Goal: Task Accomplishment & Management: Manage account settings

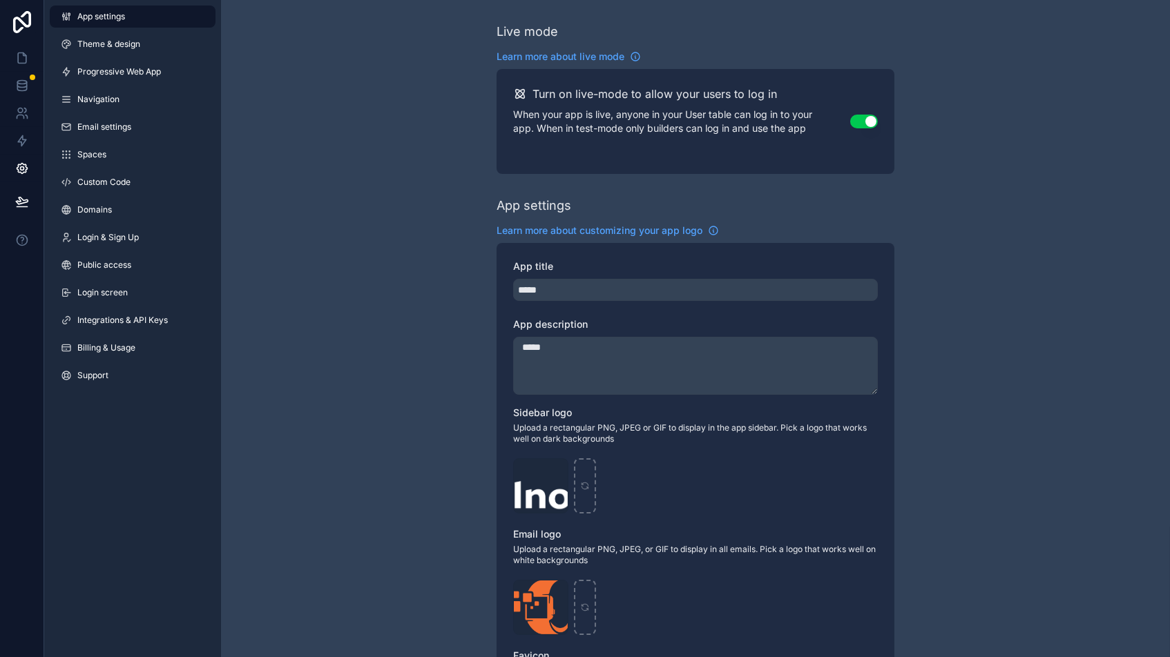
click at [282, 309] on div "Live mode Learn more about live mode Turn on live-mode to allow your users to l…" at bounding box center [695, 534] width 949 height 1069
click at [99, 11] on span "App settings" at bounding box center [101, 16] width 48 height 11
click at [68, 342] on icon at bounding box center [66, 347] width 11 height 11
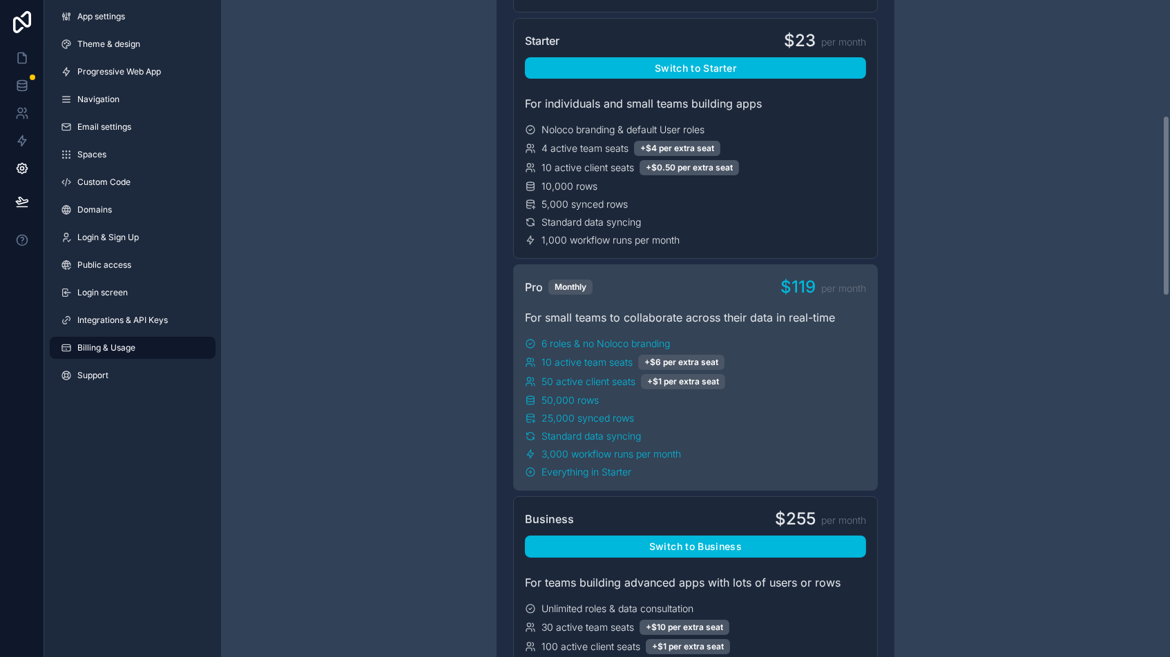
scroll to position [434, 0]
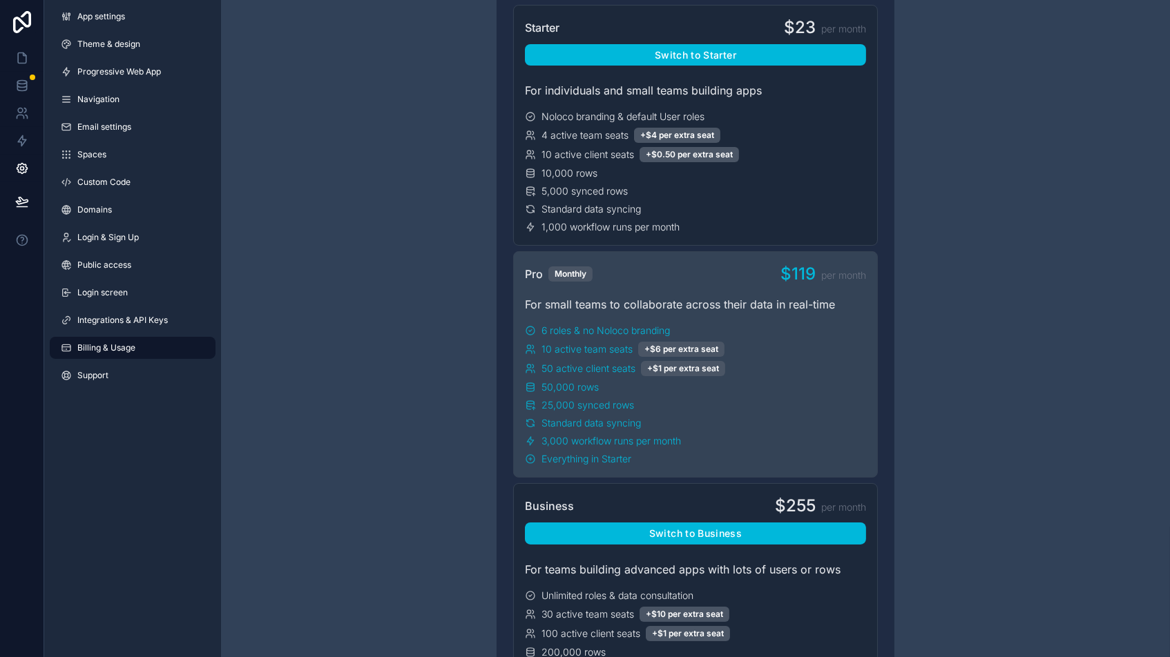
click at [22, 27] on icon at bounding box center [22, 22] width 18 height 22
click at [19, 21] on icon at bounding box center [22, 22] width 18 height 22
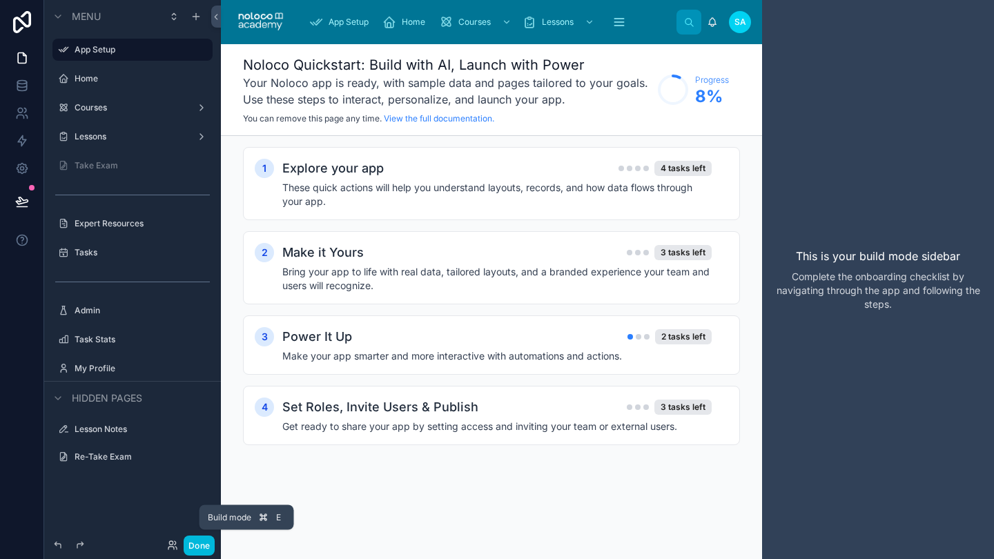
click at [209, 542] on button "Done" at bounding box center [199, 546] width 31 height 20
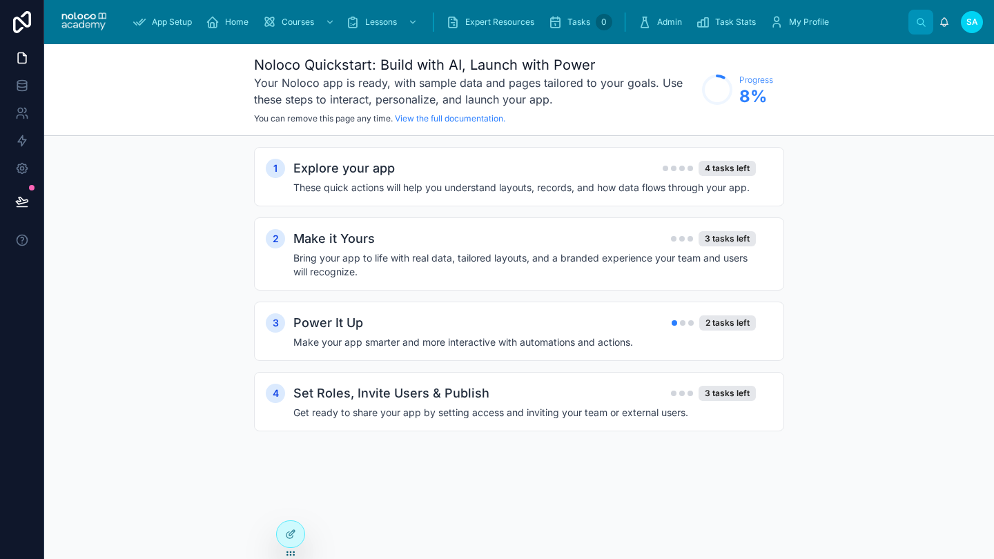
click at [168, 28] on div "App Setup" at bounding box center [165, 22] width 65 height 22
click at [232, 21] on span "Home" at bounding box center [236, 22] width 23 height 11
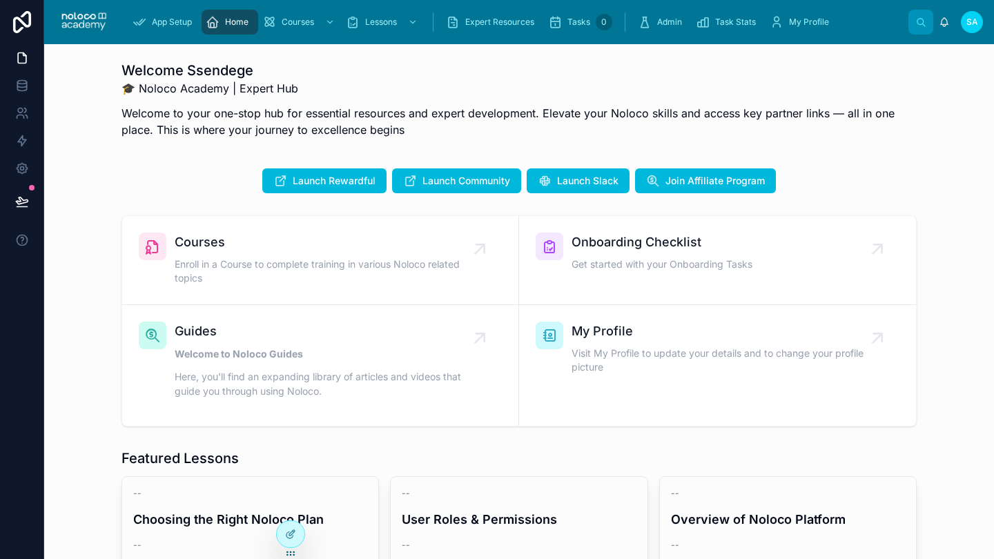
click at [255, 260] on span "Enroll in a Course to complete training in various Noloco related topics" at bounding box center [327, 272] width 305 height 28
click at [491, 238] on icon at bounding box center [480, 249] width 22 height 22
click at [195, 244] on span "Courses" at bounding box center [327, 242] width 305 height 19
click at [289, 26] on span "Courses" at bounding box center [298, 22] width 32 height 11
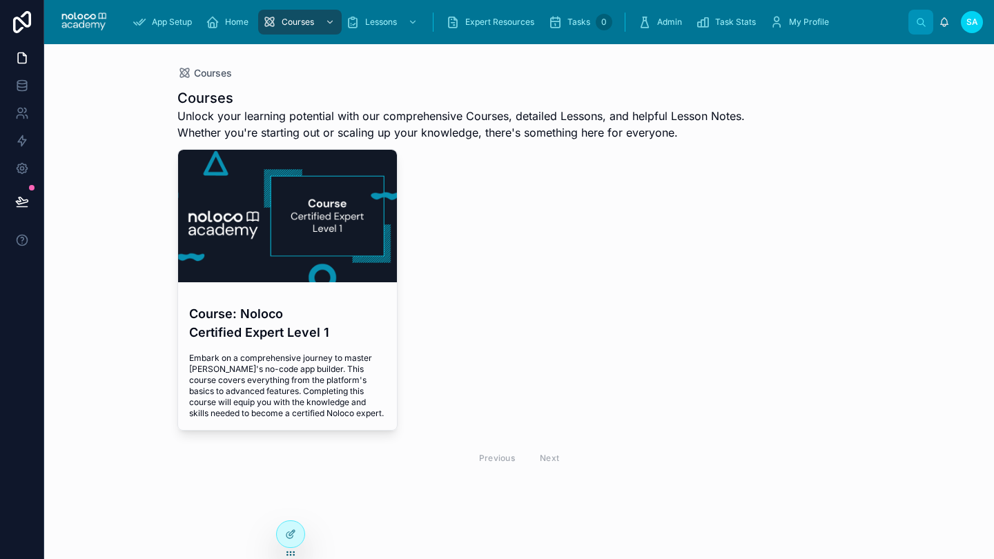
click at [295, 267] on div at bounding box center [288, 216] width 220 height 133
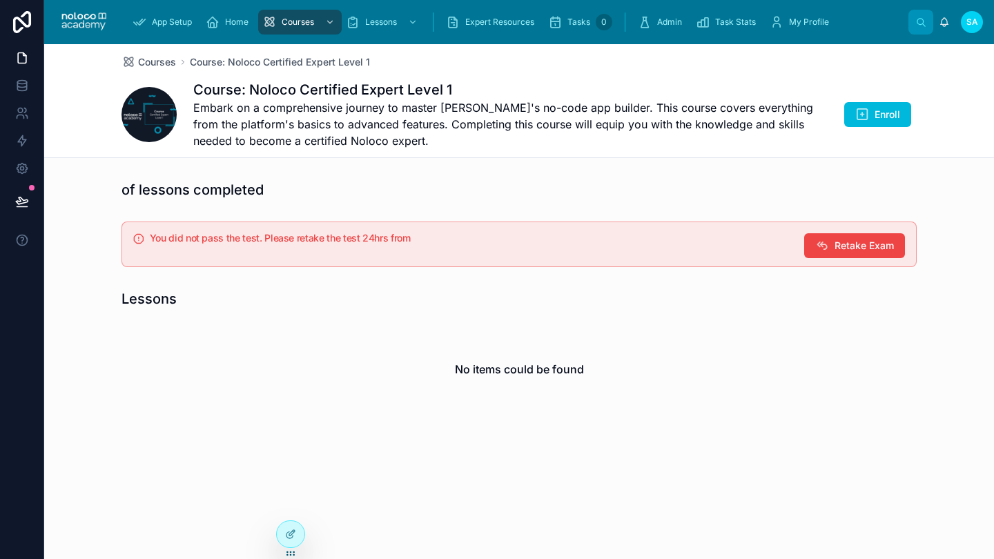
click at [869, 116] on button "Enroll" at bounding box center [877, 114] width 67 height 25
click at [382, 124] on span "Embark on a comprehensive journey to master Noloco's no-code app builder. This …" at bounding box center [503, 124] width 620 height 50
click at [853, 249] on span "Retake Exam" at bounding box center [864, 246] width 59 height 14
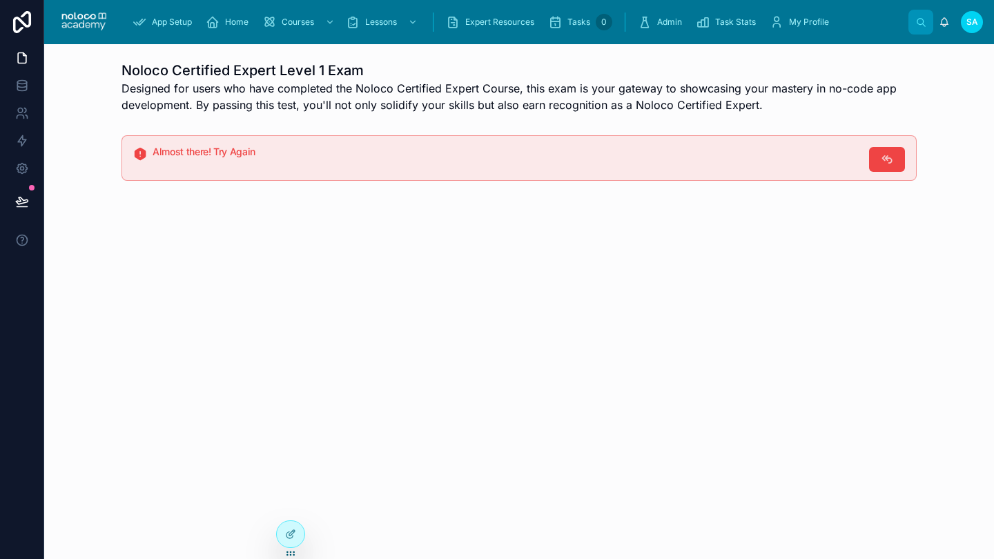
click at [875, 159] on button at bounding box center [887, 159] width 36 height 25
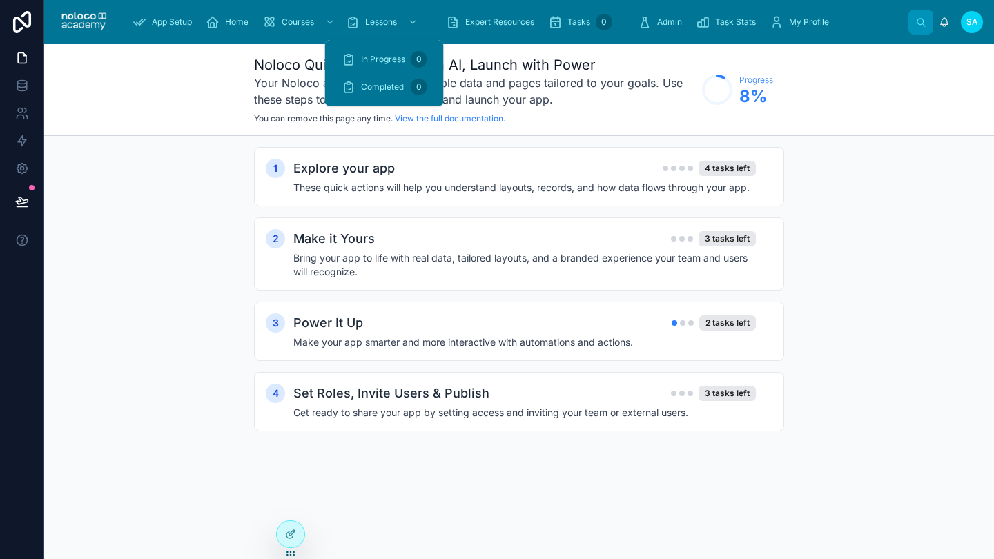
click at [385, 21] on span "Lessons" at bounding box center [381, 22] width 32 height 11
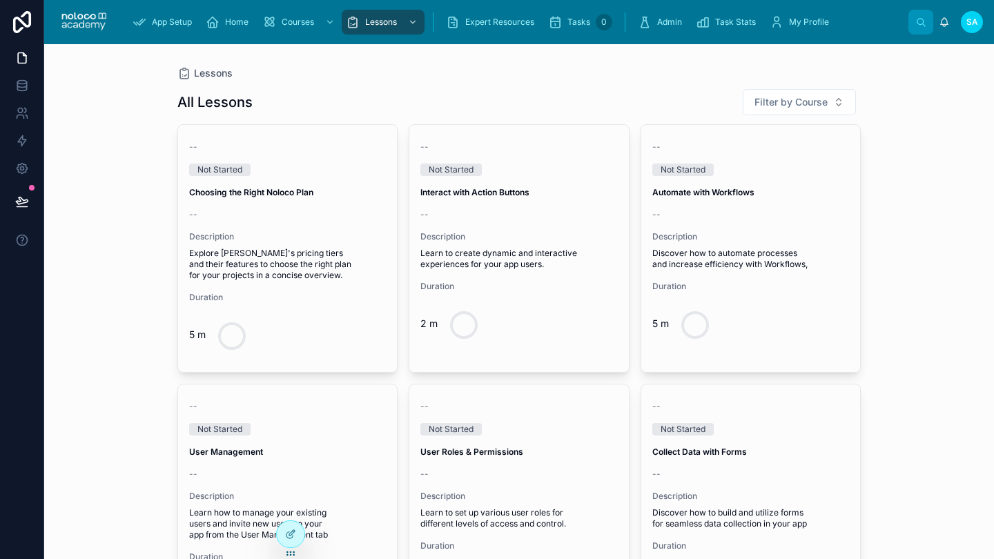
click at [326, 242] on div "Description Explore Noloco's pricing tiers and their features to choose the rig…" at bounding box center [287, 256] width 197 height 50
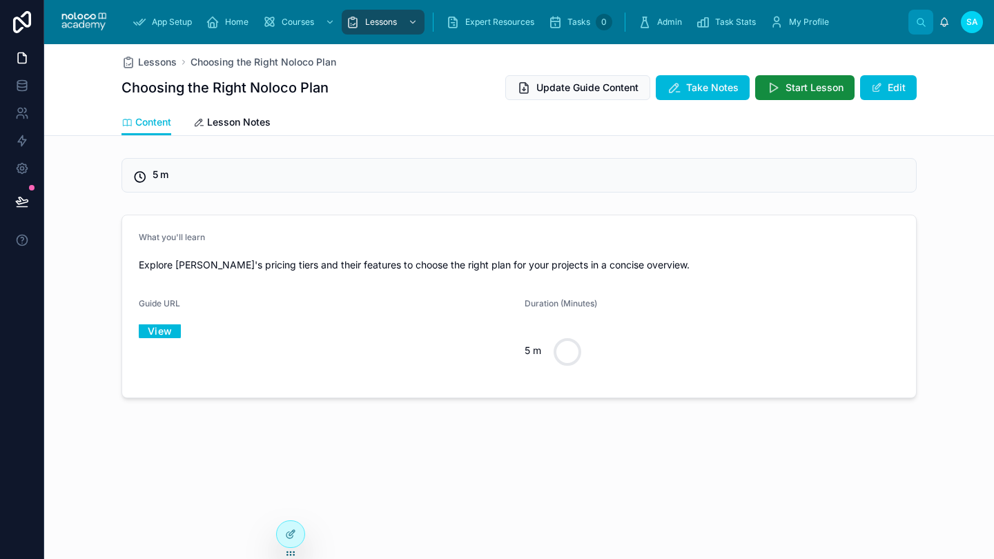
click at [782, 85] on button "Start Lesson" at bounding box center [804, 87] width 99 height 25
click at [240, 125] on span "Lesson Notes" at bounding box center [239, 122] width 64 height 14
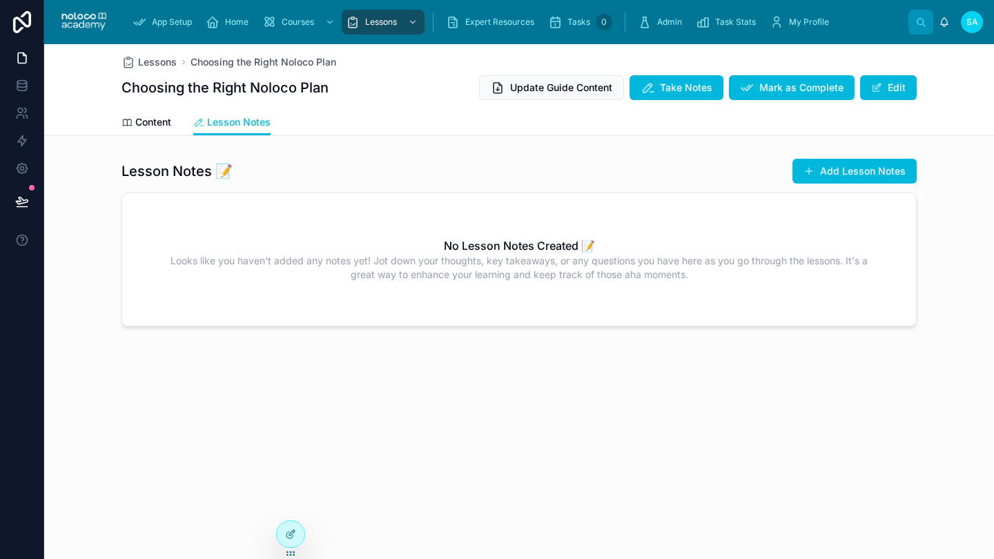
click at [863, 172] on button "Add Lesson Notes" at bounding box center [855, 171] width 124 height 25
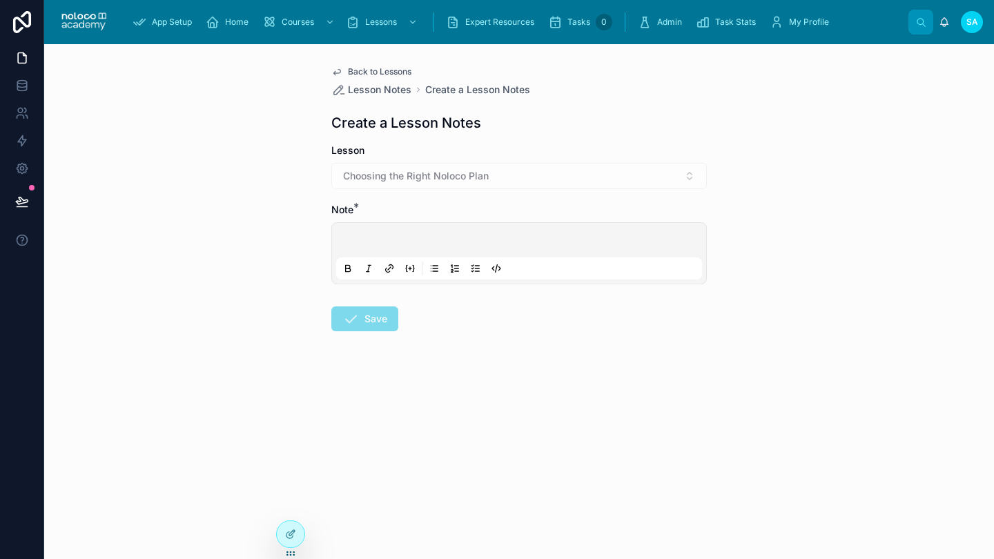
click at [351, 72] on span "Back to Lessons" at bounding box center [380, 71] width 64 height 11
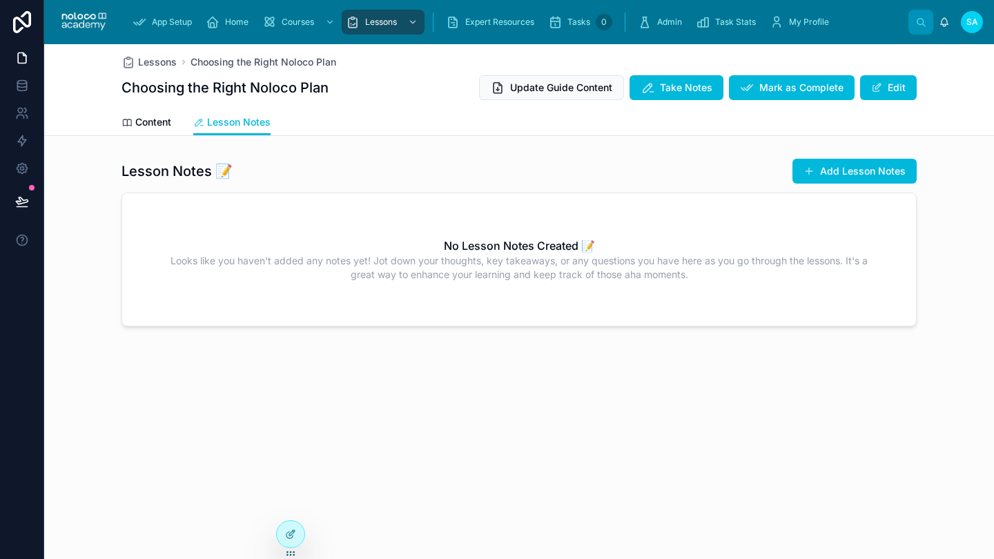
click at [148, 126] on span "Content" at bounding box center [153, 122] width 36 height 14
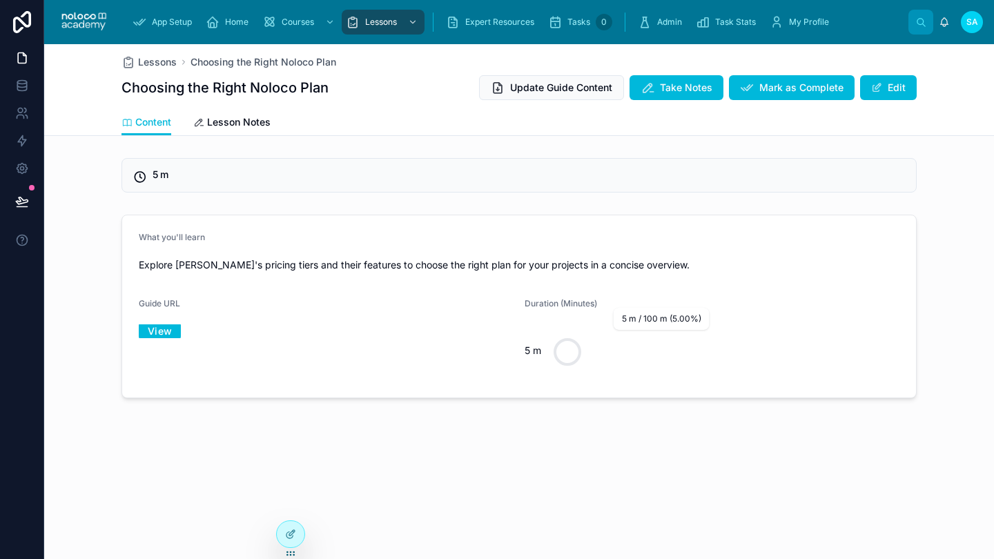
click at [576, 348] on circle at bounding box center [567, 352] width 25 height 25
click at [160, 334] on link "View" at bounding box center [160, 330] width 42 height 21
click at [302, 22] on span "Courses" at bounding box center [298, 22] width 32 height 11
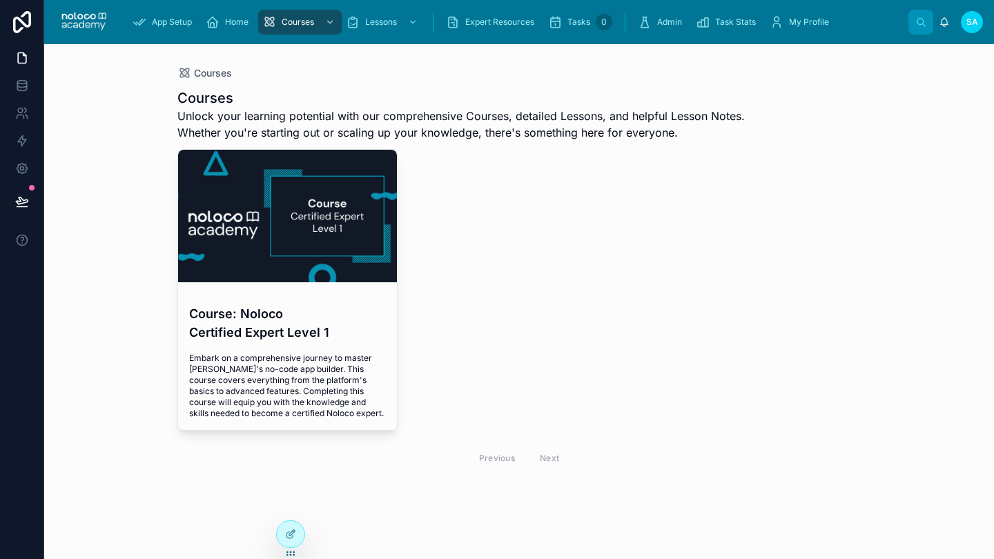
click at [665, 24] on span "Admin" at bounding box center [669, 22] width 25 height 11
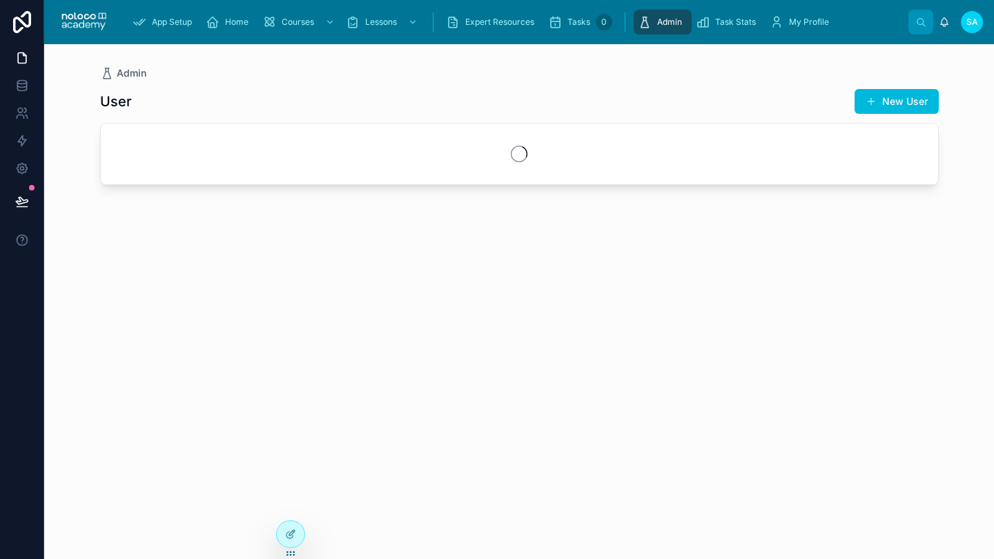
scroll to position [1, 0]
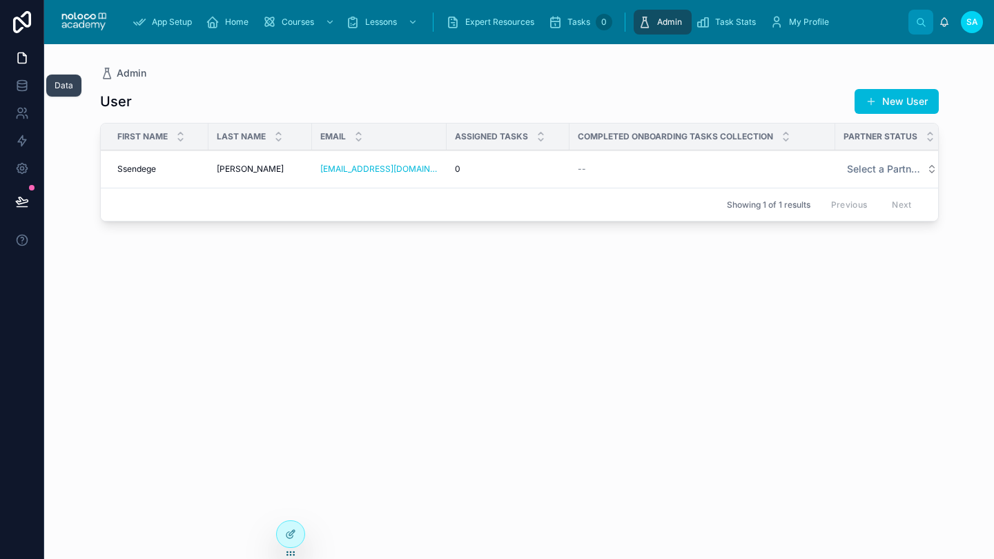
click at [16, 87] on icon at bounding box center [22, 86] width 14 height 14
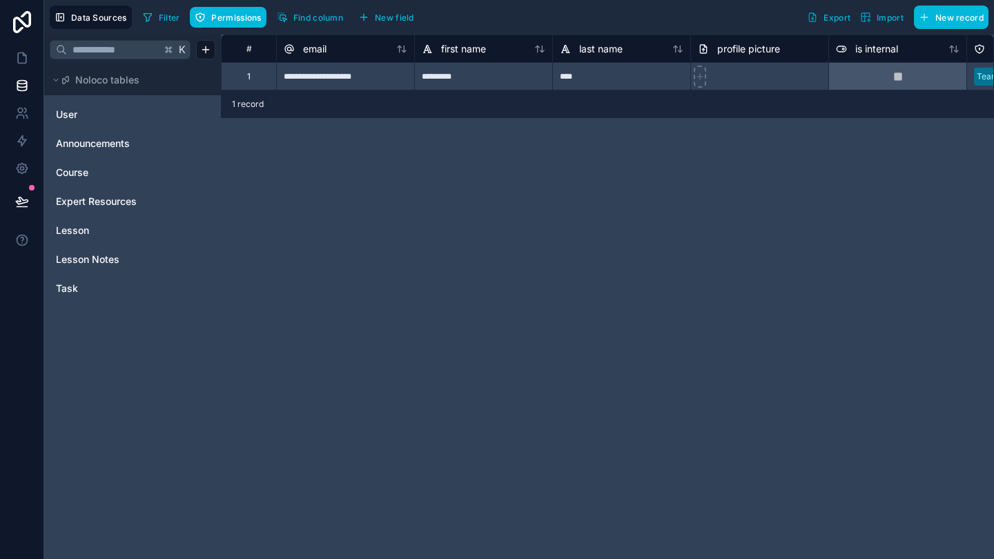
click at [74, 169] on span "Course" at bounding box center [72, 173] width 32 height 14
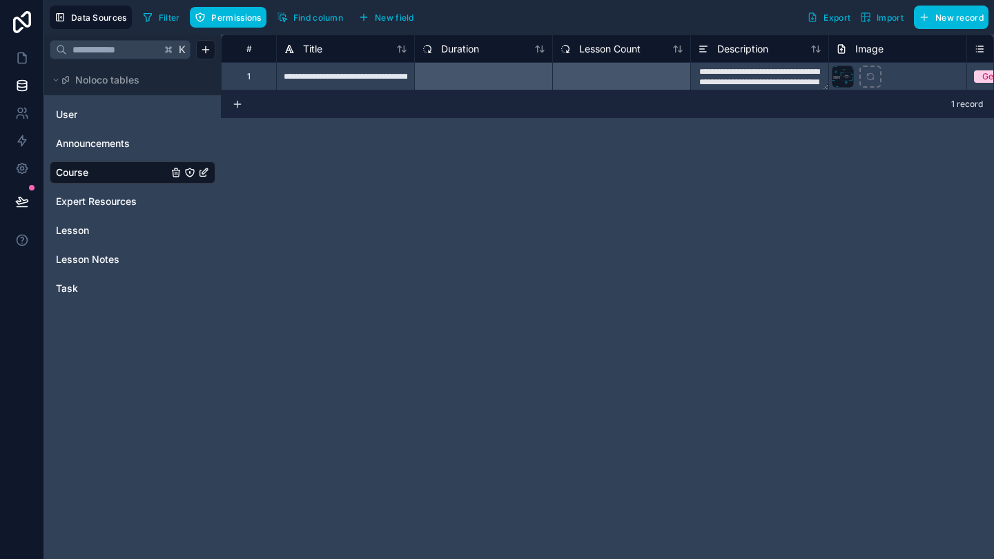
click at [81, 201] on span "Expert Resources" at bounding box center [96, 202] width 81 height 14
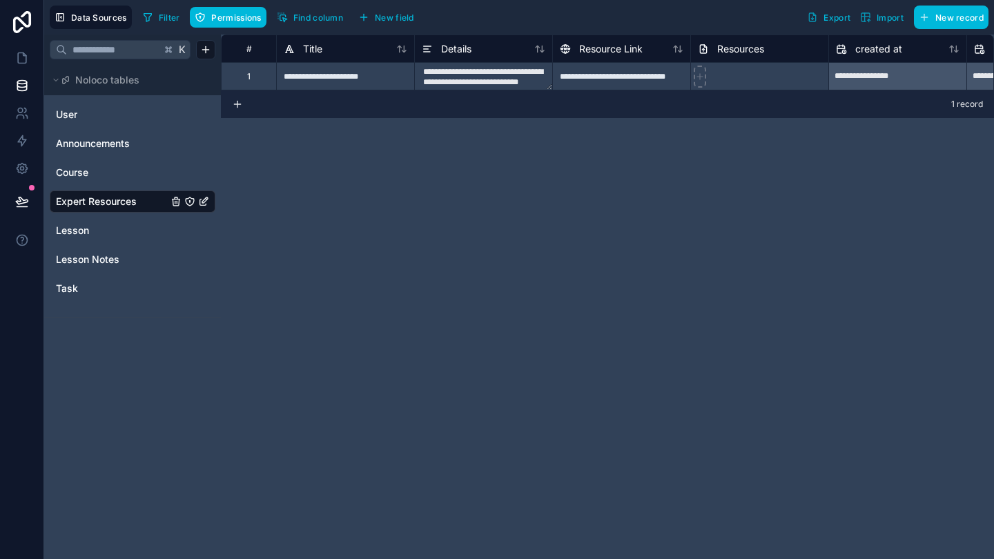
click at [72, 231] on span "Lesson" at bounding box center [72, 231] width 33 height 14
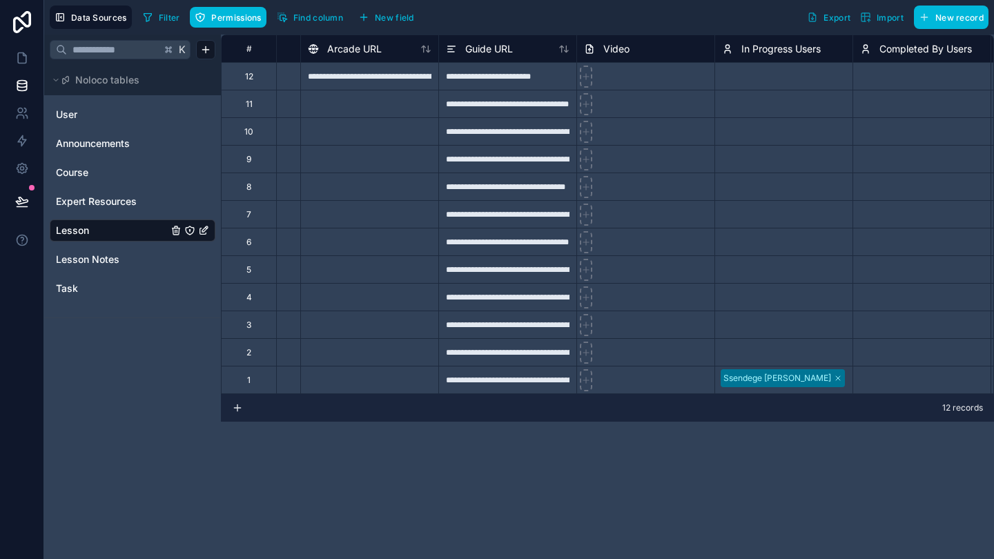
scroll to position [0, 490]
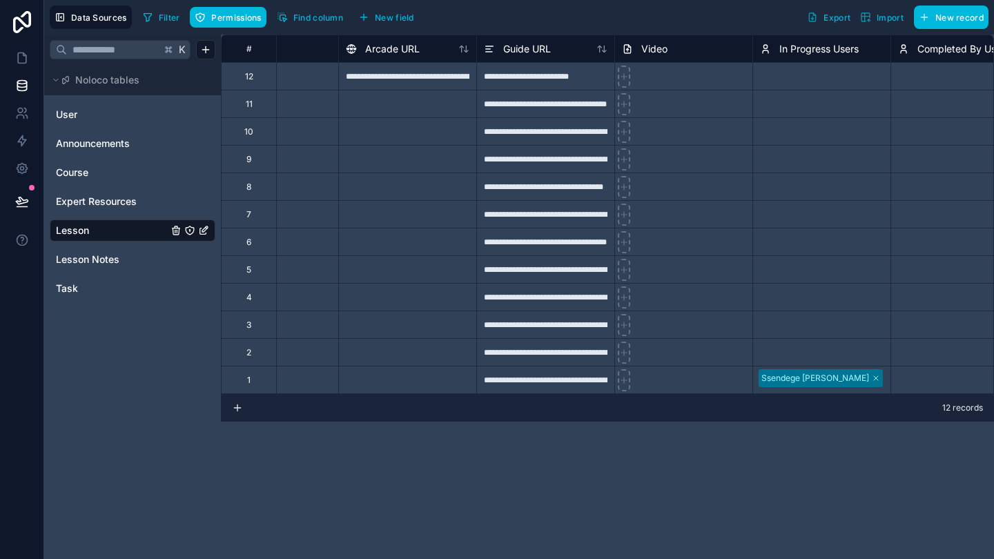
click at [622, 77] on icon at bounding box center [624, 77] width 6 height 0
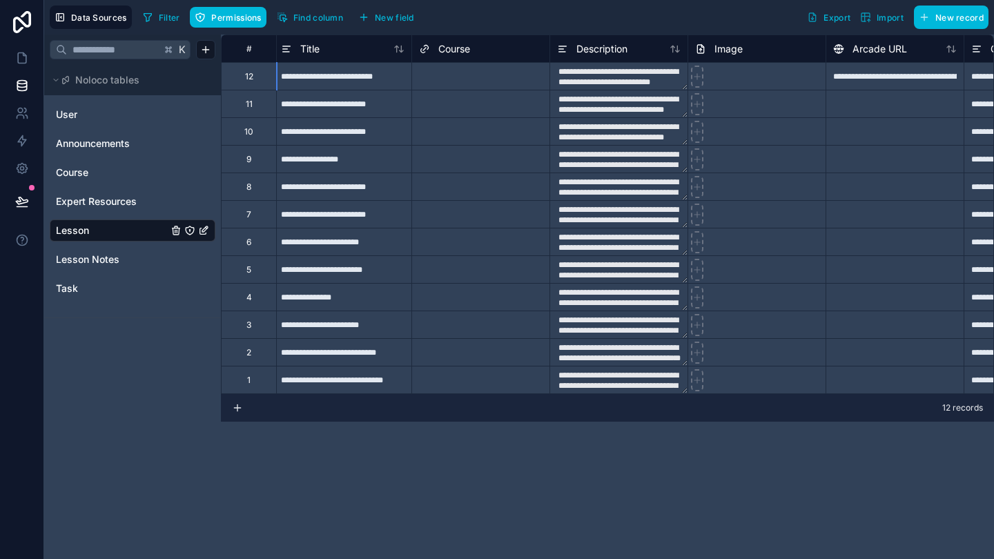
scroll to position [0, 0]
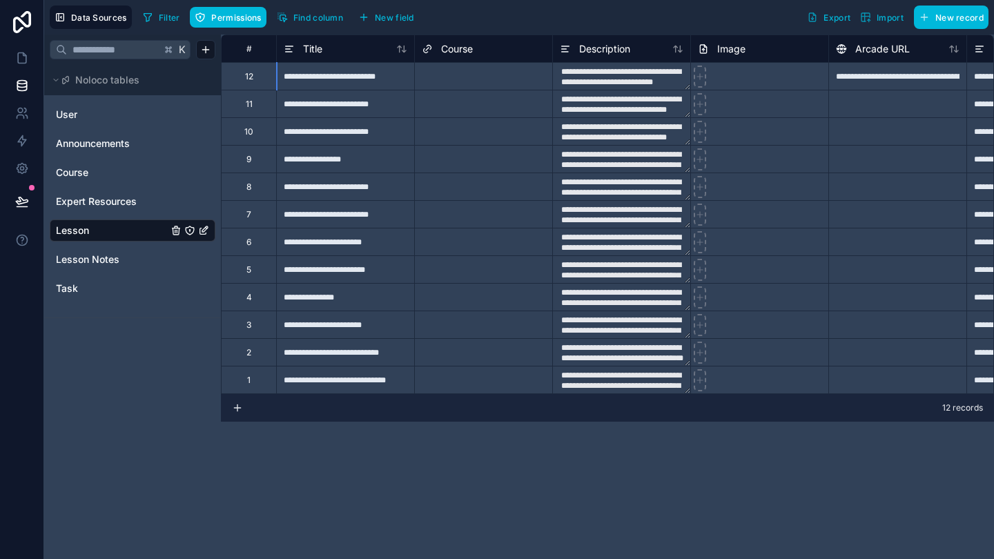
click at [83, 261] on span "Lesson Notes" at bounding box center [88, 260] width 64 height 14
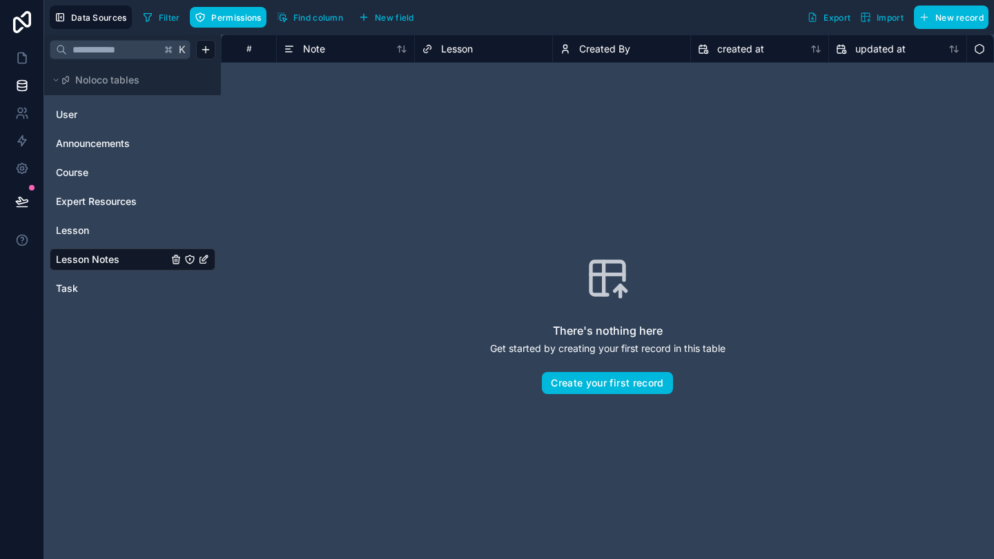
click at [77, 289] on span "Task" at bounding box center [67, 289] width 22 height 14
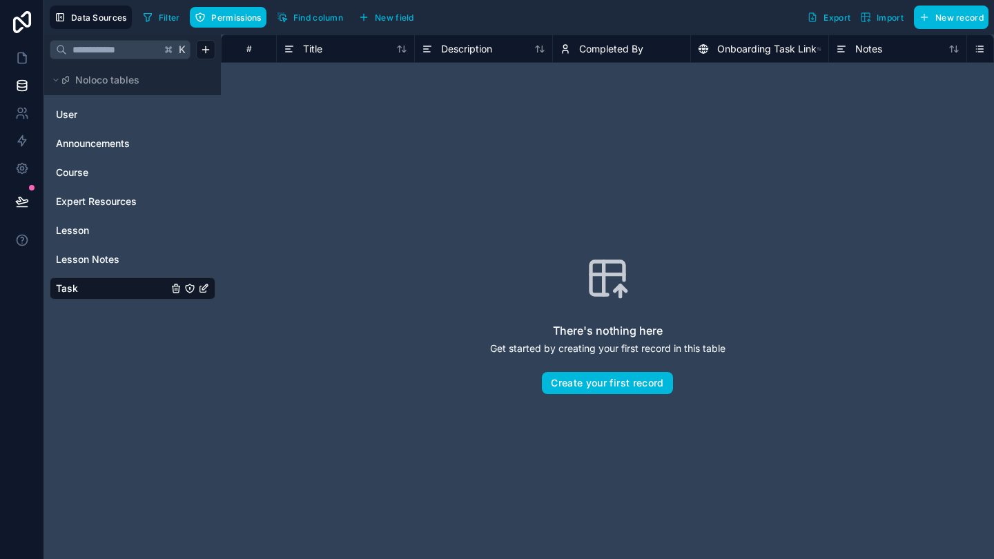
click at [77, 171] on span "Course" at bounding box center [72, 173] width 32 height 14
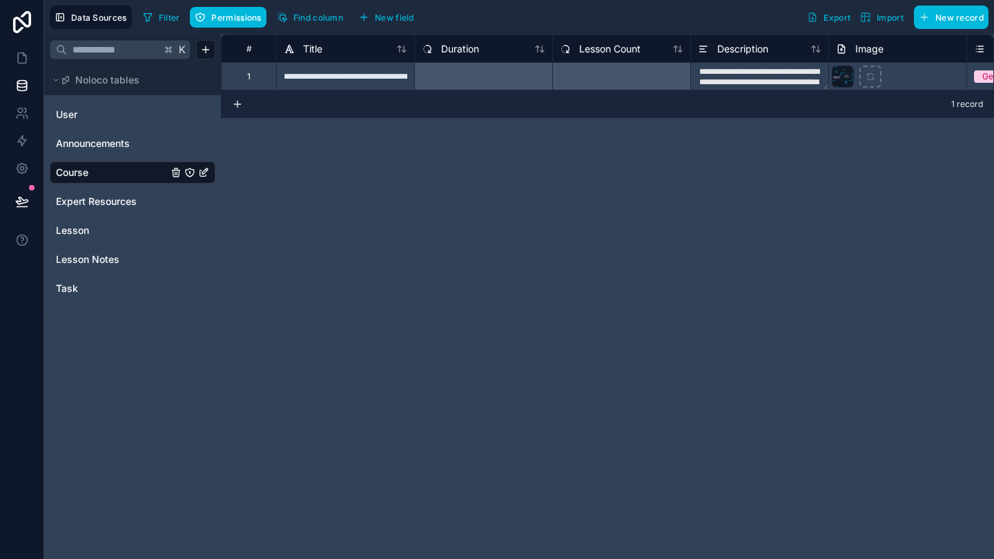
click at [23, 21] on icon at bounding box center [22, 22] width 28 height 22
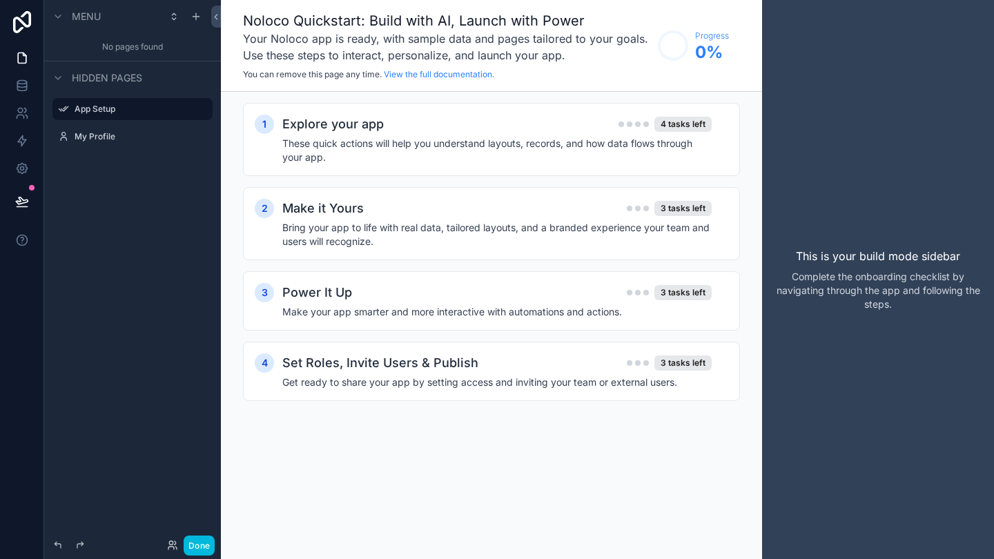
click at [128, 307] on div "Menu No pages found Hidden pages App Setup My Profile" at bounding box center [132, 271] width 177 height 543
click at [20, 81] on icon at bounding box center [21, 82] width 9 height 3
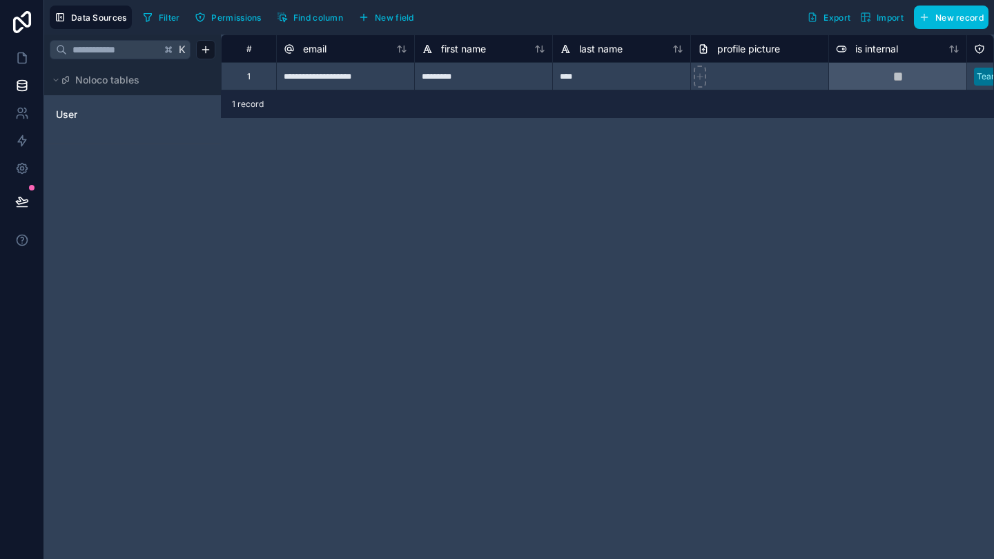
click at [387, 230] on div "**********" at bounding box center [607, 297] width 773 height 525
click at [204, 48] on html "**********" at bounding box center [497, 279] width 994 height 559
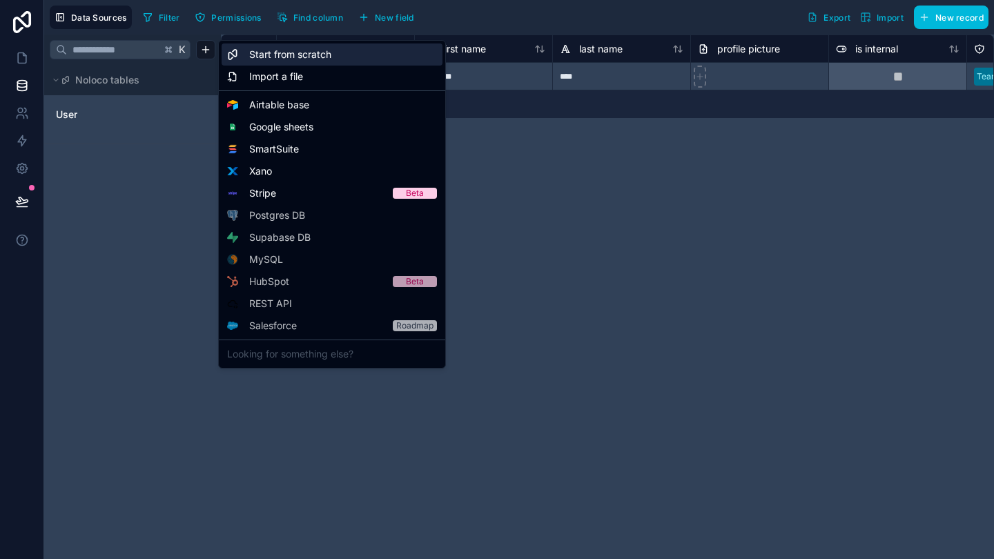
click at [271, 56] on span "Start from scratch" at bounding box center [290, 55] width 82 height 14
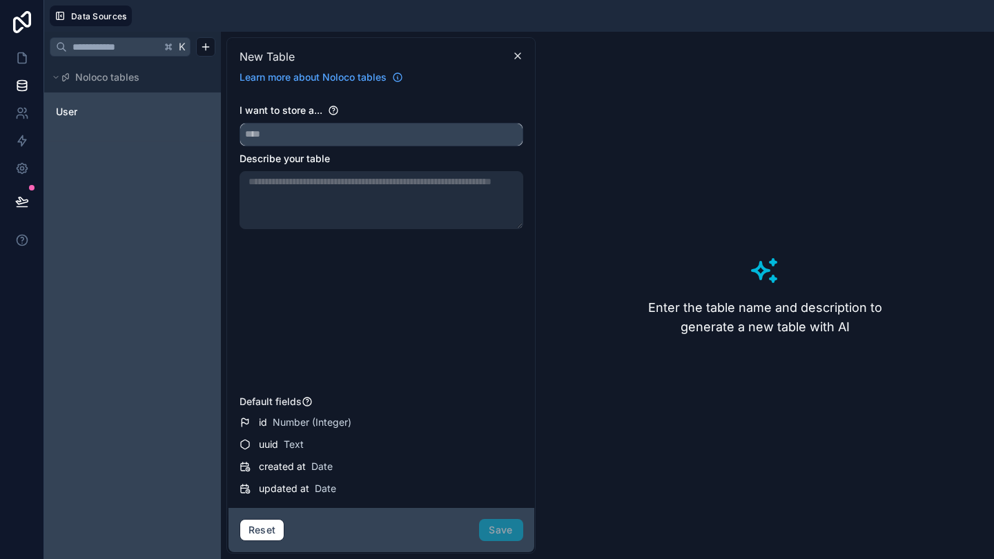
click at [273, 135] on input "text" at bounding box center [381, 135] width 282 height 22
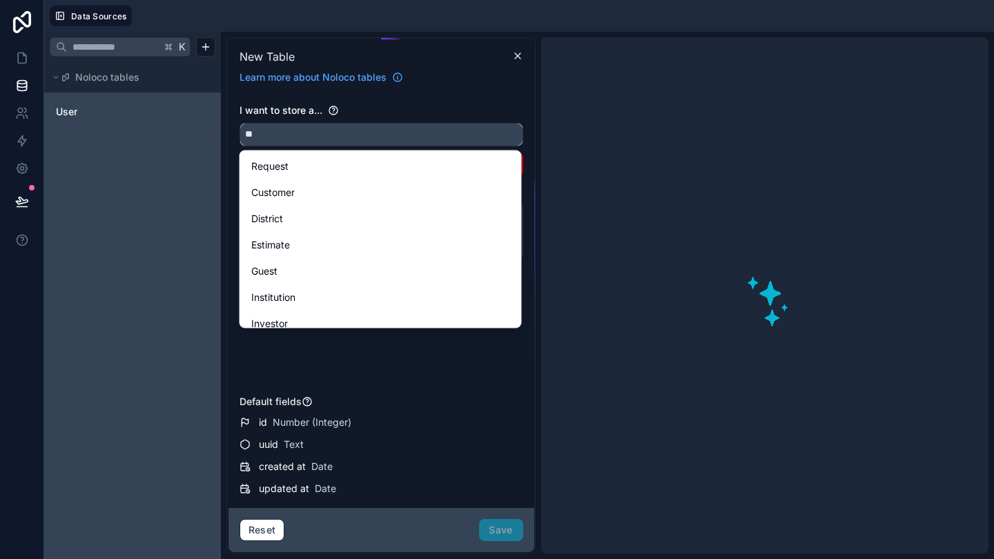
type input "*"
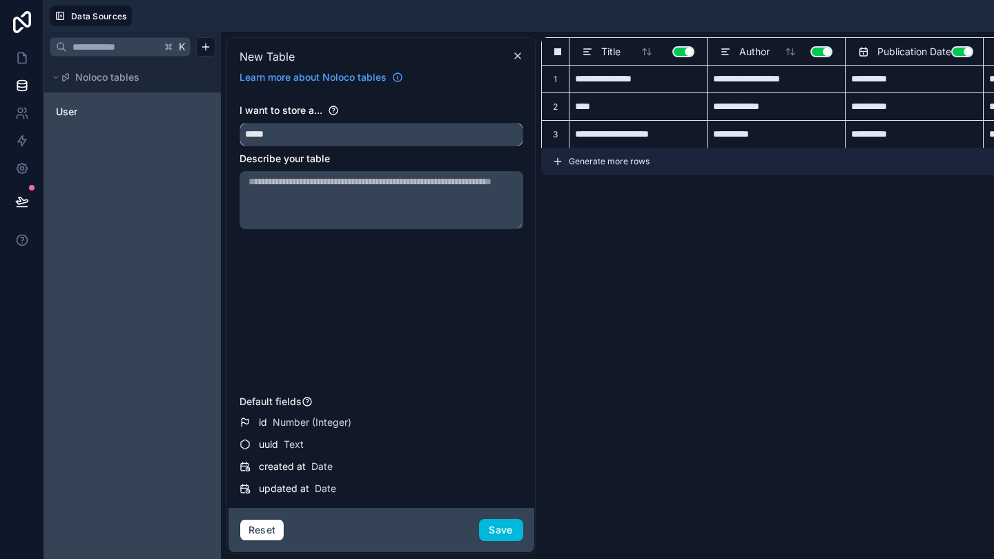
type input "*****"
click at [818, 52] on button "Use setting" at bounding box center [822, 51] width 22 height 11
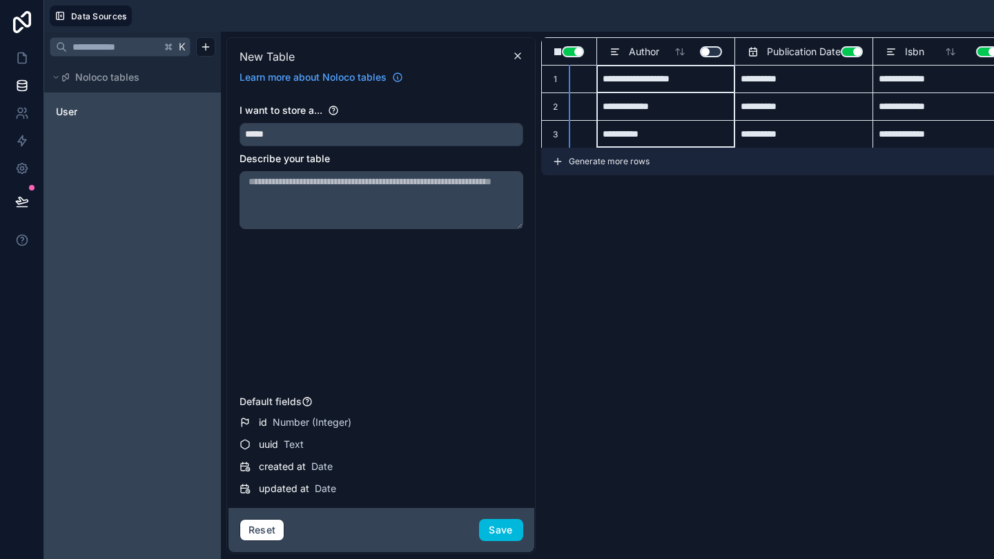
scroll to position [0, 128]
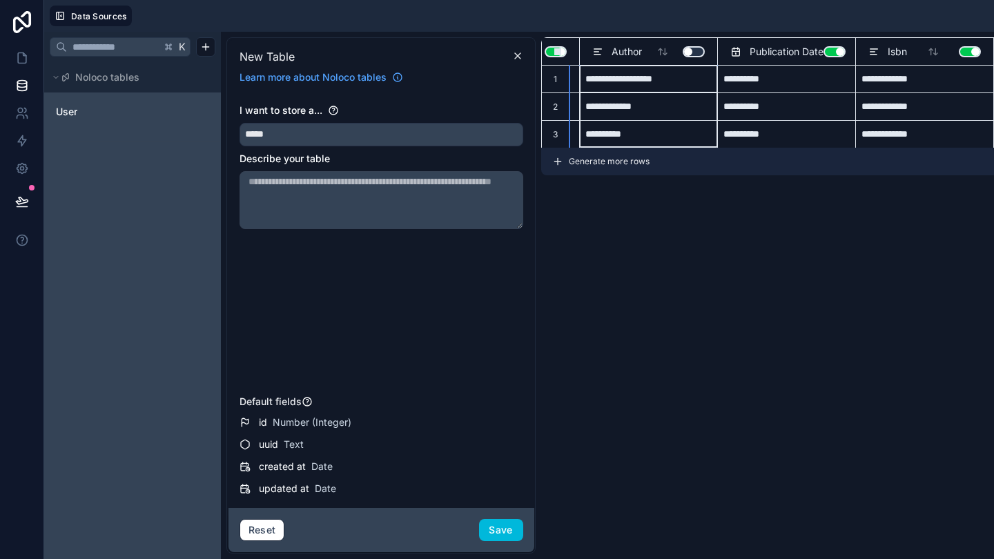
click at [828, 51] on button "Use setting" at bounding box center [835, 51] width 22 height 11
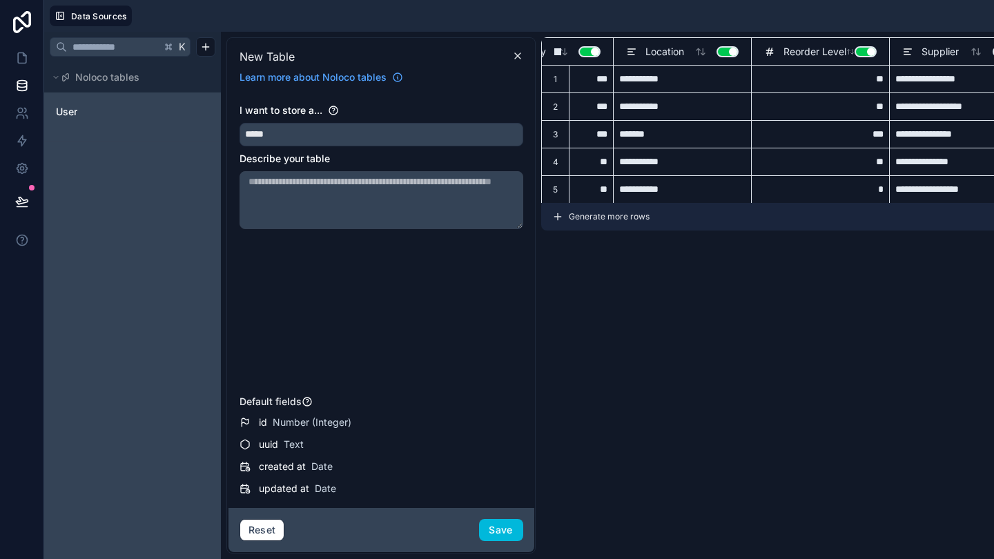
scroll to position [0, 370]
click at [726, 55] on button "Use setting" at bounding box center [728, 51] width 22 height 11
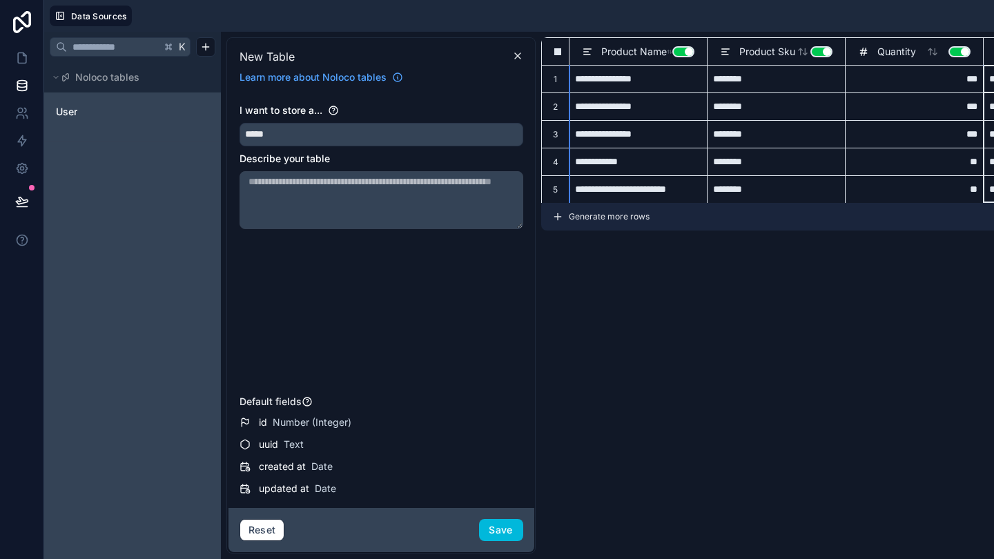
scroll to position [0, 0]
click at [274, 188] on textarea at bounding box center [382, 200] width 284 height 58
click at [496, 527] on button "Save" at bounding box center [501, 530] width 44 height 22
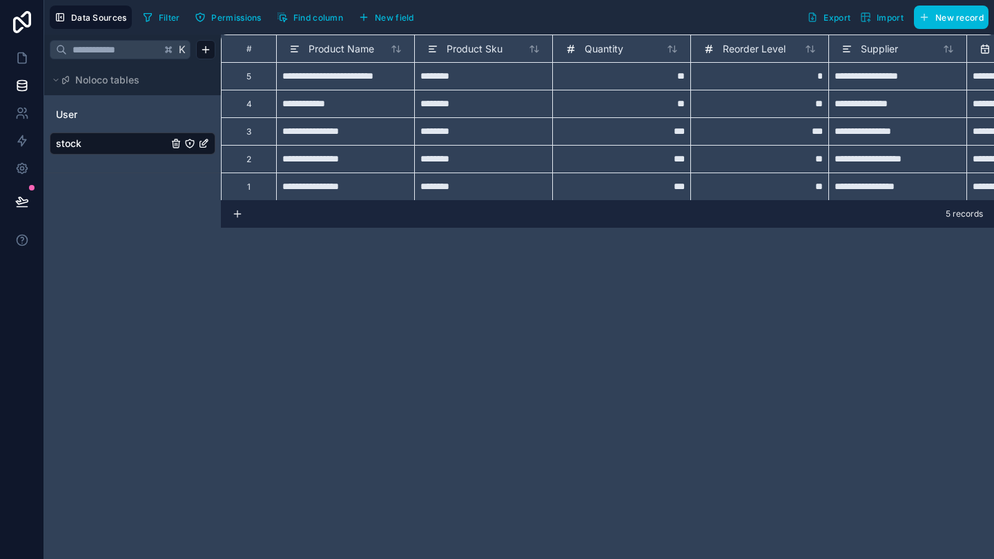
scroll to position [1, 0]
click at [83, 111] on link "User" at bounding box center [112, 115] width 112 height 14
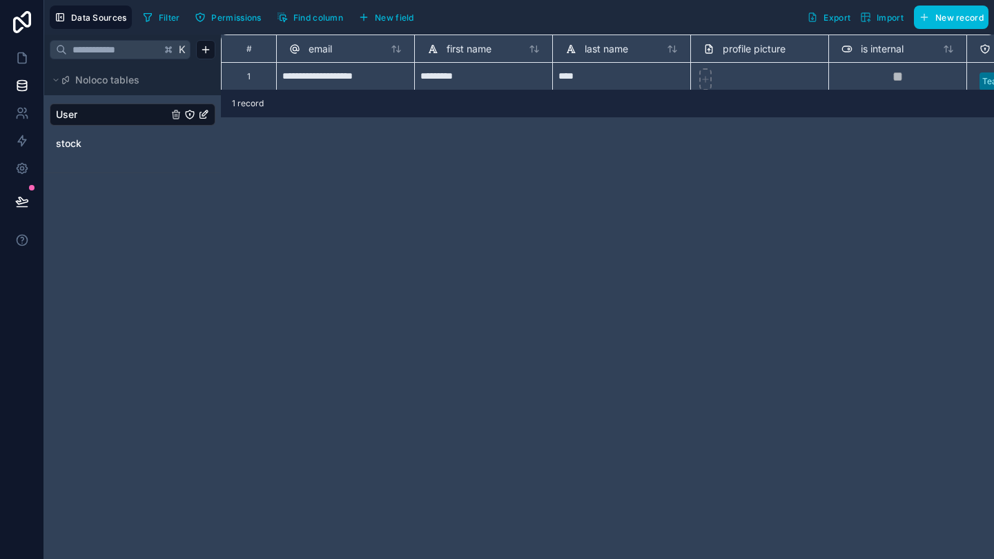
scroll to position [0, 1]
click at [79, 151] on div "stock" at bounding box center [133, 144] width 166 height 22
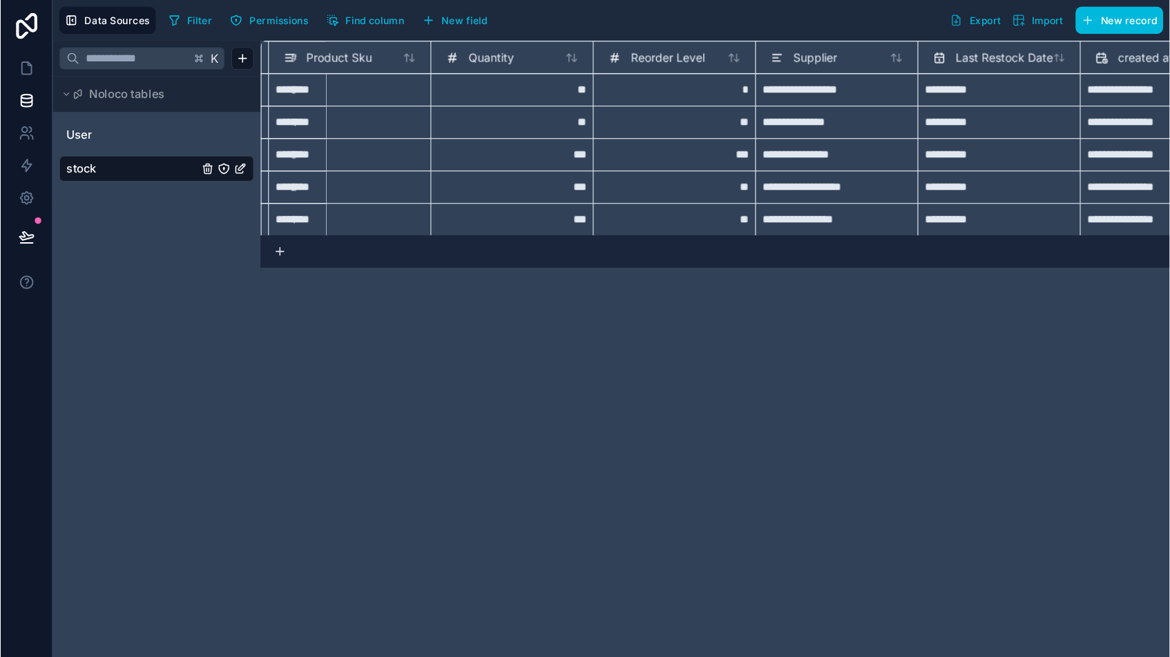
scroll to position [0, 186]
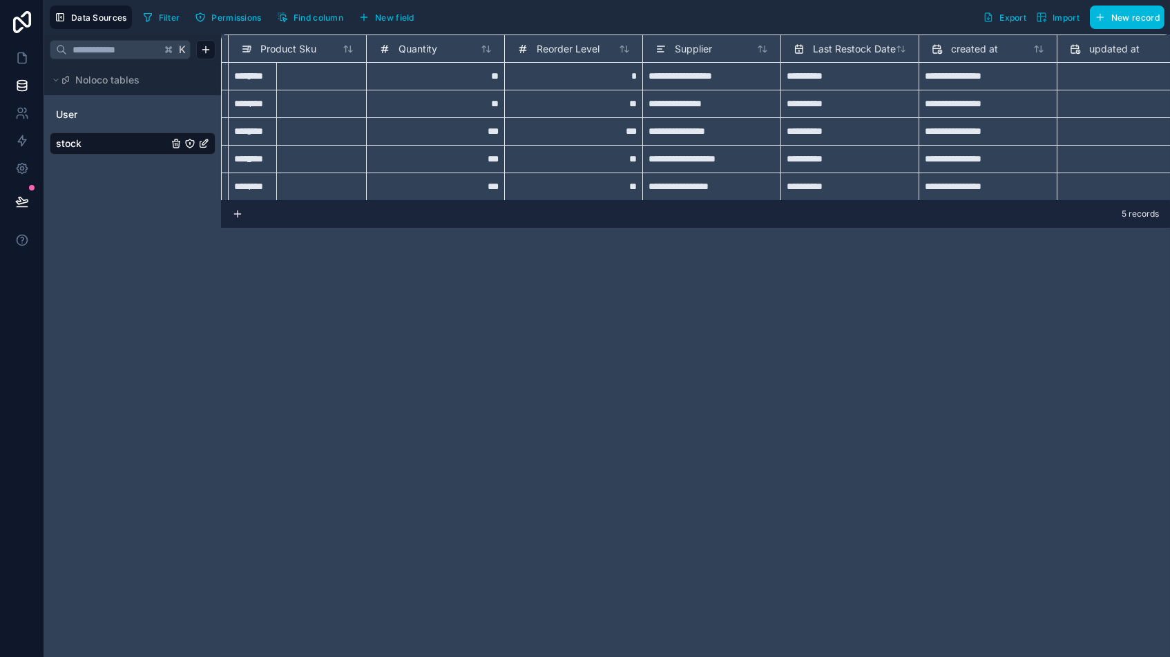
drag, startPoint x: 692, startPoint y: 347, endPoint x: 679, endPoint y: 347, distance: 13.1
click at [692, 347] on div "**********" at bounding box center [695, 346] width 949 height 623
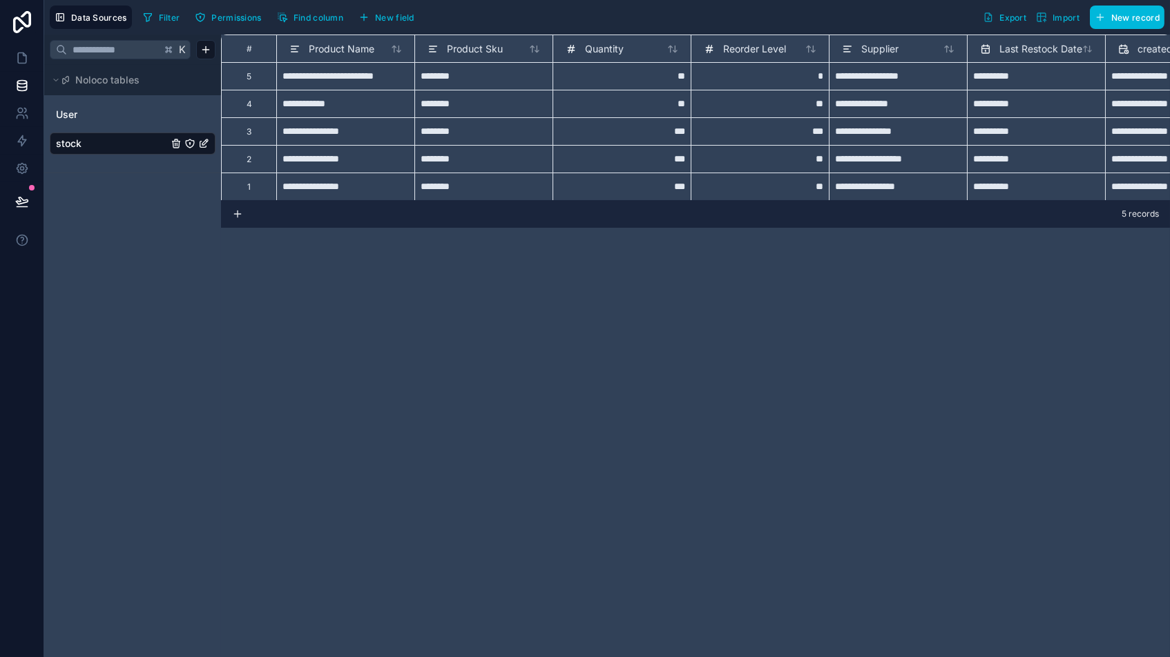
scroll to position [0, 0]
click at [457, 48] on span "Product Sku" at bounding box center [475, 49] width 56 height 14
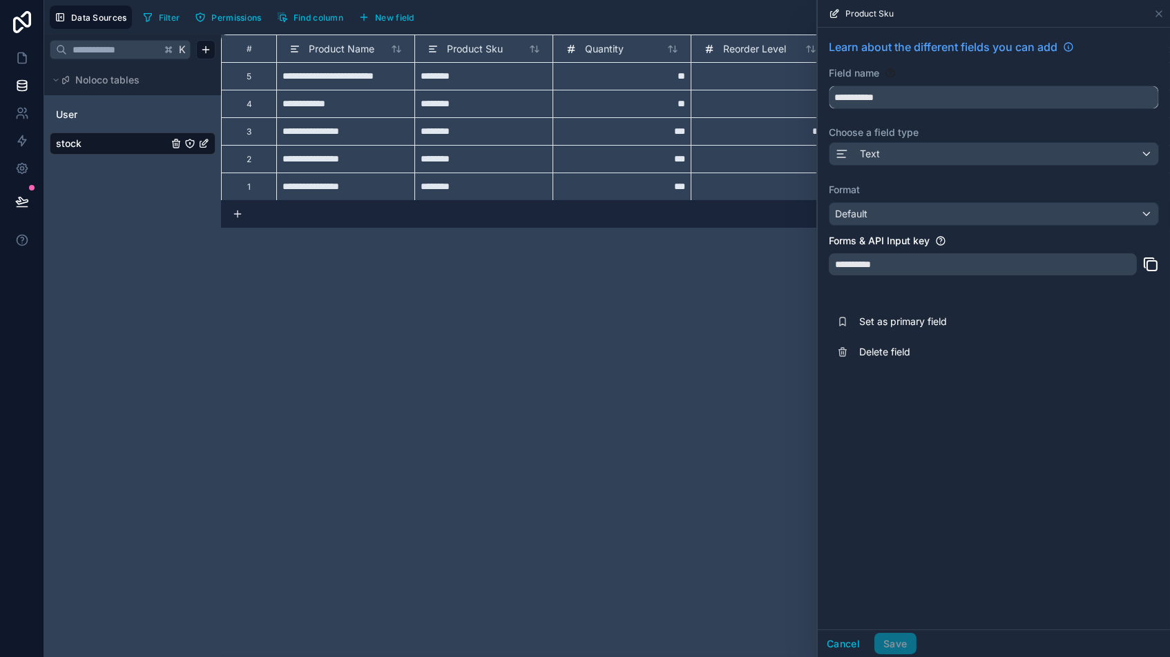
drag, startPoint x: 901, startPoint y: 99, endPoint x: 705, endPoint y: 93, distance: 196.2
click at [709, 95] on div "**********" at bounding box center [606, 328] width 1125 height 657
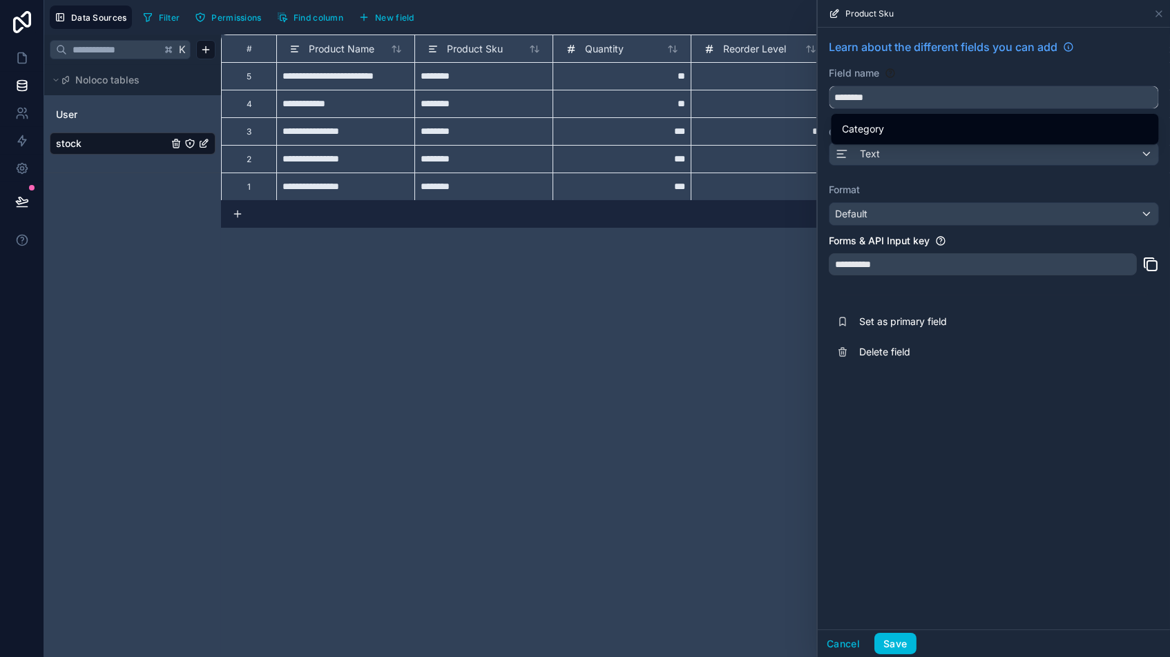
type input "********"
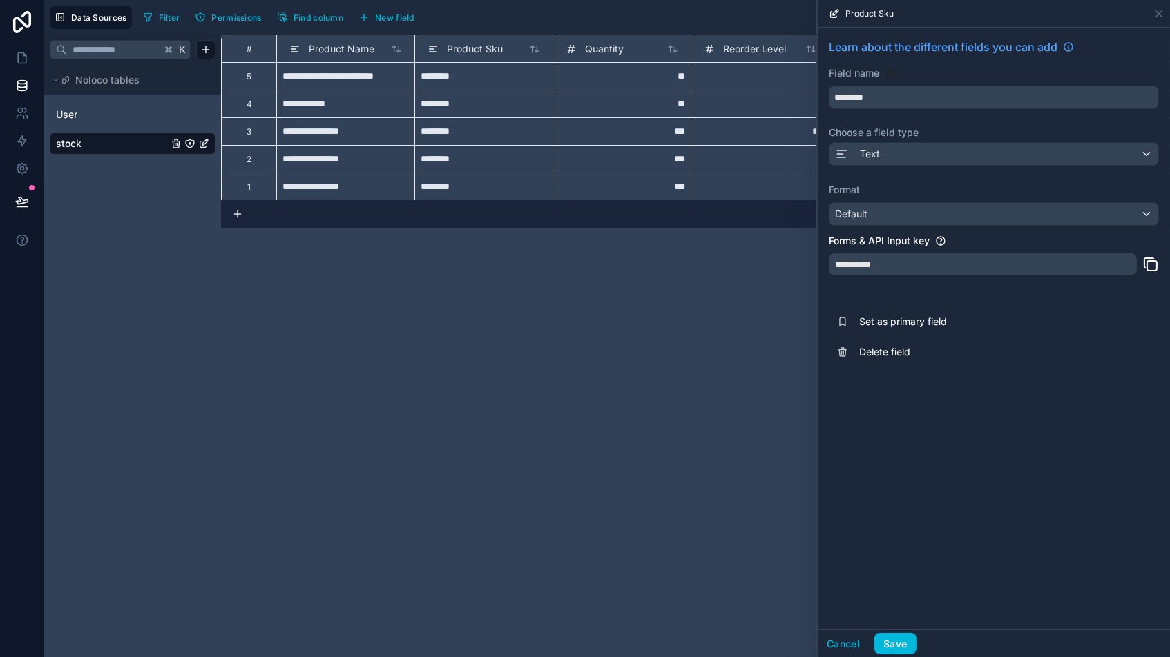
click at [890, 154] on div "Text" at bounding box center [993, 154] width 329 height 22
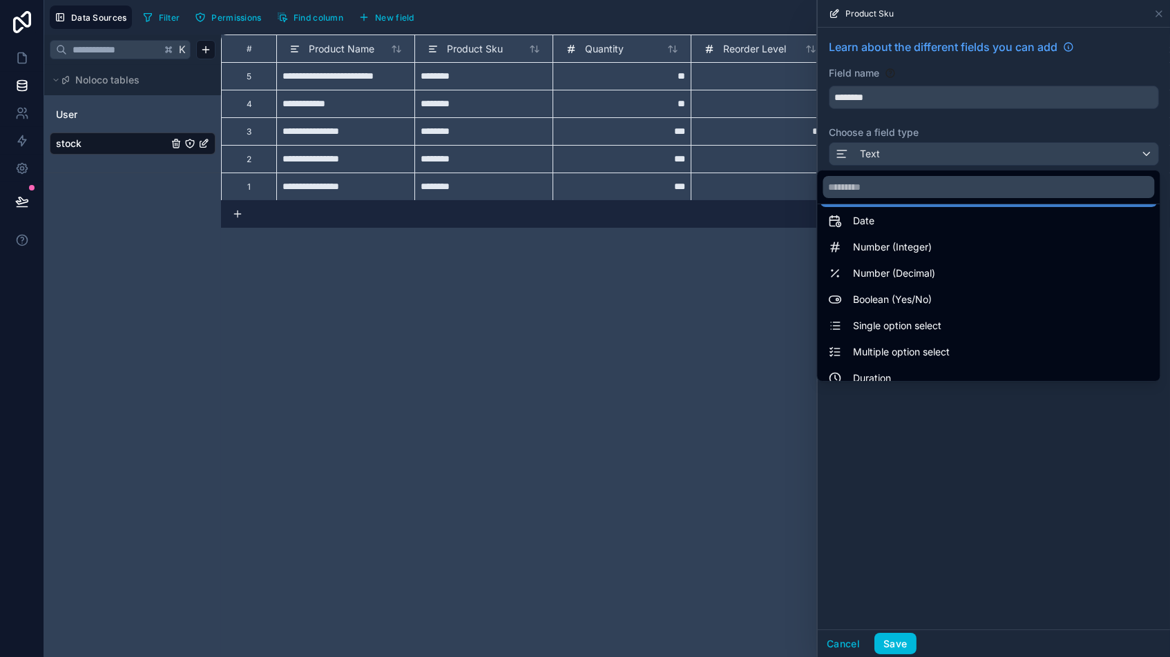
scroll to position [30, 0]
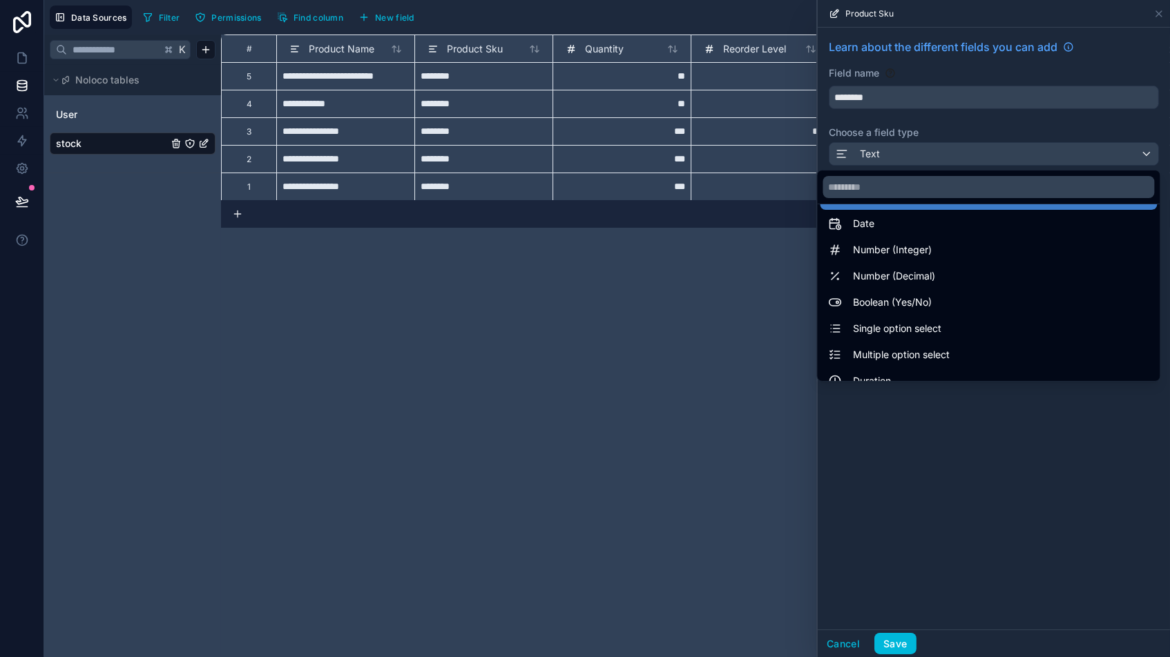
click at [884, 329] on span "Single option select" at bounding box center [897, 328] width 88 height 17
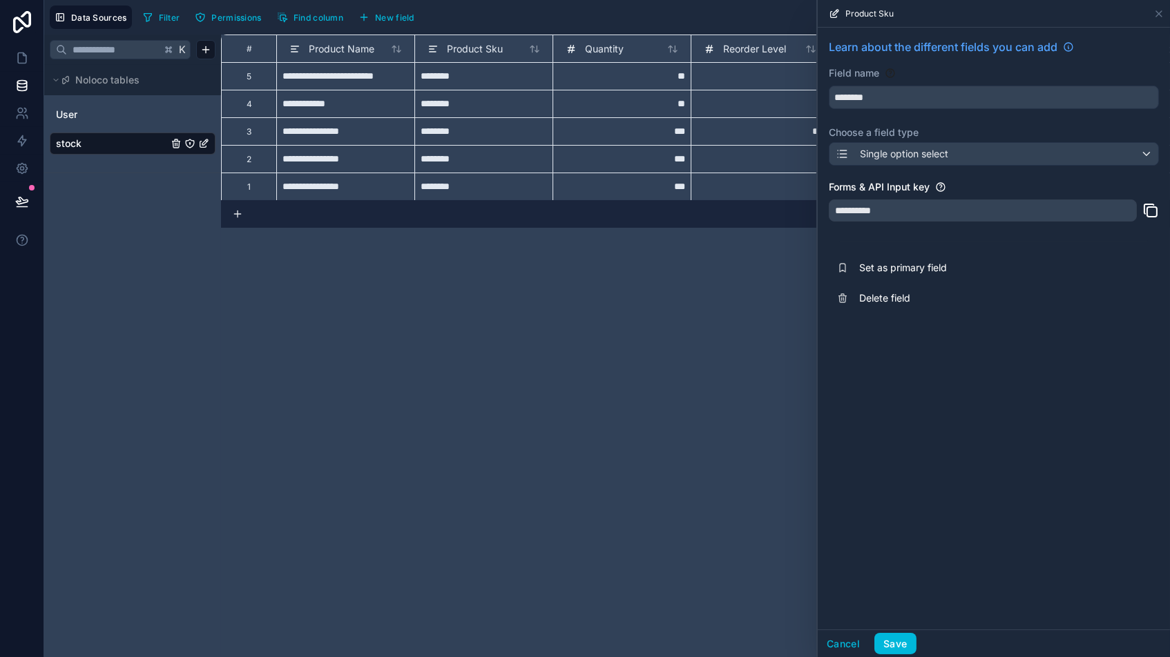
drag, startPoint x: 894, startPoint y: 210, endPoint x: 826, endPoint y: 208, distance: 68.4
click at [826, 208] on div "**********" at bounding box center [993, 176] width 352 height 297
click at [880, 209] on div "**********" at bounding box center [982, 211] width 308 height 22
click at [873, 287] on button "Delete field" at bounding box center [993, 298] width 330 height 30
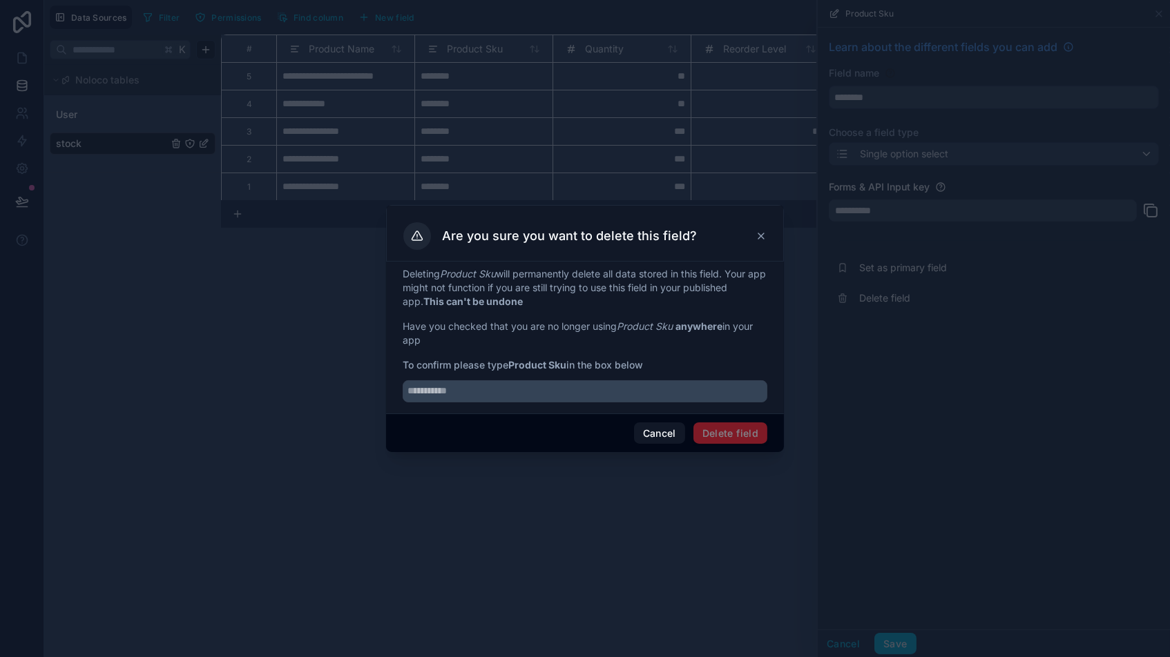
drag, startPoint x: 512, startPoint y: 366, endPoint x: 568, endPoint y: 366, distance: 55.2
click at [566, 366] on strong "Product Sku" at bounding box center [537, 365] width 58 height 12
copy span "Product Sku"
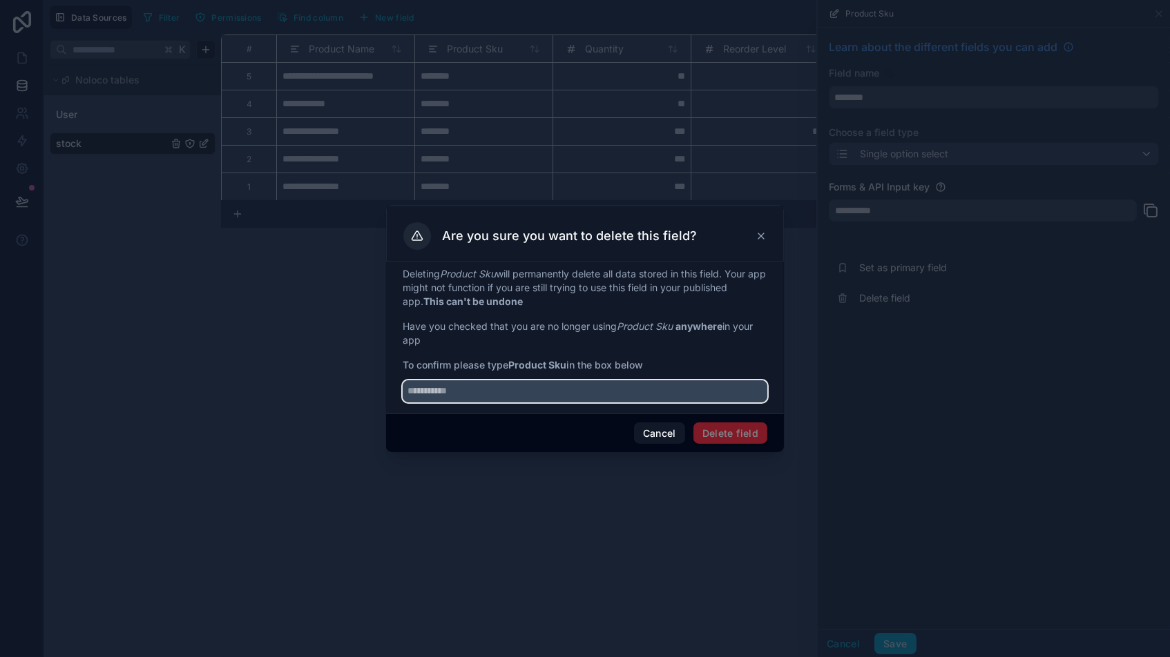
click at [477, 396] on input "text" at bounding box center [585, 391] width 365 height 22
paste input "**********"
type input "**********"
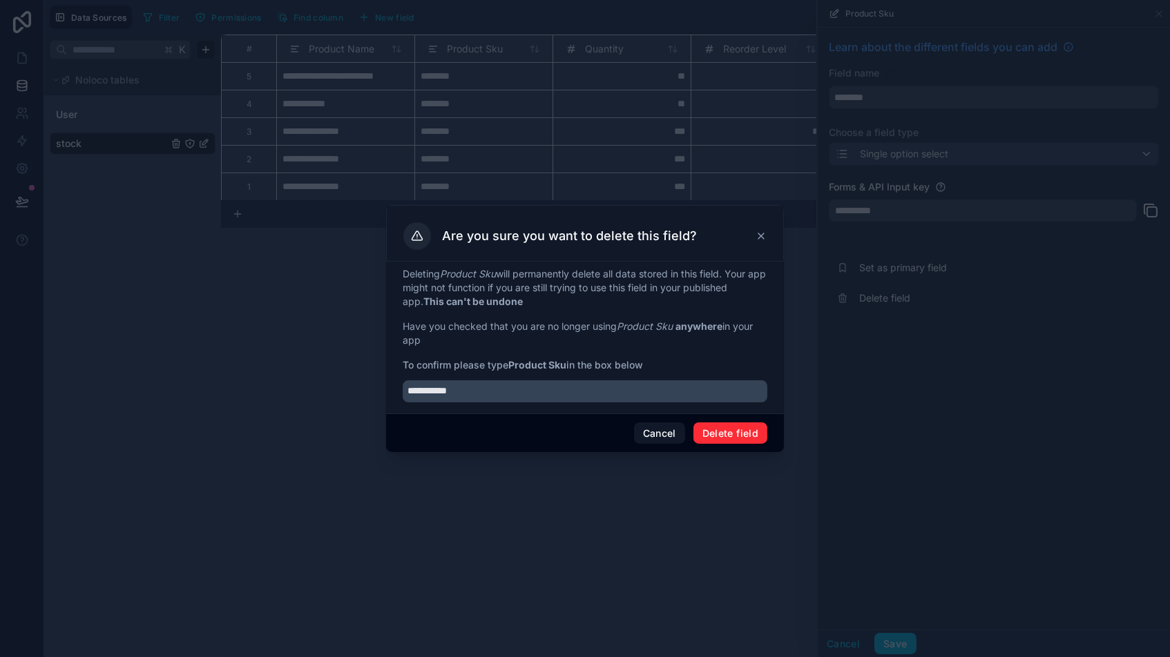
click at [730, 440] on button "Delete field" at bounding box center [730, 434] width 74 height 22
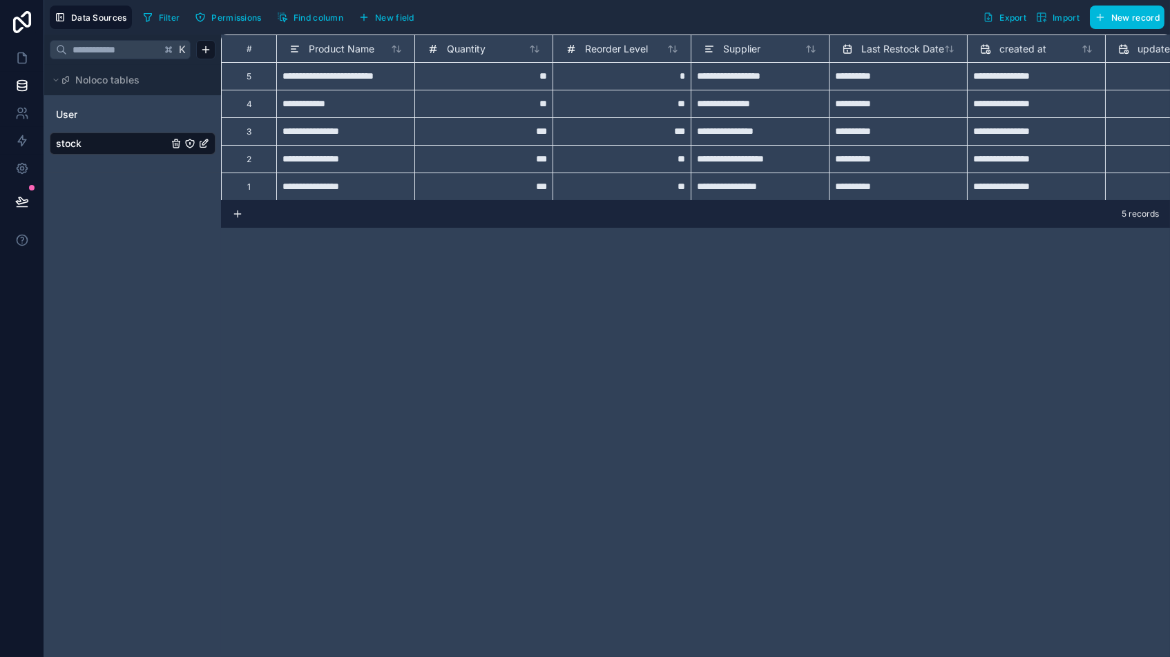
click at [382, 14] on span "New field" at bounding box center [394, 17] width 39 height 10
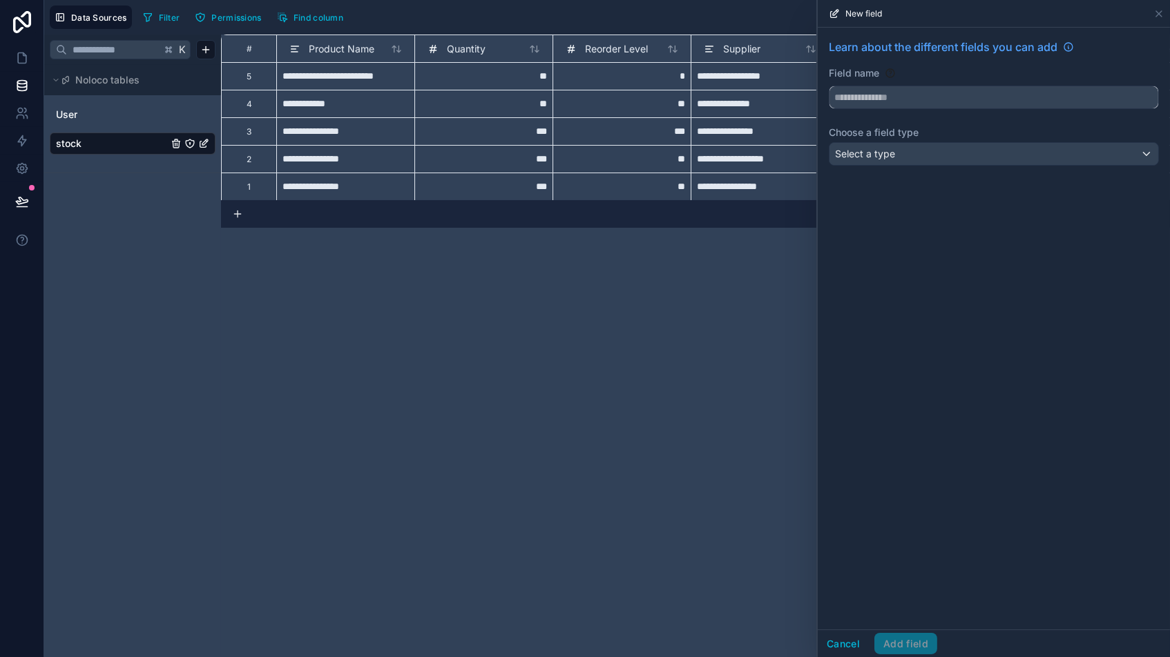
click at [882, 102] on input "text" at bounding box center [993, 97] width 329 height 22
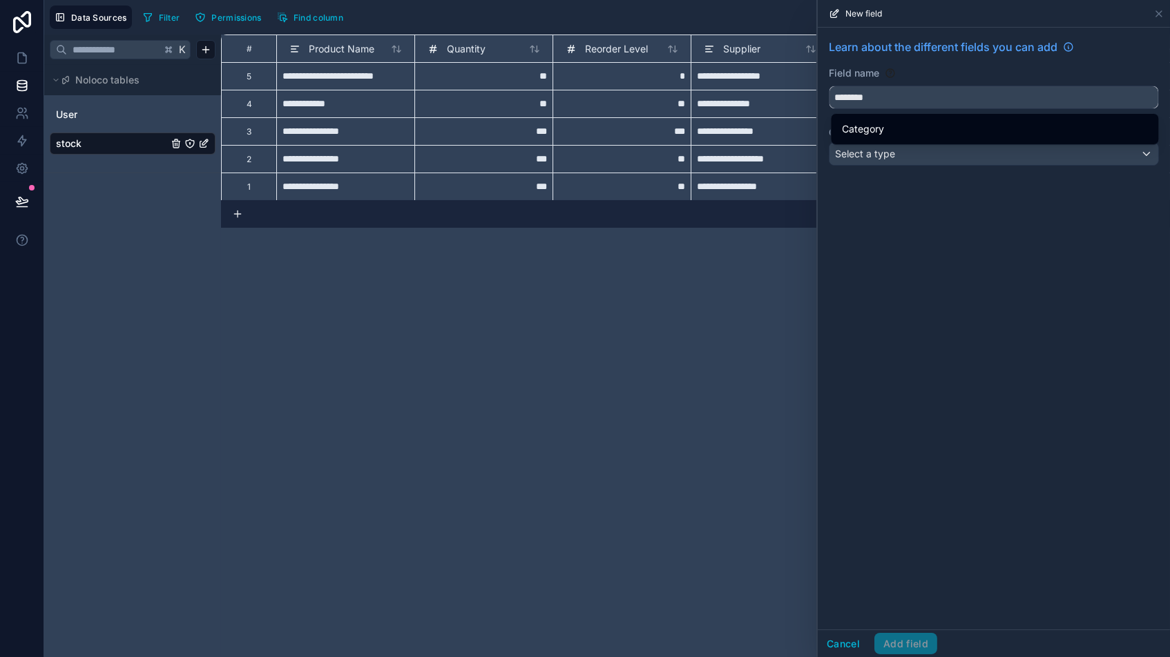
type input "********"
click at [868, 135] on span "Category" at bounding box center [863, 129] width 42 height 17
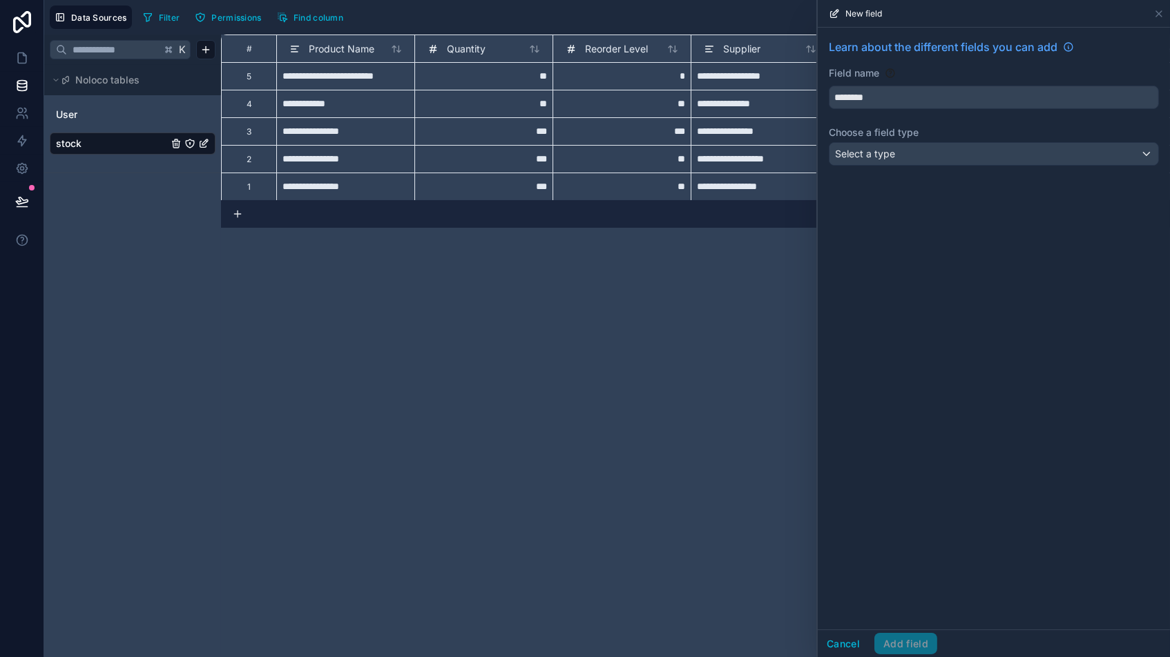
click at [869, 157] on span "Select a type" at bounding box center [865, 154] width 60 height 12
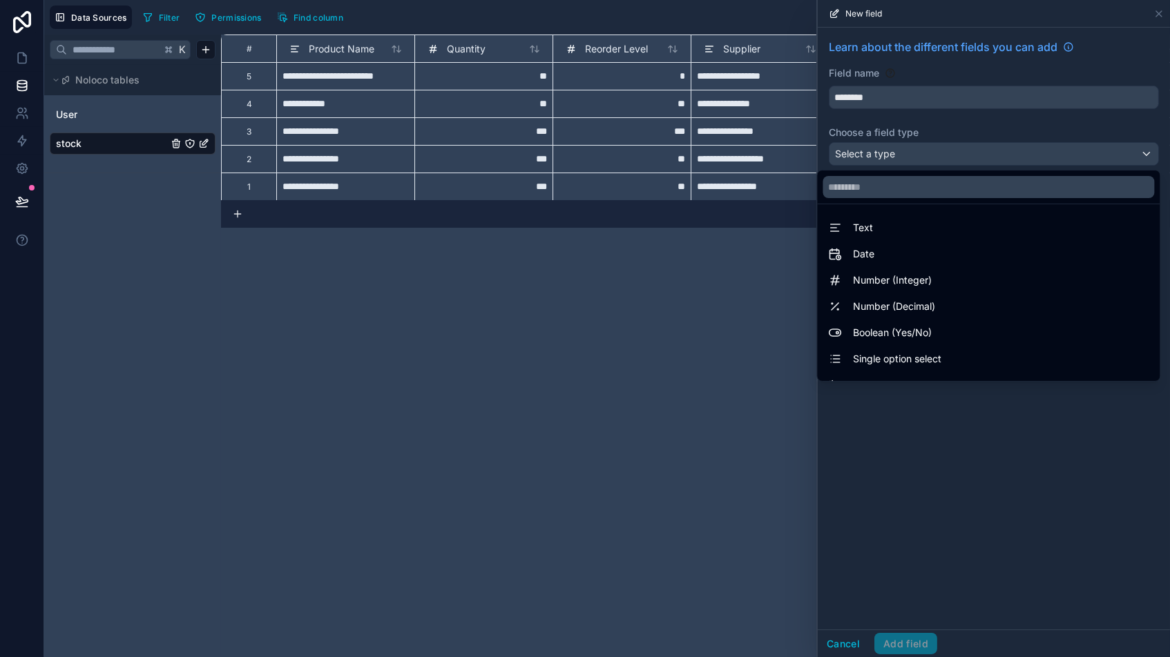
scroll to position [20, 0]
click at [902, 340] on span "Single option select" at bounding box center [897, 339] width 88 height 17
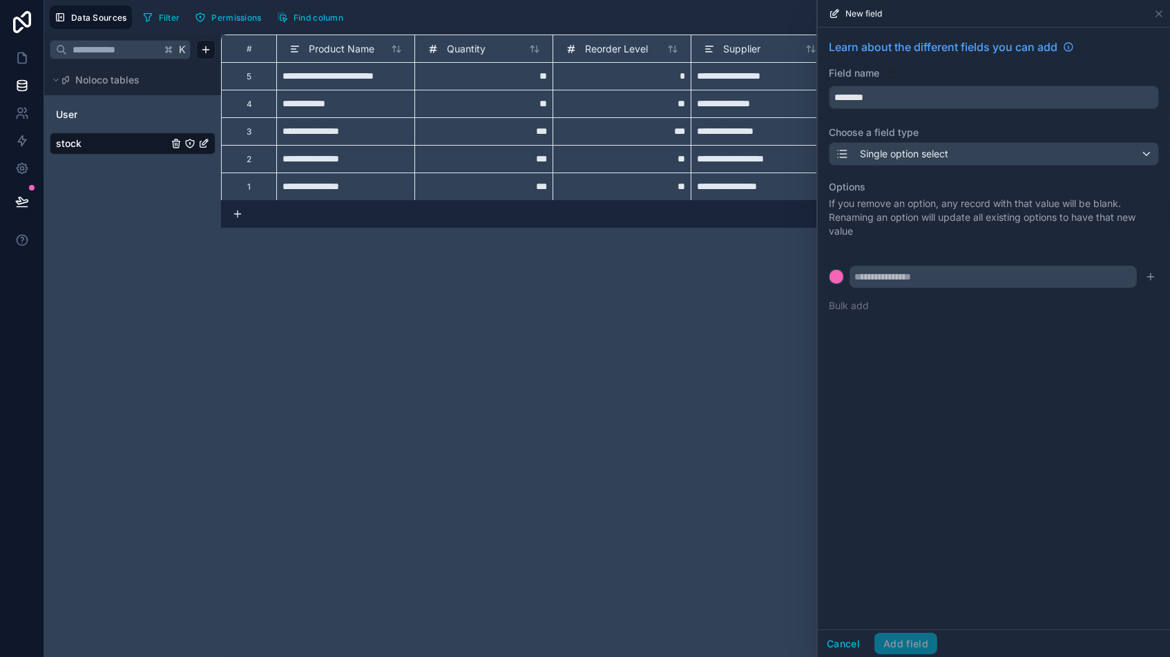
click at [916, 360] on div "Learn about the different fields you can add Field name ******** Choose a field…" at bounding box center [993, 329] width 352 height 602
click at [849, 303] on button "Bulk add" at bounding box center [848, 306] width 40 height 14
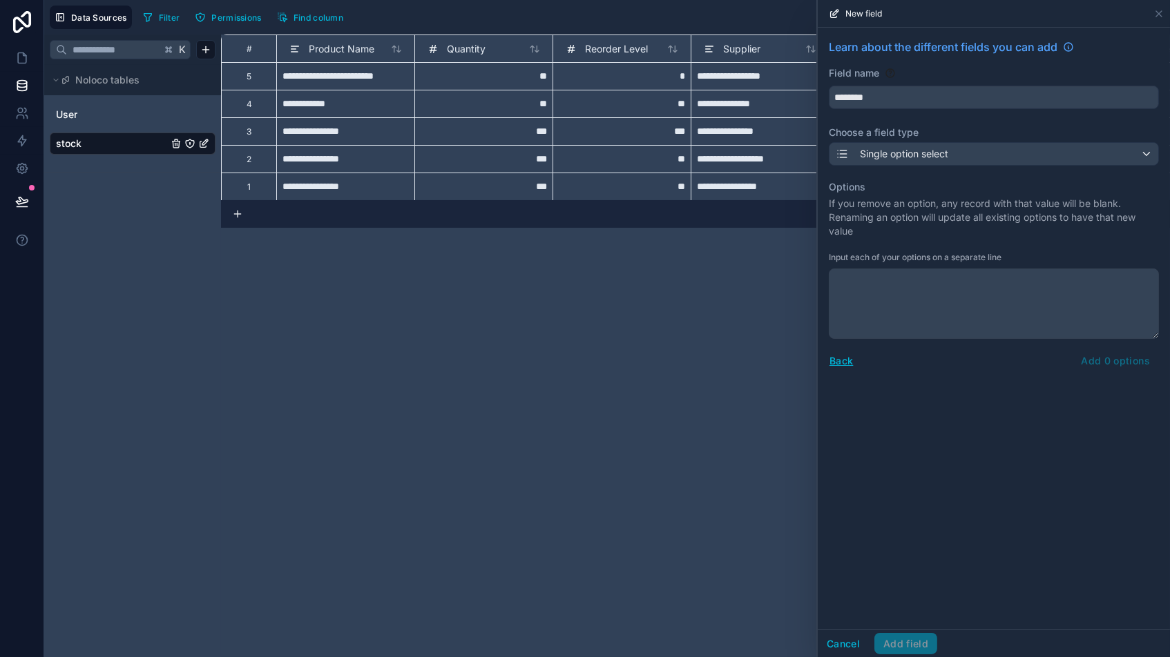
click at [843, 360] on button "Back" at bounding box center [840, 361] width 25 height 16
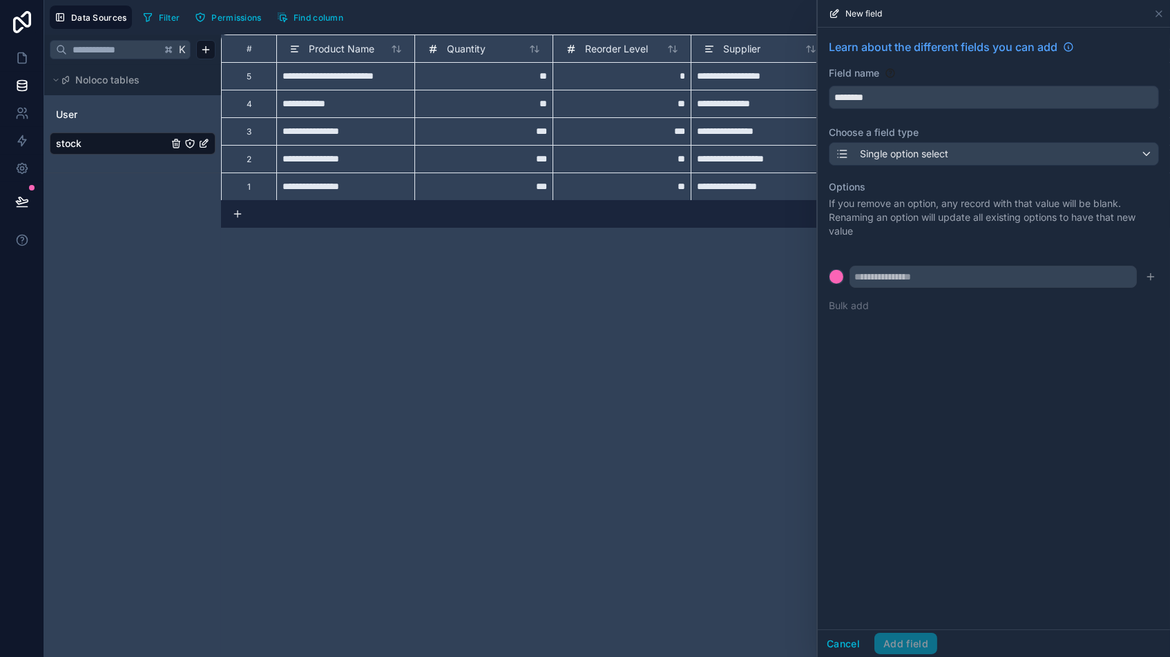
drag, startPoint x: 913, startPoint y: 420, endPoint x: 899, endPoint y: 509, distance: 89.6
click at [913, 420] on div "Learn about the different fields you can add Field name ******** Choose a field…" at bounding box center [993, 329] width 352 height 602
click at [895, 270] on input "text" at bounding box center [992, 277] width 287 height 22
click at [857, 302] on button "Bulk add" at bounding box center [848, 306] width 40 height 14
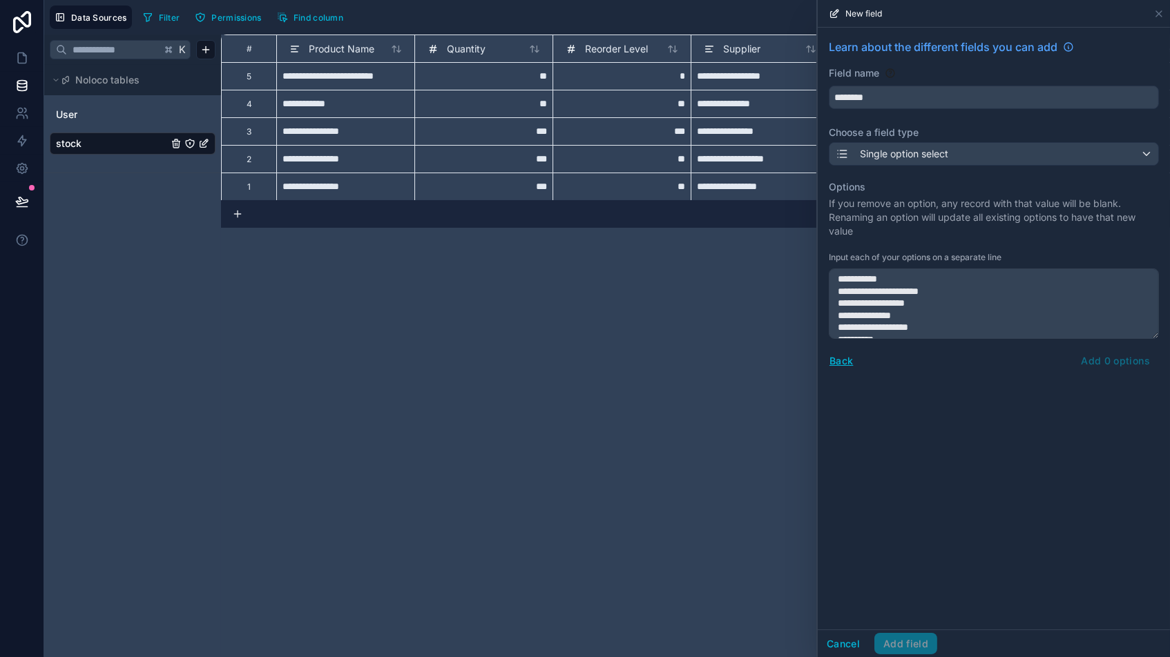
scroll to position [315, 0]
type textarea "**********"
click at [994, 360] on div "Back Add 33 options" at bounding box center [993, 361] width 330 height 22
click at [994, 357] on div "Back Add 33 options" at bounding box center [993, 361] width 330 height 22
click at [983, 309] on textarea "**********" at bounding box center [993, 304] width 330 height 70
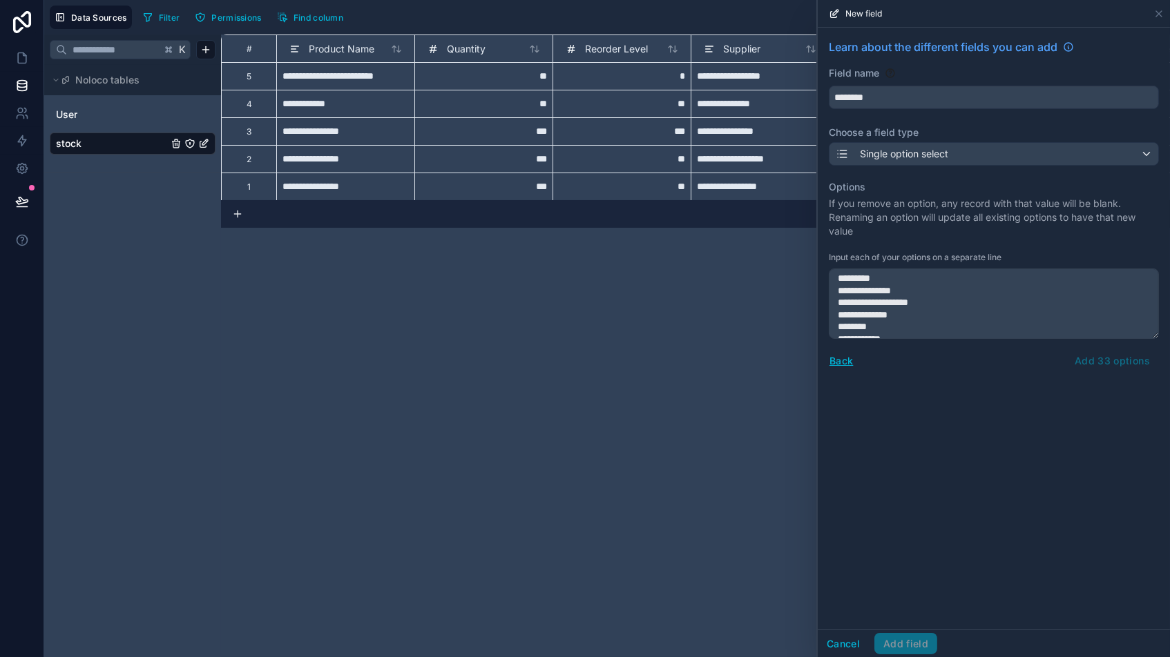
scroll to position [0, 0]
click at [964, 392] on div "**********" at bounding box center [993, 329] width 352 height 602
click at [838, 360] on button "Back" at bounding box center [840, 361] width 25 height 16
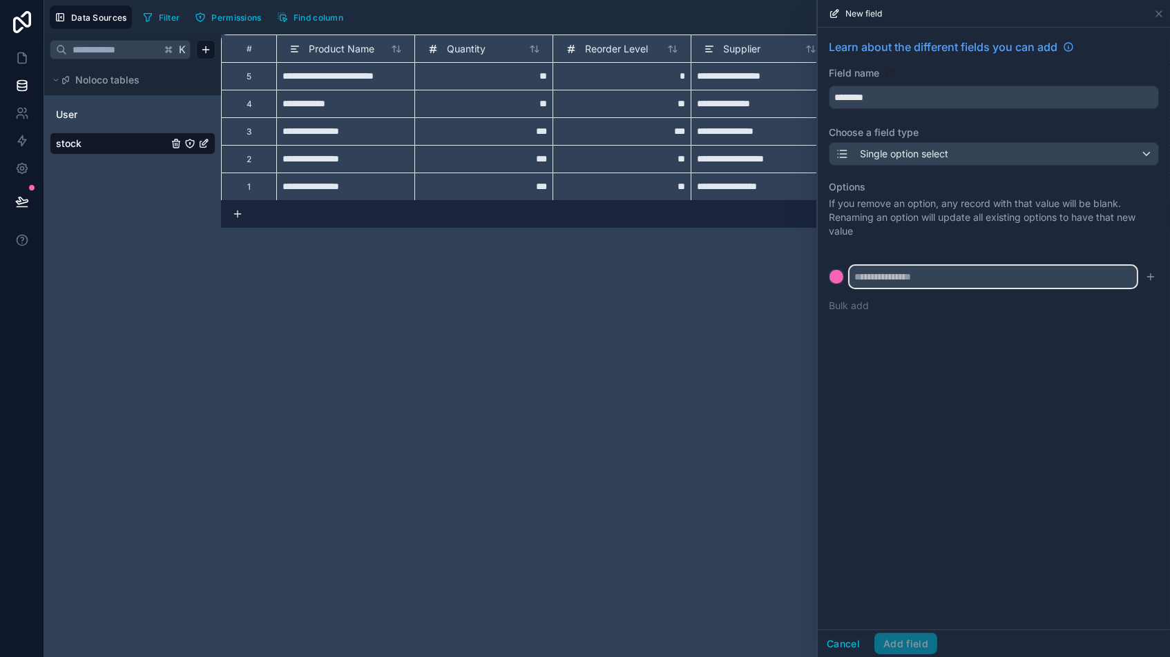
click at [877, 280] on input "text" at bounding box center [992, 277] width 287 height 22
paste input "**********"
type input "**********"
click at [840, 302] on button "Bulk add" at bounding box center [848, 306] width 40 height 14
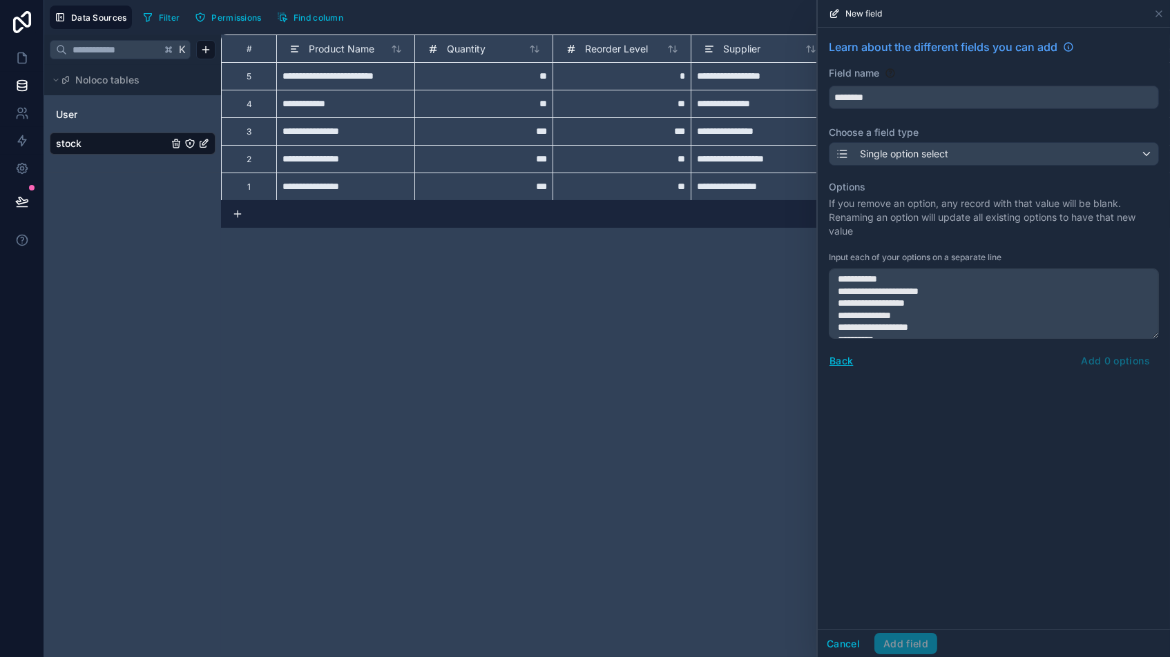
scroll to position [315, 0]
type textarea "**********"
click at [994, 355] on div "Back Add 33 options" at bounding box center [993, 361] width 330 height 22
click at [994, 360] on div "Back Add 33 options" at bounding box center [993, 361] width 330 height 22
click at [833, 358] on button "Back" at bounding box center [840, 361] width 25 height 16
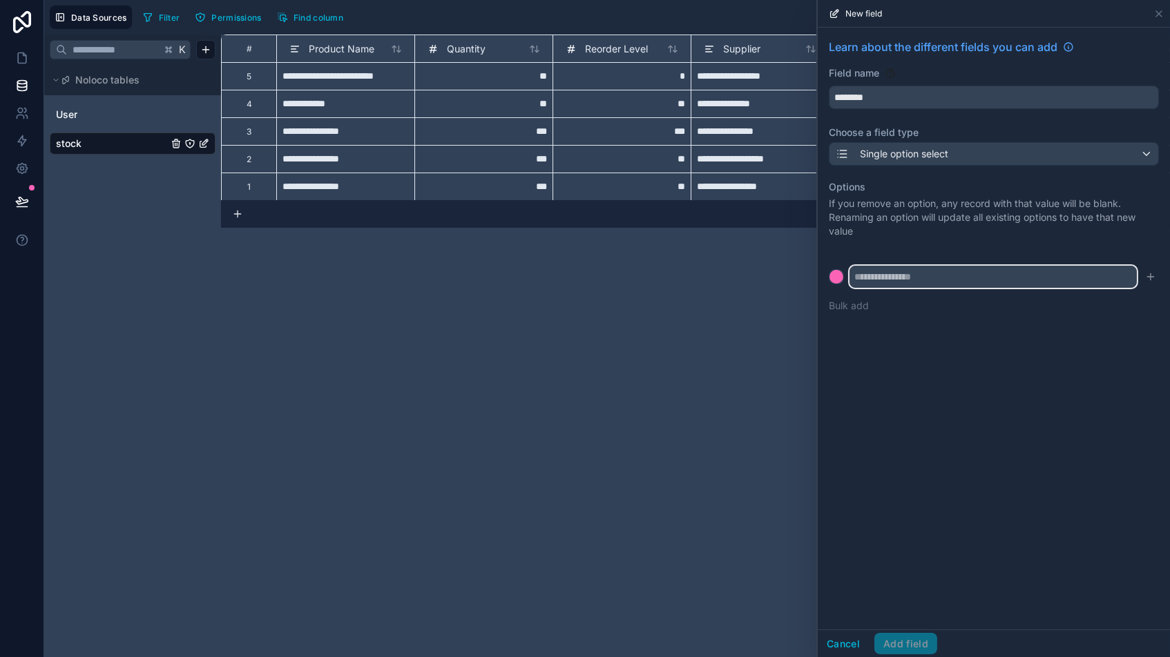
click at [882, 278] on input "text" at bounding box center [992, 277] width 287 height 22
click at [994, 15] on icon at bounding box center [1158, 13] width 11 height 11
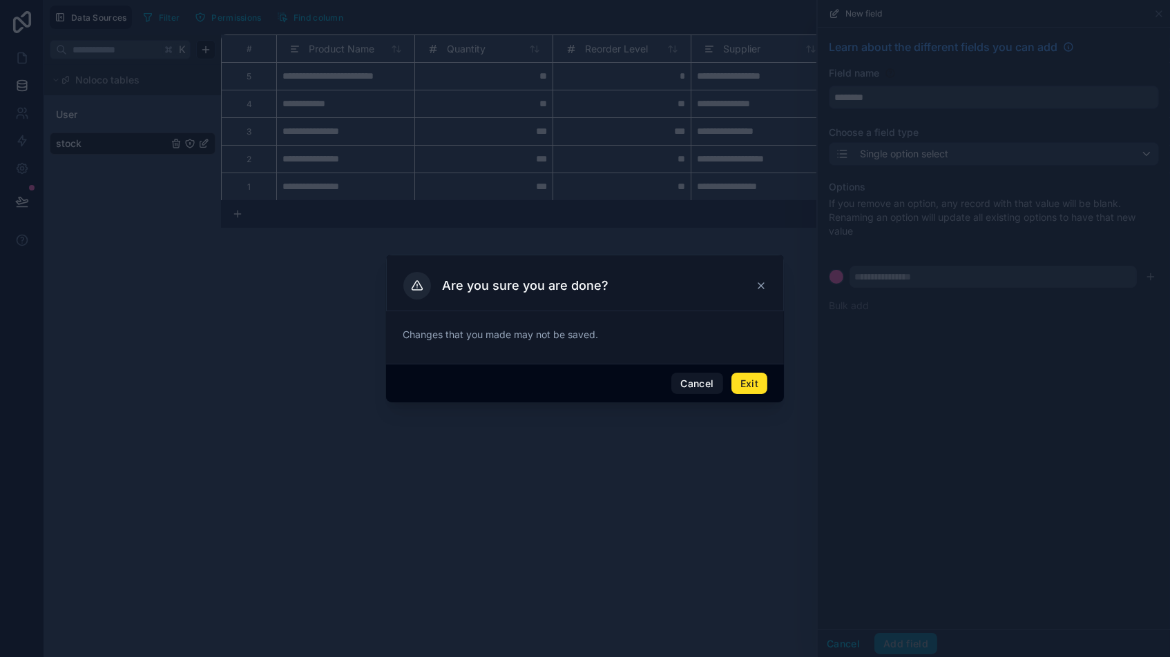
click at [743, 383] on button "Exit" at bounding box center [749, 384] width 36 height 22
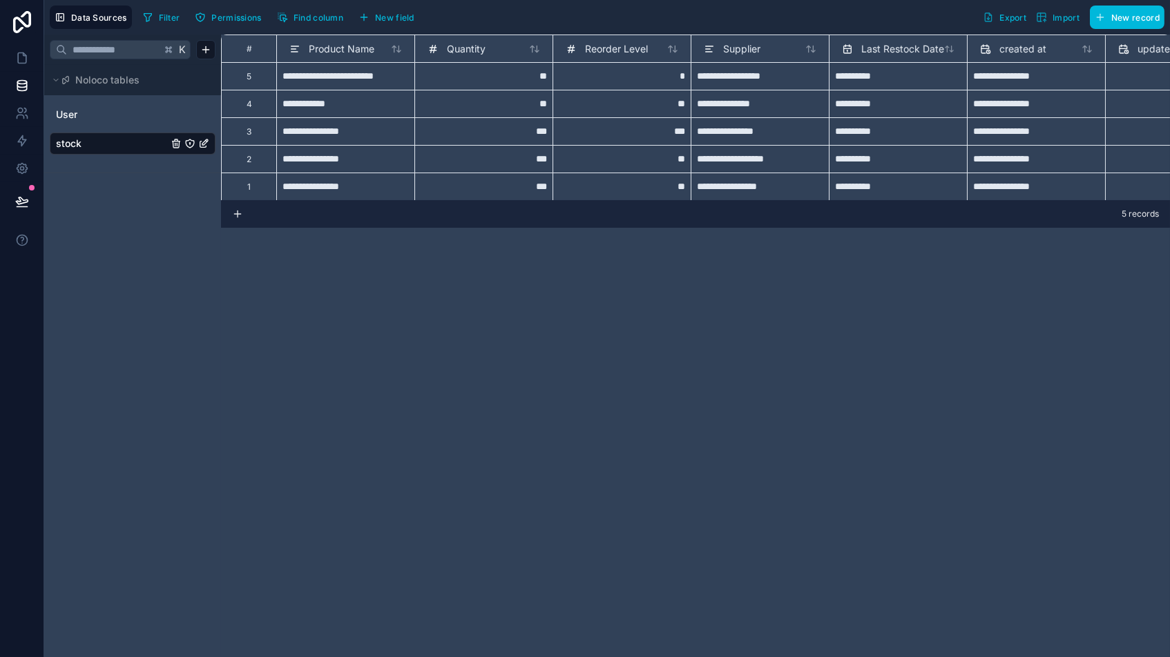
click at [374, 16] on button "New field" at bounding box center [386, 17] width 66 height 21
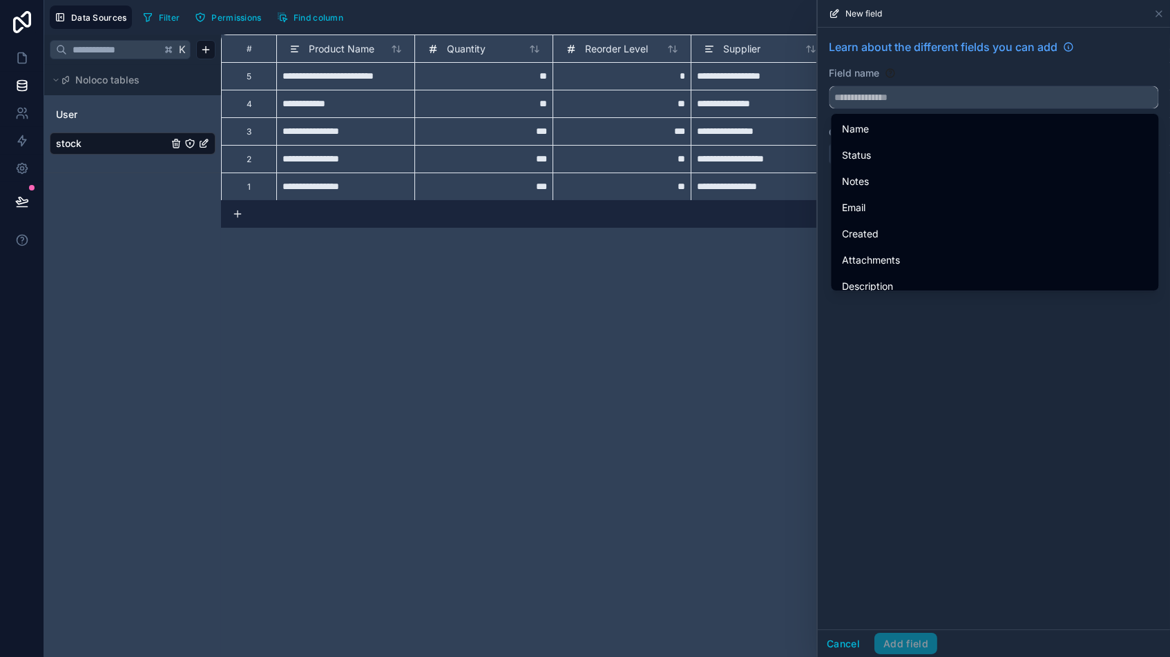
click at [906, 102] on input "text" at bounding box center [993, 97] width 329 height 22
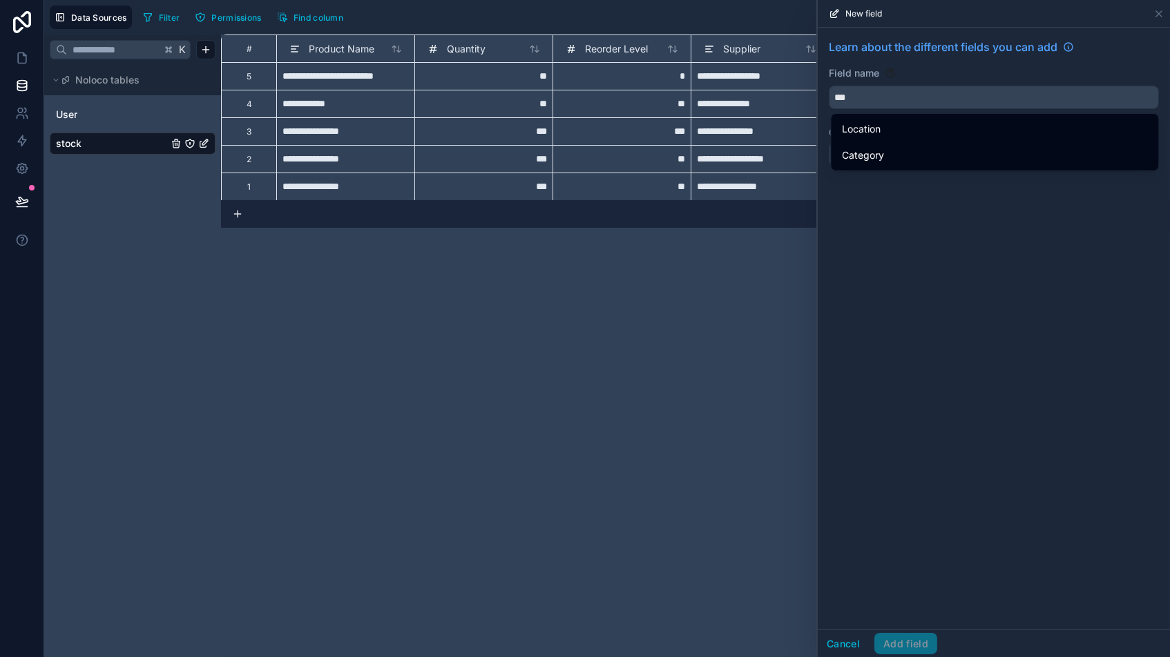
drag, startPoint x: 872, startPoint y: 151, endPoint x: 859, endPoint y: 145, distance: 14.5
click at [871, 151] on span "Category" at bounding box center [863, 155] width 42 height 17
type input "********"
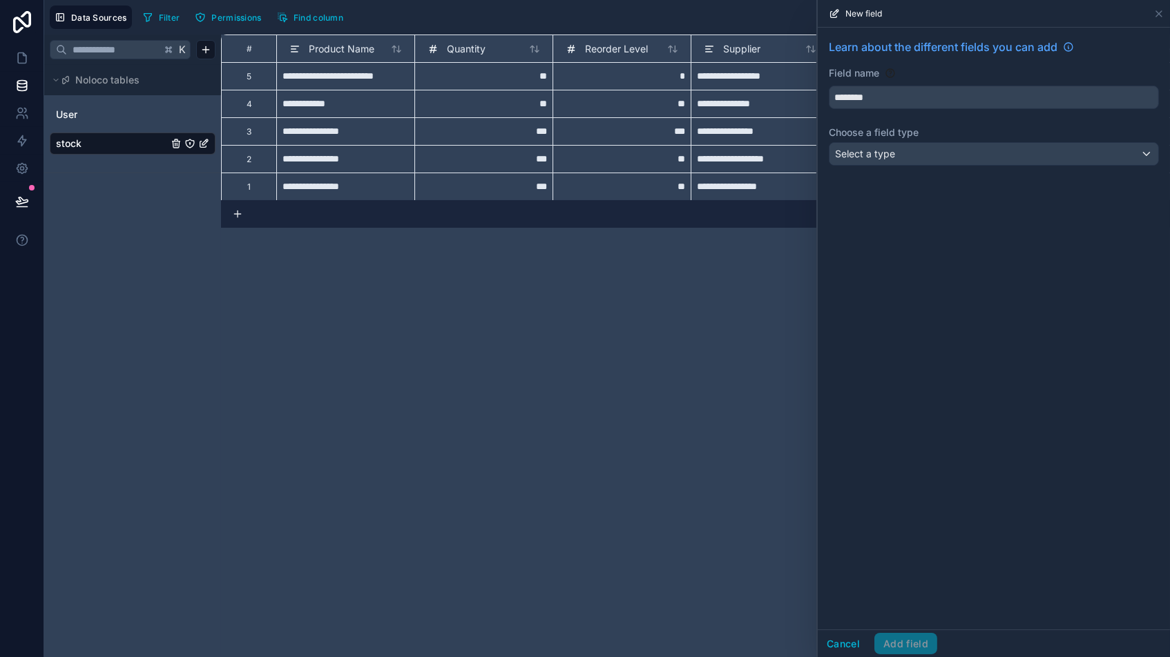
click at [863, 146] on div "Select a type" at bounding box center [993, 154] width 329 height 22
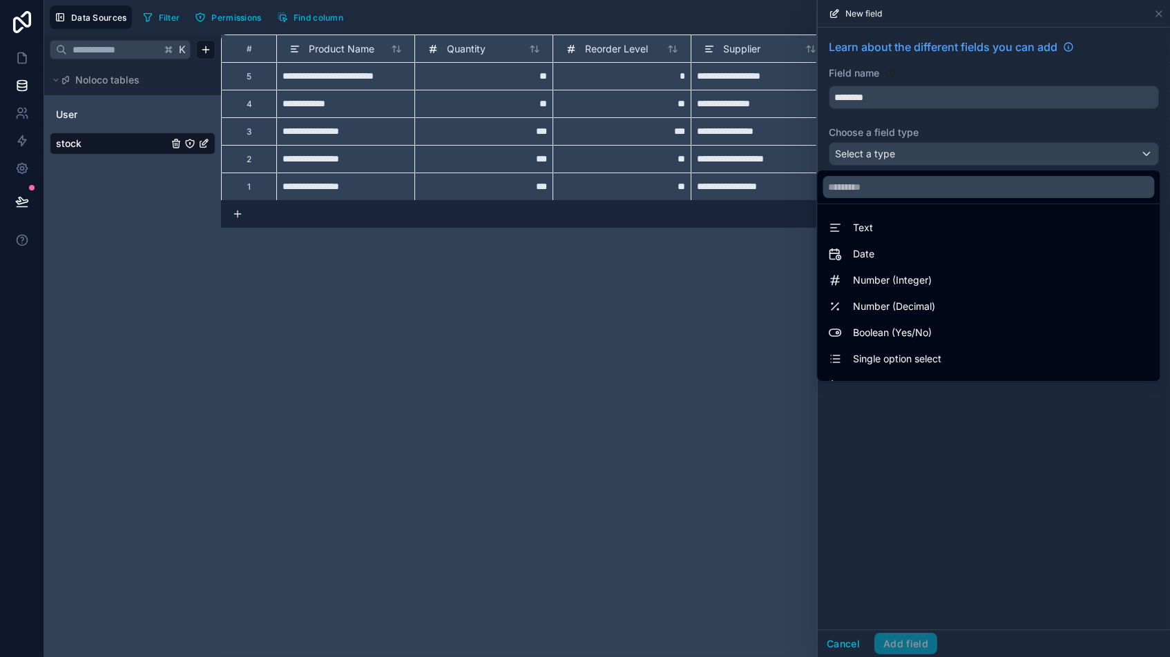
drag, startPoint x: 880, startPoint y: 358, endPoint x: 890, endPoint y: 353, distance: 10.8
click at [890, 353] on span "Single option select" at bounding box center [897, 359] width 88 height 17
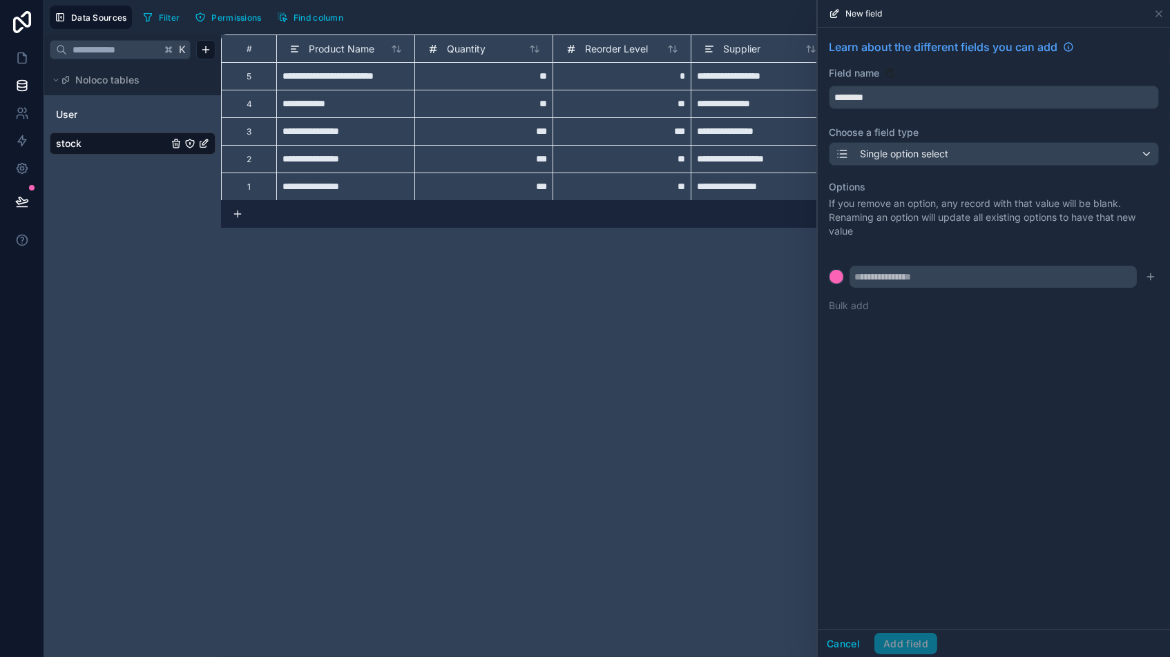
click at [848, 301] on button "Bulk add" at bounding box center [848, 306] width 40 height 14
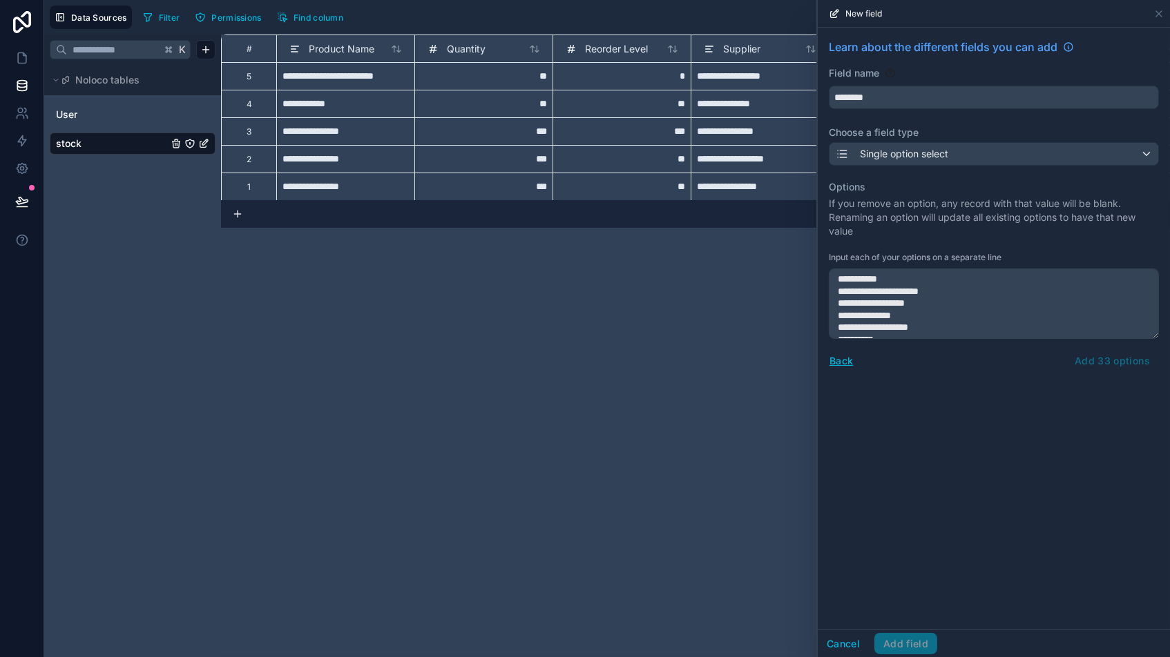
scroll to position [315, 0]
click at [994, 356] on div "Back Add 33 options" at bounding box center [993, 361] width 330 height 22
click at [947, 324] on textarea "**********" at bounding box center [993, 304] width 330 height 70
paste textarea
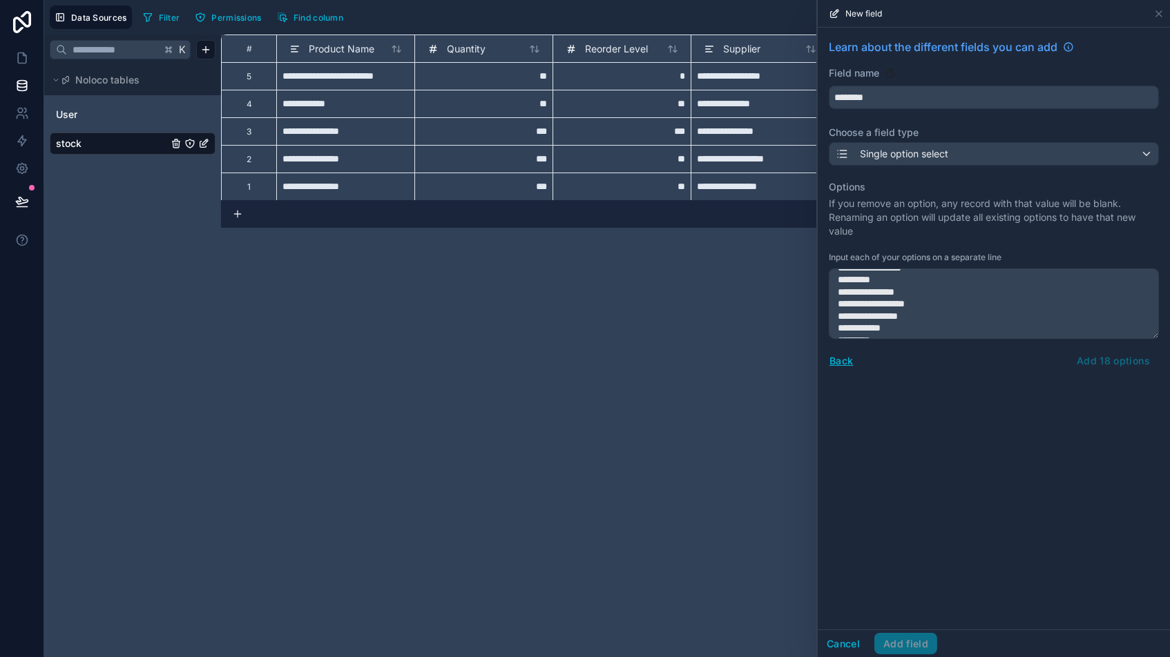
click at [994, 358] on div "Back Add 18 options" at bounding box center [993, 361] width 330 height 22
click at [942, 324] on textarea "**********" at bounding box center [993, 304] width 330 height 70
paste textarea
drag, startPoint x: 979, startPoint y: 325, endPoint x: 841, endPoint y: 286, distance: 143.6
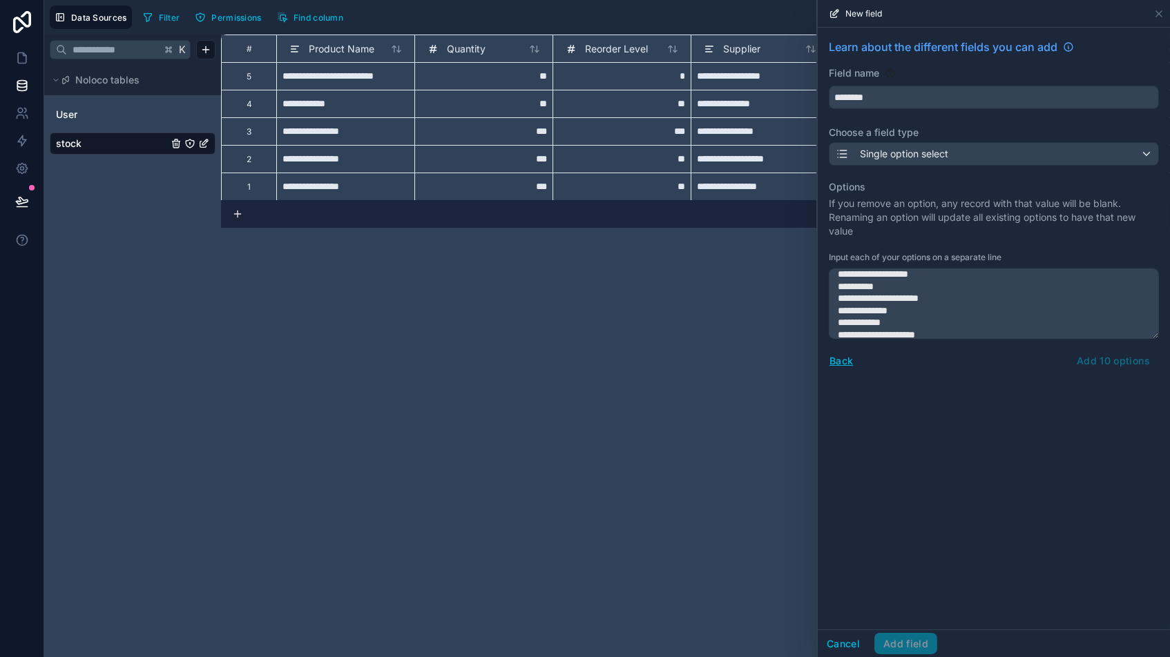
click at [842, 287] on textarea "**********" at bounding box center [993, 304] width 330 height 70
click at [842, 286] on textarea "**********" at bounding box center [993, 304] width 330 height 70
click at [858, 293] on textarea "**********" at bounding box center [993, 304] width 330 height 70
drag, startPoint x: 980, startPoint y: 332, endPoint x: 831, endPoint y: 312, distance: 149.8
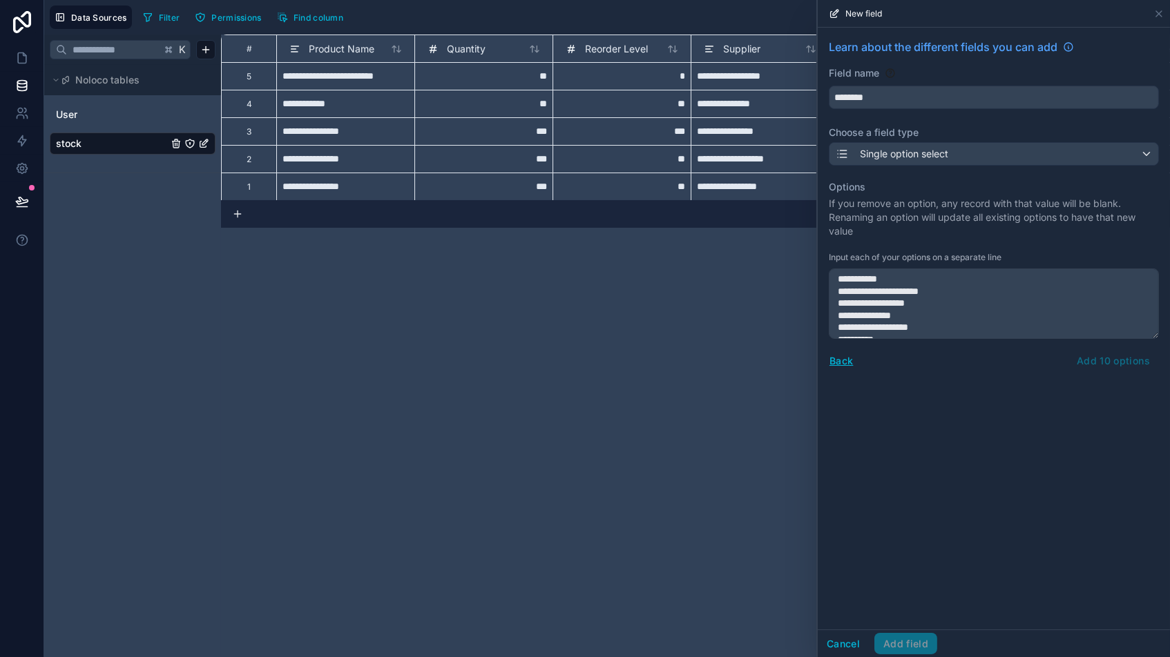
click at [831, 312] on textarea "**********" at bounding box center [993, 304] width 330 height 70
drag, startPoint x: 831, startPoint y: 311, endPoint x: 982, endPoint y: 277, distance: 154.4
click at [982, 278] on textarea "**********" at bounding box center [993, 304] width 330 height 70
drag, startPoint x: 838, startPoint y: 295, endPoint x: 911, endPoint y: 441, distance: 162.7
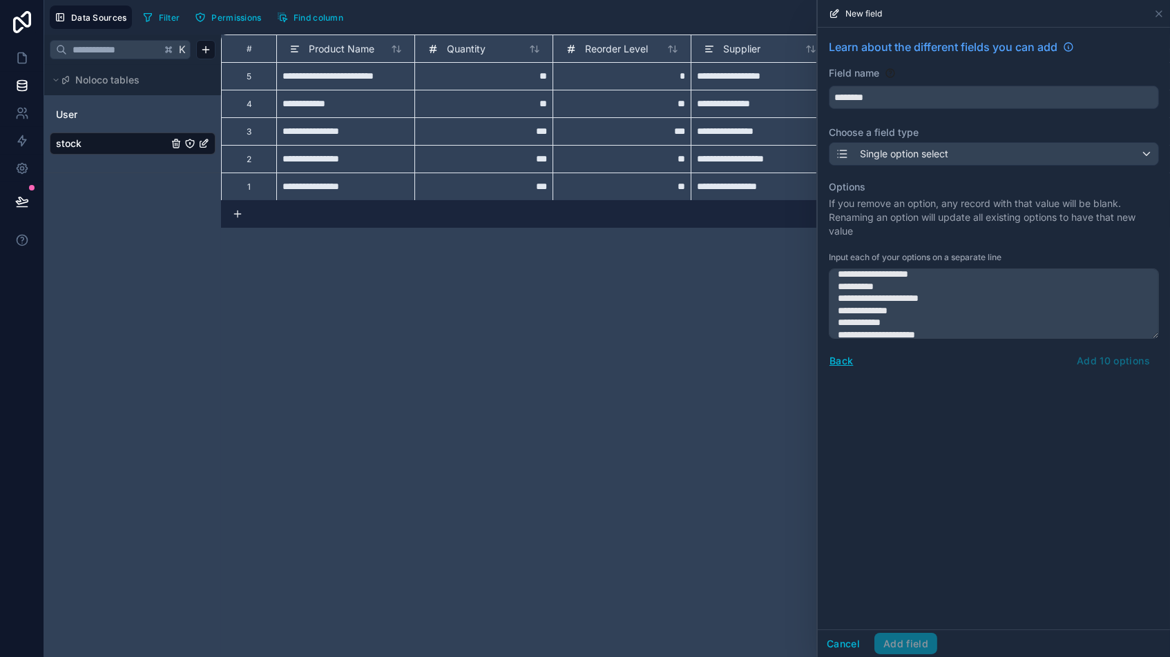
click at [911, 441] on div "**********" at bounding box center [993, 329] width 352 height 602
click at [994, 360] on div "Back Add 6 options" at bounding box center [993, 361] width 330 height 22
drag, startPoint x: 913, startPoint y: 324, endPoint x: 835, endPoint y: 280, distance: 90.0
click at [835, 281] on textarea "**********" at bounding box center [993, 304] width 330 height 70
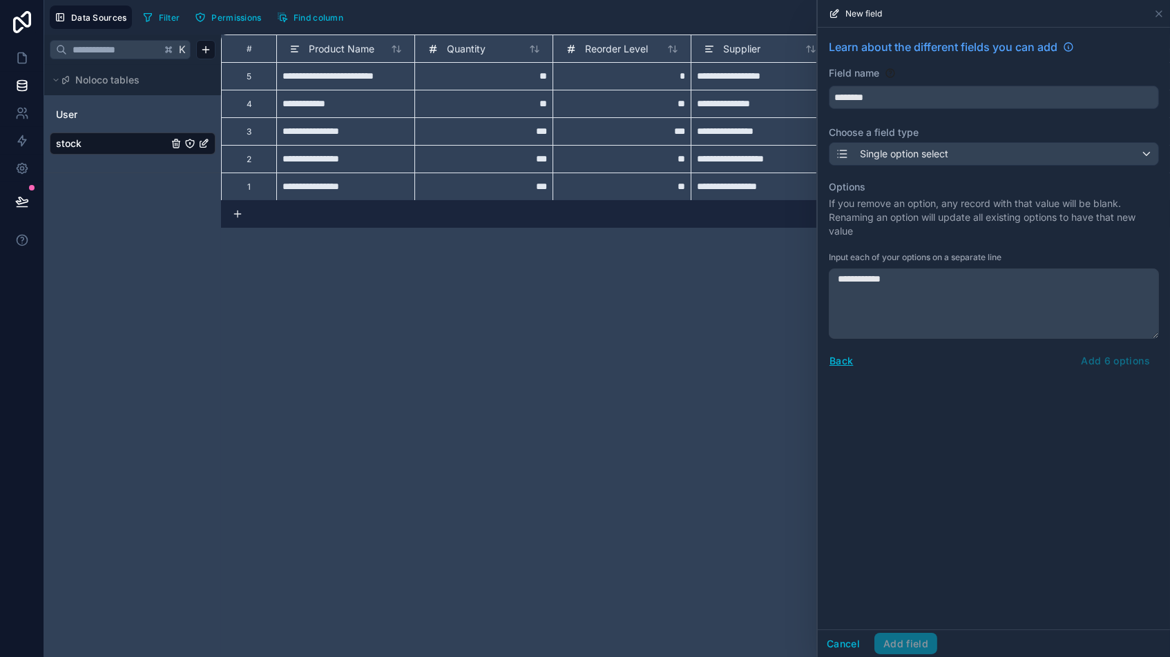
type textarea "**********"
click at [928, 403] on div "**********" at bounding box center [993, 329] width 352 height 602
click at [842, 356] on button "Back" at bounding box center [840, 361] width 25 height 16
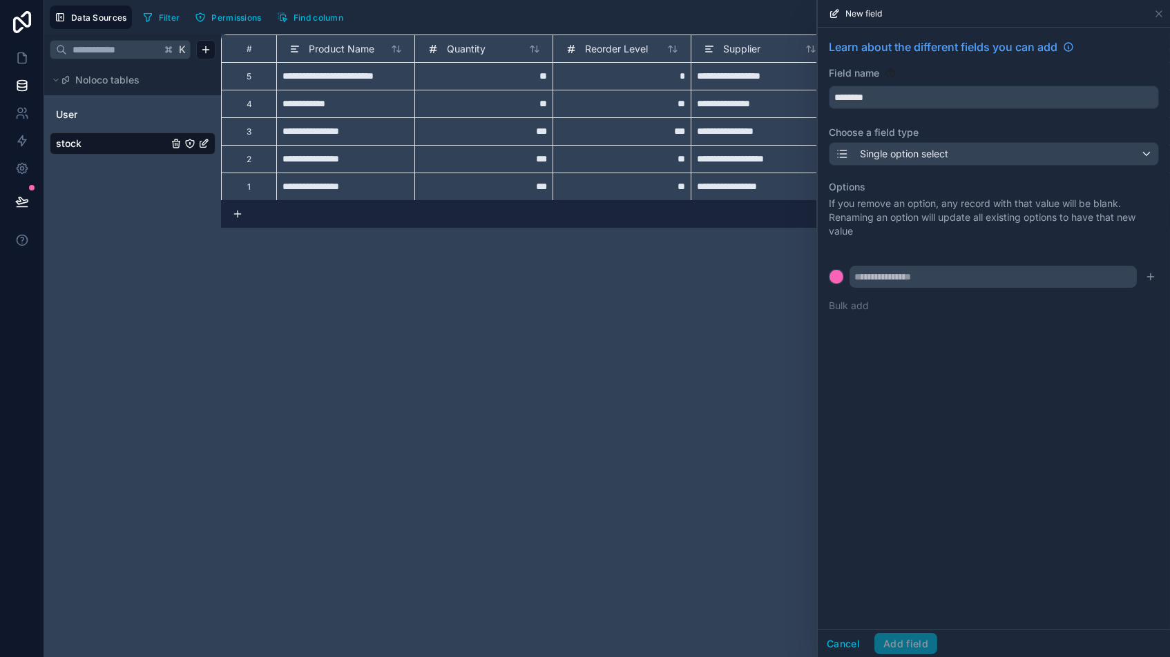
click at [849, 304] on button "Bulk add" at bounding box center [848, 306] width 40 height 14
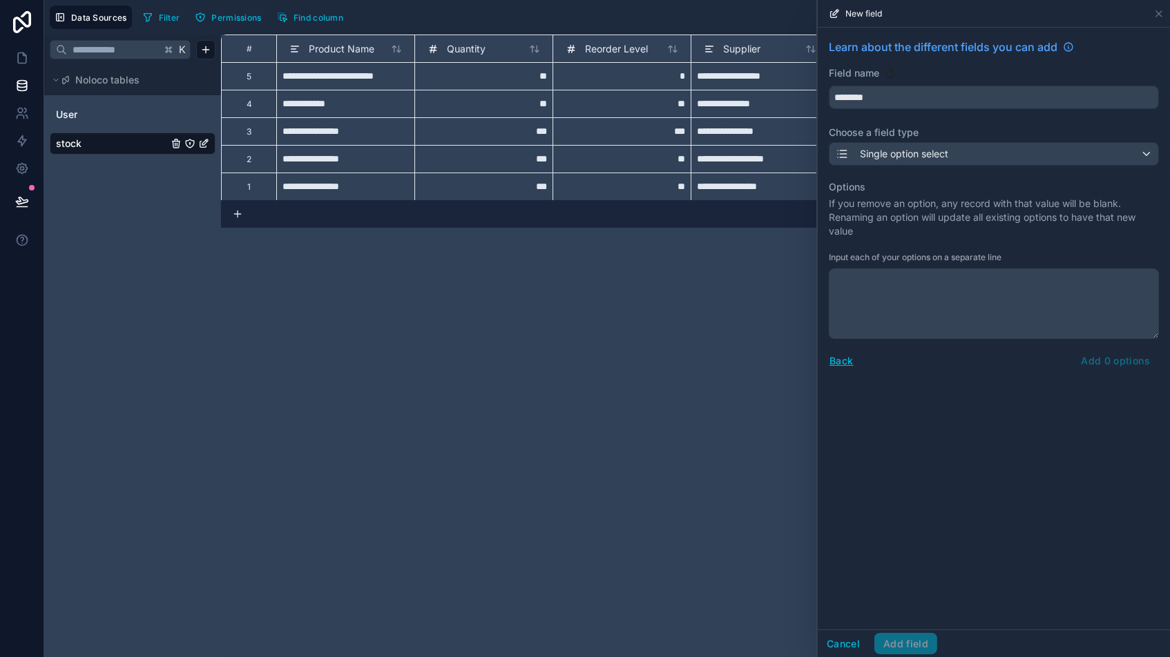
click at [910, 281] on textarea at bounding box center [993, 304] width 330 height 70
type textarea "**********"
click at [831, 358] on button "Back" at bounding box center [840, 361] width 25 height 16
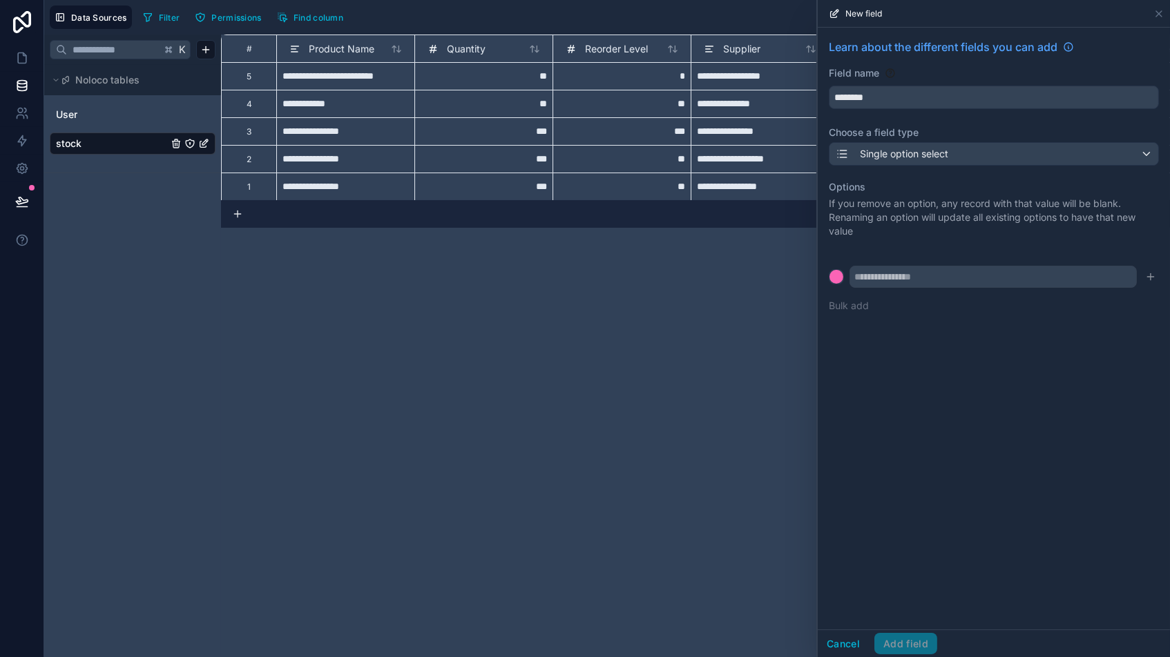
click at [858, 306] on button "Bulk add" at bounding box center [848, 306] width 40 height 14
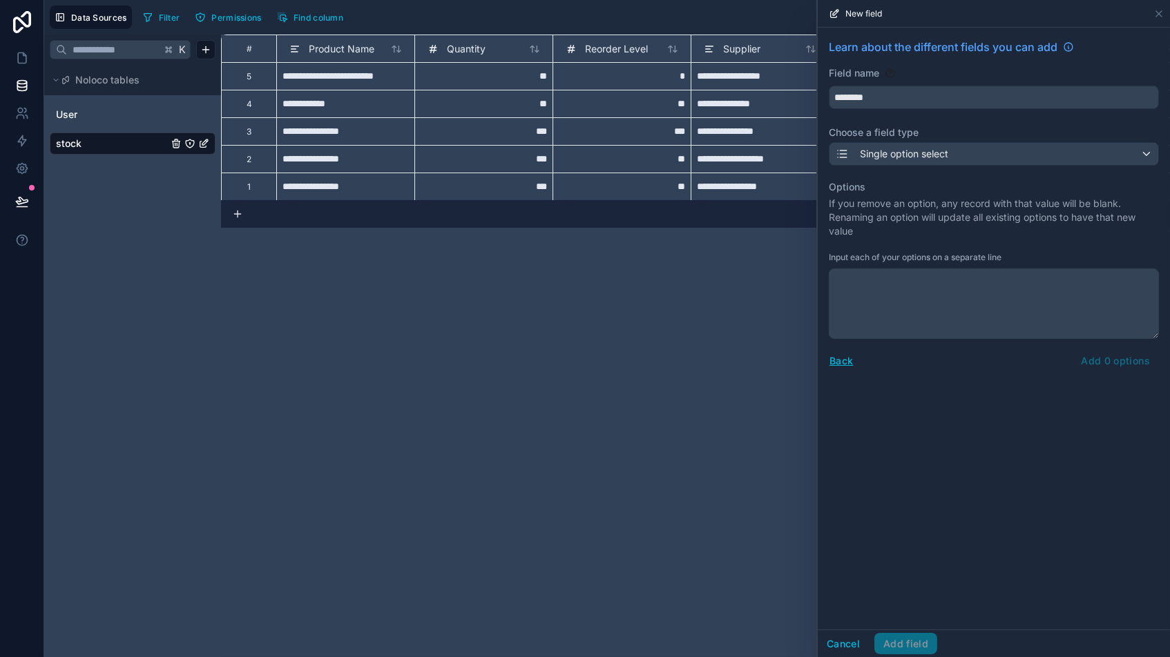
scroll to position [0, 0]
drag, startPoint x: 841, startPoint y: 360, endPoint x: 853, endPoint y: 356, distance: 12.9
click at [841, 360] on button "Back" at bounding box center [840, 361] width 25 height 16
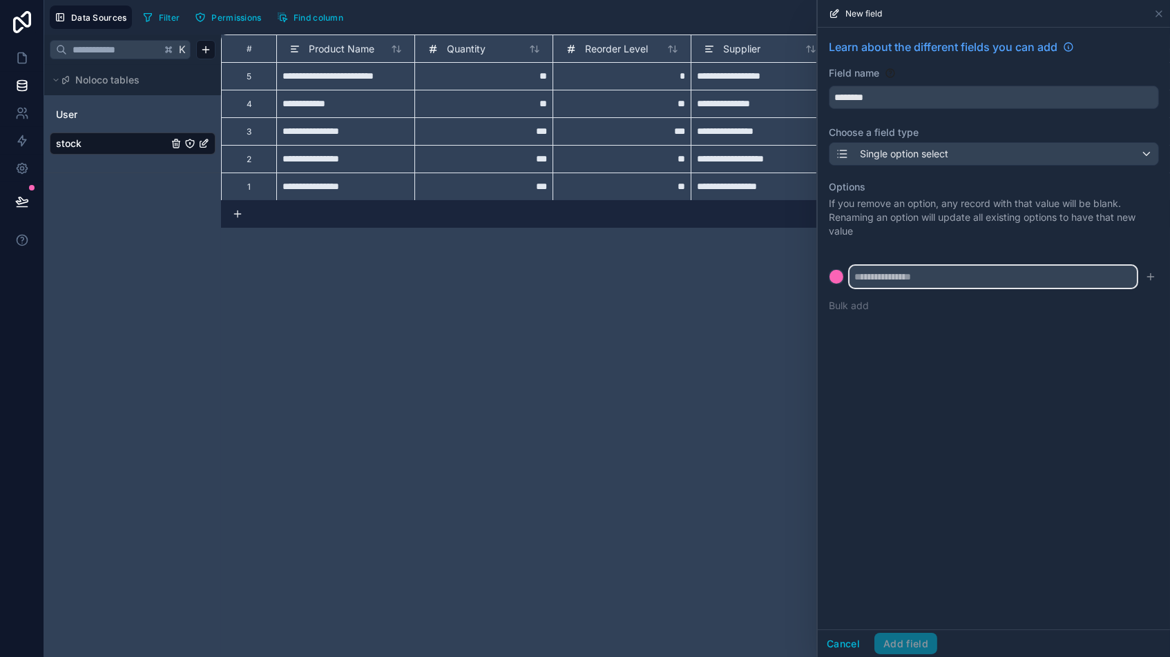
click at [891, 280] on input "text" at bounding box center [992, 277] width 287 height 22
type input "**"
click at [994, 275] on icon "submit" at bounding box center [1150, 276] width 11 height 11
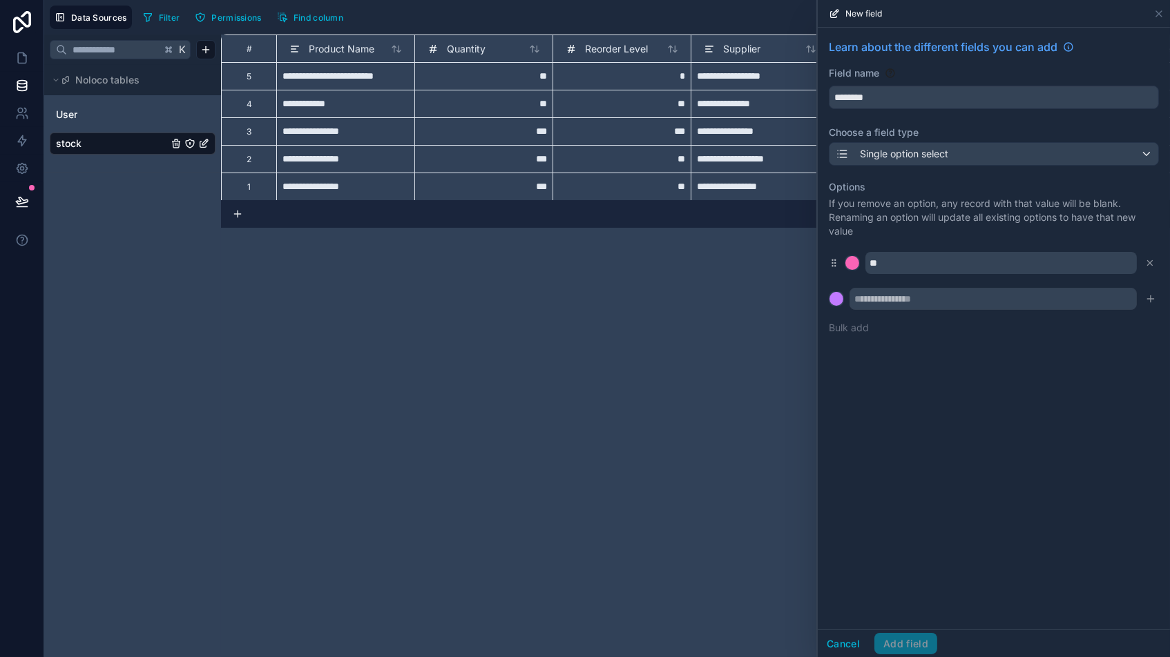
click at [860, 325] on button "Bulk add" at bounding box center [848, 328] width 40 height 14
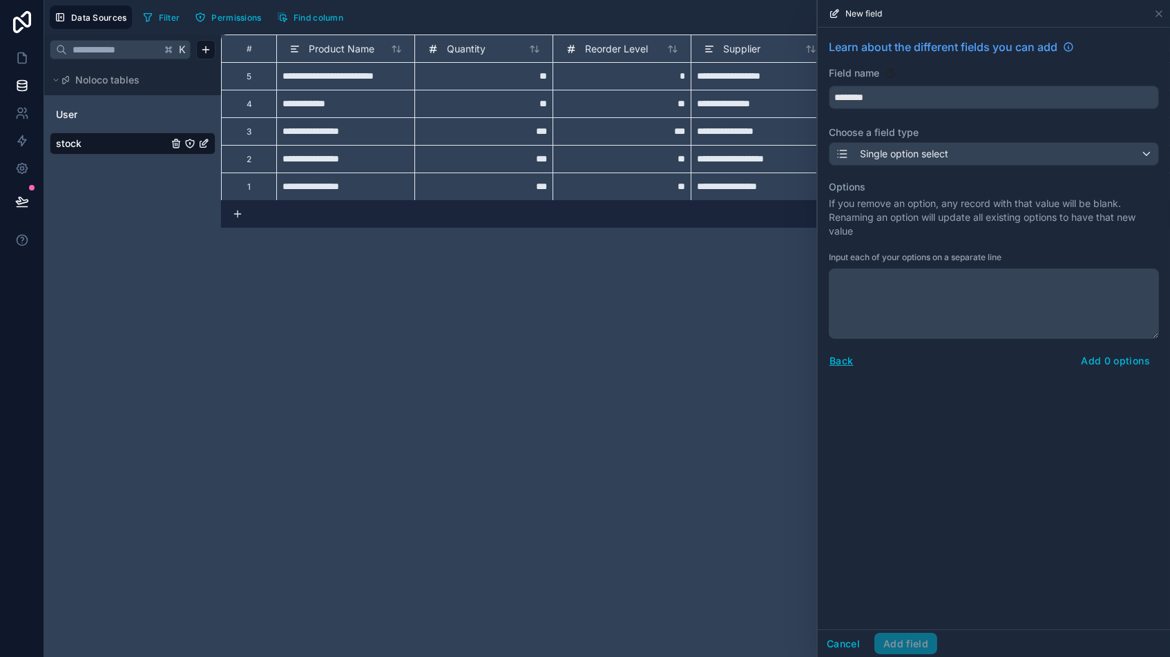
type textarea "**********"
click at [933, 312] on textarea "**********" at bounding box center [993, 304] width 330 height 70
paste textarea "**********"
type textarea "**********"
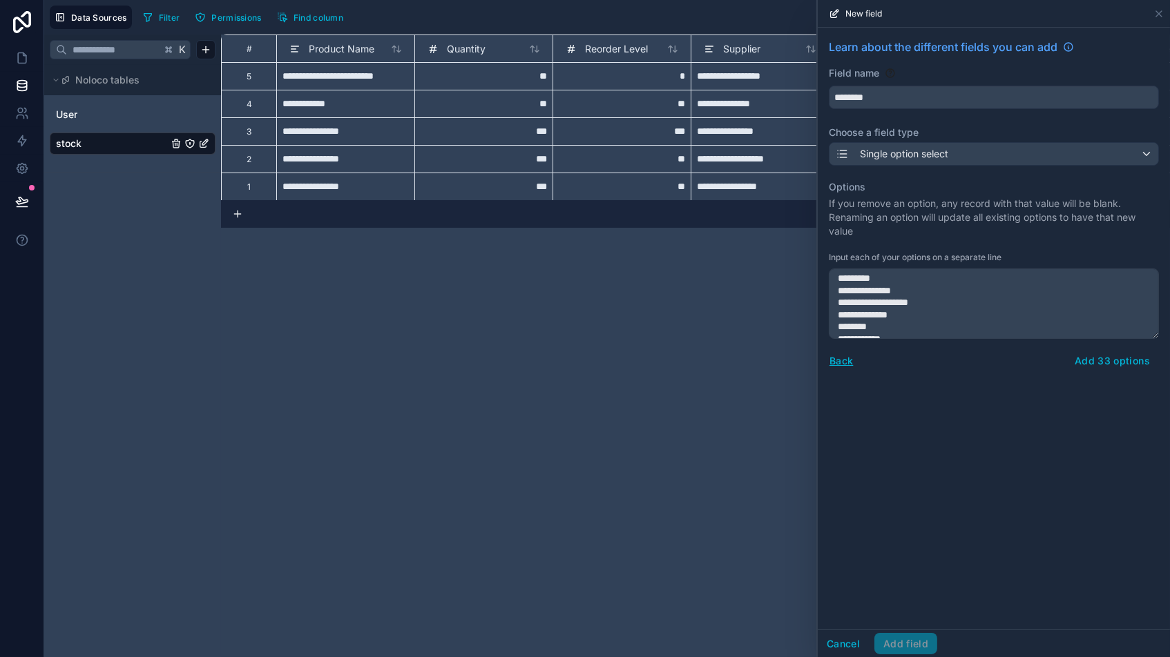
click at [994, 355] on button "Add 33 options" at bounding box center [1111, 361] width 93 height 22
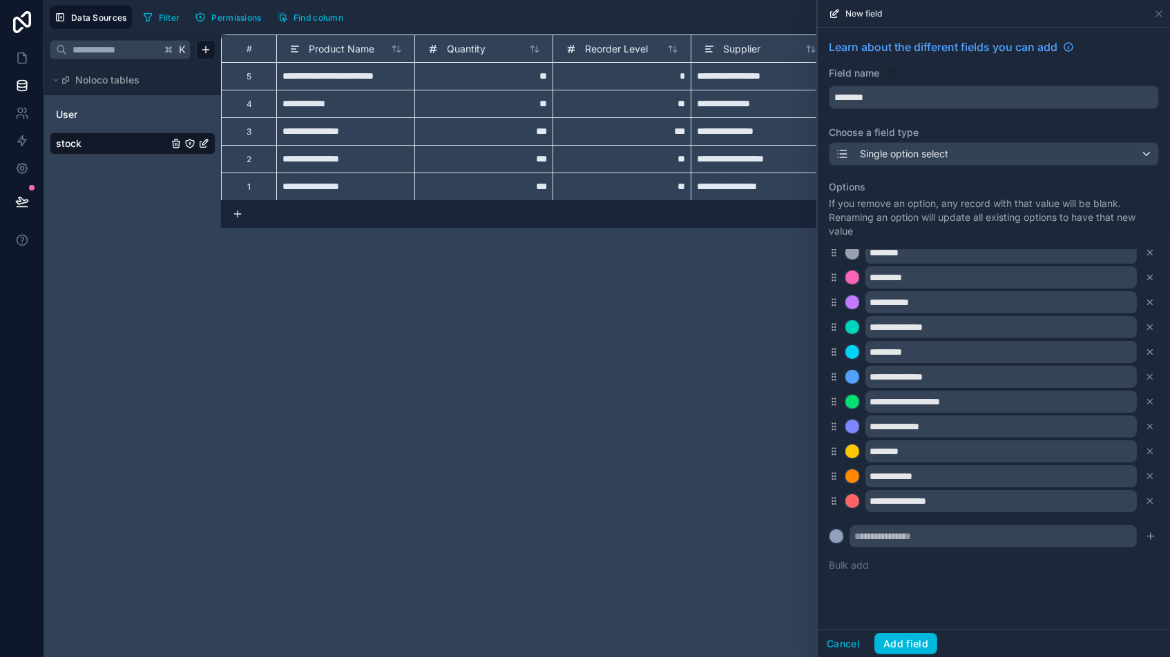
scroll to position [0, 0]
click at [900, 559] on button "Add field" at bounding box center [905, 644] width 63 height 22
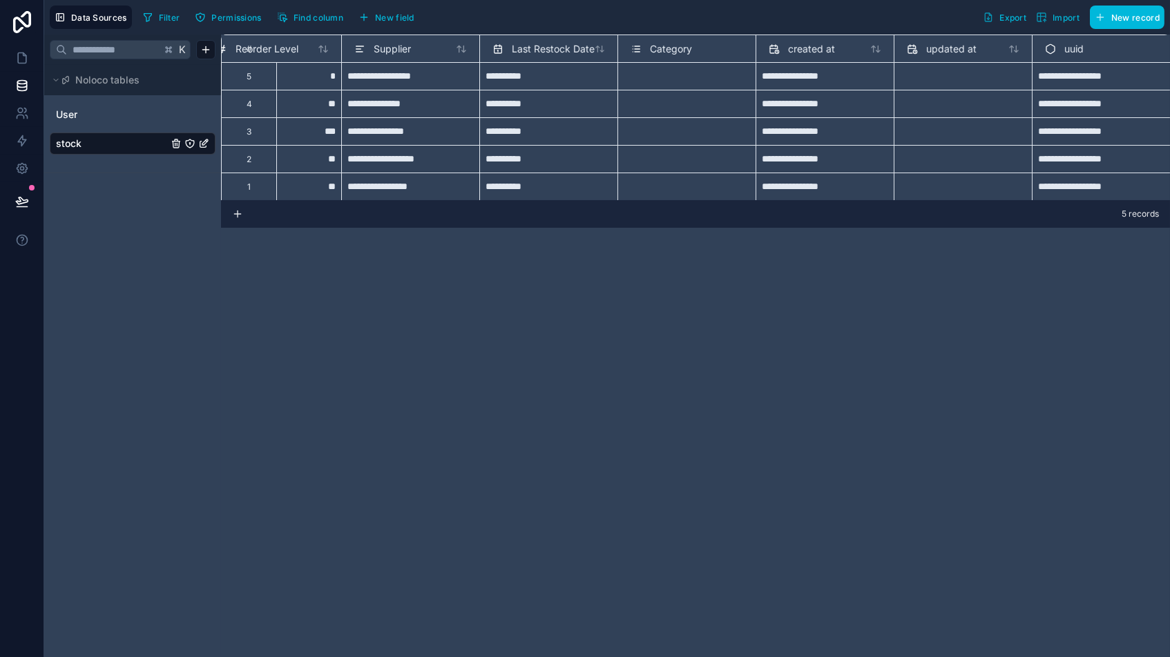
scroll to position [0, 349]
click at [379, 19] on span "New field" at bounding box center [394, 17] width 39 height 10
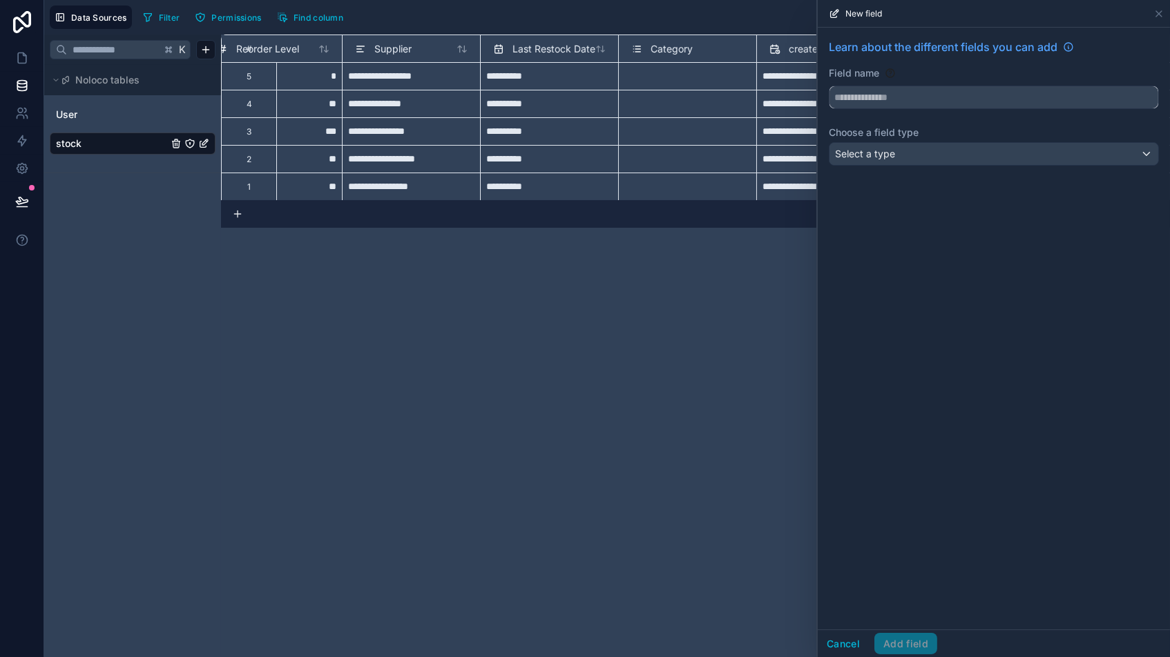
click at [881, 90] on input "text" at bounding box center [993, 97] width 329 height 22
type input "*****"
click at [924, 157] on div "Select a type" at bounding box center [993, 154] width 329 height 22
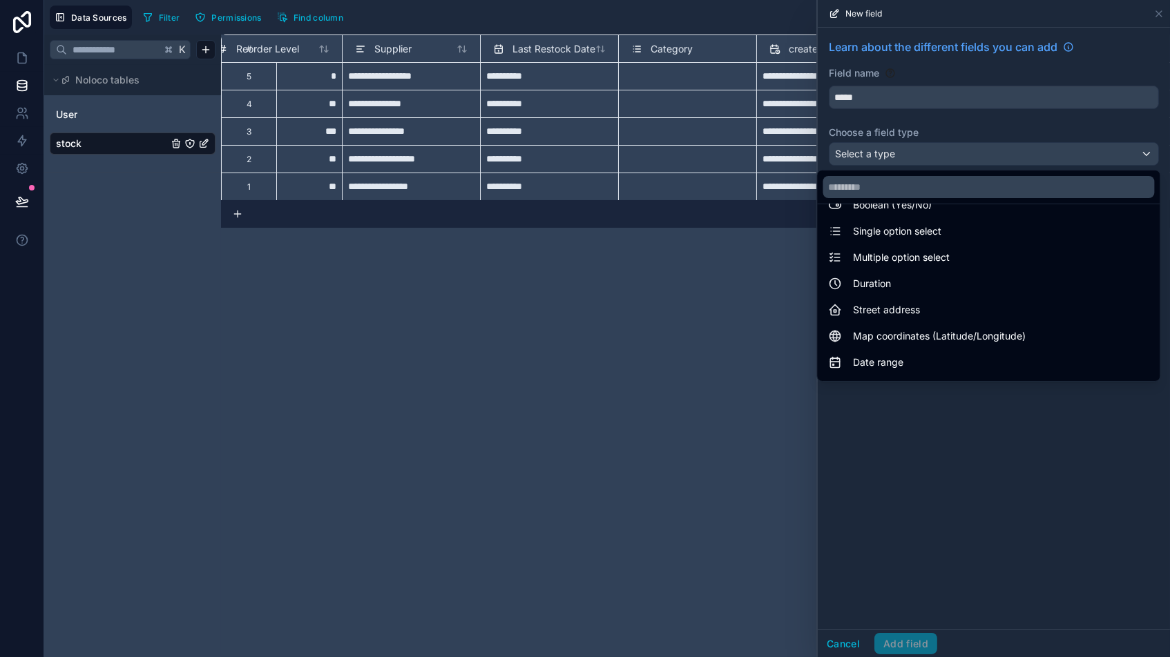
scroll to position [130, 0]
click at [886, 233] on span "Single option select" at bounding box center [897, 229] width 88 height 17
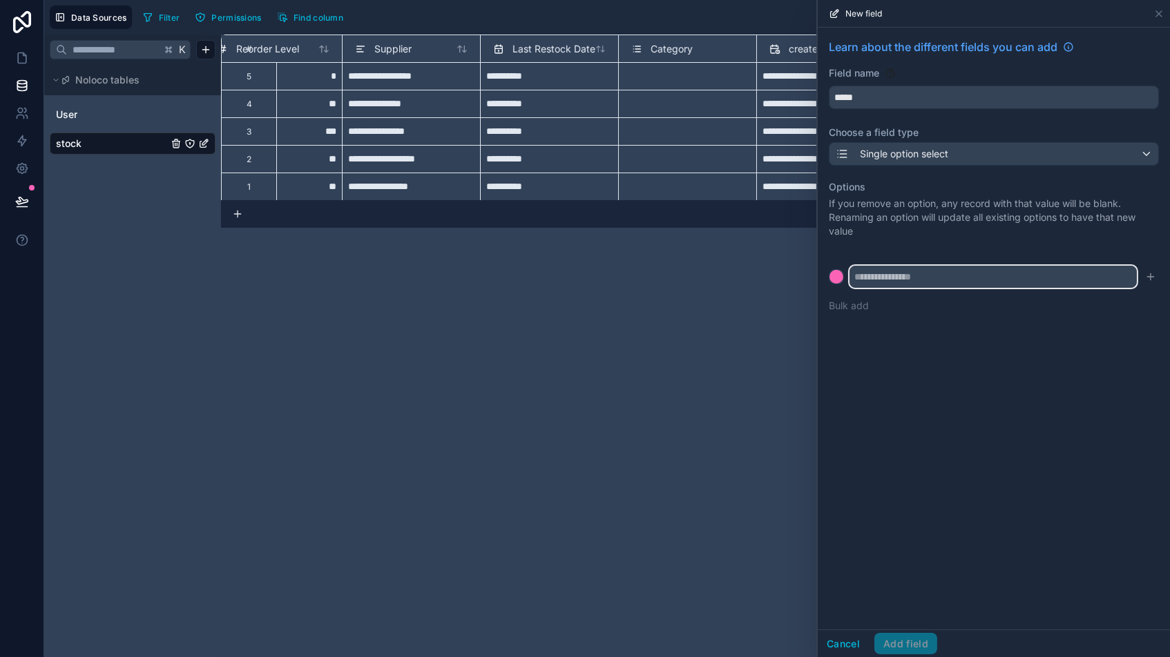
click at [885, 275] on input "text" at bounding box center [992, 277] width 287 height 22
type input "**"
click at [994, 273] on icon "submit" at bounding box center [1150, 276] width 11 height 11
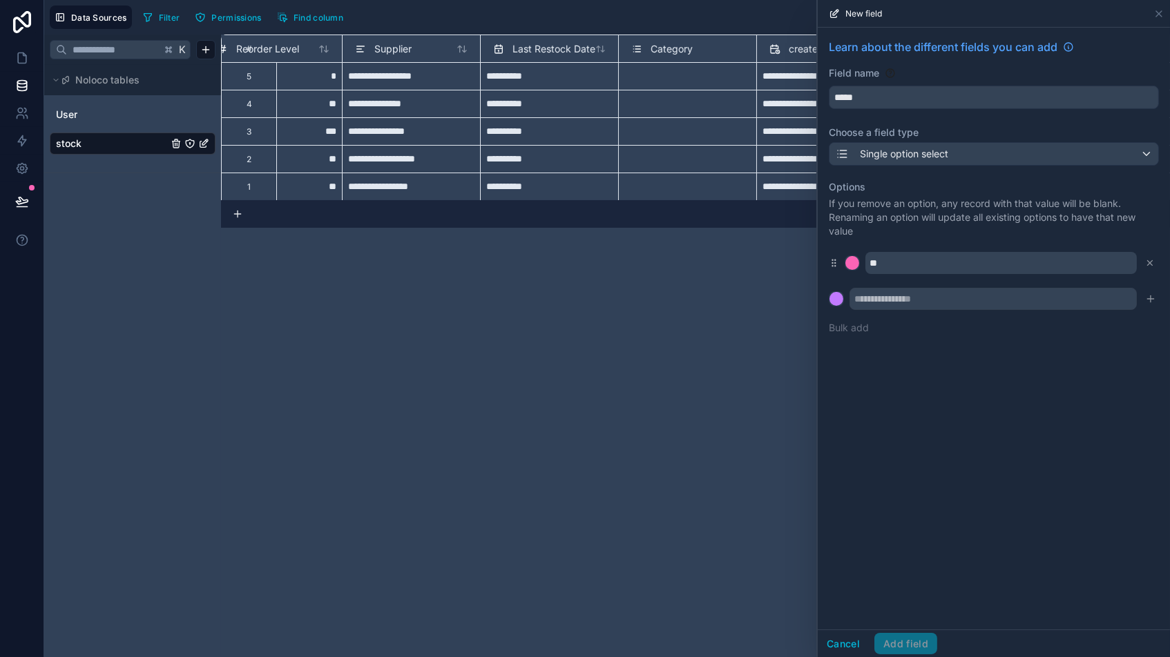
click at [839, 325] on button "Bulk add" at bounding box center [848, 328] width 40 height 14
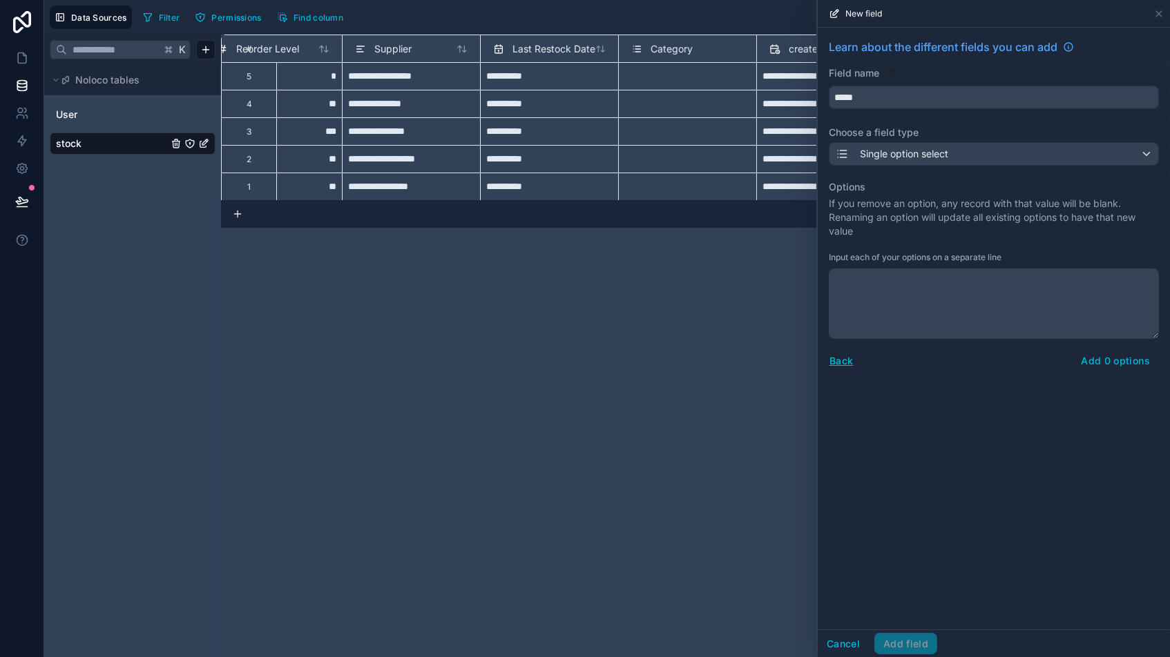
click at [889, 293] on textarea at bounding box center [993, 304] width 330 height 70
type textarea "**********"
click at [994, 360] on button "Add 20 options" at bounding box center [1111, 361] width 93 height 22
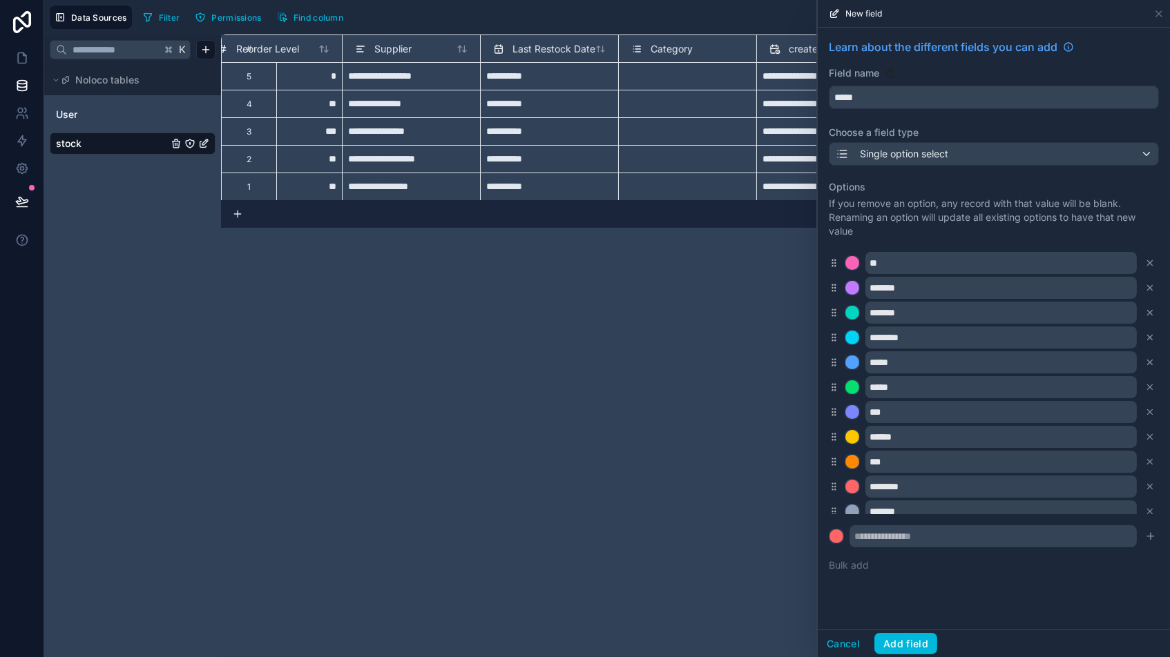
click at [994, 261] on icon at bounding box center [1149, 263] width 5 height 5
click at [904, 559] on button "Add field" at bounding box center [905, 644] width 63 height 22
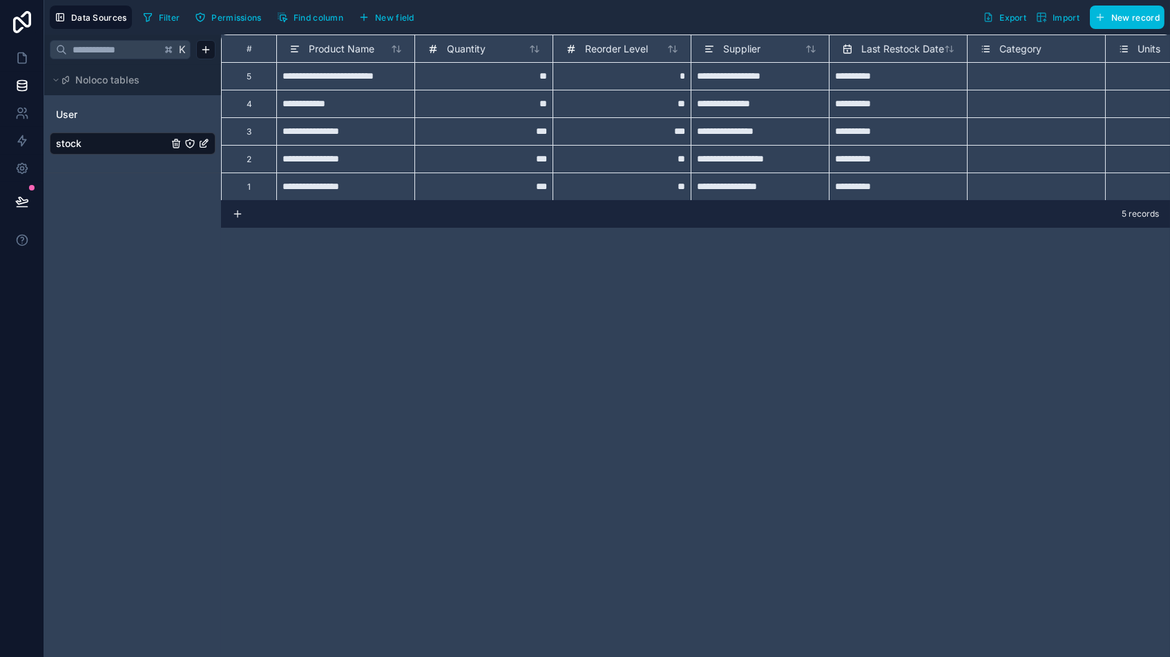
click at [984, 47] on icon at bounding box center [985, 49] width 11 height 17
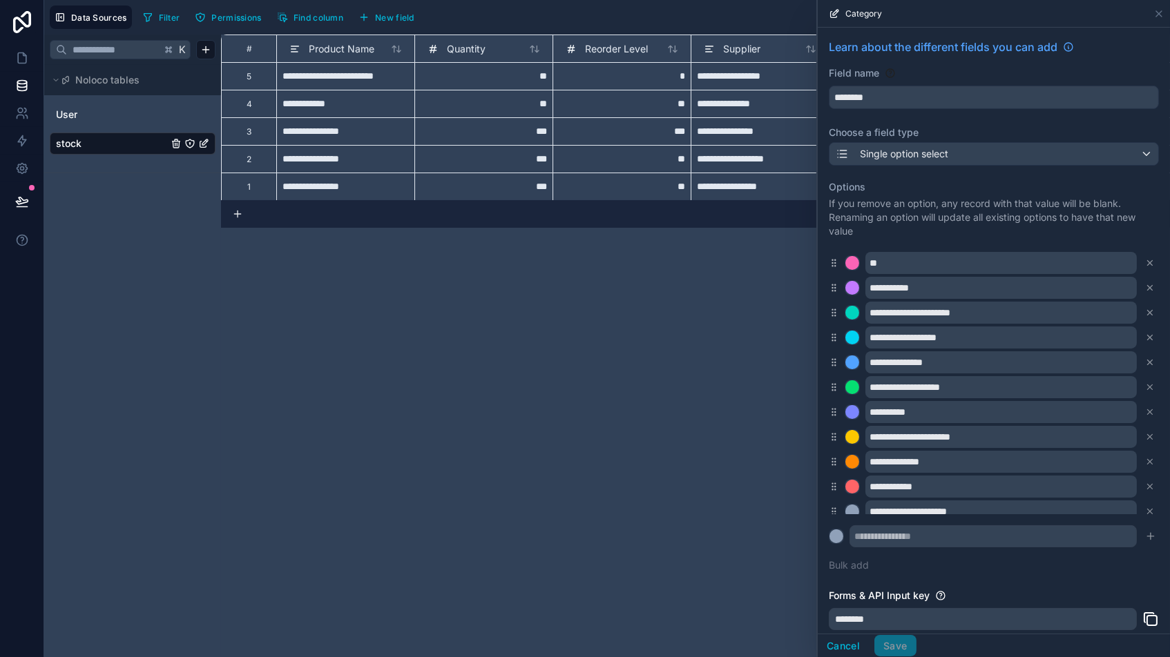
click at [994, 260] on icon at bounding box center [1150, 263] width 10 height 10
click at [890, 559] on button "Save" at bounding box center [894, 646] width 41 height 22
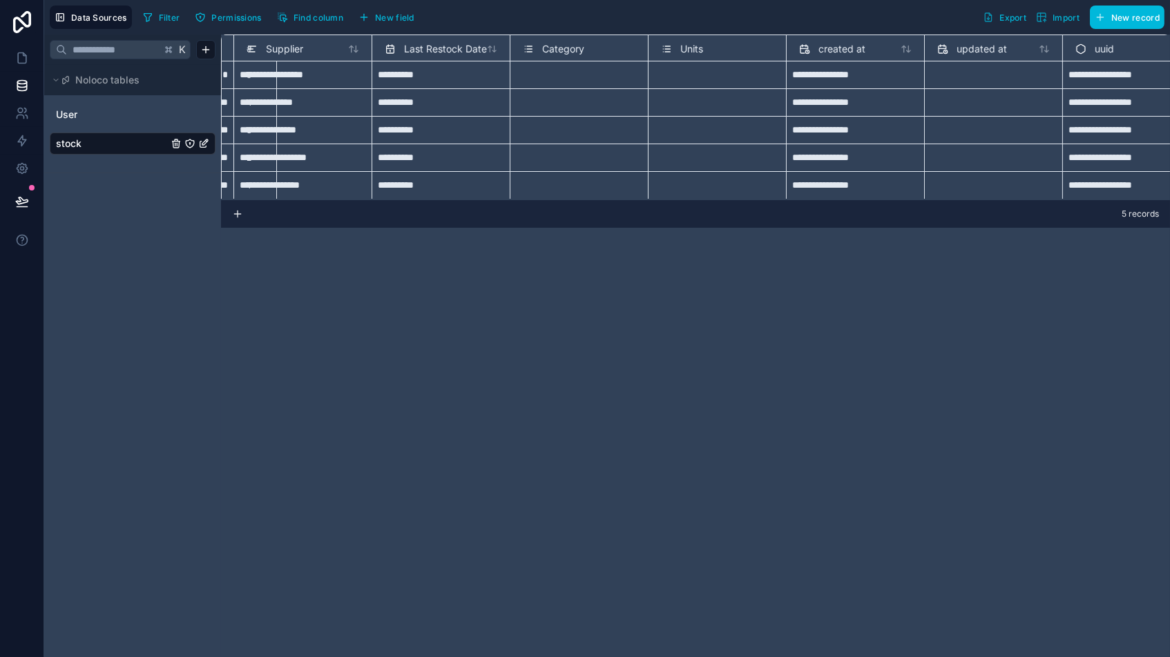
scroll to position [1, 456]
click at [427, 43] on span "Last Restock Date" at bounding box center [446, 49] width 83 height 14
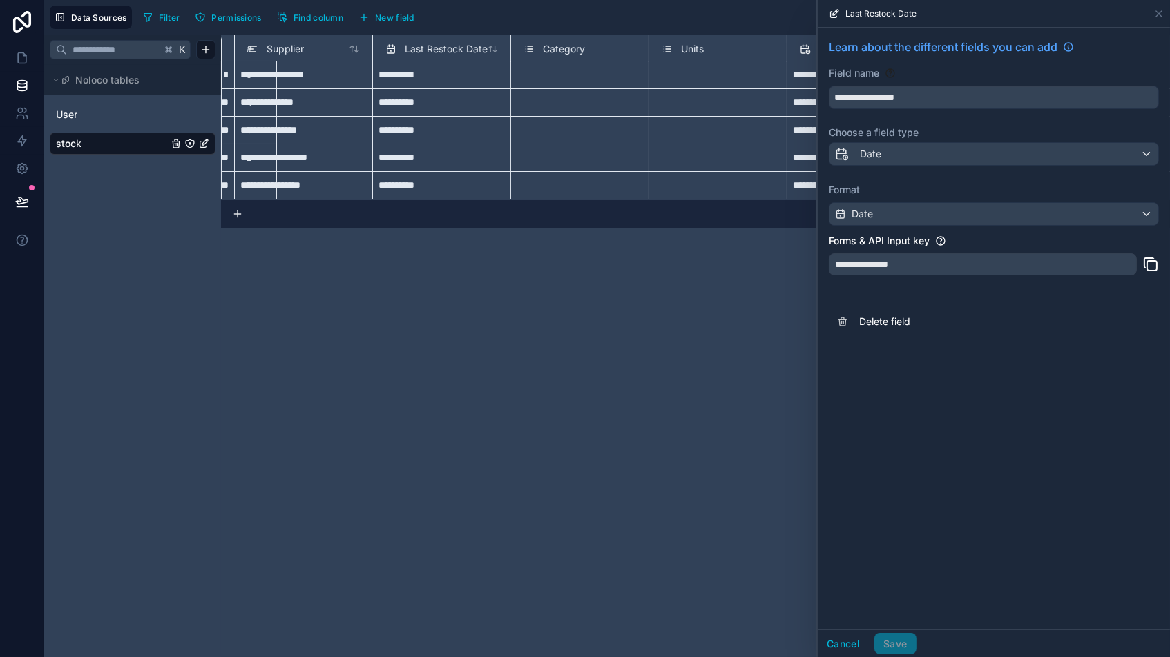
click at [834, 559] on button "Cancel" at bounding box center [842, 644] width 51 height 22
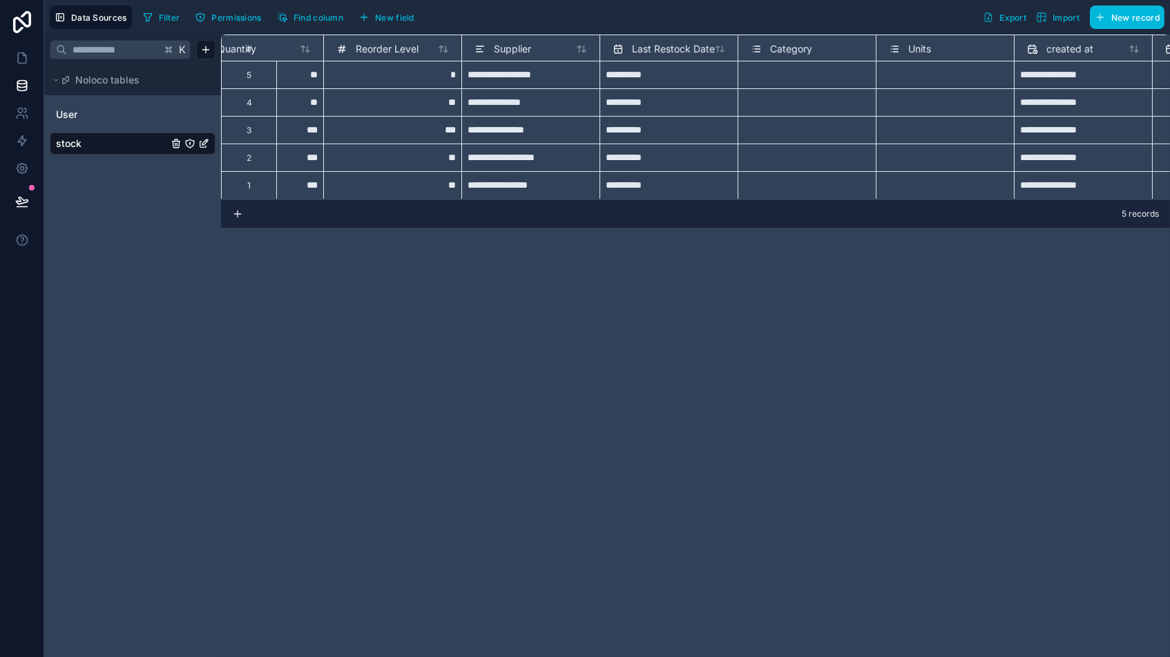
scroll to position [1, 224]
click at [490, 48] on div "Supplier" at bounding box center [508, 49] width 57 height 17
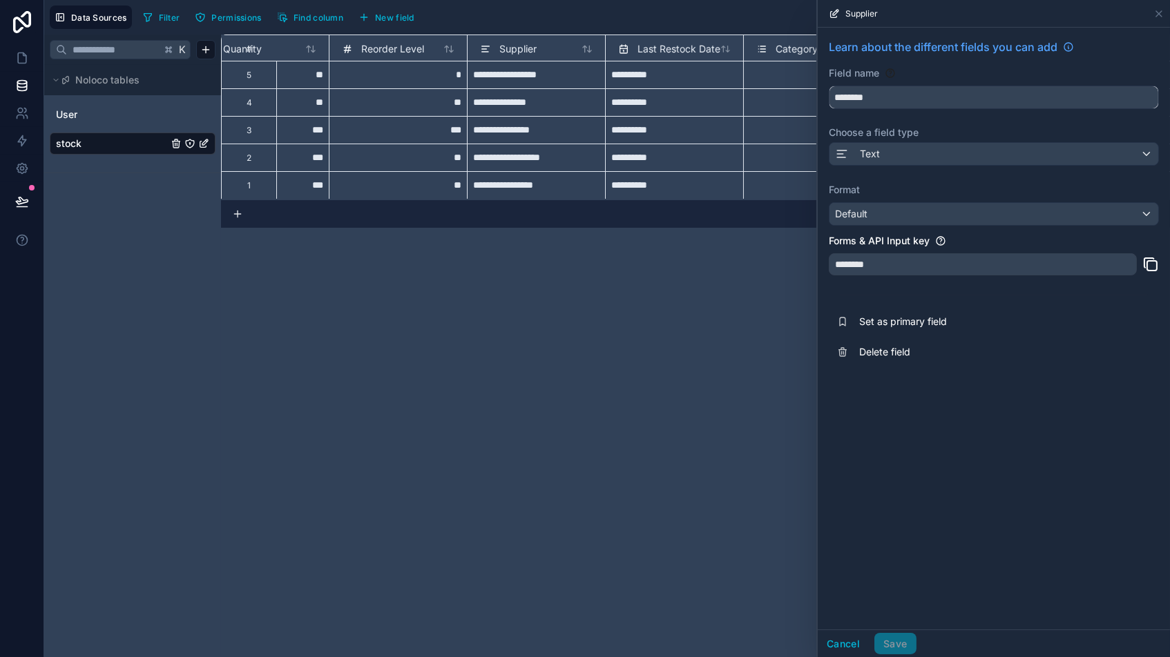
drag, startPoint x: 802, startPoint y: 99, endPoint x: 605, endPoint y: 96, distance: 196.1
click at [605, 95] on div "**********" at bounding box center [606, 328] width 1125 height 657
click at [873, 347] on span "Delete field" at bounding box center [958, 352] width 199 height 14
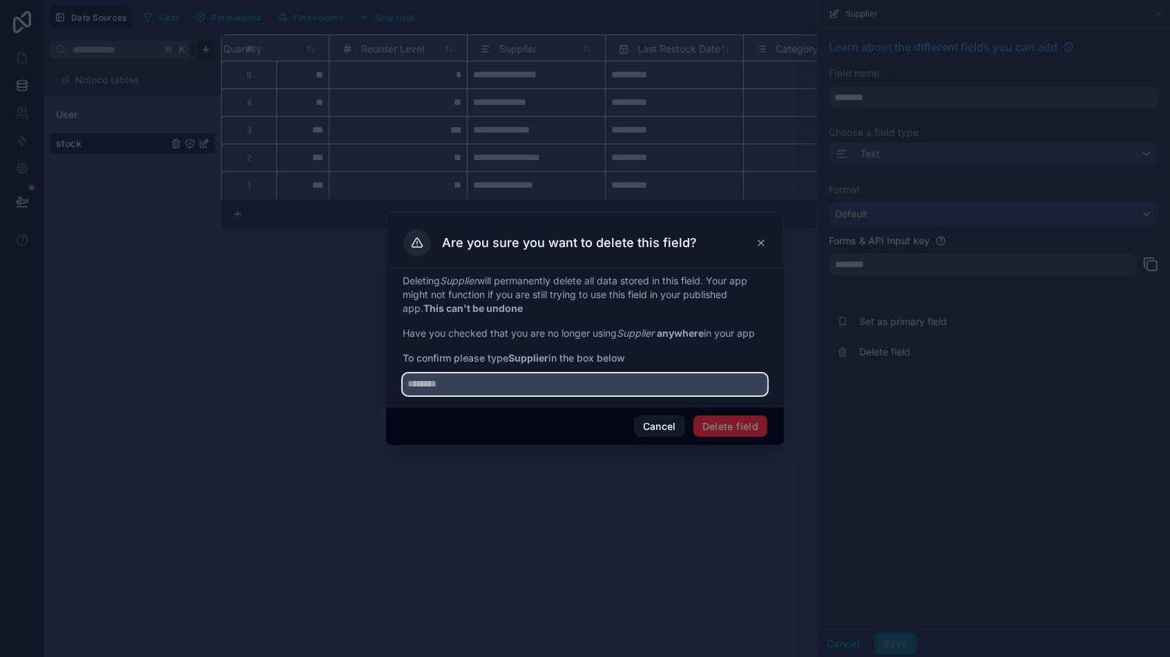
click at [465, 381] on input "text" at bounding box center [585, 385] width 365 height 22
paste input "********"
type input "********"
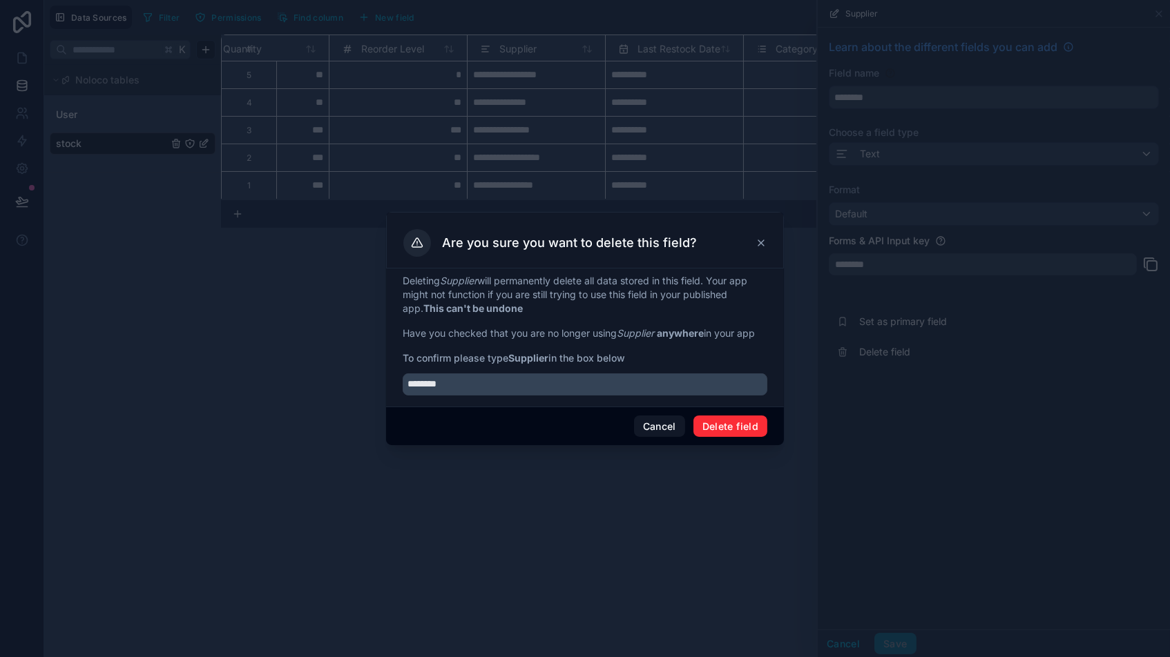
drag, startPoint x: 745, startPoint y: 430, endPoint x: 738, endPoint y: 427, distance: 7.7
click at [745, 430] on button "Delete field" at bounding box center [730, 427] width 74 height 22
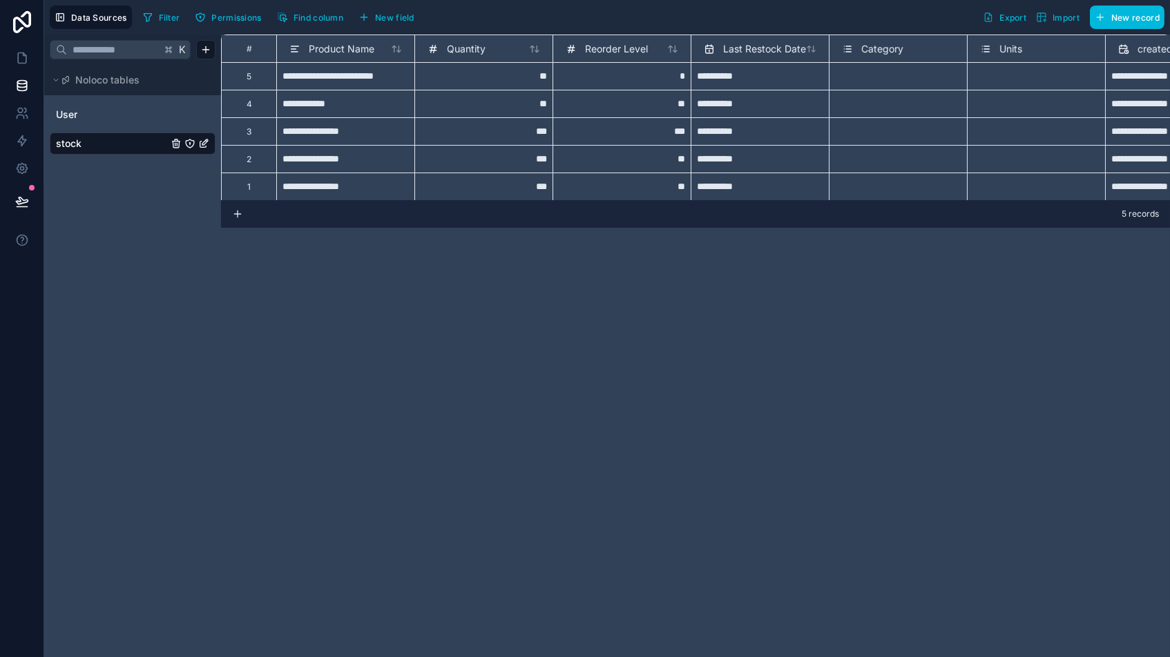
drag, startPoint x: 356, startPoint y: 396, endPoint x: 380, endPoint y: 403, distance: 24.3
click at [364, 398] on div "**********" at bounding box center [695, 346] width 949 height 623
click at [461, 50] on span "Quantity" at bounding box center [466, 49] width 39 height 14
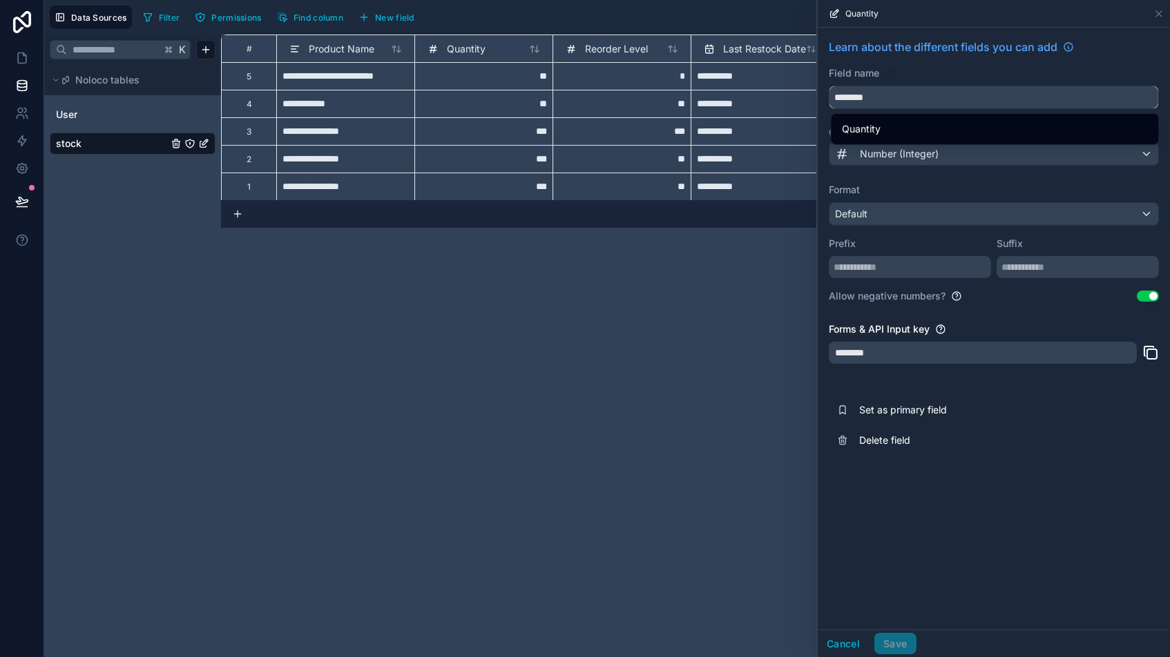
drag, startPoint x: 912, startPoint y: 94, endPoint x: 784, endPoint y: 79, distance: 128.6
click at [784, 79] on div "**********" at bounding box center [606, 328] width 1125 height 657
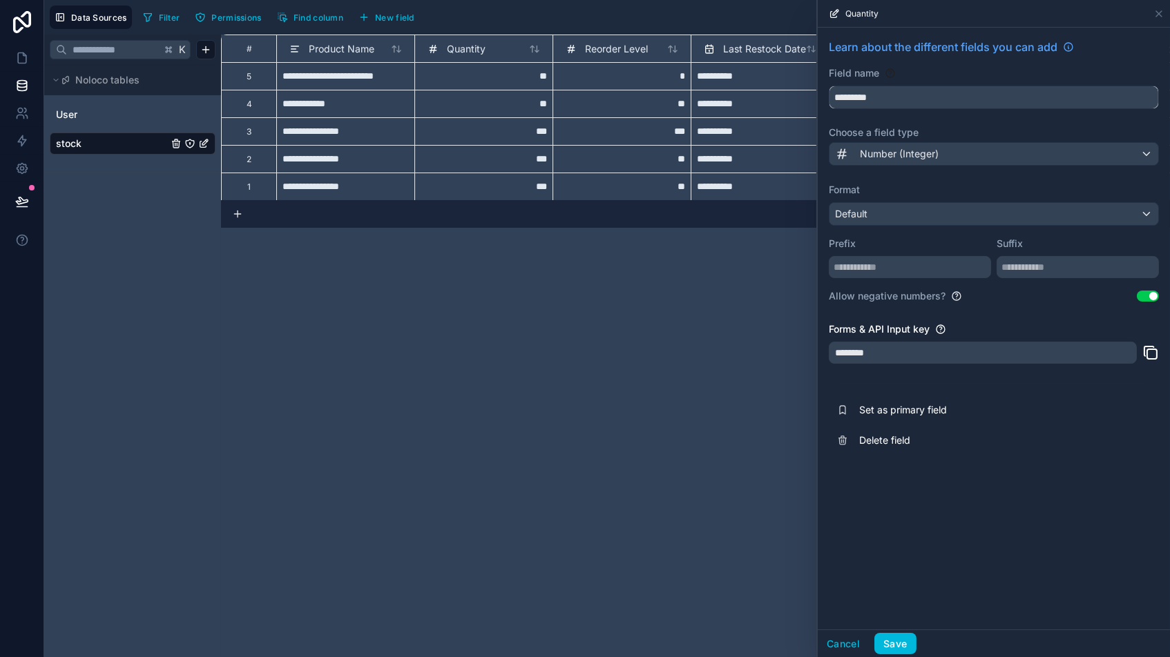
type input "*********"
click at [994, 297] on button "Use setting" at bounding box center [1147, 296] width 22 height 11
click at [897, 559] on button "Save" at bounding box center [894, 644] width 41 height 22
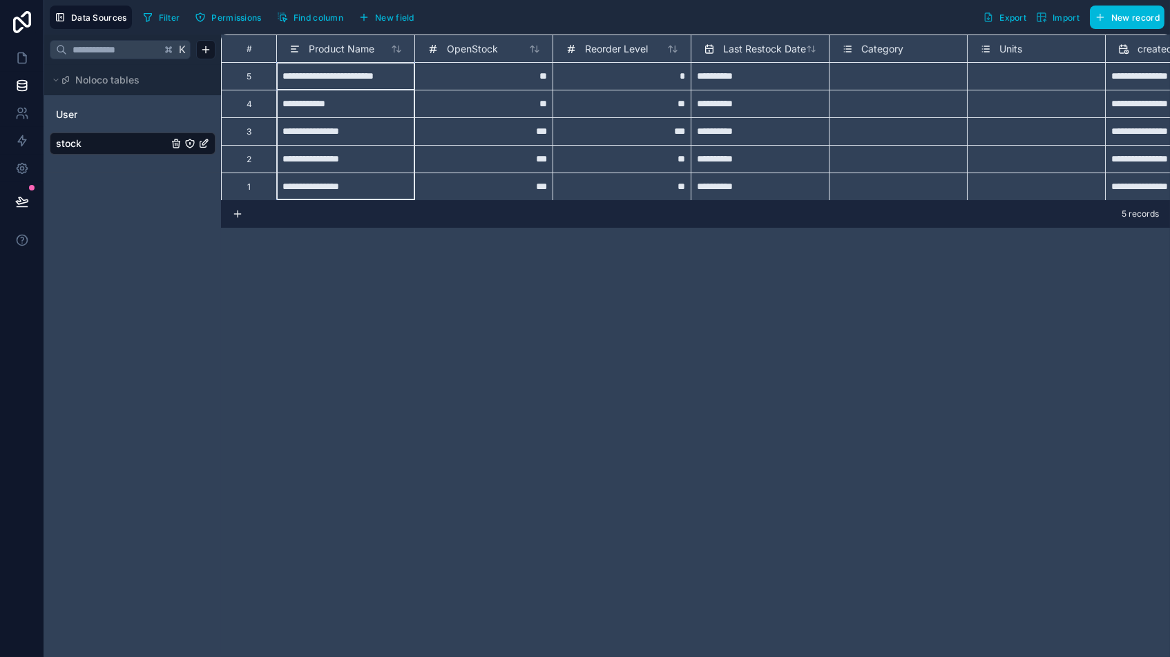
click at [306, 48] on div "Product Name" at bounding box center [331, 49] width 85 height 17
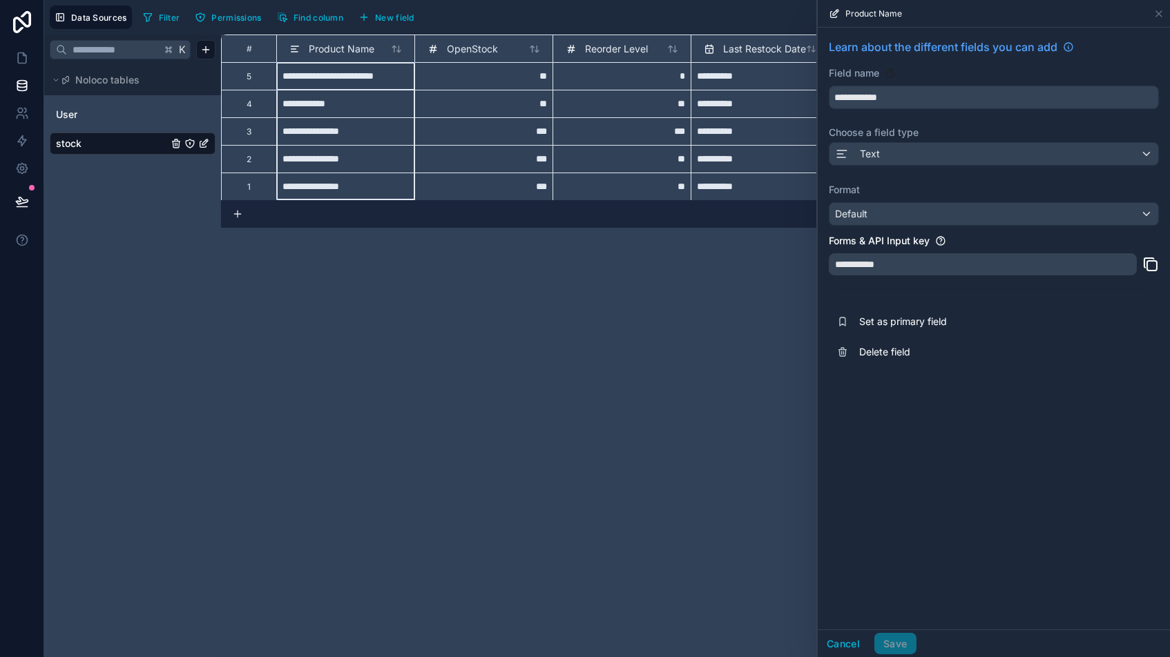
click at [895, 316] on span "Set as primary field" at bounding box center [958, 322] width 199 height 14
click at [994, 12] on icon at bounding box center [1158, 13] width 11 height 11
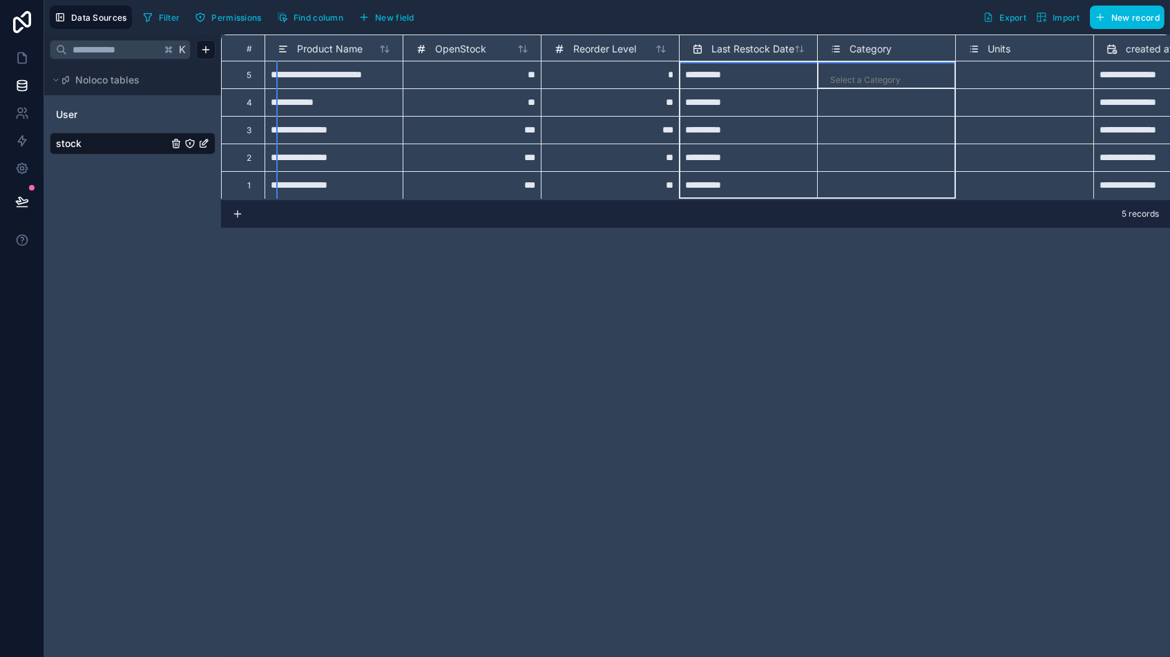
drag, startPoint x: 850, startPoint y: 48, endPoint x: 831, endPoint y: 126, distance: 80.4
click at [789, 98] on div "**********" at bounding box center [858, 116] width 1298 height 166
drag, startPoint x: 807, startPoint y: 441, endPoint x: 306, endPoint y: 217, distance: 549.2
click at [806, 438] on div "**********" at bounding box center [695, 346] width 949 height 623
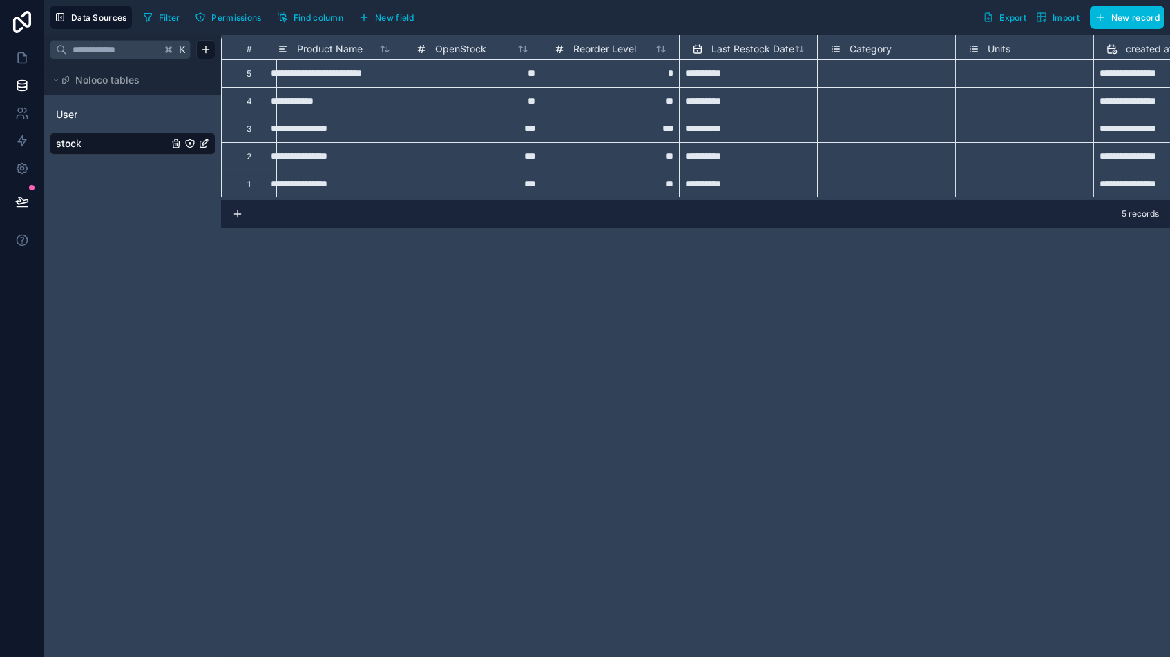
click at [324, 17] on span "Find column" at bounding box center [318, 17] width 50 height 10
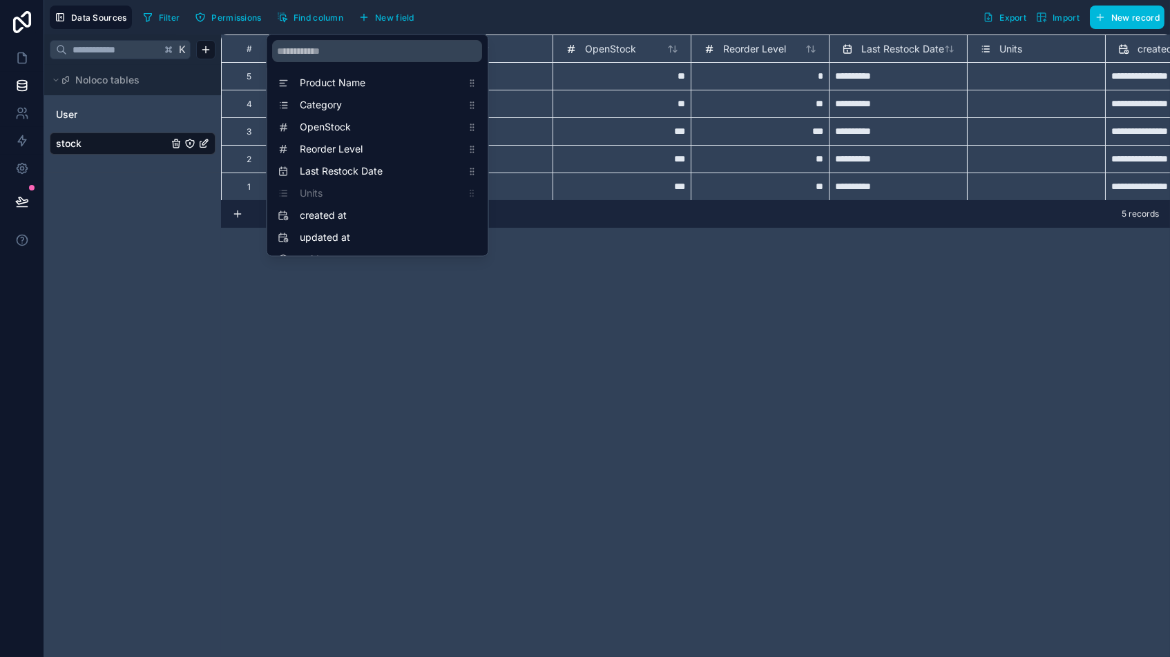
drag, startPoint x: 306, startPoint y: 188, endPoint x: 311, endPoint y: 175, distance: 13.3
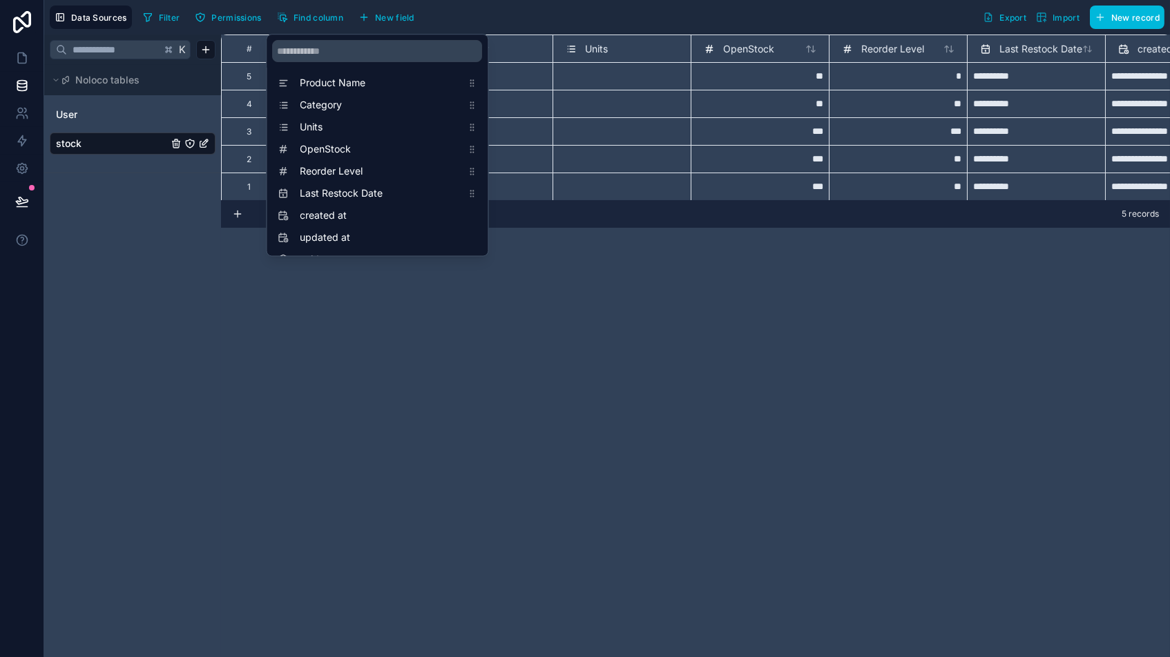
click at [670, 164] on div "Select a Units" at bounding box center [622, 164] width 126 height 14
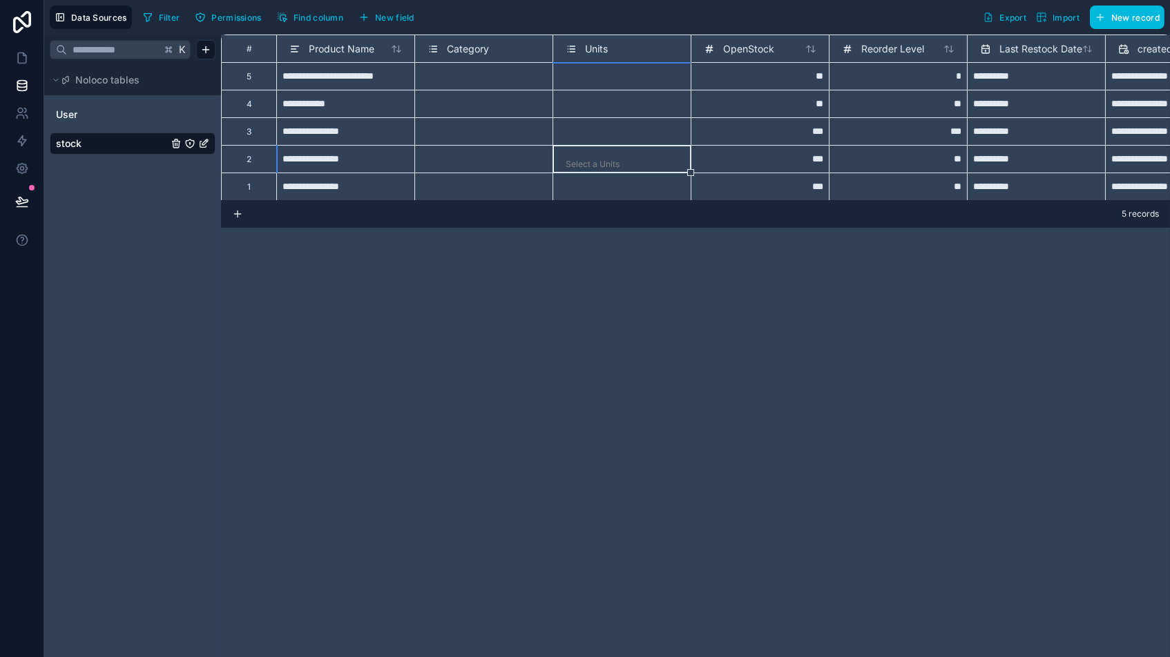
scroll to position [0, 0]
click at [469, 346] on div "**********" at bounding box center [695, 346] width 949 height 623
click at [339, 365] on div "**********" at bounding box center [695, 346] width 949 height 623
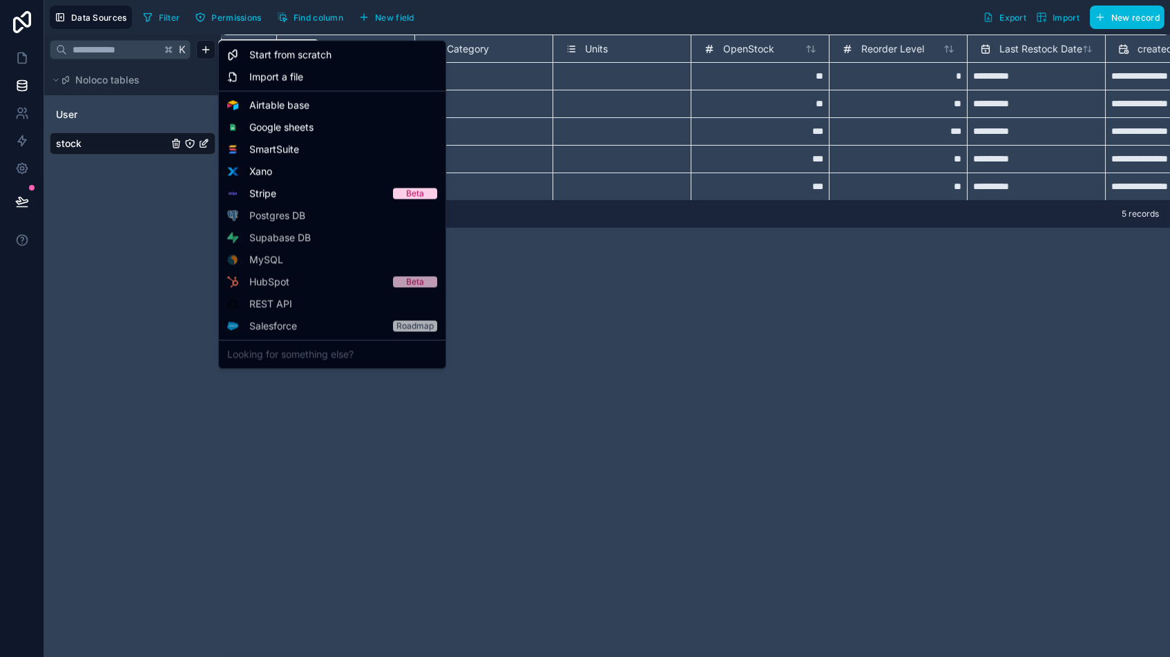
click at [203, 48] on html "**********" at bounding box center [585, 328] width 1170 height 657
click at [293, 57] on span "Start from scratch" at bounding box center [290, 55] width 82 height 14
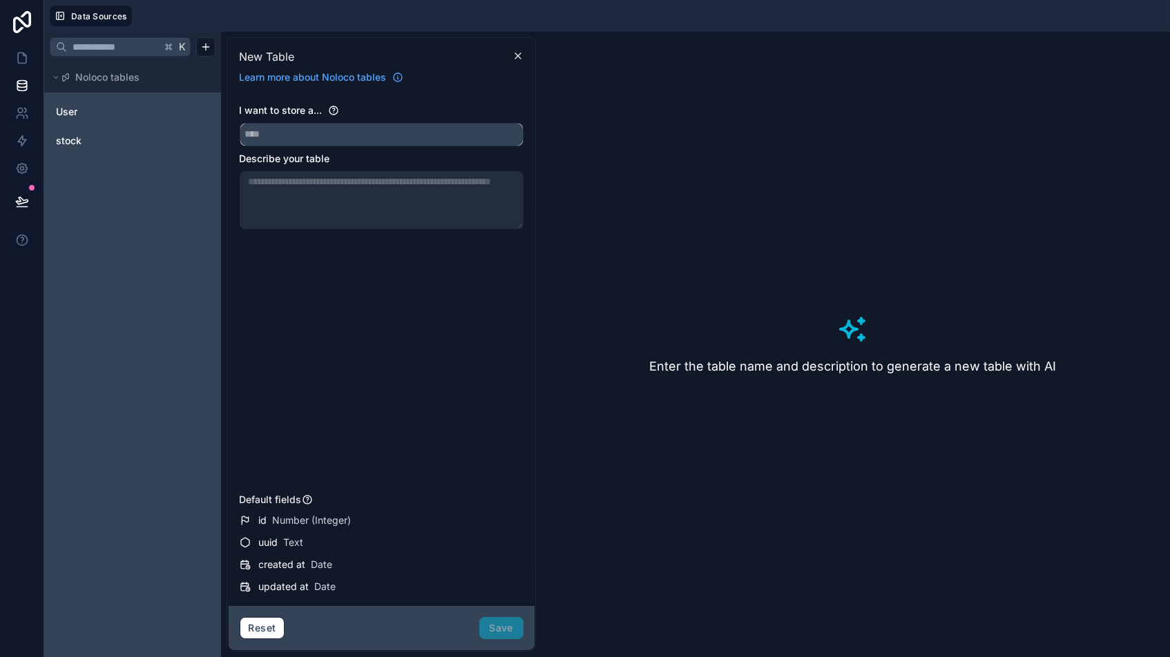
click at [343, 126] on input "text" at bounding box center [381, 135] width 282 height 22
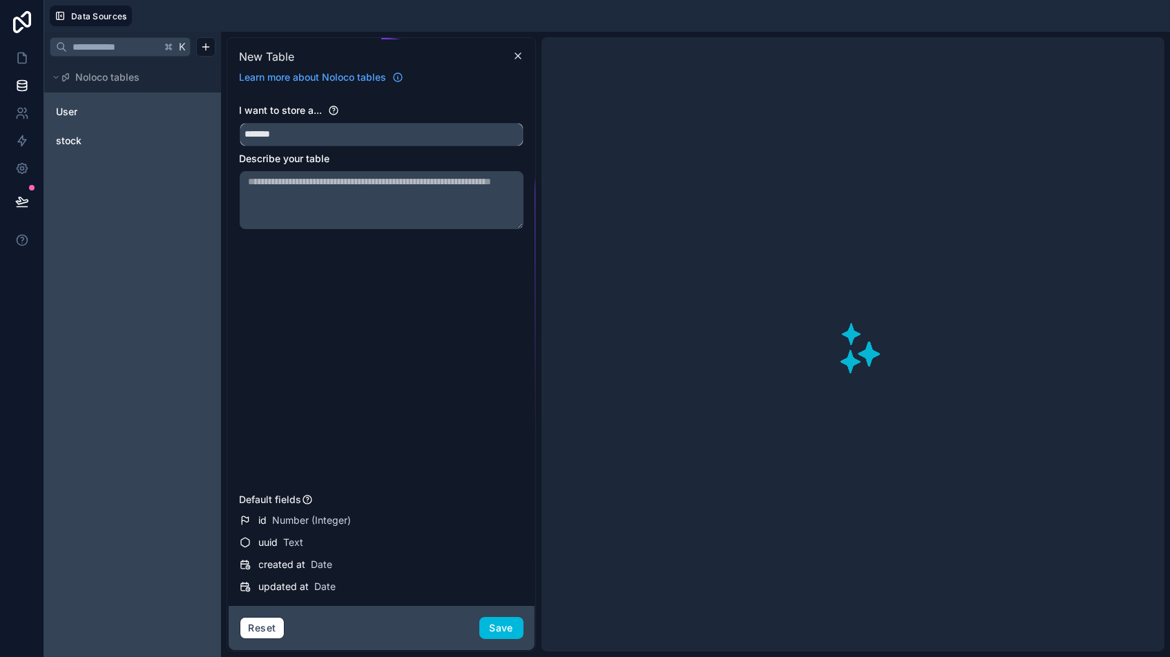
type input "*******"
click at [420, 292] on div "I want to store a... ******* Describe your table" at bounding box center [382, 296] width 284 height 385
click at [503, 559] on button "Save" at bounding box center [501, 628] width 44 height 22
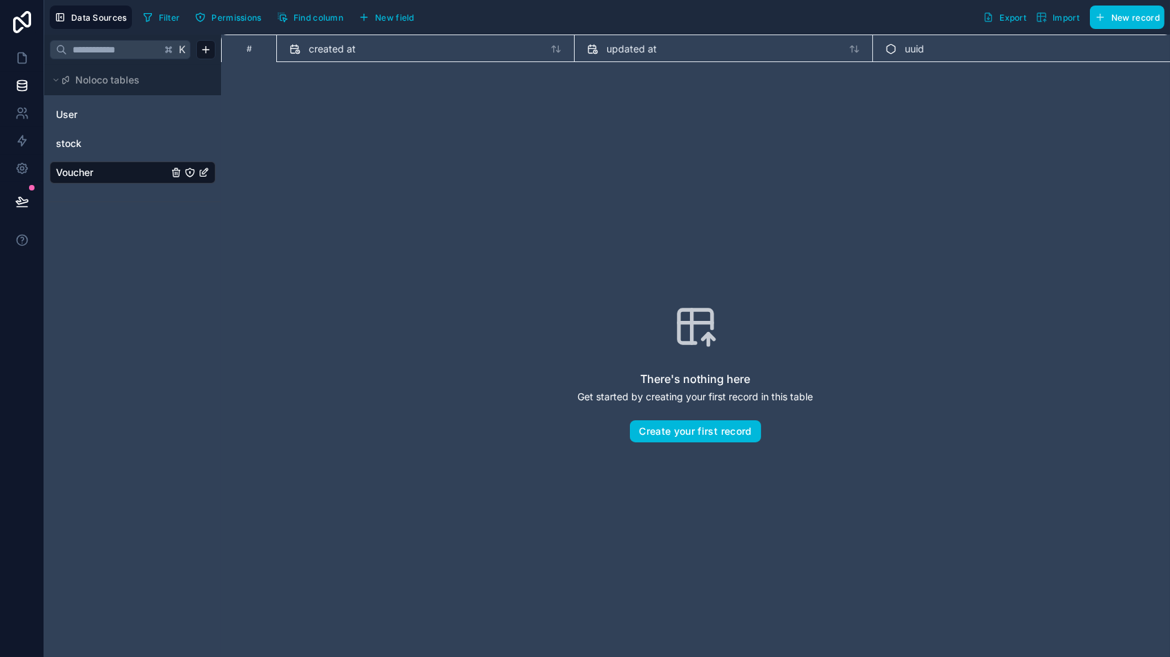
click at [398, 17] on span "New field" at bounding box center [394, 17] width 39 height 10
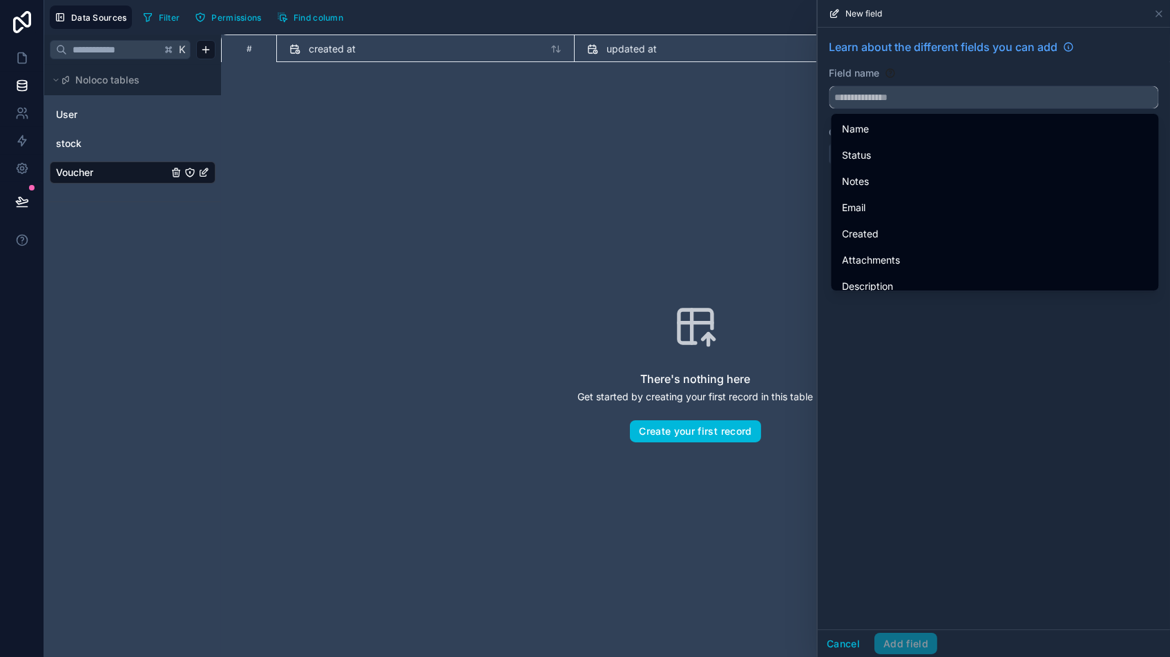
click at [864, 95] on input "text" at bounding box center [993, 97] width 329 height 22
type input "****"
drag, startPoint x: 862, startPoint y: 135, endPoint x: 889, endPoint y: 146, distance: 29.5
click at [862, 135] on span "Date" at bounding box center [852, 129] width 21 height 17
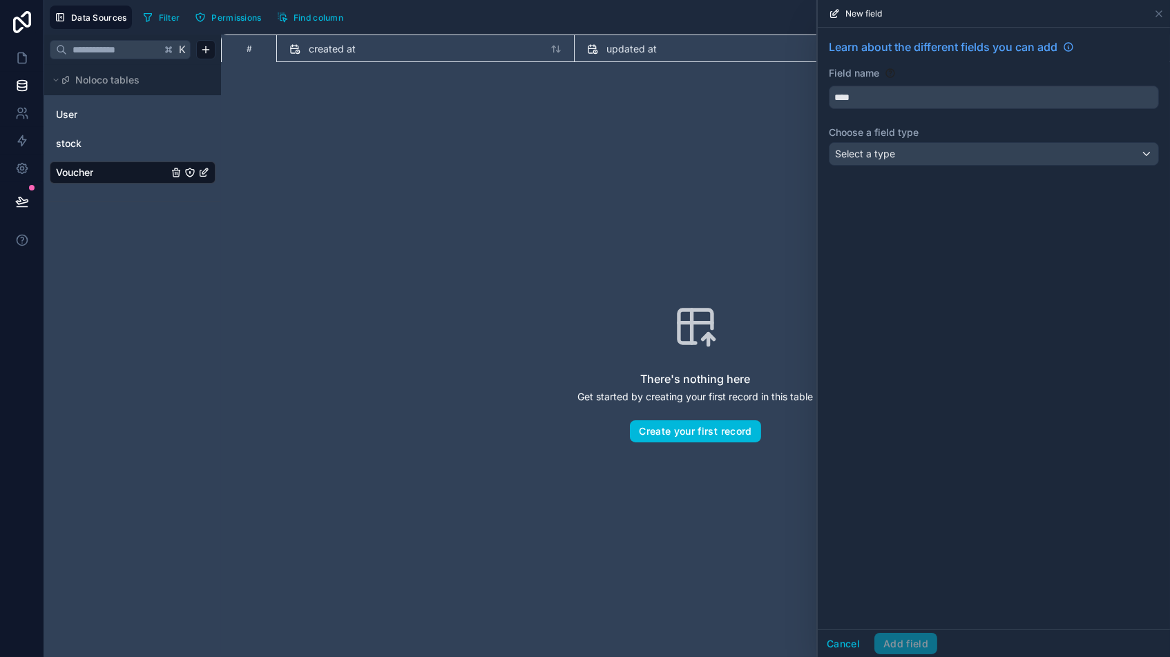
click at [892, 159] on span "Select a type" at bounding box center [865, 154] width 60 height 14
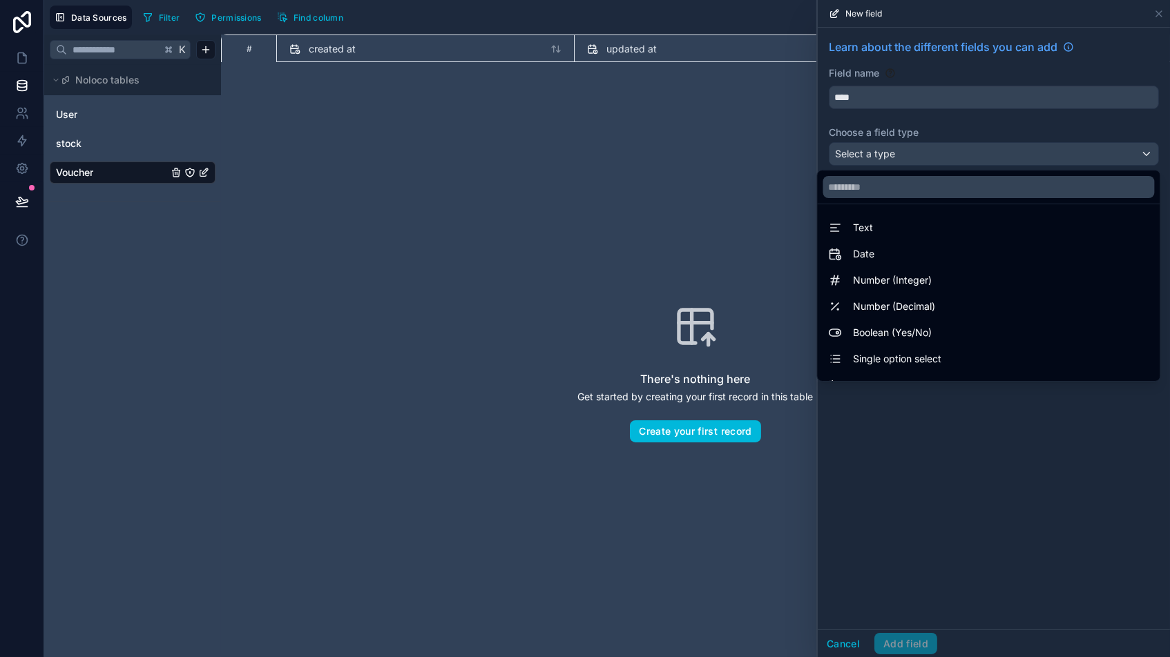
click at [855, 255] on span "Date" at bounding box center [863, 254] width 21 height 17
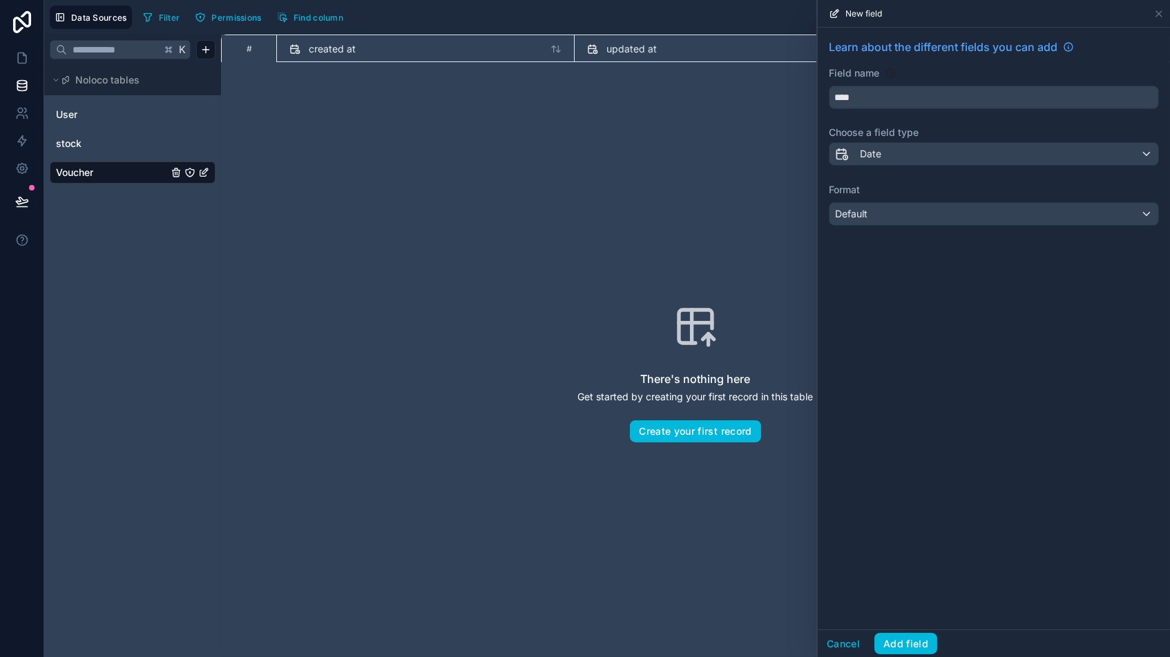
click at [889, 217] on div "Default" at bounding box center [993, 214] width 329 height 22
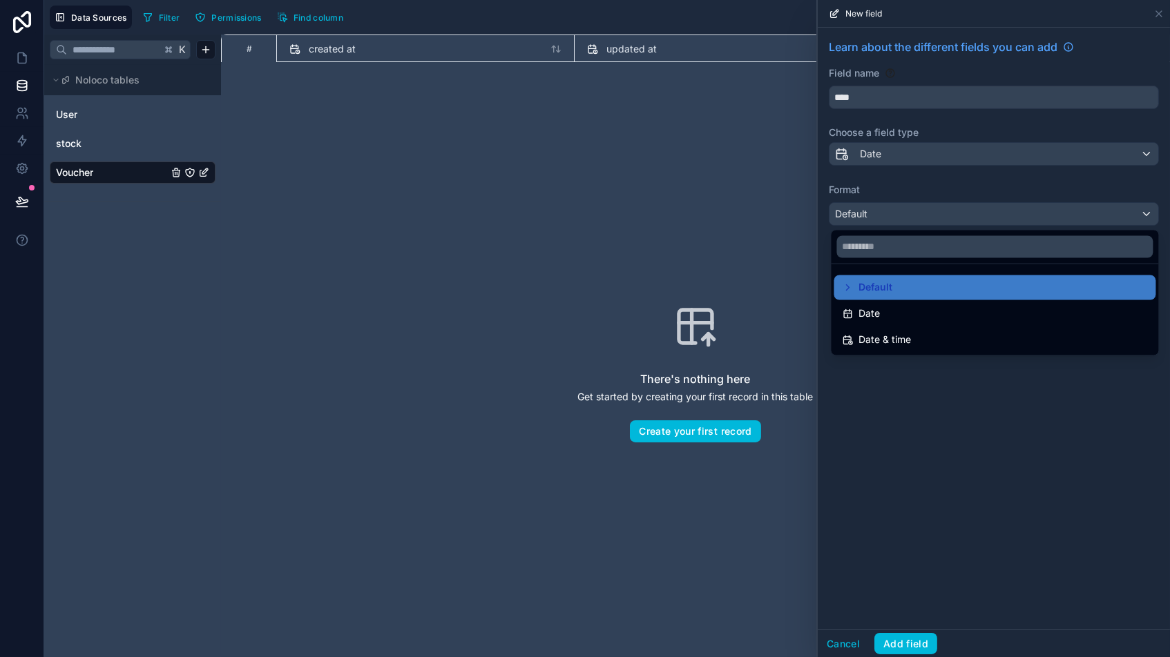
click at [873, 318] on span "Date" at bounding box center [869, 314] width 21 height 17
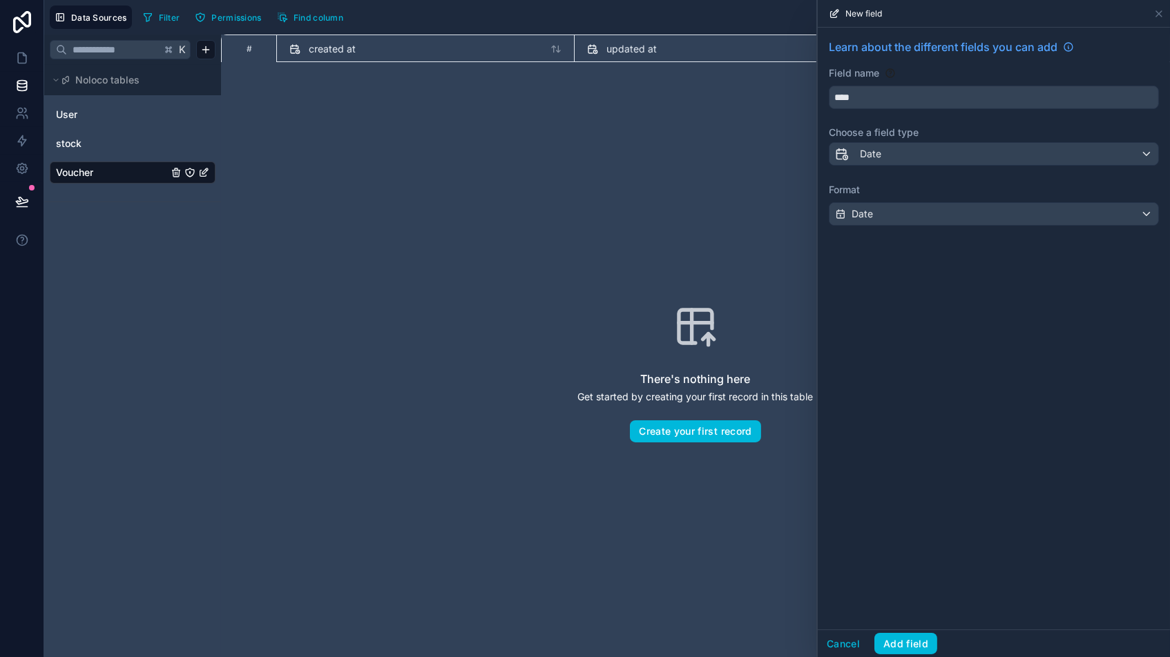
click at [896, 559] on button "Add field" at bounding box center [905, 644] width 63 height 22
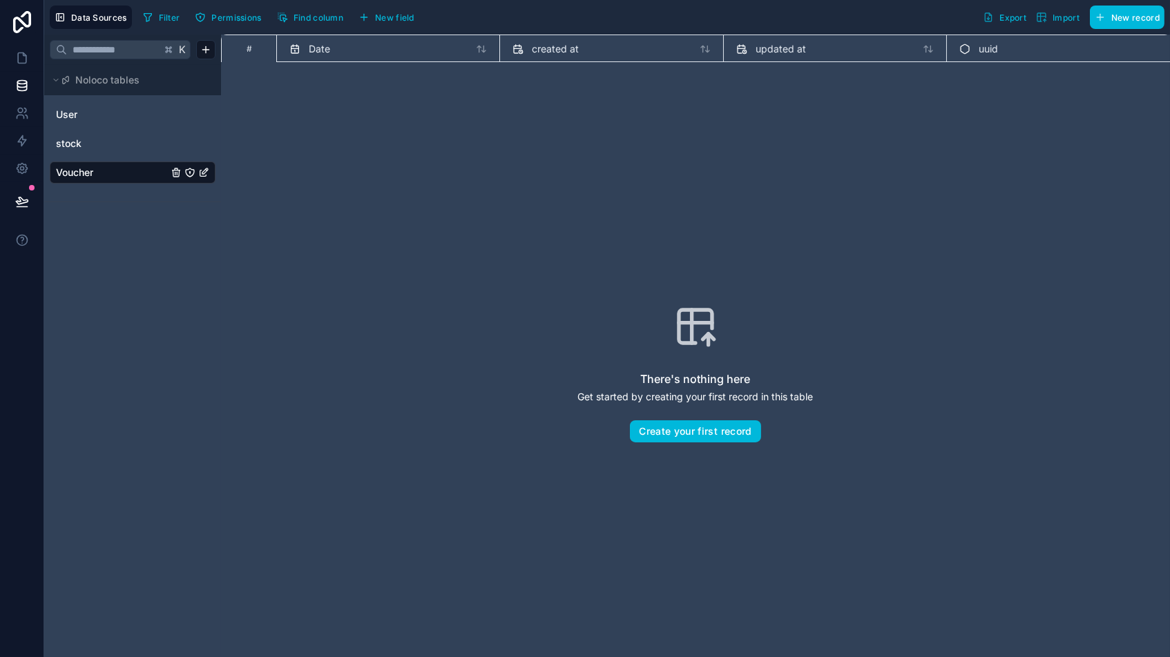
click at [387, 16] on span "New field" at bounding box center [394, 17] width 39 height 10
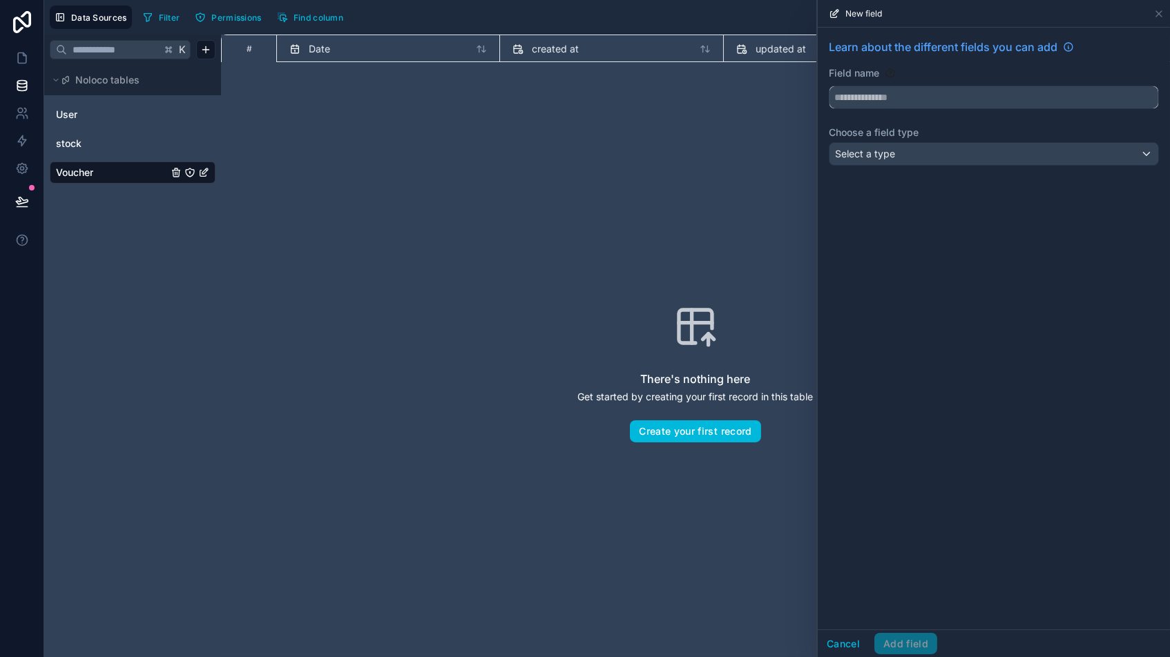
click at [875, 93] on input "text" at bounding box center [993, 97] width 329 height 22
click at [994, 97] on button "*******" at bounding box center [993, 97] width 330 height 23
click at [994, 97] on button "****" at bounding box center [993, 97] width 330 height 23
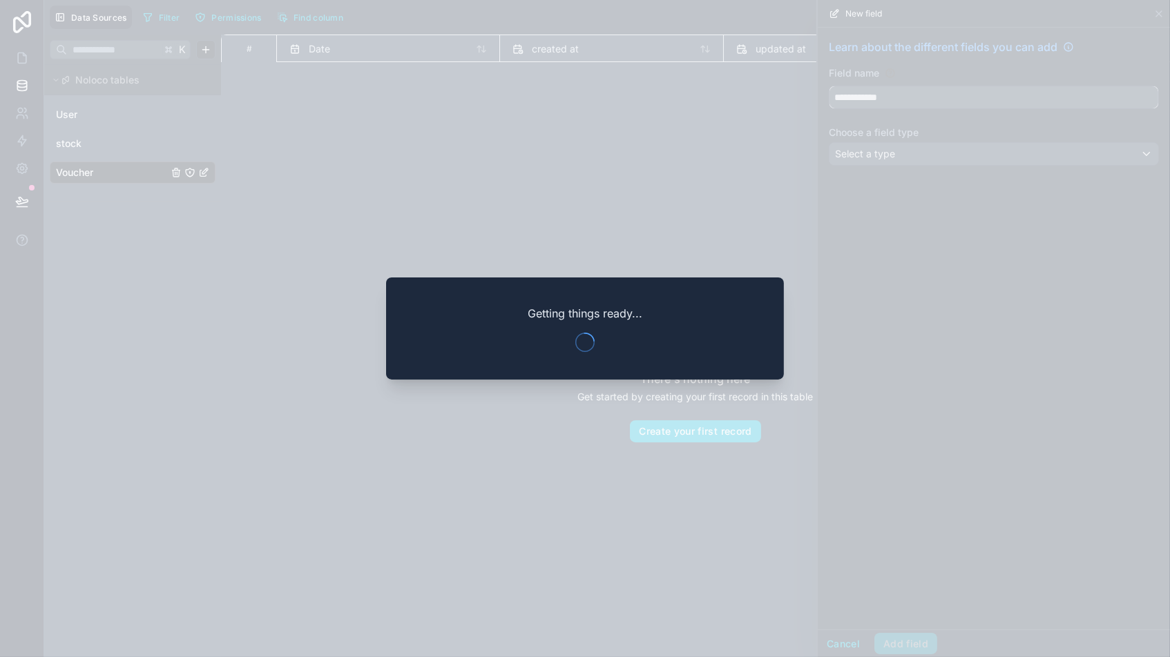
type input "**********"
click at [490, 154] on div at bounding box center [585, 328] width 1170 height 657
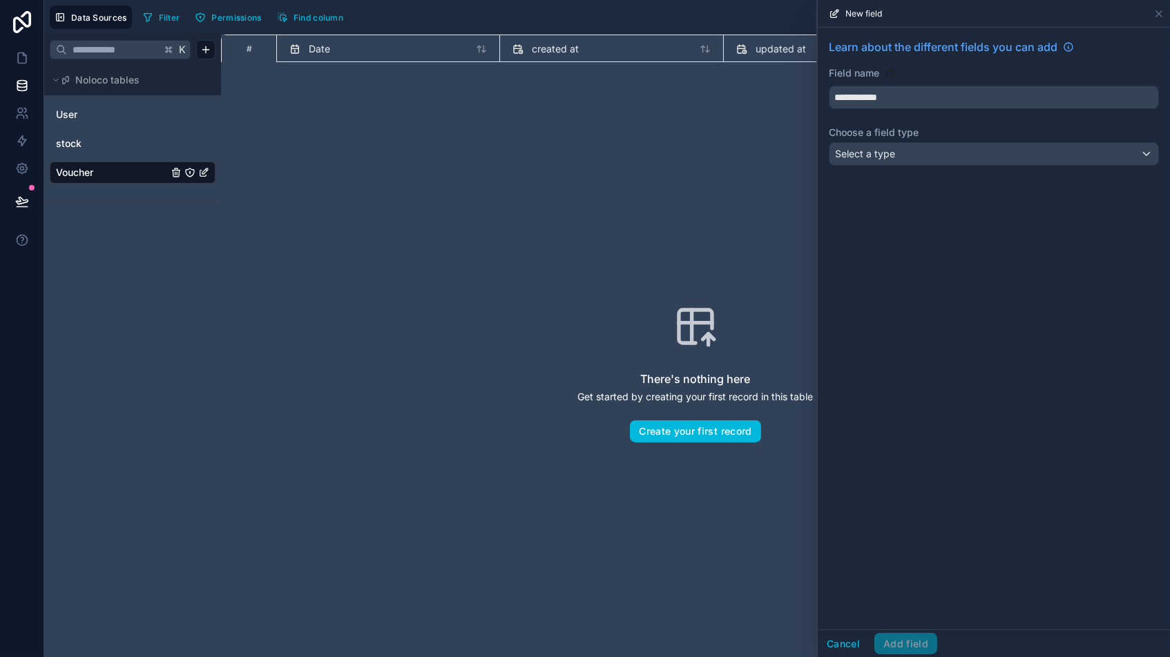
click at [902, 153] on div "Select a type" at bounding box center [993, 154] width 329 height 22
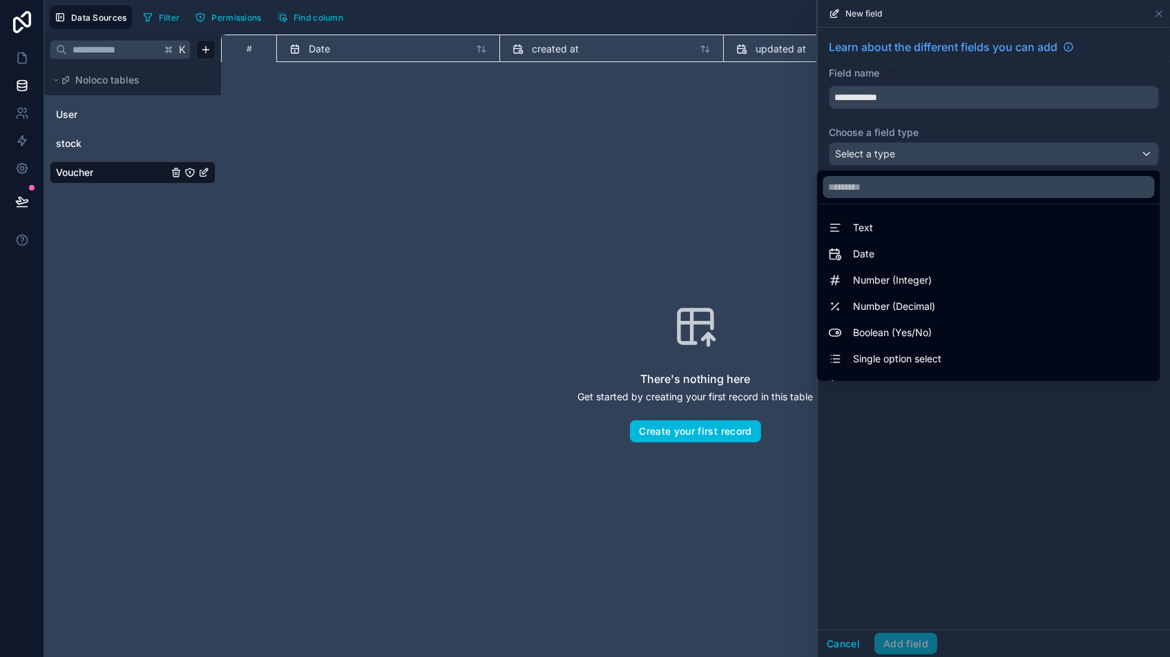
click at [889, 280] on span "Number (Integer)" at bounding box center [892, 280] width 79 height 17
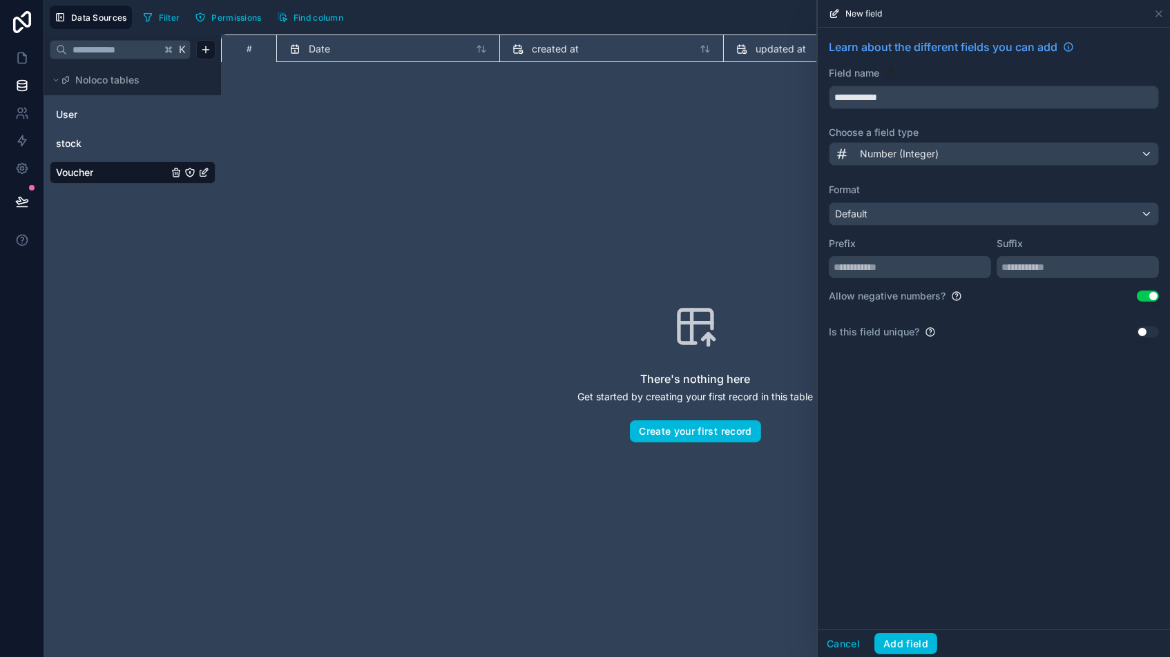
click at [994, 293] on button "Use setting" at bounding box center [1147, 296] width 22 height 11
click at [909, 559] on button "Add field" at bounding box center [905, 644] width 63 height 22
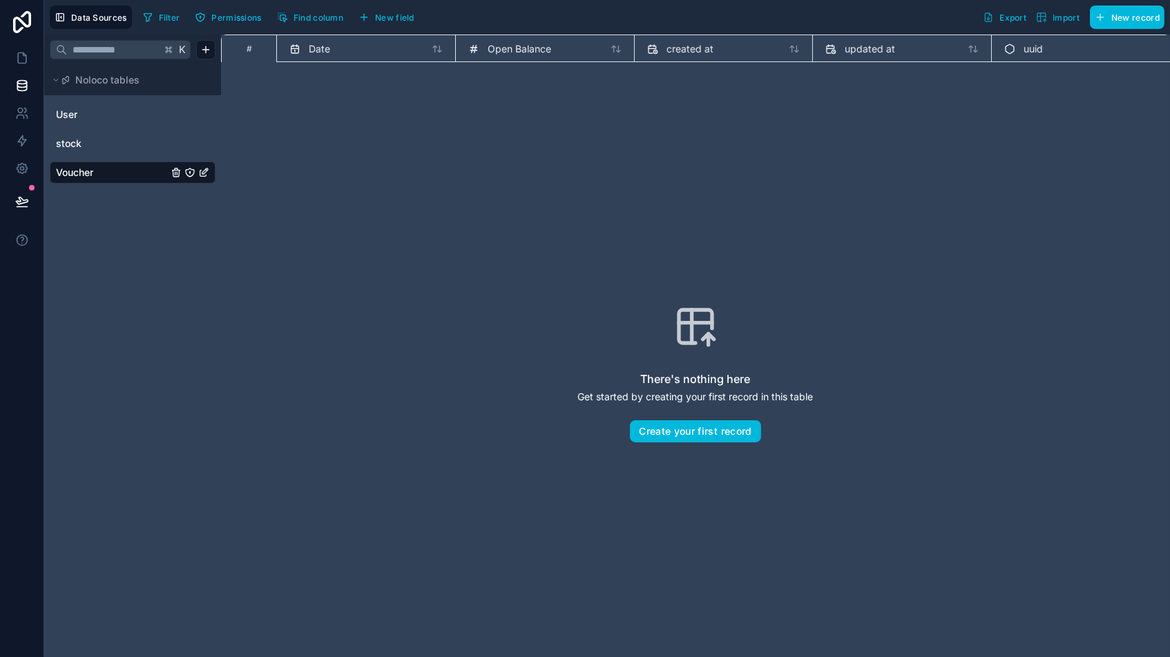
click at [391, 16] on span "New field" at bounding box center [394, 17] width 39 height 10
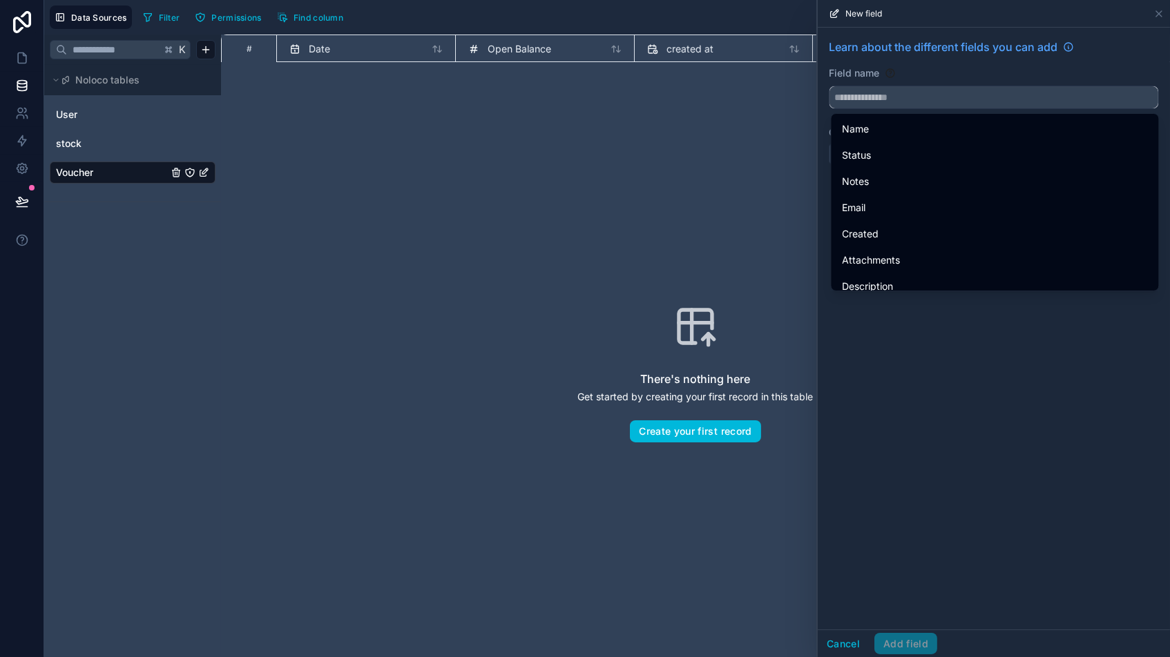
click at [913, 98] on input "text" at bounding box center [993, 97] width 329 height 22
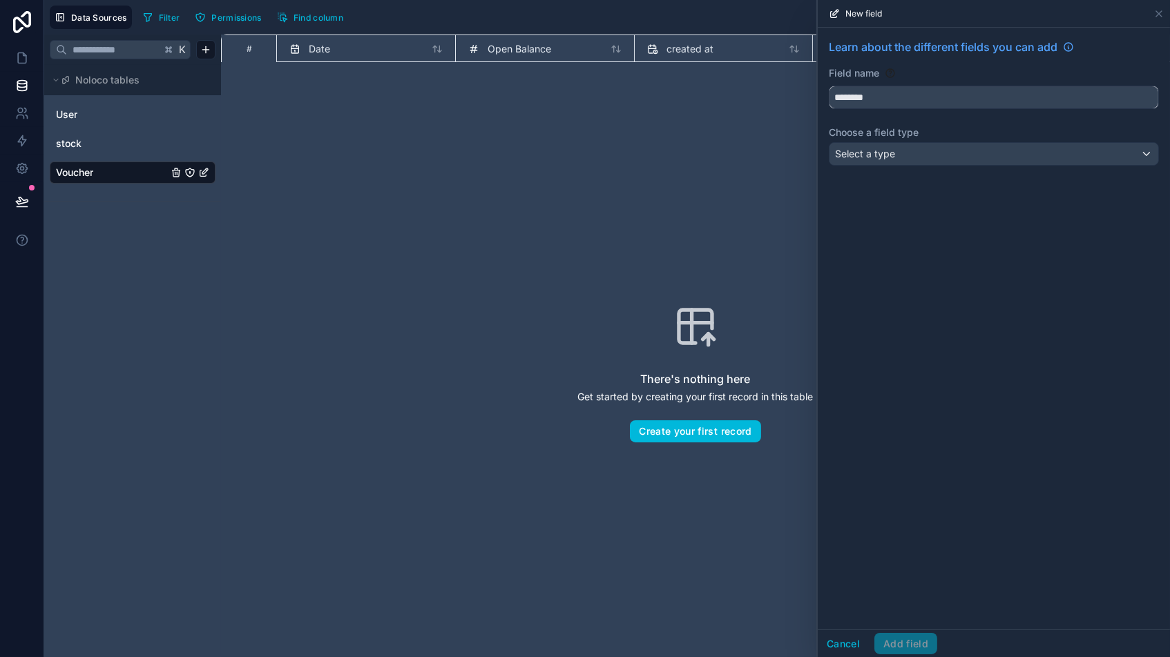
click at [994, 97] on button "*******" at bounding box center [993, 97] width 330 height 23
type input "**********"
click at [903, 150] on div "Select a type" at bounding box center [993, 154] width 329 height 22
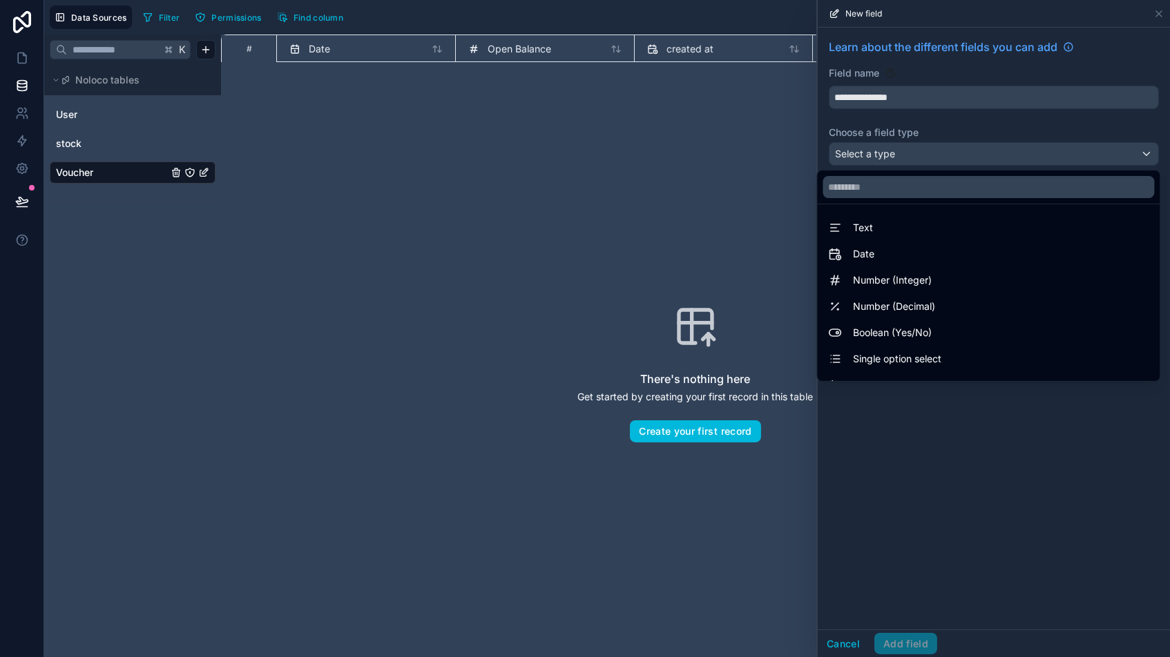
click at [896, 283] on span "Number (Integer)" at bounding box center [892, 280] width 79 height 17
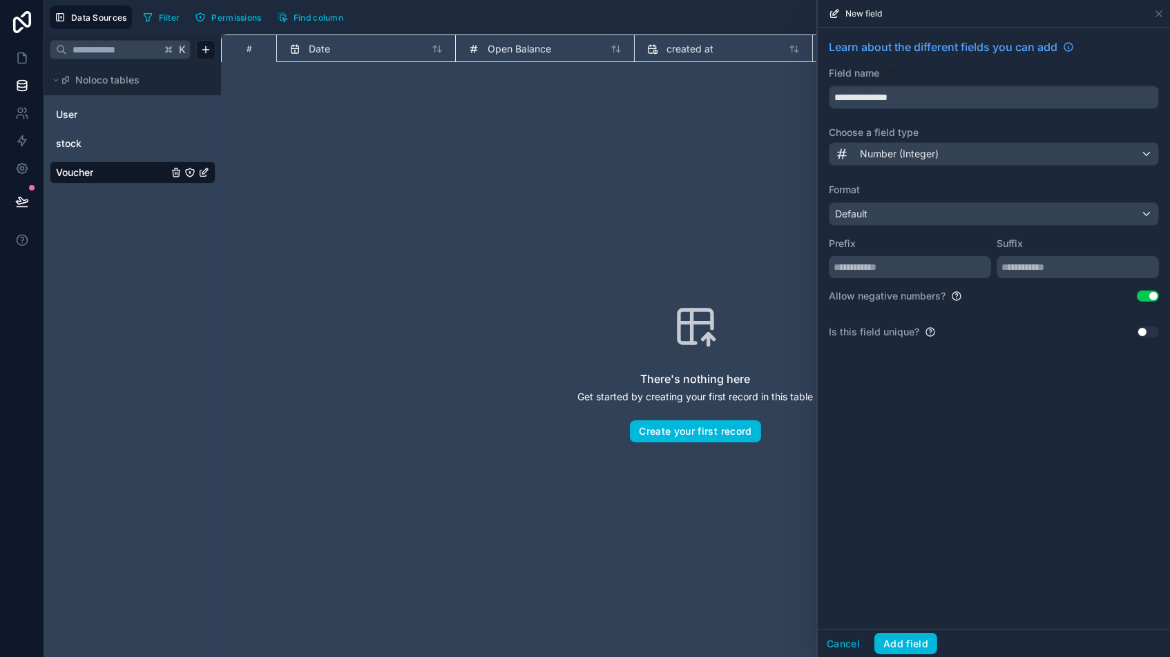
click at [994, 293] on button "Use setting" at bounding box center [1147, 296] width 22 height 11
click at [905, 559] on button "Add field" at bounding box center [905, 644] width 63 height 22
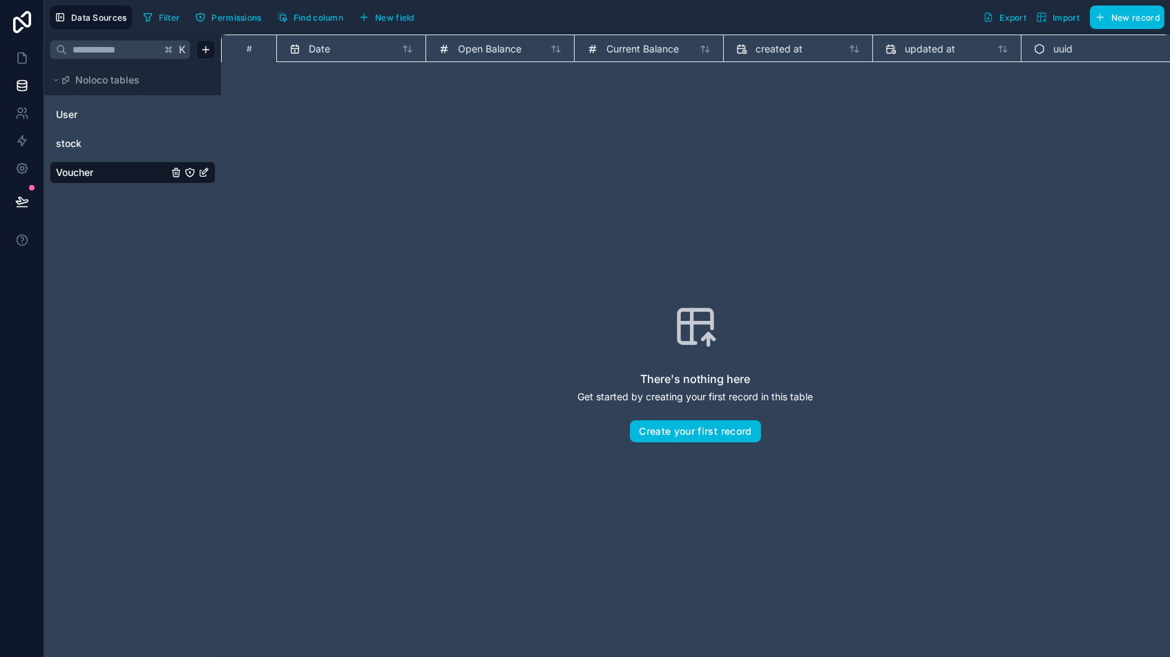
click at [66, 139] on span "stock" at bounding box center [69, 144] width 26 height 14
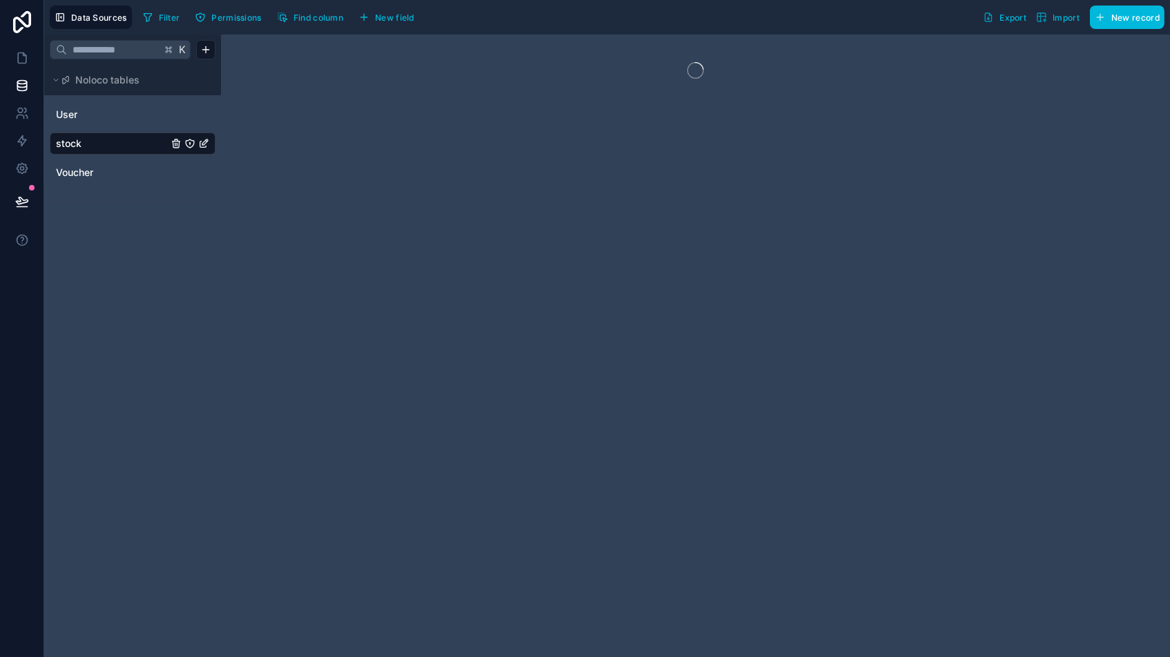
click at [72, 168] on span "Voucher" at bounding box center [74, 173] width 37 height 14
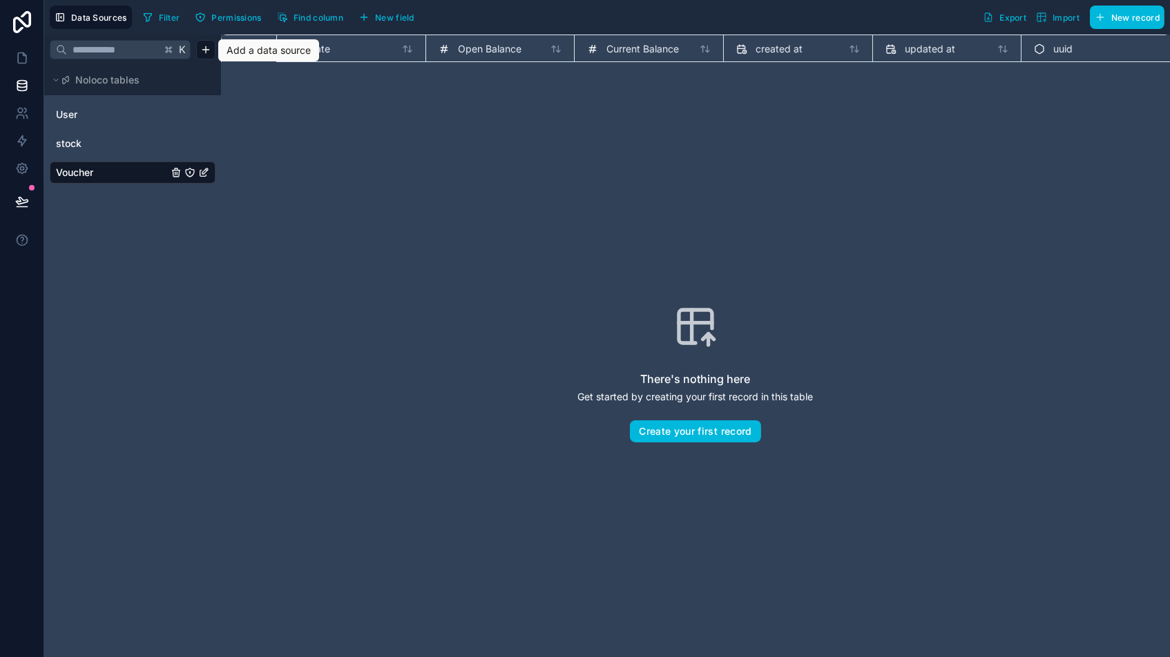
click at [200, 52] on html "Data Sources Filter Permissions Find column New field Export Import New record …" at bounding box center [585, 328] width 1170 height 657
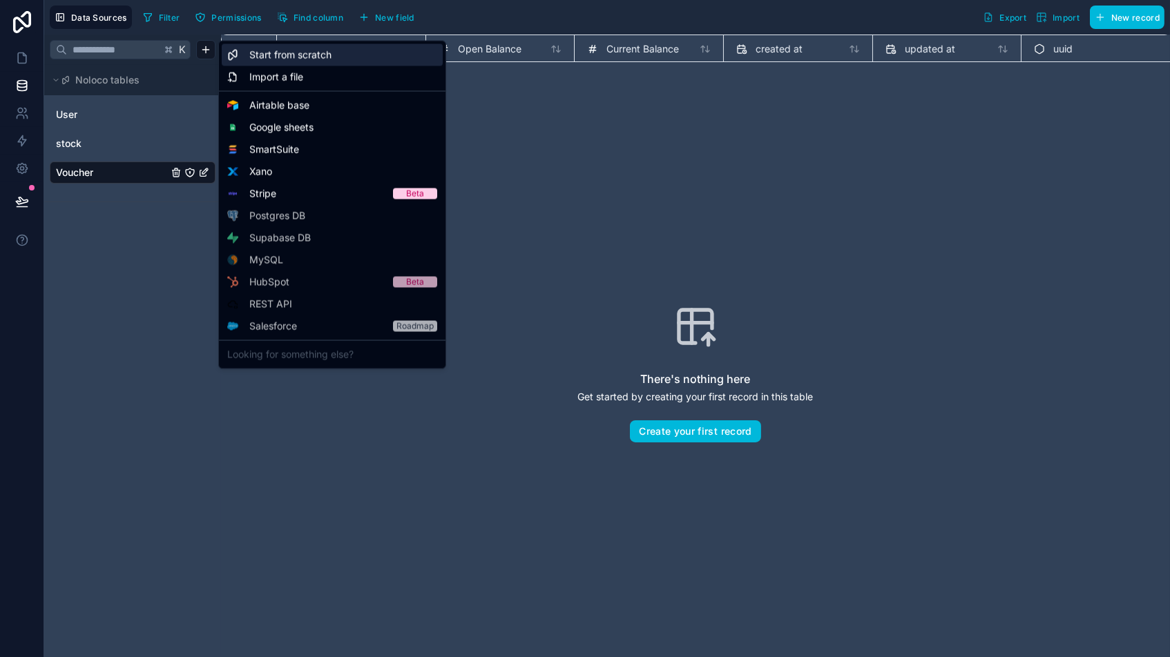
click at [287, 56] on span "Start from scratch" at bounding box center [290, 55] width 82 height 14
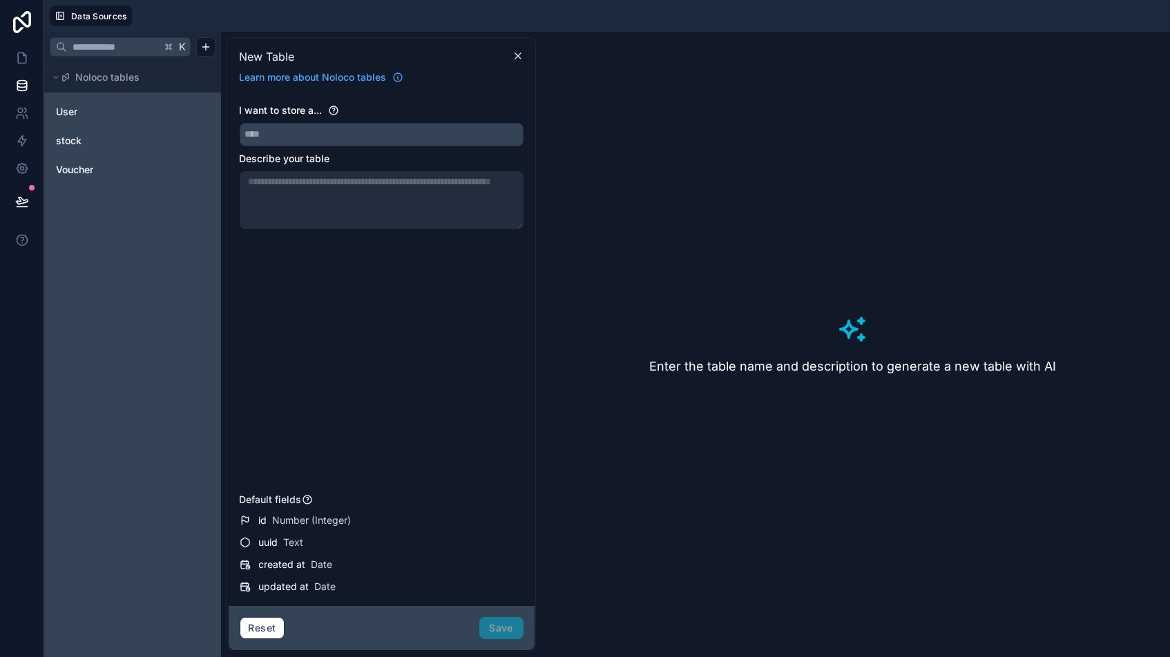
click at [269, 148] on div "I want to store a... Describe your table" at bounding box center [382, 296] width 284 height 385
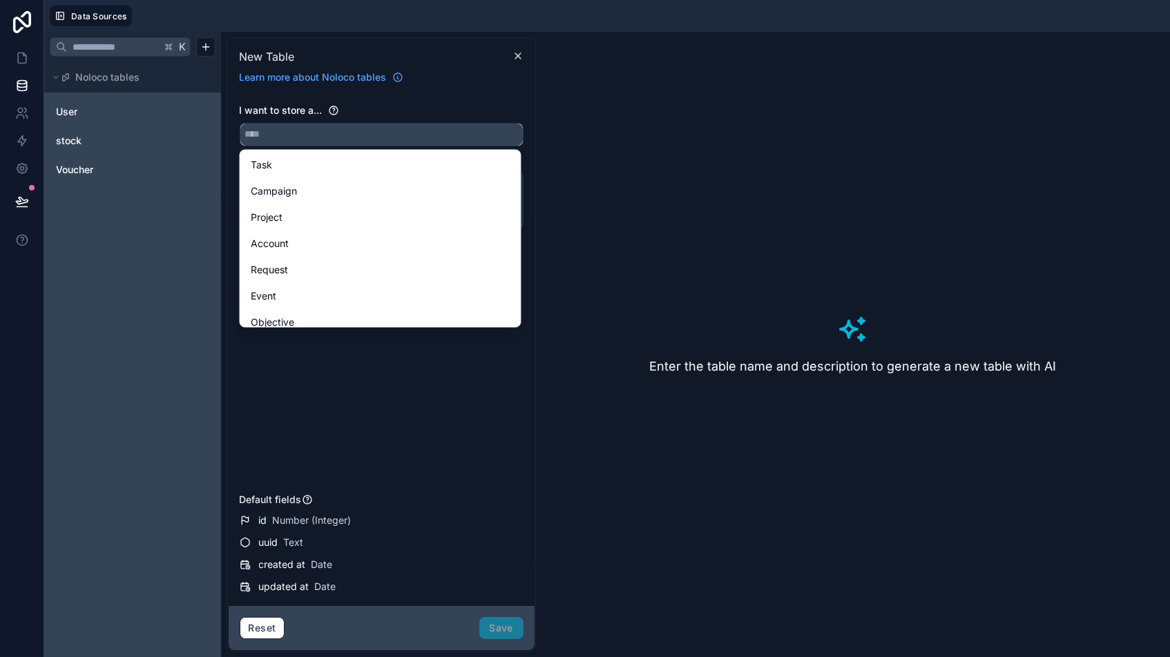
click at [278, 137] on input "text" at bounding box center [381, 135] width 282 height 22
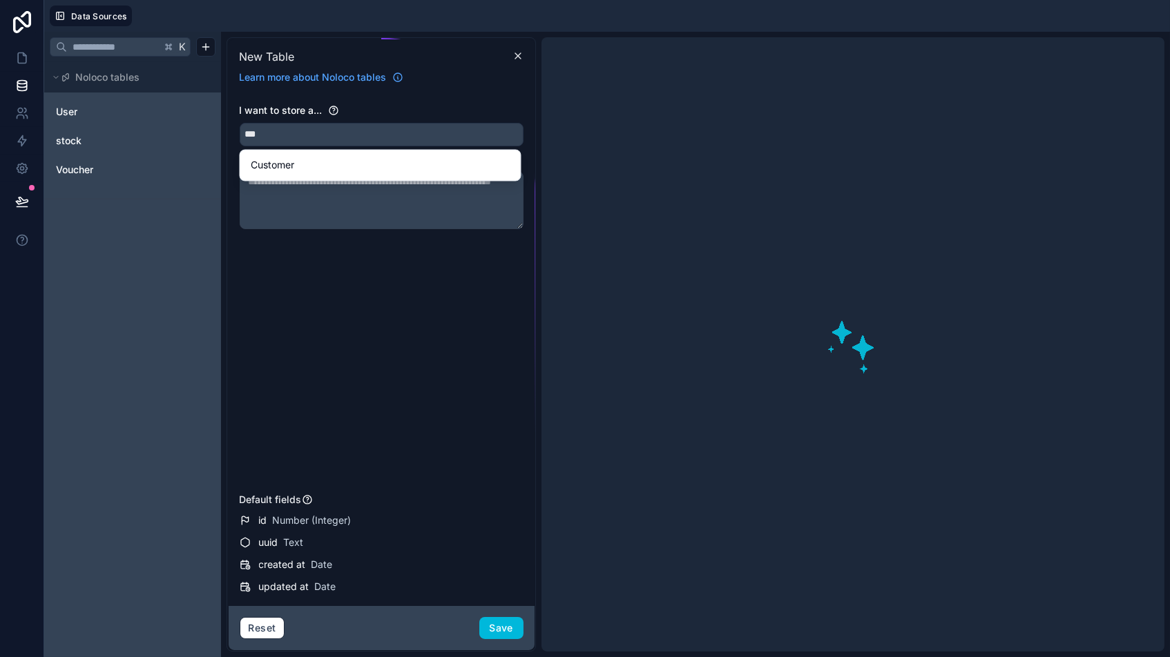
click at [275, 165] on span "Customer" at bounding box center [272, 165] width 43 height 17
type input "********"
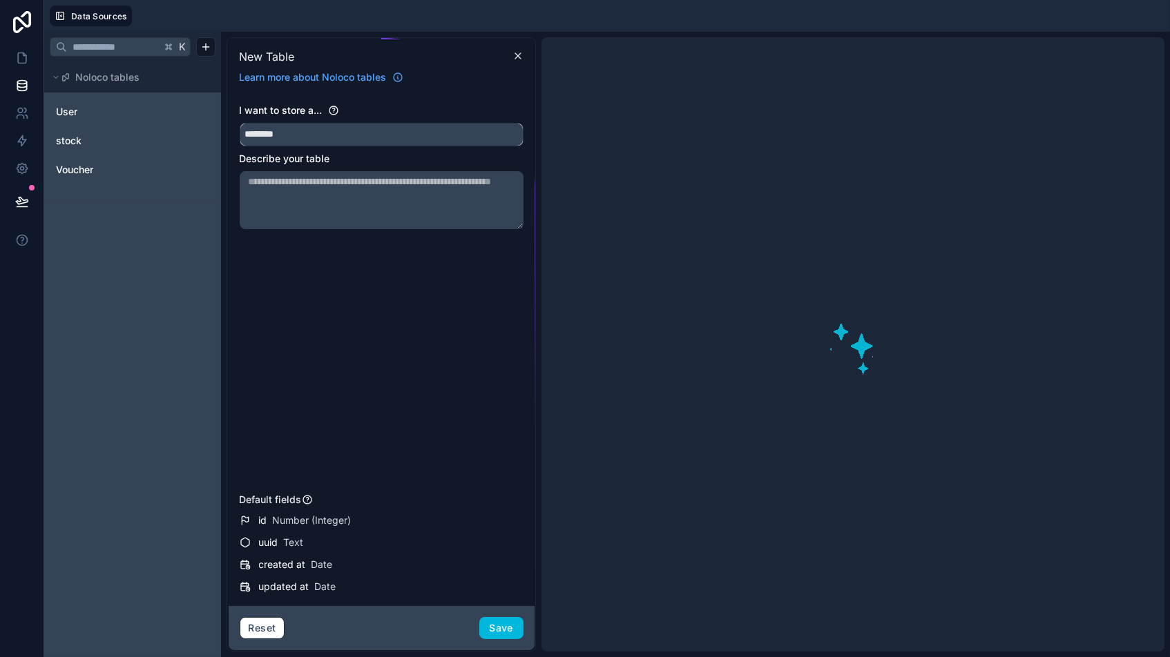
click at [311, 137] on input "********" at bounding box center [381, 135] width 282 height 22
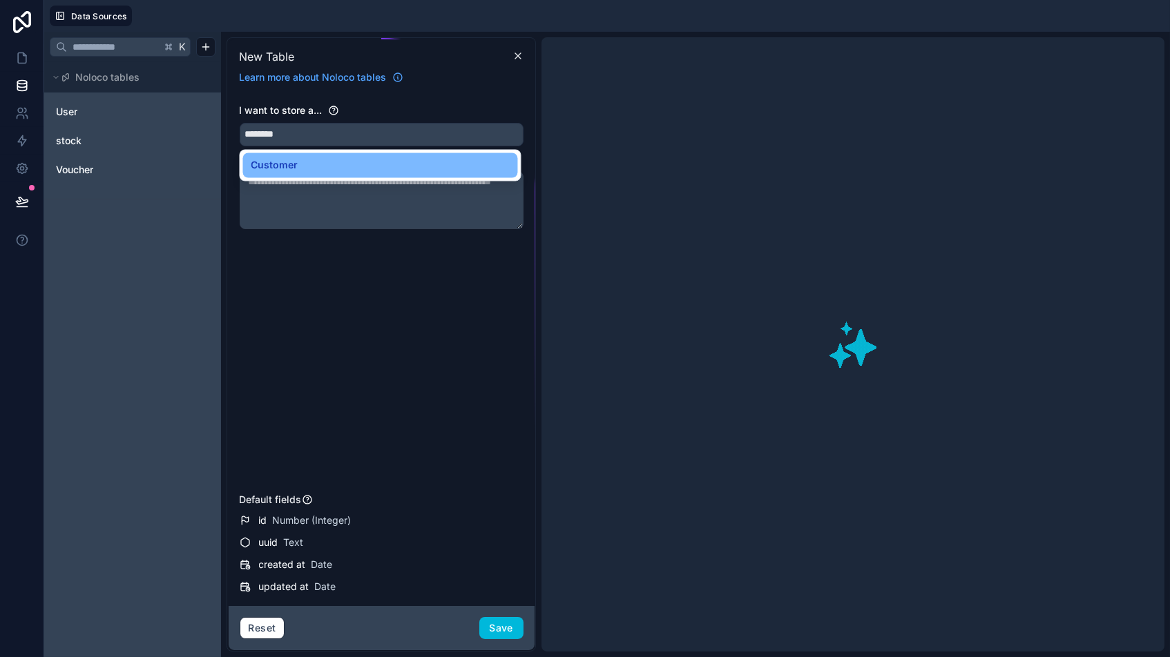
drag, startPoint x: 668, startPoint y: 115, endPoint x: 675, endPoint y: 113, distance: 8.1
click at [668, 116] on div at bounding box center [852, 344] width 623 height 614
click at [344, 280] on div "I want to store a... ******** Describe your table" at bounding box center [382, 296] width 284 height 385
click at [279, 160] on span "Customer" at bounding box center [274, 165] width 47 height 17
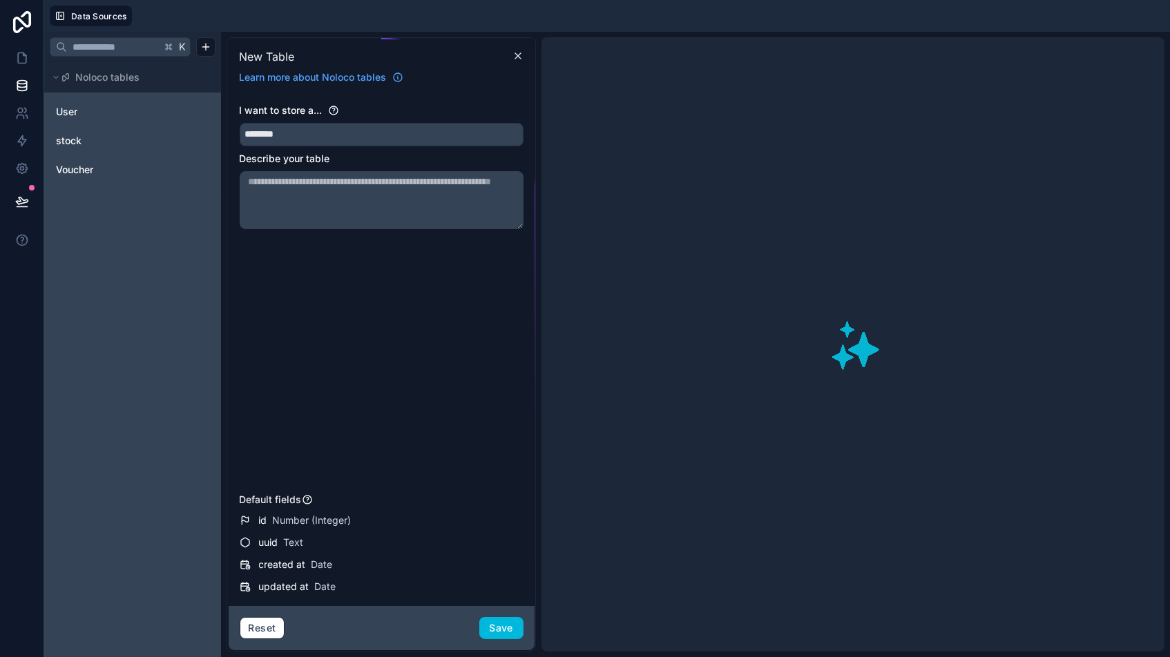
click at [496, 559] on button "Save" at bounding box center [501, 628] width 44 height 22
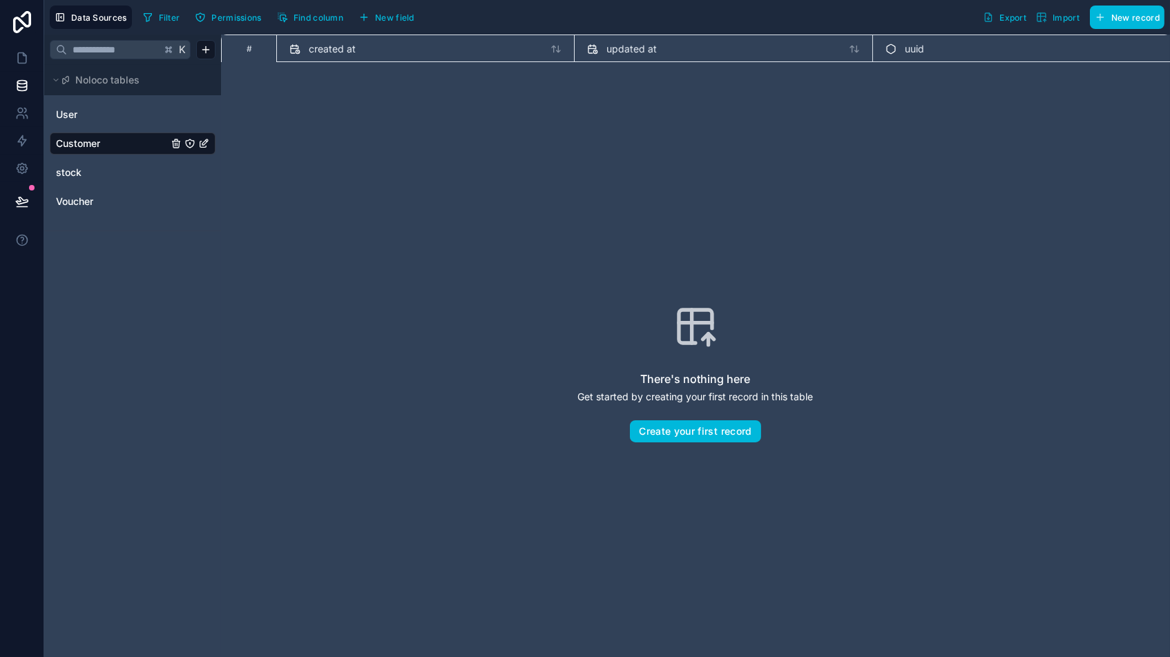
click at [304, 14] on span "Find column" at bounding box center [318, 17] width 50 height 10
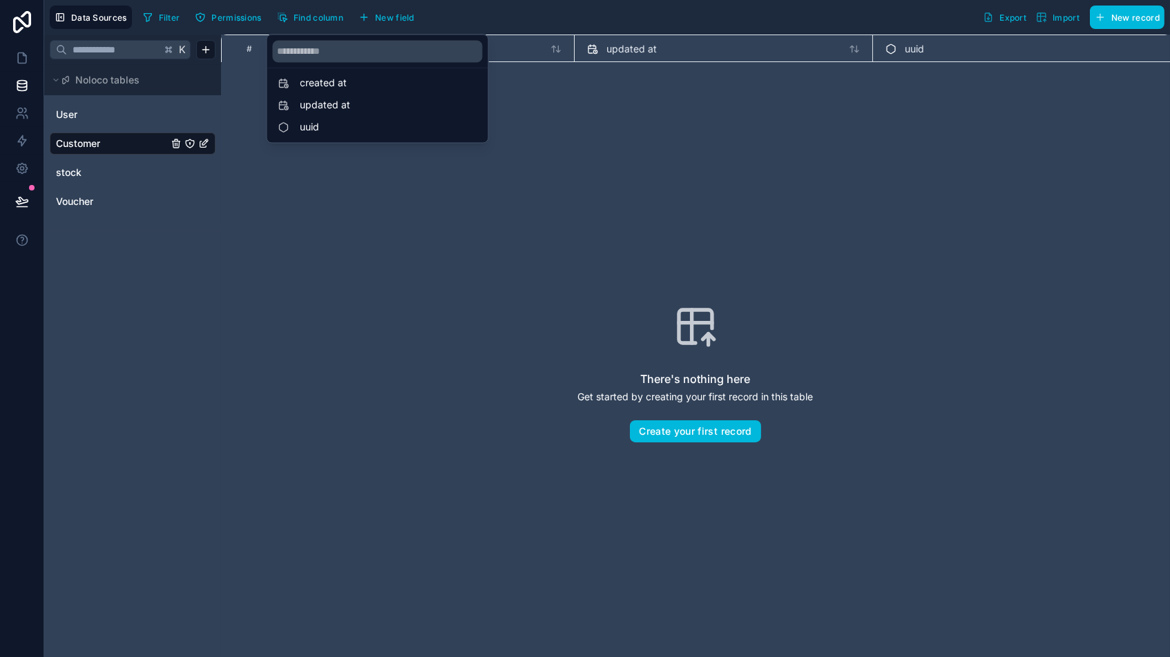
click at [398, 15] on span "New field" at bounding box center [394, 17] width 39 height 10
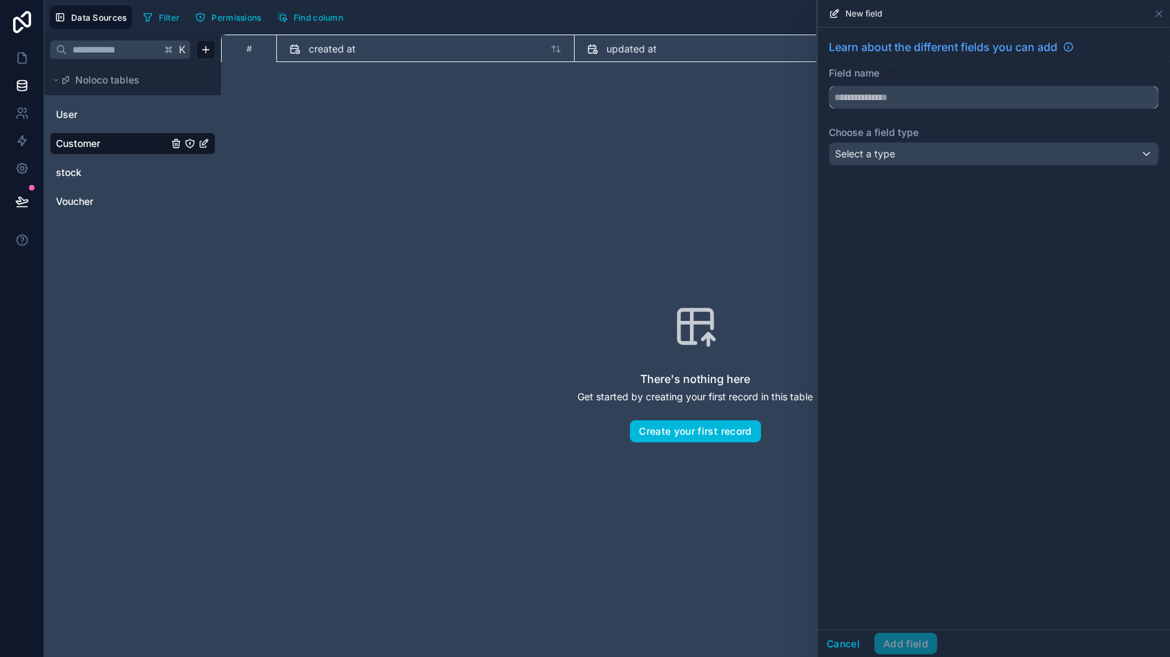
click at [890, 91] on input "text" at bounding box center [993, 97] width 329 height 22
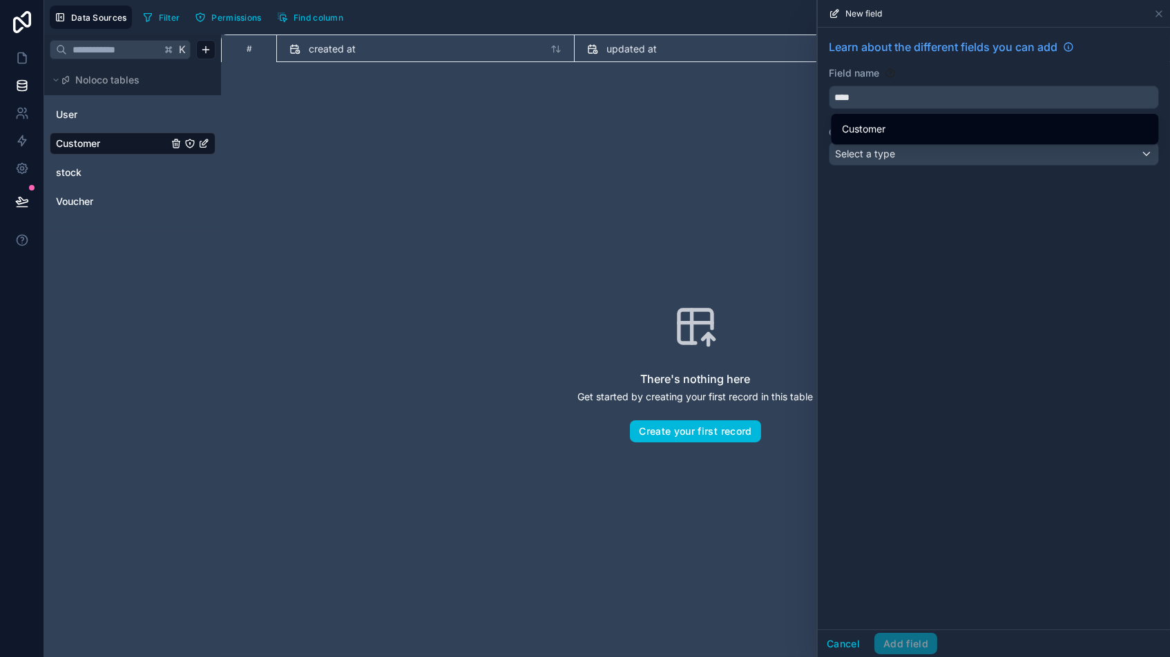
click at [866, 129] on span "Customer" at bounding box center [863, 129] width 43 height 17
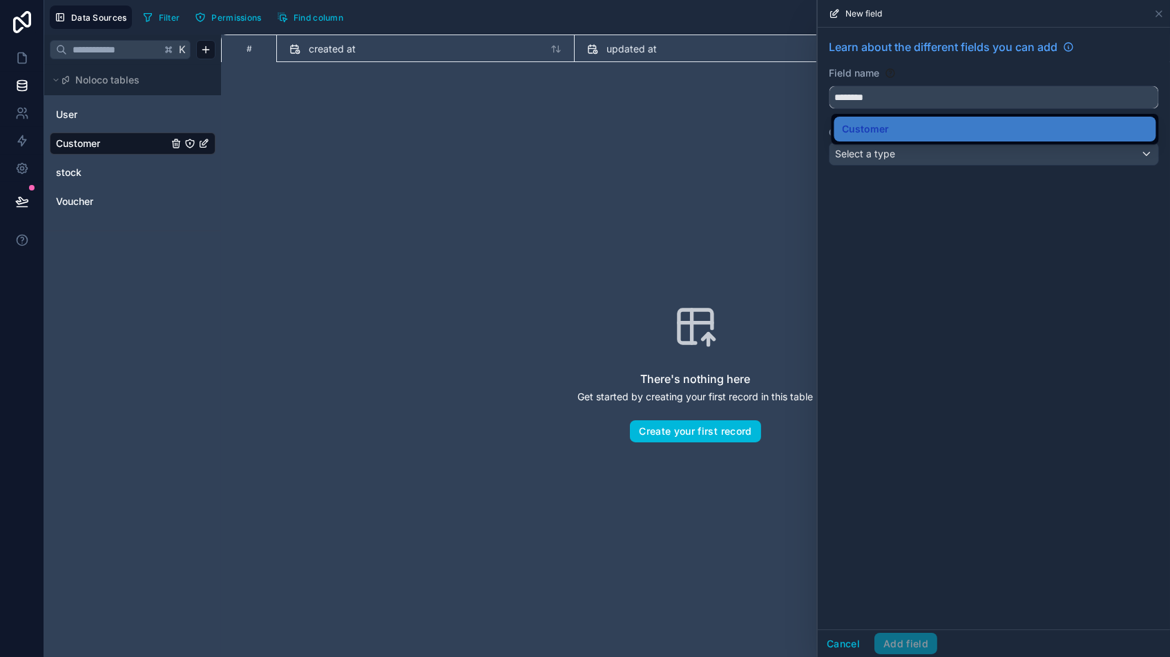
click at [901, 98] on input "********" at bounding box center [993, 97] width 329 height 22
click at [994, 97] on button "********" at bounding box center [993, 97] width 330 height 23
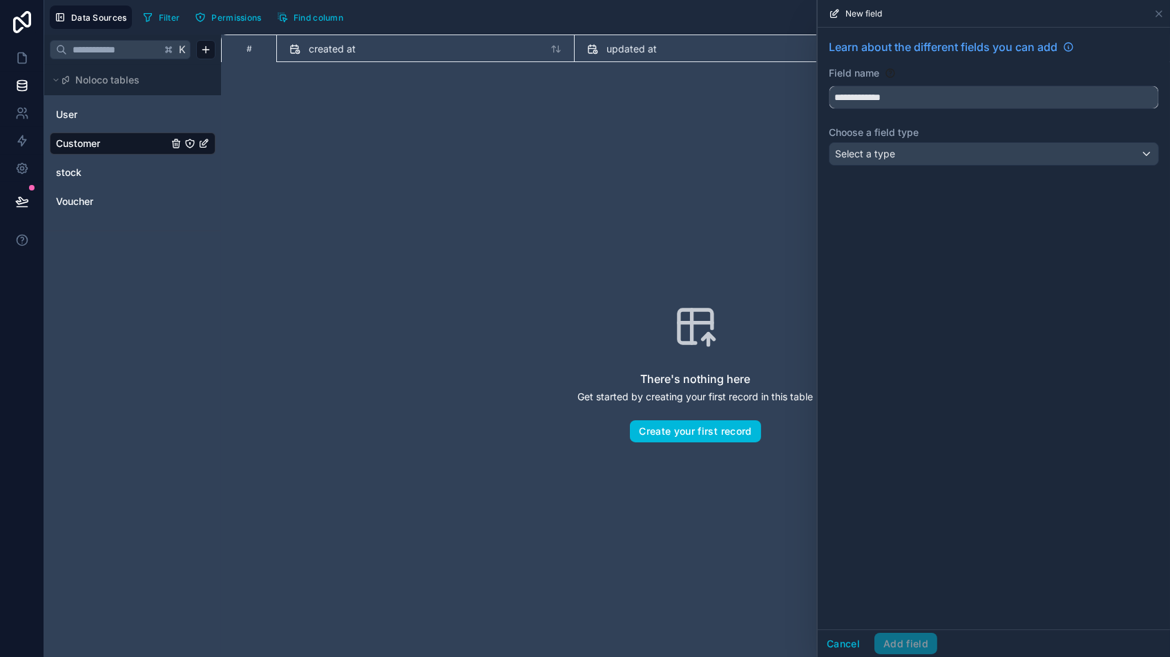
type input "**********"
click at [938, 155] on div "Select a type" at bounding box center [993, 154] width 329 height 22
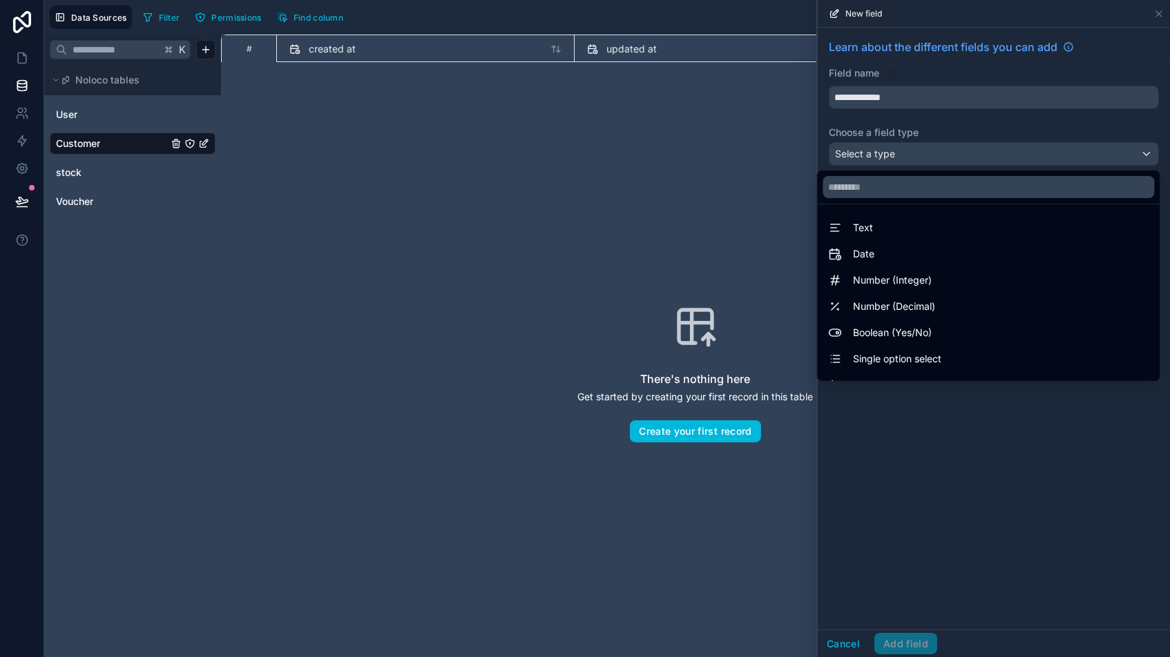
click at [859, 220] on span "Text" at bounding box center [863, 228] width 20 height 17
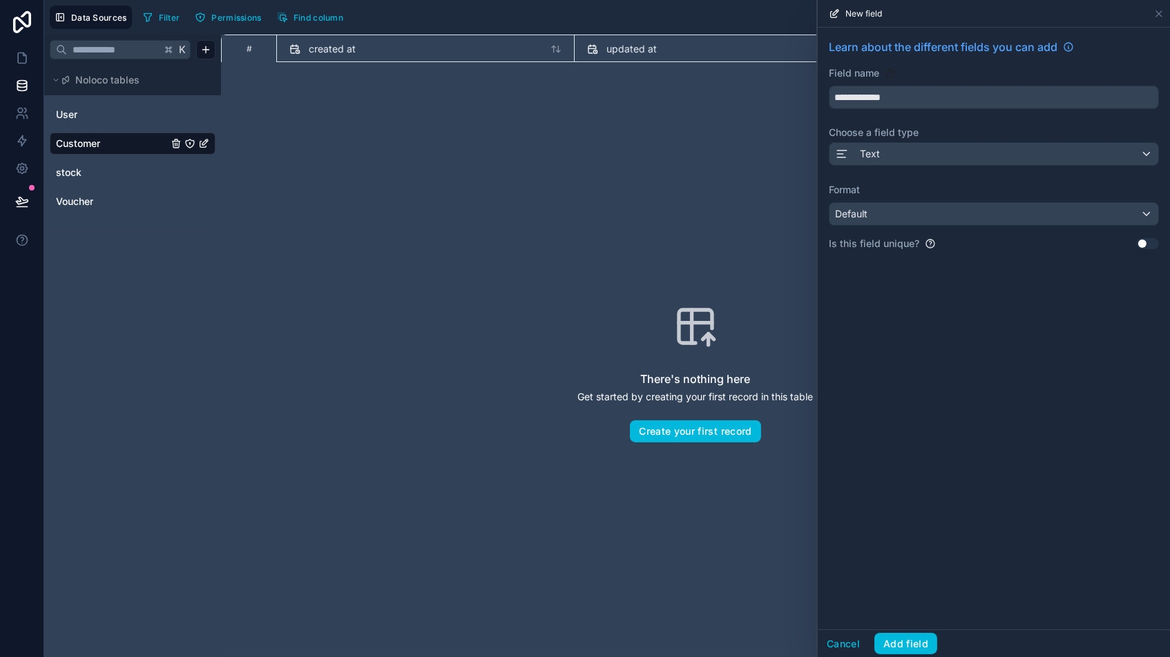
click at [887, 205] on div "Default" at bounding box center [993, 214] width 329 height 22
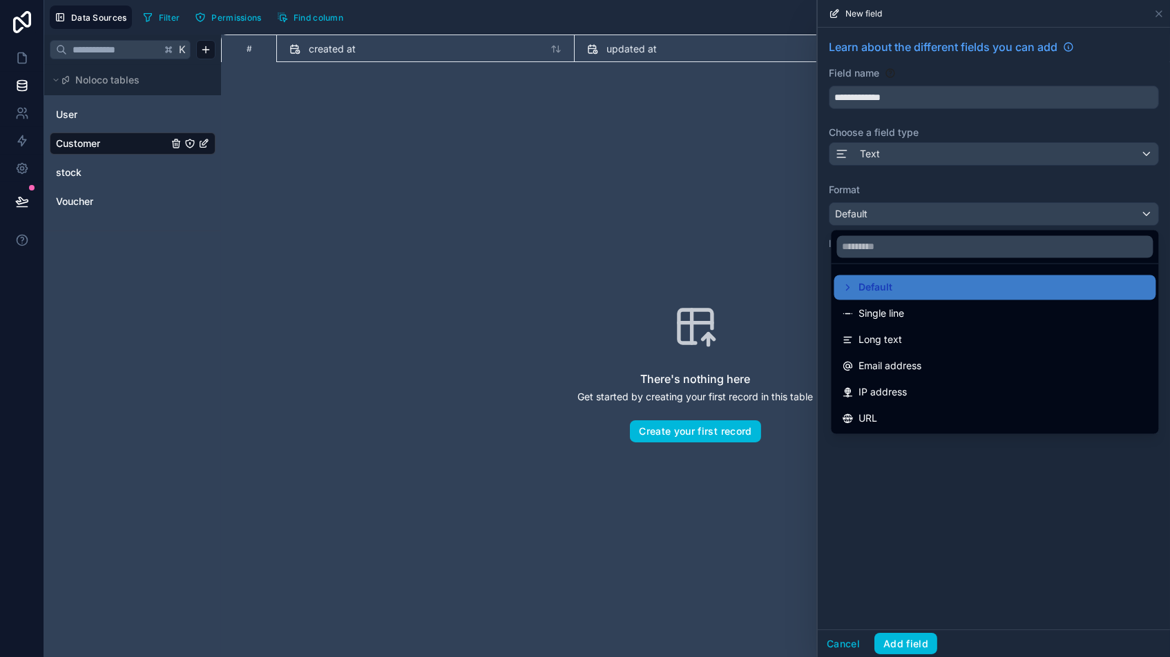
click at [882, 306] on span "Single line" at bounding box center [882, 314] width 46 height 17
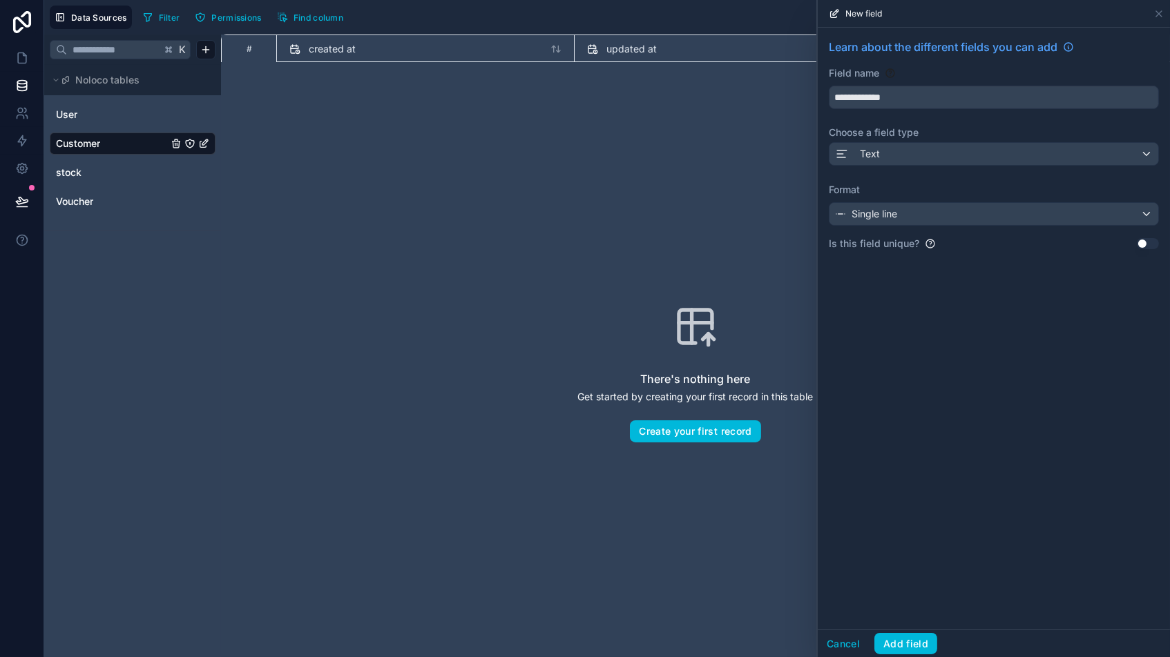
click at [994, 242] on button "Use setting" at bounding box center [1147, 243] width 22 height 11
drag, startPoint x: 908, startPoint y: 642, endPoint x: 919, endPoint y: 640, distance: 11.2
click at [908, 559] on button "Add field" at bounding box center [905, 644] width 63 height 22
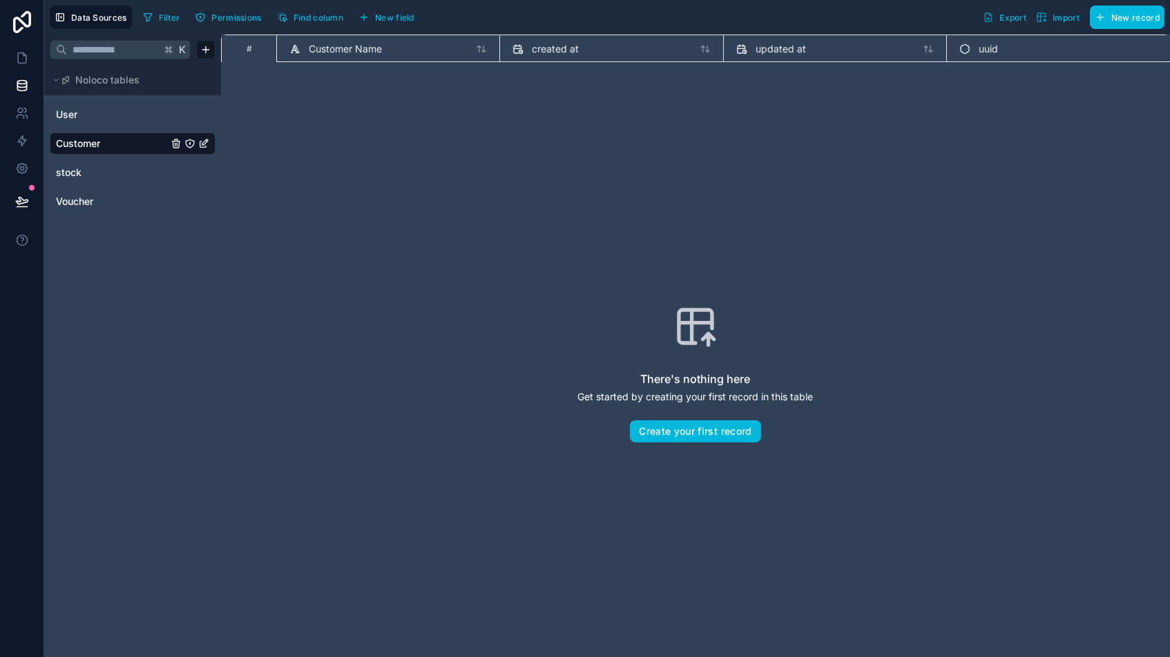
click at [402, 16] on span "New field" at bounding box center [394, 17] width 39 height 10
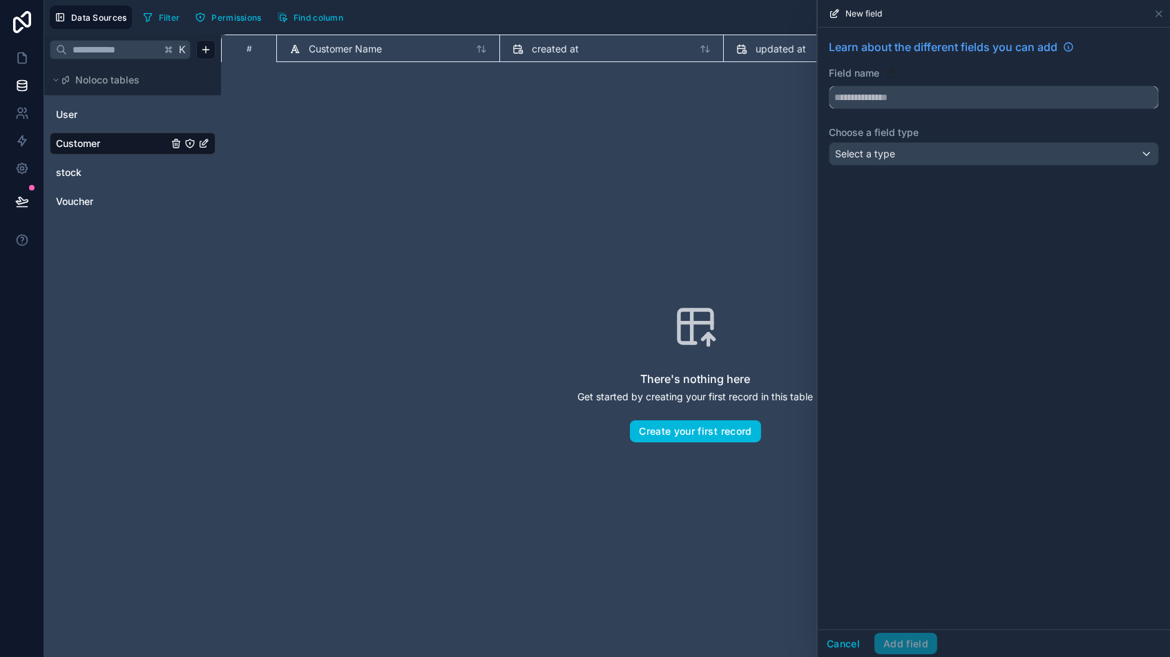
click at [873, 93] on input "text" at bounding box center [993, 97] width 329 height 22
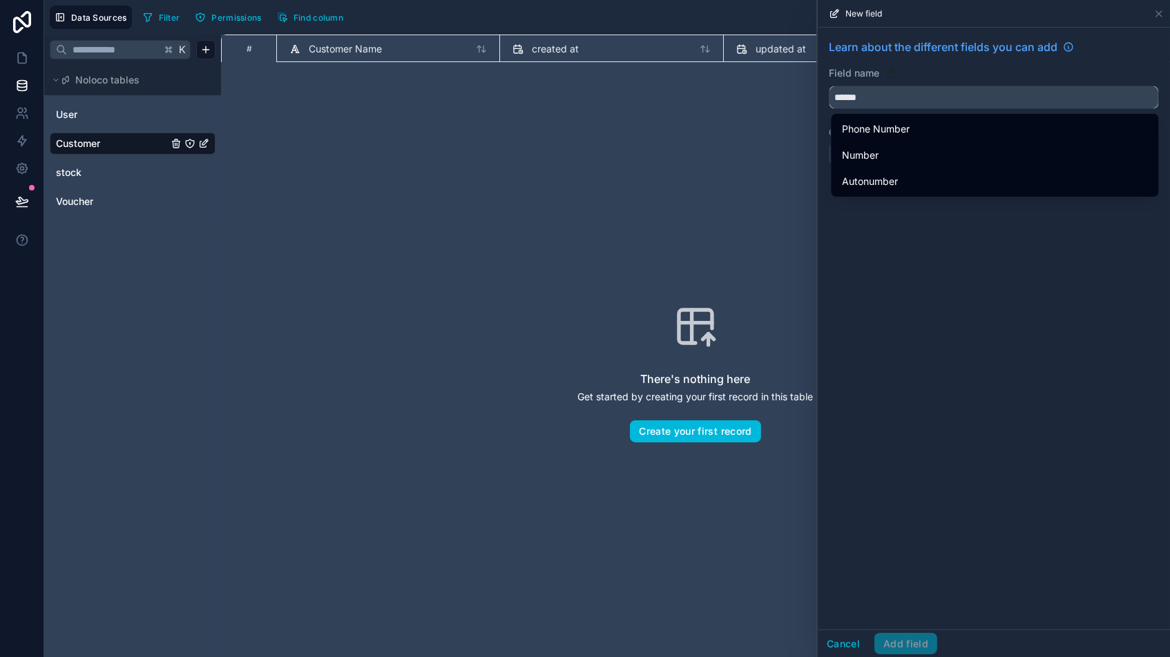
drag, startPoint x: 902, startPoint y: 98, endPoint x: 657, endPoint y: 84, distance: 245.5
click at [657, 84] on div "Data Sources Filter Permissions Find column Export Import New record K Noloco t…" at bounding box center [606, 328] width 1125 height 657
click at [867, 128] on span "Contact" at bounding box center [860, 129] width 36 height 17
type input "*******"
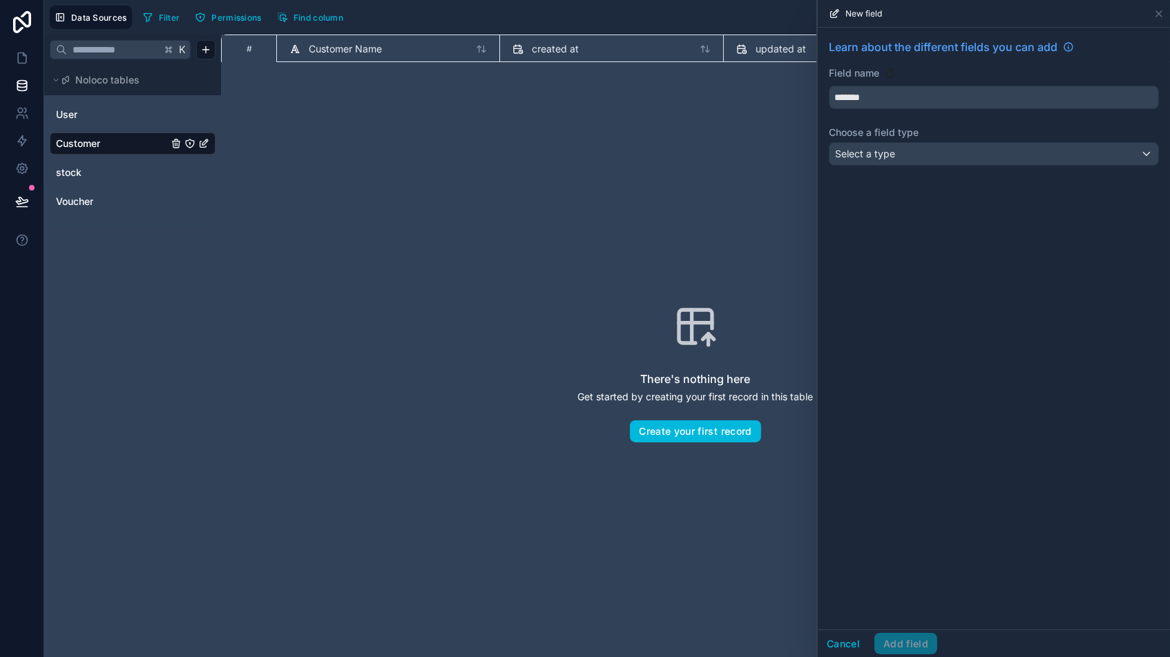
click at [880, 153] on span "Select a type" at bounding box center [865, 154] width 60 height 12
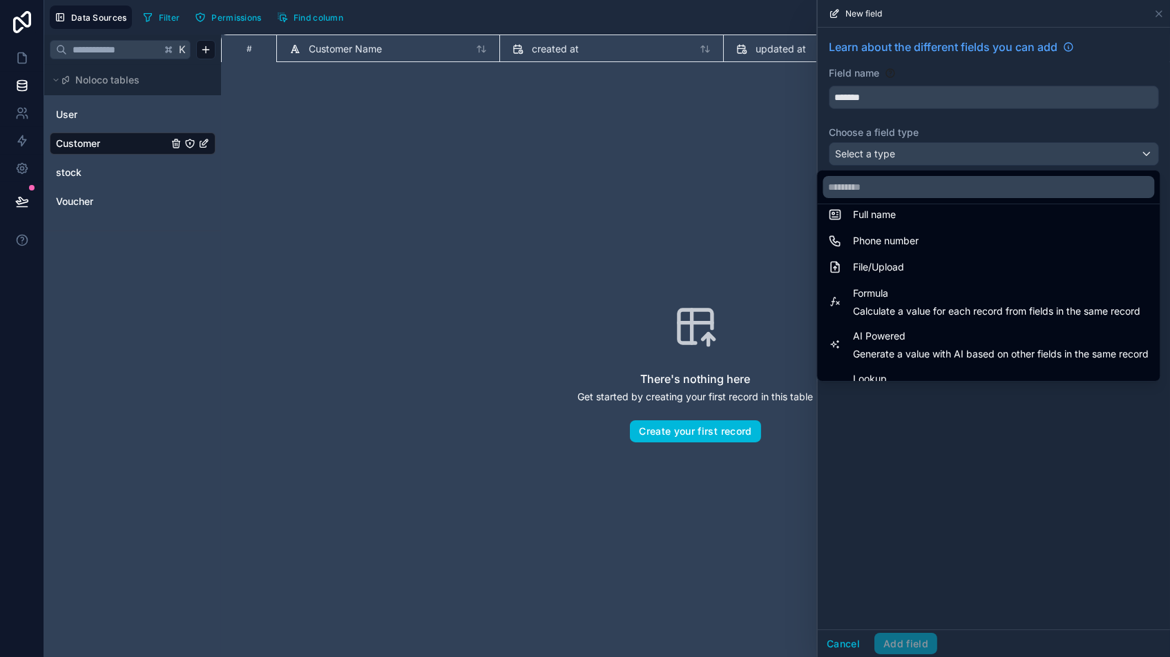
scroll to position [300, 0]
click at [891, 246] on span "Phone number" at bounding box center [886, 243] width 66 height 17
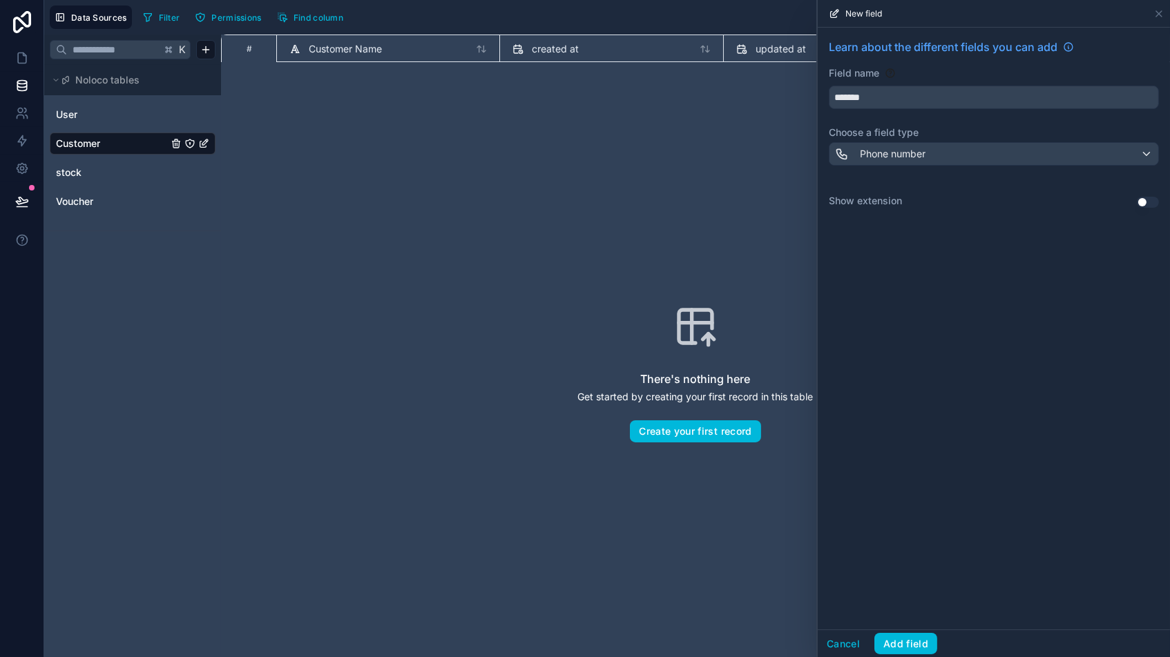
click at [994, 201] on button "Use setting" at bounding box center [1147, 202] width 22 height 11
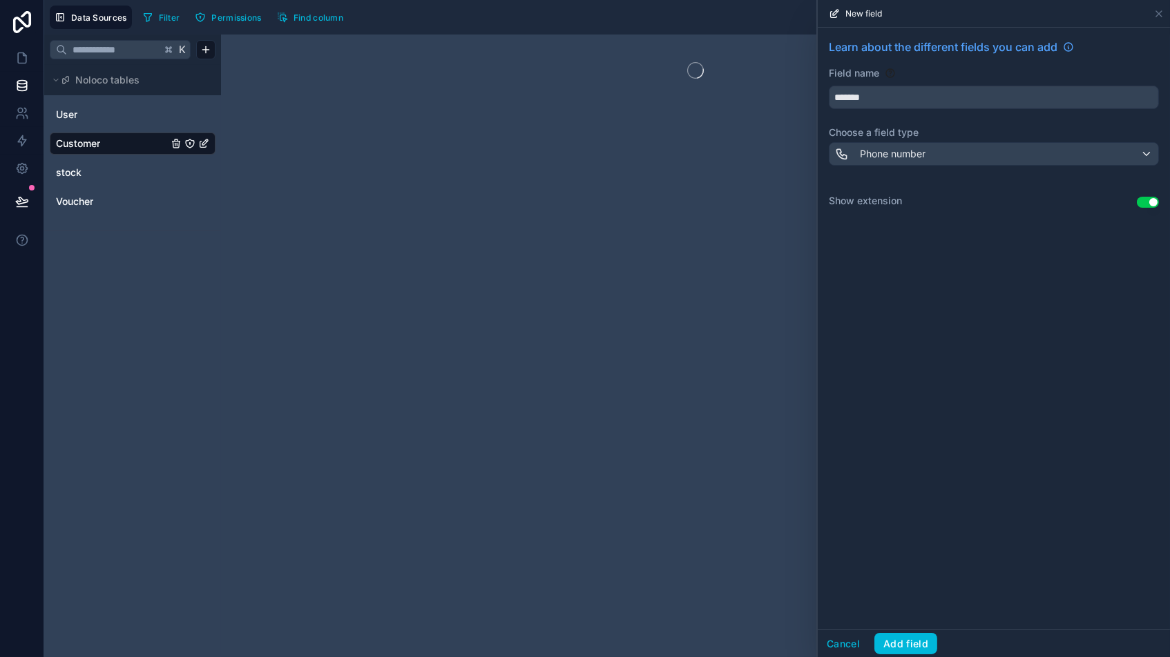
click at [994, 202] on button "Use setting" at bounding box center [1147, 202] width 22 height 11
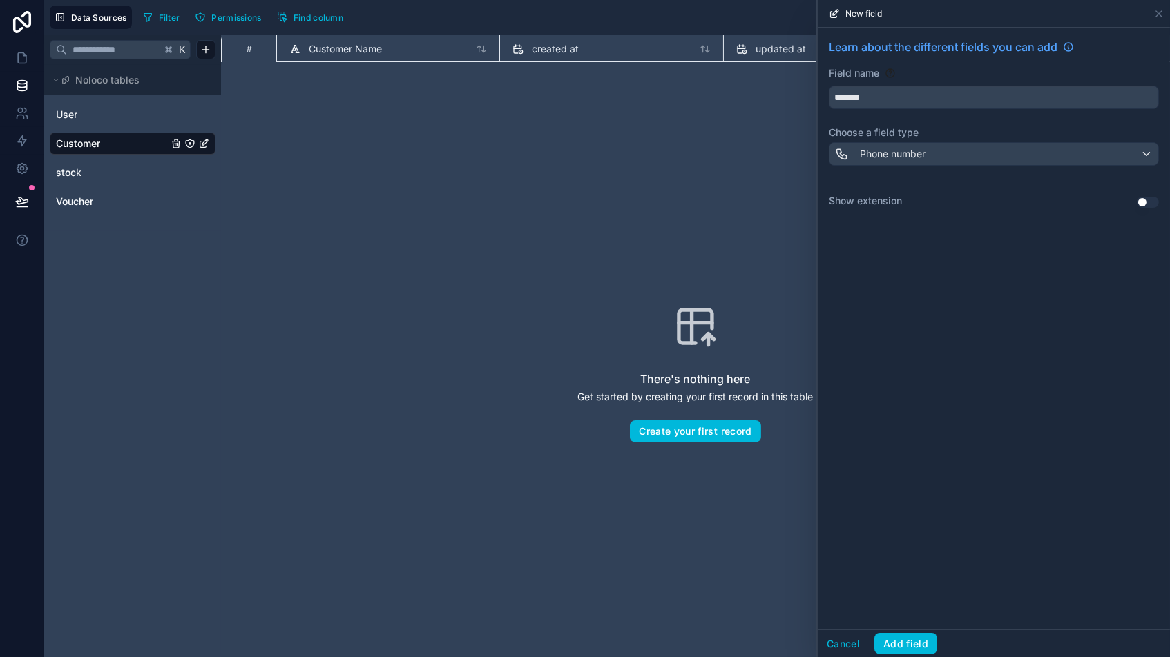
scroll to position [0, 0]
click at [907, 559] on button "Add field" at bounding box center [905, 644] width 63 height 22
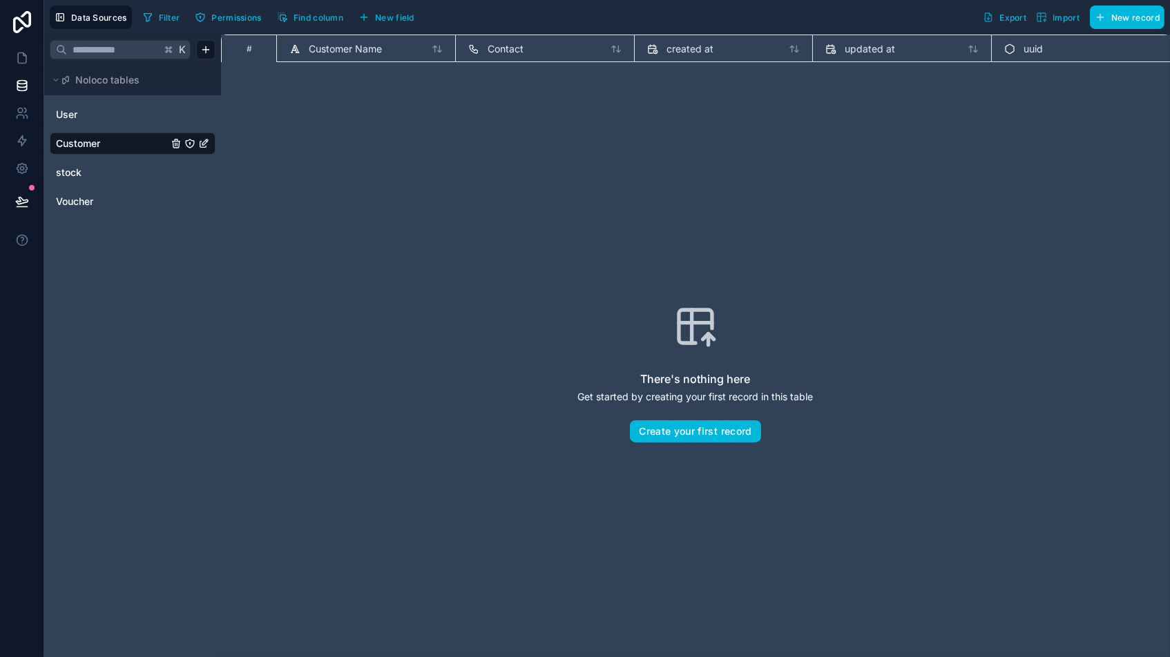
drag, startPoint x: 388, startPoint y: 202, endPoint x: 356, endPoint y: 204, distance: 32.5
click at [388, 202] on div "There's nothing here Get started by creating your first record in this table Cr…" at bounding box center [695, 373] width 860 height 534
click at [205, 52] on html "Data Sources Filter Permissions Find column New field Export Import New record …" at bounding box center [585, 328] width 1170 height 657
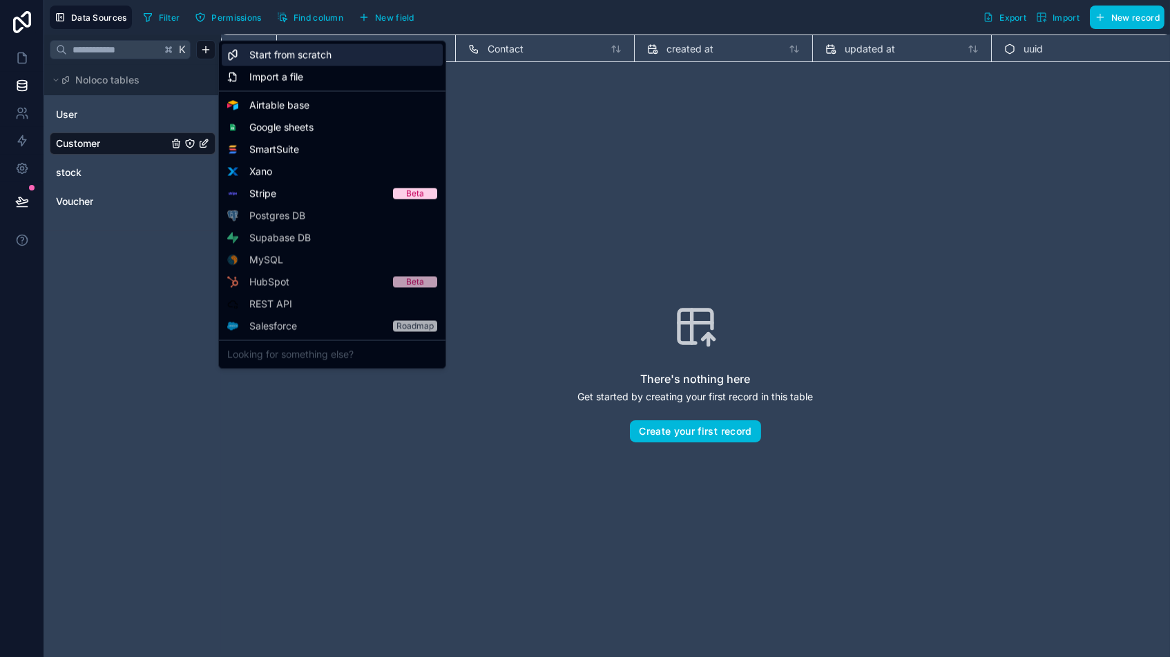
click at [279, 55] on span "Start from scratch" at bounding box center [290, 55] width 82 height 14
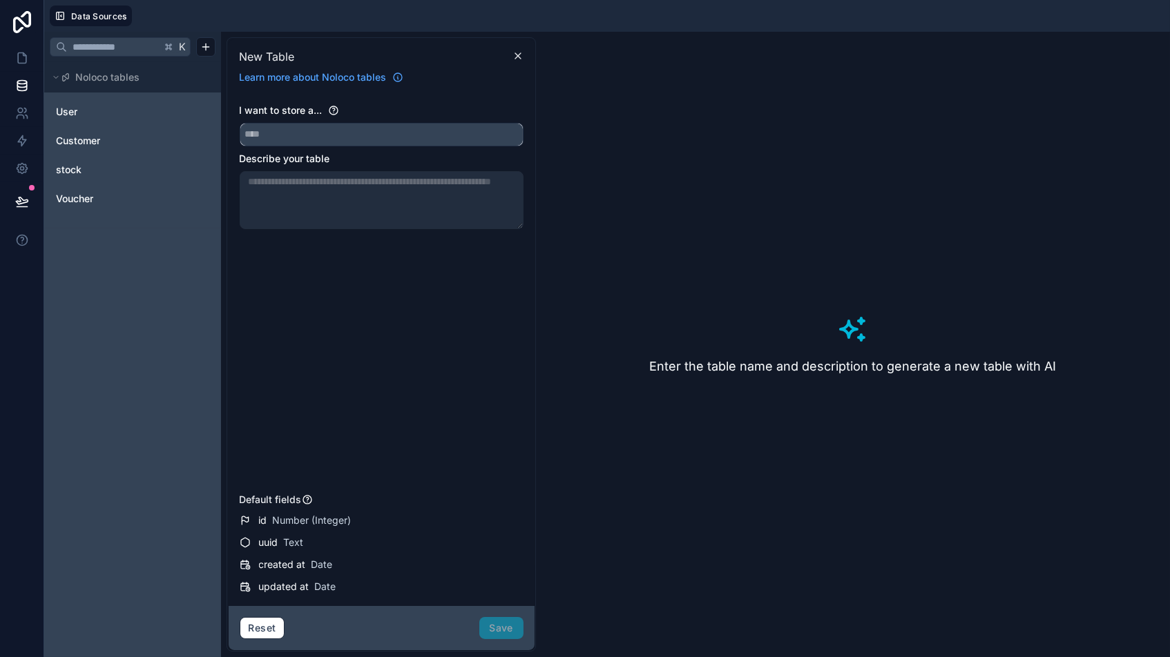
click at [275, 144] on input "text" at bounding box center [381, 135] width 282 height 22
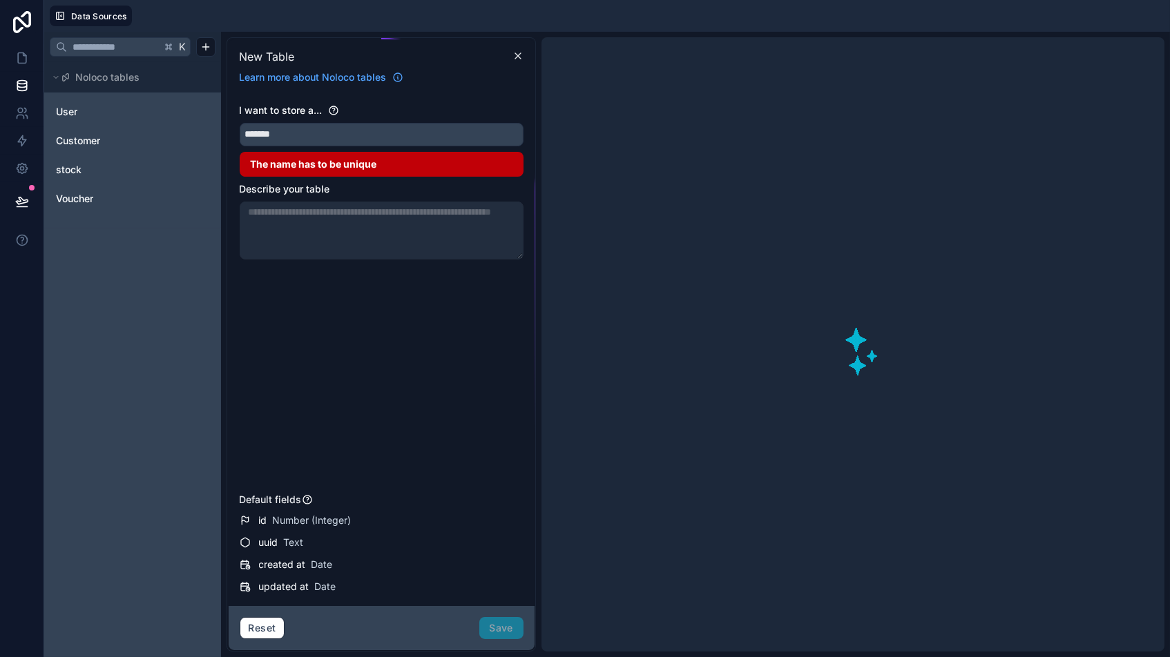
click at [494, 559] on div "Reset Save" at bounding box center [382, 628] width 284 height 22
click at [281, 135] on input "*******" at bounding box center [381, 135] width 282 height 22
drag, startPoint x: 275, startPoint y: 134, endPoint x: 215, endPoint y: 130, distance: 59.5
click at [217, 130] on div "K Noloco tables User Customer stock Voucher New Table Learn more about Noloco t…" at bounding box center [606, 345] width 1125 height 626
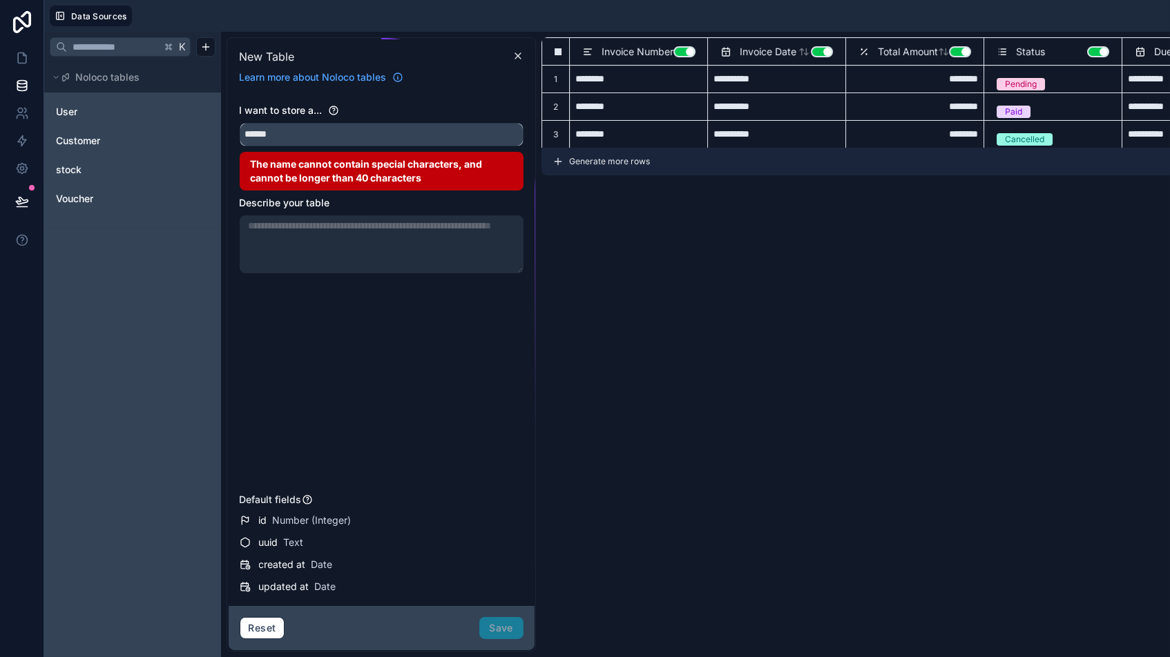
click at [380, 133] on button "*****" at bounding box center [382, 134] width 284 height 23
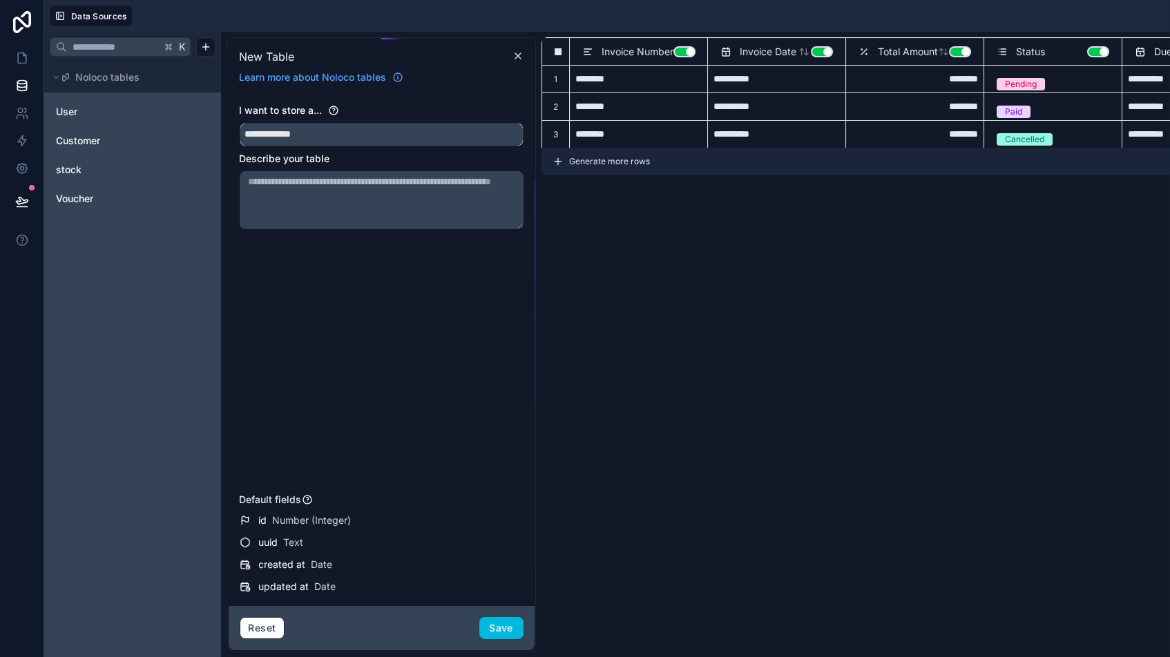
type input "**********"
drag, startPoint x: 434, startPoint y: 355, endPoint x: 577, endPoint y: 270, distance: 166.8
click at [436, 353] on div "**********" at bounding box center [382, 296] width 284 height 385
click at [675, 55] on button "Use setting" at bounding box center [684, 51] width 22 height 11
click at [952, 48] on button "Use setting" at bounding box center [960, 51] width 22 height 11
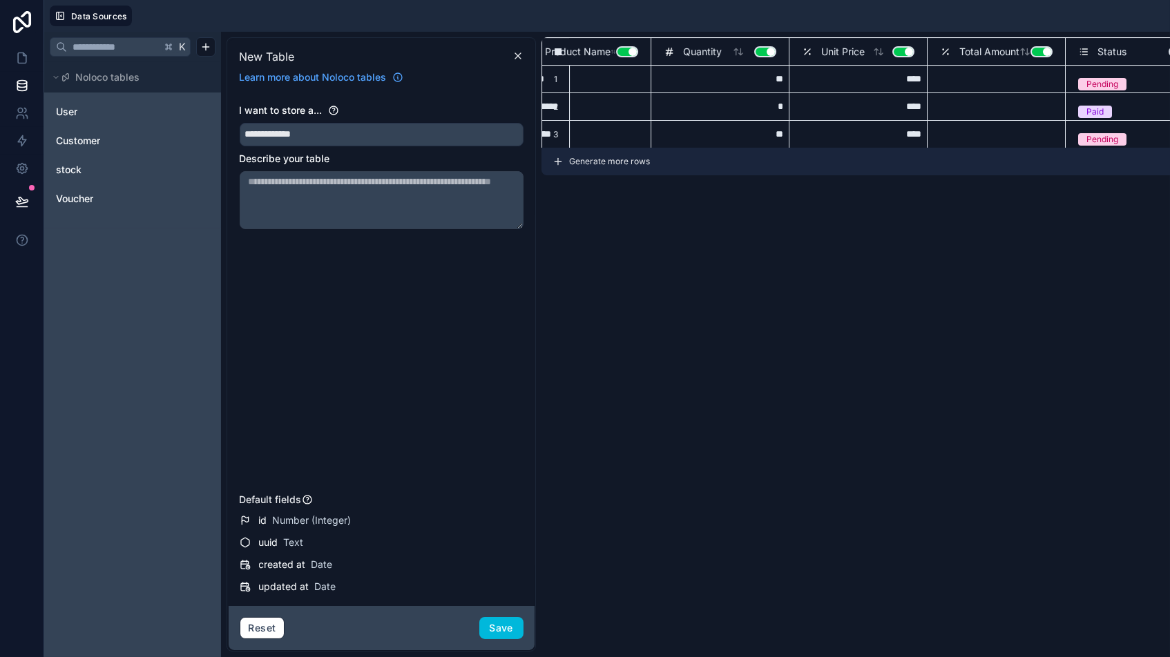
click at [994, 51] on button "Use setting" at bounding box center [1041, 51] width 22 height 11
click at [896, 54] on button "Use setting" at bounding box center [903, 51] width 22 height 11
drag, startPoint x: 761, startPoint y: 53, endPoint x: 754, endPoint y: 55, distance: 7.0
click at [760, 53] on button "Use setting" at bounding box center [765, 51] width 22 height 11
click at [622, 56] on div "Product Name Use setting" at bounding box center [581, 51] width 113 height 17
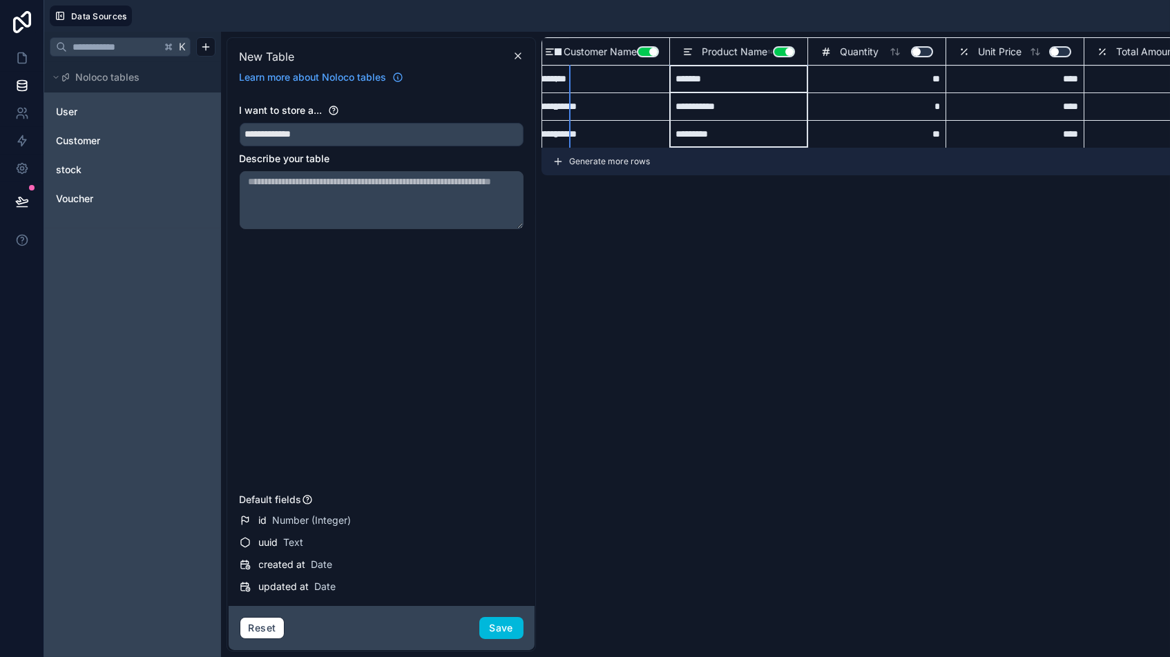
scroll to position [0, 175]
click at [779, 47] on button "Use setting" at bounding box center [784, 51] width 22 height 11
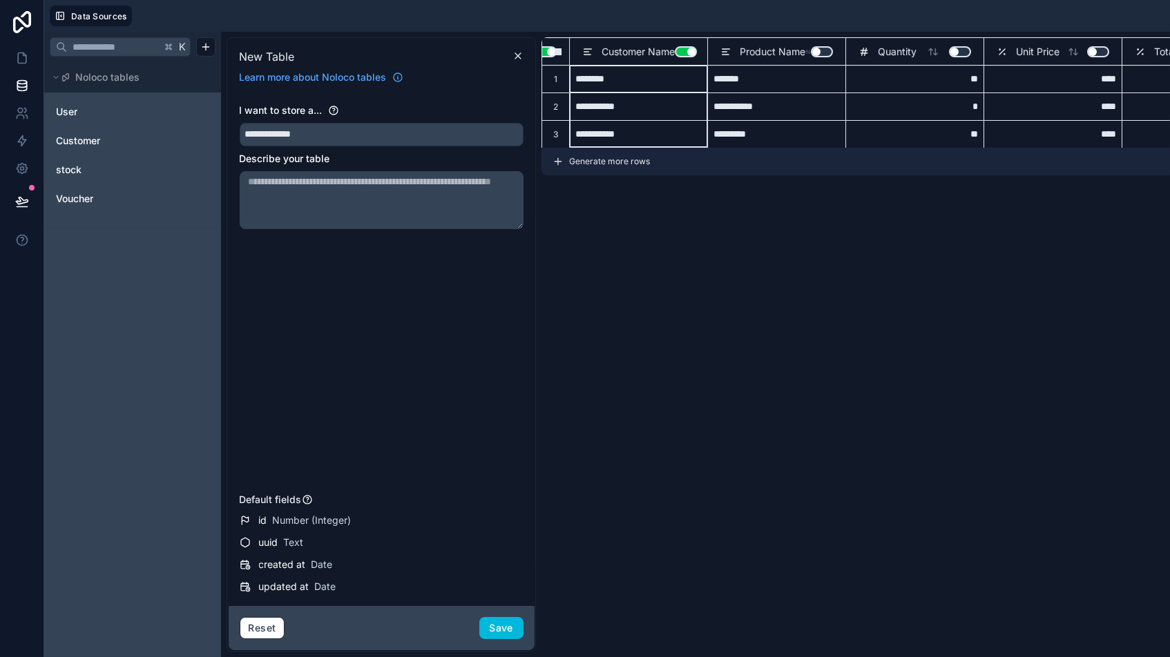
click at [645, 52] on div "Customer Name Use setting" at bounding box center [638, 51] width 113 height 17
click at [682, 53] on button "Use setting" at bounding box center [686, 51] width 22 height 11
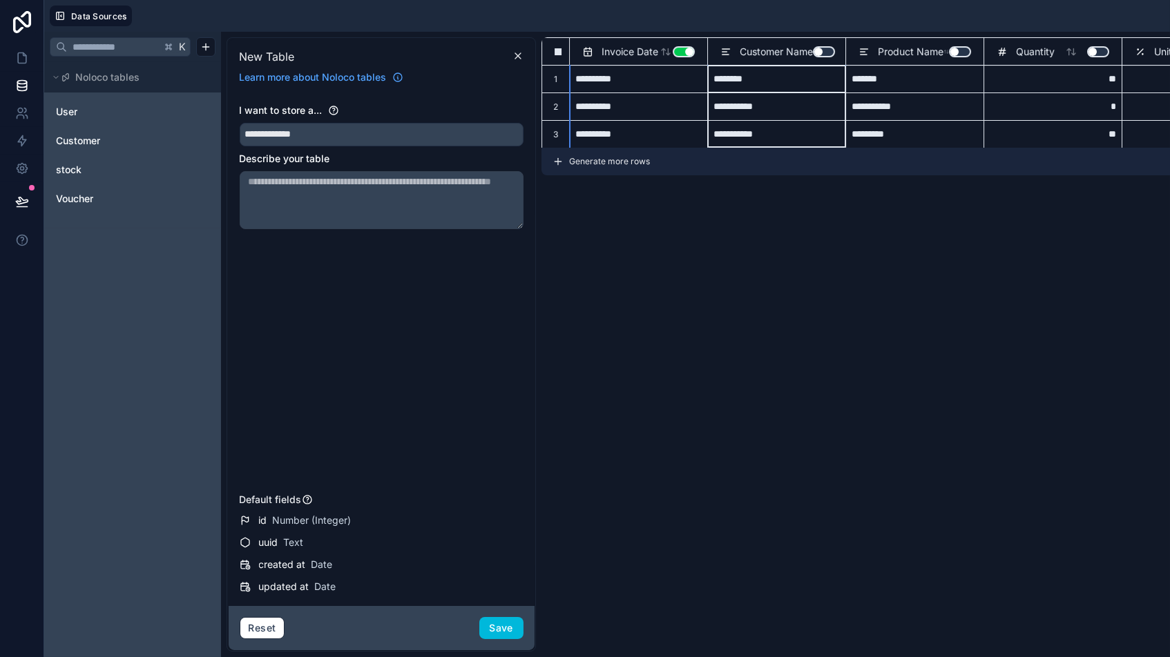
scroll to position [0, 0]
click at [679, 56] on button "Use setting" at bounding box center [683, 51] width 22 height 11
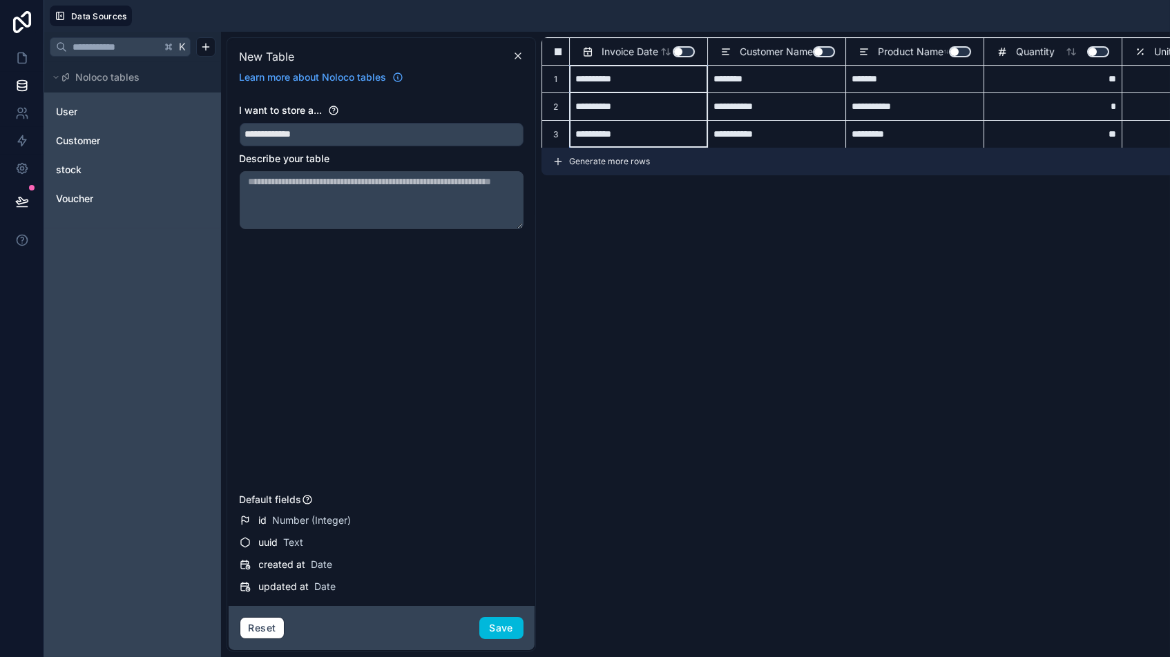
drag, startPoint x: 685, startPoint y: 55, endPoint x: 710, endPoint y: 57, distance: 24.9
click at [685, 55] on button "Use setting" at bounding box center [683, 51] width 22 height 11
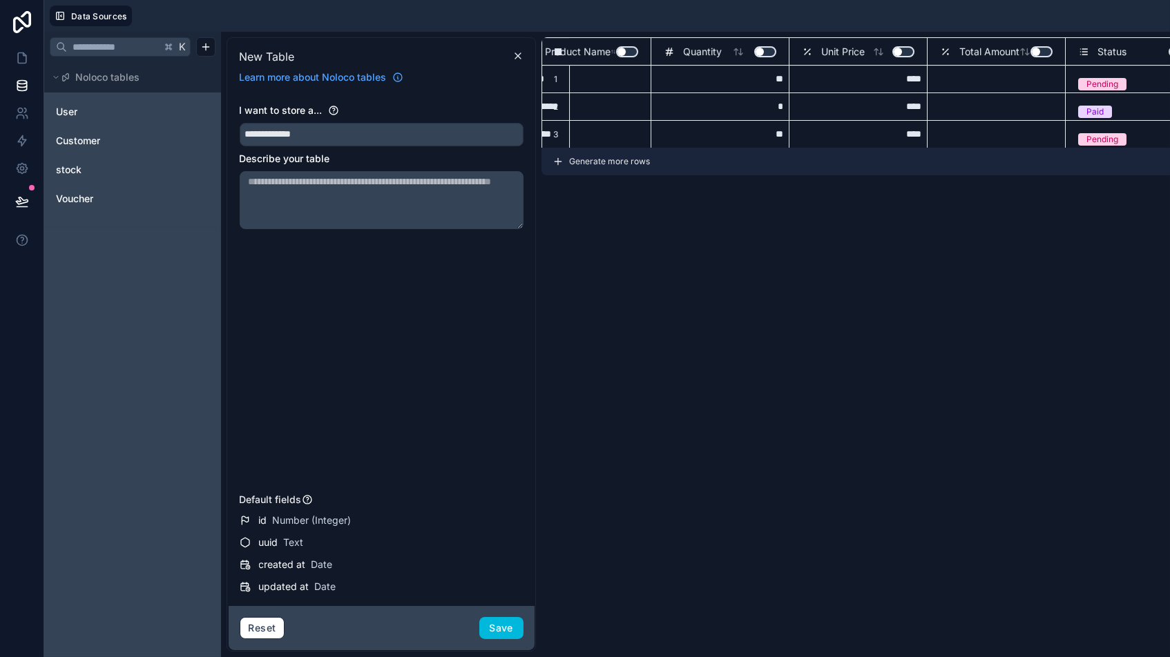
click at [498, 559] on button "Save" at bounding box center [501, 628] width 44 height 22
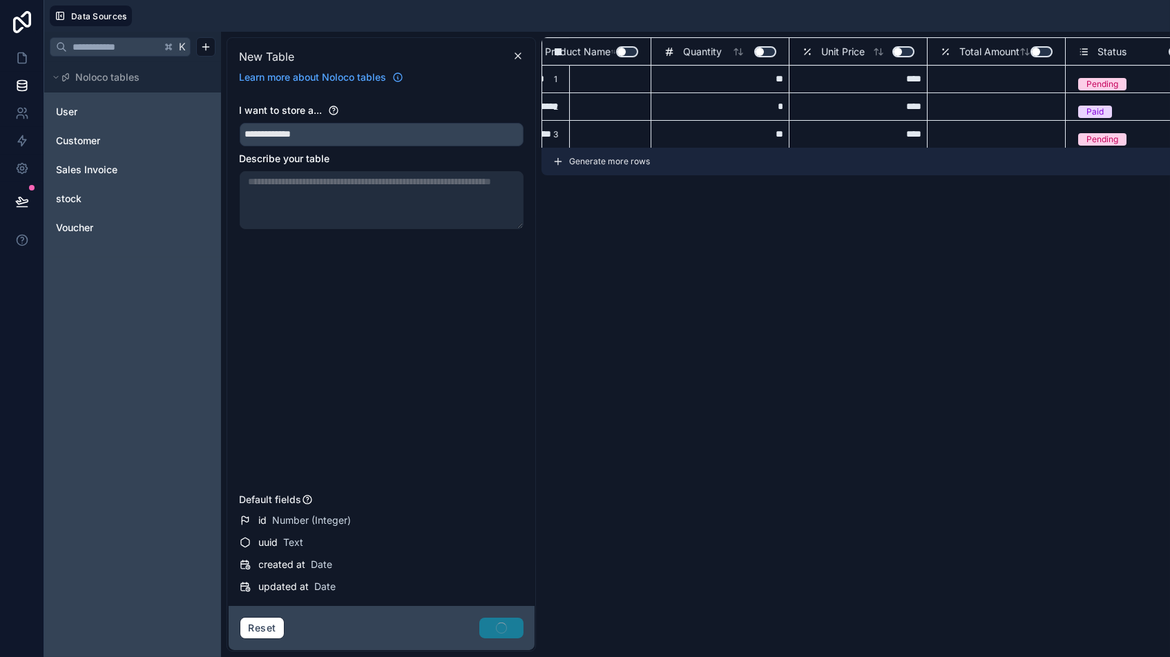
click at [86, 175] on span "Sales Invoice" at bounding box center [86, 170] width 61 height 14
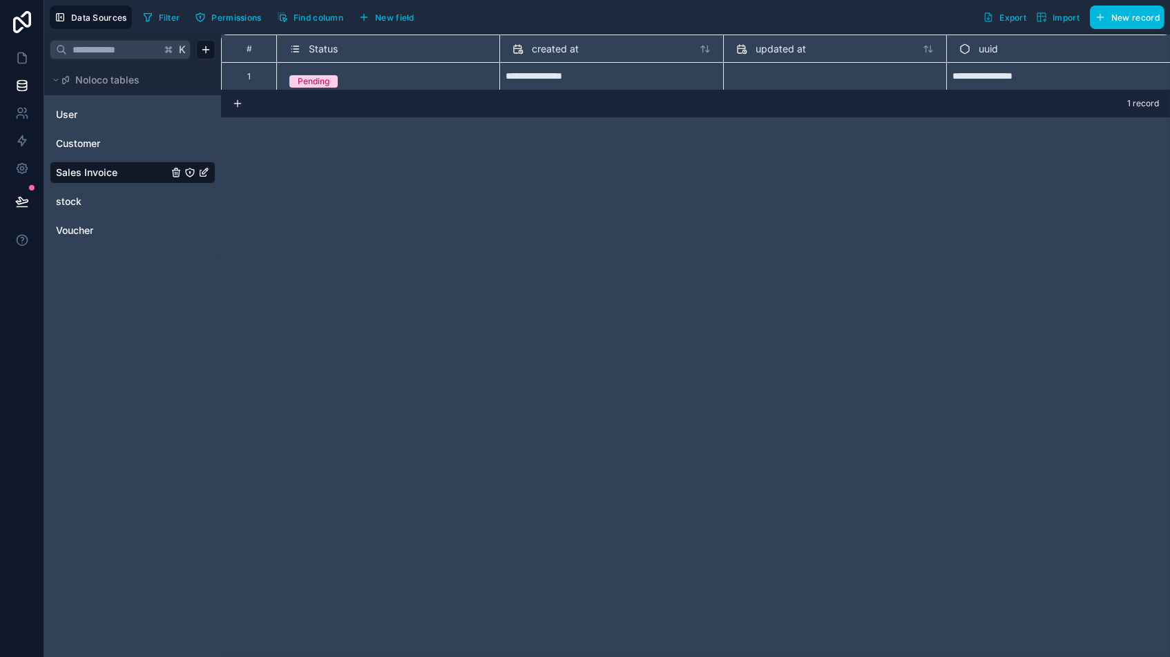
click at [303, 43] on div "Status" at bounding box center [313, 49] width 48 height 17
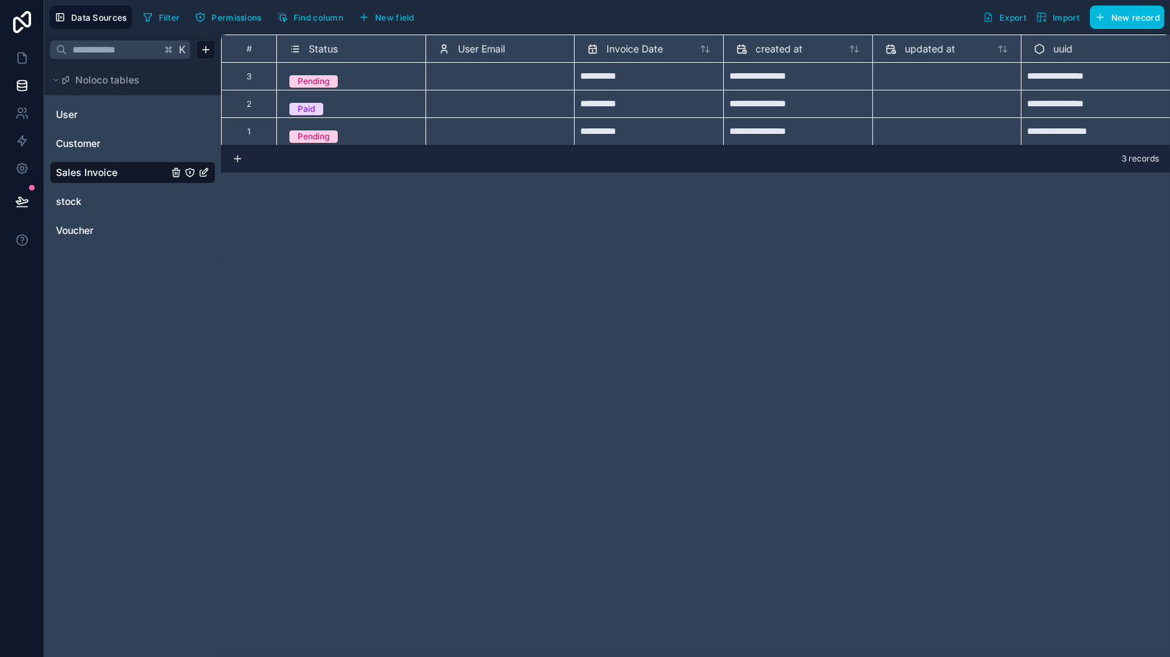
click at [297, 49] on icon at bounding box center [295, 49] width 5 height 0
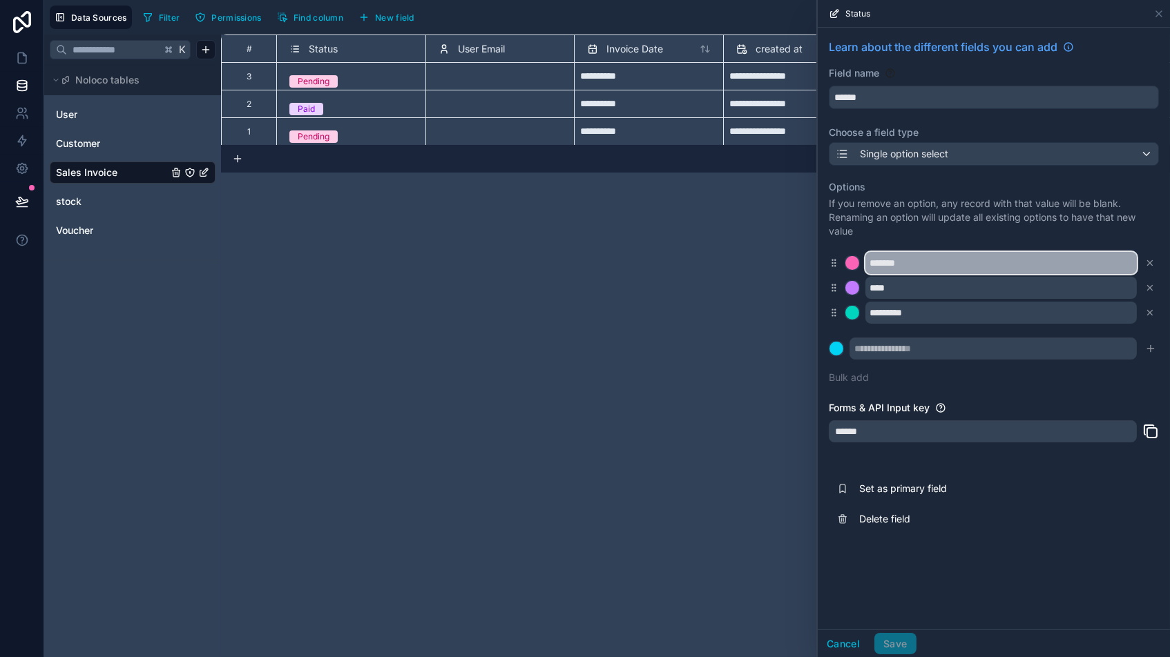
click at [906, 258] on input "*******" at bounding box center [1000, 263] width 271 height 22
type input "*********"
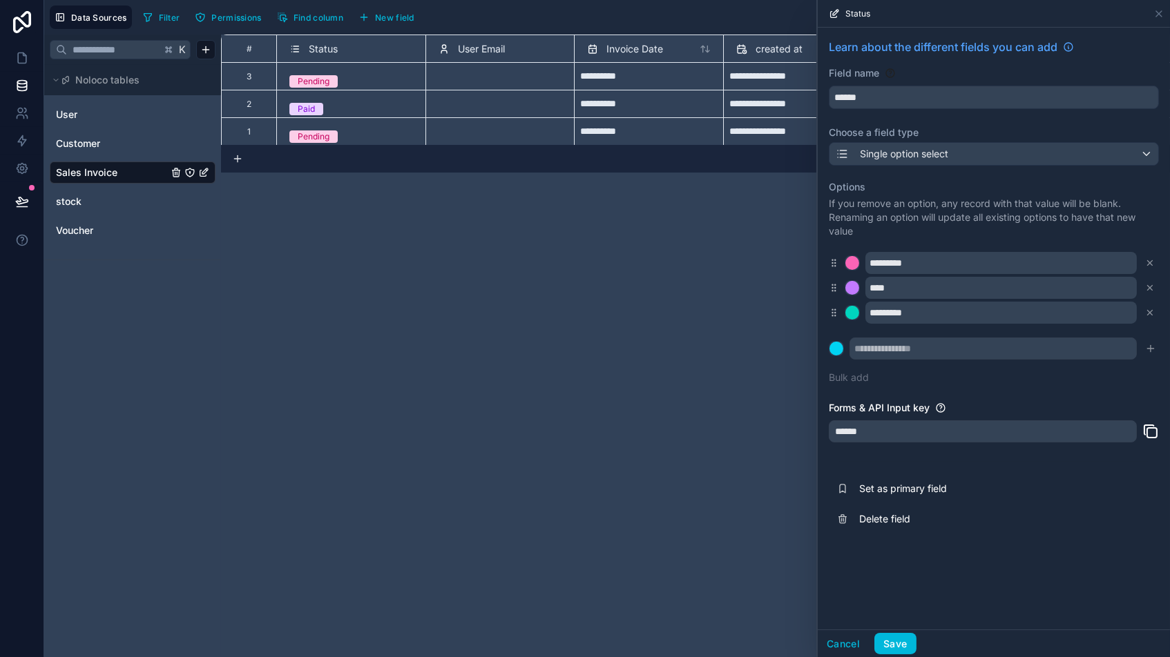
click at [994, 286] on icon at bounding box center [1150, 288] width 10 height 10
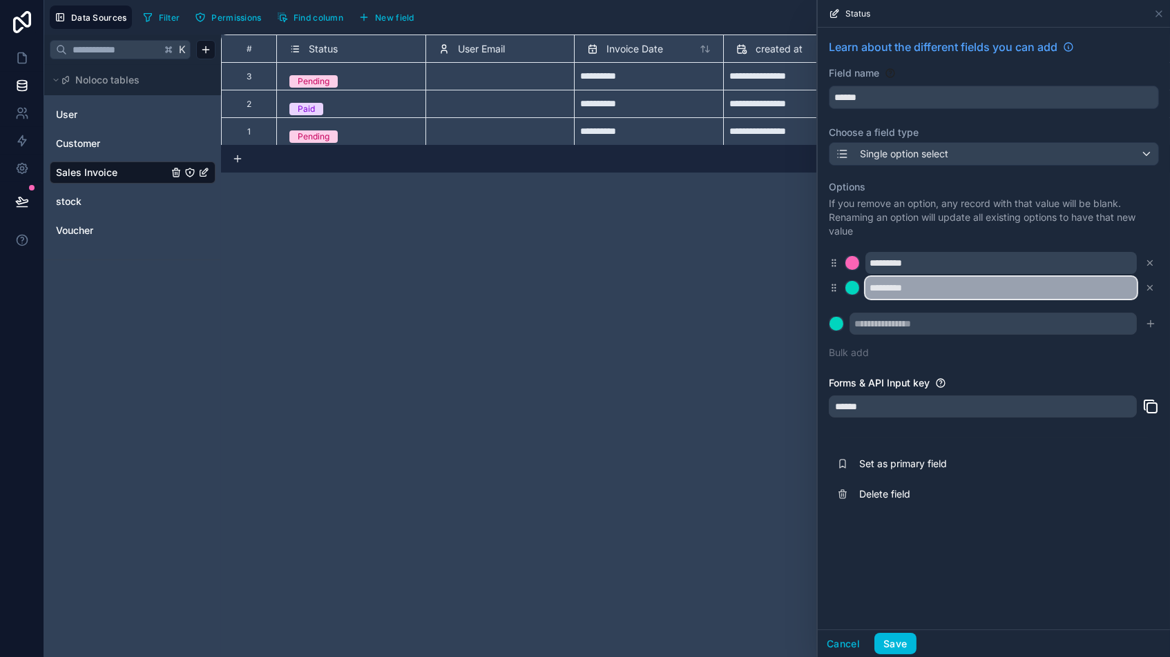
click at [924, 281] on input "*********" at bounding box center [1000, 288] width 271 height 22
type input "*"
type input "*******"
click at [994, 536] on div "Learn about the different fields you can add Field name ****** Choose a field t…" at bounding box center [993, 329] width 352 height 602
click at [891, 559] on button "Save" at bounding box center [894, 644] width 41 height 22
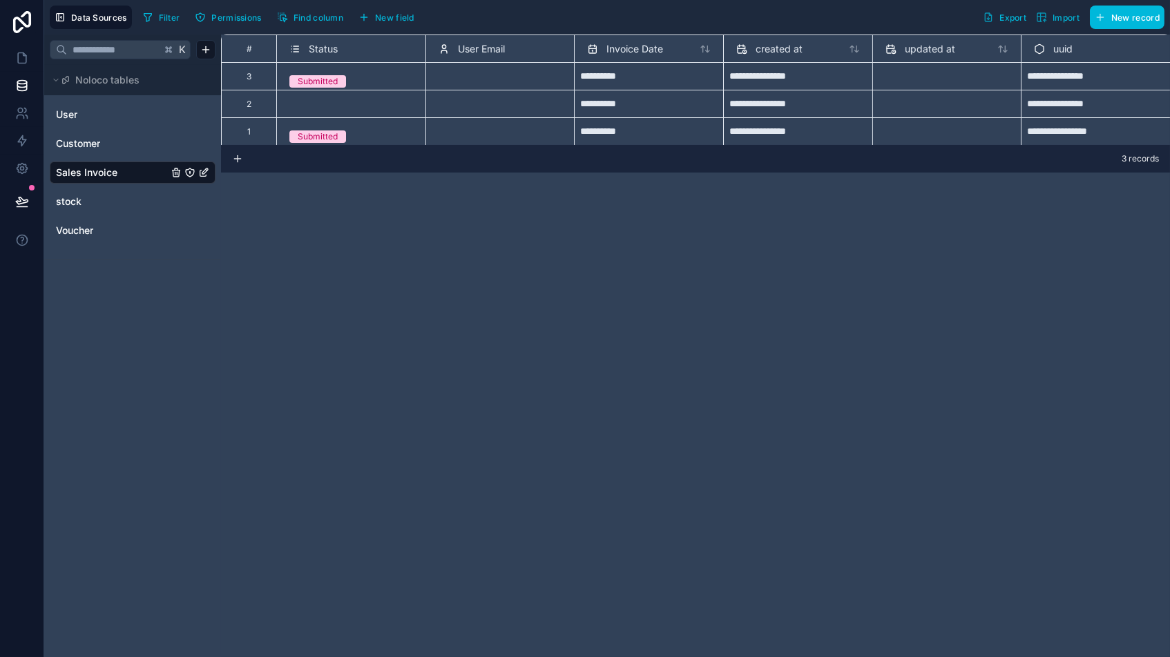
drag, startPoint x: 769, startPoint y: 23, endPoint x: 804, endPoint y: 292, distance: 270.8
click at [804, 292] on div "**********" at bounding box center [695, 346] width 949 height 623
click at [488, 50] on span "User Email" at bounding box center [481, 49] width 47 height 14
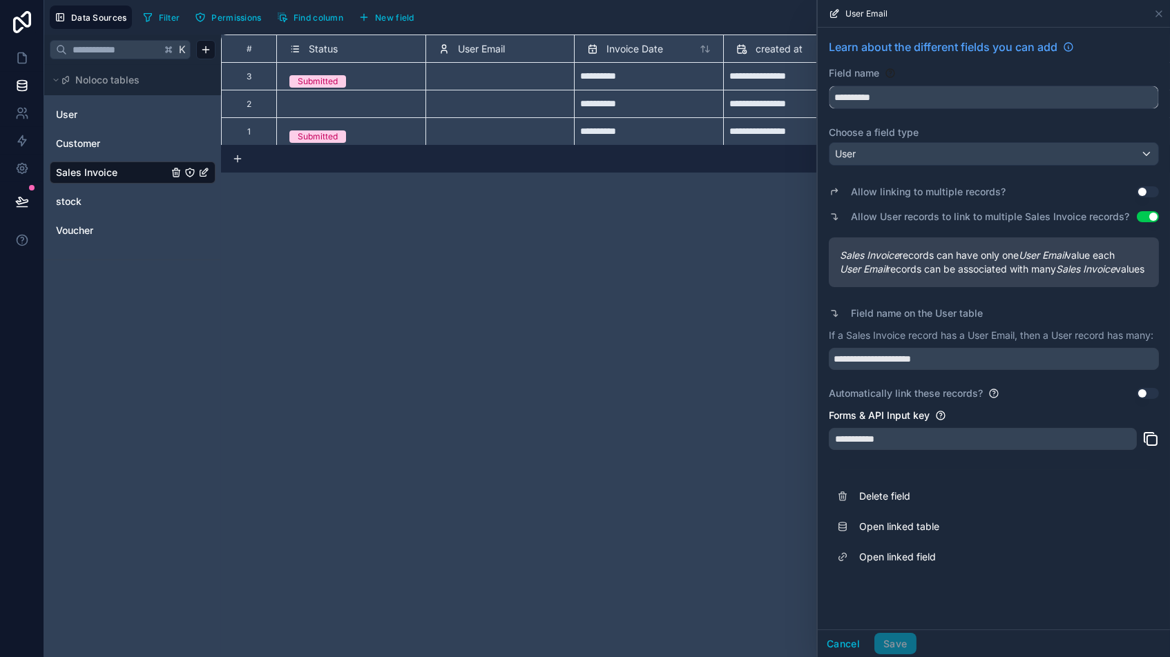
drag, startPoint x: 906, startPoint y: 94, endPoint x: 647, endPoint y: 55, distance: 261.9
click at [647, 55] on div "**********" at bounding box center [606, 328] width 1125 height 657
click at [898, 559] on link "Open linked field" at bounding box center [993, 557] width 330 height 30
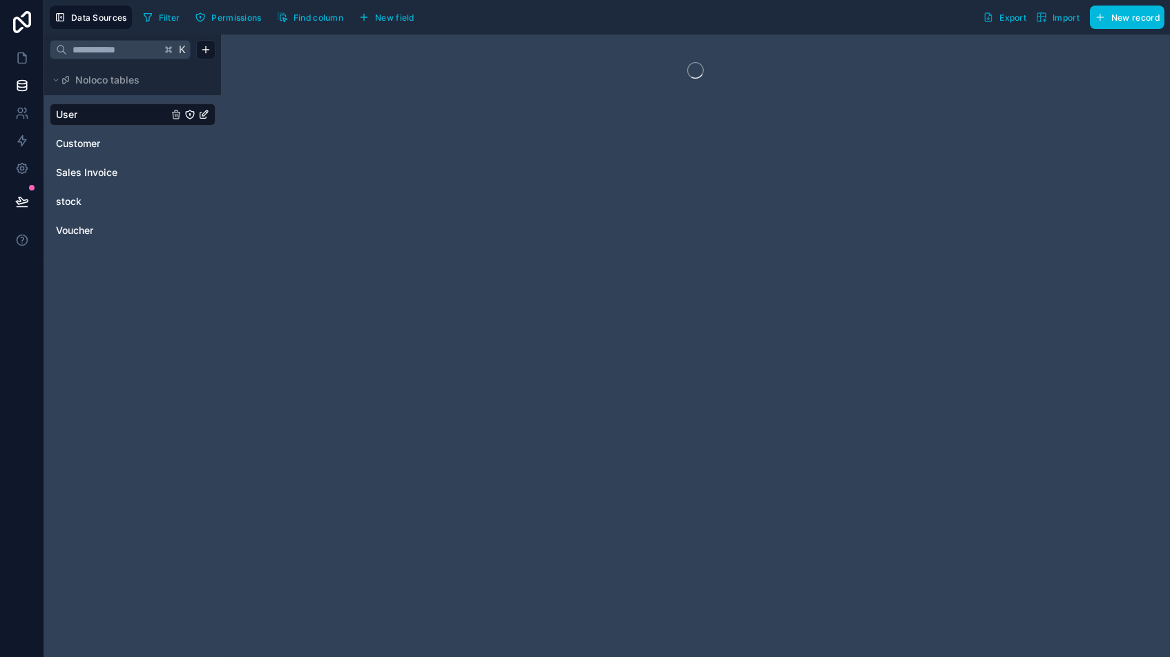
click at [81, 172] on span "Sales Invoice" at bounding box center [86, 173] width 61 height 14
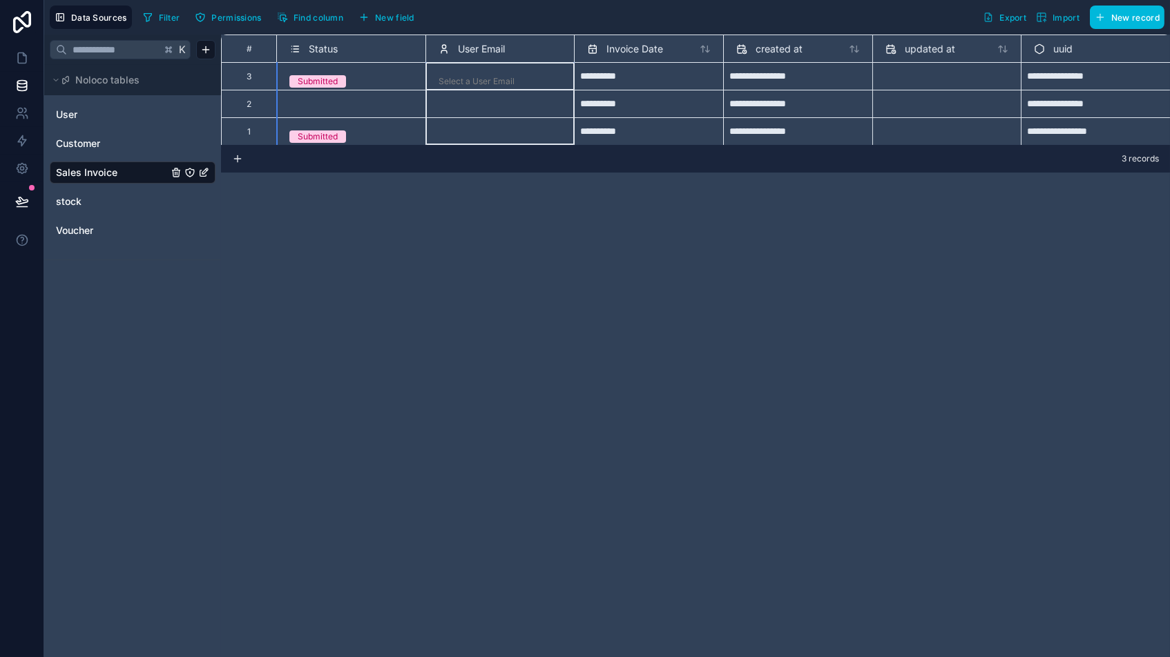
drag, startPoint x: 514, startPoint y: 48, endPoint x: 502, endPoint y: 51, distance: 12.1
click at [514, 48] on div "User Email" at bounding box center [500, 49] width 124 height 17
click at [463, 47] on span "User Email" at bounding box center [481, 49] width 47 height 14
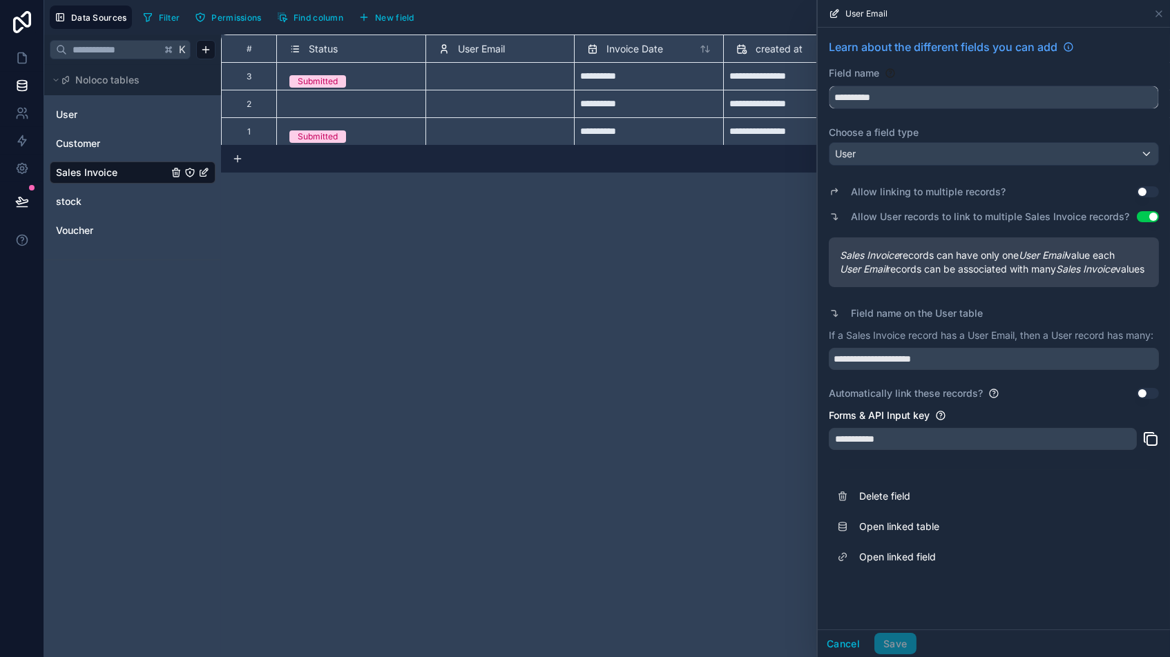
drag, startPoint x: 911, startPoint y: 95, endPoint x: 652, endPoint y: 47, distance: 263.4
click at [652, 46] on div "**********" at bounding box center [606, 328] width 1125 height 657
click at [889, 503] on span "Delete field" at bounding box center [958, 497] width 199 height 14
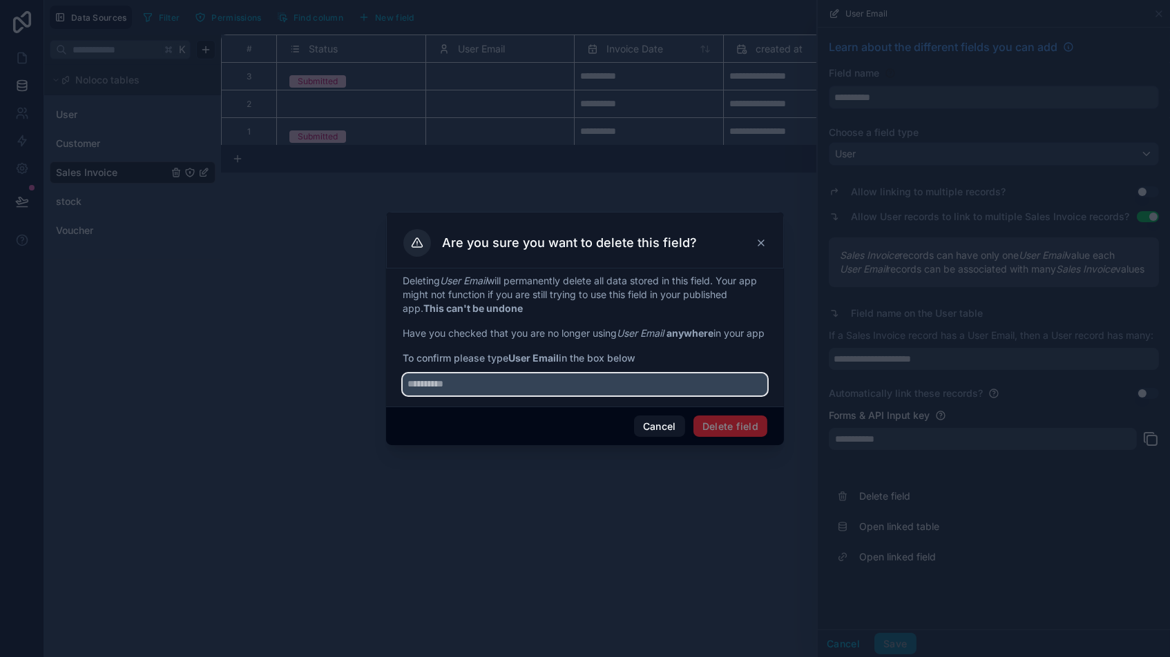
click at [532, 394] on input "text" at bounding box center [585, 385] width 365 height 22
paste input "**********"
type input "**********"
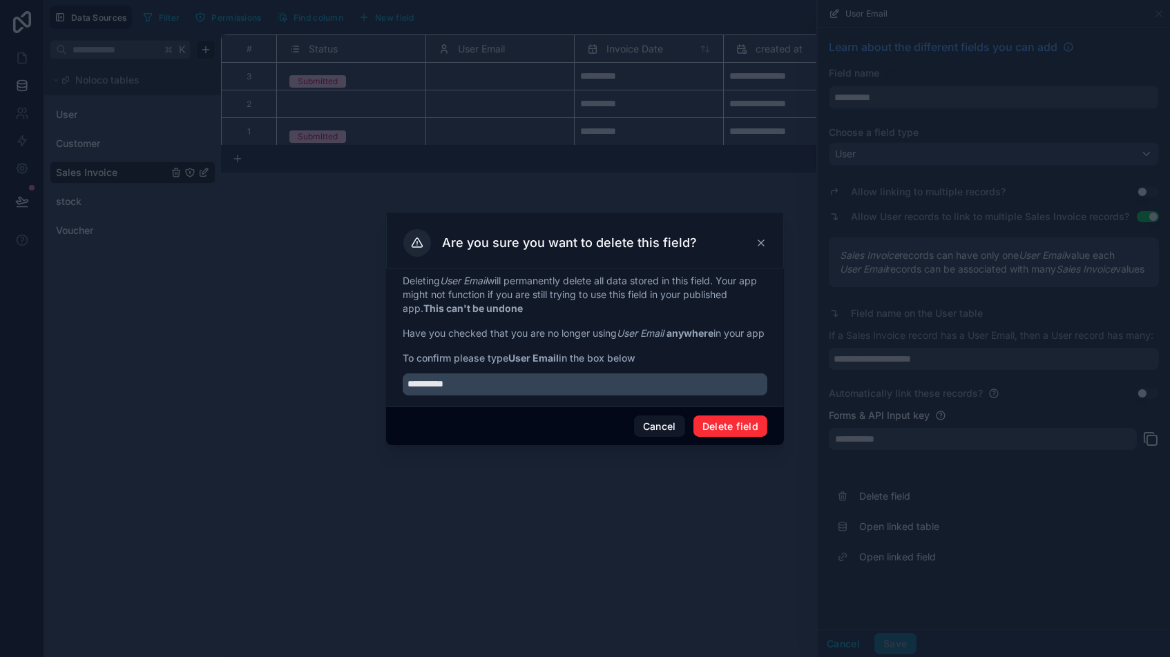
click at [730, 431] on button "Delete field" at bounding box center [730, 427] width 74 height 22
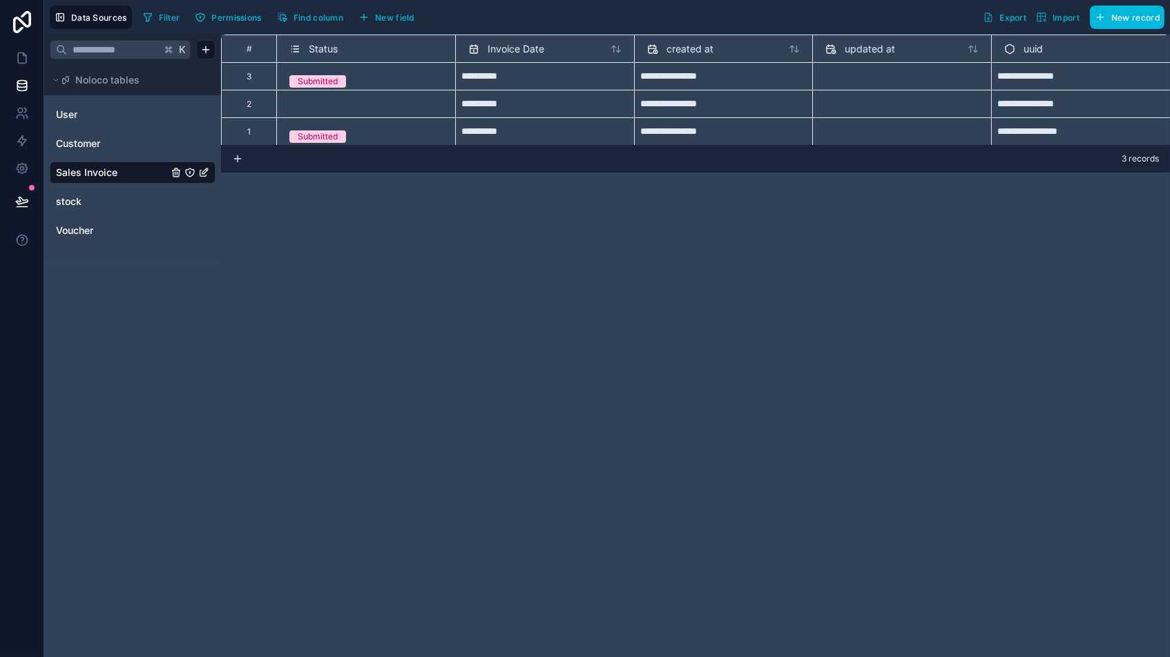
click at [380, 20] on span "New field" at bounding box center [394, 17] width 39 height 10
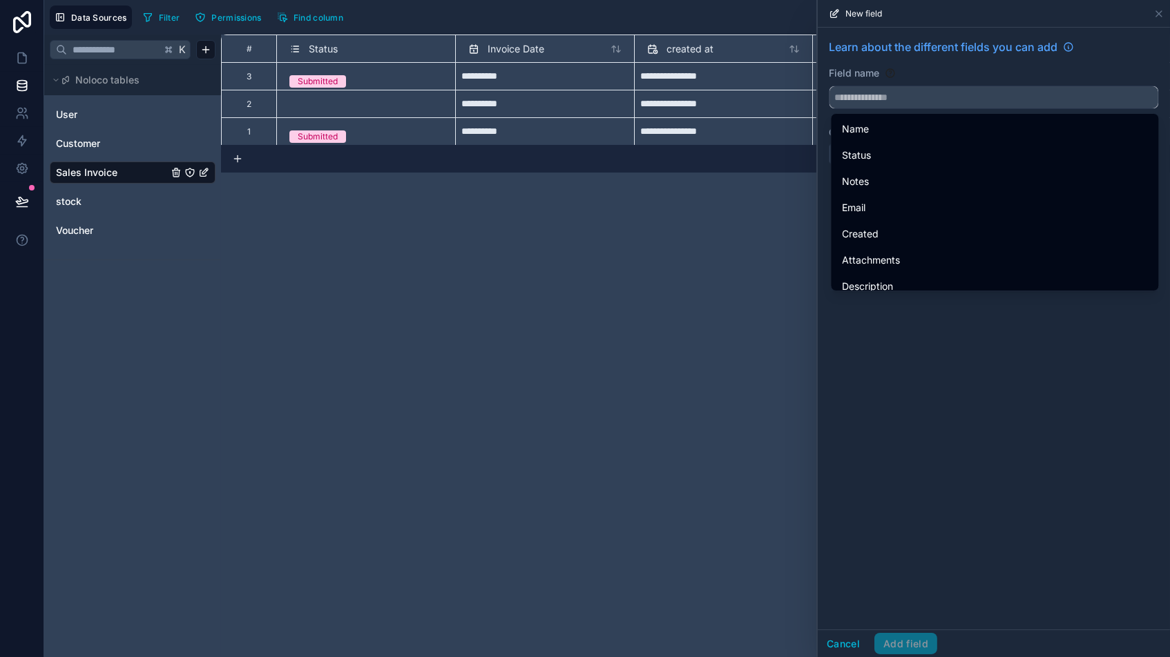
click at [912, 89] on input "text" at bounding box center [993, 97] width 329 height 22
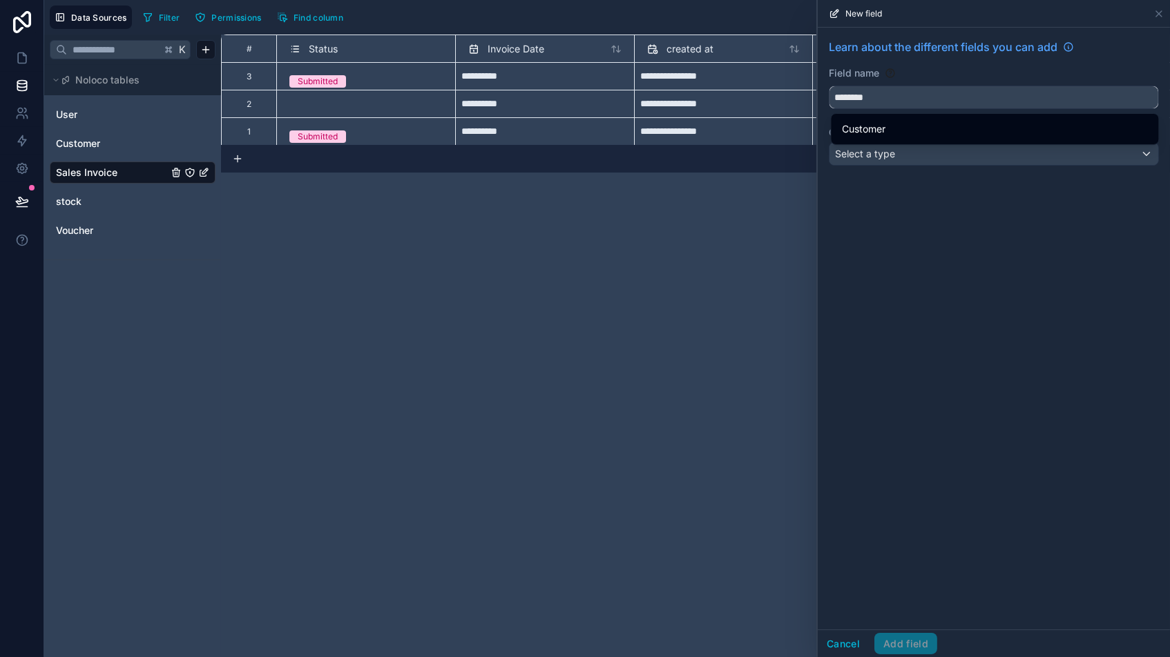
type input "********"
click at [877, 126] on span "Customer" at bounding box center [863, 129] width 43 height 17
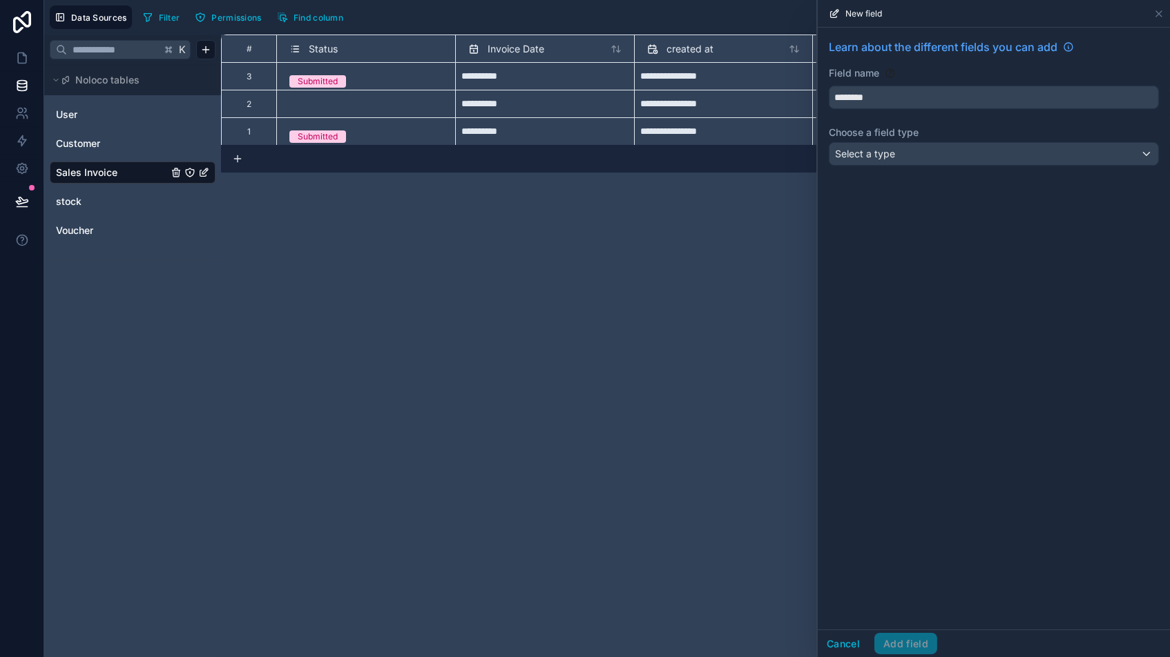
click at [880, 151] on span "Select a type" at bounding box center [865, 154] width 60 height 12
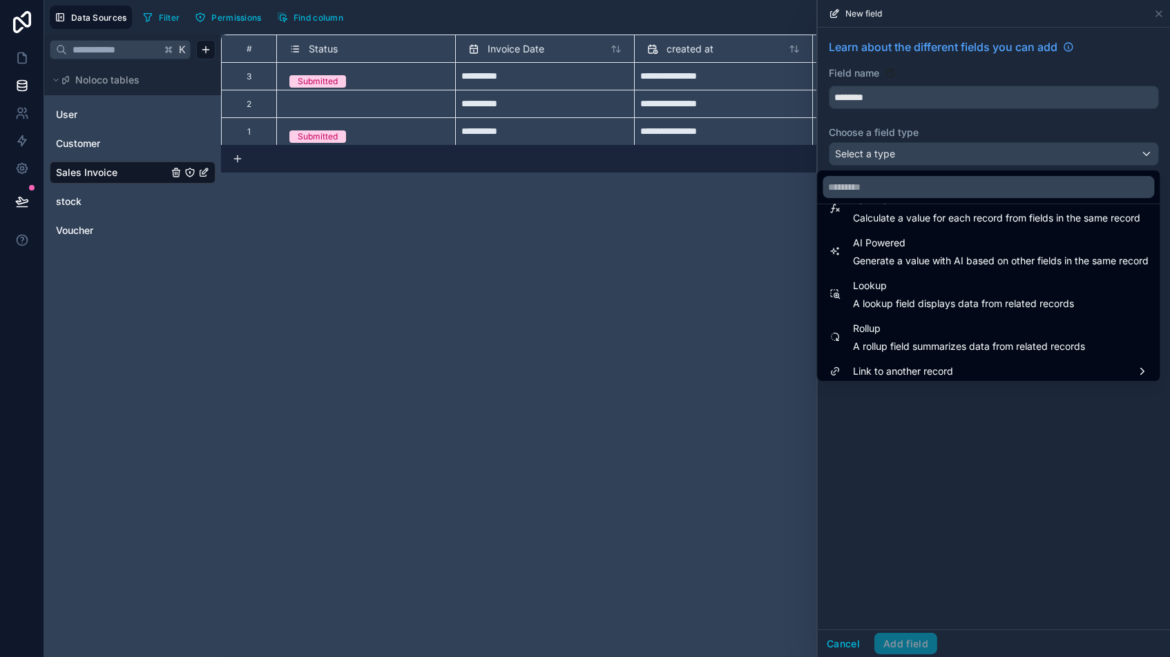
scroll to position [394, 0]
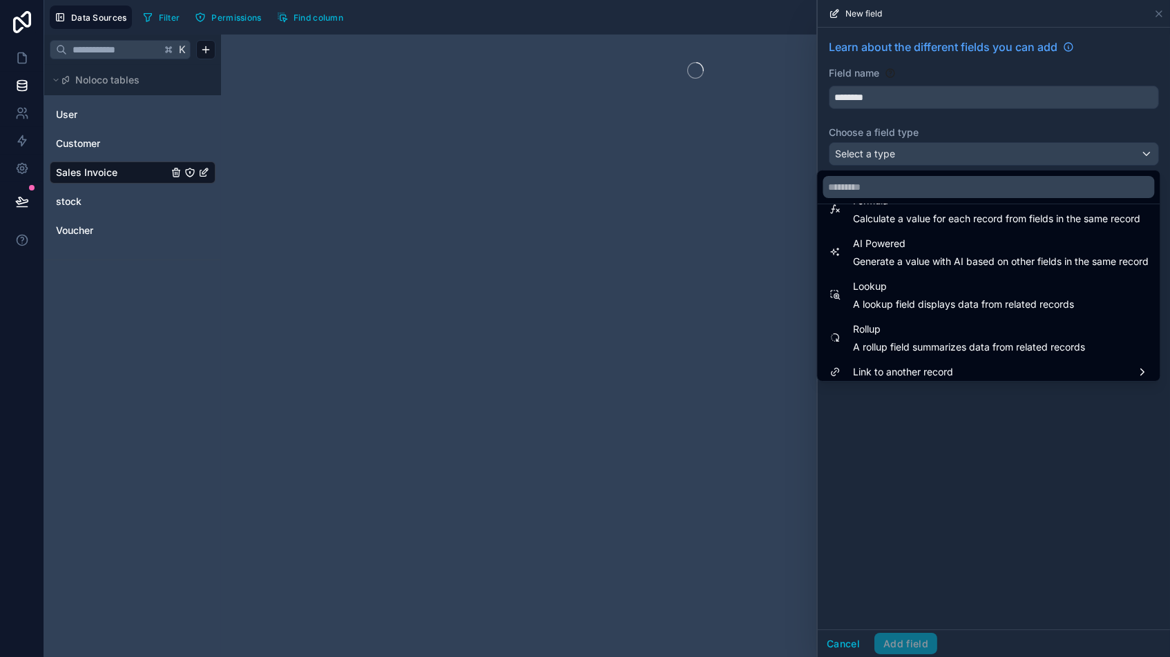
click at [896, 369] on span "Link to another record" at bounding box center [903, 372] width 100 height 17
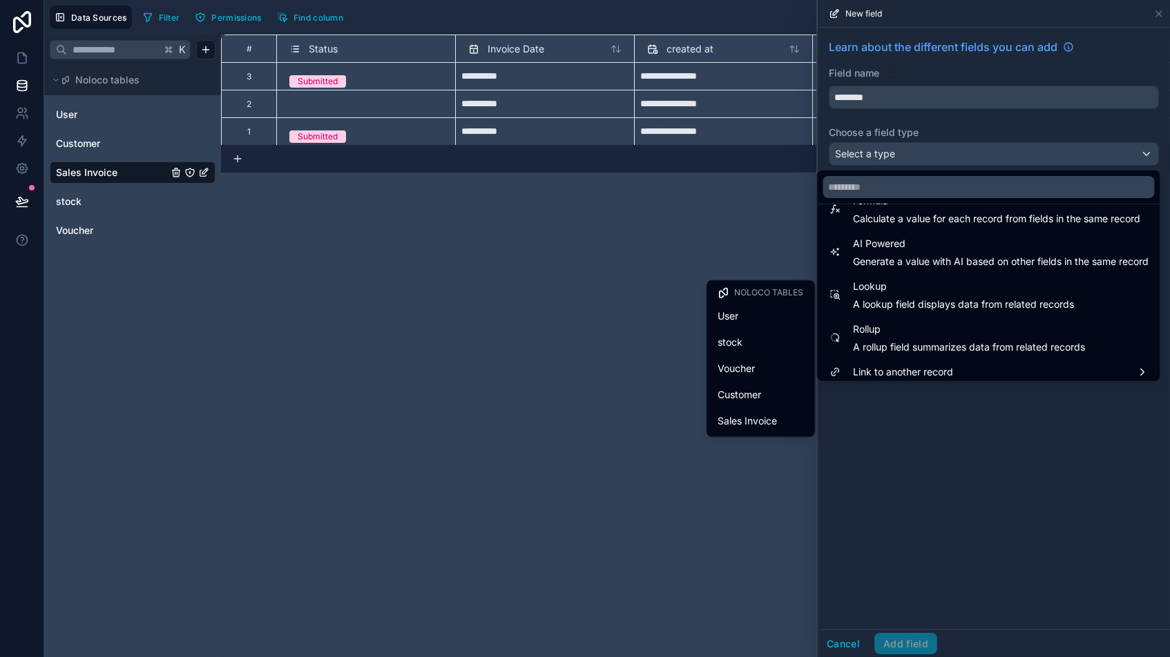
click at [738, 388] on span "Customer" at bounding box center [739, 395] width 43 height 17
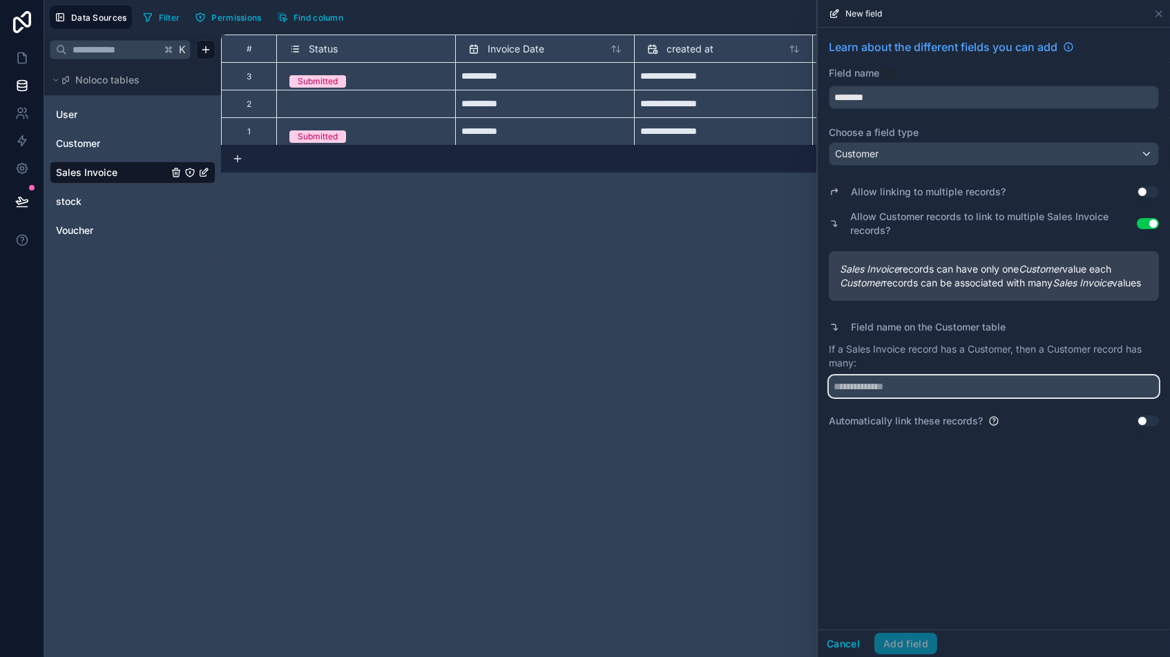
click at [902, 398] on input "text" at bounding box center [993, 387] width 330 height 22
type input "********"
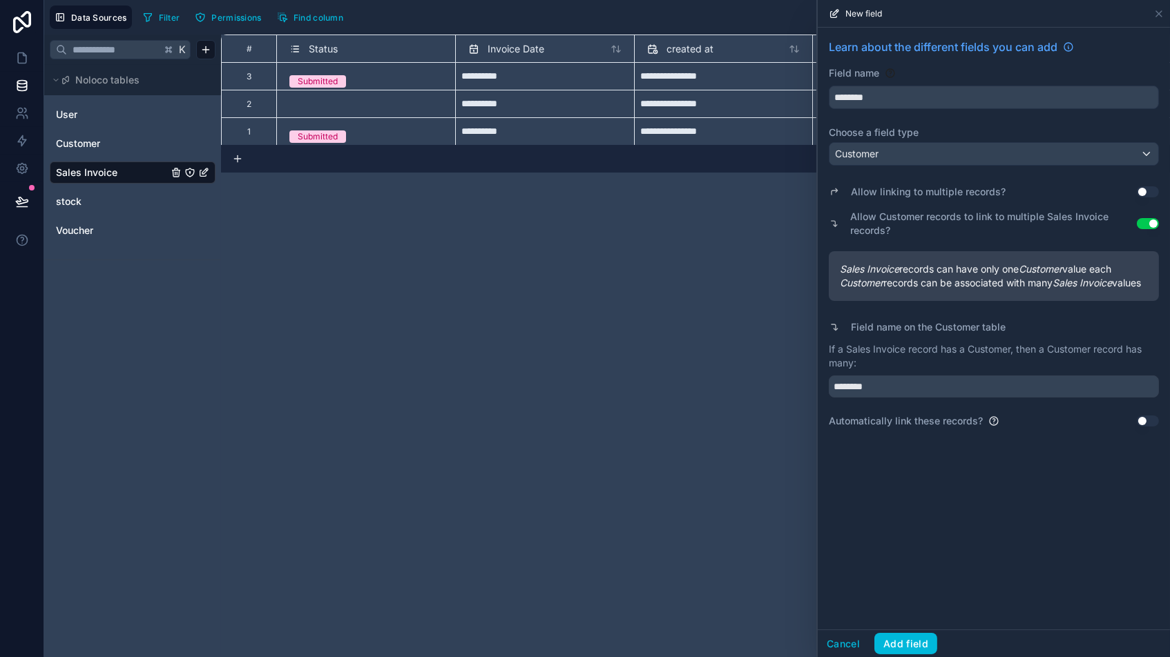
drag, startPoint x: 911, startPoint y: 503, endPoint x: 920, endPoint y: 510, distance: 11.3
click at [910, 503] on div "Learn about the different fields you can add Field name ******** Choose a field…" at bounding box center [993, 329] width 352 height 602
click at [906, 559] on button "Add field" at bounding box center [905, 644] width 63 height 22
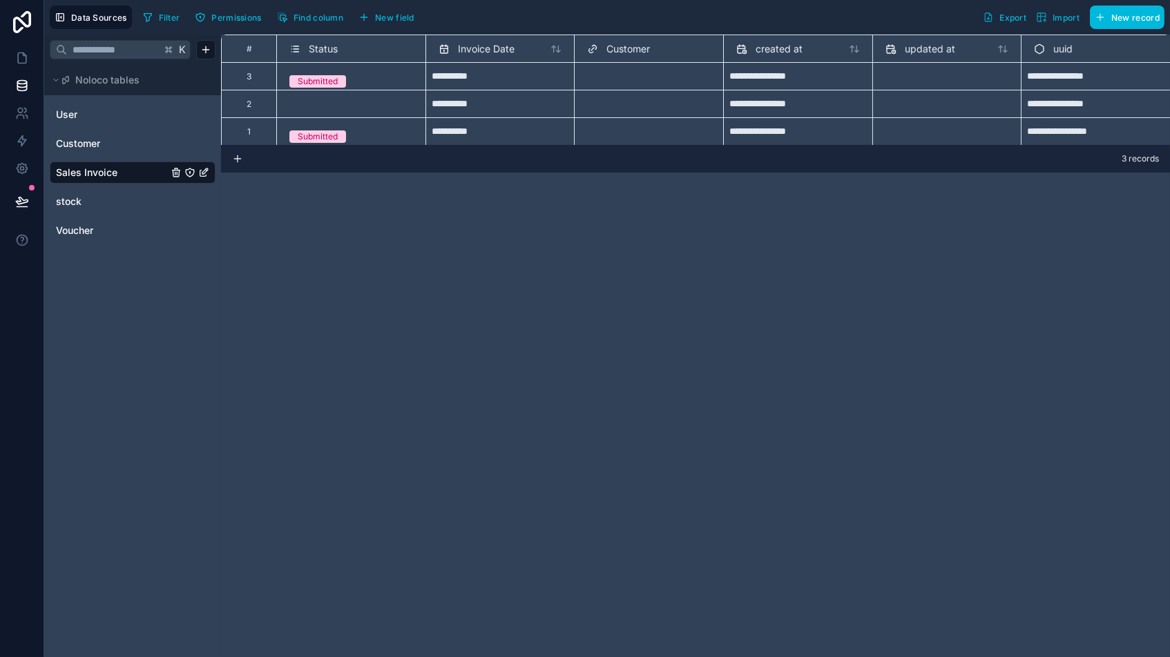
drag, startPoint x: 310, startPoint y: 17, endPoint x: 319, endPoint y: 19, distance: 9.4
click at [309, 17] on span "Find column" at bounding box center [318, 17] width 50 height 10
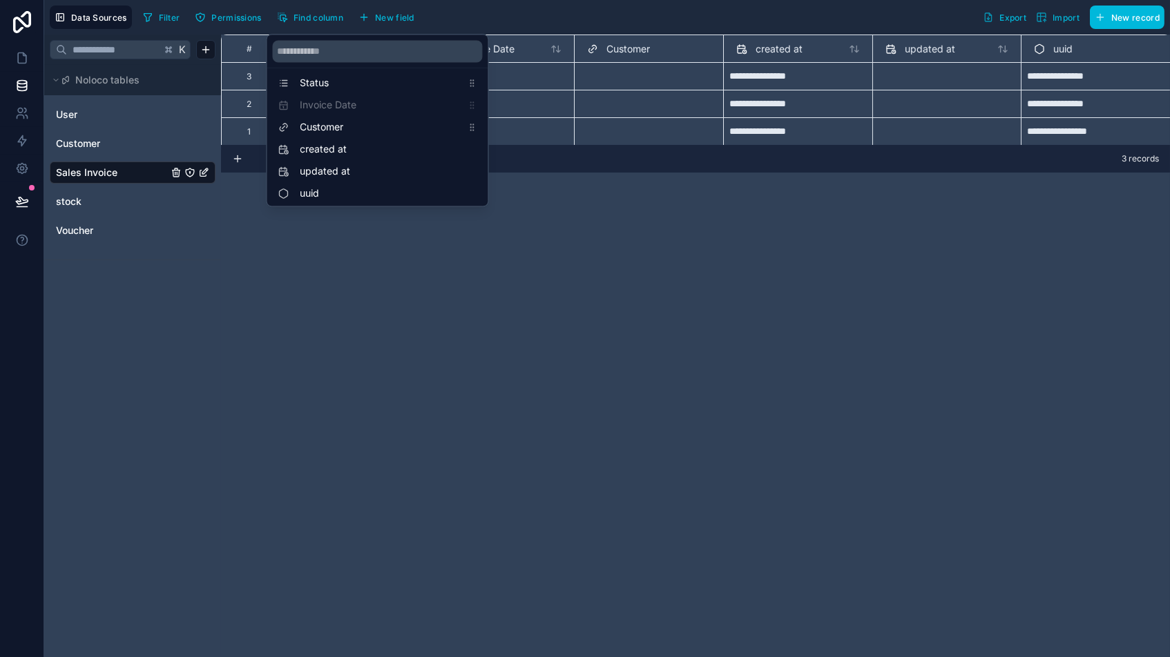
drag, startPoint x: 284, startPoint y: 107, endPoint x: 287, endPoint y: 100, distance: 7.2
click at [404, 371] on div "**********" at bounding box center [695, 346] width 949 height 623
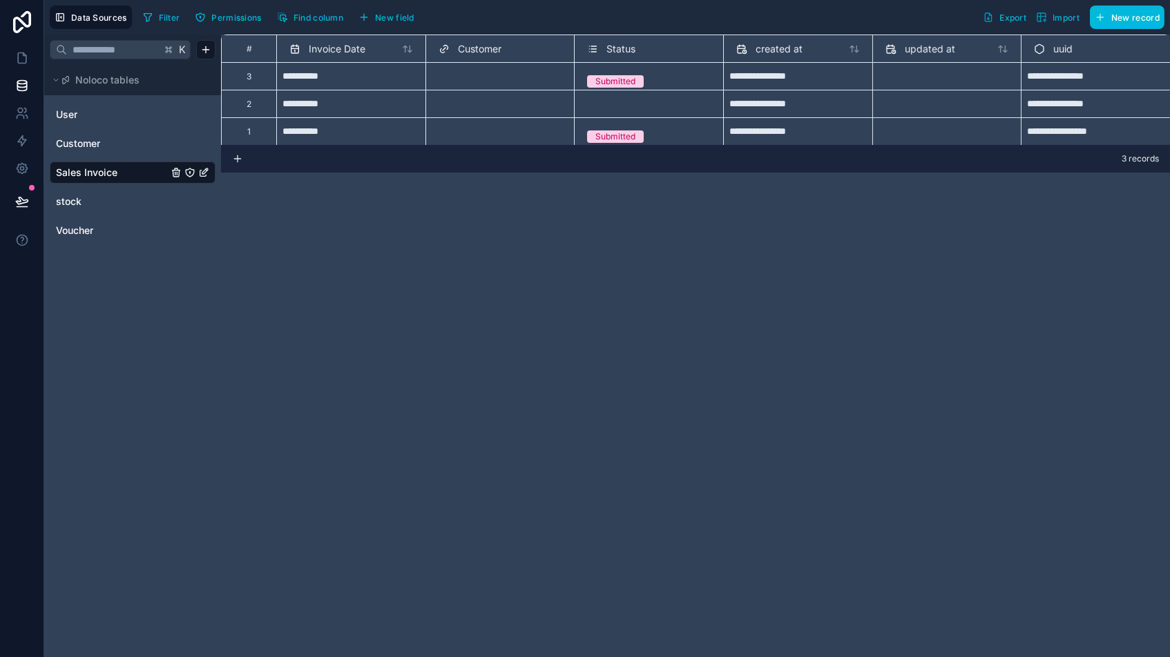
click at [523, 234] on div "**********" at bounding box center [695, 346] width 949 height 623
click at [461, 50] on span "Customer" at bounding box center [479, 49] width 43 height 14
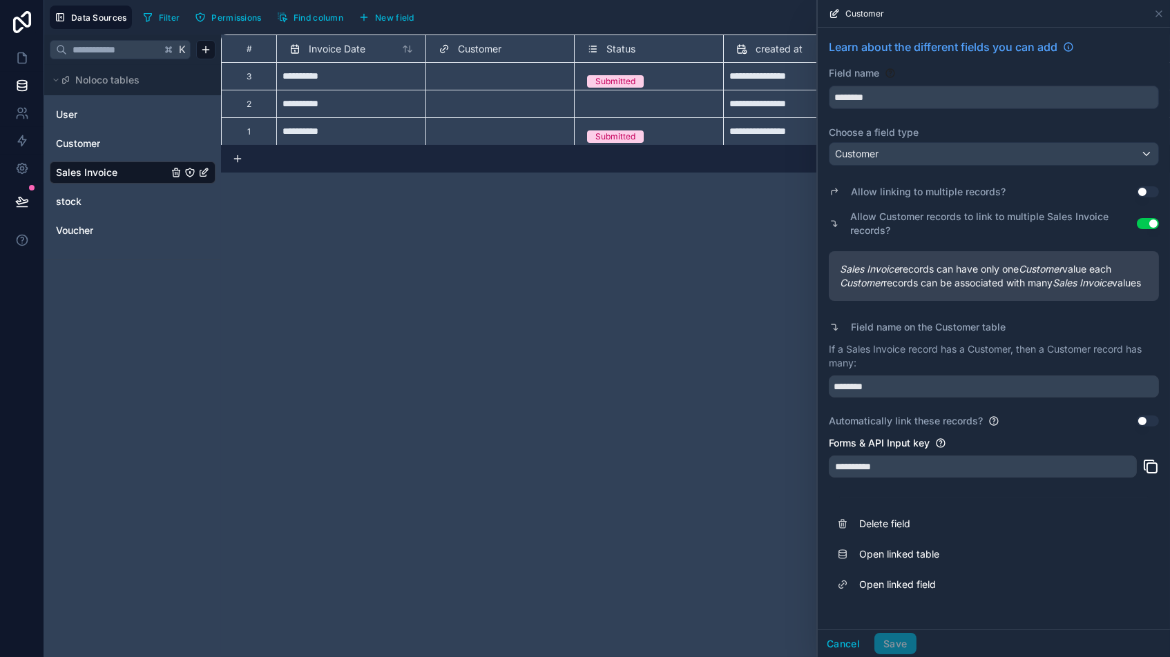
click at [491, 327] on div "**********" at bounding box center [695, 346] width 949 height 623
click at [994, 12] on icon at bounding box center [1158, 13] width 11 height 11
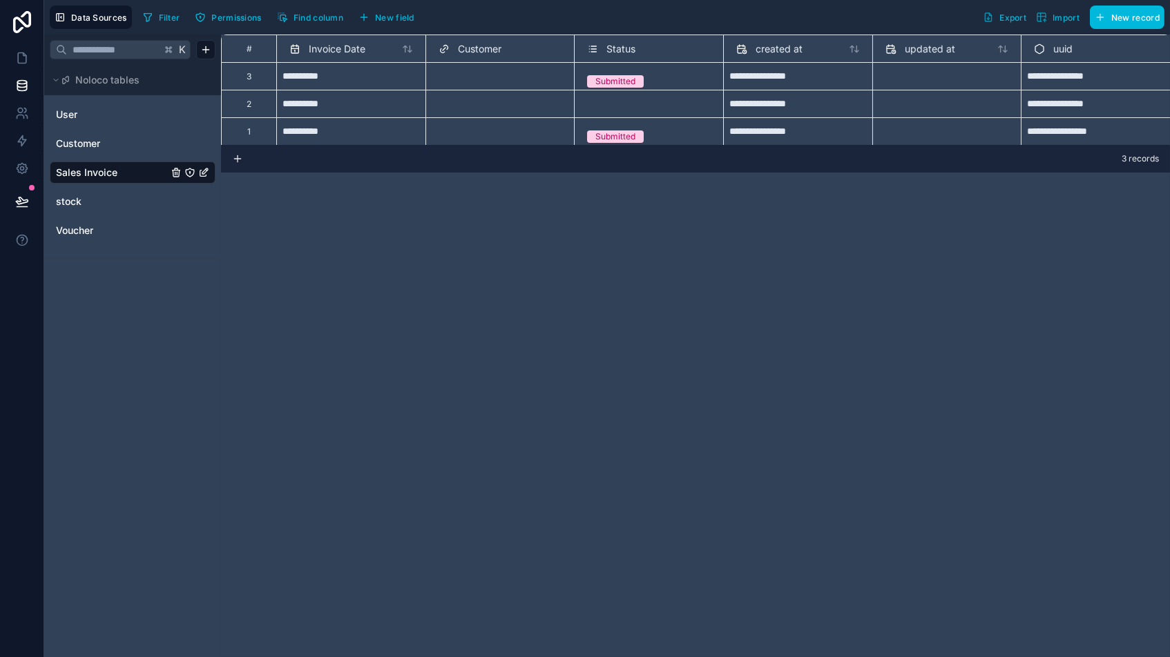
click at [385, 17] on span "New field" at bounding box center [394, 17] width 39 height 10
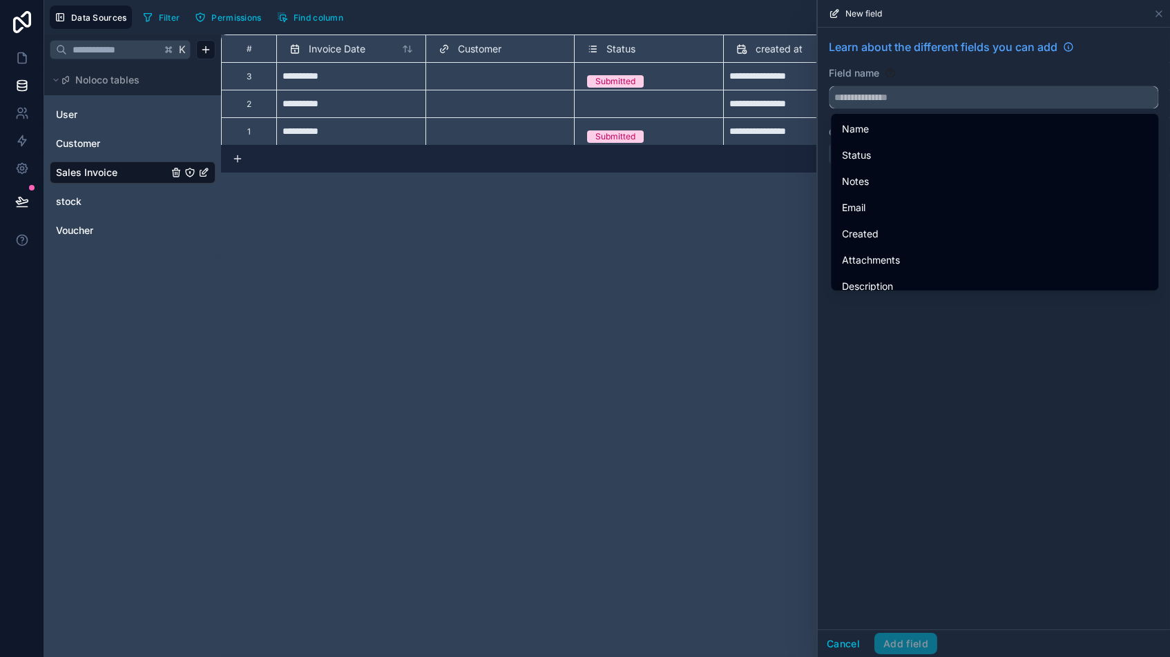
click at [880, 95] on input "text" at bounding box center [993, 97] width 329 height 22
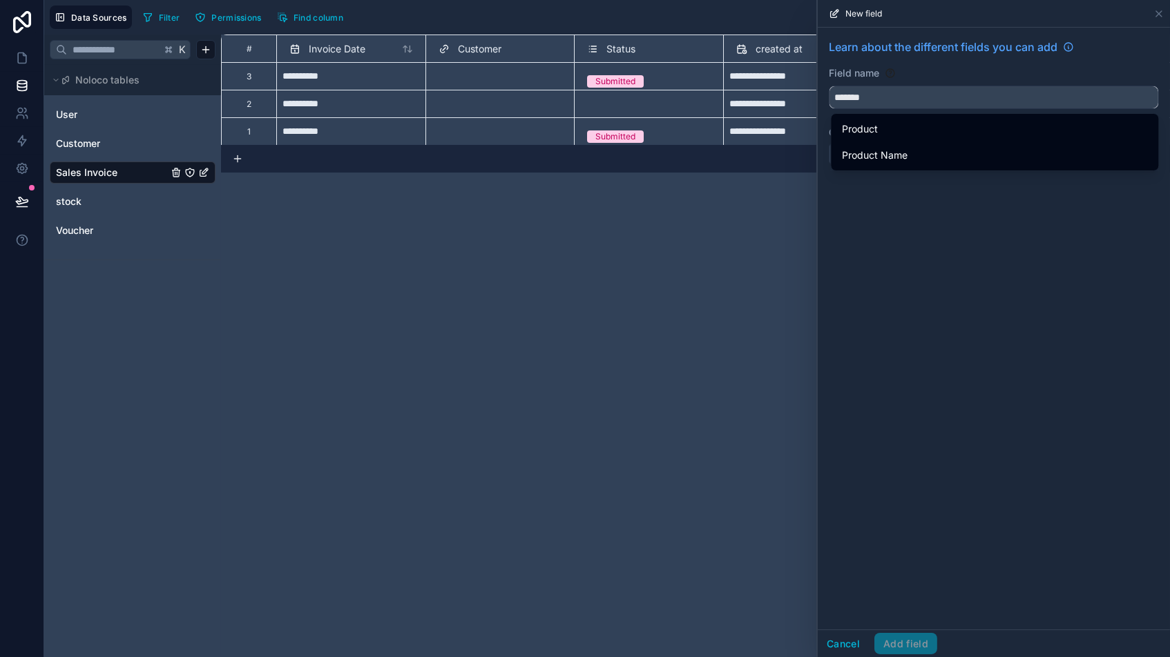
type input "*******"
click at [853, 125] on span "Product" at bounding box center [860, 129] width 36 height 17
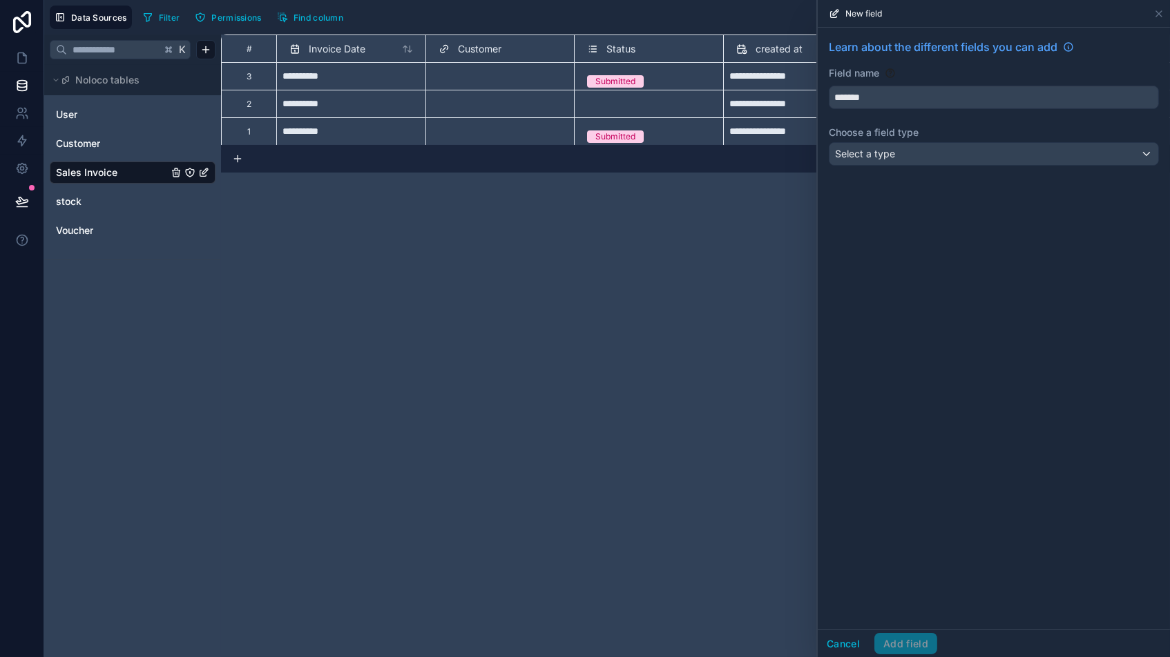
click at [891, 148] on span "Select a type" at bounding box center [865, 154] width 60 height 12
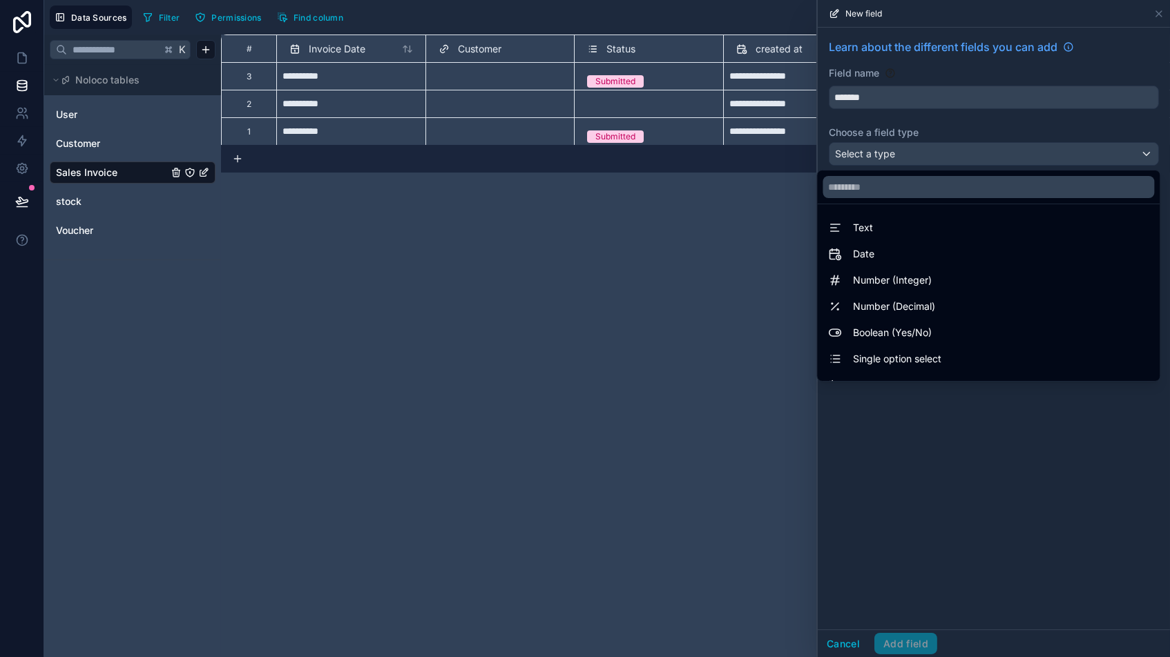
click at [599, 242] on div "**********" at bounding box center [695, 346] width 949 height 623
drag, startPoint x: 840, startPoint y: 641, endPoint x: 855, endPoint y: 630, distance: 19.2
click at [841, 559] on div at bounding box center [993, 328] width 352 height 657
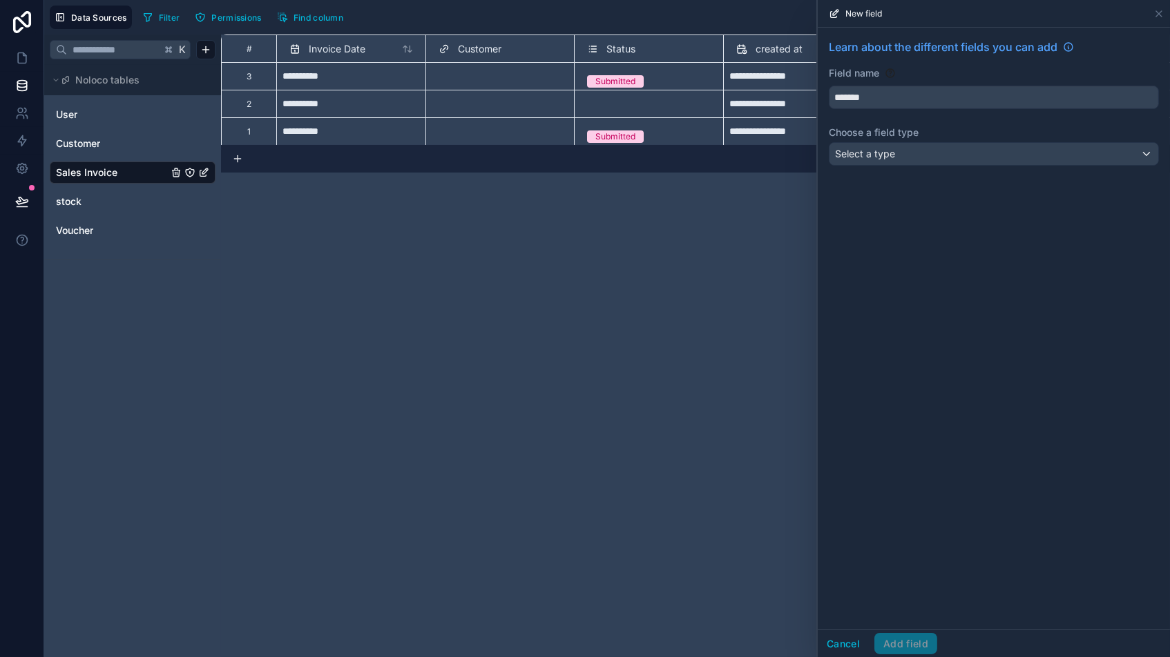
click at [842, 559] on button "Cancel" at bounding box center [842, 644] width 51 height 22
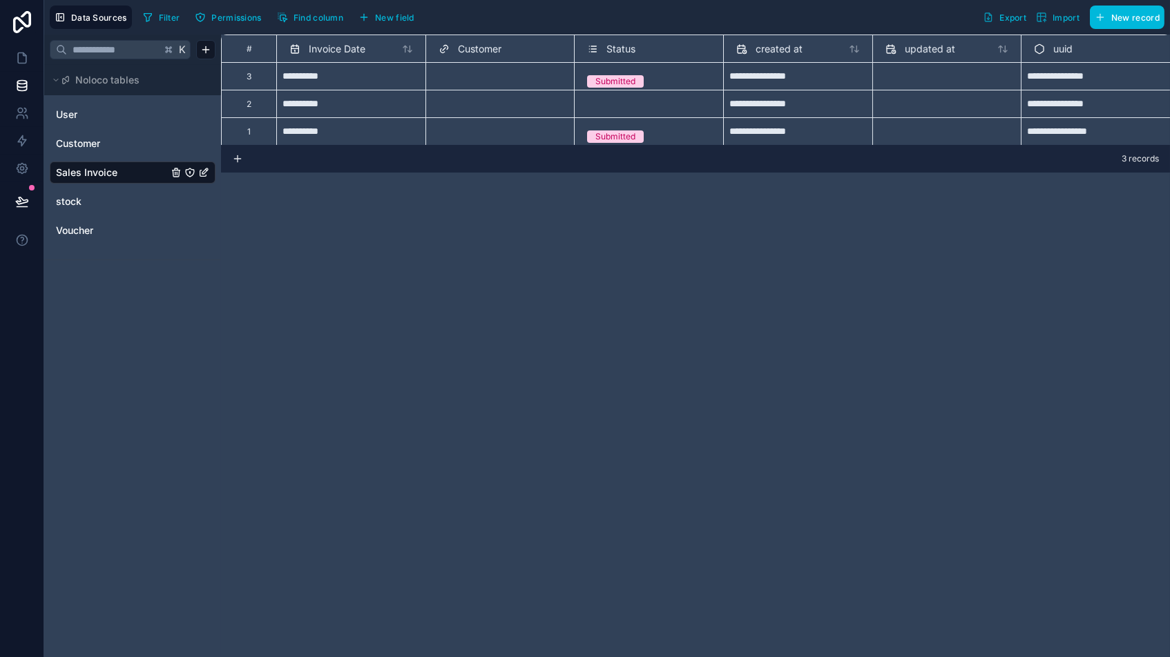
drag, startPoint x: 335, startPoint y: 398, endPoint x: 324, endPoint y: 398, distance: 11.0
click at [334, 398] on div "**********" at bounding box center [695, 346] width 949 height 623
click at [79, 208] on span "stock" at bounding box center [69, 202] width 26 height 14
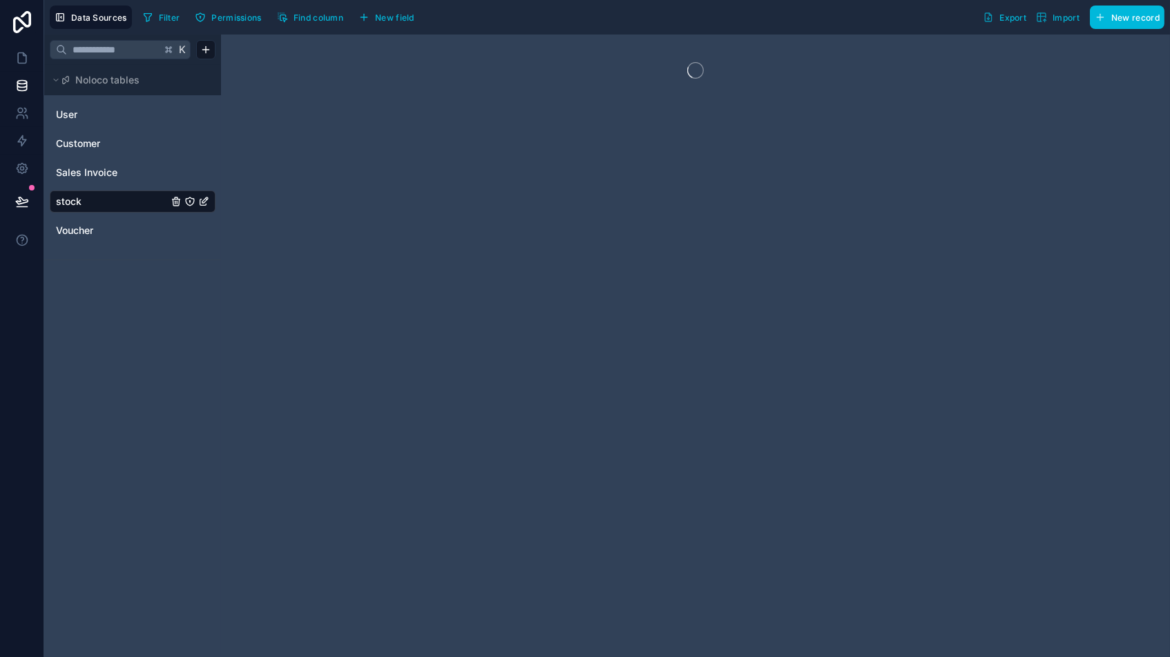
click at [200, 202] on icon "stock" at bounding box center [203, 201] width 11 height 11
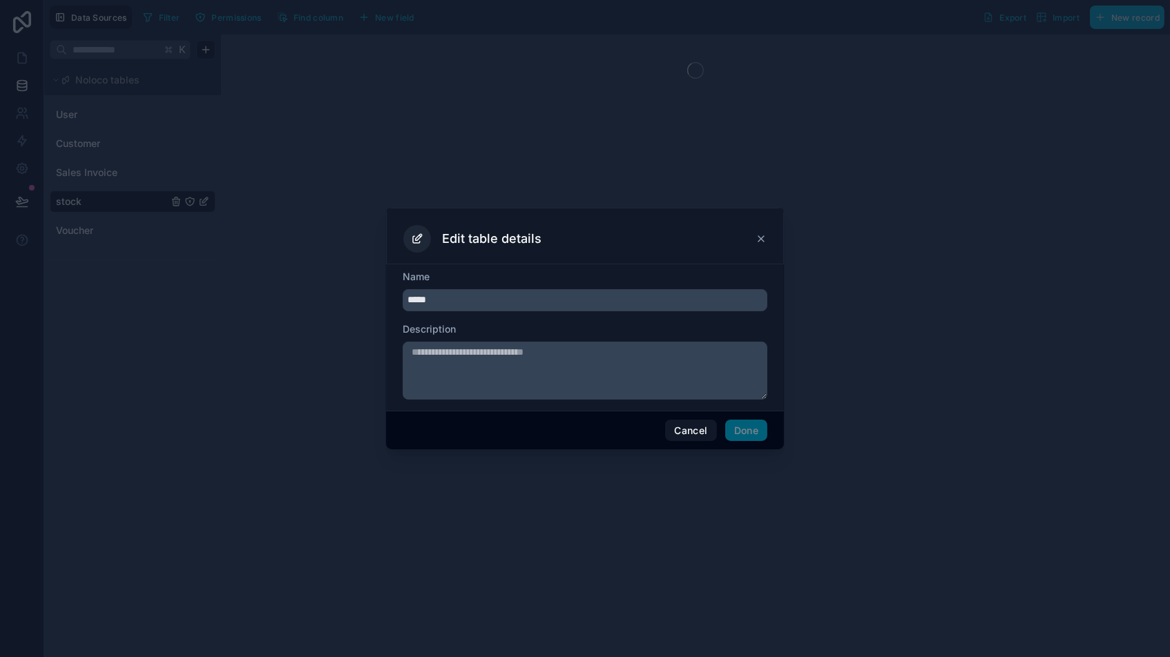
click at [411, 302] on input "*****" at bounding box center [585, 300] width 365 height 22
type input "*****"
click at [739, 426] on button "Done" at bounding box center [746, 431] width 42 height 22
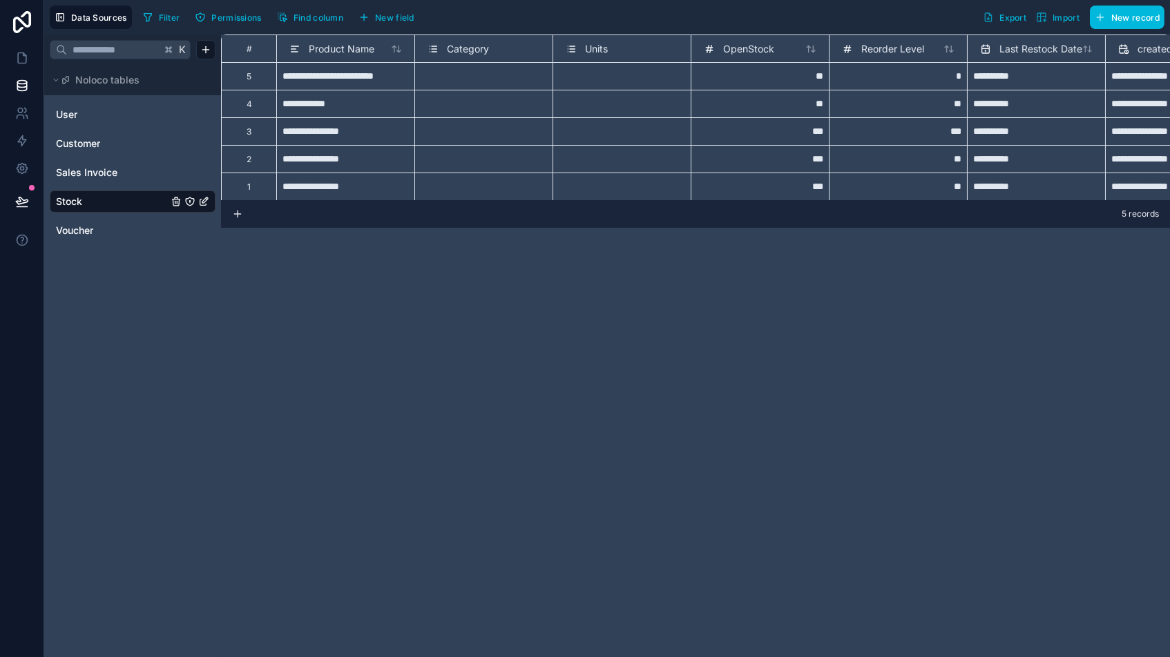
click at [376, 321] on div "**********" at bounding box center [695, 346] width 949 height 623
drag, startPoint x: 418, startPoint y: 412, endPoint x: 369, endPoint y: 407, distance: 49.3
click at [417, 412] on div "**********" at bounding box center [695, 346] width 949 height 623
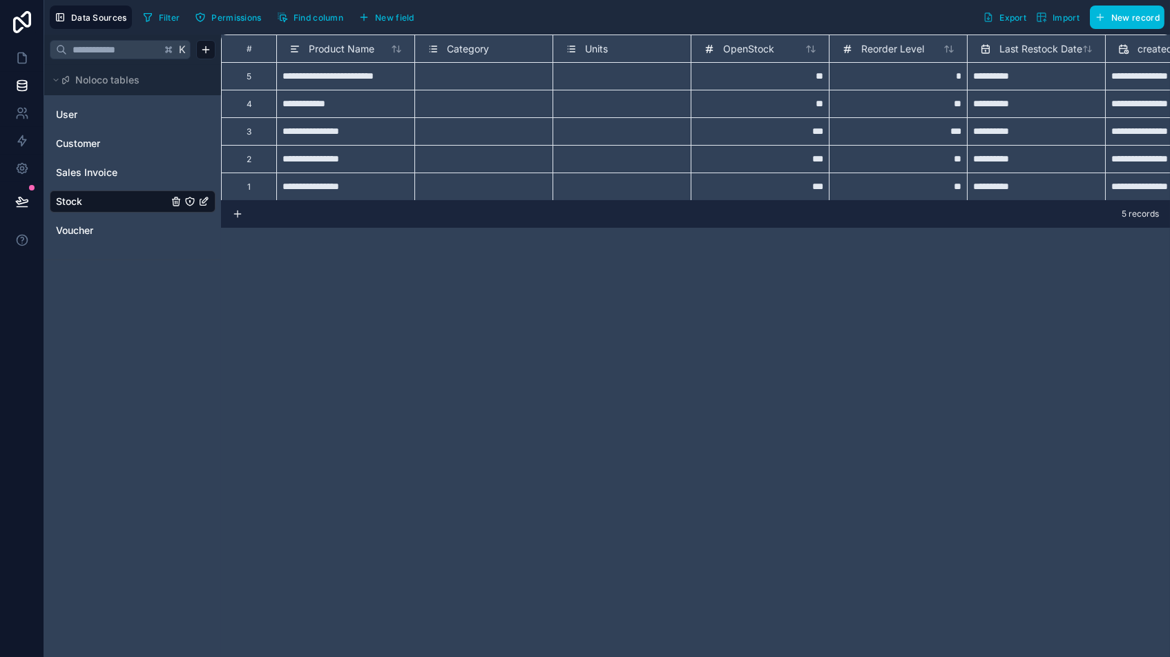
click at [550, 427] on div "**********" at bounding box center [695, 346] width 949 height 623
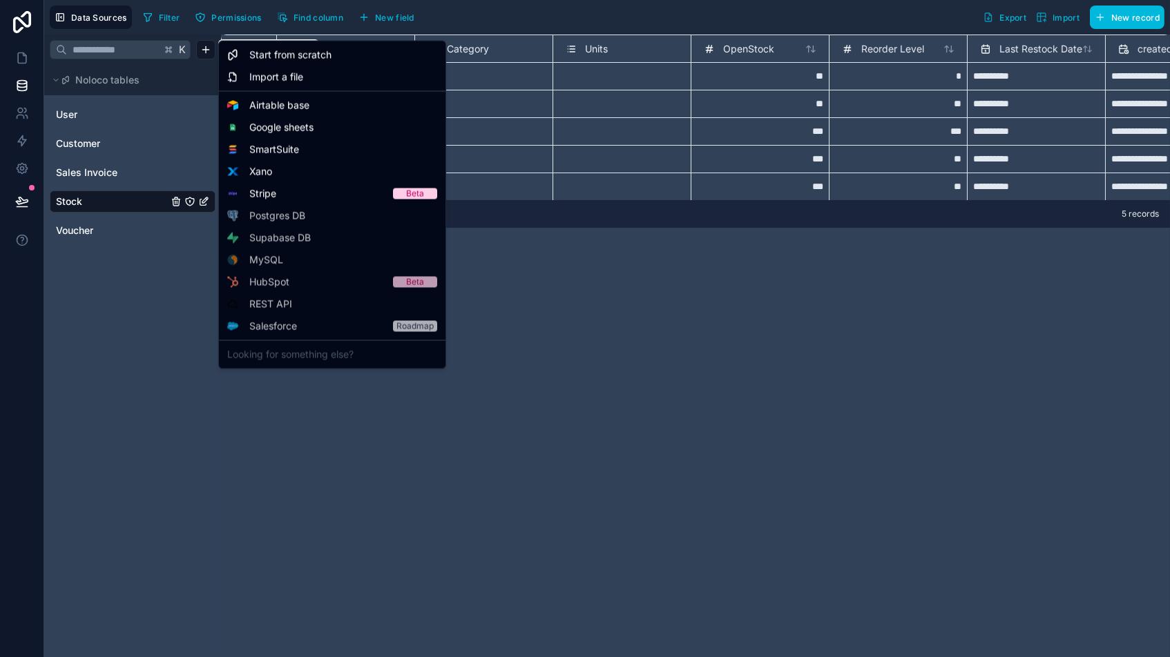
click at [201, 48] on html "**********" at bounding box center [585, 328] width 1170 height 657
click at [282, 54] on span "Start from scratch" at bounding box center [290, 55] width 82 height 14
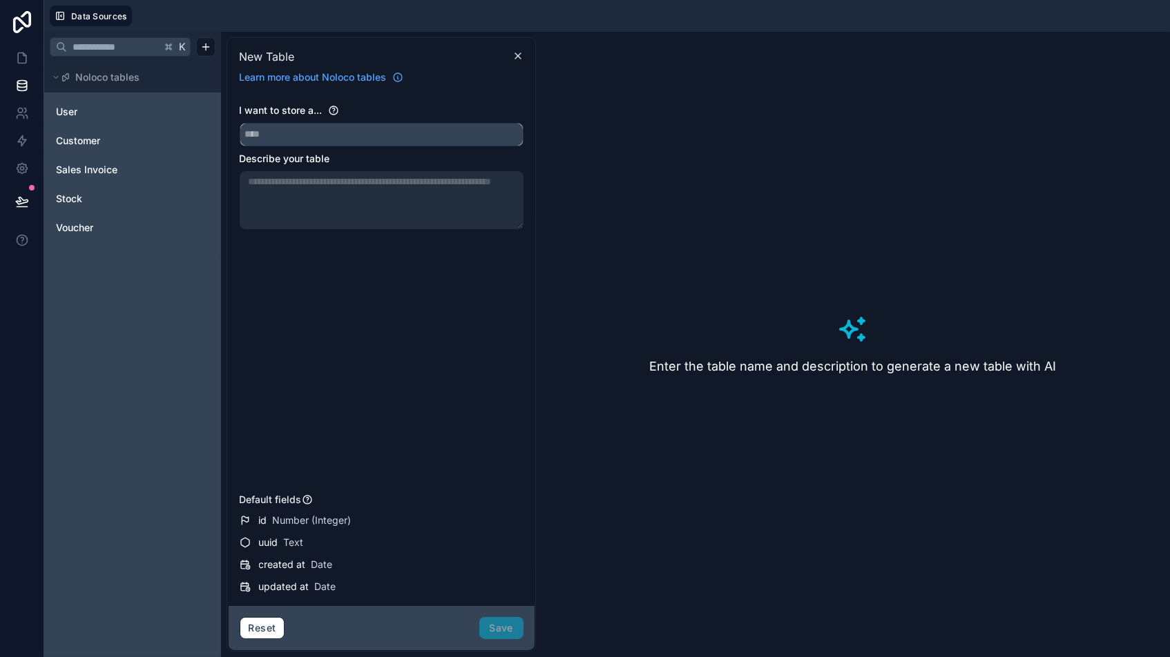
click at [340, 133] on input "text" at bounding box center [381, 135] width 282 height 22
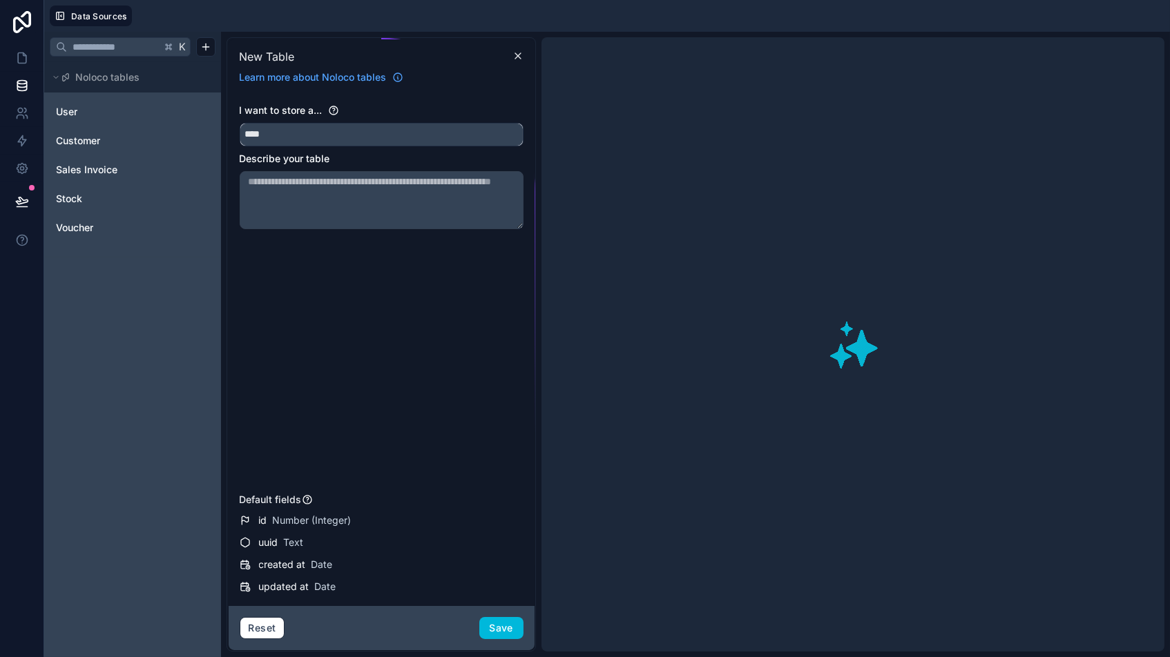
type input "****"
click at [496, 559] on button "Save" at bounding box center [501, 628] width 44 height 22
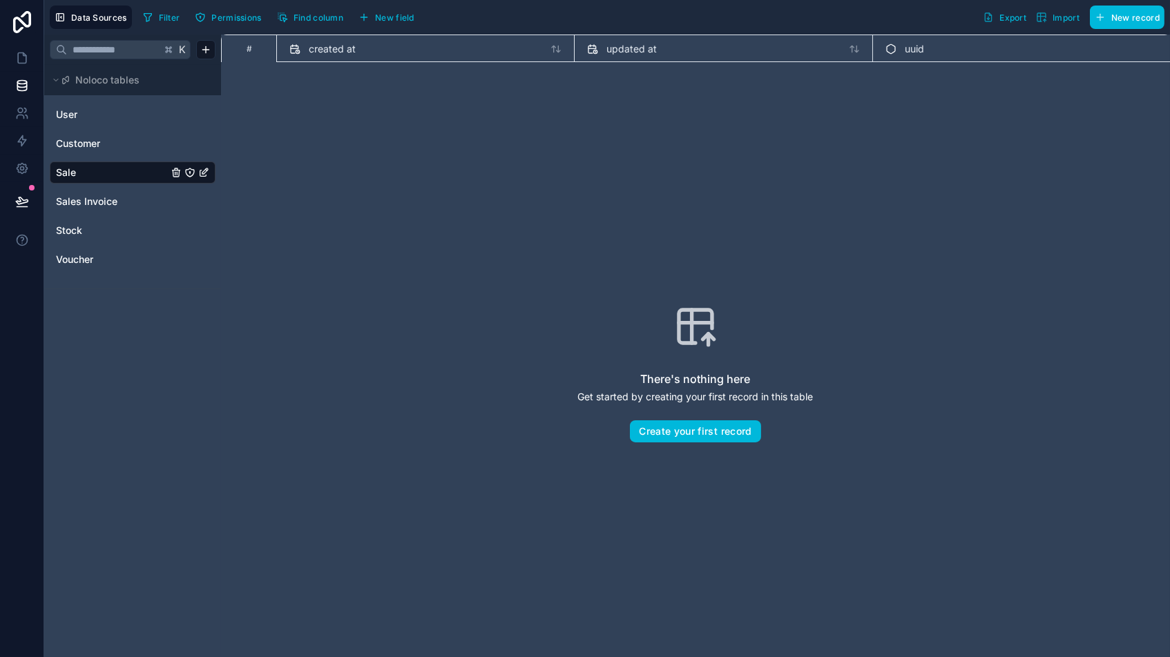
scroll to position [0, 1]
click at [88, 203] on span "Sales Invoice" at bounding box center [86, 202] width 61 height 14
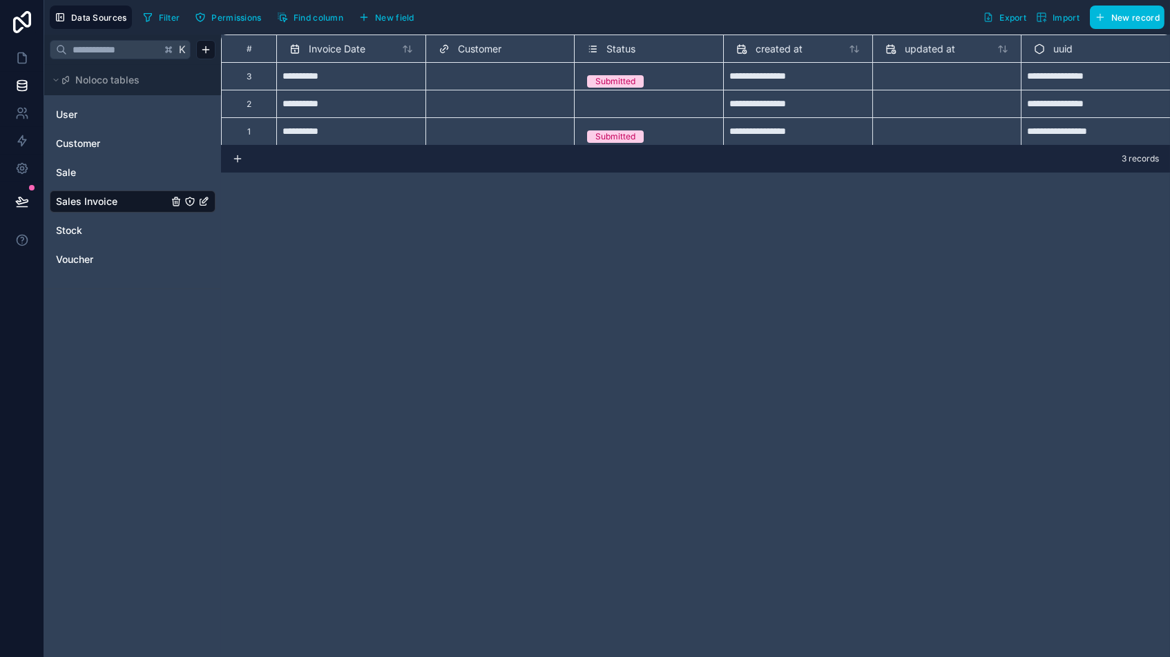
click at [386, 8] on button "New field" at bounding box center [386, 17] width 66 height 21
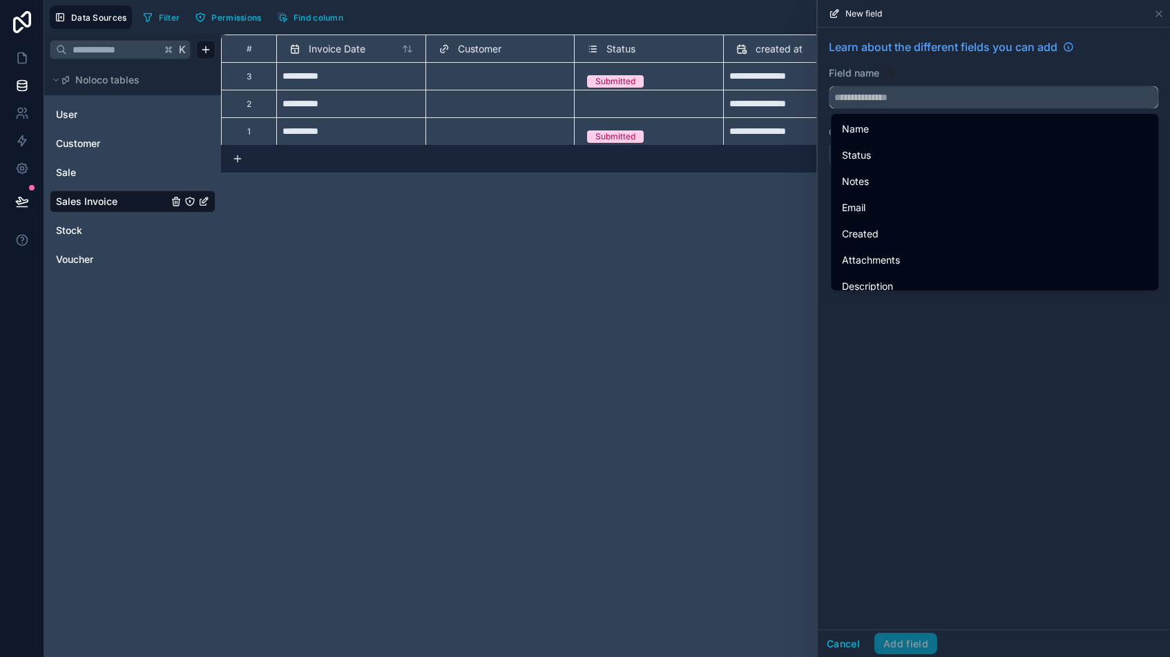
click at [936, 97] on input "text" at bounding box center [993, 97] width 329 height 22
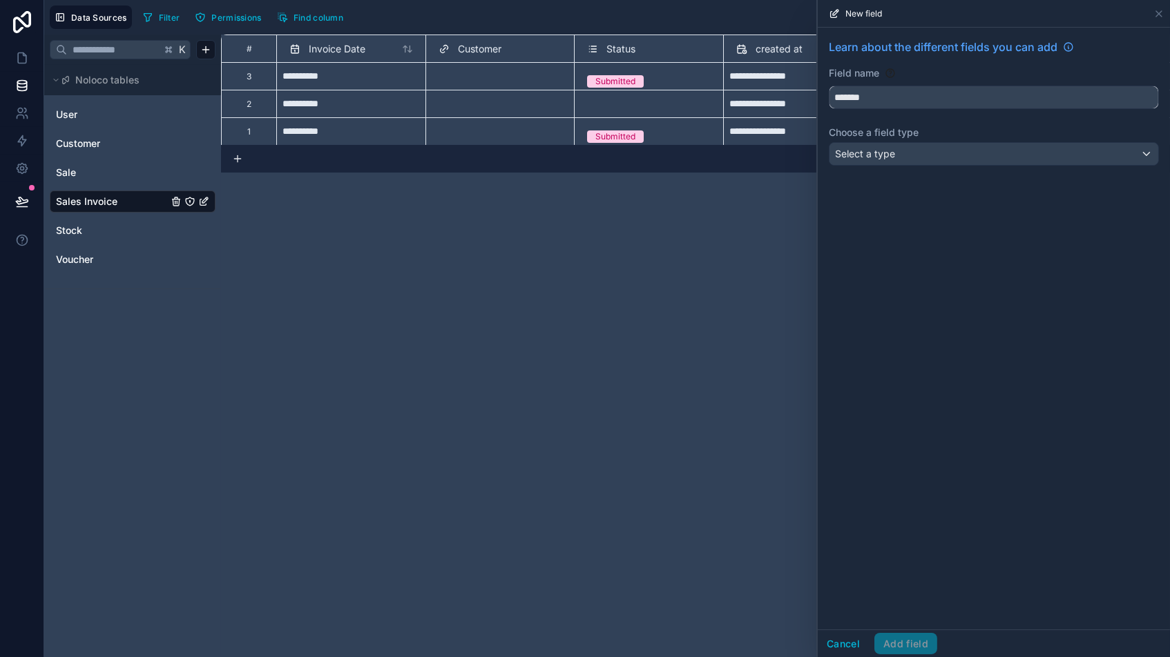
type input "*******"
click at [994, 158] on div "Select a type" at bounding box center [993, 154] width 329 height 22
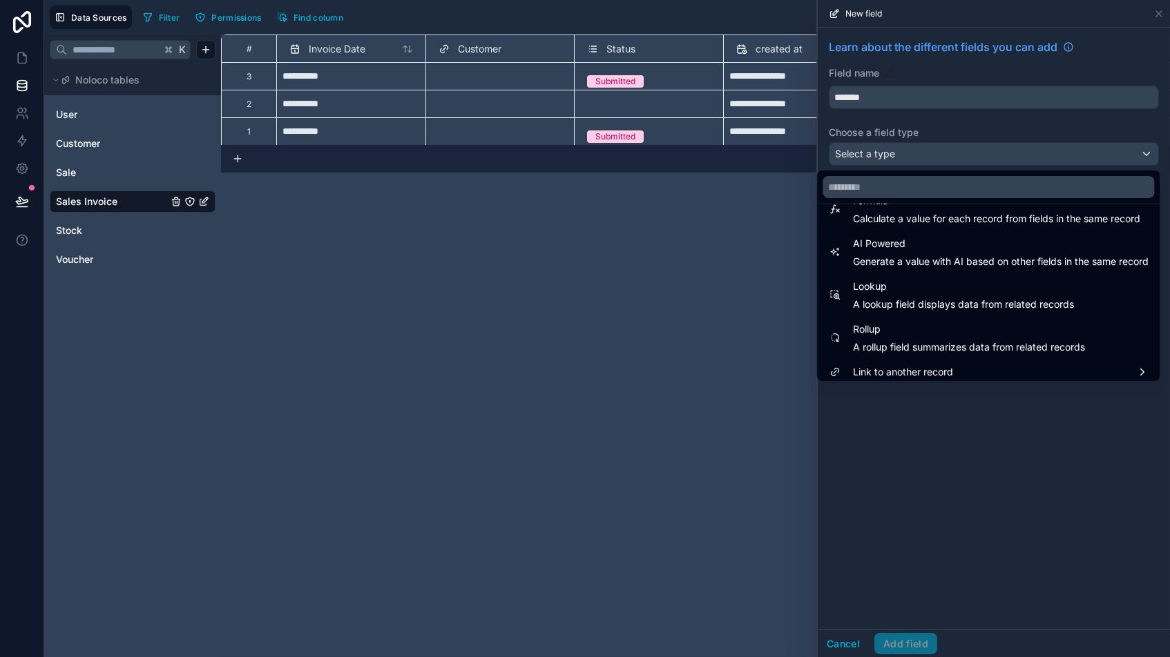
scroll to position [1, 0]
click at [895, 369] on span "Link to another record" at bounding box center [903, 372] width 100 height 17
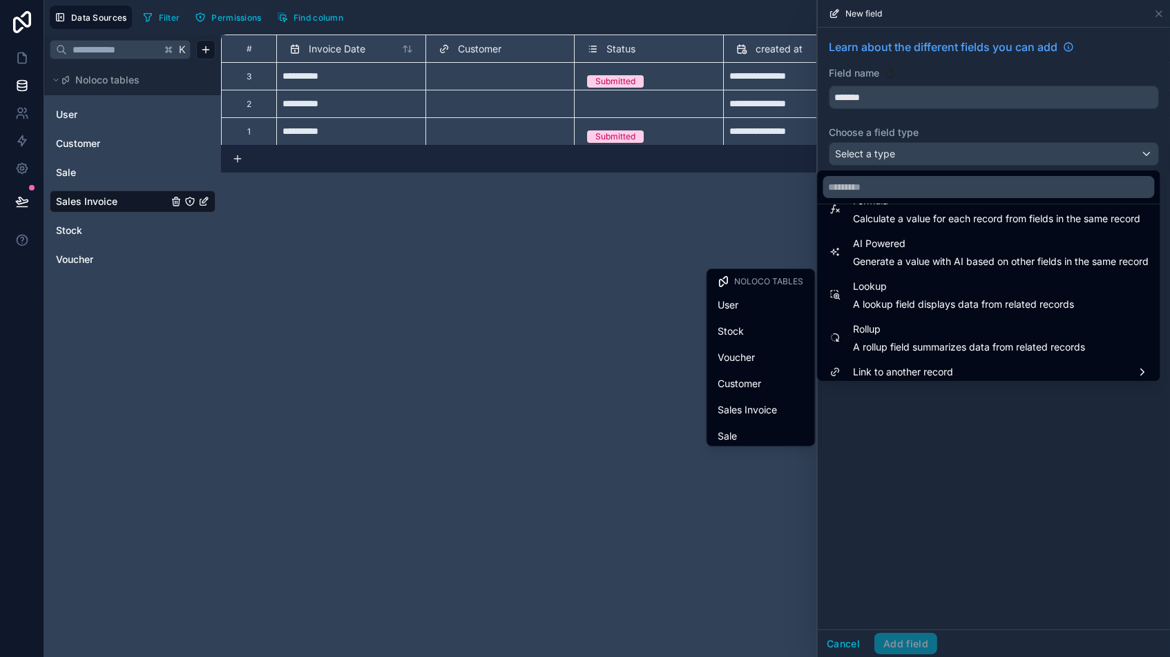
click at [749, 360] on span "Voucher" at bounding box center [736, 357] width 37 height 17
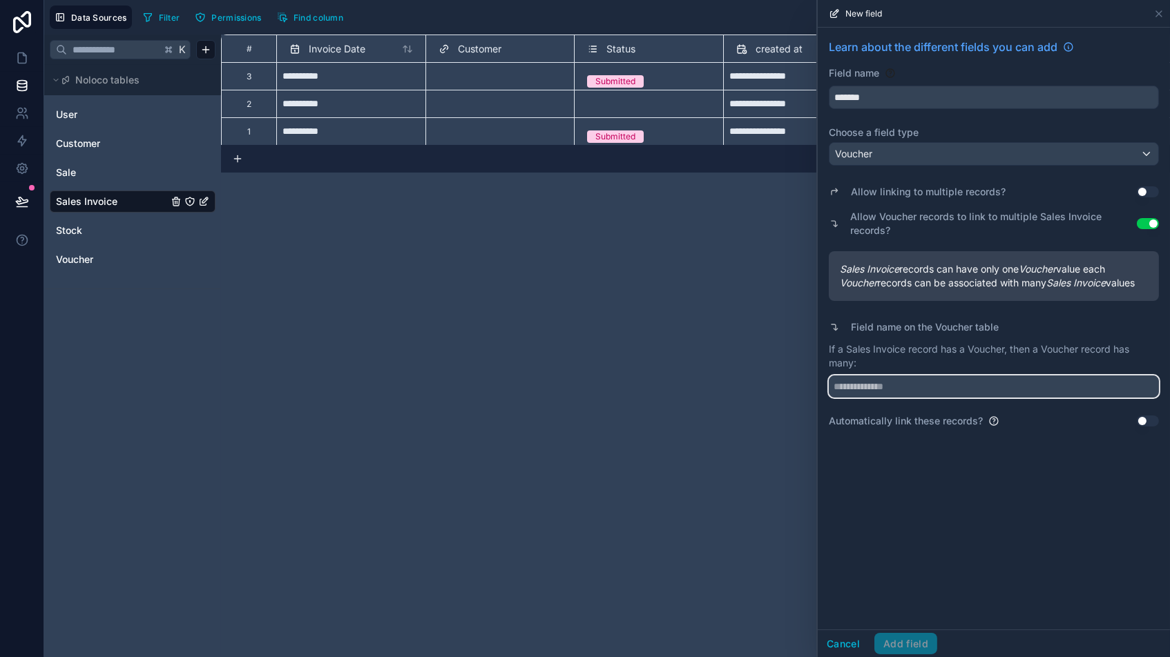
click at [866, 384] on input "text" at bounding box center [993, 387] width 330 height 22
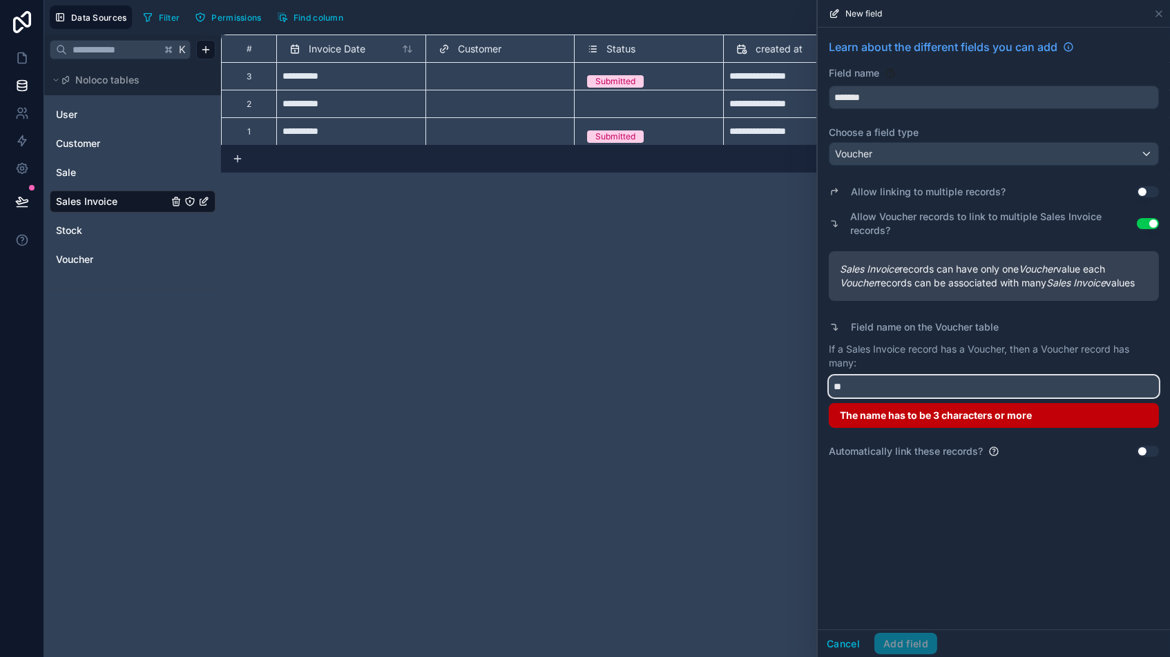
type input "*"
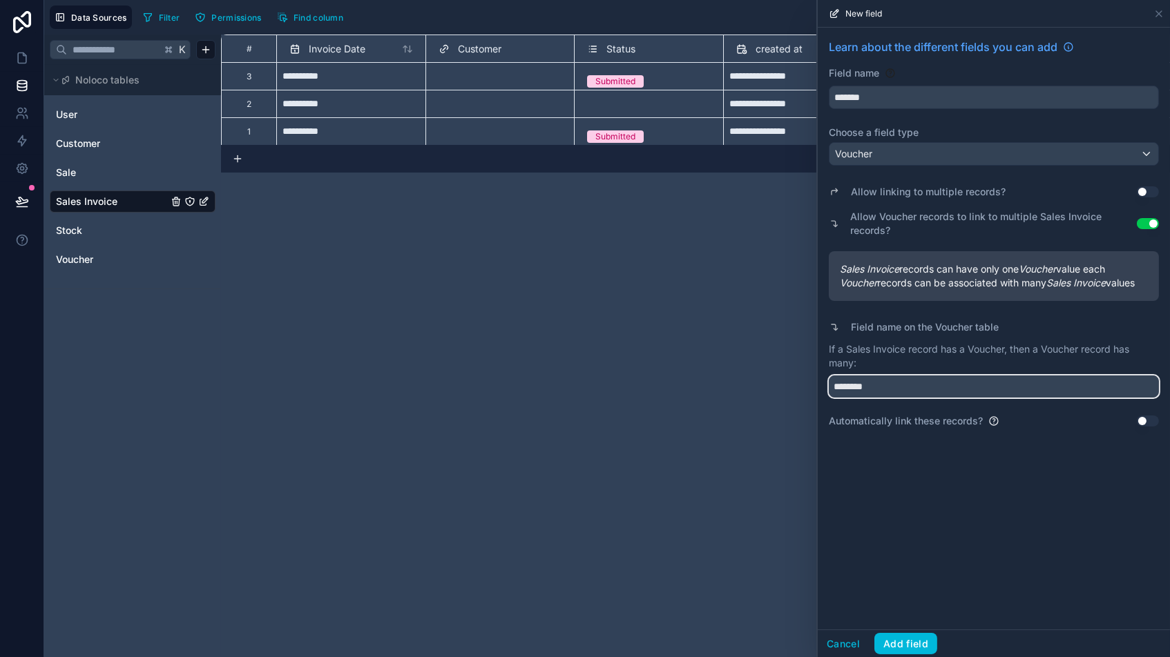
type input "********"
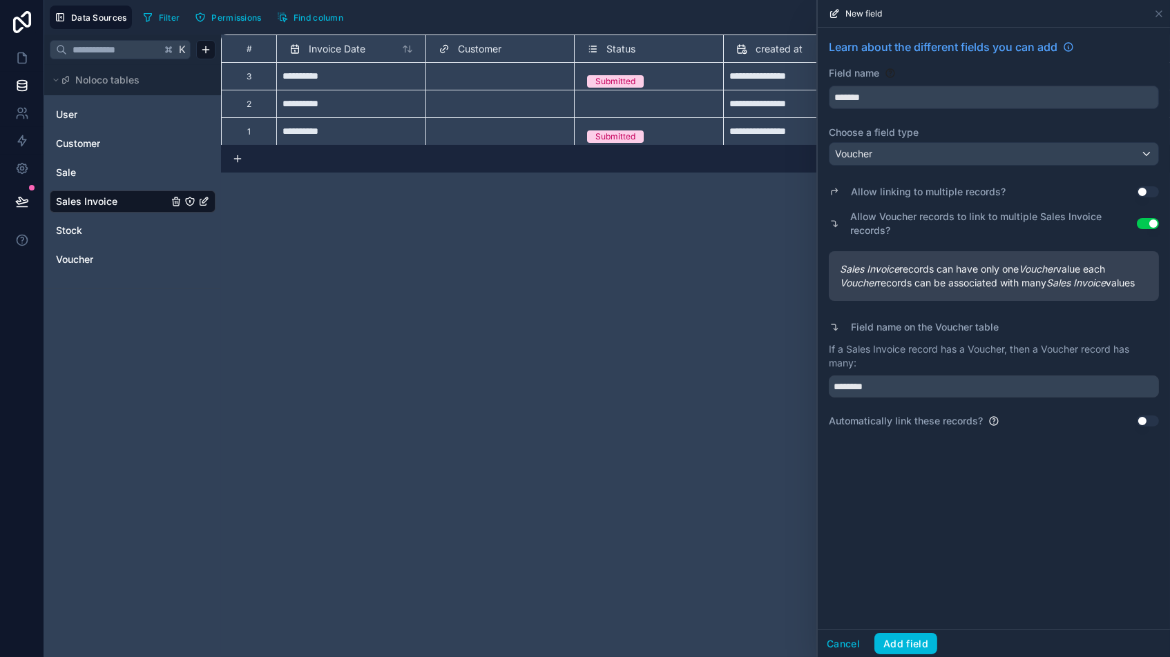
click at [902, 559] on button "Add field" at bounding box center [905, 644] width 63 height 22
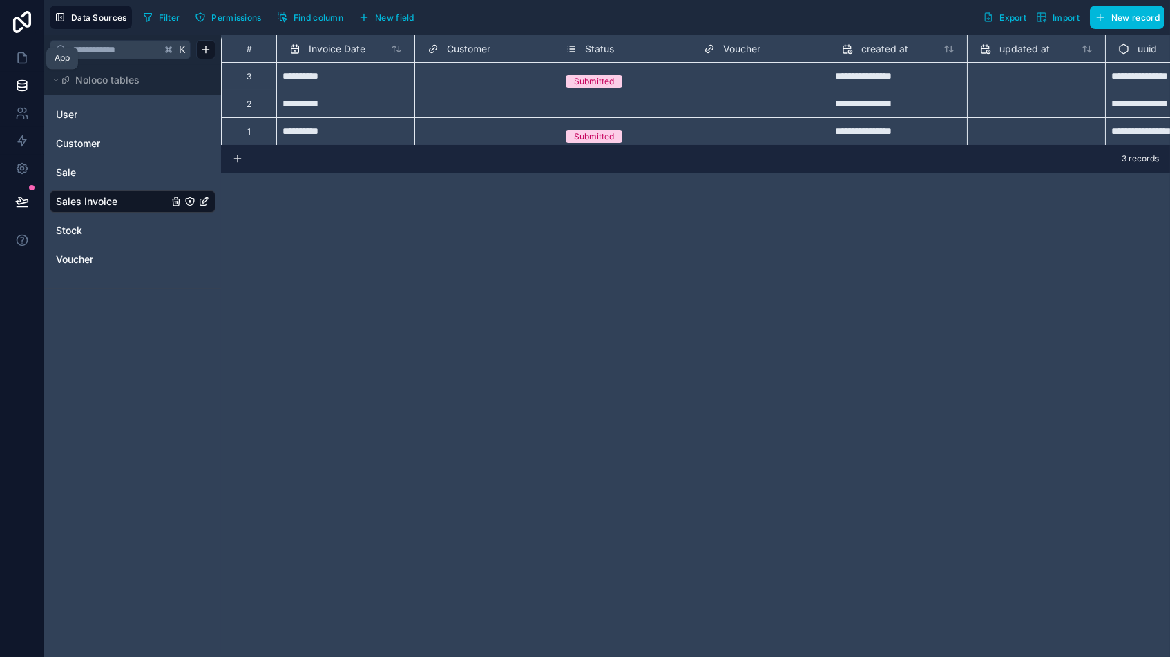
click at [21, 55] on icon at bounding box center [22, 58] width 14 height 14
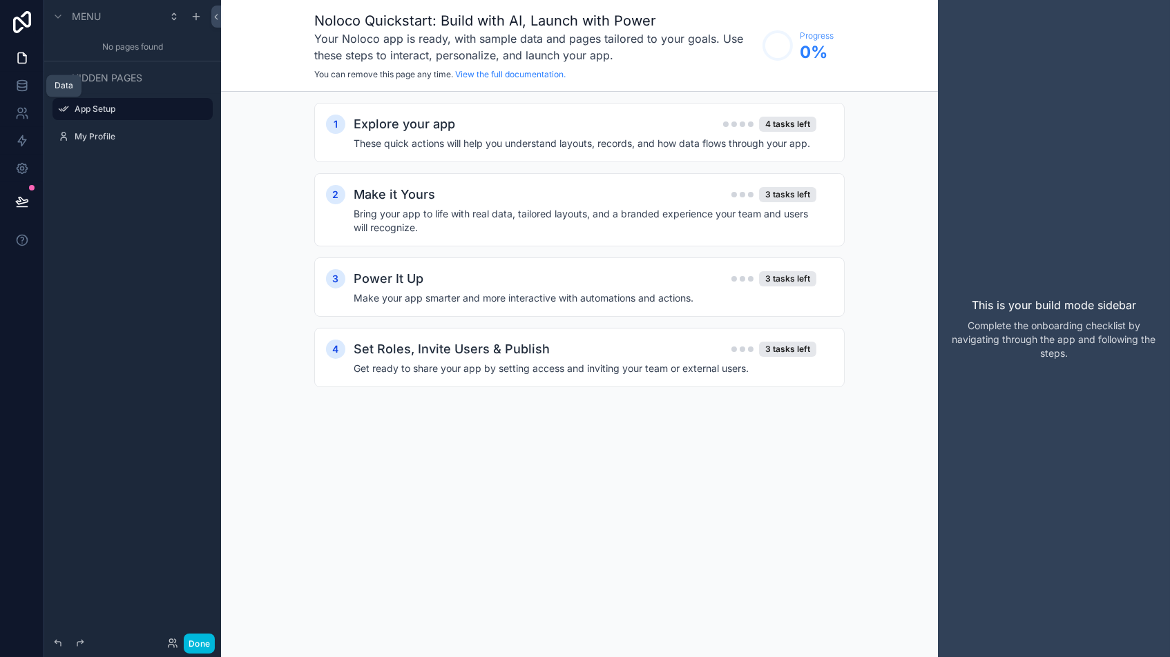
click at [16, 81] on icon at bounding box center [22, 86] width 14 height 14
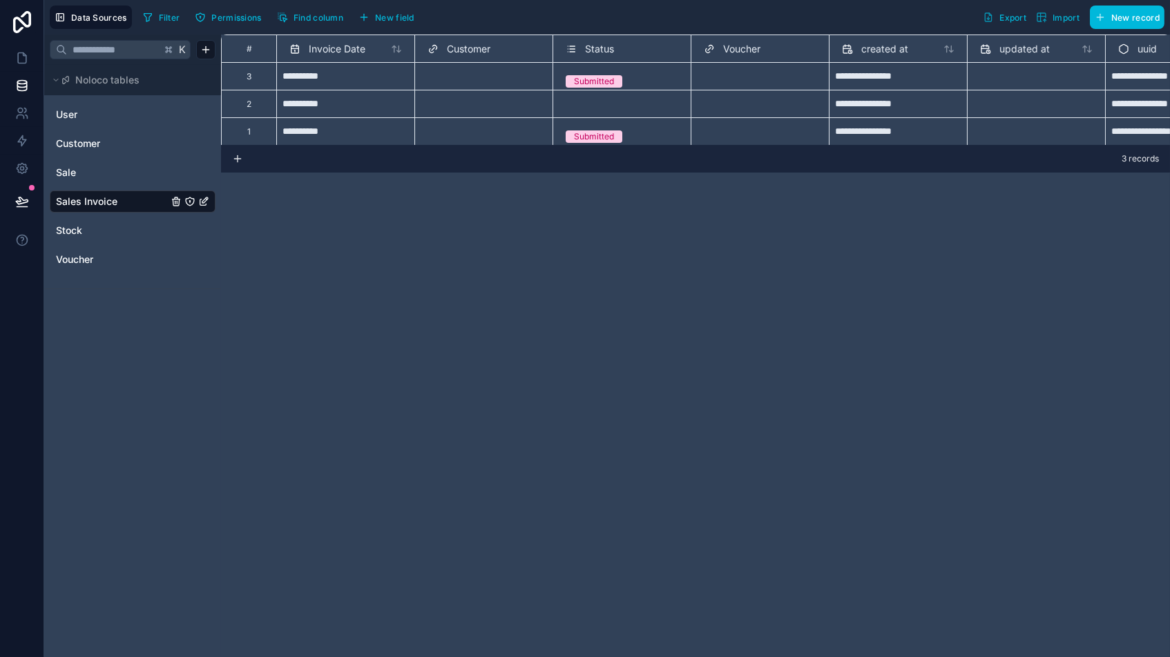
click at [453, 380] on div "**********" at bounding box center [695, 346] width 949 height 623
click at [65, 171] on span "Sale" at bounding box center [66, 173] width 20 height 14
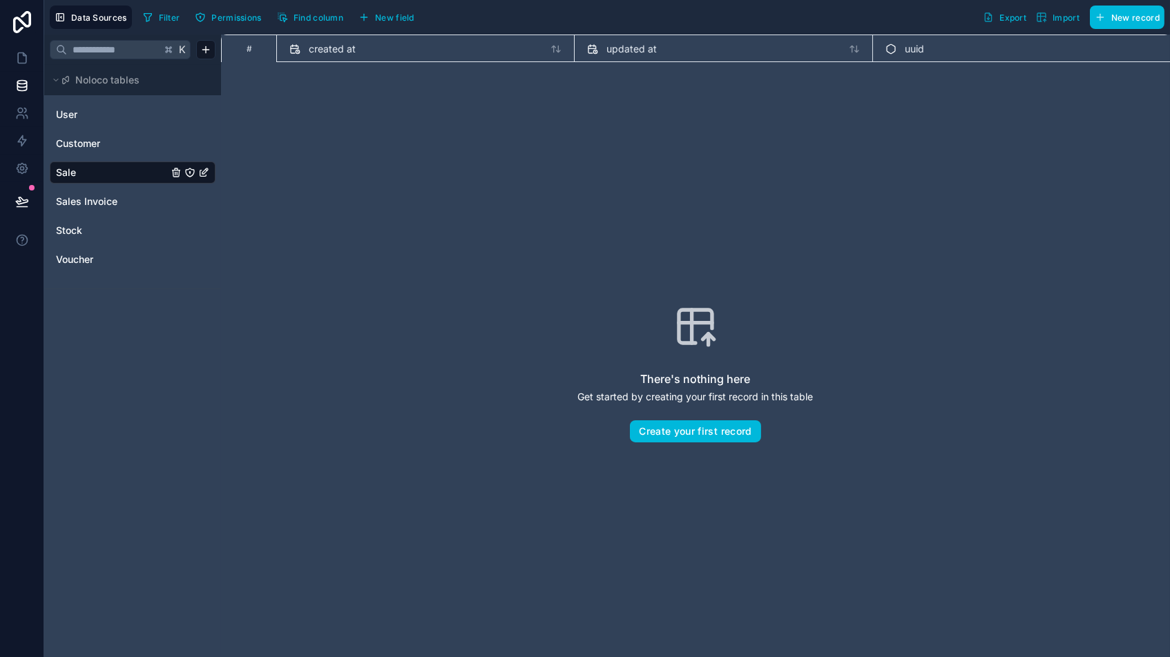
click at [378, 16] on span "New field" at bounding box center [394, 17] width 39 height 10
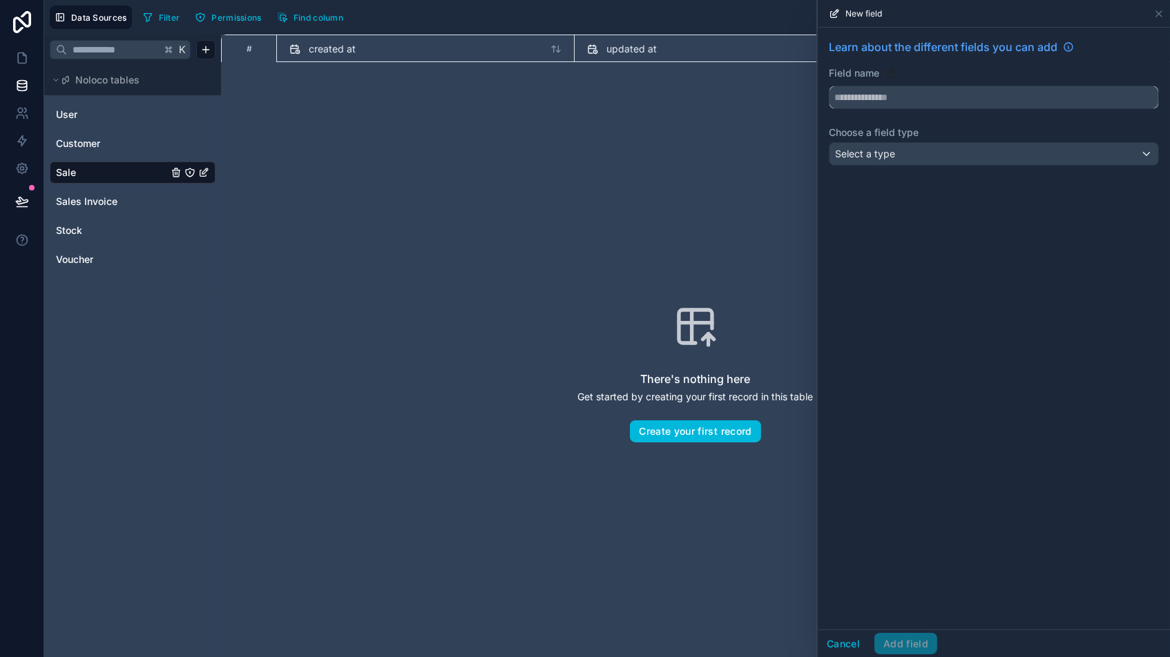
click at [919, 108] on input "text" at bounding box center [993, 97] width 329 height 22
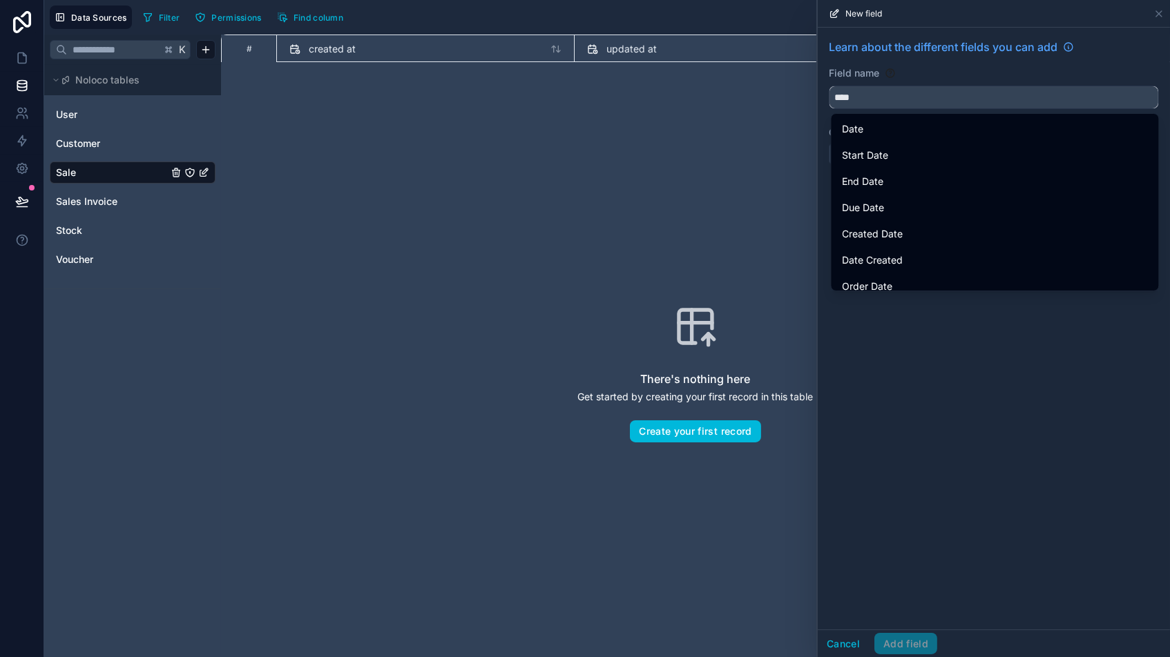
type input "****"
click at [885, 125] on div "Date" at bounding box center [994, 129] width 305 height 17
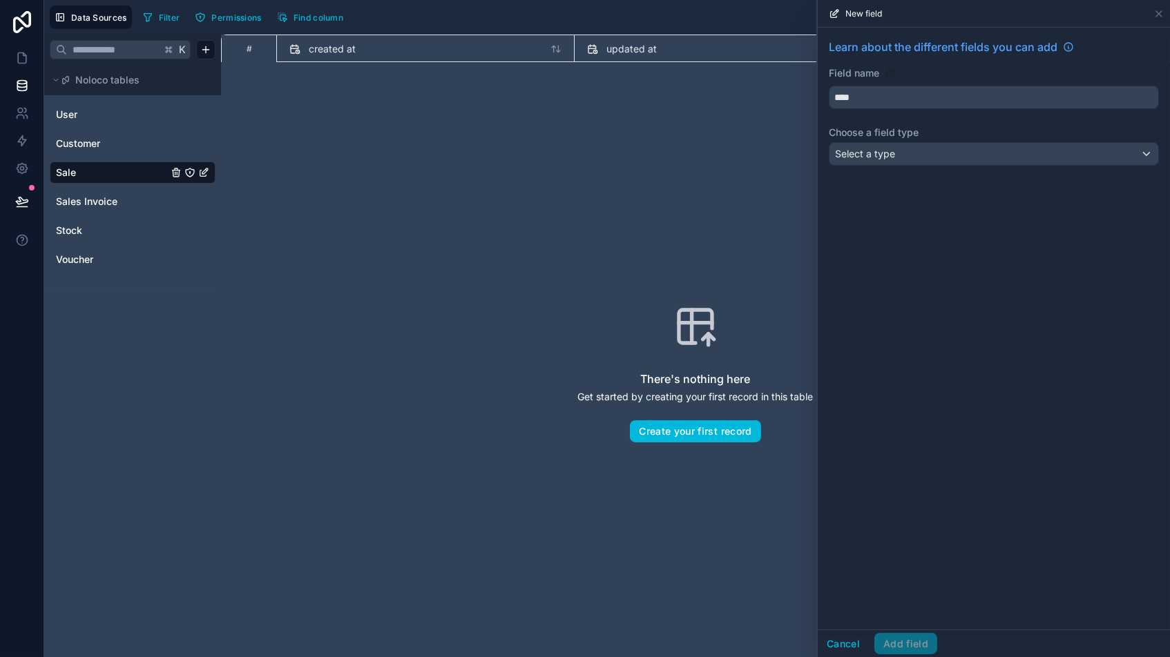
click at [905, 159] on div "Select a type" at bounding box center [993, 154] width 329 height 22
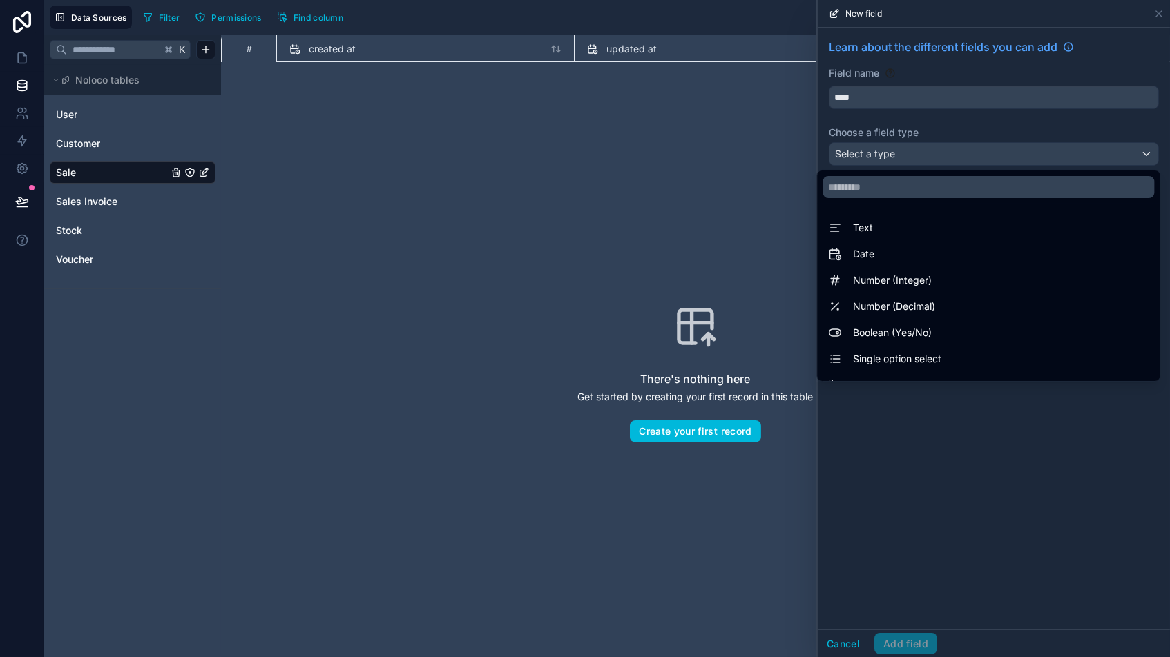
click at [864, 252] on span "Date" at bounding box center [863, 254] width 21 height 17
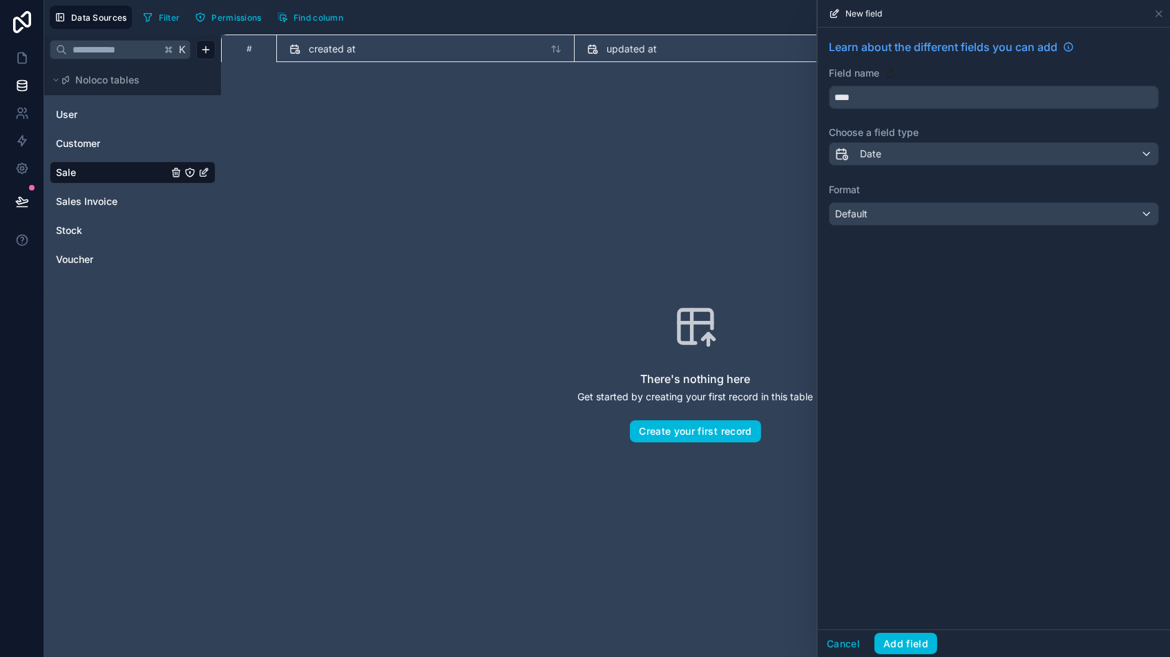
click at [918, 213] on div "Default" at bounding box center [993, 214] width 329 height 22
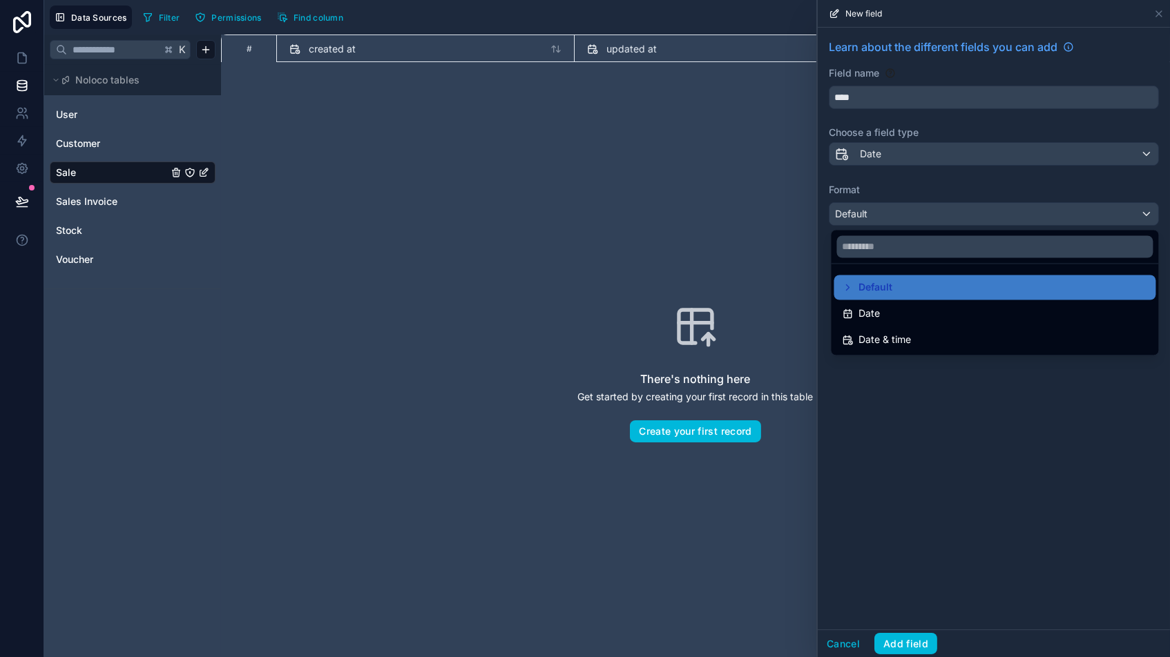
drag, startPoint x: 875, startPoint y: 311, endPoint x: 895, endPoint y: 325, distance: 24.9
click at [875, 311] on span "Date" at bounding box center [869, 314] width 21 height 17
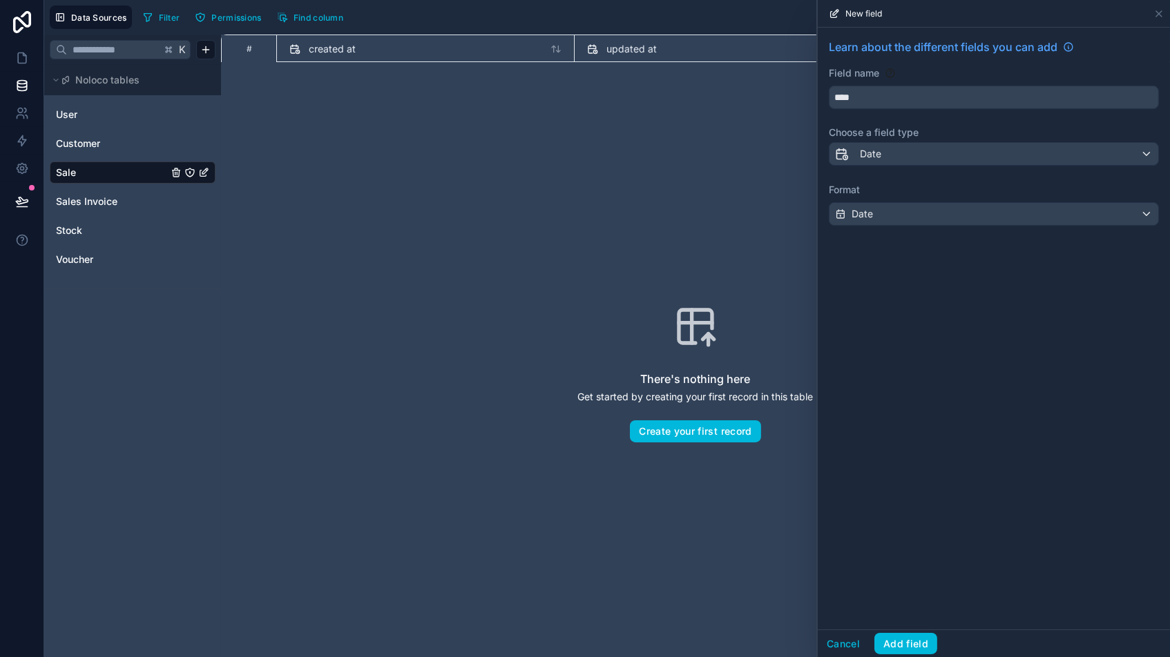
click at [909, 559] on button "Add field" at bounding box center [905, 644] width 63 height 22
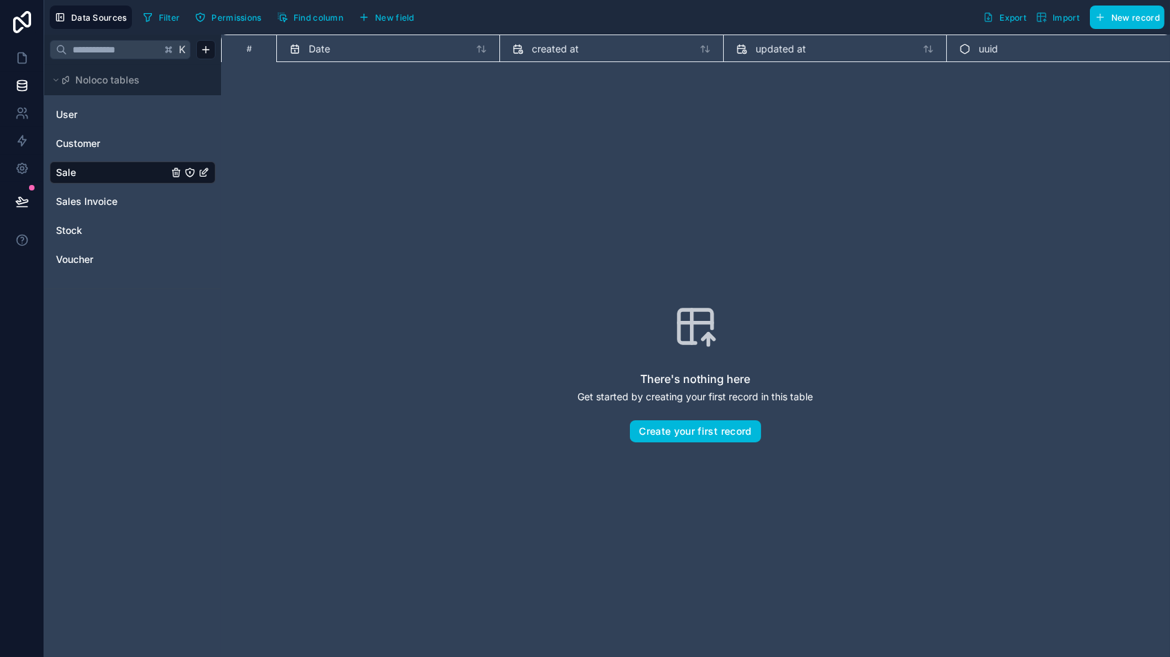
click at [311, 13] on span "Find column" at bounding box center [318, 17] width 50 height 10
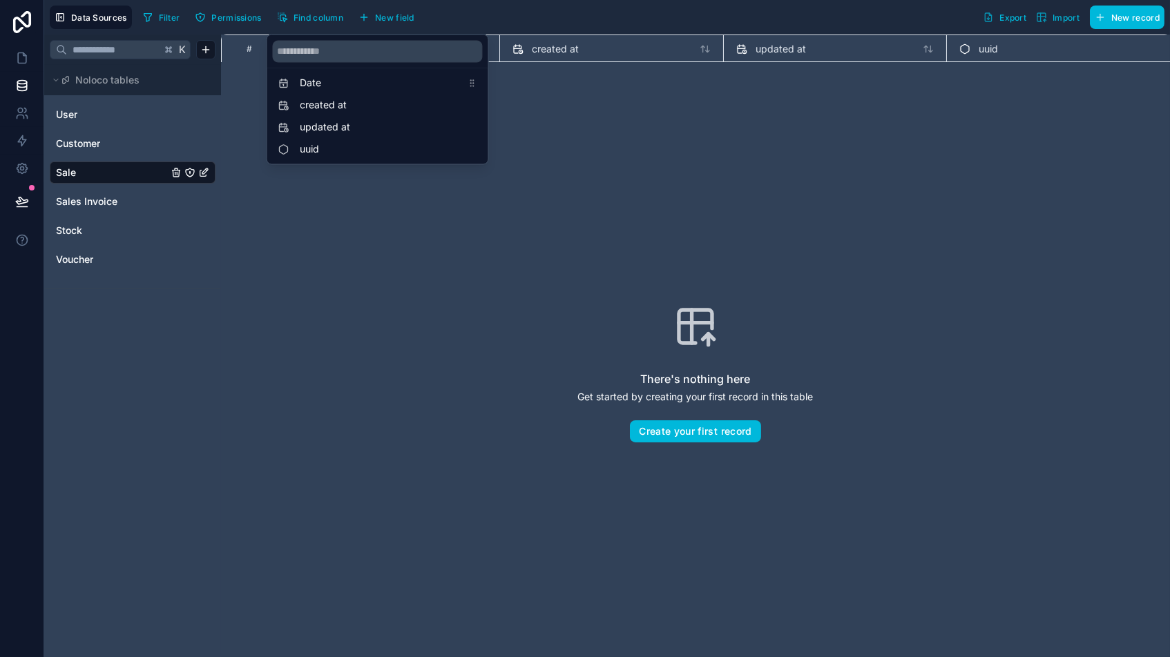
click at [395, 7] on button "New field" at bounding box center [386, 17] width 66 height 21
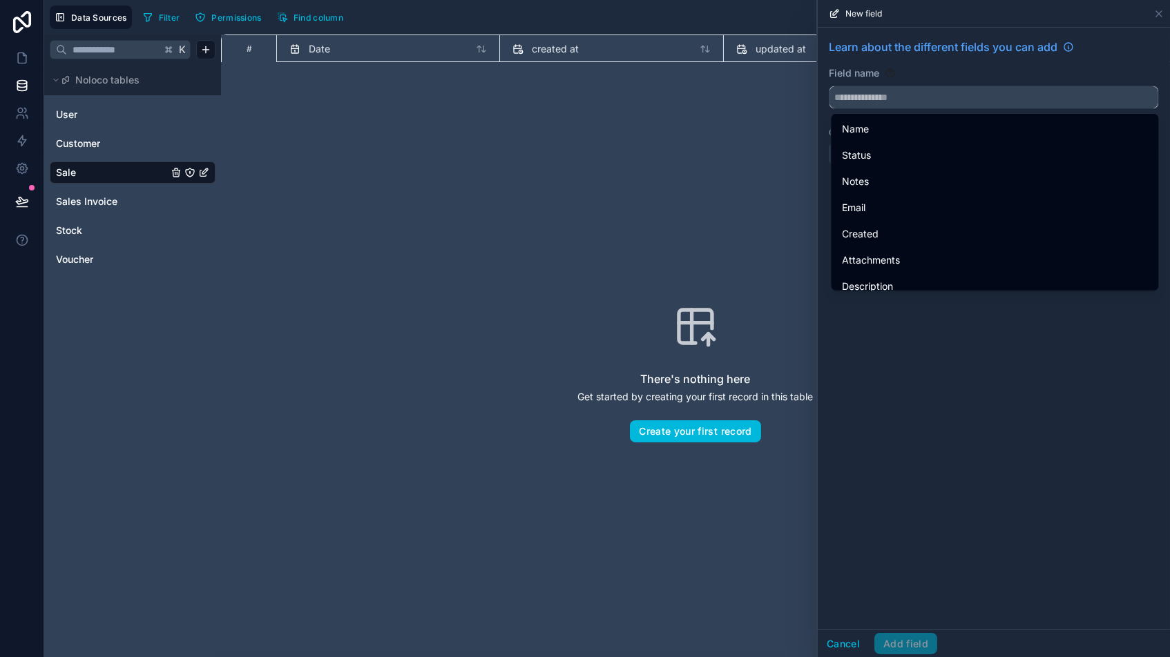
drag, startPoint x: 876, startPoint y: 93, endPoint x: 869, endPoint y: 90, distance: 8.1
click at [876, 93] on input "text" at bounding box center [993, 97] width 329 height 22
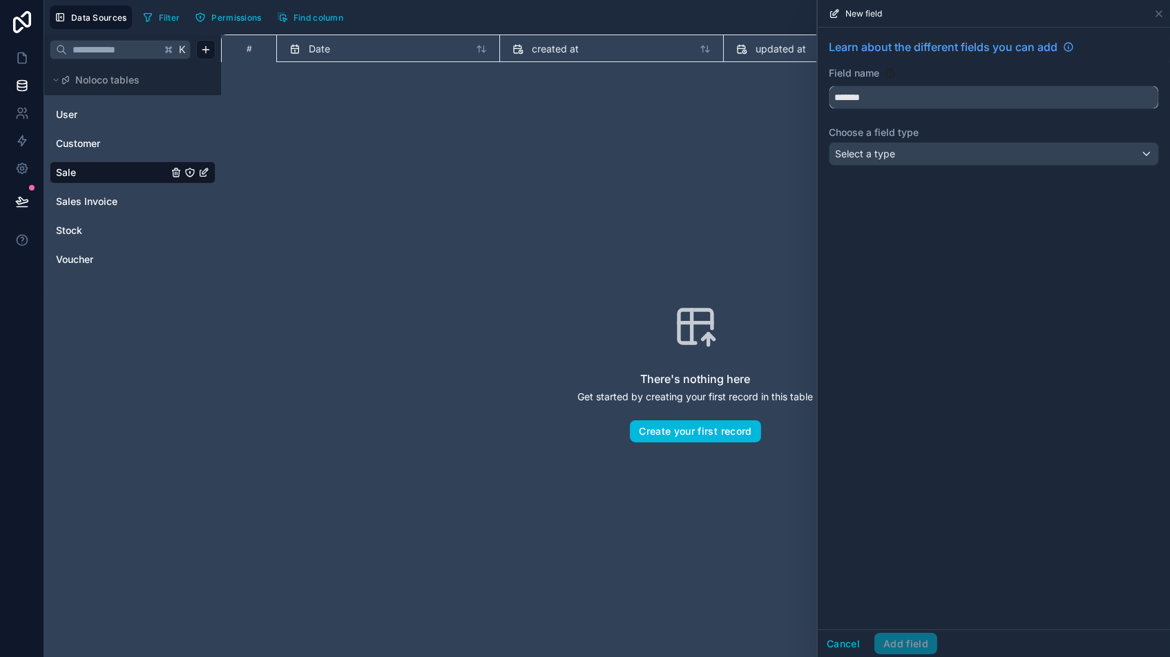
type input "*******"
click at [945, 160] on div "Select a type" at bounding box center [993, 154] width 329 height 22
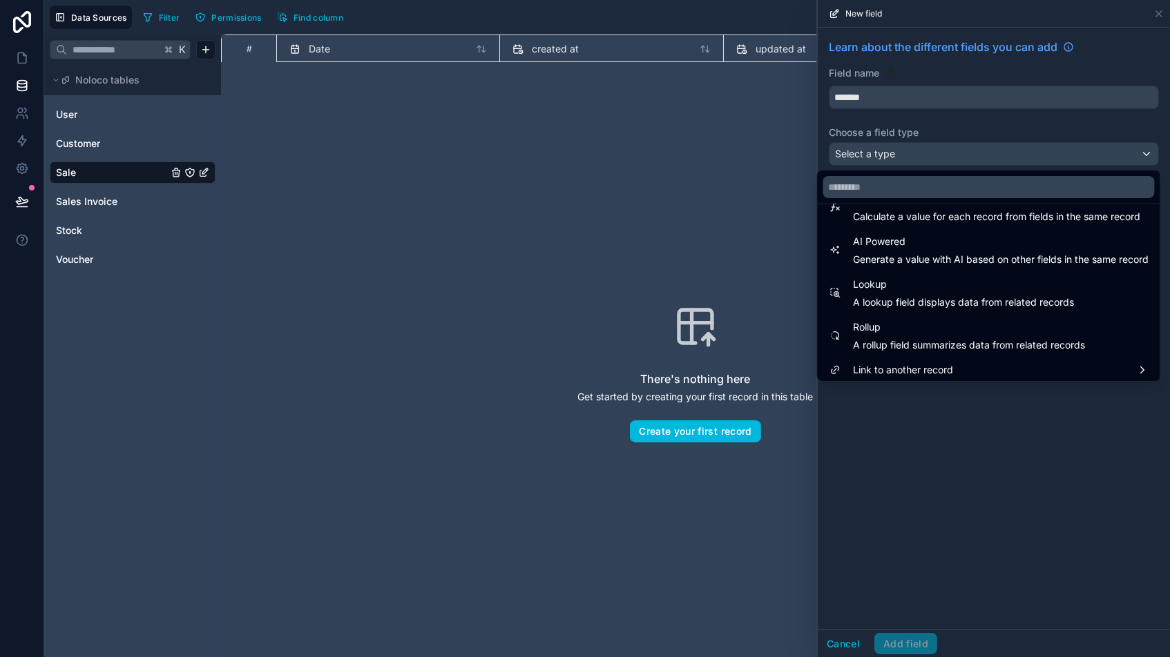
scroll to position [394, 0]
click at [920, 366] on span "Link to another record" at bounding box center [903, 372] width 100 height 17
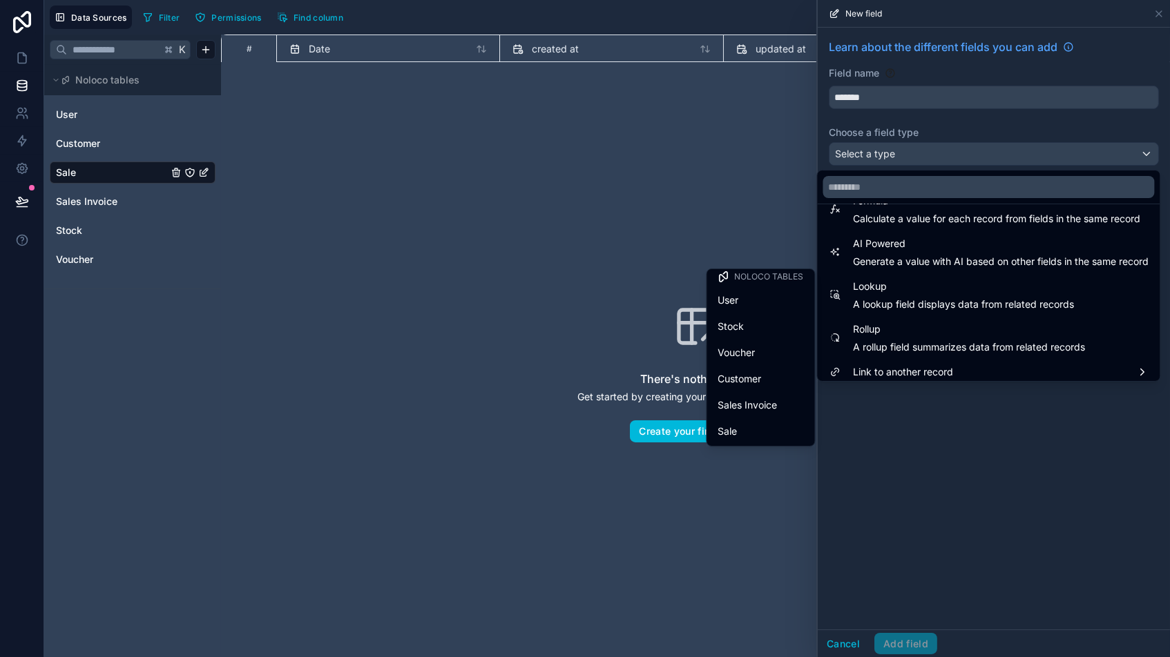
scroll to position [3, 0]
drag, startPoint x: 744, startPoint y: 361, endPoint x: 754, endPoint y: 361, distance: 9.7
click at [744, 361] on span "Voucher" at bounding box center [736, 355] width 37 height 17
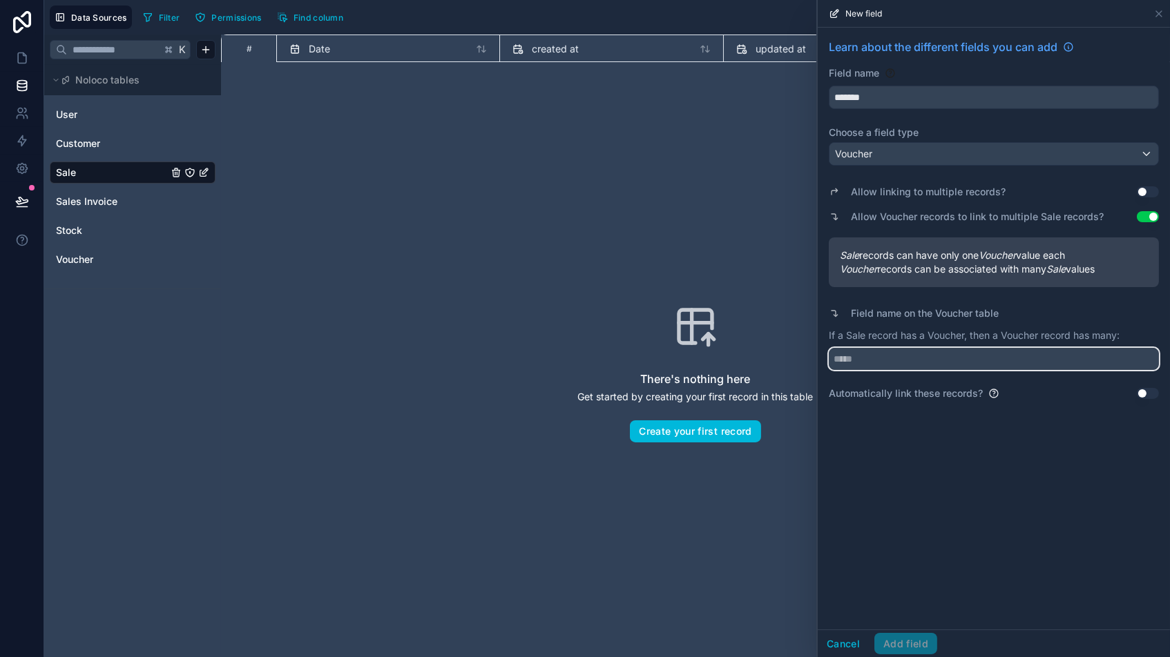
click at [883, 355] on input "text" at bounding box center [993, 359] width 330 height 22
type input "*"
type input "*****"
click at [900, 559] on button "Add field" at bounding box center [905, 644] width 63 height 22
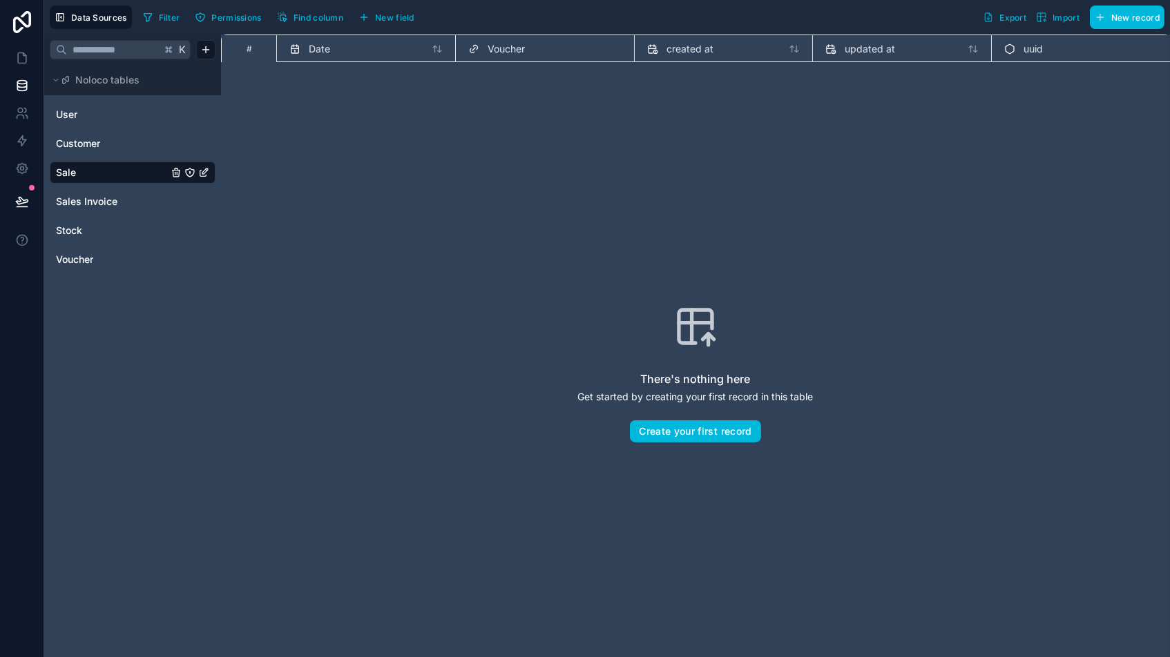
click at [386, 21] on span "New field" at bounding box center [394, 17] width 39 height 10
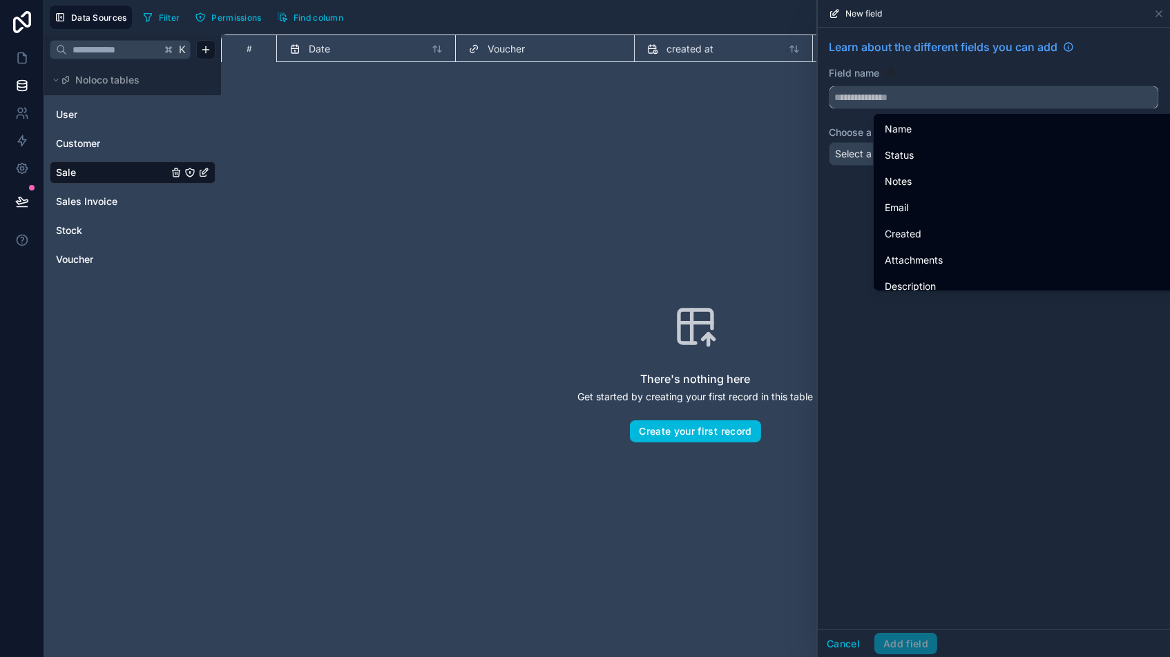
drag, startPoint x: 912, startPoint y: 99, endPoint x: 918, endPoint y: 106, distance: 9.3
click at [912, 99] on input "text" at bounding box center [993, 97] width 329 height 22
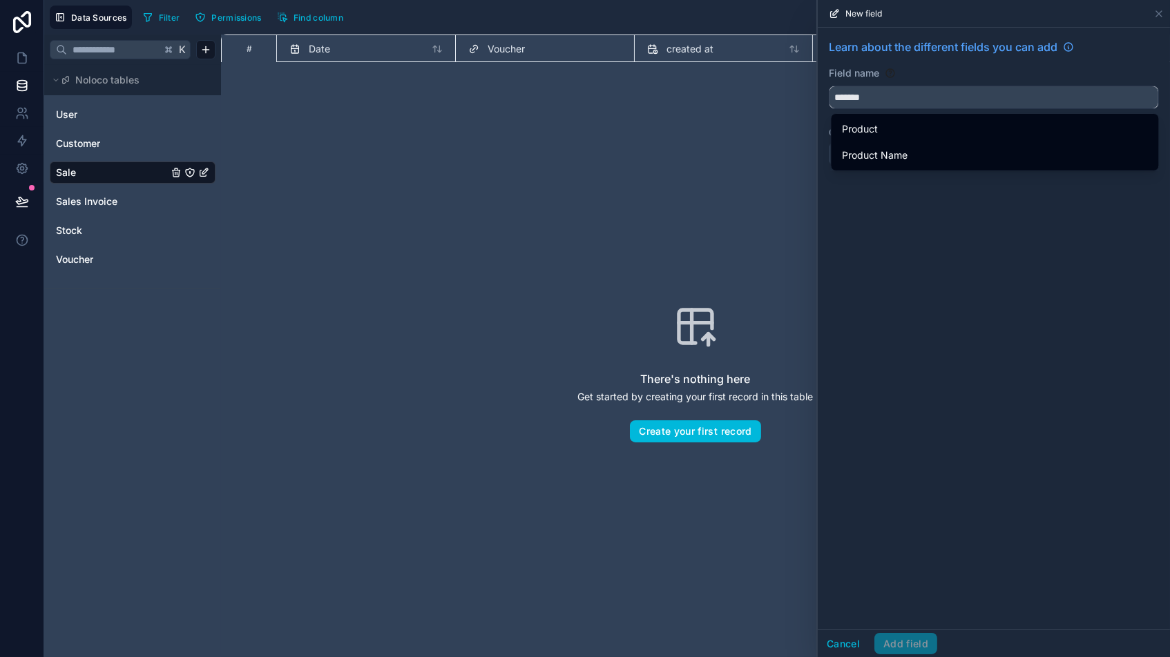
type input "*******"
click at [850, 121] on span "Product" at bounding box center [860, 129] width 36 height 17
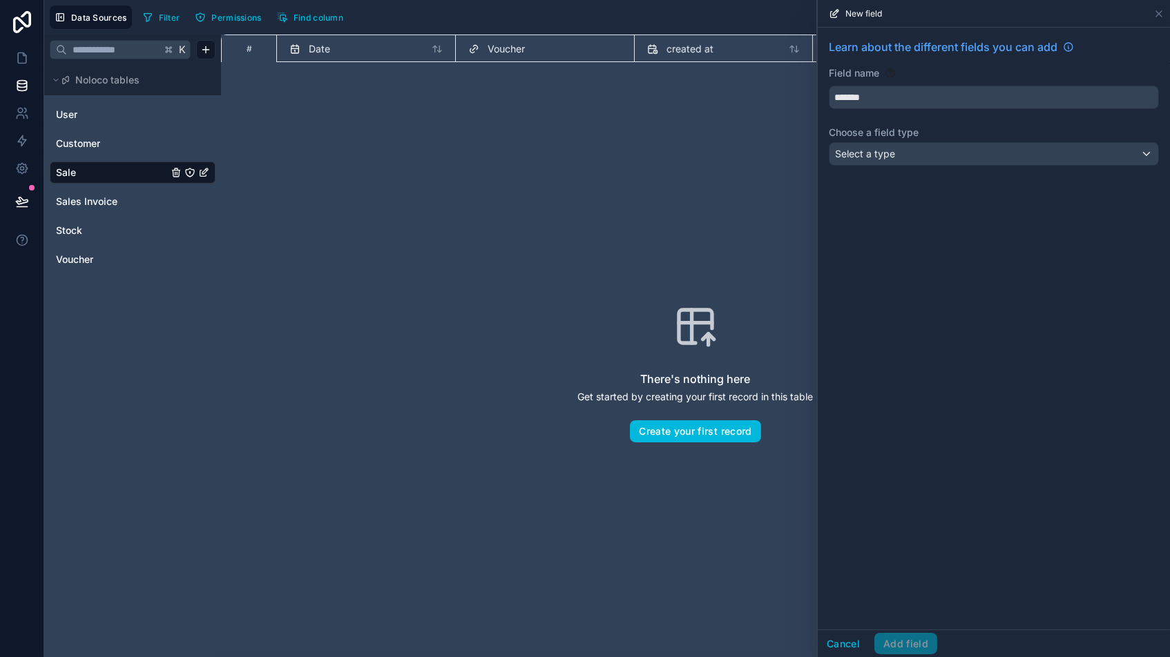
click at [878, 155] on span "Select a type" at bounding box center [865, 154] width 60 height 12
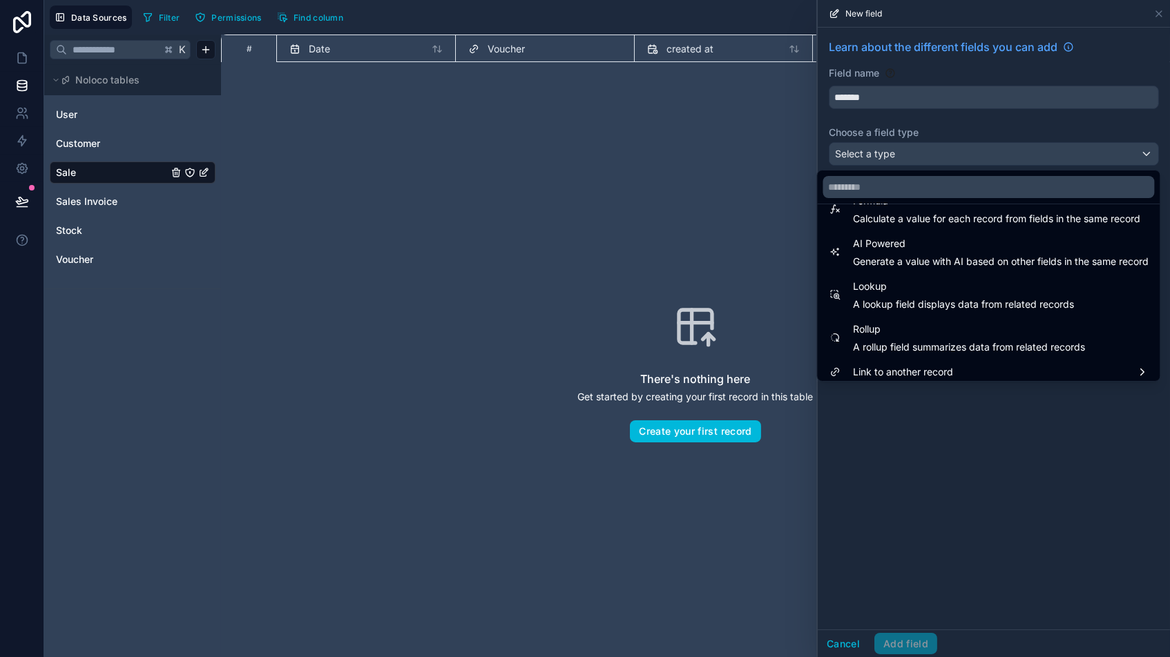
click at [902, 364] on span "Link to another record" at bounding box center [903, 372] width 100 height 17
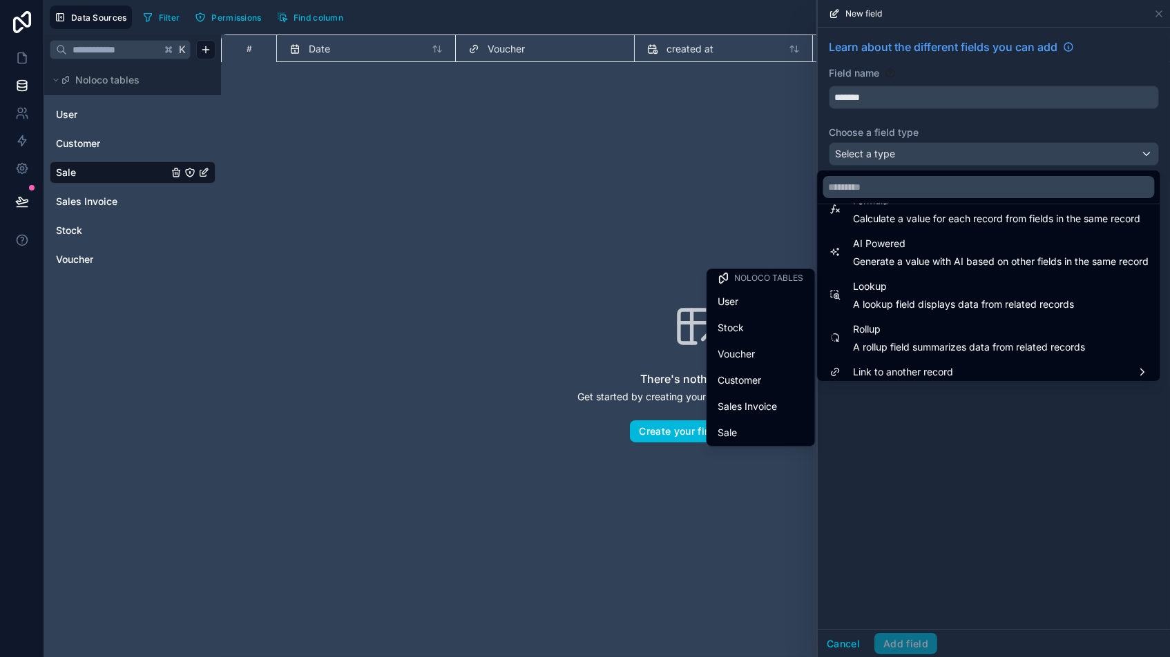
scroll to position [3, 0]
click at [742, 331] on span "Stock" at bounding box center [731, 328] width 26 height 17
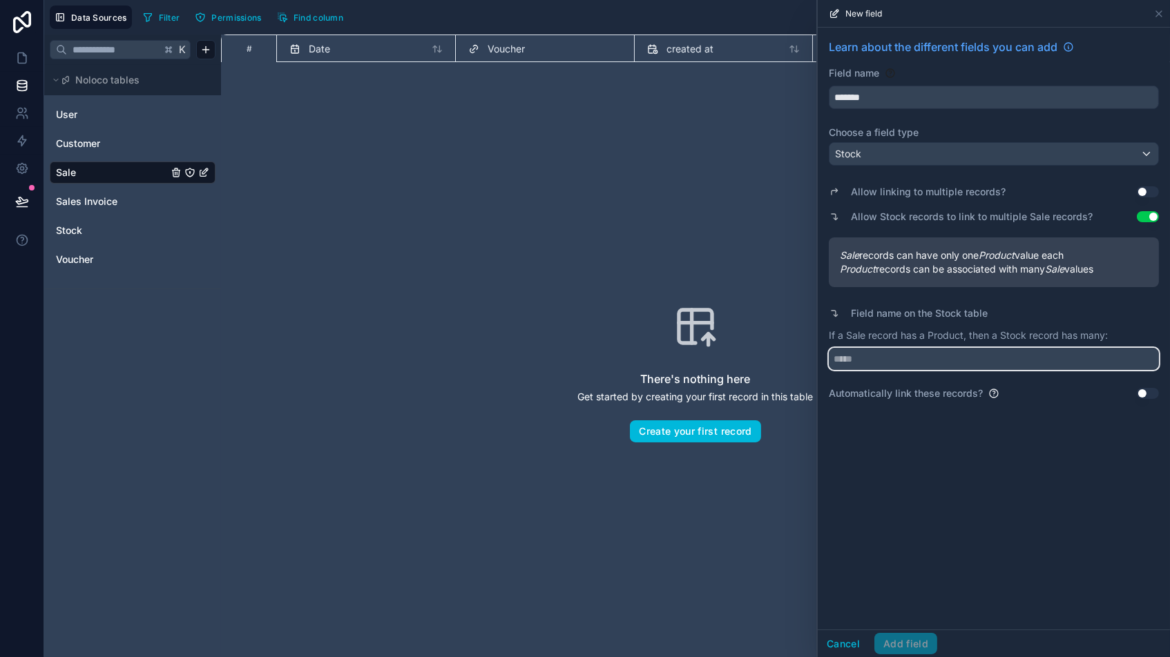
click at [892, 360] on input "text" at bounding box center [993, 359] width 330 height 22
type input "*****"
click at [903, 559] on button "Add field" at bounding box center [905, 644] width 63 height 22
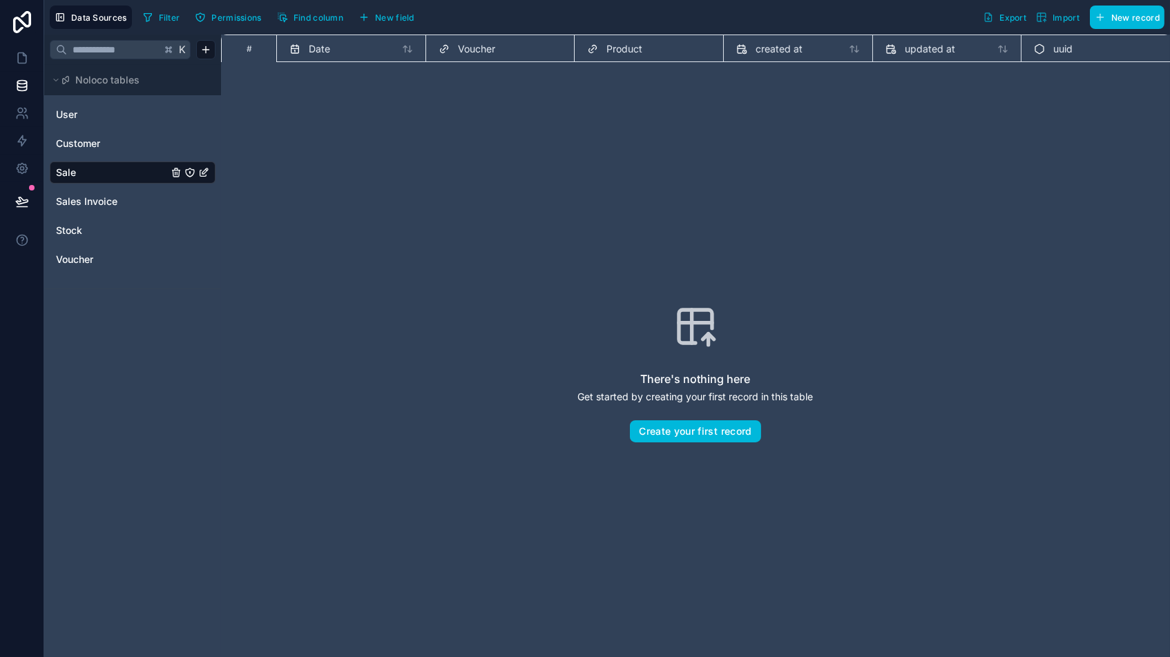
click at [388, 16] on span "New field" at bounding box center [394, 17] width 39 height 10
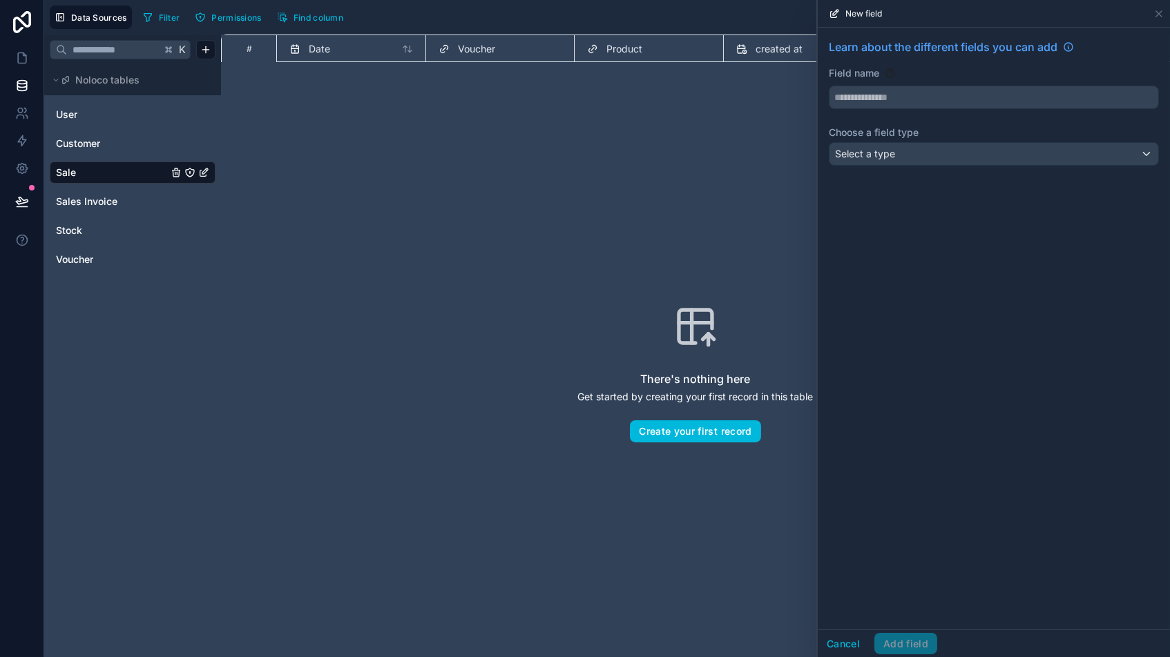
scroll to position [0, 1]
click at [909, 86] on input "text" at bounding box center [993, 97] width 329 height 22
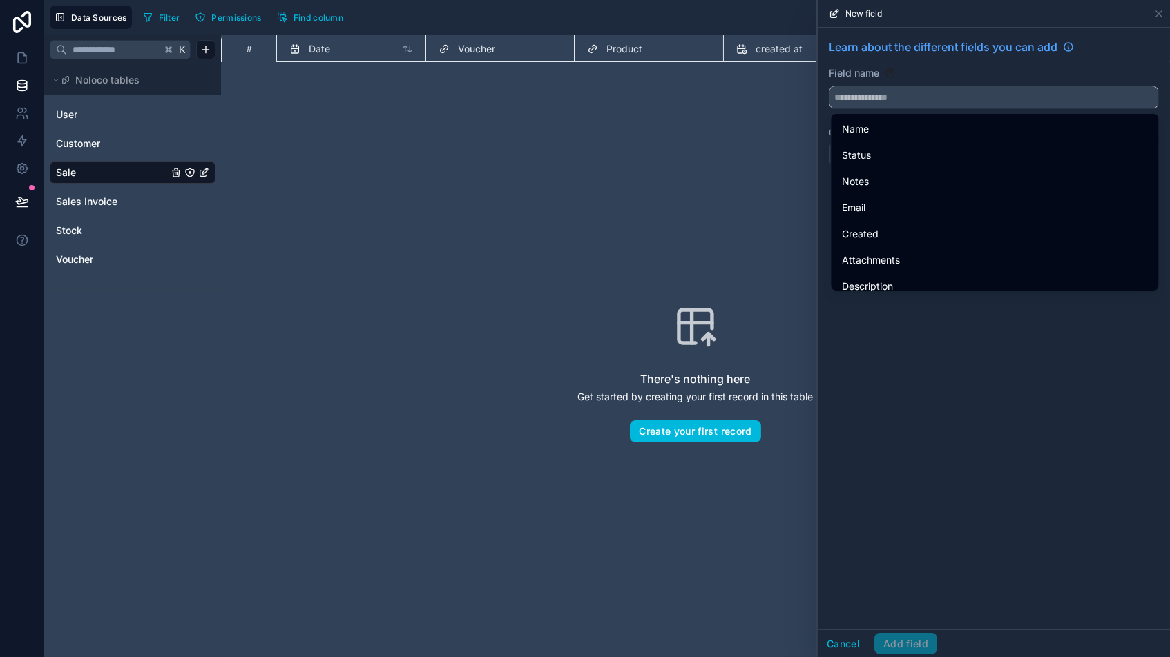
scroll to position [0, 0]
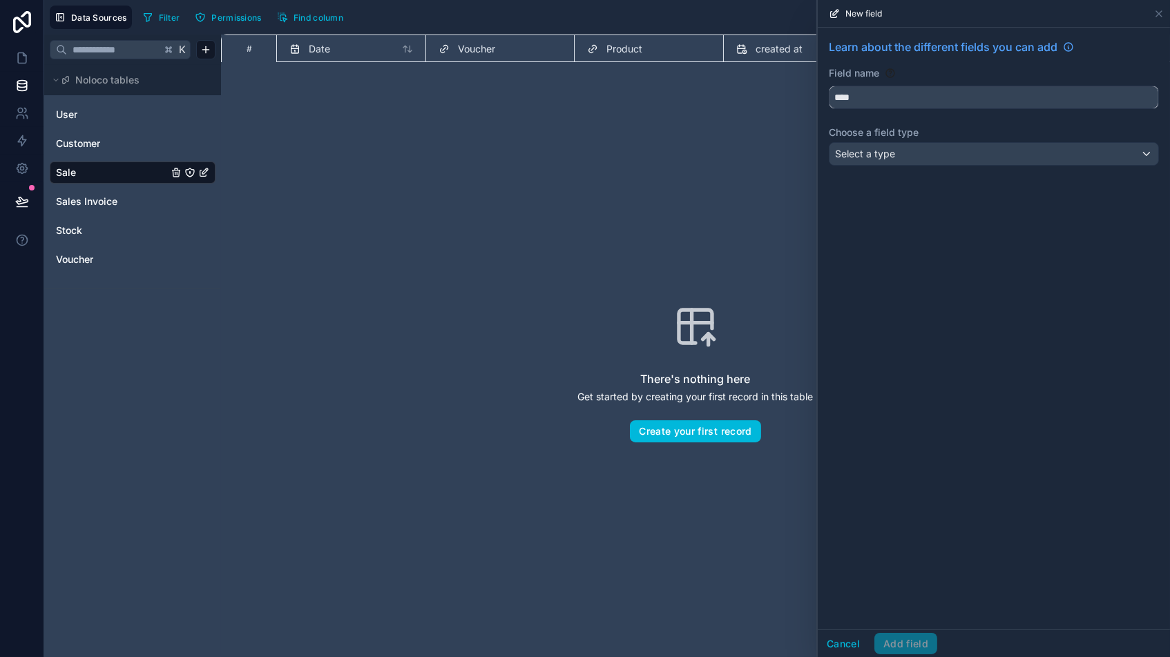
drag, startPoint x: 893, startPoint y: 106, endPoint x: 786, endPoint y: 106, distance: 107.0
click at [786, 106] on div "Data Sources Filter Permissions Find column Export Import New record K Noloco t…" at bounding box center [606, 328] width 1125 height 657
drag, startPoint x: 861, startPoint y: 95, endPoint x: 771, endPoint y: 96, distance: 90.5
click at [771, 96] on div "Data Sources Filter Permissions Find column Export Import New record K Noloco t…" at bounding box center [606, 328] width 1125 height 657
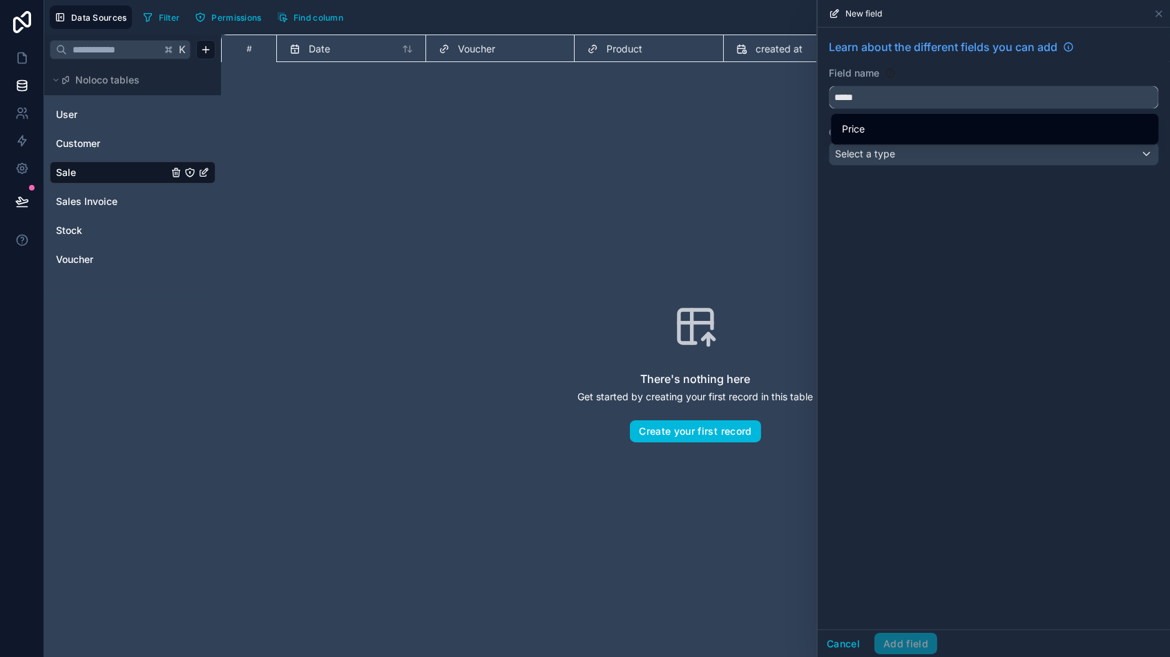
type input "*****"
click at [857, 127] on span "Price" at bounding box center [853, 129] width 23 height 17
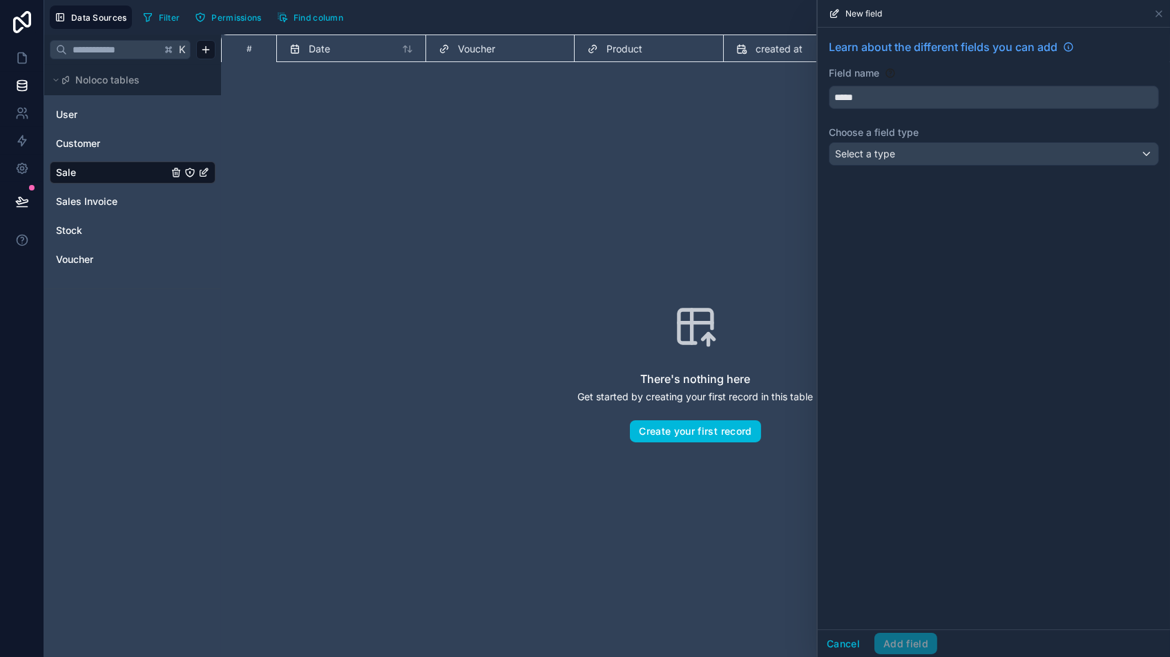
click at [884, 157] on span "Select a type" at bounding box center [865, 154] width 60 height 12
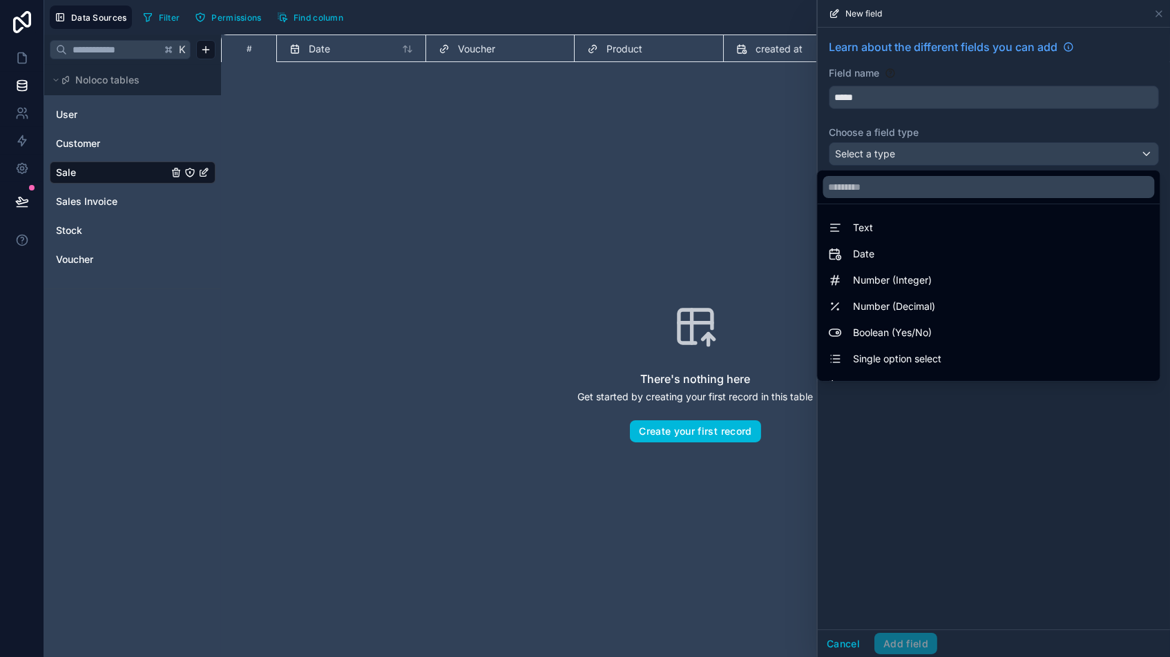
click at [884, 283] on span "Number (Integer)" at bounding box center [892, 280] width 79 height 17
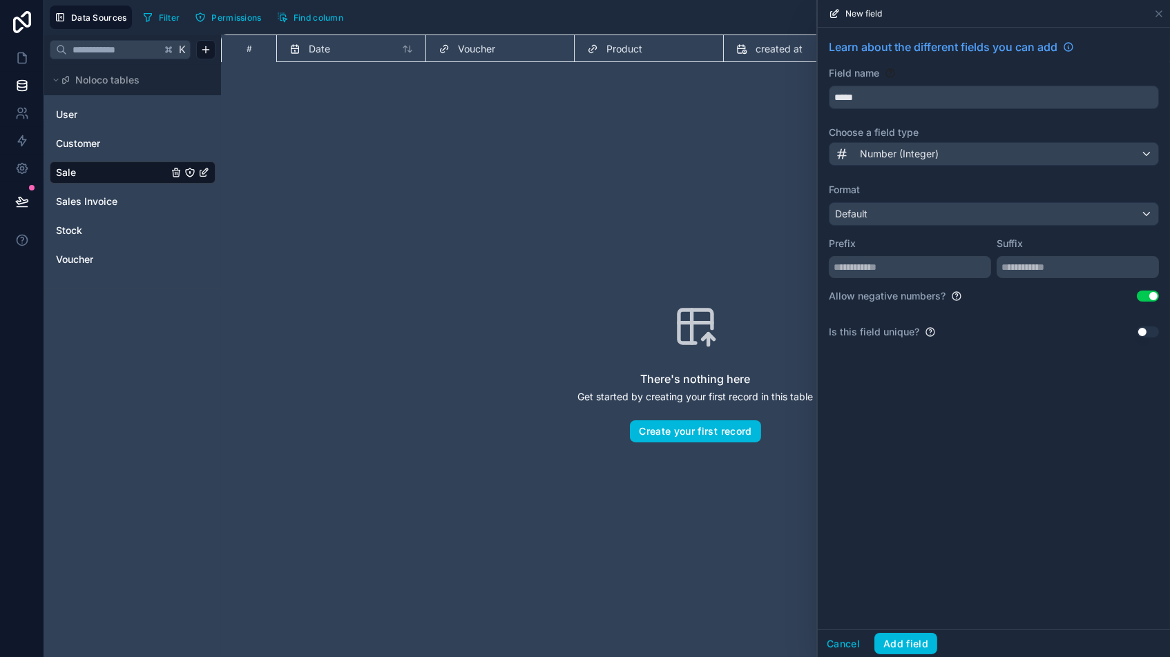
click at [994, 298] on button "Use setting" at bounding box center [1147, 296] width 22 height 11
click at [993, 220] on div "Default" at bounding box center [993, 214] width 329 height 22
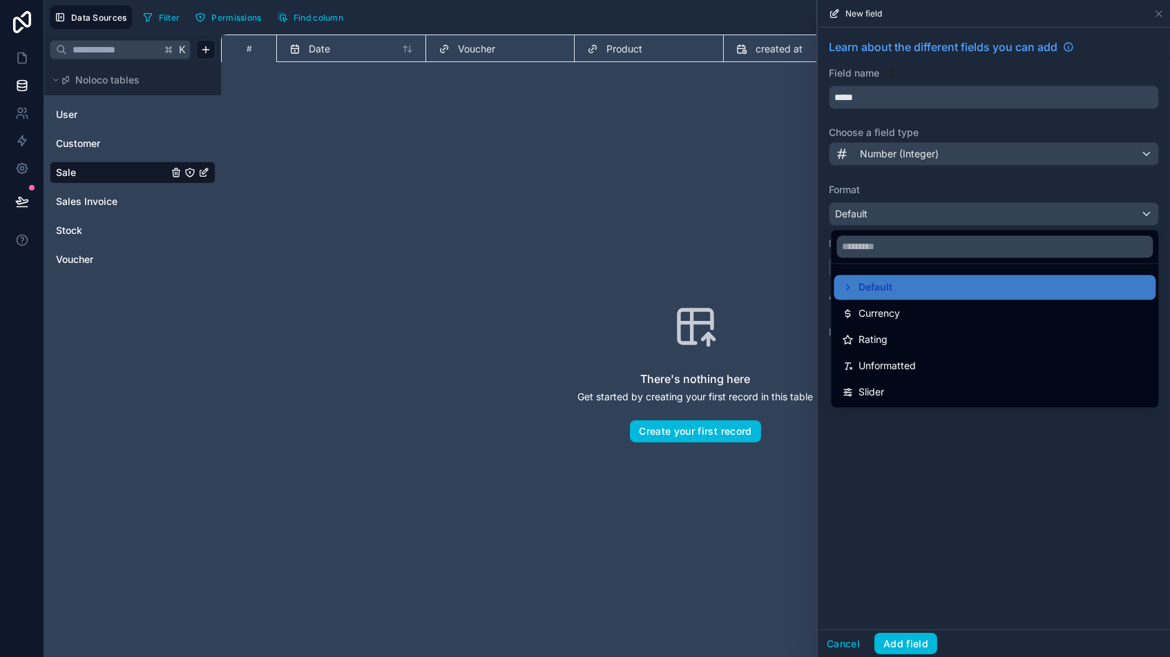
click at [924, 289] on div "Default" at bounding box center [994, 288] width 305 height 17
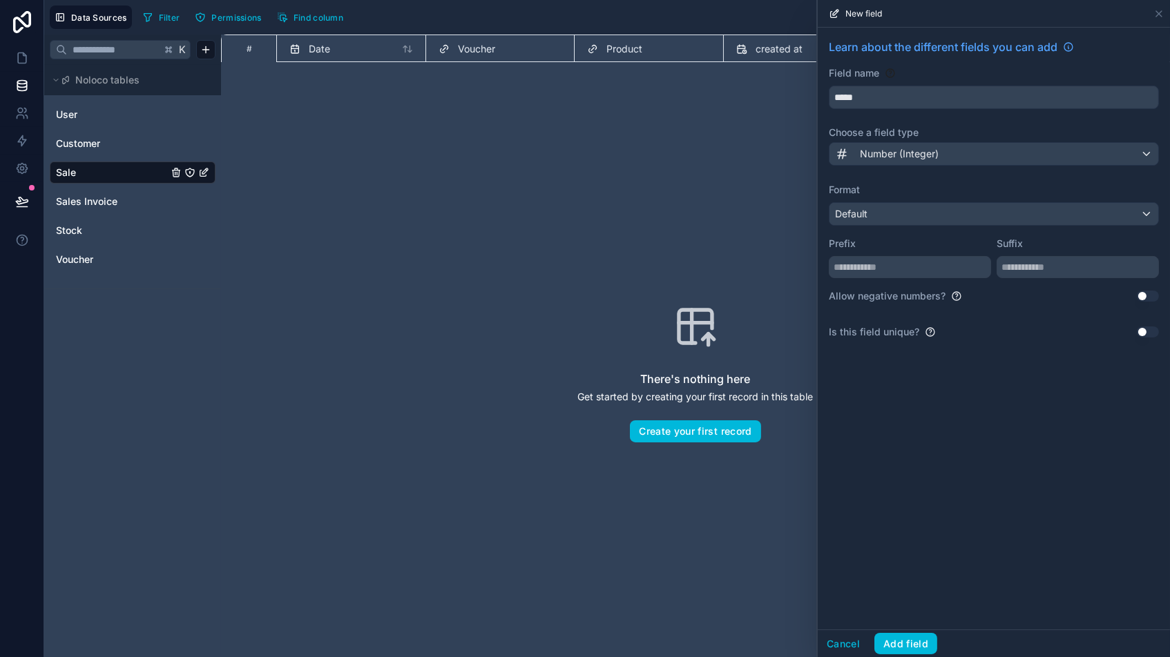
click at [896, 559] on button "Add field" at bounding box center [905, 644] width 63 height 22
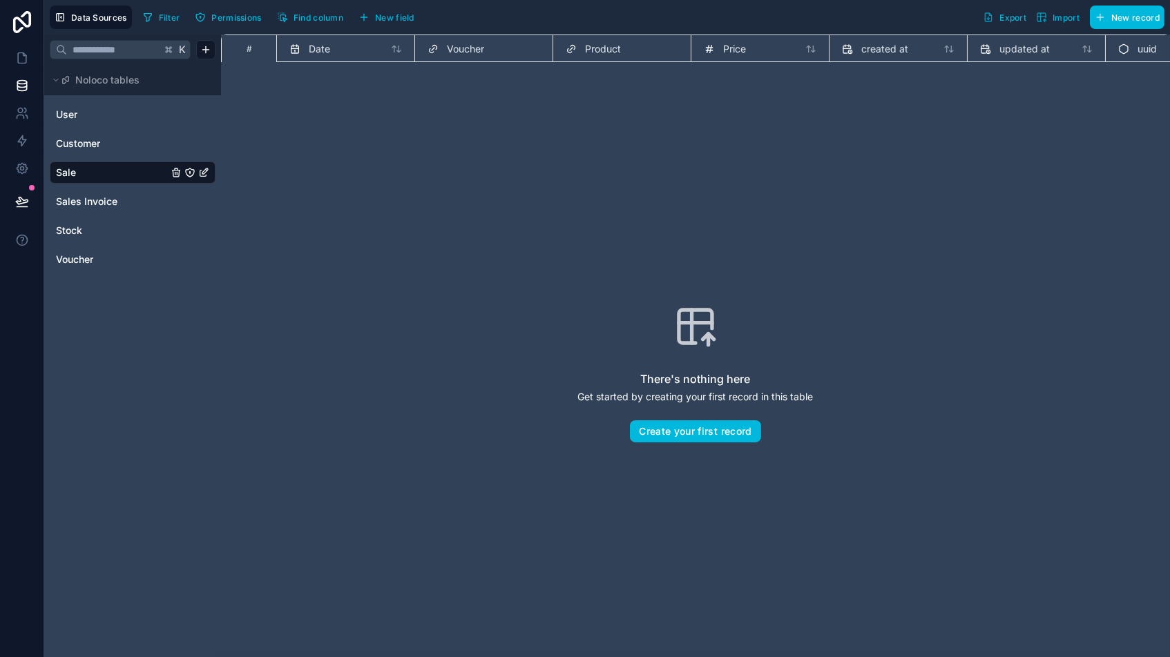
click at [397, 21] on span "New field" at bounding box center [394, 17] width 39 height 10
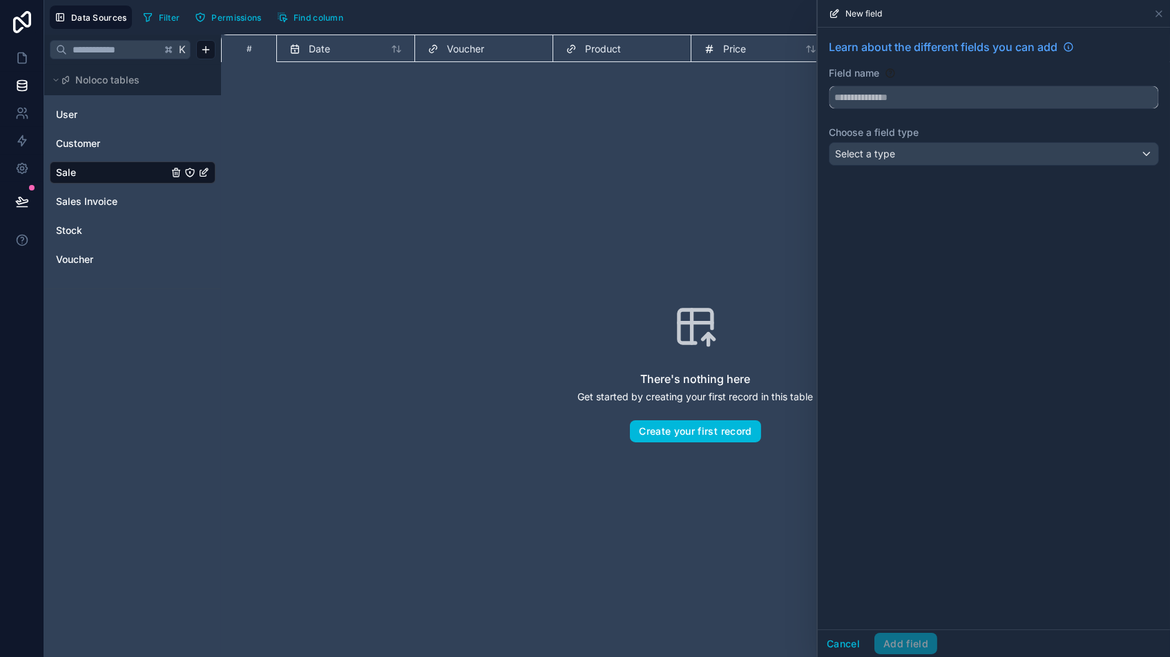
click at [951, 101] on input "text" at bounding box center [993, 97] width 329 height 22
click at [994, 97] on button "****" at bounding box center [993, 97] width 330 height 23
type input "*******"
click at [899, 155] on div "Select a type" at bounding box center [993, 154] width 329 height 22
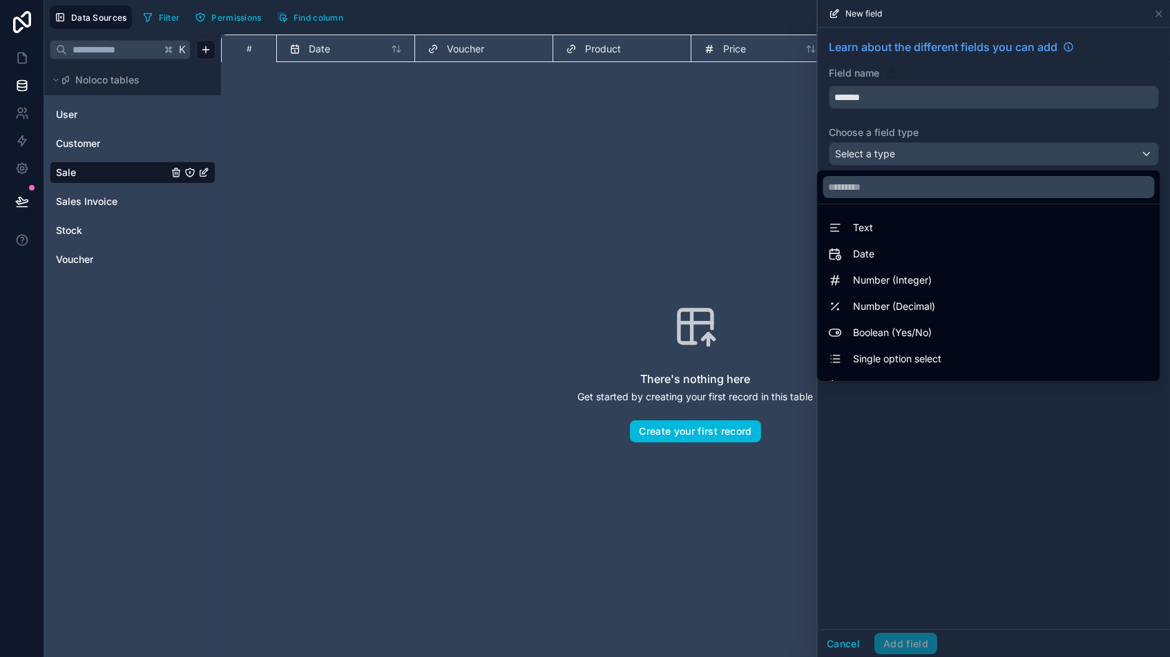
click at [900, 284] on span "Number (Integer)" at bounding box center [892, 280] width 79 height 17
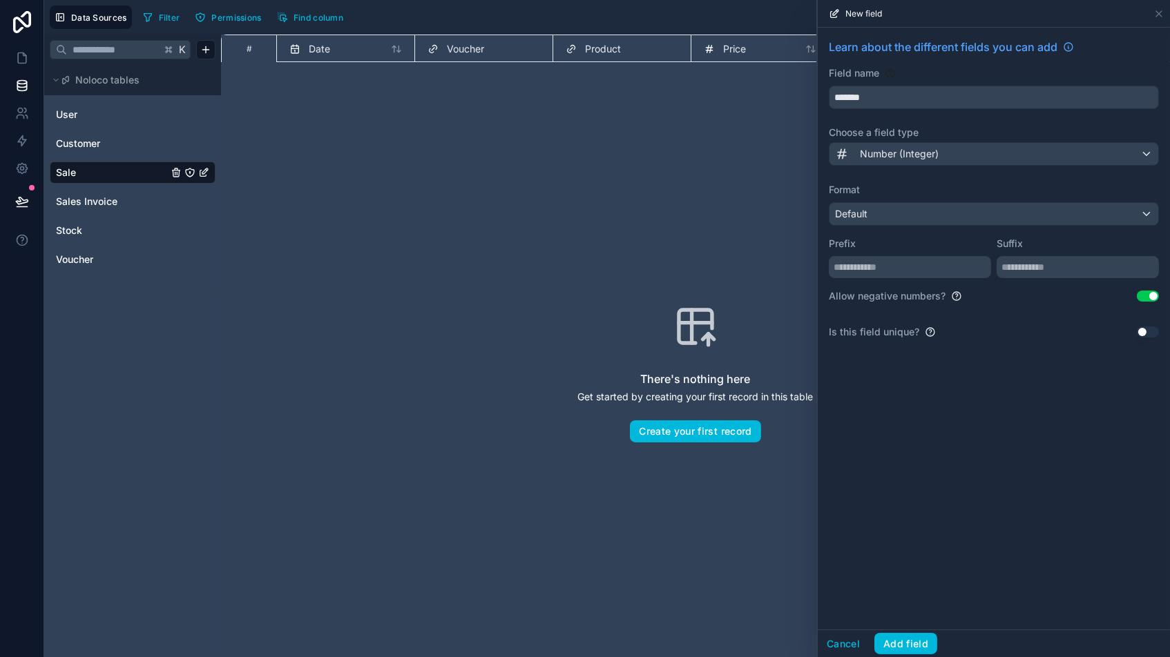
click at [994, 296] on button "Use setting" at bounding box center [1147, 296] width 22 height 11
click at [927, 222] on div "Default" at bounding box center [993, 214] width 329 height 22
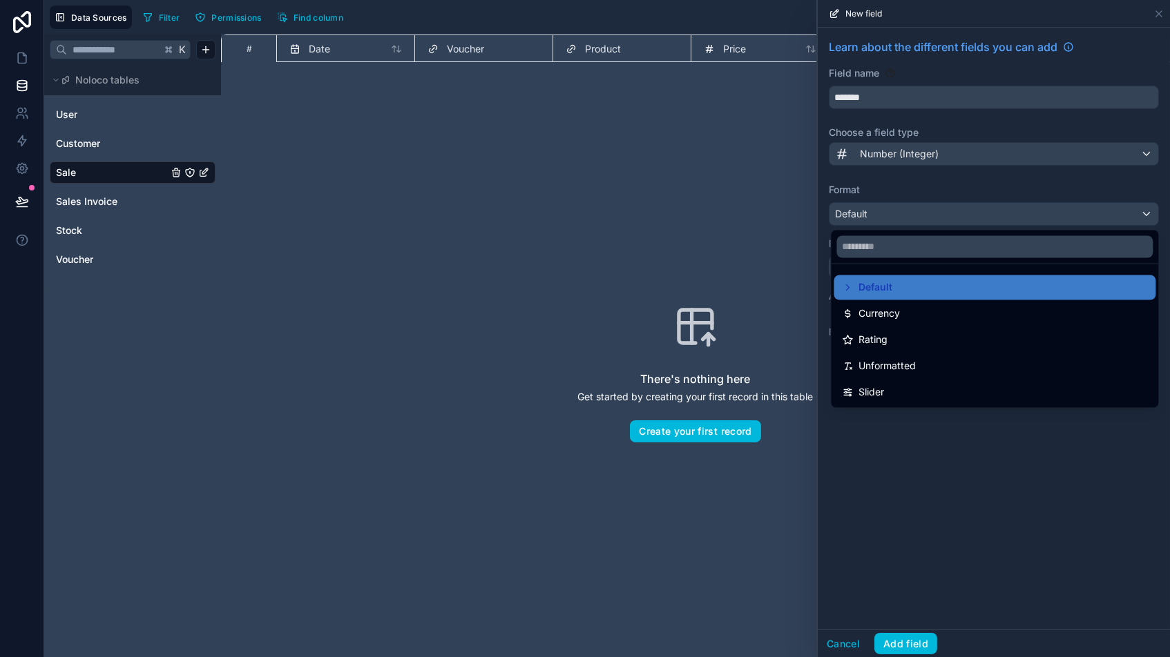
drag, startPoint x: 889, startPoint y: 287, endPoint x: 900, endPoint y: 284, distance: 12.1
click at [889, 287] on span "Default" at bounding box center [876, 288] width 34 height 17
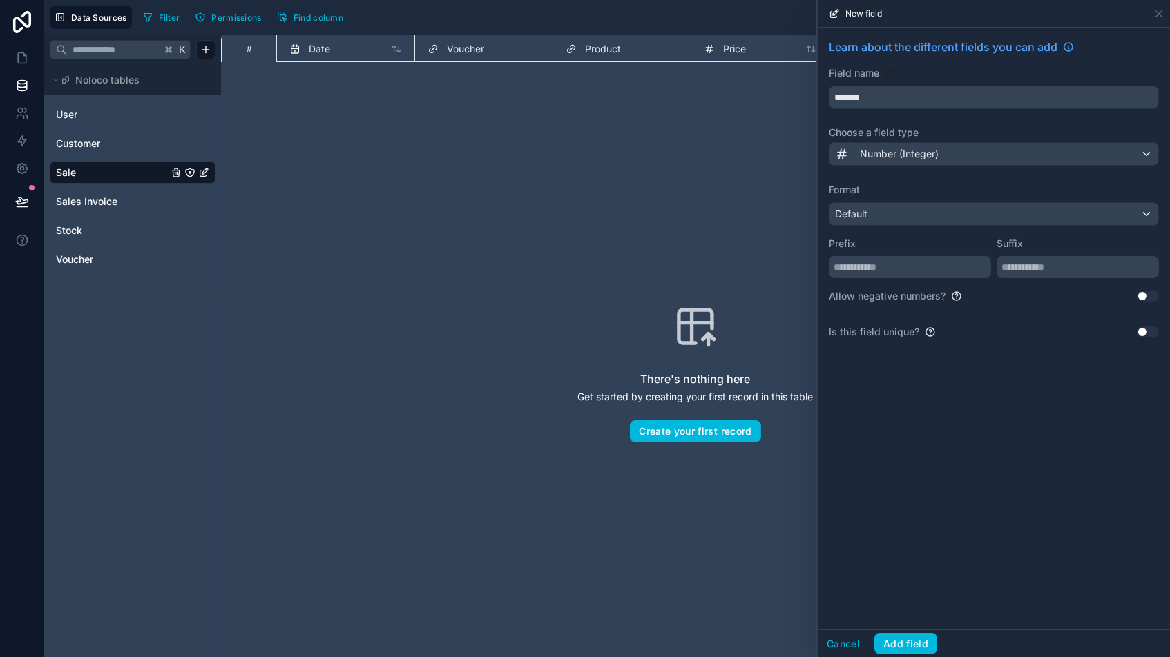
click at [994, 194] on label "Format" at bounding box center [993, 190] width 330 height 14
click at [899, 559] on button "Add field" at bounding box center [905, 644] width 63 height 22
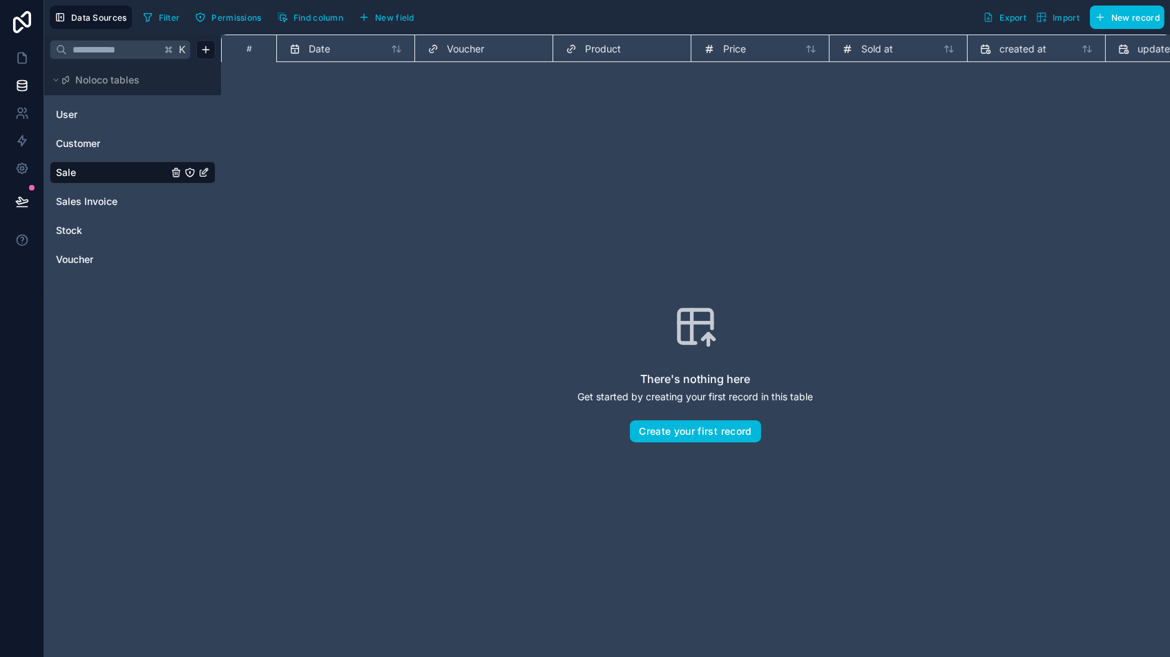
click at [389, 16] on span "New field" at bounding box center [394, 17] width 39 height 10
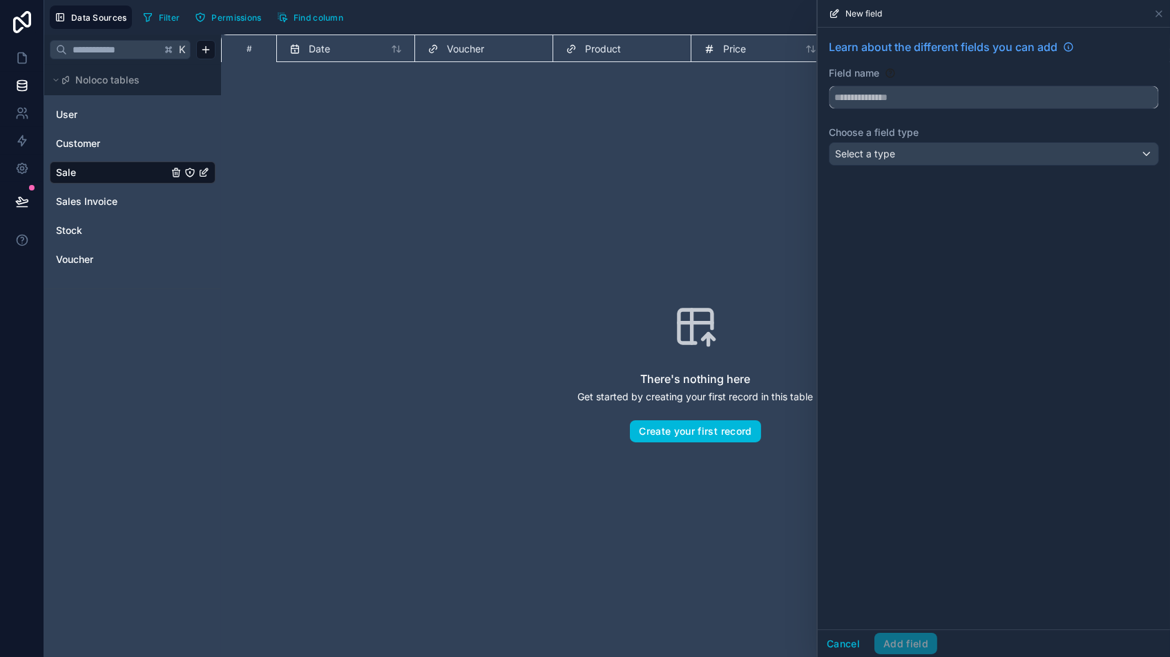
click at [918, 95] on input "text" at bounding box center [993, 97] width 329 height 22
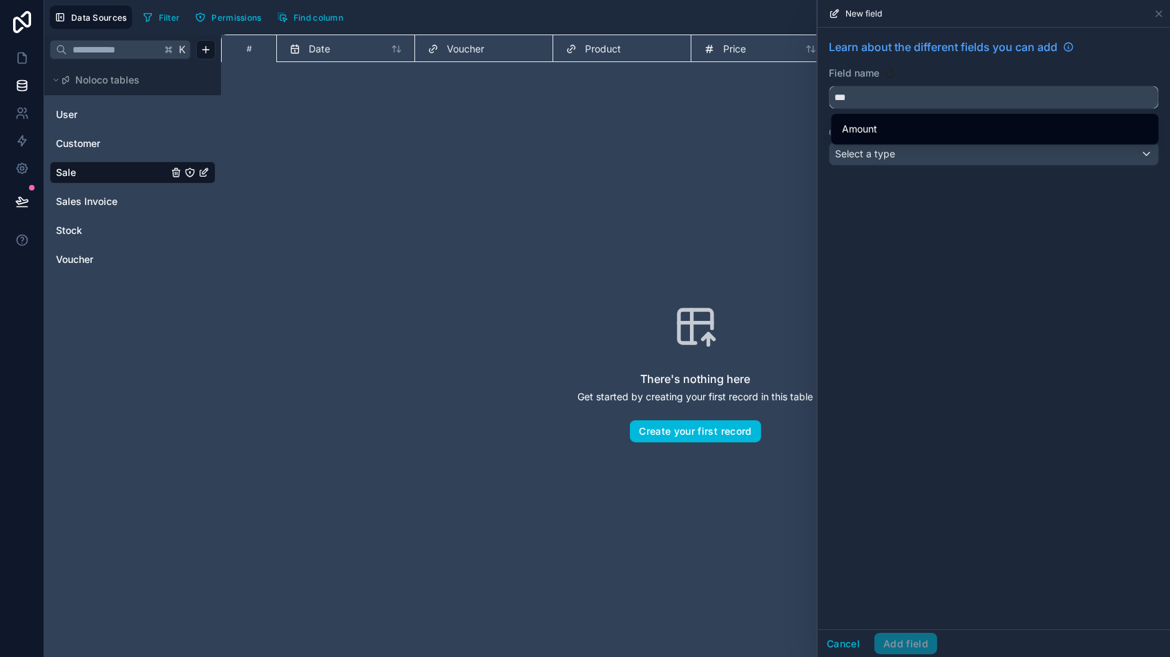
drag, startPoint x: 875, startPoint y: 98, endPoint x: 774, endPoint y: 95, distance: 101.5
click at [774, 95] on div "Data Sources Filter Permissions Find column Export Import New record K Noloco t…" at bounding box center [606, 328] width 1125 height 657
type input "*"
click at [873, 135] on span "Quantity" at bounding box center [861, 129] width 39 height 17
type input "********"
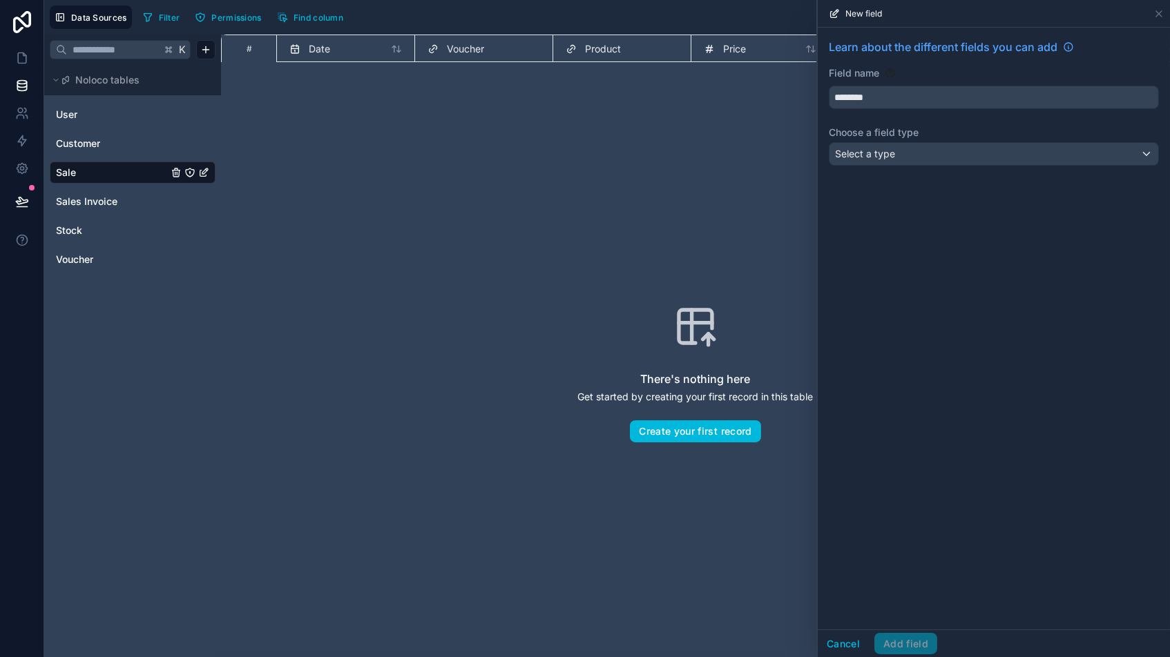
click at [868, 155] on span "Select a type" at bounding box center [865, 154] width 60 height 12
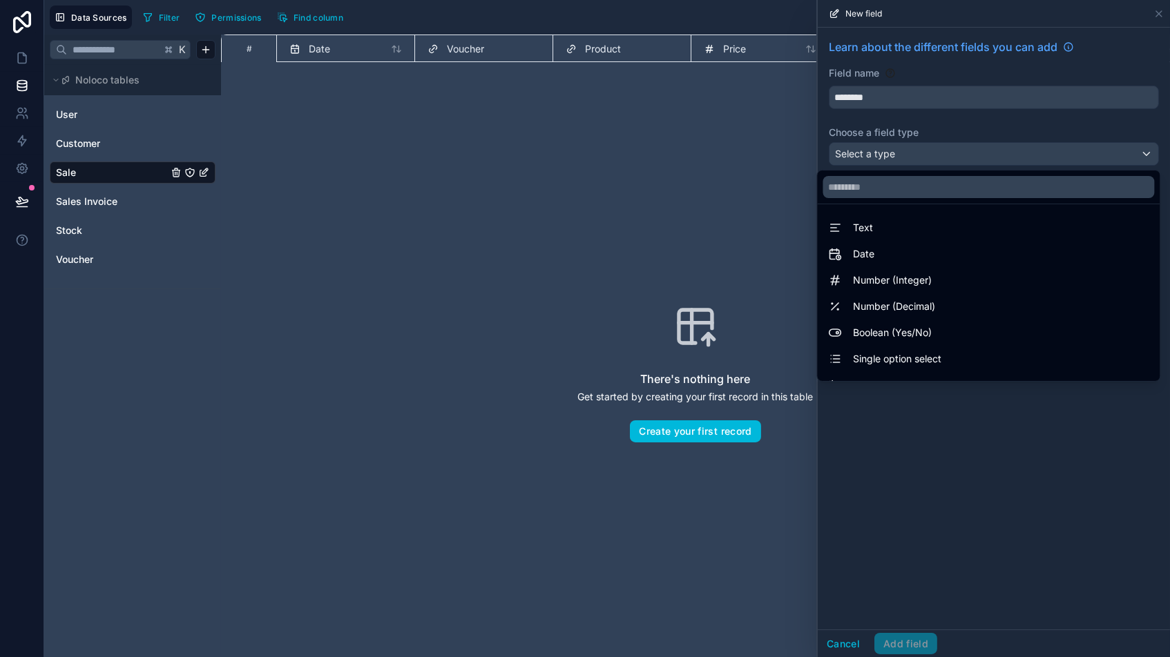
click at [886, 282] on span "Number (Integer)" at bounding box center [892, 280] width 79 height 17
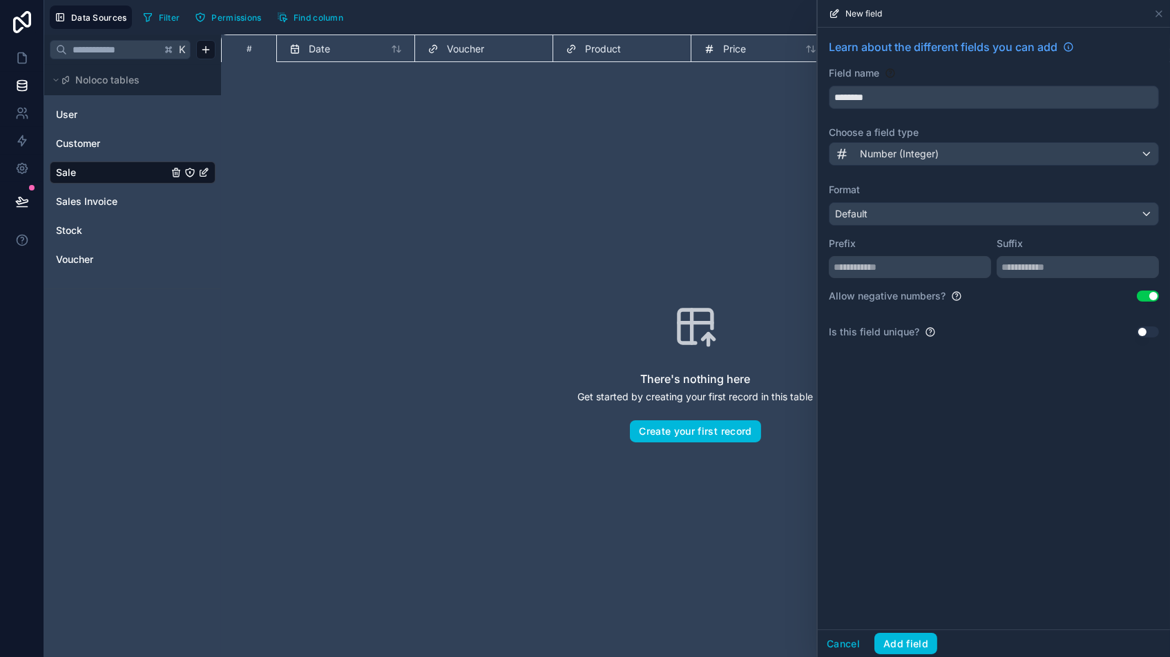
click at [994, 298] on button "Use setting" at bounding box center [1147, 296] width 22 height 11
click at [909, 559] on button "Add field" at bounding box center [905, 644] width 63 height 22
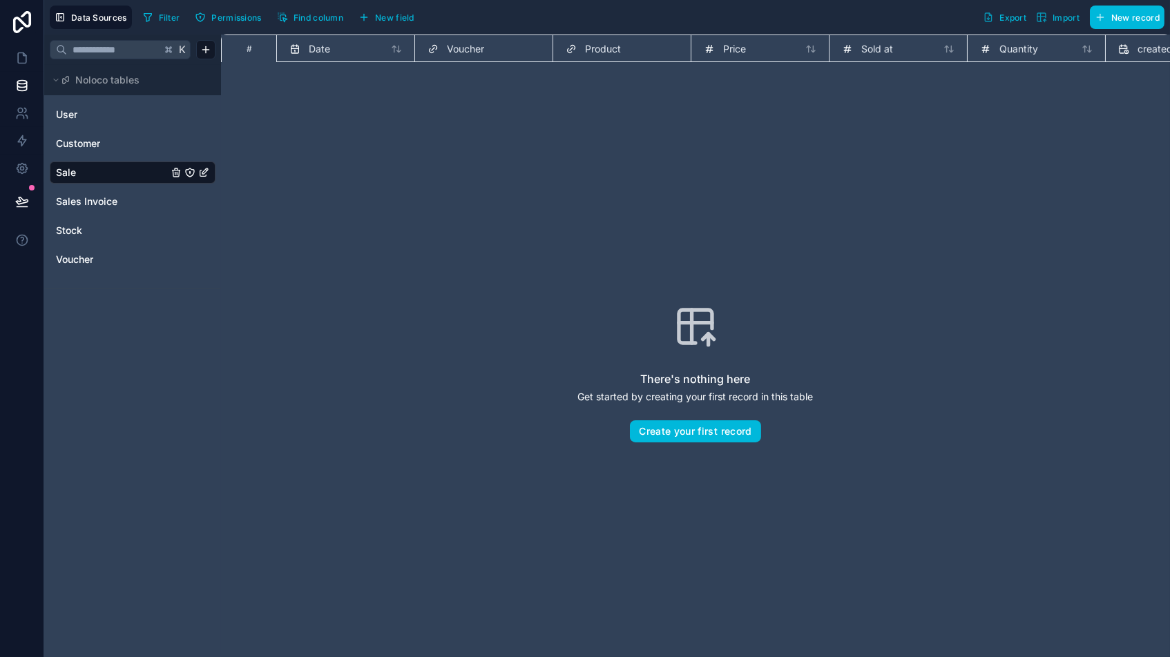
click at [395, 19] on span "New field" at bounding box center [394, 17] width 39 height 10
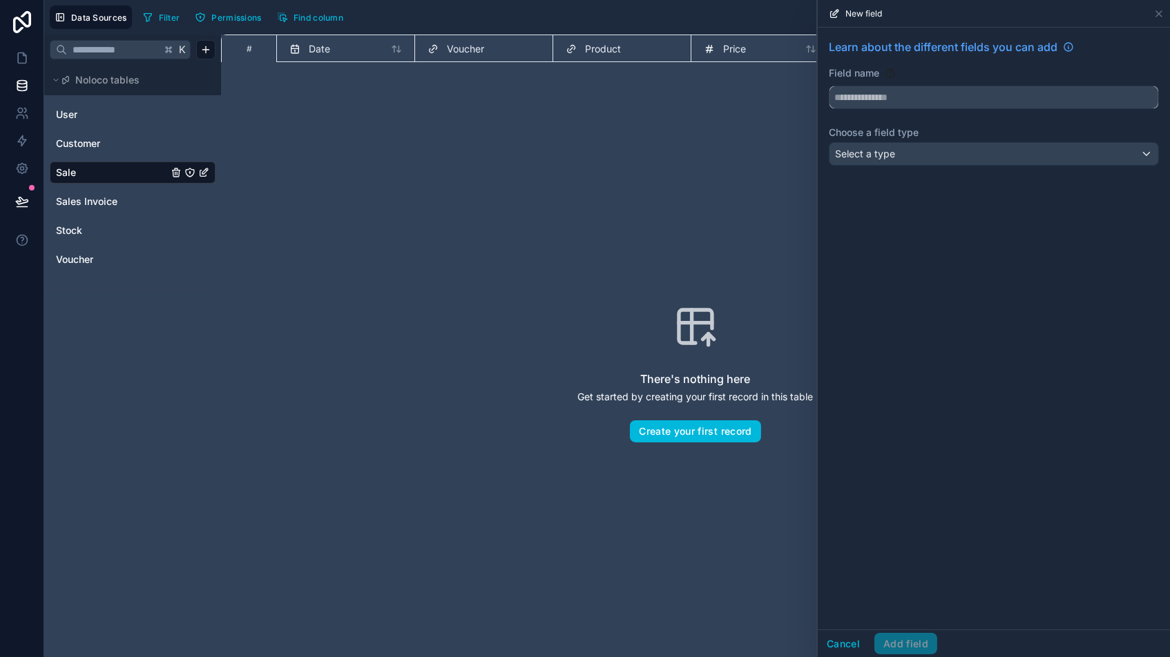
click at [869, 99] on input "text" at bounding box center [993, 97] width 329 height 22
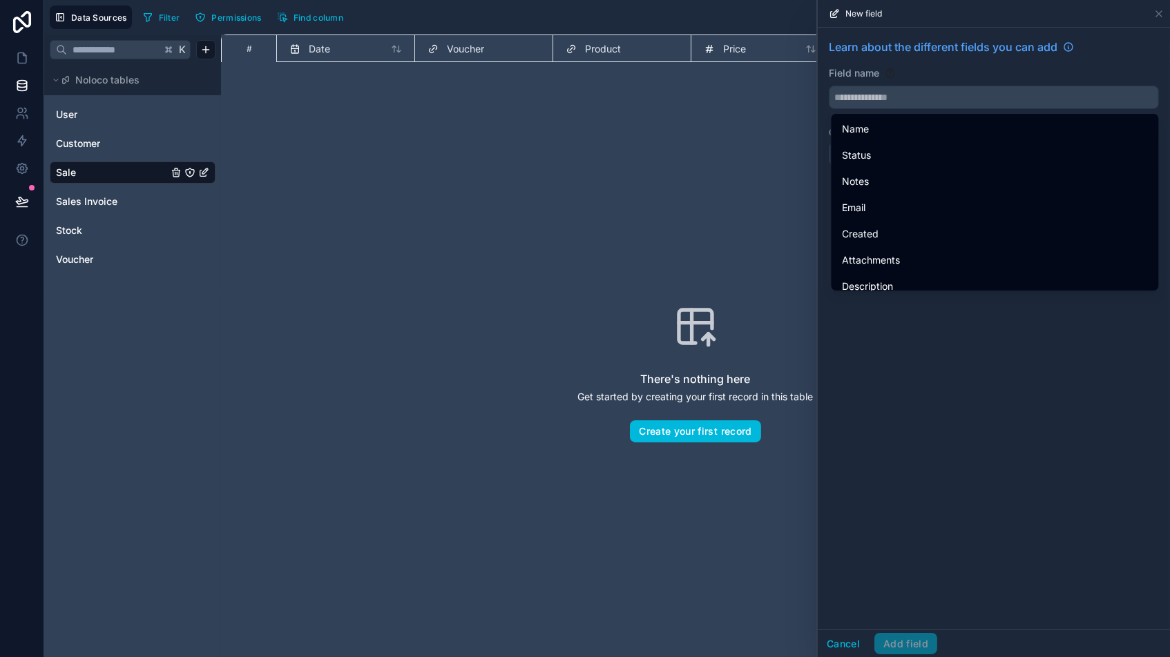
click at [875, 429] on div "Learn about the different fields you can add Field name Choose a field type Sel…" at bounding box center [993, 329] width 352 height 602
click at [958, 68] on div "Field name" at bounding box center [993, 73] width 330 height 14
click at [918, 95] on input "text" at bounding box center [993, 97] width 329 height 22
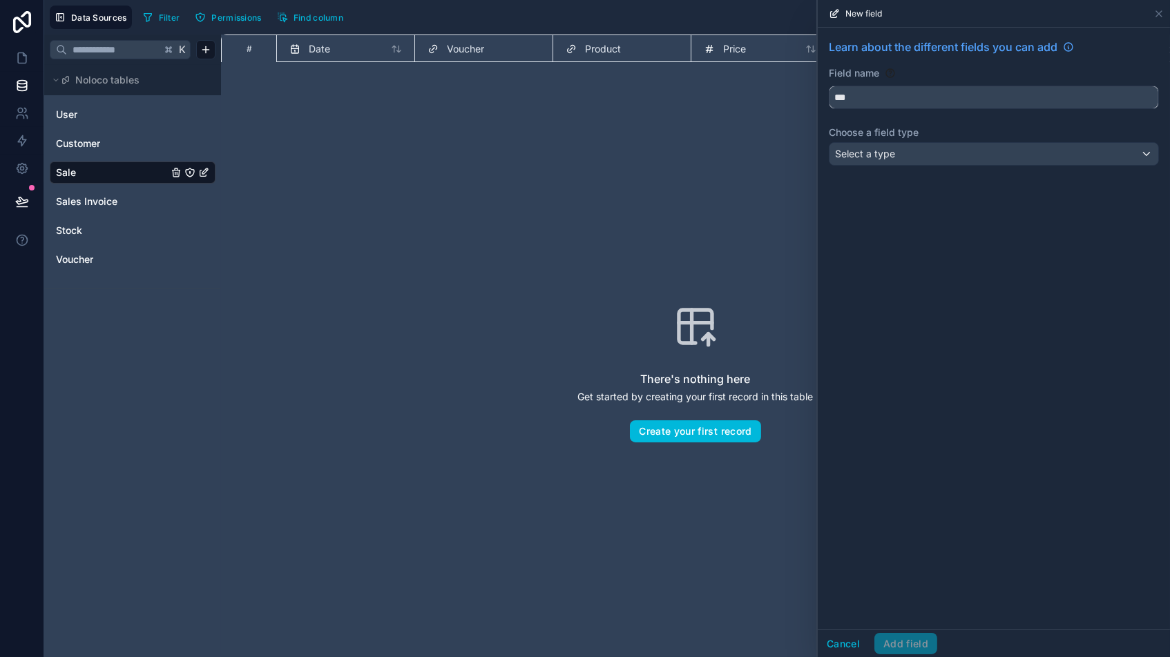
click at [871, 105] on input "***" at bounding box center [993, 97] width 329 height 22
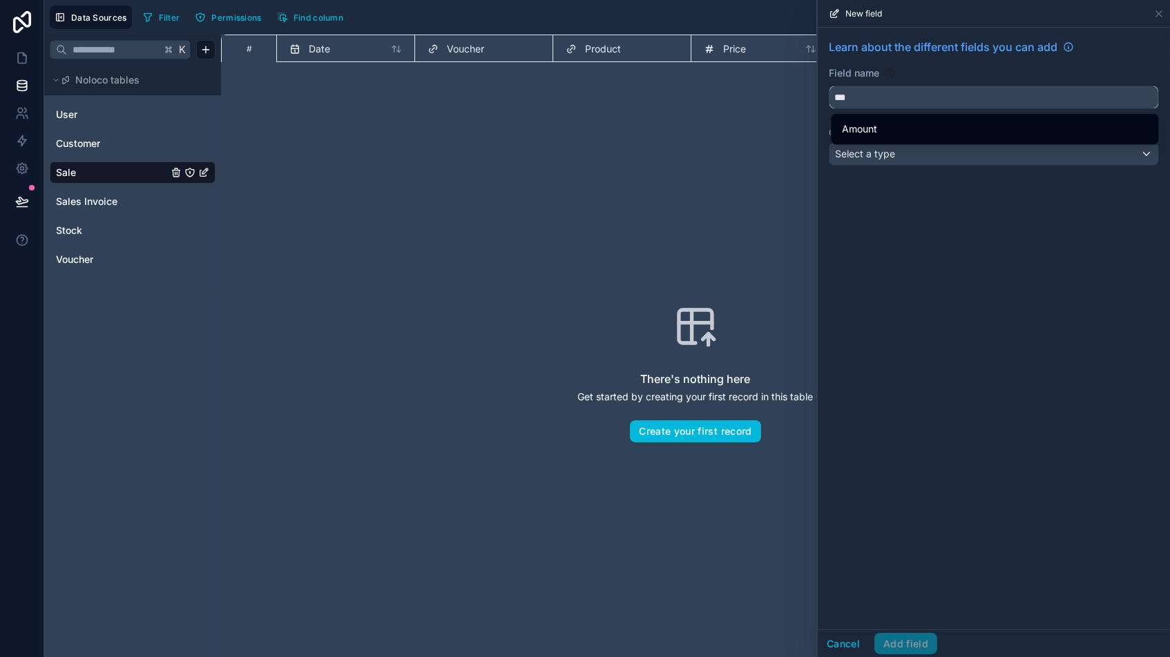
scroll to position [-1, 0]
click at [847, 129] on span "Amount" at bounding box center [859, 129] width 35 height 17
type input "******"
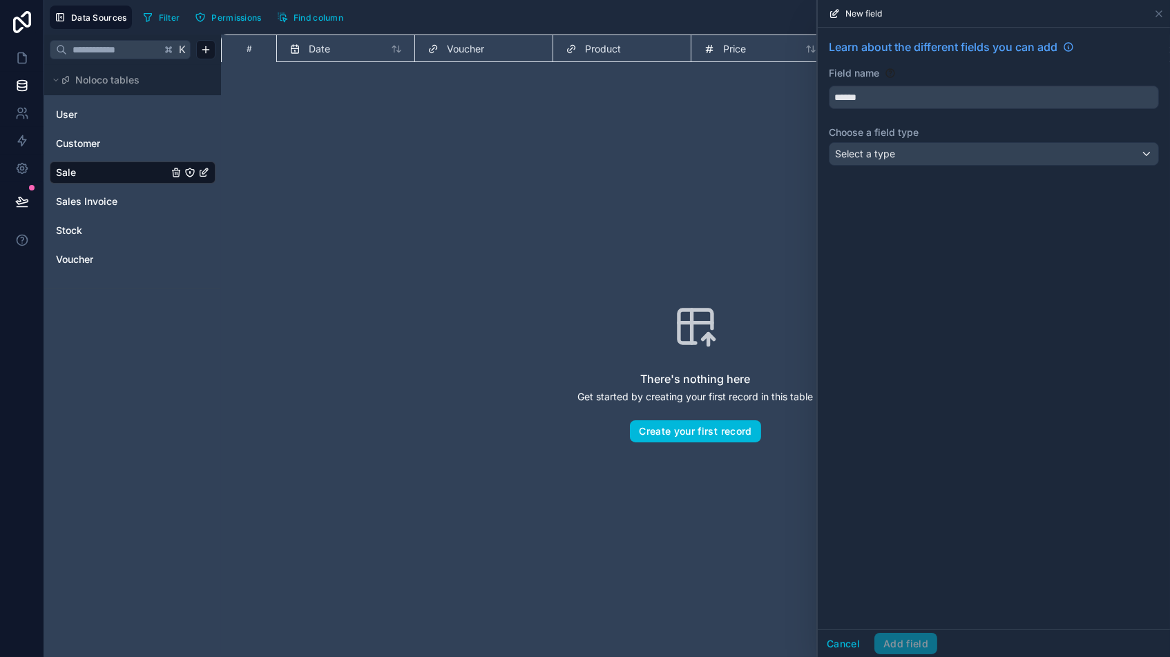
scroll to position [0, 0]
click at [875, 155] on span "Select a type" at bounding box center [865, 154] width 60 height 12
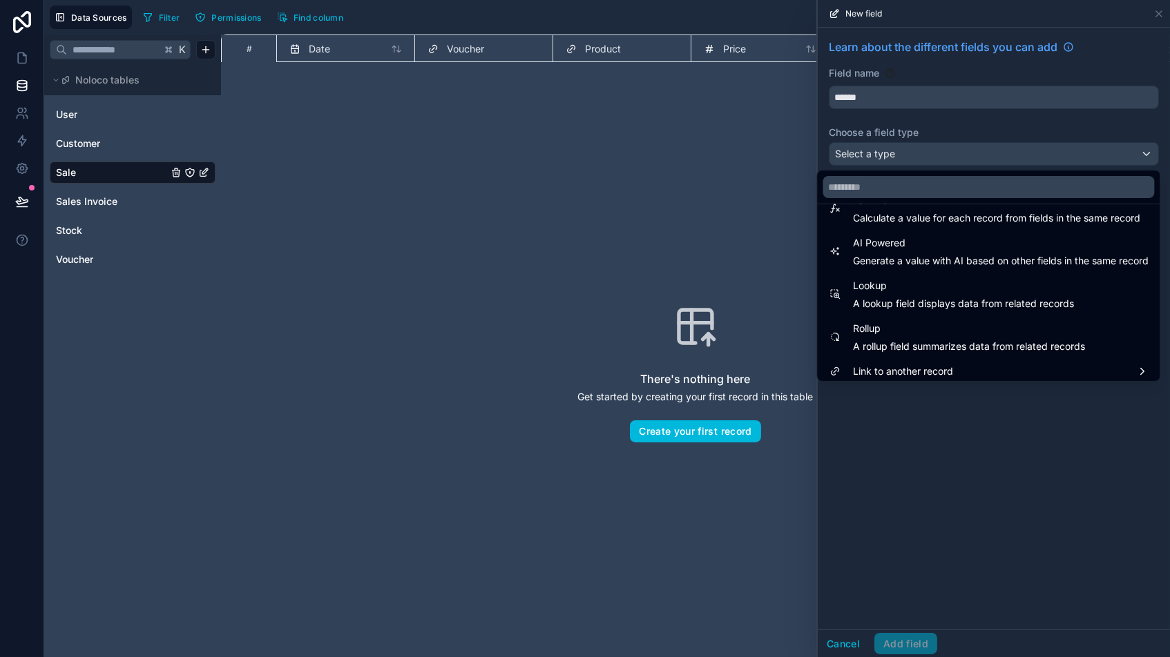
scroll to position [394, 0]
click at [900, 217] on span "Calculate a value for each record from fields in the same record" at bounding box center [996, 219] width 287 height 14
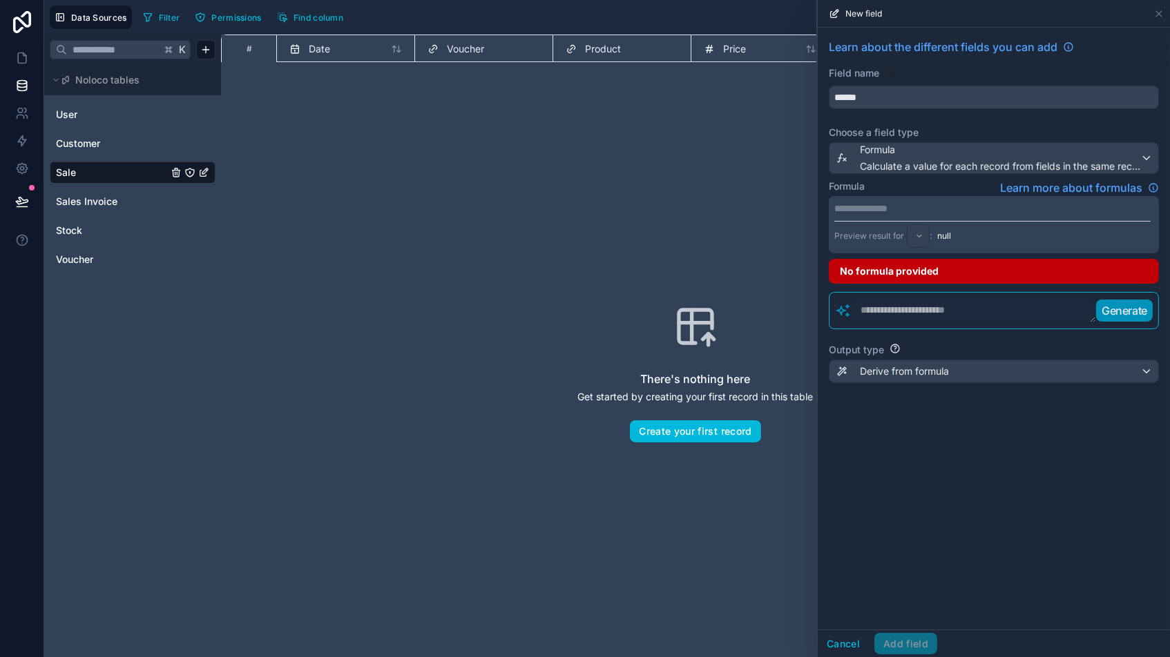
click at [896, 212] on p "**********" at bounding box center [992, 209] width 316 height 14
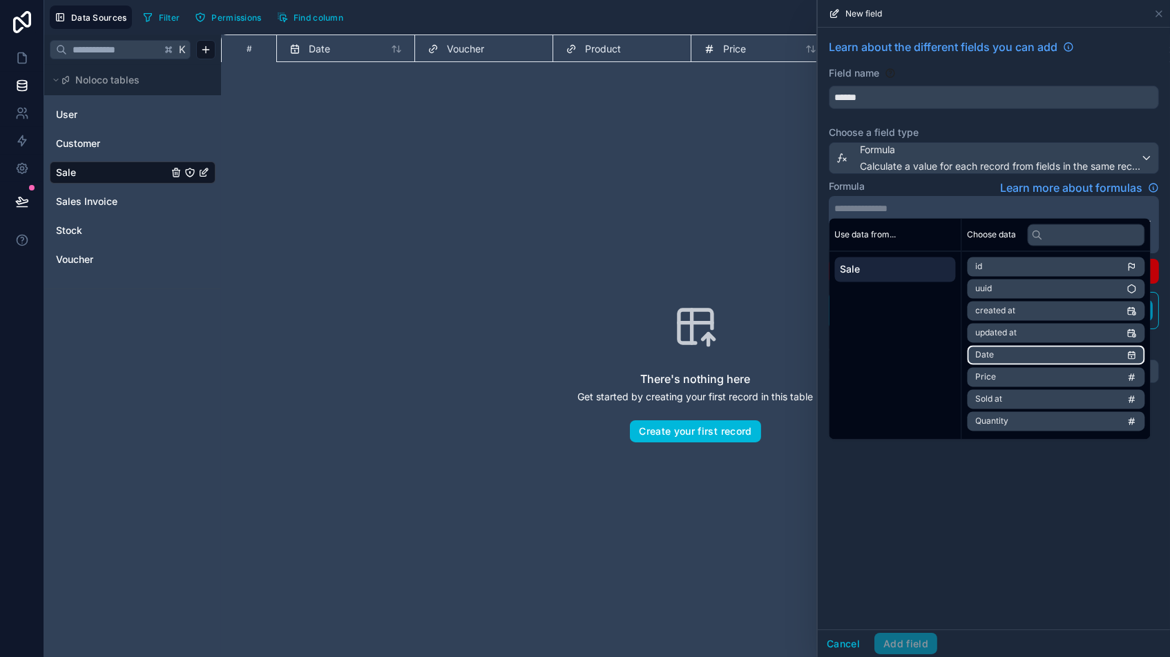
scroll to position [0, 0]
click at [994, 393] on li "Sold at" at bounding box center [1055, 399] width 177 height 19
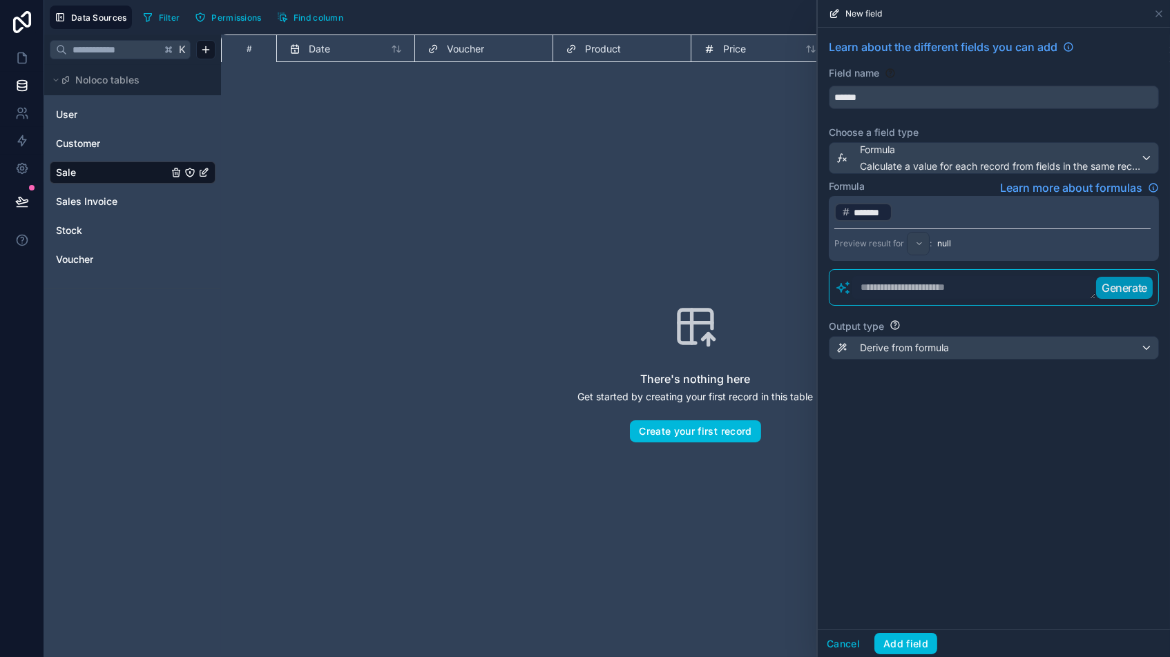
click at [938, 218] on p "﻿ ******* ﻿ ﻿" at bounding box center [992, 212] width 316 height 21
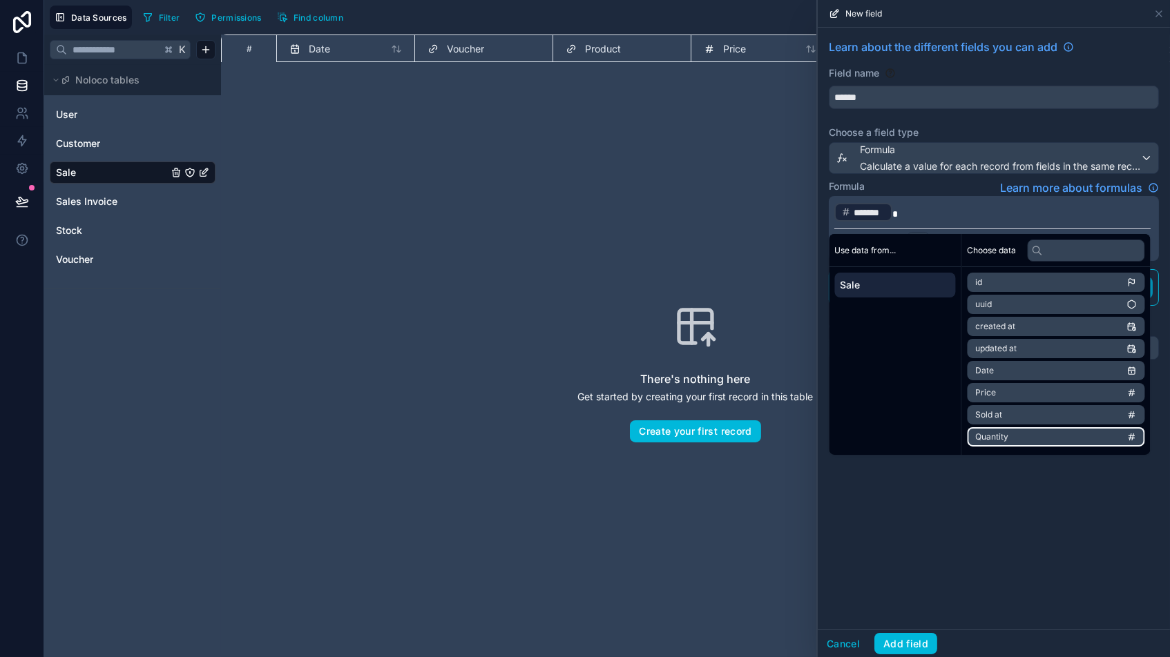
click at [994, 435] on li "Quantity" at bounding box center [1055, 436] width 177 height 19
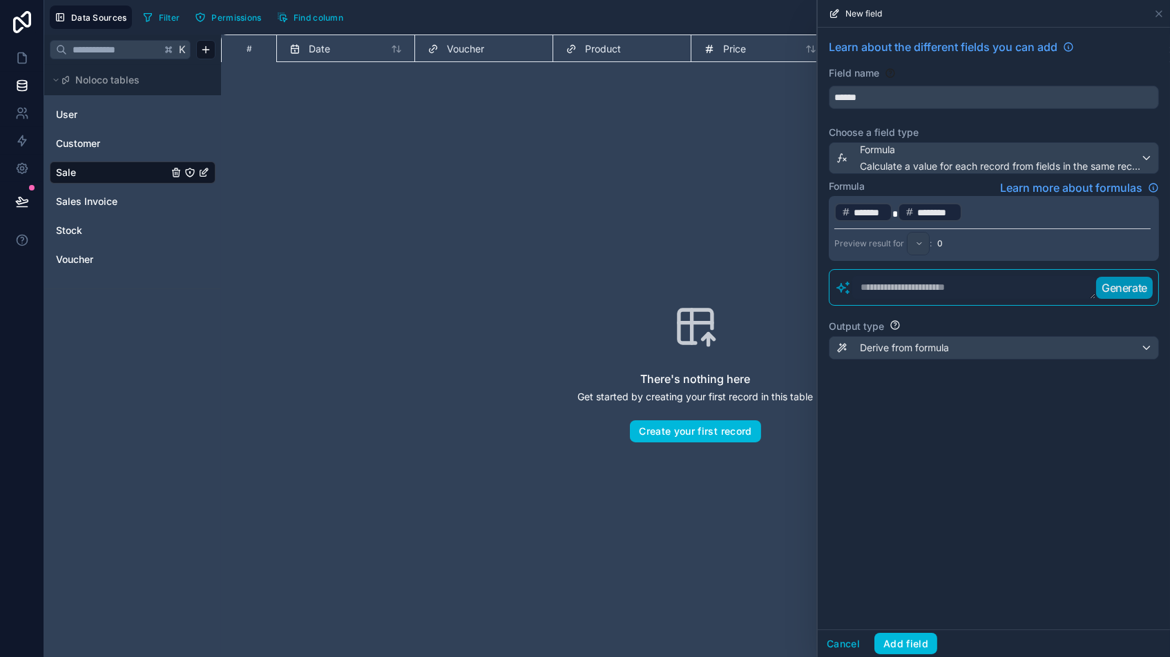
click at [930, 532] on div "Learn about the different fields you can add Field name ****** Choose a field t…" at bounding box center [993, 329] width 352 height 602
click at [907, 353] on span "Derive from formula" at bounding box center [904, 348] width 89 height 14
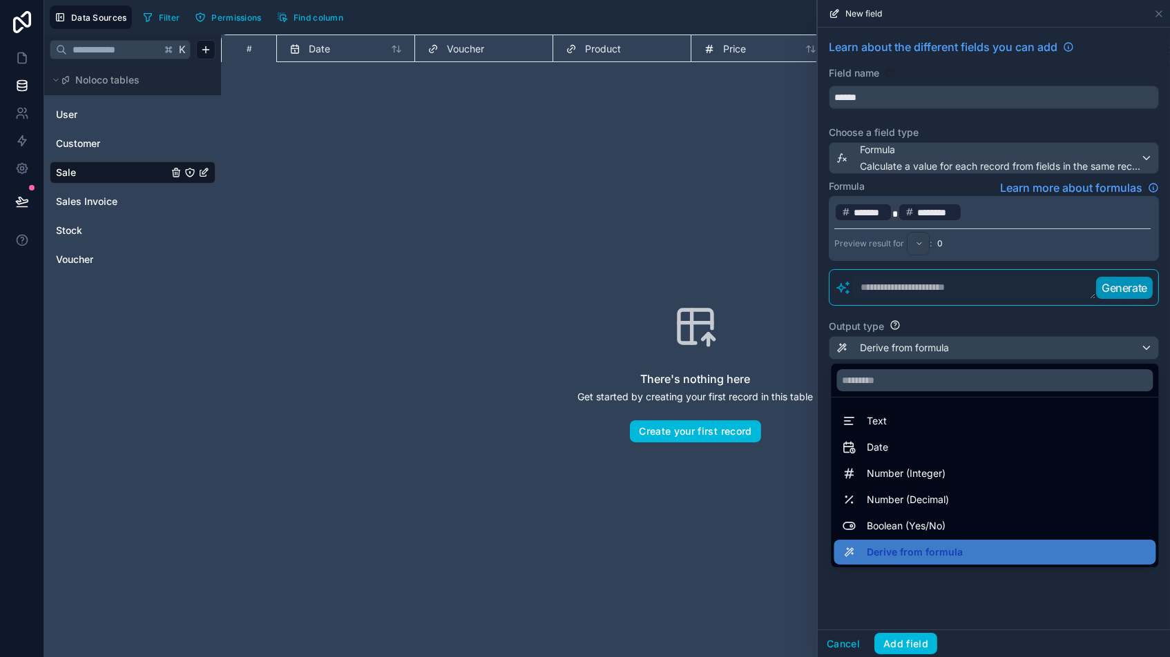
click at [889, 474] on span "Number (Integer)" at bounding box center [906, 473] width 79 height 17
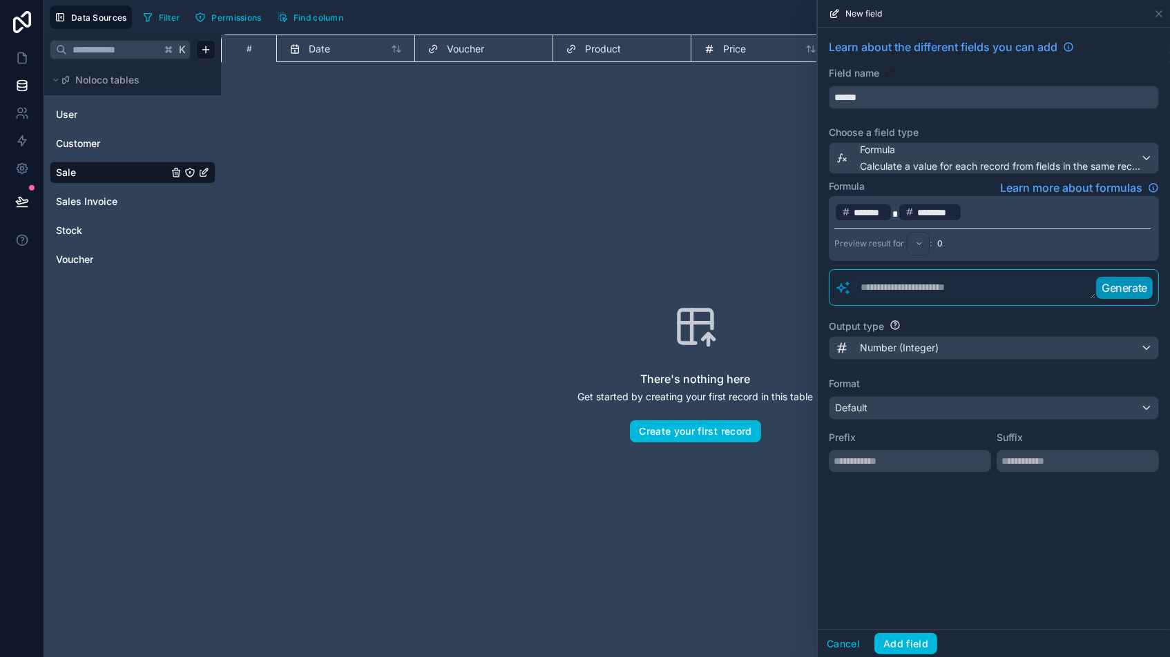
click at [929, 414] on div "Default" at bounding box center [993, 408] width 329 height 22
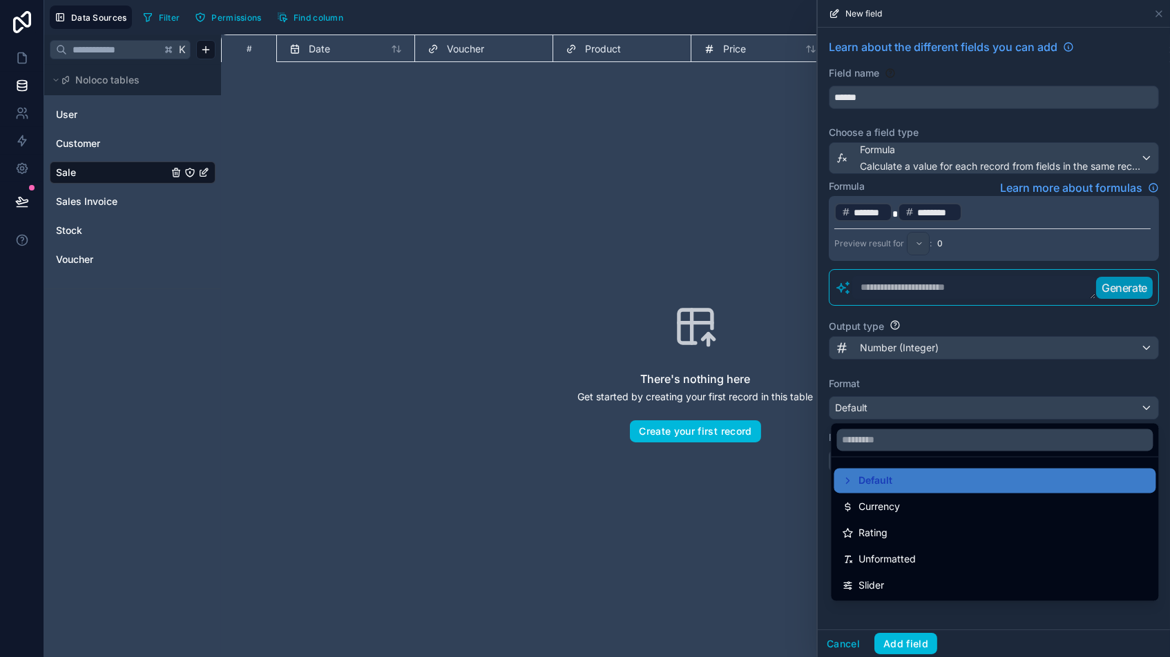
click at [905, 473] on div "Default" at bounding box center [994, 481] width 305 height 17
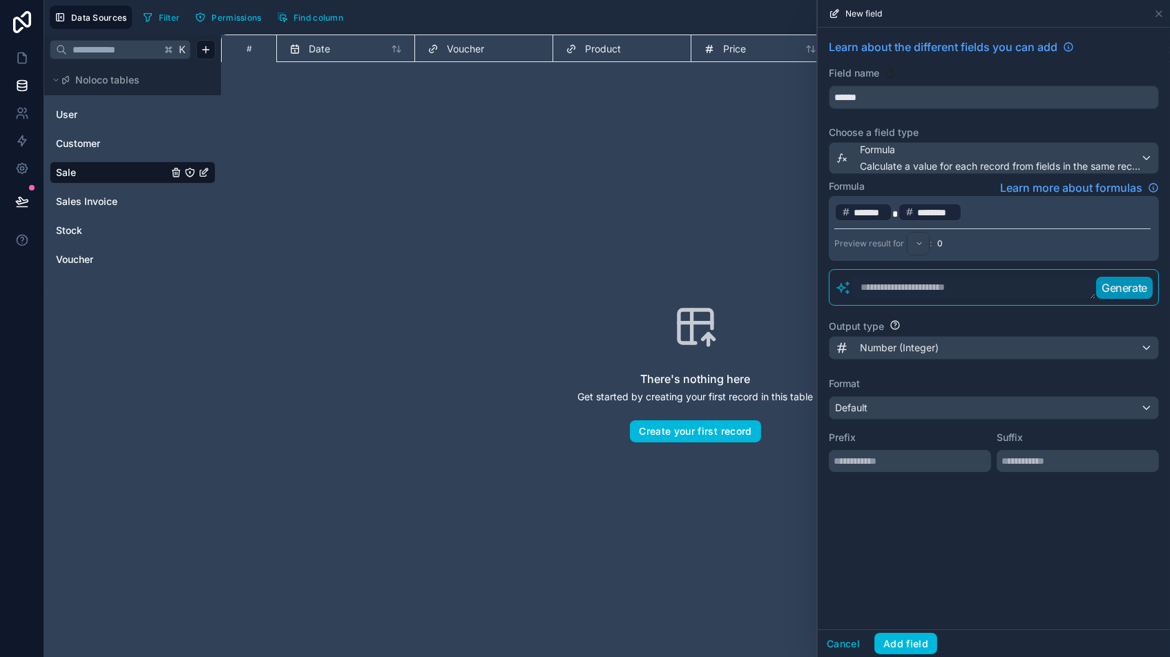
drag, startPoint x: 999, startPoint y: 324, endPoint x: 996, endPoint y: 331, distance: 7.1
click at [994, 324] on div "Output type" at bounding box center [993, 327] width 330 height 14
click at [906, 559] on button "Add field" at bounding box center [905, 644] width 63 height 22
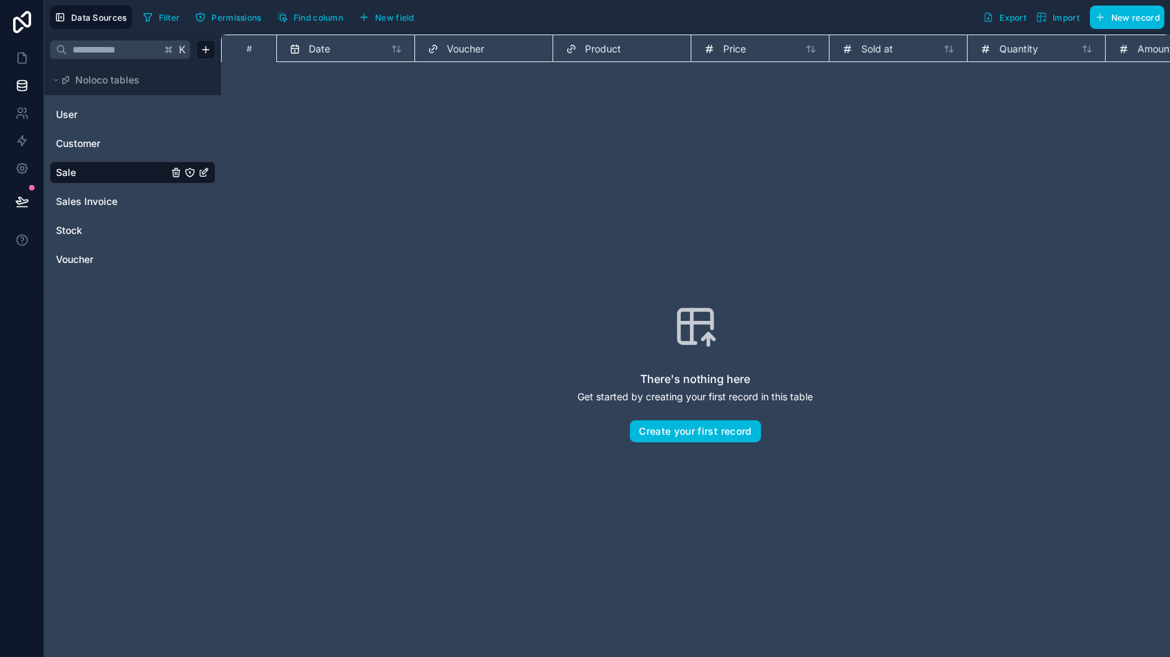
click at [517, 215] on div "There's nothing here Get started by creating your first record in this table Cr…" at bounding box center [695, 373] width 860 height 534
click at [204, 49] on html "Data Sources Filter Permissions Find column New field Export Import New record …" at bounding box center [585, 328] width 1170 height 657
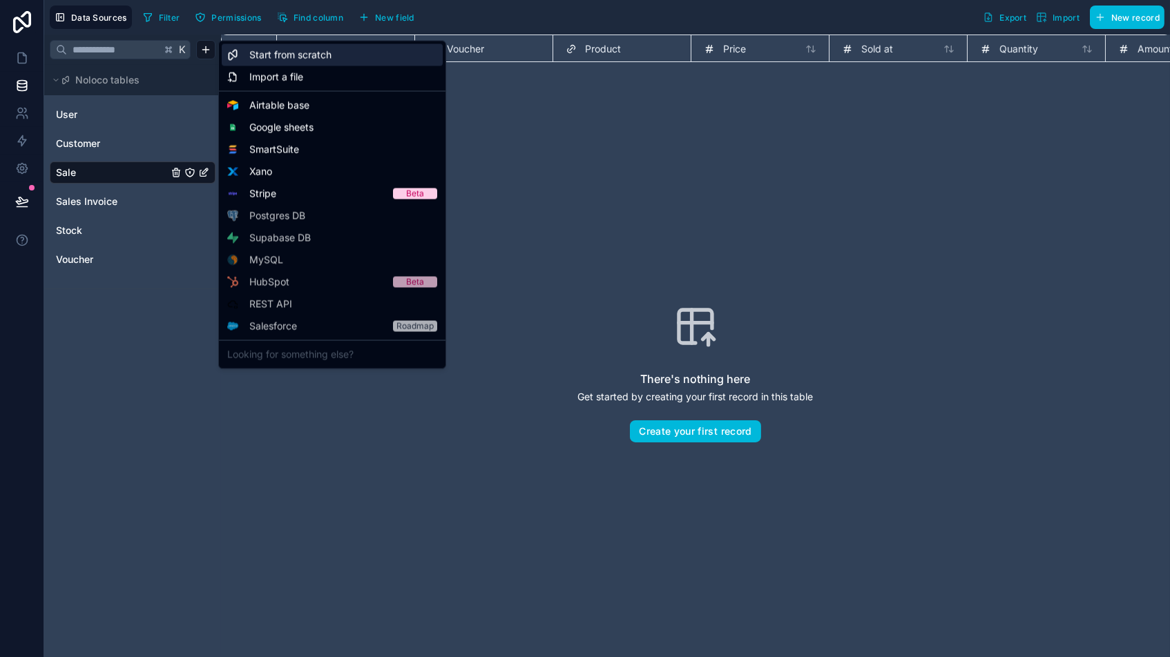
click at [302, 53] on span "Start from scratch" at bounding box center [290, 55] width 82 height 14
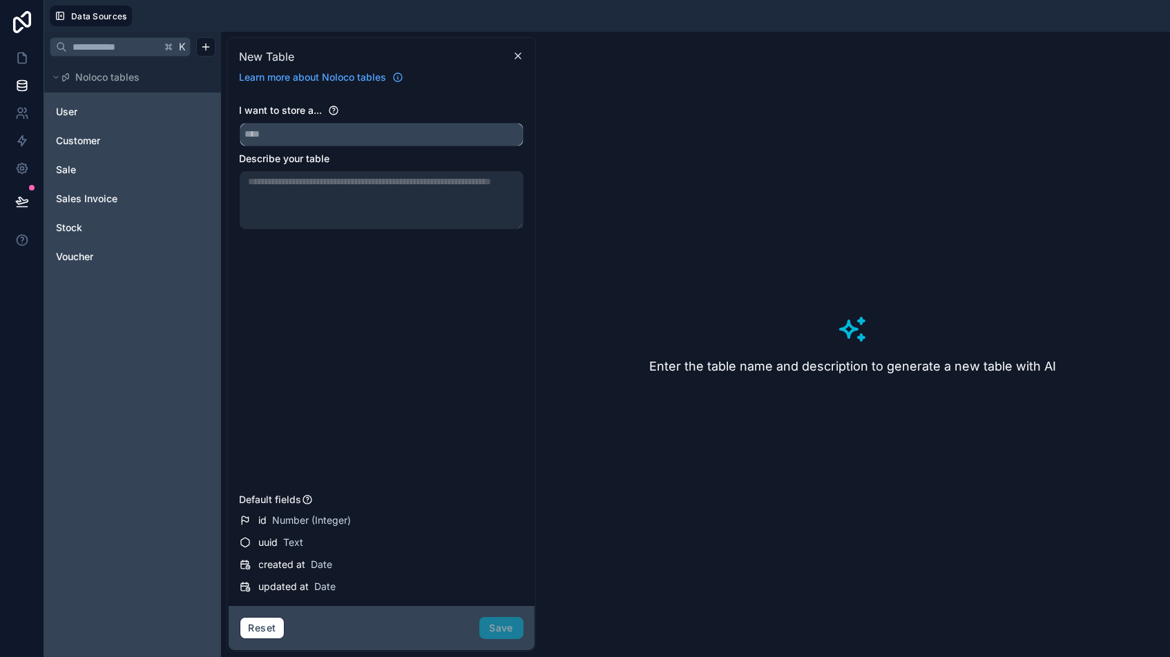
click at [283, 137] on input "text" at bounding box center [381, 135] width 282 height 22
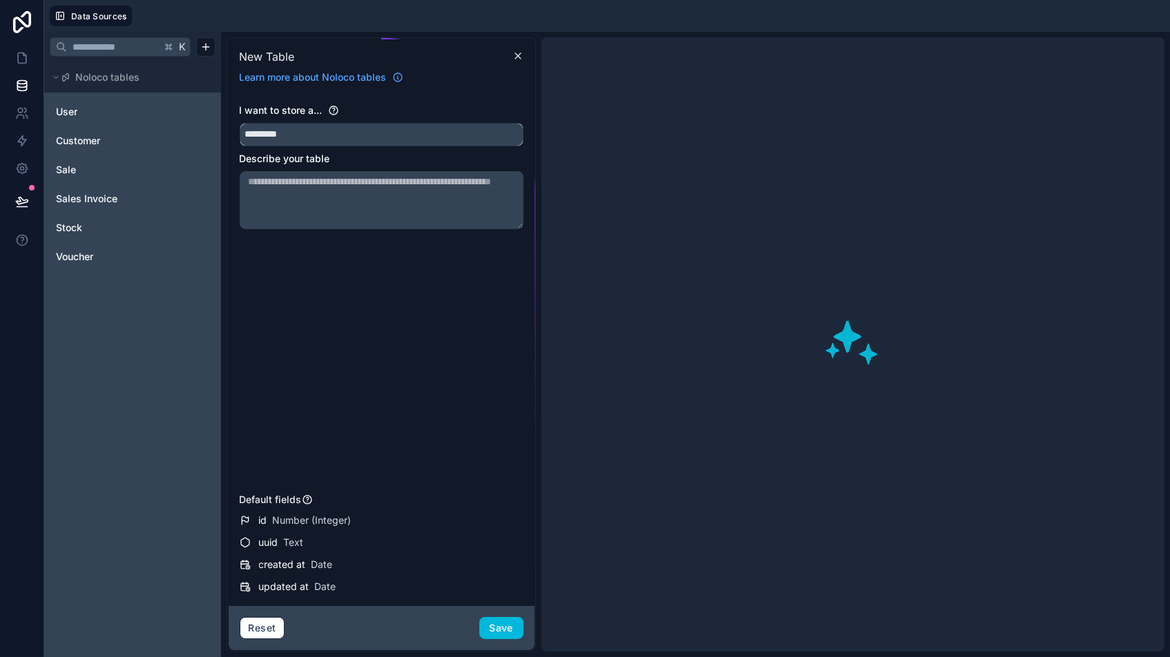
click at [380, 133] on button "********" at bounding box center [382, 134] width 284 height 23
type input "**********"
click at [499, 559] on button "Save" at bounding box center [501, 628] width 44 height 22
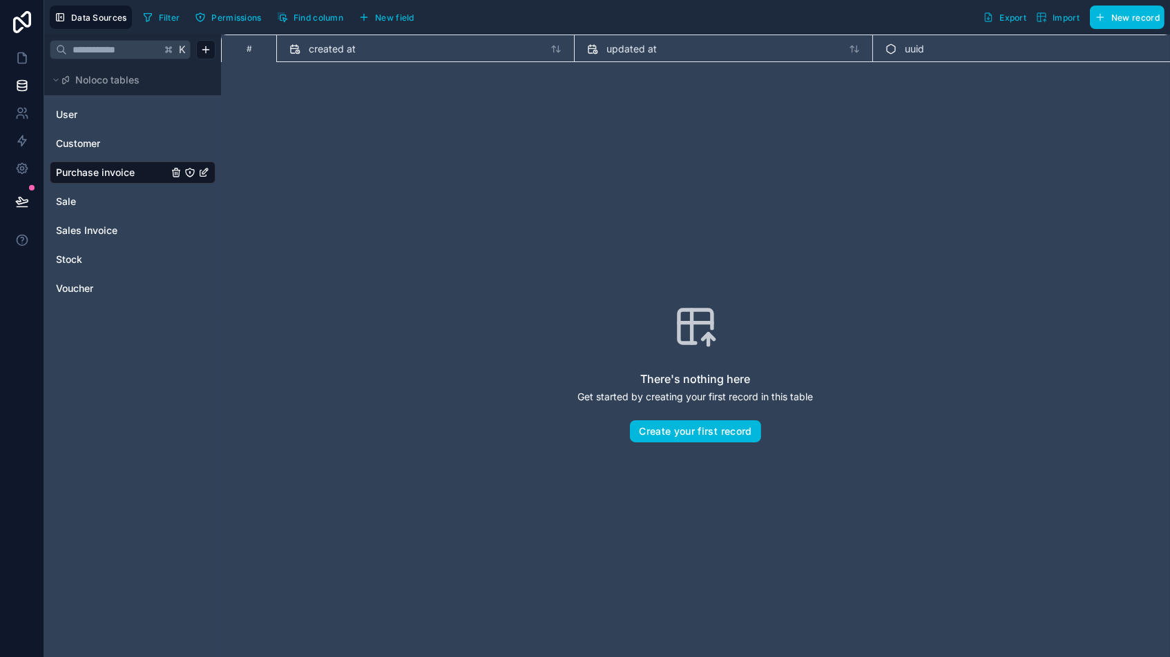
click at [315, 21] on span "Find column" at bounding box center [318, 17] width 50 height 10
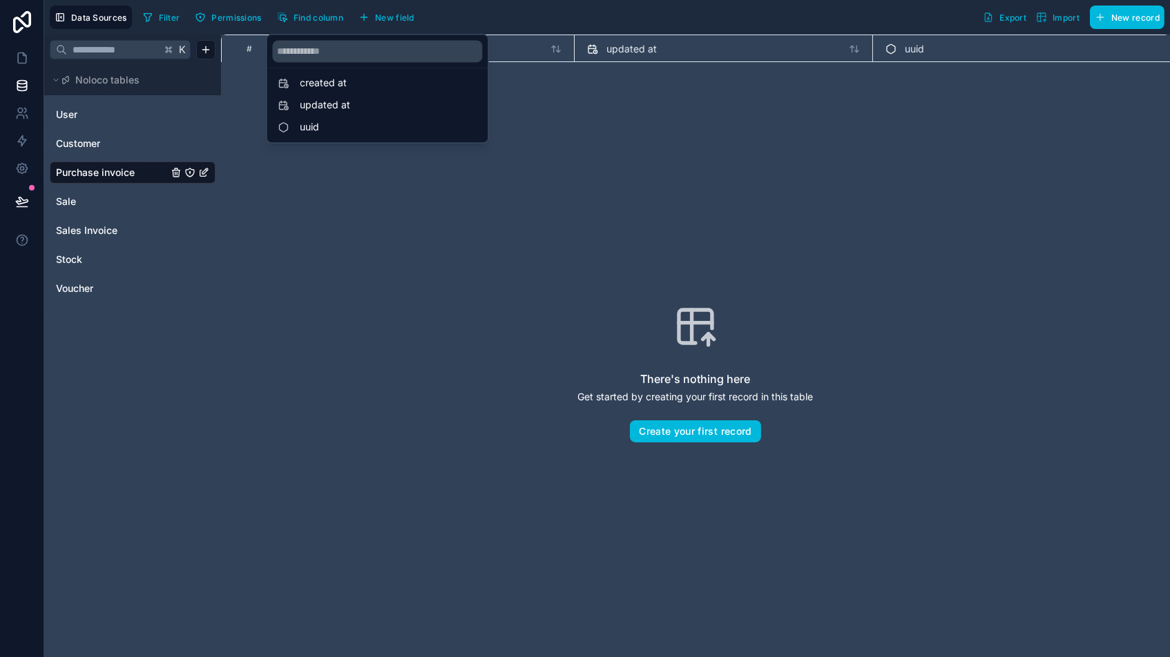
click at [394, 15] on span "New field" at bounding box center [394, 17] width 39 height 10
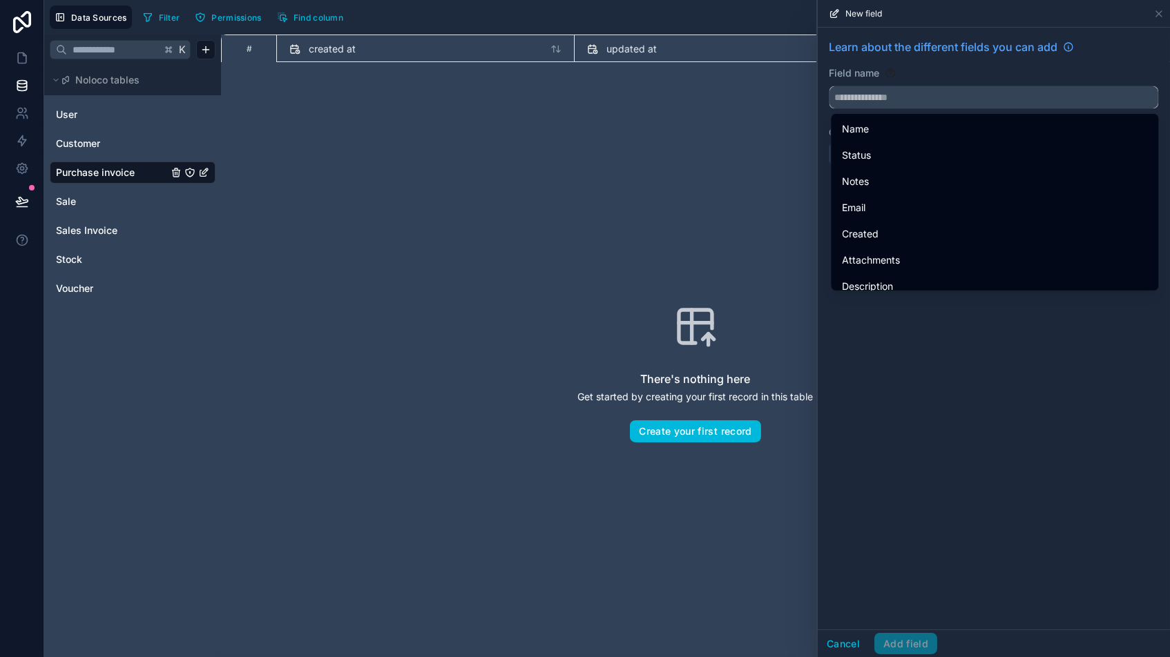
click at [905, 94] on input "text" at bounding box center [993, 97] width 329 height 22
click at [859, 135] on span "Date" at bounding box center [852, 129] width 21 height 17
type input "****"
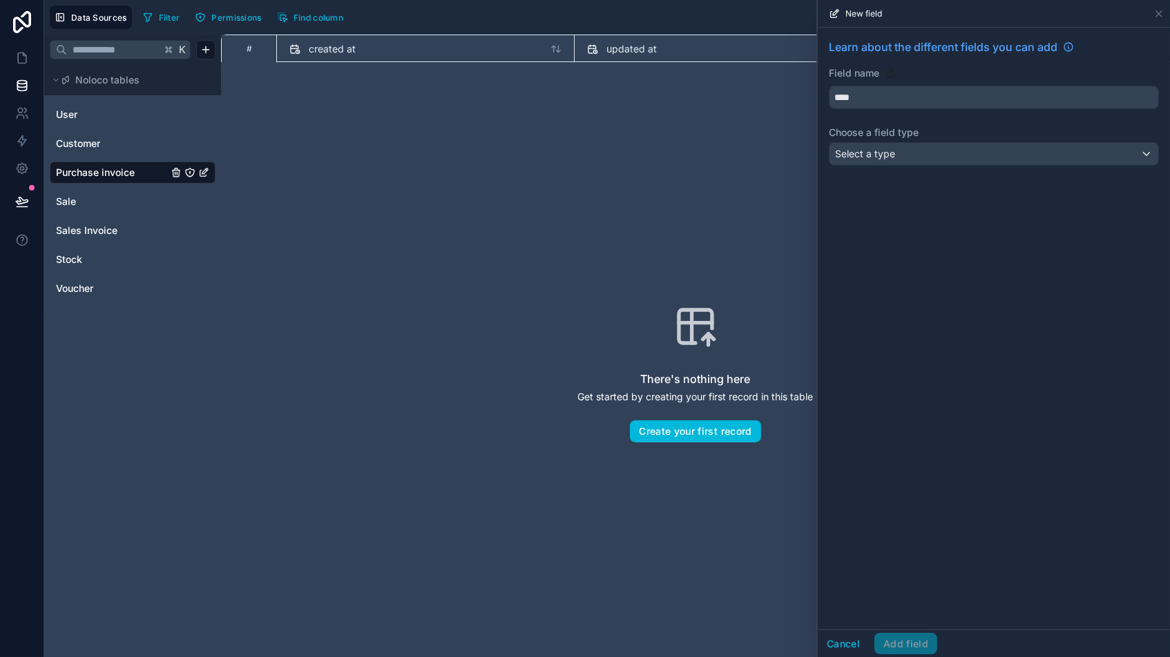
click at [855, 154] on span "Select a type" at bounding box center [865, 154] width 60 height 12
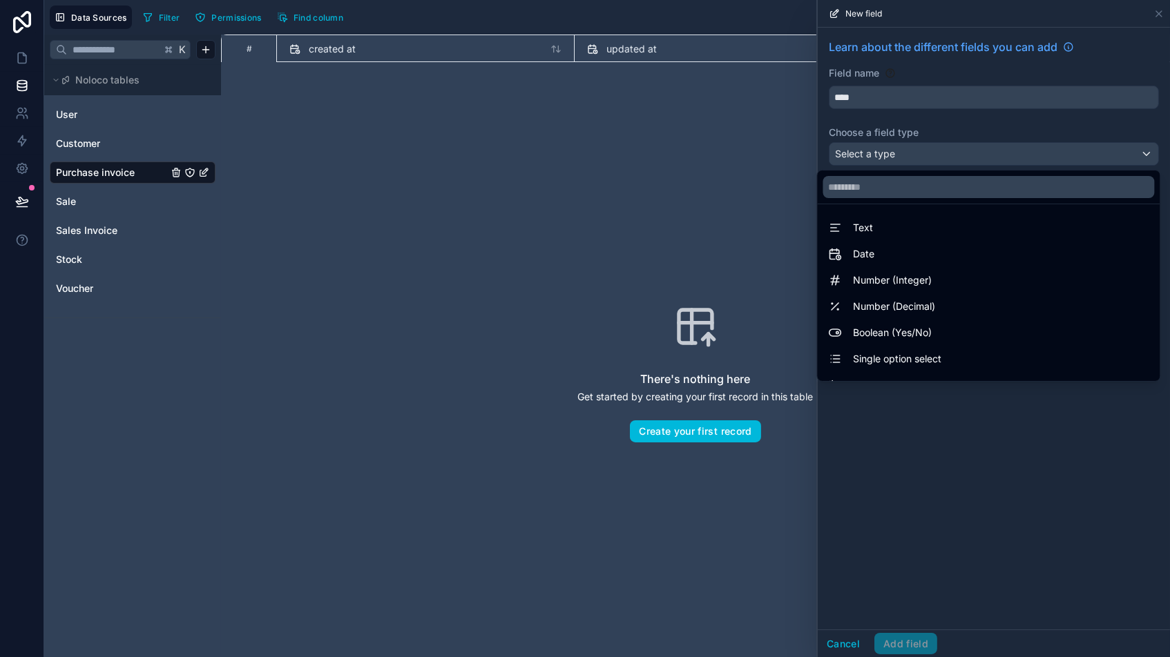
drag, startPoint x: 869, startPoint y: 251, endPoint x: 894, endPoint y: 253, distance: 24.9
click at [869, 251] on span "Date" at bounding box center [863, 254] width 21 height 17
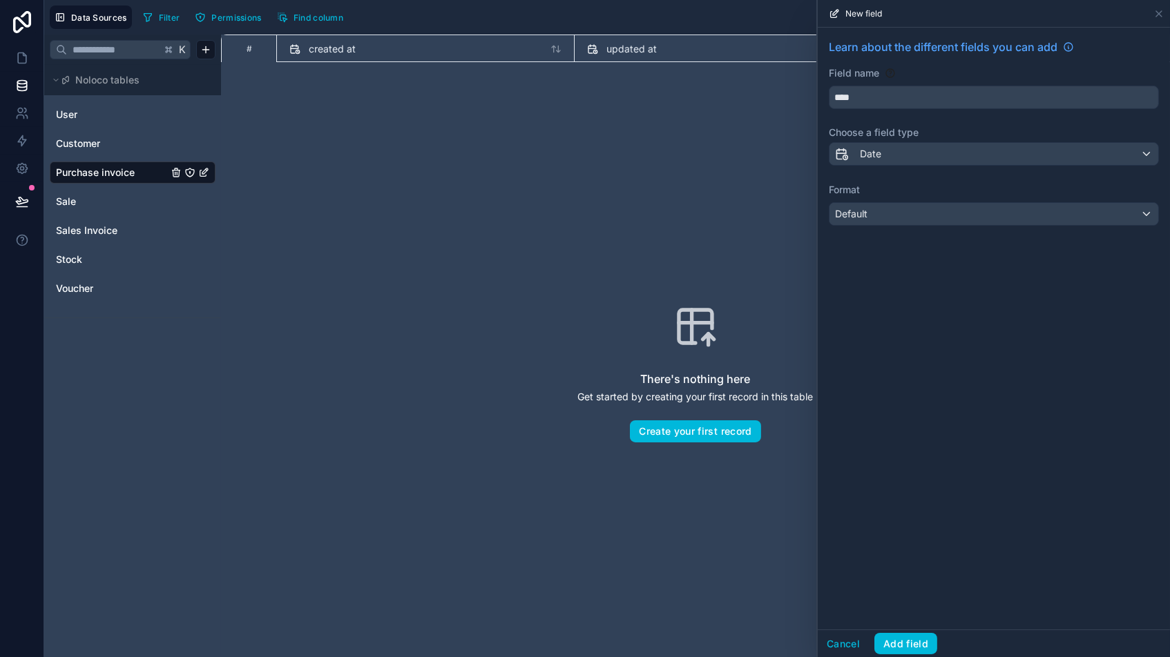
click at [909, 220] on div "Default" at bounding box center [993, 214] width 329 height 22
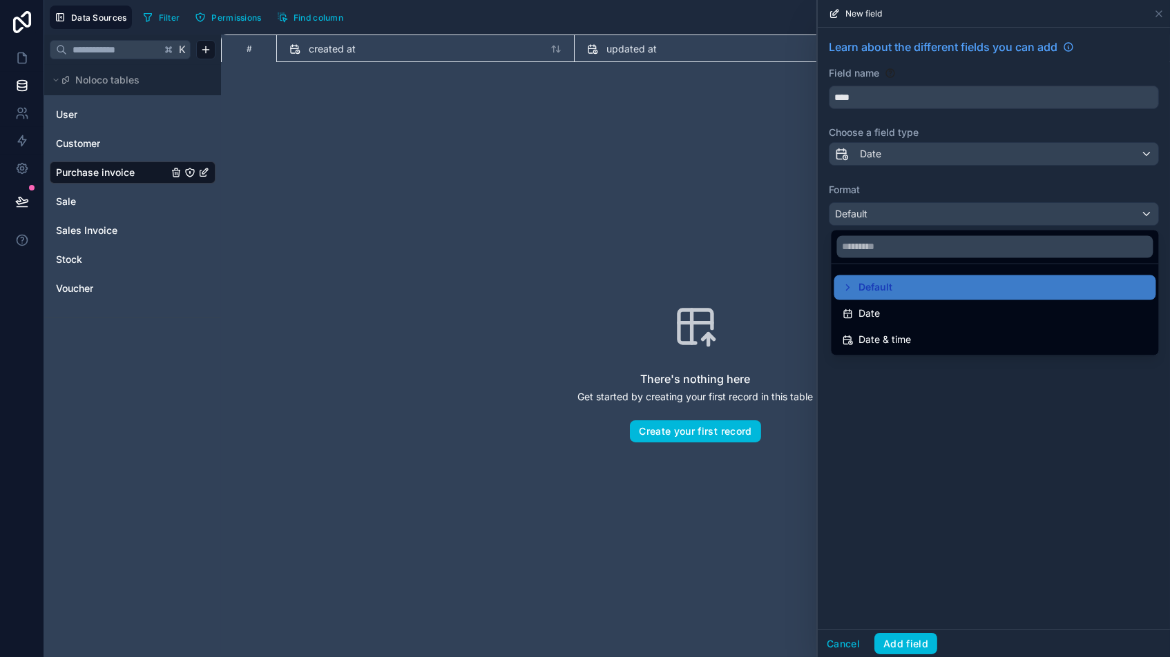
click at [864, 309] on span "Date" at bounding box center [869, 314] width 21 height 17
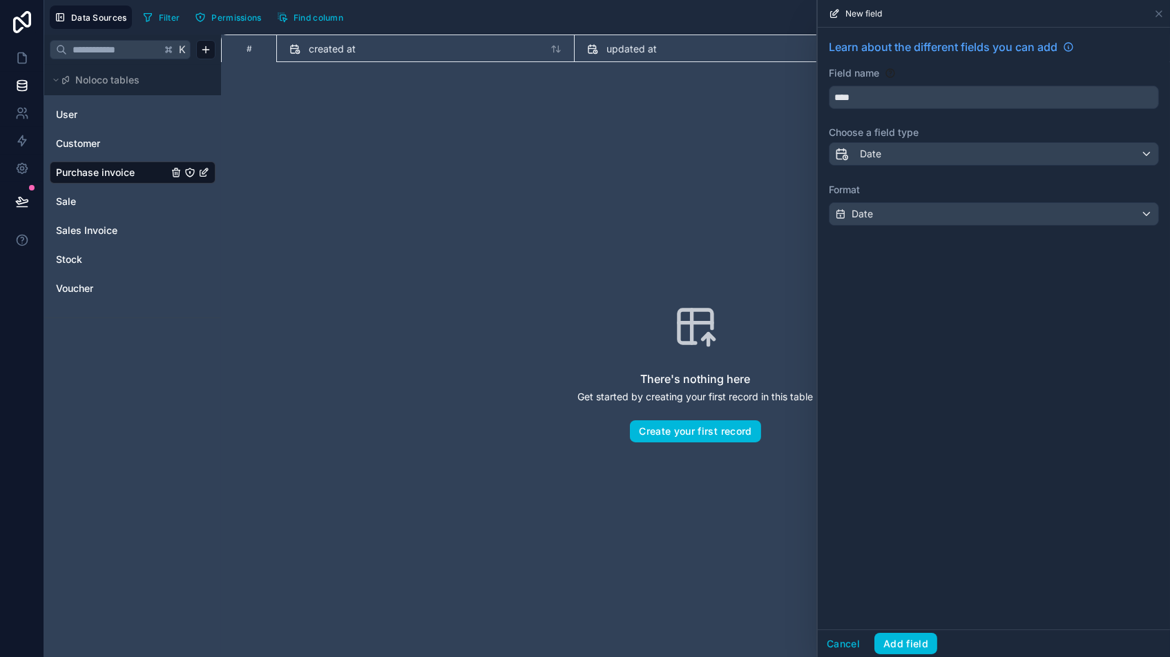
click at [902, 559] on button "Add field" at bounding box center [905, 644] width 63 height 22
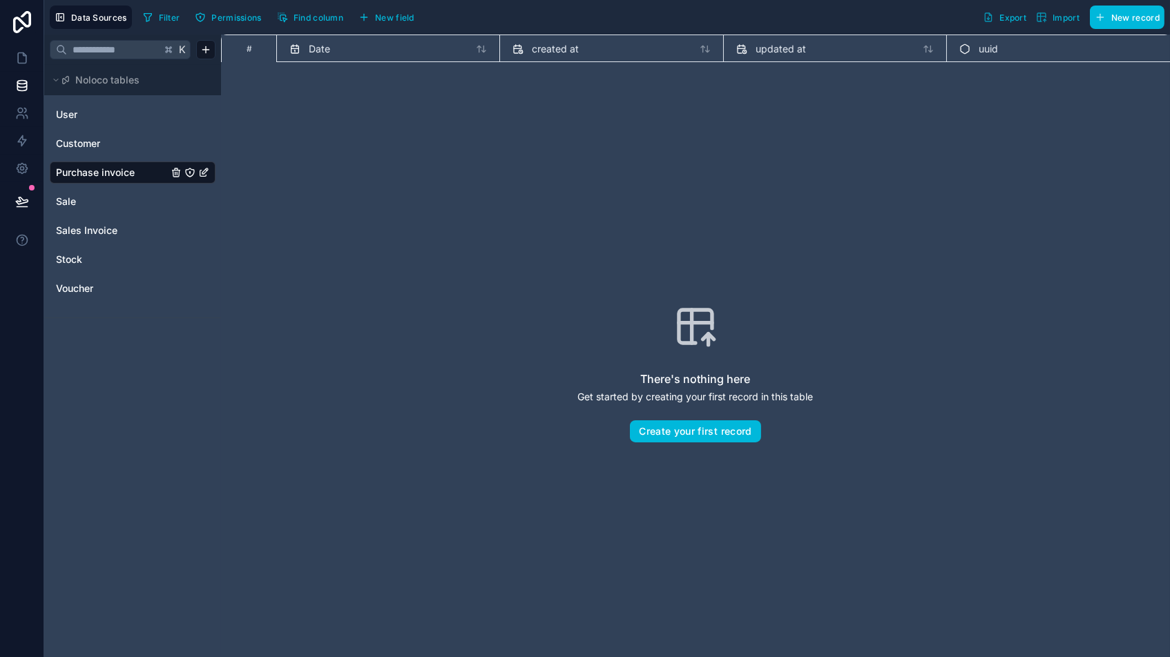
click at [385, 19] on span "New field" at bounding box center [394, 17] width 39 height 10
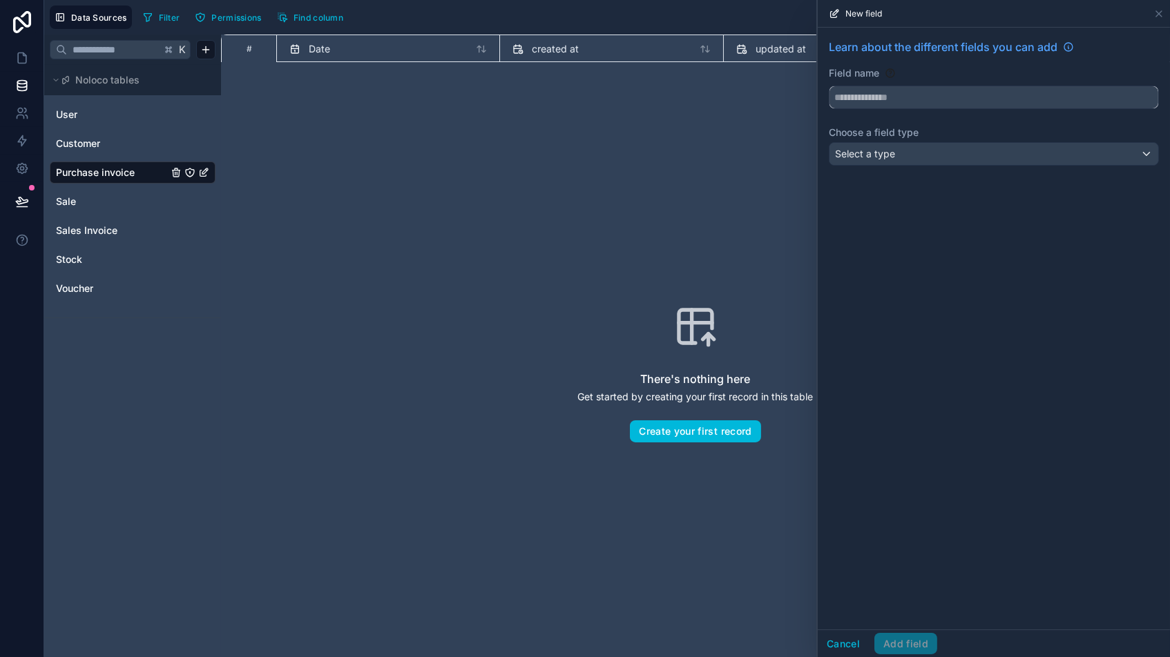
click at [932, 94] on input "text" at bounding box center [993, 97] width 329 height 22
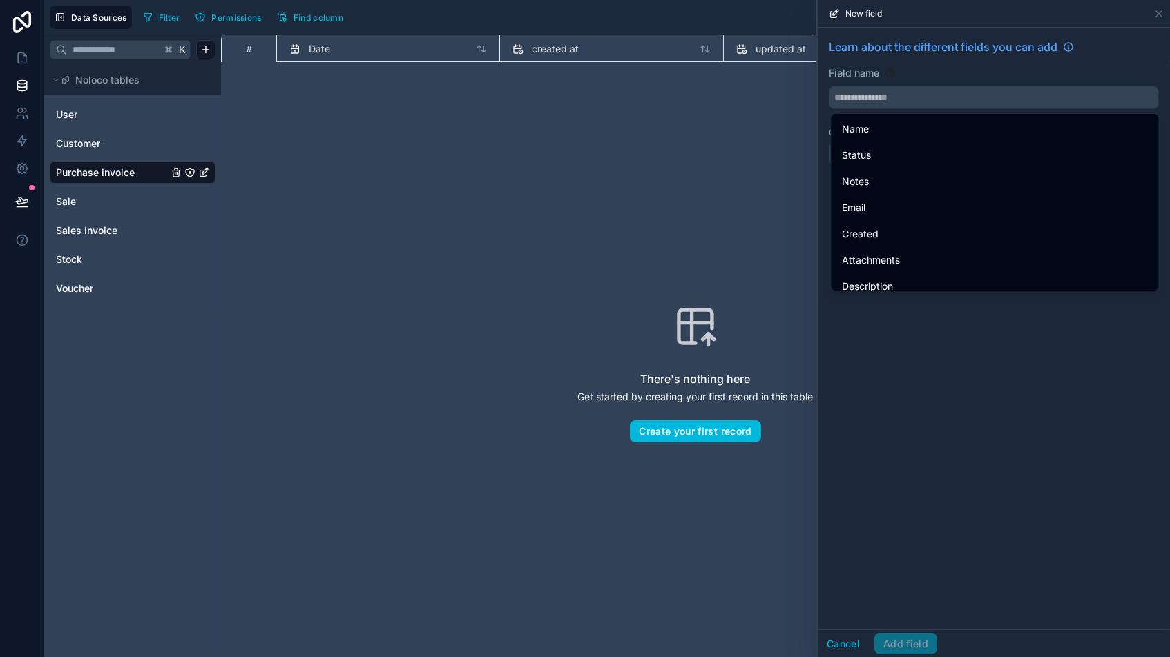
click at [389, 162] on div "There's nothing here Get started by creating your first record in this table Cr…" at bounding box center [695, 373] width 860 height 534
click at [840, 559] on button "Cancel" at bounding box center [842, 644] width 51 height 22
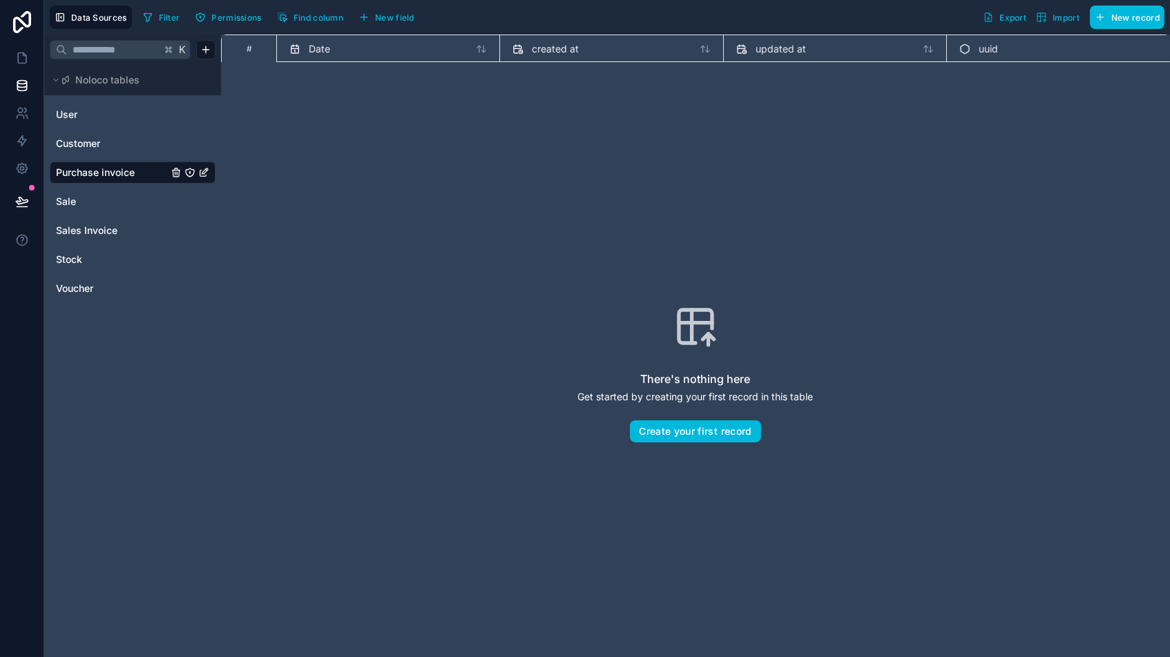
drag, startPoint x: 434, startPoint y: 215, endPoint x: 407, endPoint y: 214, distance: 27.0
click at [434, 215] on div "There's nothing here Get started by creating your first record in this table Cr…" at bounding box center [695, 373] width 860 height 534
click at [204, 49] on html "Data Sources Filter Permissions Find column New field Export Import New record …" at bounding box center [585, 328] width 1170 height 657
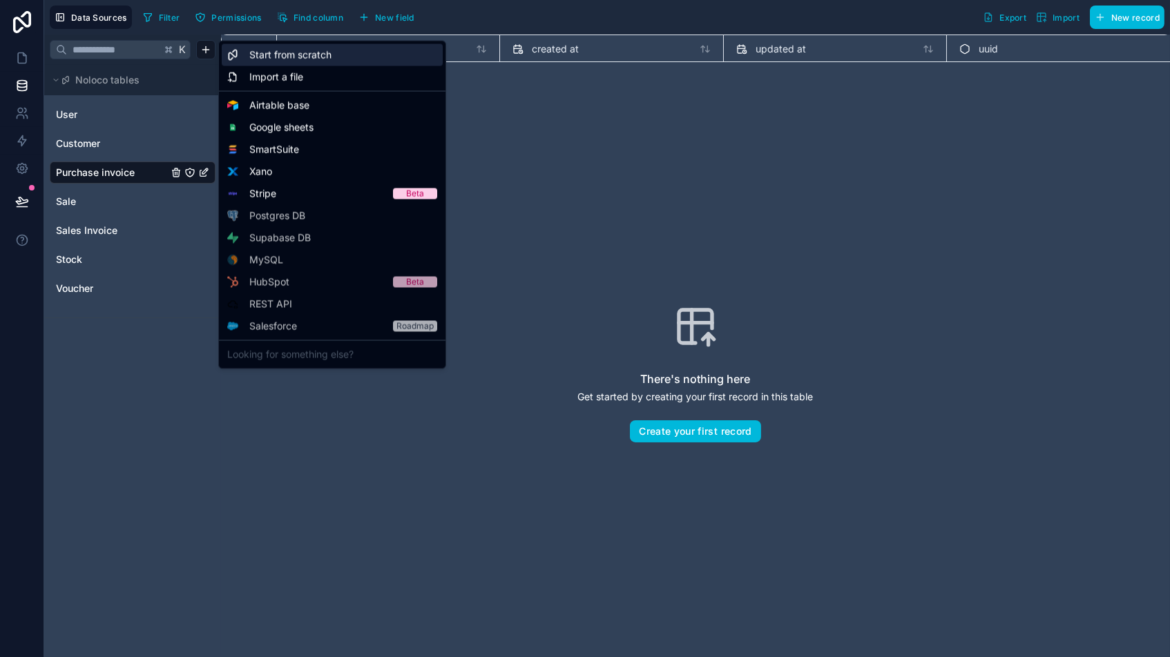
click at [273, 55] on span "Start from scratch" at bounding box center [290, 55] width 82 height 14
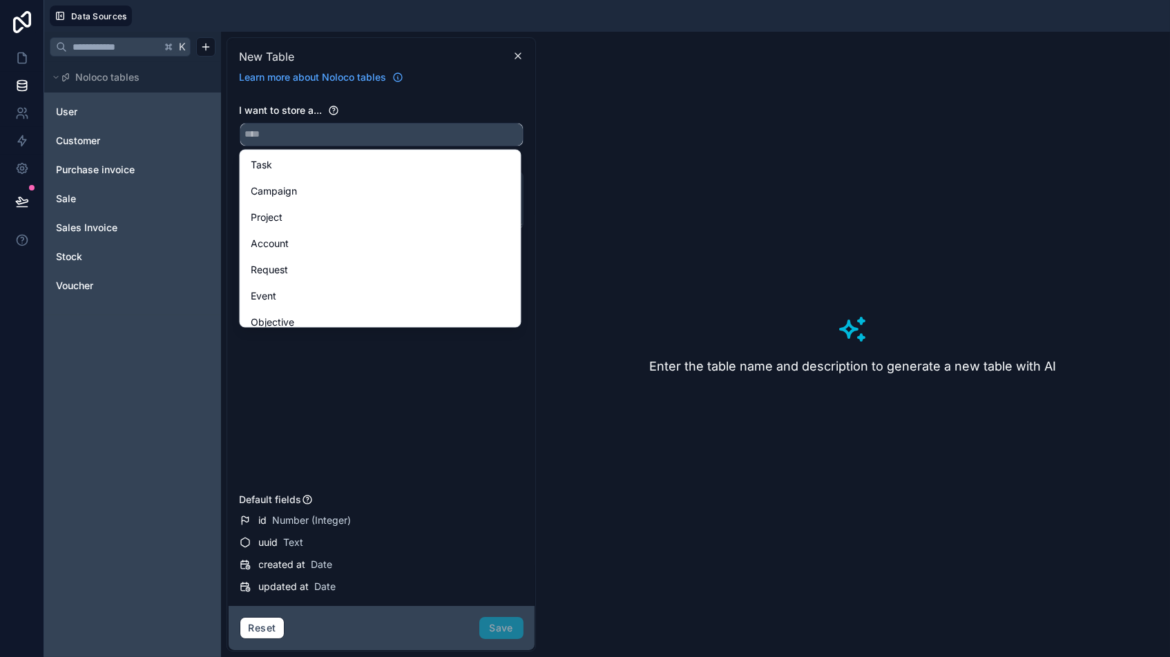
click at [295, 137] on input "text" at bounding box center [381, 135] width 282 height 22
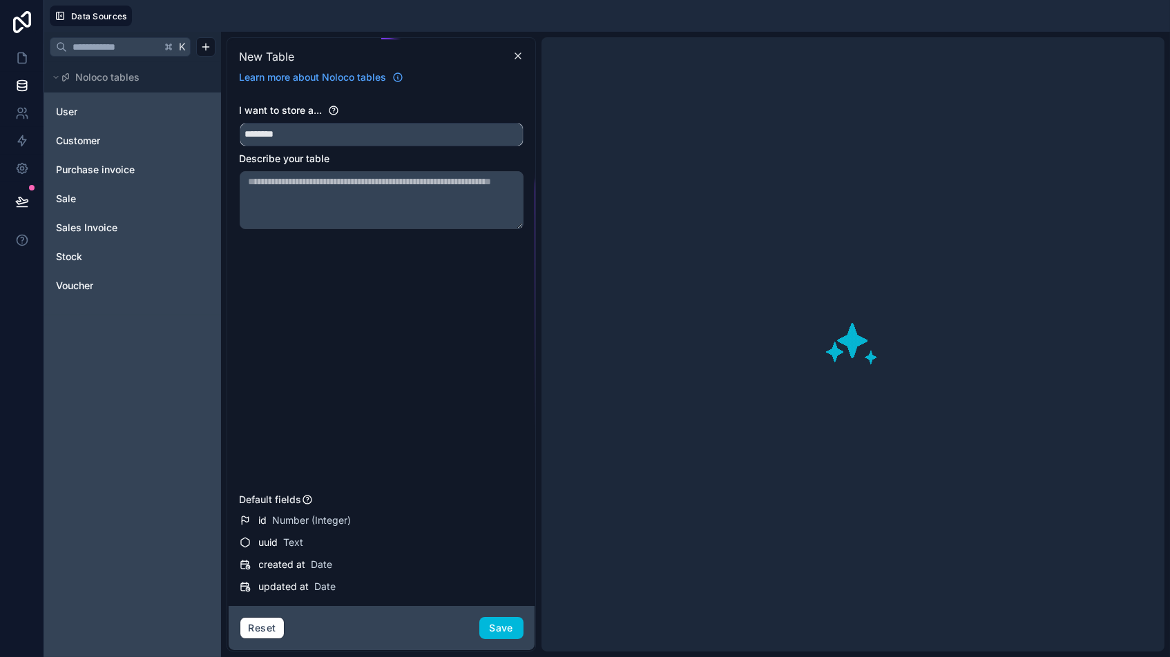
type input "********"
click at [495, 559] on button "Save" at bounding box center [501, 628] width 44 height 22
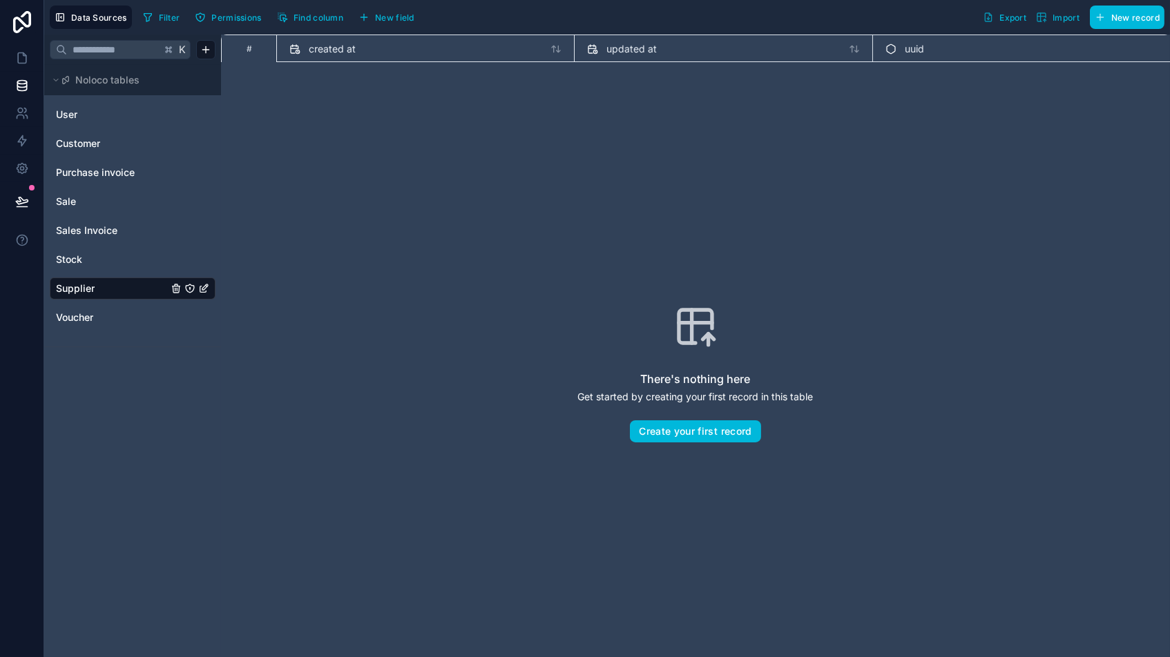
click at [301, 16] on span "Find column" at bounding box center [318, 17] width 50 height 10
click at [380, 16] on span "New field" at bounding box center [394, 17] width 39 height 10
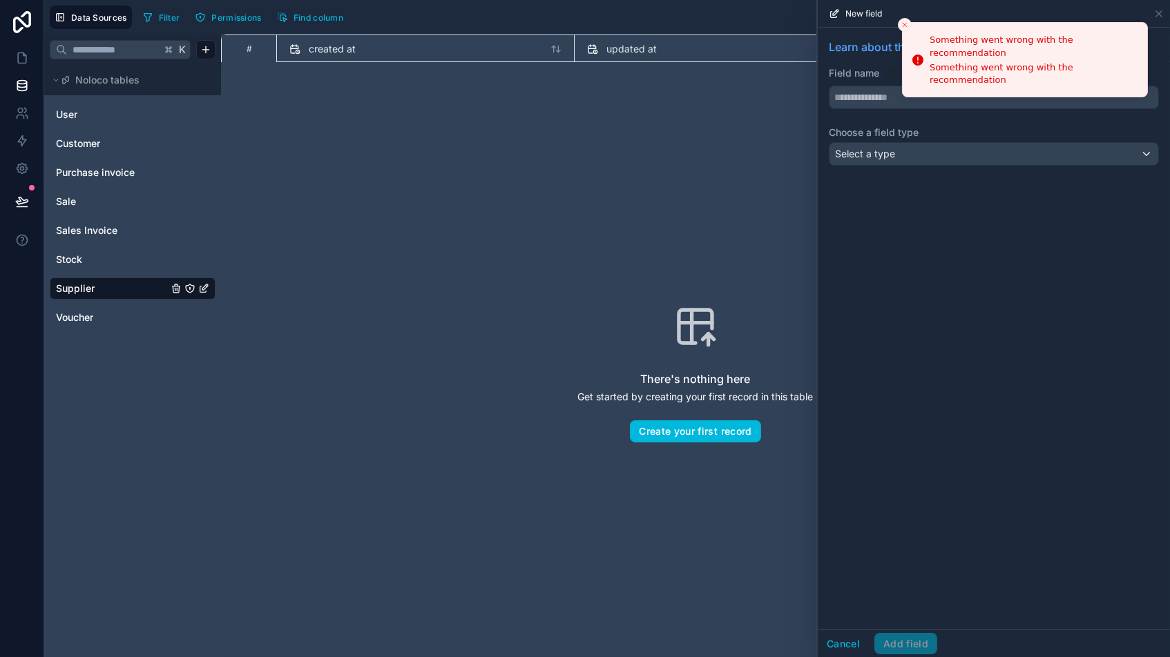
click at [901, 27] on icon "Close toast" at bounding box center [904, 25] width 8 height 8
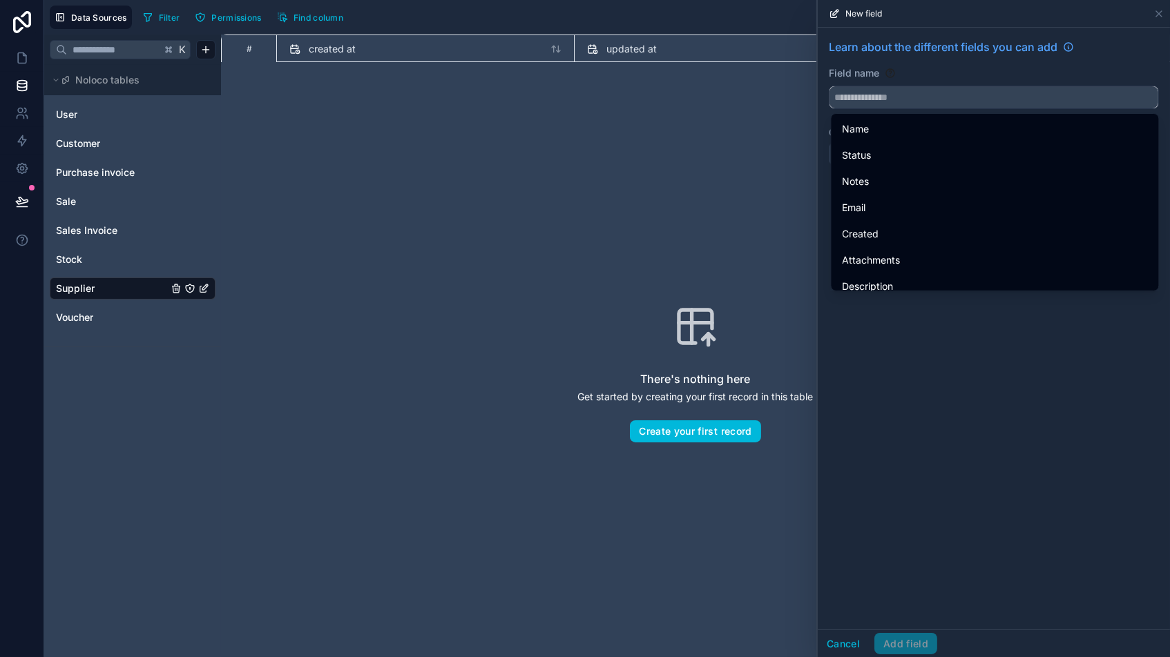
click at [880, 102] on input "text" at bounding box center [993, 97] width 329 height 22
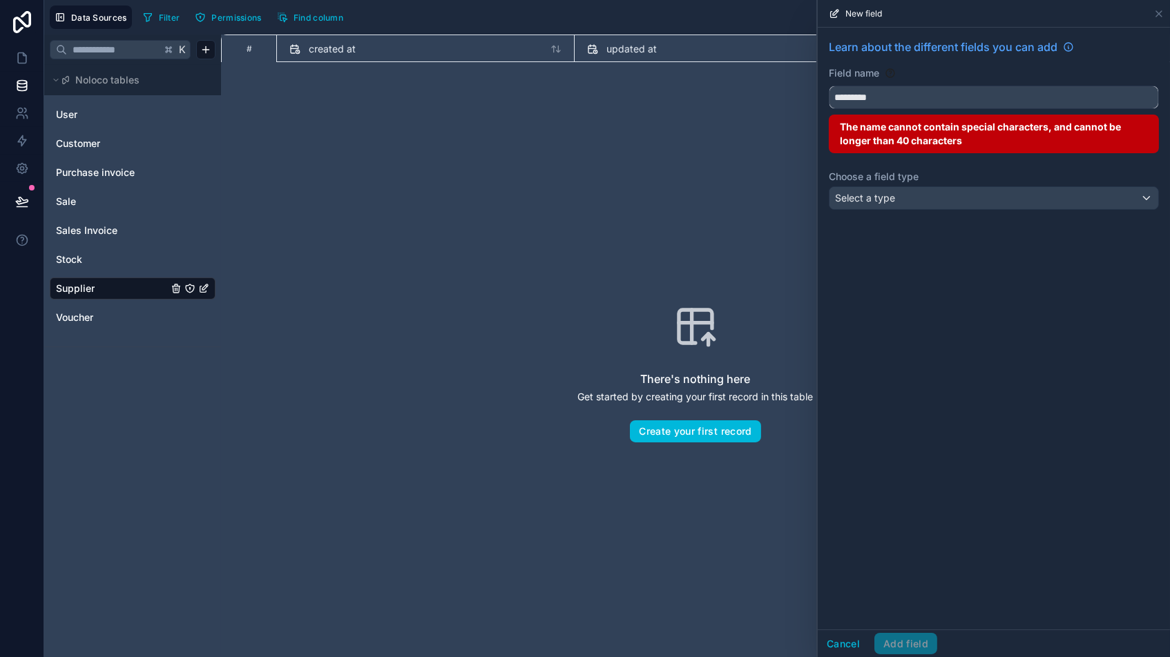
click at [994, 97] on button "********" at bounding box center [993, 97] width 330 height 23
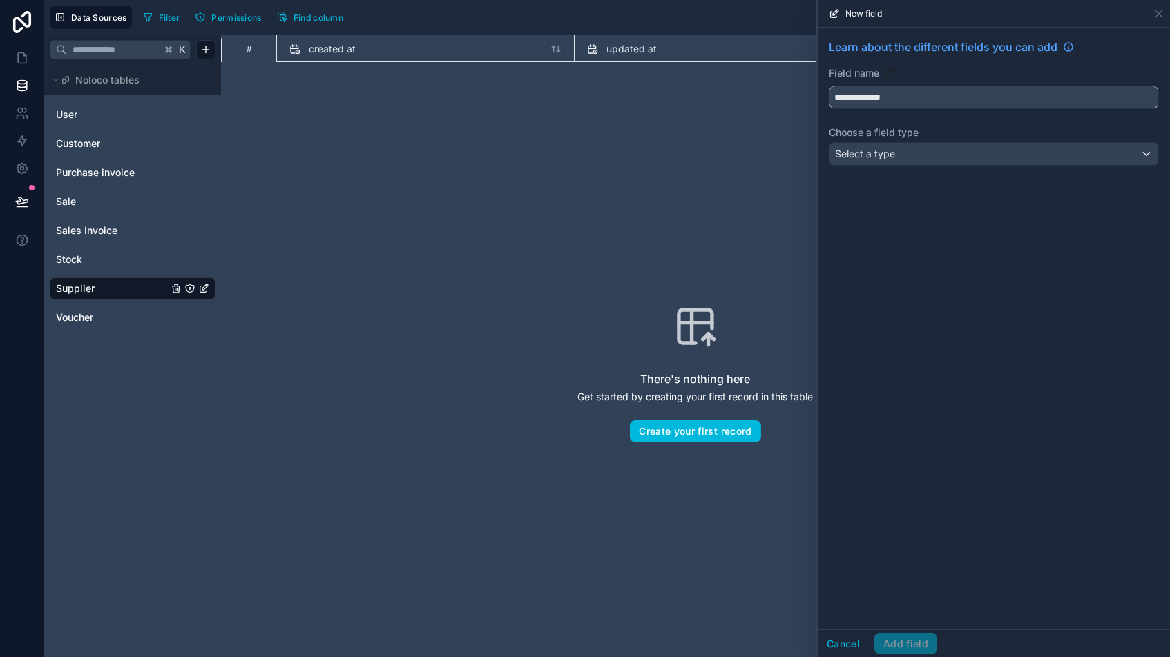
type input "**********"
click at [918, 151] on div "Select a type" at bounding box center [993, 154] width 329 height 22
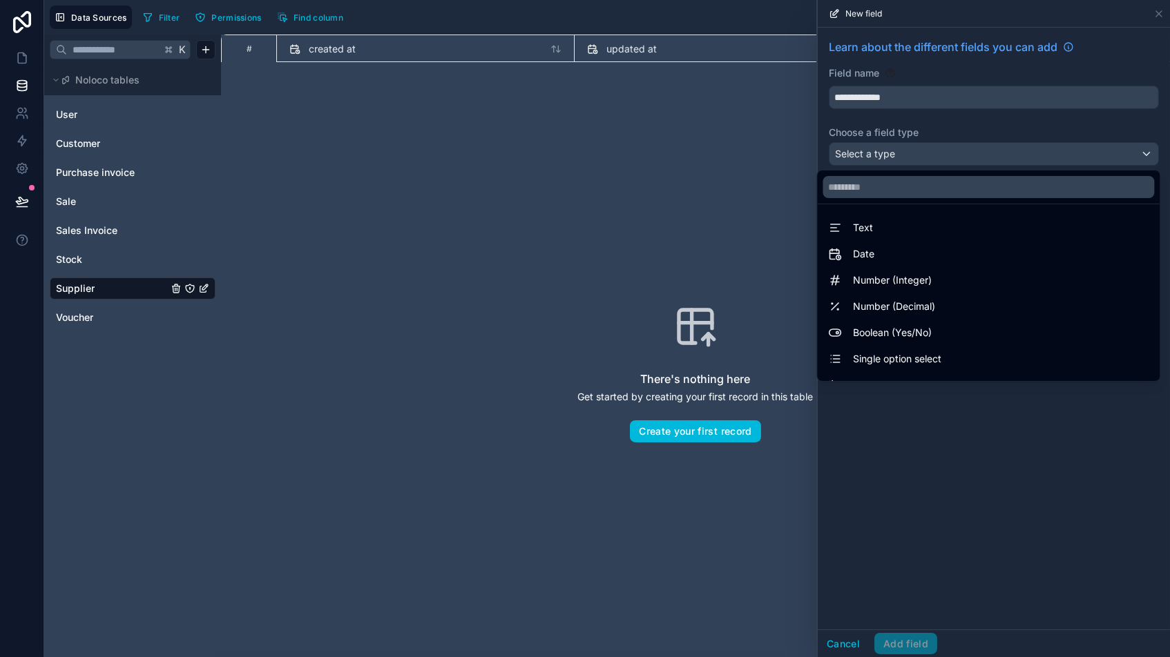
click at [867, 231] on span "Text" at bounding box center [863, 228] width 20 height 17
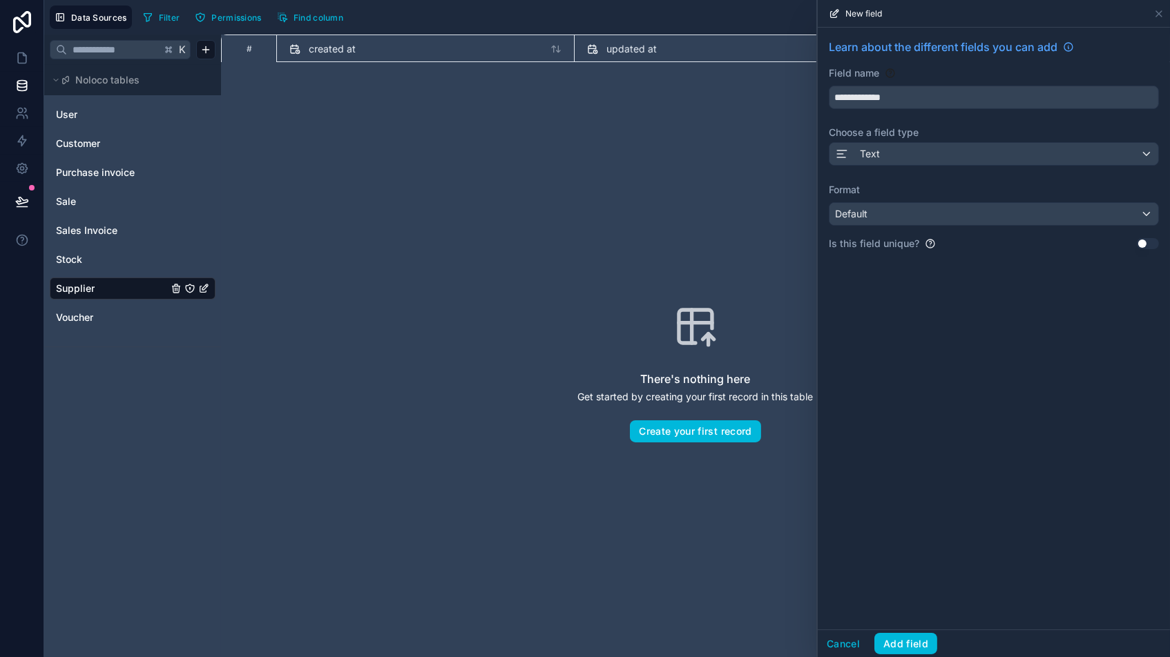
click at [880, 215] on div "Default" at bounding box center [993, 214] width 329 height 22
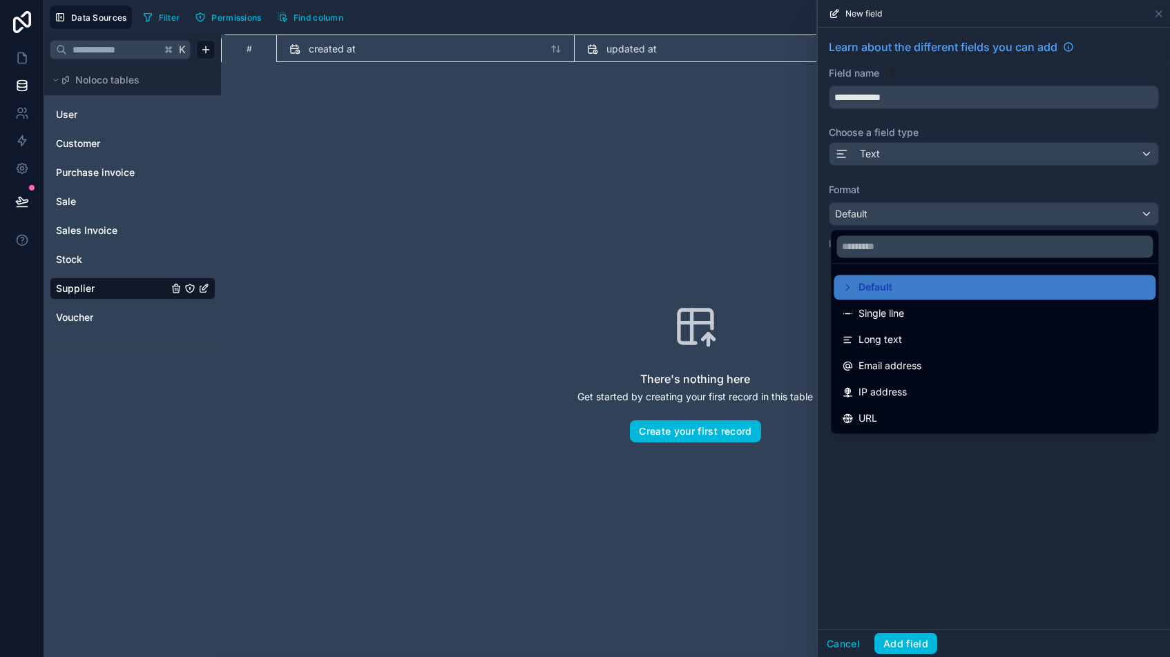
click at [881, 310] on span "Single line" at bounding box center [882, 314] width 46 height 17
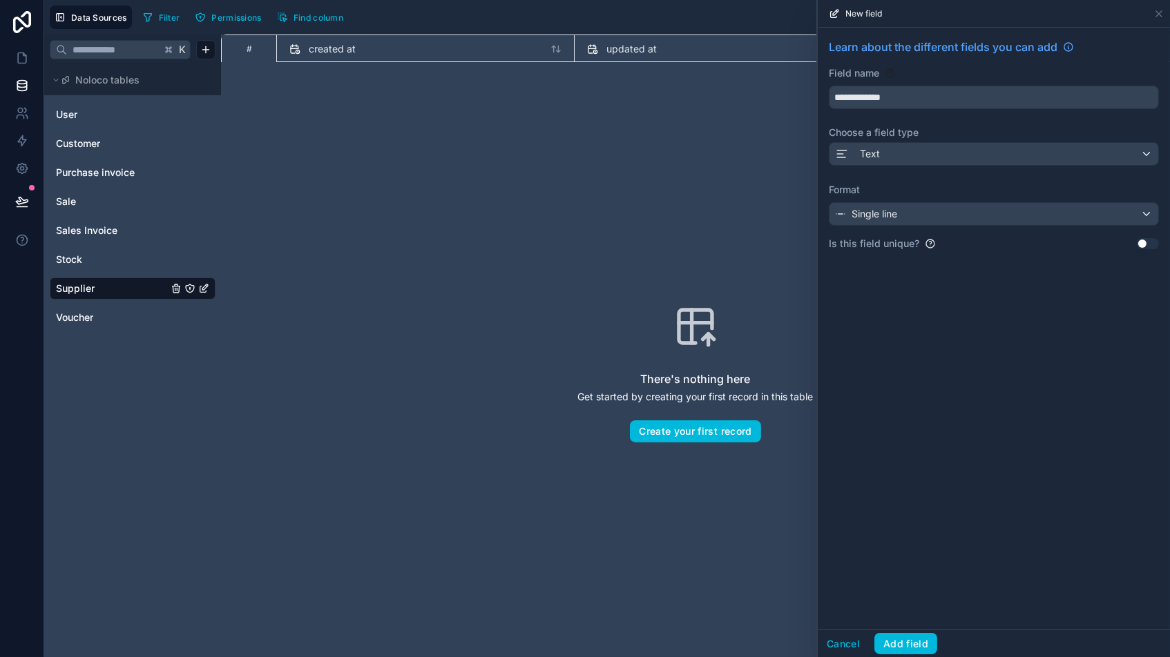
click at [896, 310] on div "**********" at bounding box center [993, 329] width 352 height 602
click at [994, 241] on button "Use setting" at bounding box center [1147, 243] width 22 height 11
click at [904, 559] on button "Add field" at bounding box center [905, 644] width 63 height 22
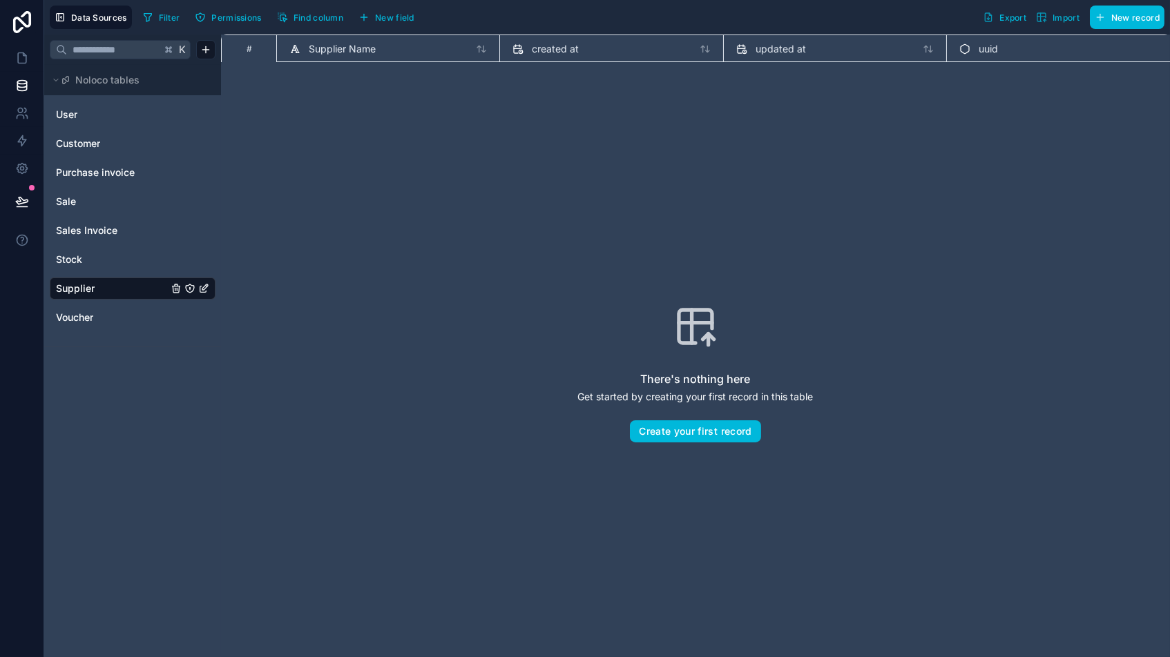
click at [305, 15] on span "Find column" at bounding box center [318, 17] width 50 height 10
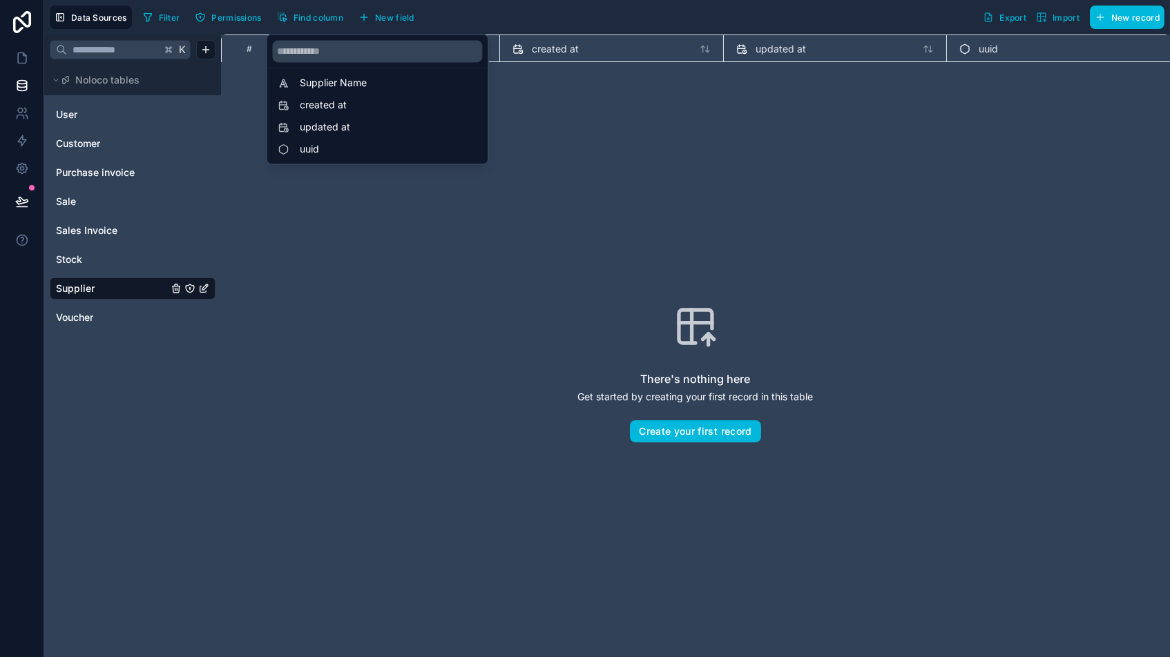
click at [382, 15] on span "New field" at bounding box center [394, 17] width 39 height 10
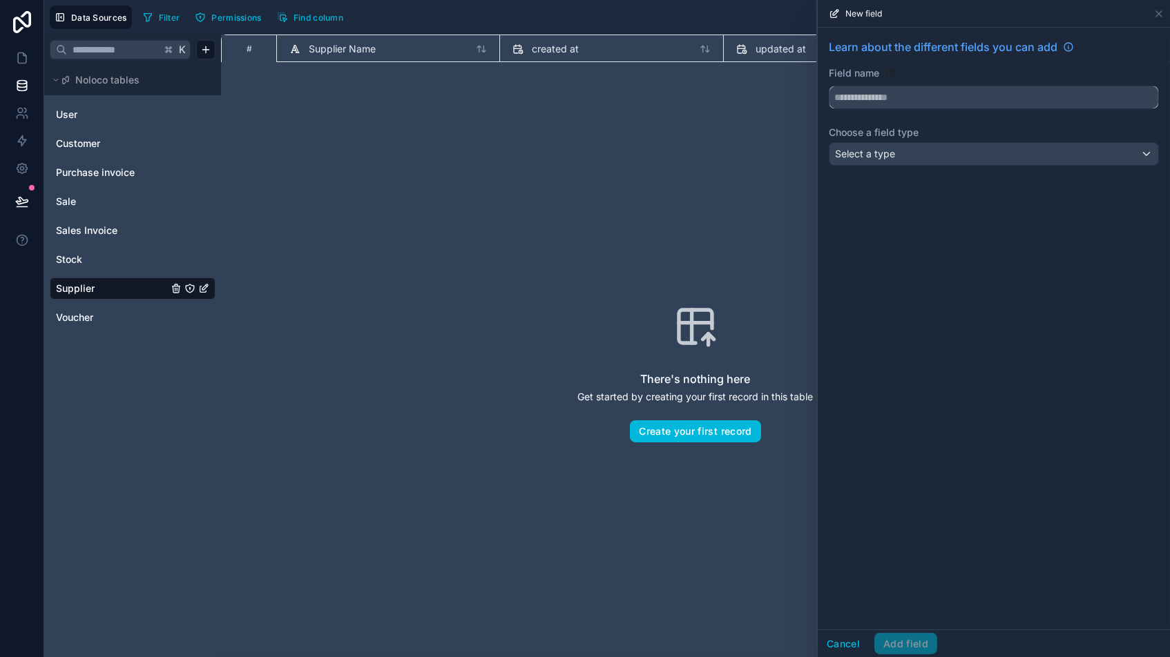
click at [878, 99] on input "text" at bounding box center [993, 97] width 329 height 22
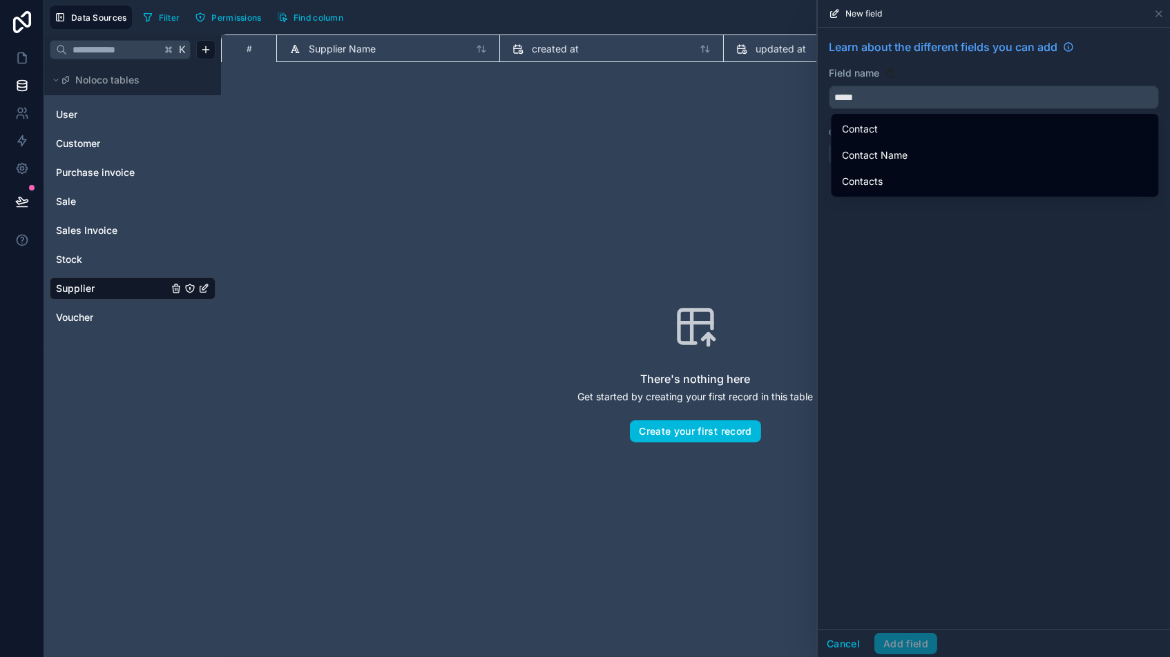
click at [859, 124] on span "Contact" at bounding box center [860, 129] width 36 height 17
type input "*******"
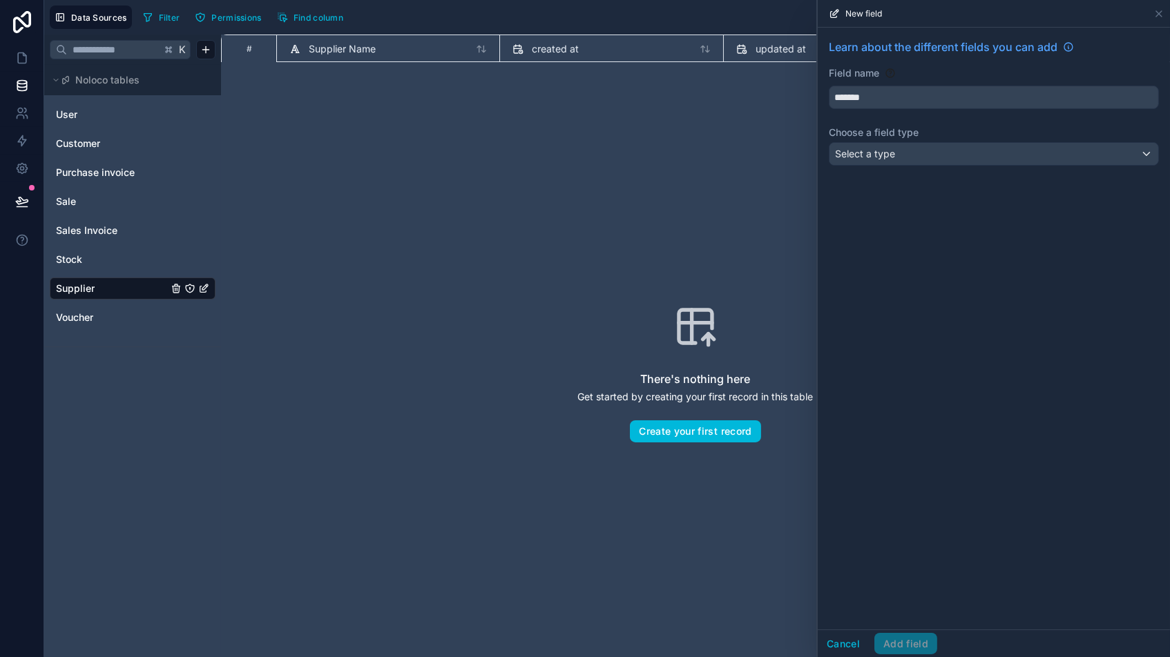
click at [880, 148] on span "Select a type" at bounding box center [865, 154] width 60 height 12
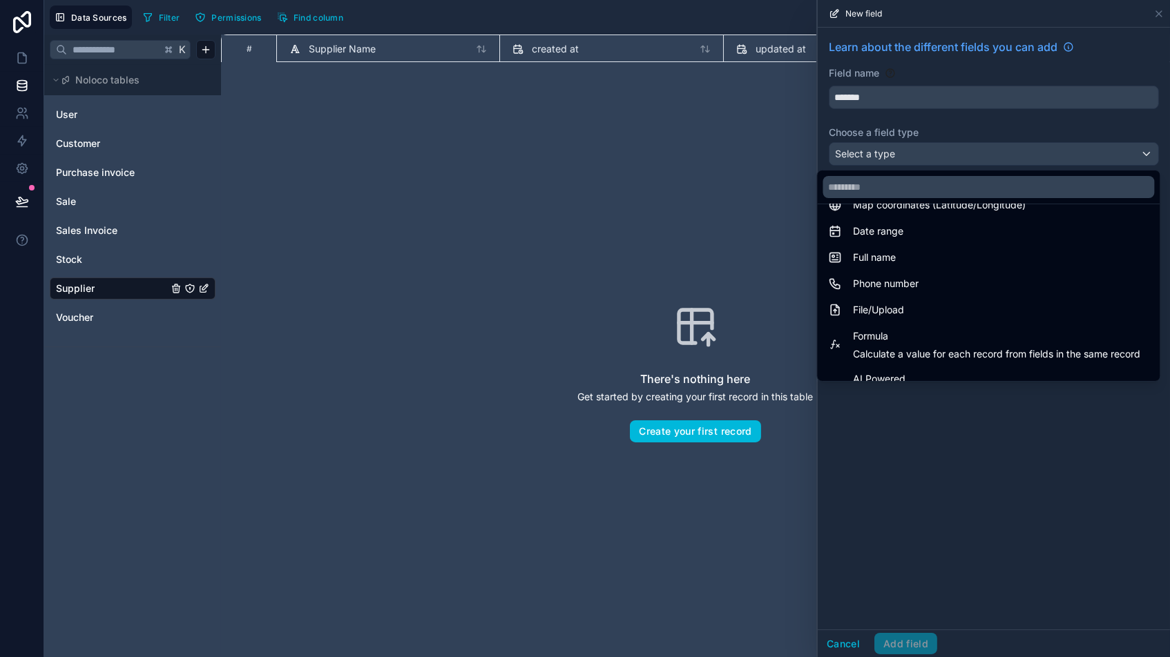
scroll to position [260, 0]
click at [881, 282] on span "Phone number" at bounding box center [886, 282] width 66 height 17
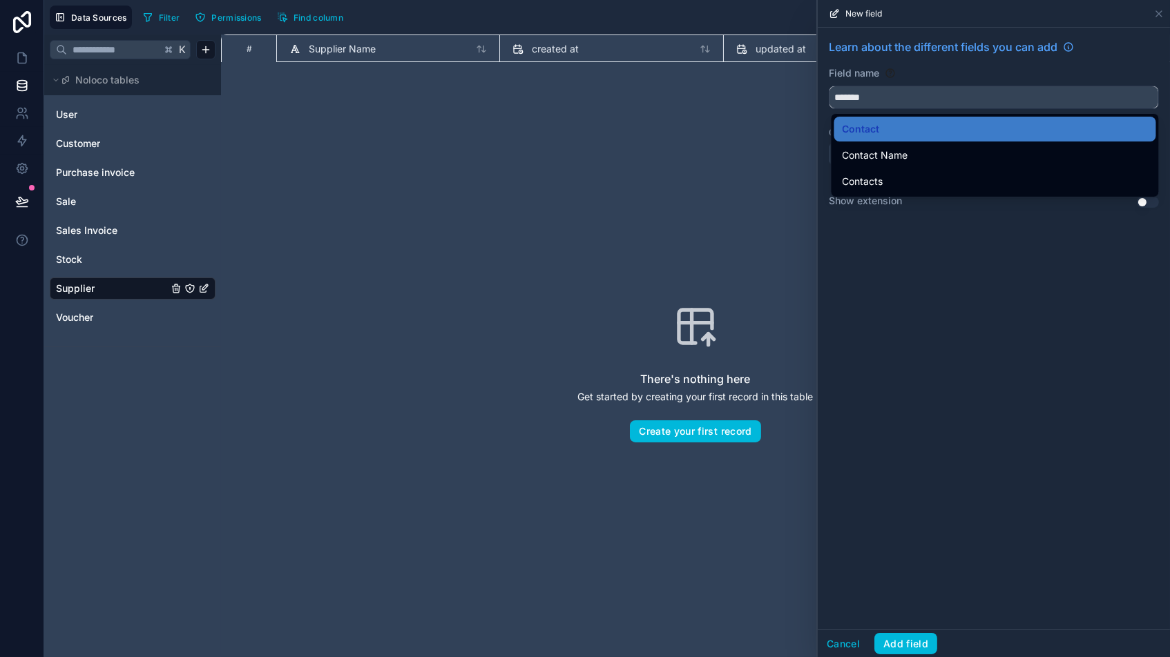
click at [907, 99] on input "*******" at bounding box center [993, 97] width 329 height 22
click at [915, 335] on div "Learn about the different fields you can add Field name ******* Choose a field …" at bounding box center [993, 329] width 352 height 602
click at [994, 63] on div "Learn about the different fields you can add" at bounding box center [993, 53] width 330 height 28
click at [987, 331] on div "Learn about the different fields you can add Field name ******* Choose a field …" at bounding box center [993, 329] width 352 height 602
click at [898, 559] on button "Add field" at bounding box center [905, 644] width 63 height 22
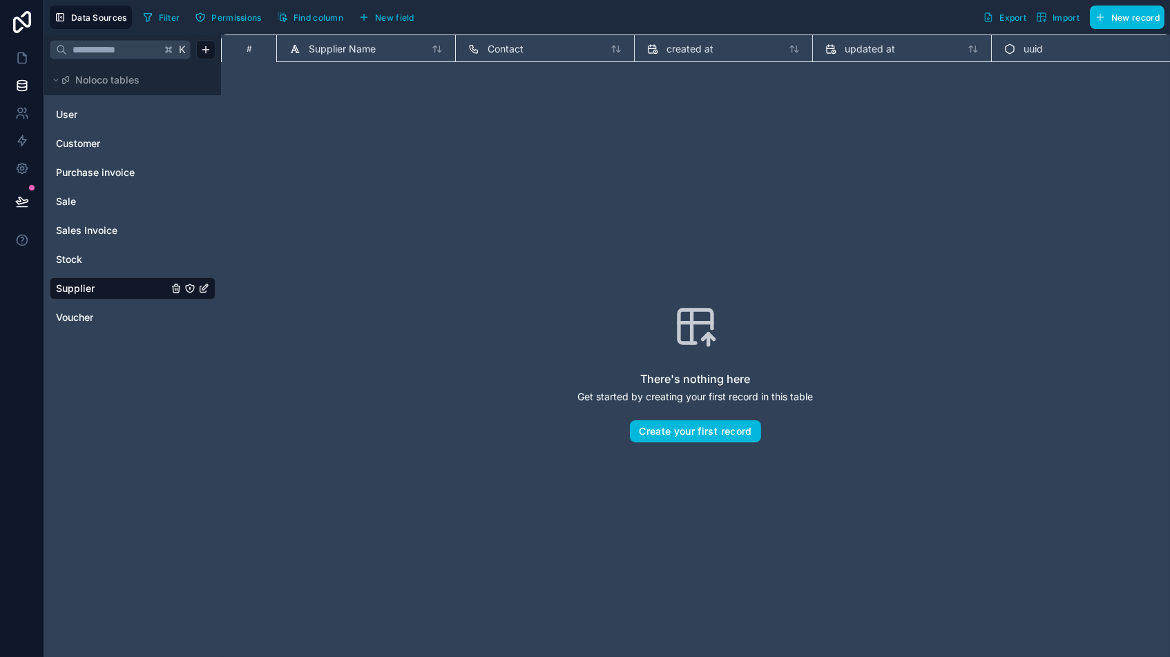
click at [84, 174] on span "Purchase invoice" at bounding box center [95, 173] width 79 height 14
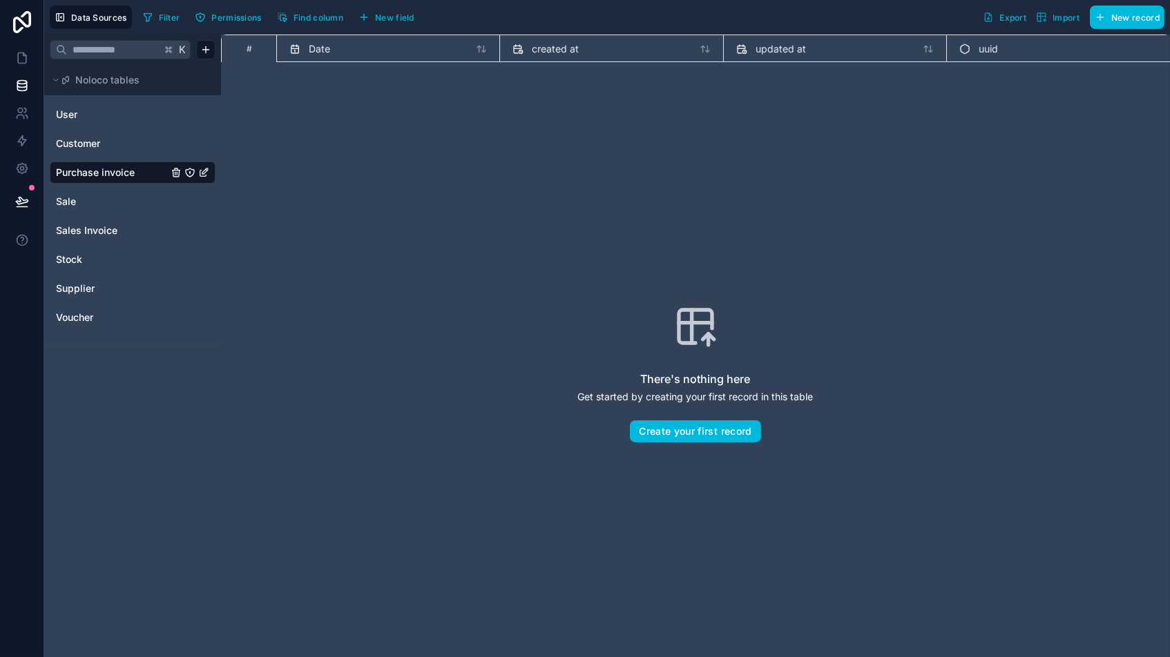
click at [383, 14] on span "New field" at bounding box center [394, 17] width 39 height 10
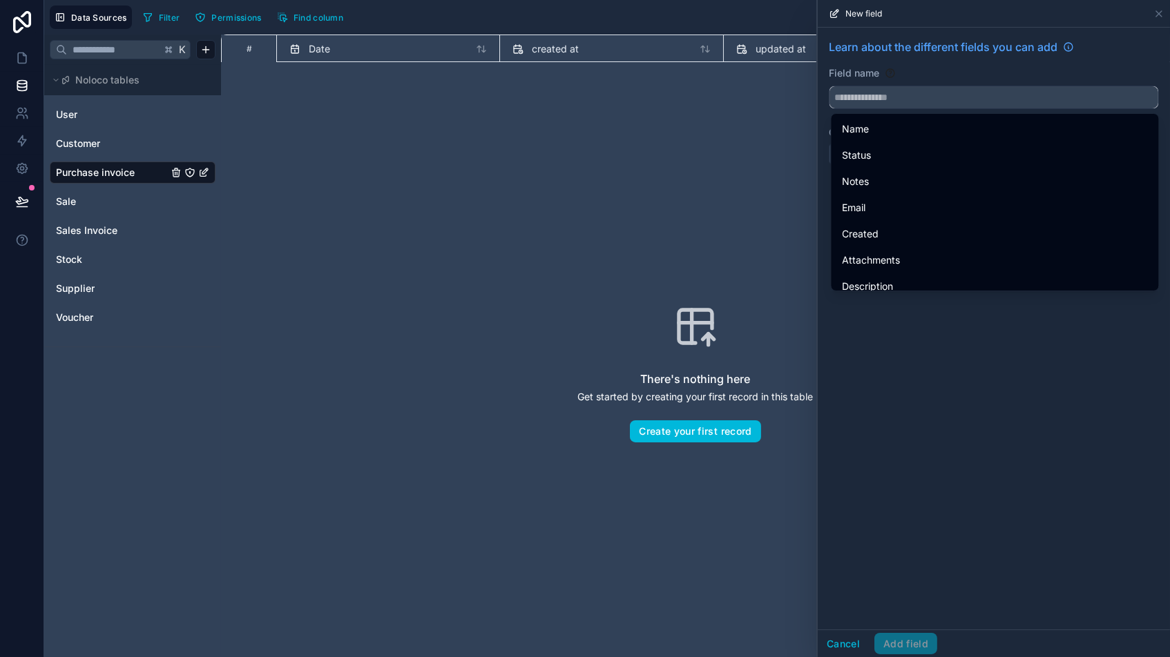
click at [878, 97] on input "text" at bounding box center [993, 97] width 329 height 22
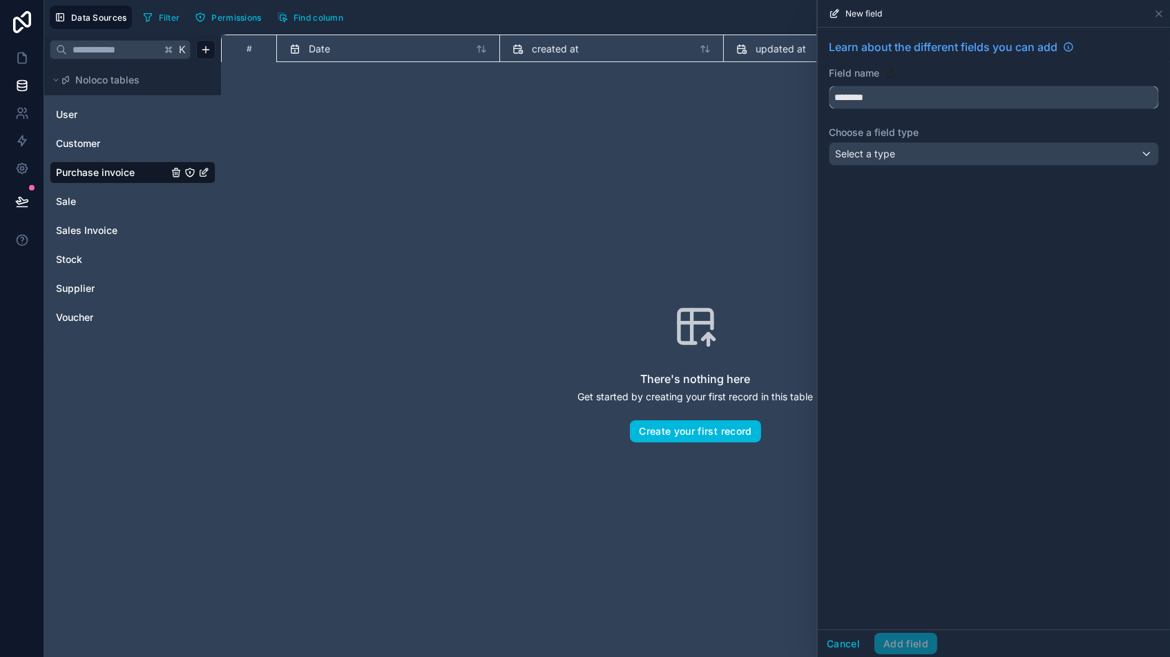
type input "********"
click at [904, 154] on div "Select a type" at bounding box center [993, 154] width 329 height 22
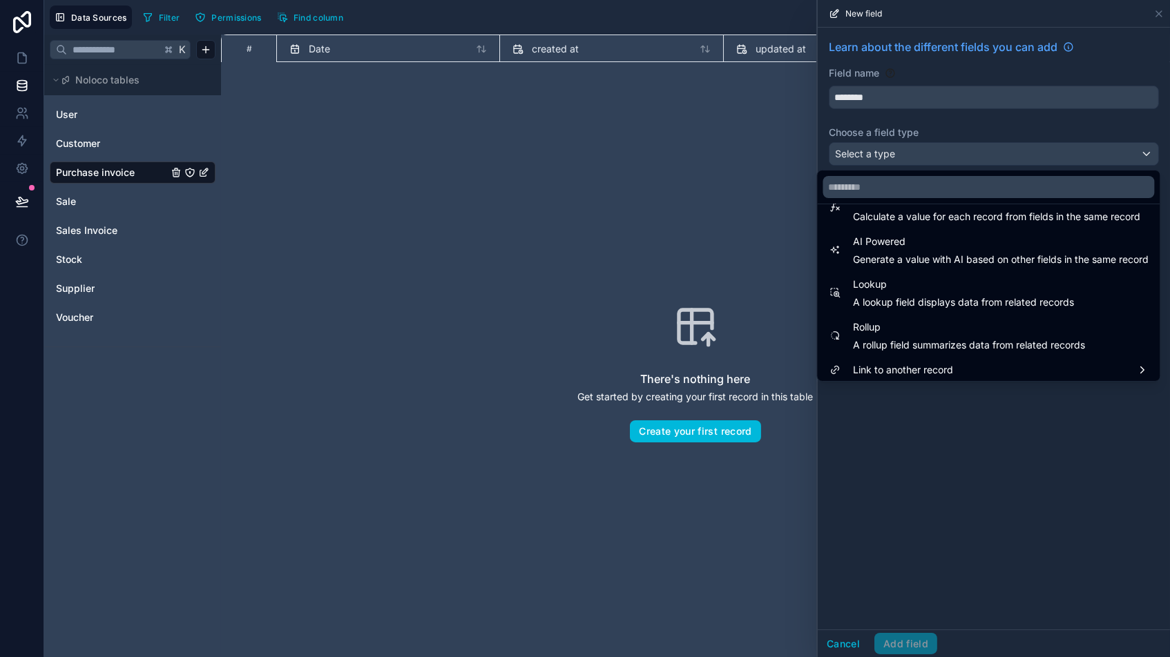
scroll to position [394, 0]
click at [867, 365] on span "Link to another record" at bounding box center [903, 372] width 100 height 17
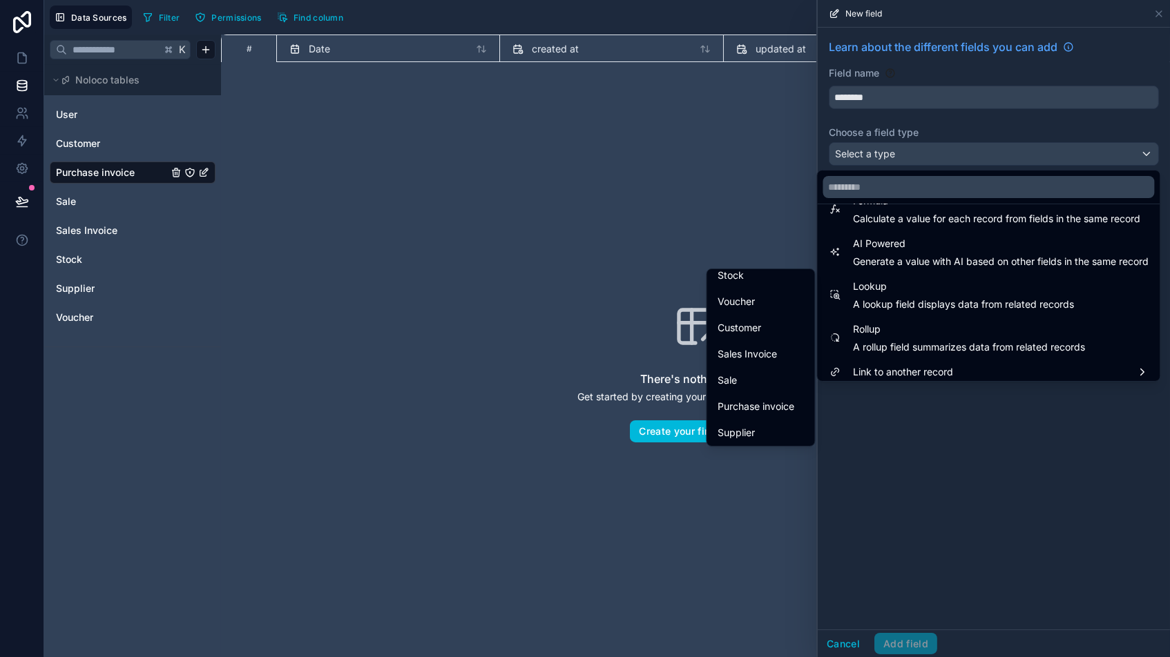
scroll to position [55, 0]
click at [735, 429] on span "Supplier" at bounding box center [736, 433] width 37 height 17
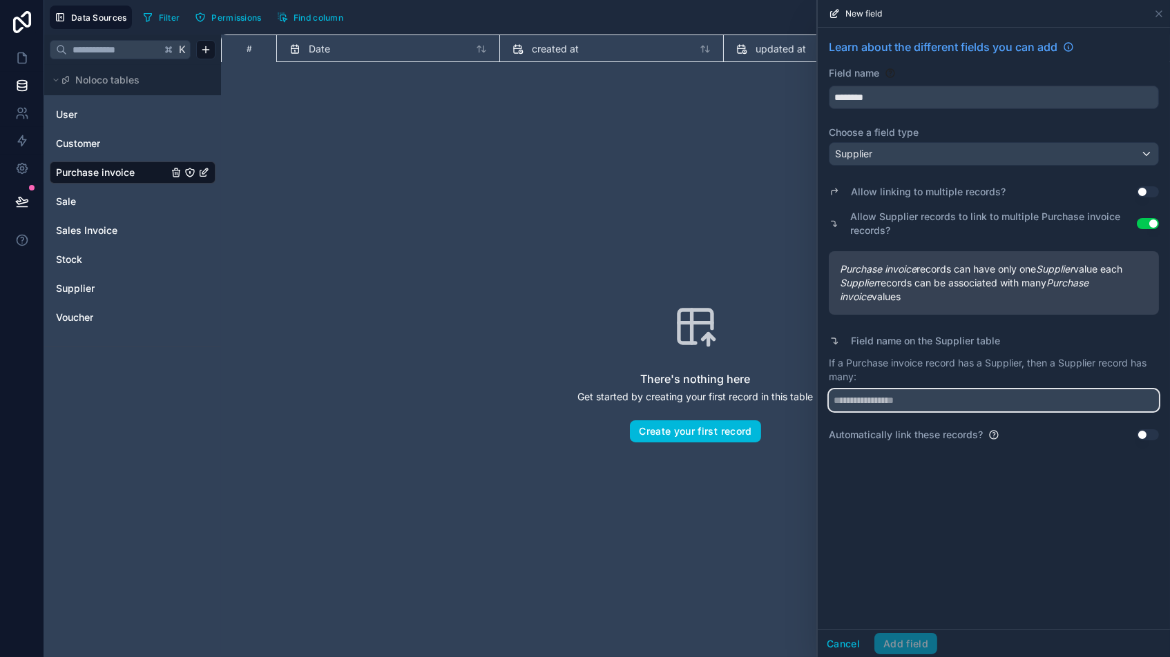
click at [935, 400] on input "text" at bounding box center [993, 400] width 330 height 22
type input "**********"
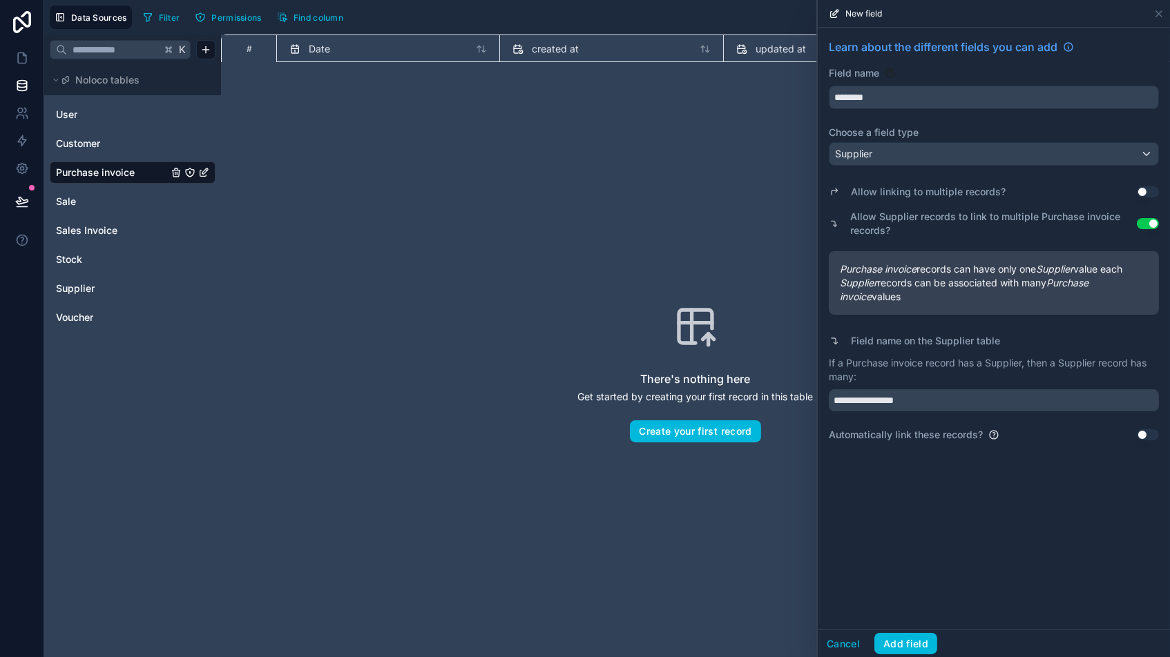
click at [903, 559] on button "Add field" at bounding box center [905, 644] width 63 height 22
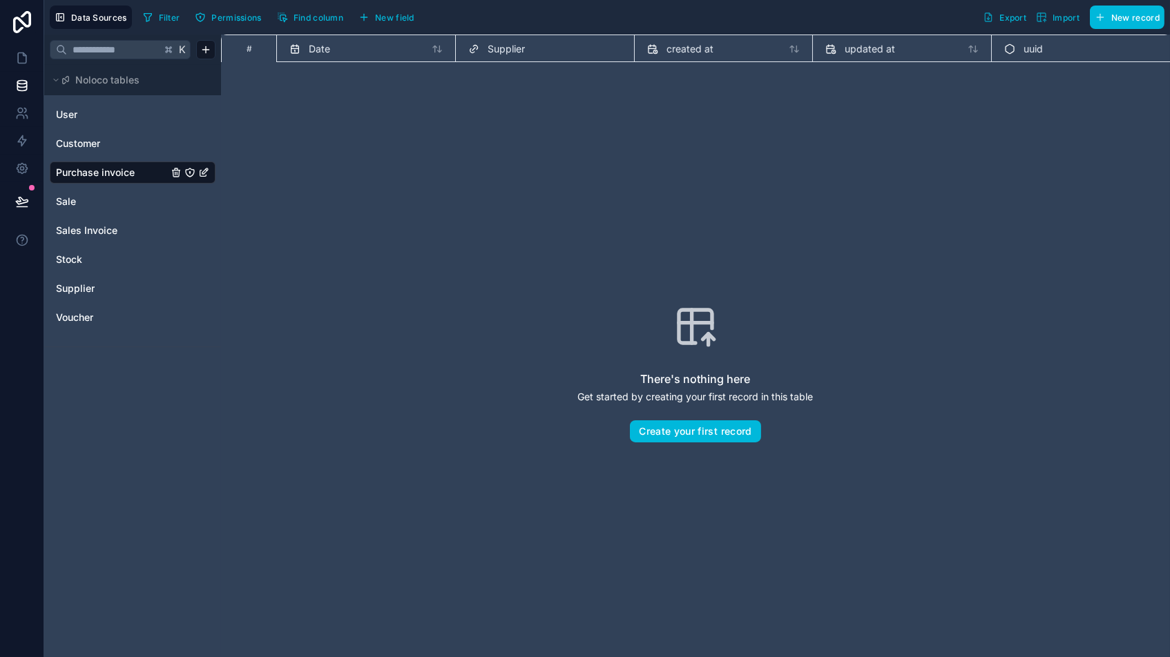
click at [392, 19] on span "New field" at bounding box center [394, 17] width 39 height 10
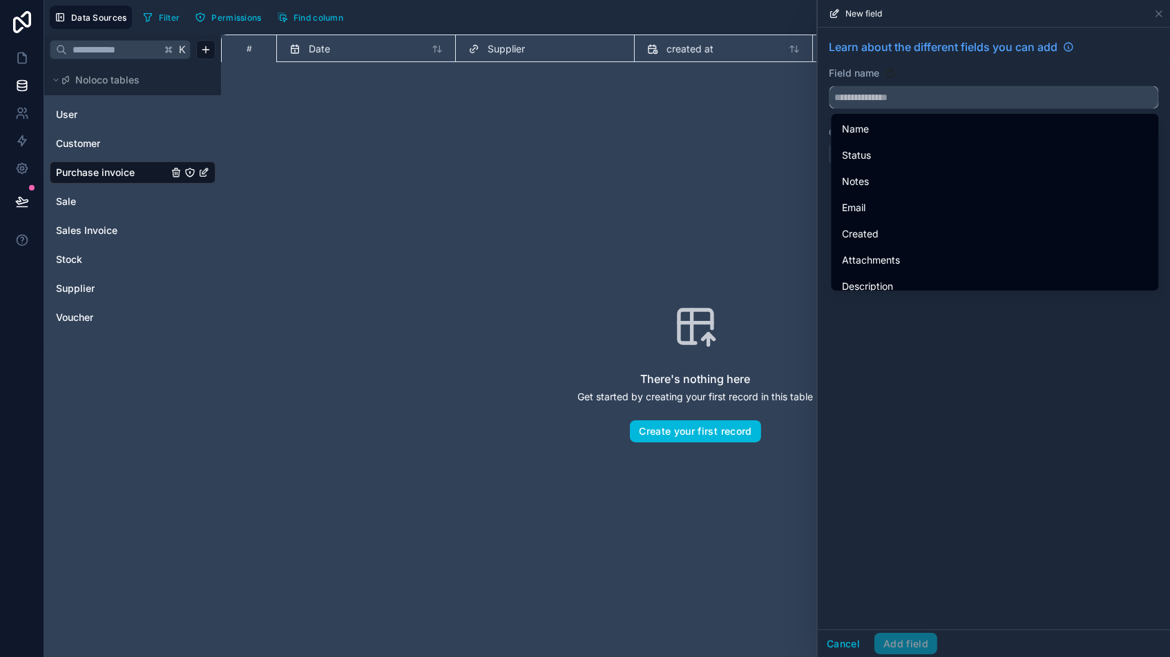
scroll to position [1, 0]
click at [962, 91] on input "text" at bounding box center [993, 97] width 329 height 22
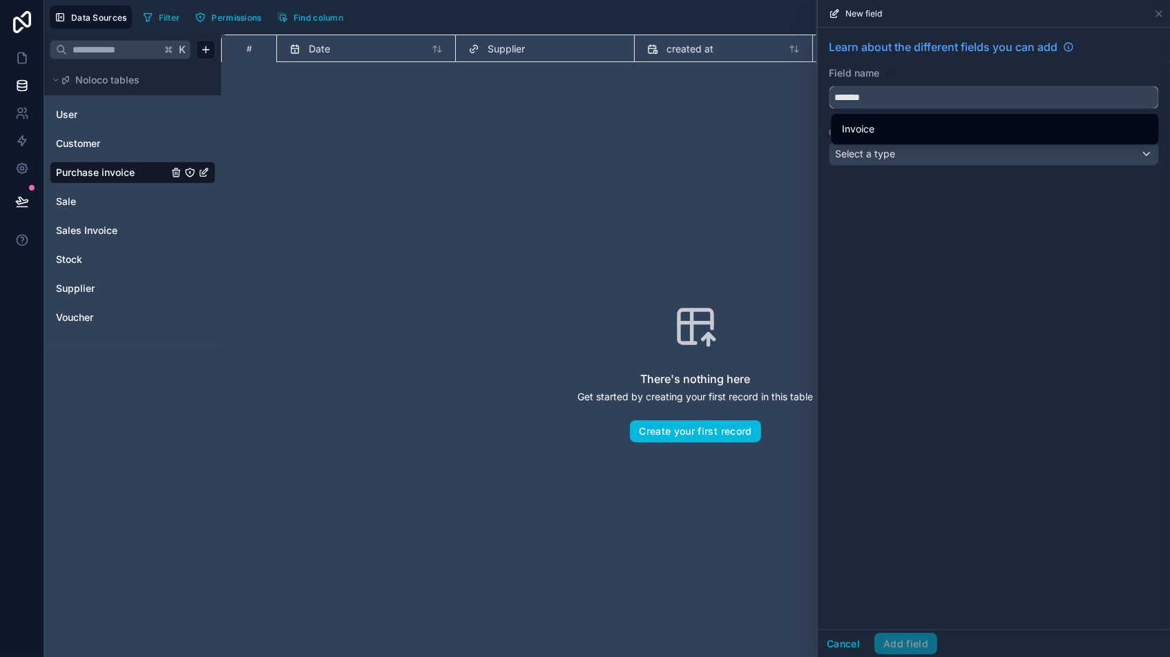
type input "*******"
click at [832, 132] on ul "Invoice" at bounding box center [994, 129] width 327 height 30
drag, startPoint x: 857, startPoint y: 126, endPoint x: 864, endPoint y: 134, distance: 10.8
click at [855, 126] on span "Invoice" at bounding box center [858, 129] width 32 height 17
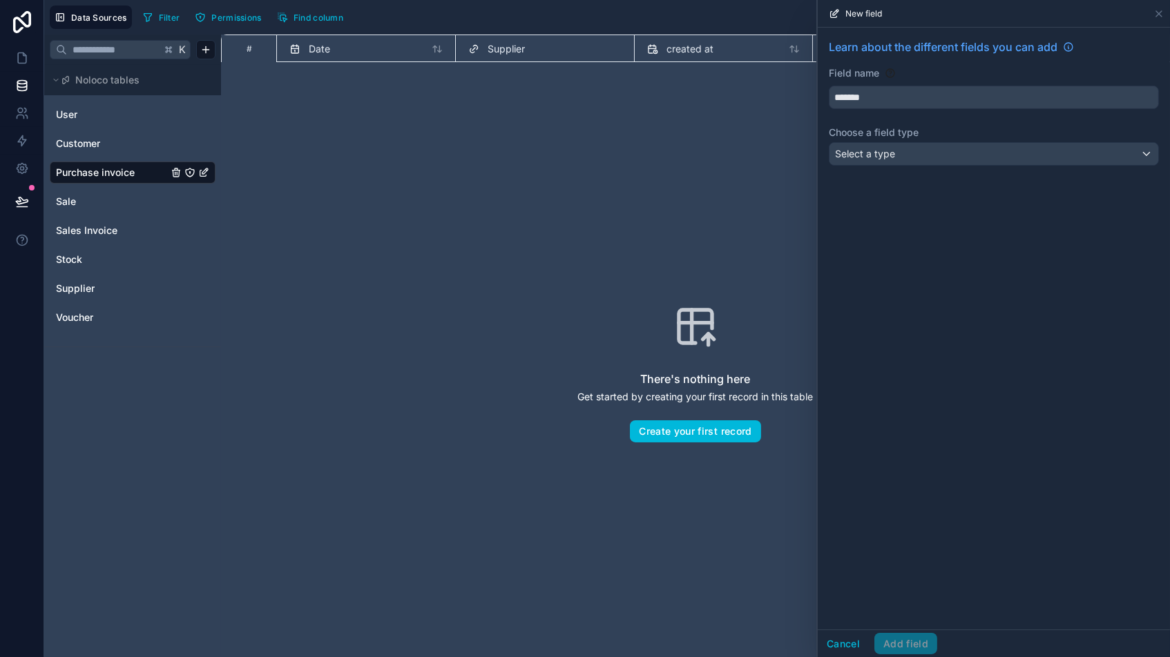
click at [867, 155] on span "Select a type" at bounding box center [865, 154] width 60 height 12
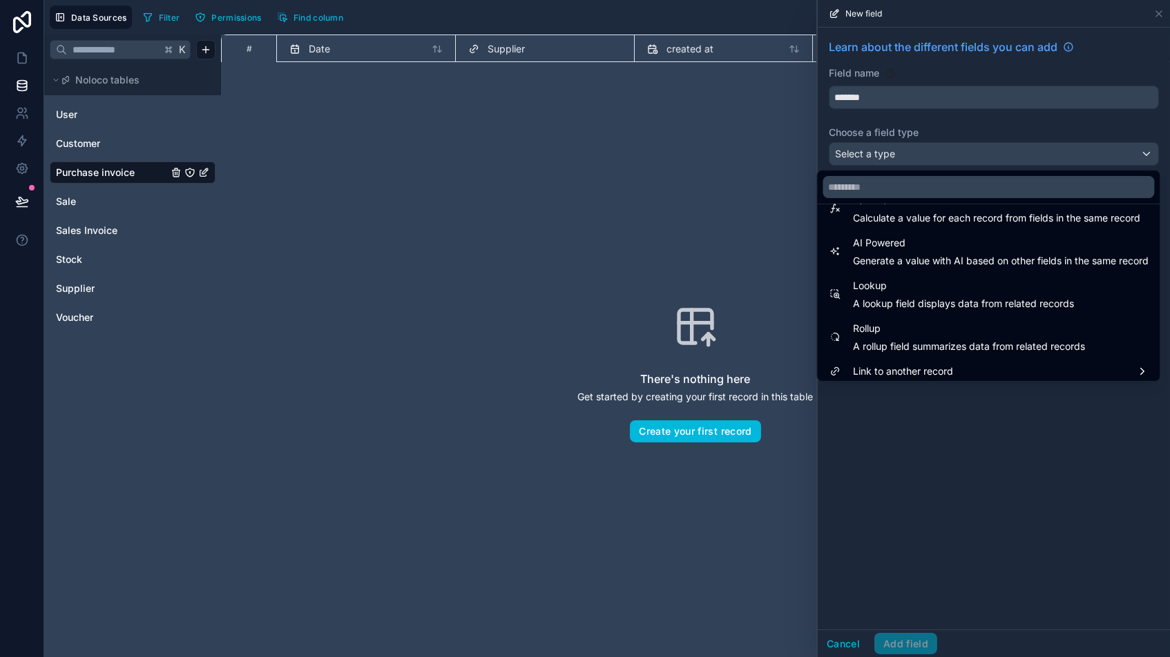
scroll to position [394, 0]
click at [899, 371] on span "Link to another record" at bounding box center [903, 372] width 100 height 17
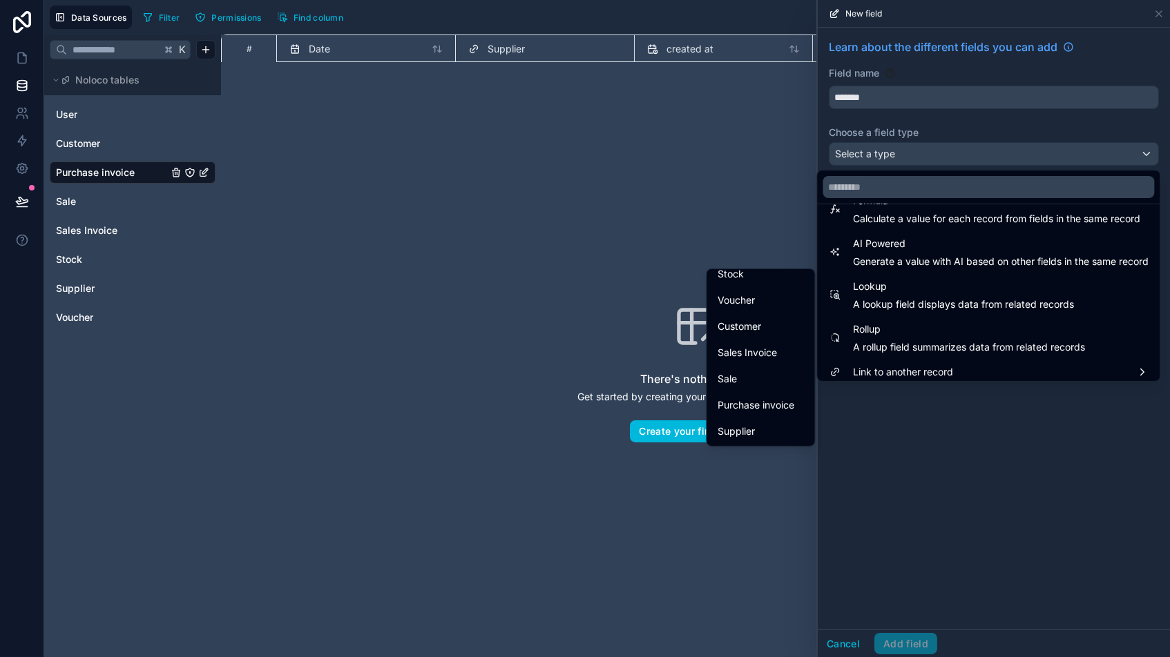
scroll to position [55, 0]
click at [755, 405] on span "Purchase invoice" at bounding box center [756, 407] width 77 height 17
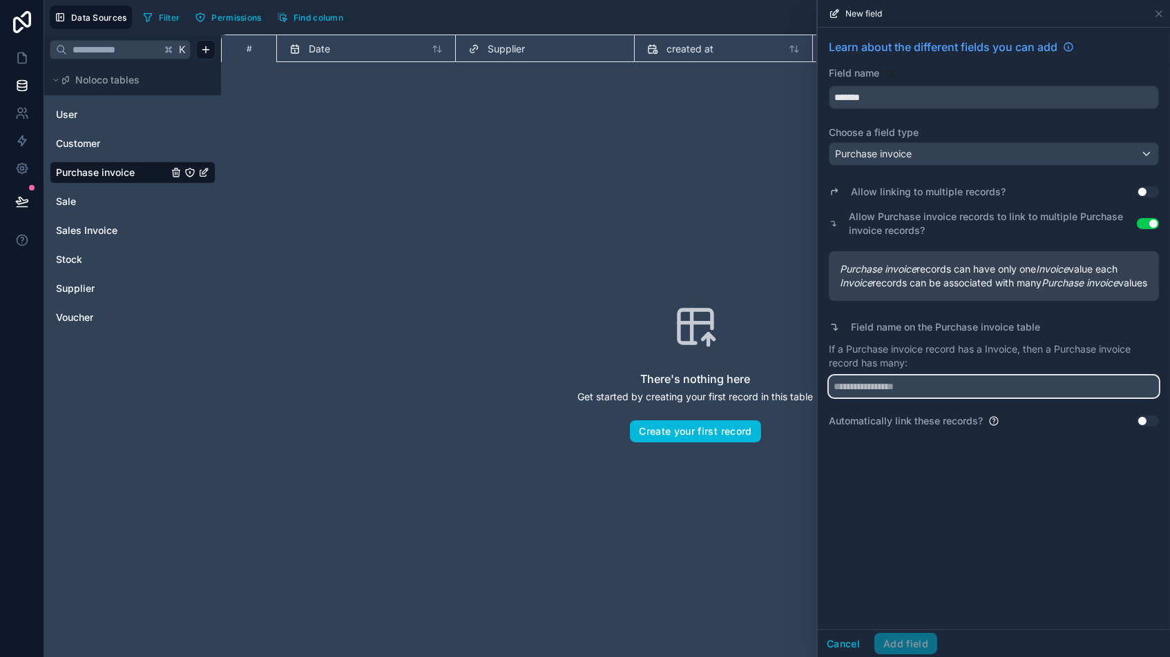
click at [905, 398] on input "text" at bounding box center [993, 387] width 330 height 22
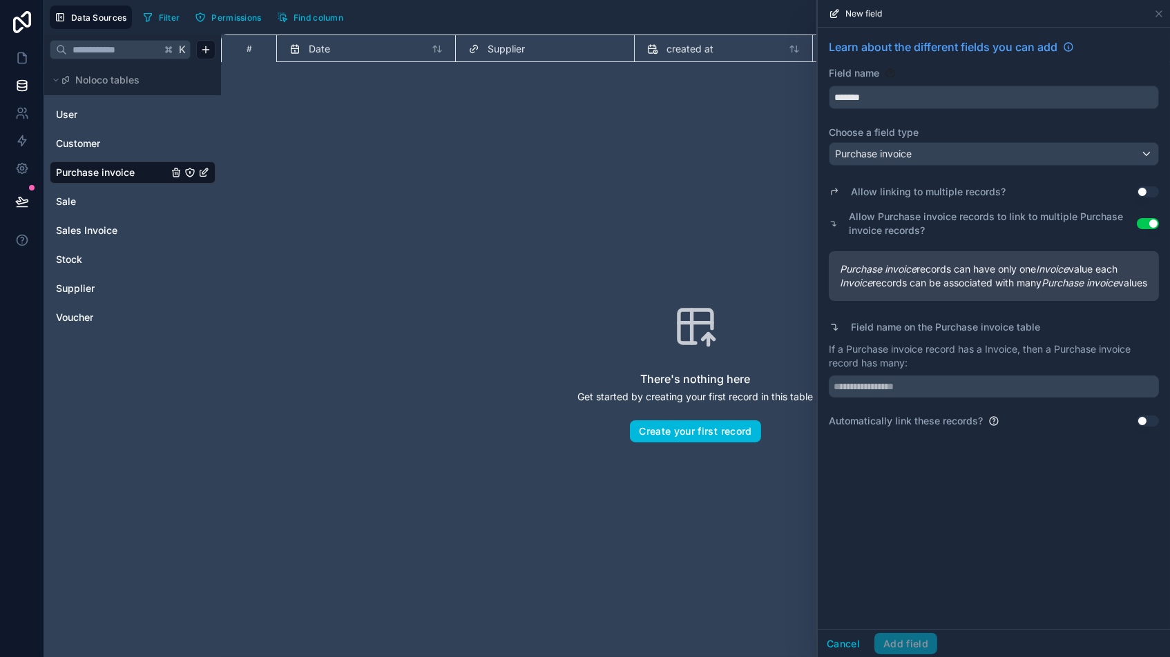
drag, startPoint x: 978, startPoint y: 536, endPoint x: 932, endPoint y: 593, distance: 73.6
click at [978, 536] on div "Learn about the different fields you can add Field name ******* Choose a field …" at bounding box center [993, 329] width 352 height 602
click at [849, 559] on button "Cancel" at bounding box center [842, 644] width 51 height 22
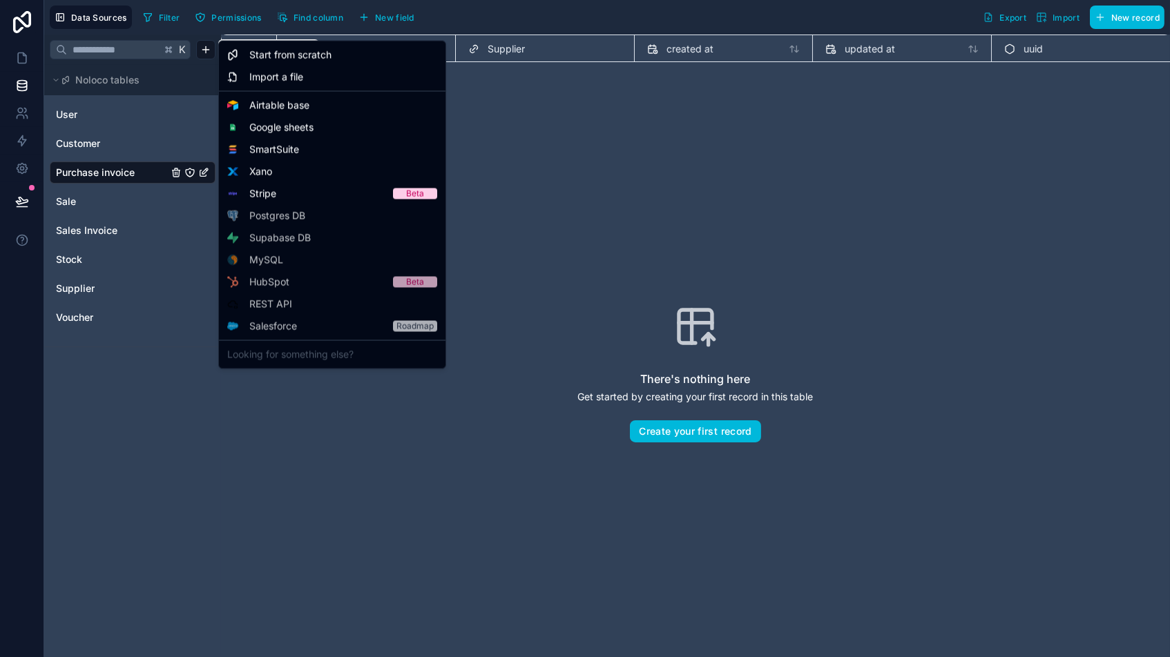
click at [202, 51] on html "Data Sources Filter Permissions Find column New field Export Import New record …" at bounding box center [585, 328] width 1170 height 657
click at [277, 58] on span "Start from scratch" at bounding box center [290, 55] width 82 height 14
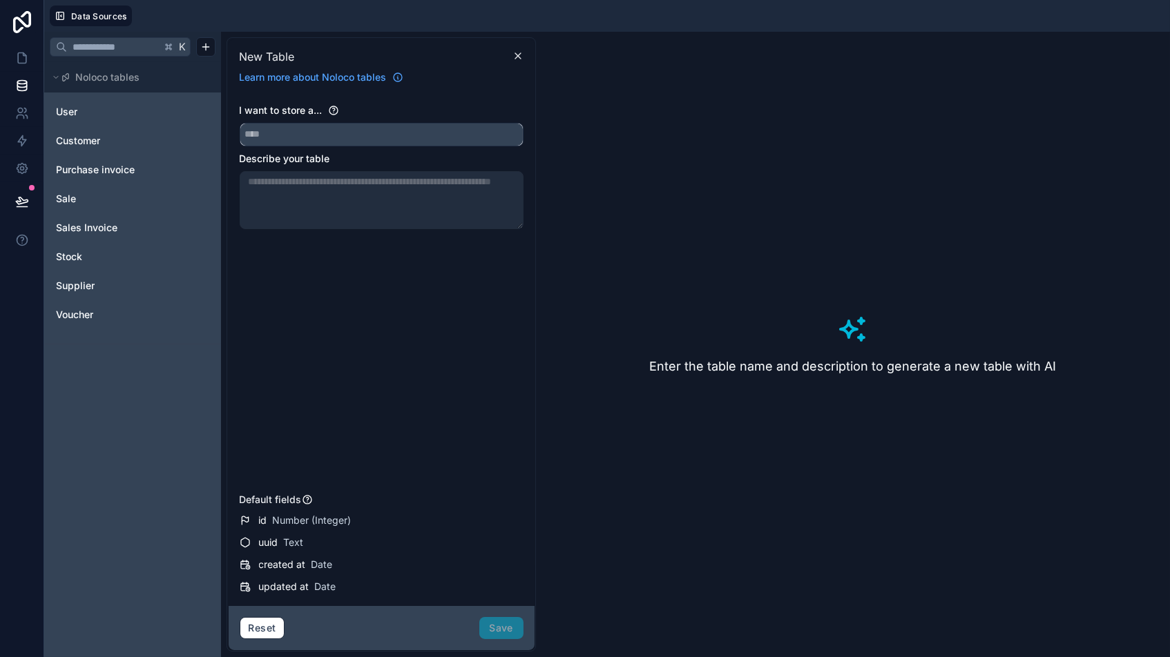
click at [317, 137] on input "text" at bounding box center [381, 135] width 282 height 22
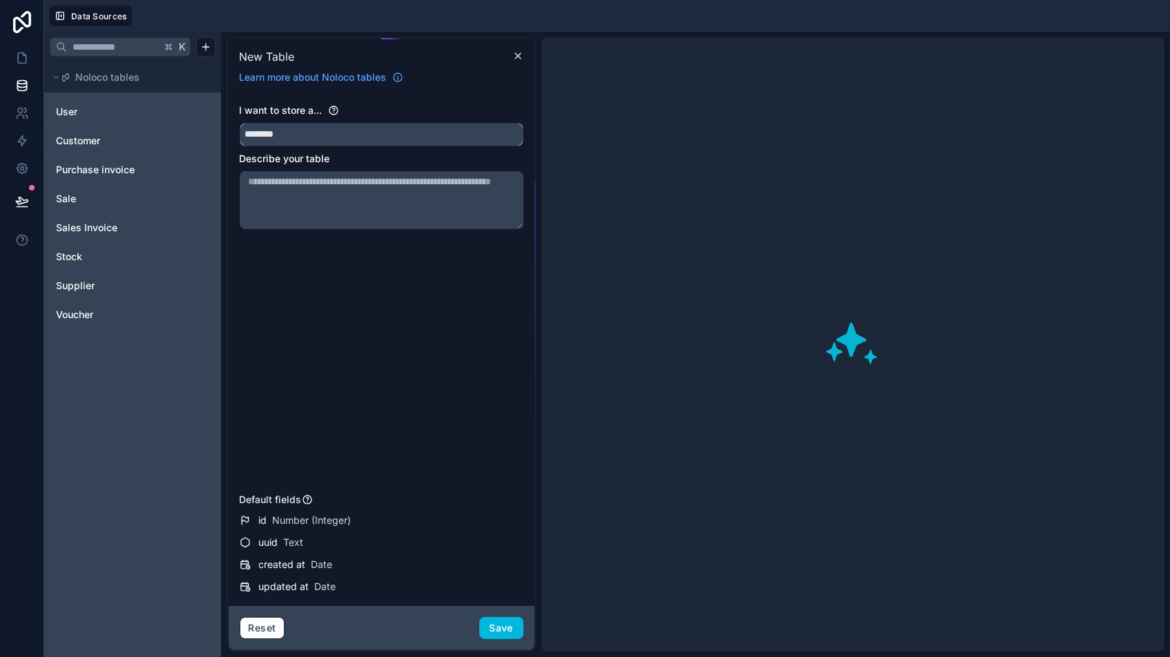
type input "********"
click at [504, 559] on button "Save" at bounding box center [501, 628] width 44 height 22
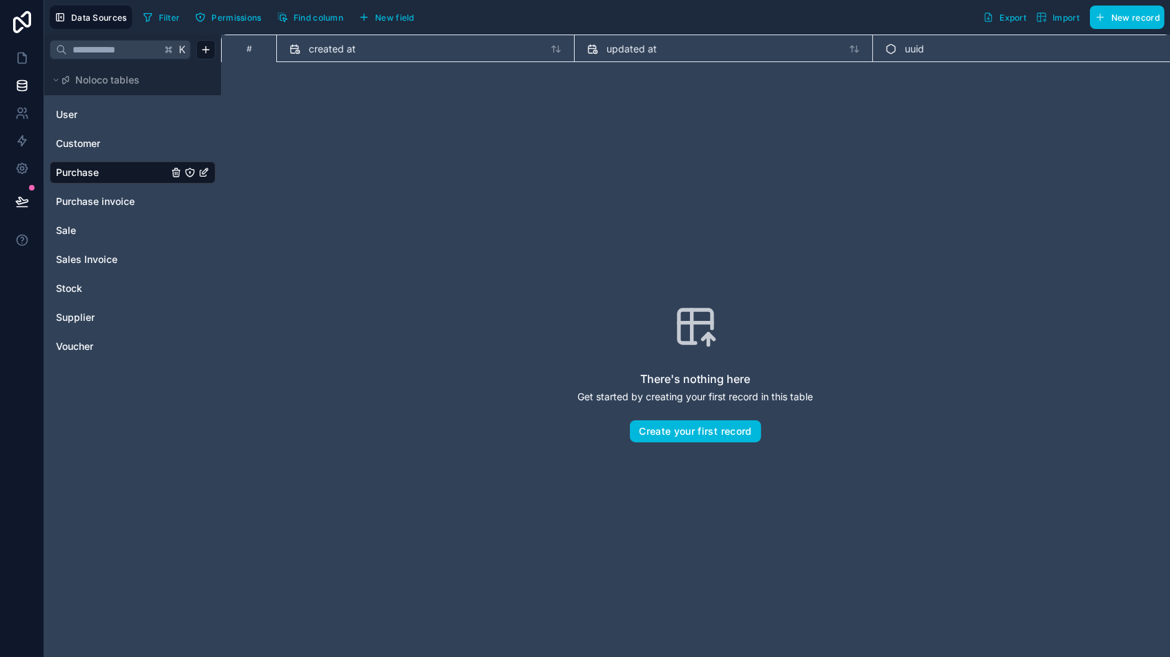
click at [380, 14] on span "New field" at bounding box center [394, 17] width 39 height 10
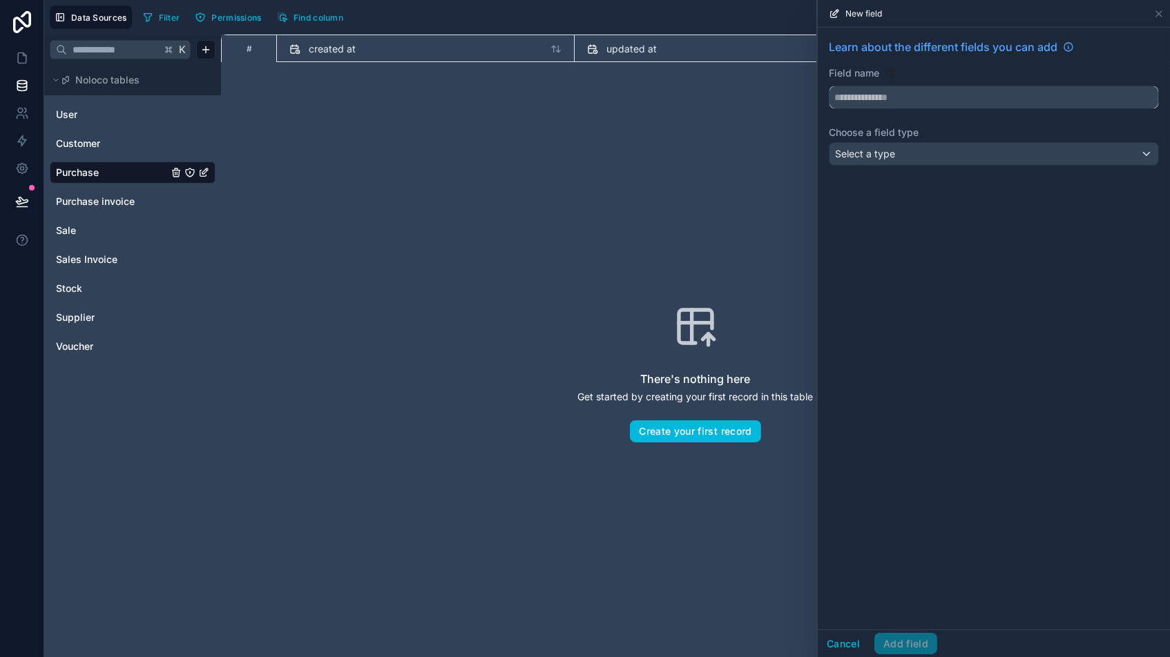
click at [891, 101] on input "text" at bounding box center [993, 97] width 329 height 22
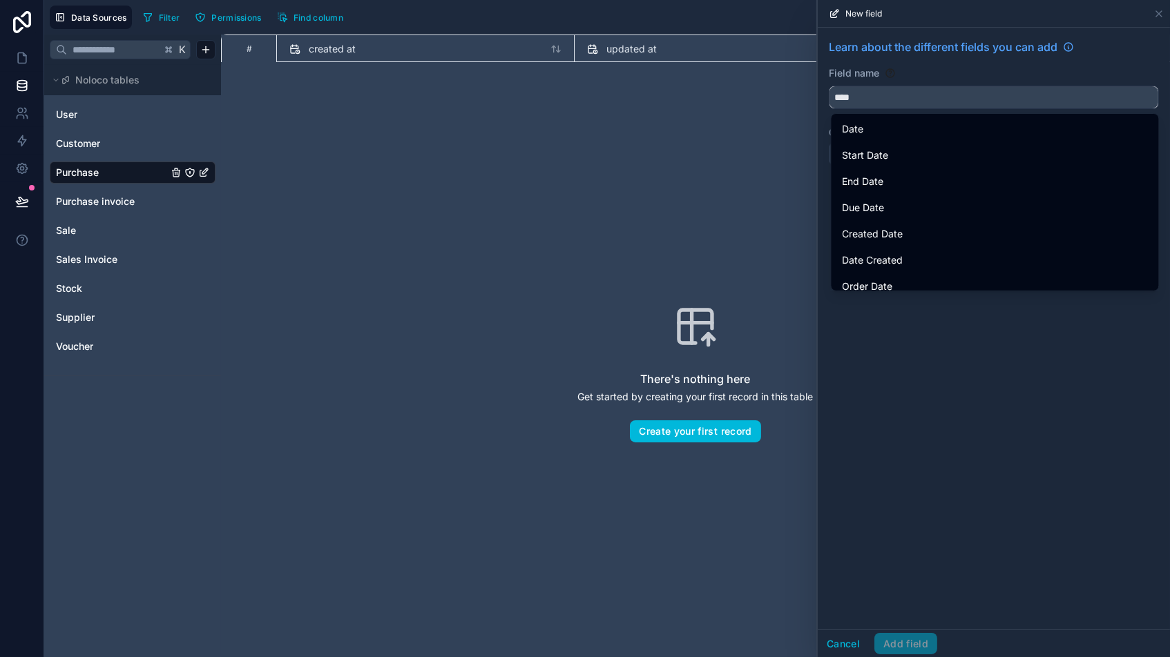
type input "****"
click at [894, 133] on div "Date" at bounding box center [994, 129] width 305 height 17
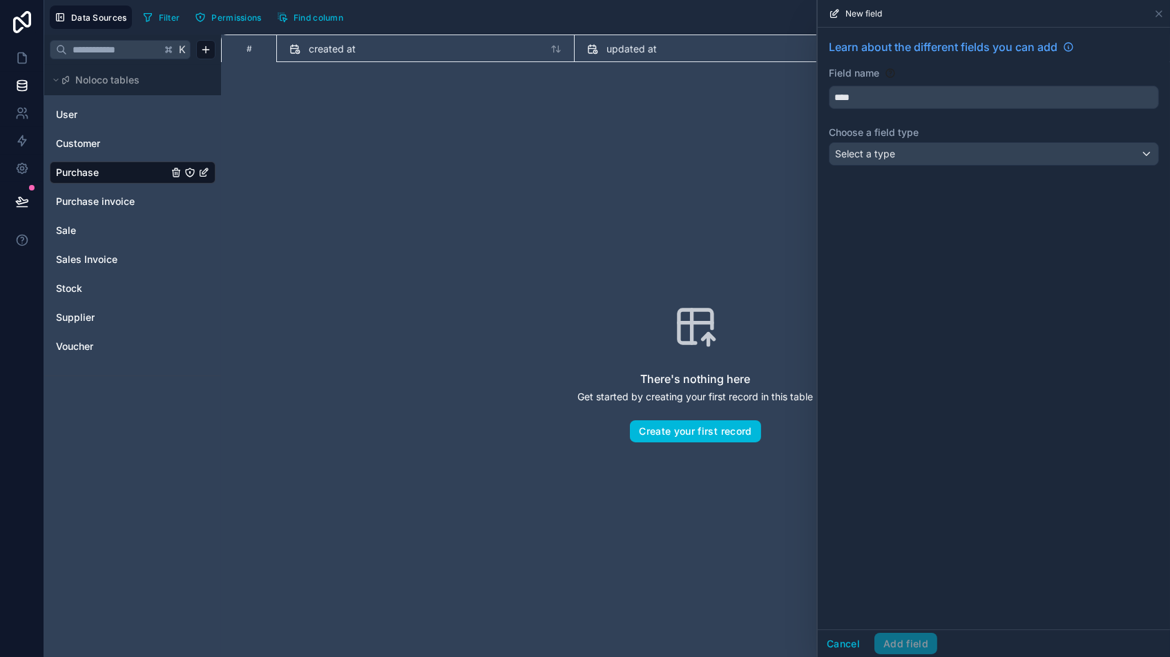
click at [915, 157] on div "Select a type" at bounding box center [993, 154] width 329 height 22
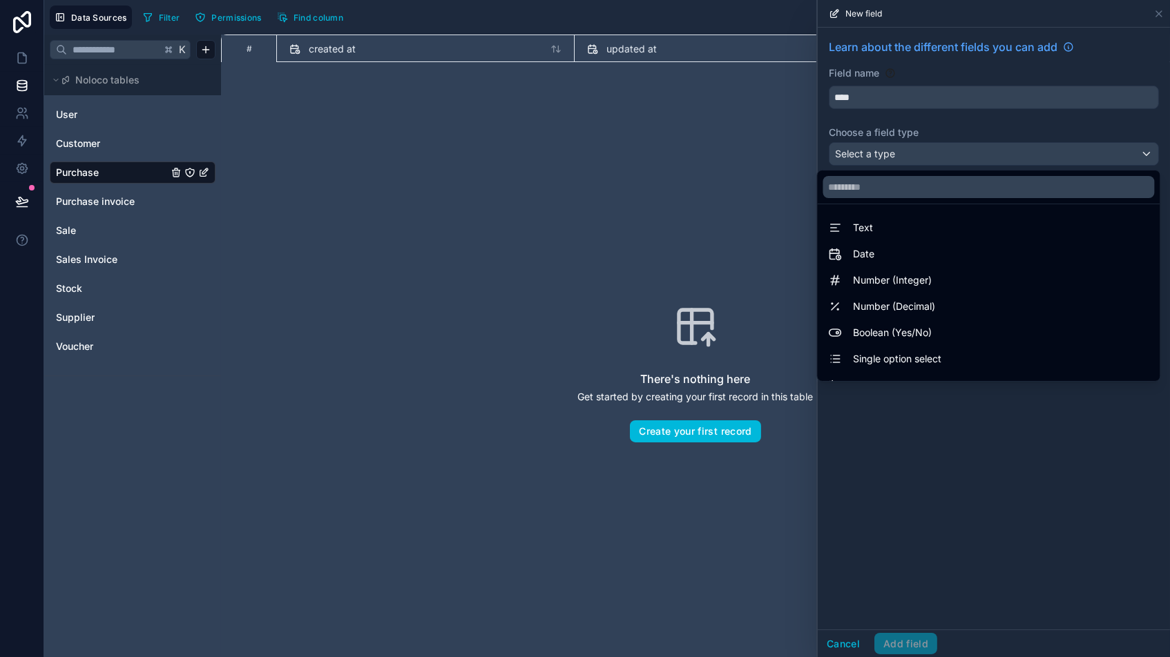
click at [900, 254] on div "Date" at bounding box center [988, 254] width 320 height 17
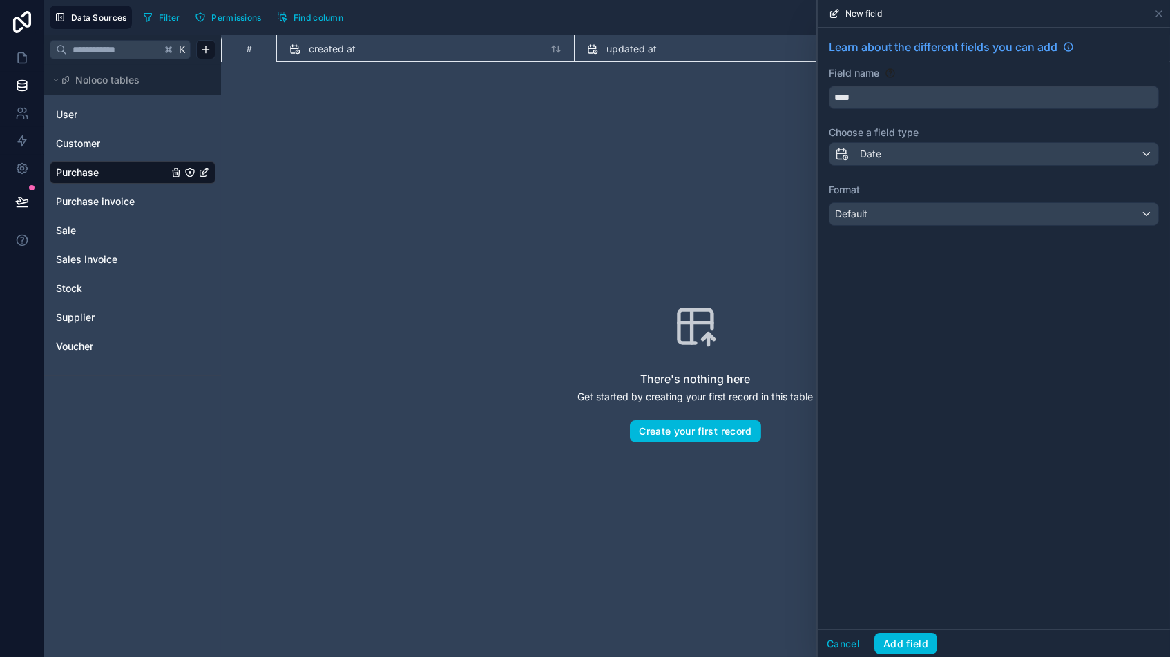
click at [933, 209] on div "Default" at bounding box center [993, 214] width 329 height 22
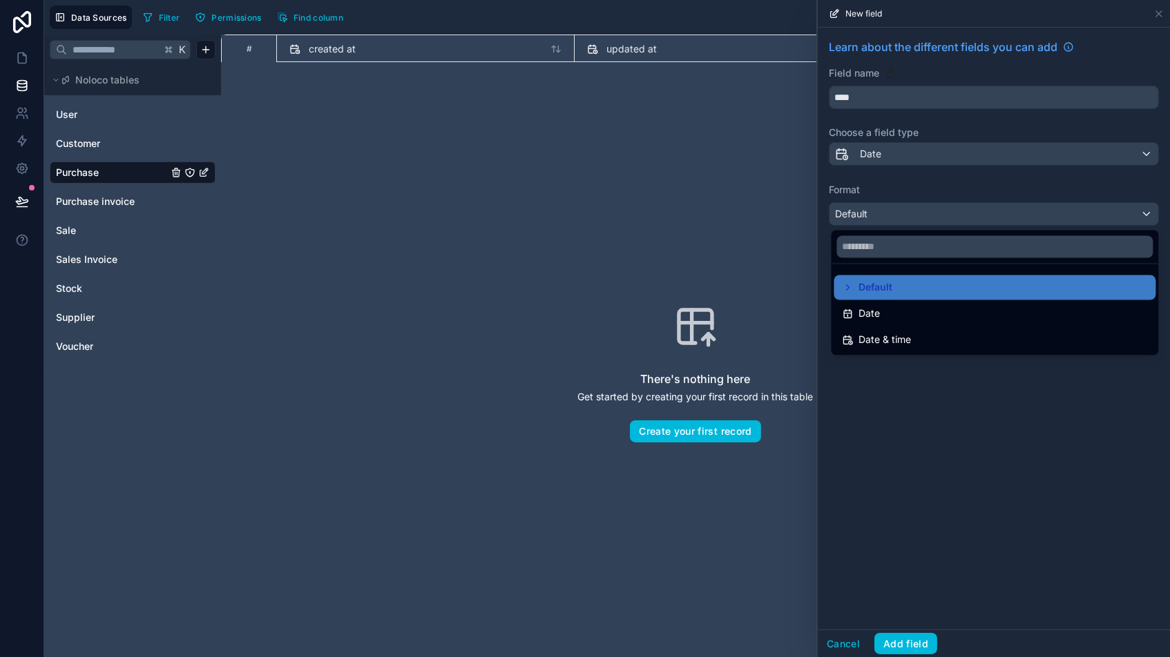
click at [880, 309] on div "Date" at bounding box center [994, 314] width 305 height 17
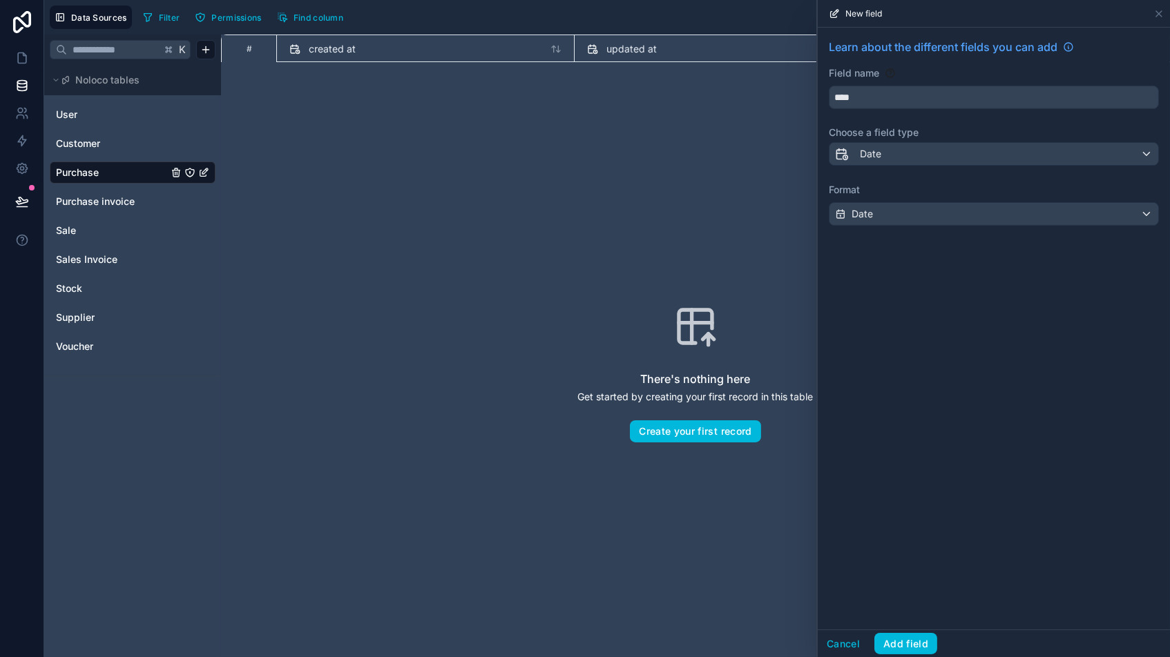
click at [918, 213] on div "Date" at bounding box center [993, 214] width 329 height 22
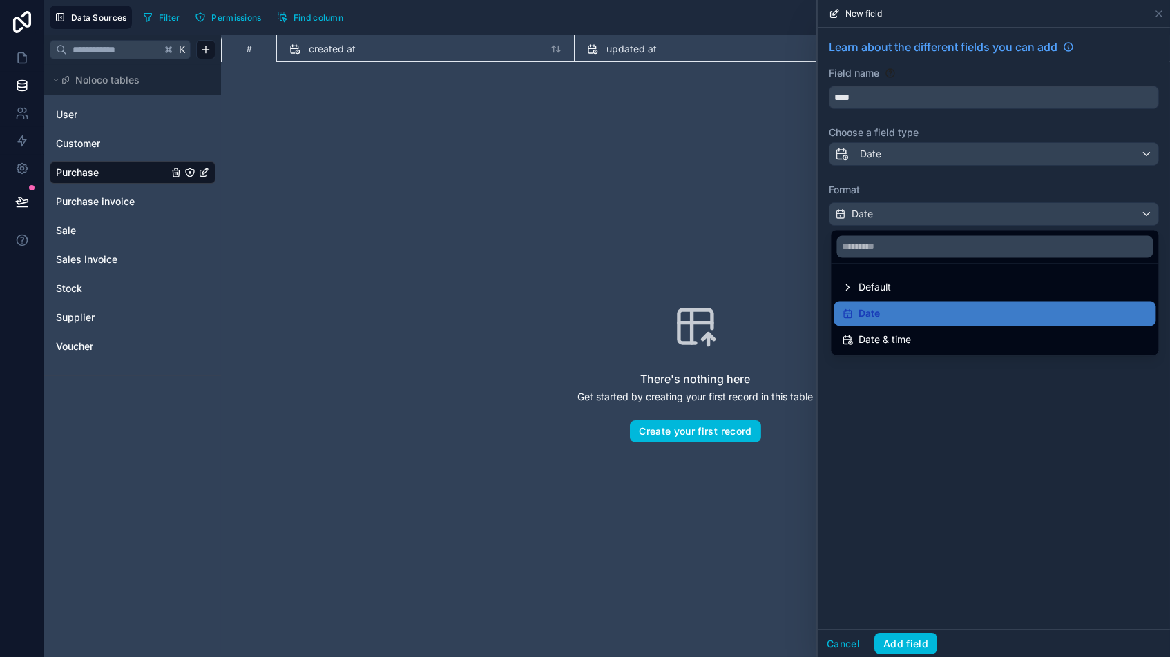
drag, startPoint x: 869, startPoint y: 313, endPoint x: 883, endPoint y: 324, distance: 17.3
click at [869, 313] on span "Date" at bounding box center [869, 314] width 21 height 17
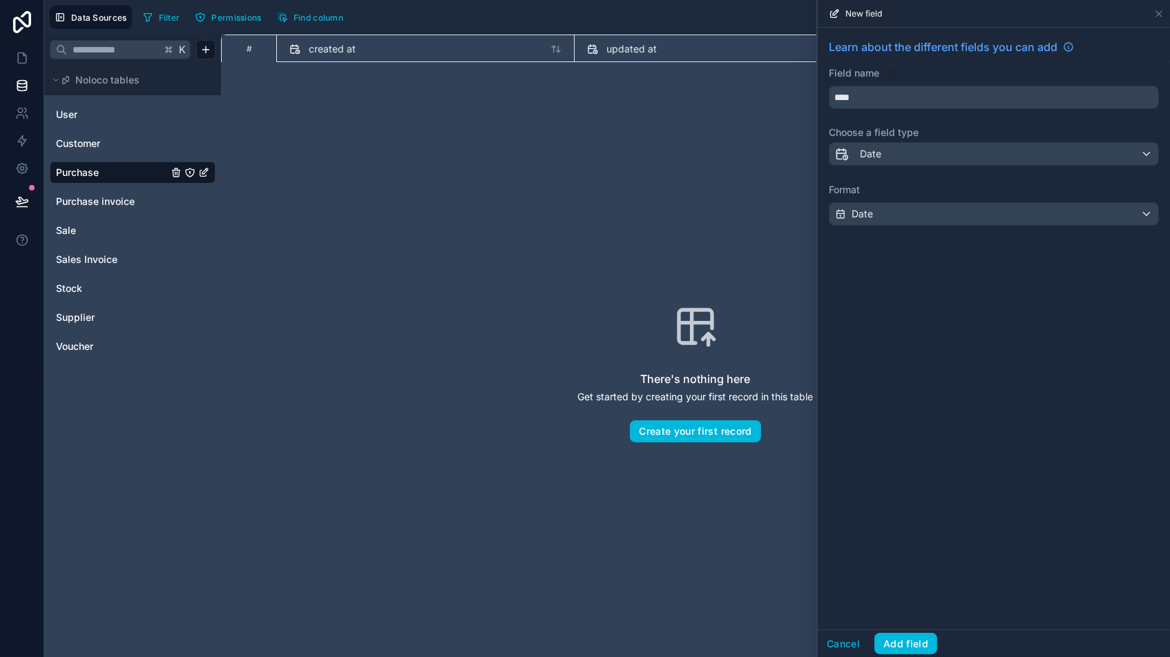
click at [927, 389] on div "Learn about the different fields you can add Field name **** Choose a field typ…" at bounding box center [993, 329] width 352 height 602
click at [898, 559] on button "Add field" at bounding box center [905, 644] width 63 height 22
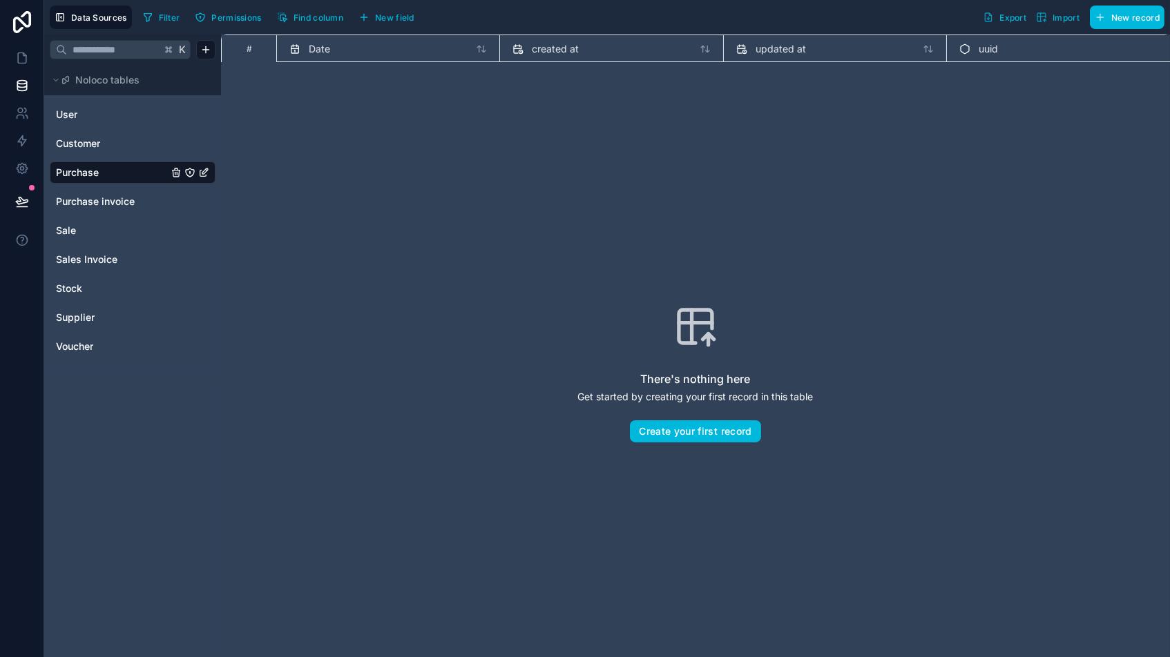
click at [389, 20] on span "New field" at bounding box center [394, 17] width 39 height 10
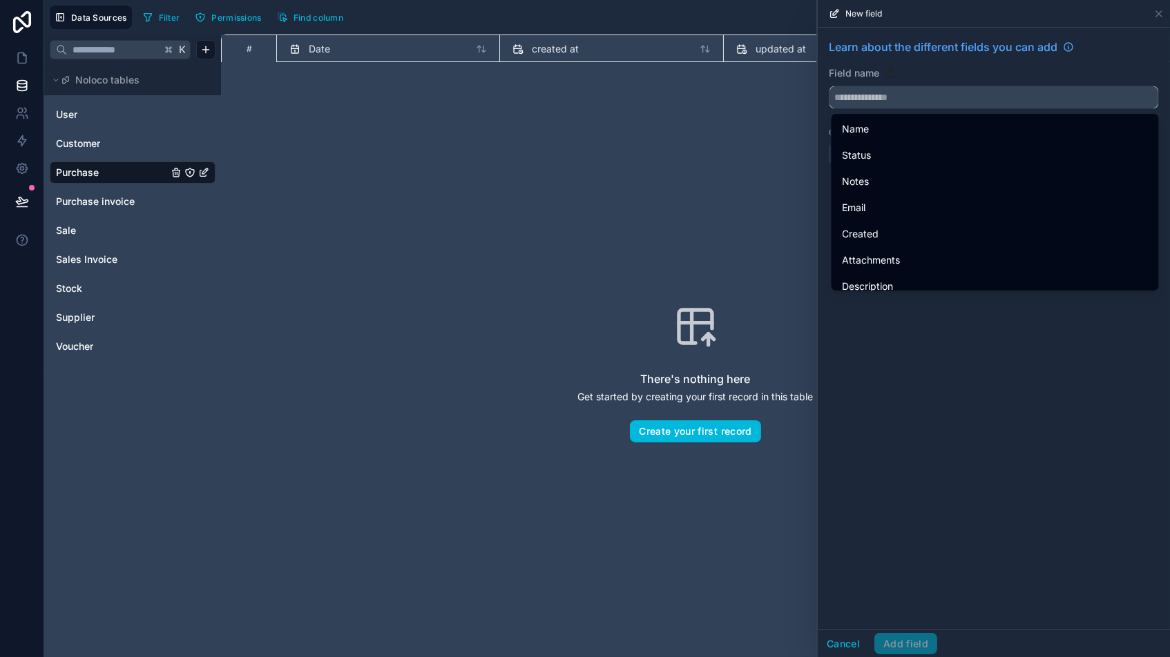
click at [911, 99] on input "text" at bounding box center [993, 97] width 329 height 22
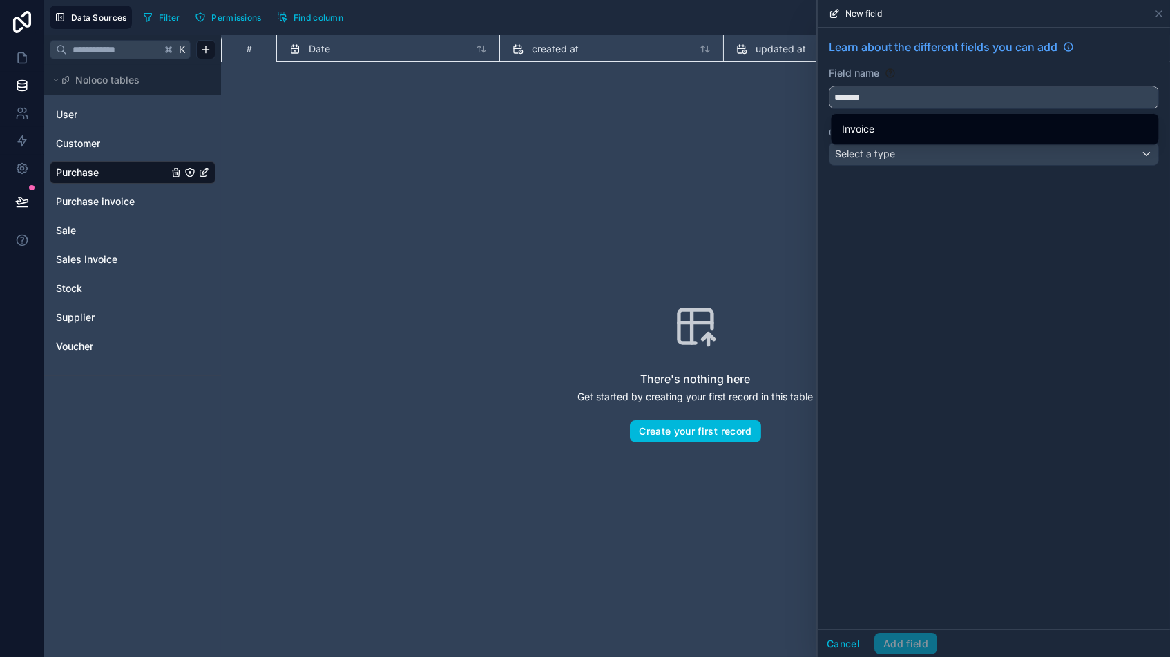
type input "*******"
drag, startPoint x: 862, startPoint y: 122, endPoint x: 880, endPoint y: 143, distance: 27.0
click at [862, 122] on span "Invoice" at bounding box center [858, 129] width 32 height 17
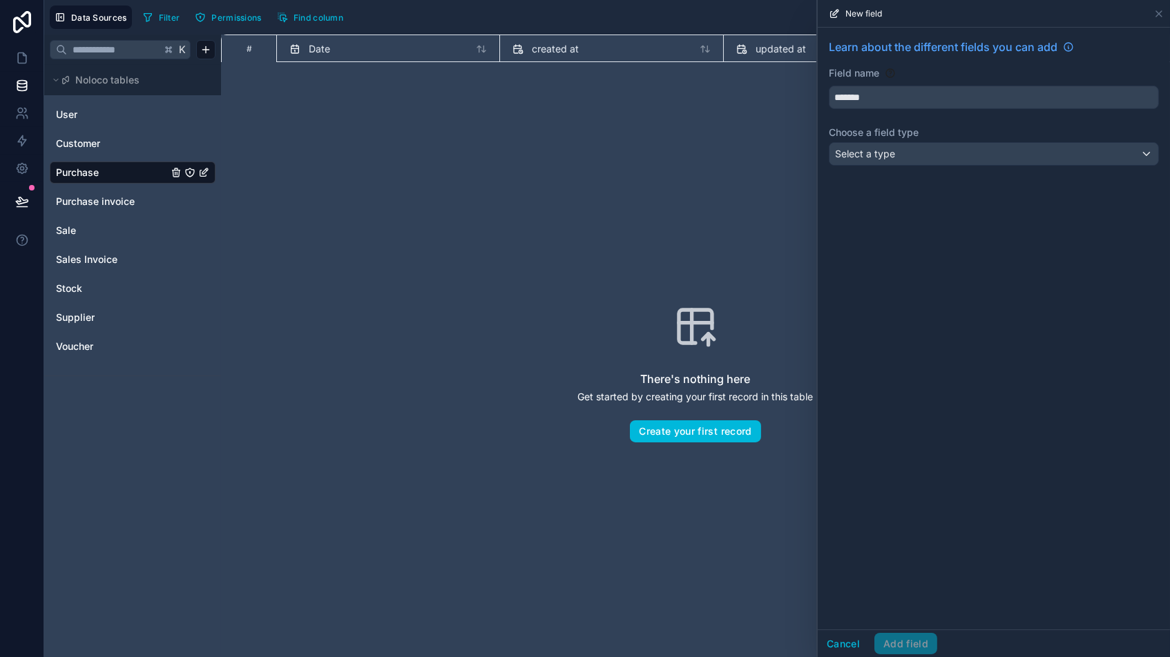
click at [876, 155] on span "Select a type" at bounding box center [865, 154] width 60 height 12
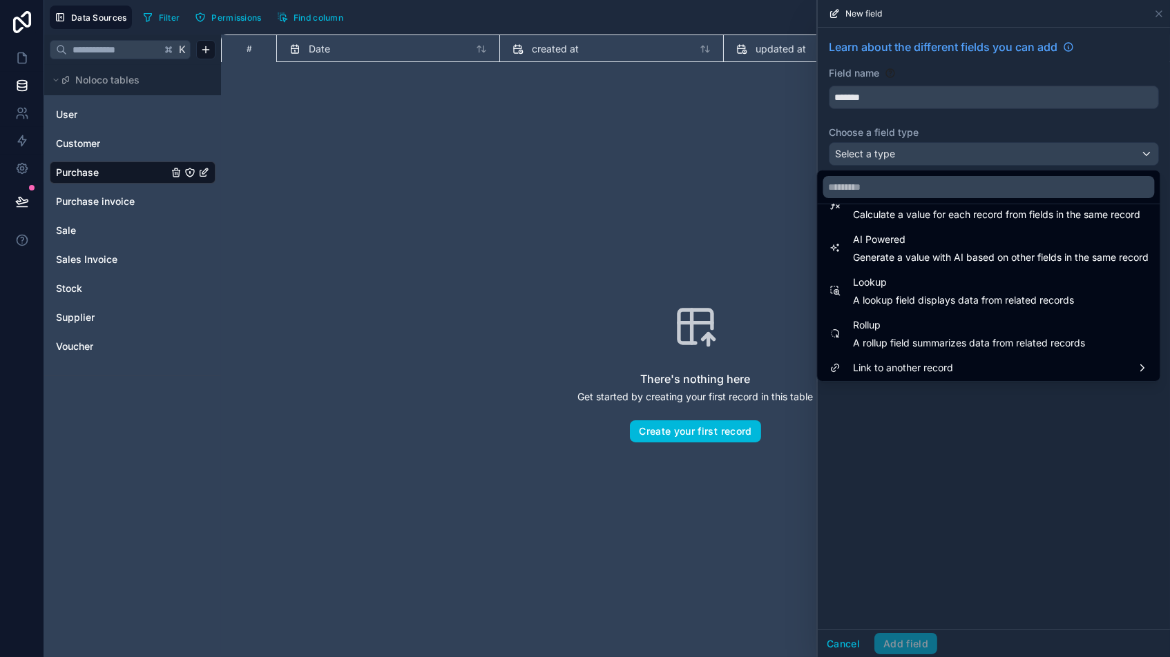
scroll to position [394, 0]
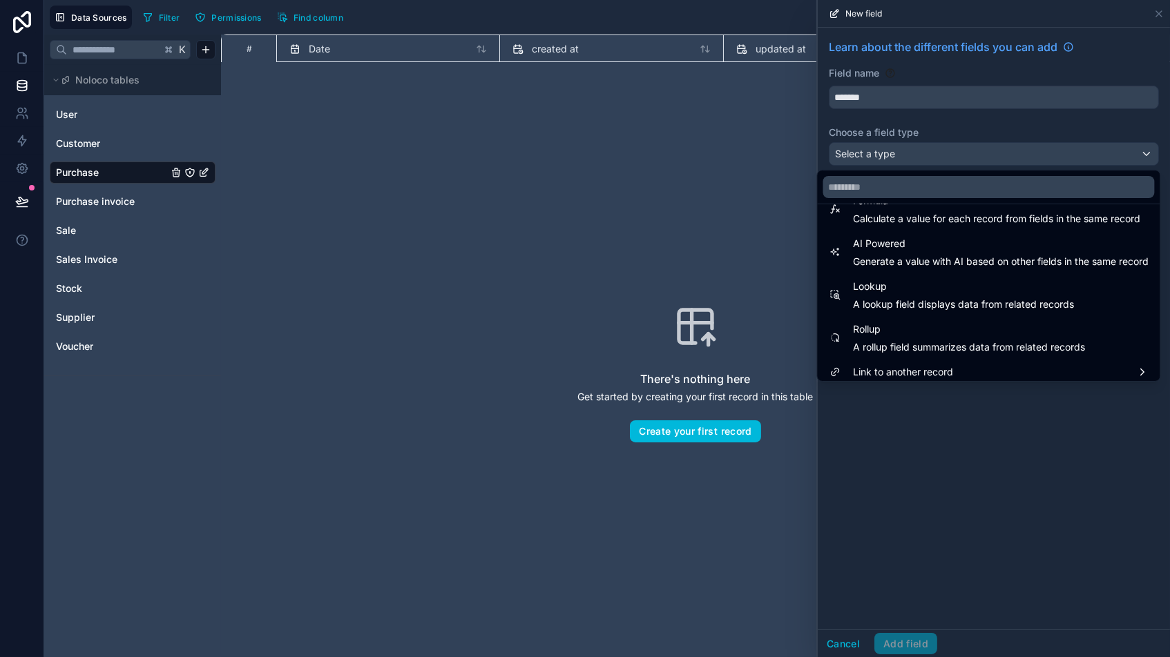
click at [889, 367] on span "Link to another record" at bounding box center [903, 372] width 100 height 17
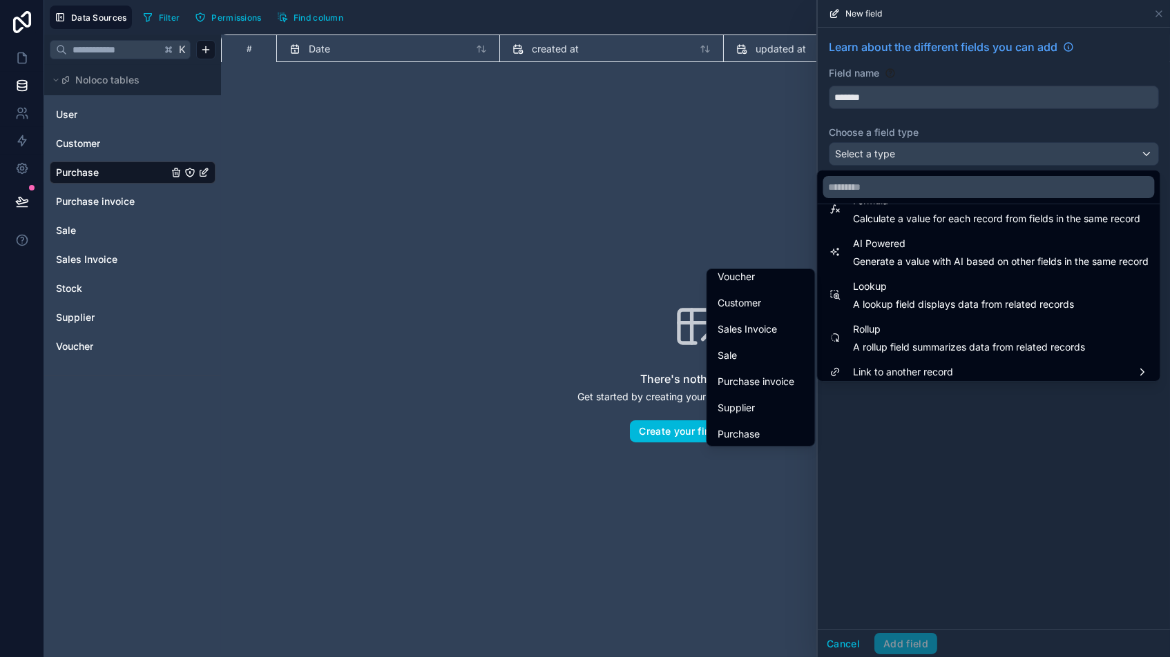
scroll to position [80, 0]
click at [744, 385] on span "Purchase invoice" at bounding box center [756, 382] width 77 height 17
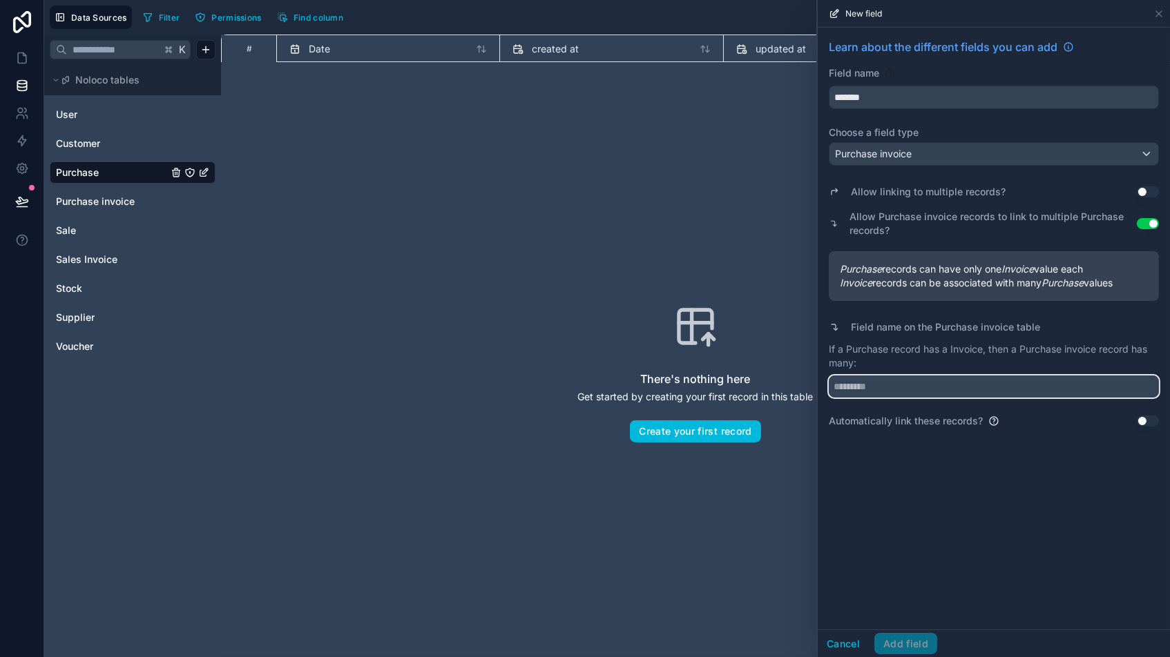
click at [900, 383] on input "text" at bounding box center [993, 387] width 330 height 22
type input "*********"
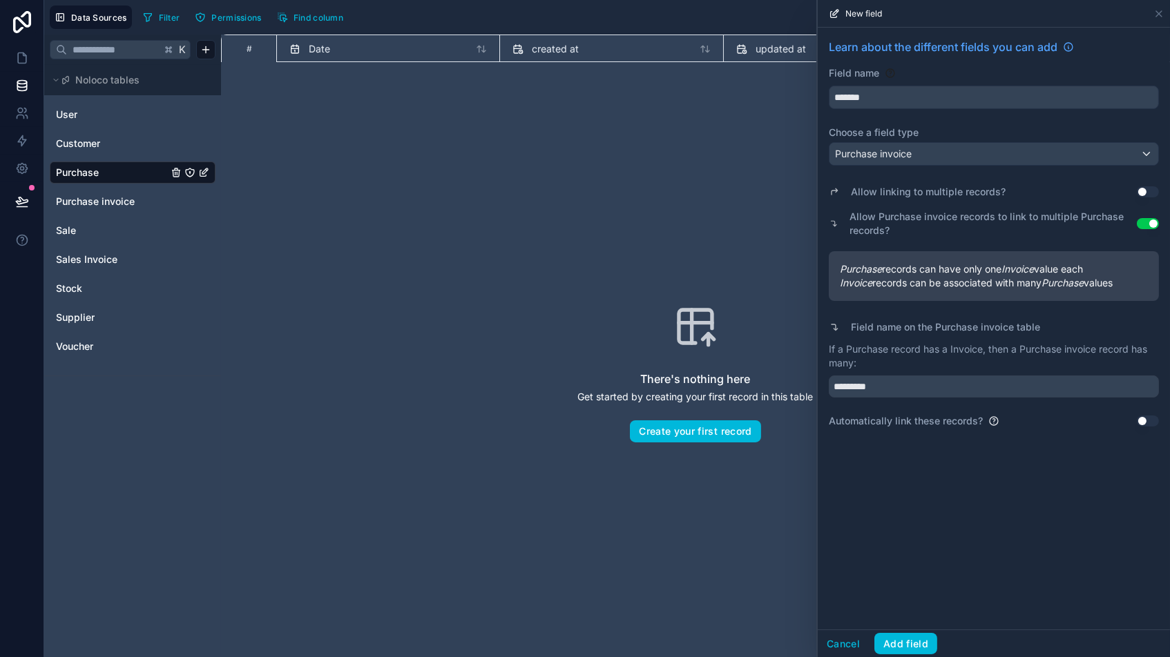
click at [896, 559] on button "Add field" at bounding box center [905, 644] width 63 height 22
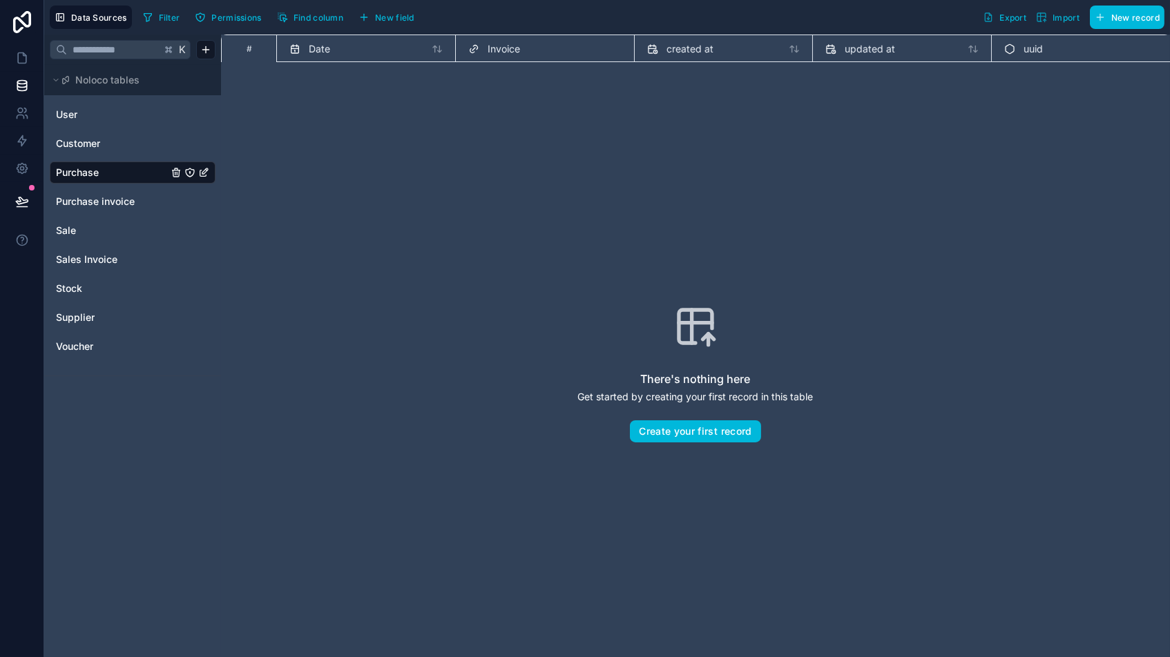
click at [385, 20] on span "New field" at bounding box center [394, 17] width 39 height 10
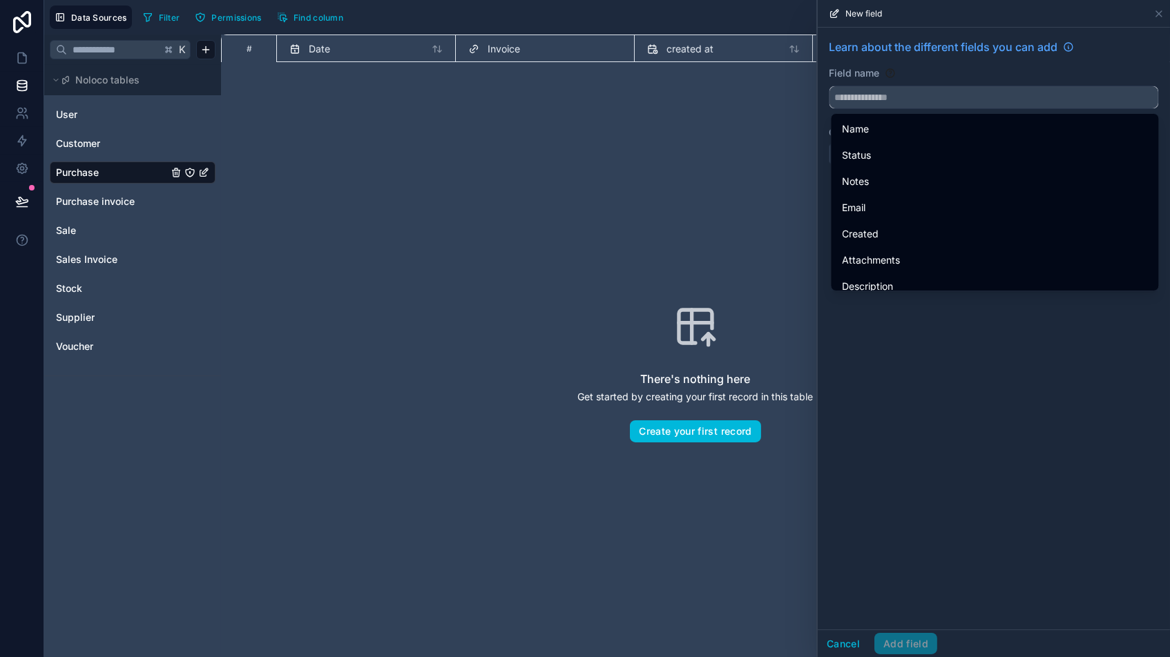
click at [956, 104] on input "text" at bounding box center [993, 97] width 329 height 22
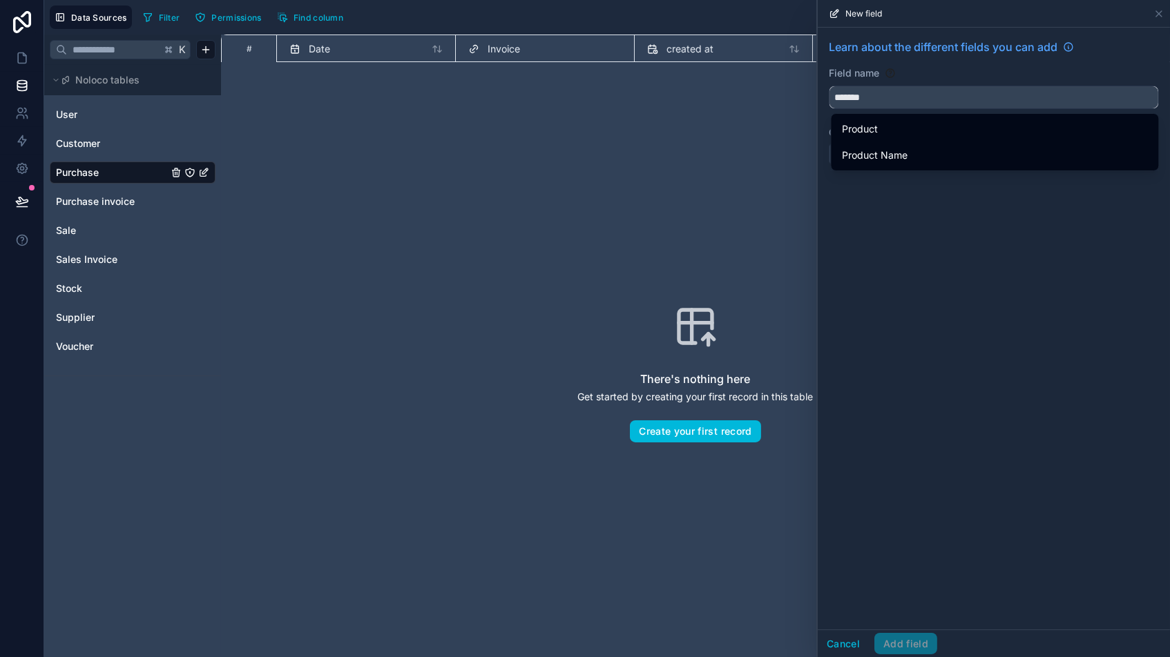
type input "*******"
click at [886, 127] on div "Product" at bounding box center [994, 129] width 305 height 17
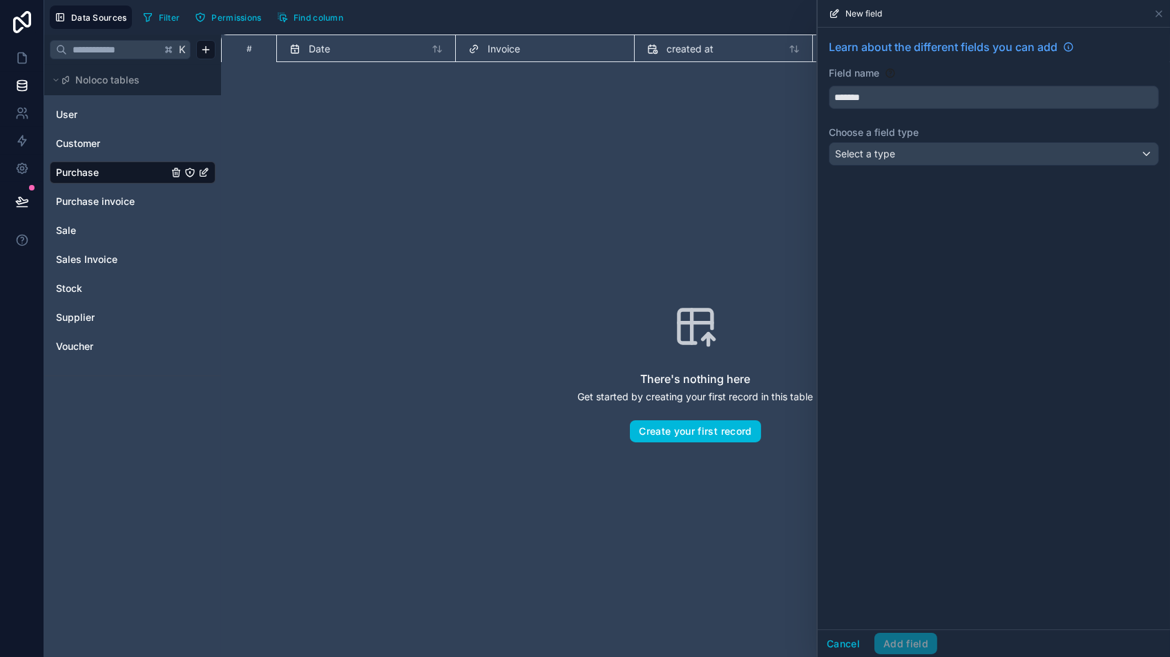
click at [902, 144] on div "Select a type" at bounding box center [993, 154] width 329 height 22
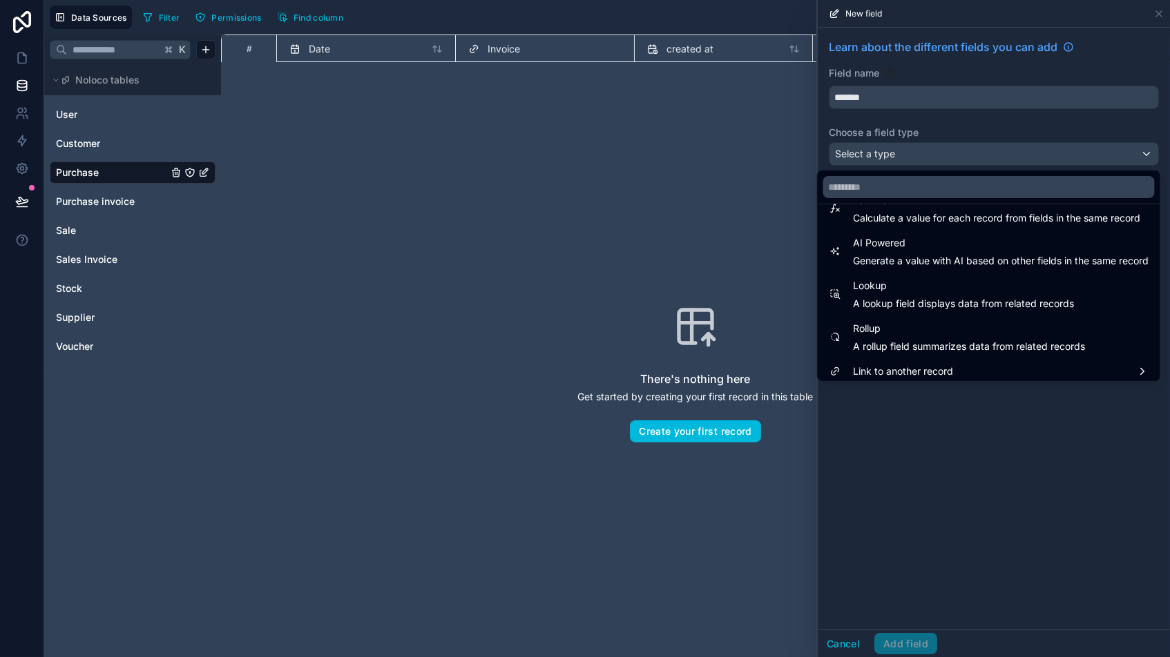
scroll to position [394, 0]
click at [892, 367] on span "Link to another record" at bounding box center [903, 372] width 100 height 17
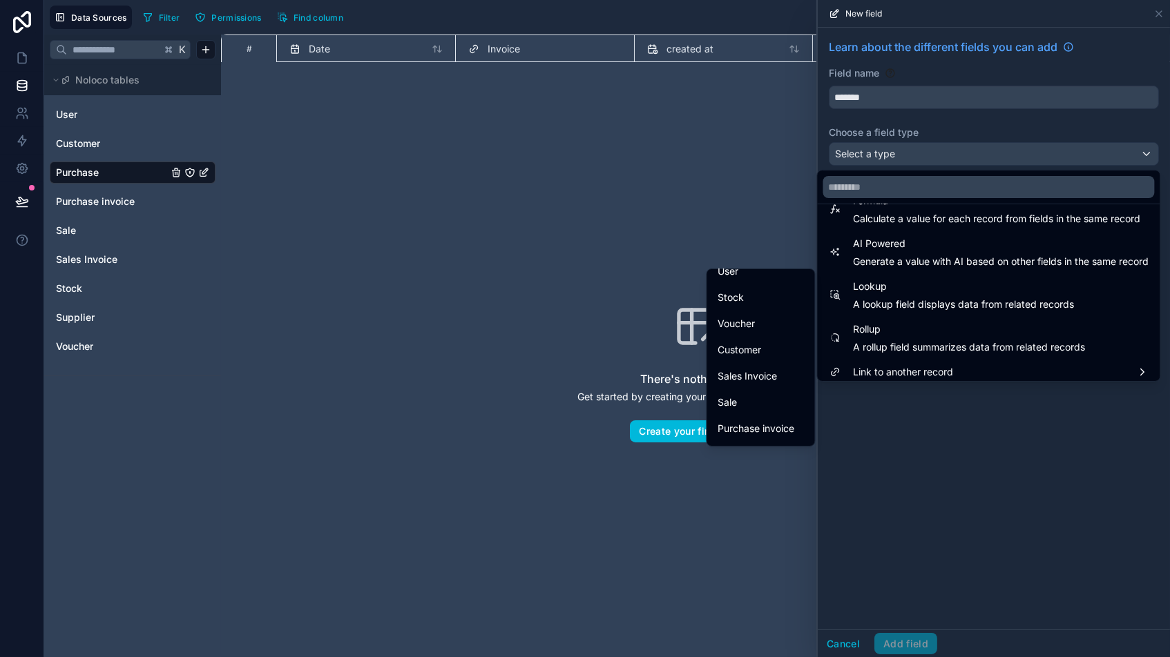
scroll to position [0, 0]
click at [737, 333] on span "Stock" at bounding box center [731, 331] width 26 height 17
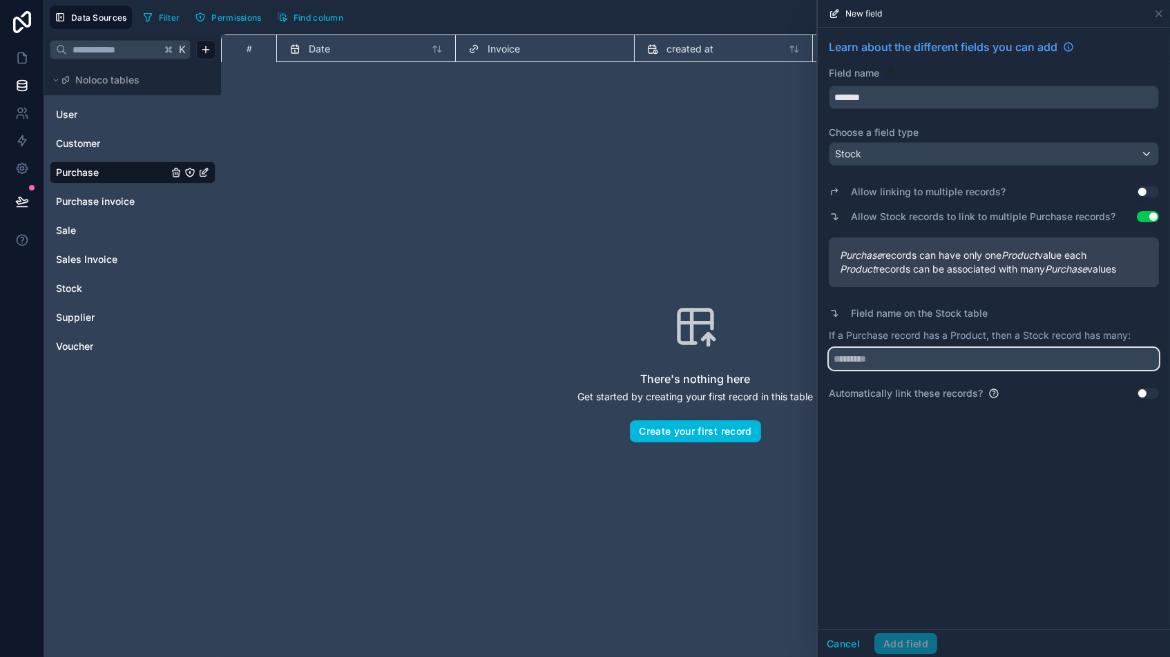
click at [853, 360] on input "text" at bounding box center [993, 359] width 330 height 22
type input "*********"
click at [904, 559] on button "Add field" at bounding box center [905, 644] width 63 height 22
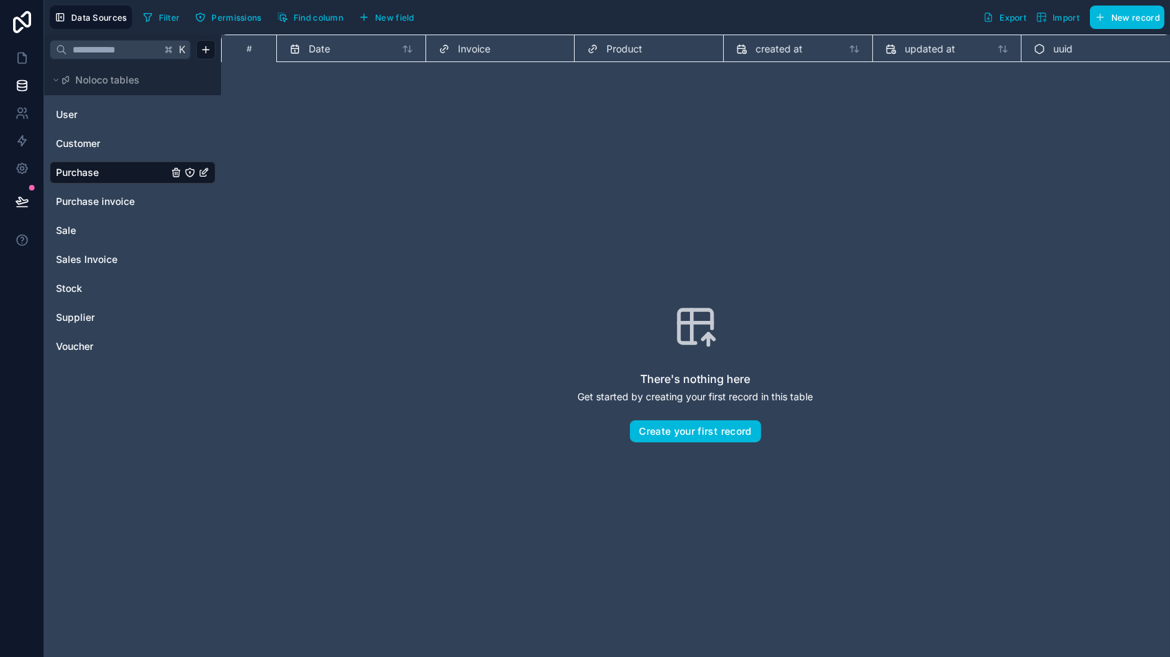
click at [384, 19] on span "New field" at bounding box center [394, 17] width 39 height 10
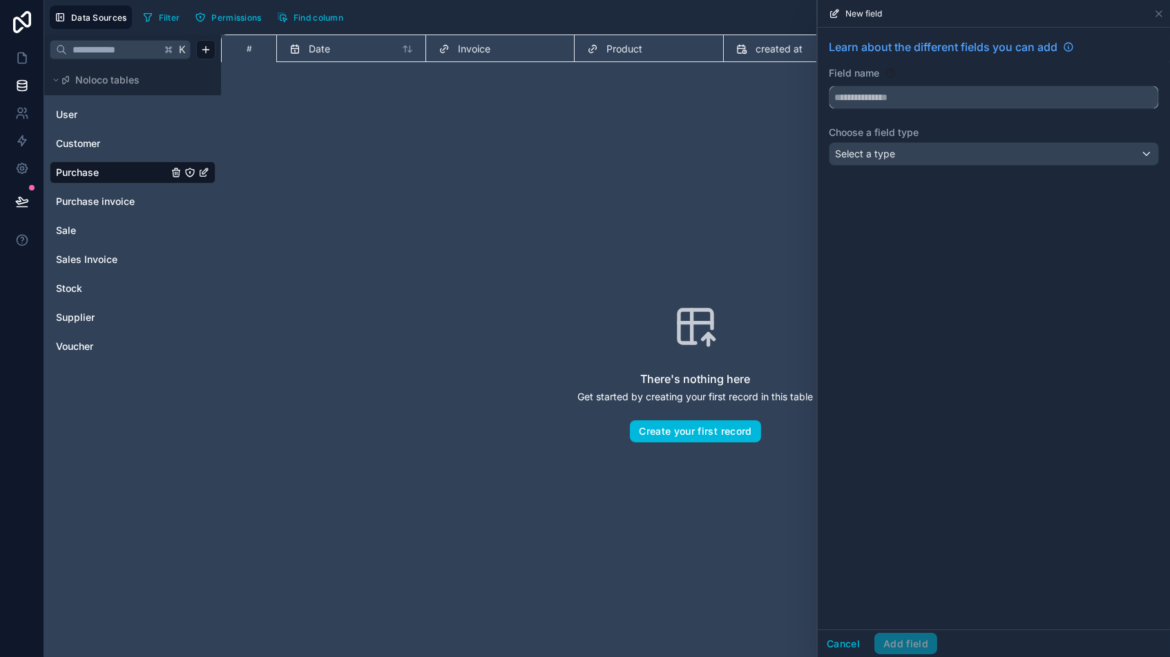
click at [875, 99] on input "text" at bounding box center [993, 97] width 329 height 22
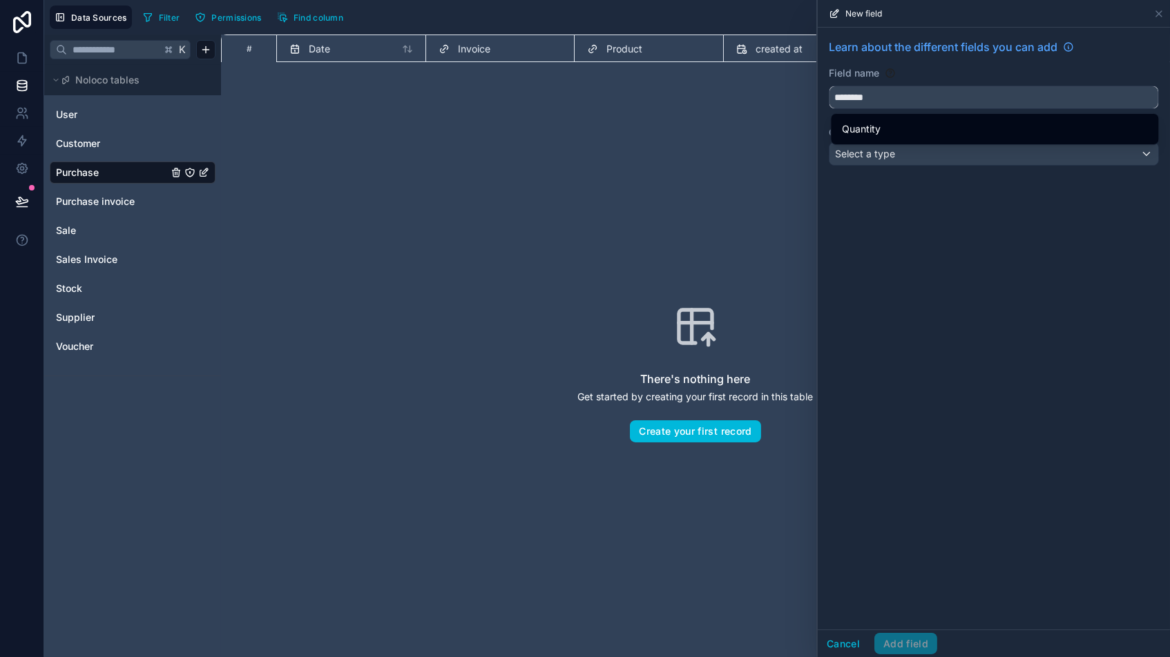
type input "********"
click at [855, 122] on span "Quantity" at bounding box center [861, 129] width 39 height 17
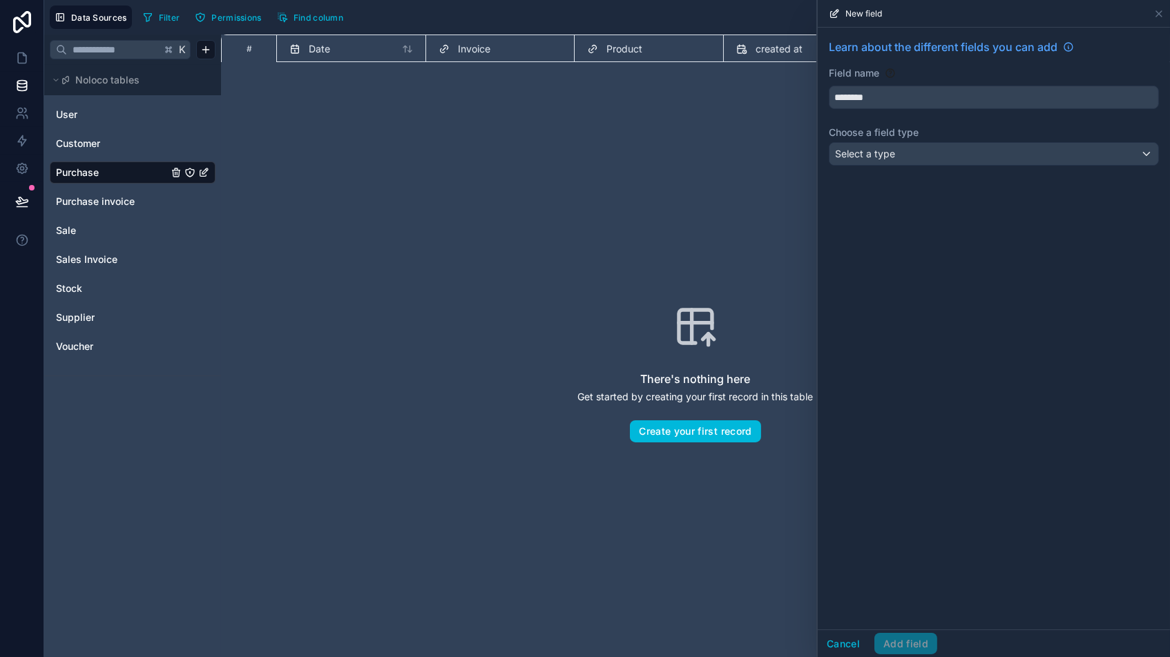
click at [855, 149] on span "Select a type" at bounding box center [865, 154] width 60 height 12
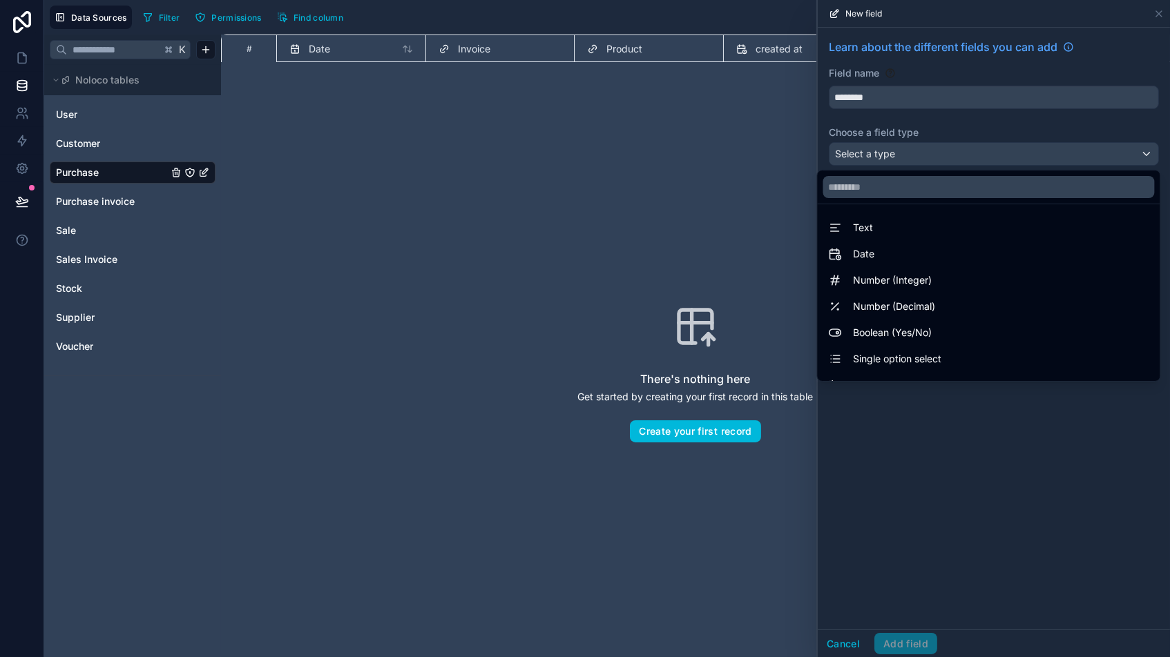
click at [871, 277] on span "Number (Integer)" at bounding box center [892, 280] width 79 height 17
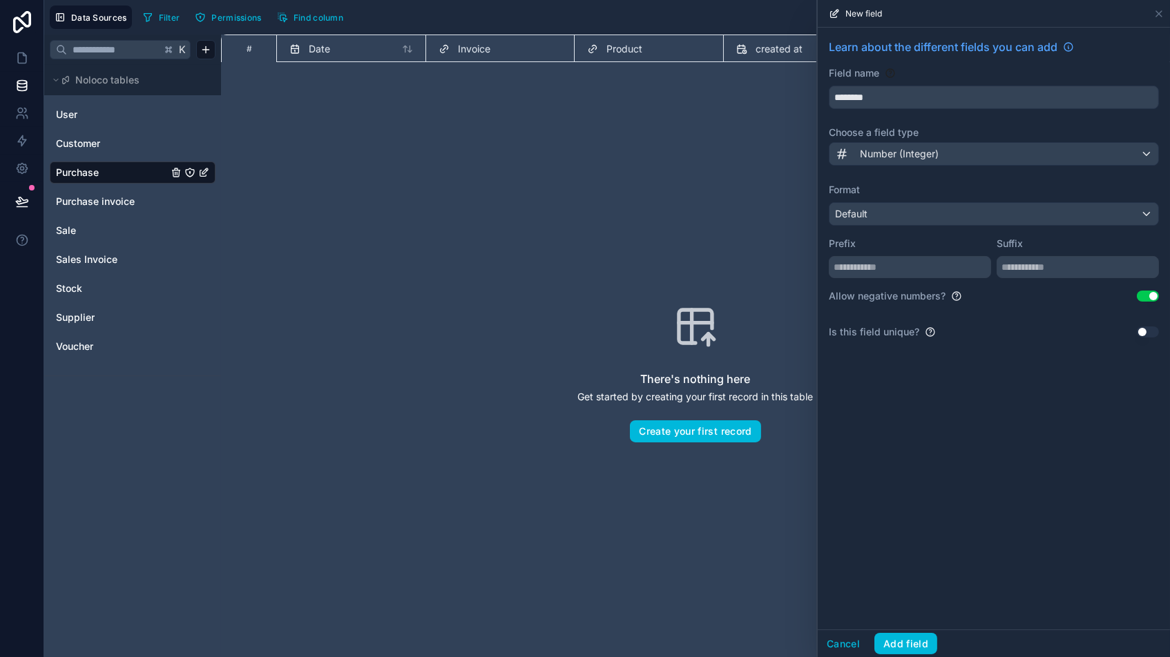
click at [994, 296] on button "Use setting" at bounding box center [1147, 296] width 22 height 11
drag, startPoint x: 891, startPoint y: 647, endPoint x: 883, endPoint y: 647, distance: 7.6
click at [891, 559] on button "Add field" at bounding box center [905, 644] width 63 height 22
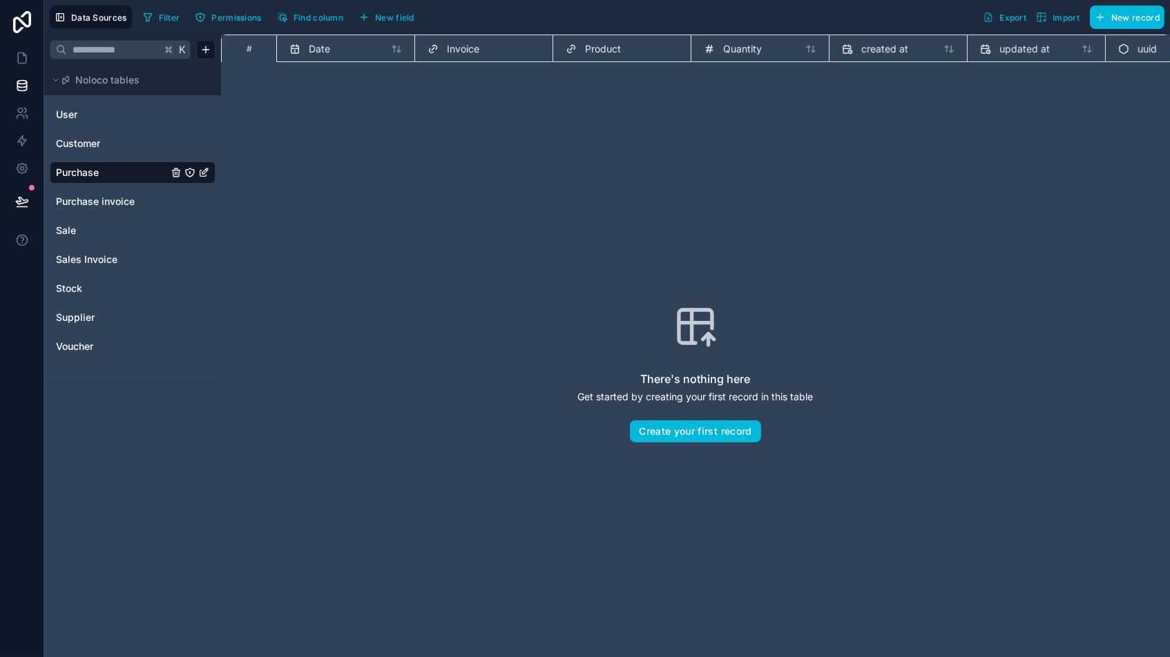
click at [380, 20] on span "New field" at bounding box center [394, 17] width 39 height 10
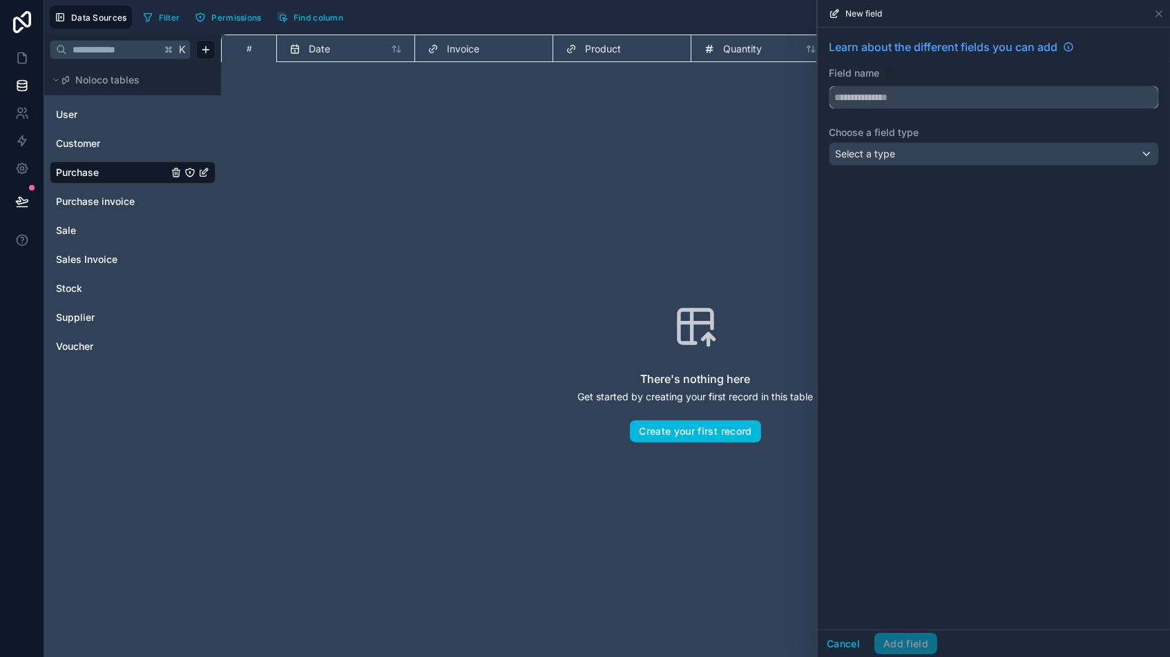
click at [866, 99] on input "text" at bounding box center [993, 97] width 329 height 22
type input "****"
click at [881, 160] on div "Select a type" at bounding box center [993, 154] width 329 height 22
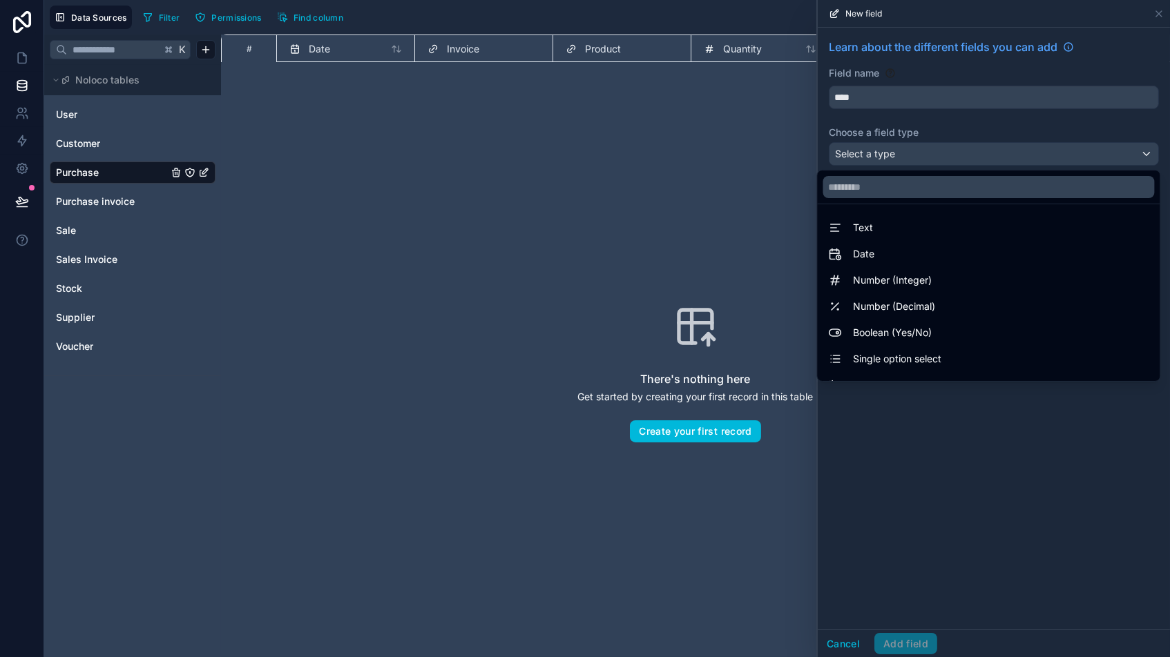
click at [864, 278] on span "Number (Integer)" at bounding box center [892, 280] width 79 height 17
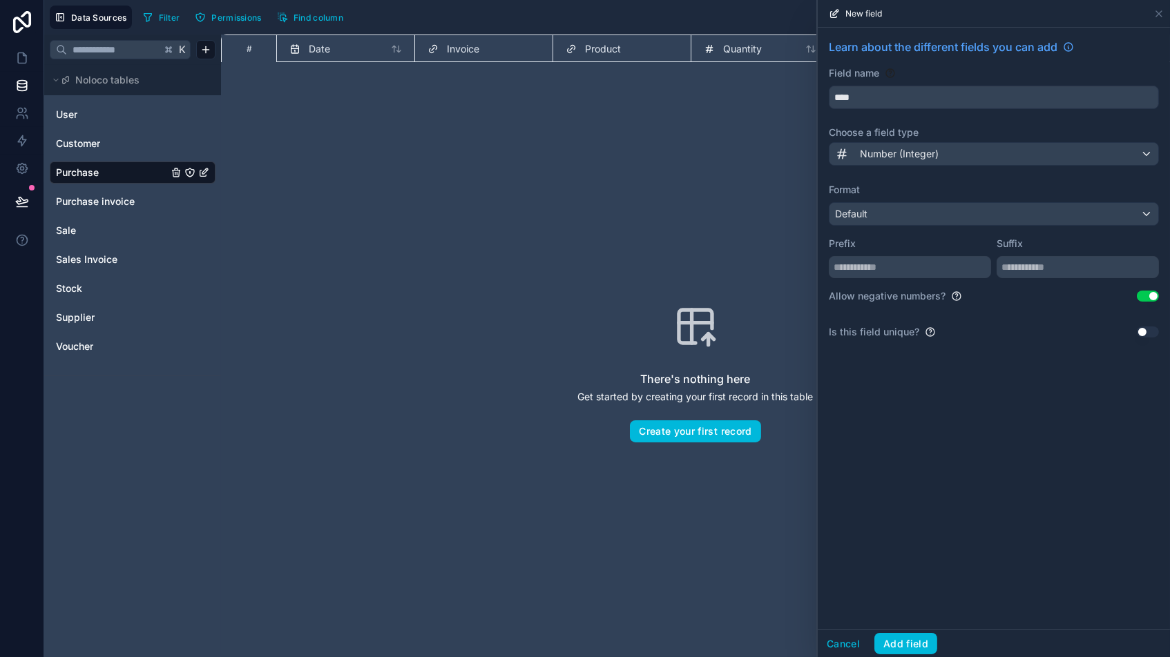
click at [994, 297] on button "Use setting" at bounding box center [1147, 296] width 22 height 11
click at [905, 559] on button "Add field" at bounding box center [905, 644] width 63 height 22
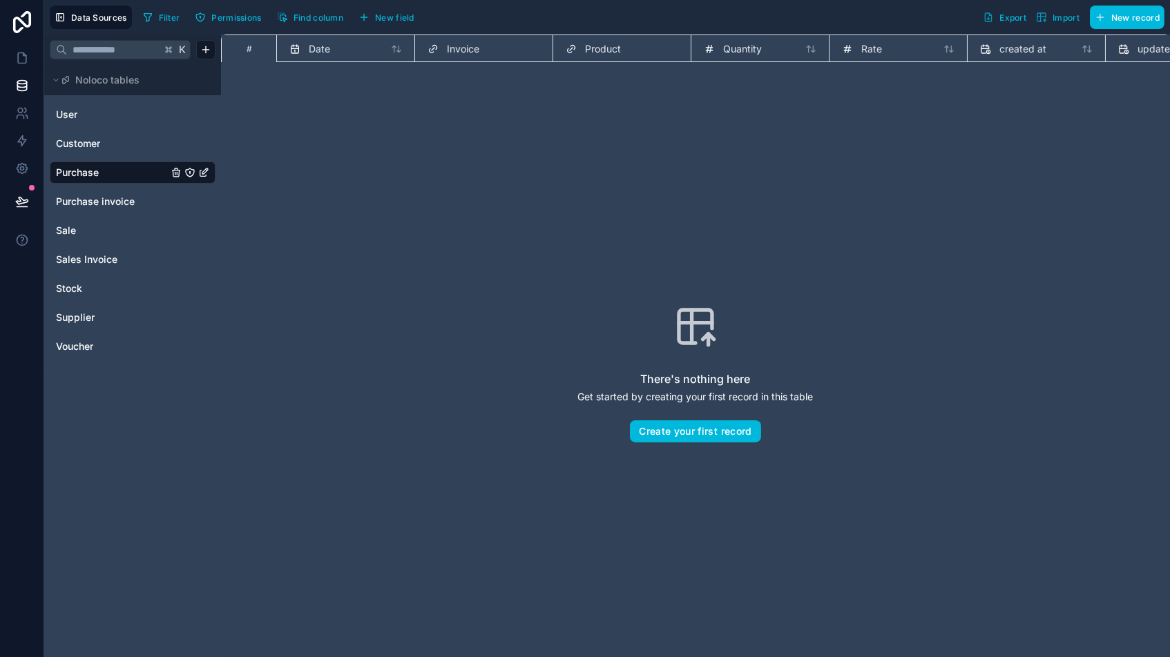
click at [389, 16] on span "New field" at bounding box center [394, 17] width 39 height 10
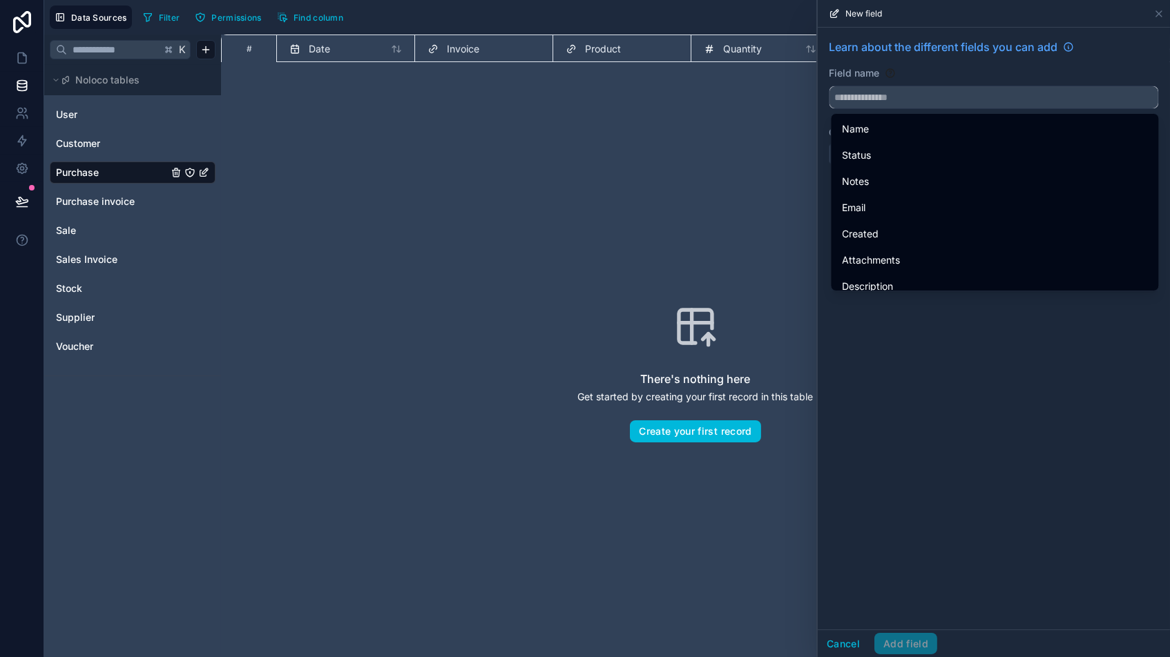
click at [872, 93] on input "text" at bounding box center [993, 97] width 329 height 22
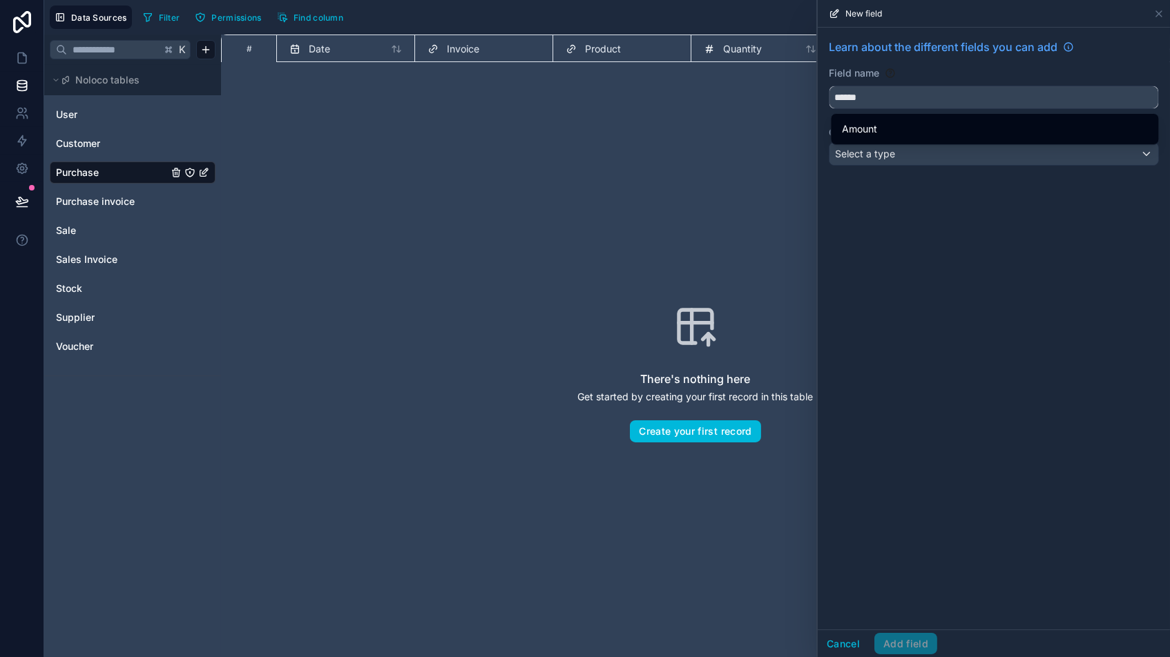
type input "******"
click at [862, 136] on span "Amount" at bounding box center [859, 129] width 35 height 17
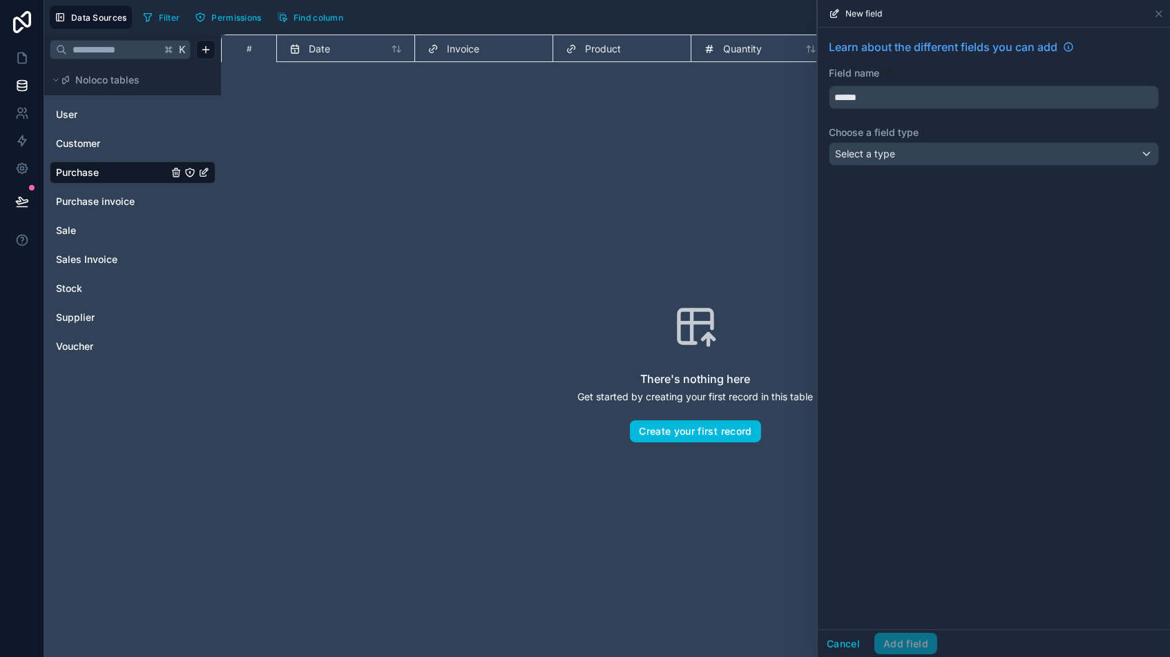
click at [859, 155] on span "Select a type" at bounding box center [865, 154] width 60 height 12
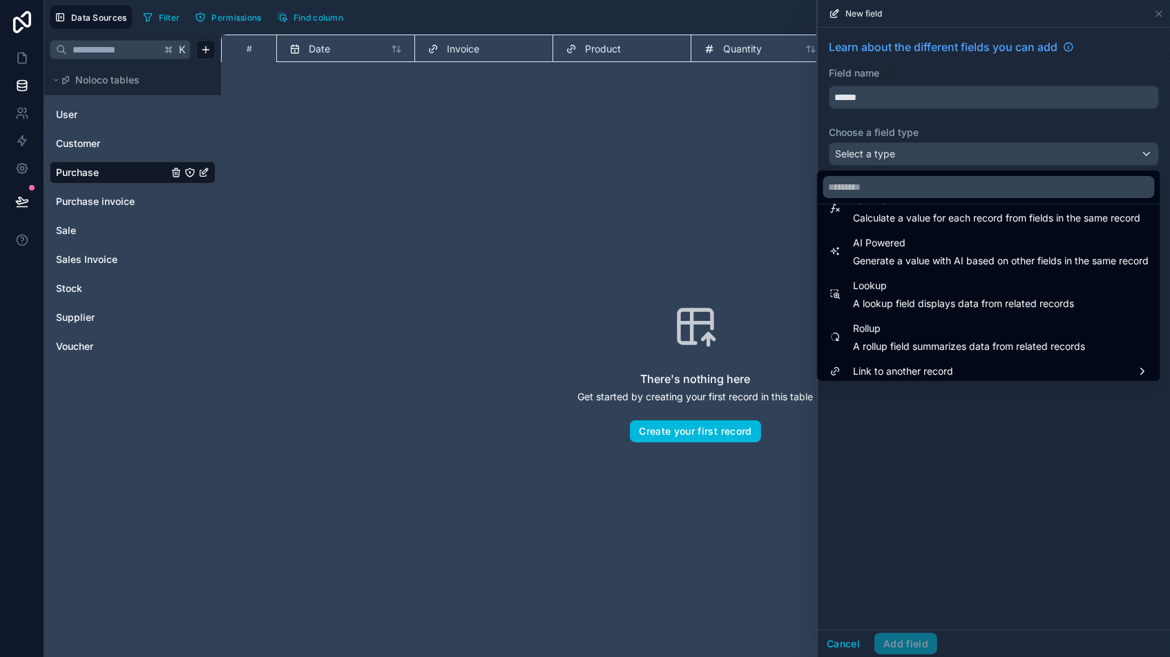
scroll to position [394, 0]
click at [894, 215] on span "Calculate a value for each record from fields in the same record" at bounding box center [996, 219] width 287 height 14
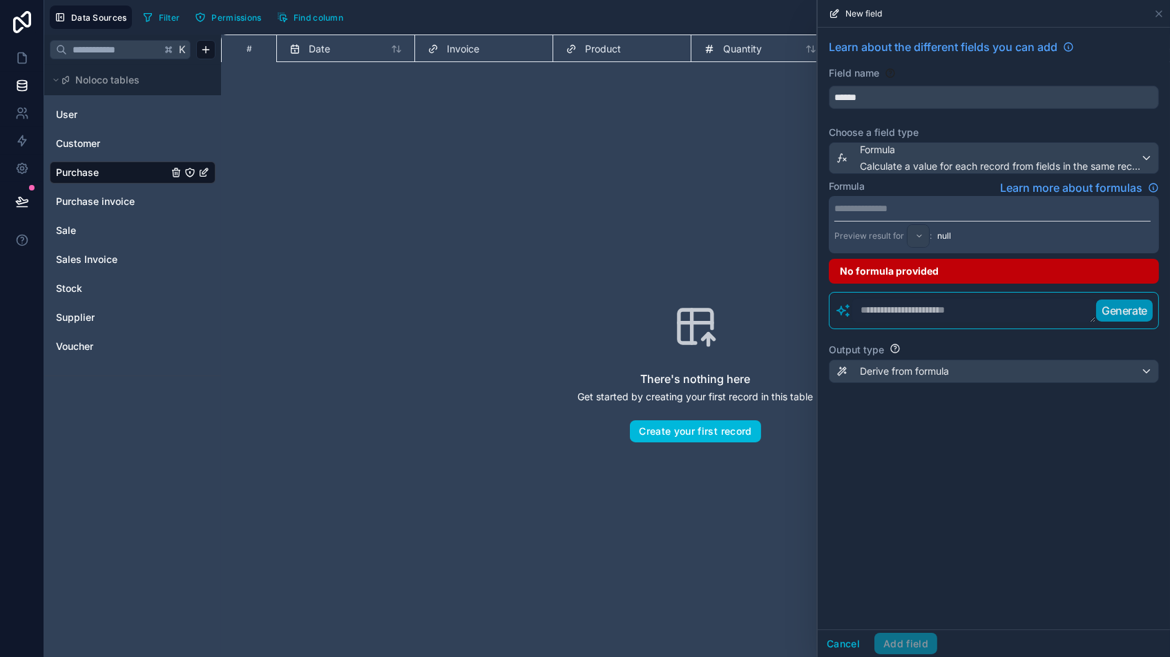
click at [903, 208] on p "**********" at bounding box center [992, 209] width 316 height 14
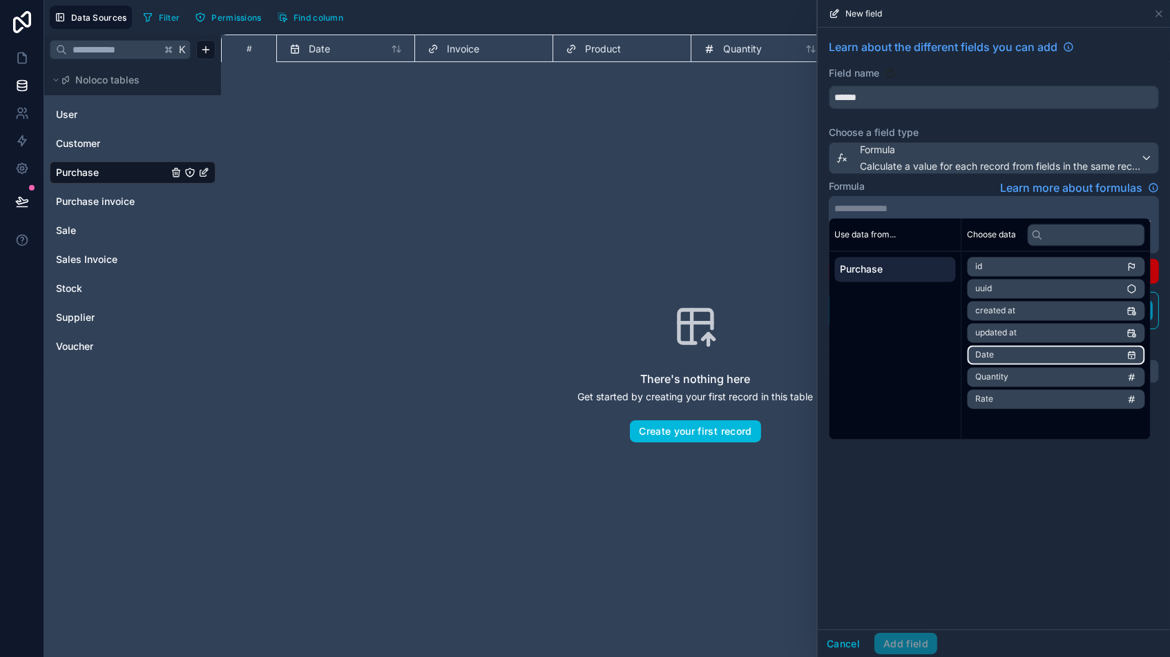
scroll to position [0, 0]
drag, startPoint x: 1006, startPoint y: 376, endPoint x: 1020, endPoint y: 375, distance: 14.5
click at [994, 376] on span "Quantity" at bounding box center [992, 377] width 33 height 11
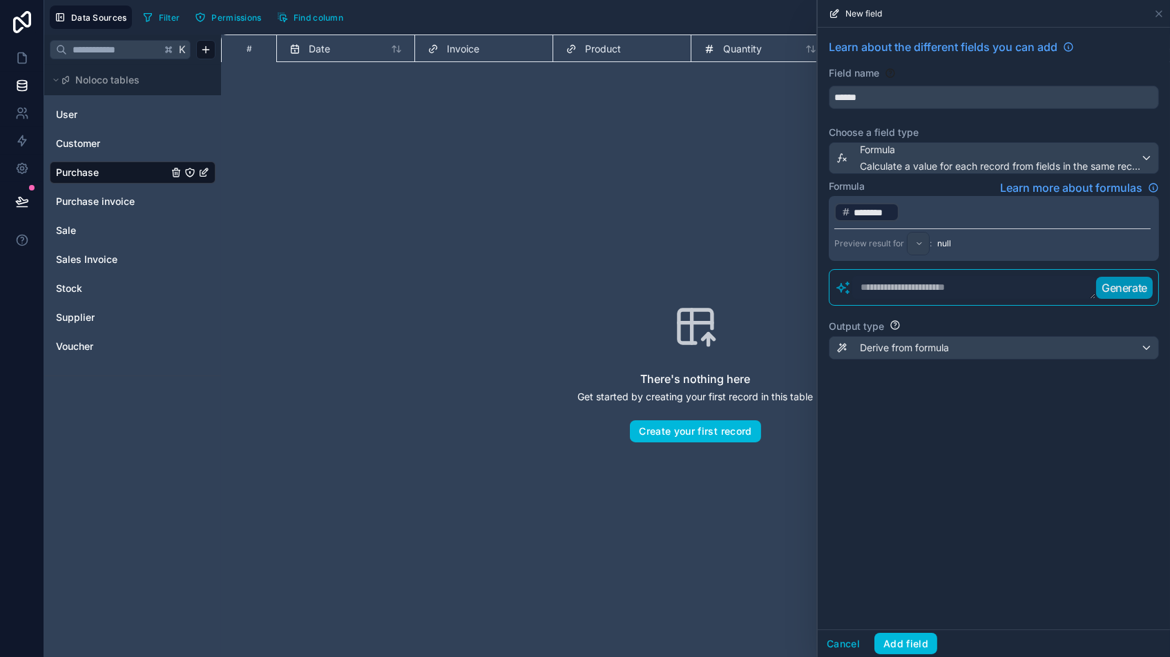
click at [940, 206] on p "﻿ ******** ﻿ ﻿" at bounding box center [992, 212] width 316 height 21
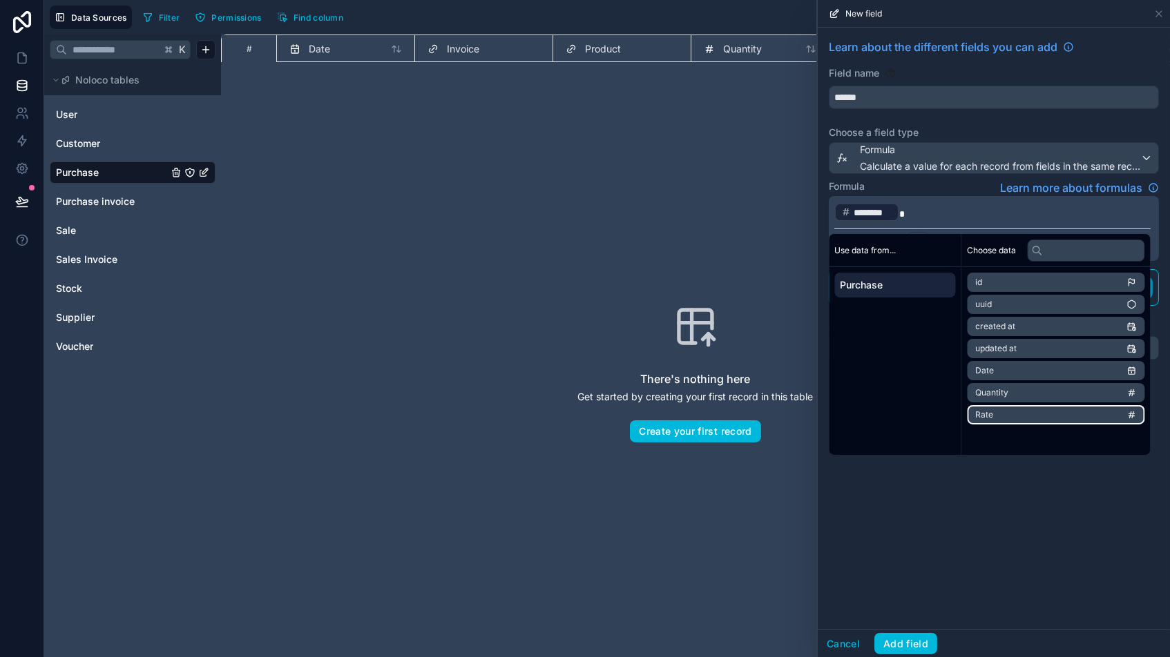
click at [994, 408] on li "Rate" at bounding box center [1055, 414] width 177 height 19
click at [978, 130] on label "Choose a field type" at bounding box center [993, 133] width 330 height 14
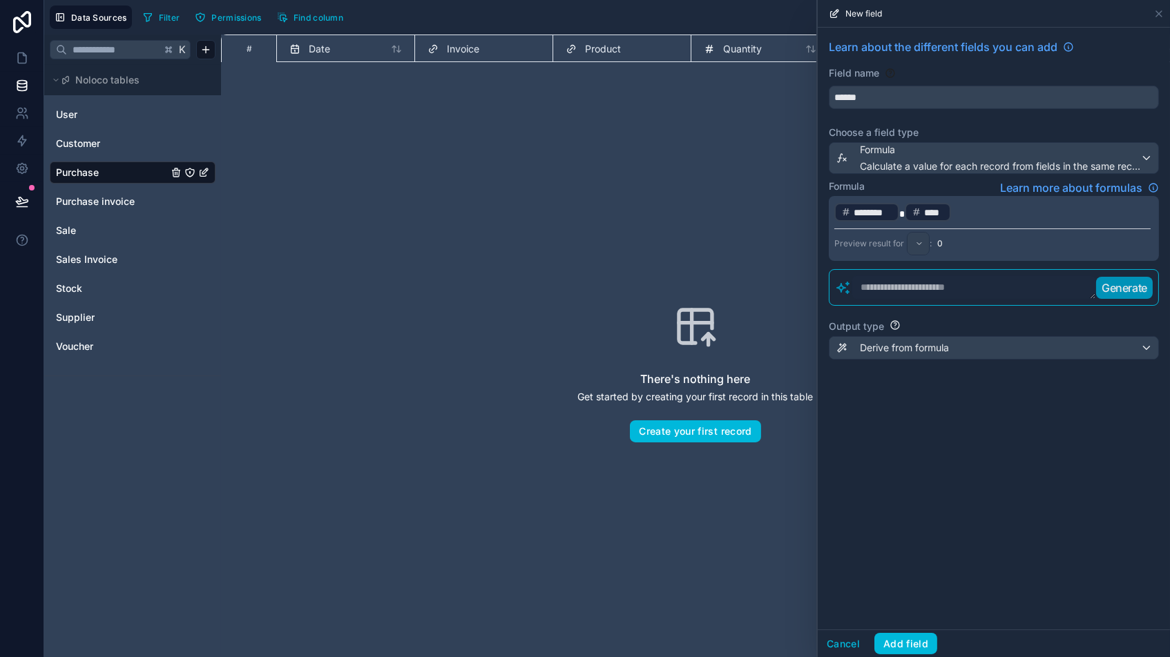
click at [987, 342] on div "Derive from formula" at bounding box center [993, 348] width 329 height 22
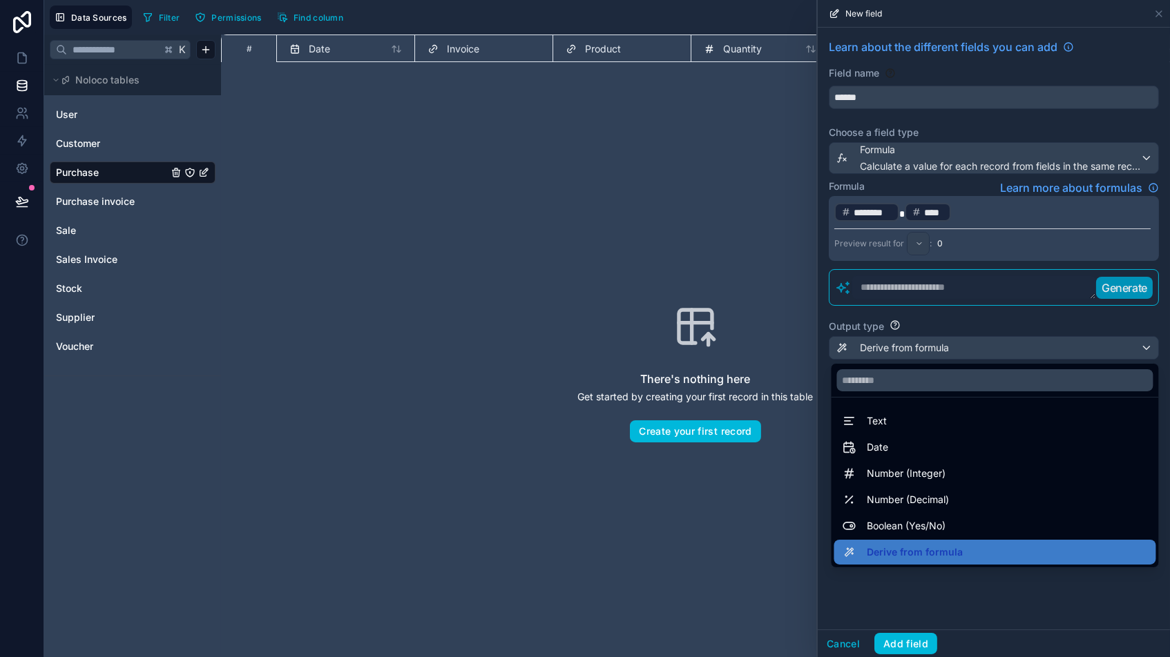
click at [900, 477] on span "Number (Integer)" at bounding box center [906, 473] width 79 height 17
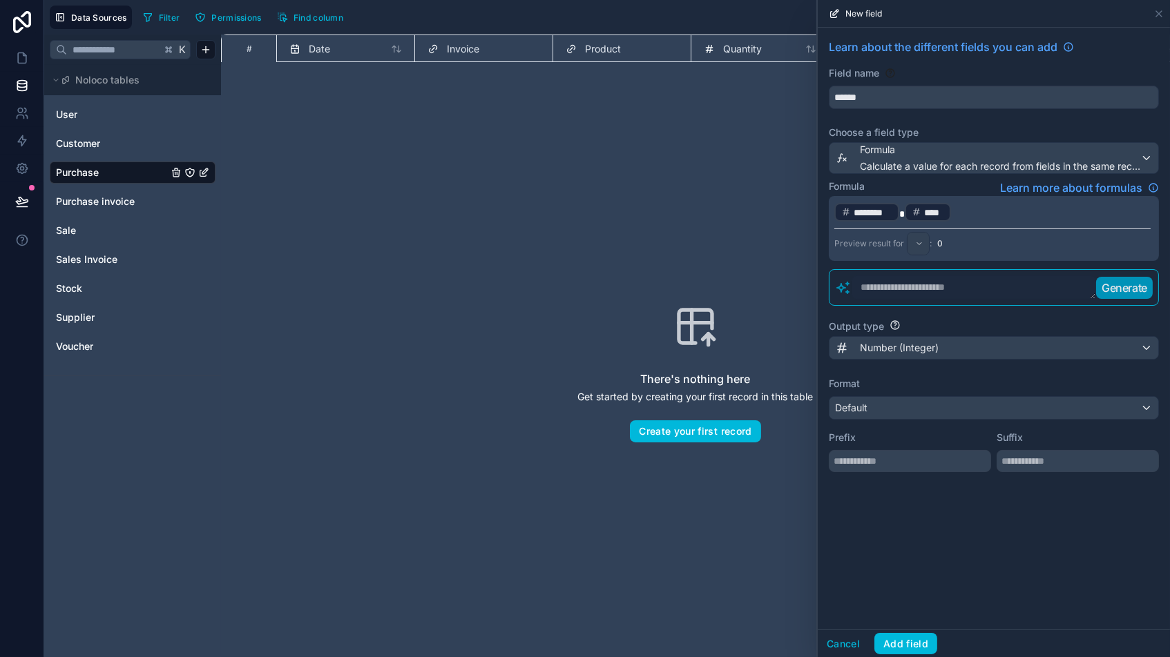
click at [895, 559] on button "Add field" at bounding box center [905, 644] width 63 height 22
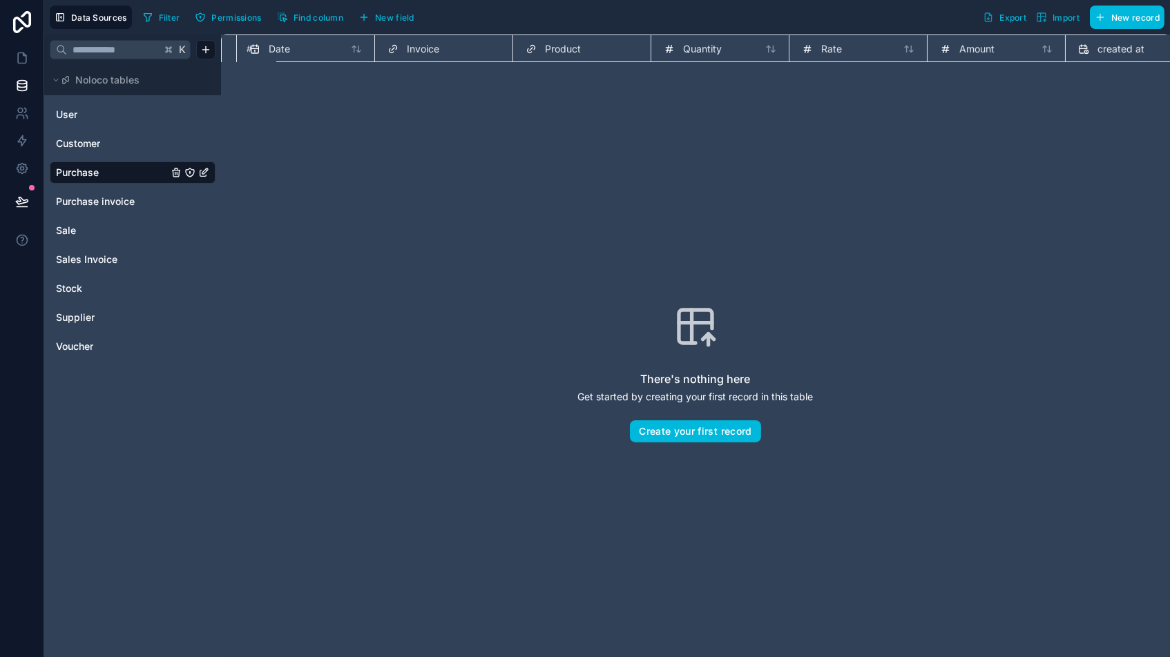
scroll to position [0, 39]
click at [378, 19] on span "New field" at bounding box center [394, 17] width 39 height 10
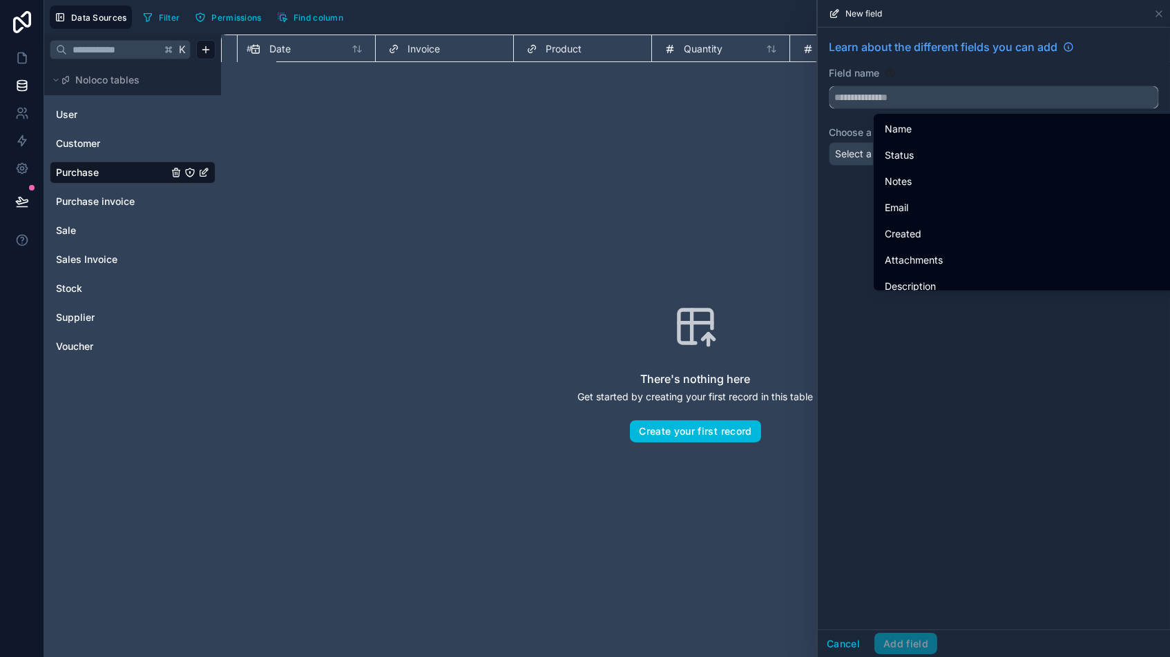
click at [884, 102] on input "text" at bounding box center [993, 97] width 329 height 22
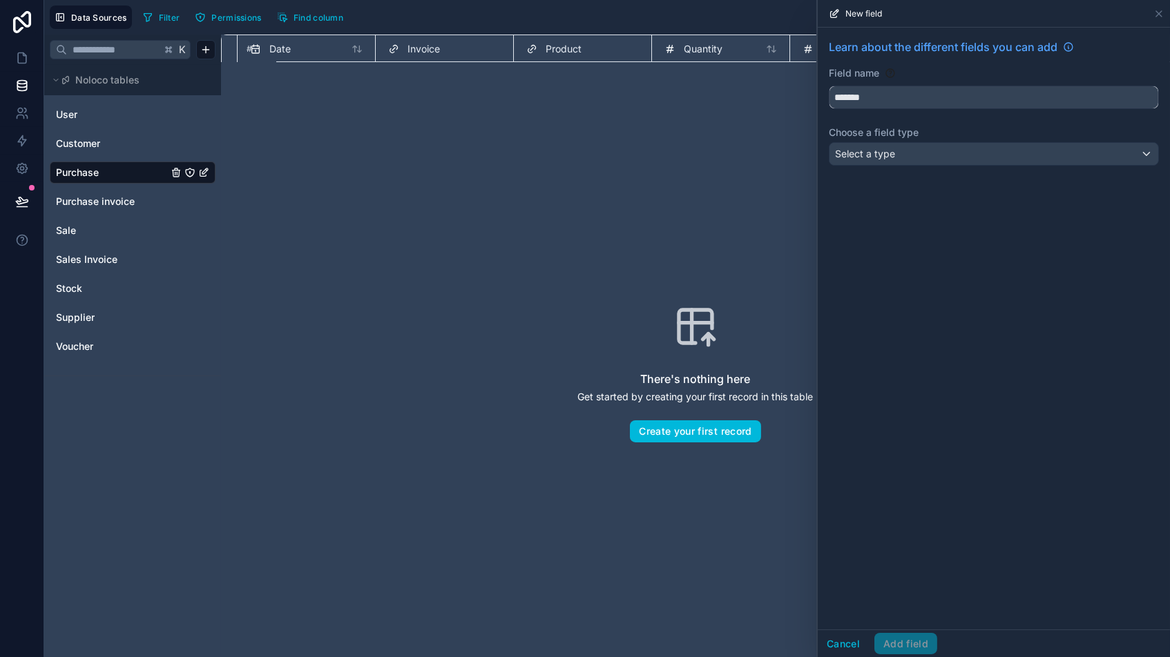
drag, startPoint x: 842, startPoint y: 96, endPoint x: 940, endPoint y: 93, distance: 98.1
click at [842, 96] on input "*******" at bounding box center [993, 97] width 329 height 22
type input "********"
click at [956, 157] on div "Select a type" at bounding box center [993, 154] width 329 height 22
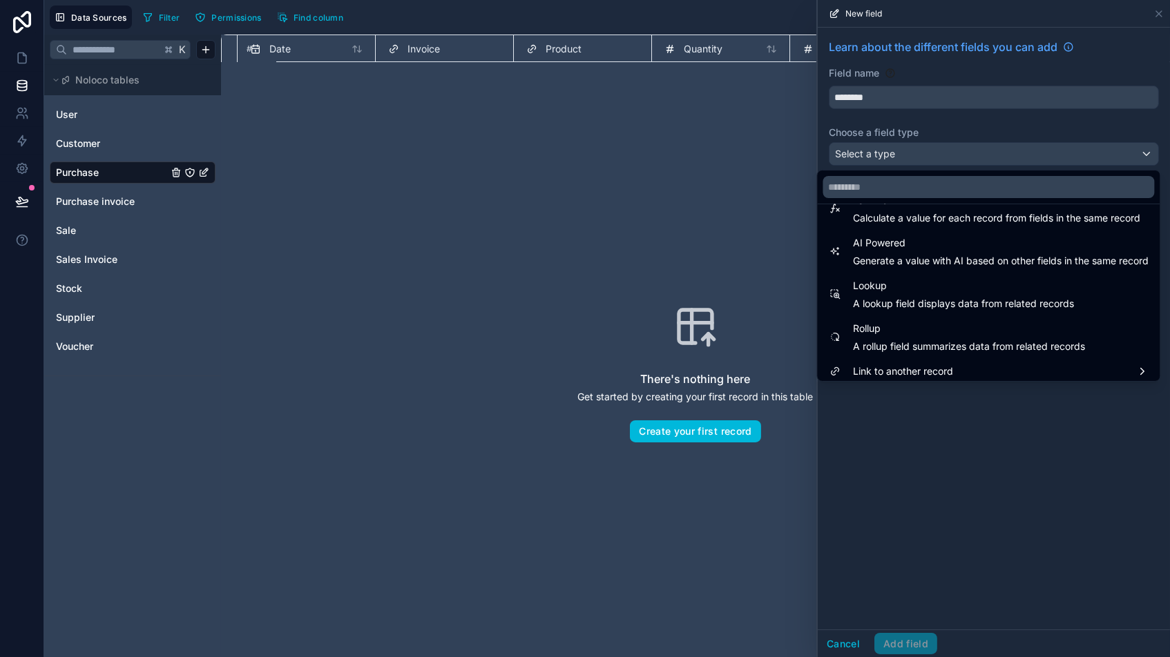
scroll to position [394, 0]
click at [919, 364] on span "Link to another record" at bounding box center [903, 372] width 100 height 17
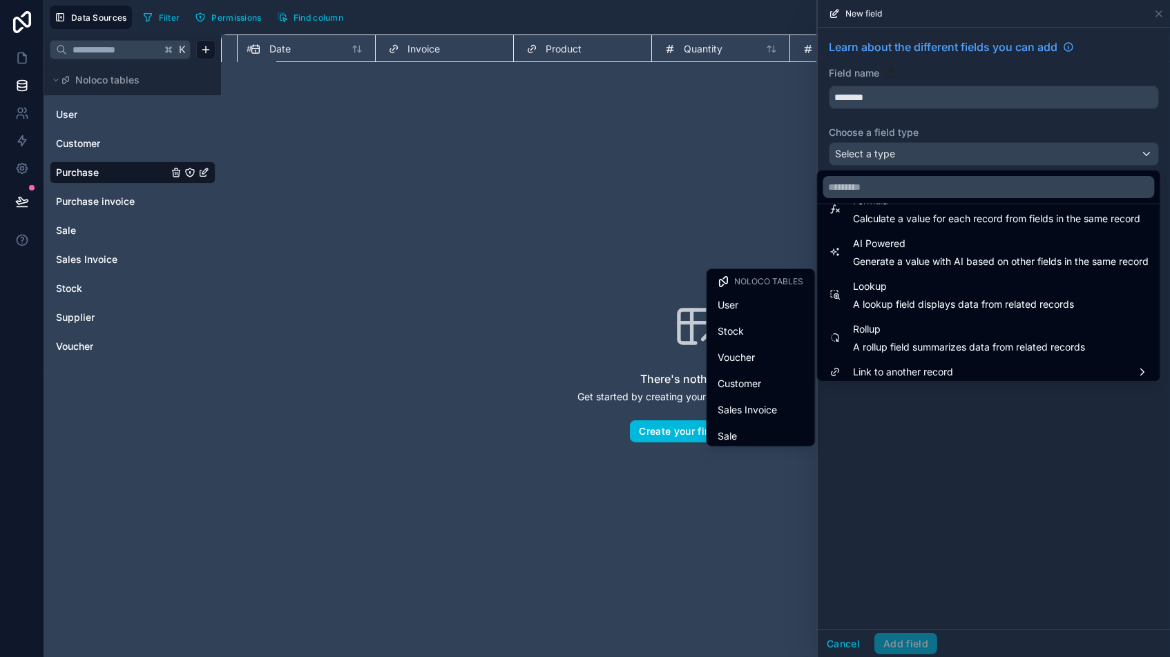
click at [958, 407] on div at bounding box center [993, 328] width 352 height 657
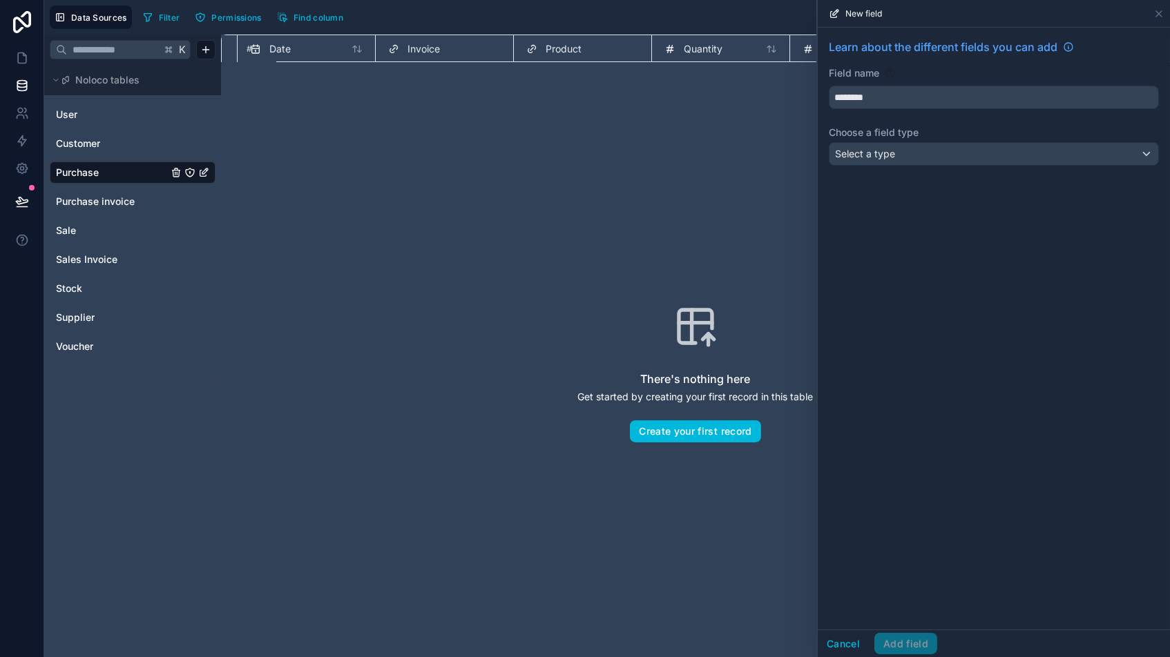
click at [881, 153] on span "Select a type" at bounding box center [865, 154] width 60 height 12
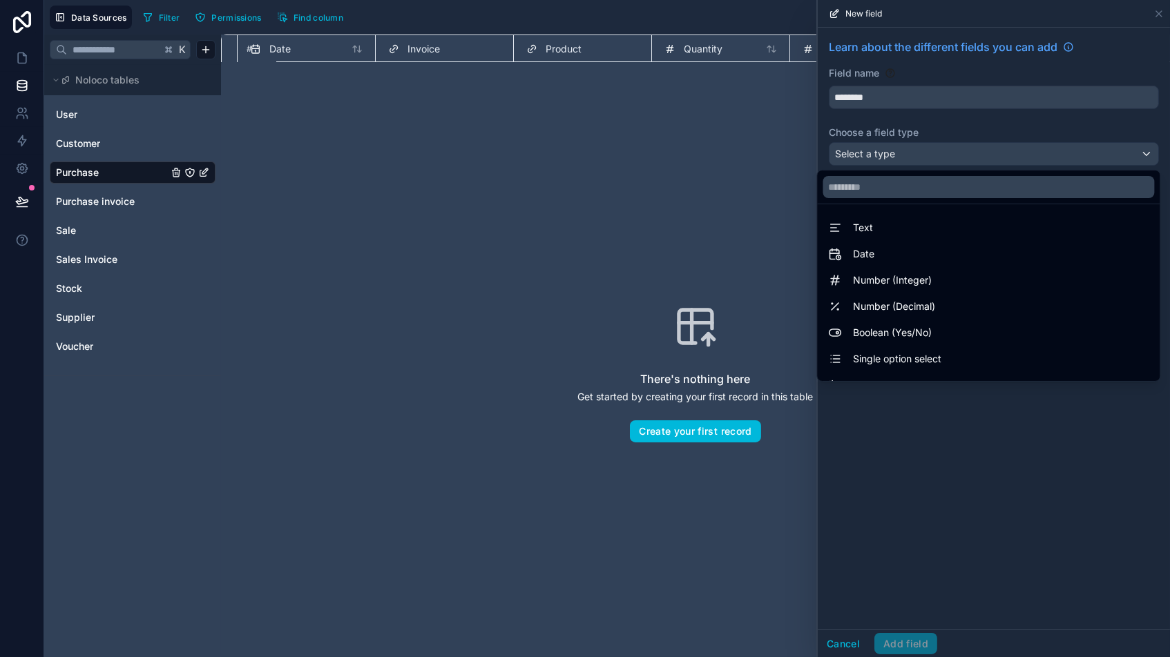
click at [877, 224] on div "Text" at bounding box center [988, 228] width 320 height 17
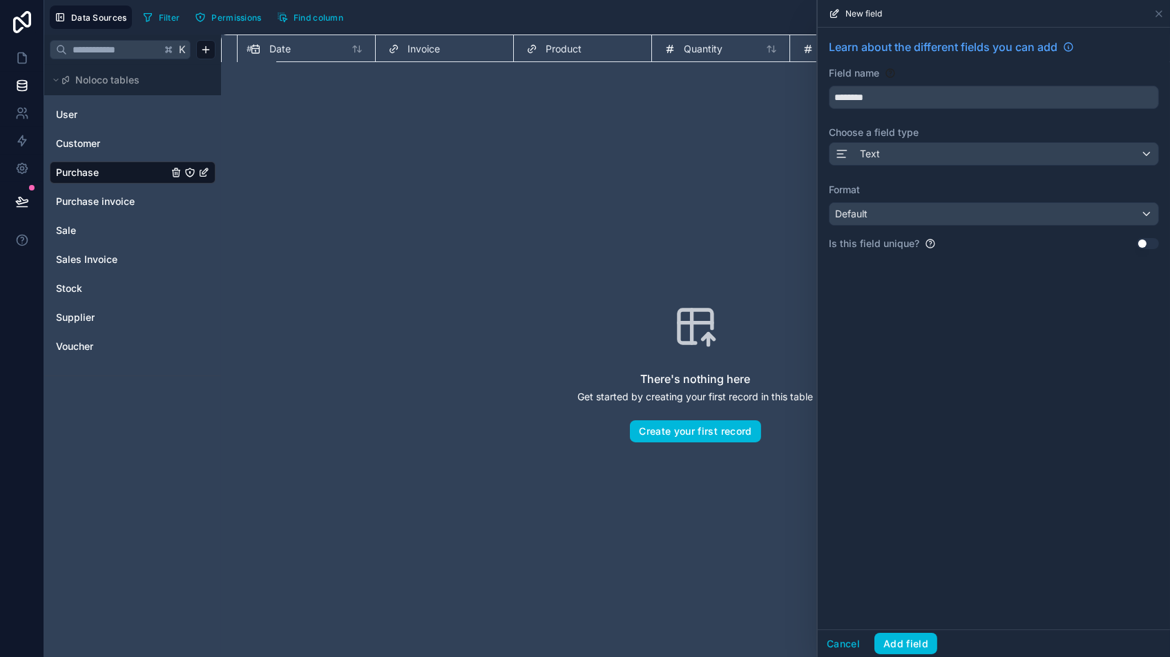
click at [908, 217] on div "Default" at bounding box center [993, 214] width 329 height 22
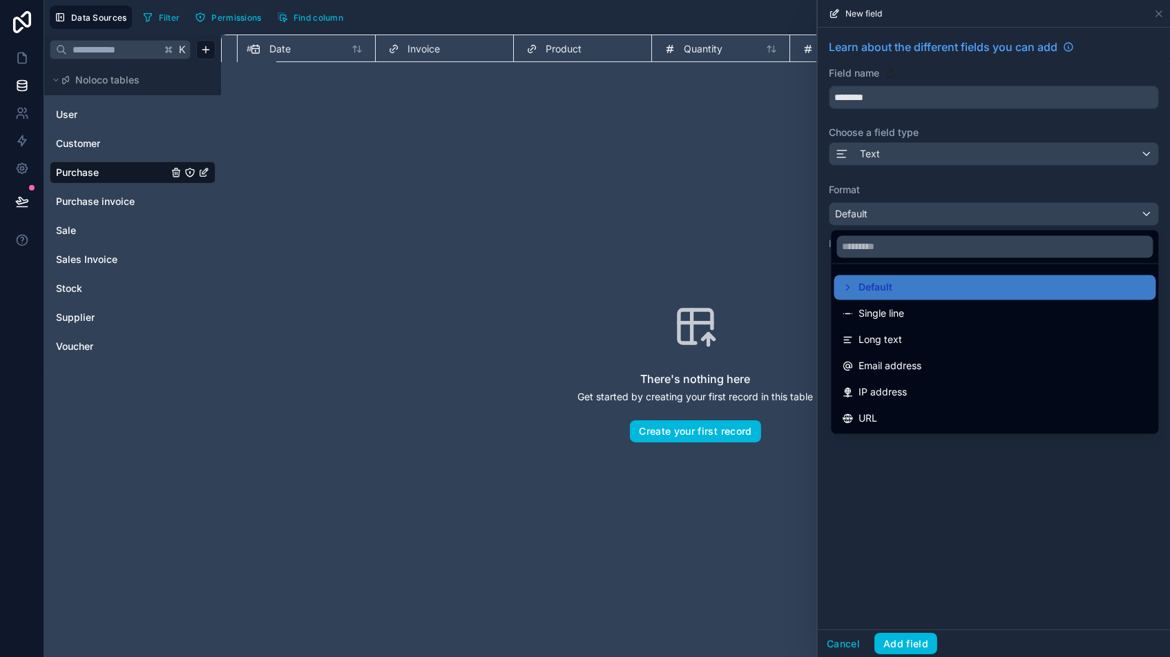
click at [994, 476] on div at bounding box center [993, 328] width 352 height 657
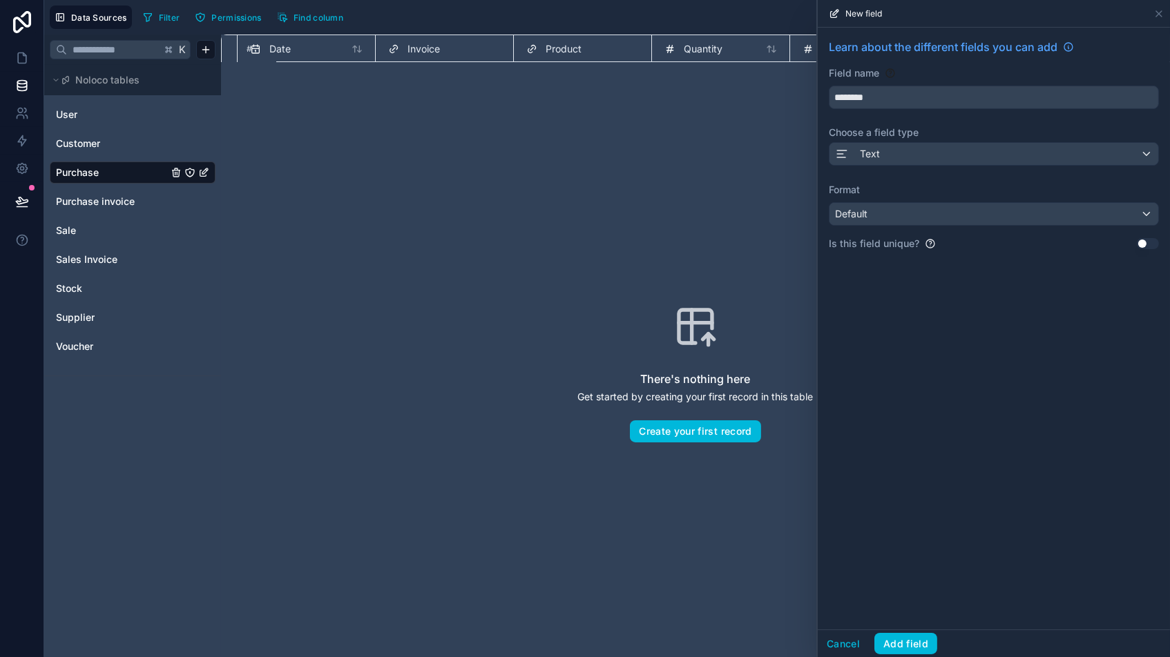
click at [971, 218] on div "Default" at bounding box center [993, 214] width 329 height 22
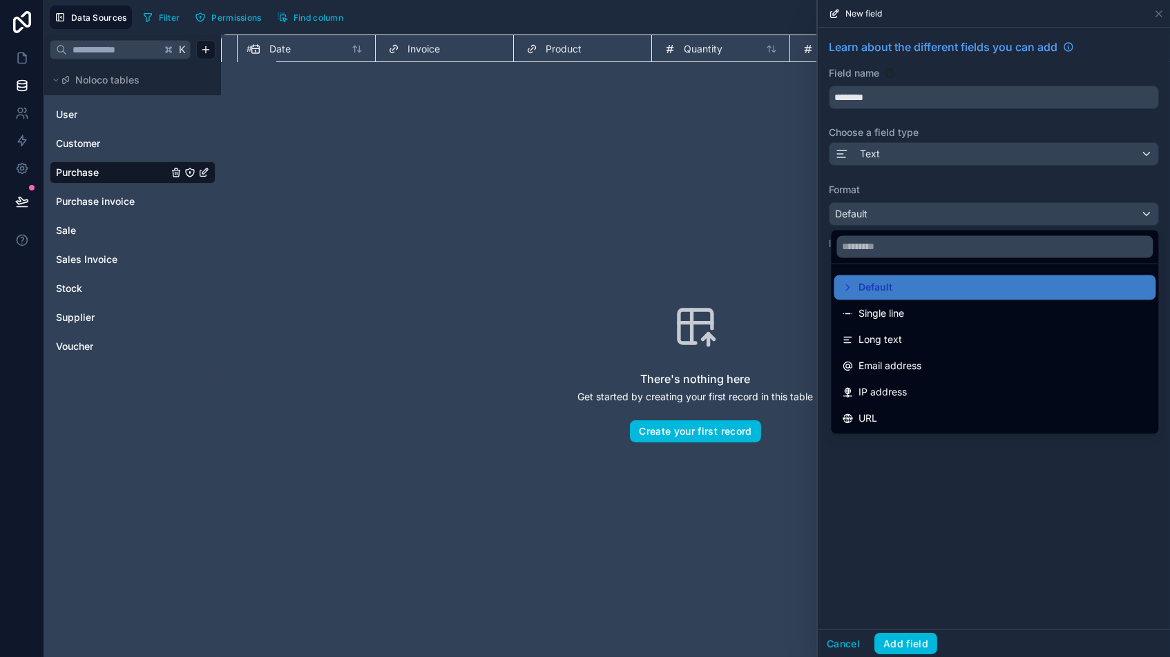
scroll to position [0, 0]
click at [881, 199] on div at bounding box center [993, 328] width 352 height 657
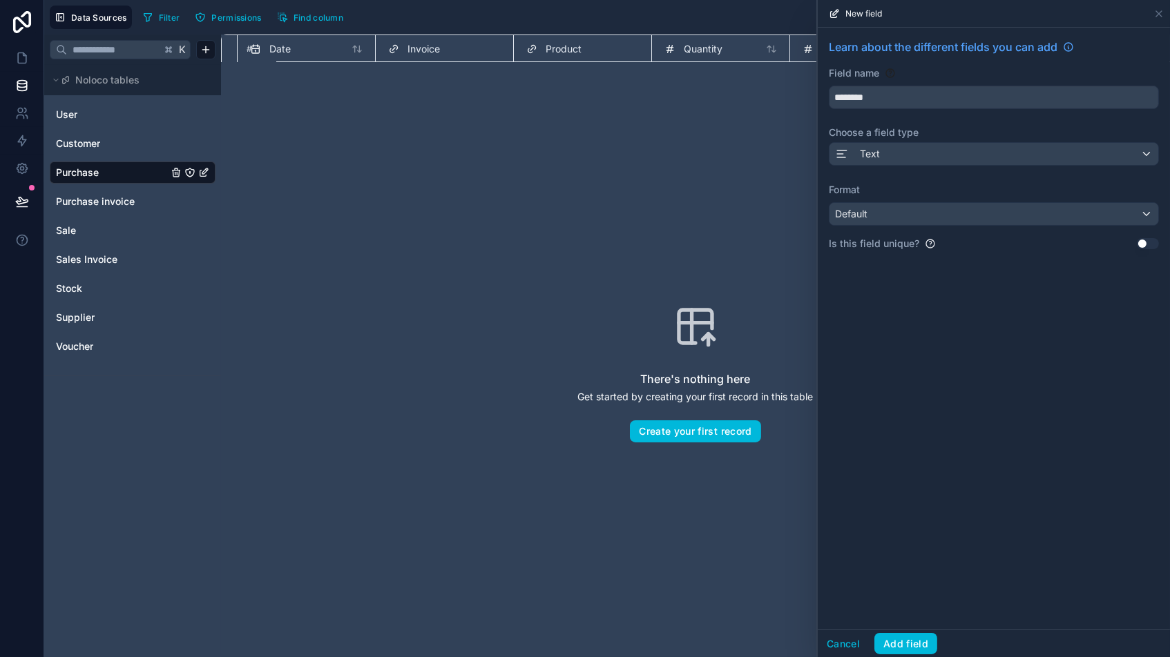
click at [936, 157] on div "Text" at bounding box center [993, 154] width 329 height 22
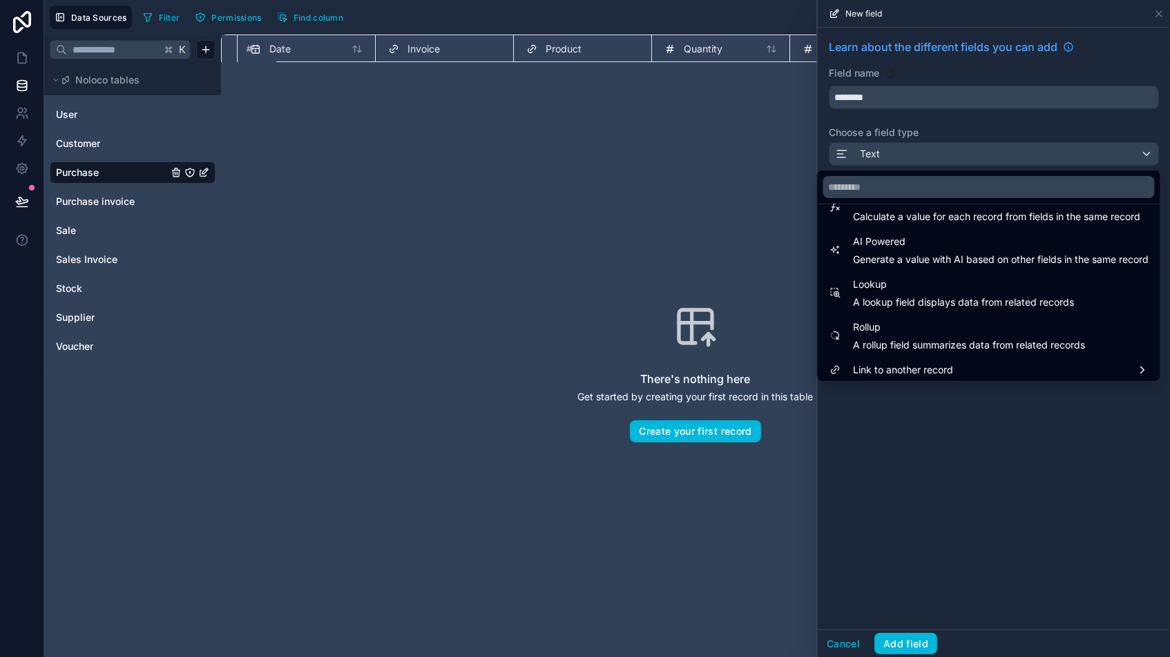
scroll to position [394, 0]
click at [893, 364] on span "Link to another record" at bounding box center [903, 372] width 100 height 17
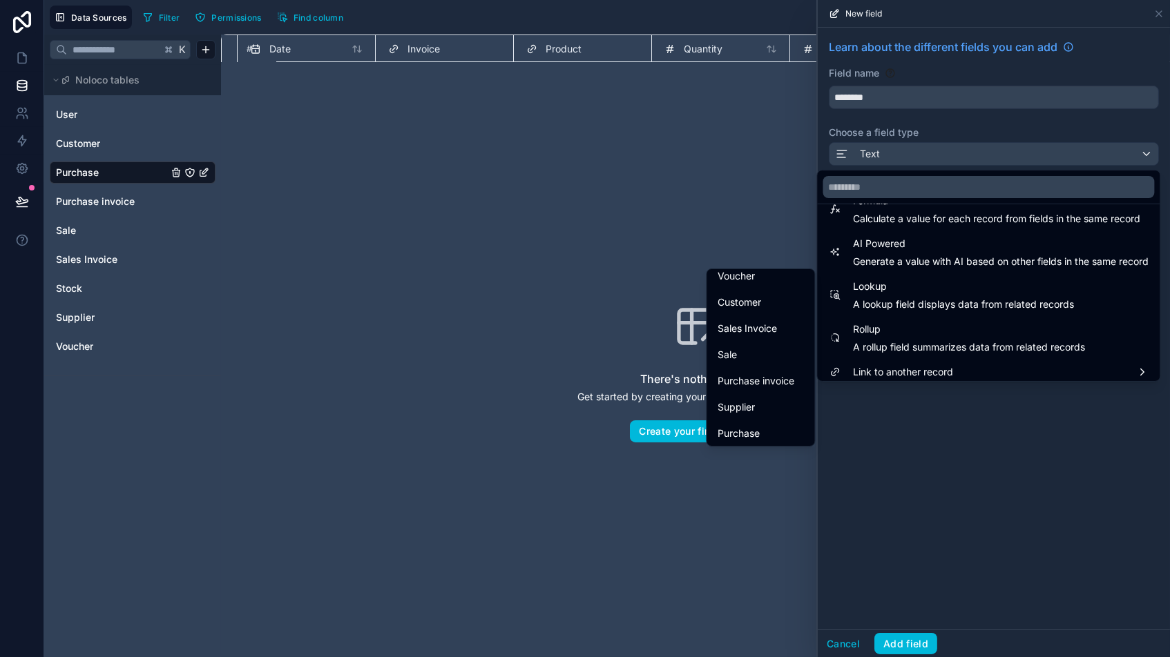
scroll to position [80, 0]
click at [745, 409] on span "Supplier" at bounding box center [736, 408] width 37 height 17
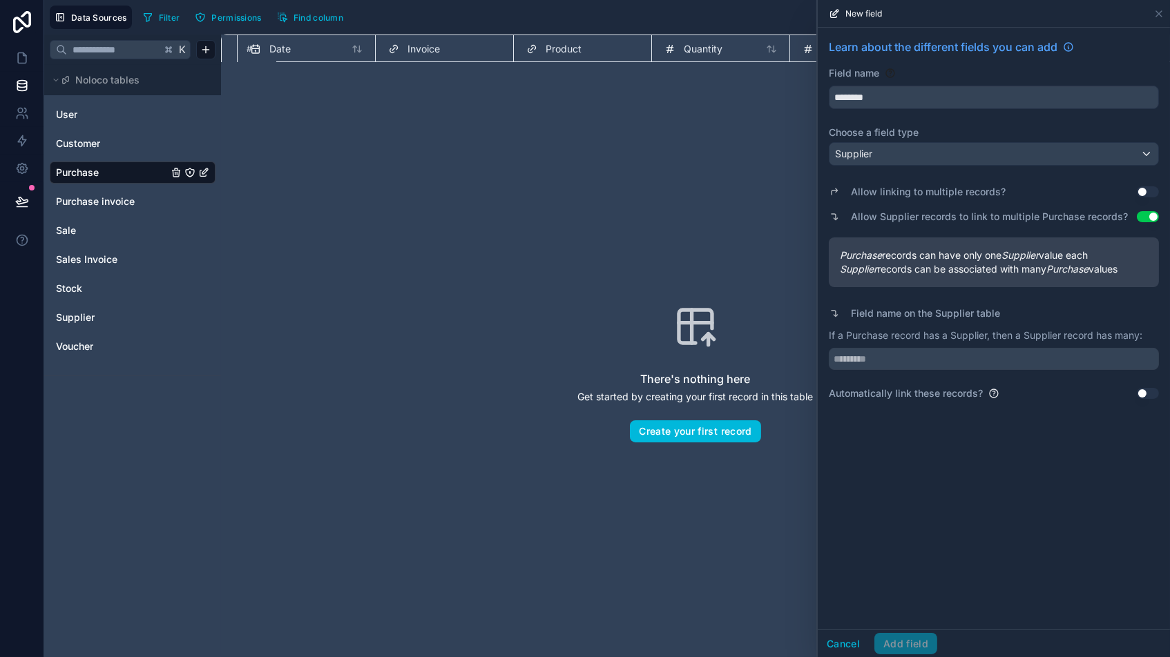
click at [922, 463] on div "Learn about the different fields you can add Field name ******** Choose a field…" at bounding box center [993, 329] width 352 height 602
click at [875, 362] on input "text" at bounding box center [993, 359] width 330 height 22
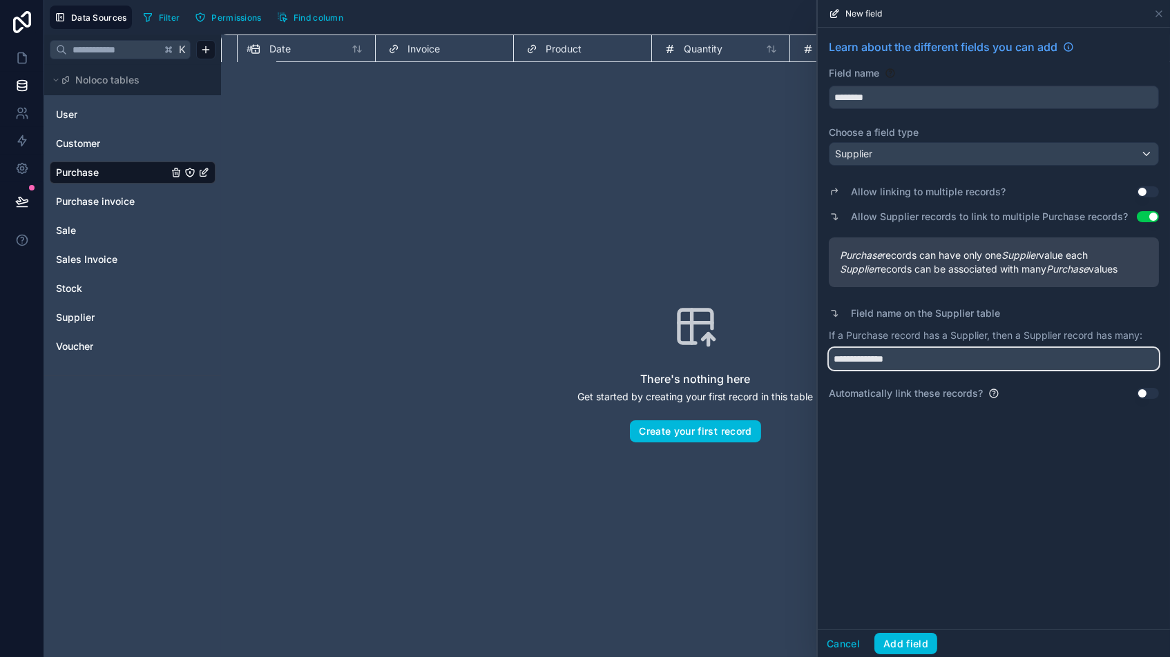
type input "**********"
click at [889, 559] on button "Add field" at bounding box center [905, 644] width 63 height 22
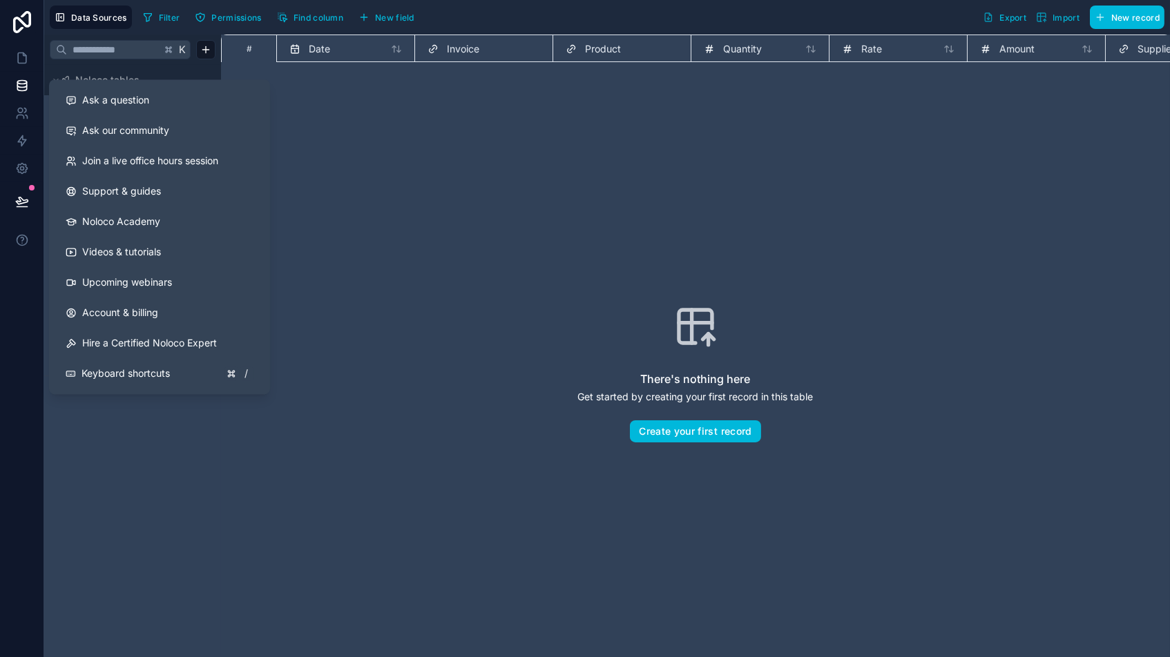
click at [389, 397] on div "There's nothing here Get started by creating your first record in this table Cr…" at bounding box center [695, 373] width 860 height 534
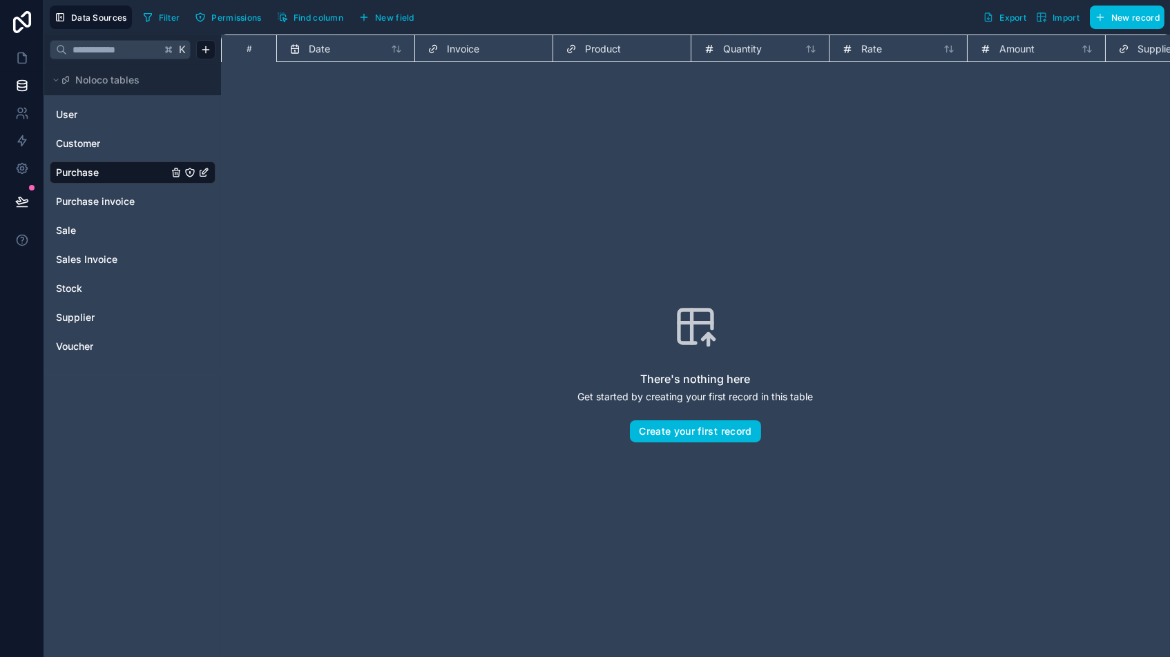
click at [490, 201] on div "There's nothing here Get started by creating your first record in this table Cr…" at bounding box center [695, 373] width 860 height 534
click at [205, 47] on html "Data Sources Filter Permissions Find column New field Export Import New record …" at bounding box center [585, 328] width 1170 height 657
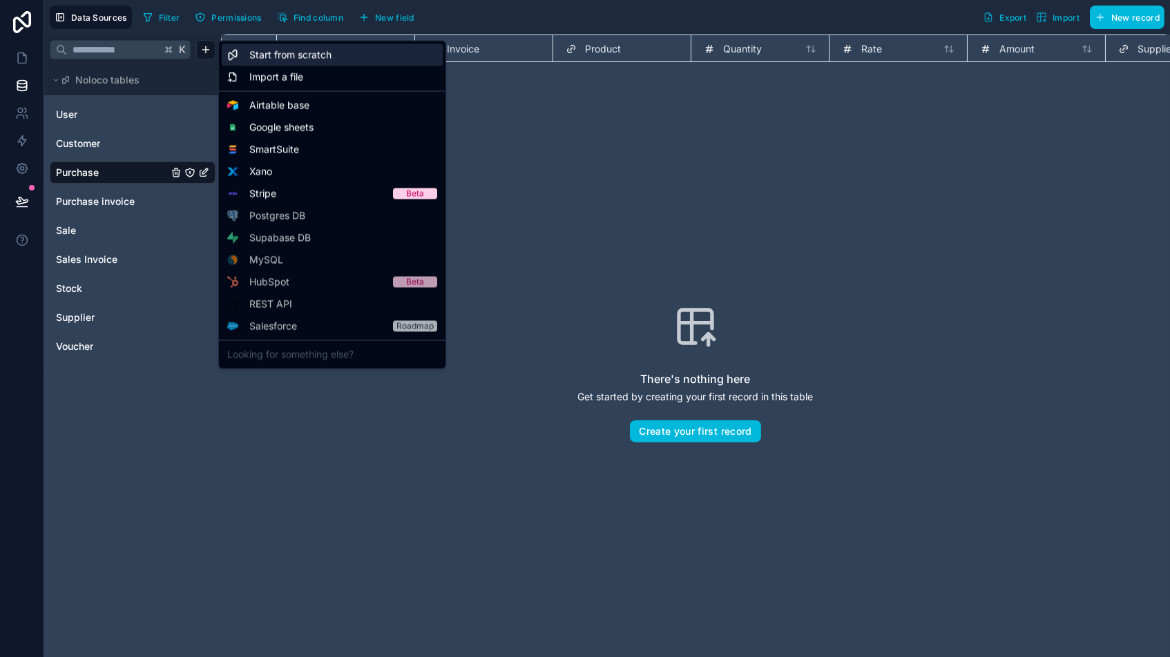
click at [287, 52] on span "Start from scratch" at bounding box center [290, 55] width 82 height 14
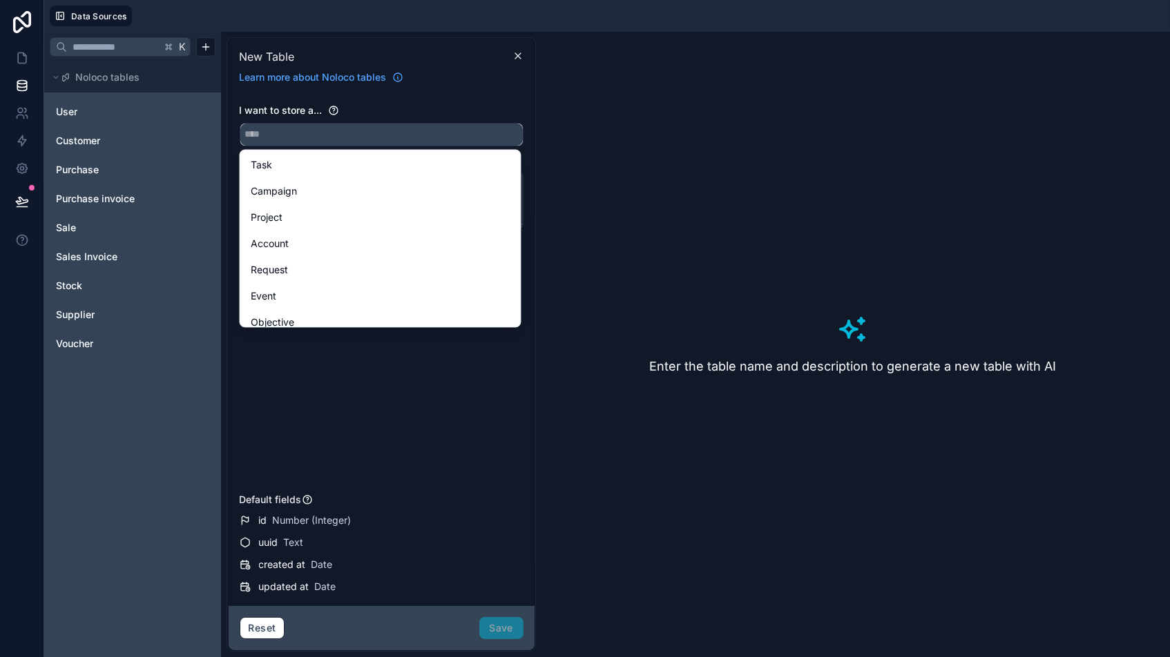
drag, startPoint x: 278, startPoint y: 137, endPoint x: 387, endPoint y: 113, distance: 112.4
click at [278, 137] on input "text" at bounding box center [381, 135] width 282 height 22
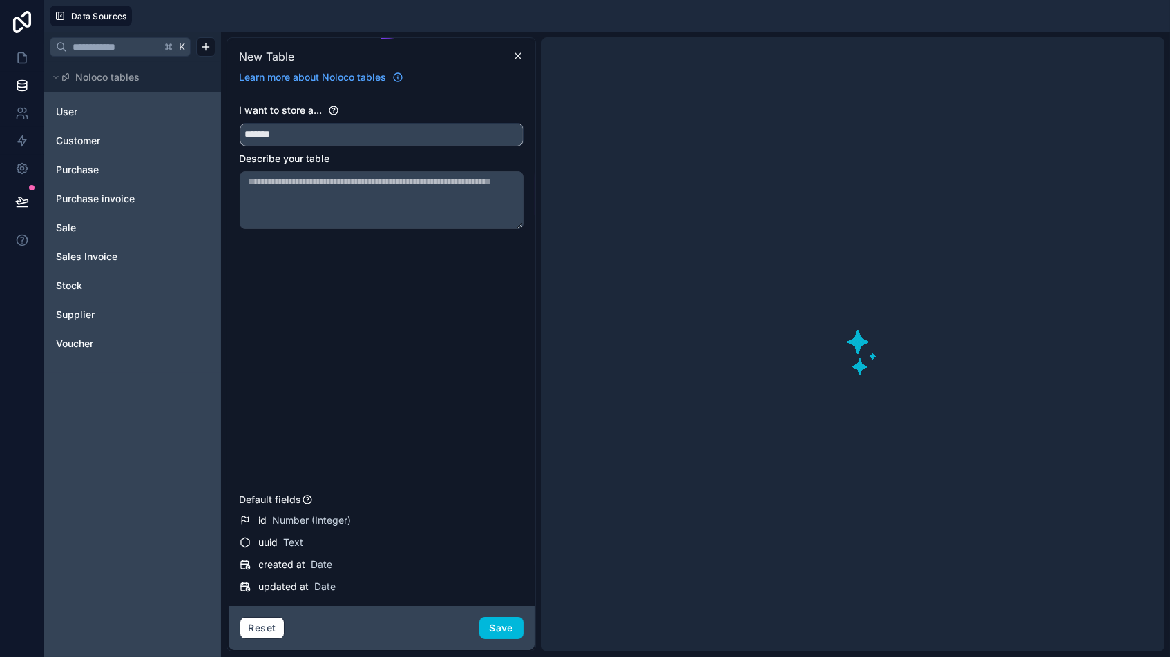
type input "*******"
click at [505, 559] on button "Save" at bounding box center [501, 628] width 44 height 22
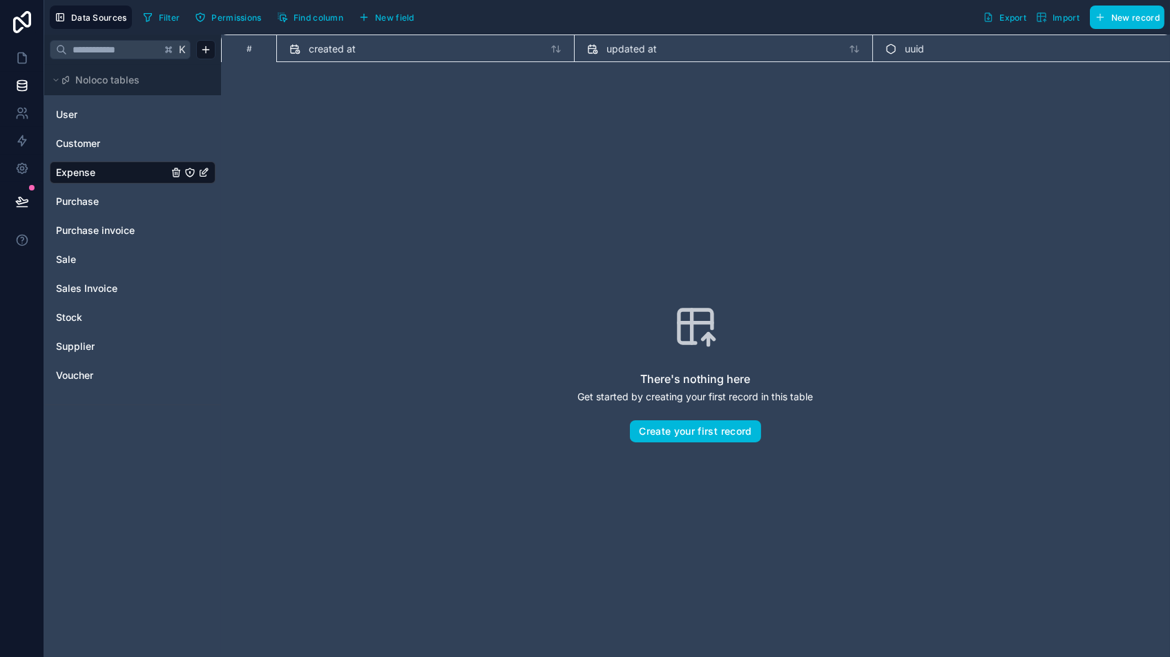
drag, startPoint x: 385, startPoint y: 19, endPoint x: 396, endPoint y: 22, distance: 11.4
click at [385, 19] on span "New field" at bounding box center [394, 17] width 39 height 10
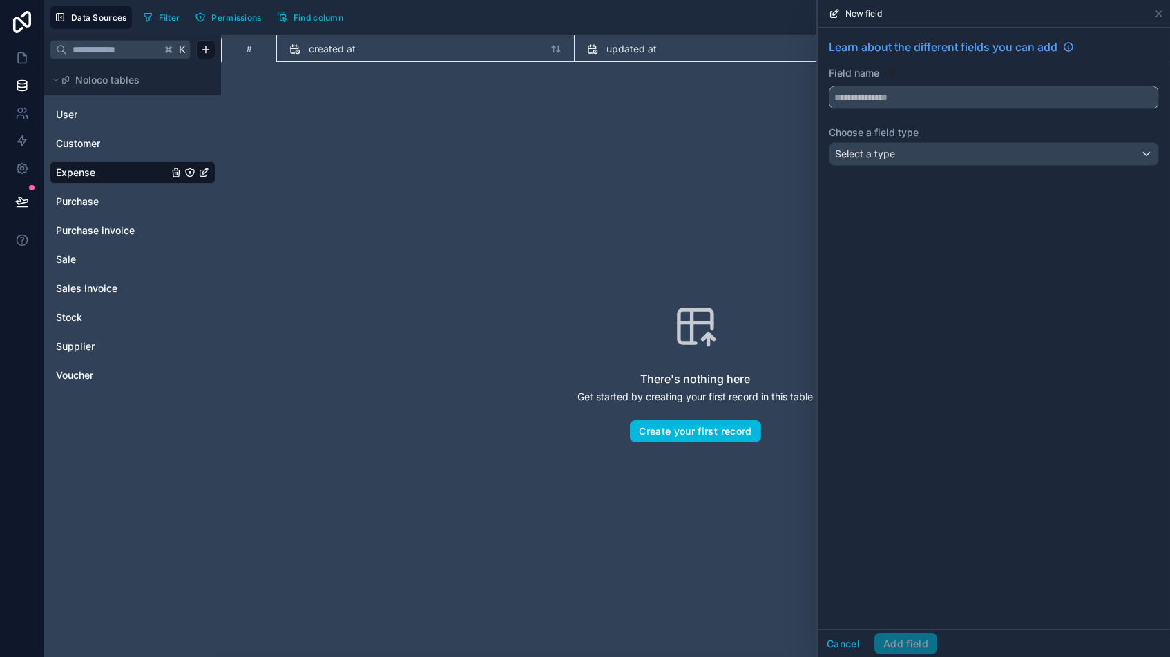
click at [942, 106] on input "text" at bounding box center [993, 97] width 329 height 22
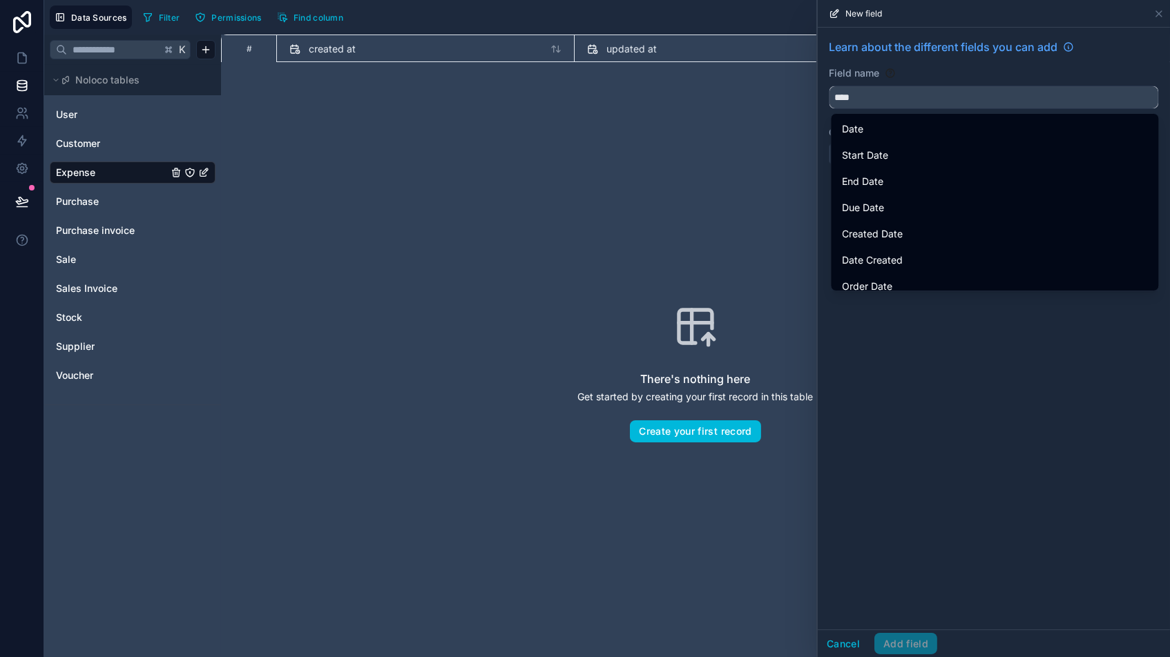
type input "****"
click at [887, 135] on div "Date" at bounding box center [994, 129] width 305 height 17
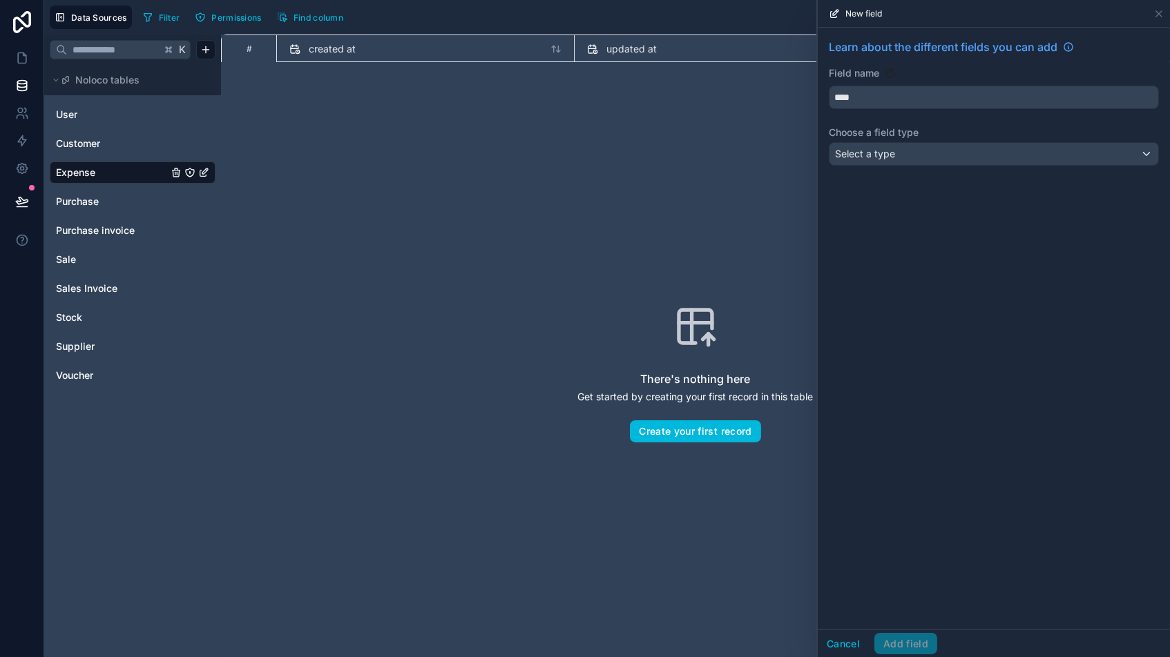
click at [885, 150] on span "Select a type" at bounding box center [865, 154] width 60 height 12
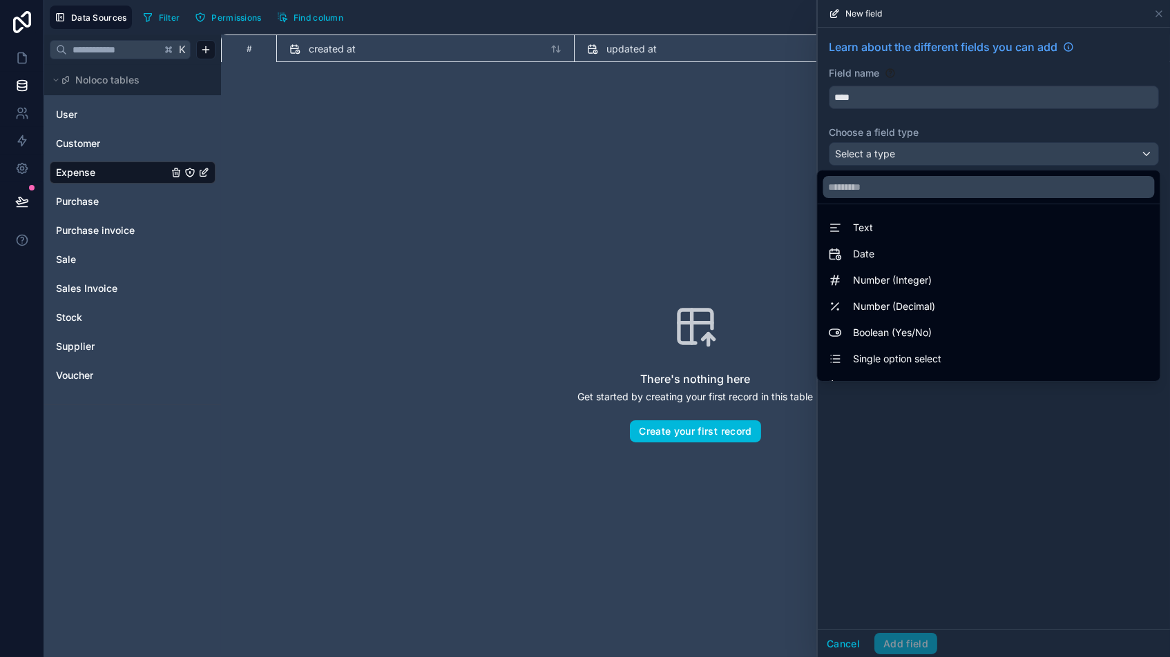
click at [890, 255] on div "Date" at bounding box center [988, 254] width 320 height 17
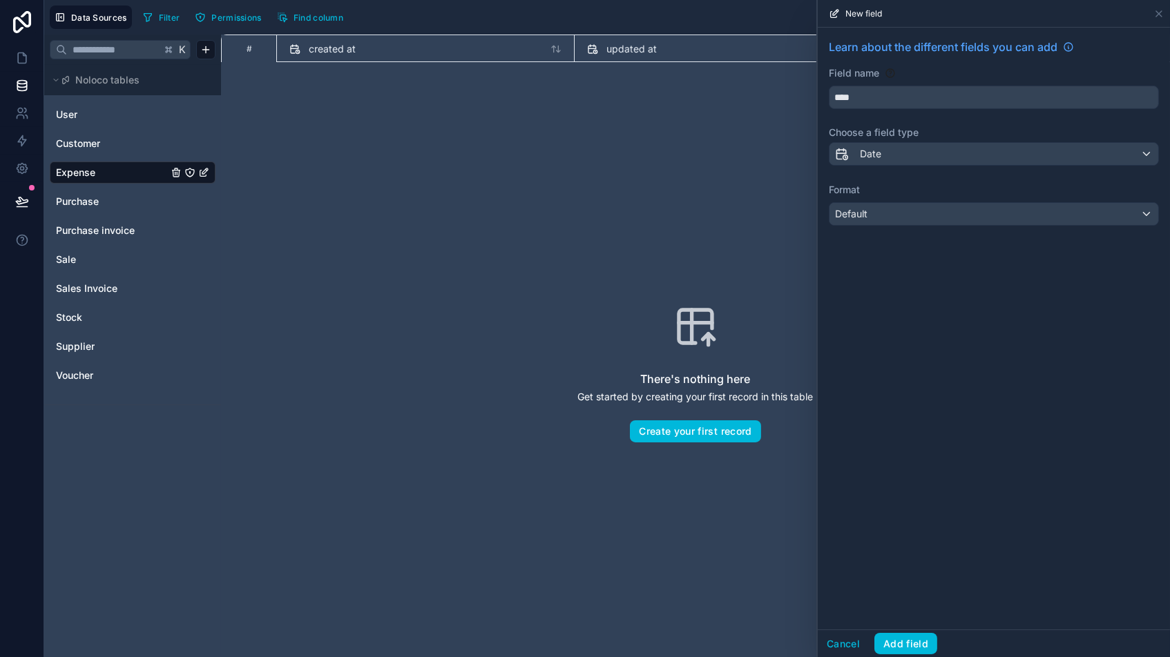
click at [913, 217] on div "Default" at bounding box center [993, 214] width 329 height 22
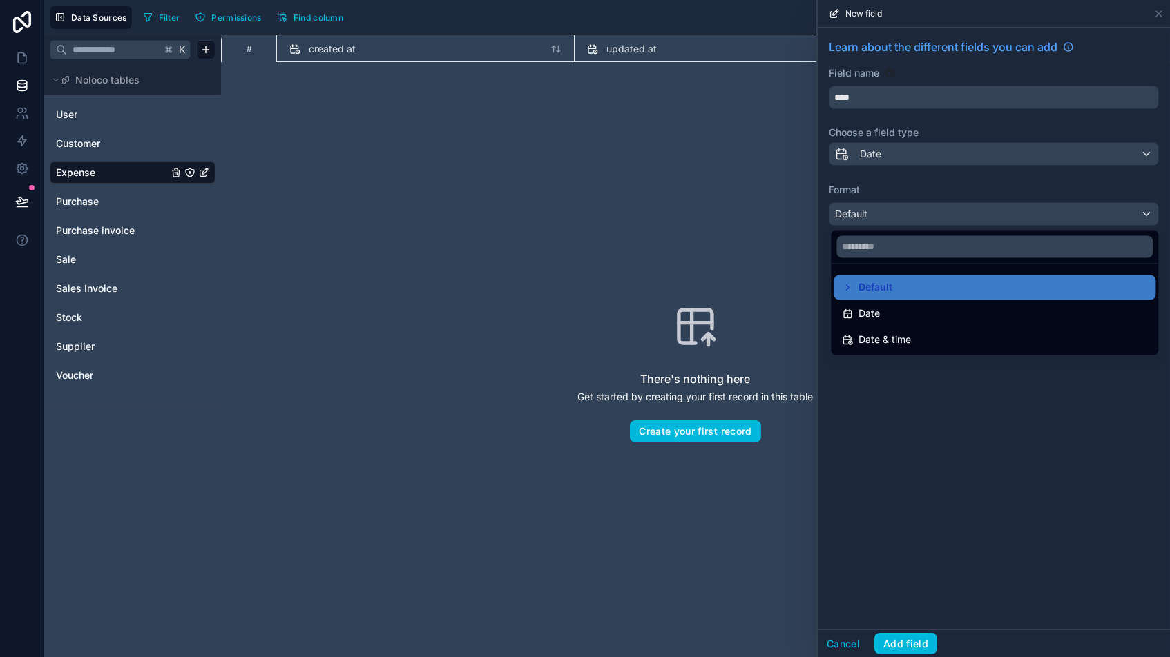
click at [869, 309] on span "Date" at bounding box center [869, 314] width 21 height 17
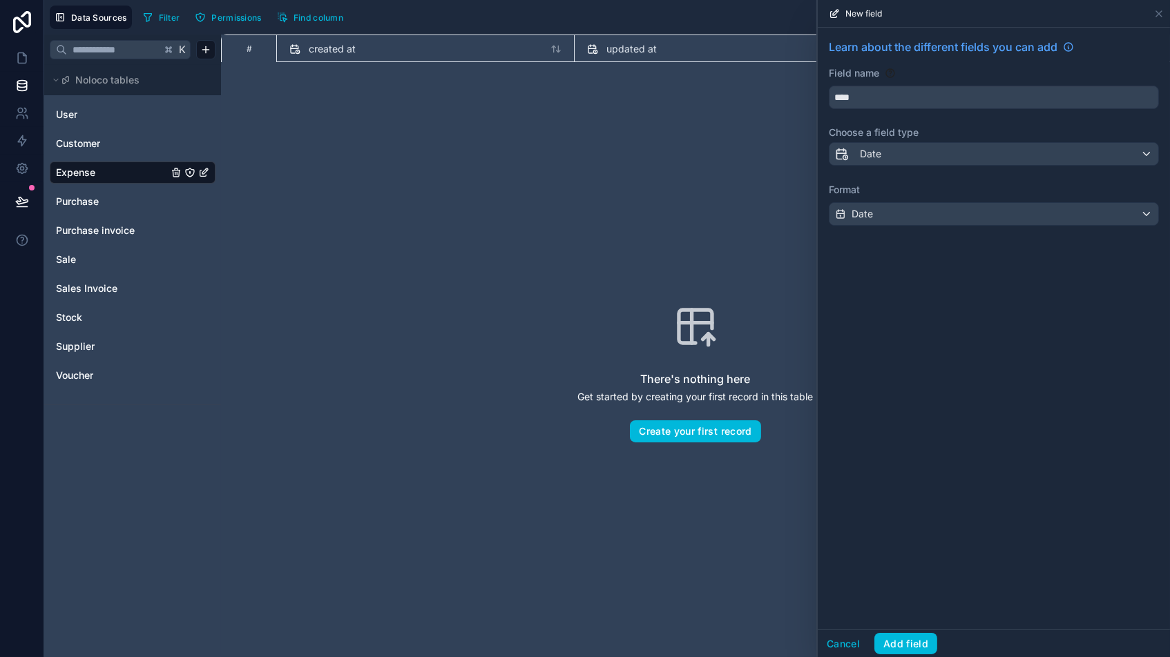
click at [903, 559] on button "Add field" at bounding box center [905, 644] width 63 height 22
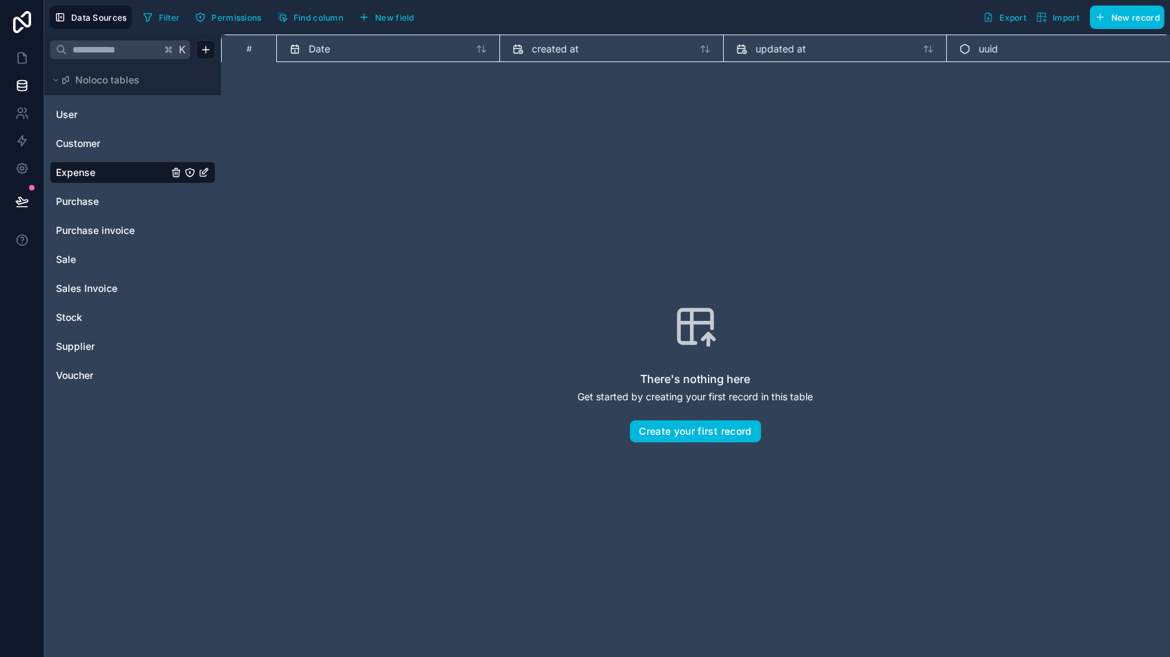
click at [404, 16] on span "New field" at bounding box center [394, 17] width 39 height 10
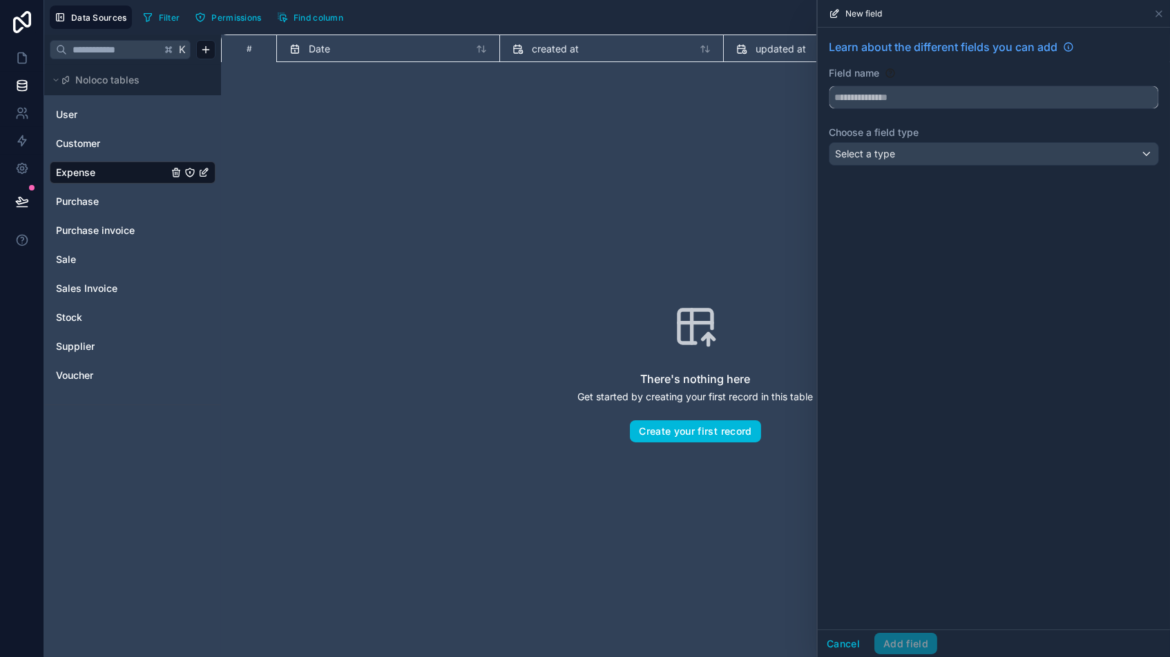
click at [959, 91] on input "text" at bounding box center [993, 97] width 329 height 22
type input "*******"
click at [891, 155] on span "Select a type" at bounding box center [865, 154] width 60 height 12
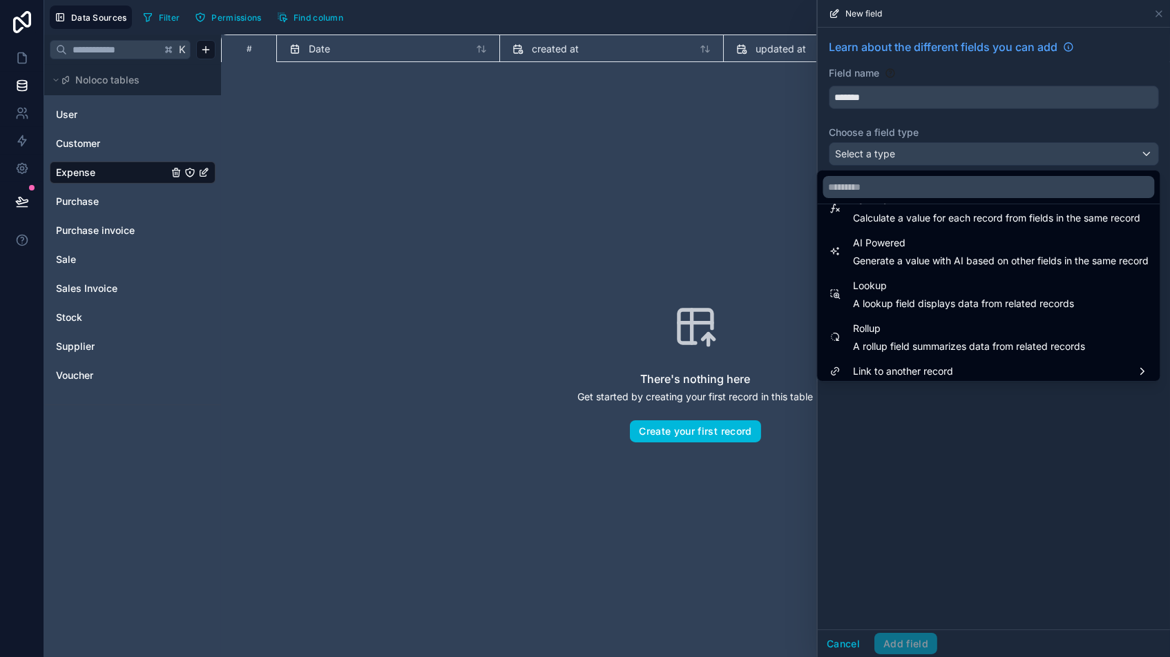
scroll to position [394, 0]
click at [904, 367] on span "Link to another record" at bounding box center [903, 372] width 100 height 17
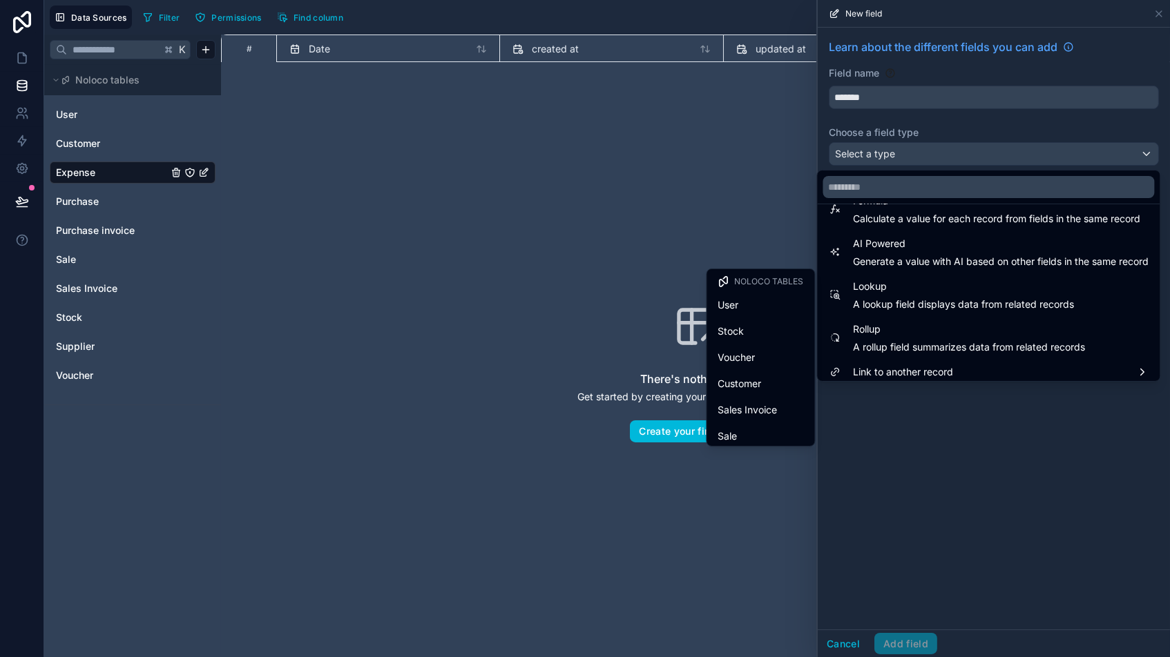
drag, startPoint x: 749, startPoint y: 347, endPoint x: 756, endPoint y: 351, distance: 8.1
click at [748, 347] on div "Voucher" at bounding box center [761, 357] width 102 height 25
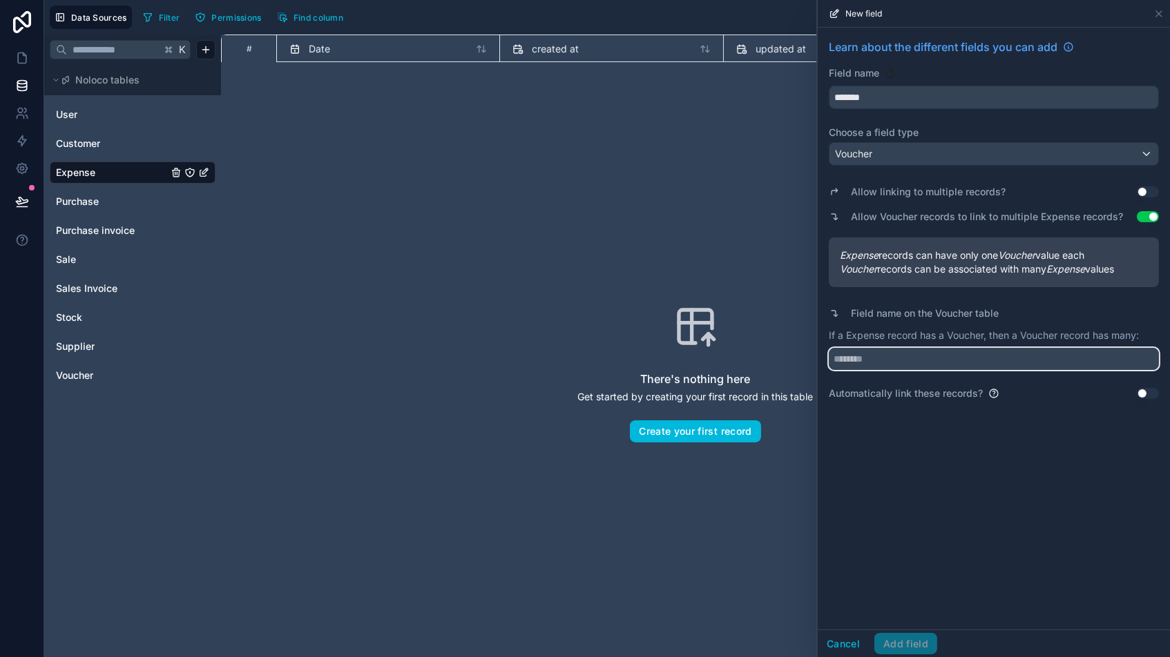
click at [868, 349] on input "text" at bounding box center [993, 359] width 330 height 22
type input "********"
click at [988, 483] on div "Learn about the different fields you can add Field name ******* Choose a field …" at bounding box center [993, 329] width 352 height 602
click at [909, 559] on button "Add field" at bounding box center [905, 644] width 63 height 22
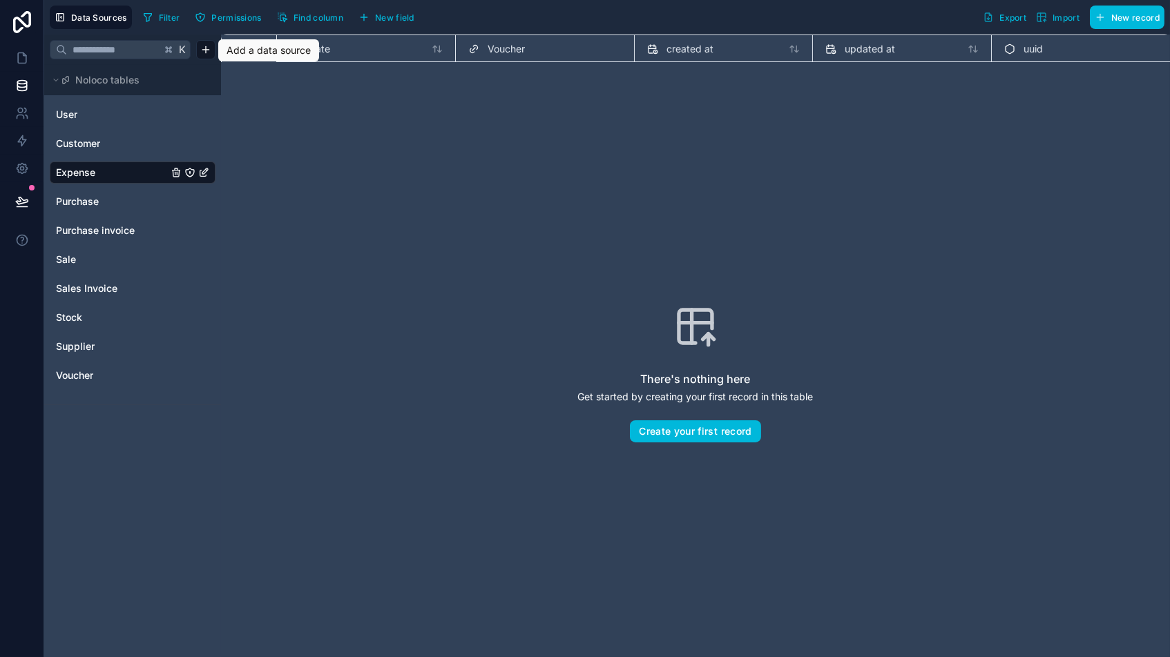
click at [206, 52] on html "Data Sources Filter Permissions Find column New field Export Import New record …" at bounding box center [585, 328] width 1170 height 657
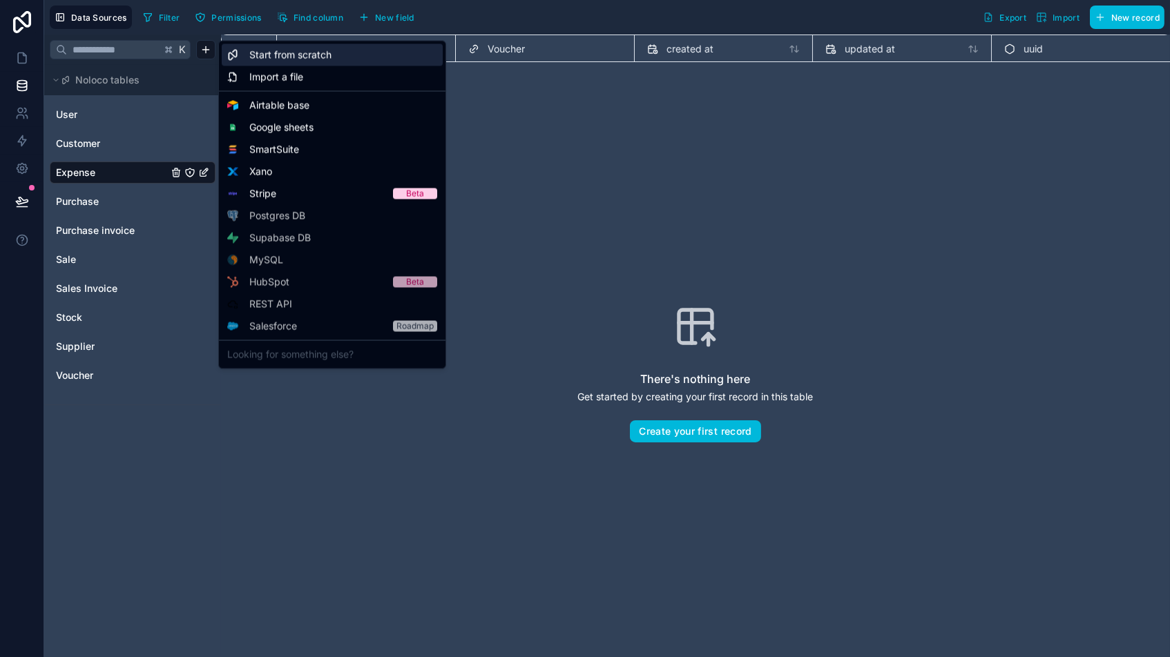
click at [278, 54] on span "Start from scratch" at bounding box center [290, 55] width 82 height 14
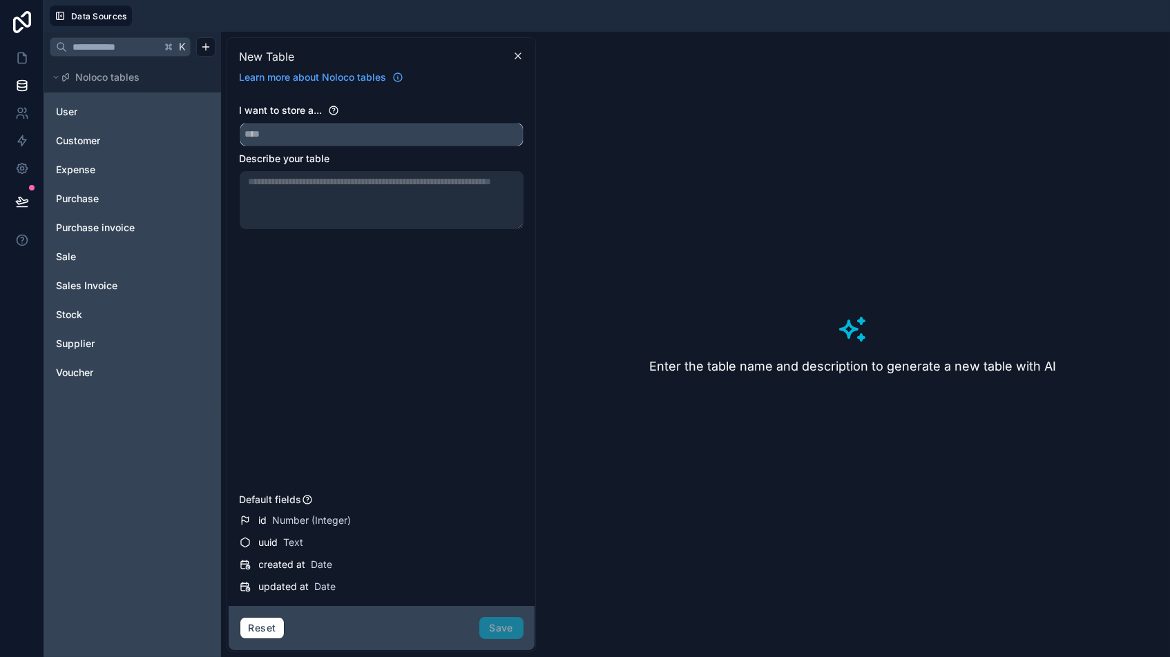
click at [351, 130] on input "text" at bounding box center [381, 135] width 282 height 22
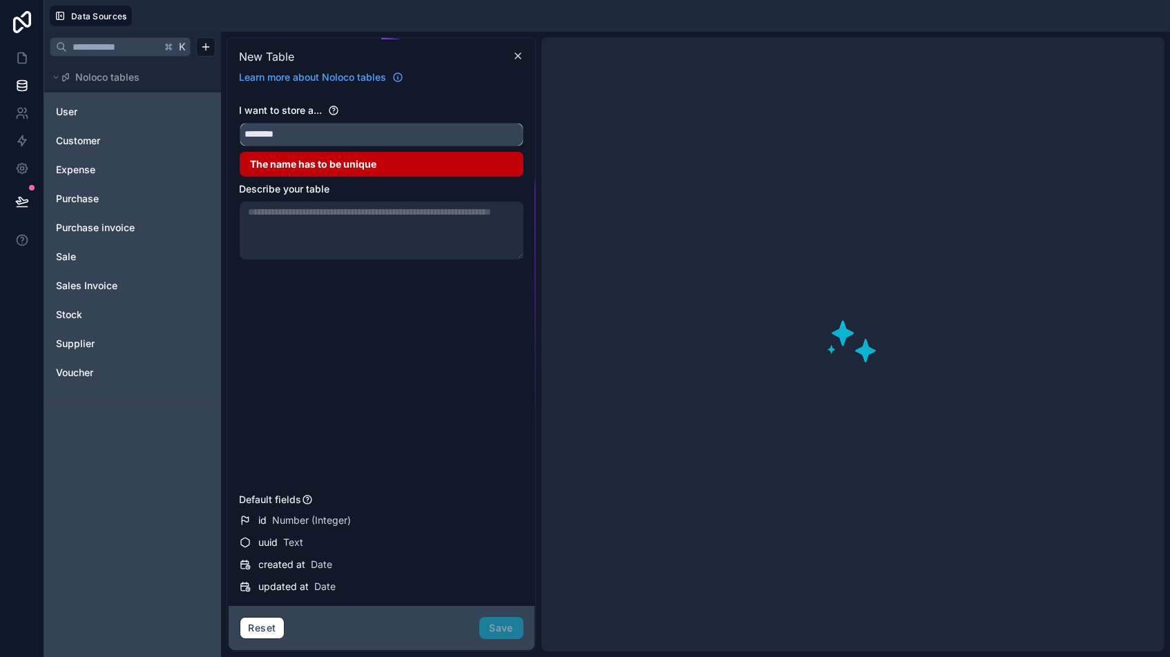
click at [380, 133] on button "*******" at bounding box center [382, 134] width 284 height 23
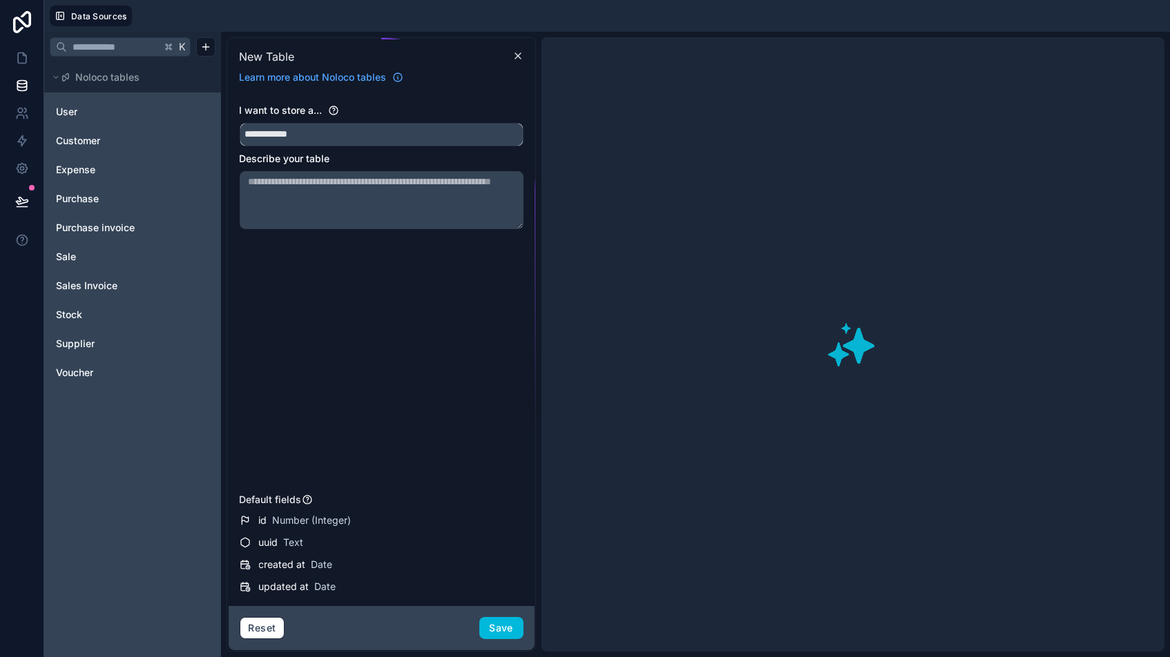
type input "**********"
click at [498, 559] on button "Save" at bounding box center [501, 628] width 44 height 22
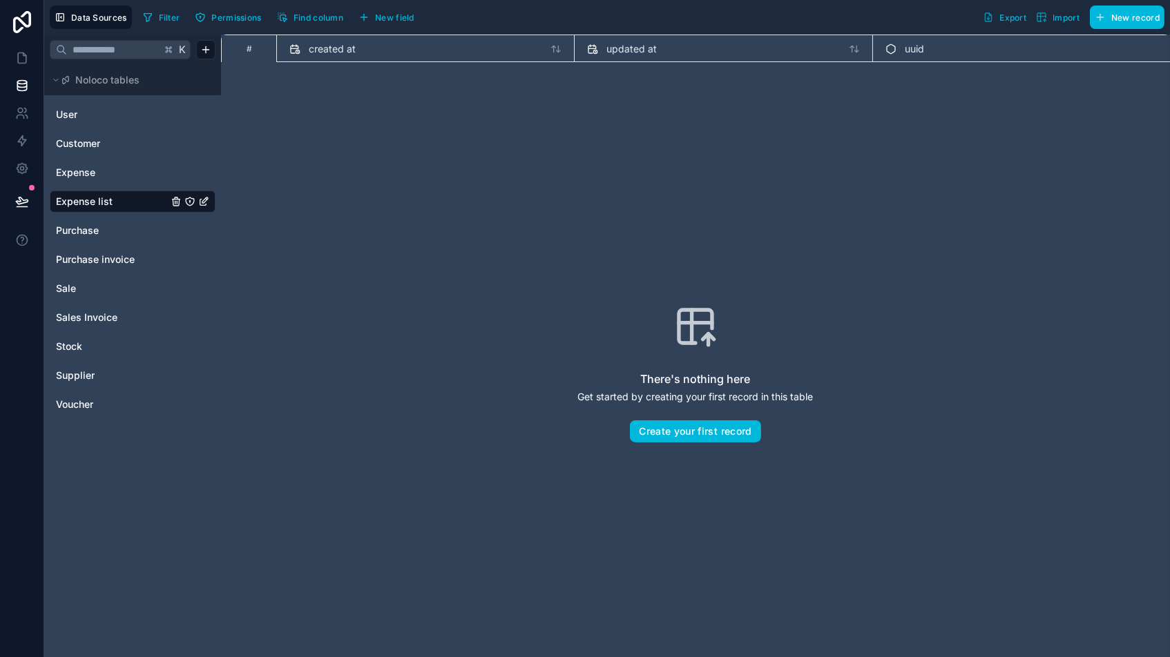
click at [204, 200] on icon "Expense list" at bounding box center [203, 201] width 11 height 11
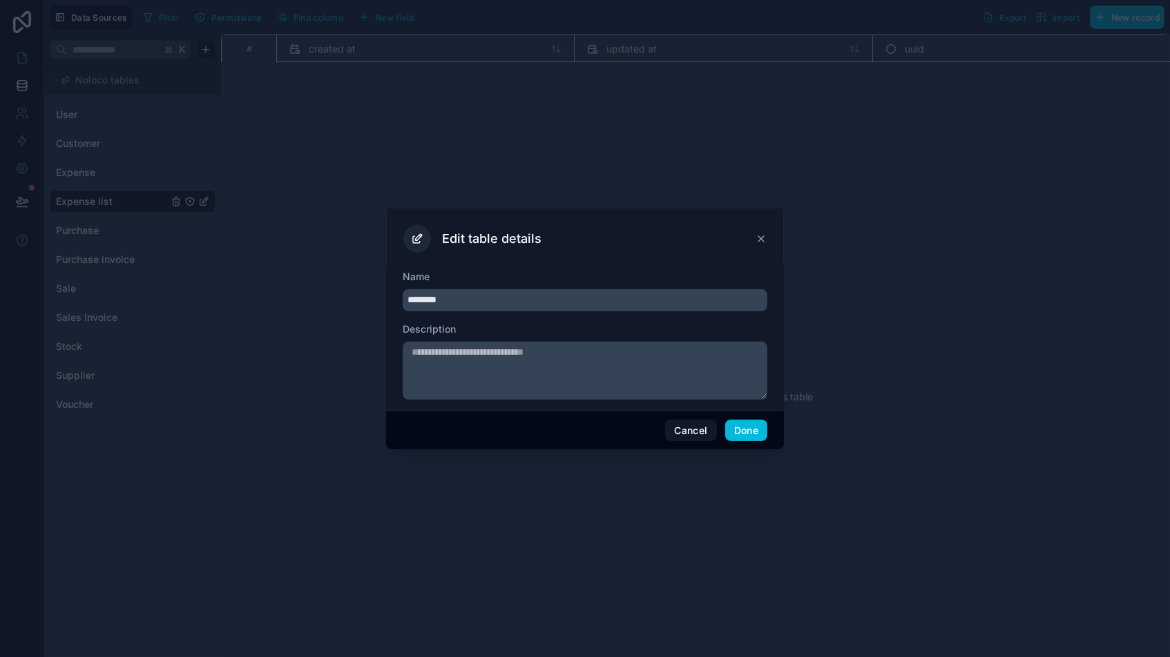
type input "*******"
click at [684, 434] on button "Cancel" at bounding box center [690, 431] width 51 height 22
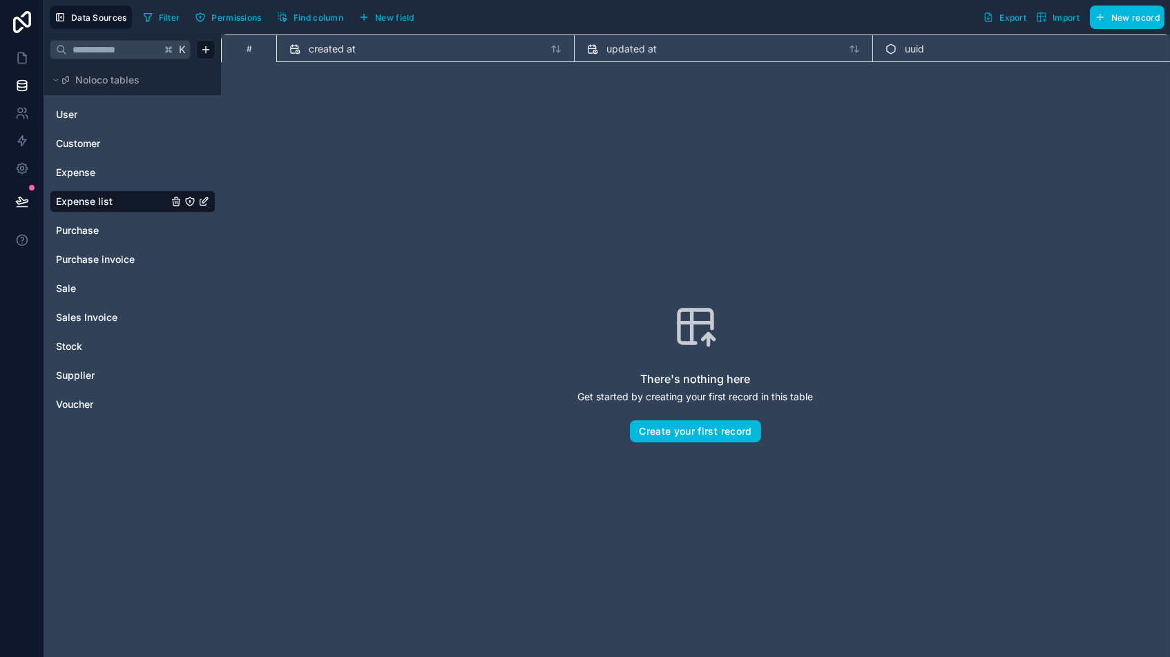
click at [206, 173] on icon "Expense" at bounding box center [203, 172] width 11 height 11
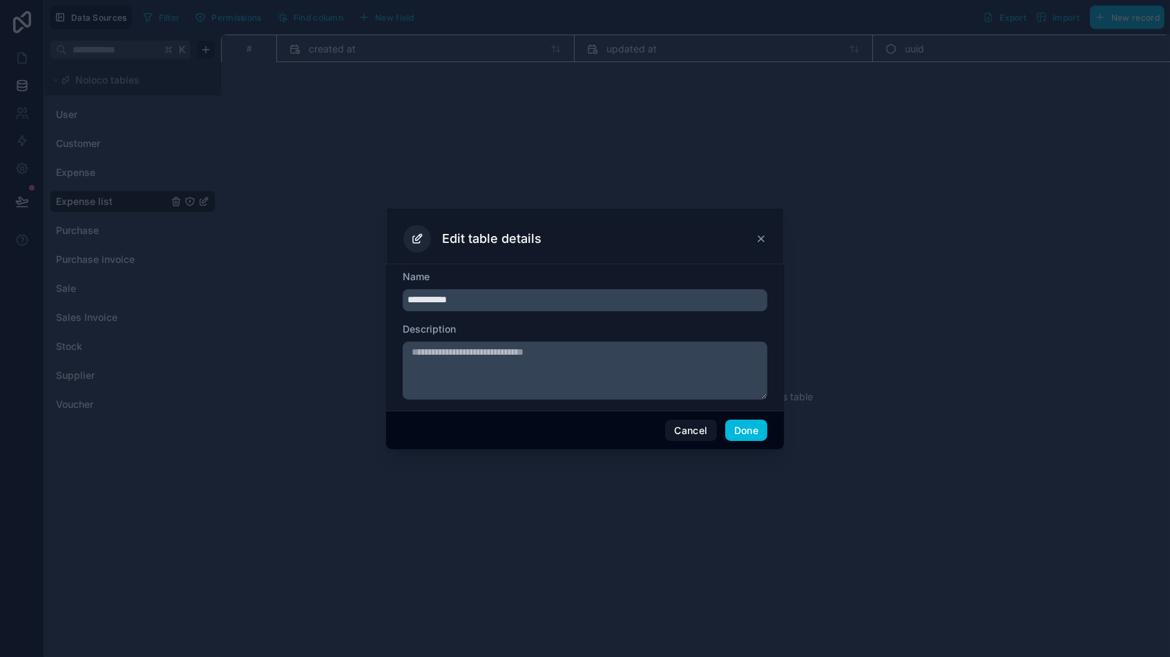
type input "**********"
click at [748, 436] on button "Done" at bounding box center [746, 431] width 42 height 22
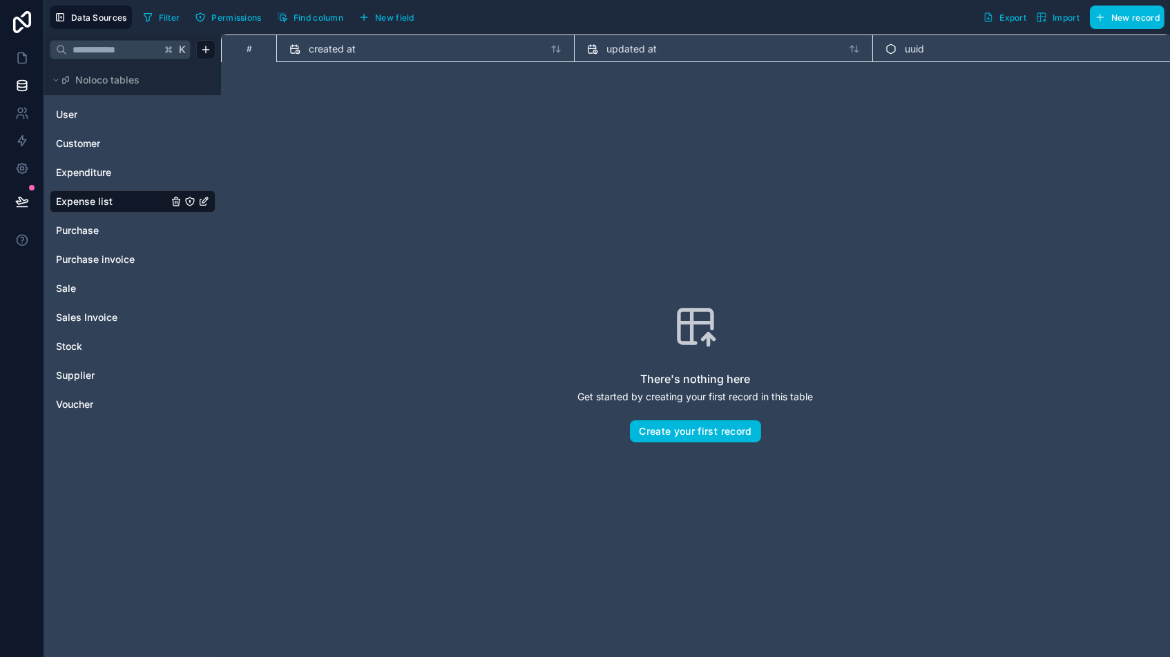
click at [204, 201] on icon "Expense list" at bounding box center [203, 201] width 11 height 11
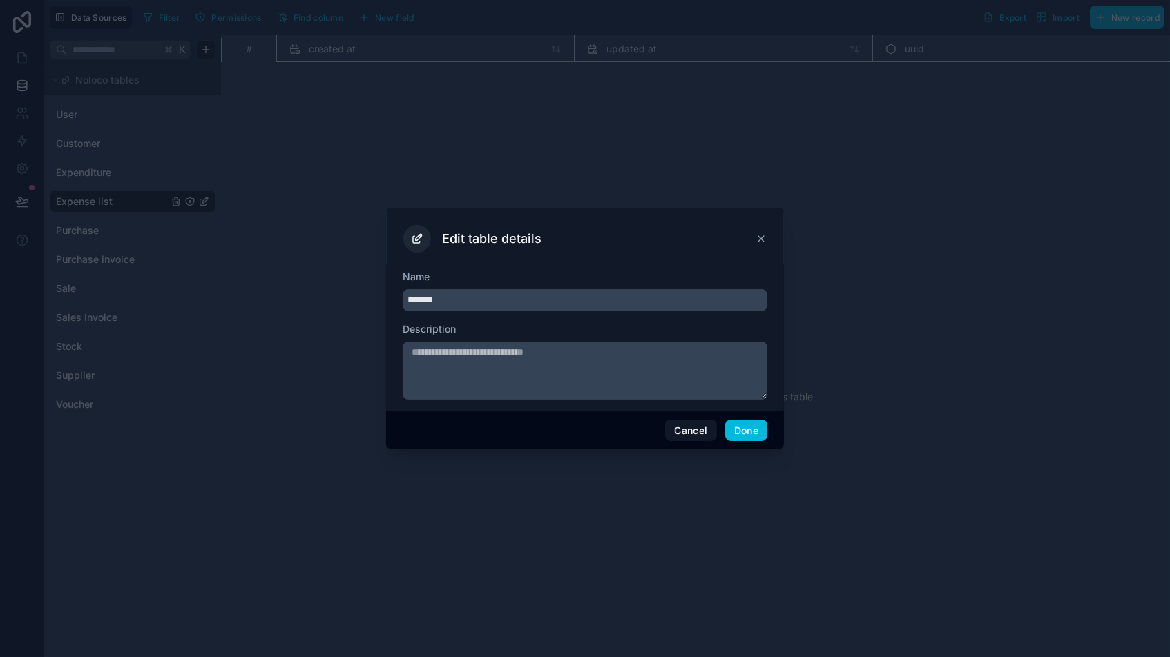
type input "*******"
click at [734, 427] on button "Done" at bounding box center [746, 431] width 42 height 22
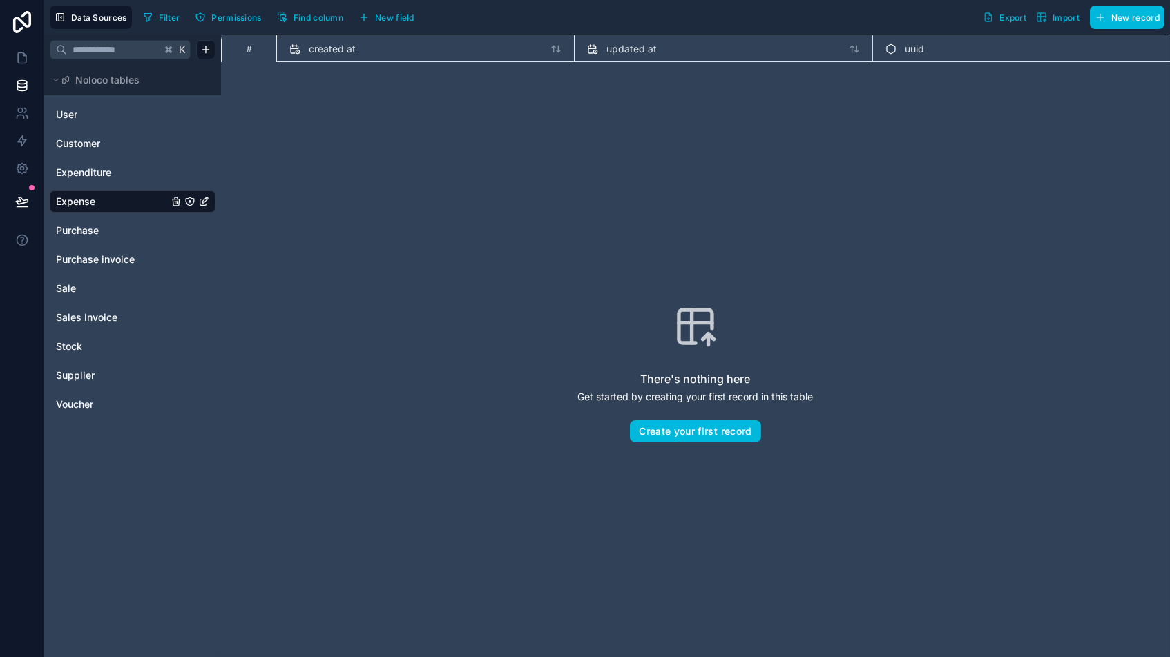
click at [384, 19] on span "New field" at bounding box center [394, 17] width 39 height 10
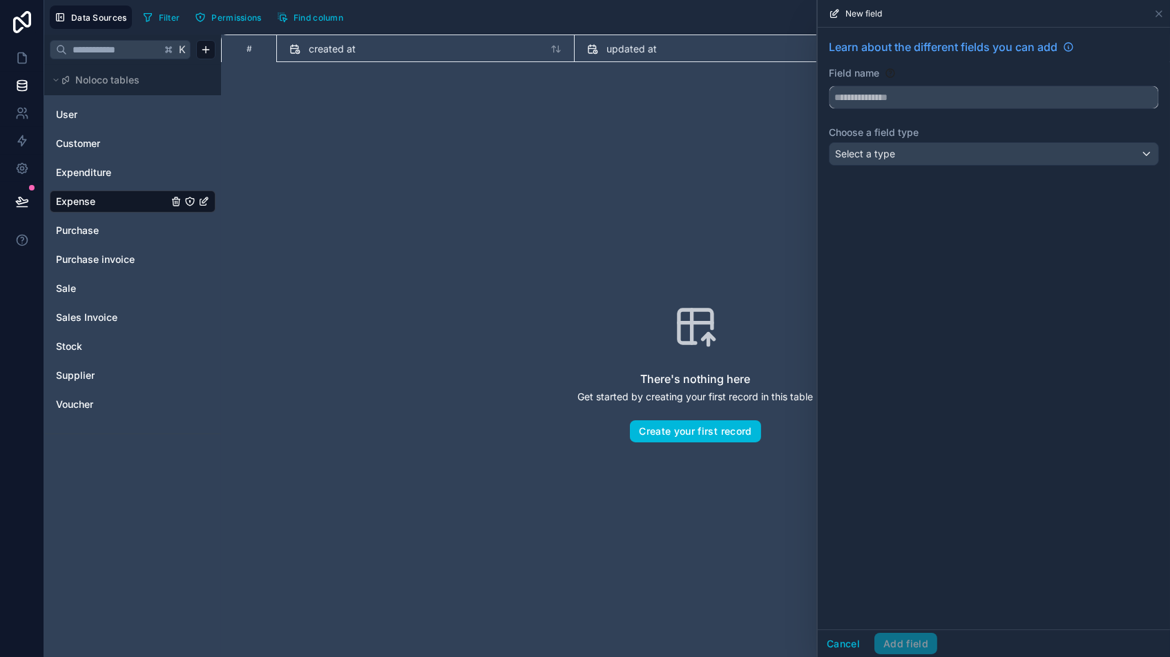
click at [893, 95] on input "text" at bounding box center [993, 97] width 329 height 22
click at [994, 97] on button "*******" at bounding box center [993, 97] width 330 height 23
type input "**********"
click at [994, 153] on div "Select a type" at bounding box center [993, 154] width 329 height 22
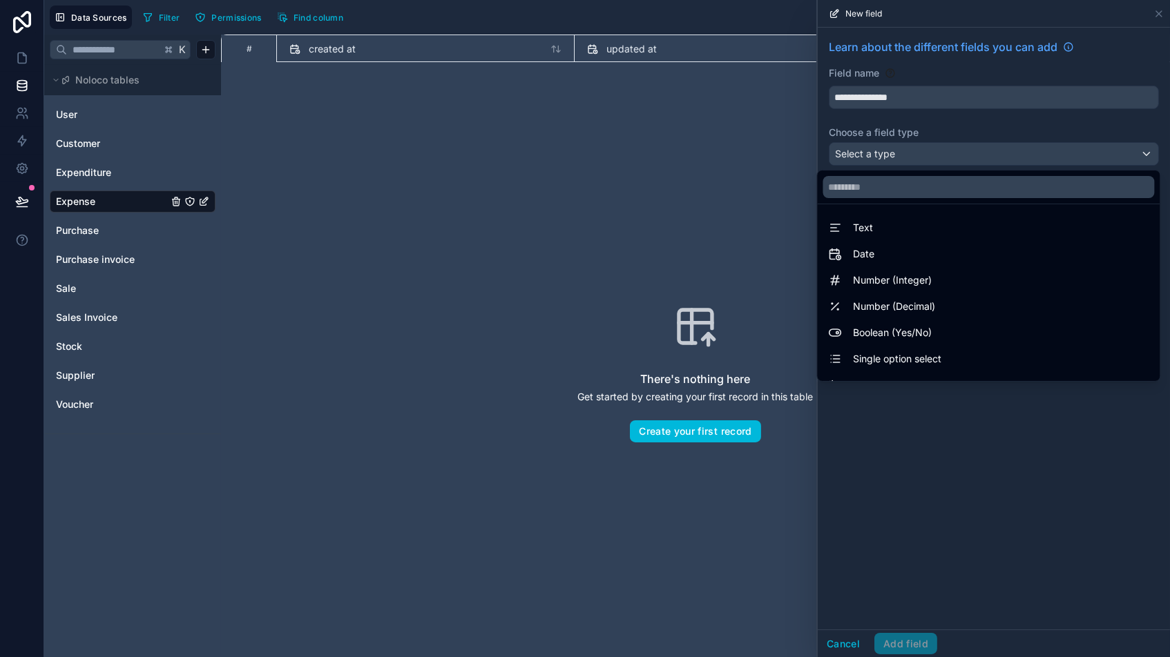
click at [864, 229] on span "Text" at bounding box center [863, 228] width 20 height 17
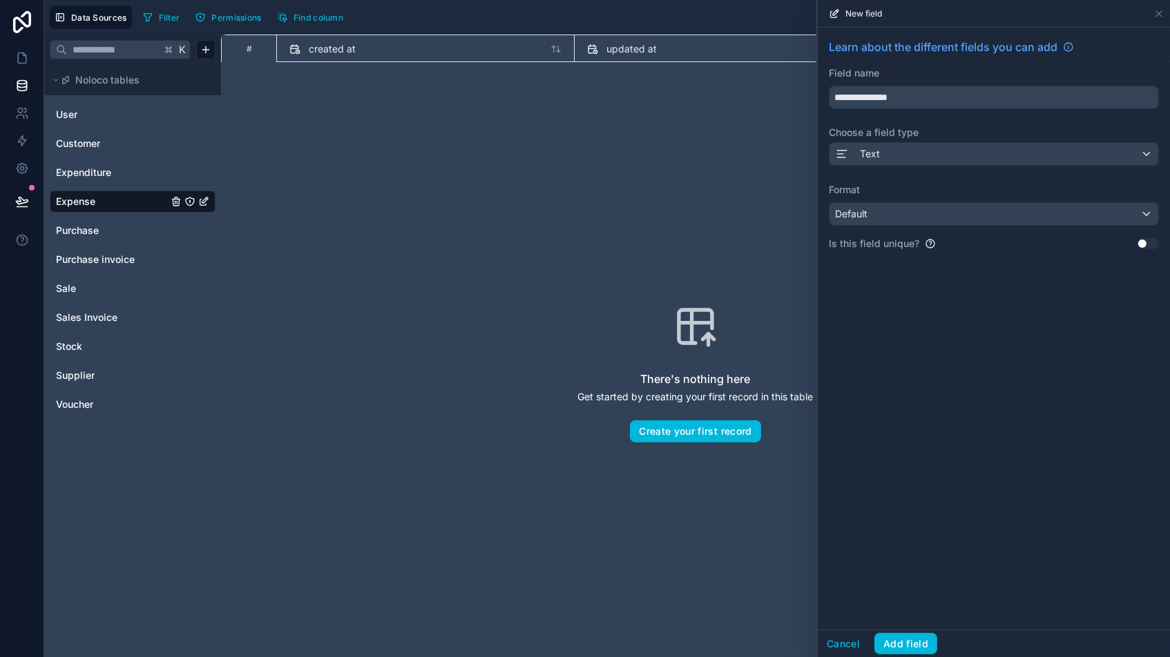
click at [968, 217] on div "Default" at bounding box center [993, 214] width 329 height 22
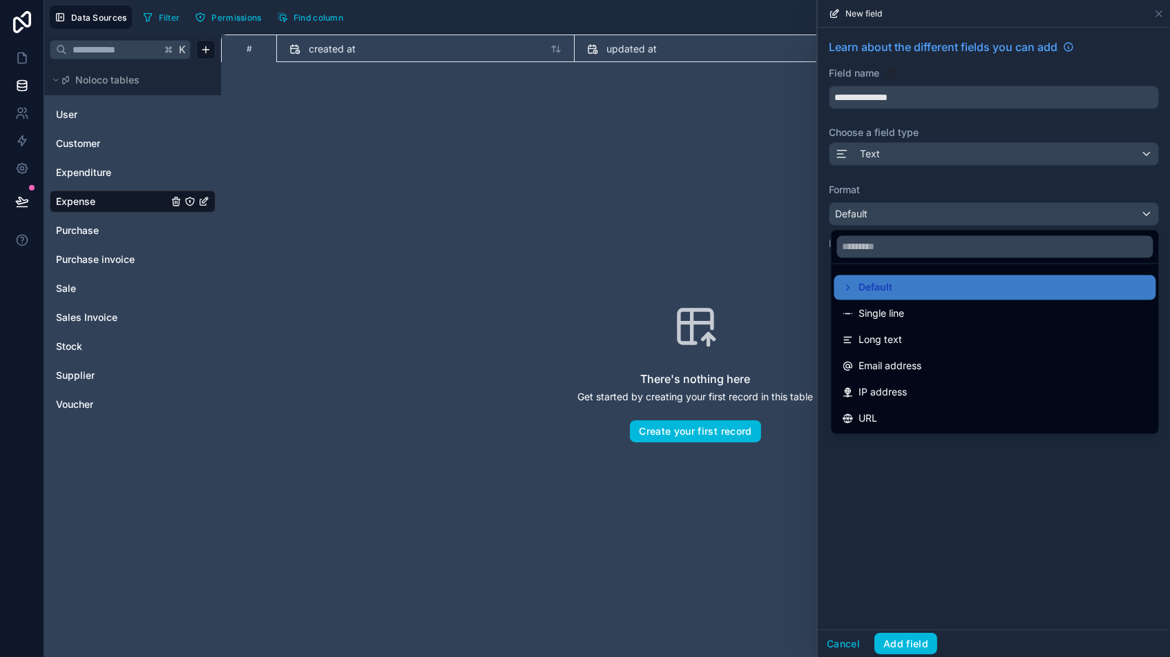
drag, startPoint x: 885, startPoint y: 310, endPoint x: 918, endPoint y: 310, distance: 32.4
click at [886, 310] on span "Single line" at bounding box center [882, 314] width 46 height 17
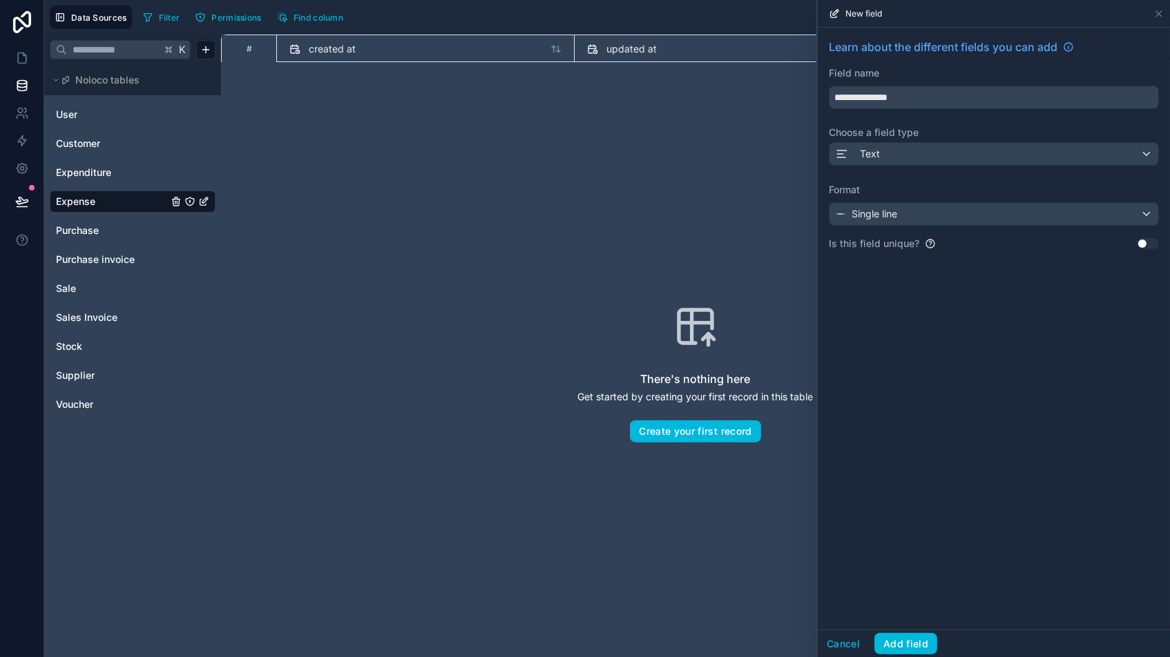
click at [994, 242] on button "Use setting" at bounding box center [1147, 243] width 22 height 11
click at [907, 559] on button "Add field" at bounding box center [905, 644] width 63 height 22
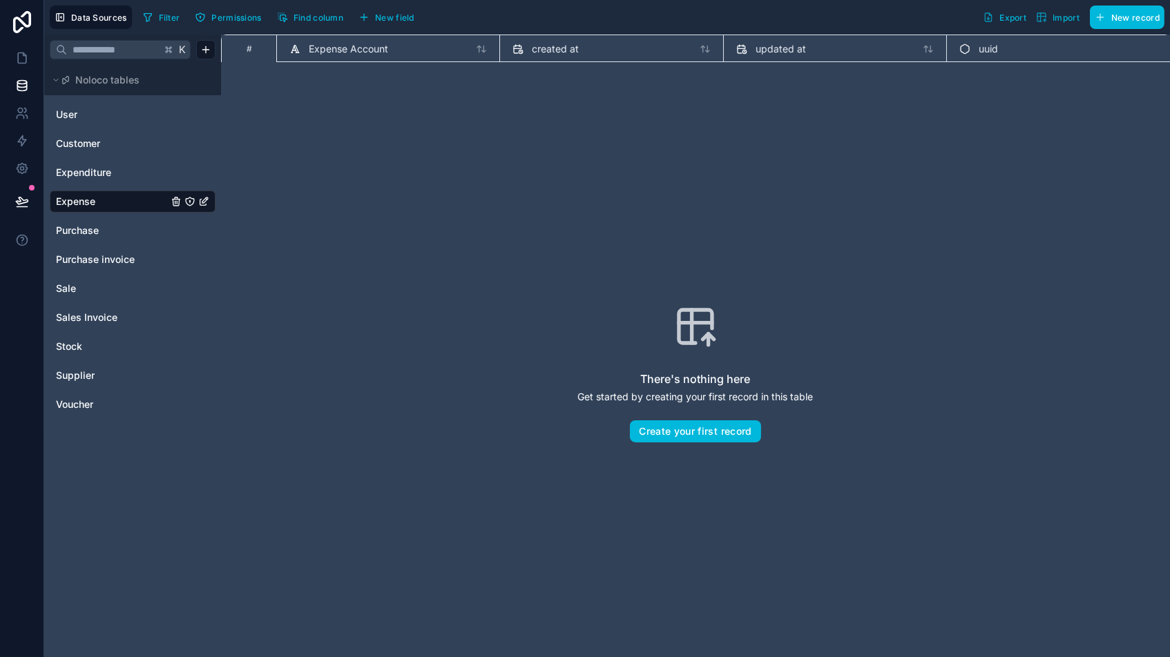
drag, startPoint x: 523, startPoint y: 191, endPoint x: 350, endPoint y: 195, distance: 173.3
click at [521, 191] on div "There's nothing here Get started by creating your first record in this table Cr…" at bounding box center [695, 373] width 860 height 534
click at [77, 171] on span "Expenditure" at bounding box center [83, 173] width 55 height 14
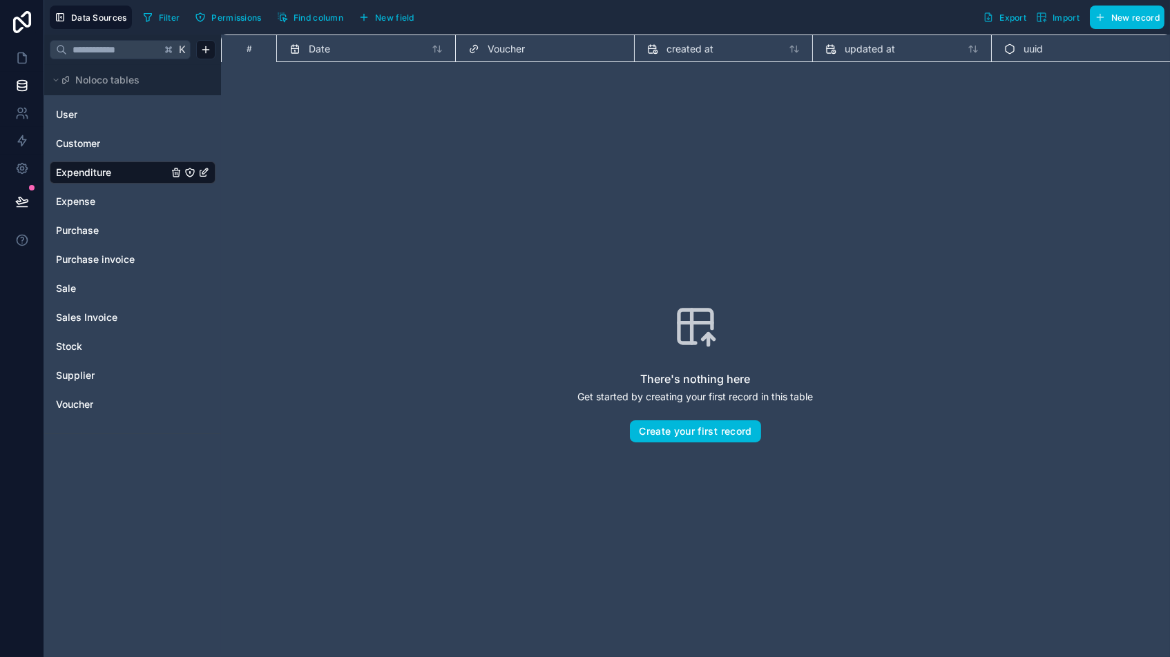
click at [392, 12] on span "New field" at bounding box center [394, 17] width 39 height 10
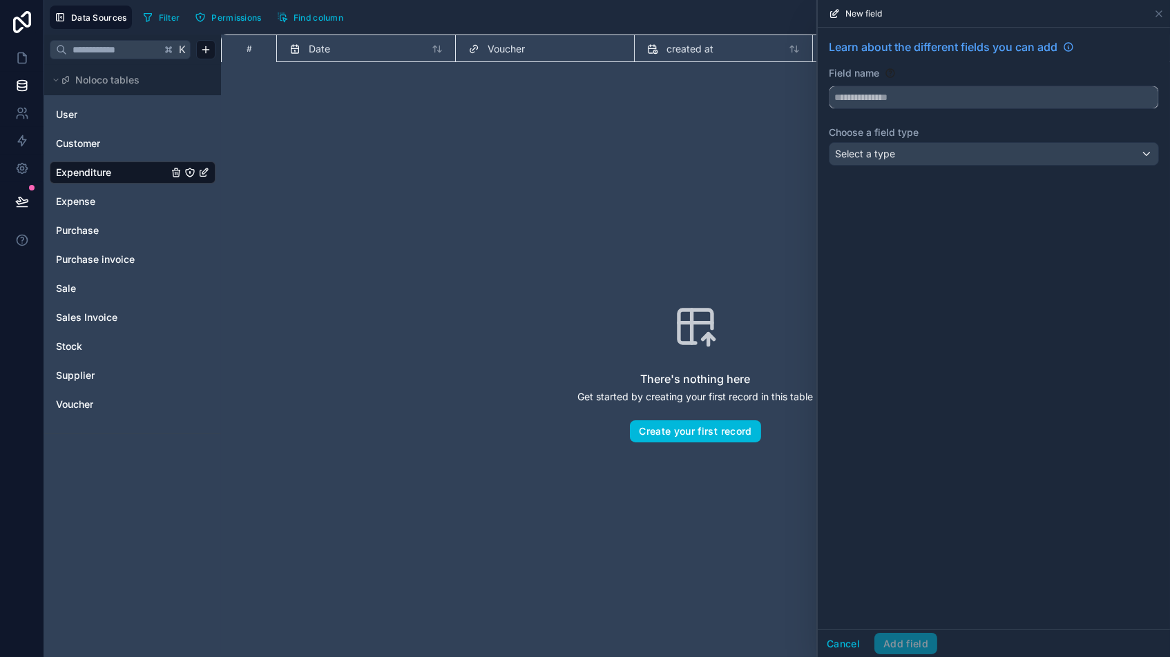
click at [886, 98] on input "text" at bounding box center [993, 97] width 329 height 22
type input "*******"
click at [886, 155] on span "Select a type" at bounding box center [865, 154] width 60 height 12
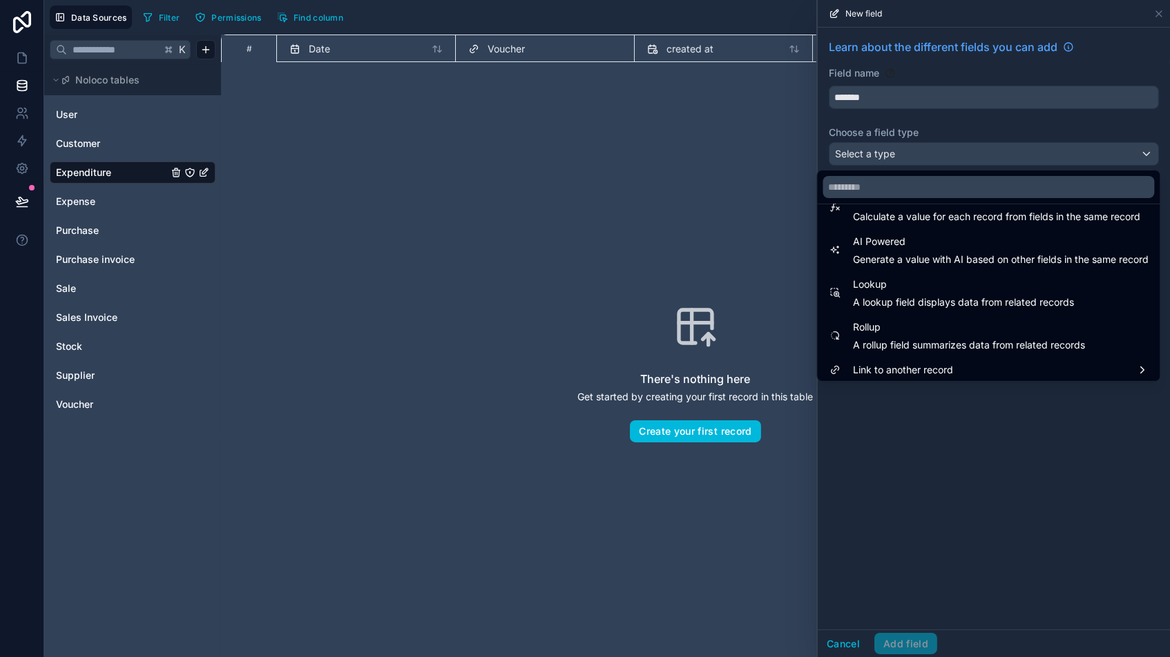
scroll to position [394, 0]
click at [921, 369] on span "Link to another record" at bounding box center [903, 372] width 100 height 17
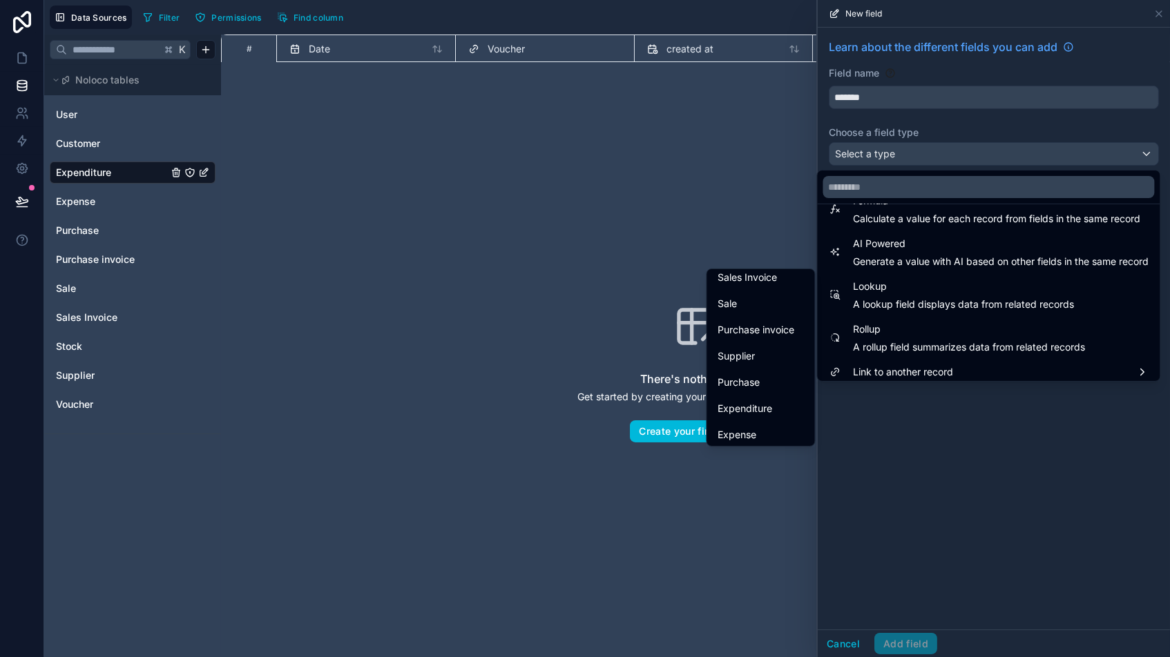
scroll to position [132, 0]
drag, startPoint x: 745, startPoint y: 431, endPoint x: 752, endPoint y: 432, distance: 6.9
click at [745, 431] on span "Expense" at bounding box center [737, 435] width 39 height 17
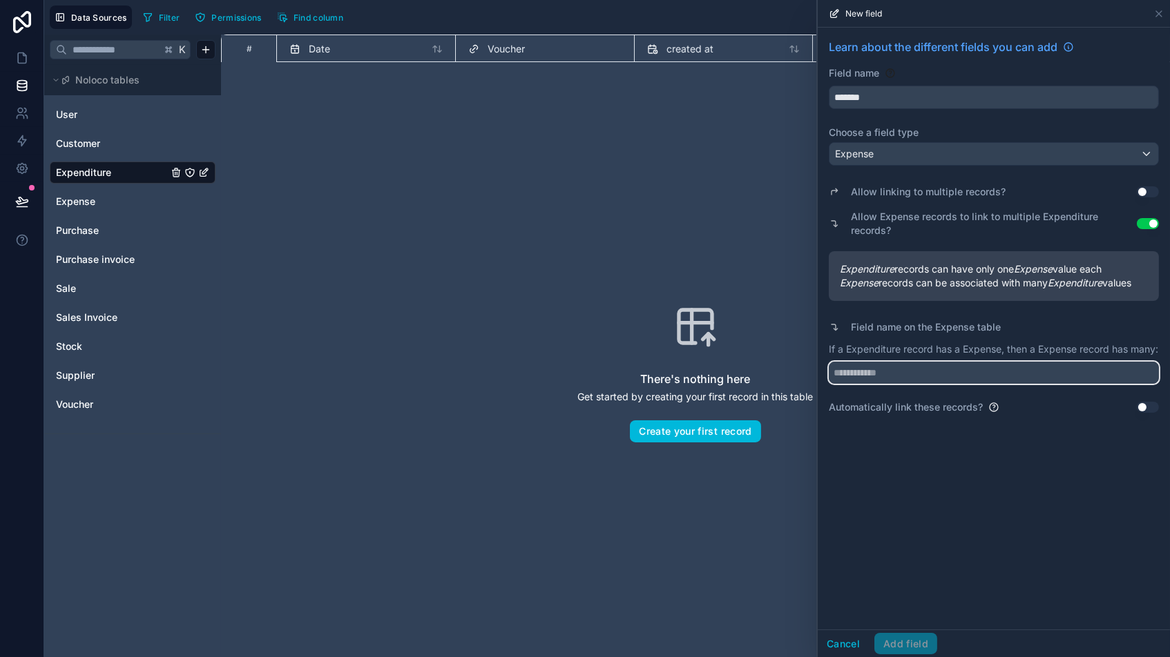
click at [857, 384] on input "text" at bounding box center [993, 373] width 330 height 22
type input "**********"
click at [940, 481] on div "**********" at bounding box center [993, 329] width 352 height 602
click at [900, 559] on button "Add field" at bounding box center [905, 644] width 63 height 22
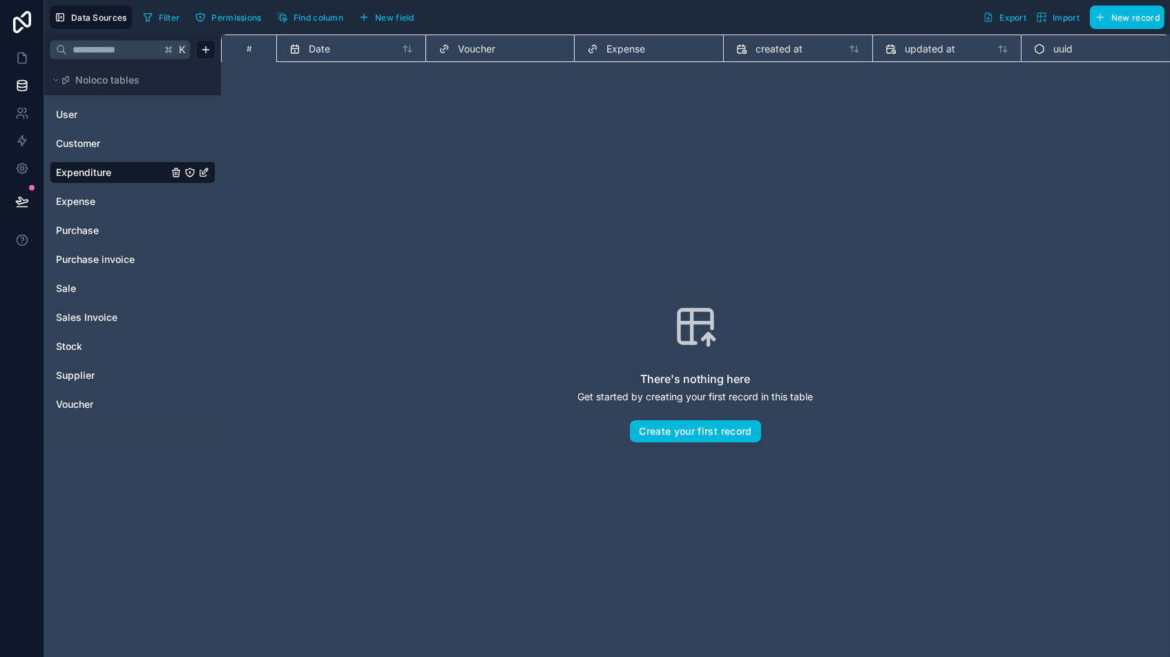
drag, startPoint x: 376, startPoint y: 19, endPoint x: 392, endPoint y: 26, distance: 17.6
click at [376, 19] on span "New field" at bounding box center [394, 17] width 39 height 10
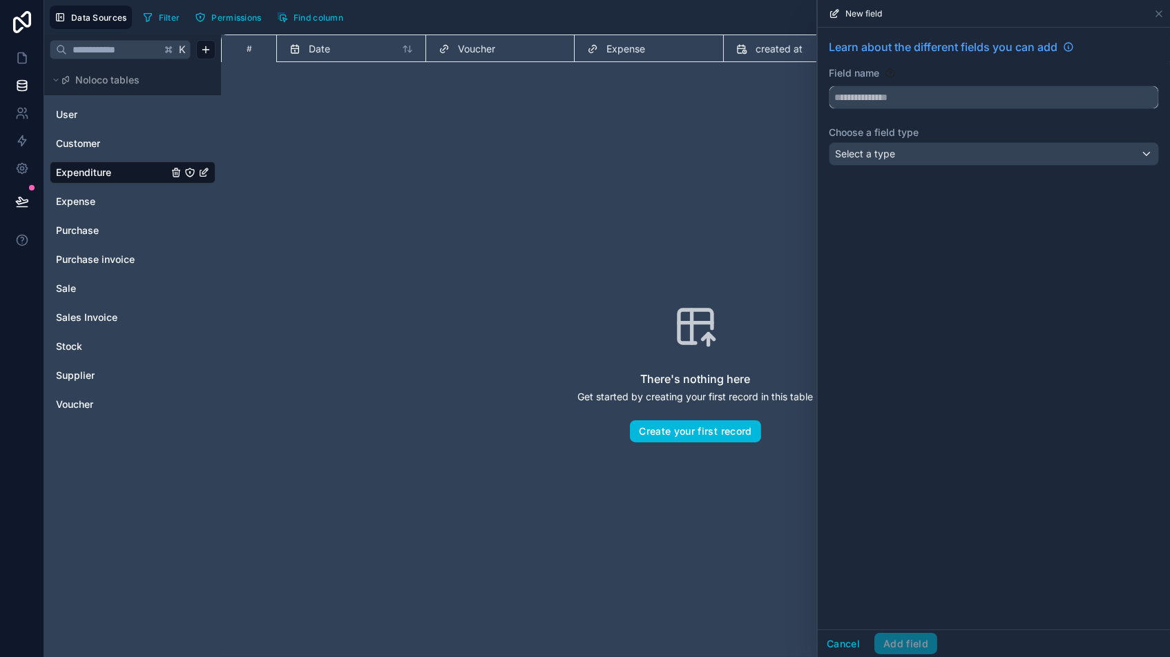
click at [884, 90] on input "text" at bounding box center [993, 97] width 329 height 22
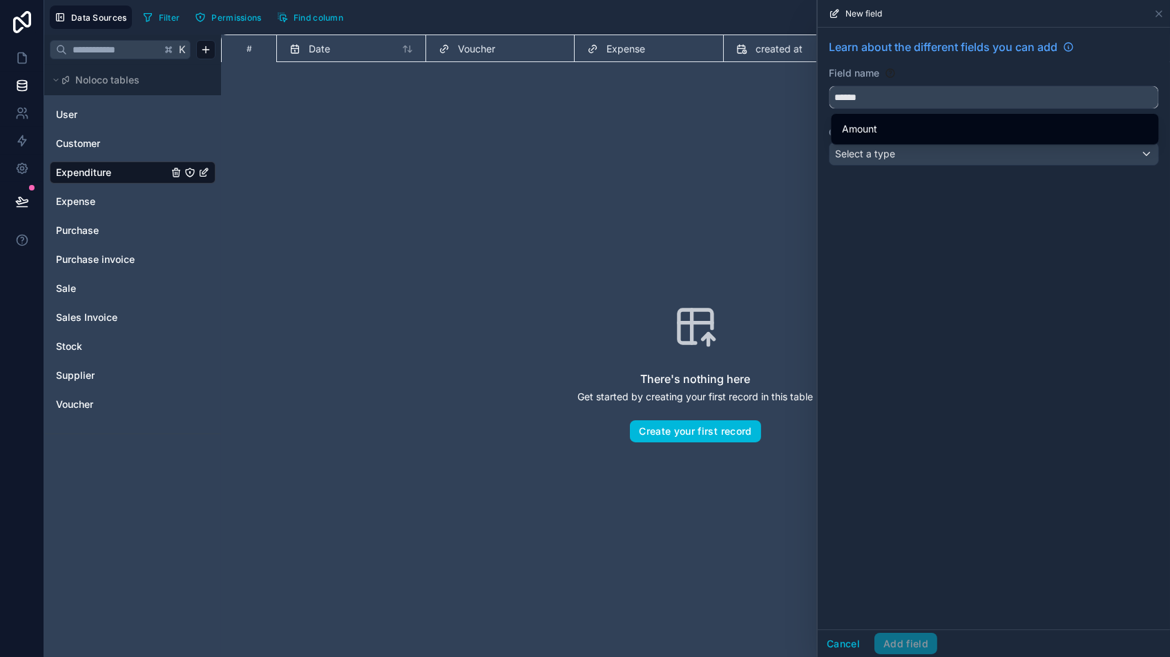
type input "******"
drag, startPoint x: 868, startPoint y: 125, endPoint x: 872, endPoint y: 144, distance: 19.8
click at [867, 125] on span "Amount" at bounding box center [859, 129] width 35 height 17
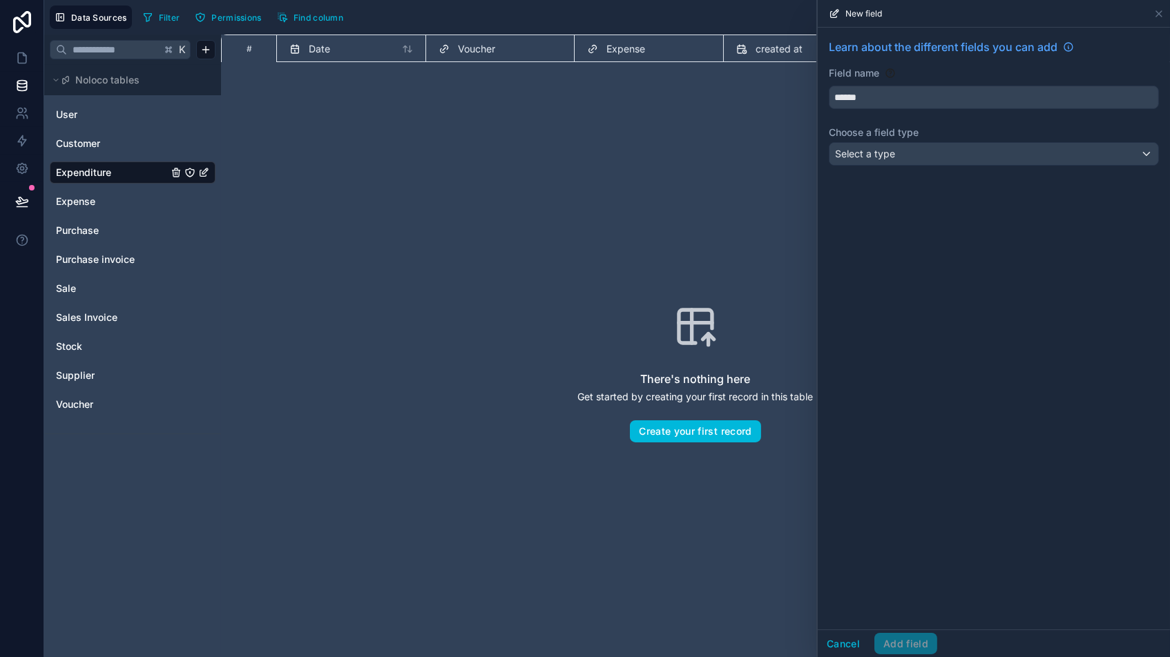
click at [873, 154] on span "Select a type" at bounding box center [865, 154] width 60 height 12
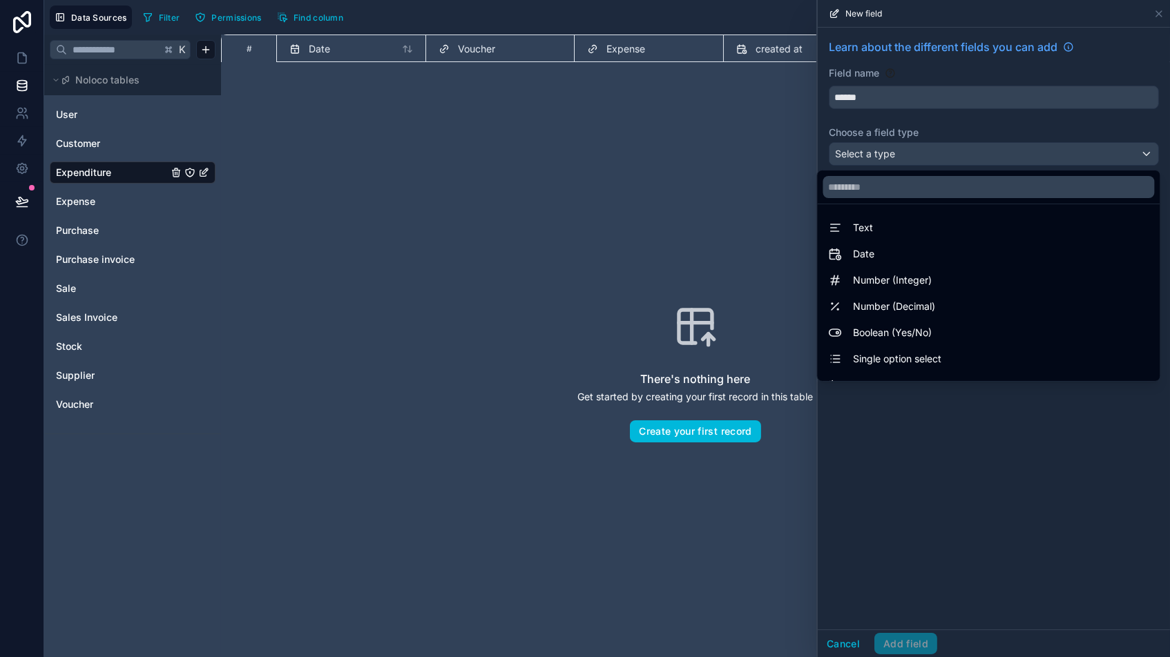
click at [882, 284] on span "Number (Integer)" at bounding box center [892, 280] width 79 height 17
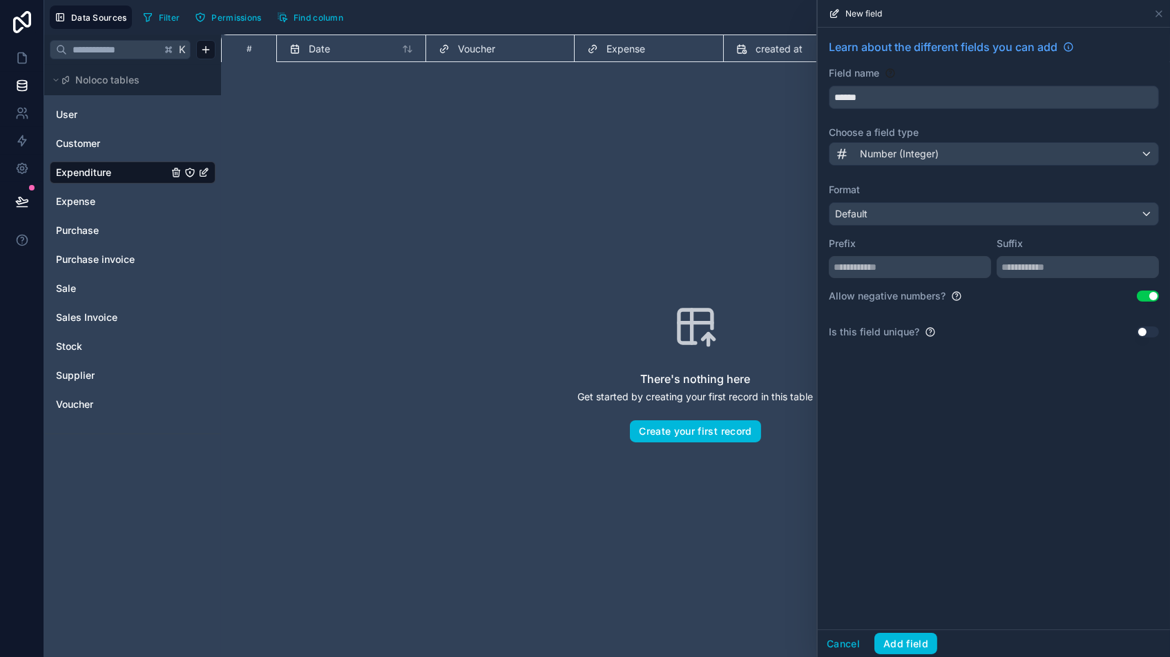
click at [994, 292] on button "Use setting" at bounding box center [1147, 296] width 22 height 11
click at [904, 559] on button "Add field" at bounding box center [905, 644] width 63 height 22
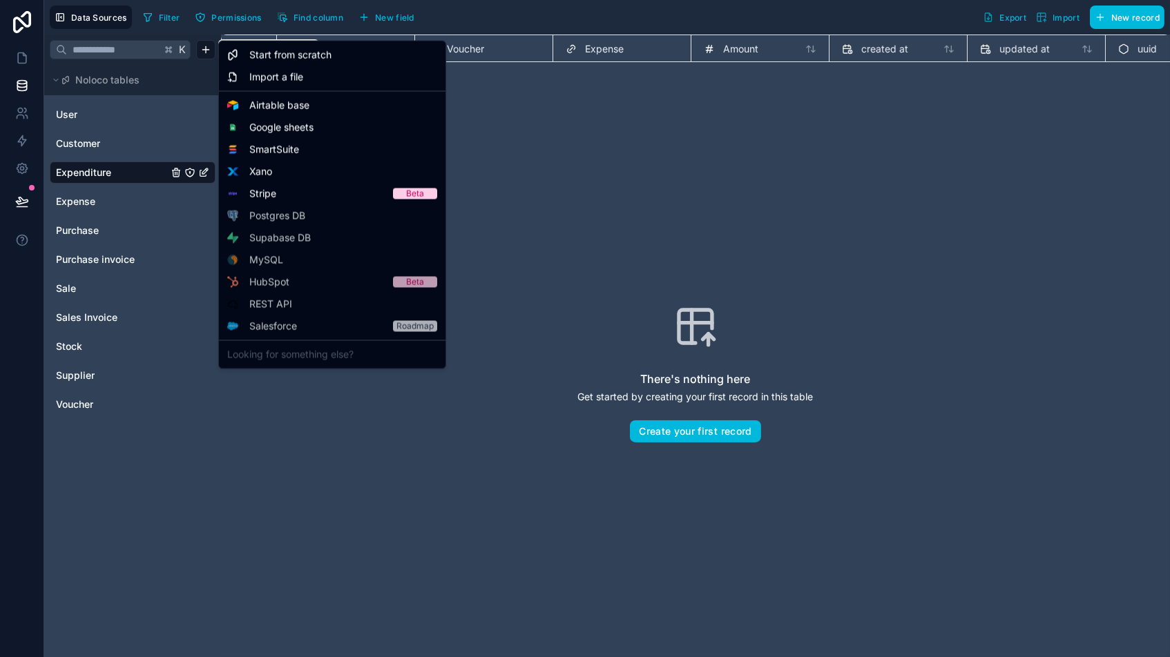
click at [206, 48] on html "Data Sources Filter Permissions Find column New field Export Import New record …" at bounding box center [585, 328] width 1170 height 657
click at [300, 60] on span "Start from scratch" at bounding box center [290, 55] width 82 height 14
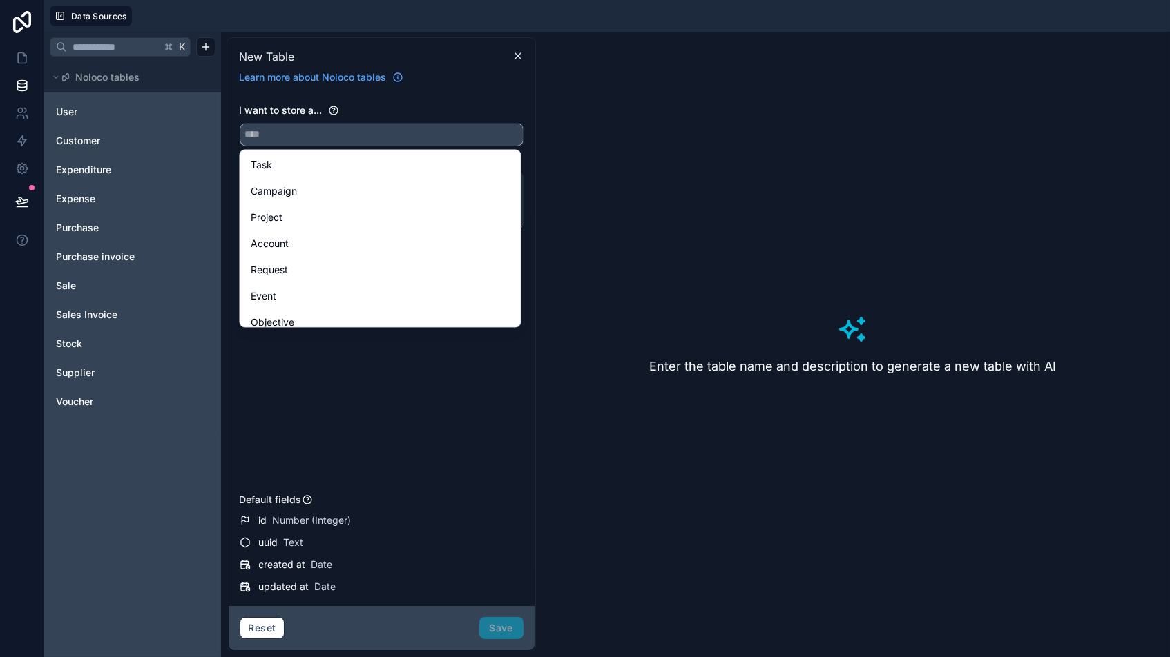
click at [342, 137] on input "text" at bounding box center [381, 135] width 282 height 22
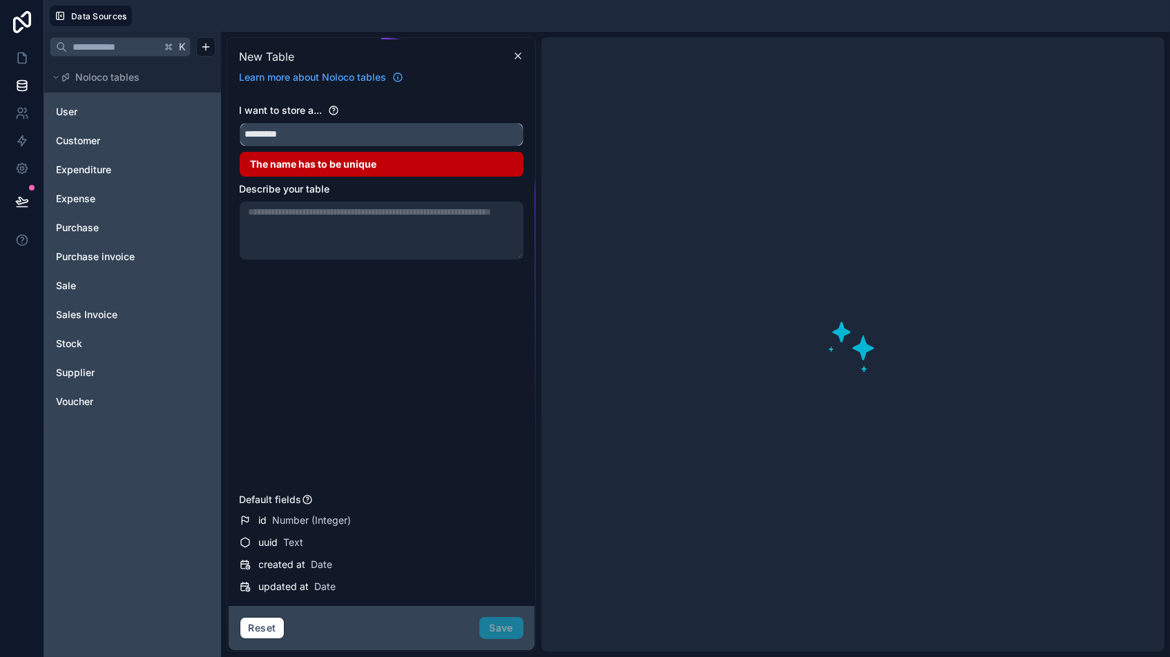
click at [380, 133] on button "********" at bounding box center [382, 134] width 284 height 23
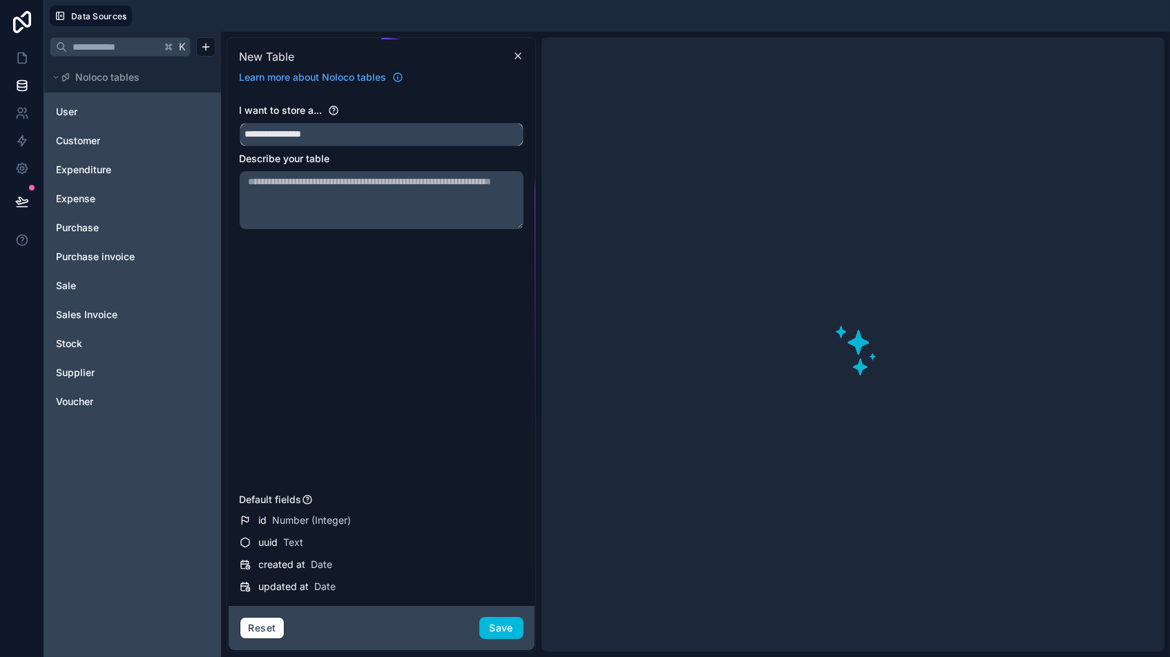
type input "**********"
click at [501, 559] on button "Save" at bounding box center [501, 628] width 44 height 22
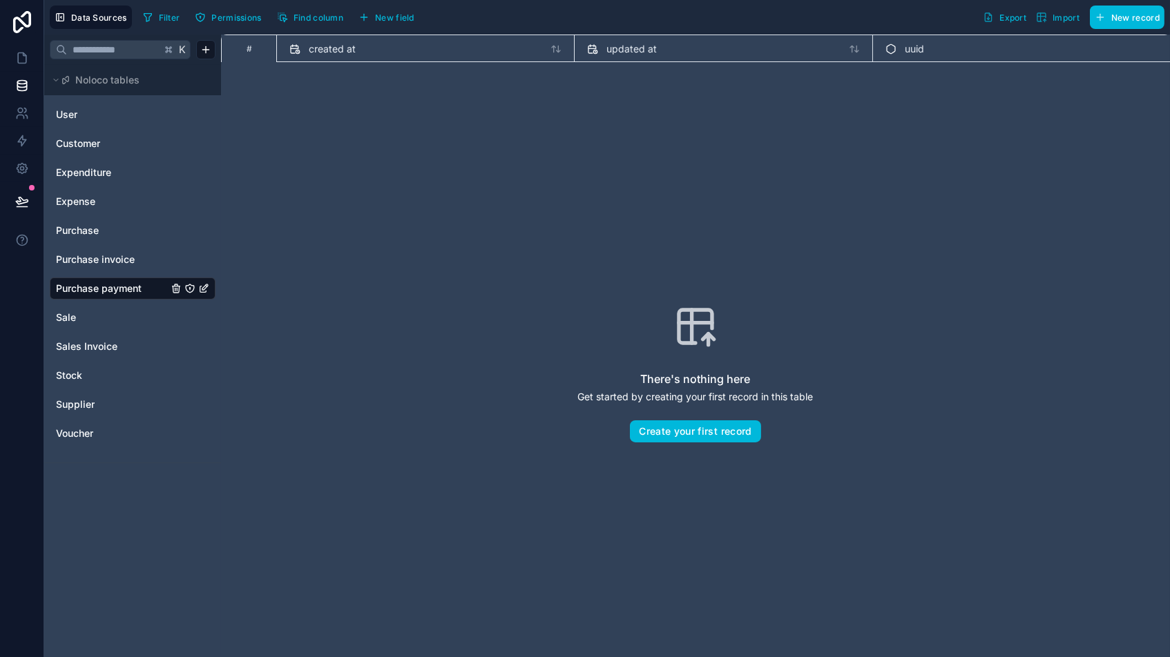
click at [399, 12] on span "New field" at bounding box center [394, 17] width 39 height 10
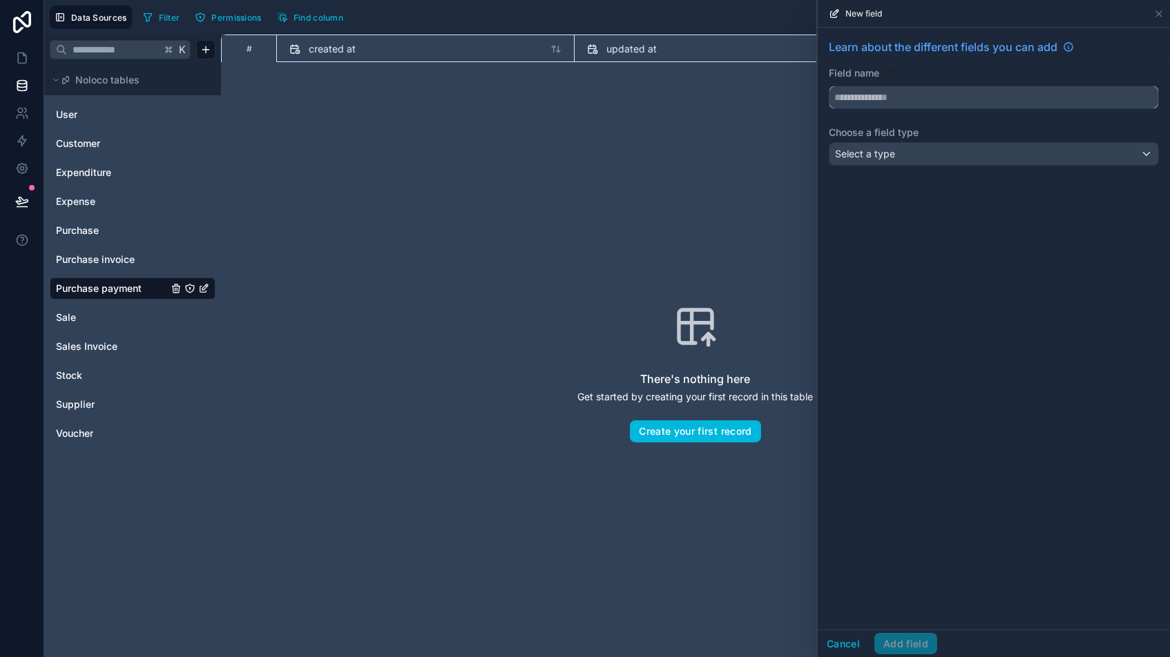
click at [863, 95] on input "text" at bounding box center [993, 97] width 329 height 22
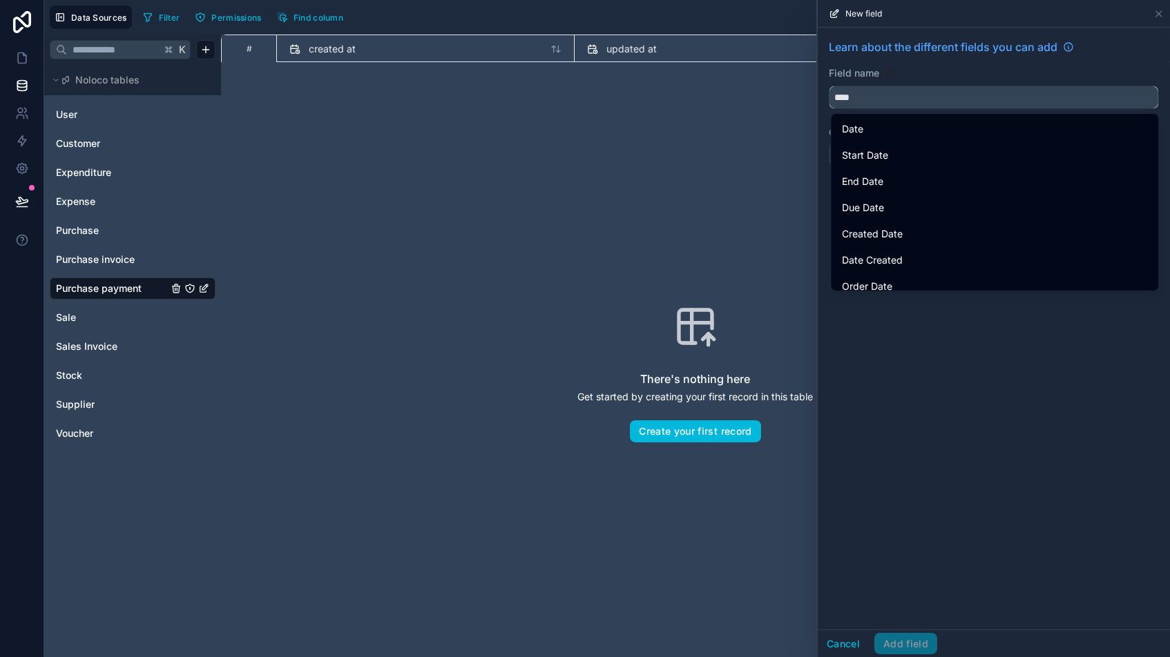
type input "****"
click at [871, 134] on div "Date" at bounding box center [994, 129] width 305 height 17
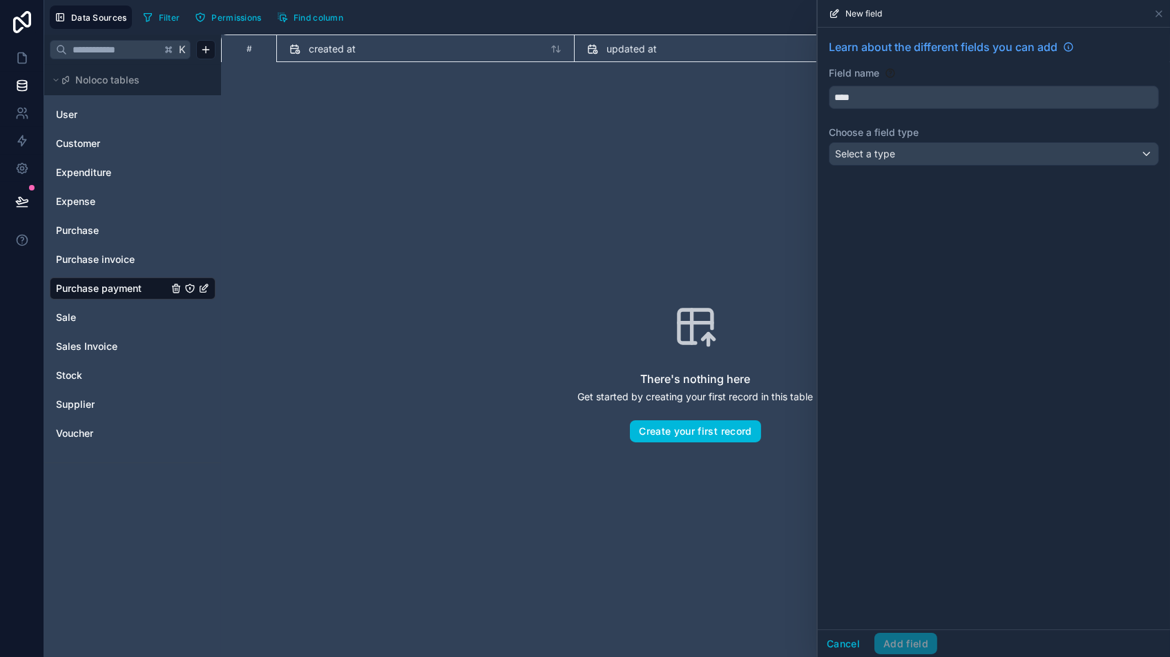
click at [871, 149] on span "Select a type" at bounding box center [865, 154] width 60 height 12
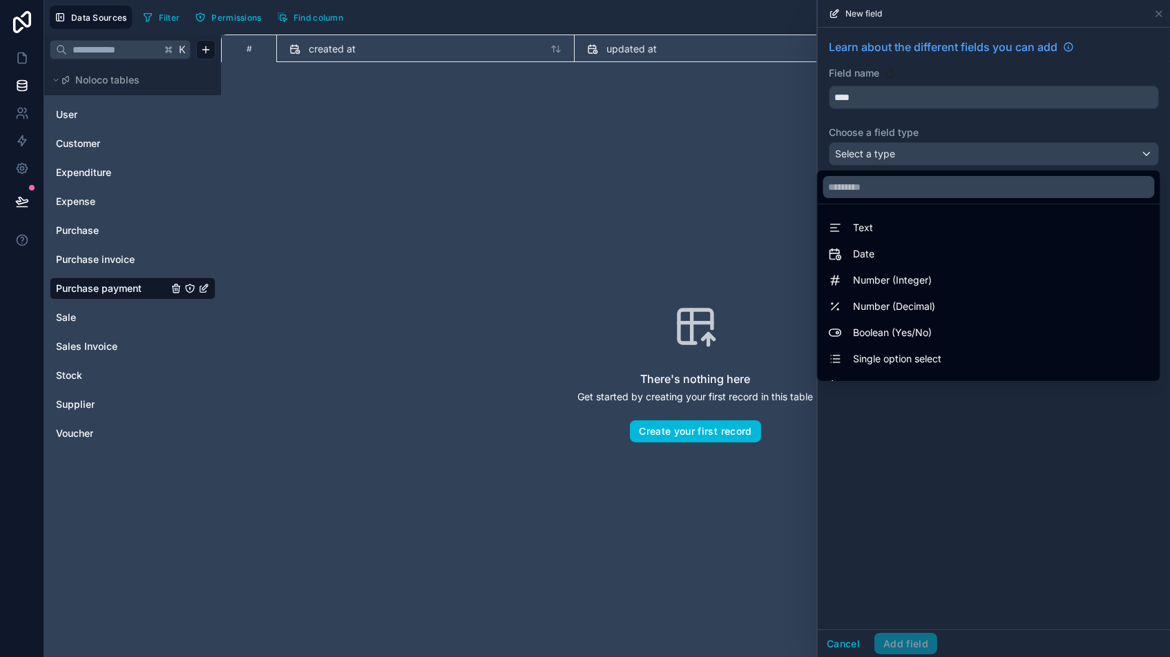
drag, startPoint x: 864, startPoint y: 253, endPoint x: 878, endPoint y: 260, distance: 15.4
click at [864, 254] on span "Date" at bounding box center [863, 254] width 21 height 17
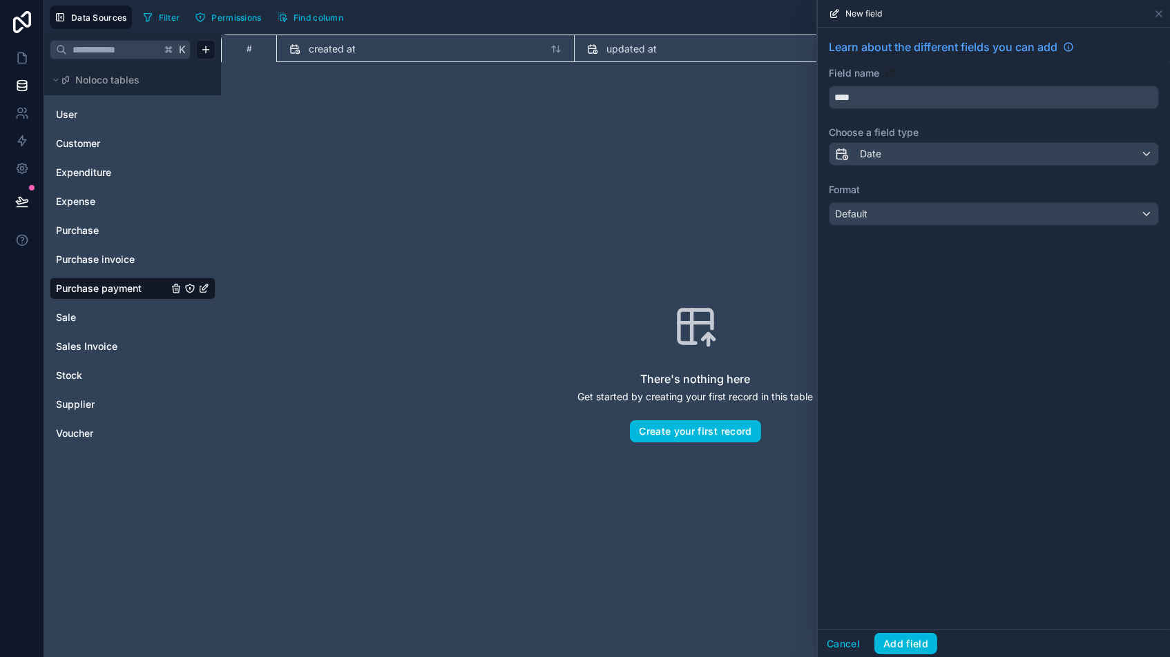
click at [887, 215] on div "Default" at bounding box center [993, 214] width 329 height 22
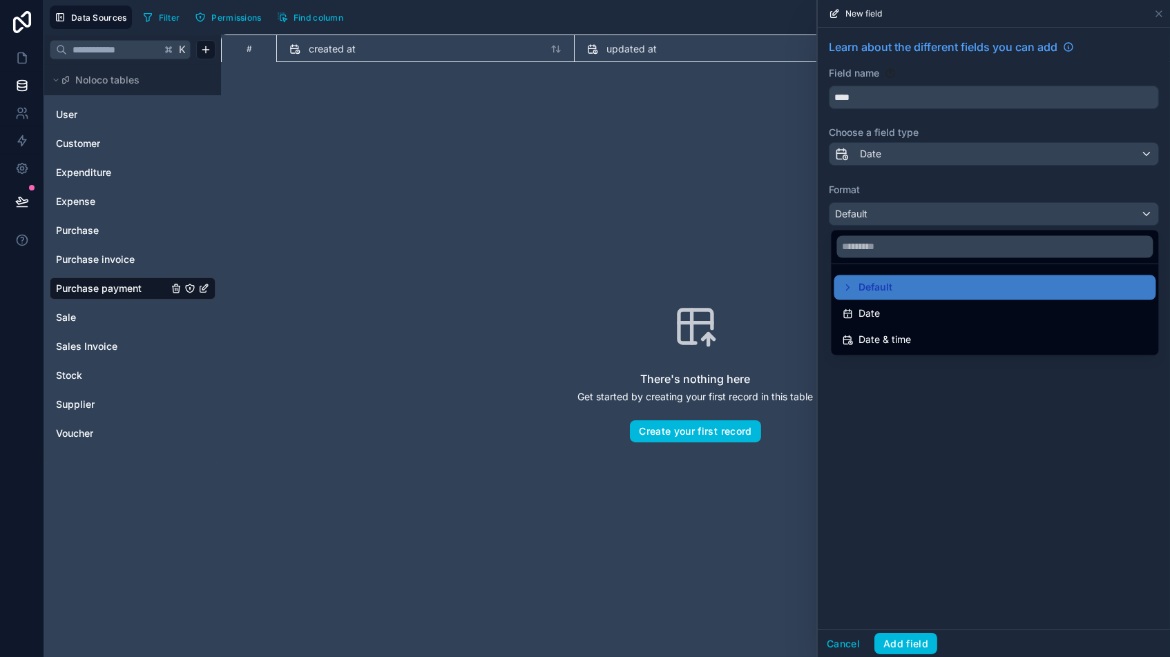
click at [873, 303] on div "Date" at bounding box center [995, 314] width 322 height 25
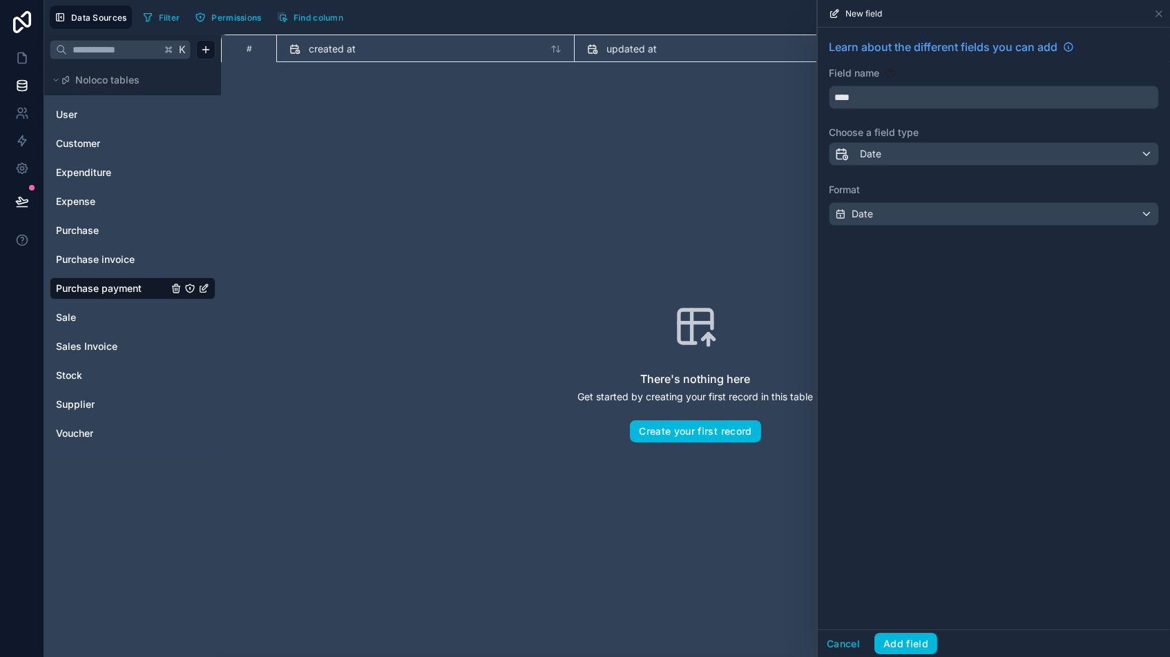
click at [900, 559] on button "Add field" at bounding box center [905, 644] width 63 height 22
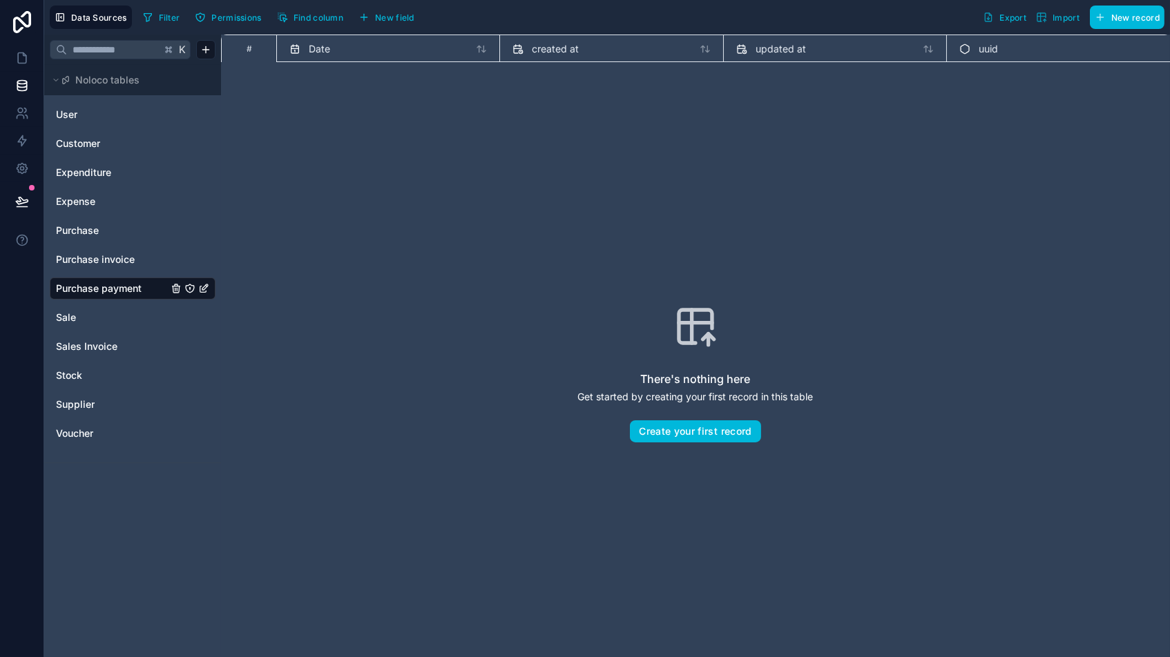
click at [381, 19] on span "New field" at bounding box center [394, 17] width 39 height 10
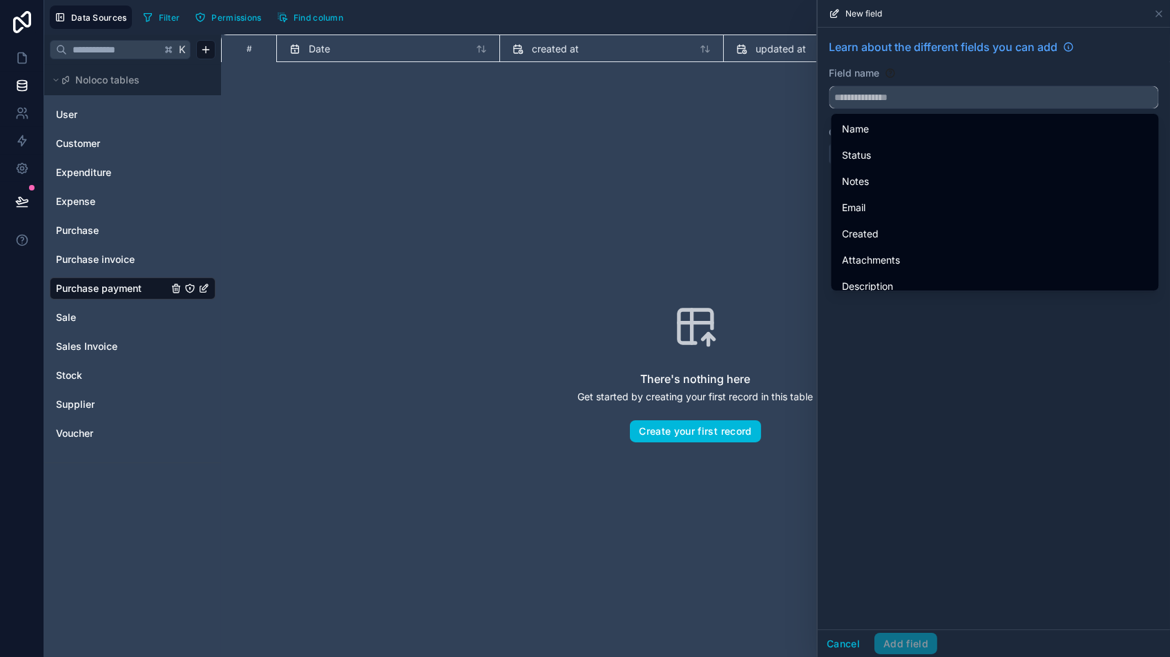
click at [875, 99] on input "text" at bounding box center [993, 97] width 329 height 22
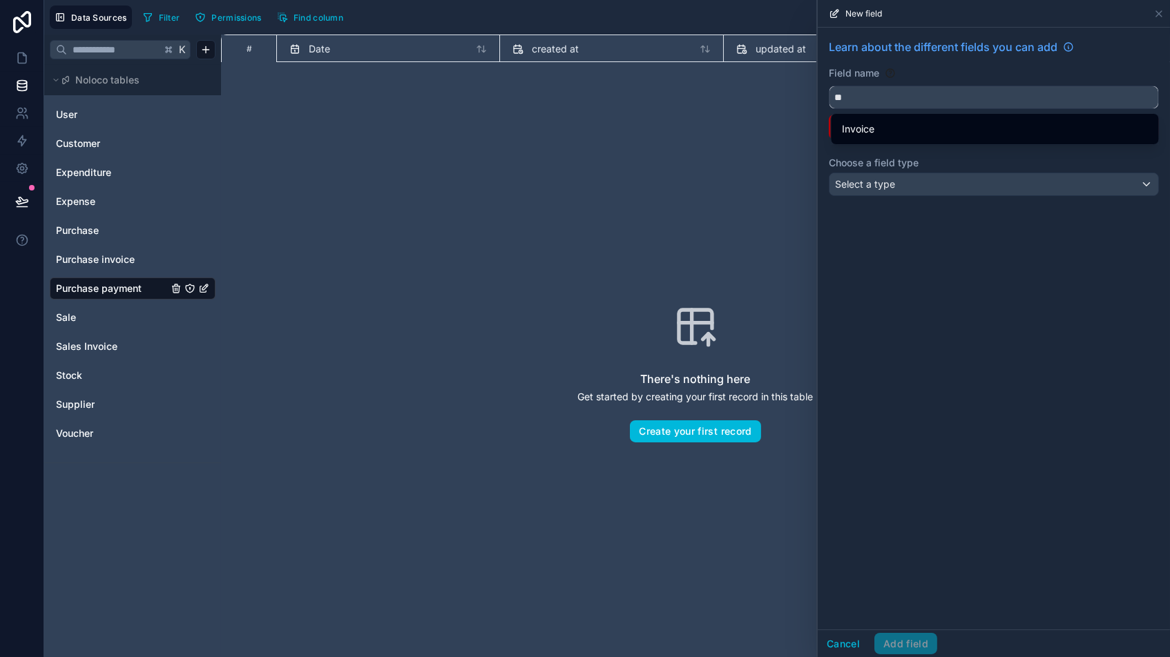
type input "*"
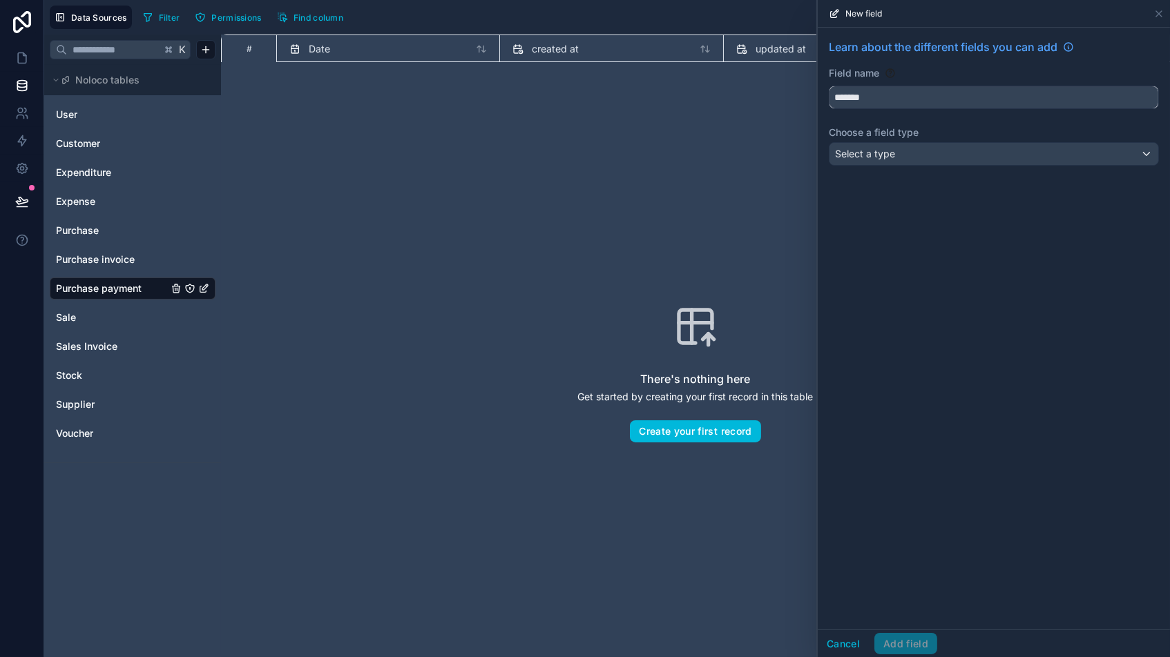
type input "*******"
click at [882, 155] on span "Select a type" at bounding box center [865, 154] width 60 height 12
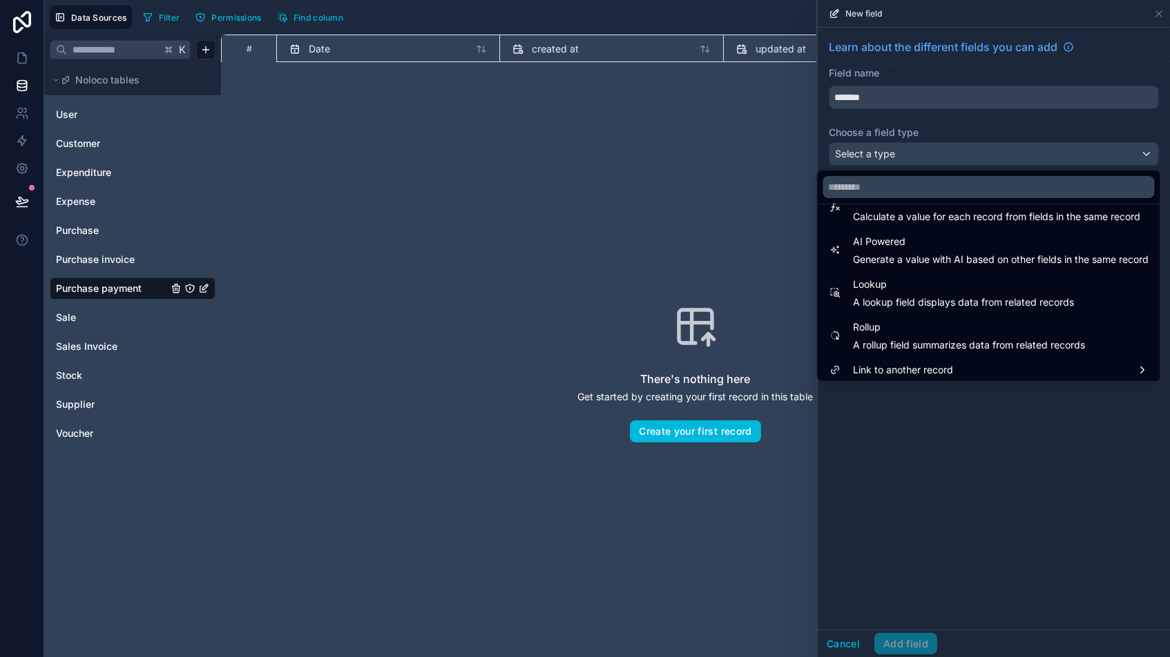
scroll to position [394, 0]
click at [892, 364] on span "Link to another record" at bounding box center [903, 372] width 100 height 17
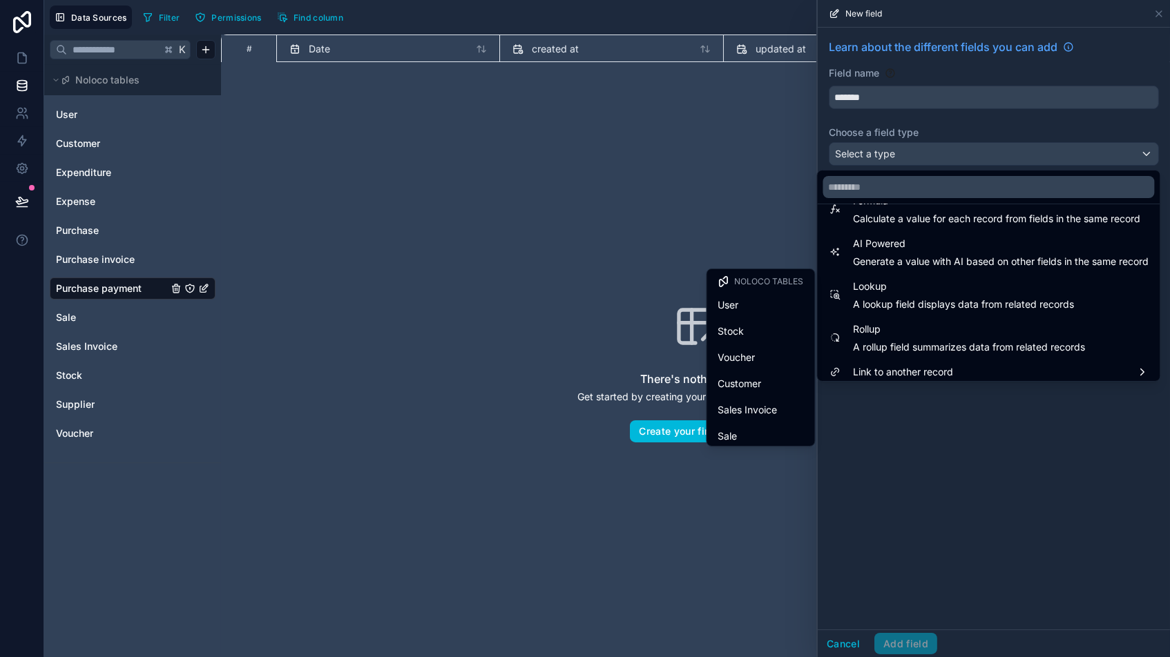
click at [752, 362] on span "Voucher" at bounding box center [736, 357] width 37 height 17
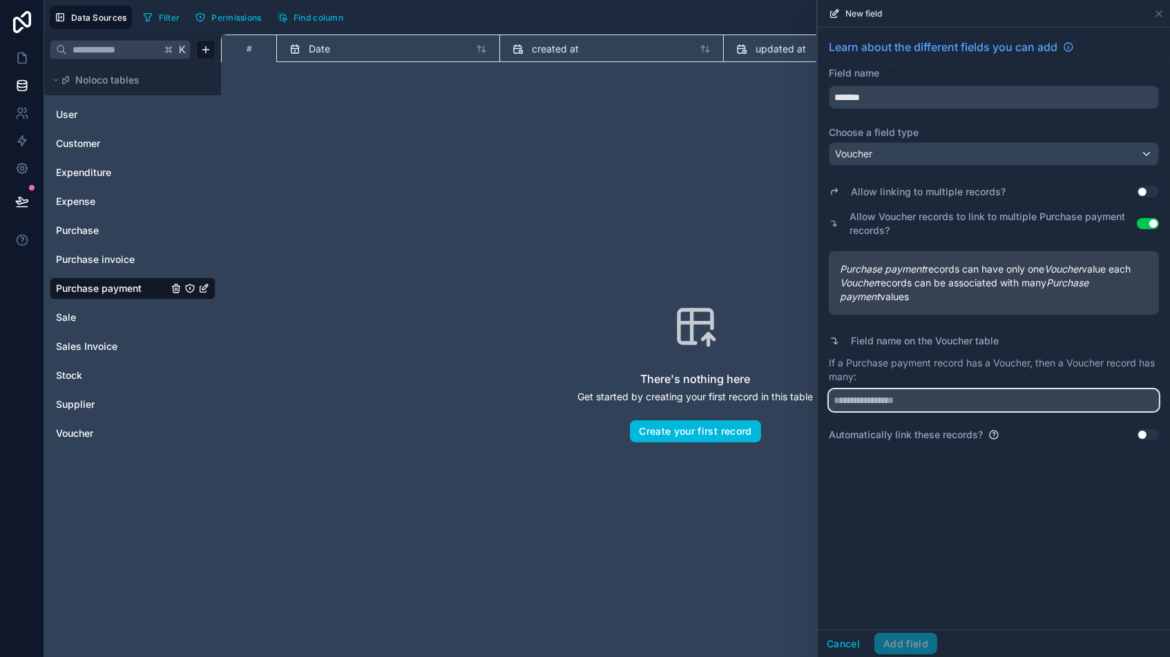
click at [897, 394] on input "text" at bounding box center [993, 400] width 330 height 22
type input "**********"
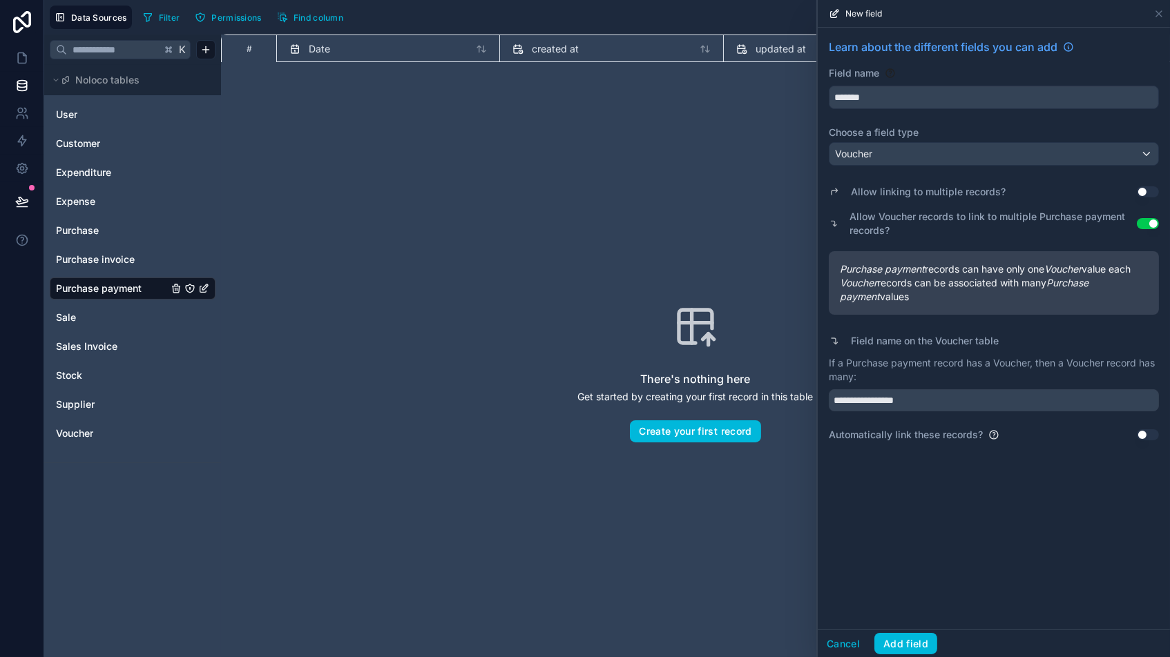
click at [913, 559] on button "Add field" at bounding box center [905, 644] width 63 height 22
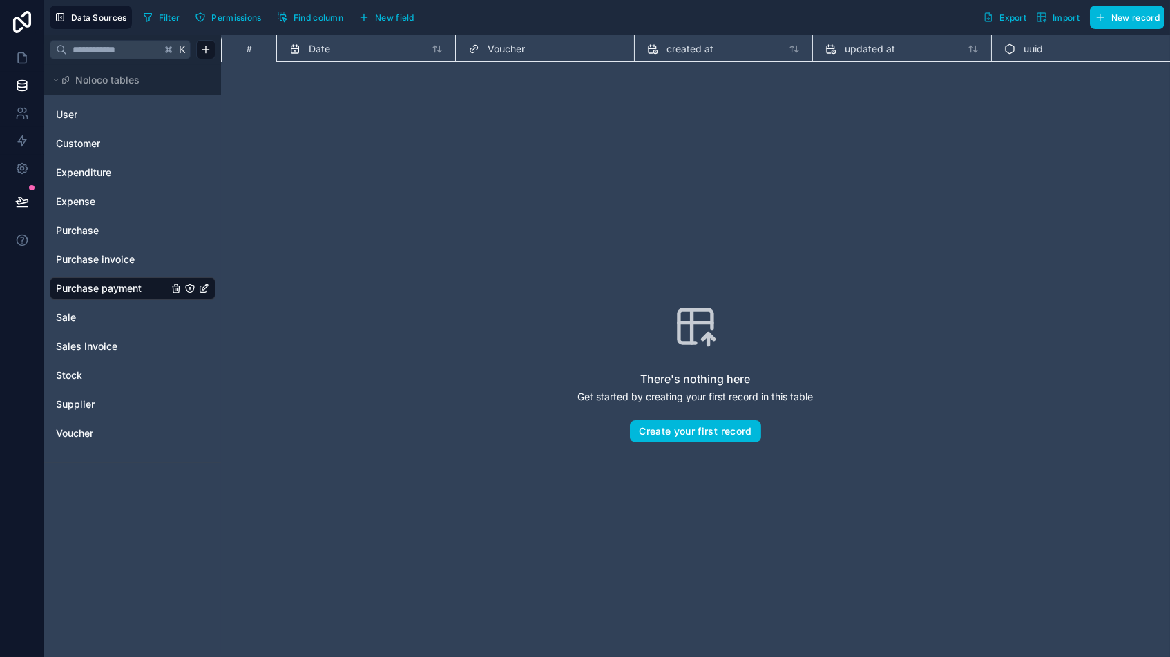
click at [387, 12] on span "New field" at bounding box center [394, 17] width 39 height 10
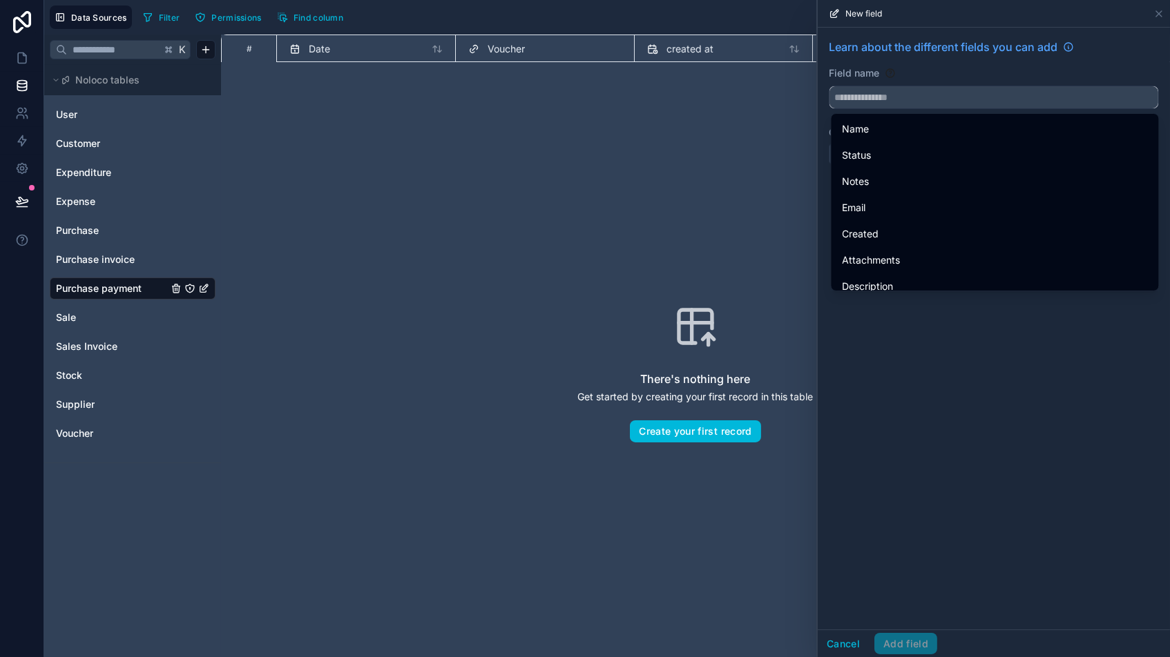
click at [949, 100] on input "text" at bounding box center [993, 97] width 329 height 22
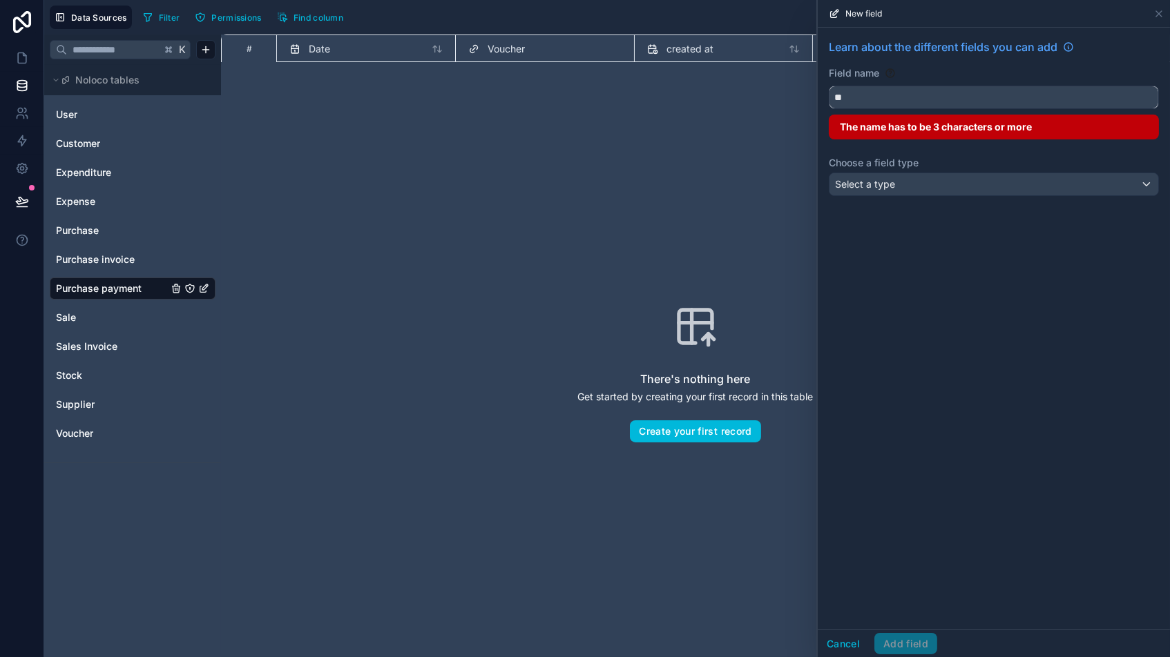
type input "*"
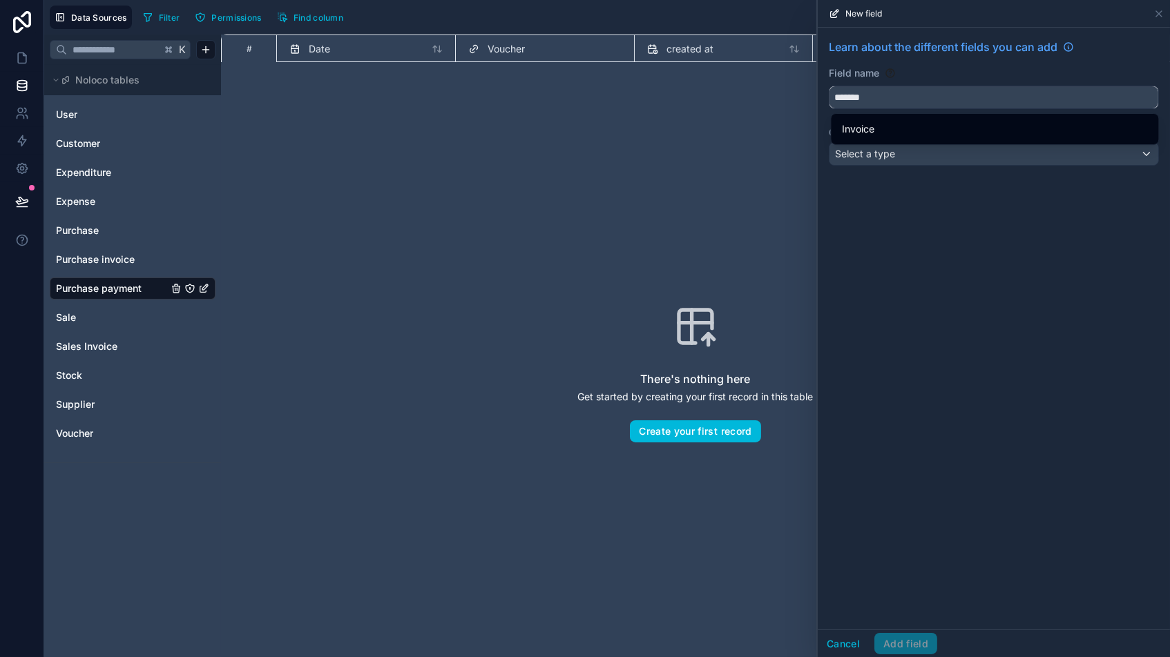
type input "*******"
click at [868, 125] on span "Invoice" at bounding box center [858, 129] width 32 height 17
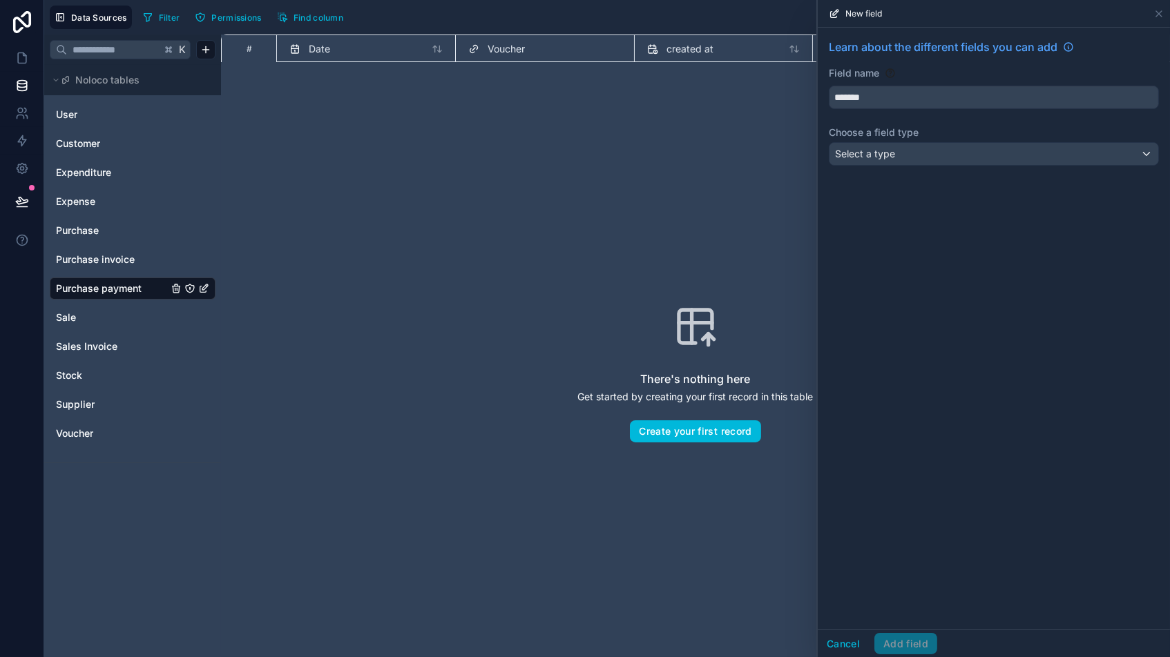
click at [869, 157] on span "Select a type" at bounding box center [865, 154] width 60 height 12
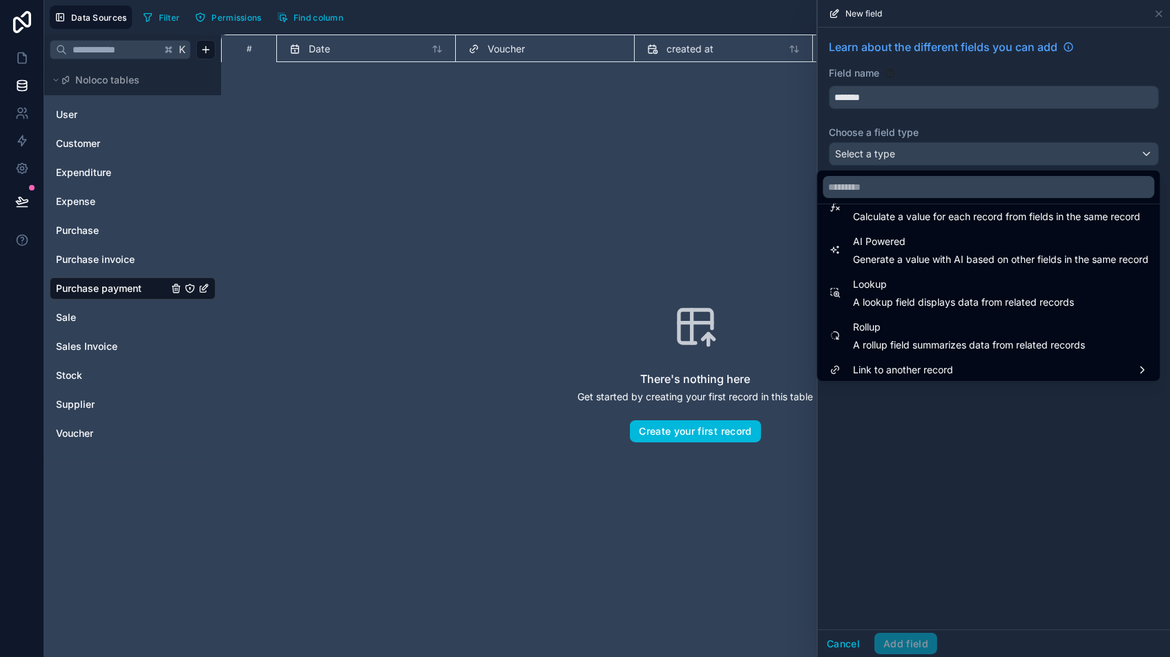
scroll to position [394, 0]
click at [889, 367] on span "Link to another record" at bounding box center [903, 372] width 100 height 17
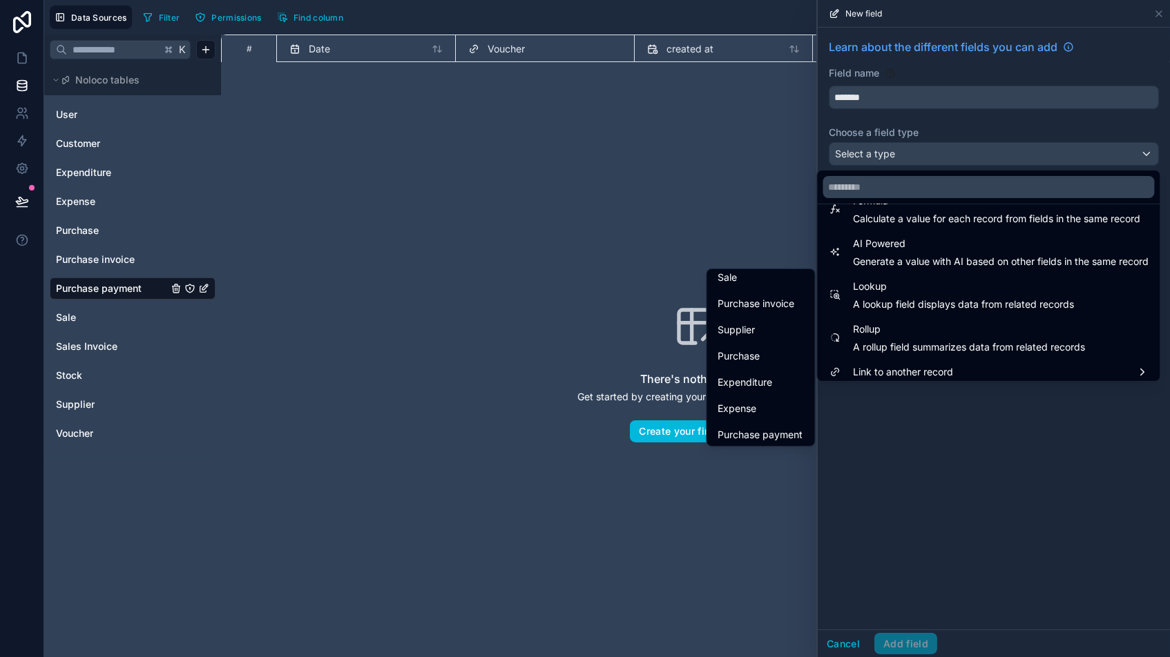
scroll to position [158, 0]
drag, startPoint x: 752, startPoint y: 303, endPoint x: 761, endPoint y: 303, distance: 9.0
click at [752, 303] on span "Purchase invoice" at bounding box center [756, 304] width 77 height 17
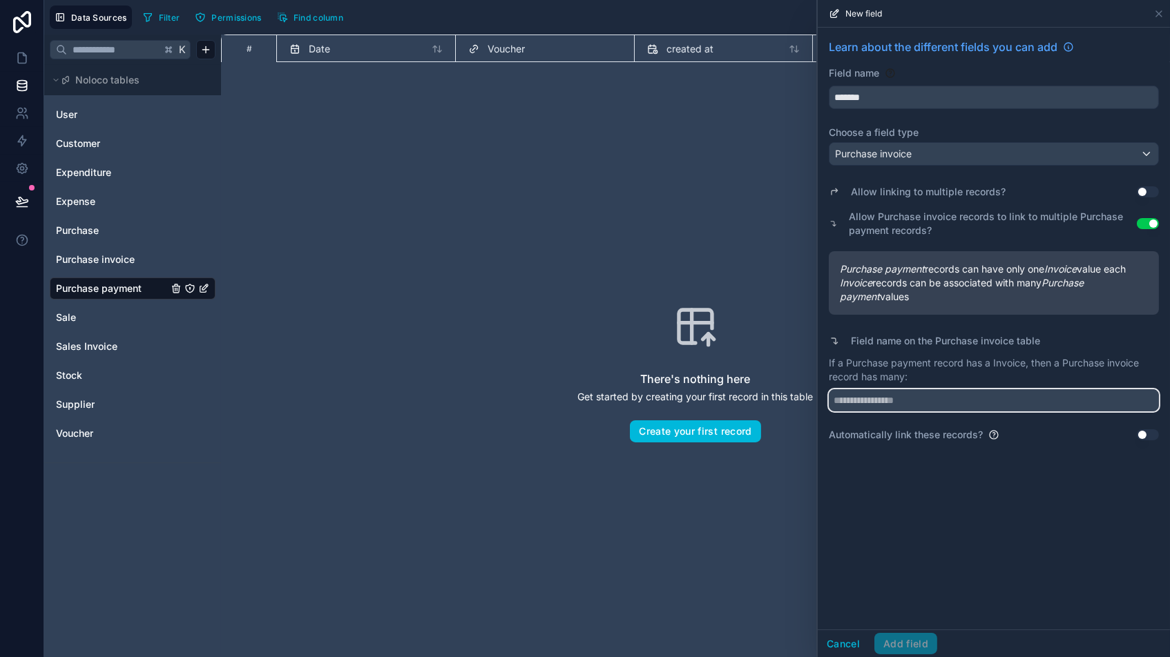
drag, startPoint x: 869, startPoint y: 394, endPoint x: 871, endPoint y: 402, distance: 7.9
click at [869, 395] on input "text" at bounding box center [993, 400] width 330 height 22
type input "********"
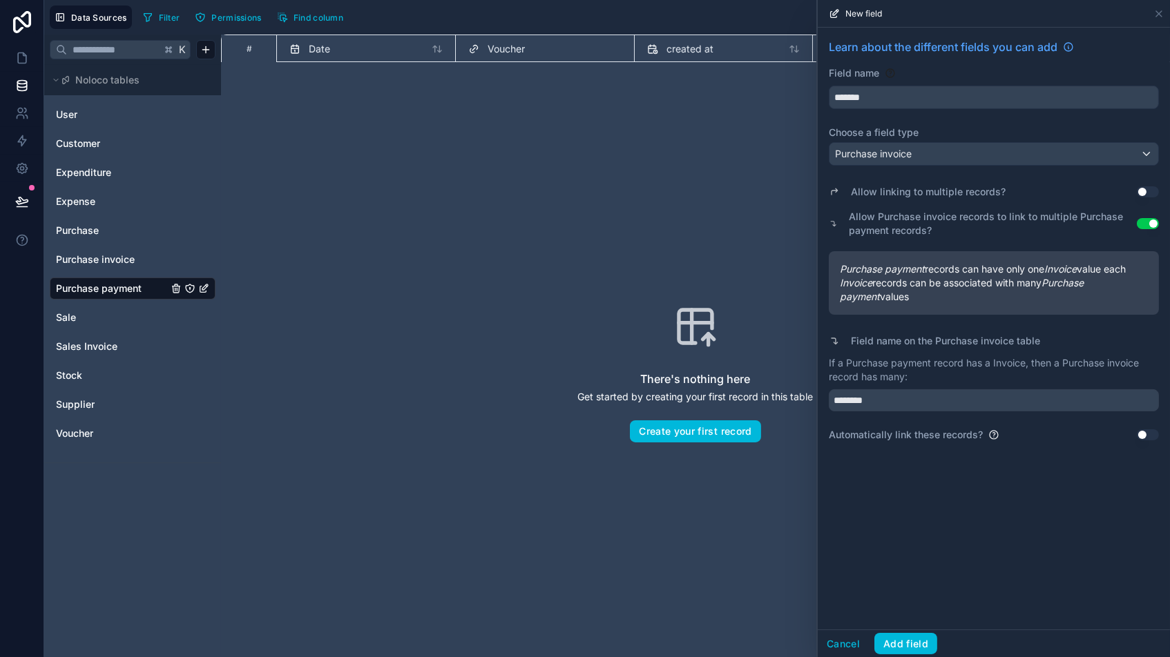
click at [911, 559] on button "Add field" at bounding box center [905, 644] width 63 height 22
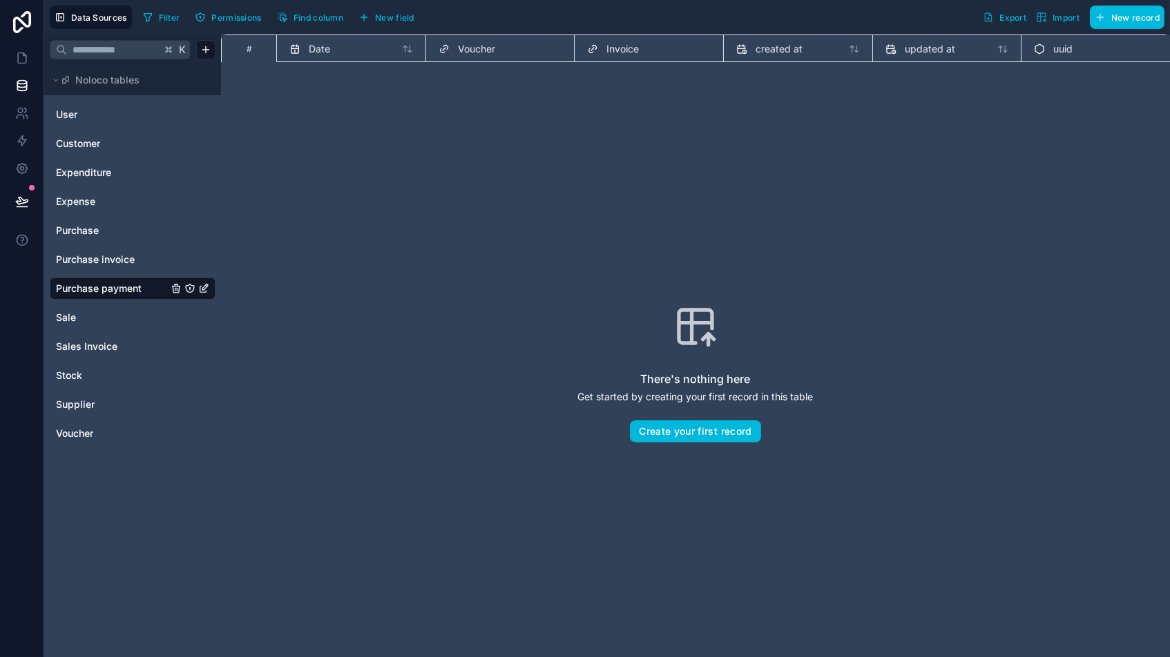
drag, startPoint x: 387, startPoint y: 15, endPoint x: 419, endPoint y: 24, distance: 33.0
click at [387, 15] on span "New field" at bounding box center [394, 17] width 39 height 10
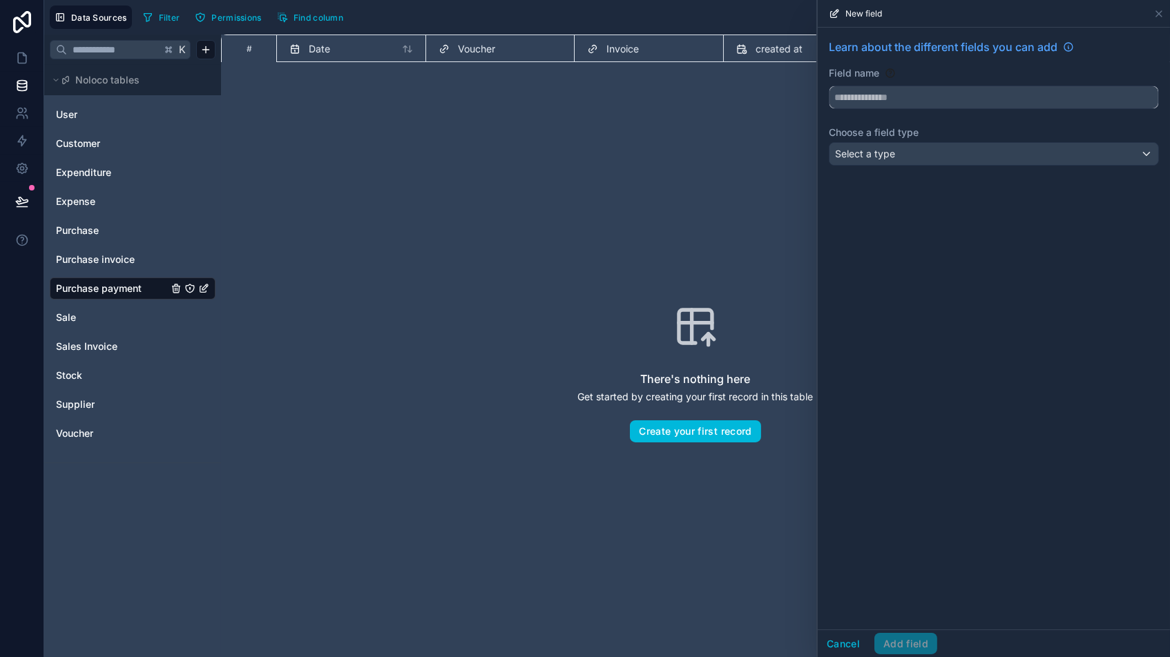
click at [844, 99] on input "text" at bounding box center [993, 97] width 329 height 22
click at [994, 97] on button "**********" at bounding box center [993, 97] width 330 height 23
type input "**********"
drag, startPoint x: 1136, startPoint y: 109, endPoint x: 936, endPoint y: 157, distance: 206.0
click at [936, 157] on div "Select a type" at bounding box center [993, 154] width 329 height 22
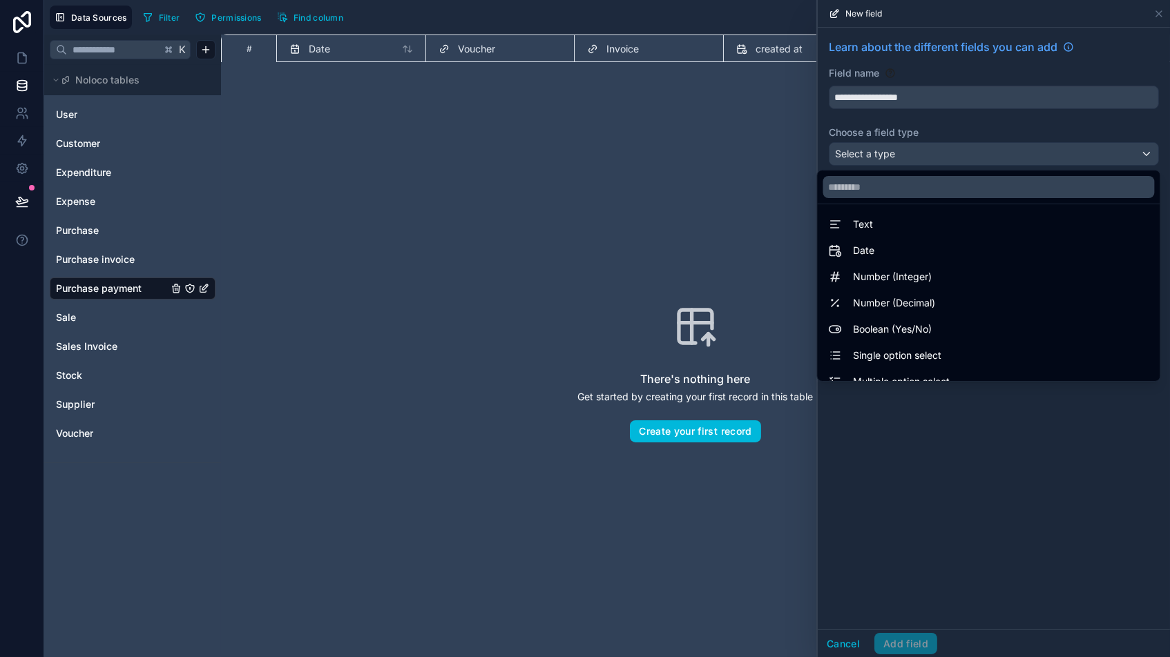
scroll to position [3, 0]
click at [880, 278] on span "Number (Integer)" at bounding box center [892, 277] width 79 height 17
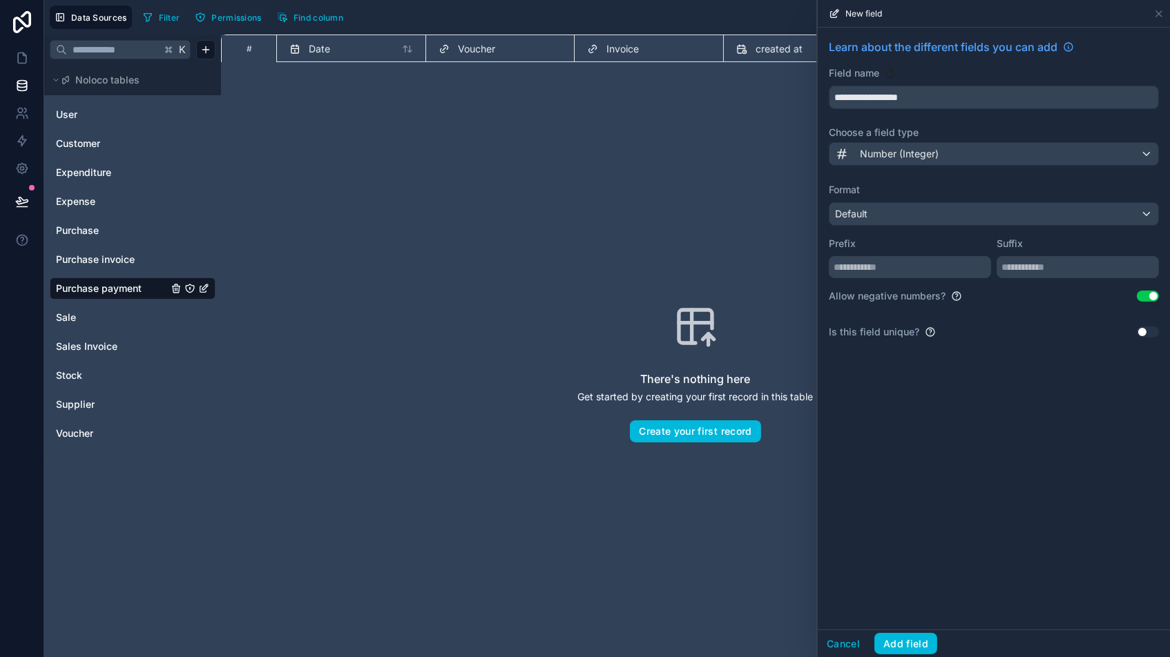
click at [994, 295] on button "Use setting" at bounding box center [1147, 296] width 22 height 11
click at [896, 559] on button "Add field" at bounding box center [905, 644] width 63 height 22
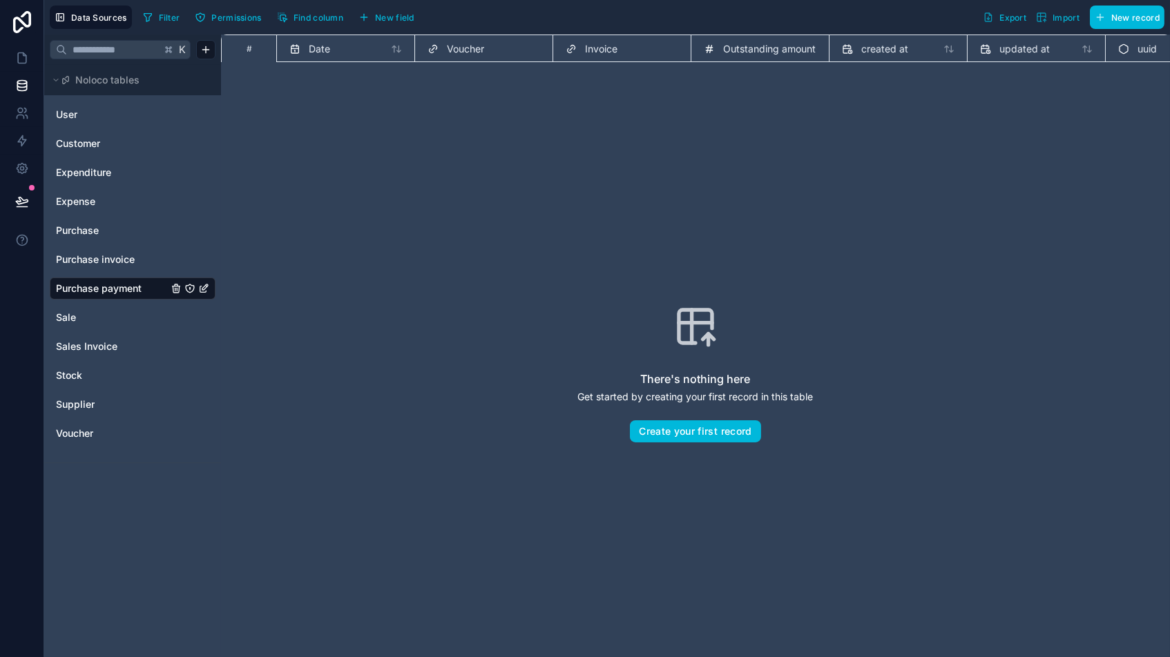
drag, startPoint x: 385, startPoint y: 14, endPoint x: 396, endPoint y: 23, distance: 14.8
click at [385, 14] on span "New field" at bounding box center [394, 17] width 39 height 10
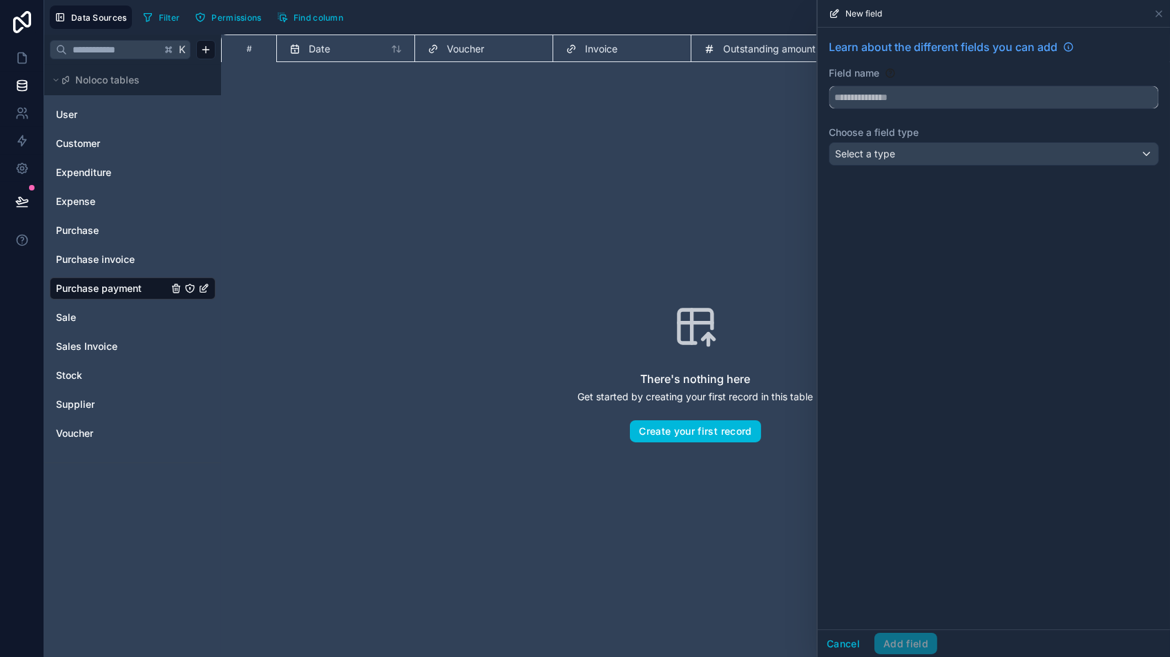
click at [877, 99] on input "text" at bounding box center [993, 97] width 329 height 22
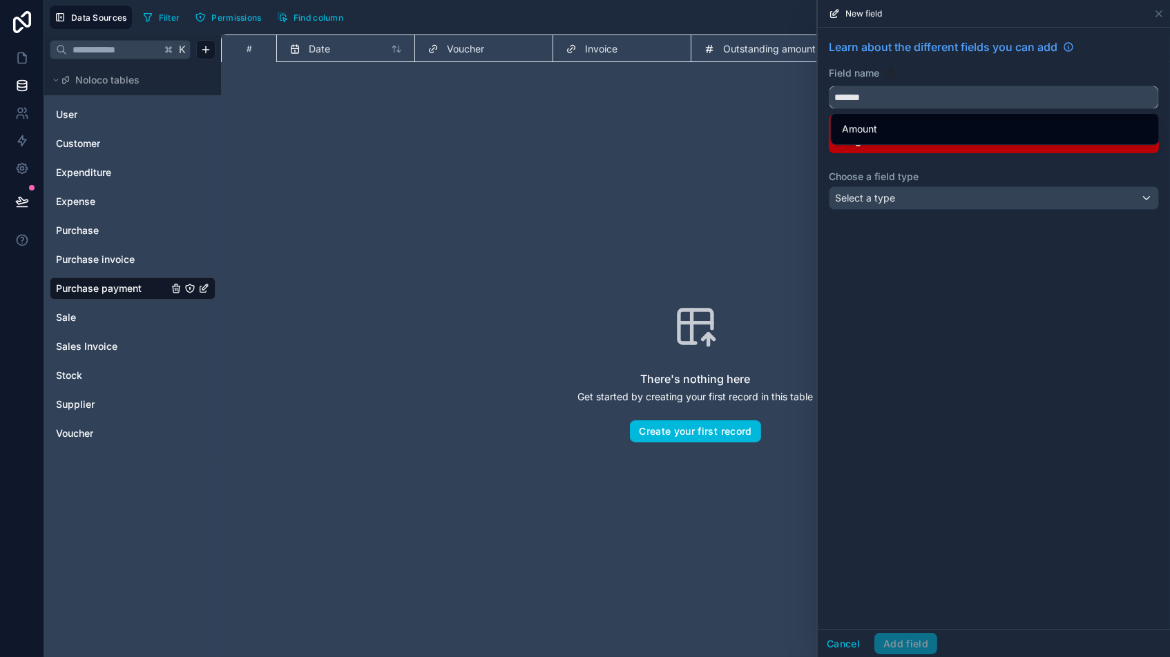
click at [994, 97] on button "******" at bounding box center [993, 97] width 330 height 23
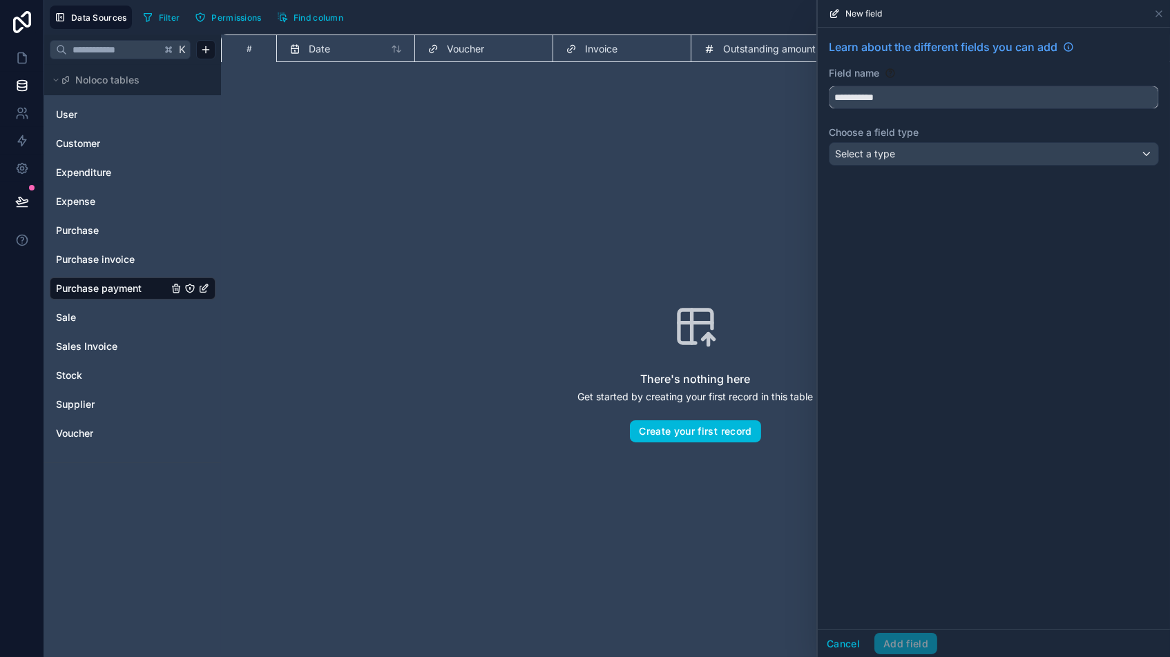
type input "**********"
click at [867, 151] on span "Select a type" at bounding box center [865, 154] width 60 height 12
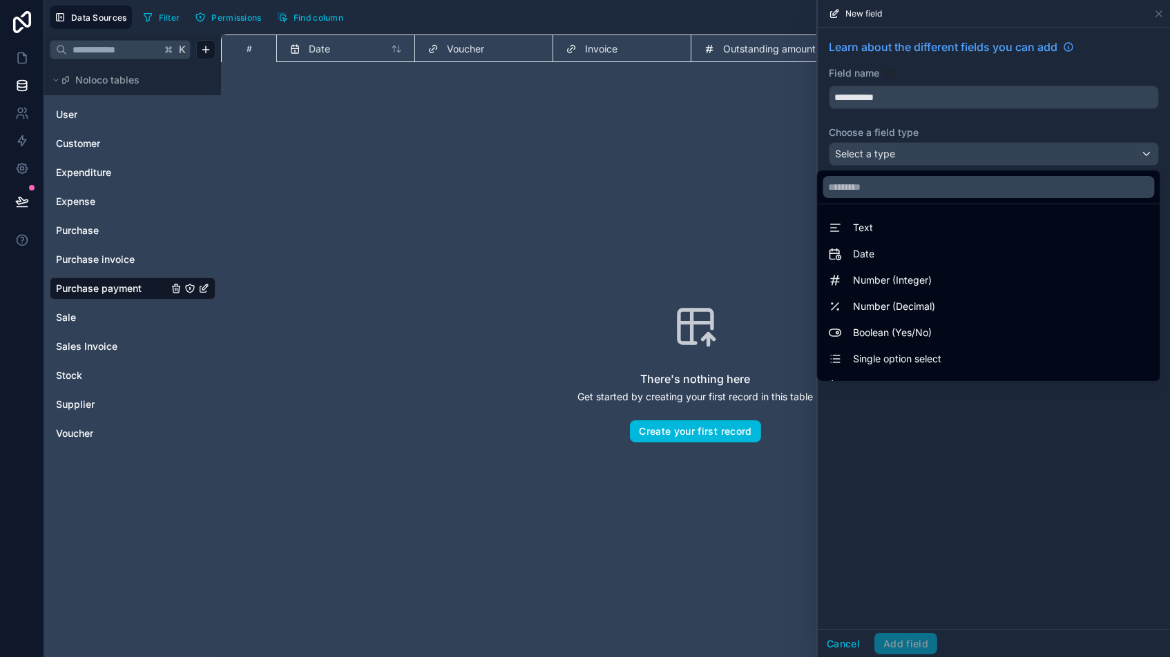
click at [891, 275] on span "Number (Integer)" at bounding box center [892, 280] width 79 height 17
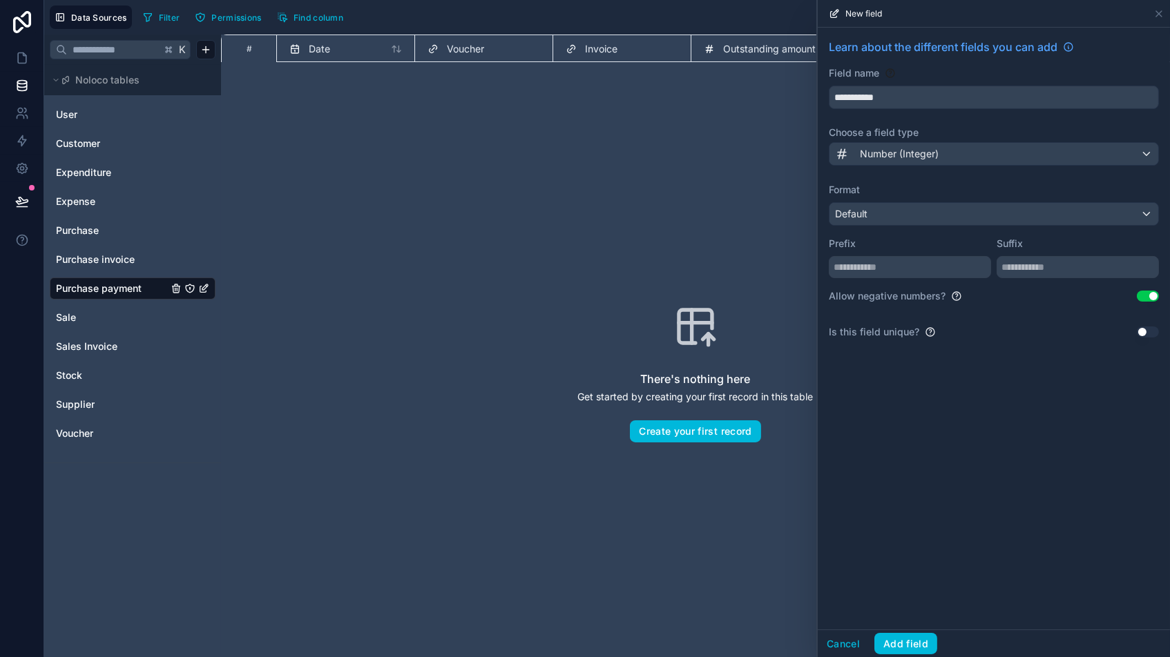
click at [994, 298] on button "Use setting" at bounding box center [1147, 296] width 22 height 11
click at [903, 559] on button "Add field" at bounding box center [905, 644] width 63 height 22
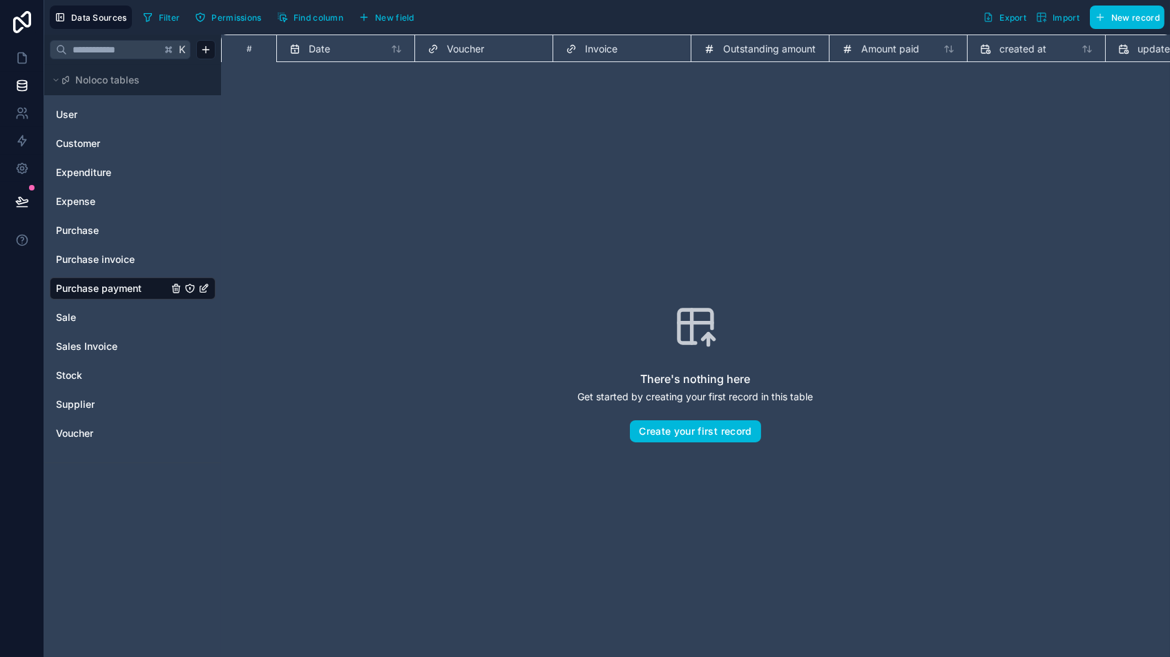
click at [391, 19] on span "New field" at bounding box center [394, 17] width 39 height 10
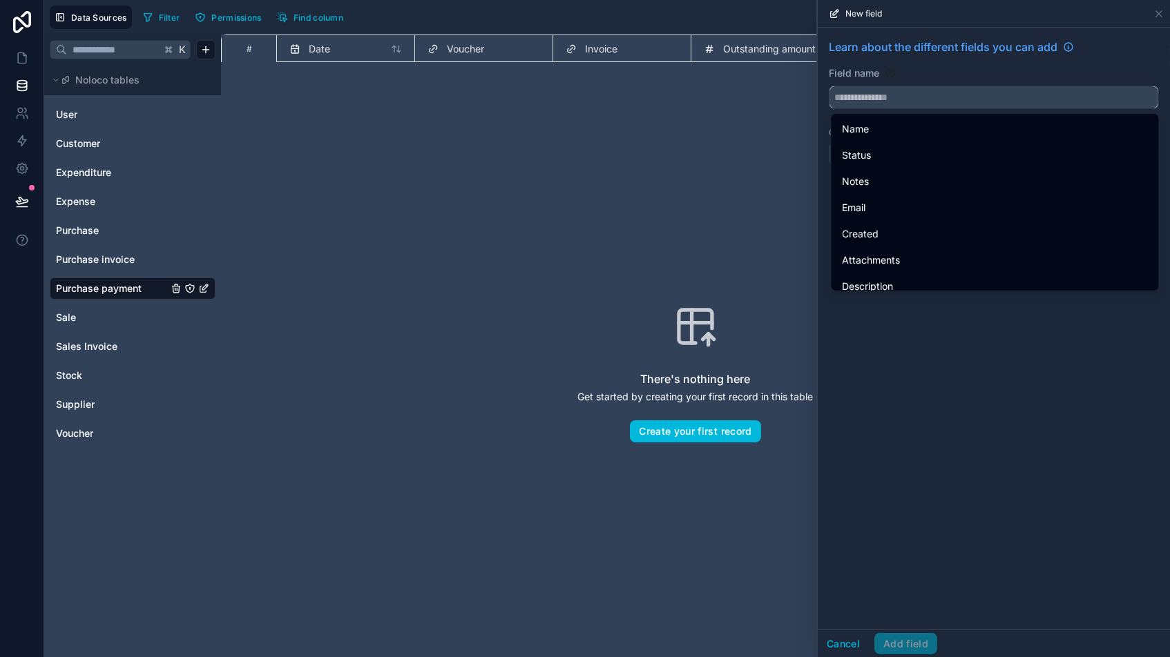
click at [877, 96] on input "text" at bounding box center [993, 97] width 329 height 22
click at [840, 559] on button "Cancel" at bounding box center [842, 644] width 51 height 22
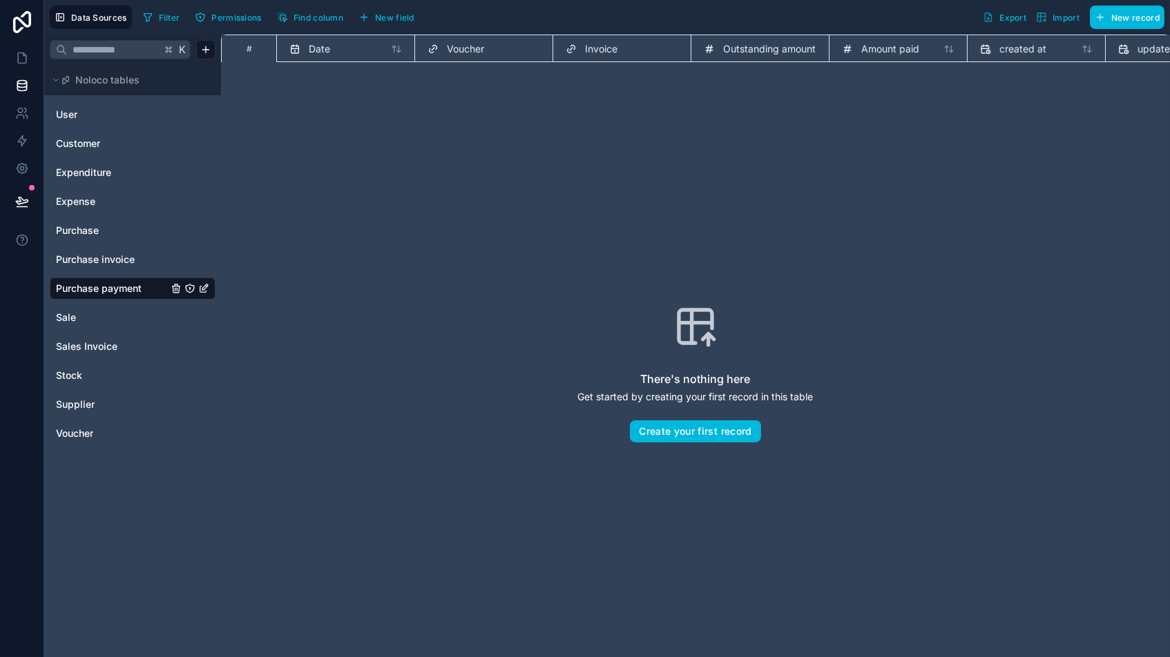
click at [393, 19] on span "New field" at bounding box center [394, 17] width 39 height 10
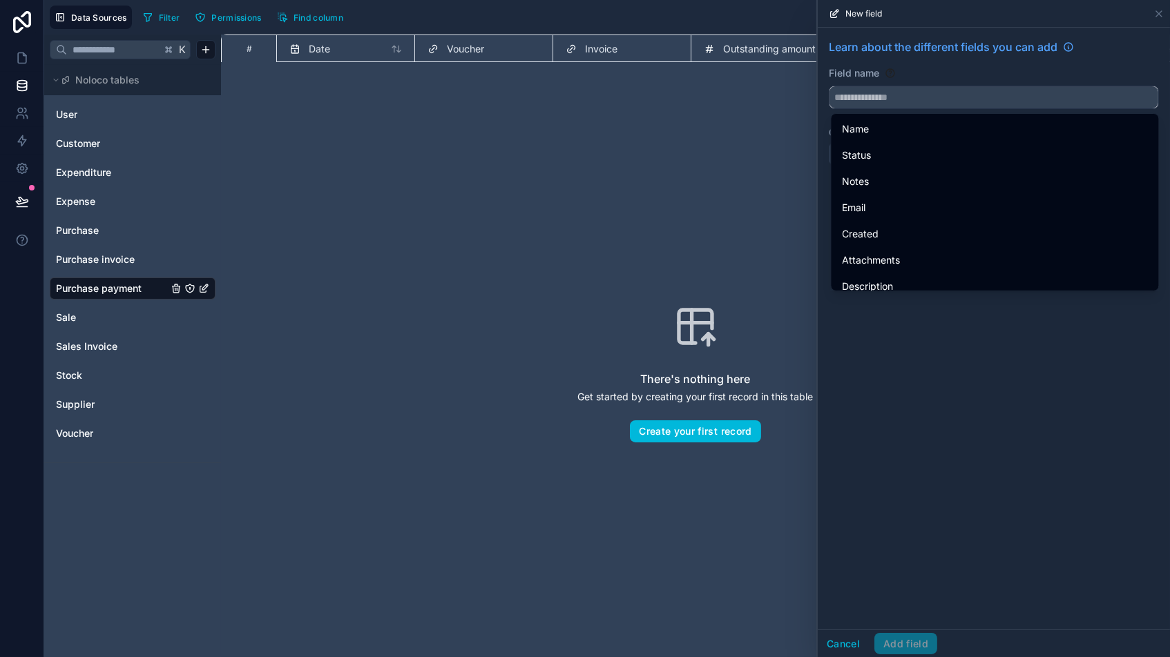
click at [880, 97] on input "text" at bounding box center [993, 97] width 329 height 22
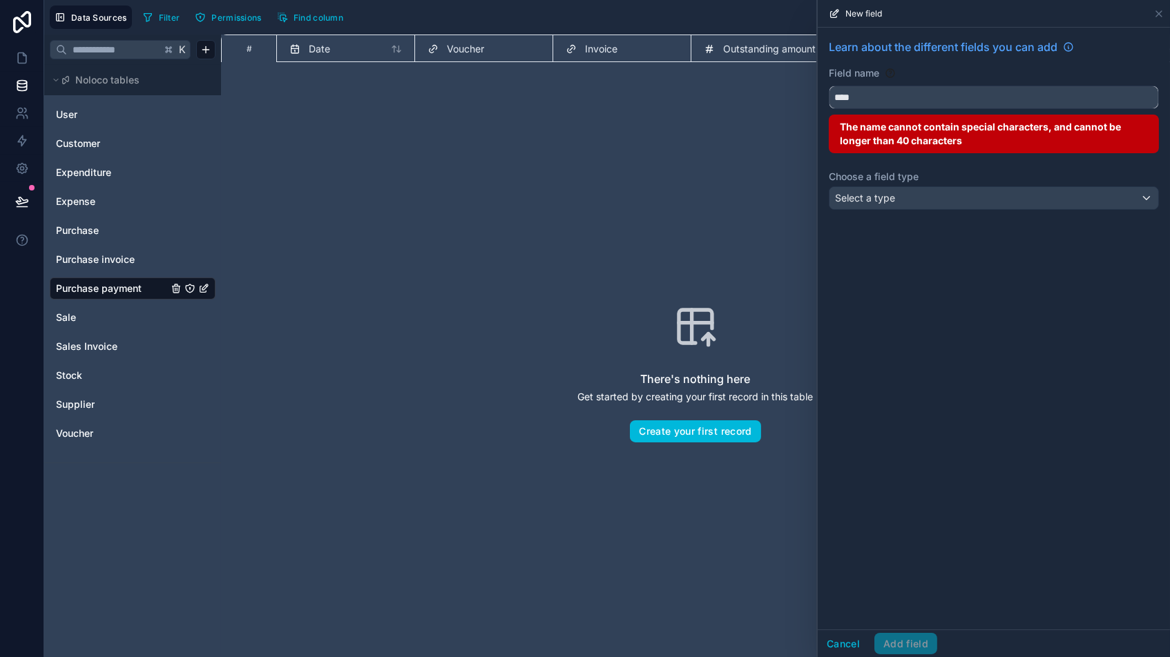
click at [994, 97] on button "***" at bounding box center [993, 97] width 330 height 23
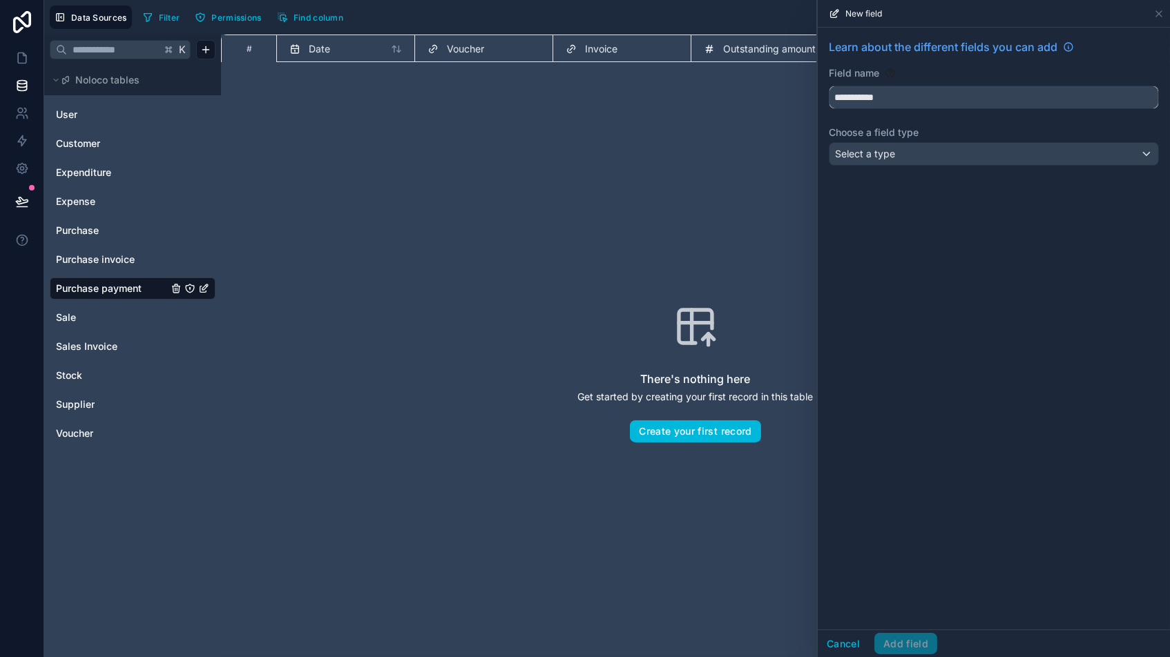
type input "**********"
click at [908, 162] on div "Select a type" at bounding box center [993, 154] width 329 height 22
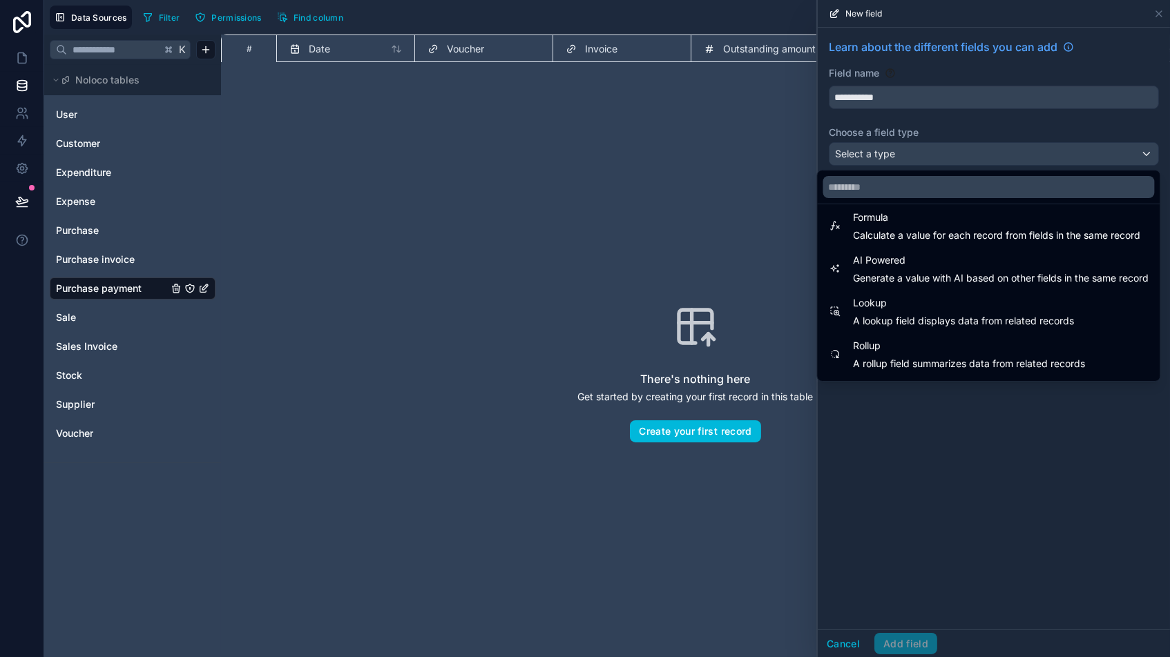
scroll to position [374, 0]
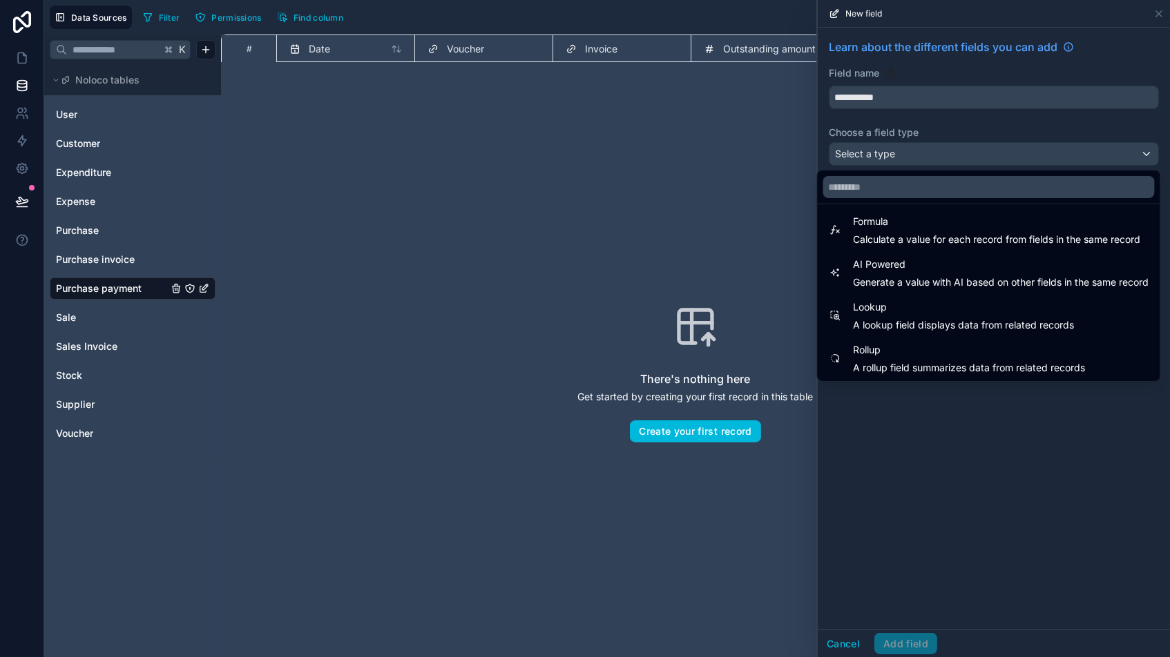
click at [909, 236] on span "Calculate a value for each record from fields in the same record" at bounding box center [996, 240] width 287 height 14
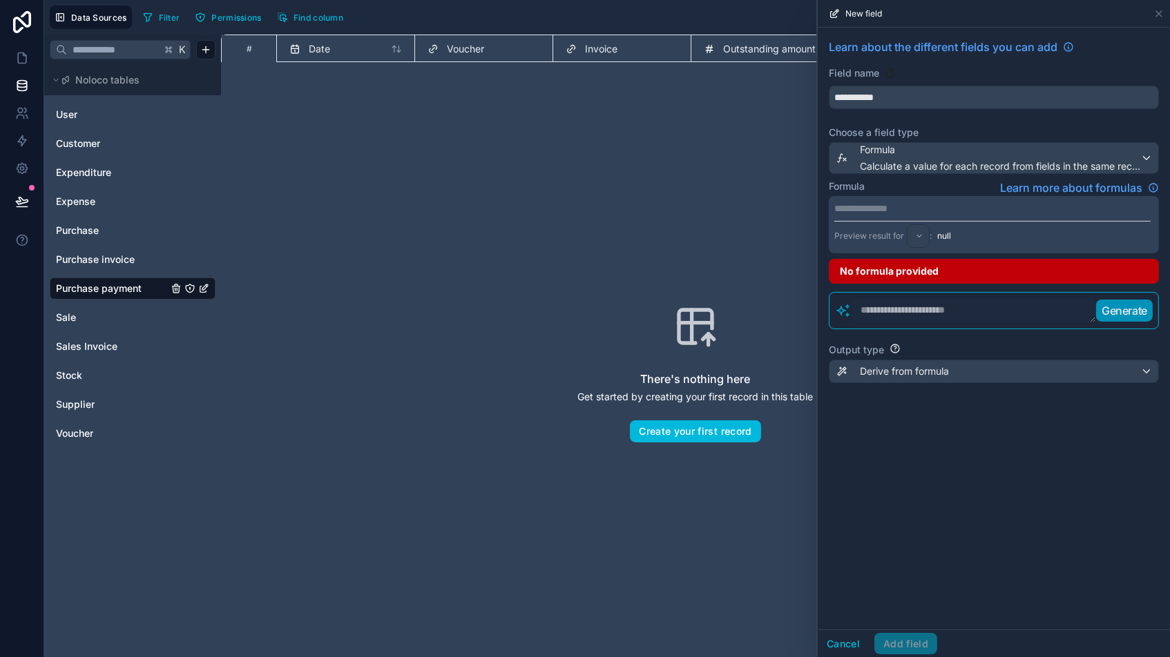
click at [884, 212] on p "**********" at bounding box center [992, 209] width 316 height 14
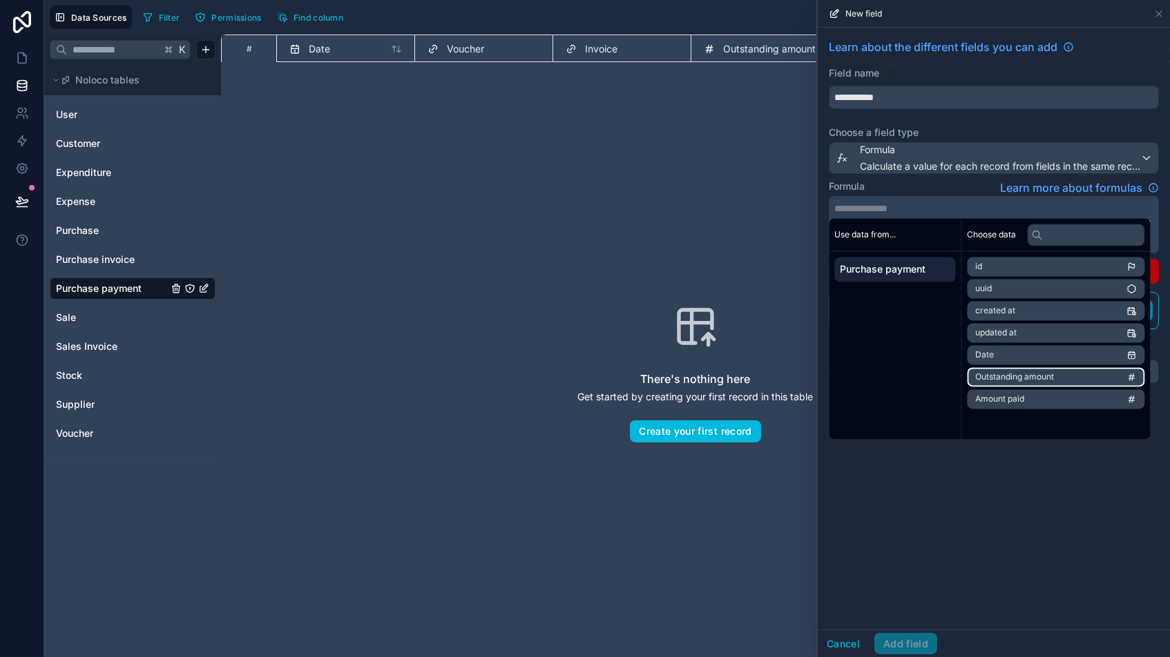
click at [994, 372] on span "Outstanding amount" at bounding box center [1015, 377] width 79 height 11
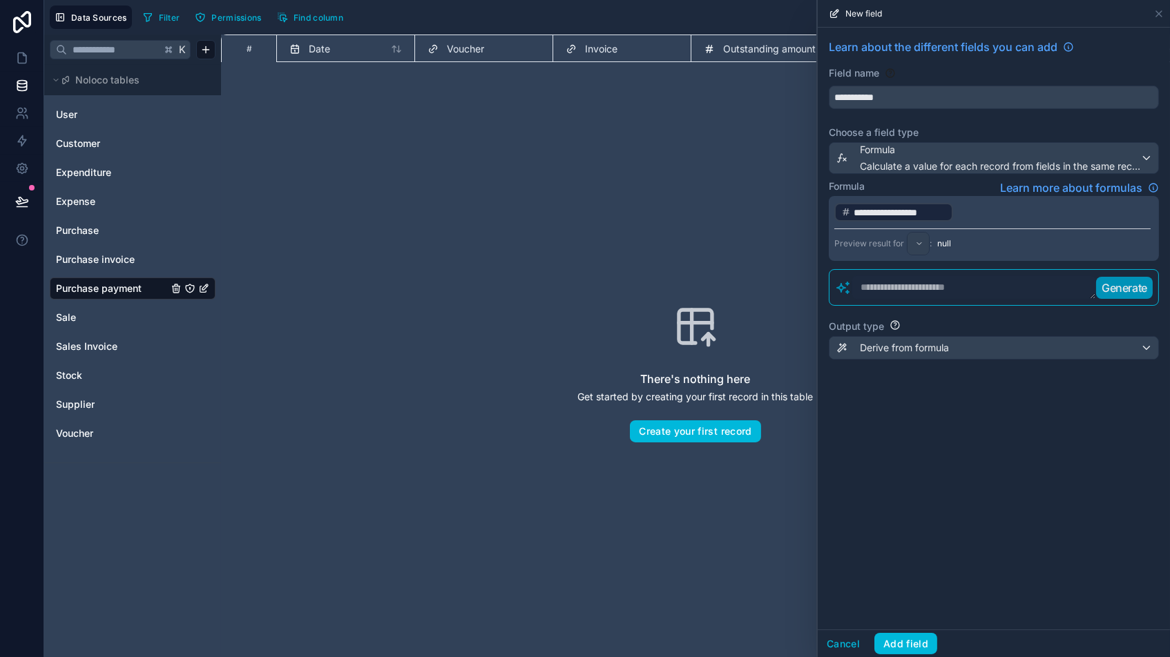
click at [988, 220] on p "**********" at bounding box center [992, 212] width 316 height 21
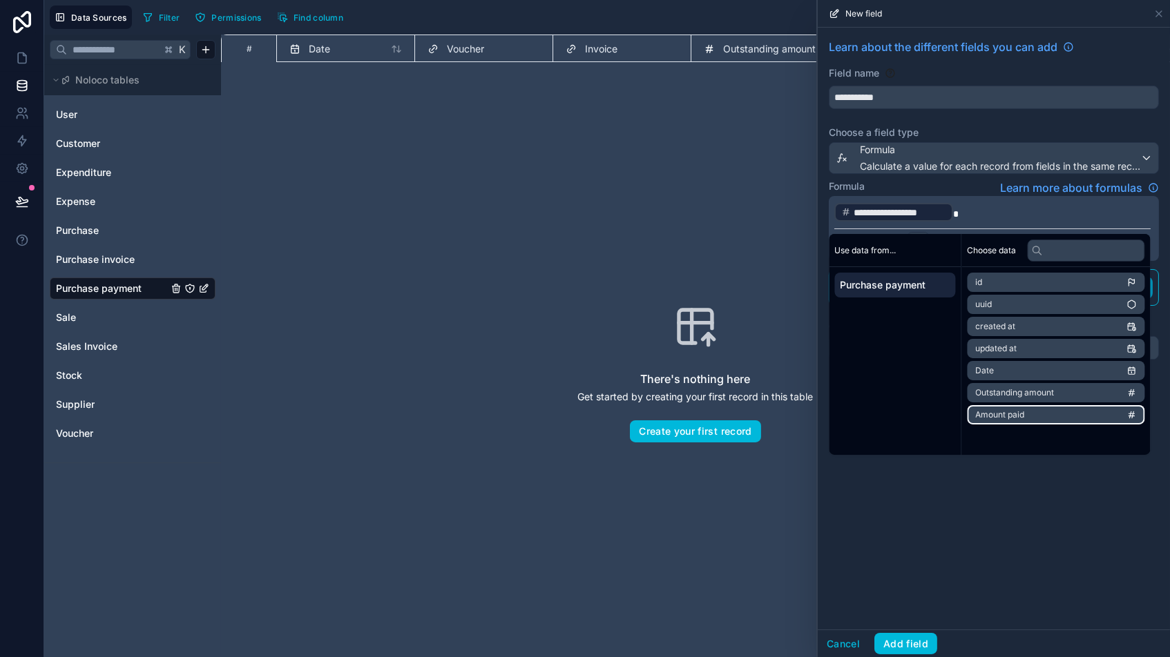
click at [994, 411] on span "Amount paid" at bounding box center [1000, 414] width 49 height 11
click at [940, 517] on div "**********" at bounding box center [993, 329] width 352 height 602
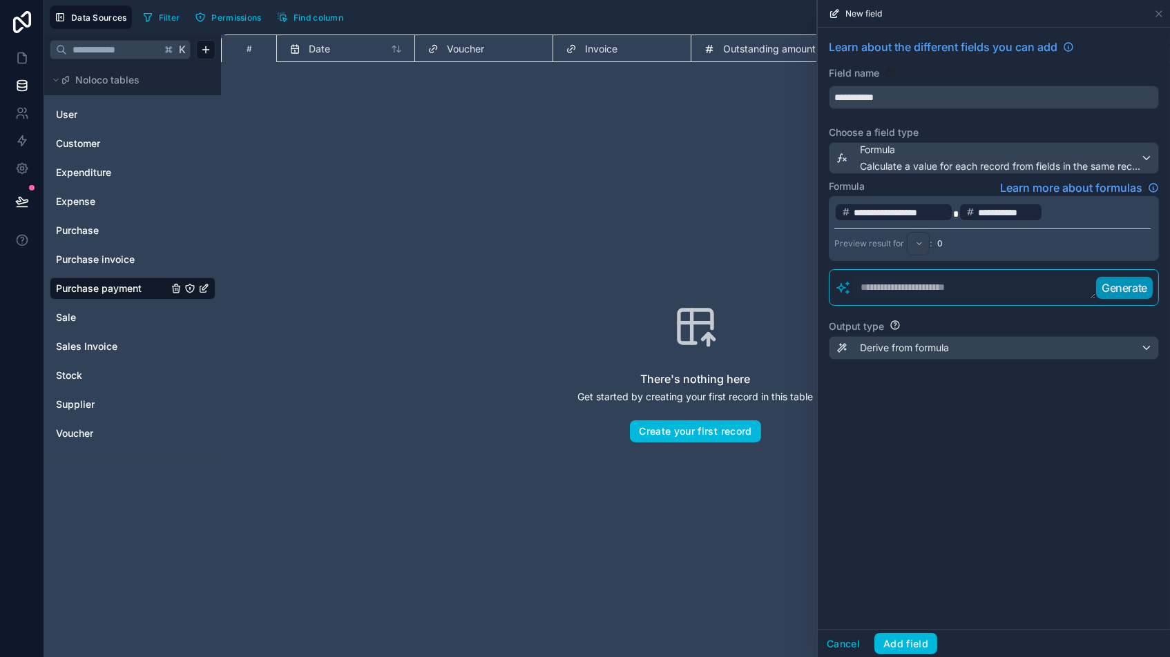
click at [994, 347] on div "Derive from formula" at bounding box center [993, 348] width 329 height 22
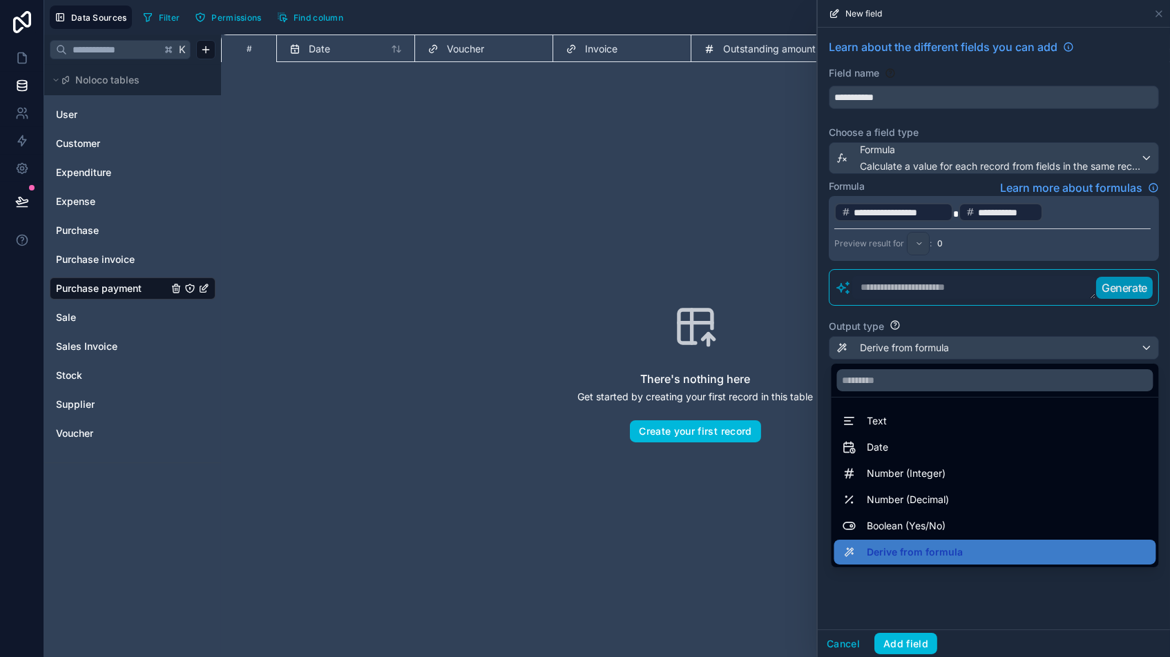
click at [927, 477] on span "Number (Integer)" at bounding box center [906, 473] width 79 height 17
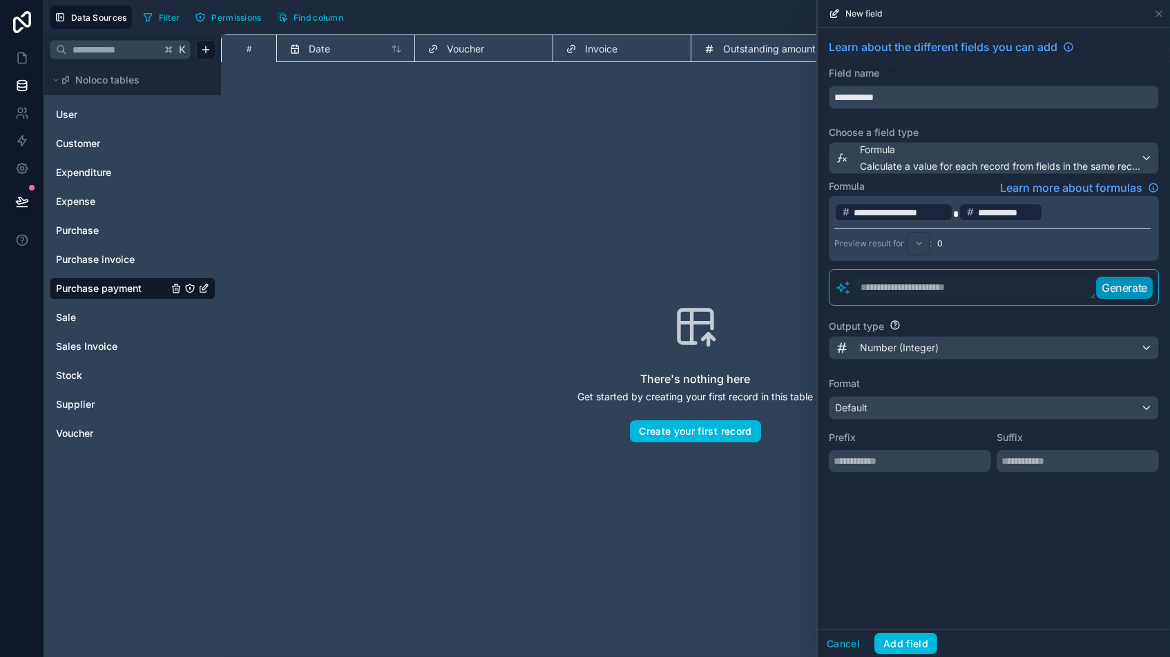
click at [994, 525] on div "**********" at bounding box center [993, 329] width 352 height 602
click at [904, 559] on button "Add field" at bounding box center [905, 644] width 63 height 22
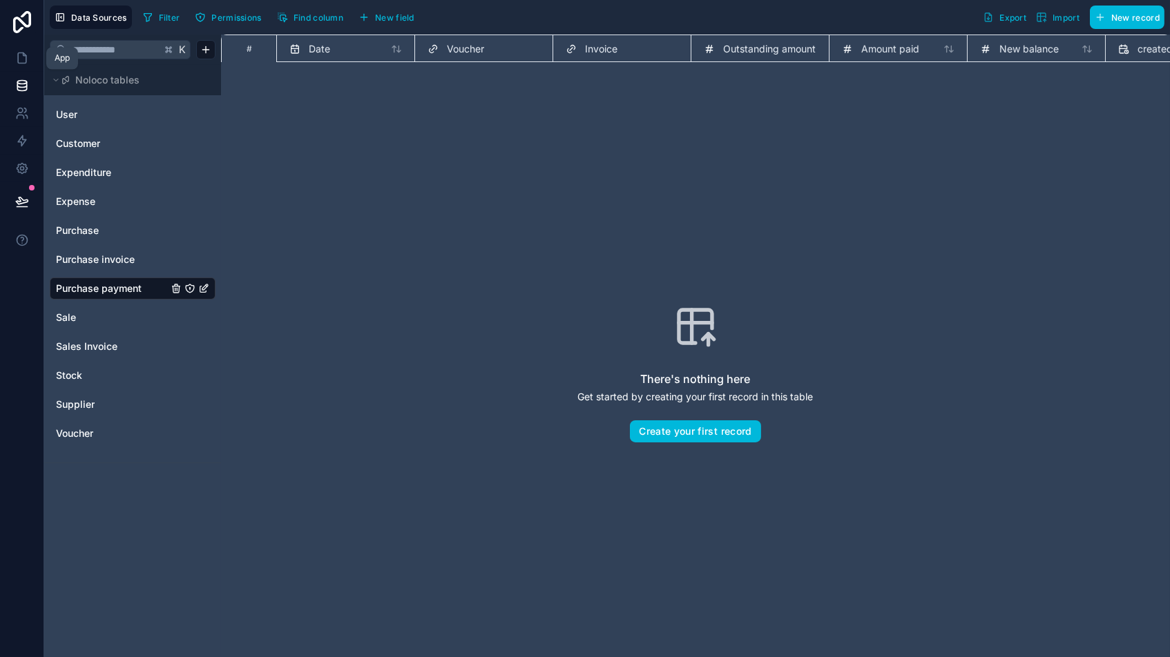
click at [15, 56] on icon at bounding box center [22, 58] width 14 height 14
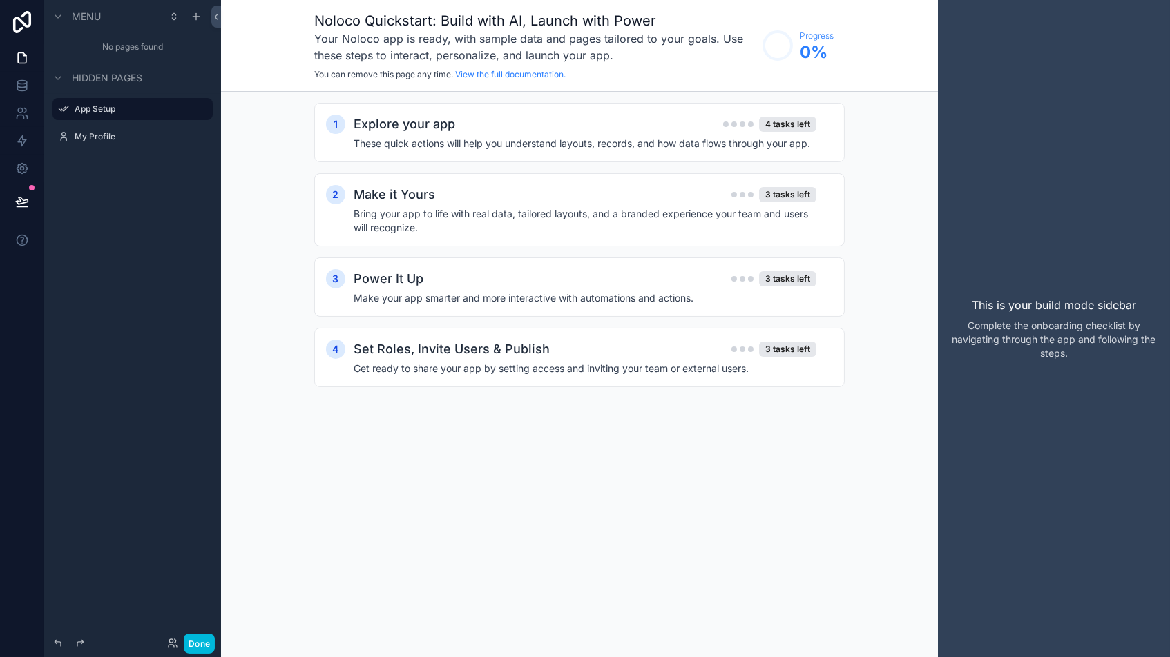
drag, startPoint x: 82, startPoint y: 288, endPoint x: 126, endPoint y: 193, distance: 104.7
click at [82, 288] on div "Menu No pages found Hidden pages App Setup My Profile" at bounding box center [132, 320] width 177 height 641
click at [195, 14] on icon "scrollable content" at bounding box center [196, 16] width 11 height 11
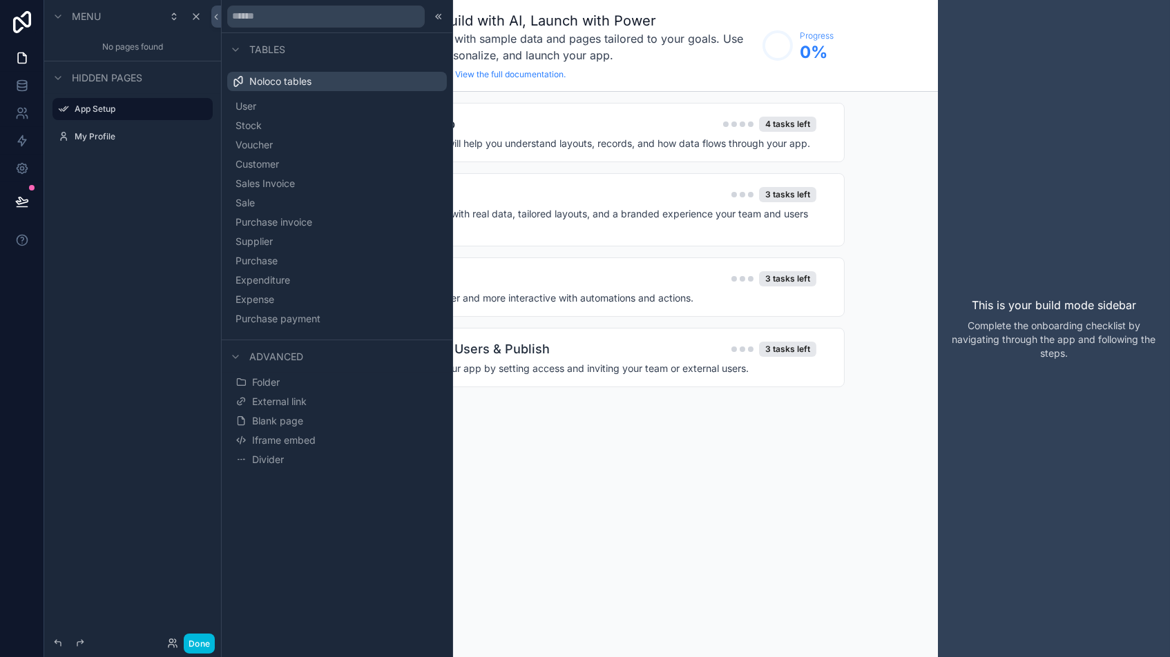
scroll to position [0, 1]
click at [268, 140] on span "Voucher" at bounding box center [253, 145] width 37 height 14
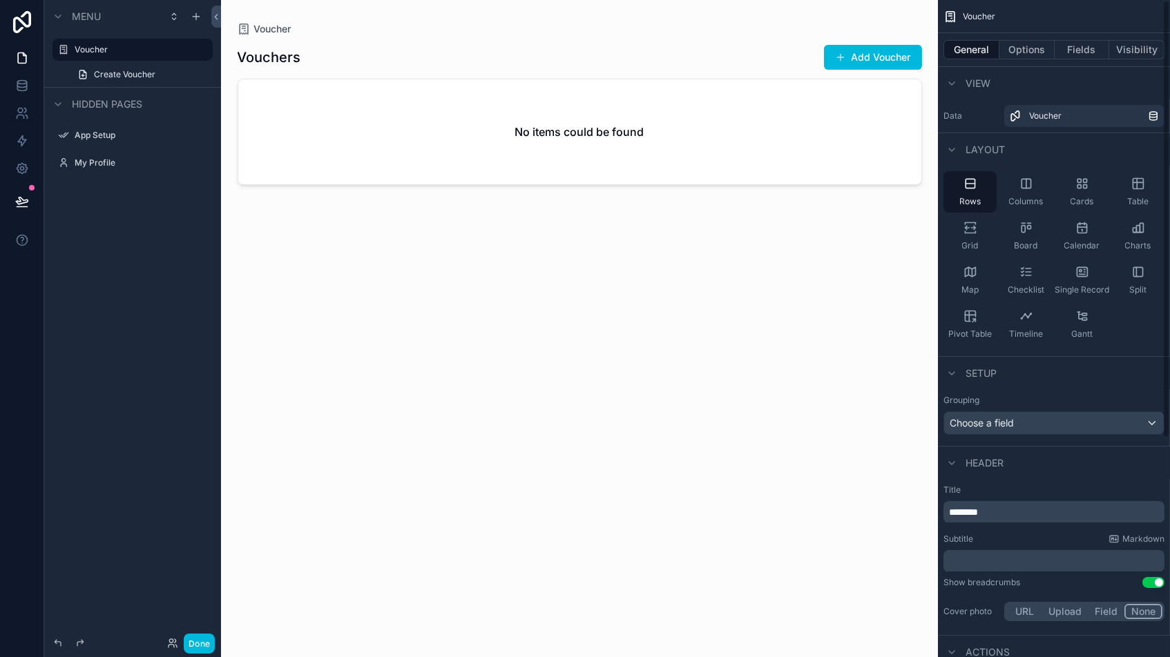
click at [994, 277] on icon "scrollable content" at bounding box center [1138, 272] width 14 height 14
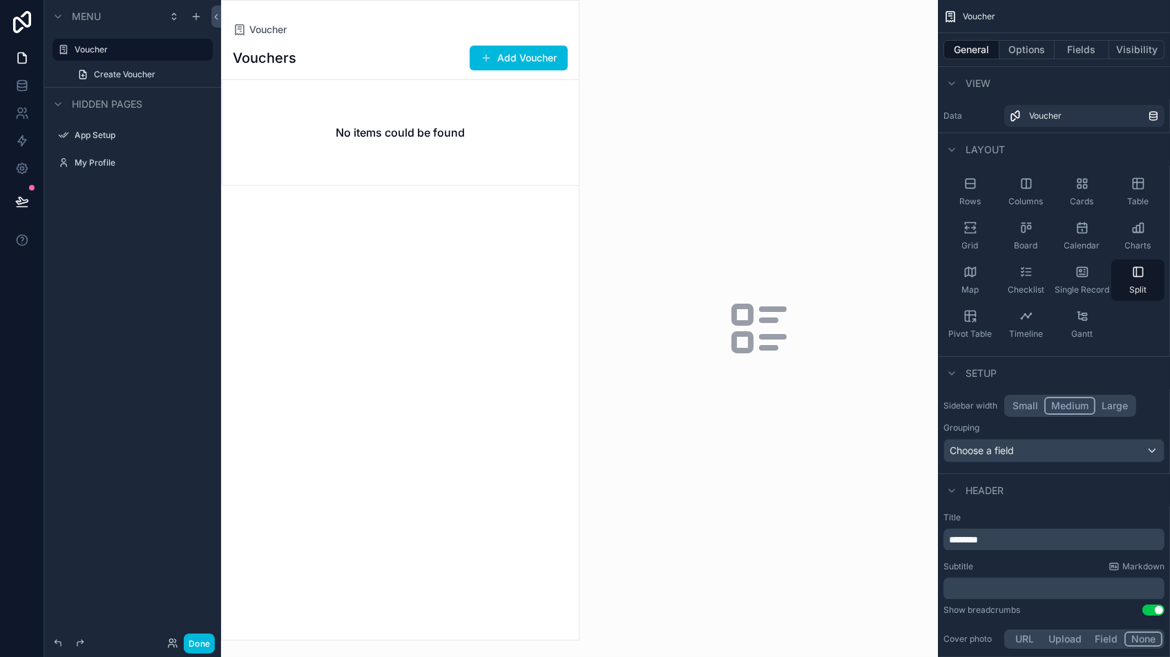
click at [533, 61] on div "scrollable content" at bounding box center [400, 320] width 357 height 639
click at [532, 59] on button "Add Voucher" at bounding box center [518, 58] width 98 height 25
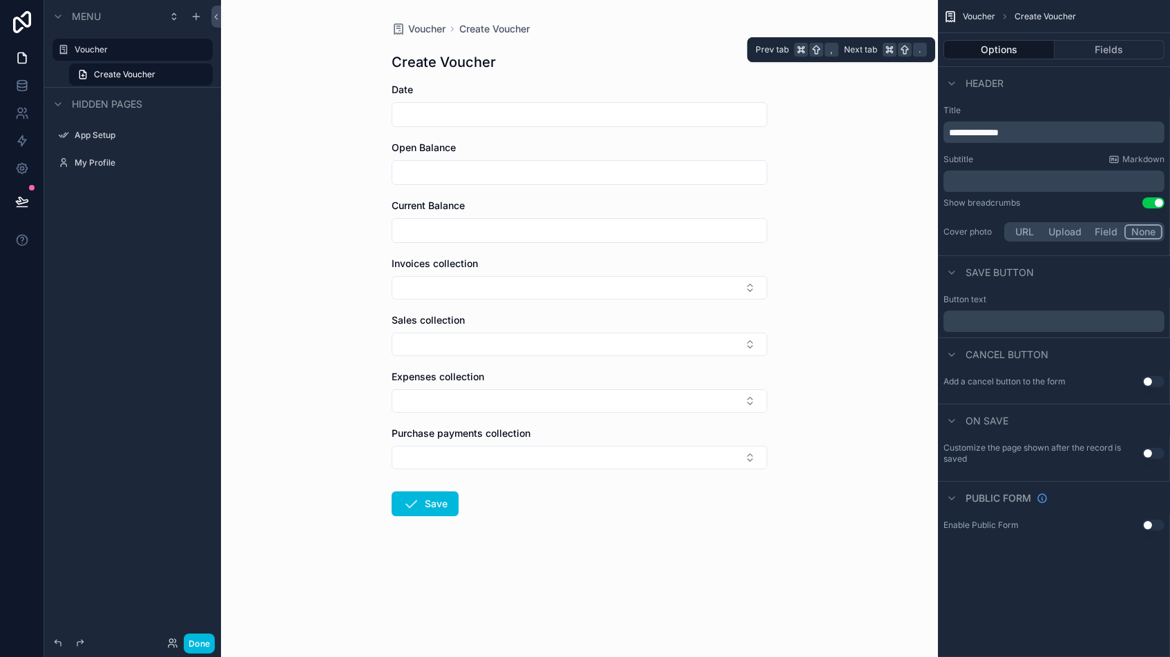
click at [994, 53] on button "Fields" at bounding box center [1109, 49] width 110 height 19
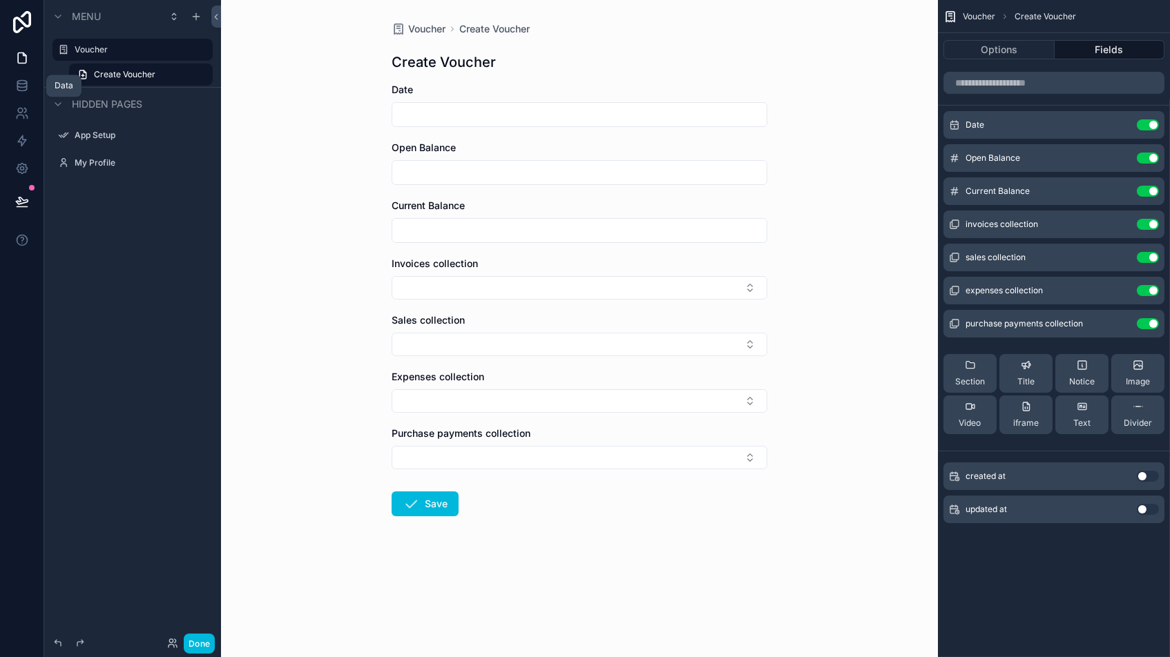
click at [19, 84] on icon at bounding box center [22, 86] width 14 height 14
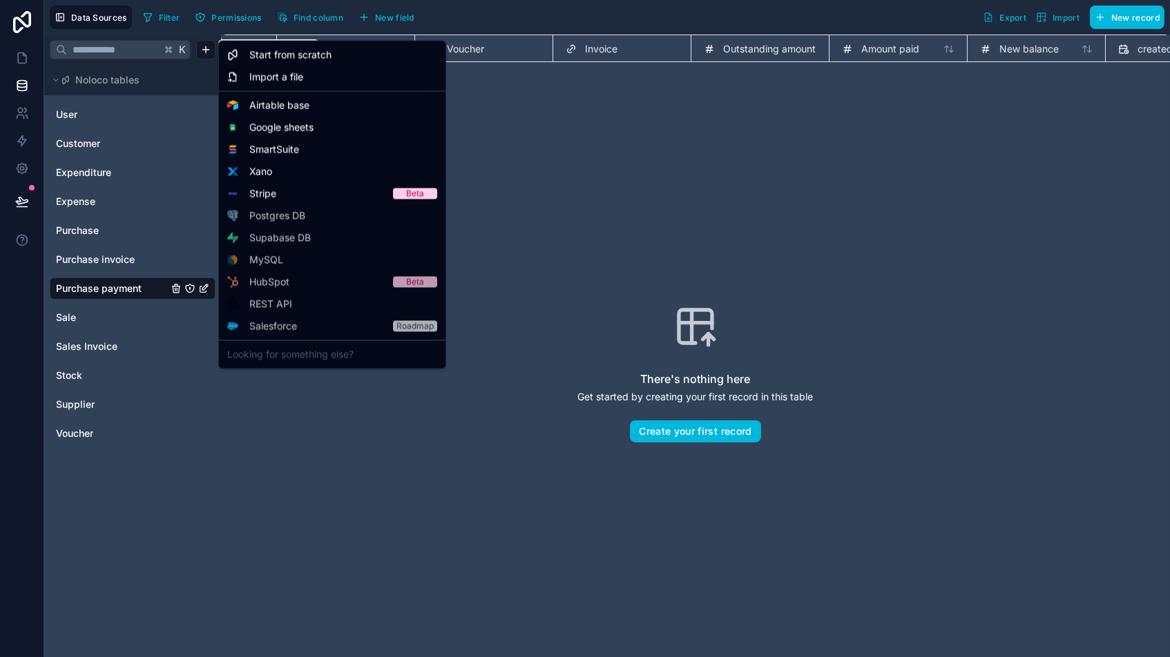
click at [204, 48] on html "Data Sources Filter Permissions Find column New field Export Import New record …" at bounding box center [585, 328] width 1170 height 657
click at [310, 56] on span "Start from scratch" at bounding box center [290, 55] width 82 height 14
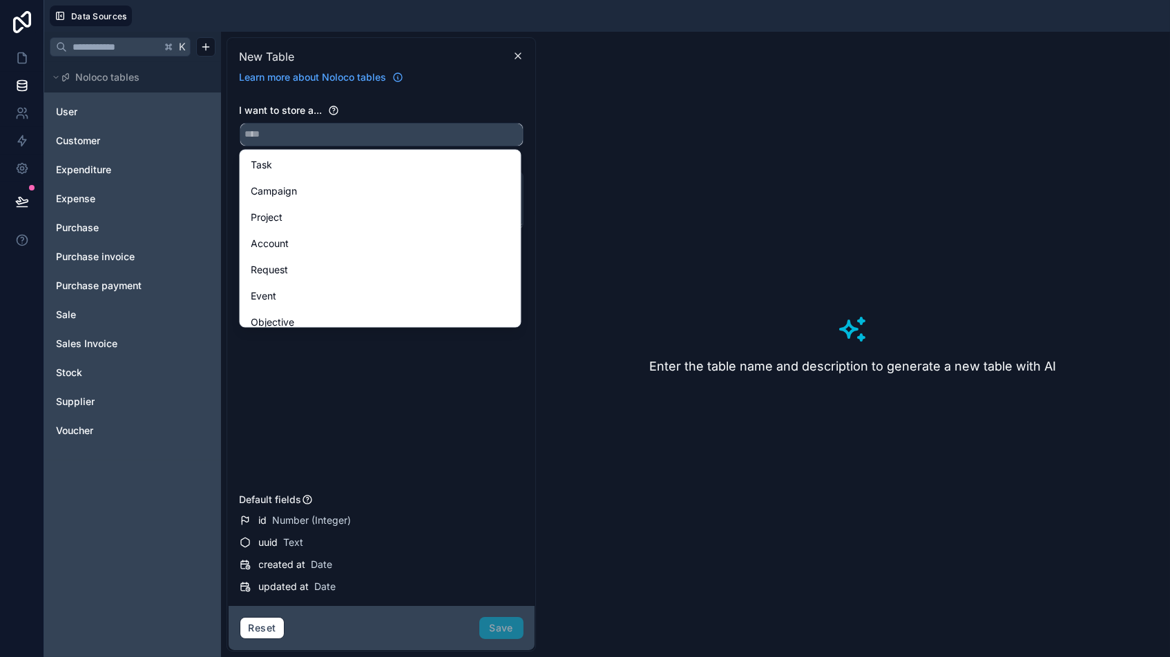
click at [326, 142] on input "text" at bounding box center [381, 135] width 282 height 22
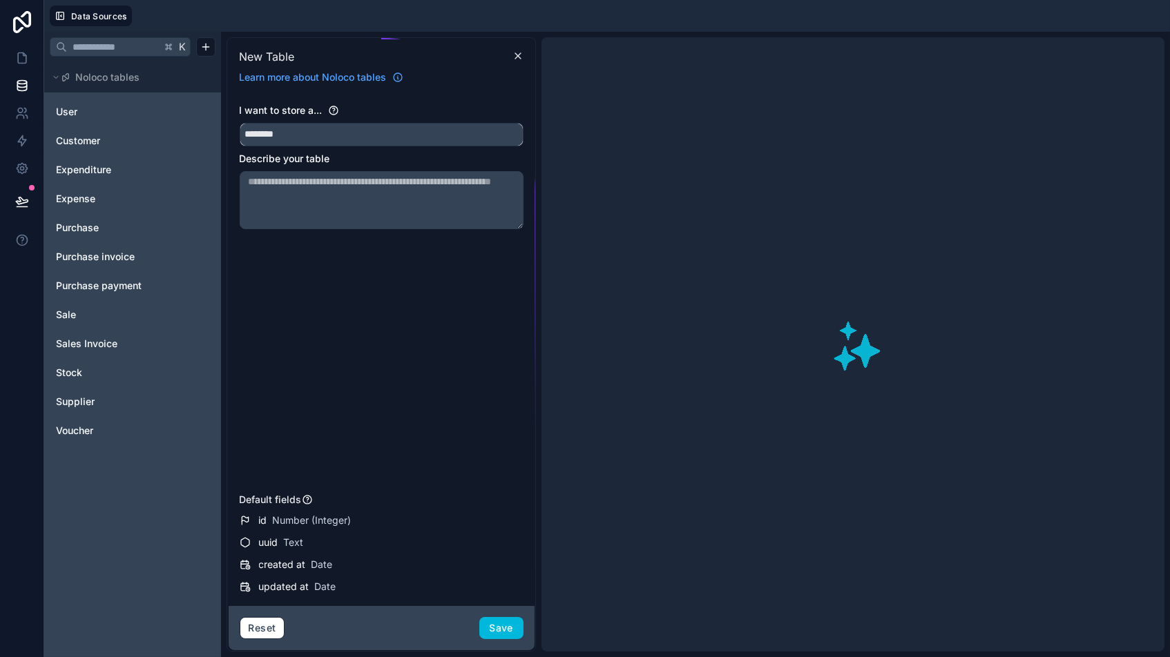
type input "********"
click at [496, 559] on button "Save" at bounding box center [501, 628] width 44 height 22
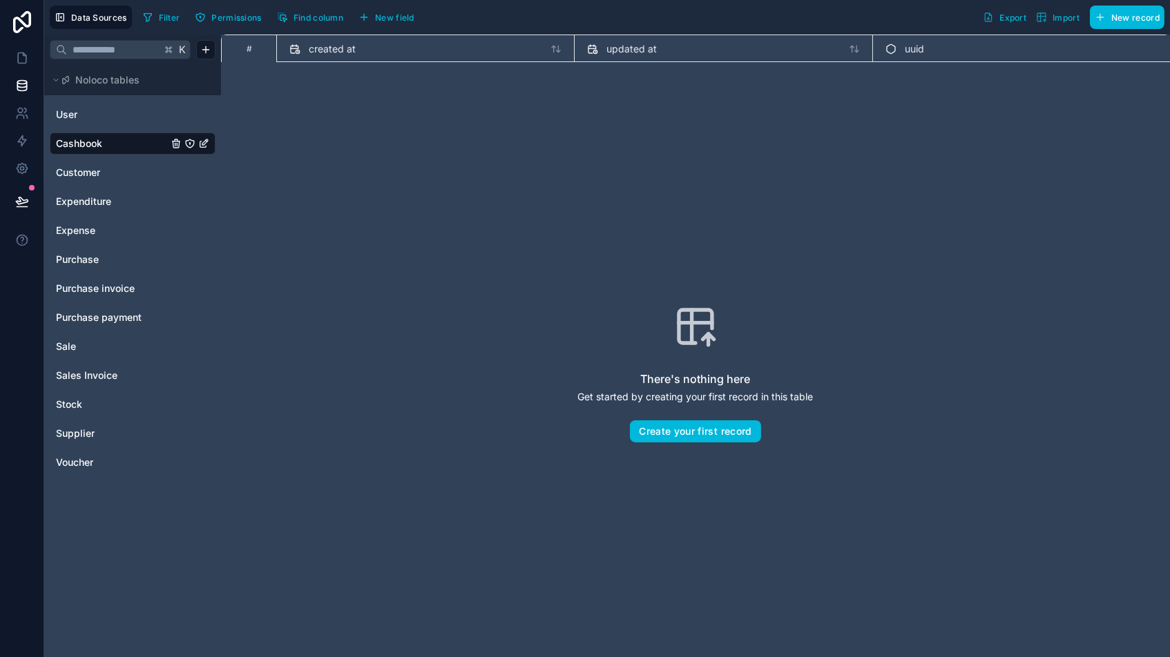
drag, startPoint x: 394, startPoint y: 16, endPoint x: 405, endPoint y: 17, distance: 11.8
click at [394, 16] on span "New field" at bounding box center [394, 17] width 39 height 10
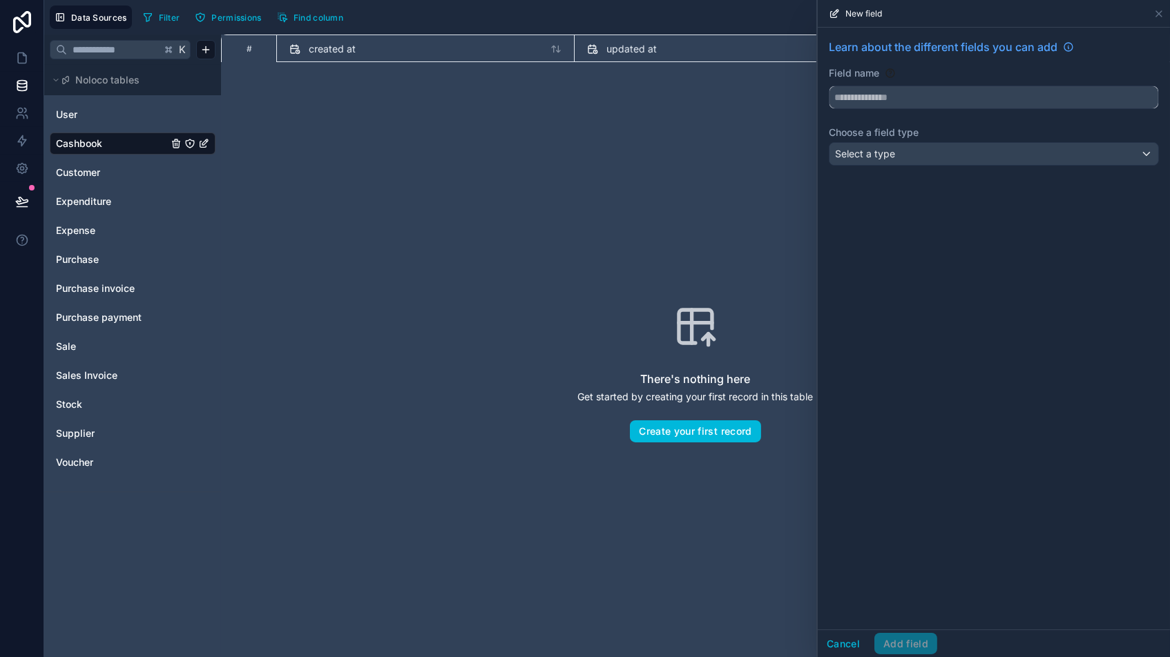
click at [931, 100] on input "text" at bounding box center [993, 97] width 329 height 22
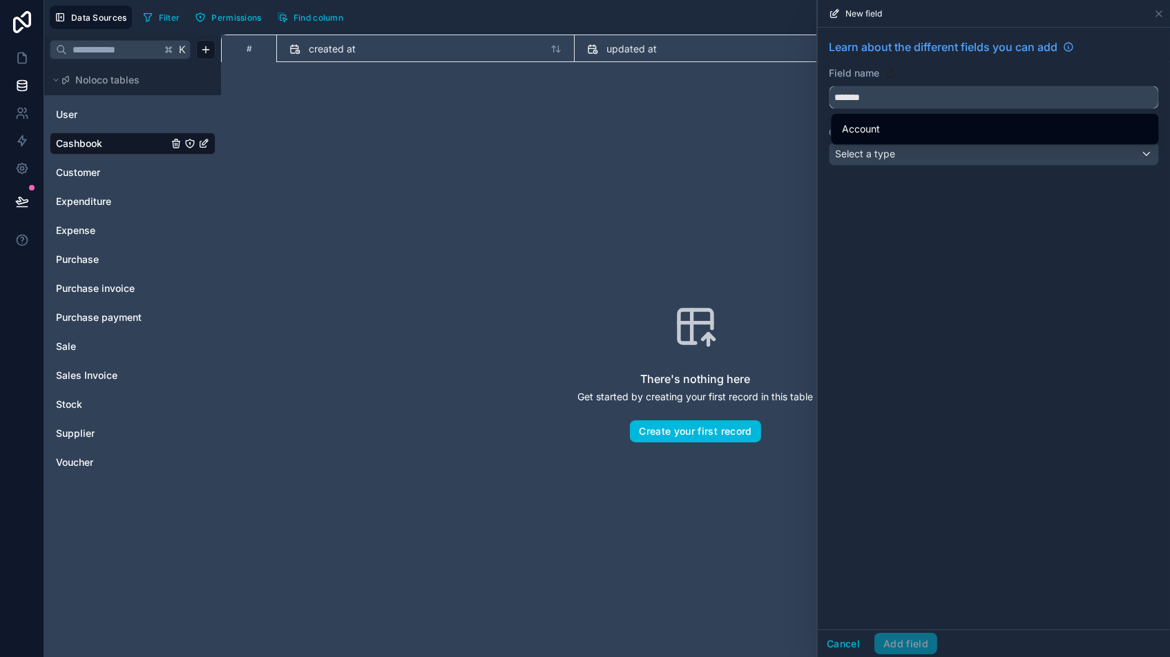
type input "*******"
click at [850, 128] on span "Account" at bounding box center [861, 129] width 38 height 17
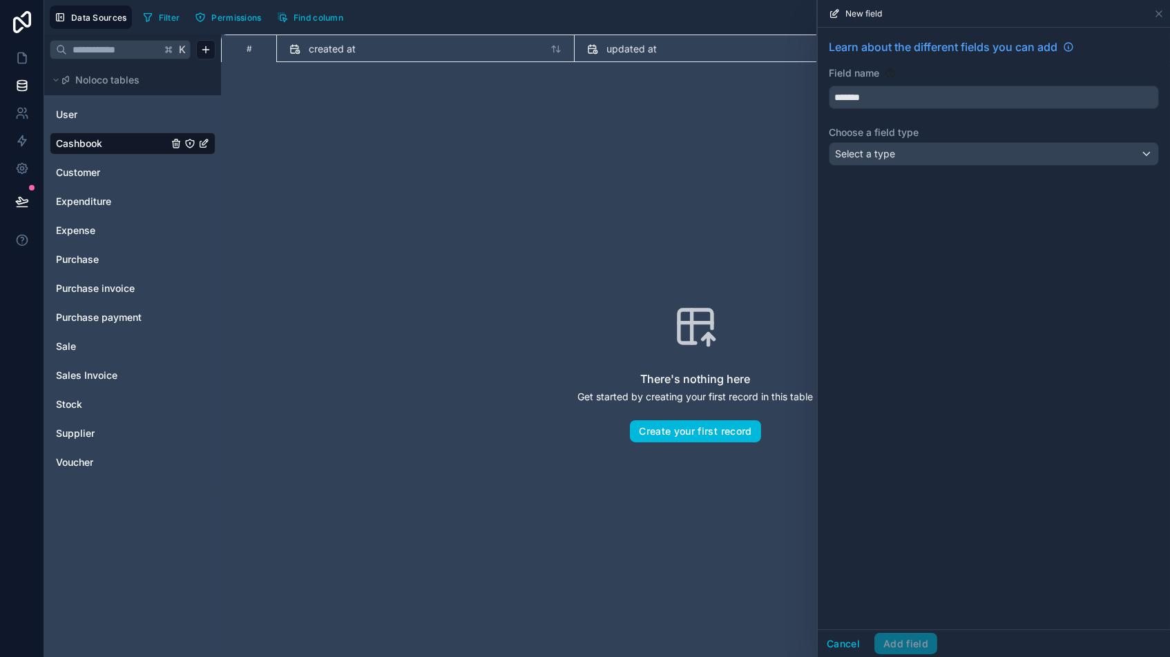
click at [878, 151] on span "Select a type" at bounding box center [865, 154] width 60 height 12
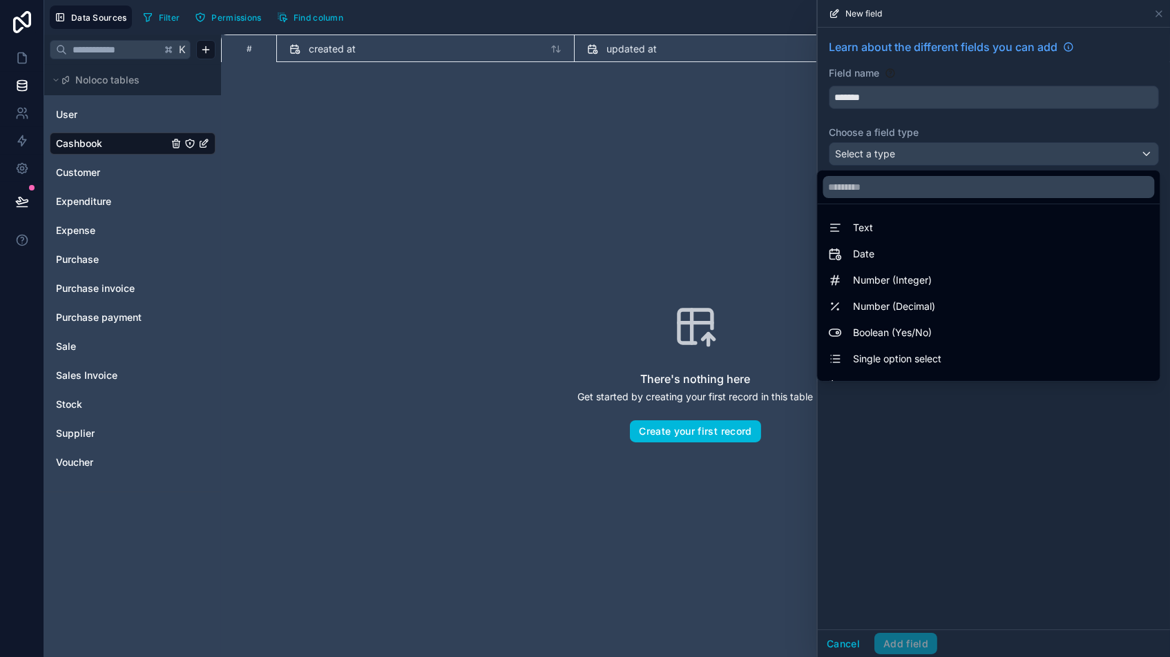
click at [927, 232] on div "Text" at bounding box center [988, 228] width 320 height 17
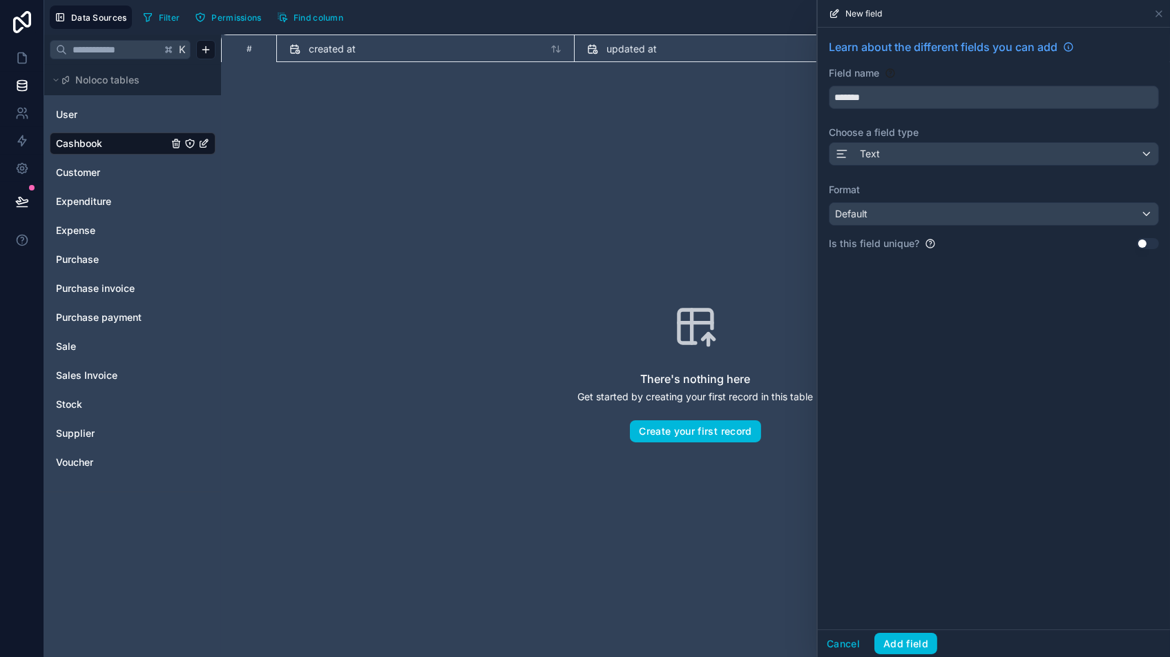
click at [994, 240] on button "Use setting" at bounding box center [1147, 243] width 22 height 11
click at [937, 214] on div "Default" at bounding box center [993, 214] width 329 height 22
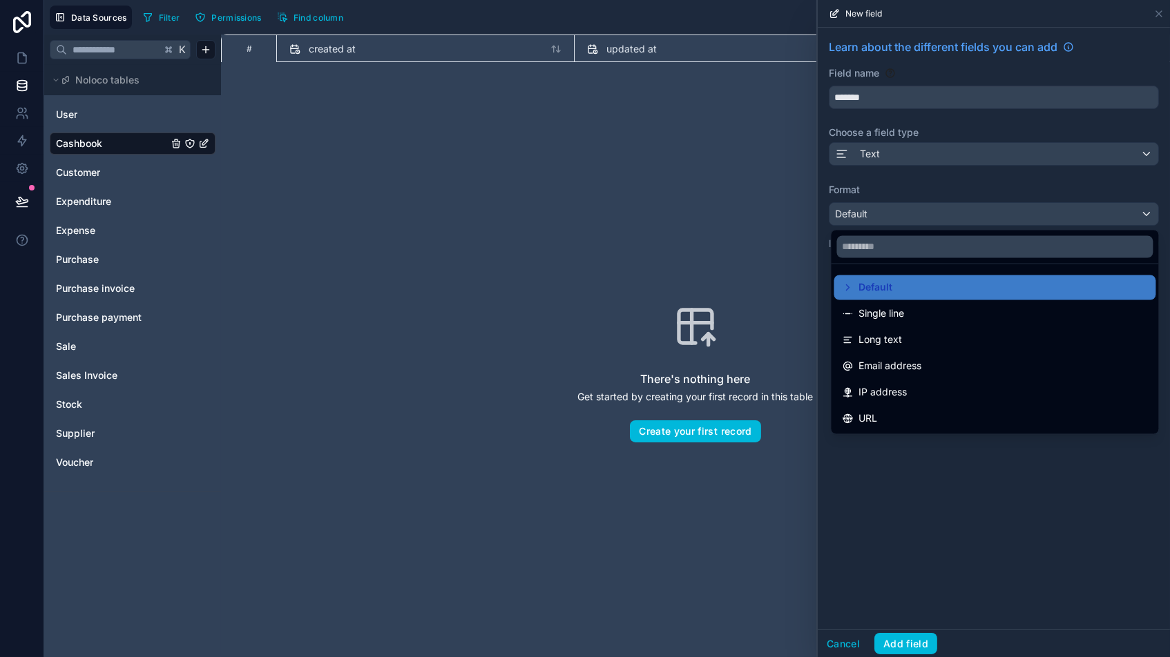
drag, startPoint x: 882, startPoint y: 310, endPoint x: 919, endPoint y: 397, distance: 94.4
click at [882, 310] on span "Single line" at bounding box center [882, 314] width 46 height 17
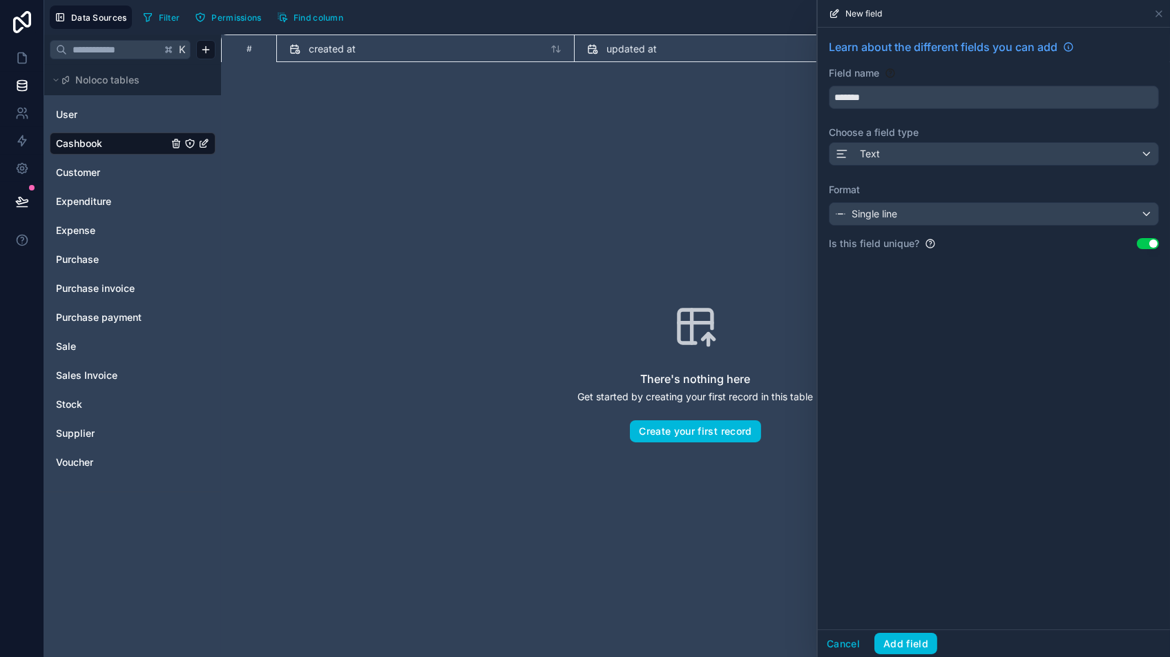
click at [908, 559] on button "Add field" at bounding box center [905, 644] width 63 height 22
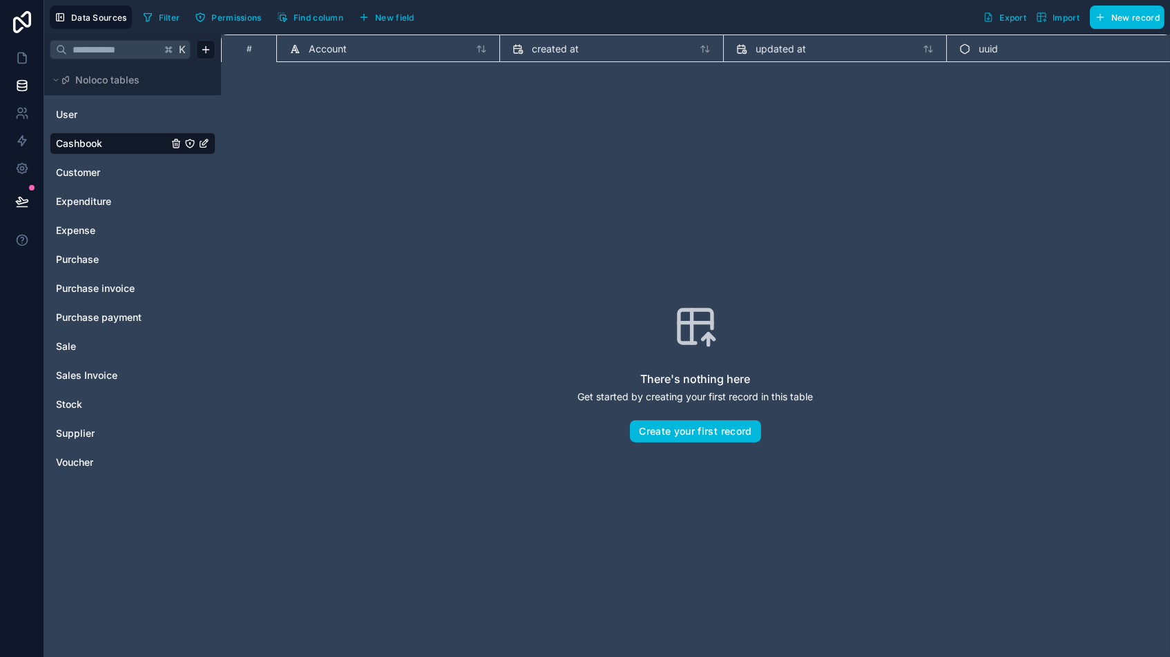
click at [994, 19] on button "New record" at bounding box center [1126, 17] width 75 height 23
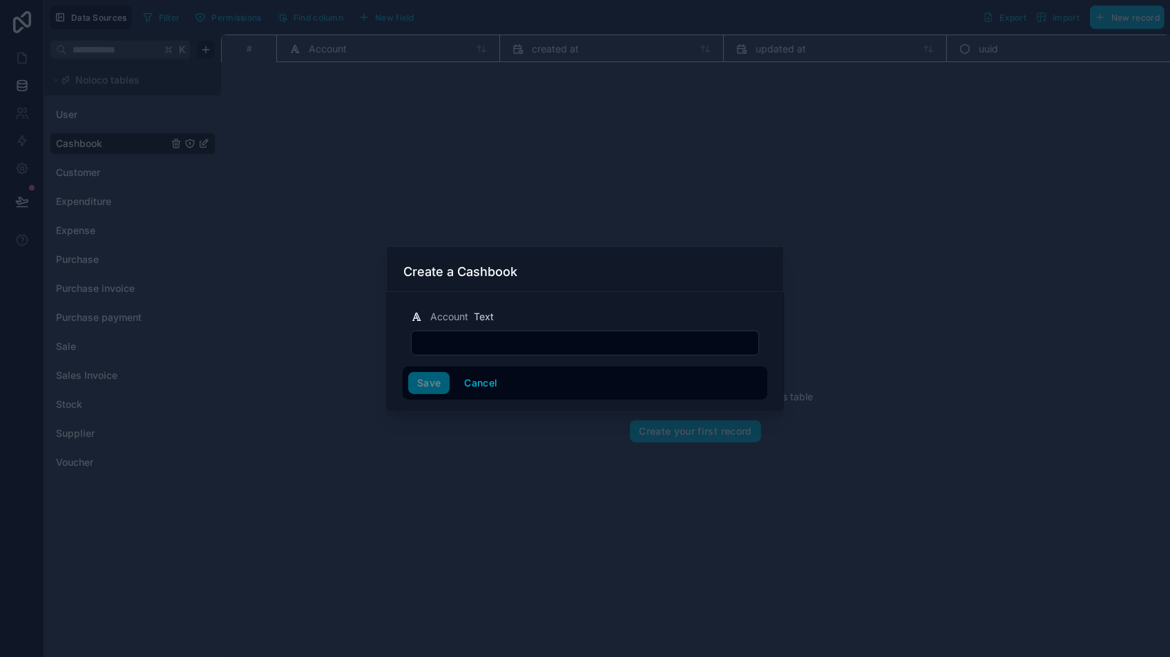
click at [498, 338] on input "text" at bounding box center [584, 342] width 347 height 19
type input "*******"
click at [416, 380] on button "Save" at bounding box center [428, 383] width 41 height 22
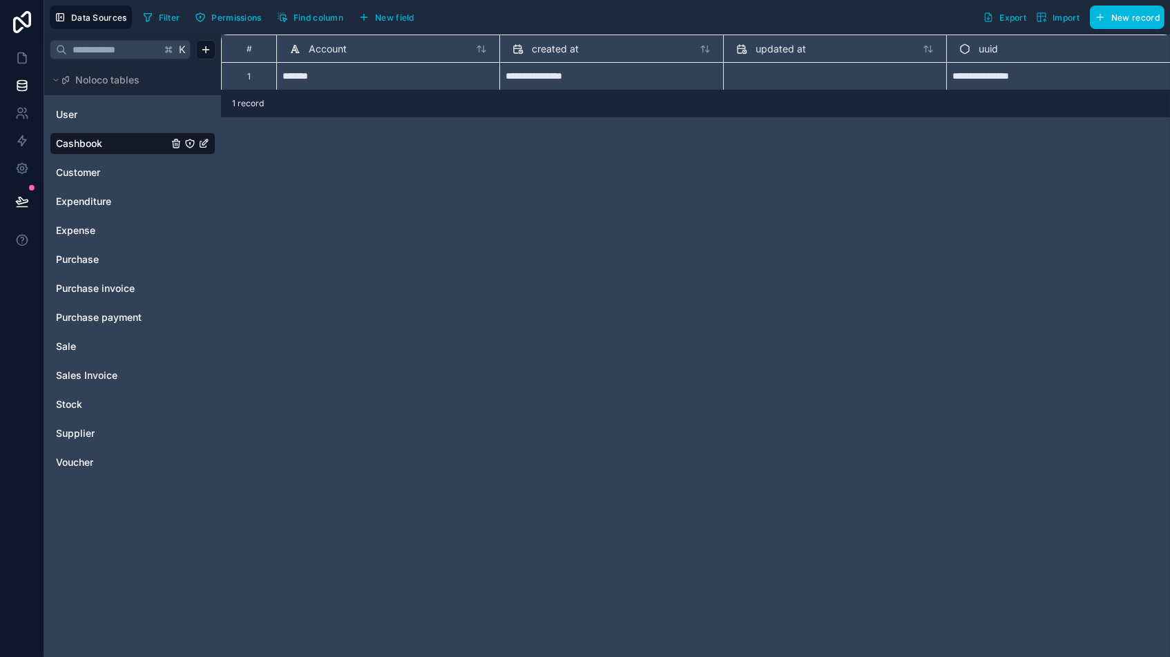
click at [393, 20] on span "New field" at bounding box center [394, 17] width 39 height 10
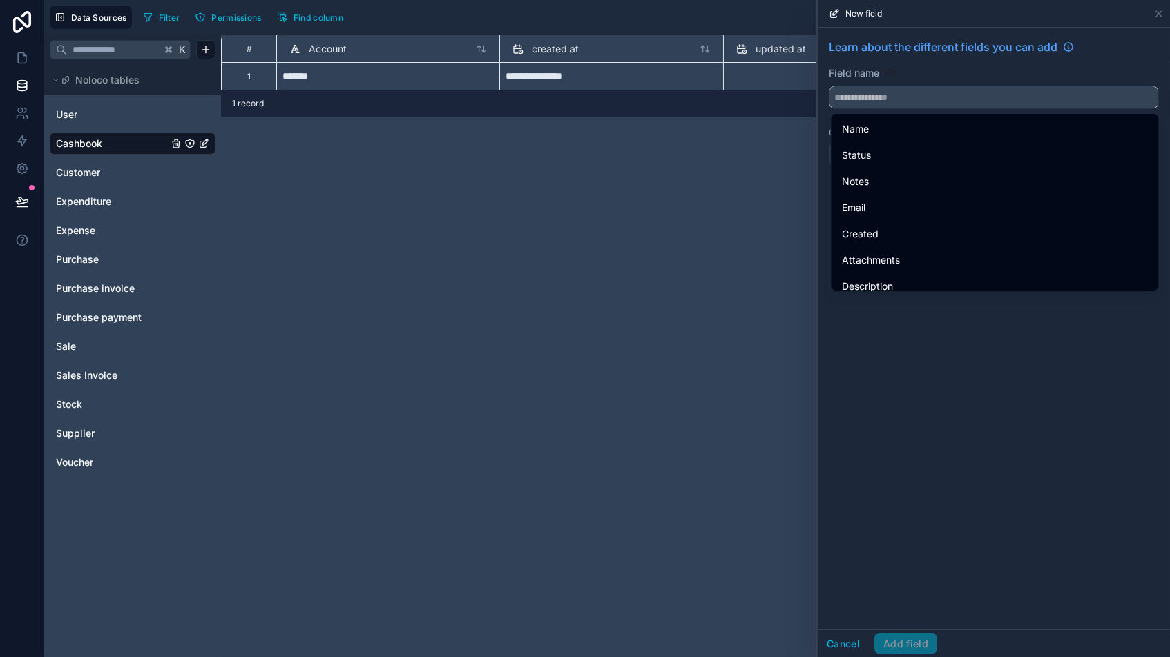
click at [905, 98] on input "text" at bounding box center [993, 97] width 329 height 22
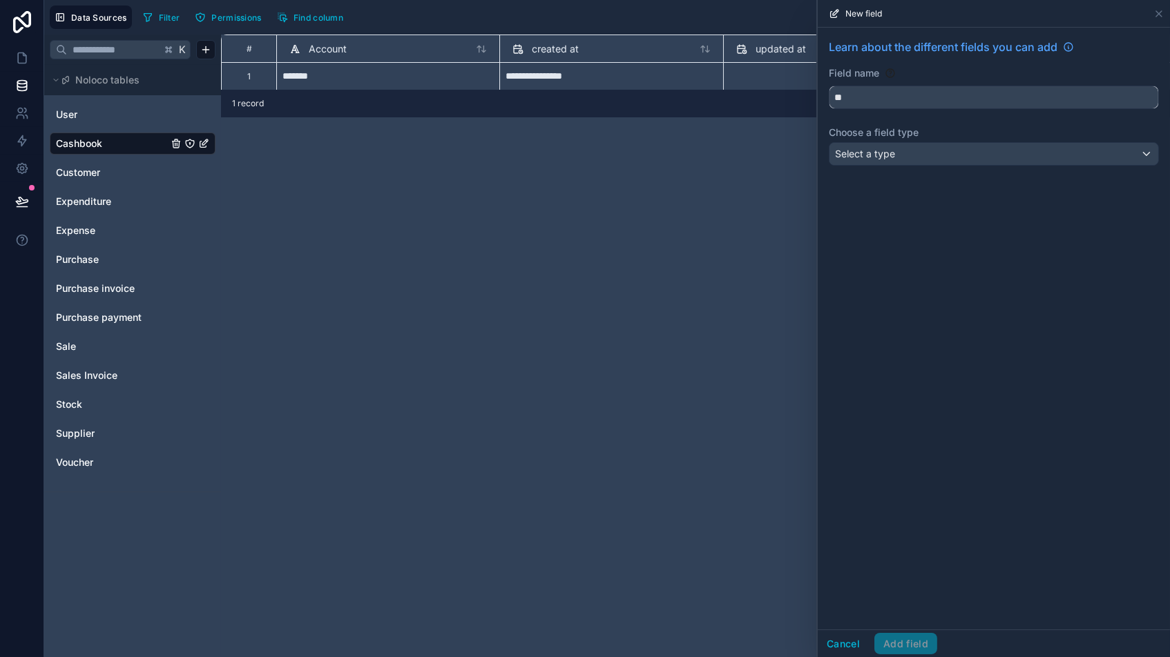
type input "*"
click at [994, 97] on button "*******" at bounding box center [993, 97] width 330 height 23
type input "**********"
click at [967, 162] on div "Select a type" at bounding box center [993, 154] width 329 height 22
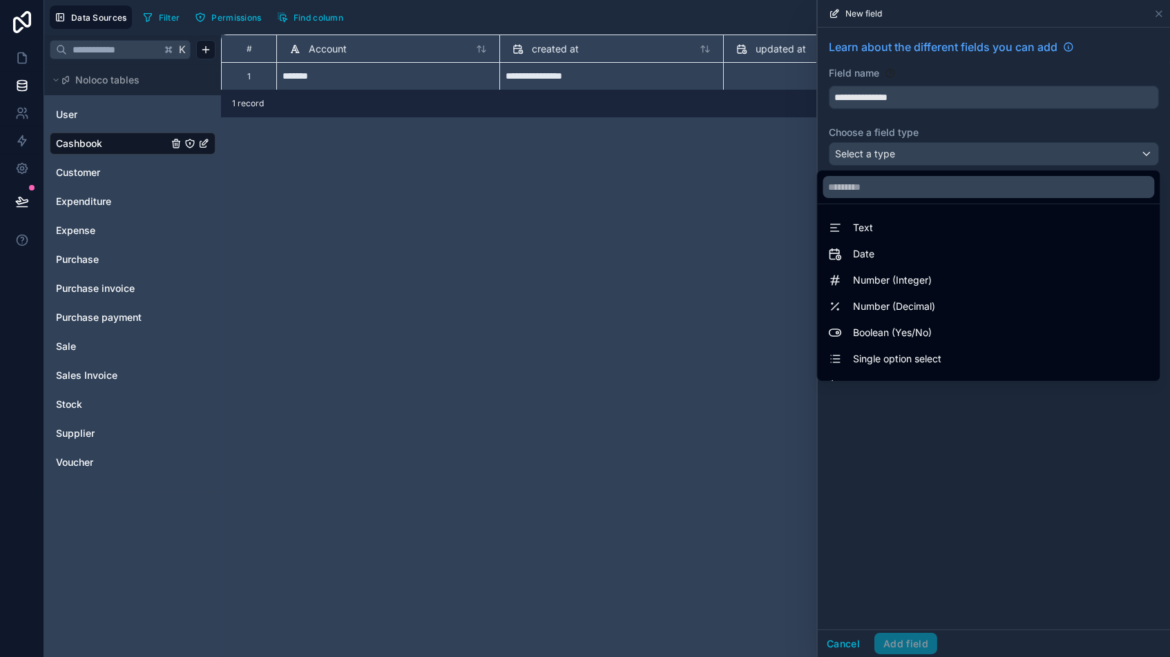
drag, startPoint x: 872, startPoint y: 278, endPoint x: 915, endPoint y: 284, distance: 43.3
click at [872, 278] on span "Number (Integer)" at bounding box center [892, 280] width 79 height 17
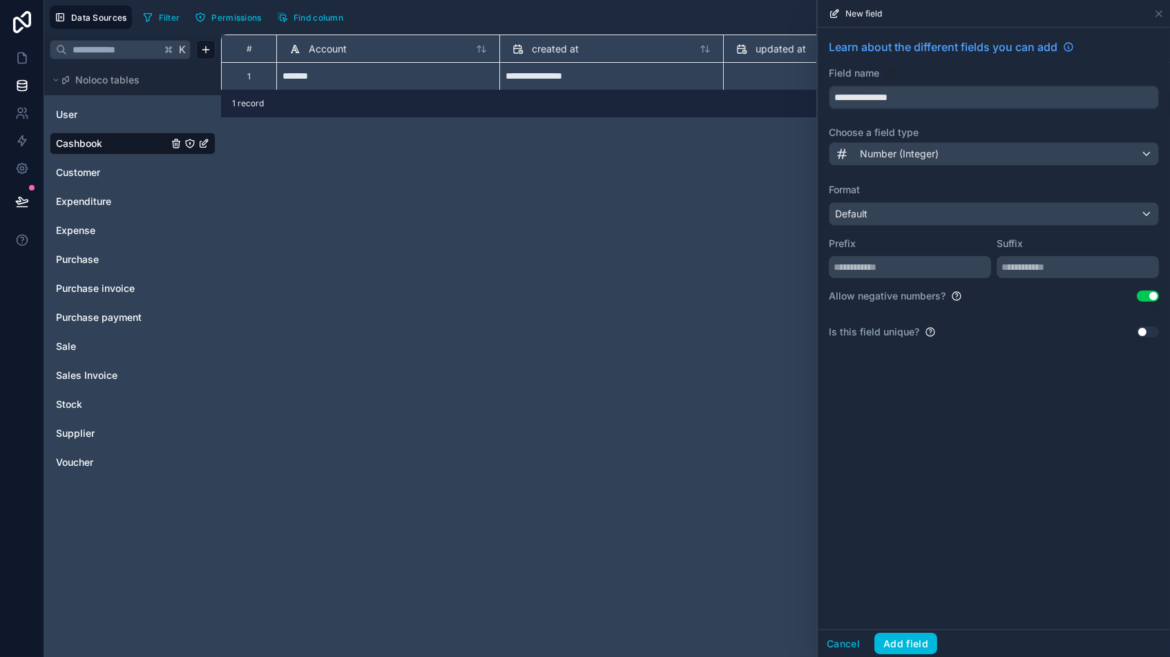
click at [994, 293] on button "Use setting" at bounding box center [1147, 296] width 22 height 11
drag, startPoint x: 910, startPoint y: 643, endPoint x: 916, endPoint y: 650, distance: 9.3
click at [909, 559] on button "Add field" at bounding box center [905, 644] width 63 height 22
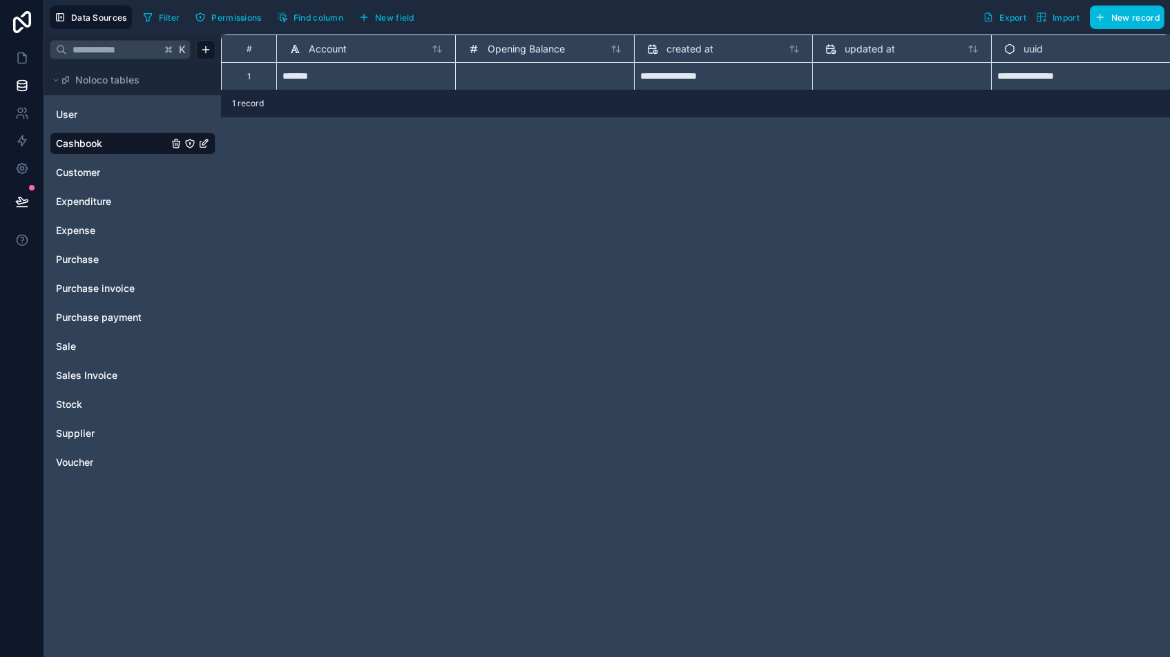
drag, startPoint x: 397, startPoint y: 19, endPoint x: 410, endPoint y: 22, distance: 13.6
click at [397, 19] on span "New field" at bounding box center [394, 17] width 39 height 10
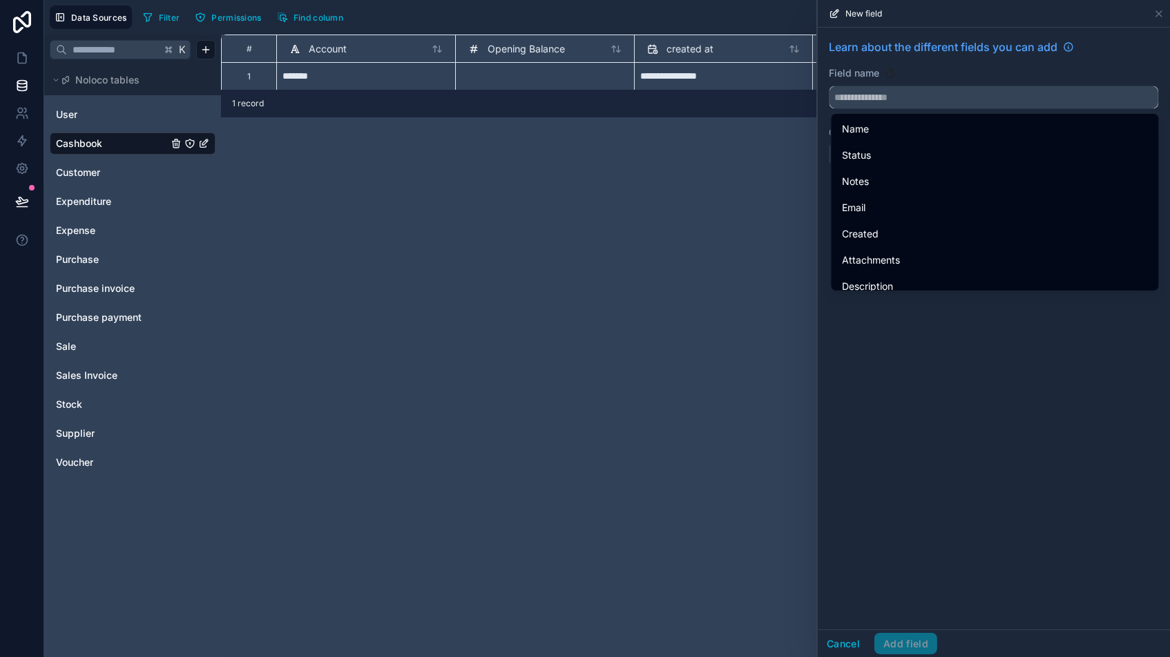
drag, startPoint x: 878, startPoint y: 99, endPoint x: 869, endPoint y: 94, distance: 10.2
click at [871, 95] on input "text" at bounding box center [993, 97] width 329 height 22
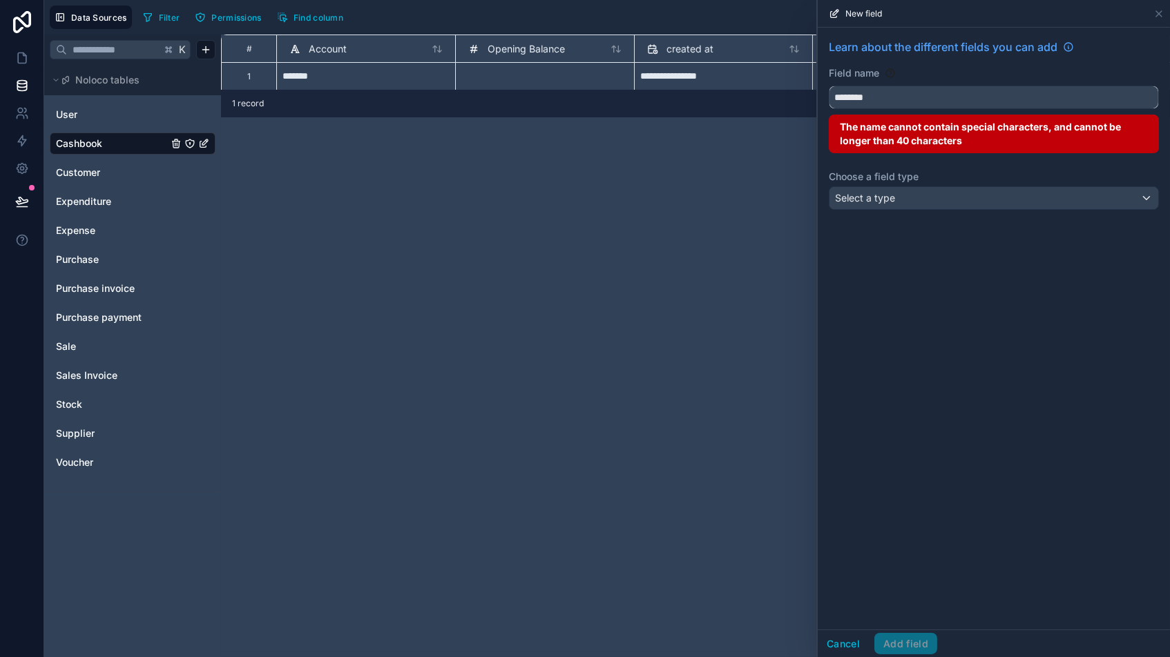
click at [994, 97] on button "*******" at bounding box center [993, 97] width 330 height 23
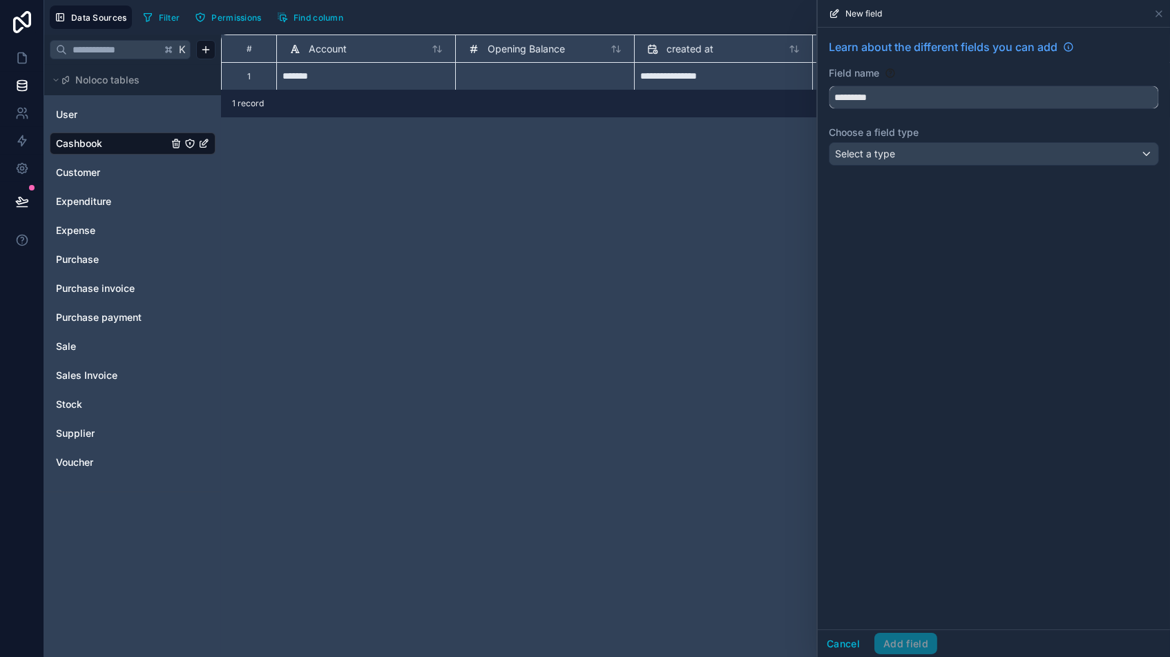
click at [994, 97] on button "*********" at bounding box center [993, 97] width 330 height 23
type input "**********"
click at [965, 148] on div "Select a type" at bounding box center [993, 154] width 329 height 22
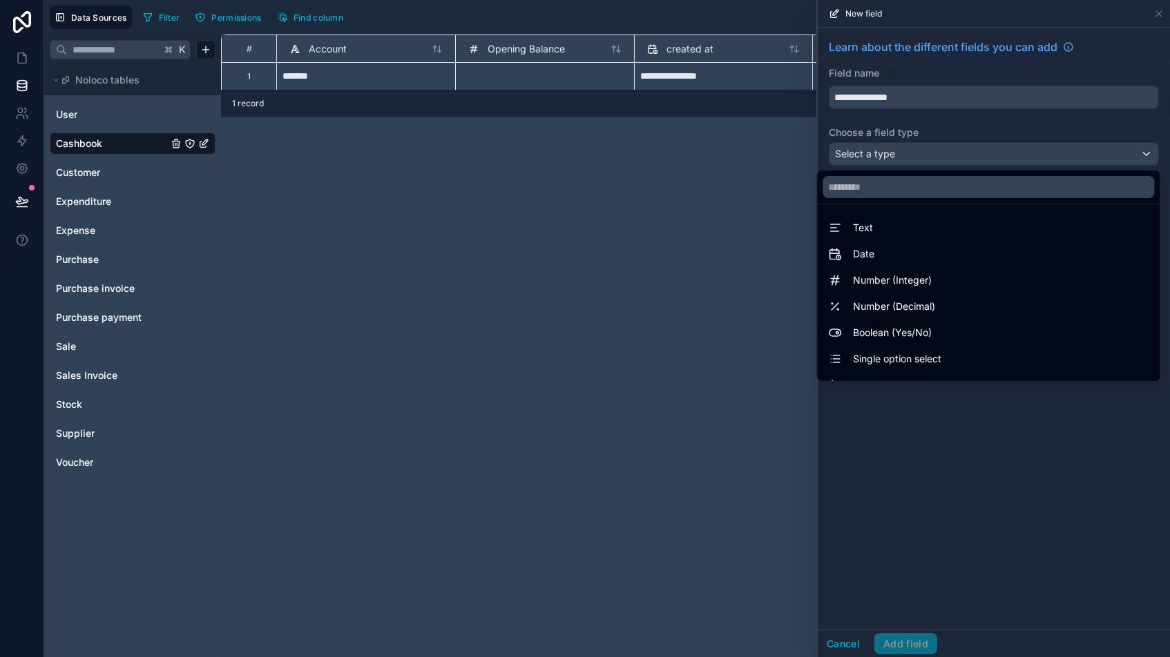
click at [891, 287] on span "Number (Integer)" at bounding box center [892, 280] width 79 height 17
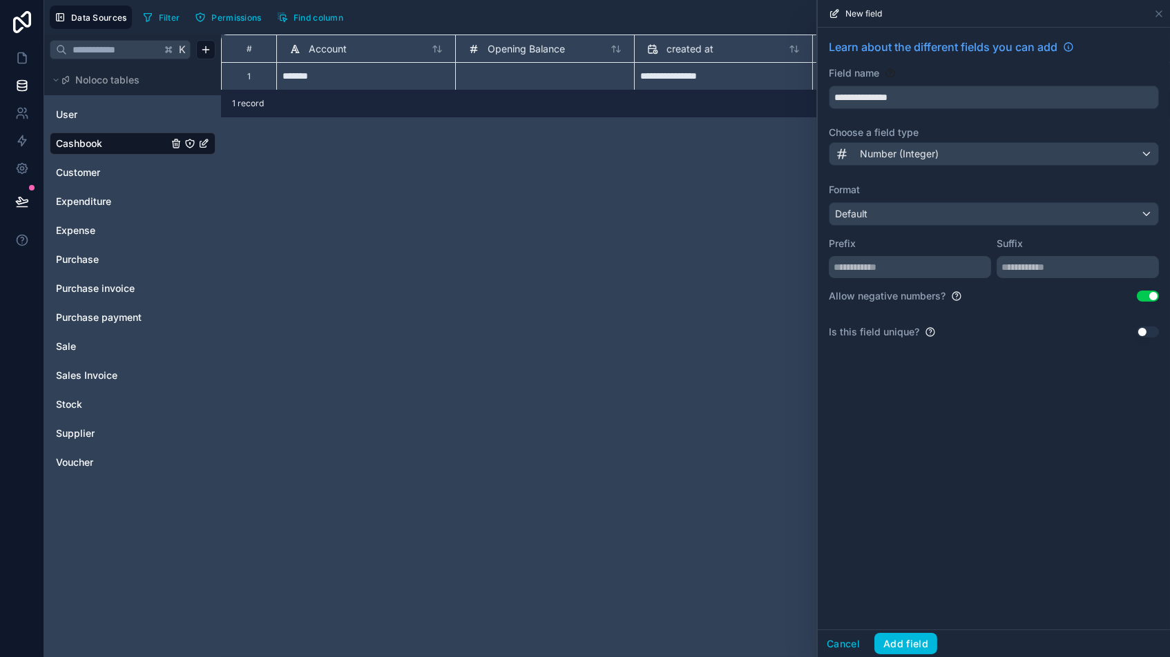
click at [994, 300] on button "Use setting" at bounding box center [1147, 296] width 22 height 11
drag, startPoint x: 895, startPoint y: 647, endPoint x: 917, endPoint y: 643, distance: 22.4
click at [895, 559] on button "Add field" at bounding box center [905, 644] width 63 height 22
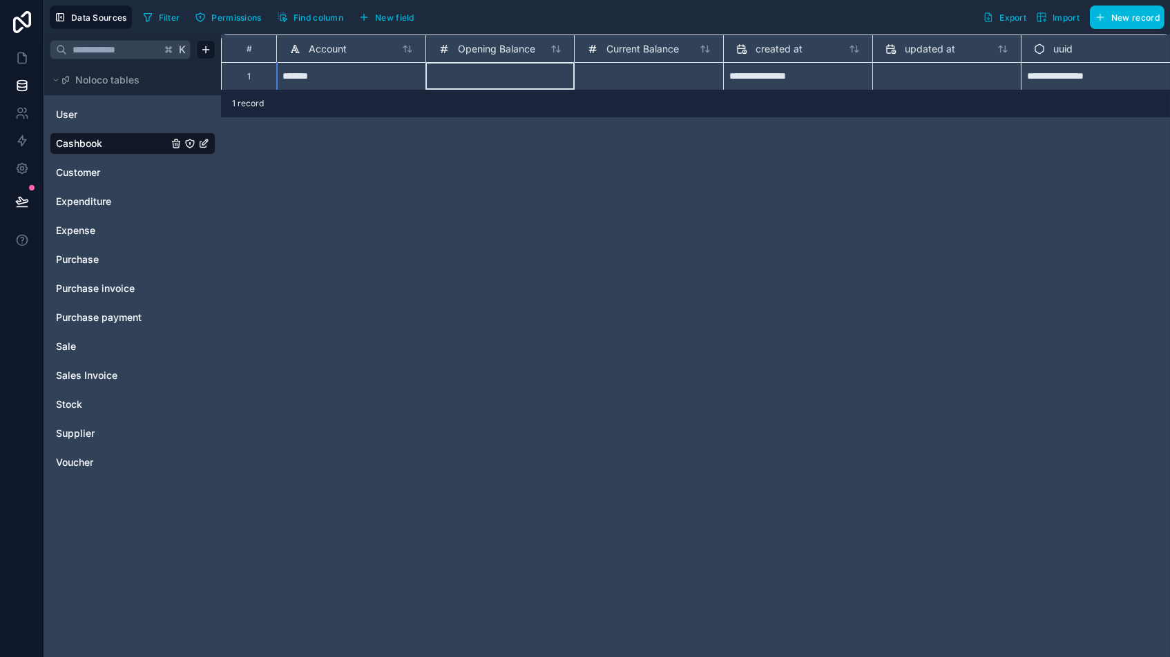
click at [462, 47] on span "Opening Balance" at bounding box center [496, 49] width 77 height 14
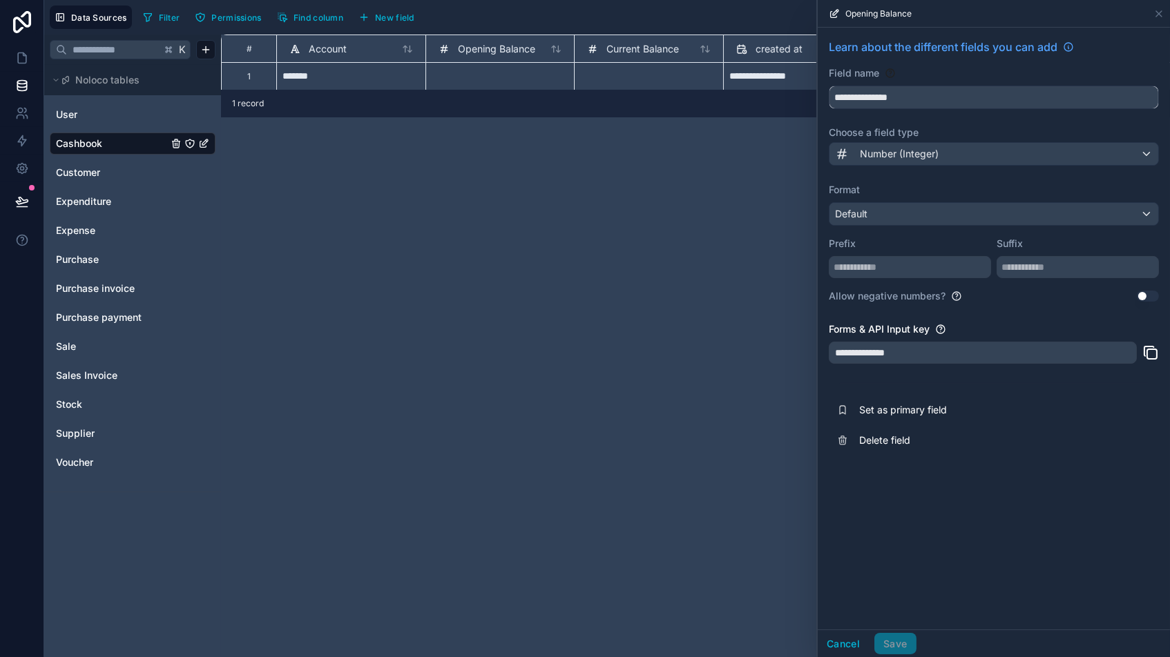
drag, startPoint x: 873, startPoint y: 97, endPoint x: 637, endPoint y: 81, distance: 236.0
click at [638, 81] on div "**********" at bounding box center [606, 328] width 1125 height 657
type input "**********"
click at [893, 559] on button "Save" at bounding box center [894, 644] width 41 height 22
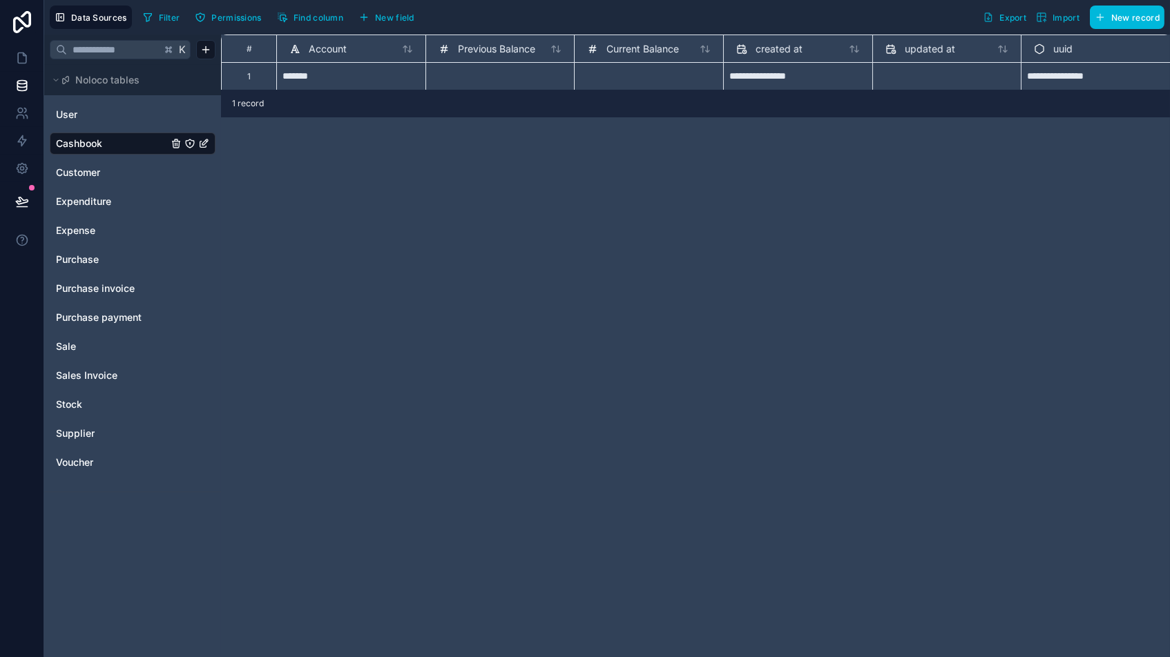
click at [80, 338] on div "Sale" at bounding box center [133, 347] width 166 height 22
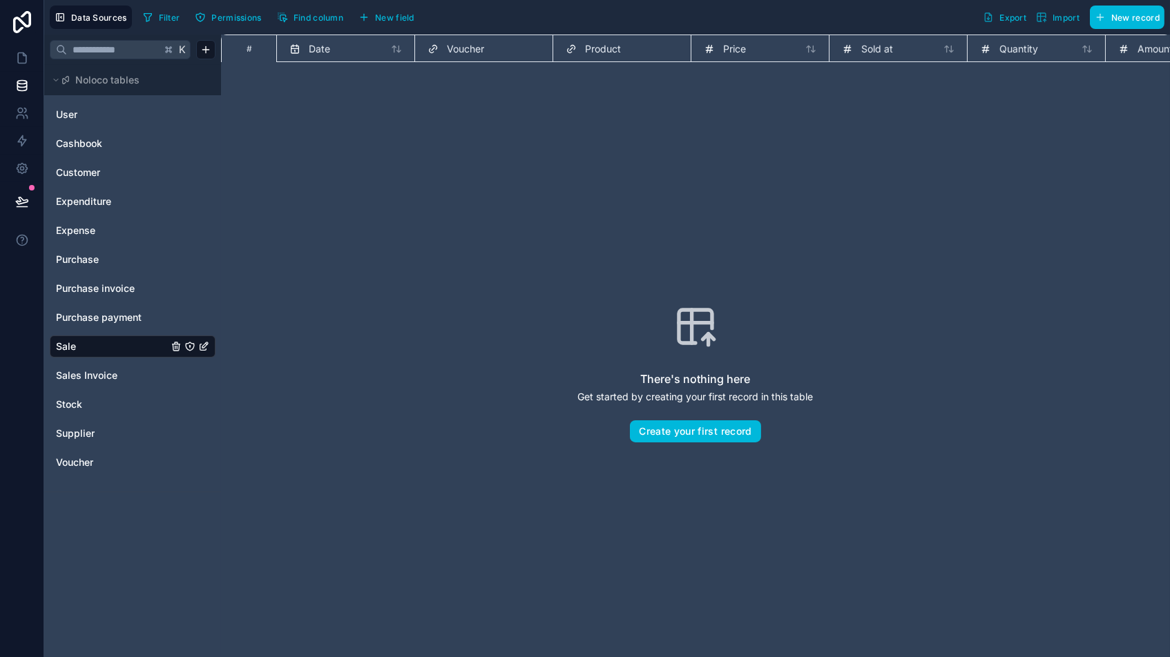
click at [379, 21] on span "New field" at bounding box center [394, 17] width 39 height 10
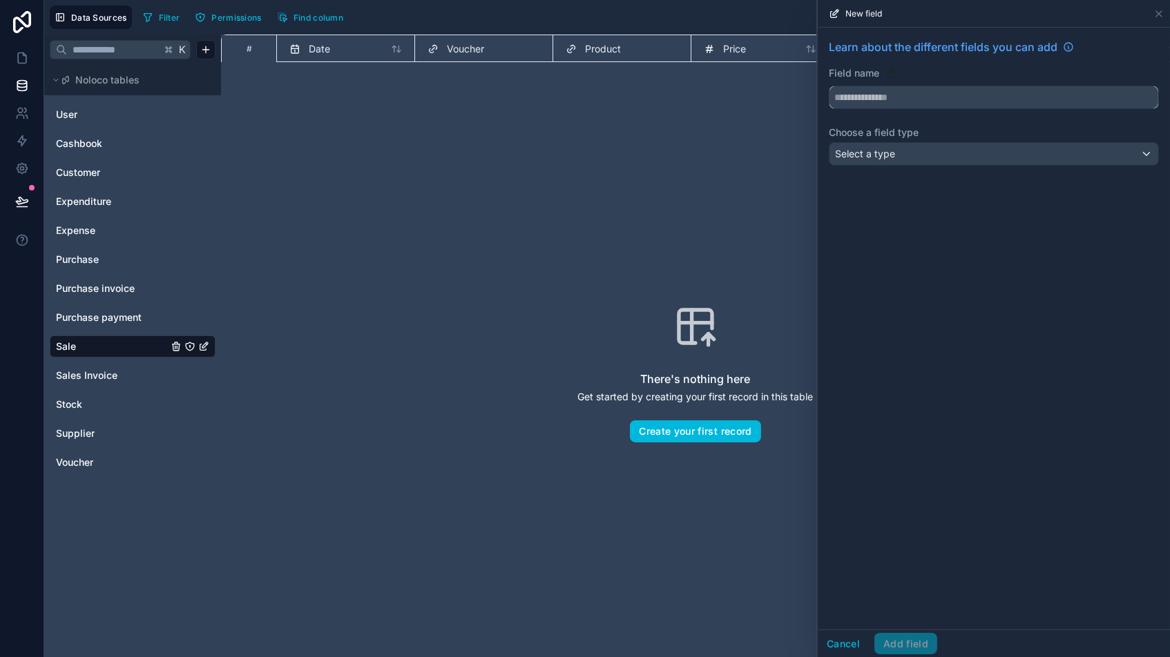
click at [846, 100] on input "text" at bounding box center [993, 97] width 329 height 22
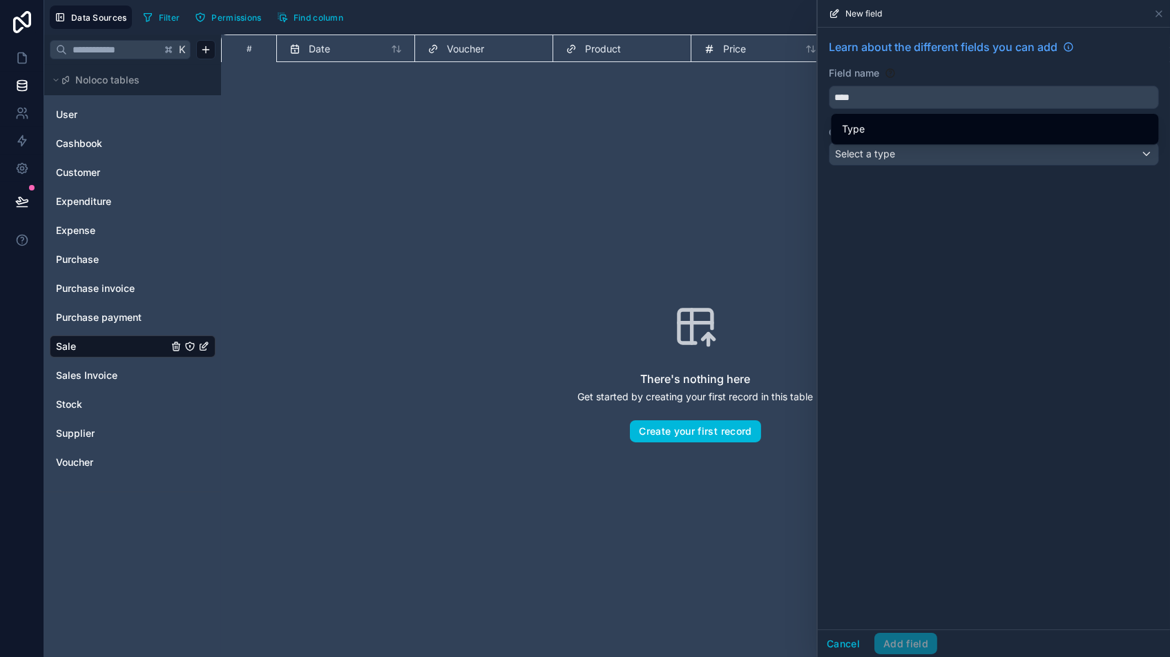
drag, startPoint x: 851, startPoint y: 126, endPoint x: 857, endPoint y: 135, distance: 10.9
click at [851, 125] on span "Type" at bounding box center [853, 129] width 23 height 17
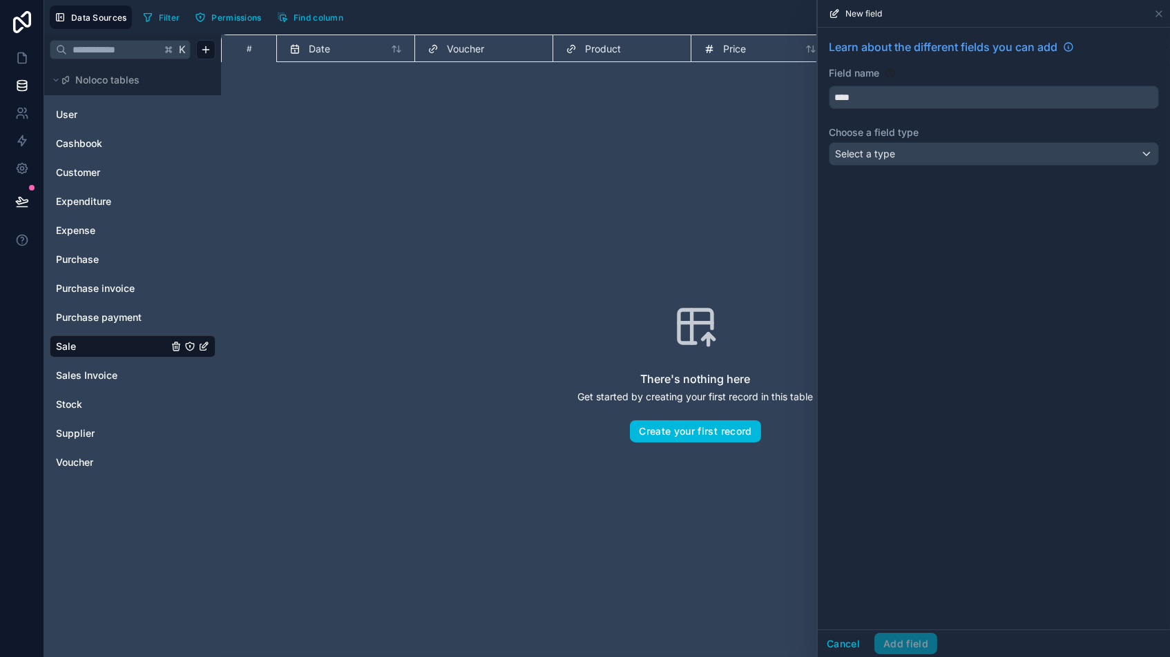
click at [854, 159] on span "Select a type" at bounding box center [865, 154] width 60 height 12
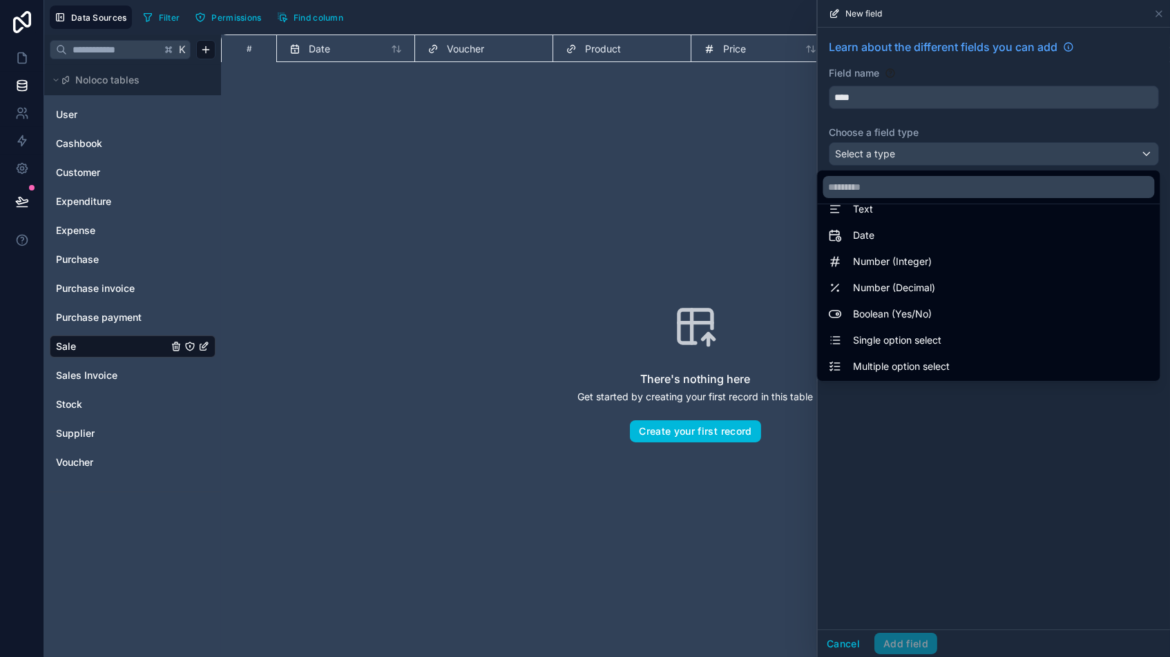
scroll to position [28, 0]
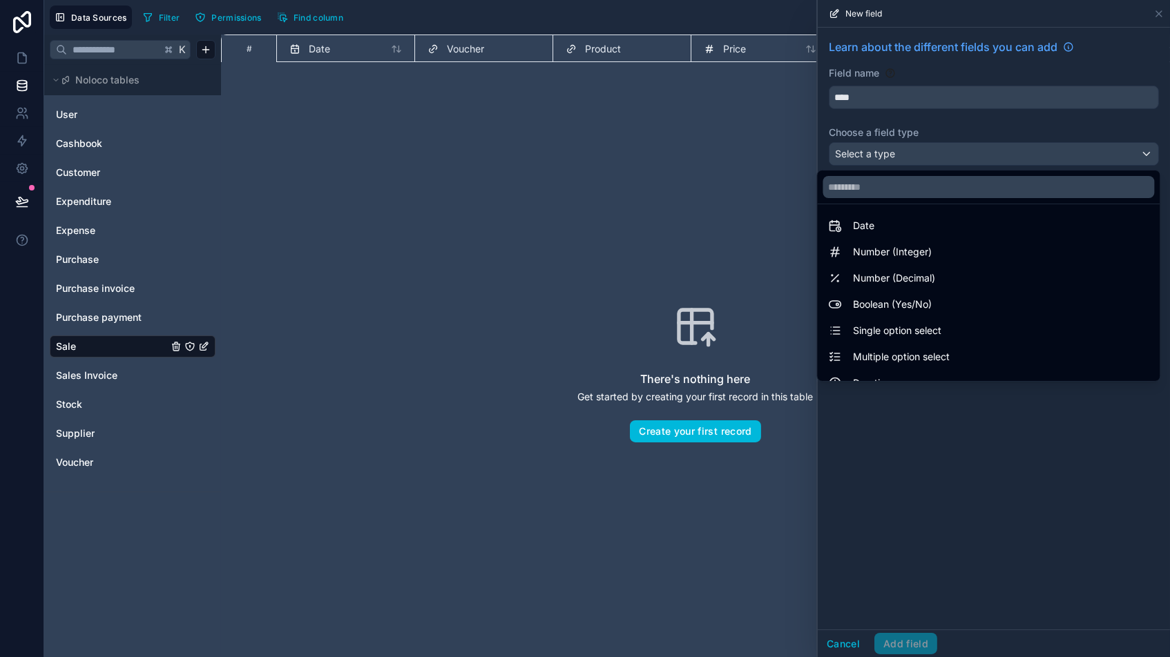
click at [896, 337] on span "Single option select" at bounding box center [897, 330] width 88 height 17
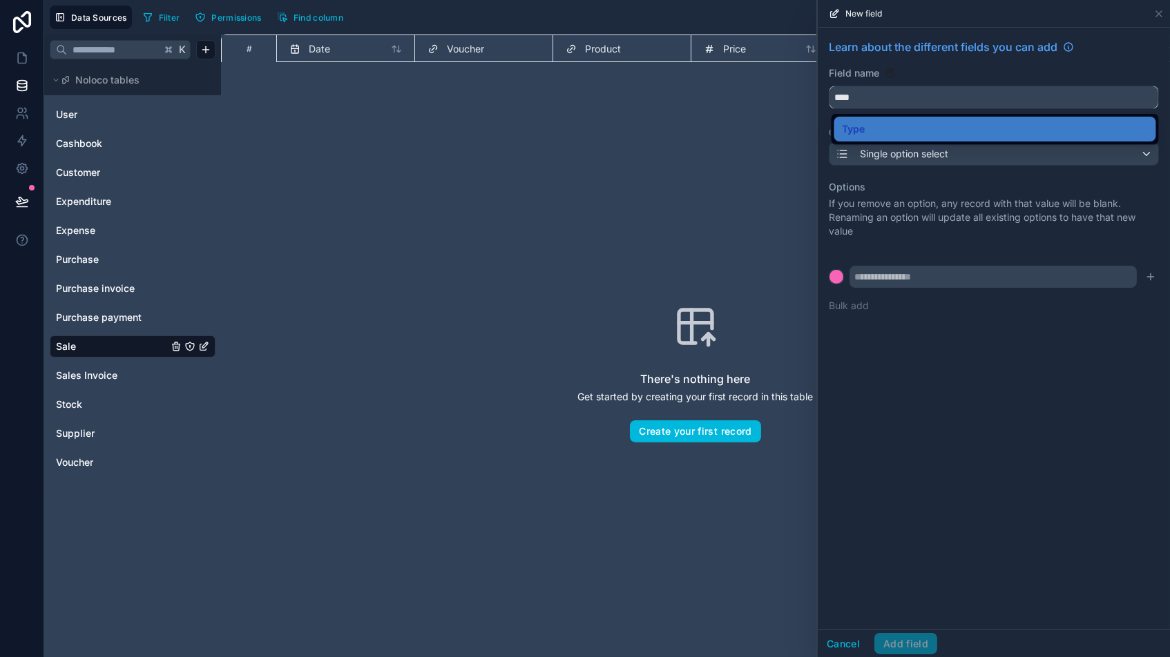
drag, startPoint x: 876, startPoint y: 101, endPoint x: 820, endPoint y: 95, distance: 56.3
click at [822, 95] on div "Learn about the different fields you can add Field name **** Choose a field typ…" at bounding box center [993, 180] width 352 height 304
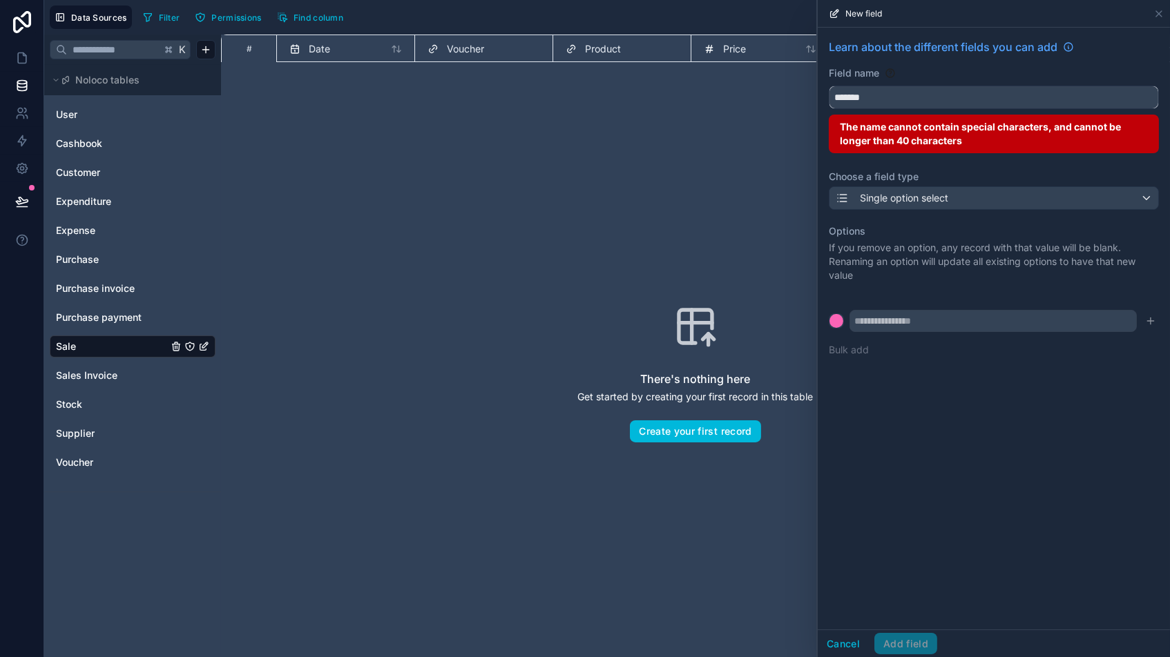
click at [994, 97] on button "******" at bounding box center [993, 97] width 330 height 23
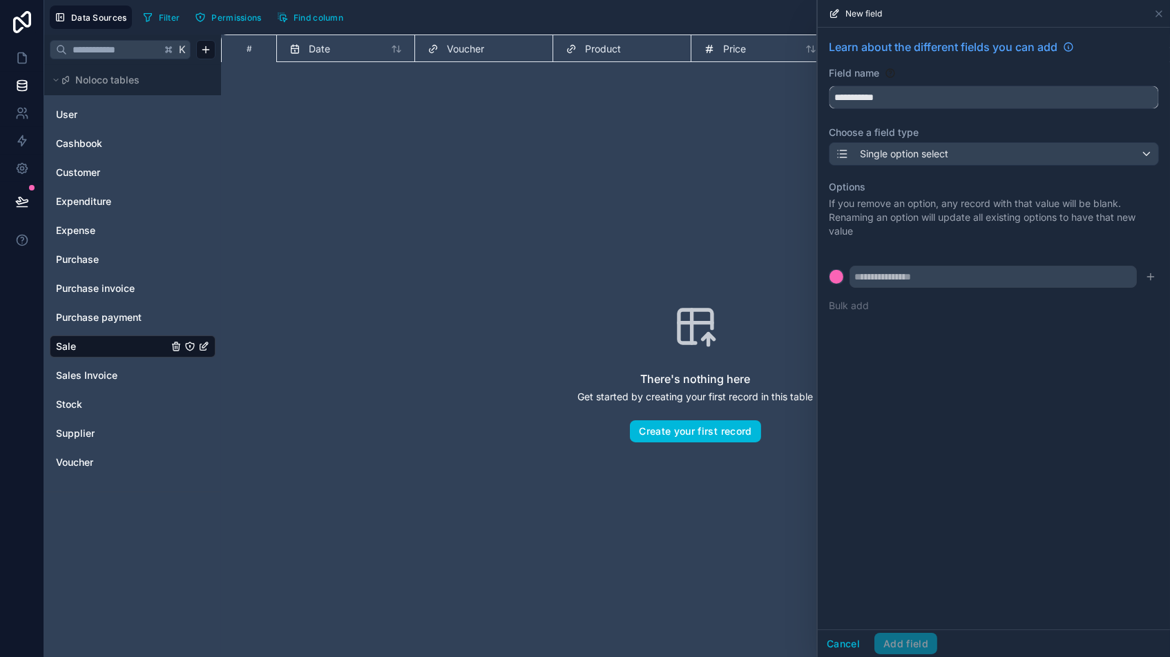
type input "**********"
click at [928, 151] on span "Single option select" at bounding box center [904, 154] width 88 height 14
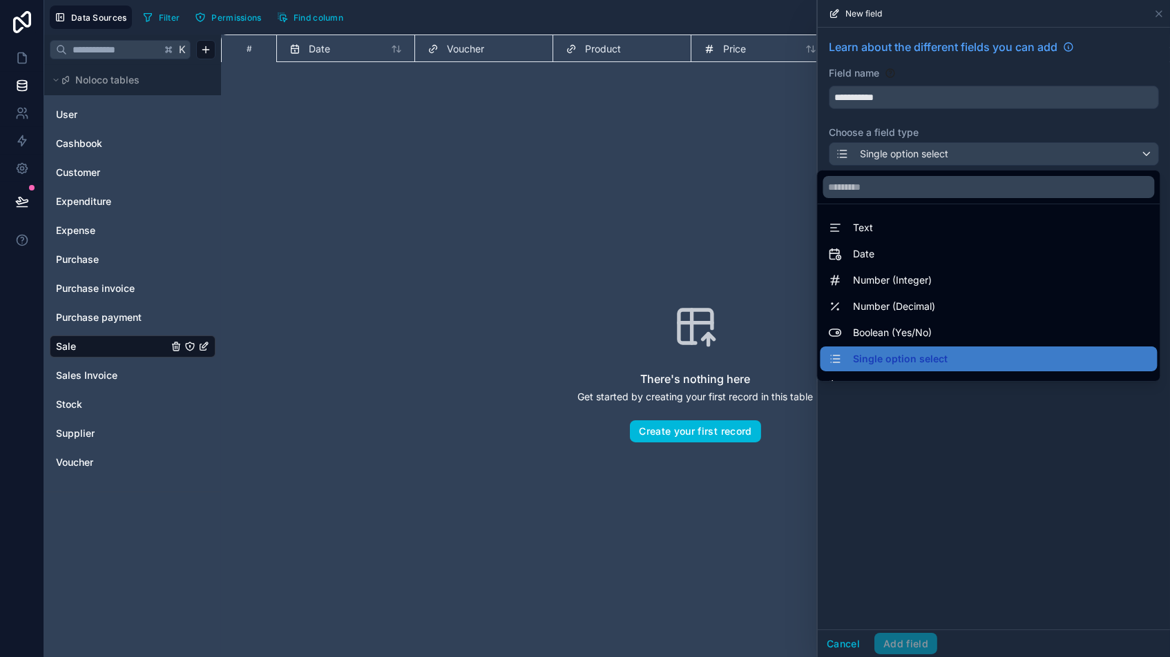
click at [887, 332] on span "Boolean (Yes/No)" at bounding box center [892, 332] width 79 height 17
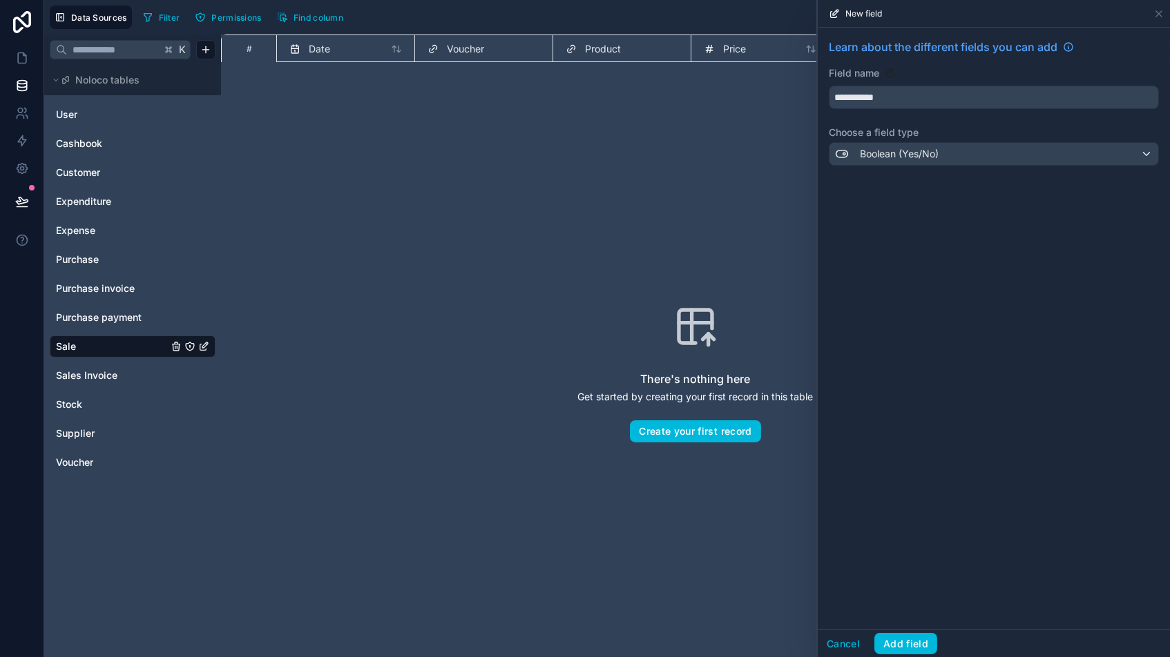
click at [894, 559] on button "Add field" at bounding box center [905, 644] width 63 height 22
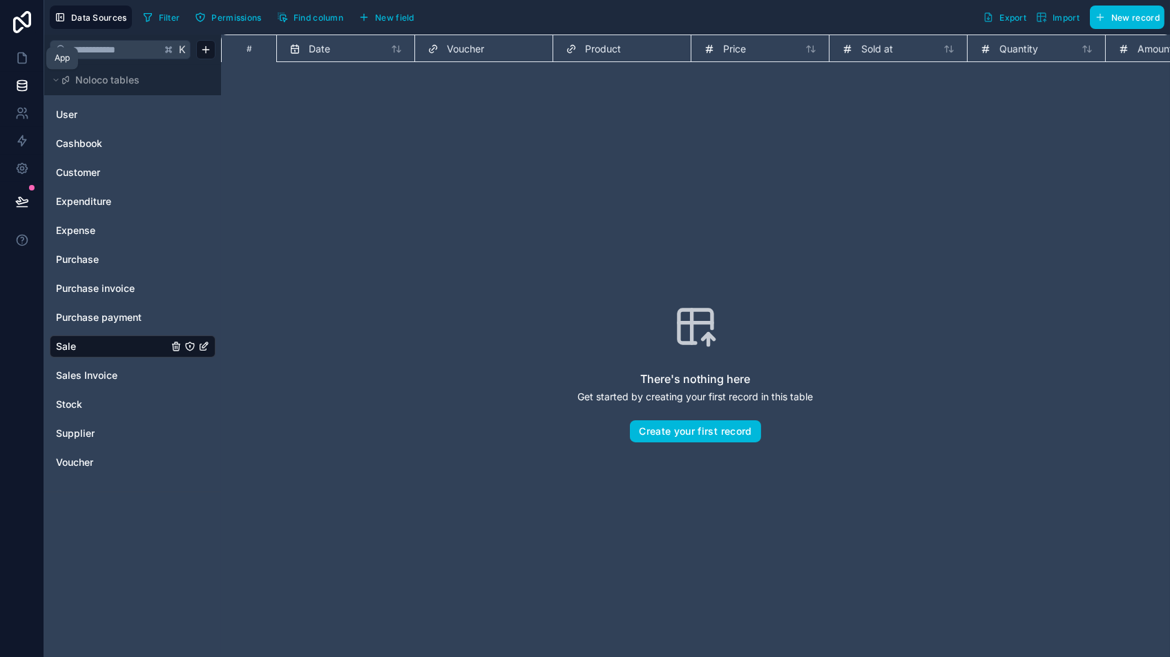
click at [21, 59] on icon at bounding box center [22, 58] width 14 height 14
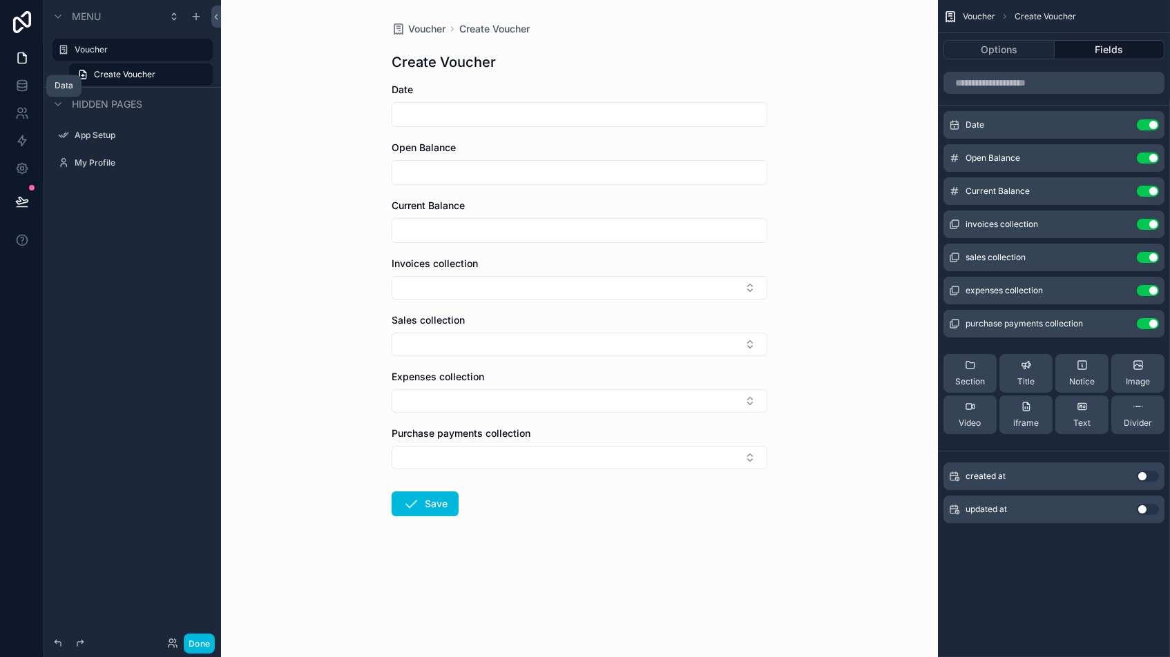
click at [20, 86] on icon at bounding box center [22, 86] width 14 height 14
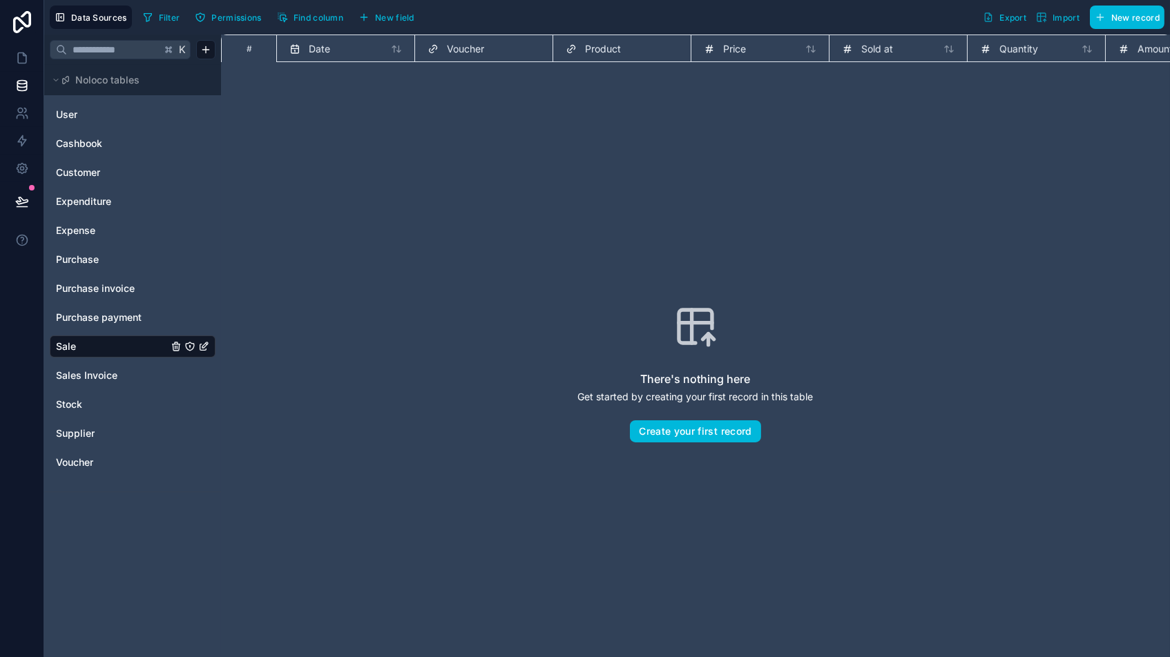
click at [88, 463] on span "Voucher" at bounding box center [74, 463] width 37 height 14
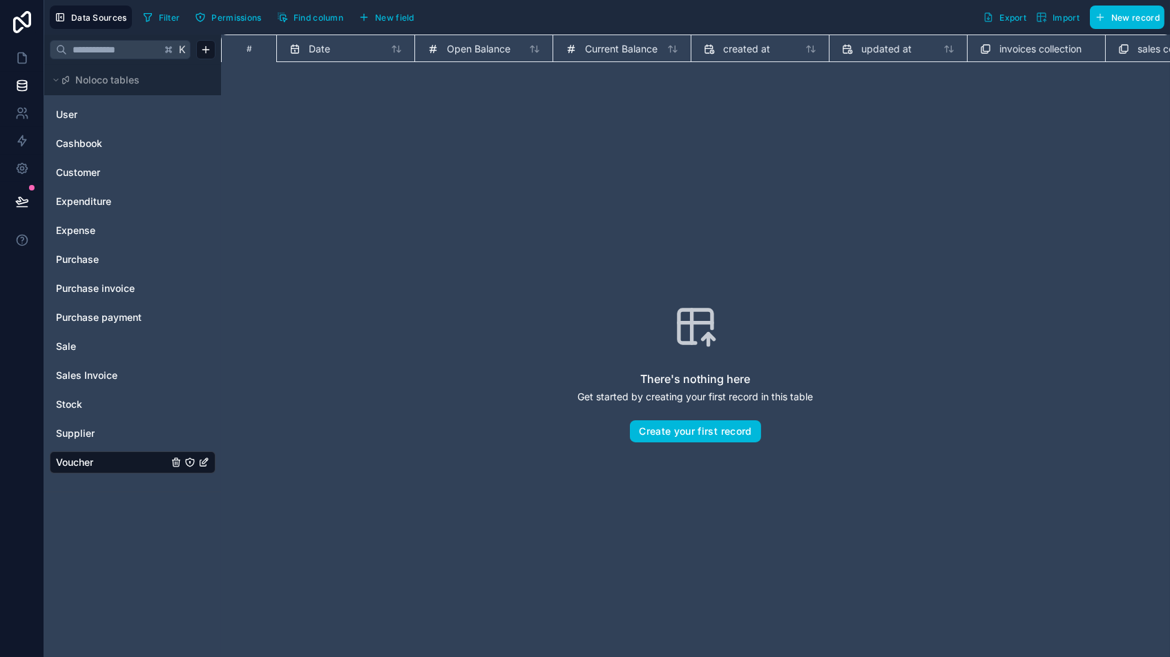
click at [369, 19] on icon "button" at bounding box center [363, 17] width 11 height 11
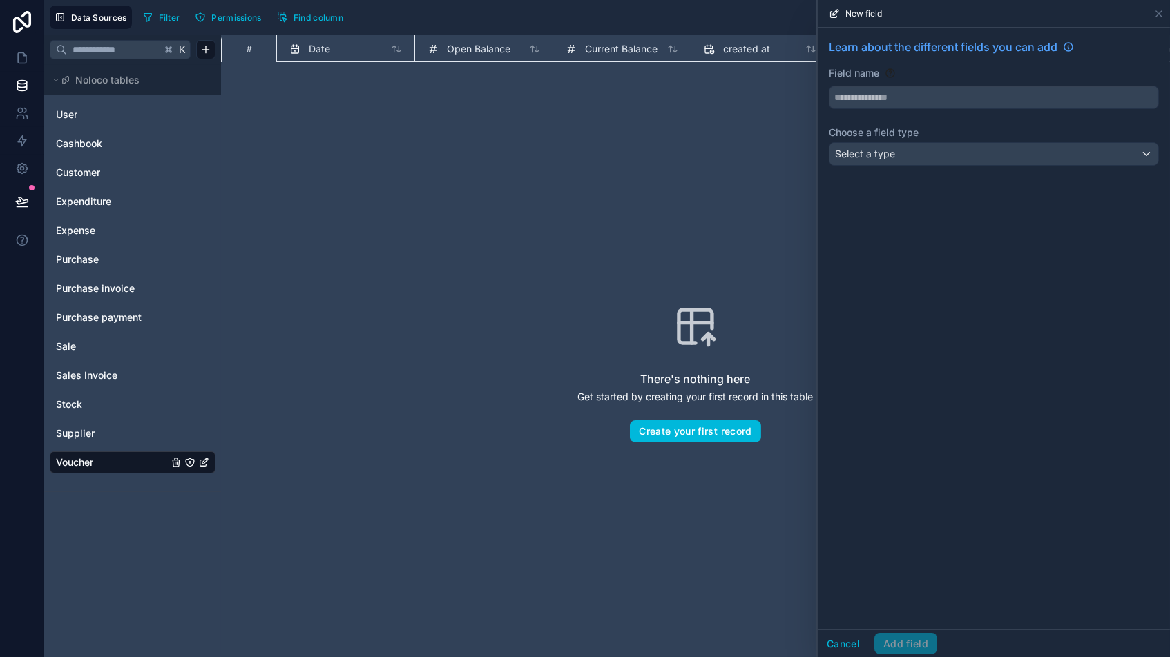
click at [614, 52] on span "Current Balance" at bounding box center [621, 49] width 72 height 14
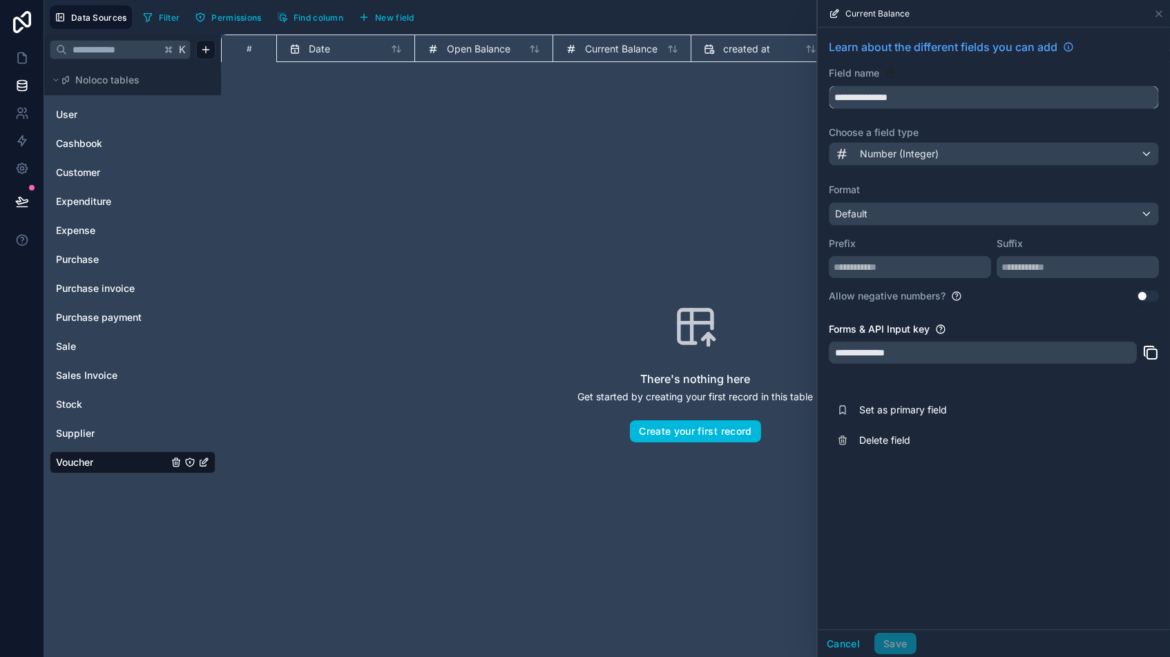
drag, startPoint x: 871, startPoint y: 98, endPoint x: 690, endPoint y: 84, distance: 181.4
click at [690, 84] on div "**********" at bounding box center [606, 328] width 1125 height 657
click at [994, 97] on button "**********" at bounding box center [993, 97] width 330 height 23
type input "**********"
drag, startPoint x: 892, startPoint y: 643, endPoint x: 899, endPoint y: 643, distance: 6.9
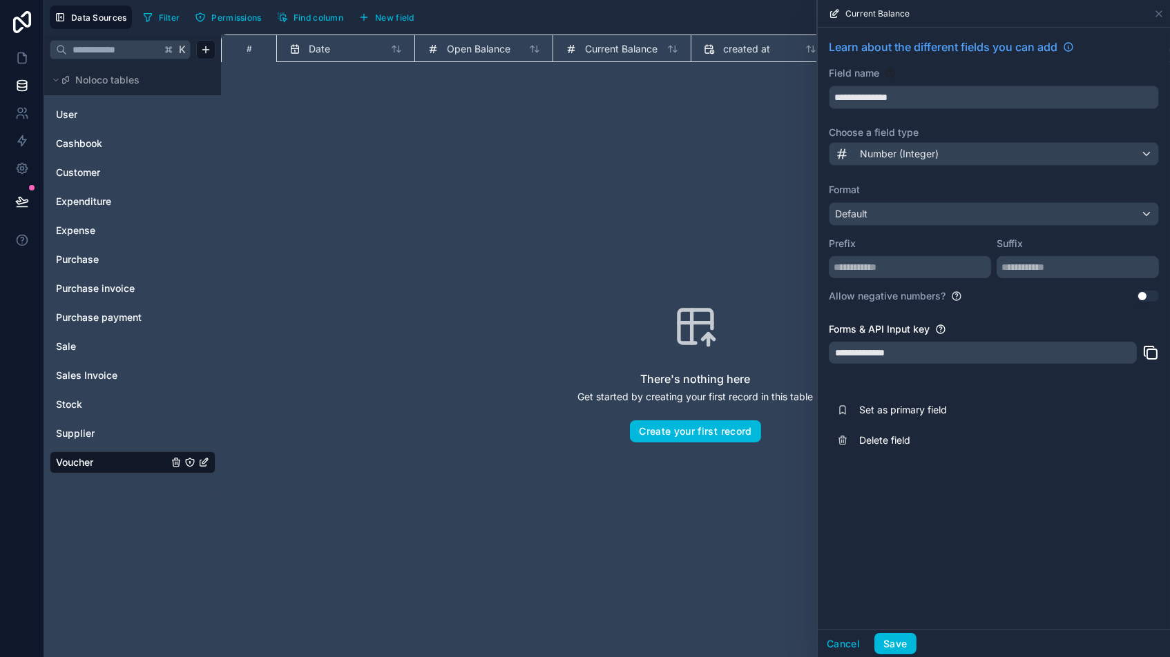
click at [892, 559] on button "Save" at bounding box center [894, 644] width 41 height 22
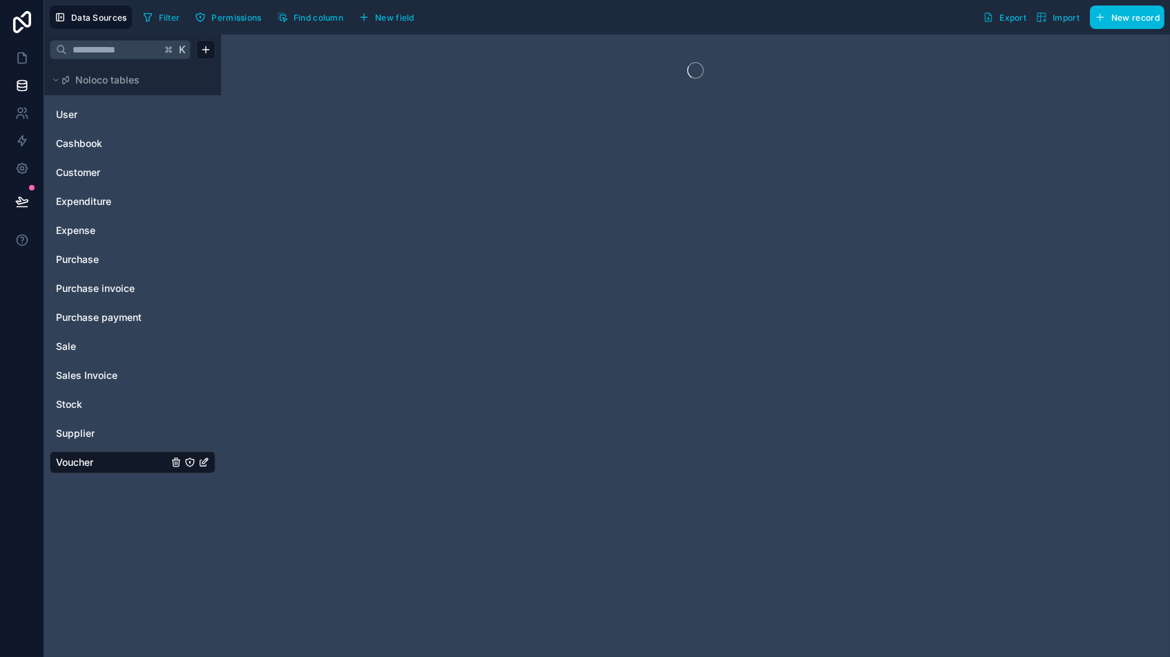
click at [387, 15] on span "New field" at bounding box center [394, 17] width 39 height 10
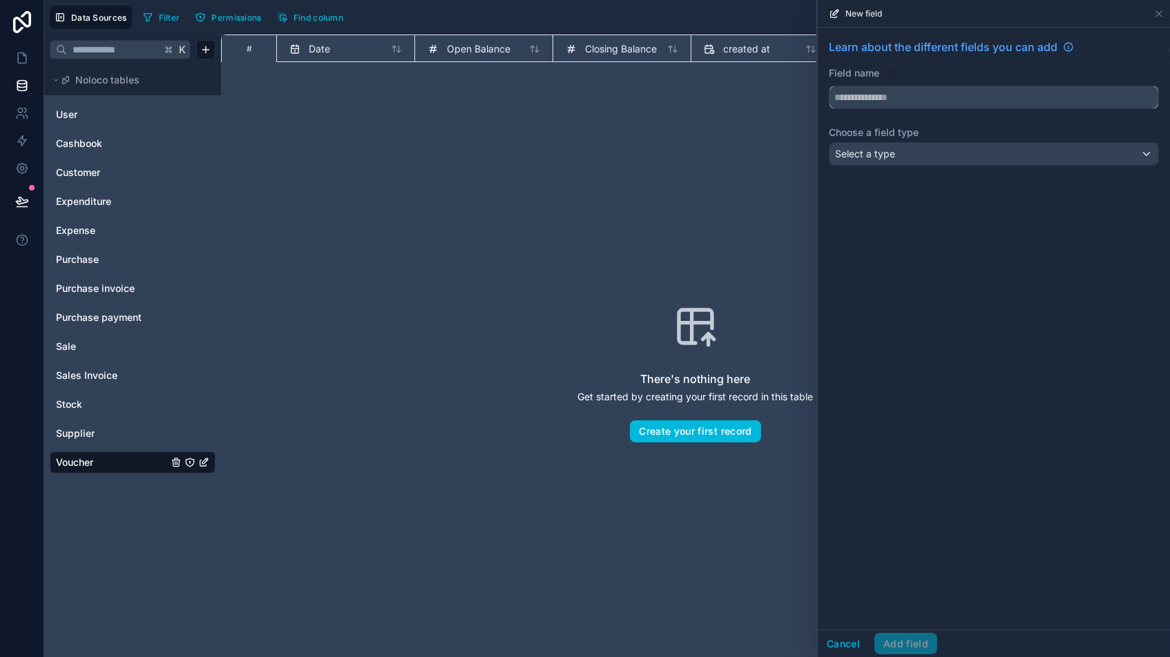
click at [907, 104] on input "text" at bounding box center [993, 97] width 329 height 22
click at [917, 151] on div "Select a type" at bounding box center [993, 154] width 329 height 22
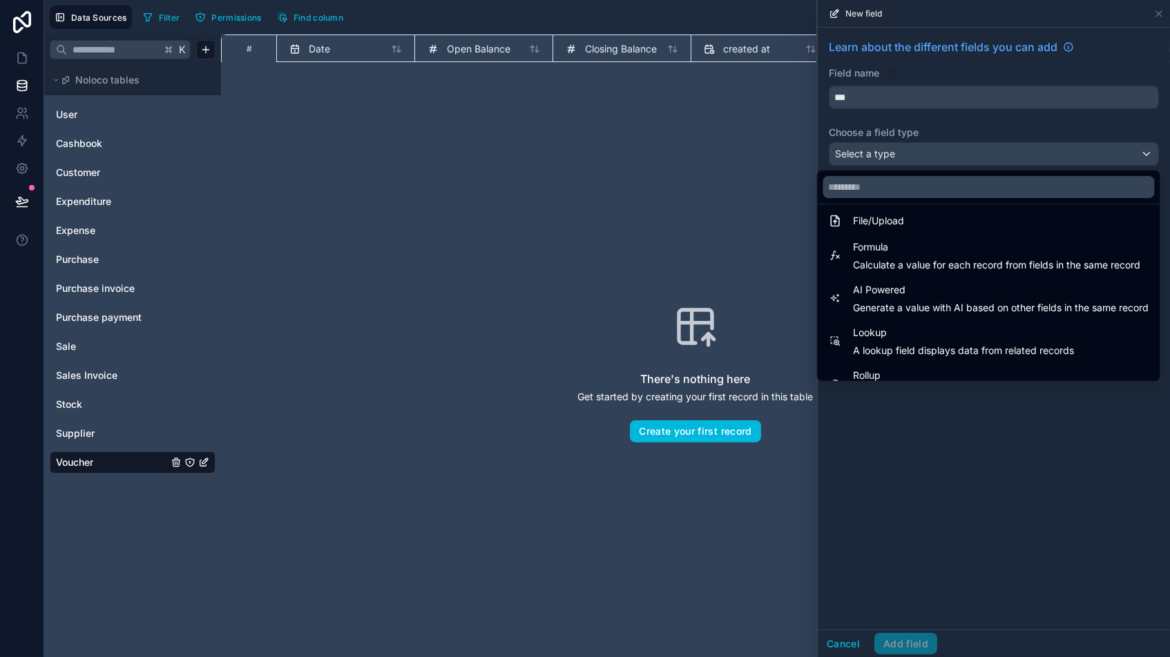
scroll to position [353, 0]
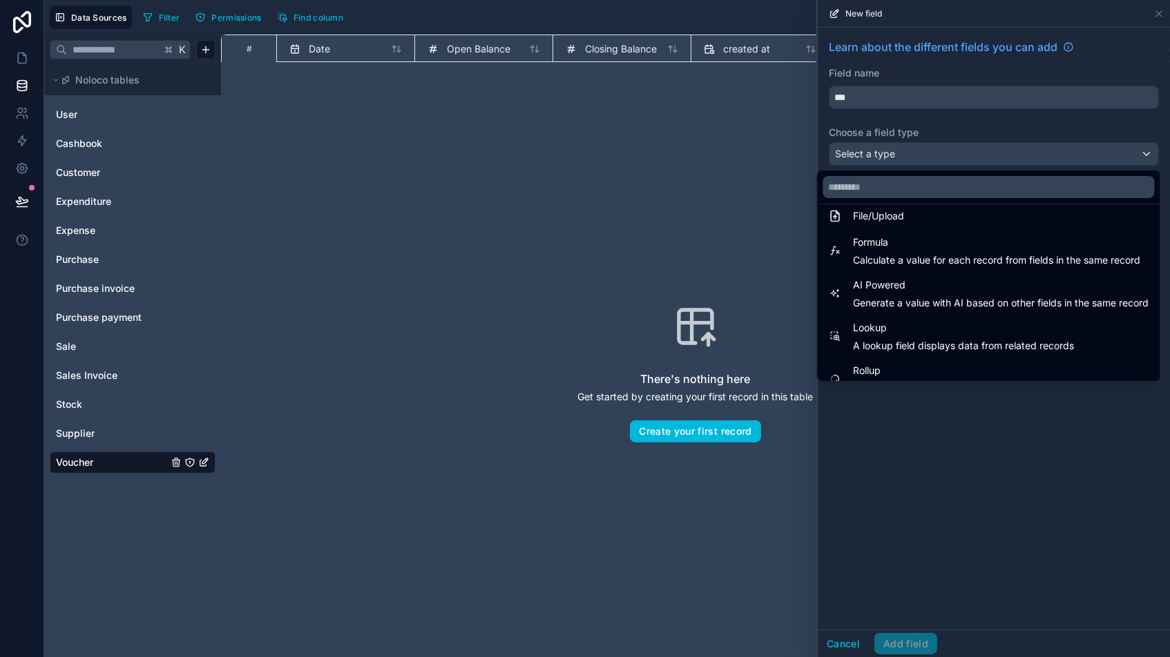
click at [868, 253] on span "Calculate a value for each record from fields in the same record" at bounding box center [996, 260] width 287 height 14
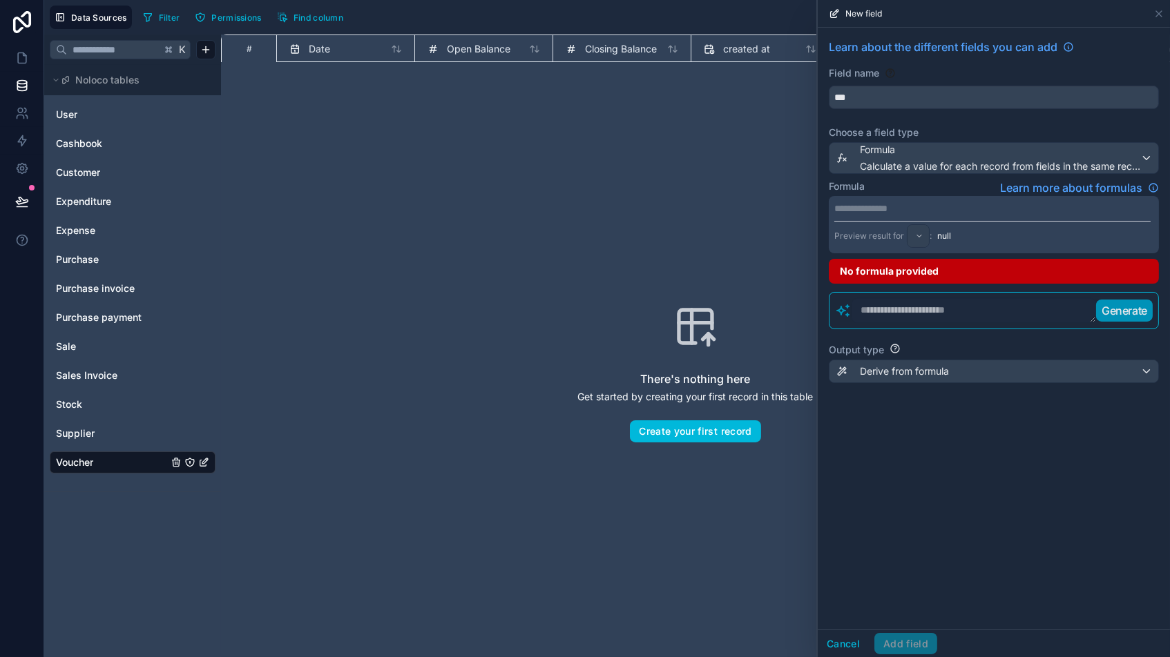
click at [895, 202] on p "**********" at bounding box center [992, 209] width 316 height 14
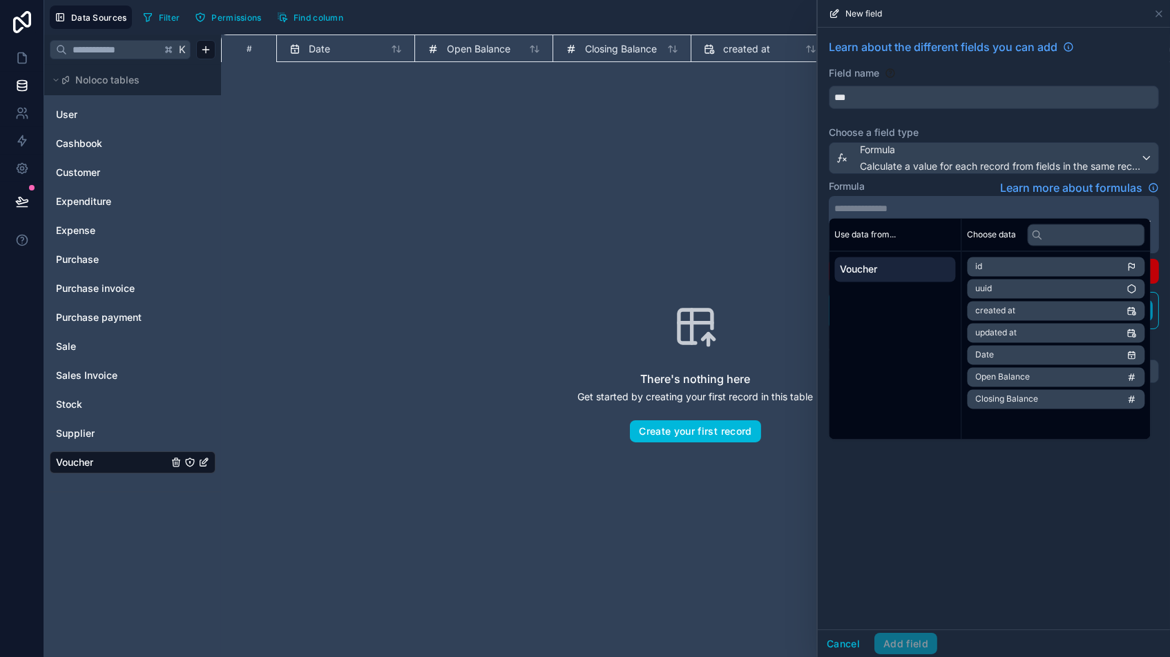
scroll to position [0, 0]
click at [694, 208] on div "There's nothing here Get started by creating your first record in this table Cr…" at bounding box center [695, 373] width 860 height 534
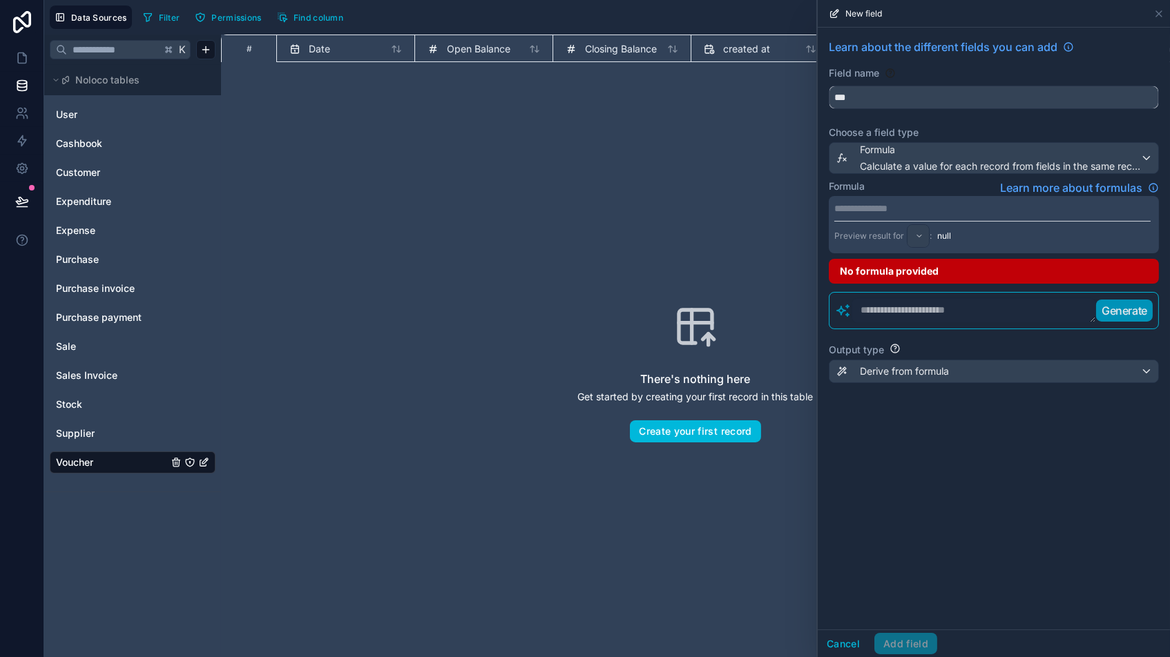
drag, startPoint x: 871, startPoint y: 90, endPoint x: 991, endPoint y: 129, distance: 125.5
click at [991, 128] on div "**********" at bounding box center [993, 219] width 352 height 383
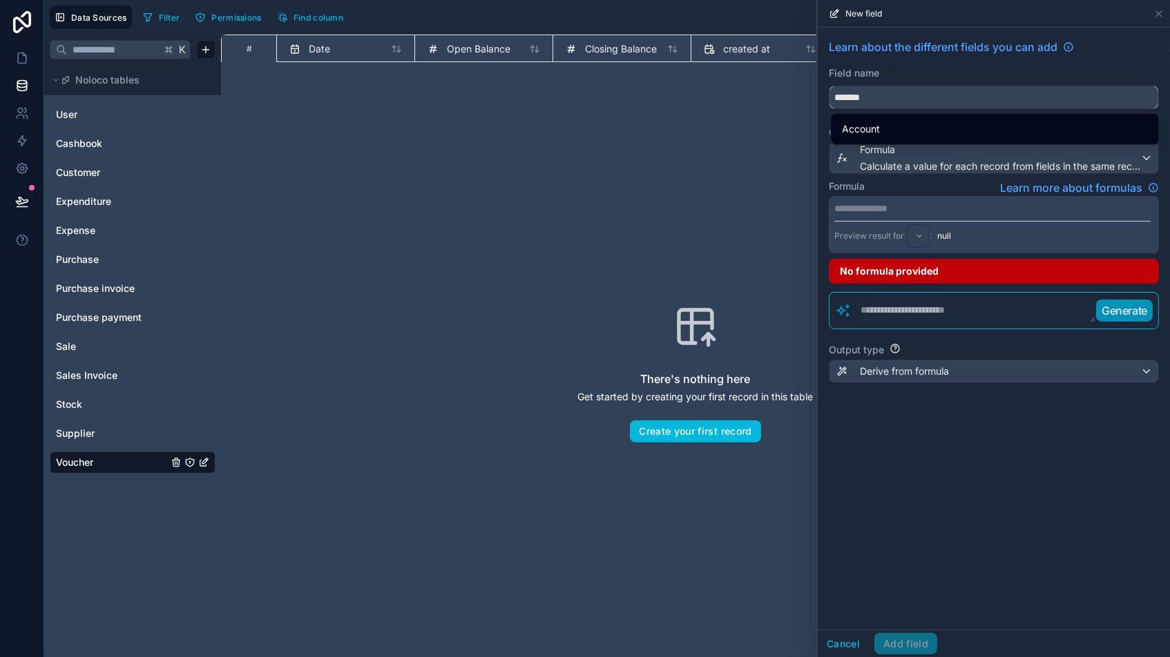
type input "*******"
click at [994, 68] on div "Field name" at bounding box center [993, 73] width 330 height 14
drag, startPoint x: 873, startPoint y: 126, endPoint x: 890, endPoint y: 130, distance: 17.3
click at [873, 126] on span "Account" at bounding box center [861, 129] width 38 height 17
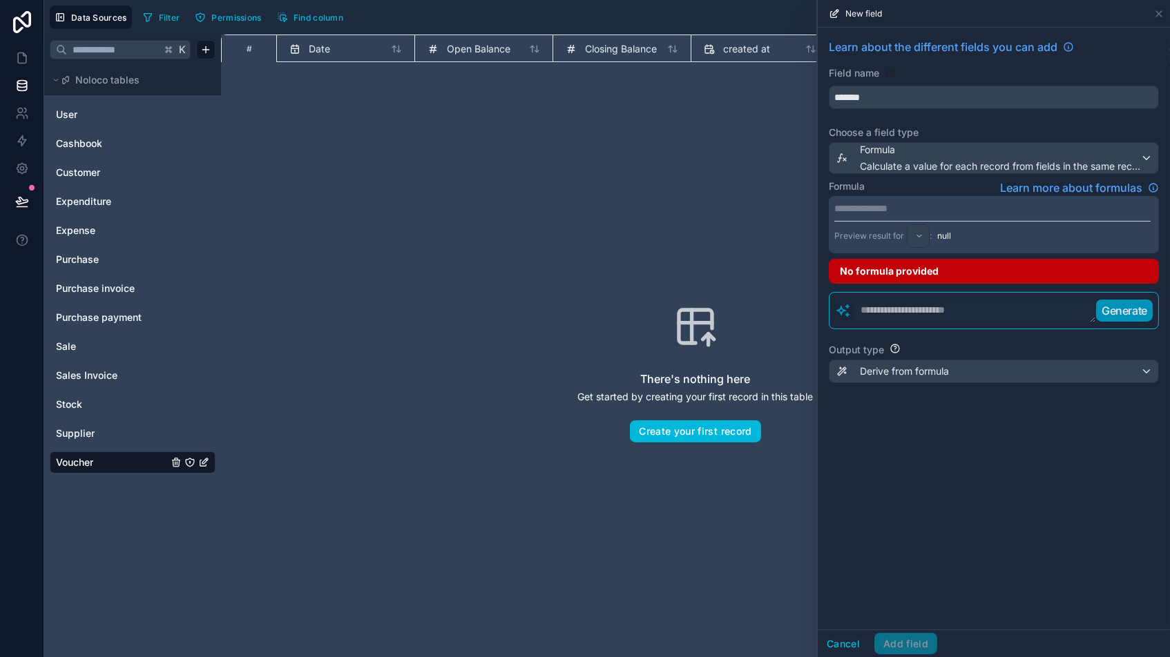
click at [947, 157] on div "Formula Calculate a value for each record from fields in the same record" at bounding box center [1000, 158] width 280 height 30
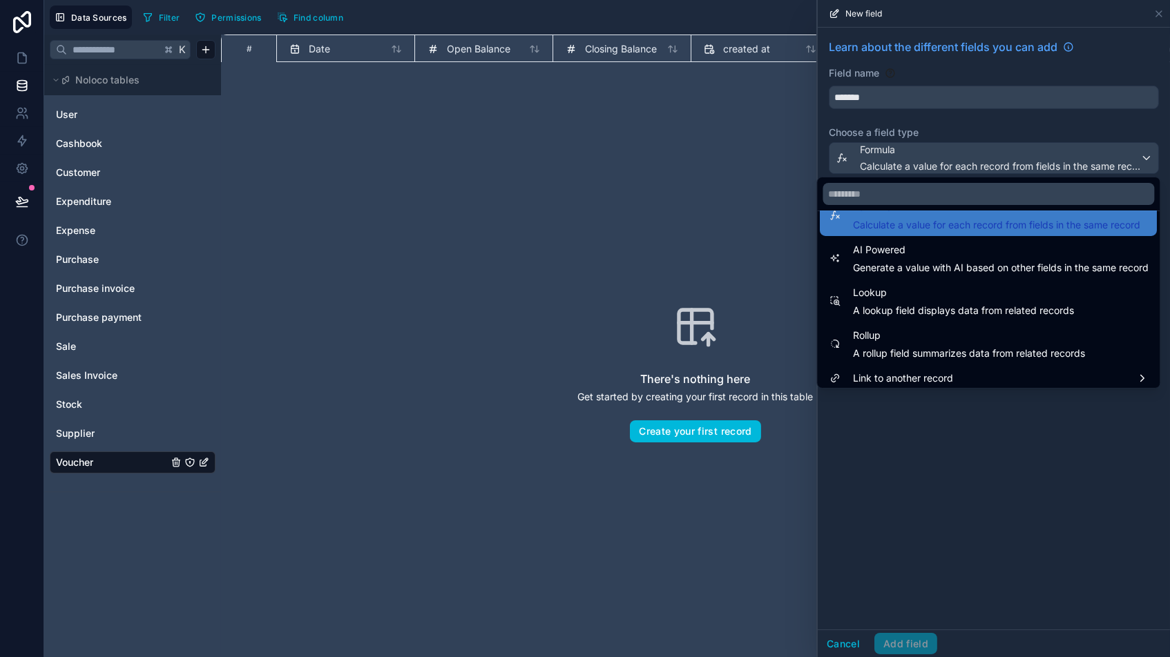
scroll to position [394, 0]
drag, startPoint x: 906, startPoint y: 372, endPoint x: 954, endPoint y: 376, distance: 48.5
click at [905, 372] on span "Link to another record" at bounding box center [903, 379] width 100 height 17
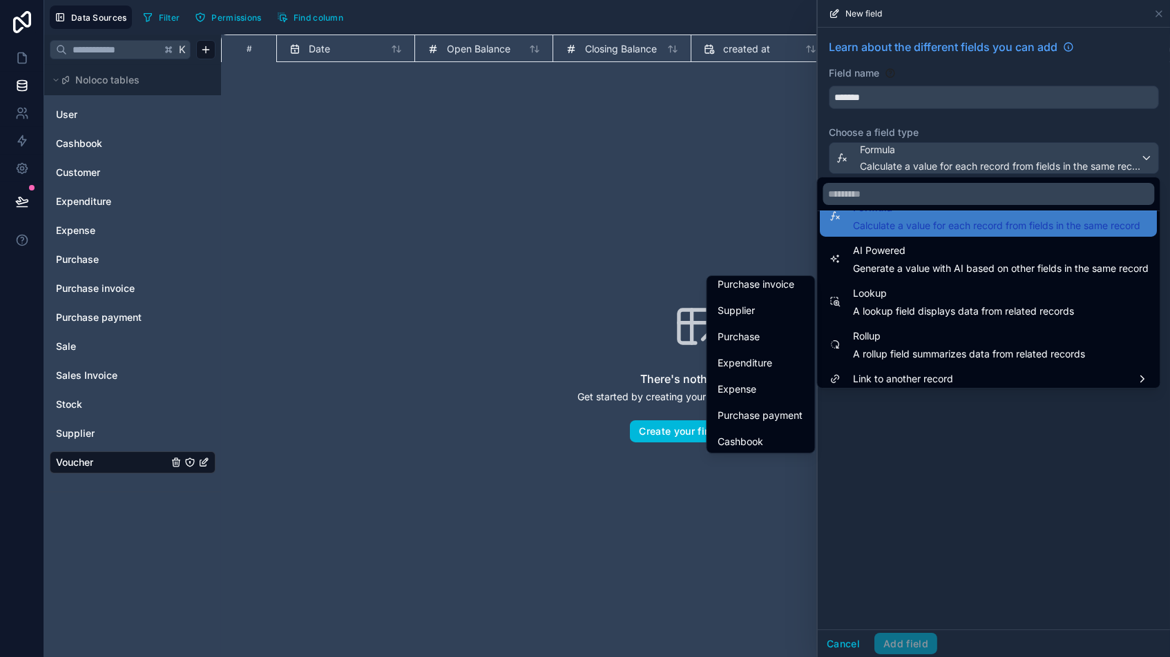
scroll to position [184, 0]
click at [750, 435] on span "Cashbook" at bounding box center [741, 442] width 46 height 17
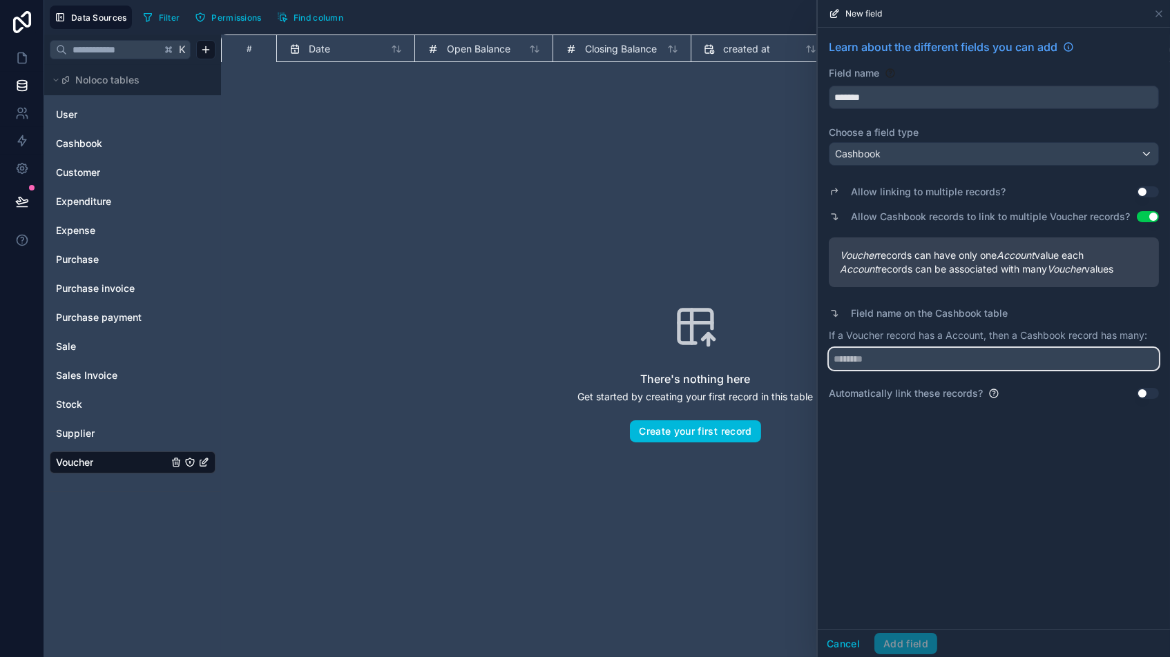
click at [891, 365] on input "text" at bounding box center [993, 359] width 330 height 22
type input "********"
drag, startPoint x: 907, startPoint y: 645, endPoint x: 1138, endPoint y: 657, distance: 231.6
click at [908, 559] on button "Add field" at bounding box center [905, 644] width 63 height 22
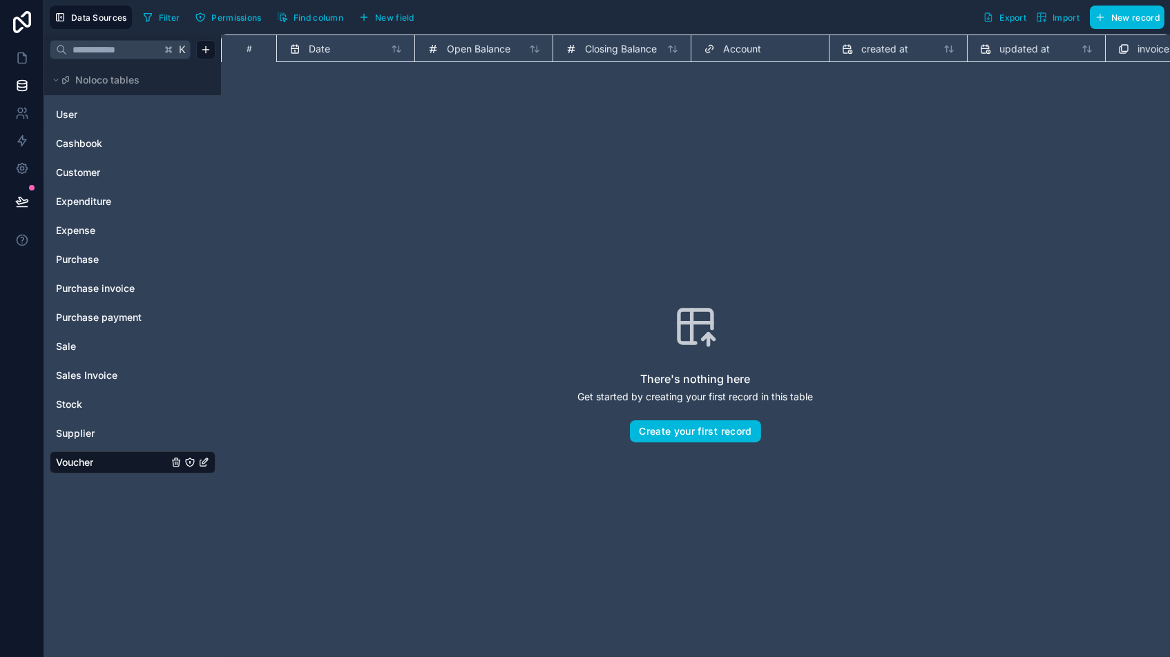
click at [378, 12] on span "New field" at bounding box center [394, 17] width 39 height 10
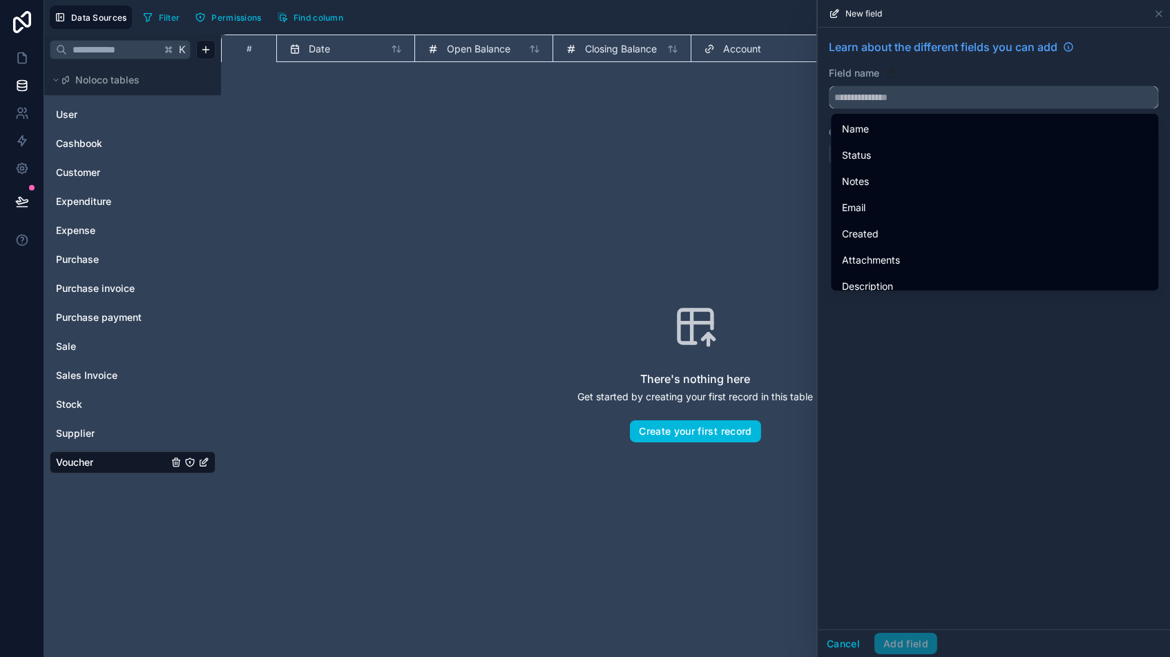
click at [881, 96] on input "text" at bounding box center [993, 97] width 329 height 22
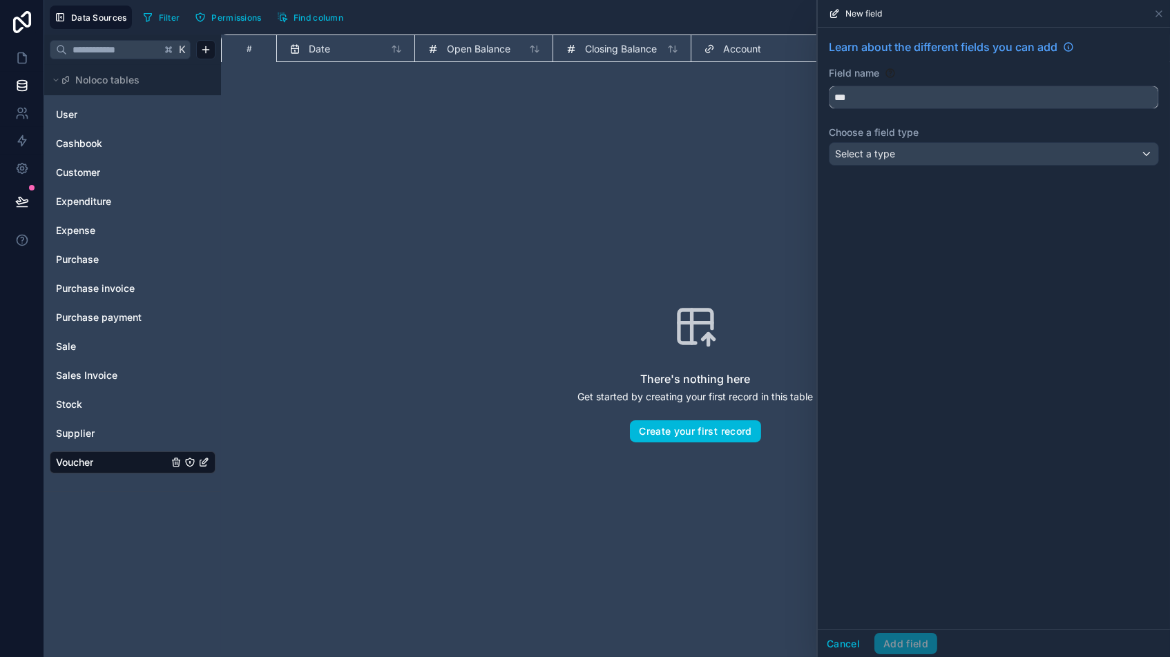
type input "***"
click at [892, 160] on div "Select a type" at bounding box center [993, 154] width 329 height 22
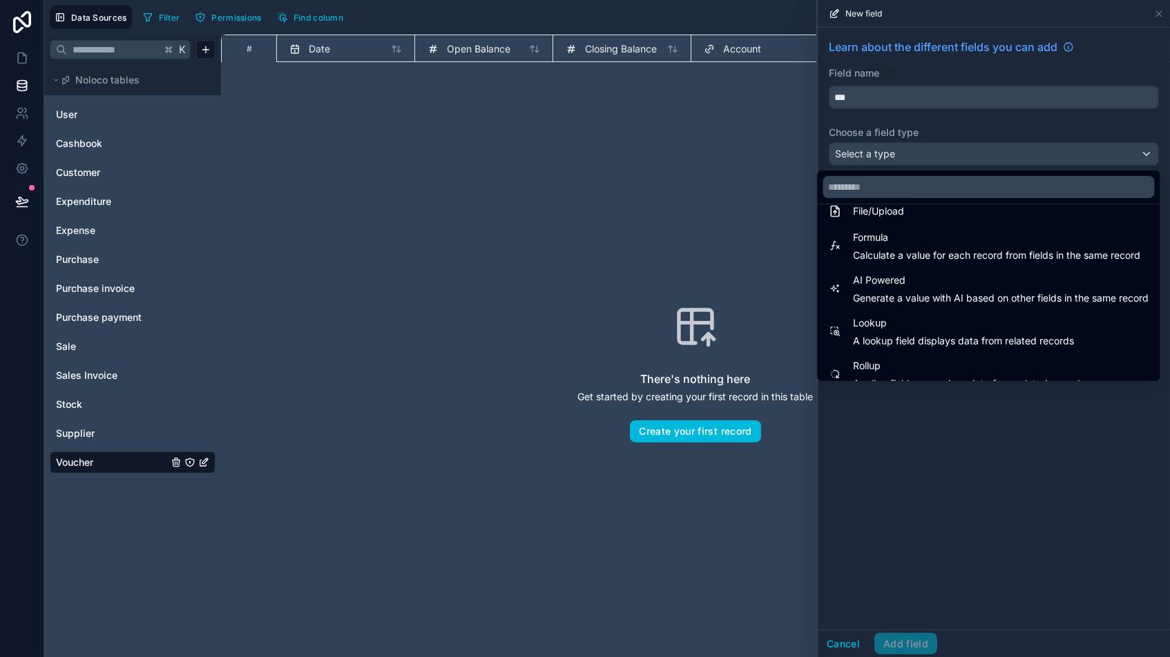
scroll to position [355, 0]
click at [866, 257] on span "Calculate a value for each record from fields in the same record" at bounding box center [996, 258] width 287 height 14
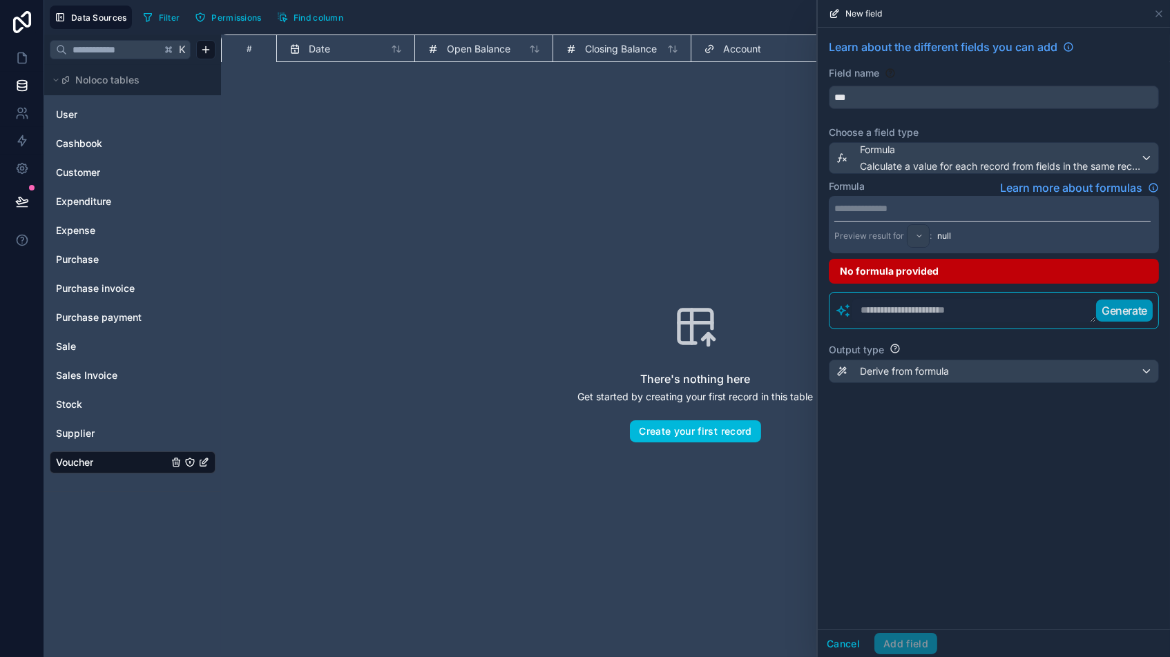
click at [878, 312] on textarea at bounding box center [973, 310] width 244 height 25
click at [994, 306] on p "Generate" at bounding box center [1124, 310] width 46 height 17
click at [976, 307] on textarea "**********" at bounding box center [973, 310] width 244 height 25
click at [994, 307] on p "Generate" at bounding box center [1124, 310] width 46 height 17
click at [886, 306] on textarea "**********" at bounding box center [973, 310] width 244 height 25
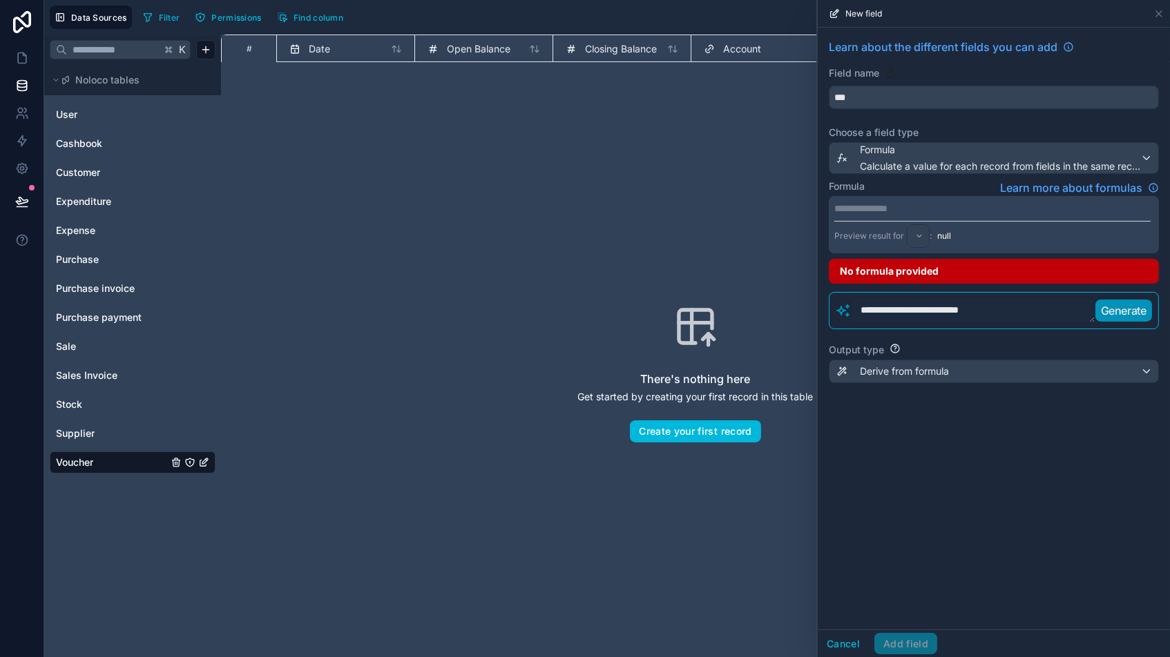
click at [994, 311] on p "Generate" at bounding box center [1124, 310] width 46 height 17
drag, startPoint x: 921, startPoint y: 306, endPoint x: 747, endPoint y: 296, distance: 174.3
click at [748, 296] on div "**********" at bounding box center [606, 328] width 1125 height 657
click at [994, 312] on p "Generate" at bounding box center [1124, 310] width 46 height 17
drag, startPoint x: 880, startPoint y: 307, endPoint x: 803, endPoint y: 298, distance: 77.2
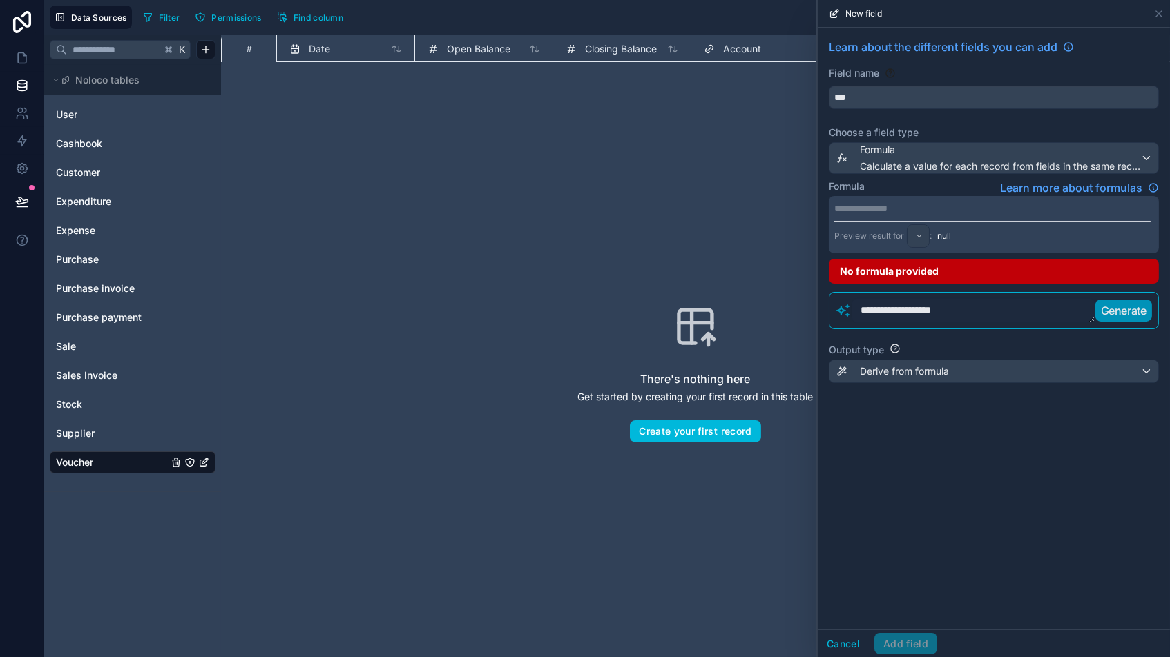
click at [803, 298] on div "**********" at bounding box center [606, 328] width 1125 height 657
type textarea "**********"
click at [994, 307] on p "Generate" at bounding box center [1124, 310] width 46 height 17
click at [994, 306] on p "Generate" at bounding box center [1124, 310] width 46 height 17
click at [901, 210] on p "**********" at bounding box center [992, 209] width 316 height 14
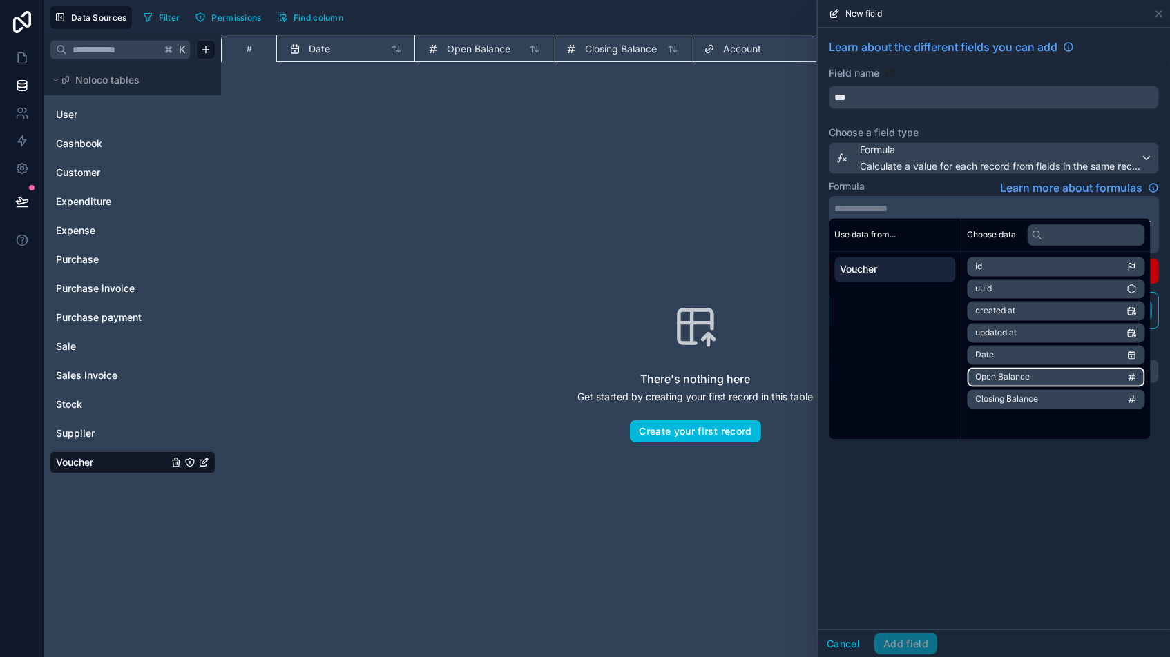
scroll to position [0, 0]
click at [994, 523] on div "**********" at bounding box center [993, 329] width 352 height 602
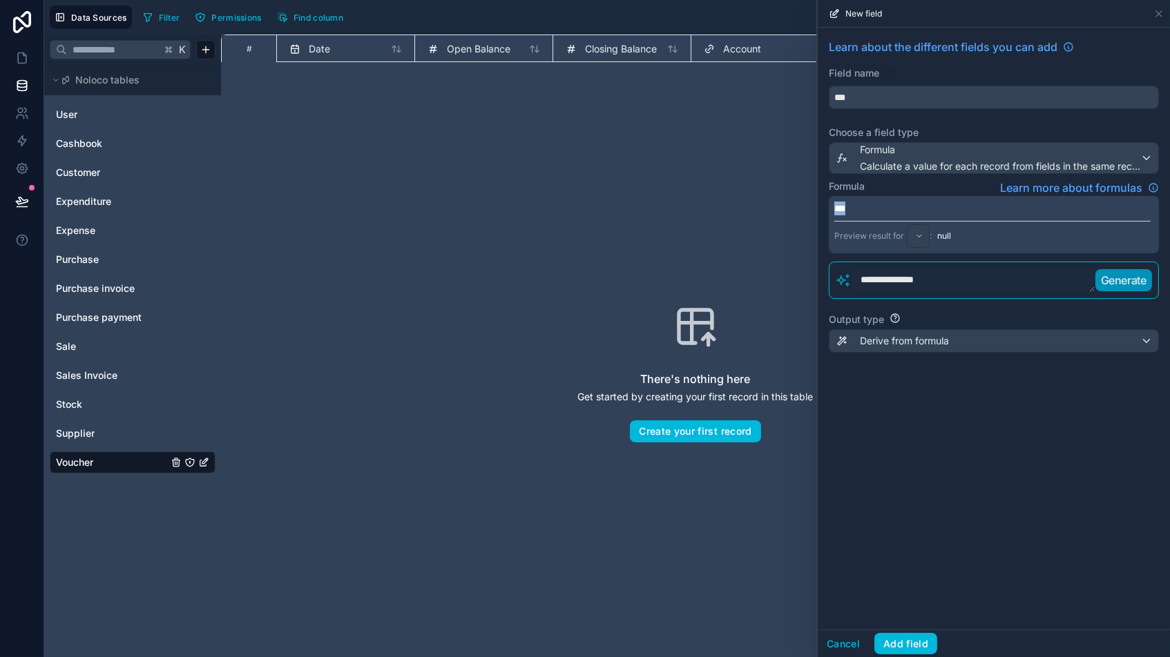
drag, startPoint x: 864, startPoint y: 209, endPoint x: 759, endPoint y: 200, distance: 106.0
click at [760, 200] on div "**********" at bounding box center [606, 328] width 1125 height 657
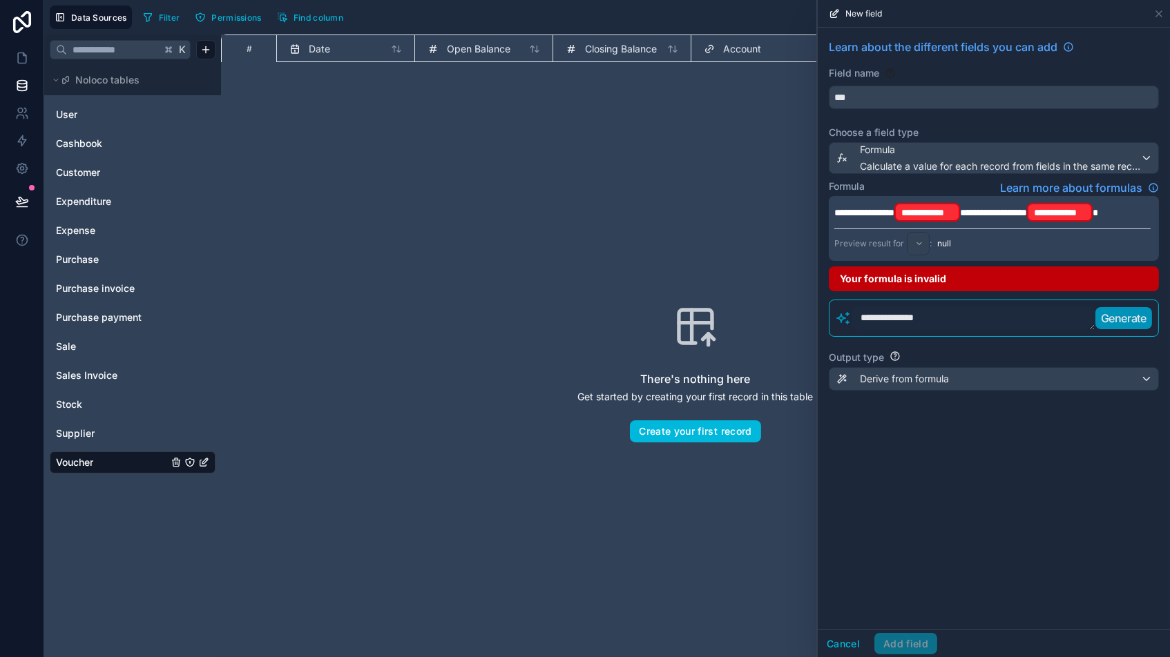
click at [994, 208] on span "**********" at bounding box center [993, 213] width 67 height 10
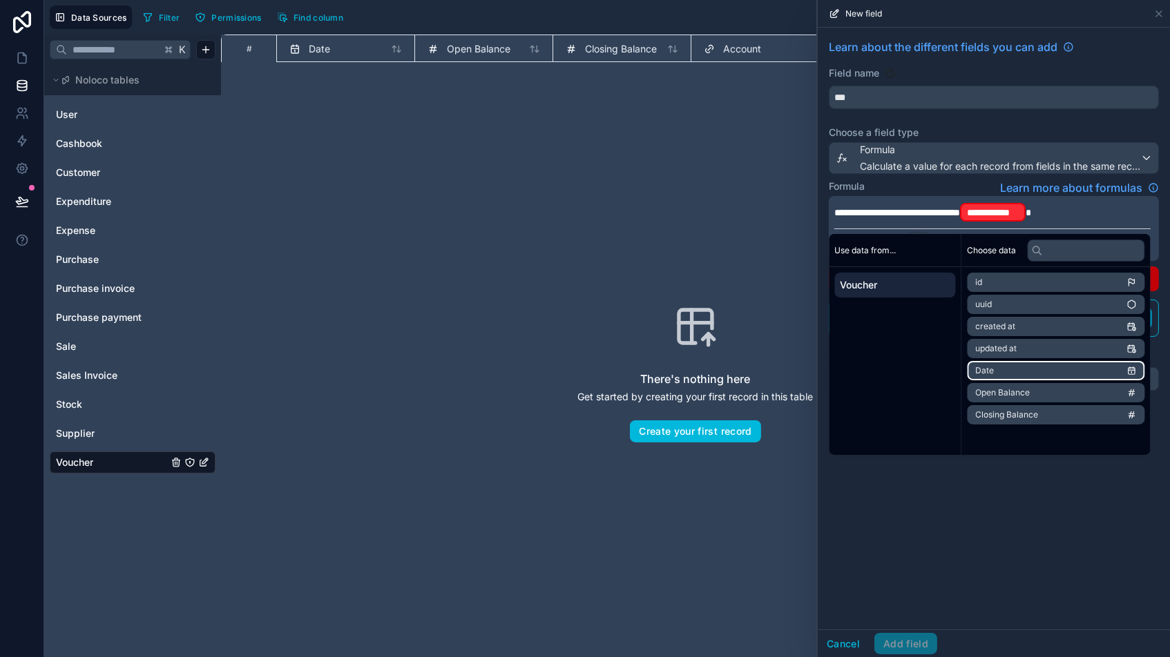
click at [994, 370] on li "Date" at bounding box center [1055, 370] width 177 height 19
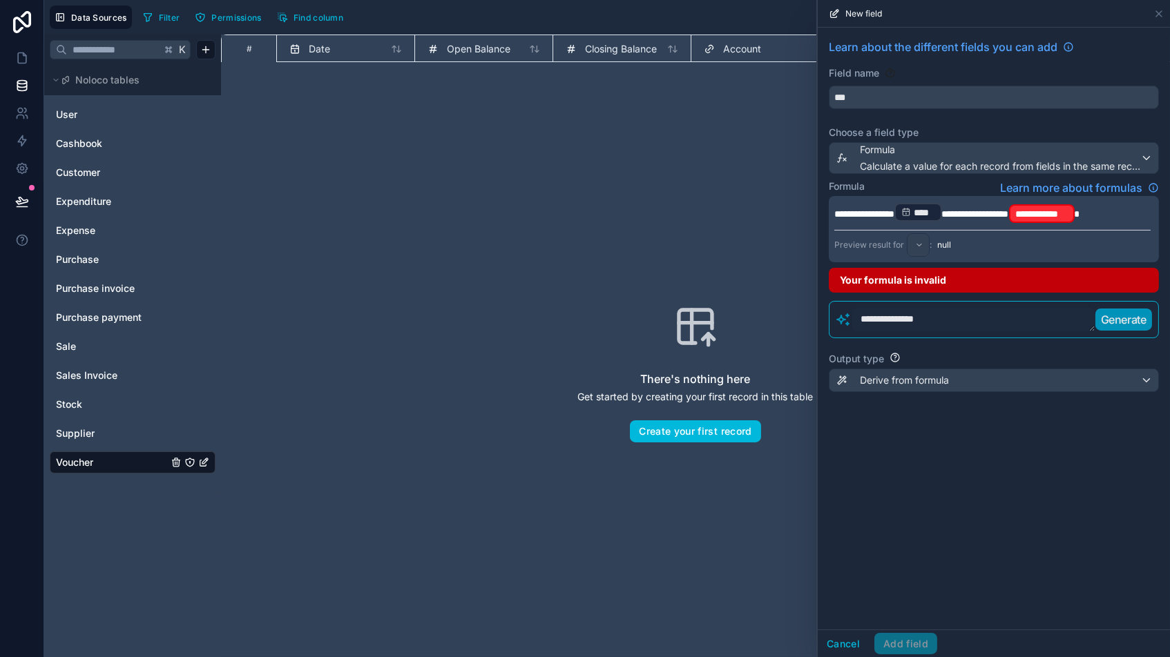
click at [994, 209] on span "*" at bounding box center [1077, 214] width 6 height 10
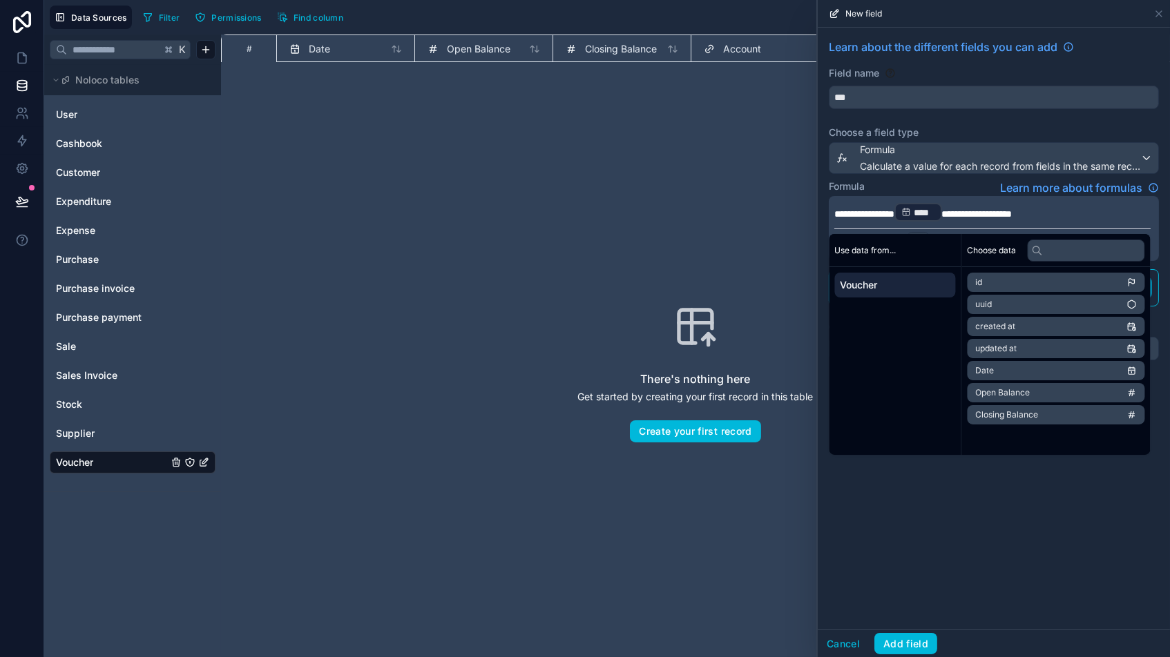
click at [902, 559] on button "Add field" at bounding box center [905, 644] width 63 height 22
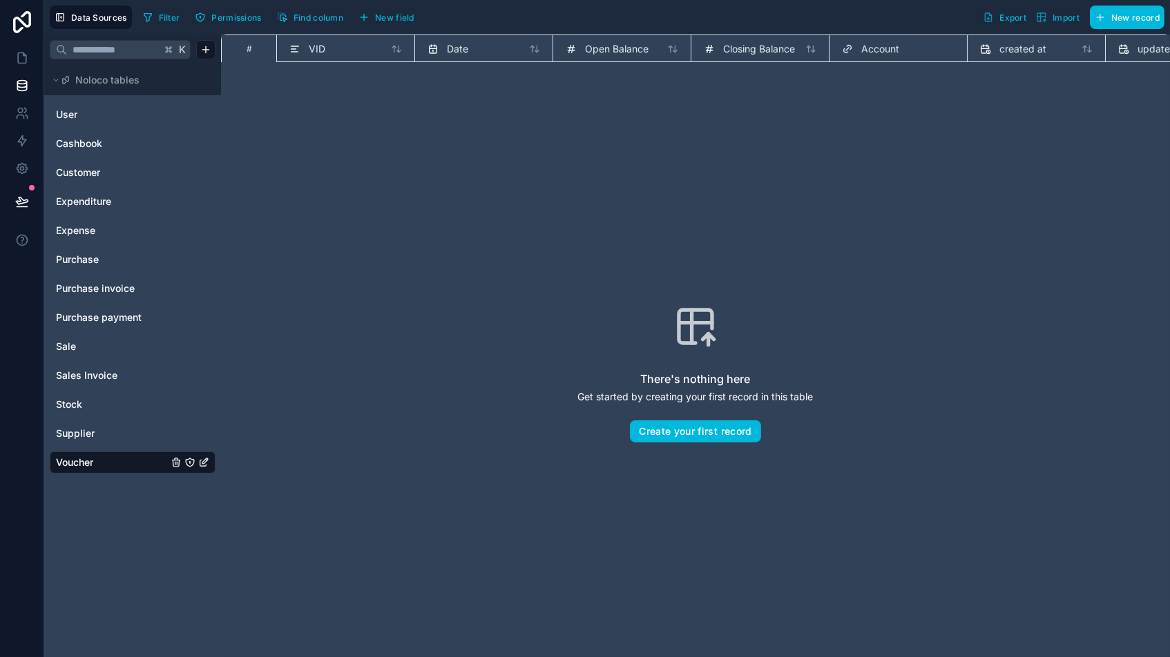
click at [295, 51] on icon at bounding box center [294, 49] width 11 height 17
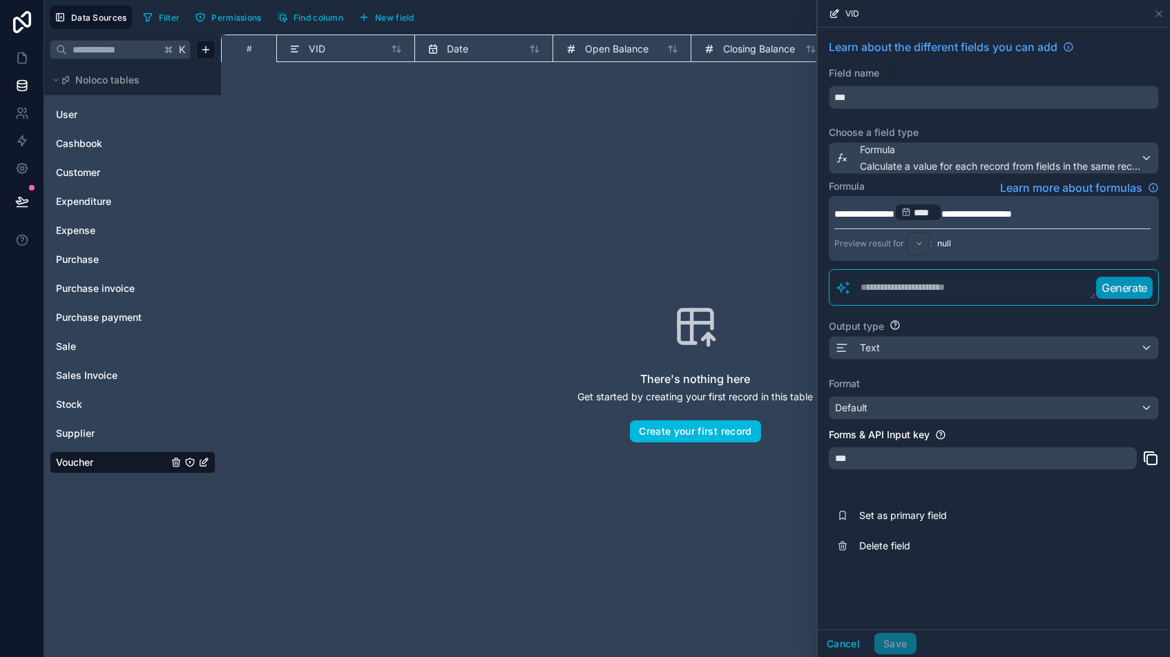
click at [994, 209] on span "**********" at bounding box center [977, 214] width 70 height 10
drag, startPoint x: 1061, startPoint y: 641, endPoint x: 1076, endPoint y: 645, distance: 15.1
click at [994, 559] on div "Cancel Save" at bounding box center [993, 644] width 352 height 28
click at [966, 403] on div "Default" at bounding box center [993, 408] width 329 height 22
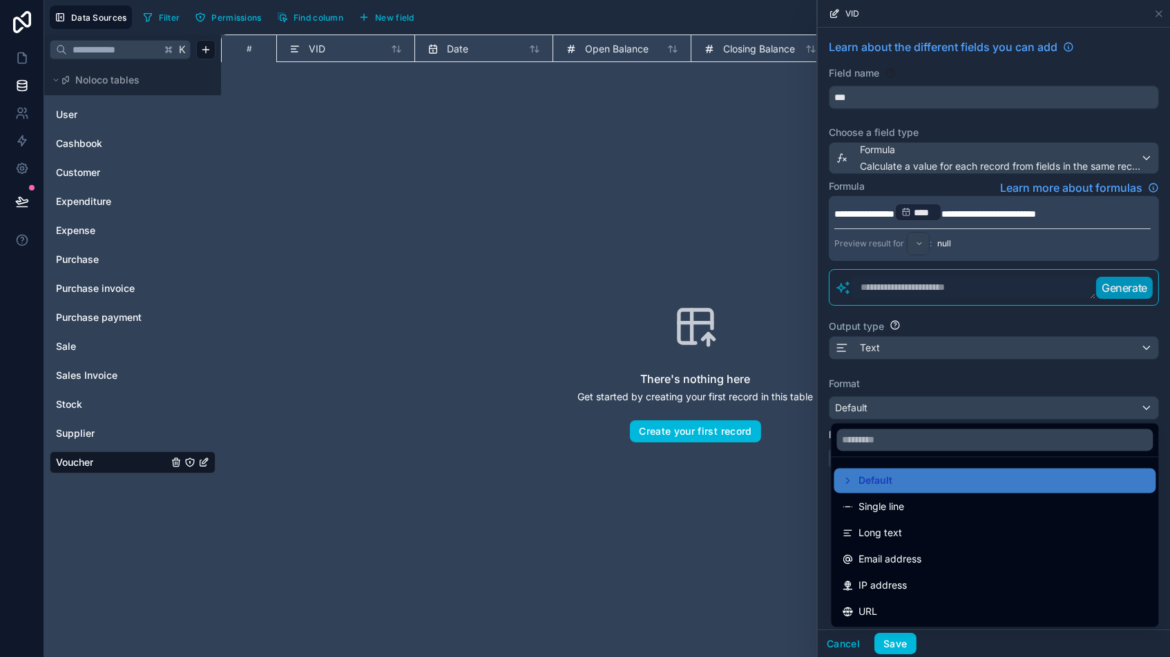
click at [890, 507] on span "Single line" at bounding box center [882, 507] width 46 height 17
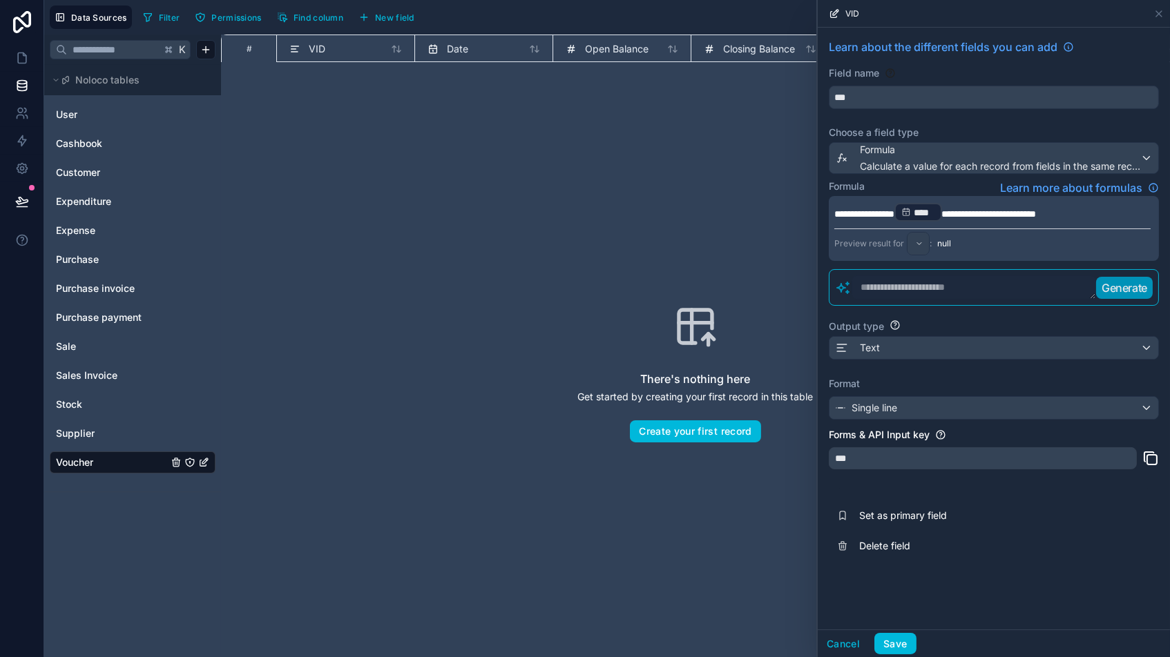
click at [881, 519] on span "Set as primary field" at bounding box center [958, 516] width 199 height 14
click at [900, 559] on button "Save" at bounding box center [894, 644] width 41 height 22
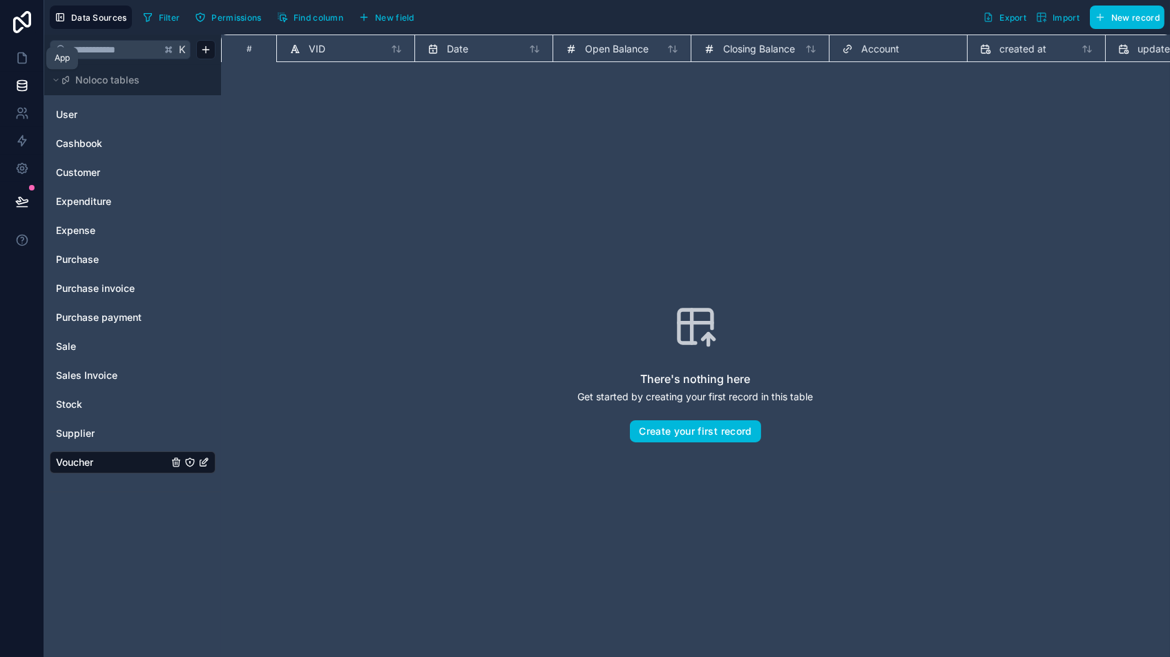
click at [21, 57] on icon at bounding box center [22, 58] width 14 height 14
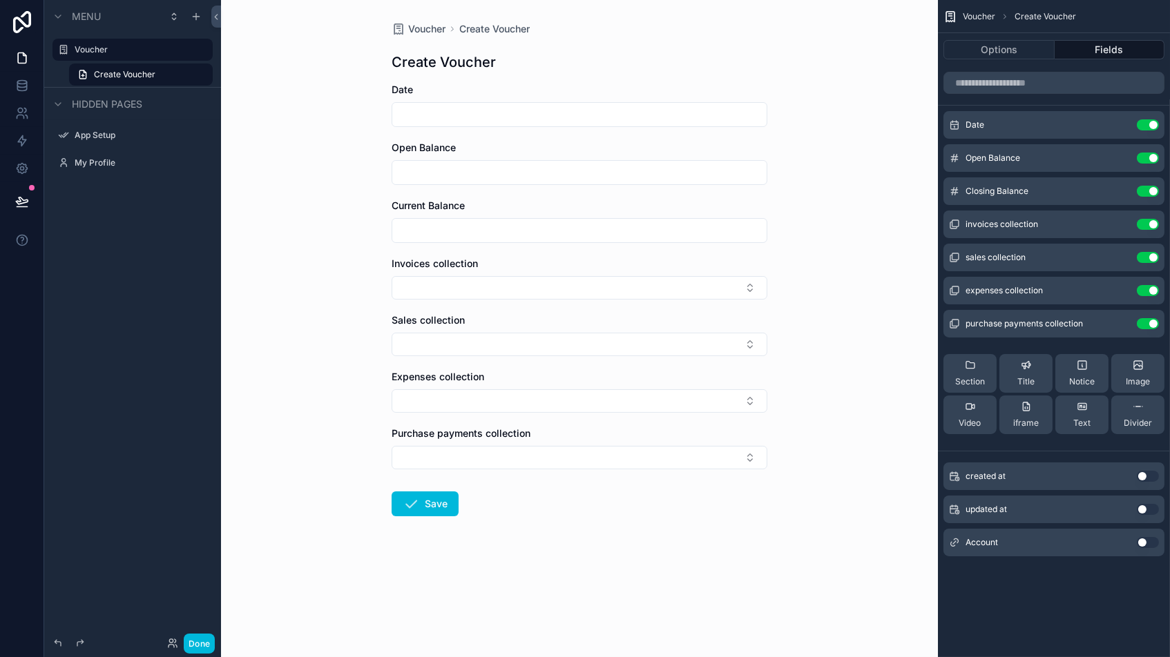
click at [0, 0] on icon "scrollable content" at bounding box center [0, 0] width 0 height 0
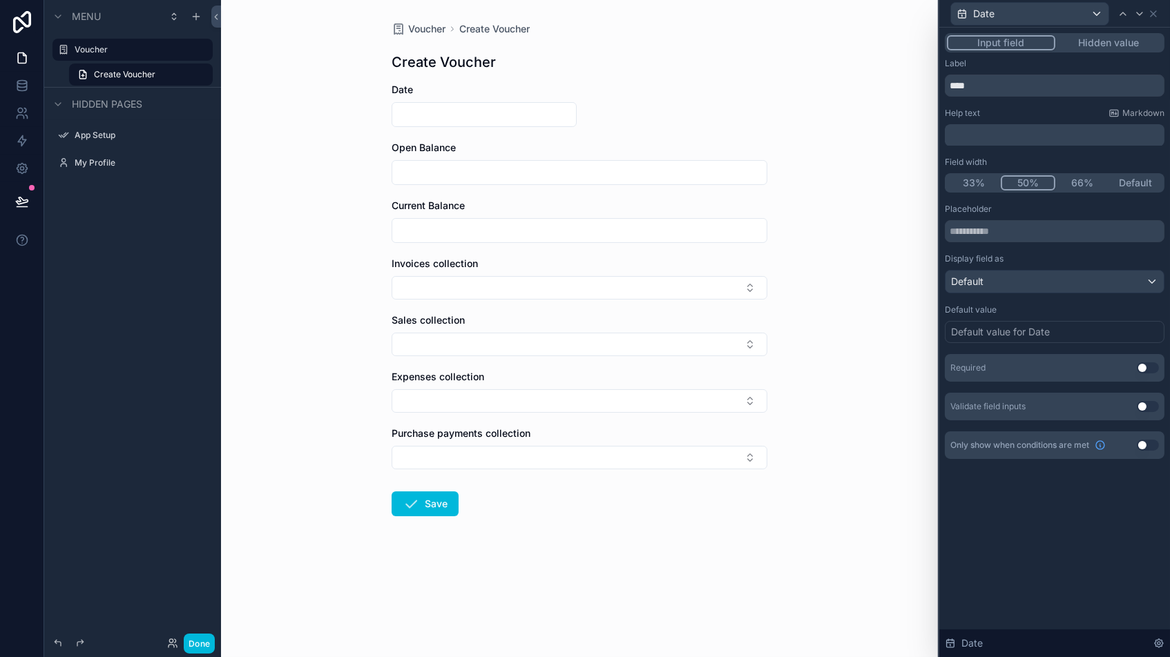
click at [994, 182] on button "50%" at bounding box center [1027, 182] width 55 height 15
click at [994, 366] on button "Use setting" at bounding box center [1147, 367] width 22 height 11
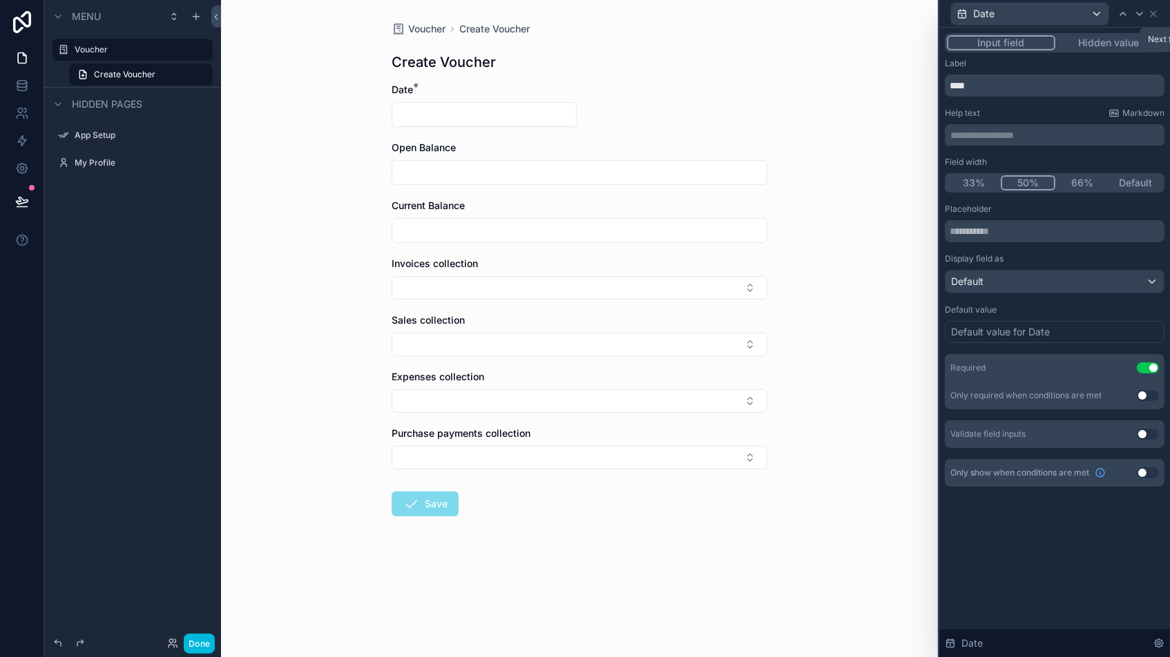
click at [994, 12] on icon at bounding box center [1139, 13] width 11 height 11
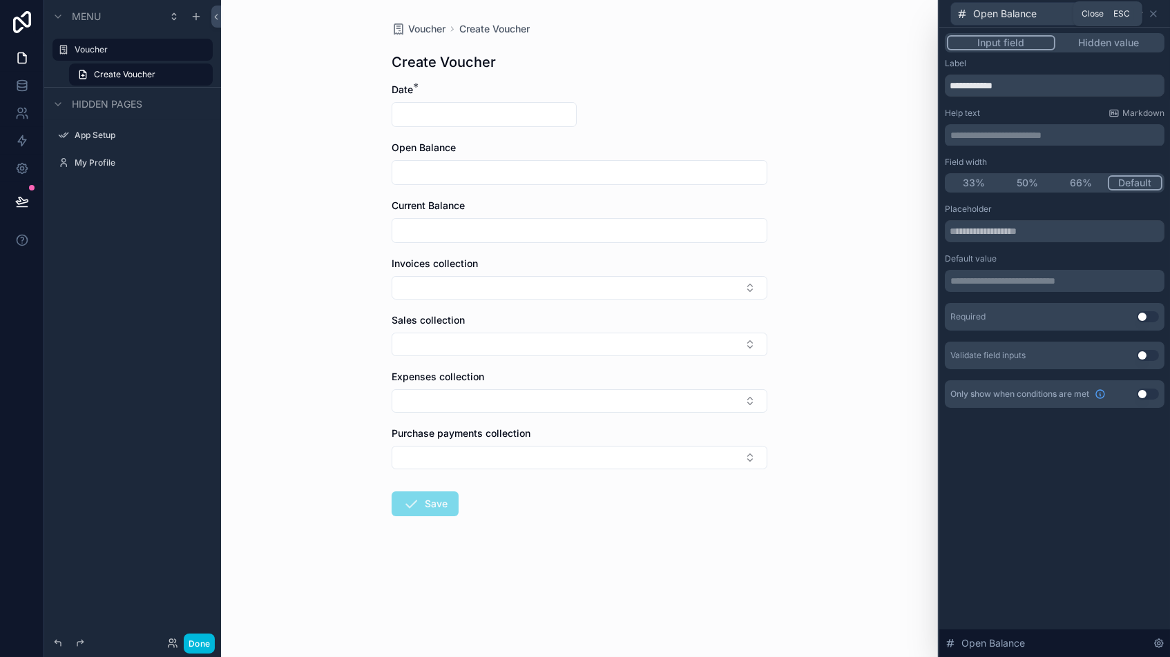
click at [994, 14] on icon at bounding box center [1153, 14] width 6 height 6
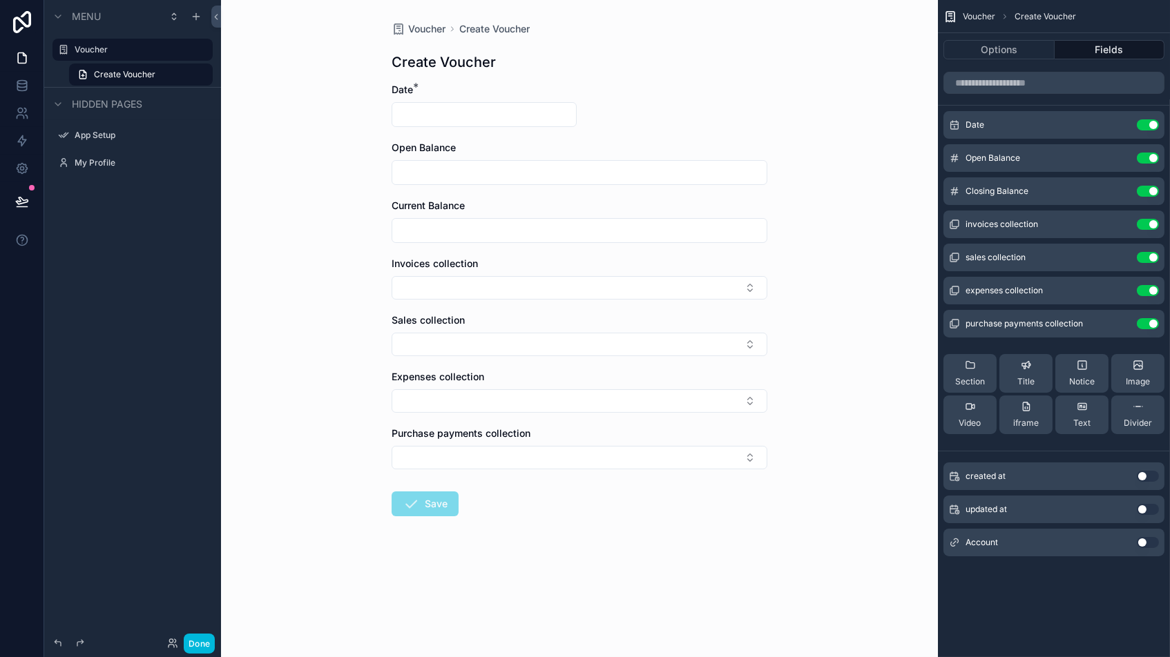
click at [994, 542] on button "Use setting" at bounding box center [1147, 542] width 22 height 11
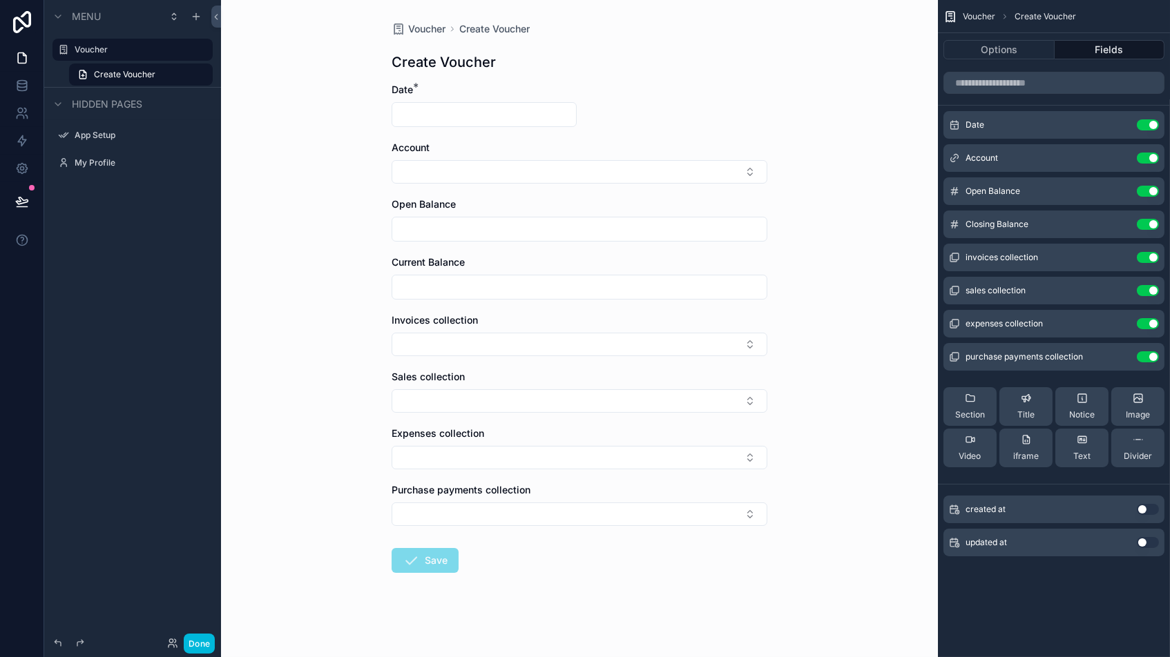
click at [994, 357] on button "Use setting" at bounding box center [1147, 356] width 22 height 11
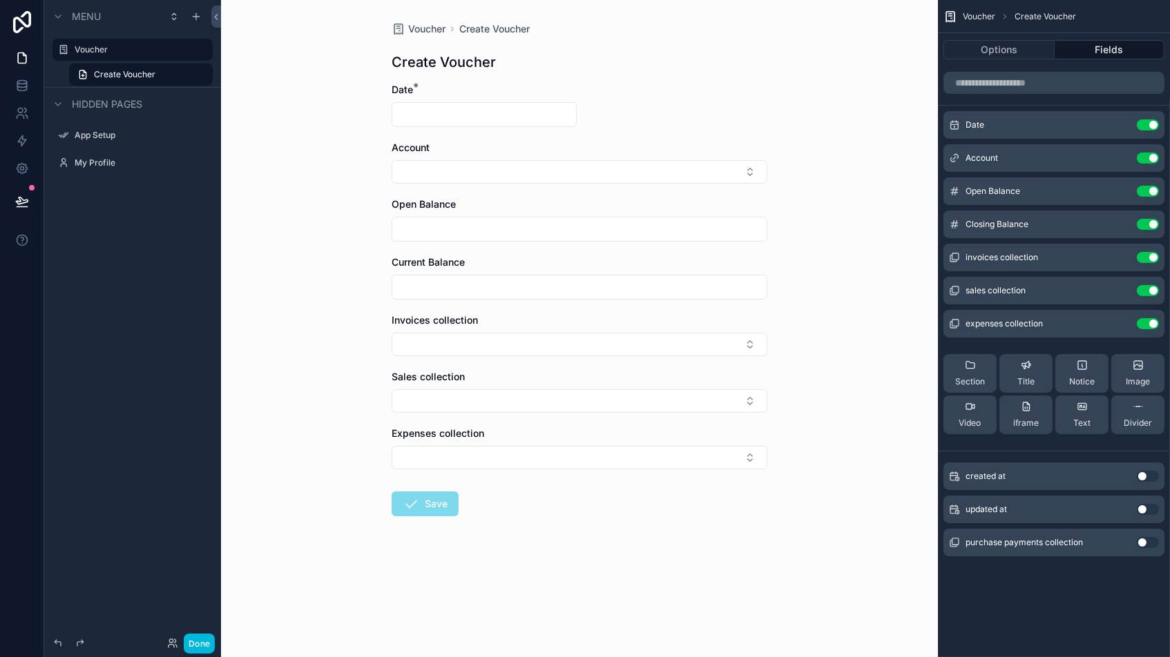
click at [994, 325] on button "Use setting" at bounding box center [1147, 323] width 22 height 11
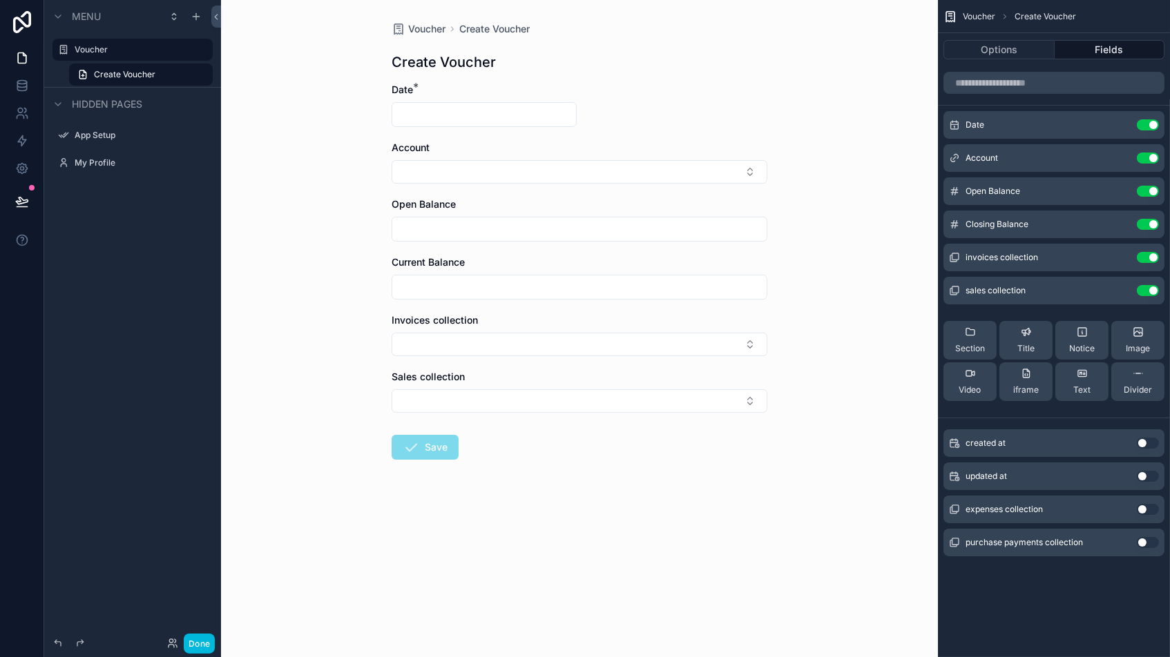
drag, startPoint x: 1140, startPoint y: 292, endPoint x: 1143, endPoint y: 348, distance: 56.0
click at [994, 292] on button "Use setting" at bounding box center [1147, 290] width 22 height 11
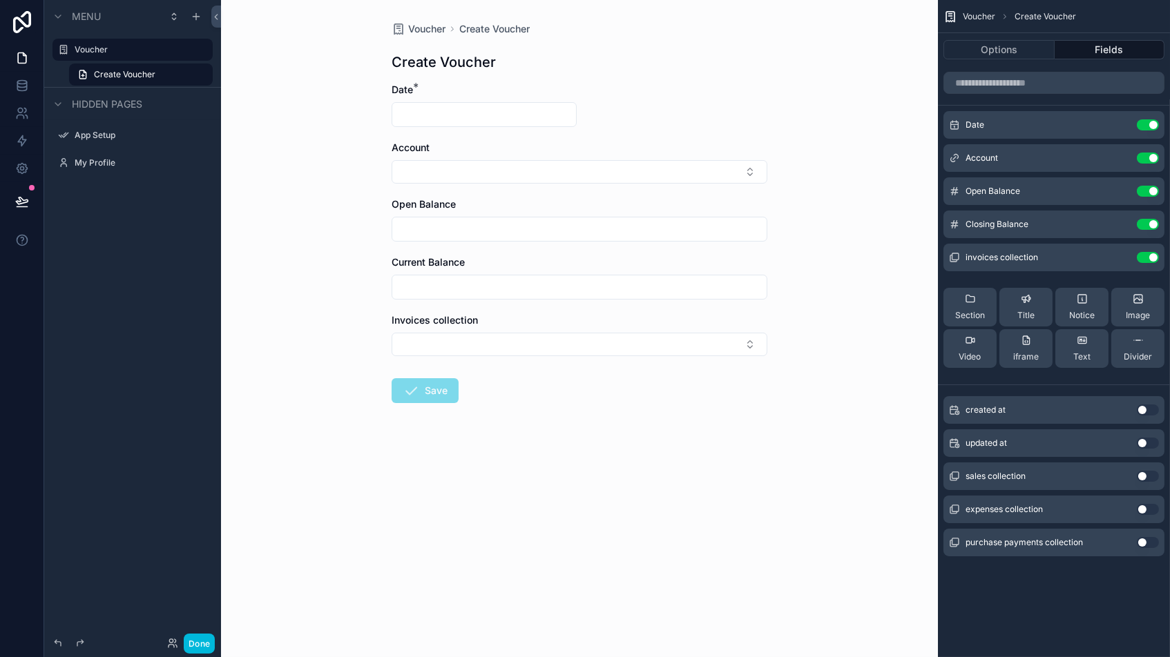
click at [994, 259] on button "Use setting" at bounding box center [1147, 257] width 22 height 11
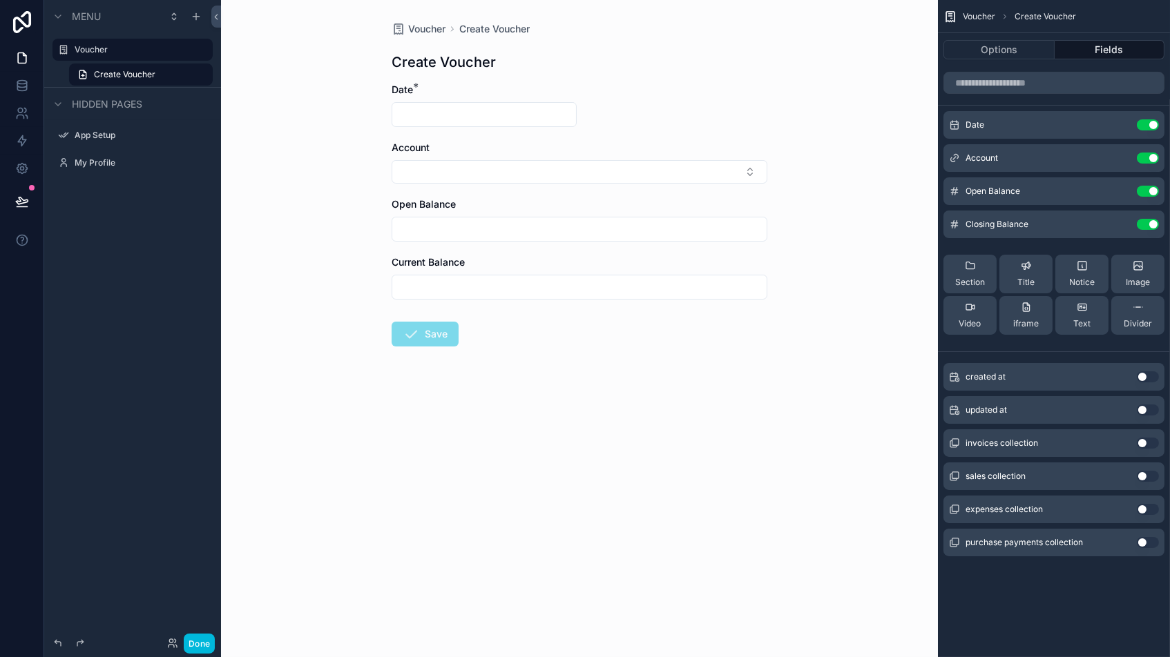
click at [994, 224] on button "Use setting" at bounding box center [1147, 224] width 22 height 11
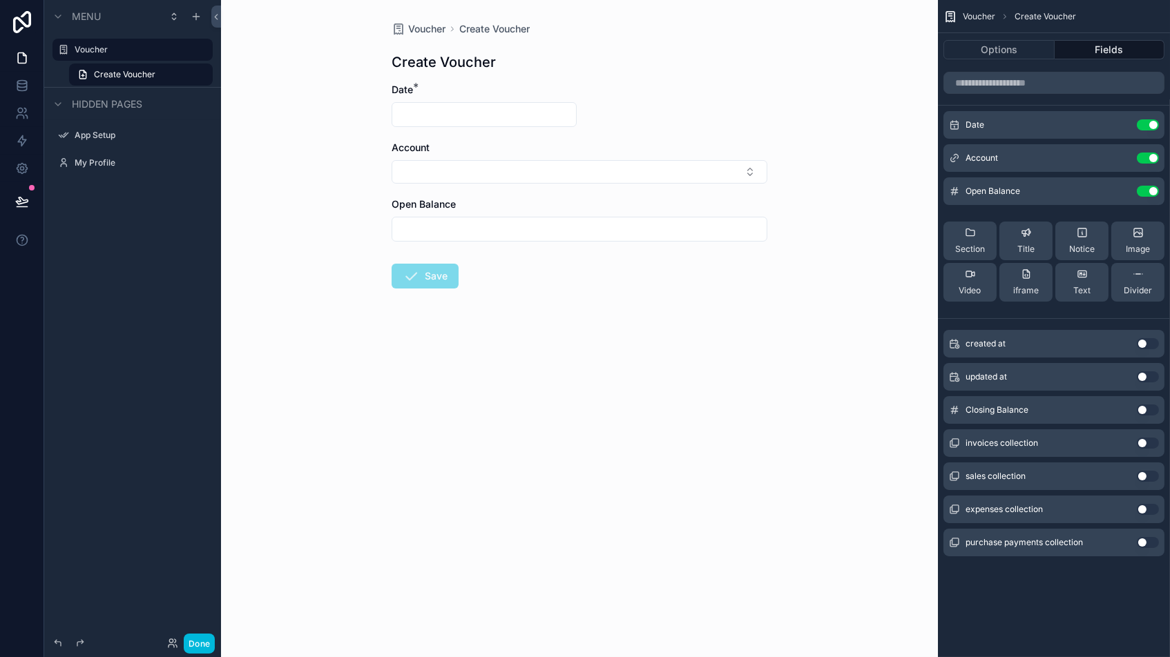
click at [0, 0] on icon "scrollable content" at bounding box center [0, 0] width 0 height 0
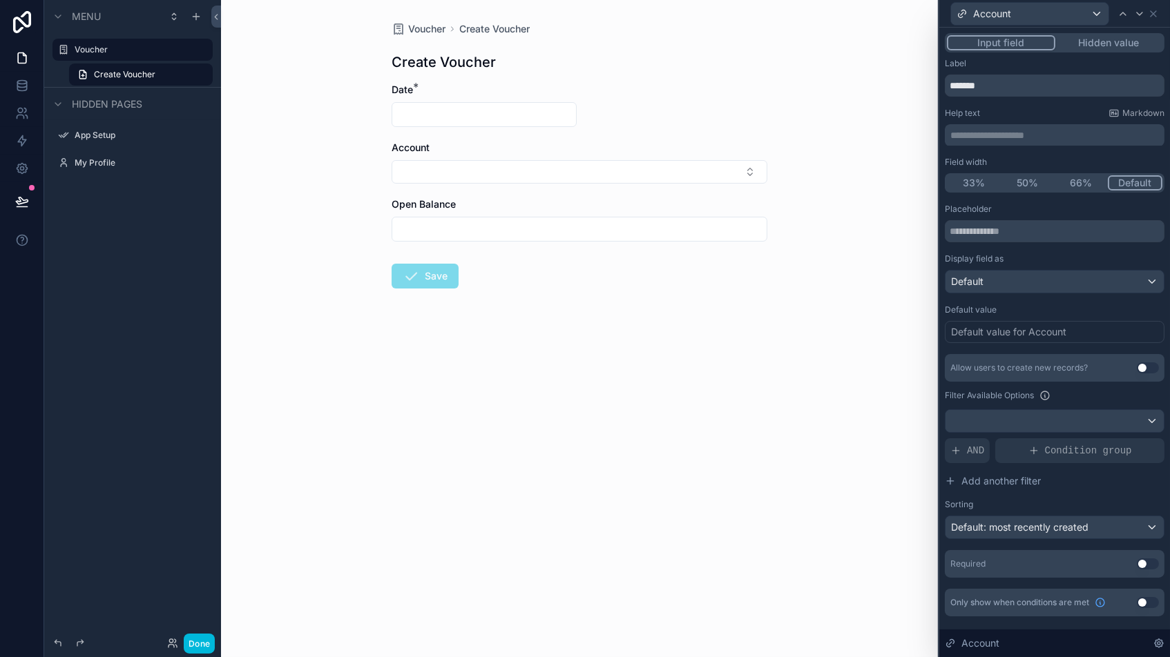
click at [994, 181] on button "50%" at bounding box center [1027, 182] width 54 height 15
click at [994, 559] on button "Use setting" at bounding box center [1147, 564] width 22 height 11
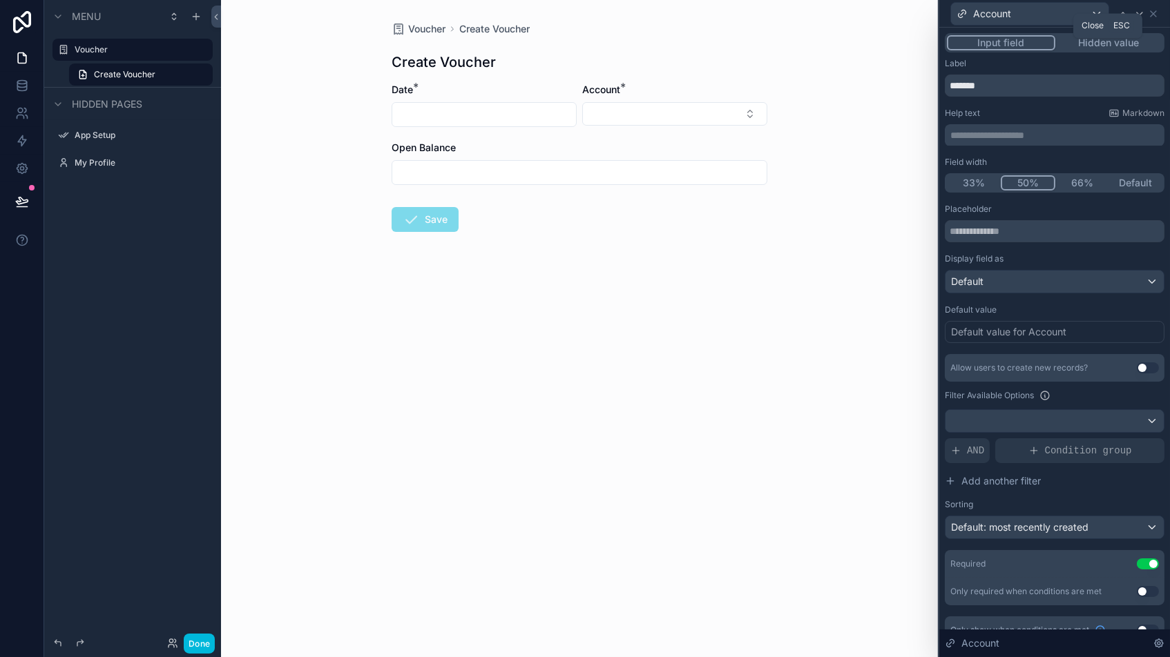
click at [994, 12] on icon at bounding box center [1152, 13] width 11 height 11
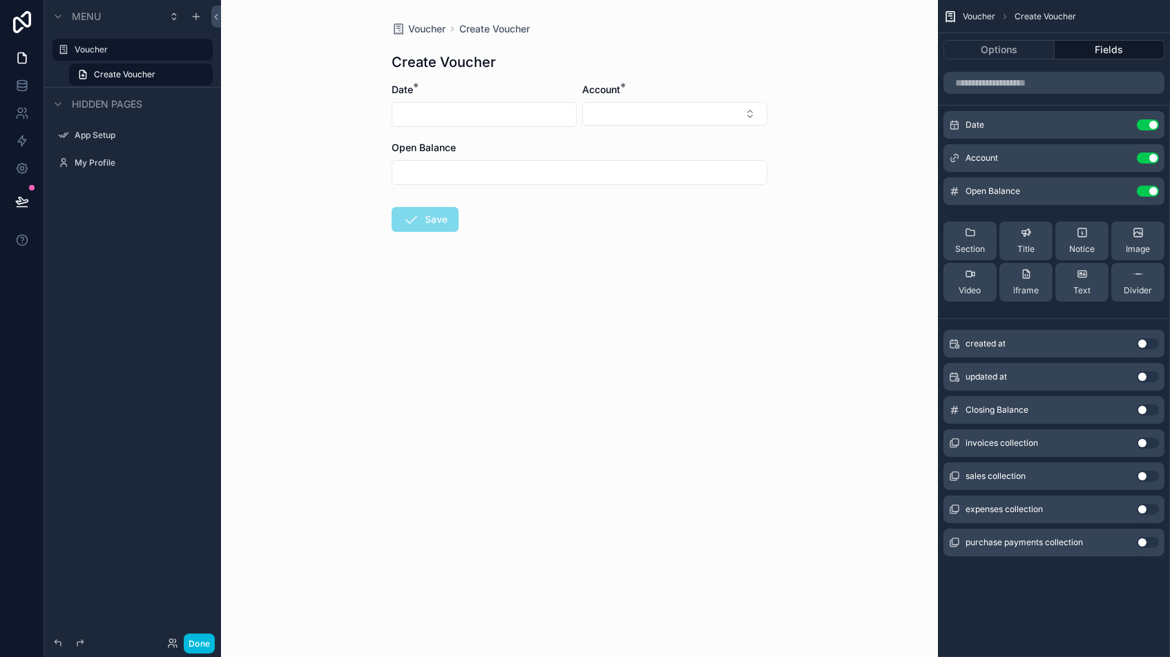
drag, startPoint x: 1122, startPoint y: 192, endPoint x: 1113, endPoint y: 194, distance: 9.2
click at [0, 0] on icon "scrollable content" at bounding box center [0, 0] width 0 height 0
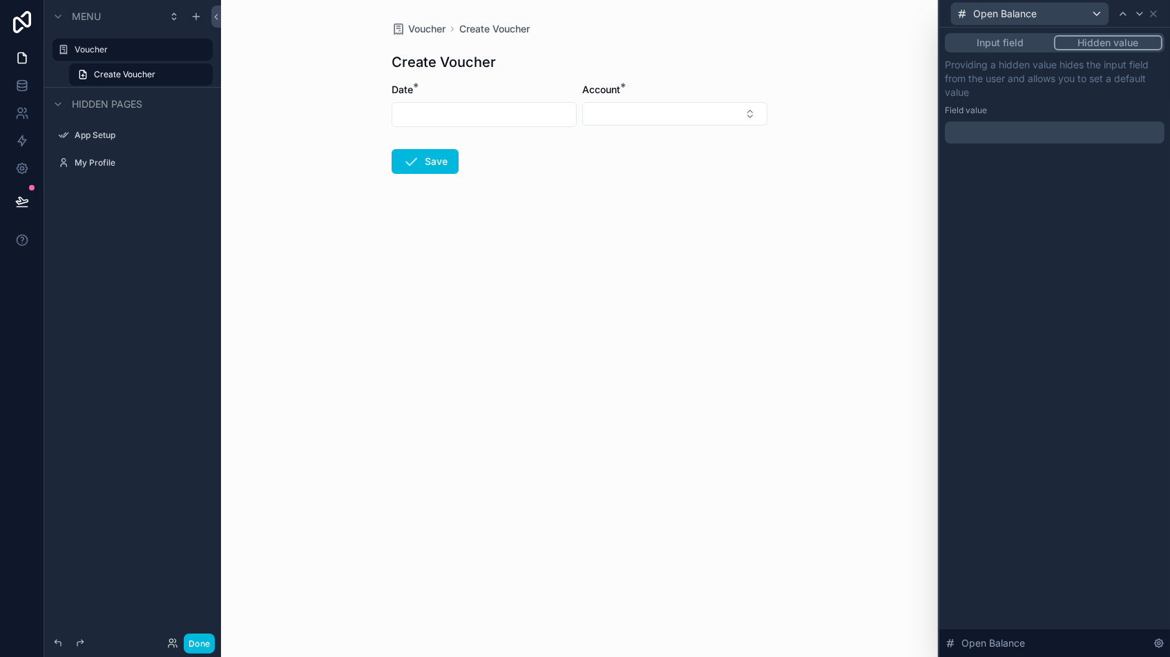
drag, startPoint x: 1103, startPoint y: 42, endPoint x: 1103, endPoint y: 51, distance: 9.0
click at [994, 42] on button "Hidden value" at bounding box center [1108, 42] width 108 height 15
click at [994, 127] on p "﻿" at bounding box center [1055, 133] width 211 height 14
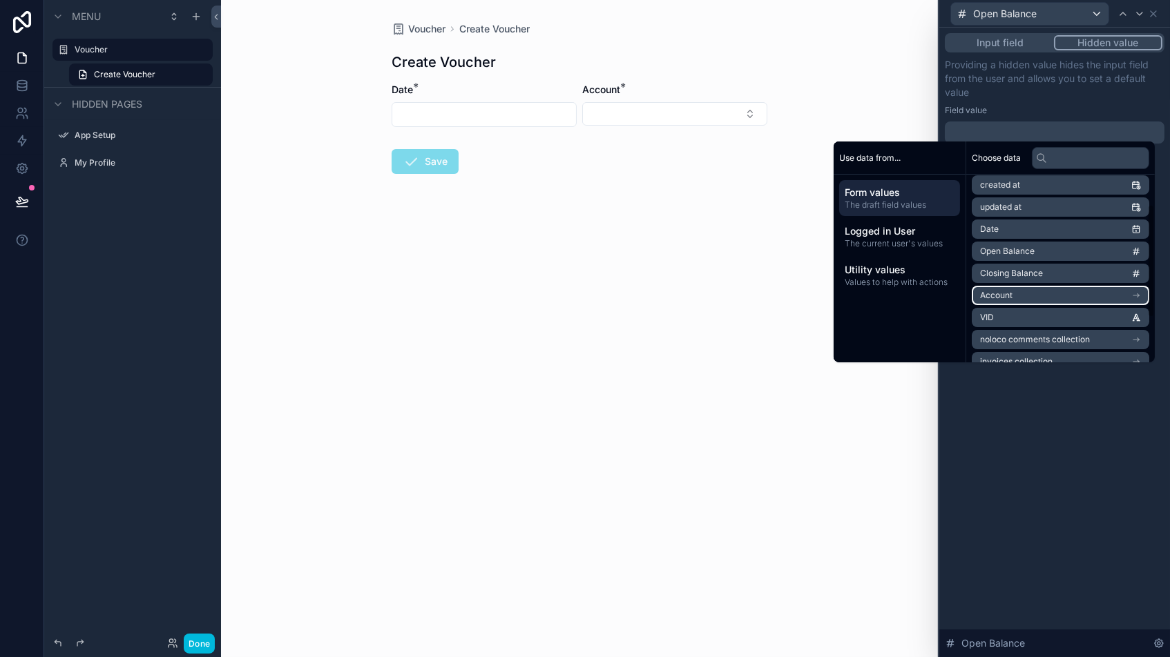
click at [994, 292] on li "Account" at bounding box center [1059, 295] width 177 height 19
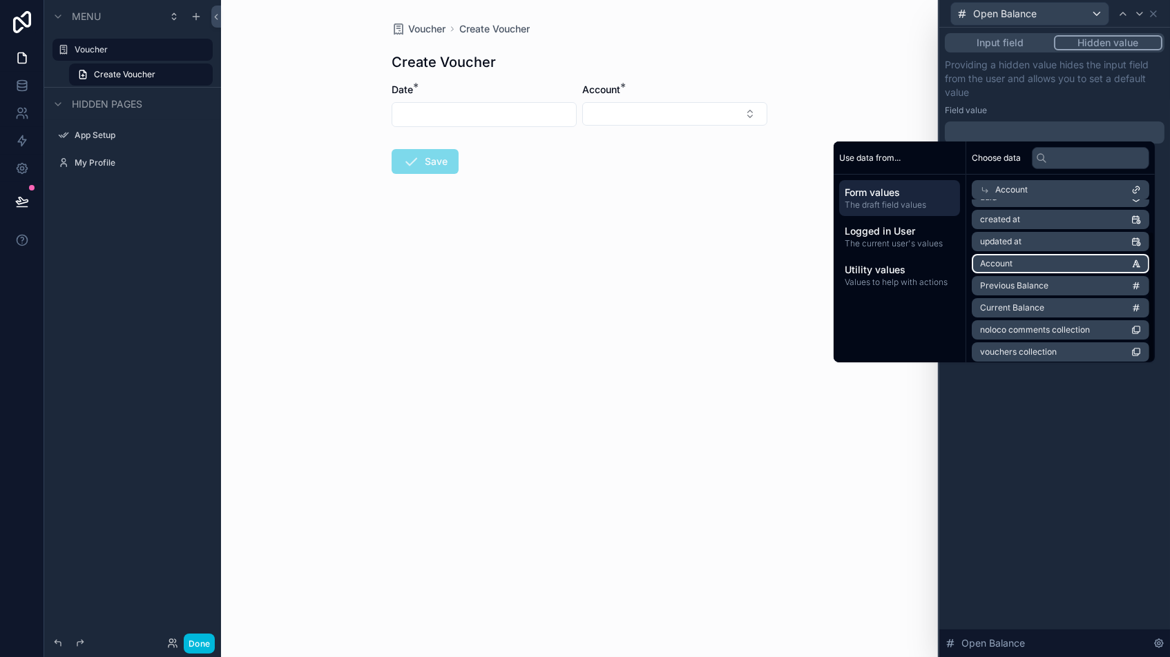
scroll to position [39, 0]
click at [994, 306] on span "Current Balance" at bounding box center [1012, 308] width 64 height 11
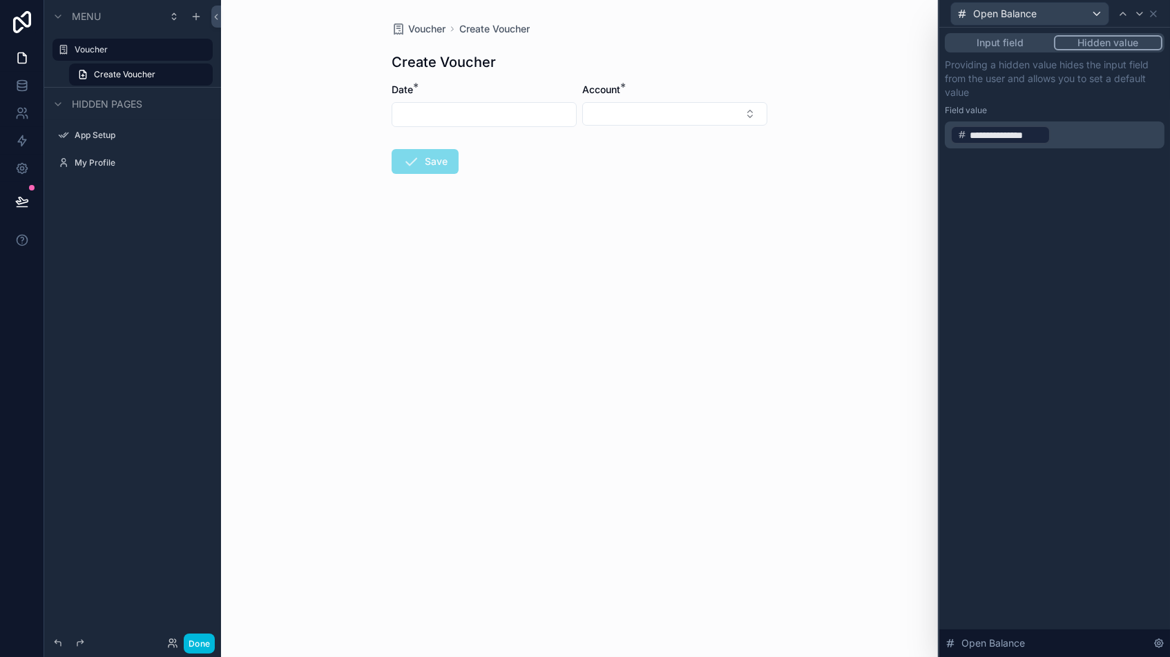
drag, startPoint x: 1052, startPoint y: 409, endPoint x: 1060, endPoint y: 426, distance: 19.1
click at [994, 409] on div "**********" at bounding box center [1054, 343] width 231 height 630
click at [994, 14] on icon at bounding box center [1152, 13] width 11 height 11
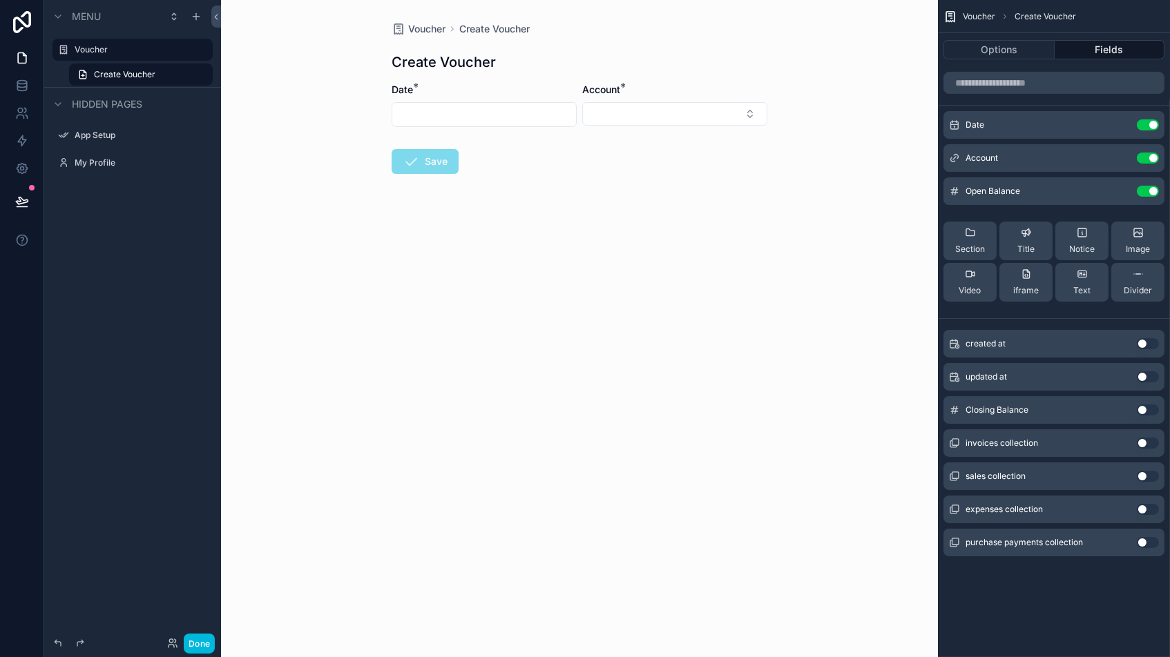
drag, startPoint x: 1121, startPoint y: 124, endPoint x: 1109, endPoint y: 125, distance: 11.8
click at [0, 0] on icon "scrollable content" at bounding box center [0, 0] width 0 height 0
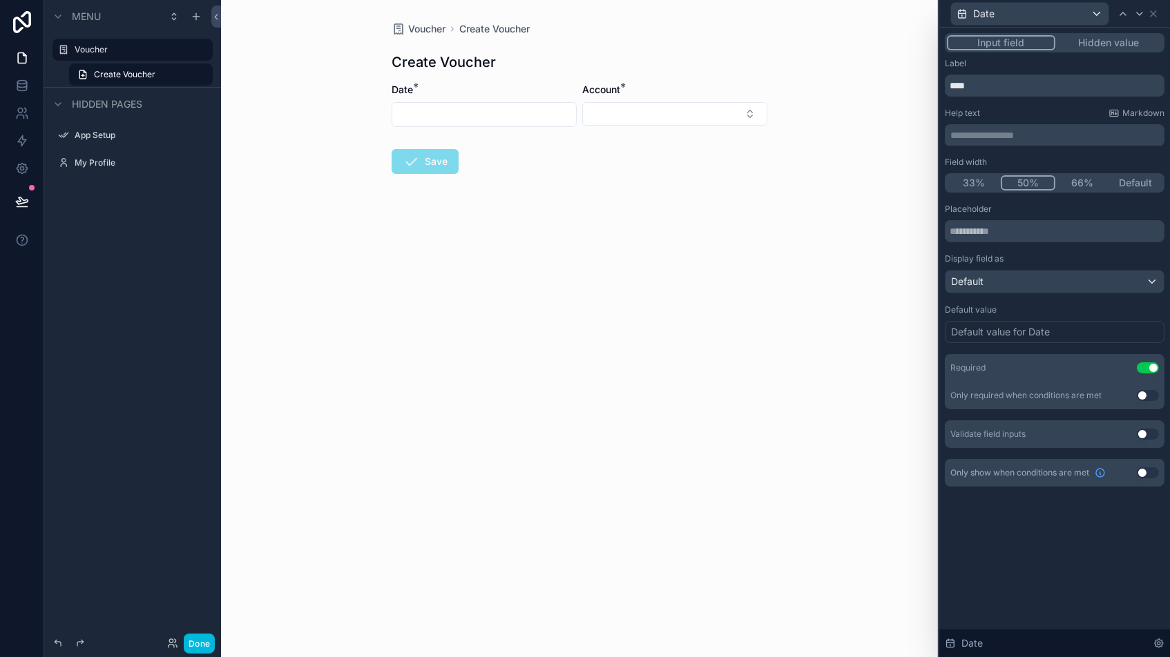
drag, startPoint x: 1123, startPoint y: 181, endPoint x: 1142, endPoint y: 187, distance: 19.6
click at [994, 181] on button "Default" at bounding box center [1136, 182] width 54 height 15
click at [994, 16] on icon at bounding box center [1139, 13] width 11 height 11
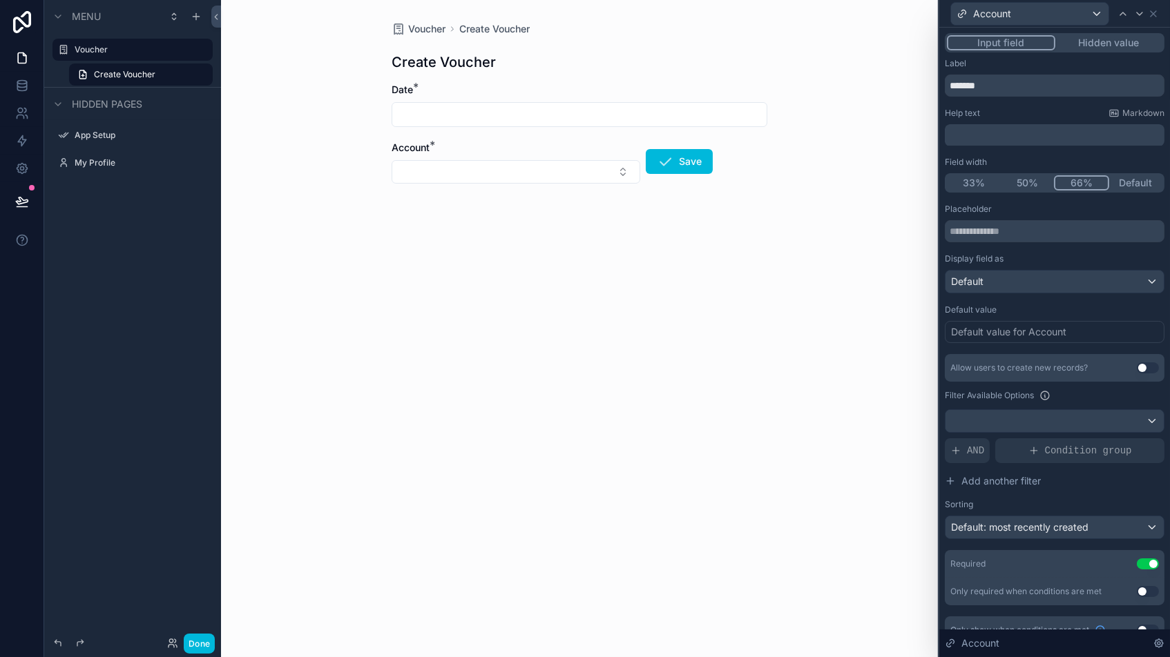
click at [994, 182] on button "66%" at bounding box center [1081, 182] width 55 height 15
click at [994, 180] on button "Default" at bounding box center [1134, 182] width 55 height 15
click at [994, 17] on icon at bounding box center [1152, 13] width 11 height 11
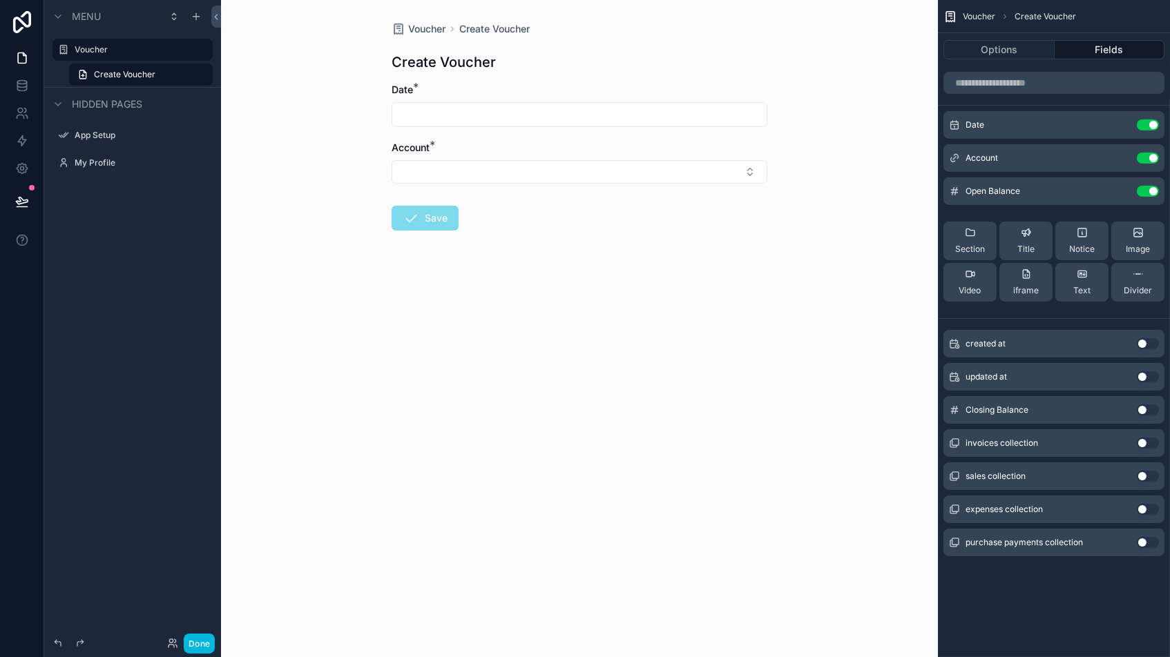
scroll to position [0, 0]
click at [994, 50] on button "Options" at bounding box center [998, 49] width 111 height 19
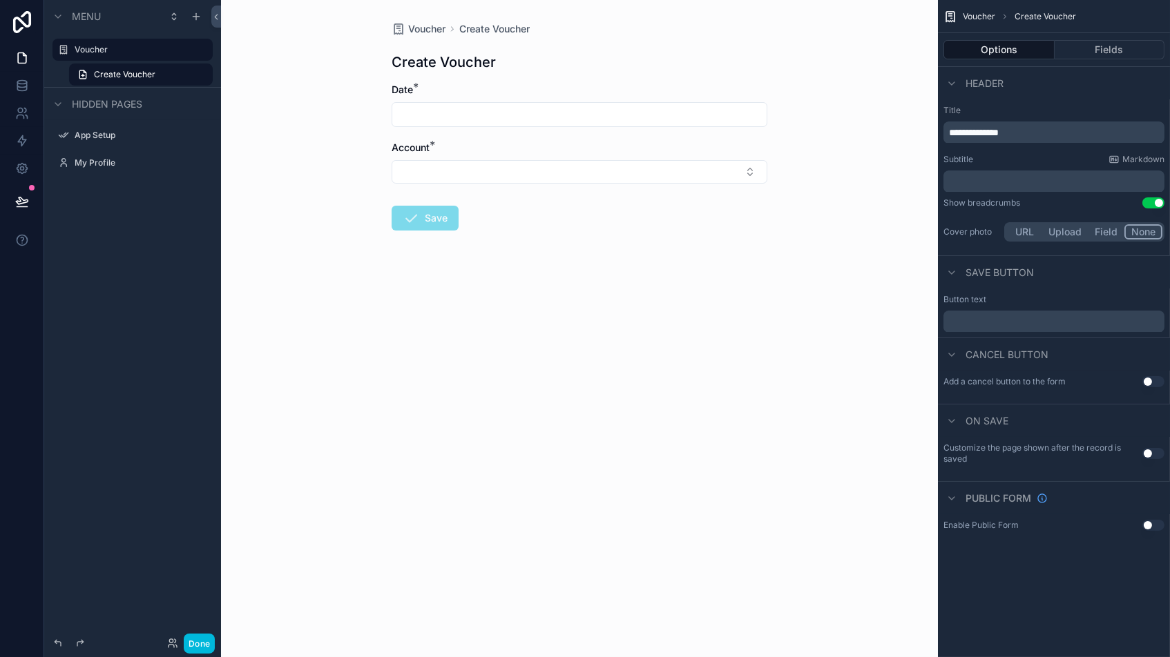
click at [987, 316] on p "﻿" at bounding box center [1055, 321] width 213 height 11
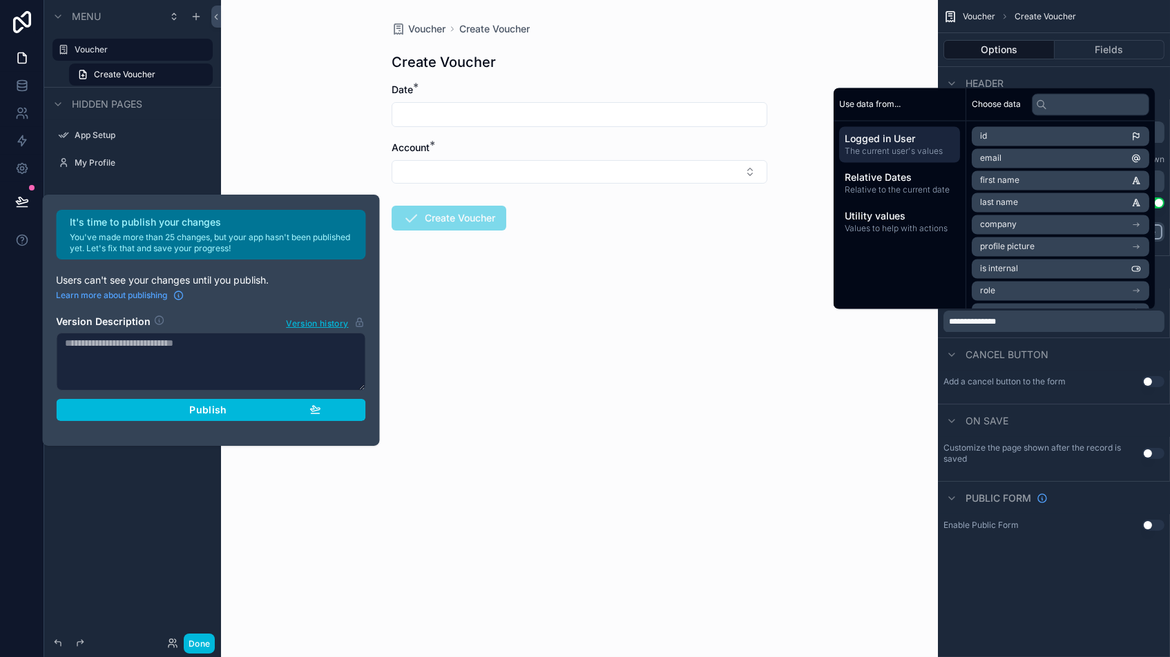
click at [728, 341] on div "Voucher Create Voucher Create Voucher Date * Account * Create Voucher" at bounding box center [579, 328] width 717 height 657
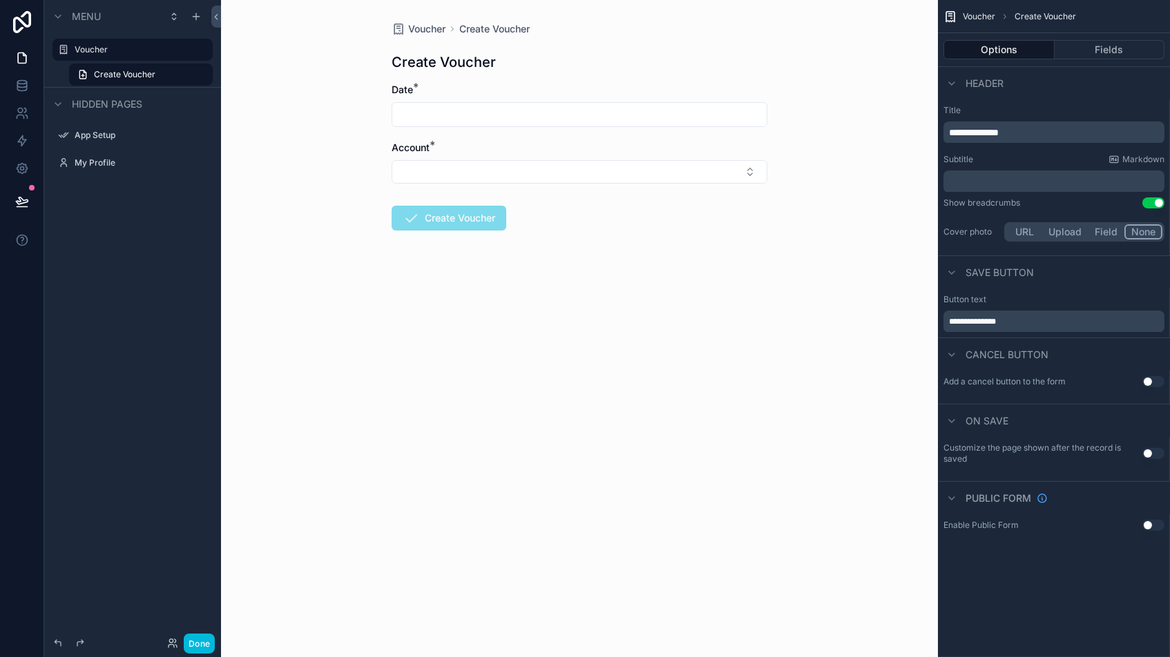
click at [994, 54] on button "Fields" at bounding box center [1109, 49] width 110 height 19
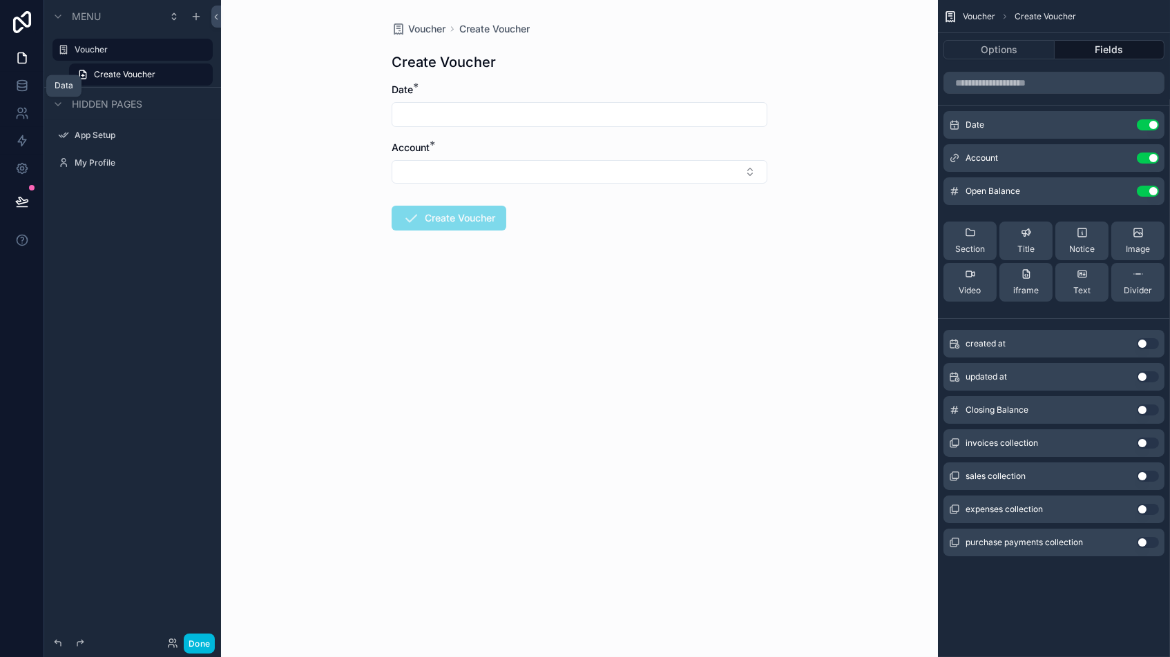
click at [15, 81] on icon at bounding box center [22, 86] width 14 height 14
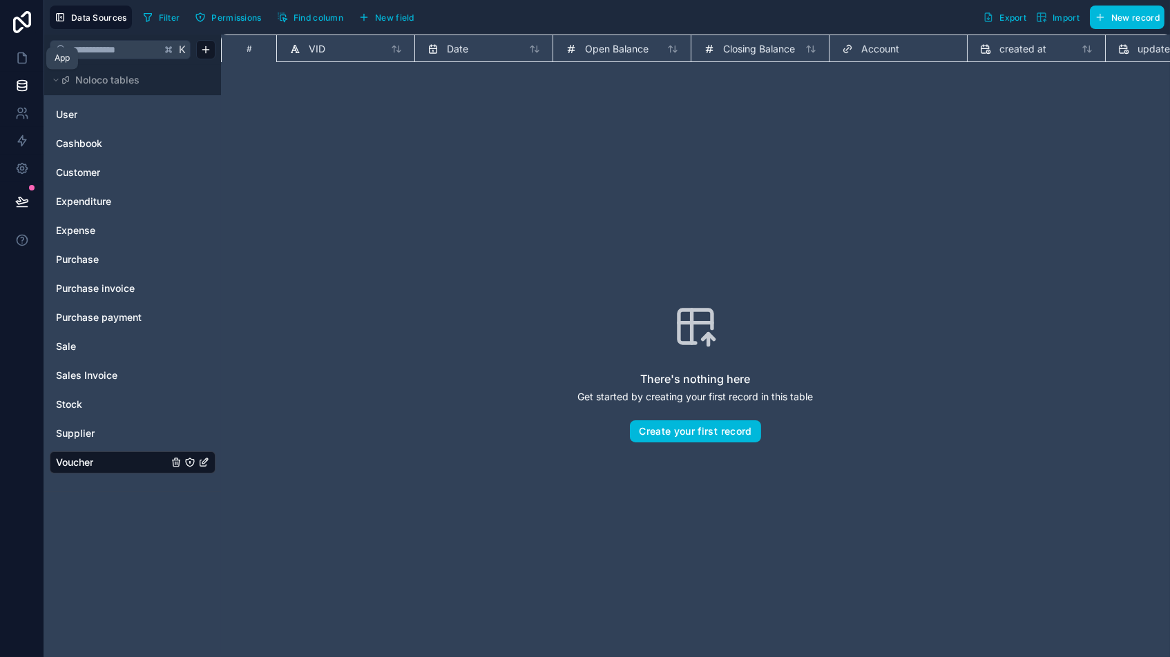
click at [19, 57] on icon at bounding box center [22, 58] width 14 height 14
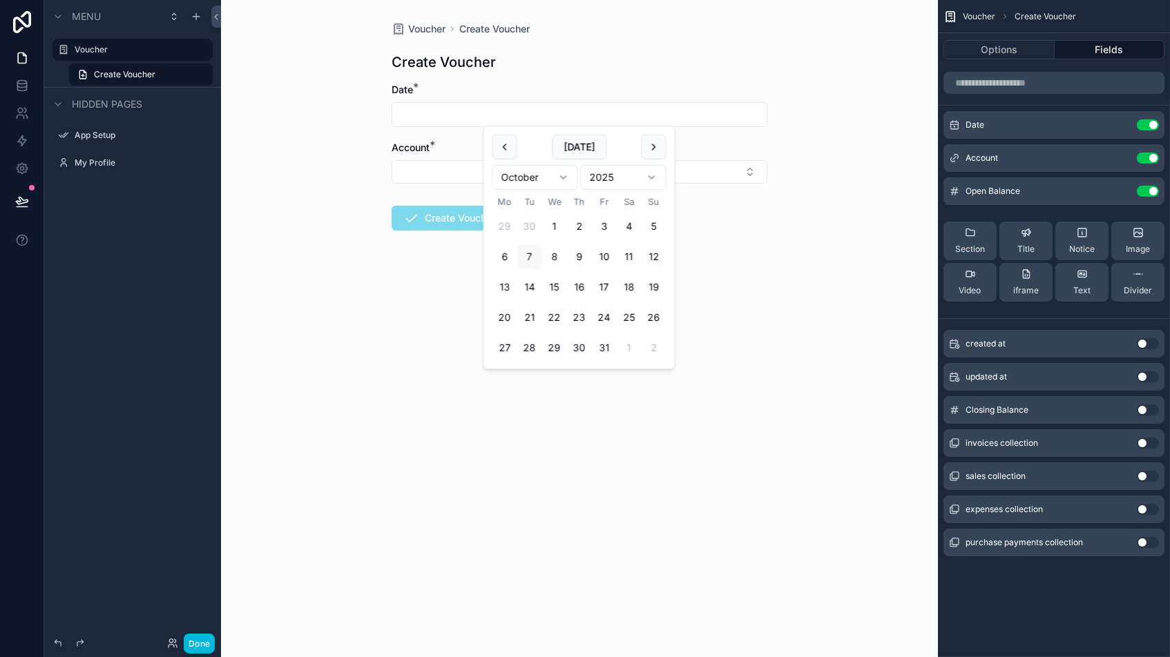
click at [573, 117] on input "scrollable content" at bounding box center [579, 114] width 374 height 19
click at [568, 145] on button "[DATE]" at bounding box center [579, 147] width 55 height 25
type input "**********"
click at [433, 163] on button "Select Button" at bounding box center [579, 171] width 376 height 23
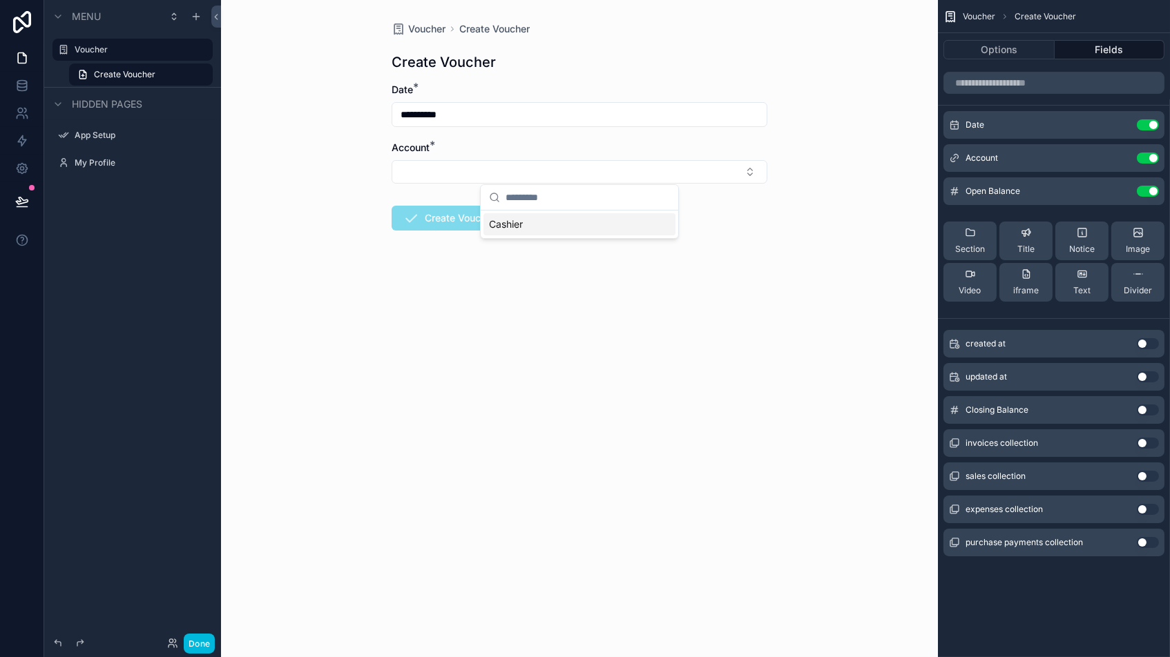
click at [505, 224] on span "Cashier" at bounding box center [506, 224] width 34 height 14
click at [0, 0] on icon "scrollable content" at bounding box center [0, 0] width 0 height 0
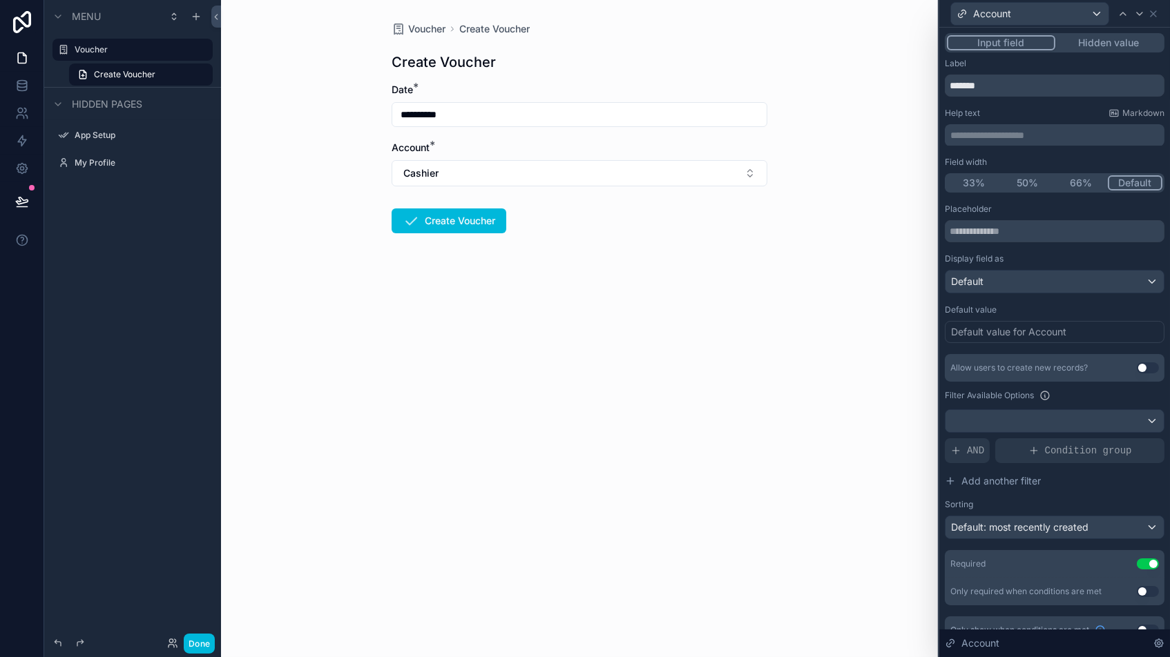
click at [994, 47] on button "Hidden value" at bounding box center [1108, 42] width 107 height 15
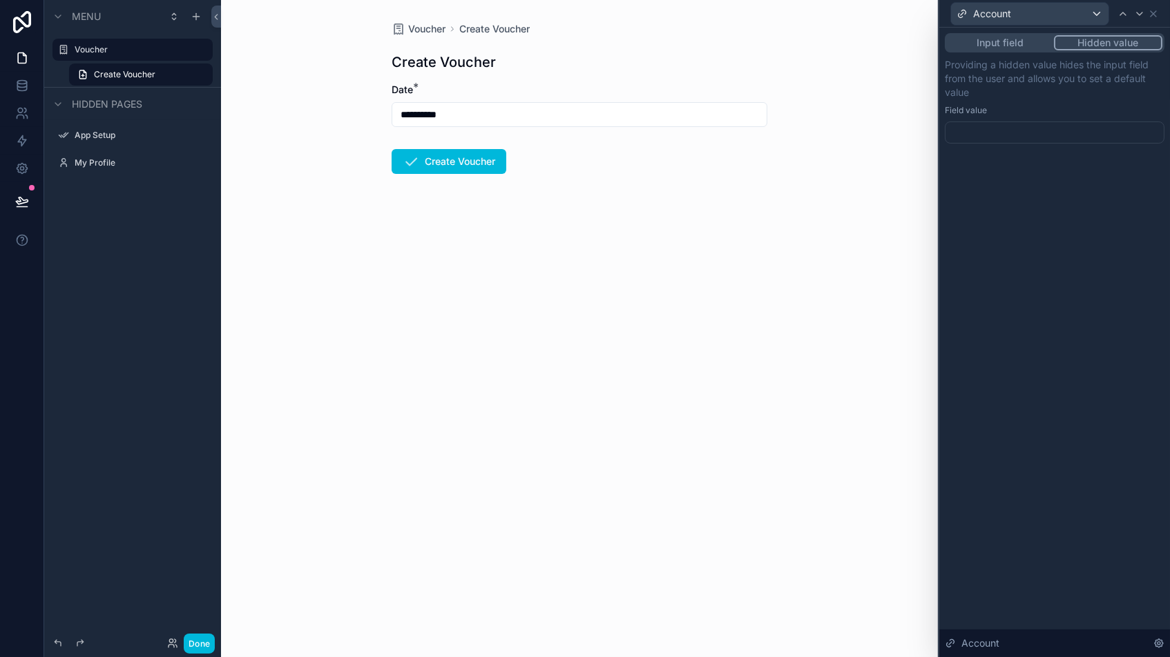
click at [994, 124] on div at bounding box center [1054, 133] width 220 height 22
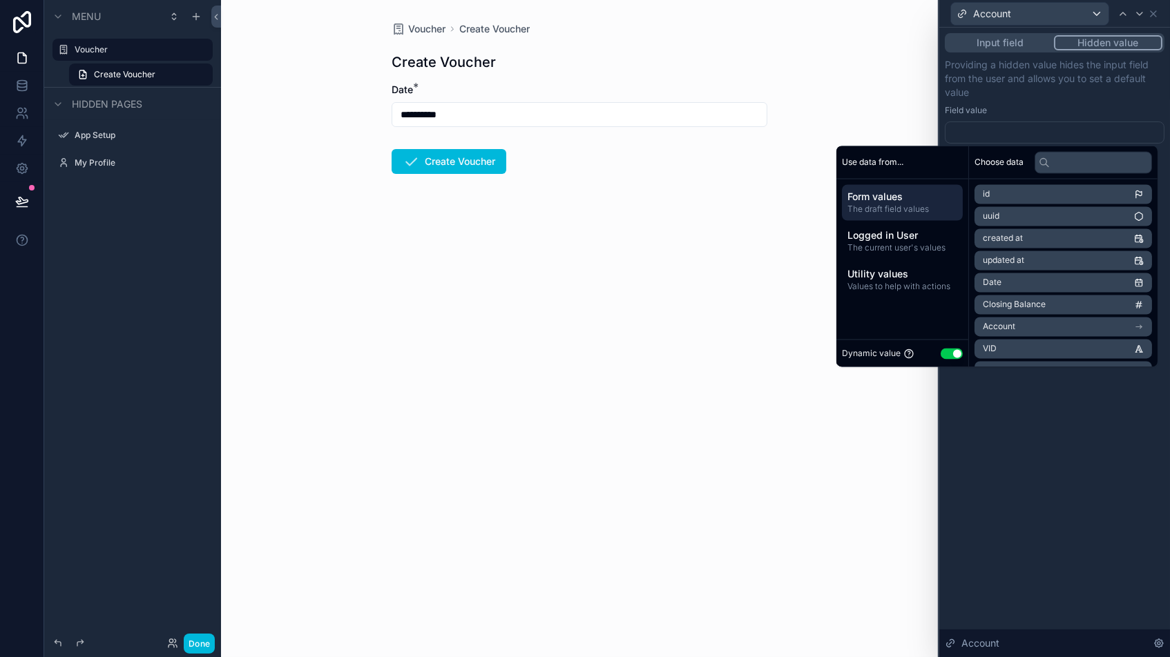
click at [940, 356] on button "Use setting" at bounding box center [951, 353] width 22 height 11
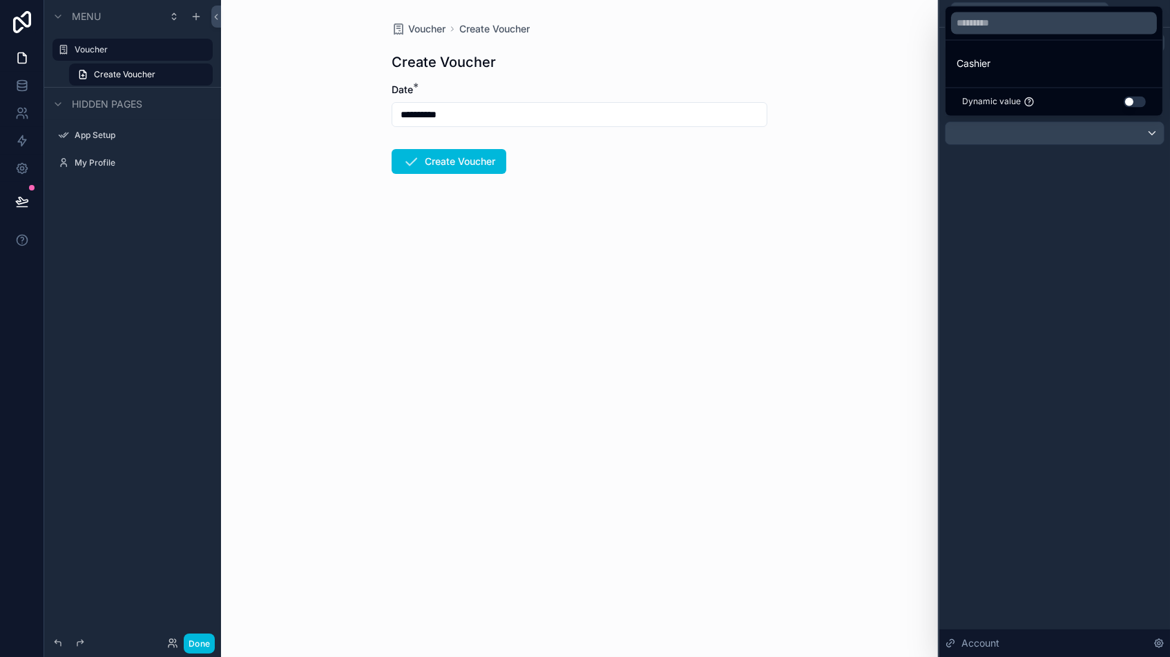
click at [994, 68] on div "Cashier" at bounding box center [1053, 64] width 195 height 17
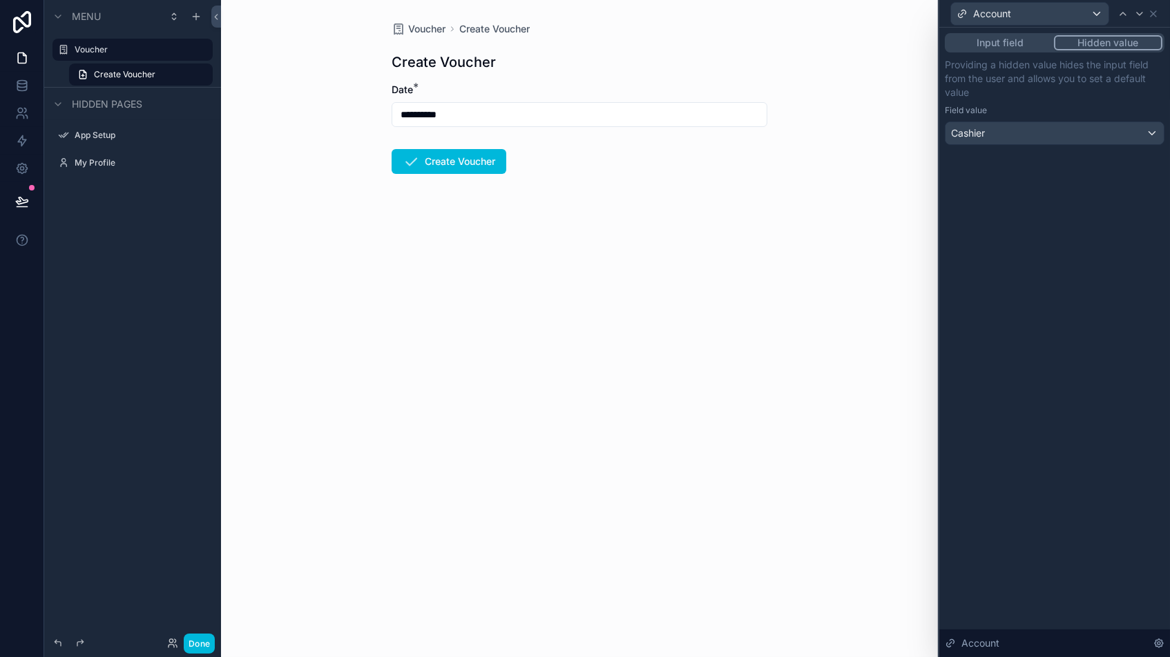
click at [994, 412] on div "Input field Hidden value Providing a hidden value hides the input field from th…" at bounding box center [1054, 343] width 231 height 630
drag, startPoint x: 1153, startPoint y: 12, endPoint x: 1168, endPoint y: 3, distance: 18.0
click at [994, 12] on icon at bounding box center [1153, 14] width 6 height 6
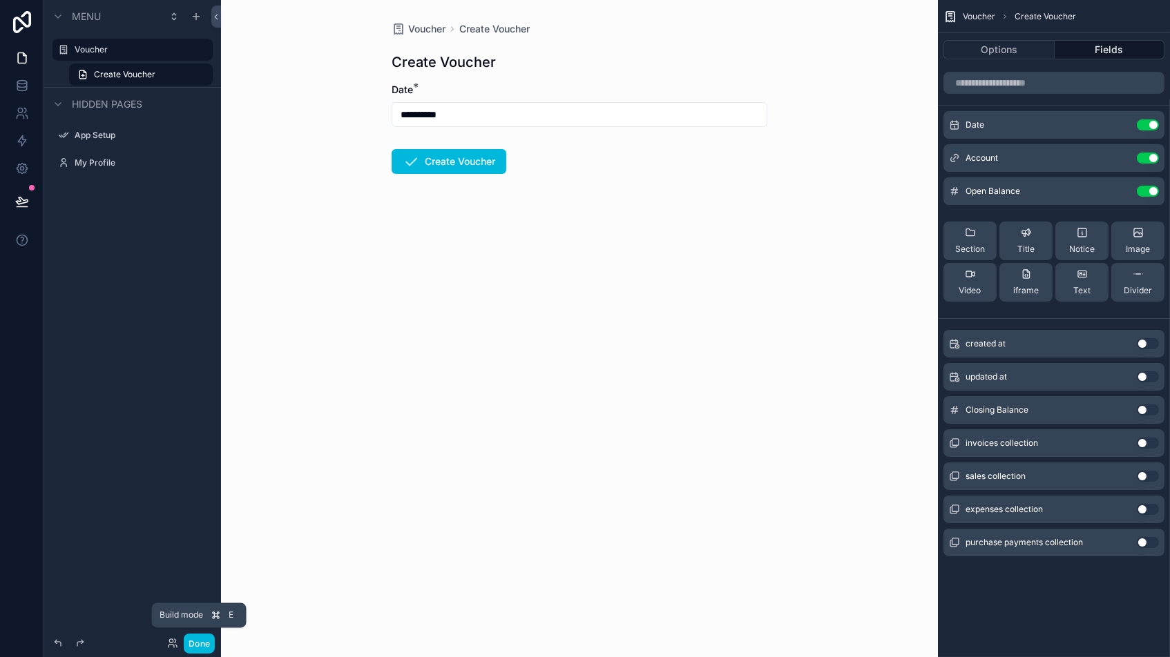
click at [197, 559] on button "Done" at bounding box center [199, 644] width 31 height 20
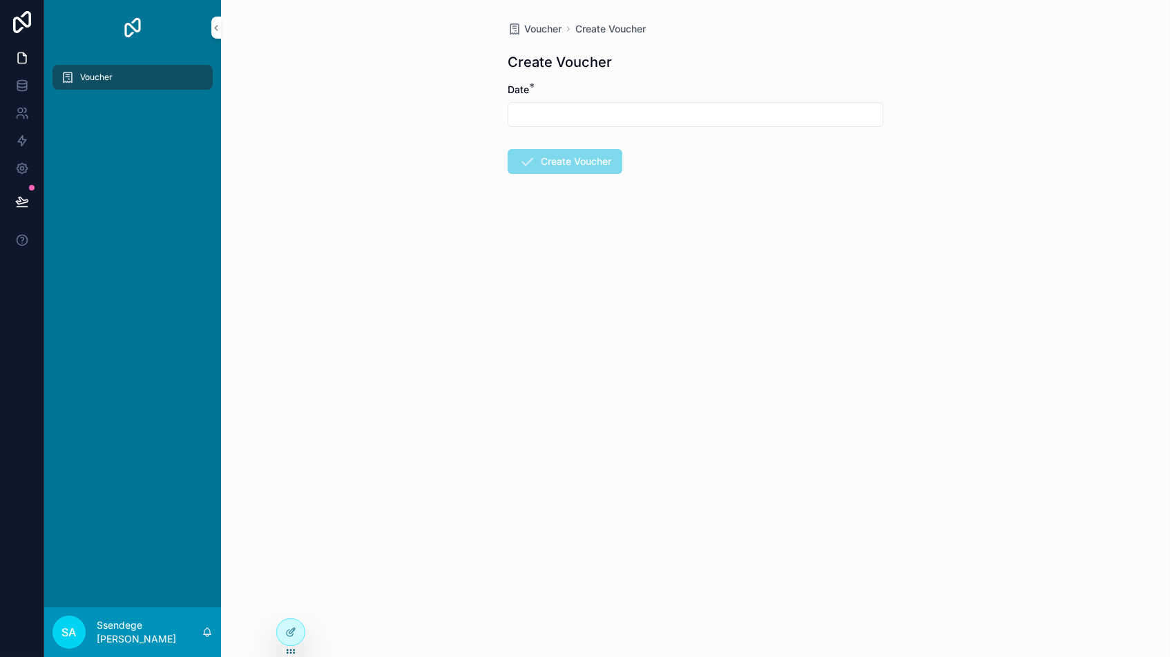
click at [583, 122] on input "scrollable content" at bounding box center [695, 114] width 374 height 19
click at [702, 149] on button "[DATE]" at bounding box center [695, 147] width 55 height 25
type input "**********"
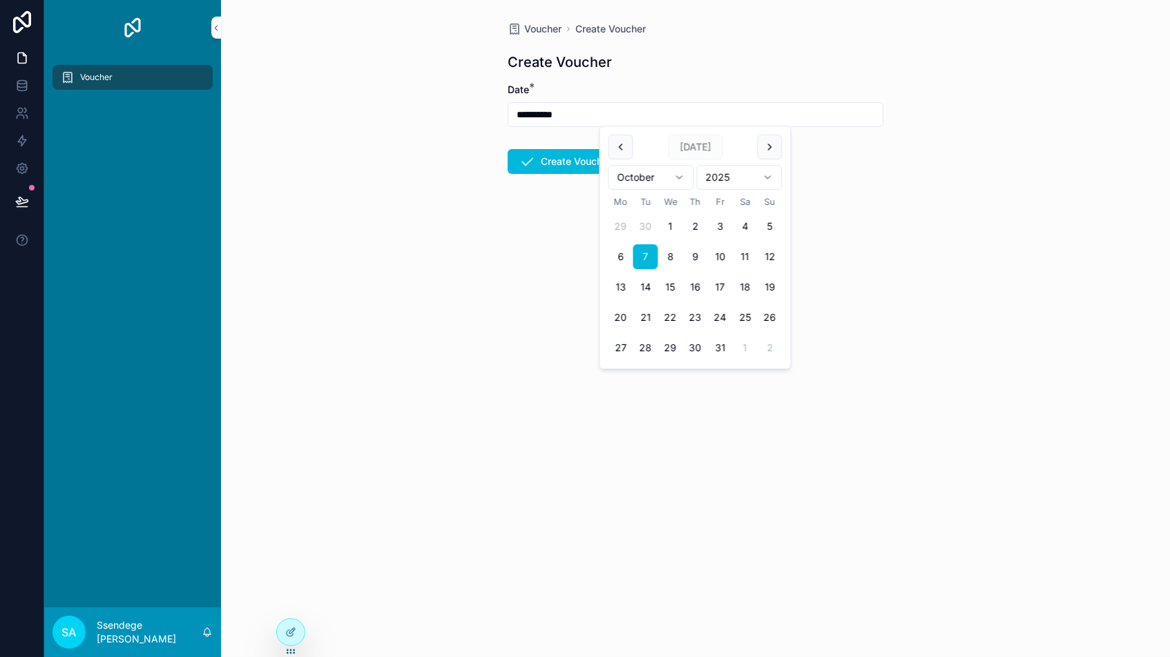
drag, startPoint x: 436, startPoint y: 220, endPoint x: 490, endPoint y: 200, distance: 58.1
click at [436, 220] on div "**********" at bounding box center [695, 328] width 949 height 657
click at [557, 162] on button "Create Voucher" at bounding box center [564, 161] width 115 height 25
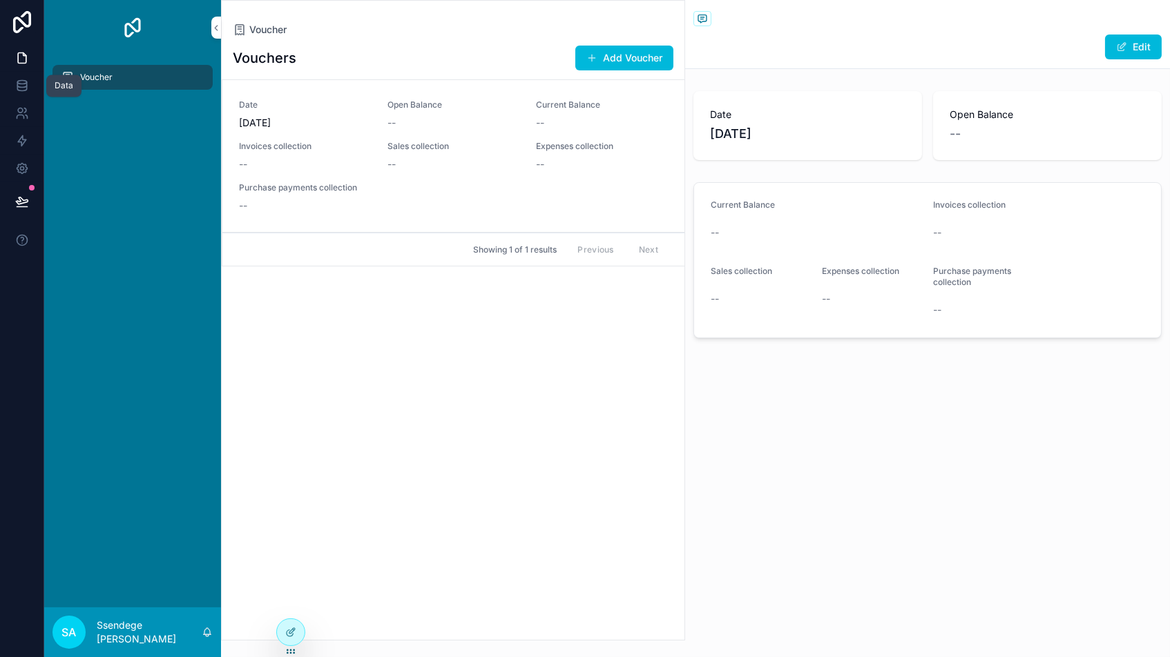
click at [21, 85] on icon at bounding box center [22, 86] width 14 height 14
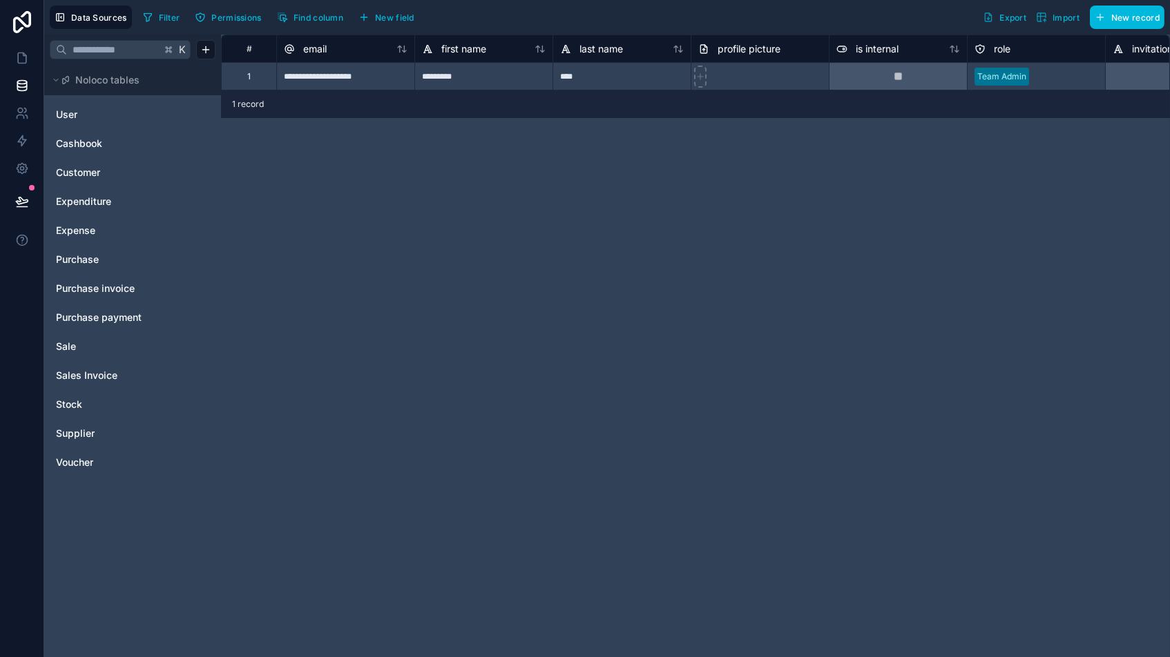
click at [79, 458] on span "Voucher" at bounding box center [74, 463] width 37 height 14
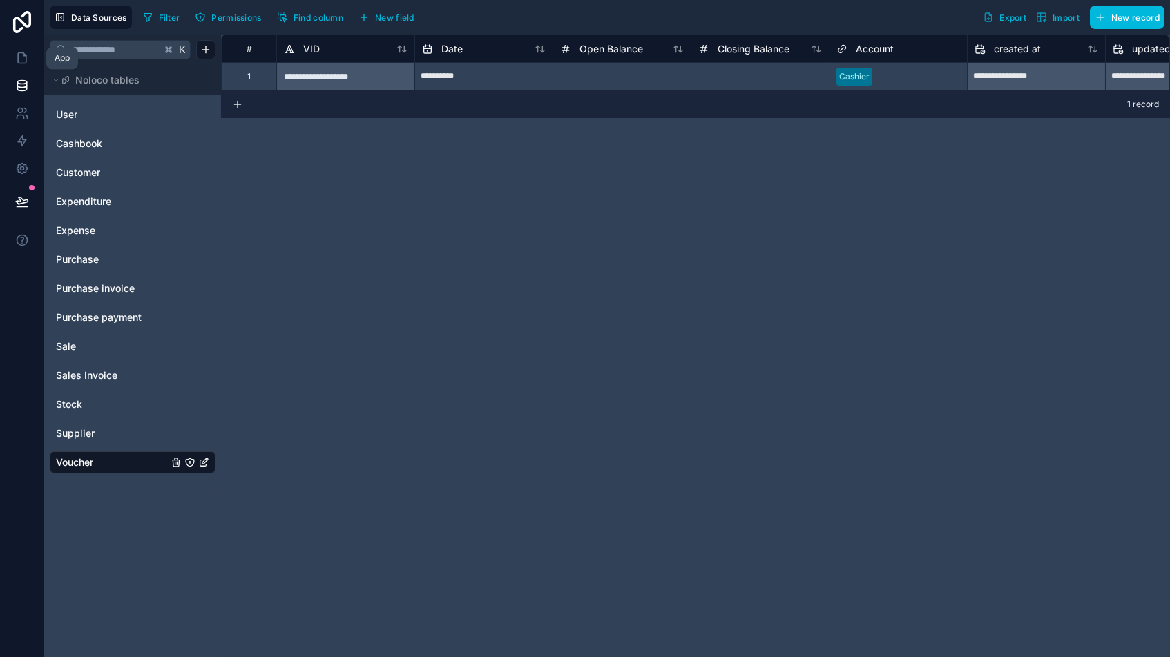
click at [12, 52] on link at bounding box center [21, 58] width 43 height 28
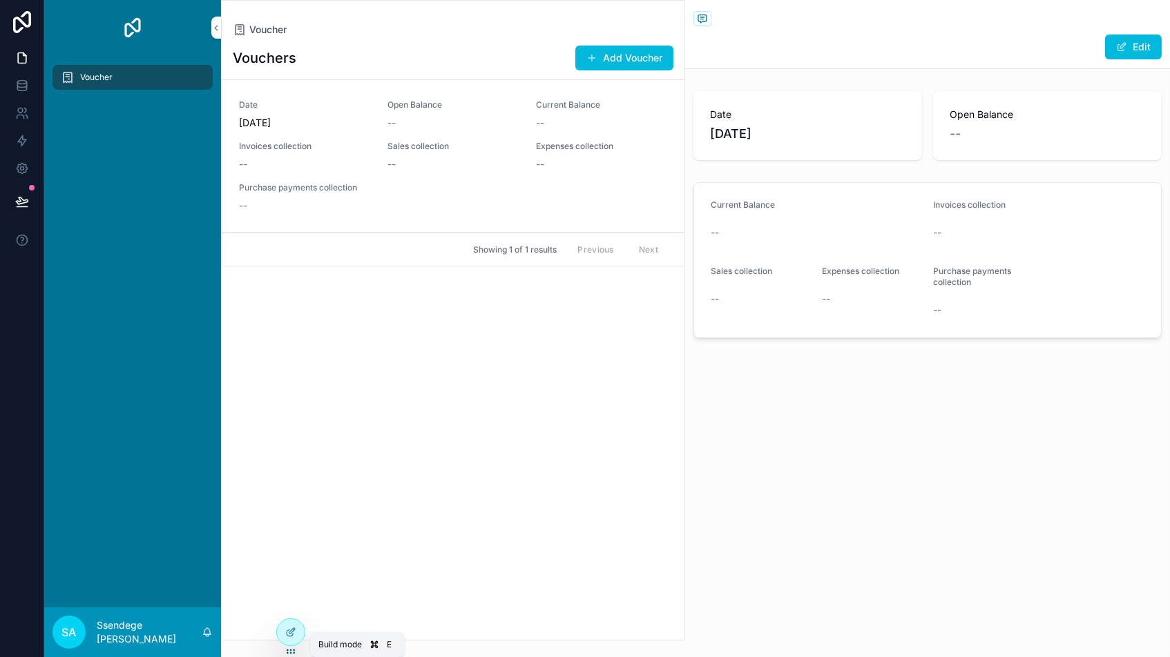
click at [297, 627] on div at bounding box center [291, 632] width 28 height 26
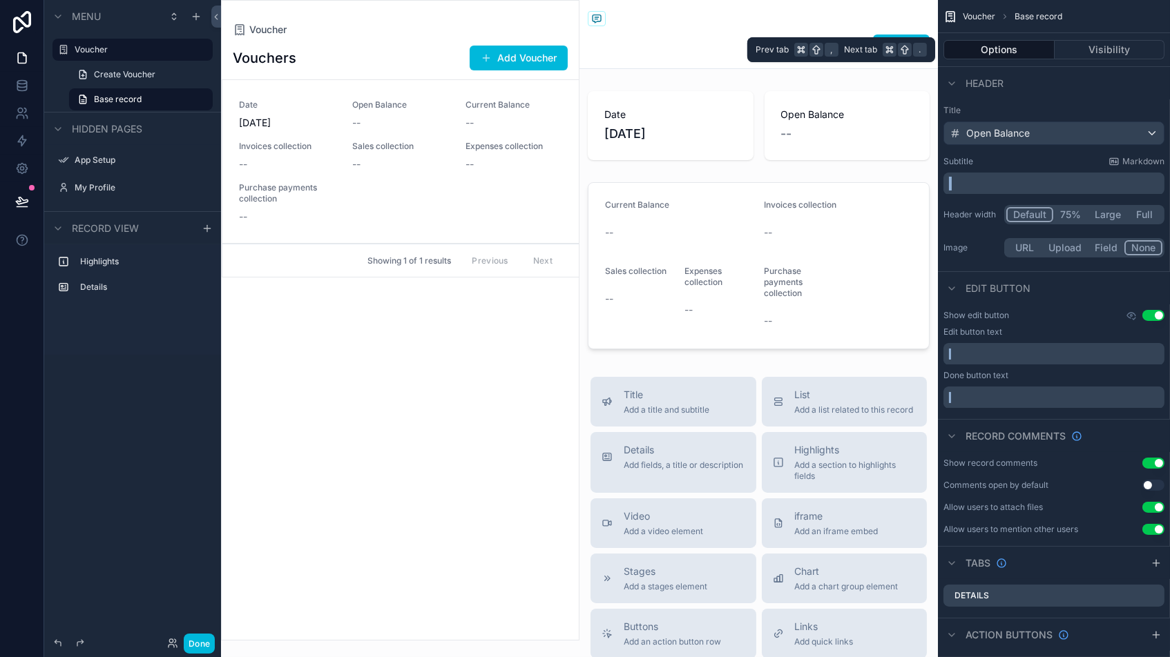
drag, startPoint x: 990, startPoint y: 45, endPoint x: 1019, endPoint y: 66, distance: 35.6
click at [990, 45] on button "Options" at bounding box center [998, 49] width 111 height 19
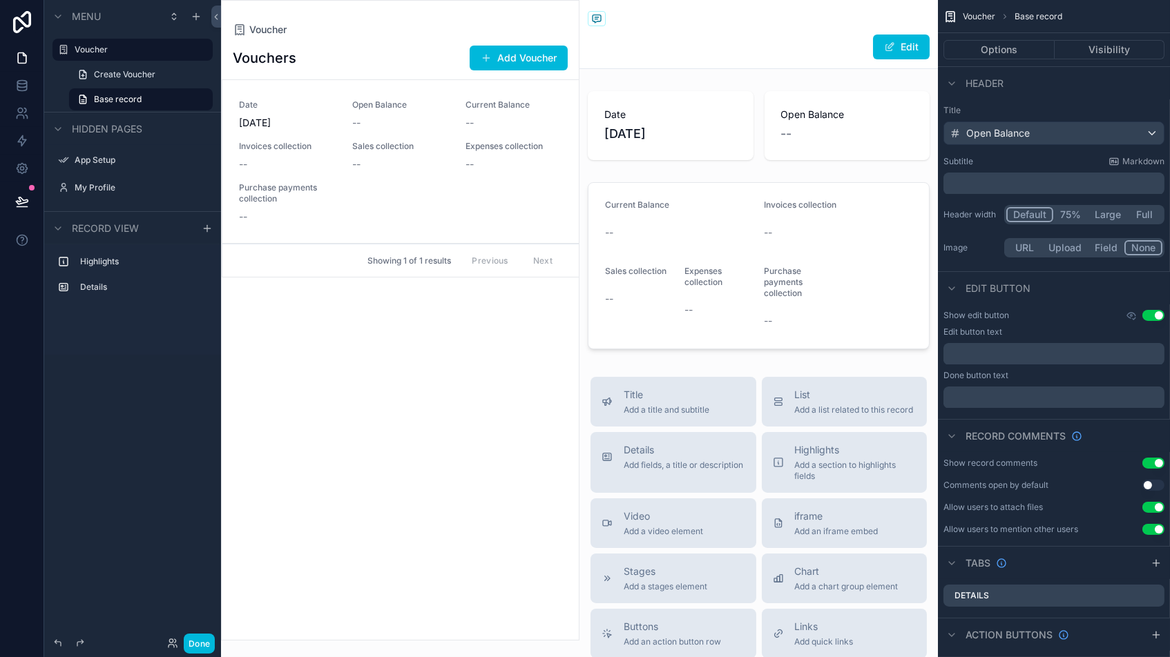
drag, startPoint x: 432, startPoint y: 405, endPoint x: 443, endPoint y: 403, distance: 11.2
click at [443, 403] on div "scrollable content" at bounding box center [400, 320] width 357 height 639
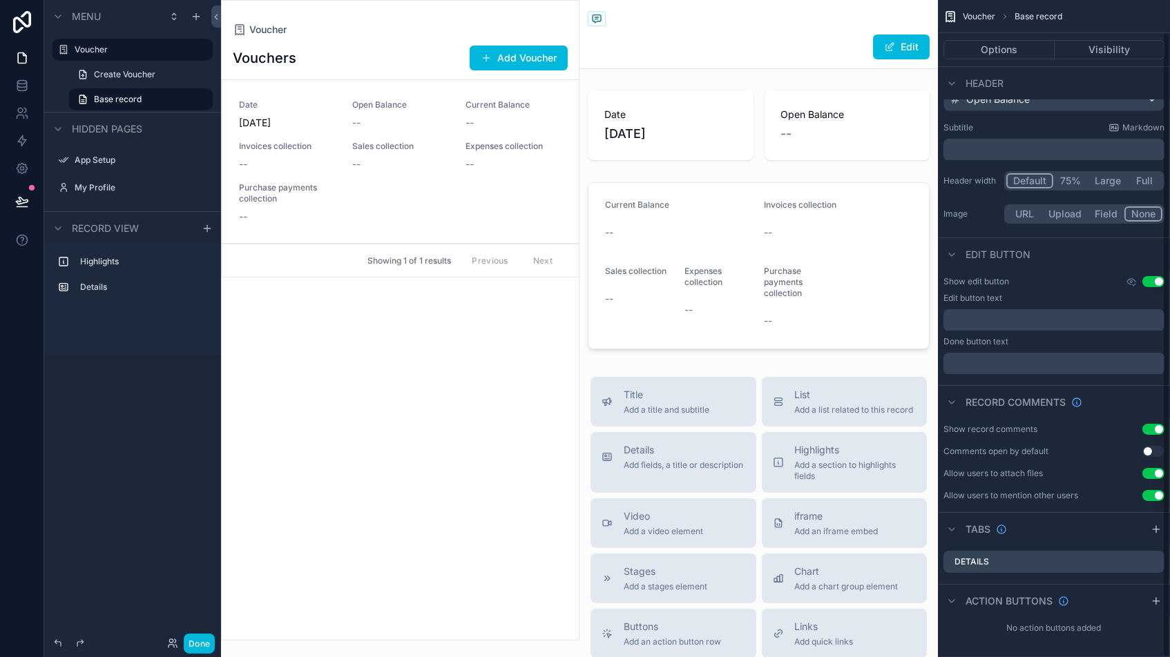
scroll to position [33, 0]
drag, startPoint x: 986, startPoint y: 48, endPoint x: 987, endPoint y: 80, distance: 31.8
click at [985, 48] on button "Options" at bounding box center [998, 49] width 111 height 19
click at [165, 44] on label "Voucher" at bounding box center [140, 49] width 130 height 11
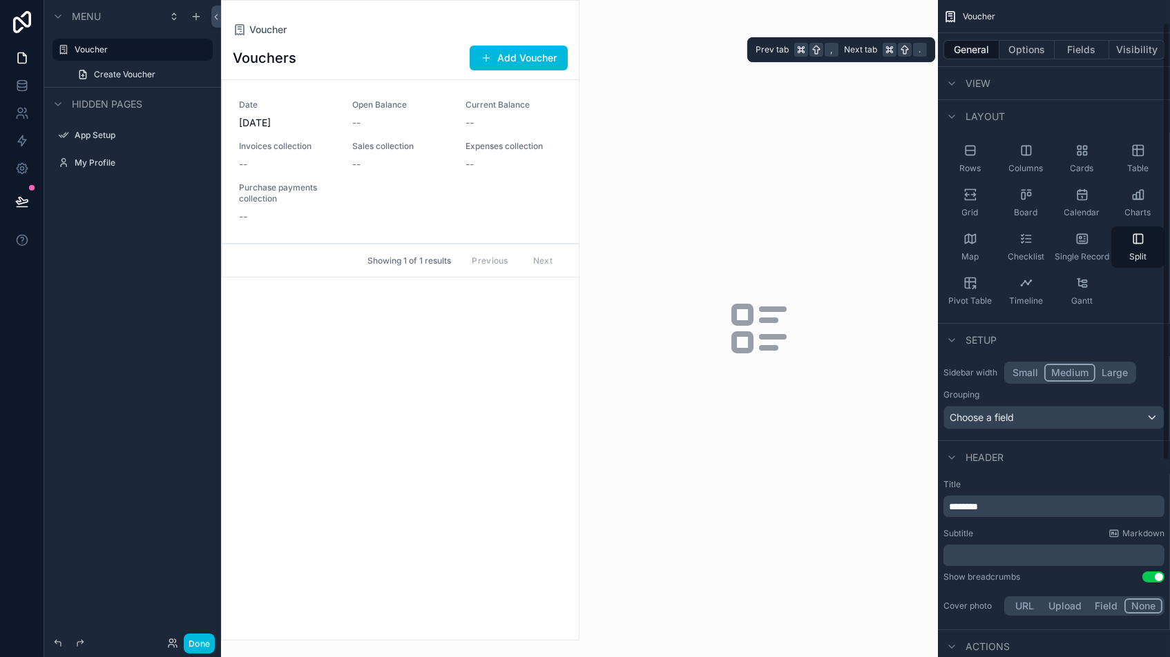
click at [1083, 46] on button "Fields" at bounding box center [1081, 49] width 55 height 19
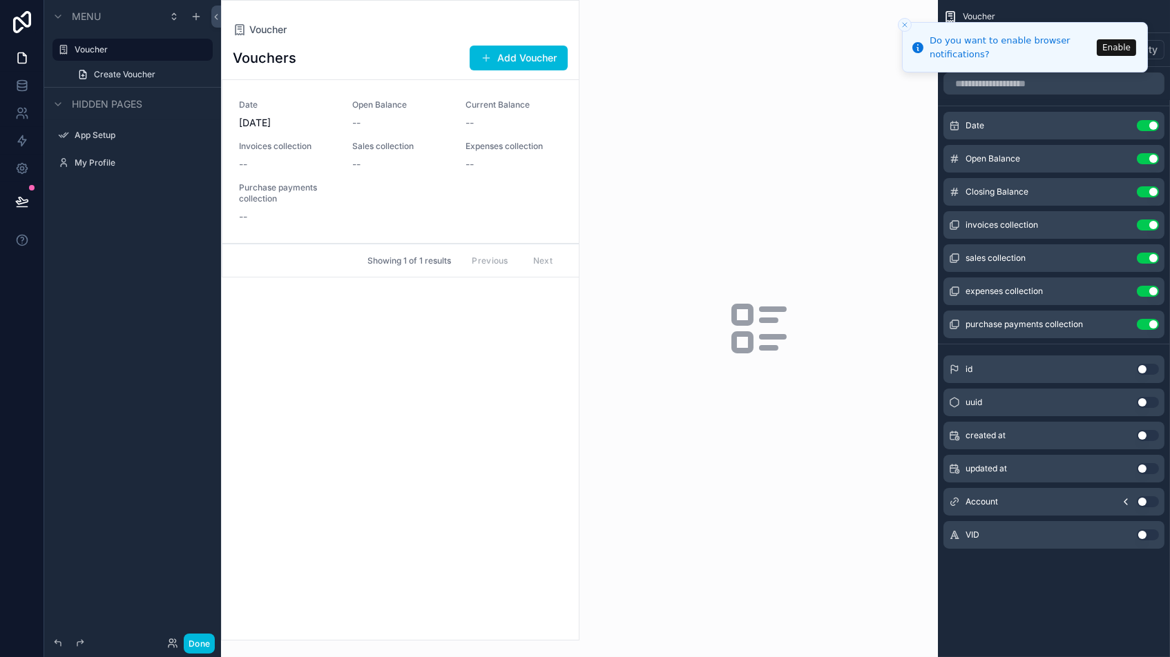
click at [1145, 226] on button "Use setting" at bounding box center [1147, 225] width 22 height 11
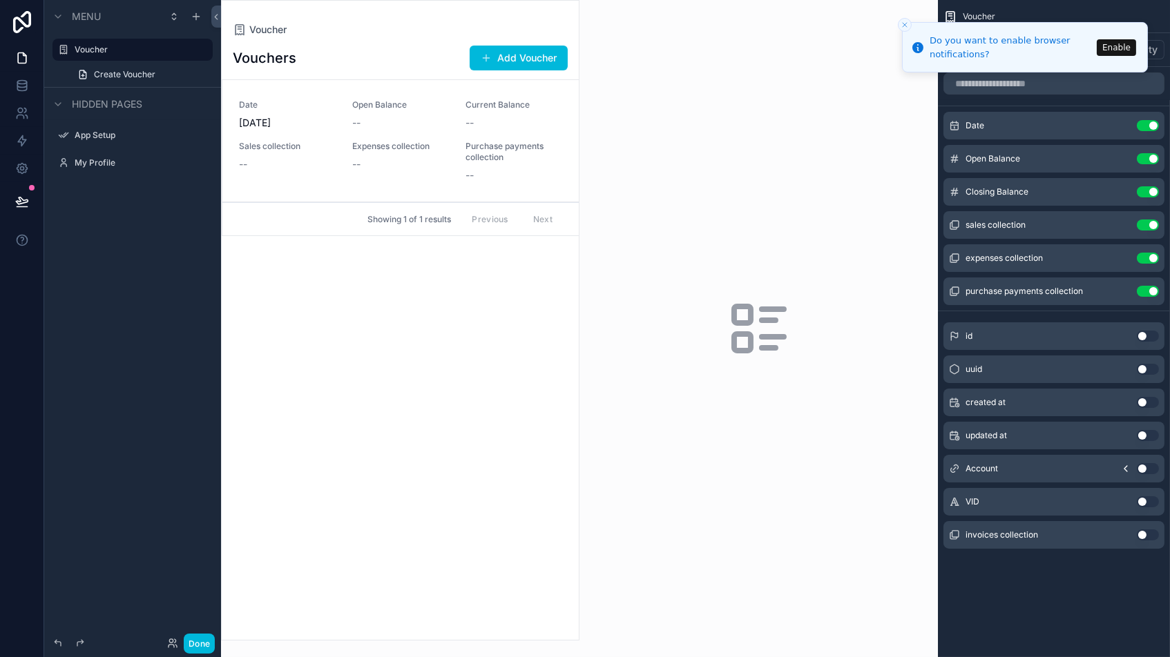
click at [1147, 228] on button "Use setting" at bounding box center [1147, 225] width 22 height 11
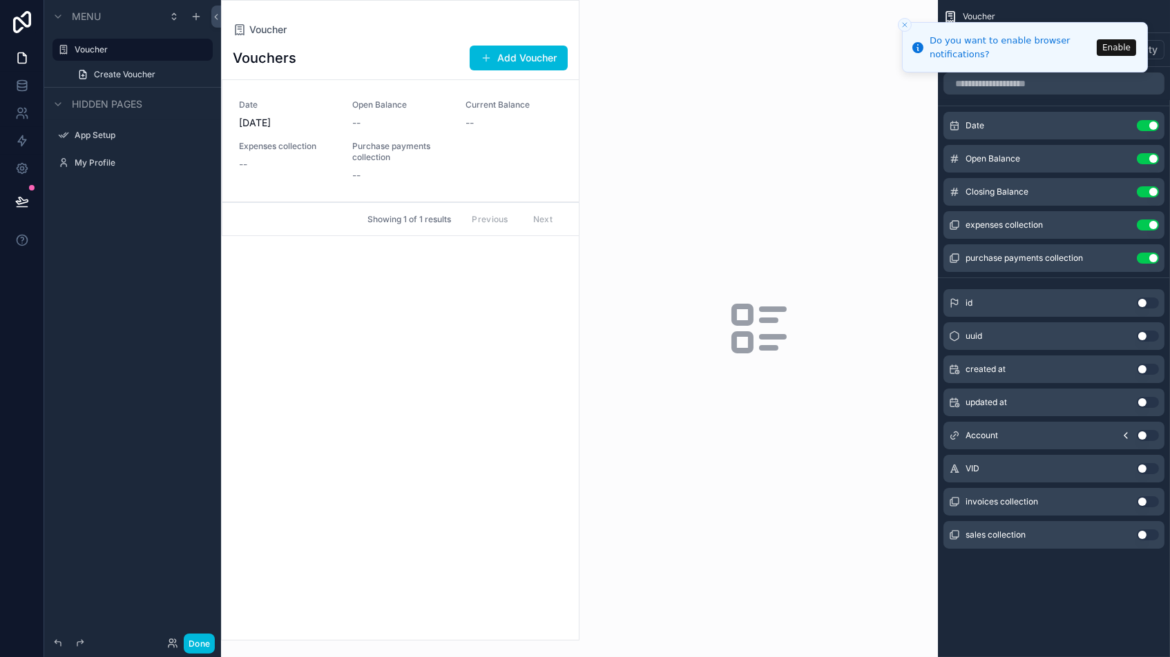
click at [1144, 224] on button "Use setting" at bounding box center [1147, 225] width 22 height 11
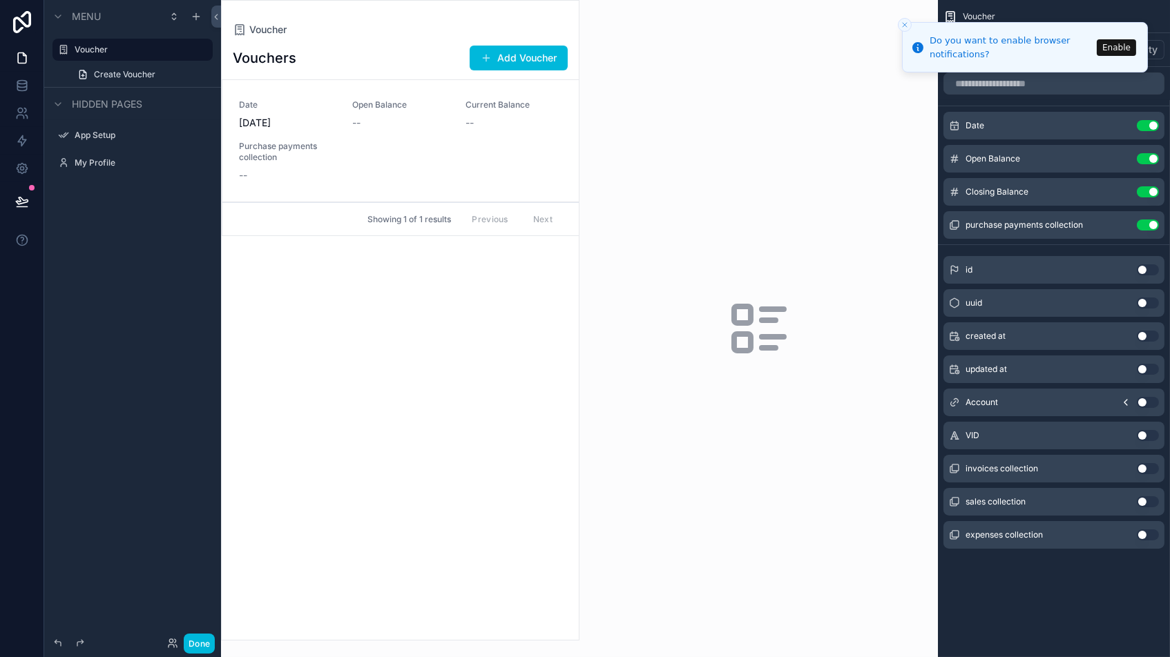
click at [1143, 227] on button "Use setting" at bounding box center [1147, 225] width 22 height 11
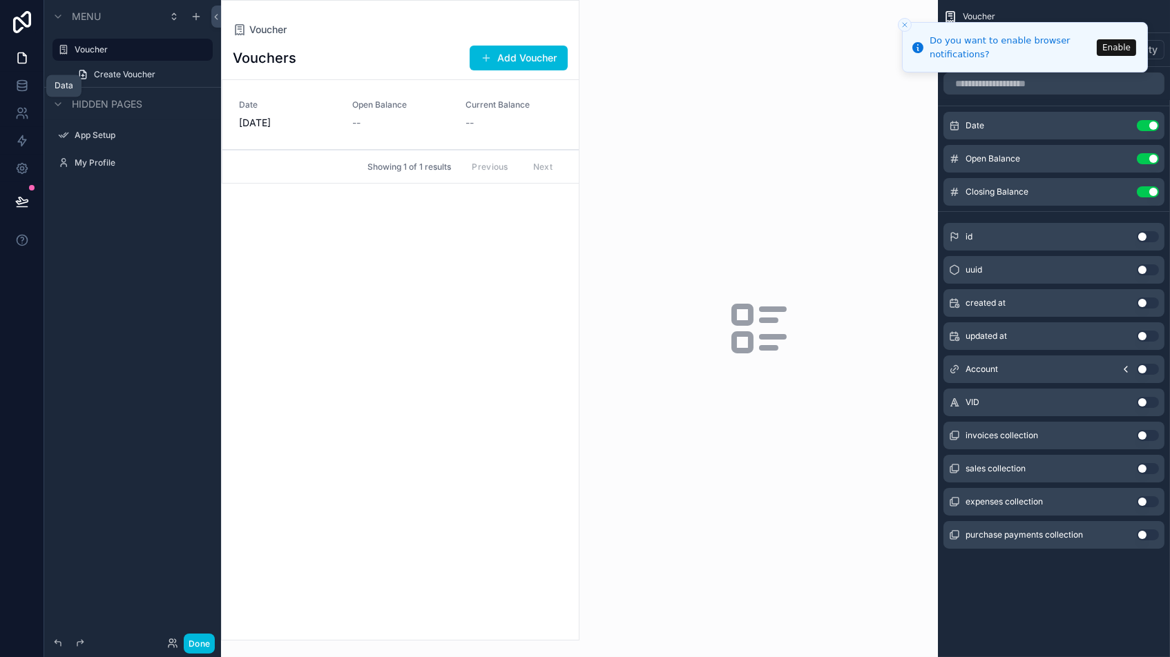
click at [20, 94] on link at bounding box center [21, 86] width 43 height 28
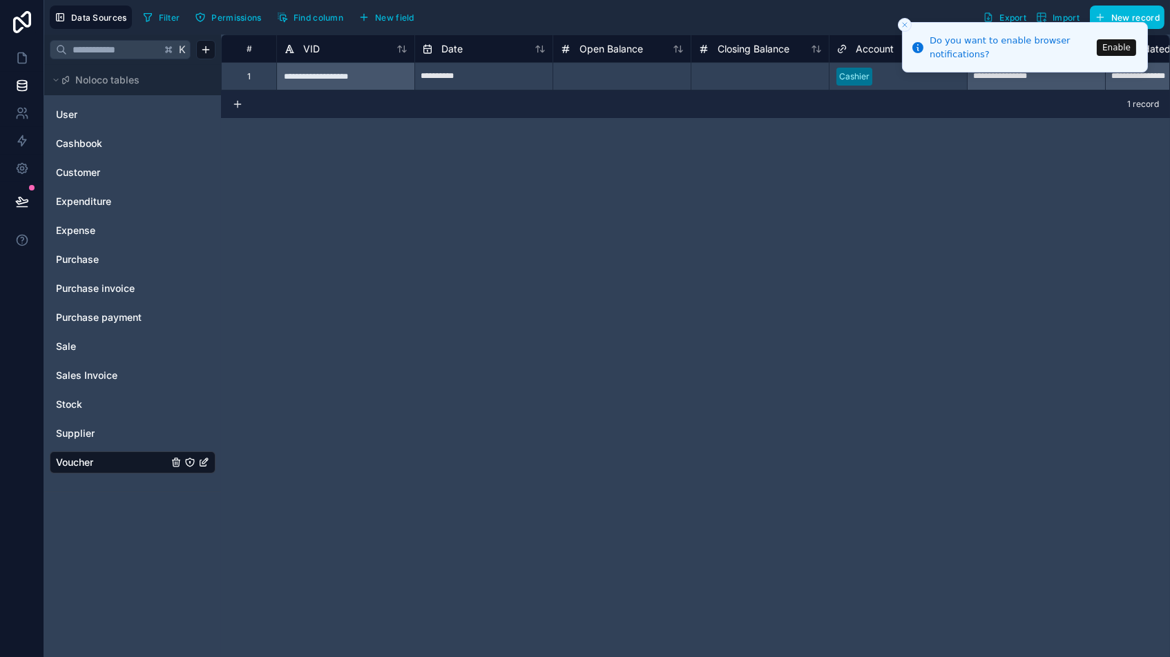
click at [390, 19] on span "New field" at bounding box center [394, 17] width 39 height 10
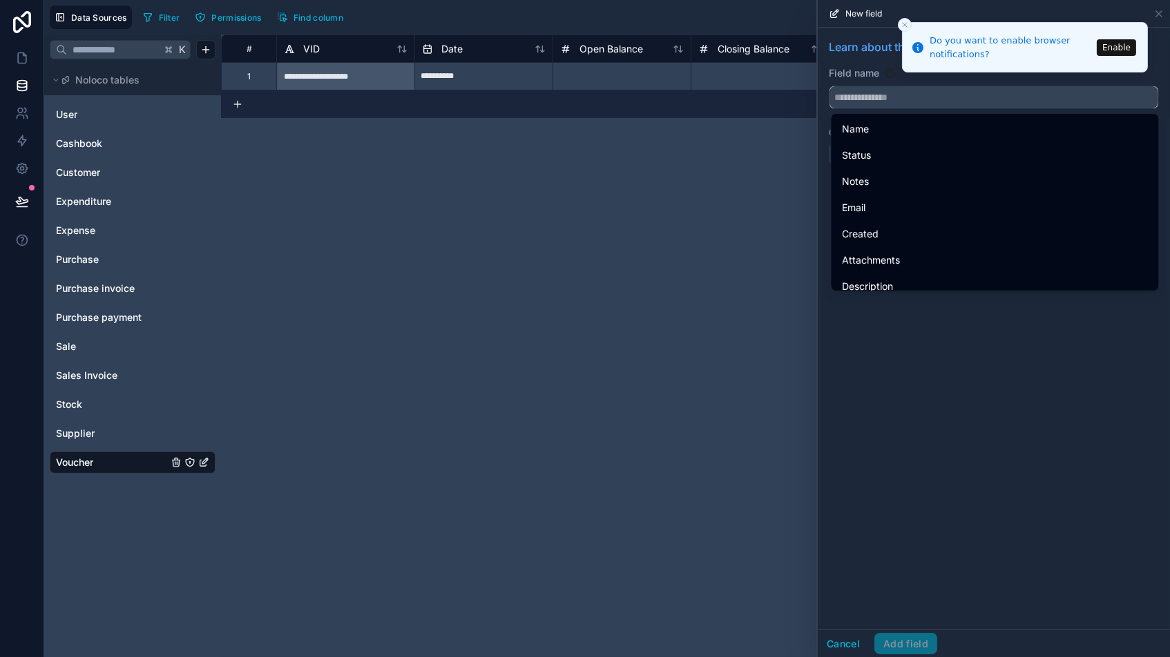
click at [905, 107] on input "text" at bounding box center [993, 97] width 329 height 22
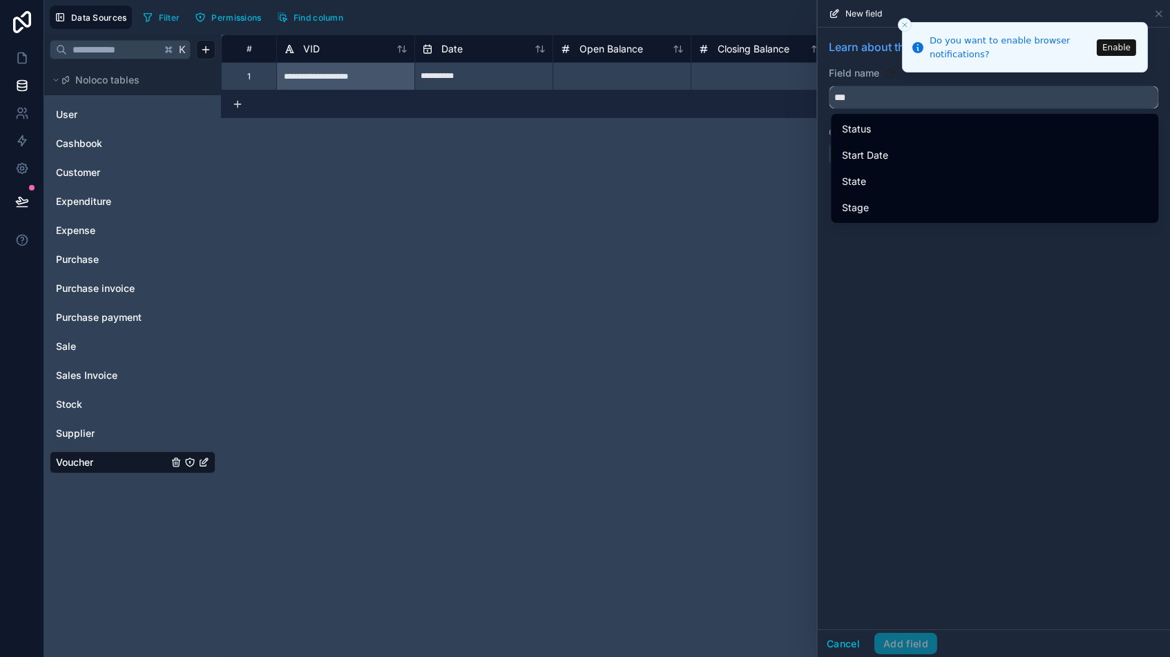
scroll to position [0, 1]
click at [878, 126] on div "Status" at bounding box center [994, 129] width 305 height 17
type input "******"
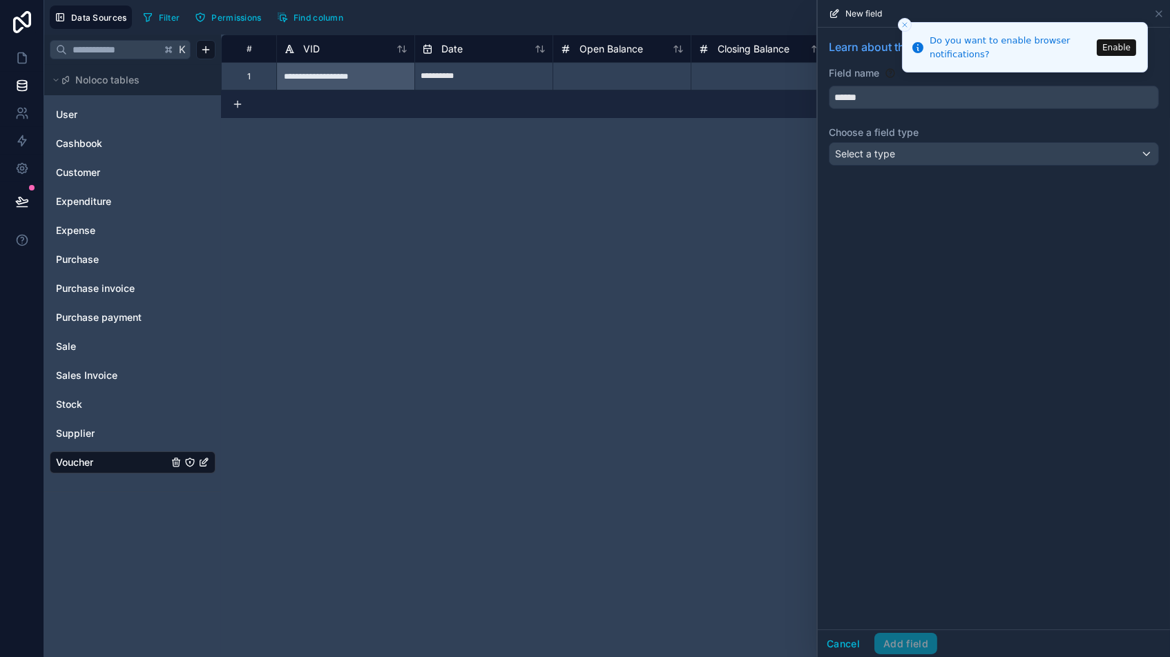
click at [873, 158] on span "Select a type" at bounding box center [865, 154] width 60 height 12
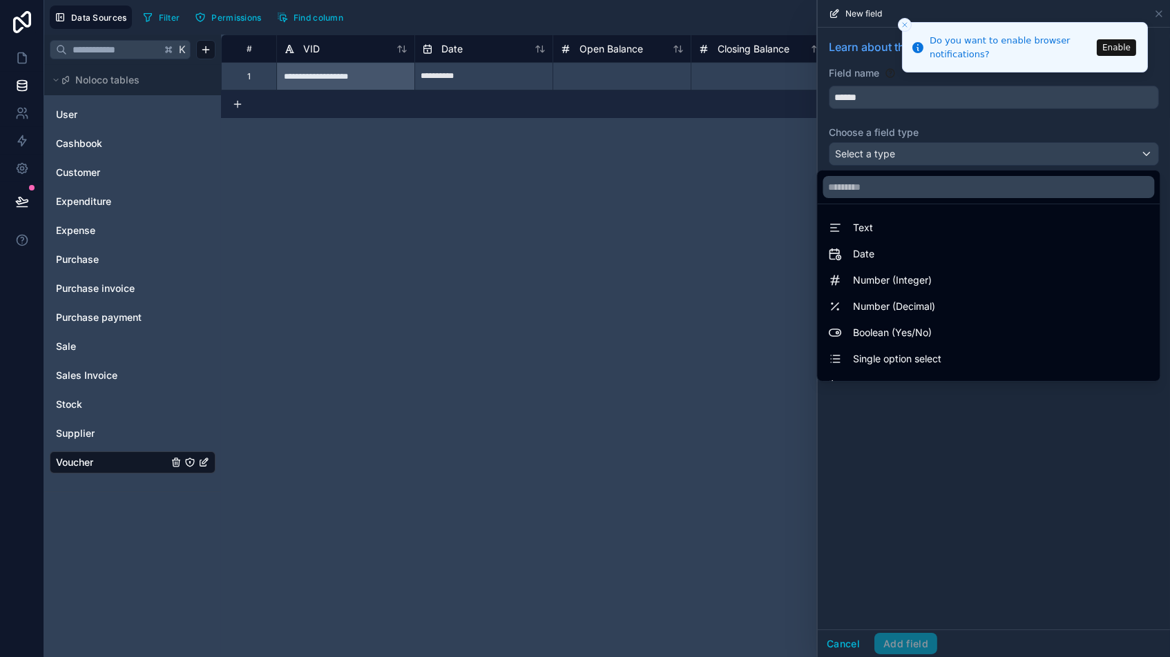
click at [875, 362] on span "Single option select" at bounding box center [897, 359] width 88 height 17
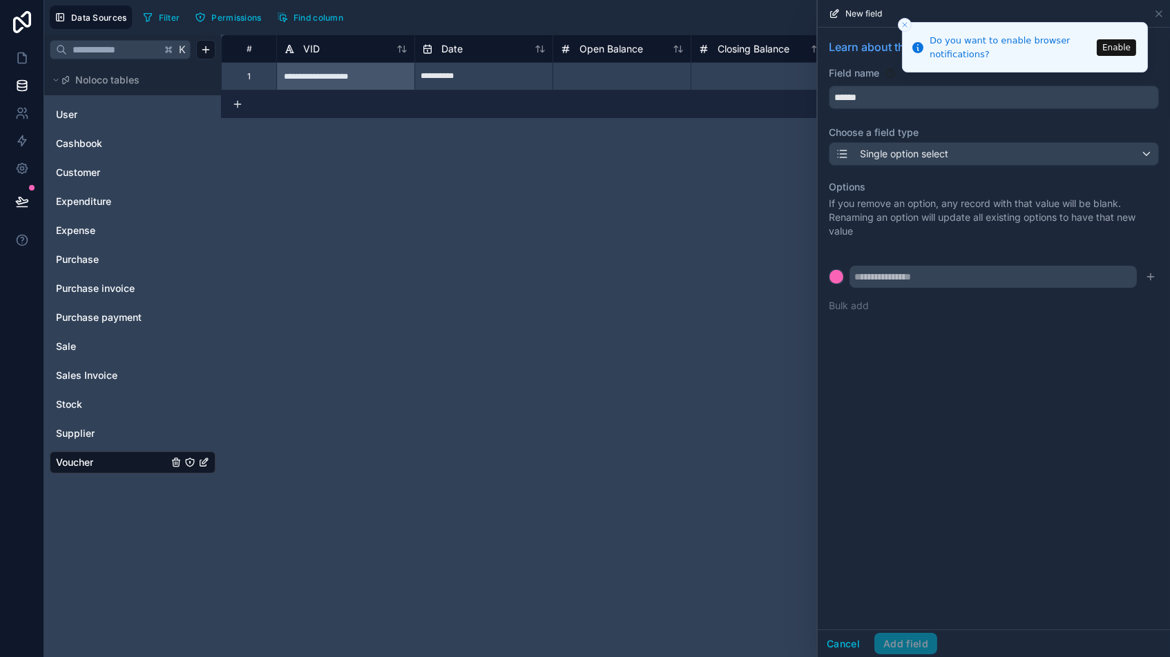
click at [895, 289] on div "Options If you remove an option, any record with that value will be blank. Rena…" at bounding box center [993, 246] width 330 height 149
click at [900, 282] on input "text" at bounding box center [992, 277] width 287 height 22
type input "*********"
drag, startPoint x: 1027, startPoint y: 334, endPoint x: 1125, endPoint y: 297, distance: 104.9
click at [1036, 331] on div "Learn about the different fields you can add Field name ****** Choose a field t…" at bounding box center [993, 329] width 352 height 602
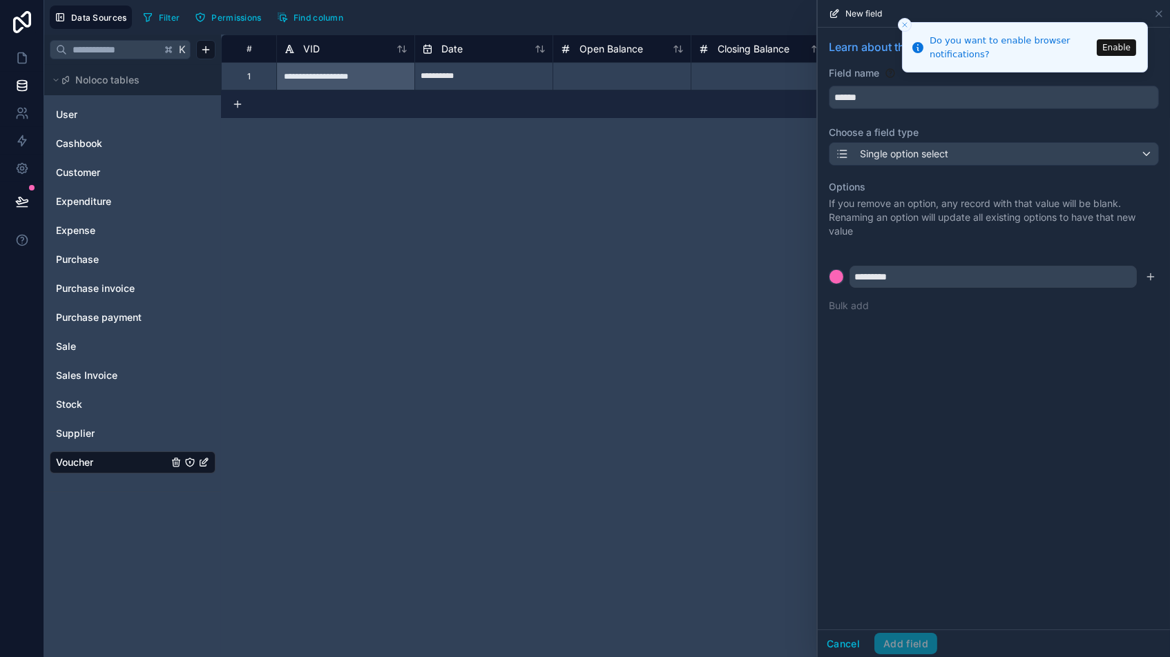
click at [1153, 271] on icon "submit" at bounding box center [1150, 276] width 11 height 11
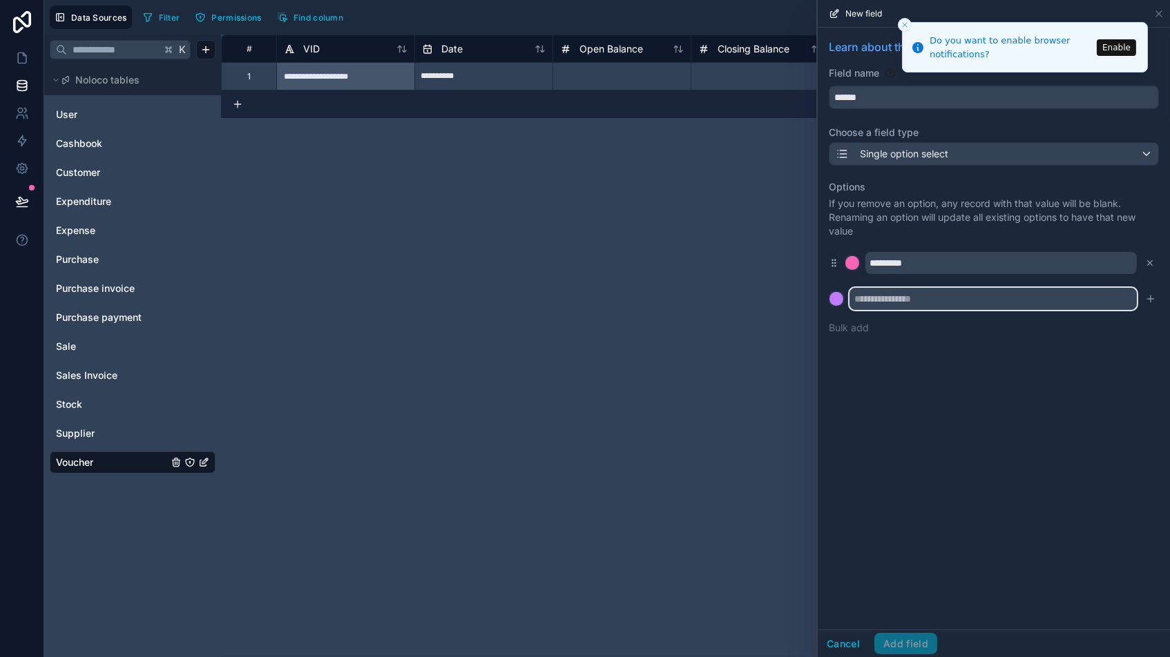
click at [918, 289] on input "text" at bounding box center [992, 299] width 287 height 22
type input "*******"
click at [831, 300] on div at bounding box center [836, 299] width 14 height 14
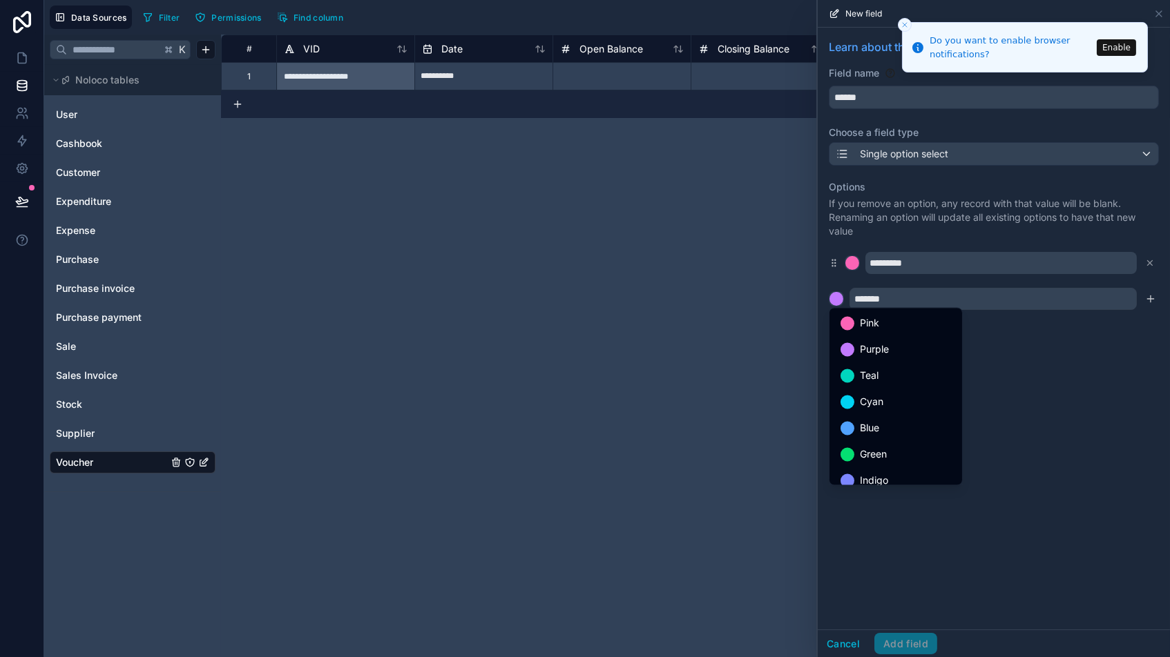
drag, startPoint x: 860, startPoint y: 447, endPoint x: 873, endPoint y: 448, distance: 13.8
click at [860, 447] on span "Green" at bounding box center [873, 455] width 27 height 17
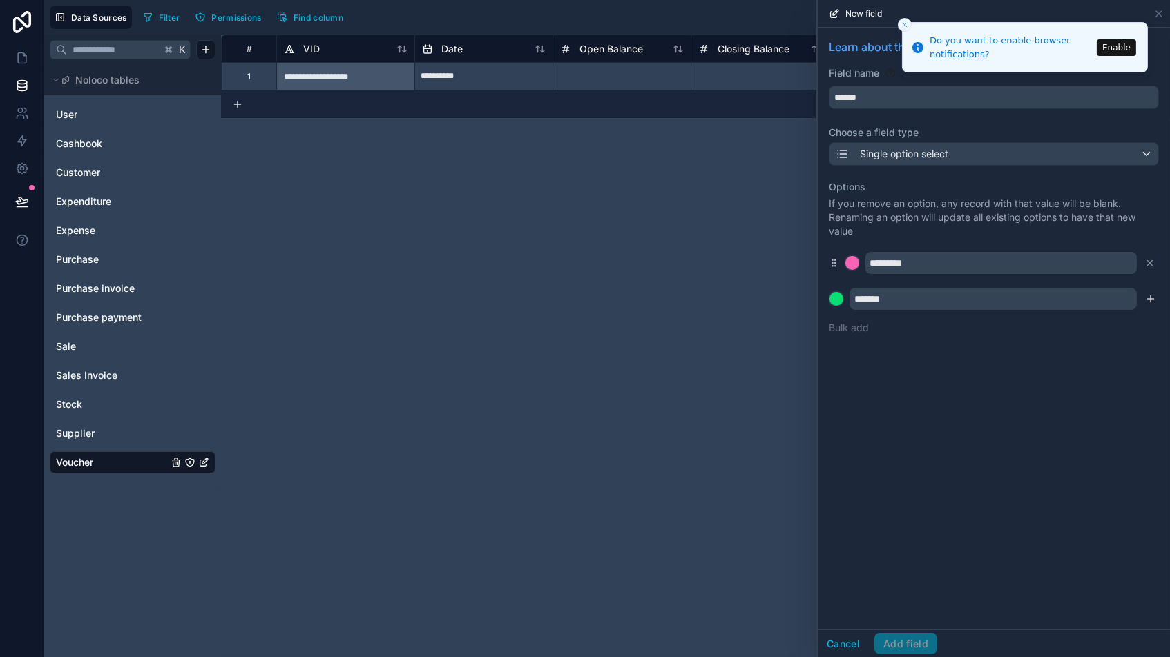
drag, startPoint x: 991, startPoint y: 408, endPoint x: 1074, endPoint y: 375, distance: 89.9
click at [995, 406] on div "Learn about the different fields you can add Field name ****** Choose a field t…" at bounding box center [993, 329] width 352 height 602
click at [836, 295] on div at bounding box center [836, 299] width 14 height 14
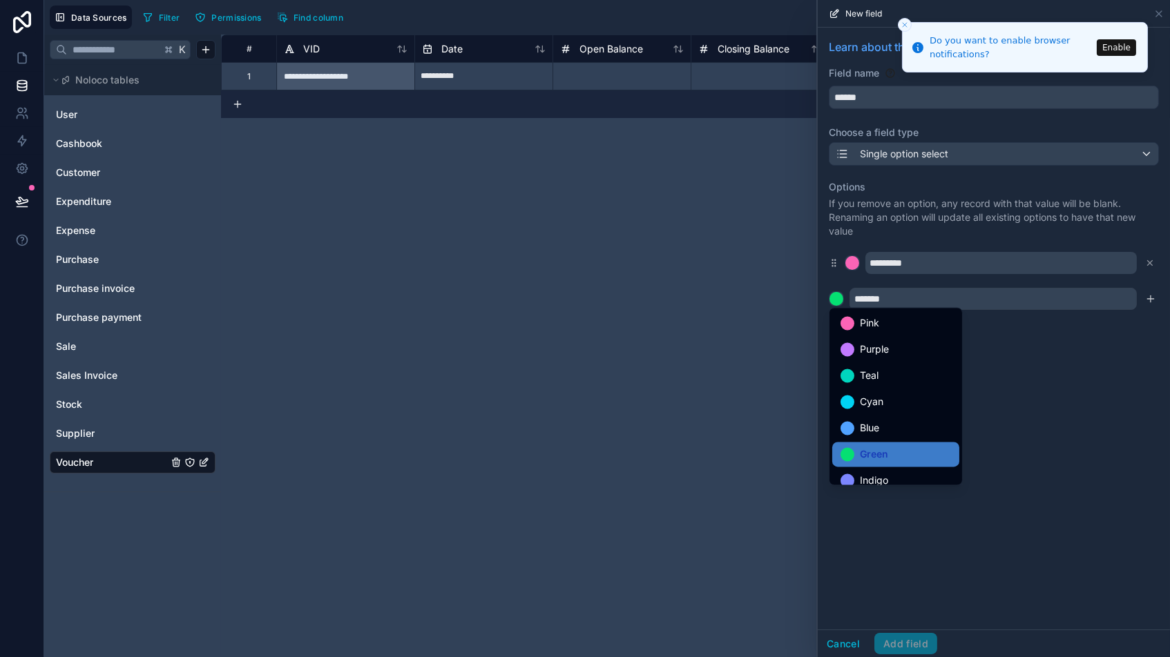
drag, startPoint x: 1062, startPoint y: 443, endPoint x: 1078, endPoint y: 436, distance: 17.1
click at [1063, 443] on div at bounding box center [993, 328] width 352 height 657
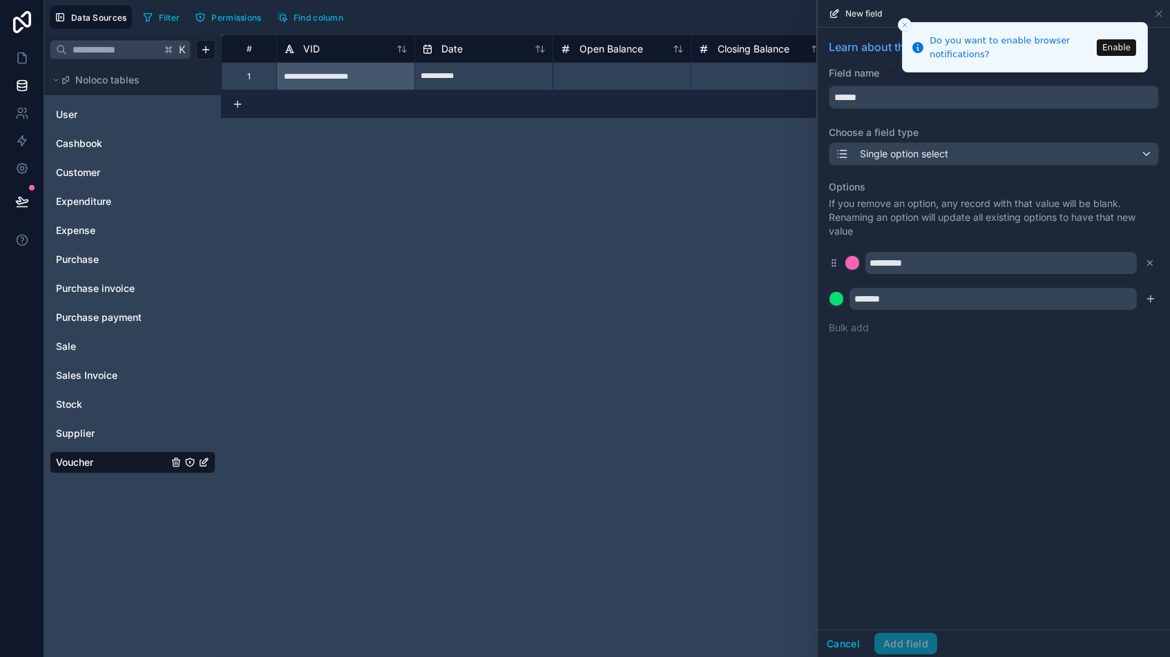
drag, startPoint x: 1154, startPoint y: 296, endPoint x: 1158, endPoint y: 310, distance: 14.4
click at [1153, 296] on icon "submit" at bounding box center [1150, 298] width 11 height 11
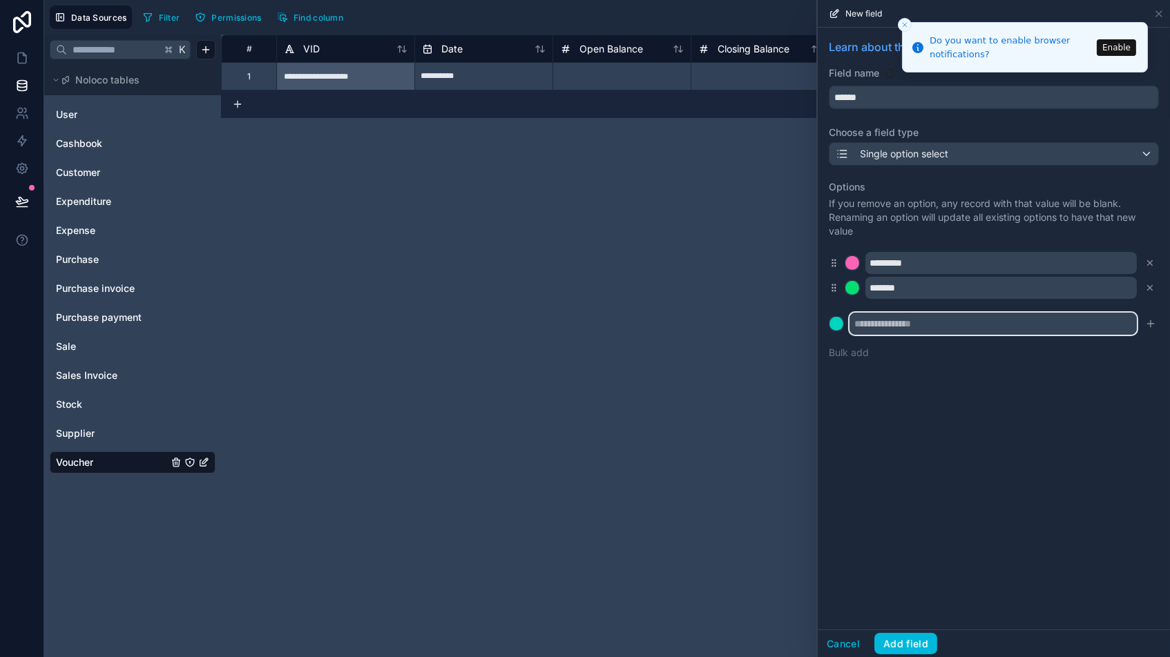
click at [885, 314] on input "text" at bounding box center [992, 324] width 287 height 22
click at [1016, 389] on div "Learn about the different fields you can add Field name ****** Choose a field t…" at bounding box center [993, 329] width 352 height 602
drag, startPoint x: 913, startPoint y: 327, endPoint x: 849, endPoint y: 316, distance: 65.2
click at [862, 321] on input "********" at bounding box center [992, 324] width 287 height 22
type input "*"
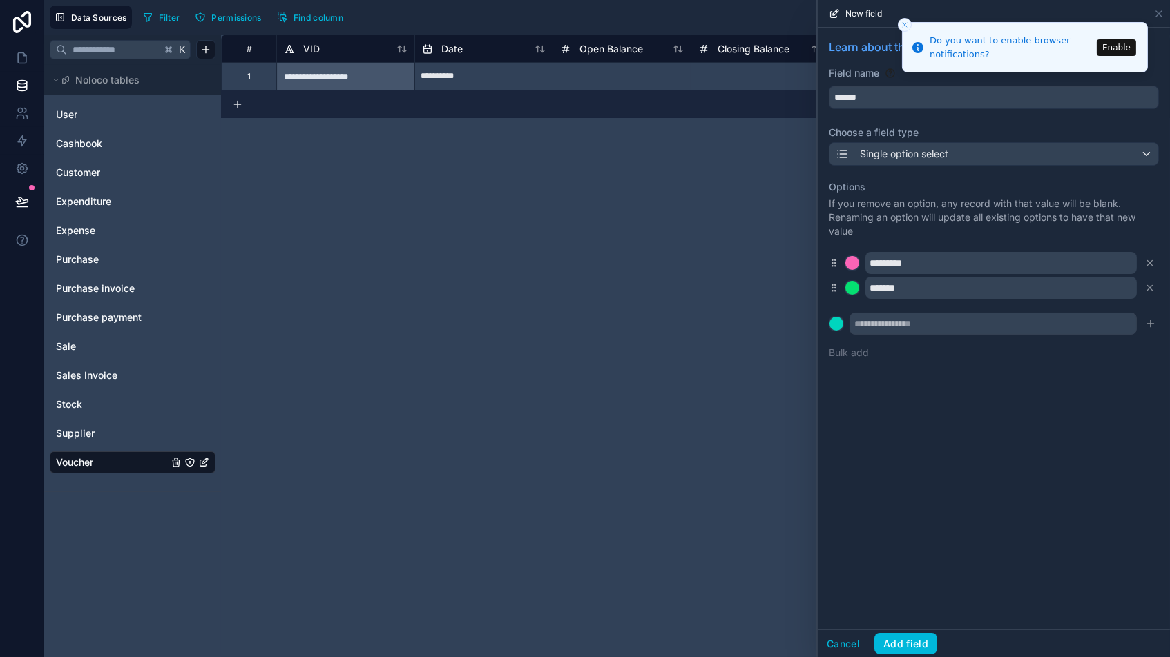
click at [1069, 458] on div "Learn about the different fields you can add Field name ****** Choose a field t…" at bounding box center [993, 329] width 352 height 602
click at [916, 645] on button "Add field" at bounding box center [905, 644] width 63 height 22
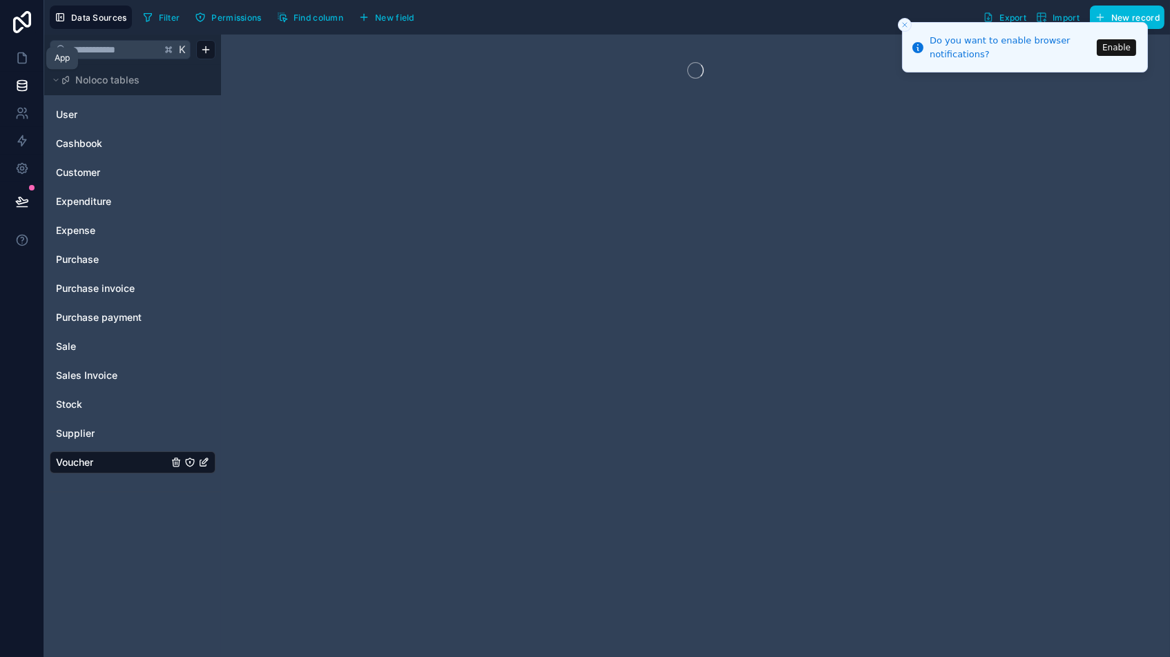
click at [21, 61] on icon at bounding box center [22, 58] width 14 height 14
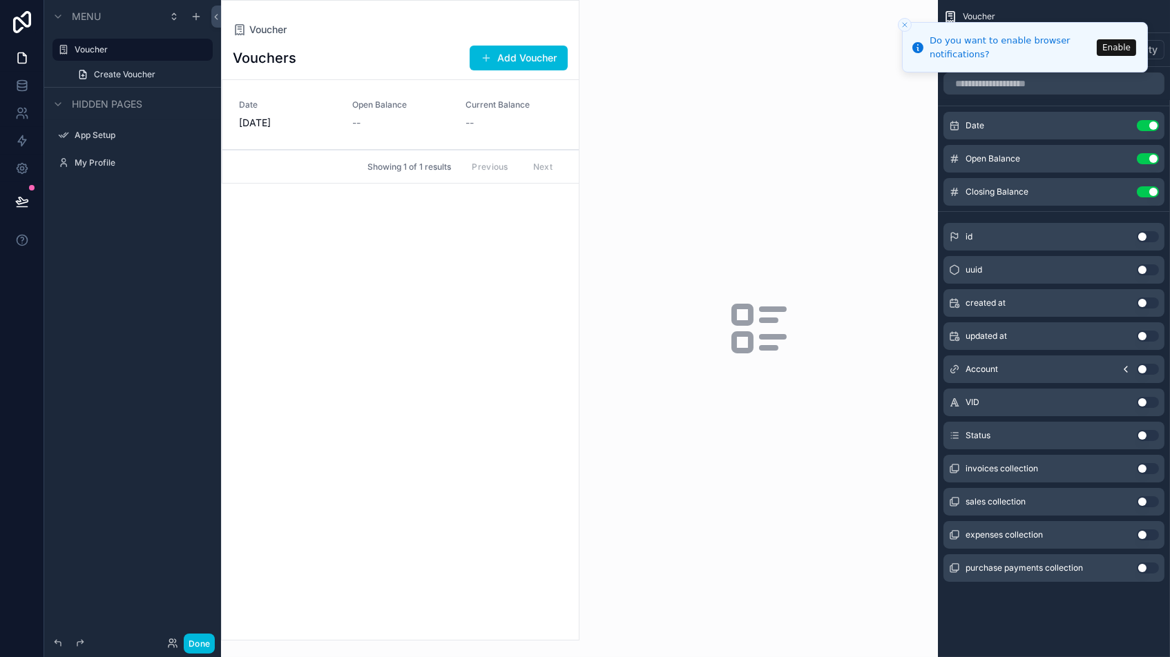
click at [1145, 436] on button "Use setting" at bounding box center [1147, 435] width 22 height 11
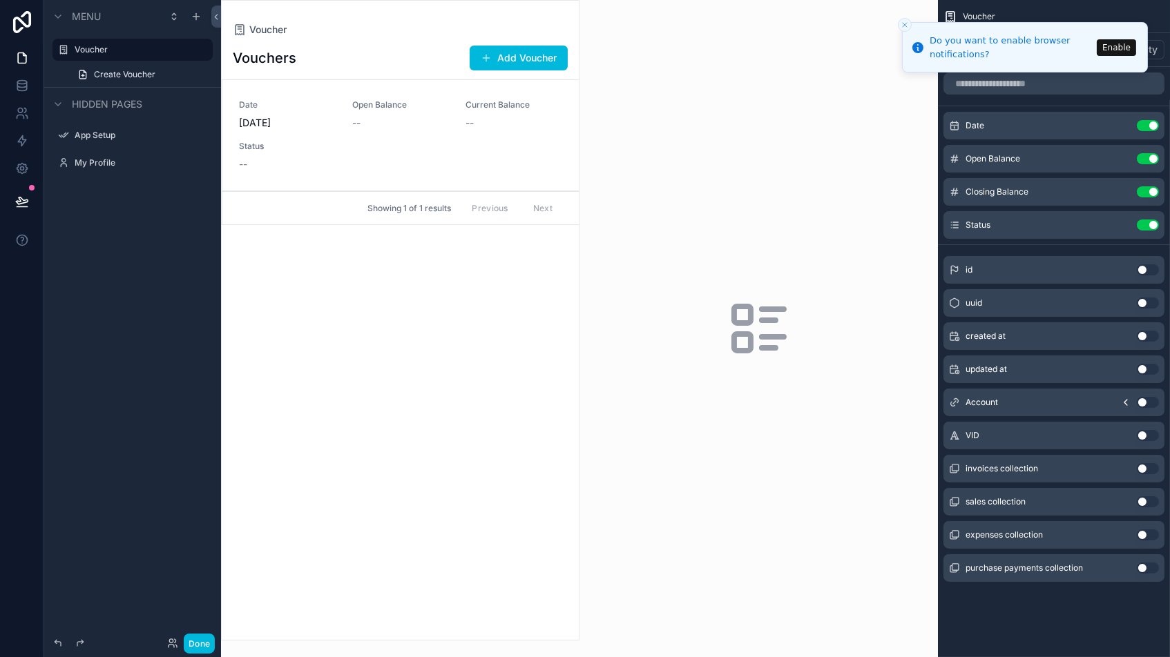
click at [0, 0] on button "scrollable content" at bounding box center [0, 0] width 0 height 0
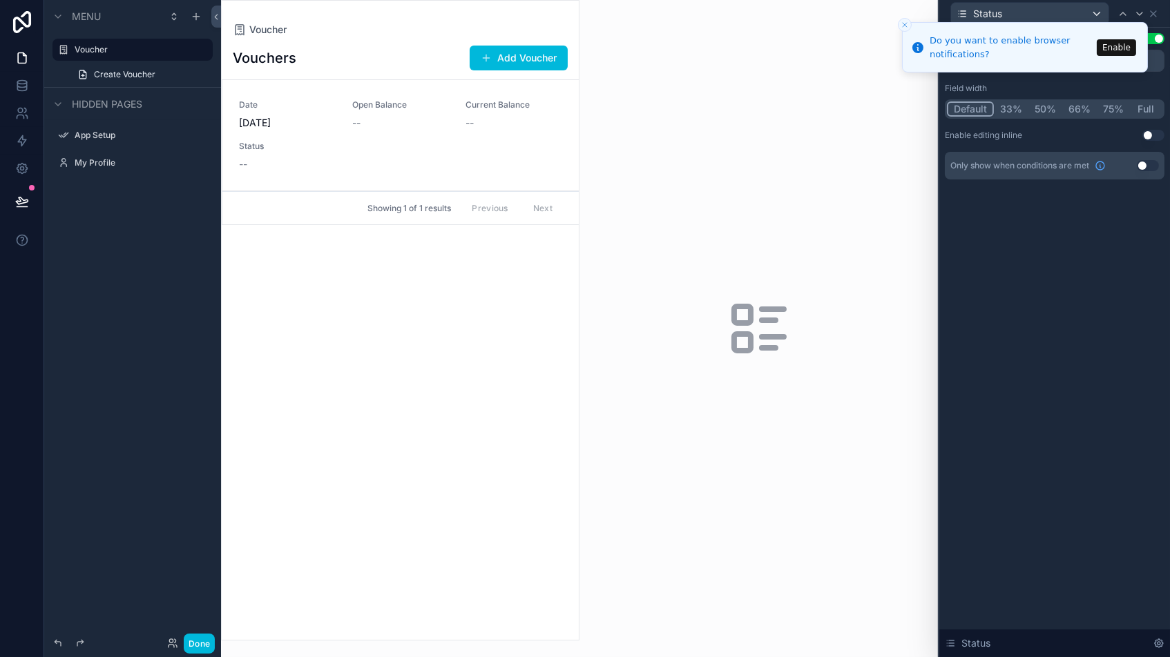
click at [965, 108] on button "Default" at bounding box center [970, 108] width 47 height 15
click at [1123, 22] on li "Do you want to enable browser notifications? Enable" at bounding box center [1025, 47] width 246 height 50
click at [967, 110] on button "Default" at bounding box center [970, 108] width 47 height 15
click at [1011, 108] on button "33%" at bounding box center [1011, 108] width 35 height 15
click at [980, 110] on button "Default" at bounding box center [970, 108] width 46 height 15
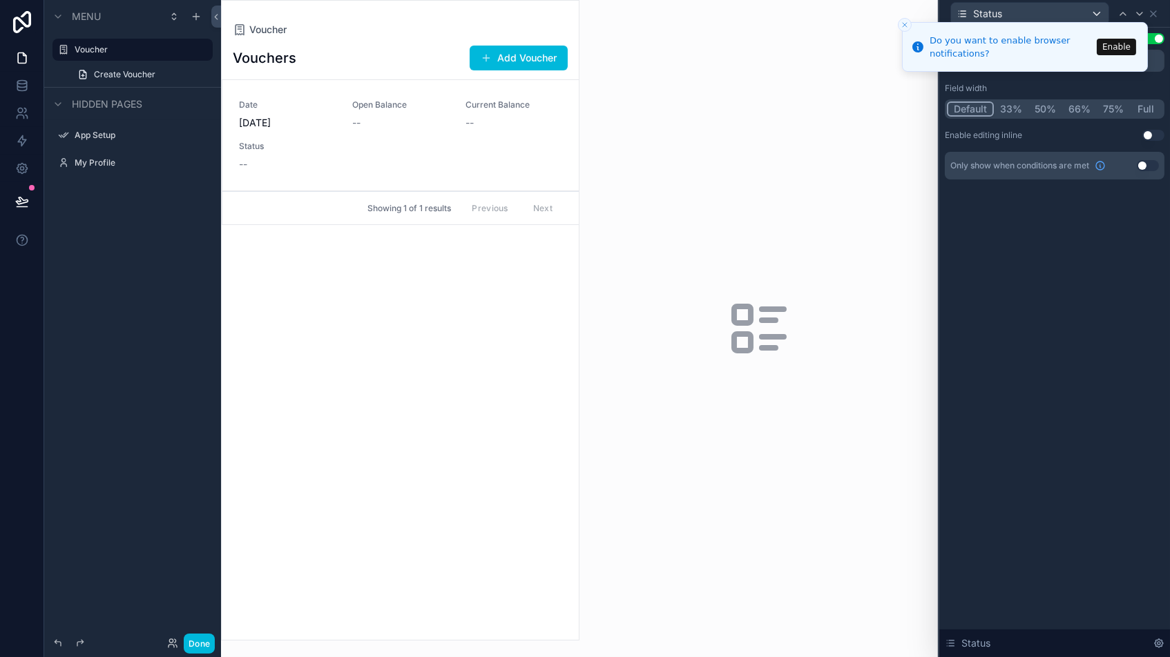
click at [1122, 22] on li "Do you want to enable browser notifications? Enable" at bounding box center [1025, 47] width 246 height 50
click at [906, 24] on icon "Close toast" at bounding box center [904, 25] width 8 height 8
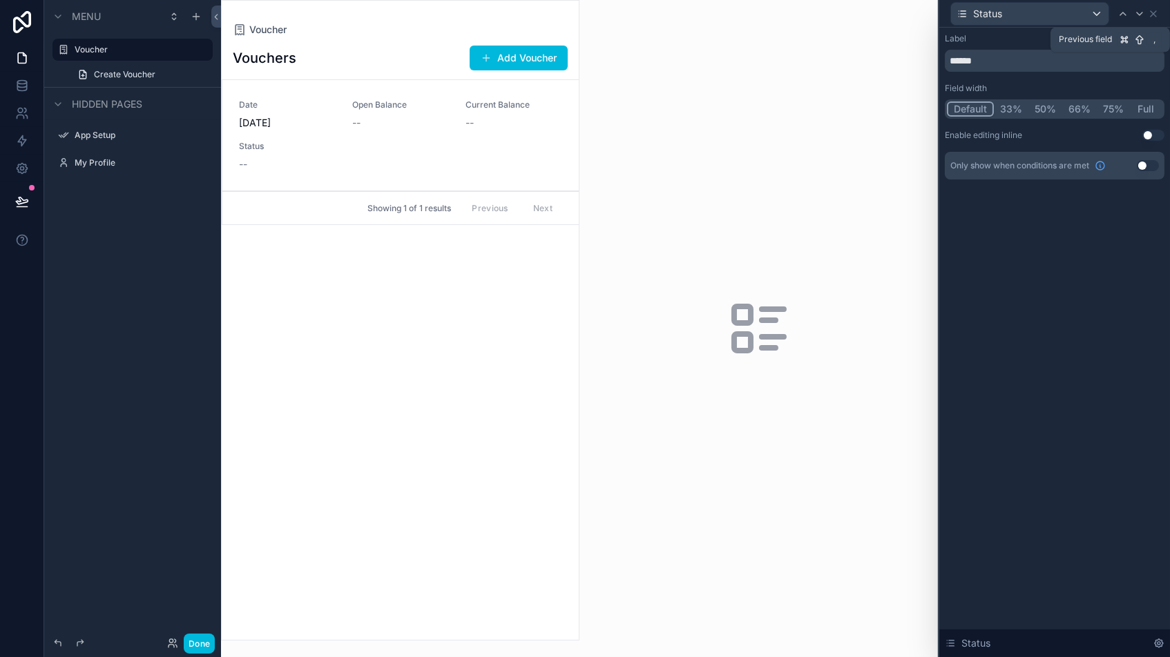
click at [1126, 15] on icon at bounding box center [1122, 13] width 11 height 11
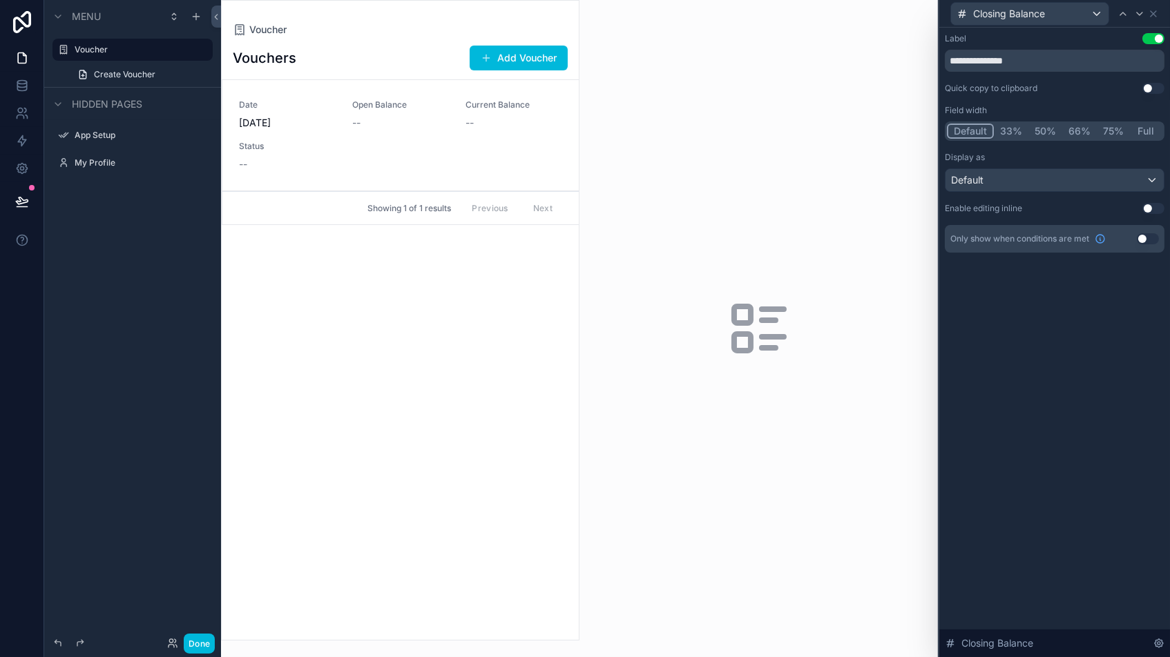
click at [1001, 128] on button "33%" at bounding box center [1011, 131] width 35 height 15
click at [970, 131] on button "Default" at bounding box center [970, 131] width 46 height 15
click at [1123, 12] on icon at bounding box center [1123, 13] width 6 height 3
click at [1011, 126] on button "33%" at bounding box center [1010, 131] width 36 height 15
click at [970, 133] on button "Default" at bounding box center [970, 131] width 46 height 15
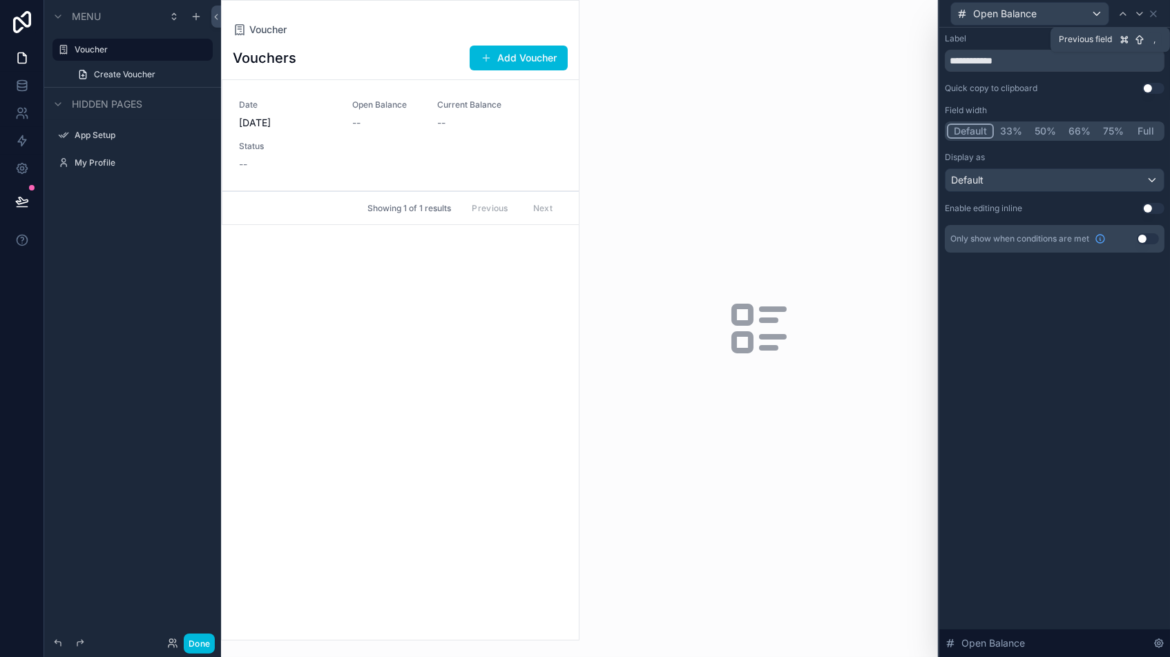
click at [1126, 12] on icon at bounding box center [1122, 13] width 11 height 11
drag, startPoint x: 1015, startPoint y: 125, endPoint x: 992, endPoint y: 132, distance: 23.8
click at [1014, 125] on button "33%" at bounding box center [1011, 131] width 35 height 15
click at [971, 129] on button "Default" at bounding box center [970, 131] width 46 height 15
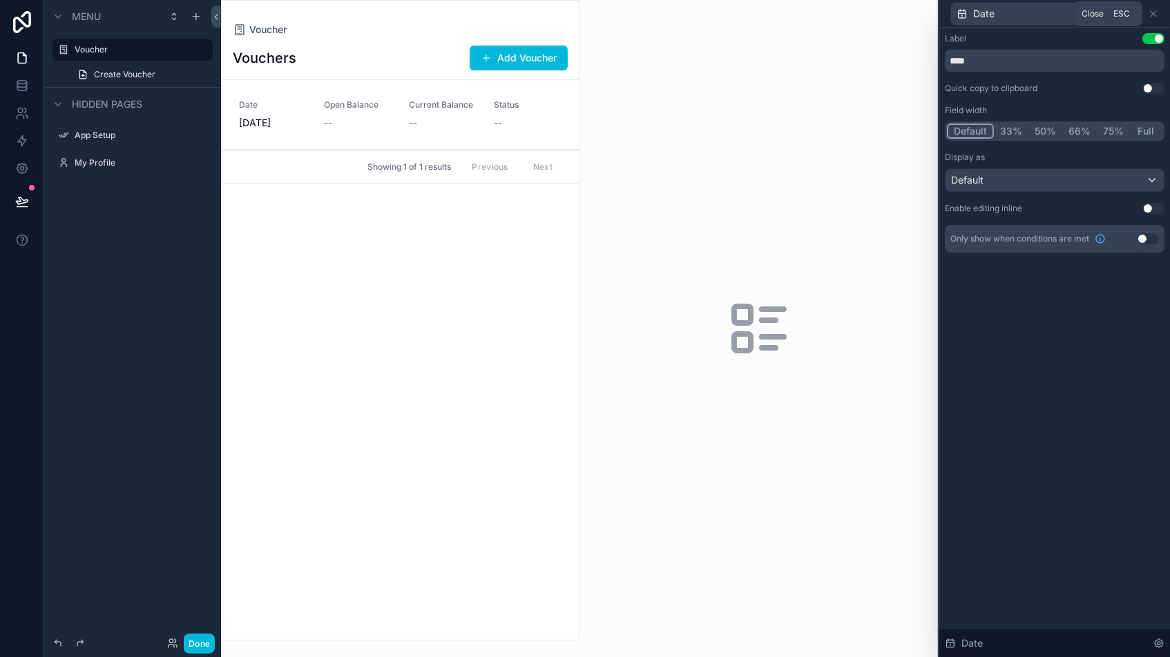
click at [1152, 10] on icon at bounding box center [1152, 13] width 11 height 11
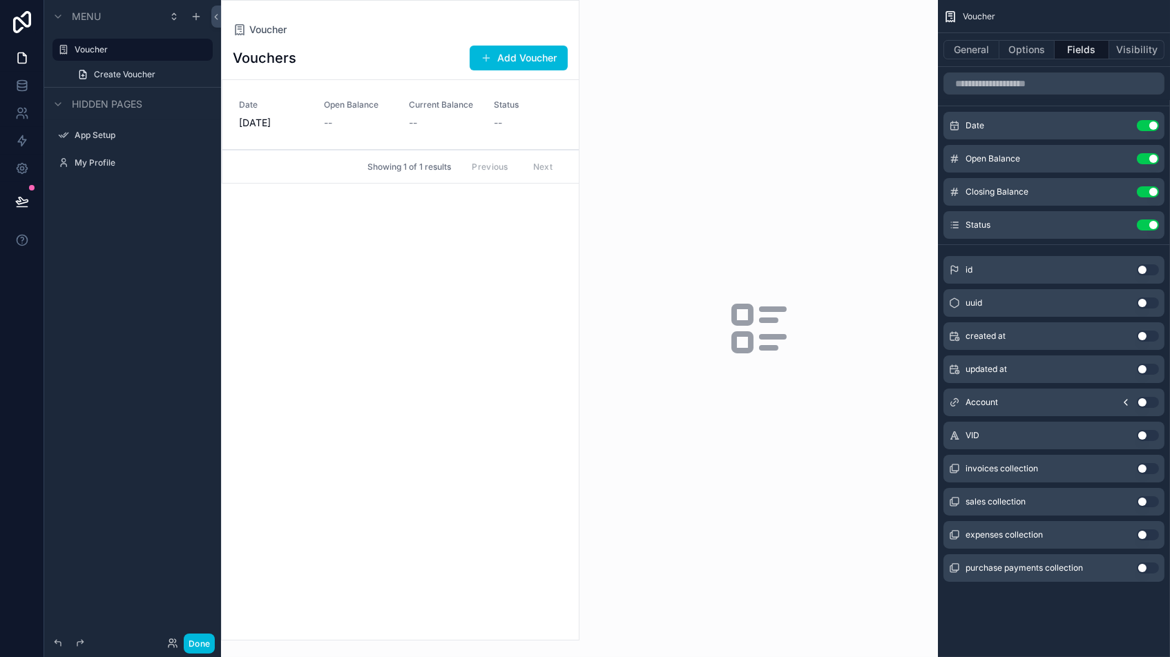
click at [531, 49] on button "Add Voucher" at bounding box center [518, 58] width 98 height 25
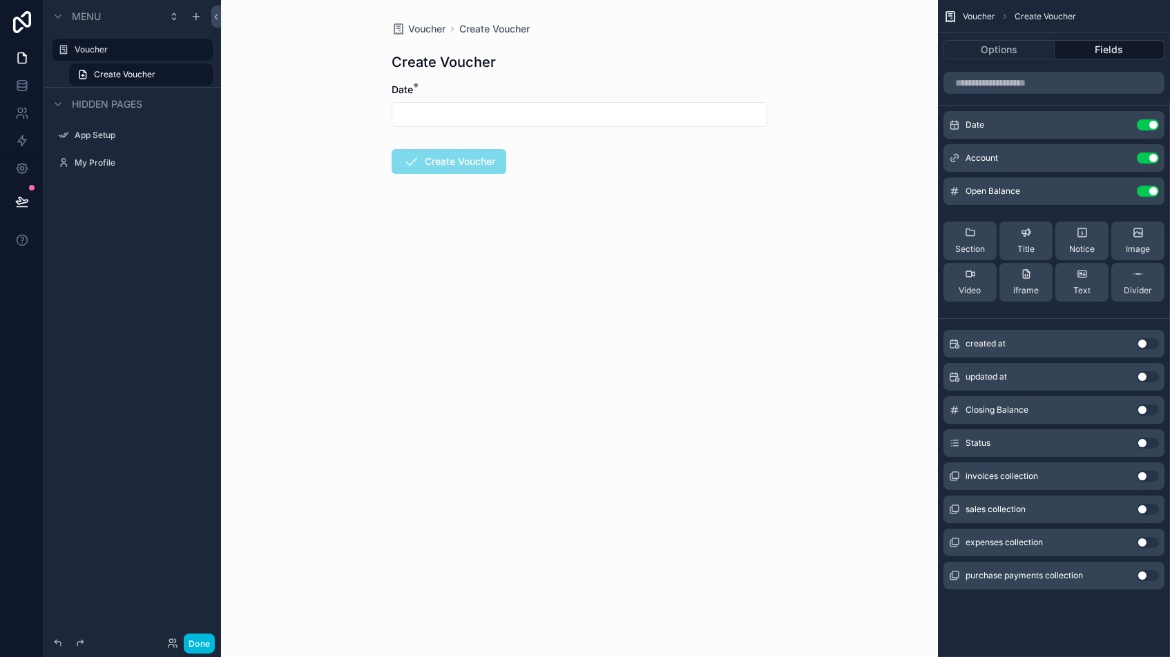
drag, startPoint x: 1145, startPoint y: 439, endPoint x: 1125, endPoint y: 448, distance: 21.9
click at [1145, 439] on button "Use setting" at bounding box center [1147, 443] width 22 height 11
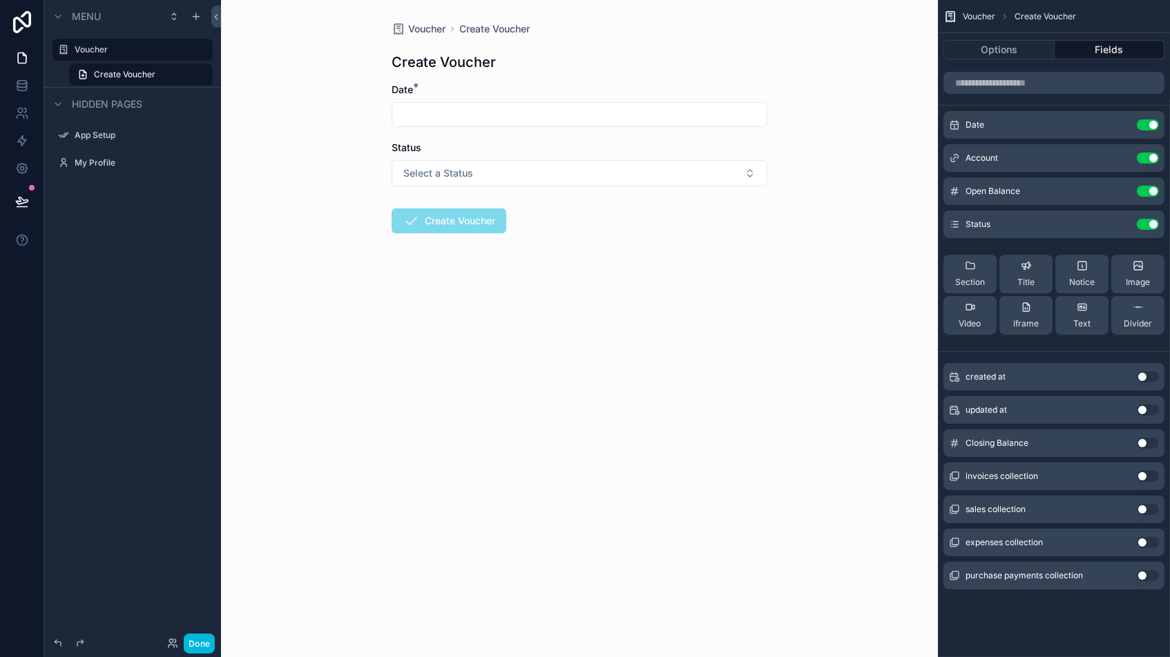
drag, startPoint x: 1116, startPoint y: 222, endPoint x: 1102, endPoint y: 228, distance: 14.9
click at [0, 0] on icon "scrollable content" at bounding box center [0, 0] width 0 height 0
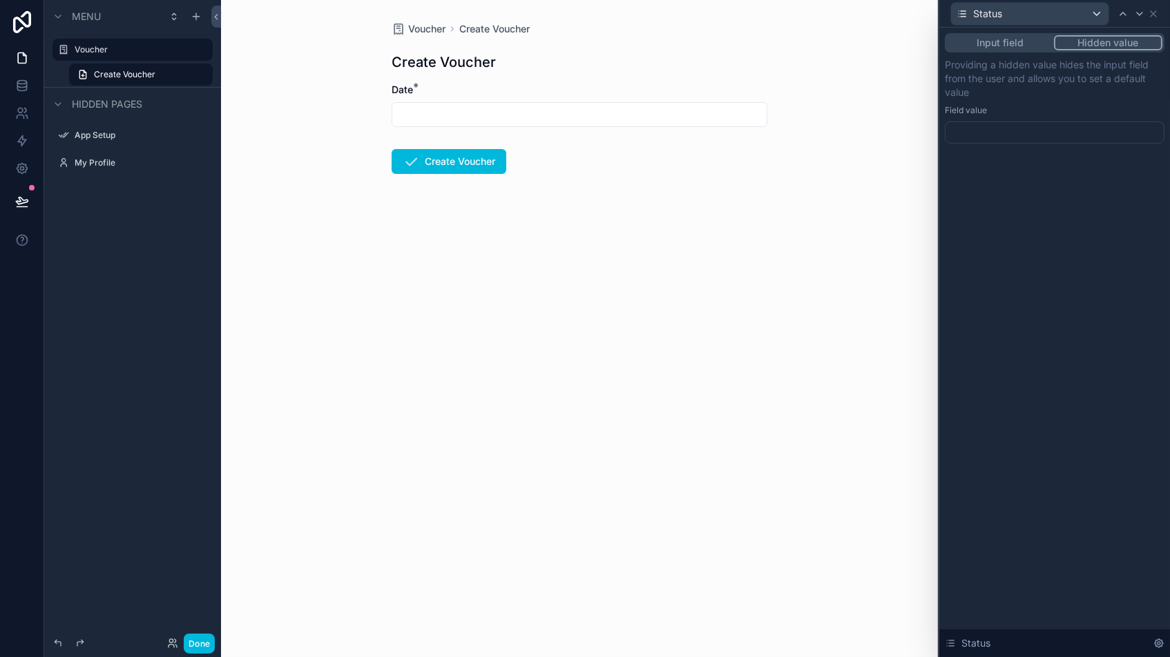
click at [1116, 39] on button "Hidden value" at bounding box center [1108, 42] width 108 height 15
click at [1062, 129] on div at bounding box center [1054, 133] width 220 height 22
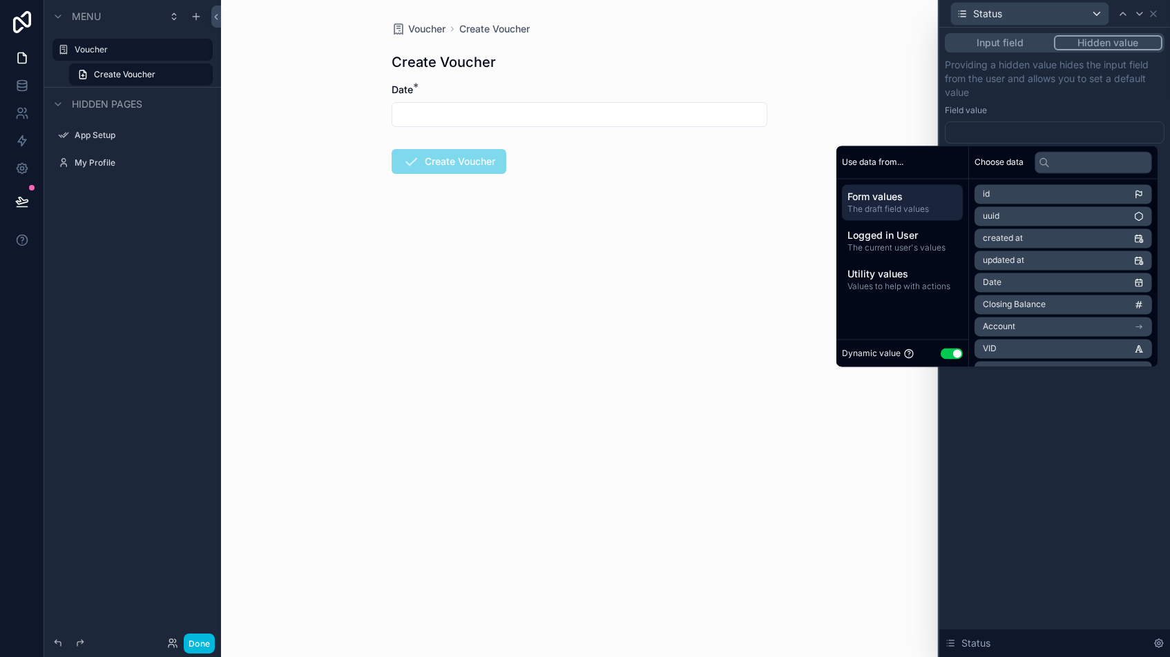
click at [940, 357] on button "Use setting" at bounding box center [951, 353] width 22 height 11
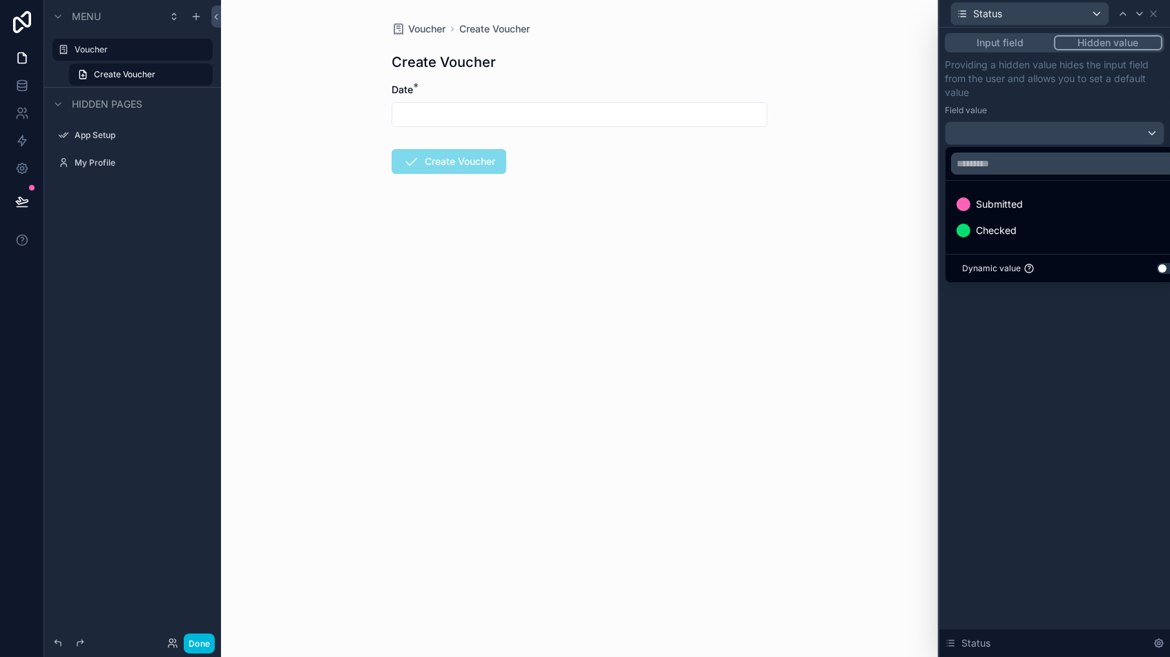
click at [1020, 208] on span "Submitted" at bounding box center [999, 204] width 47 height 17
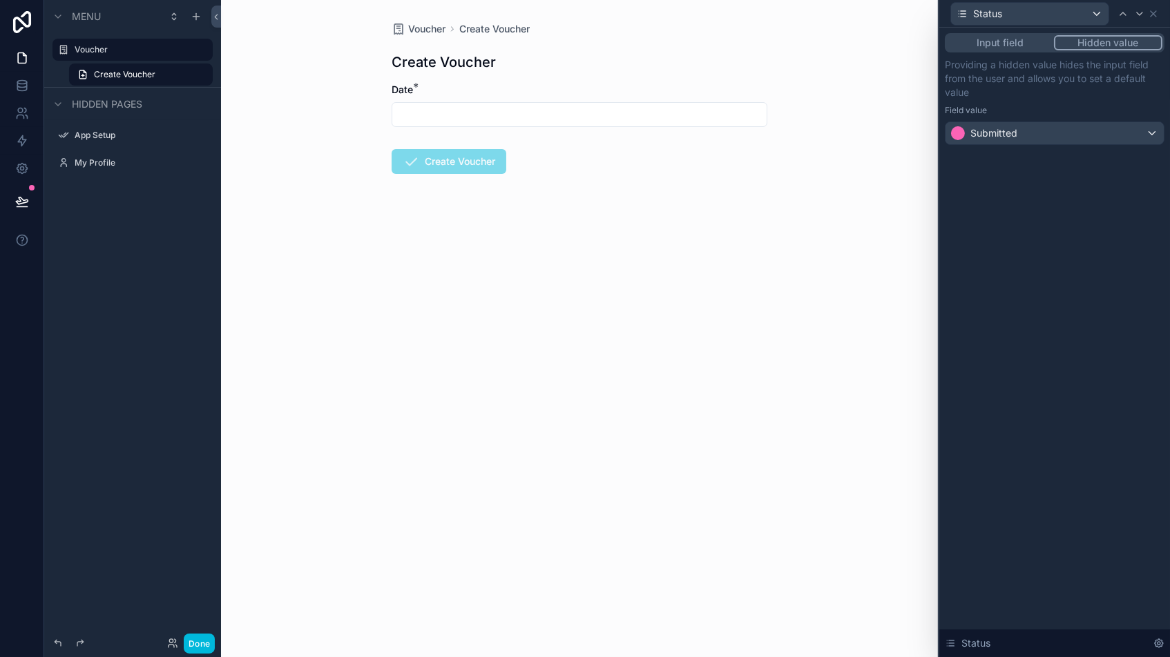
drag, startPoint x: 1038, startPoint y: 424, endPoint x: 1134, endPoint y: 52, distance: 383.6
click at [1046, 416] on div "Input field Hidden value Providing a hidden value hides the input field from th…" at bounding box center [1054, 343] width 231 height 630
click at [1154, 15] on icon at bounding box center [1152, 13] width 11 height 11
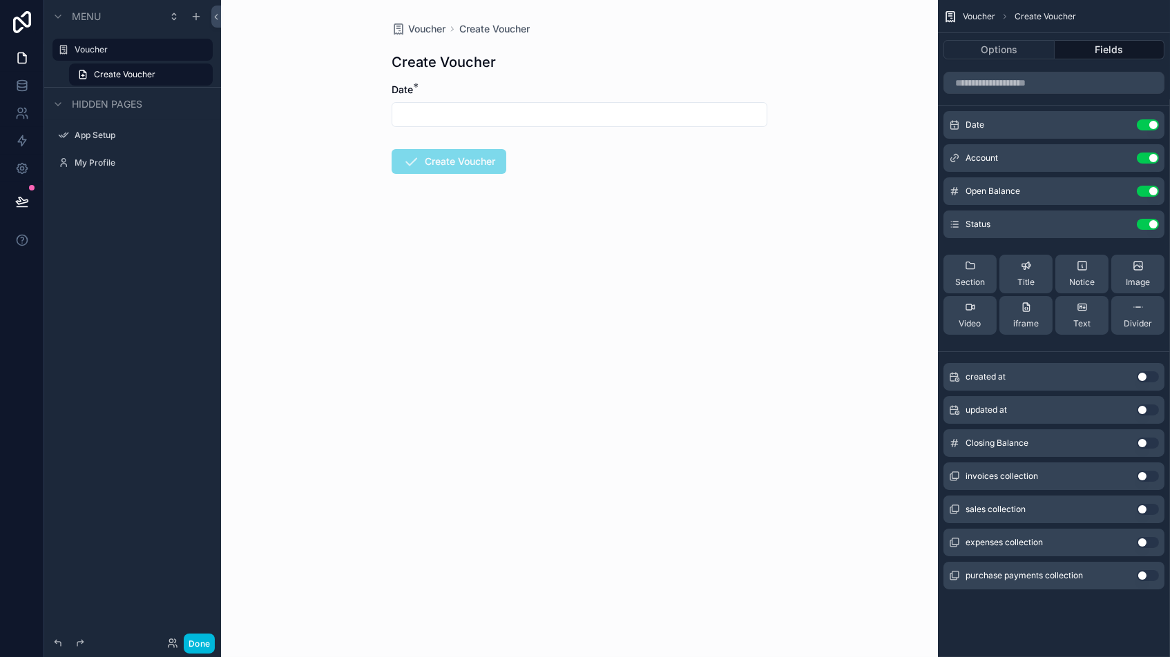
click at [867, 255] on div "Voucher Create Voucher Create Voucher Date * Create Voucher" at bounding box center [579, 328] width 717 height 657
click at [199, 638] on button "Done" at bounding box center [199, 644] width 31 height 20
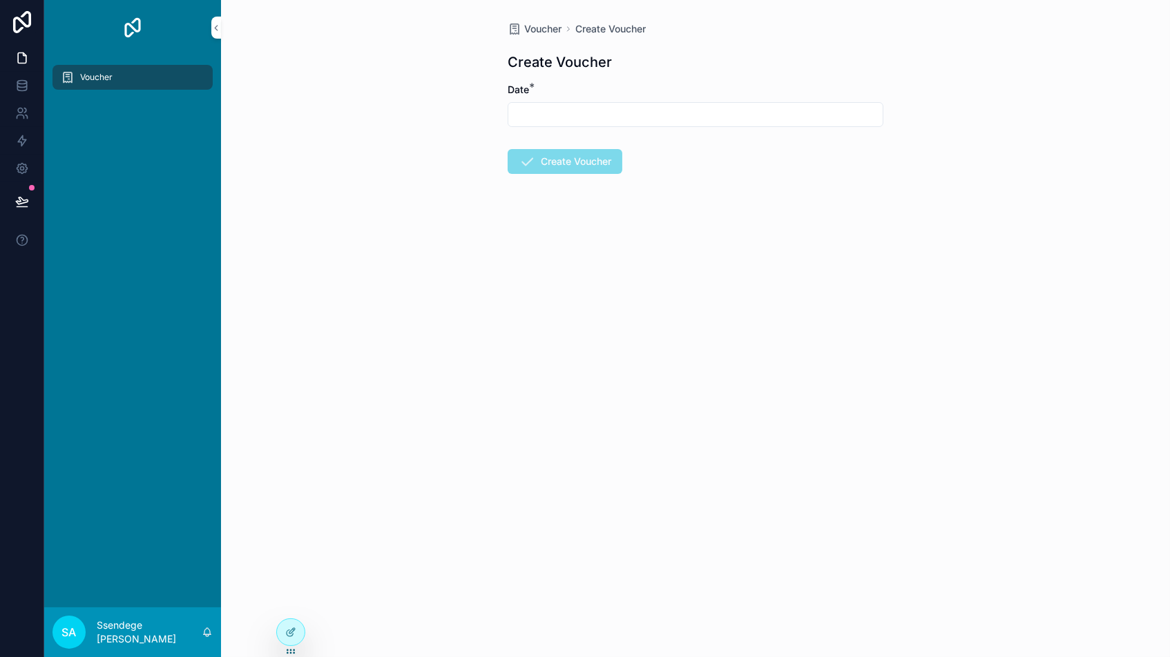
click at [116, 77] on div "Voucher" at bounding box center [133, 77] width 144 height 22
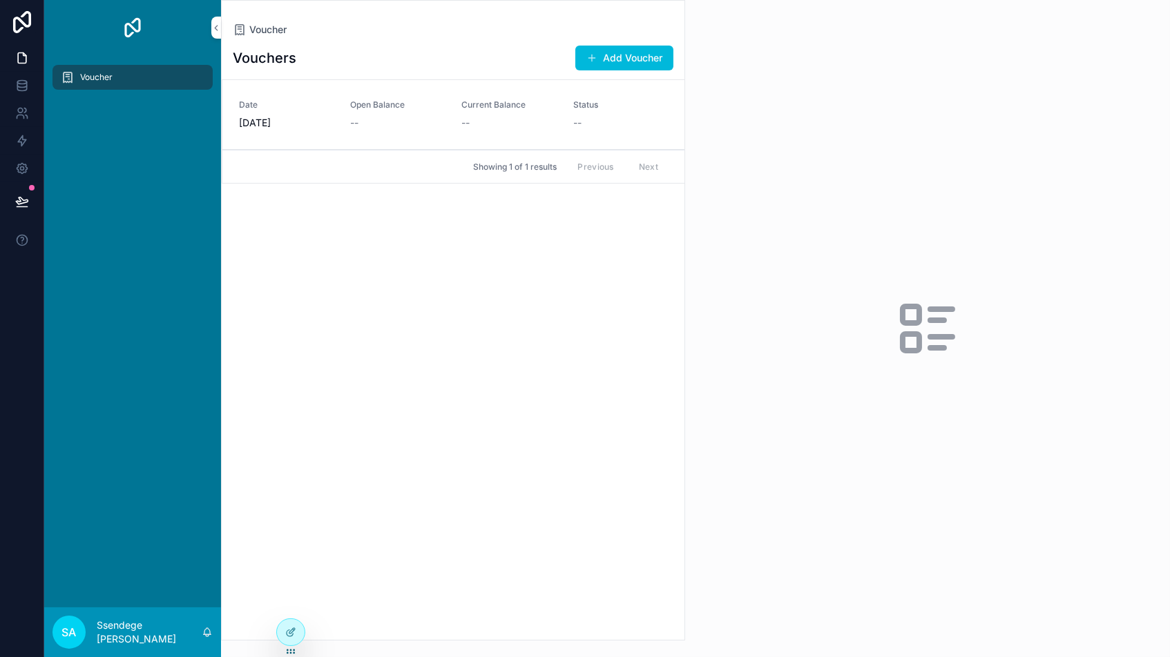
click at [478, 375] on div "Vouchers Add Voucher Date [DATE] Open Balance -- Current Balance -- Status -- S…" at bounding box center [453, 338] width 463 height 603
click at [427, 125] on div "--" at bounding box center [397, 123] width 95 height 14
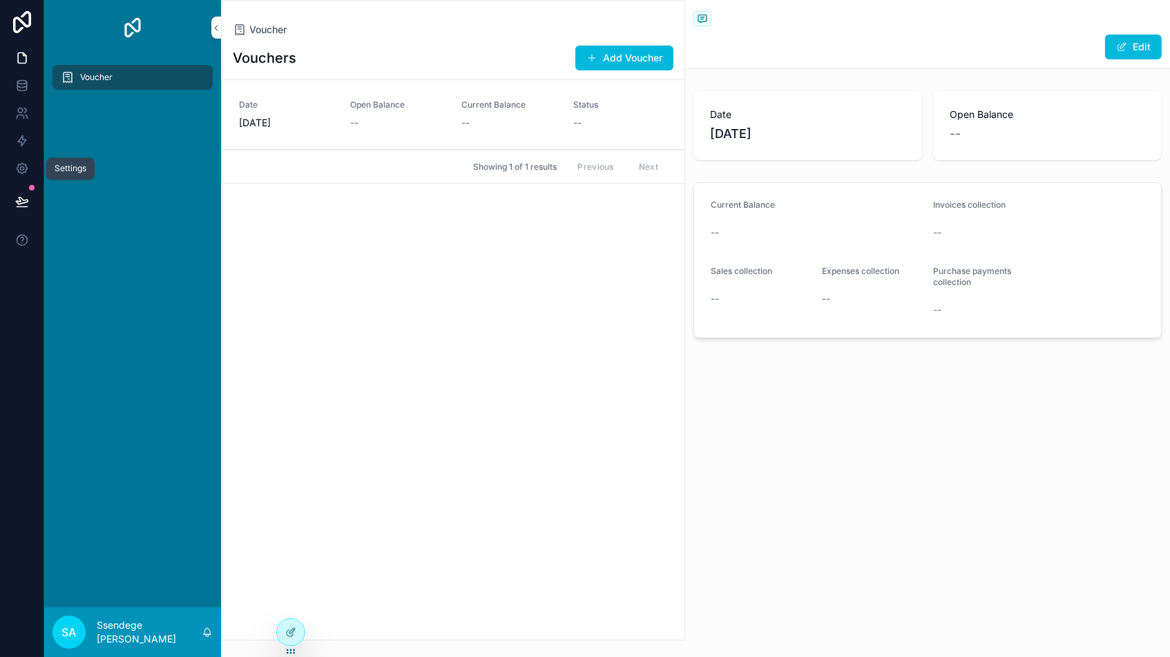
drag, startPoint x: 17, startPoint y: 166, endPoint x: 20, endPoint y: 174, distance: 8.3
click at [16, 166] on icon at bounding box center [22, 169] width 14 height 14
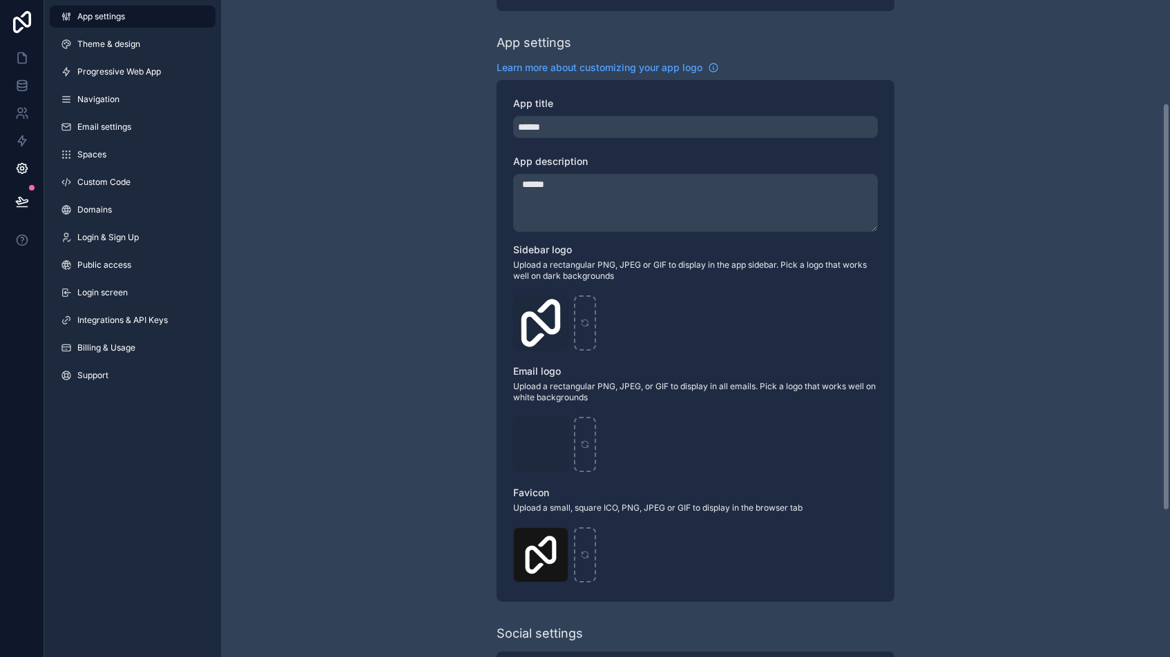
scroll to position [166, 0]
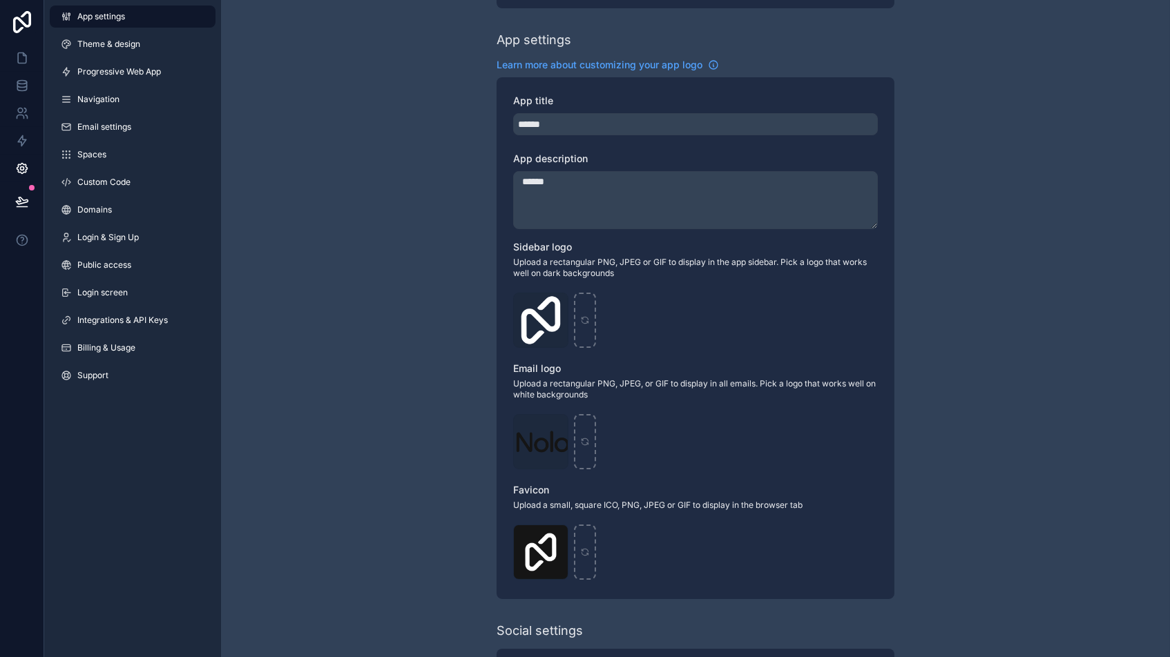
click at [89, 39] on span "Theme & design" at bounding box center [108, 44] width 63 height 11
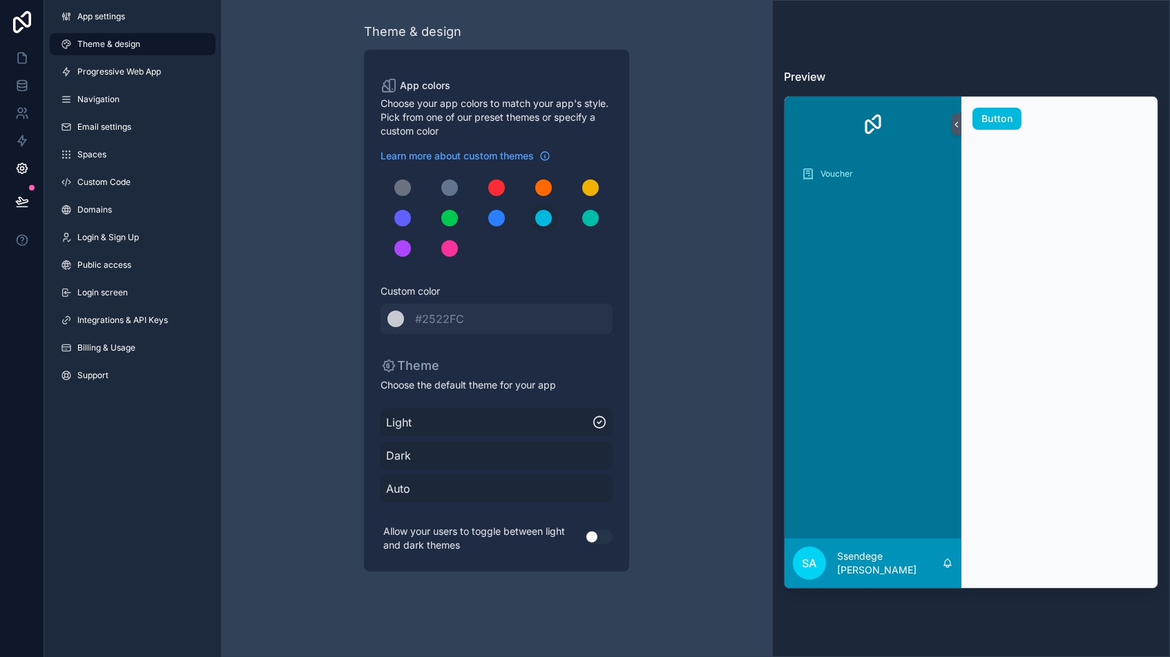
click at [402, 249] on div "scrollable content" at bounding box center [402, 248] width 17 height 17
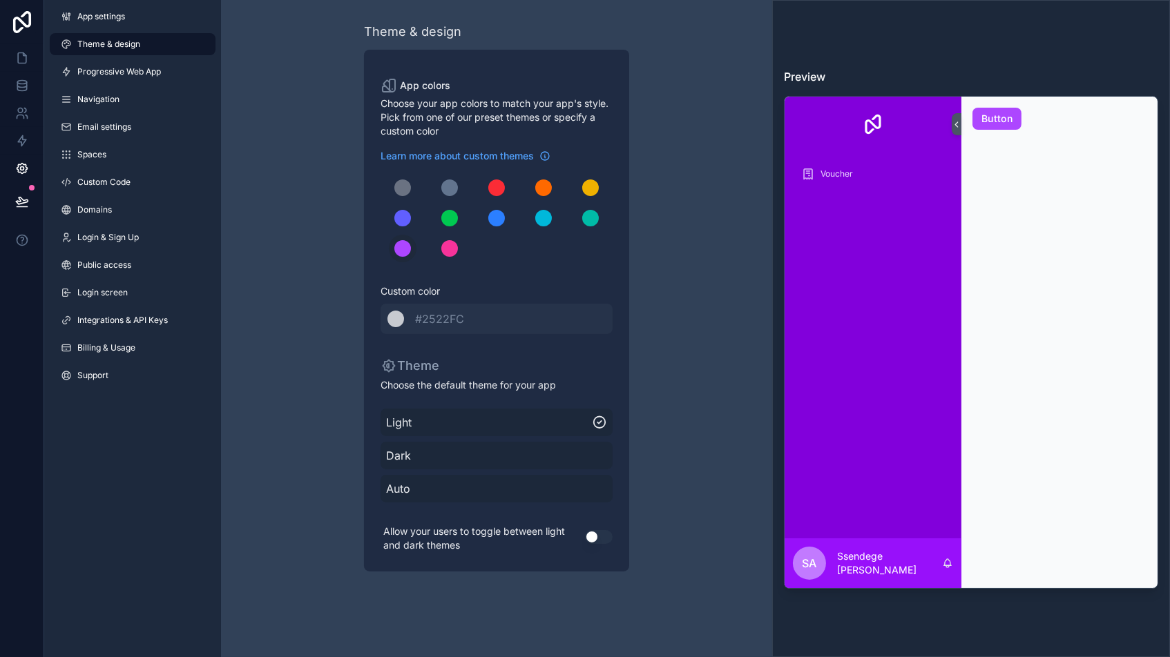
click at [449, 214] on div "scrollable content" at bounding box center [449, 218] width 17 height 17
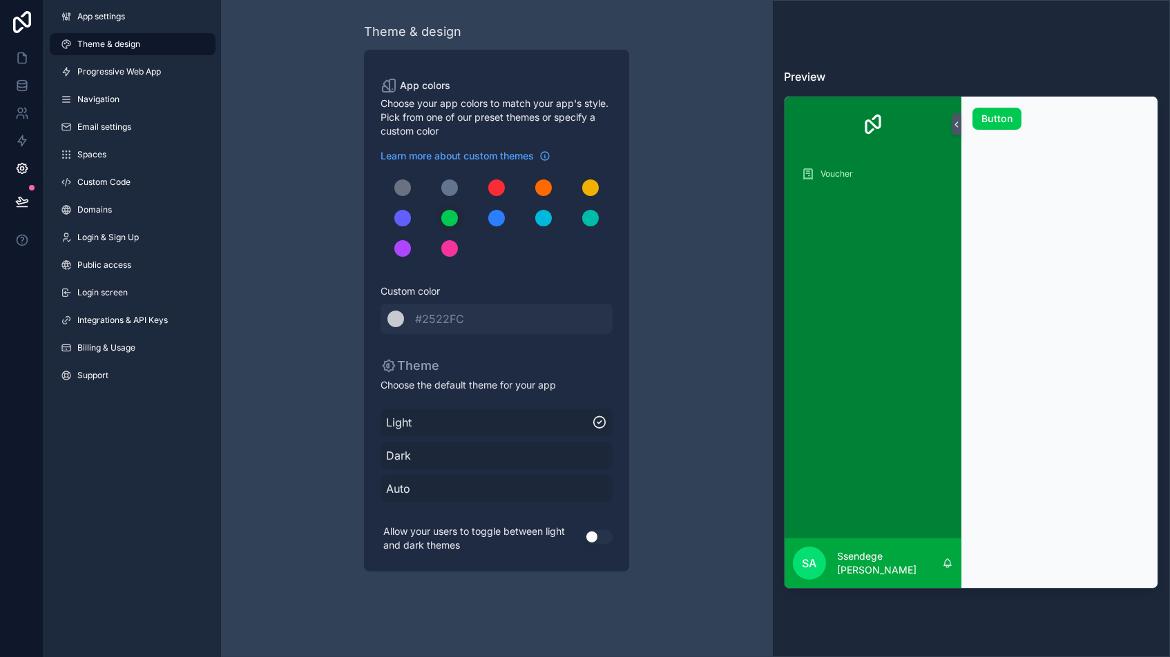
click at [403, 252] on div "scrollable content" at bounding box center [402, 248] width 17 height 17
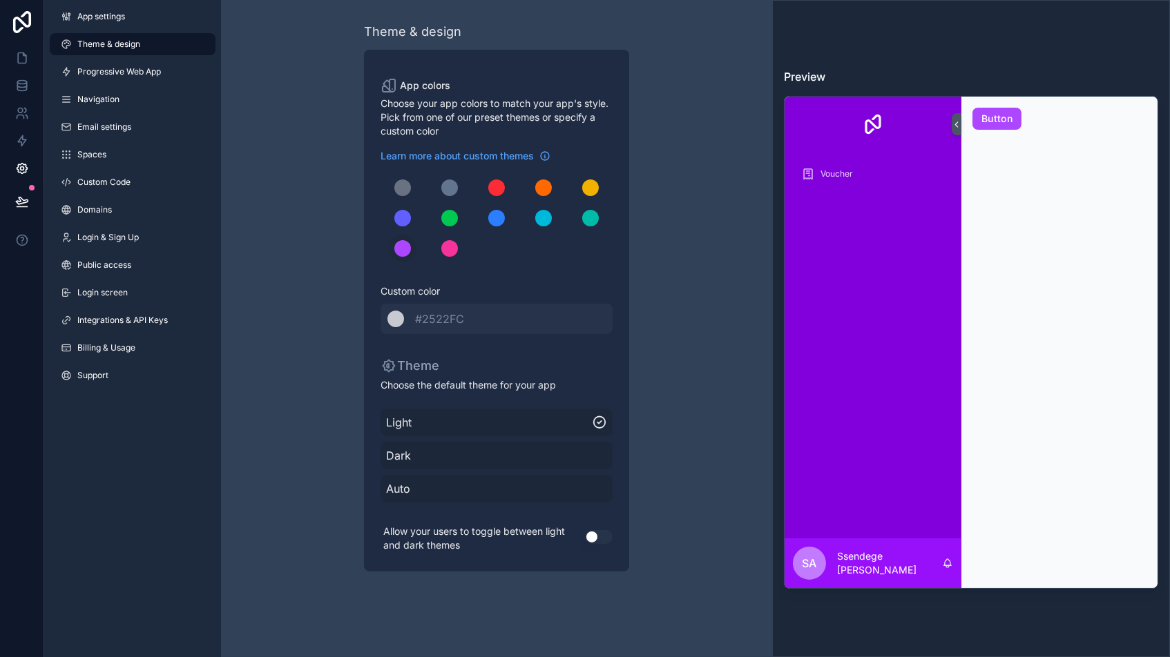
click at [447, 215] on div "scrollable content" at bounding box center [449, 218] width 17 height 17
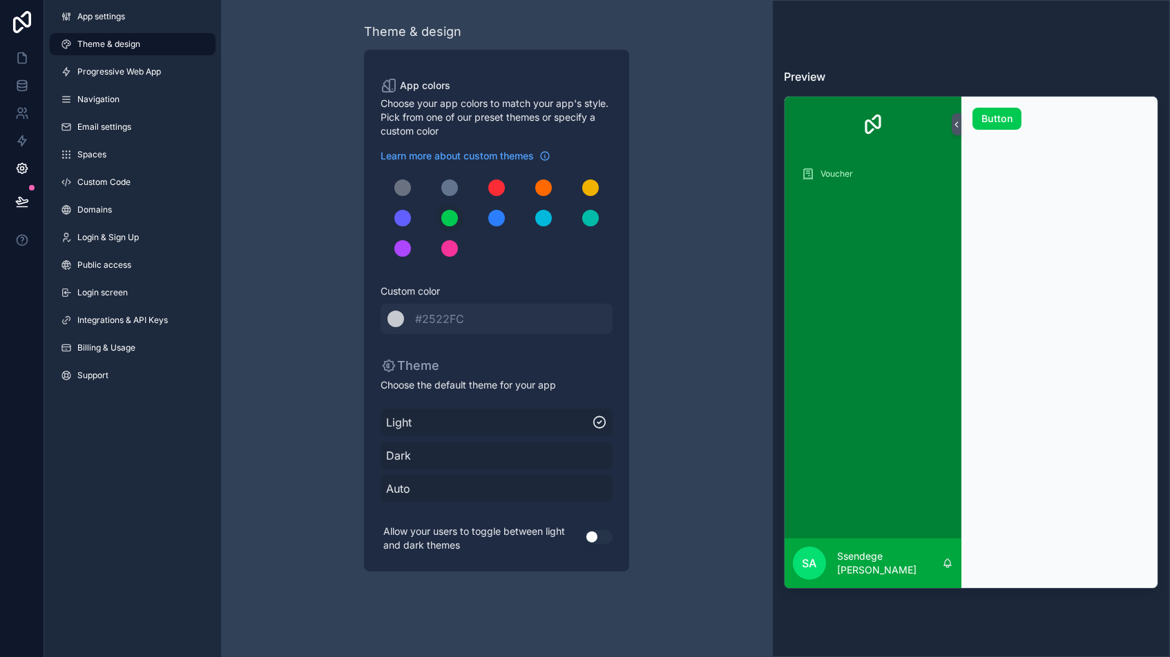
click at [646, 300] on div "Theme & design App colors Choose your app colors to match your app's style. Pic…" at bounding box center [497, 297] width 398 height 594
click at [104, 95] on span "Navigation" at bounding box center [98, 99] width 42 height 11
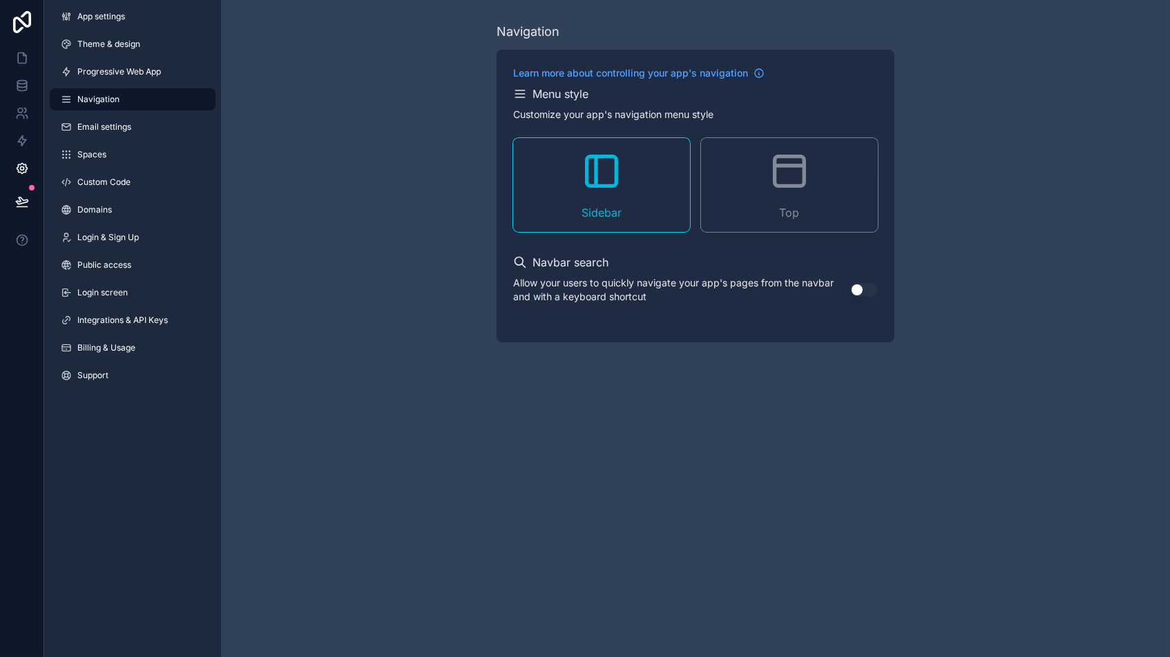
click at [788, 185] on icon "scrollable content" at bounding box center [790, 172] width 30 height 30
click at [330, 291] on div "Navigation Learn more about controlling your app's navigation Menu style Custom…" at bounding box center [695, 182] width 949 height 365
click at [21, 58] on icon at bounding box center [22, 58] width 14 height 14
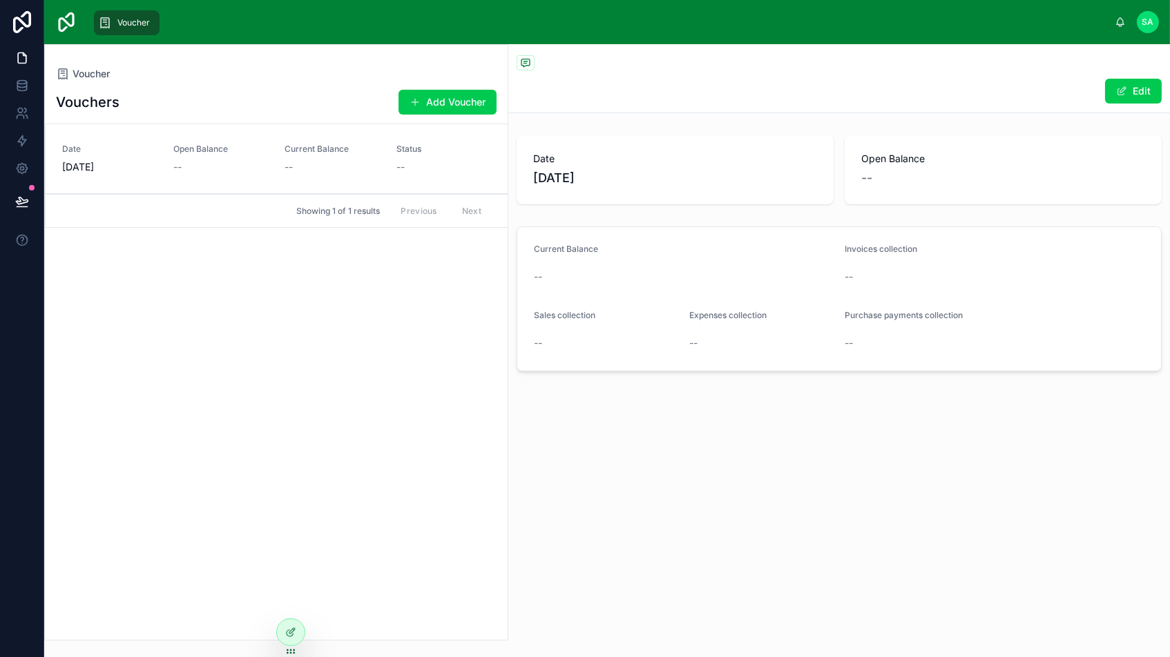
click at [295, 637] on div at bounding box center [291, 632] width 28 height 26
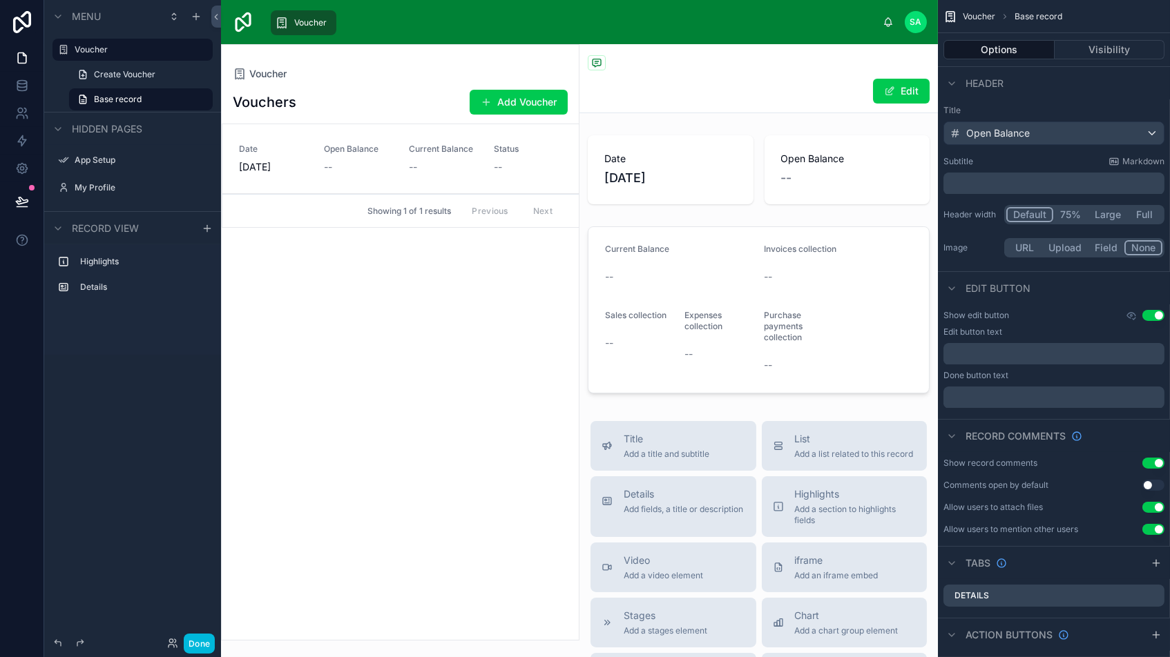
click at [97, 52] on label "Voucher" at bounding box center [140, 49] width 130 height 11
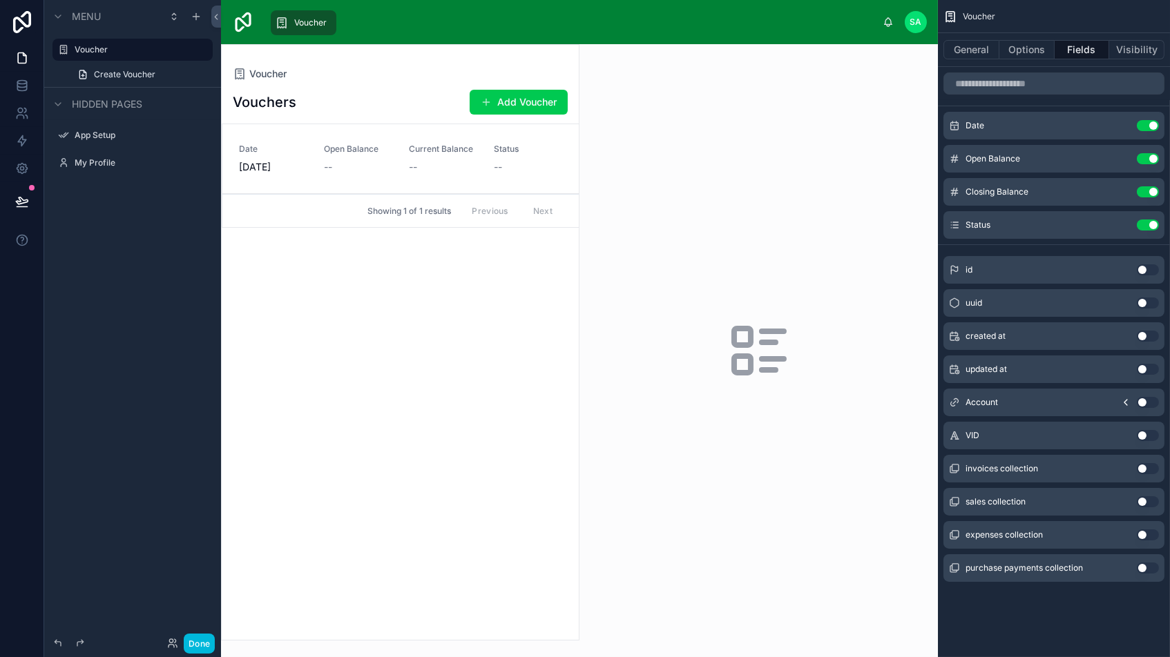
click at [970, 45] on button "General" at bounding box center [971, 49] width 56 height 19
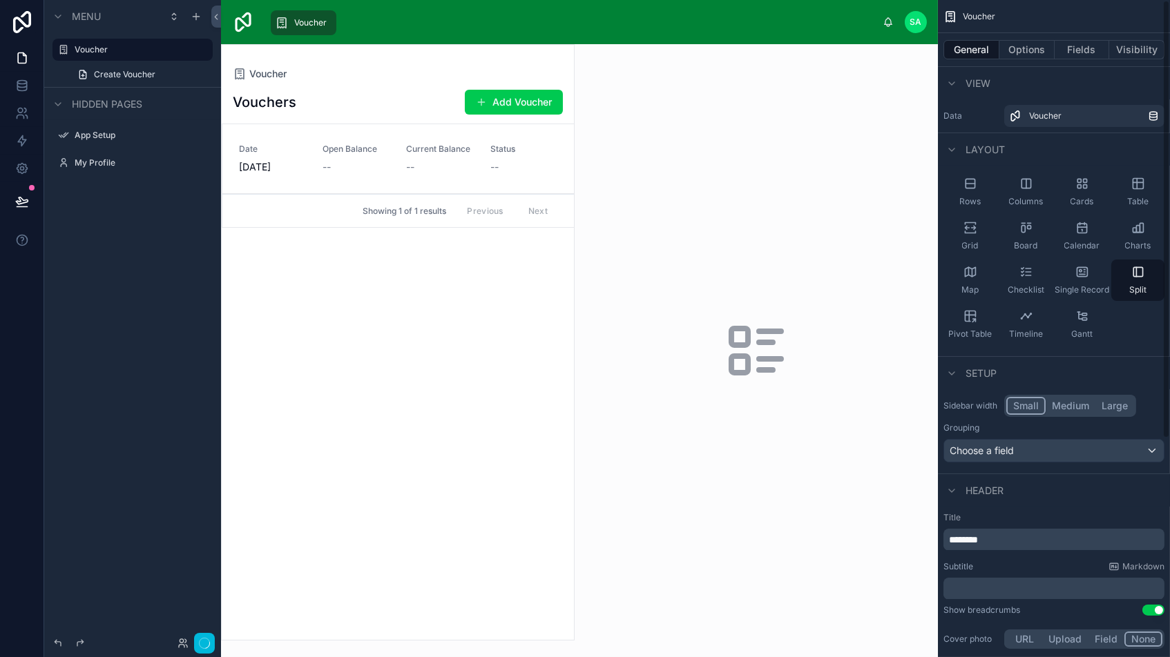
drag, startPoint x: 1027, startPoint y: 398, endPoint x: 1014, endPoint y: 398, distance: 13.1
click at [1027, 398] on button "Small" at bounding box center [1025, 406] width 39 height 18
click at [352, 398] on div at bounding box center [398, 342] width 352 height 595
click at [332, 397] on div "Vouchers Add Voucher Date [DATE] Open Balance -- Current Balance -- Status -- S…" at bounding box center [398, 360] width 352 height 559
click at [215, 15] on icon at bounding box center [216, 17] width 10 height 10
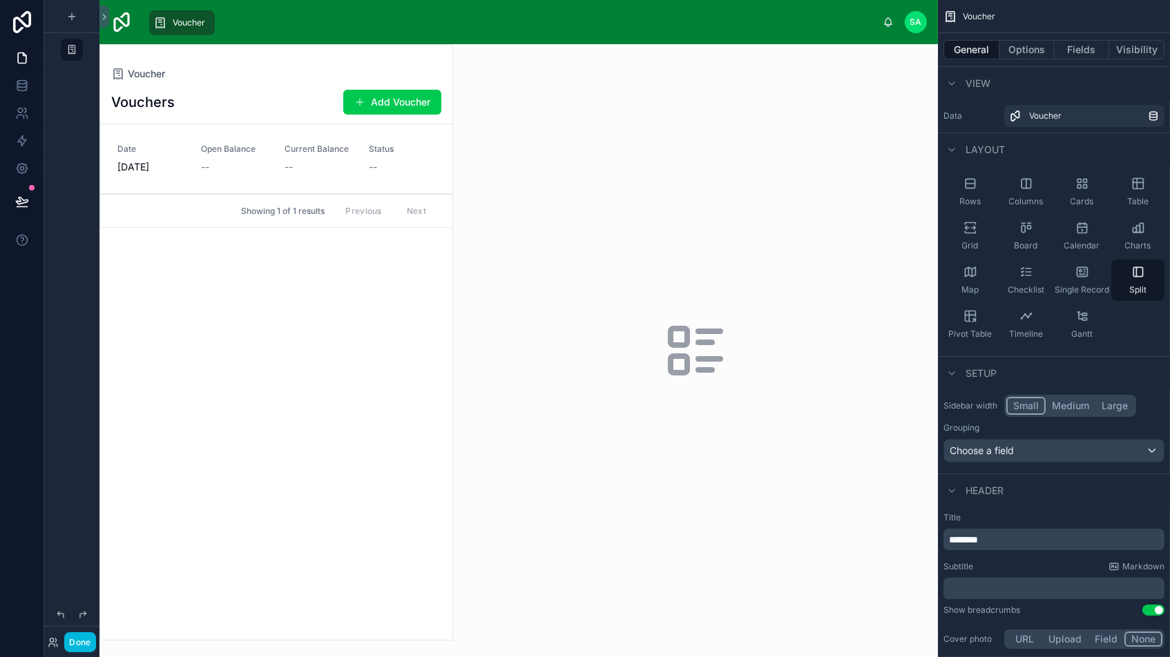
click at [301, 136] on link "Date [DATE] Open Balance -- Current Balance -- Status --" at bounding box center [276, 159] width 351 height 70
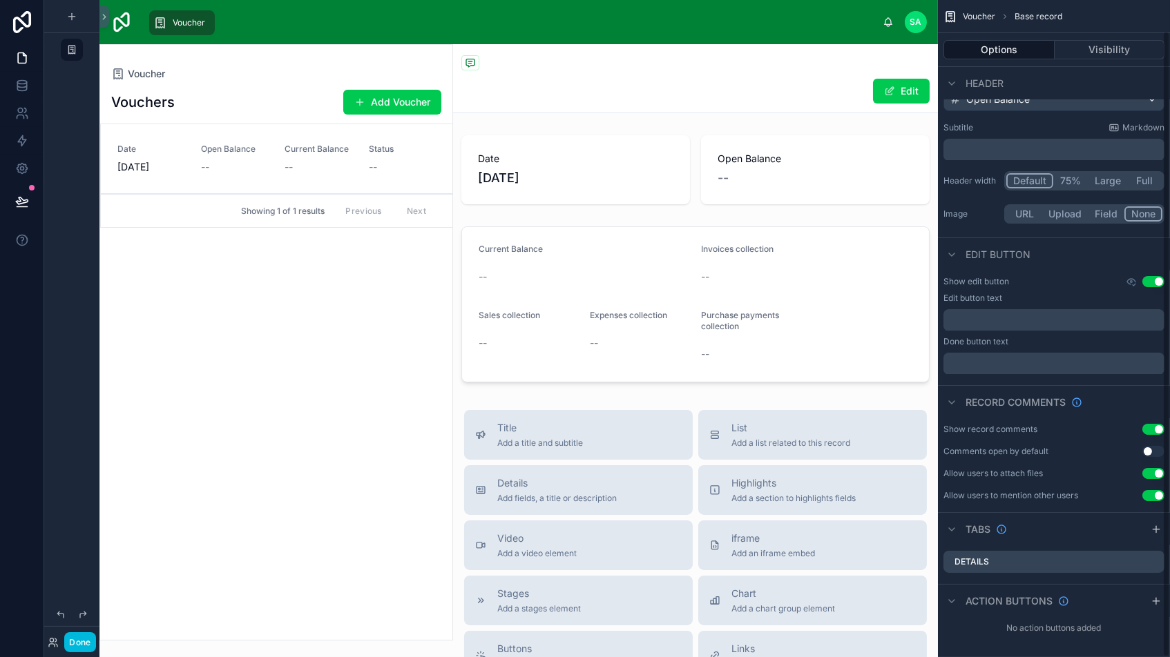
scroll to position [33, 0]
click at [0, 0] on icon "scrollable content" at bounding box center [0, 0] width 0 height 0
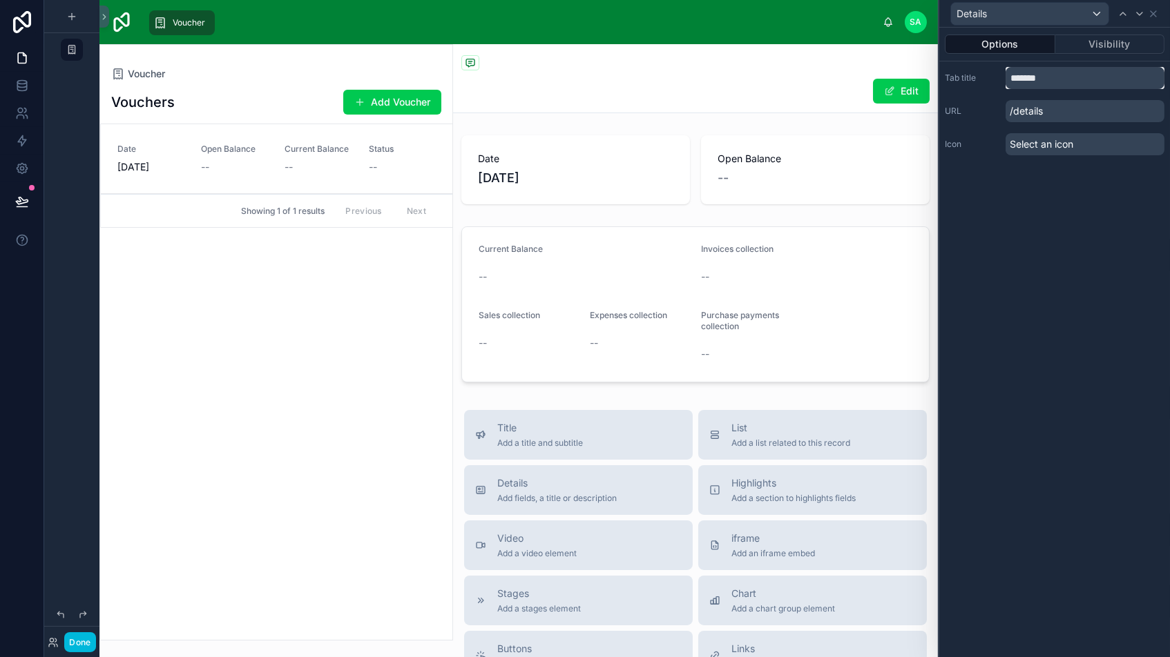
drag, startPoint x: 1060, startPoint y: 76, endPoint x: 954, endPoint y: 60, distance: 107.5
click at [954, 60] on div "Options Visibility Tab title ******* URL /details Icon Select an icon" at bounding box center [1054, 97] width 231 height 139
type input "*******"
click at [1154, 14] on icon at bounding box center [1152, 13] width 11 height 11
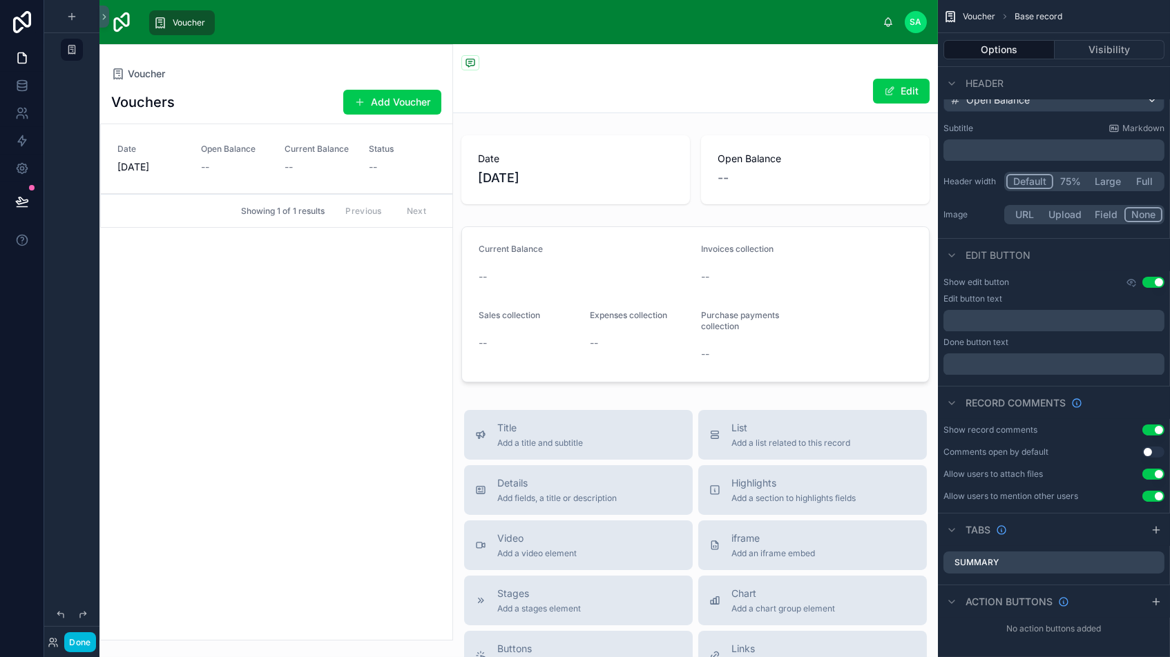
click at [1152, 526] on icon "scrollable content" at bounding box center [1155, 530] width 11 height 11
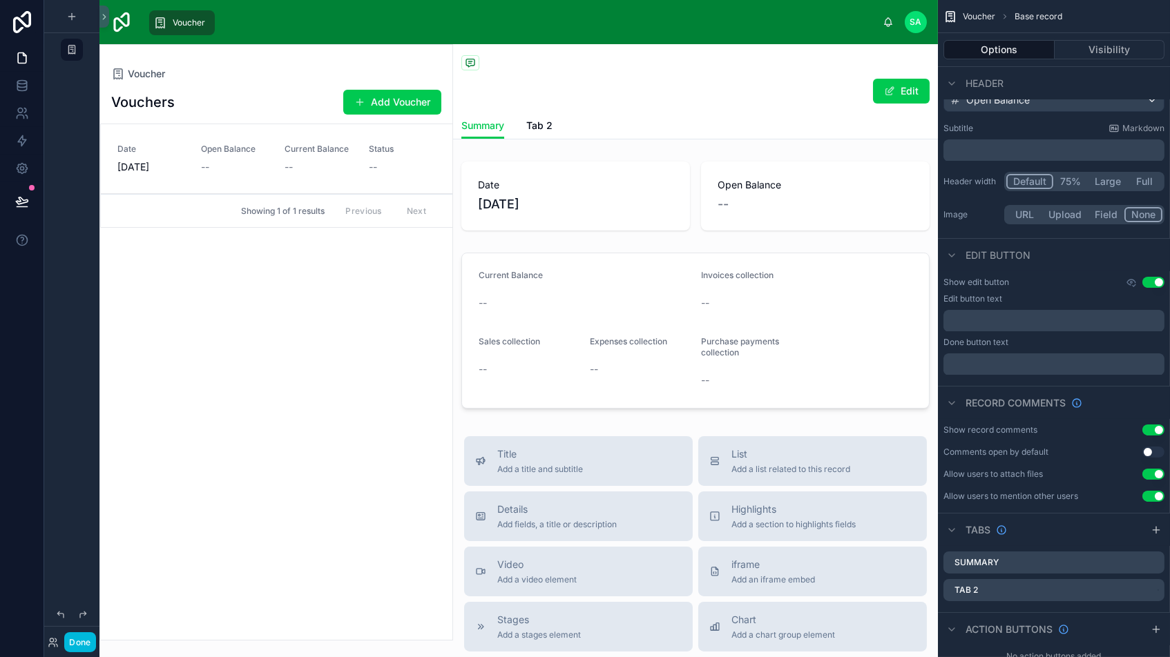
click at [0, 0] on icon "scrollable content" at bounding box center [0, 0] width 0 height 0
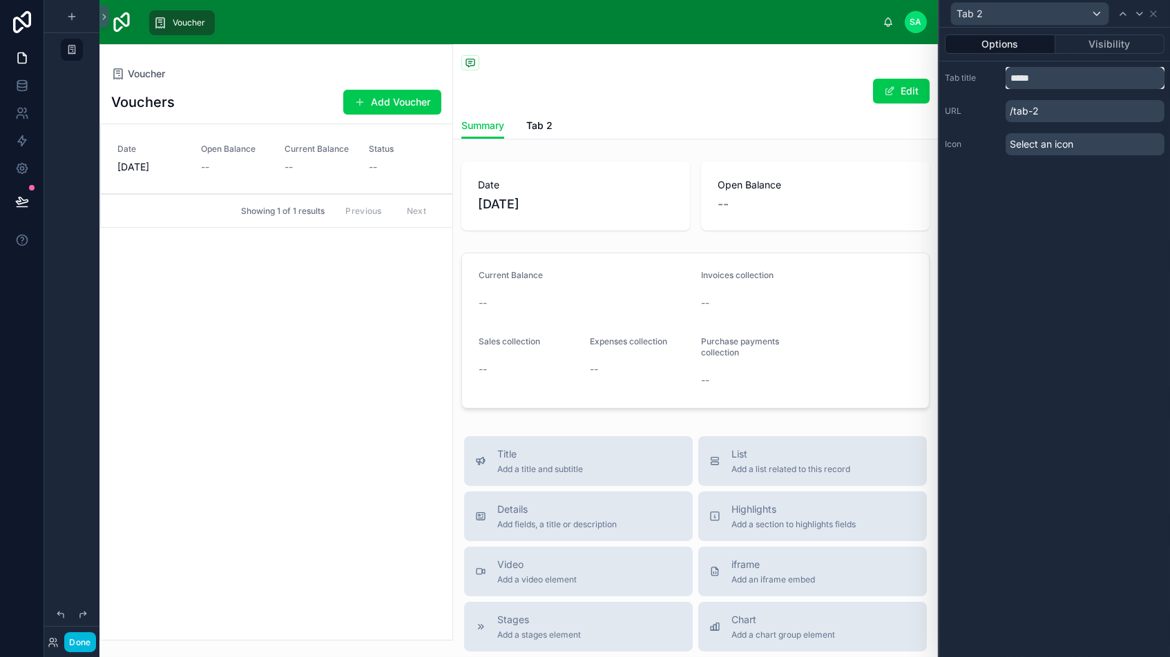
drag, startPoint x: 1053, startPoint y: 75, endPoint x: 956, endPoint y: 72, distance: 97.4
click at [956, 72] on div "Tab title *****" at bounding box center [1054, 78] width 220 height 22
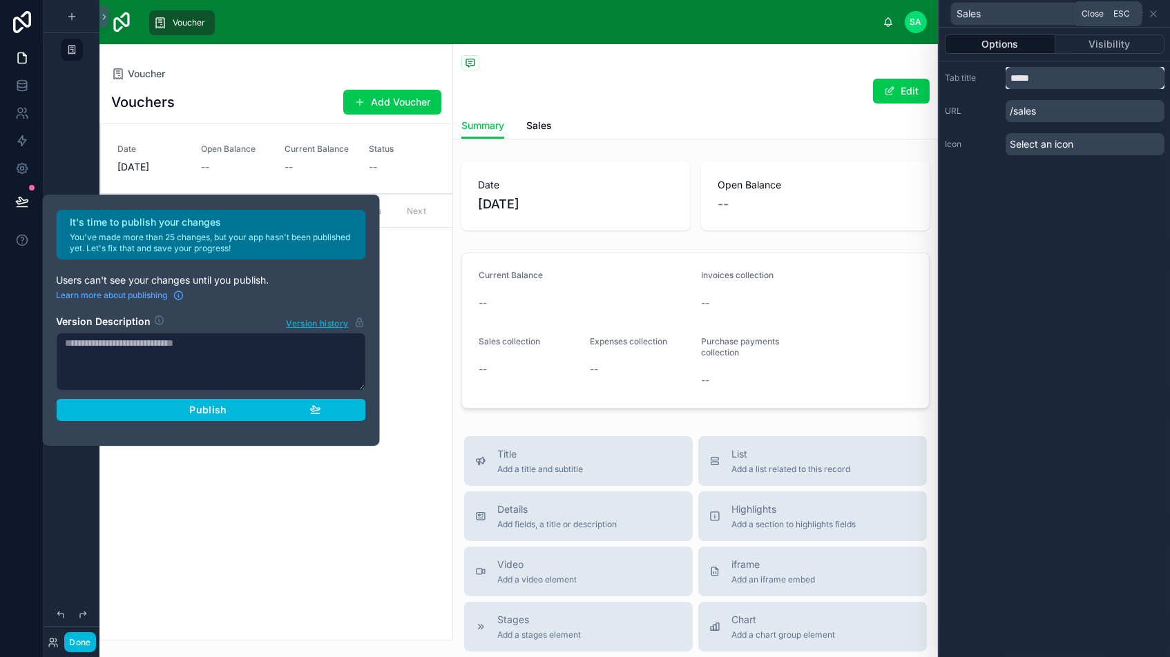
type input "*****"
click at [1154, 12] on icon at bounding box center [1152, 13] width 11 height 11
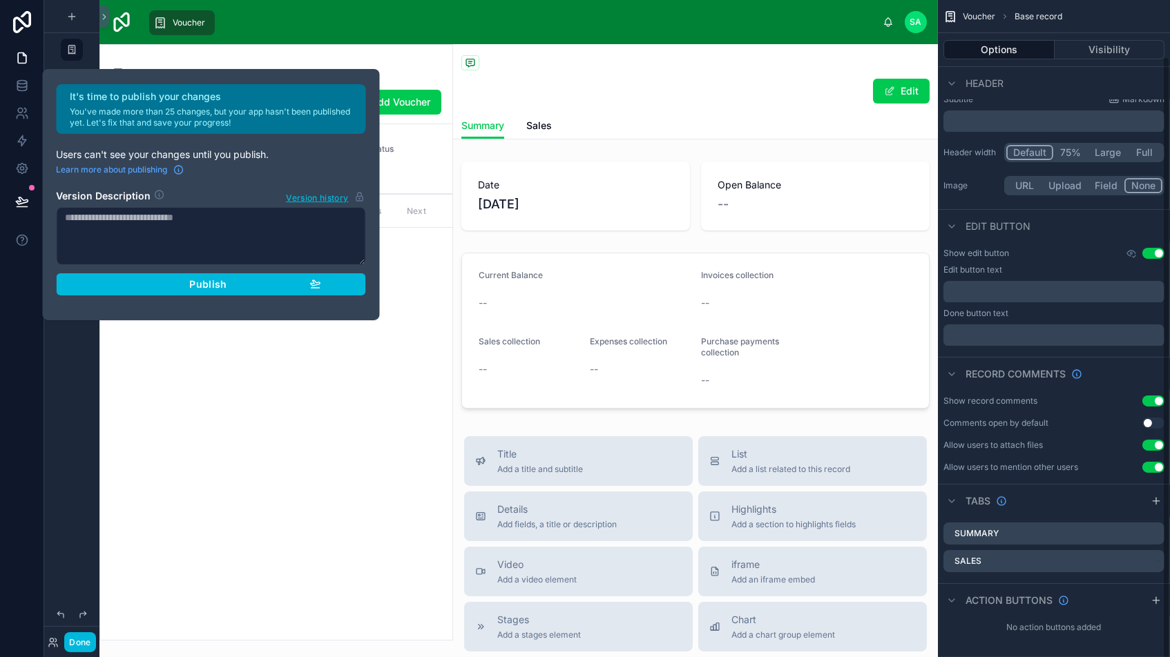
scroll to position [61, 0]
click at [1156, 503] on icon "scrollable content" at bounding box center [1155, 502] width 11 height 11
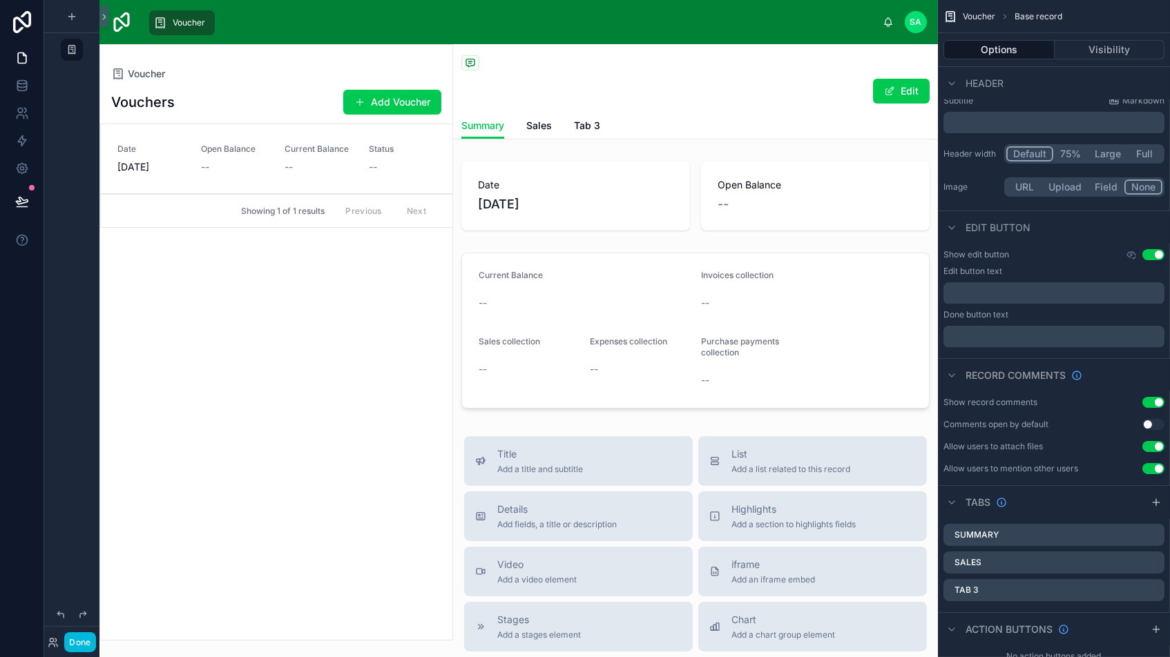
click at [0, 0] on icon "scrollable content" at bounding box center [0, 0] width 0 height 0
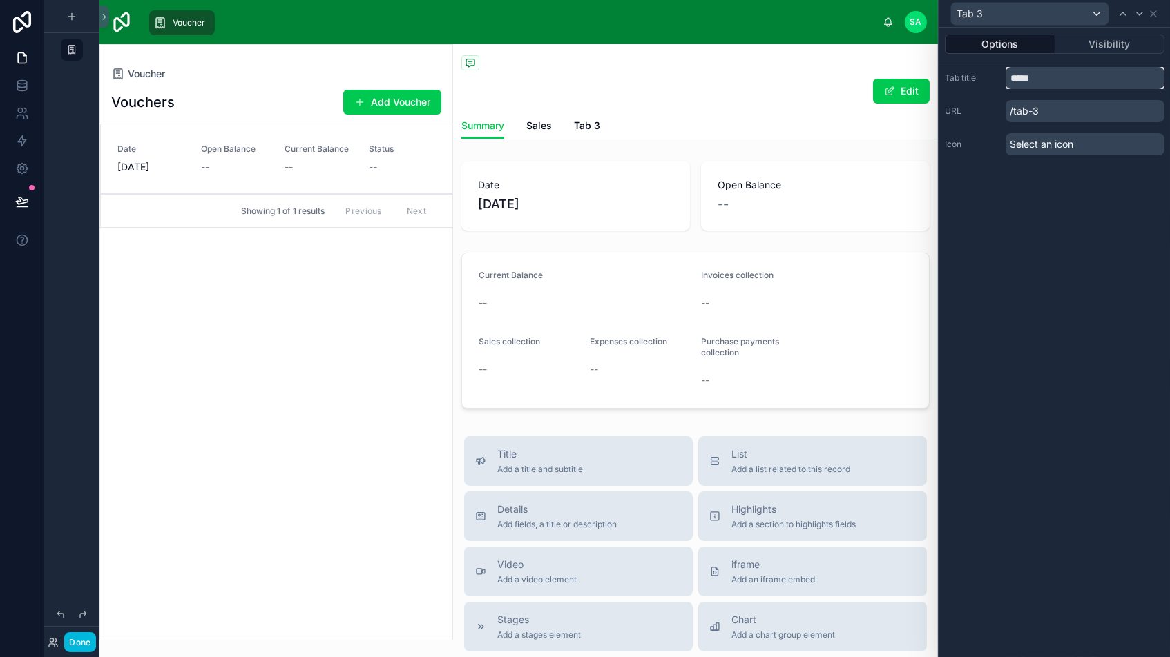
drag, startPoint x: 1049, startPoint y: 79, endPoint x: 868, endPoint y: 43, distance: 184.4
click at [868, 43] on div "Tab 3 Options Visibility Tab title ***** URL /tab-3 Icon Select an icon Done Vo…" at bounding box center [585, 328] width 1170 height 657
type input "********"
click at [1152, 11] on icon at bounding box center [1152, 13] width 11 height 11
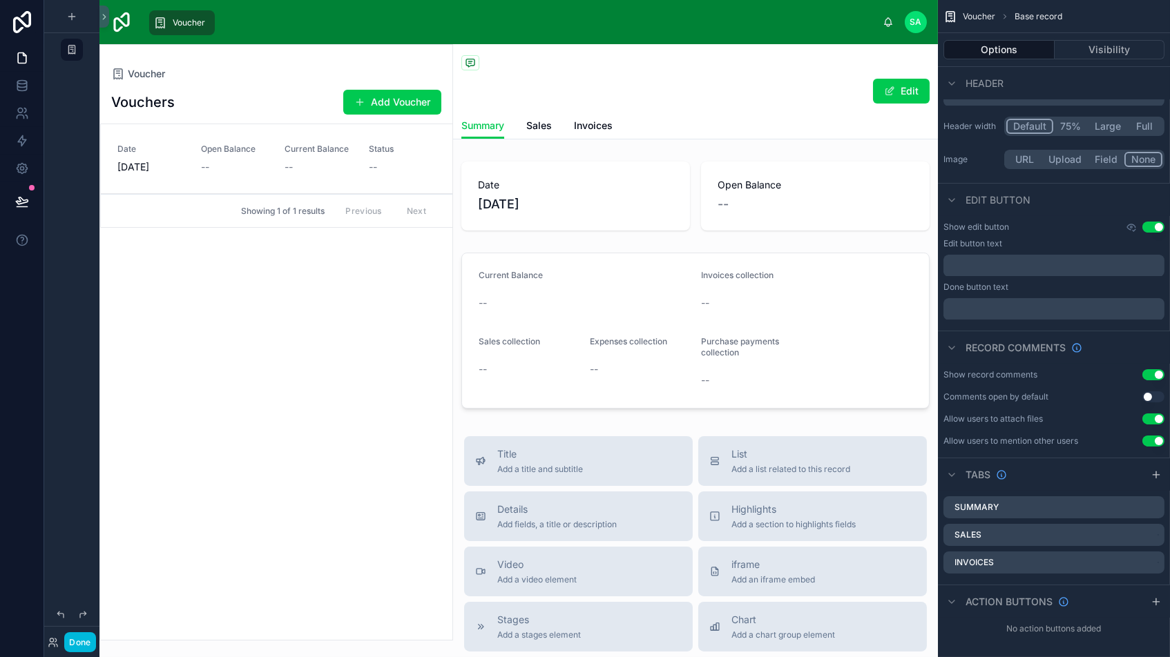
scroll to position [88, 0]
click at [1156, 476] on icon "scrollable content" at bounding box center [1155, 475] width 11 height 11
click at [0, 0] on icon "scrollable content" at bounding box center [0, 0] width 0 height 0
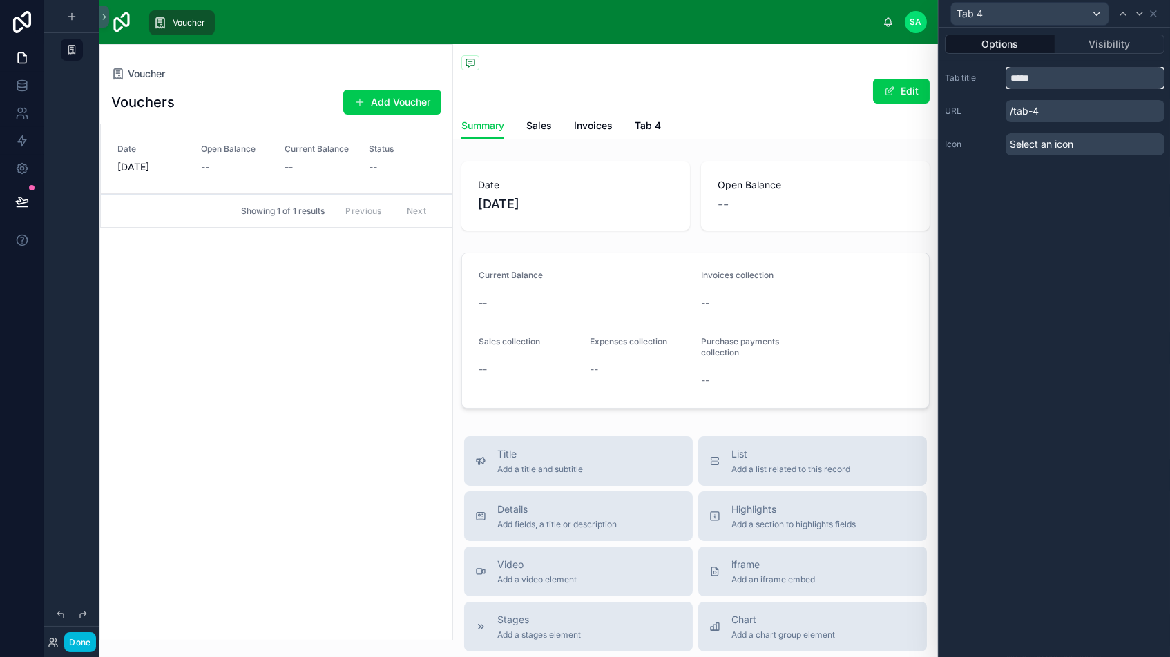
drag, startPoint x: 1057, startPoint y: 76, endPoint x: 985, endPoint y: 70, distance: 72.1
click at [985, 70] on div "Tab title *****" at bounding box center [1054, 78] width 220 height 22
type input "*********"
click at [1153, 17] on icon at bounding box center [1152, 13] width 11 height 11
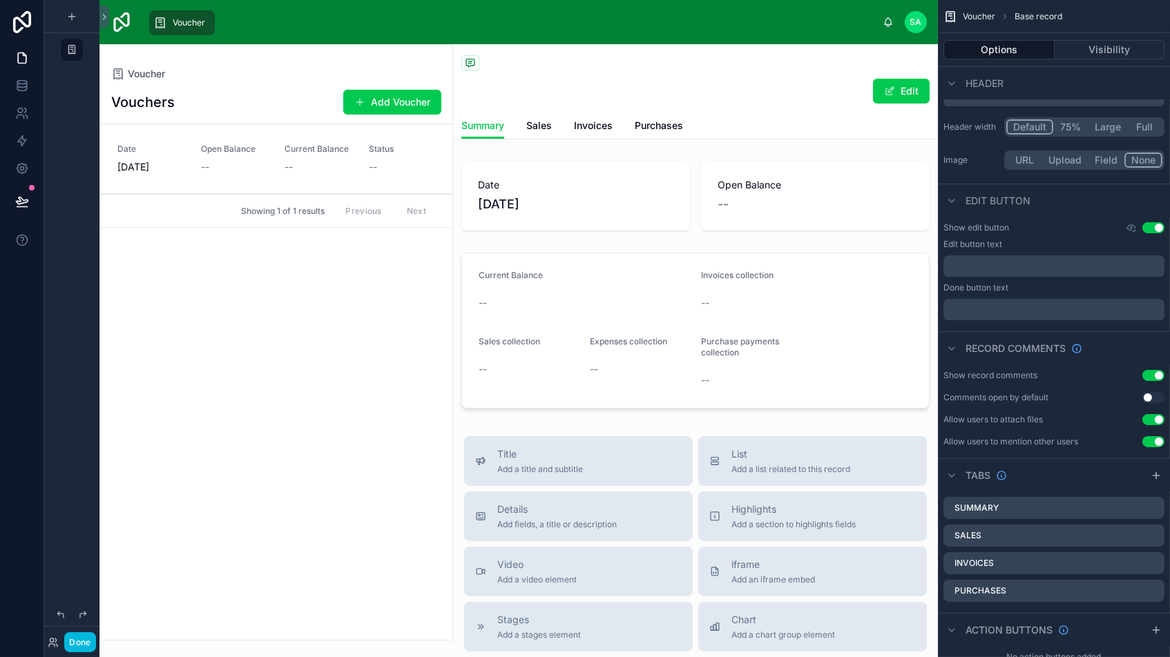
click at [648, 122] on span "Purchases" at bounding box center [658, 126] width 48 height 14
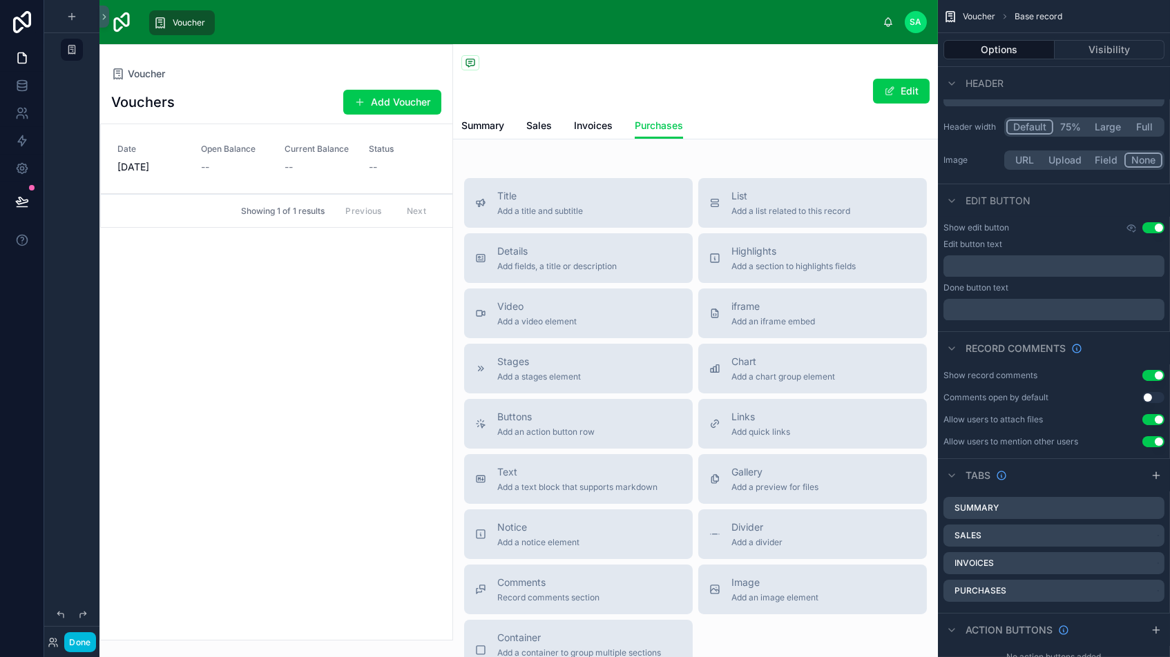
click at [646, 93] on div "Edit" at bounding box center [695, 91] width 468 height 26
click at [187, 22] on span "Voucher" at bounding box center [189, 22] width 32 height 11
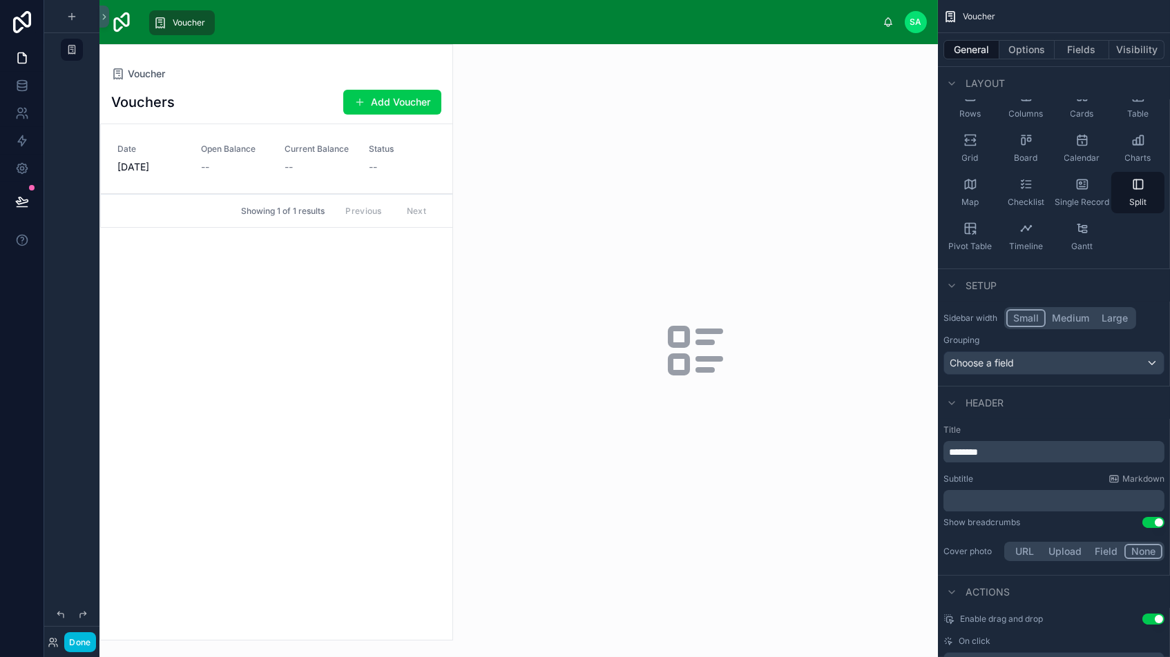
click at [264, 411] on div "Vouchers Add Voucher Date [DATE] Open Balance -- Current Balance -- Status -- S…" at bounding box center [276, 360] width 352 height 559
click at [72, 13] on icon "scrollable content" at bounding box center [72, 16] width 0 height 6
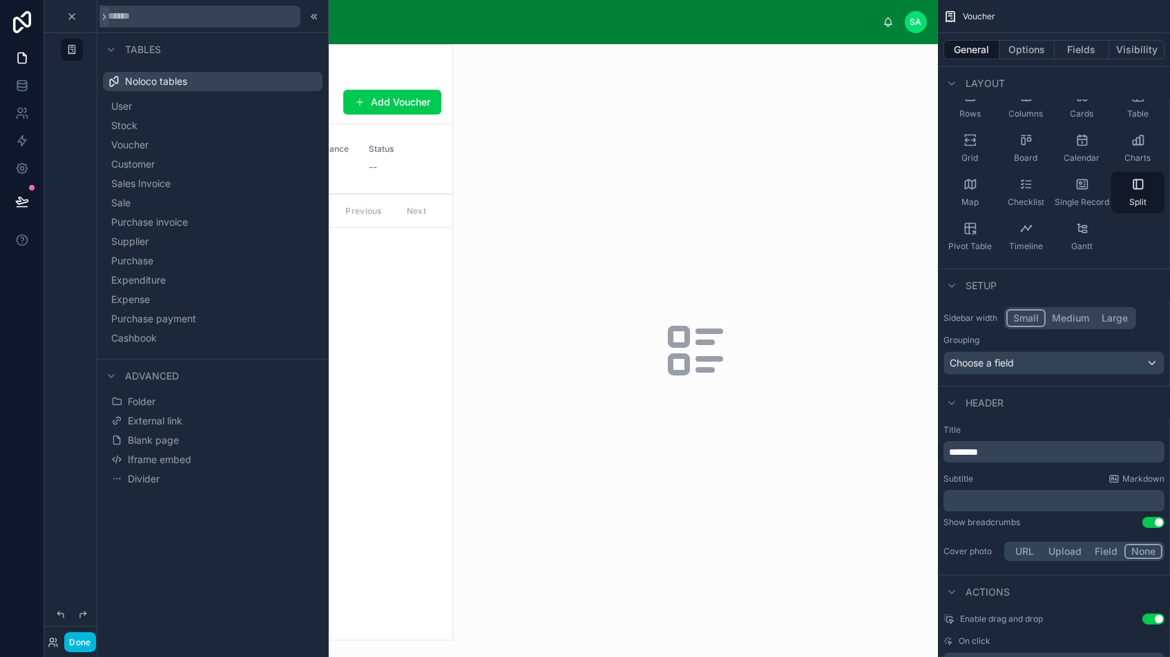
click at [135, 183] on span "Sales Invoice" at bounding box center [140, 184] width 59 height 14
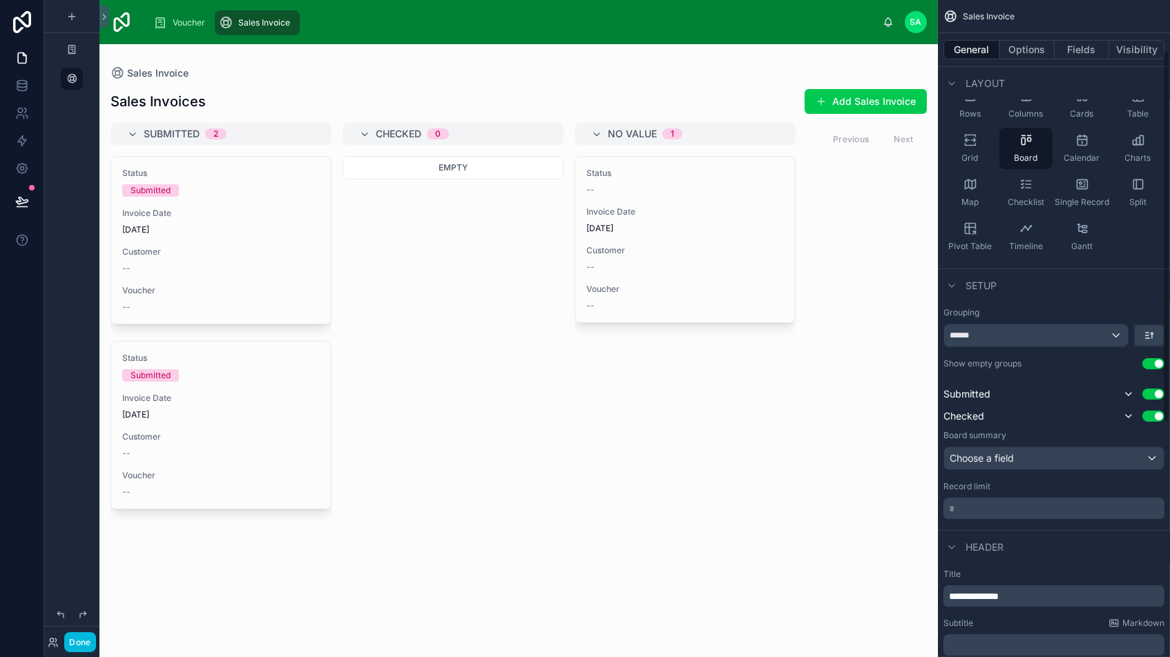
click at [1133, 182] on icon "scrollable content" at bounding box center [1137, 184] width 9 height 9
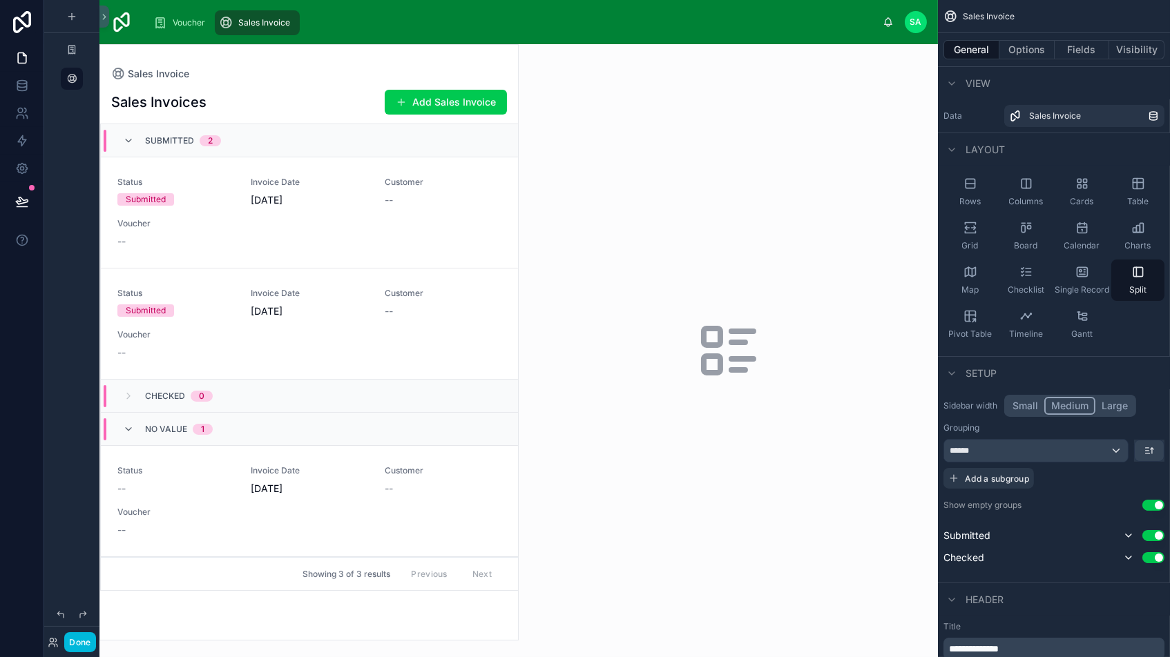
click at [1021, 195] on div "Columns" at bounding box center [1025, 191] width 53 height 41
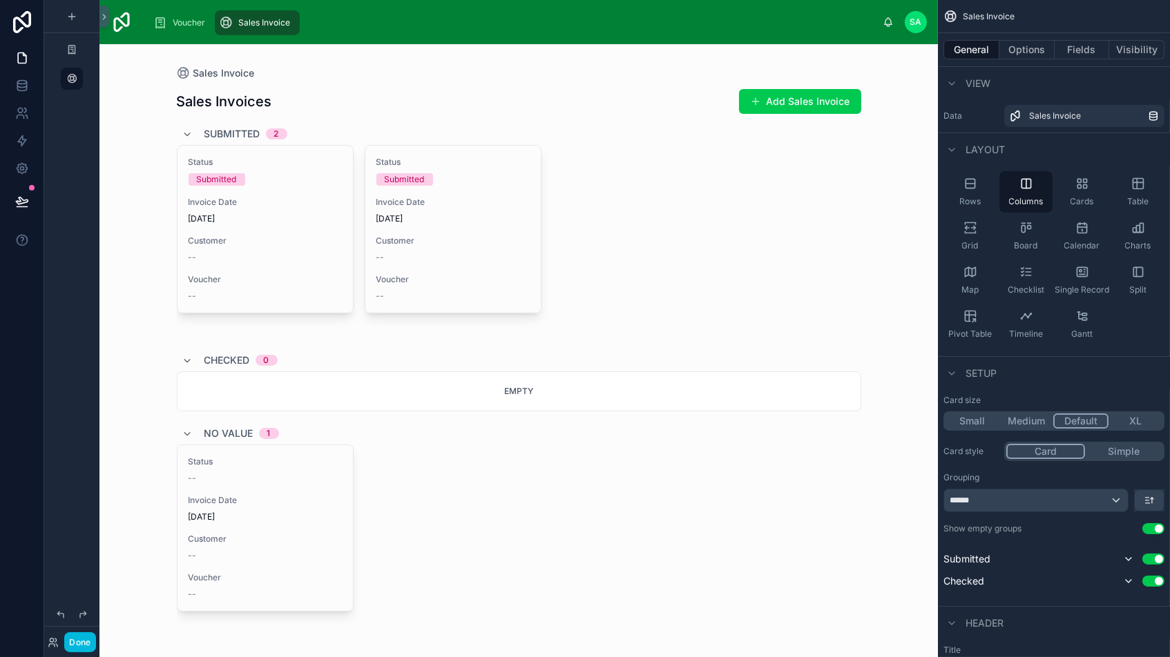
click at [1138, 186] on icon "scrollable content" at bounding box center [1138, 184] width 14 height 14
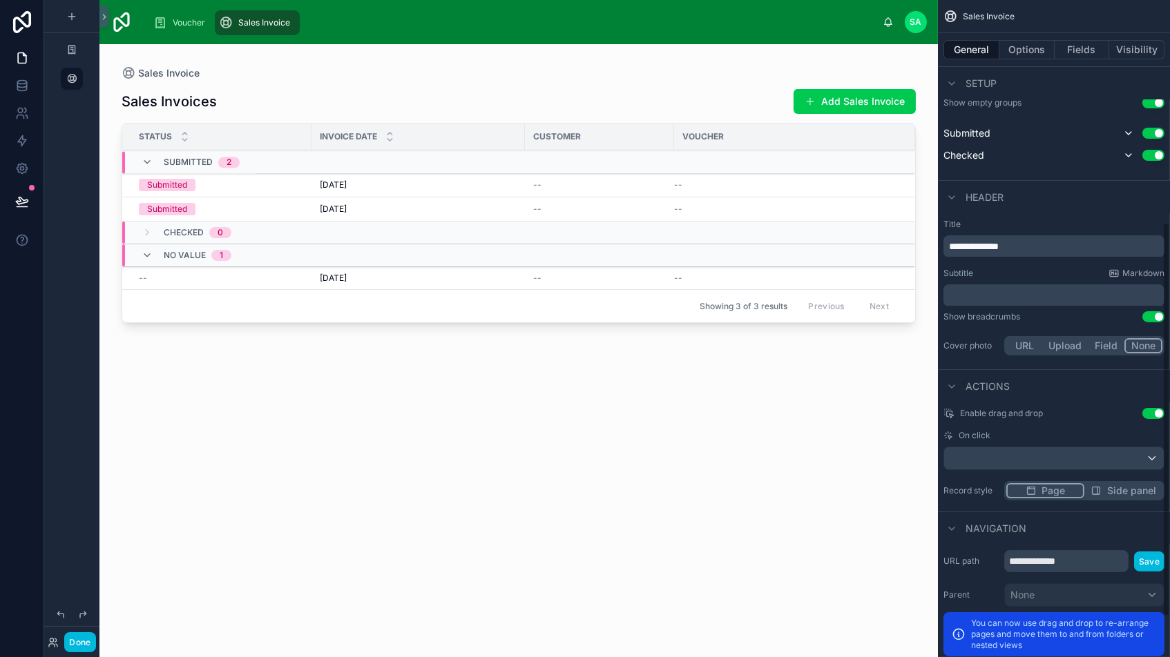
scroll to position [384, 0]
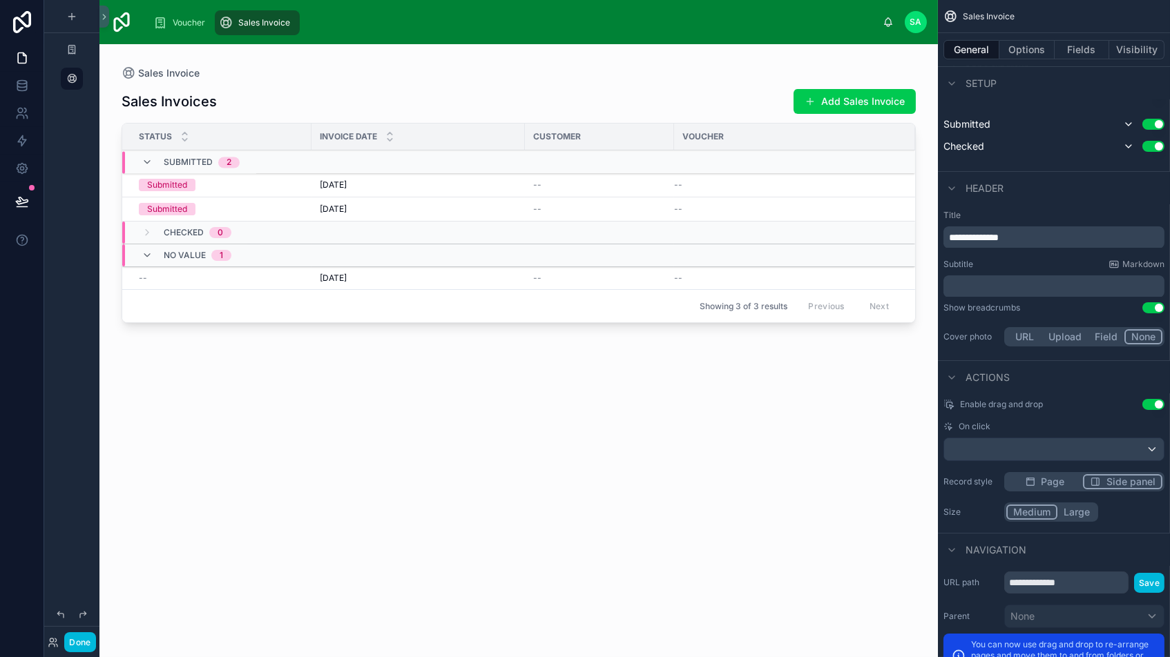
click at [1115, 476] on span "Side panel" at bounding box center [1130, 482] width 49 height 14
click at [352, 282] on div at bounding box center [518, 342] width 838 height 597
click at [347, 279] on span "[DATE]" at bounding box center [333, 278] width 27 height 11
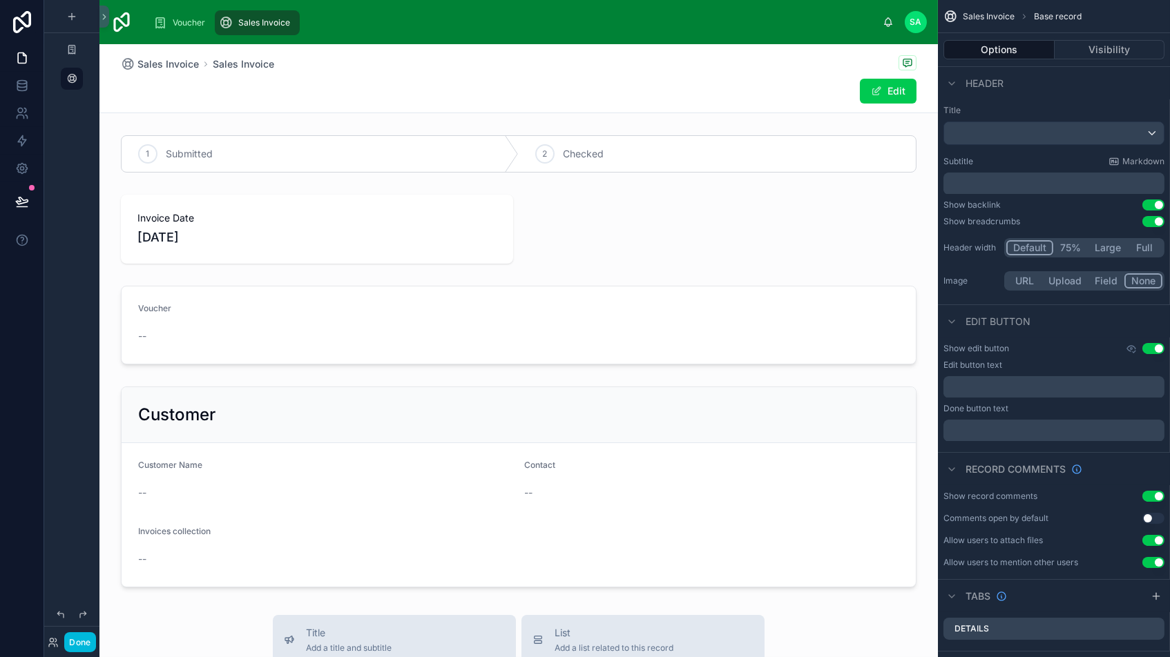
click at [182, 65] on span "Sales Invoice" at bounding box center [167, 64] width 61 height 14
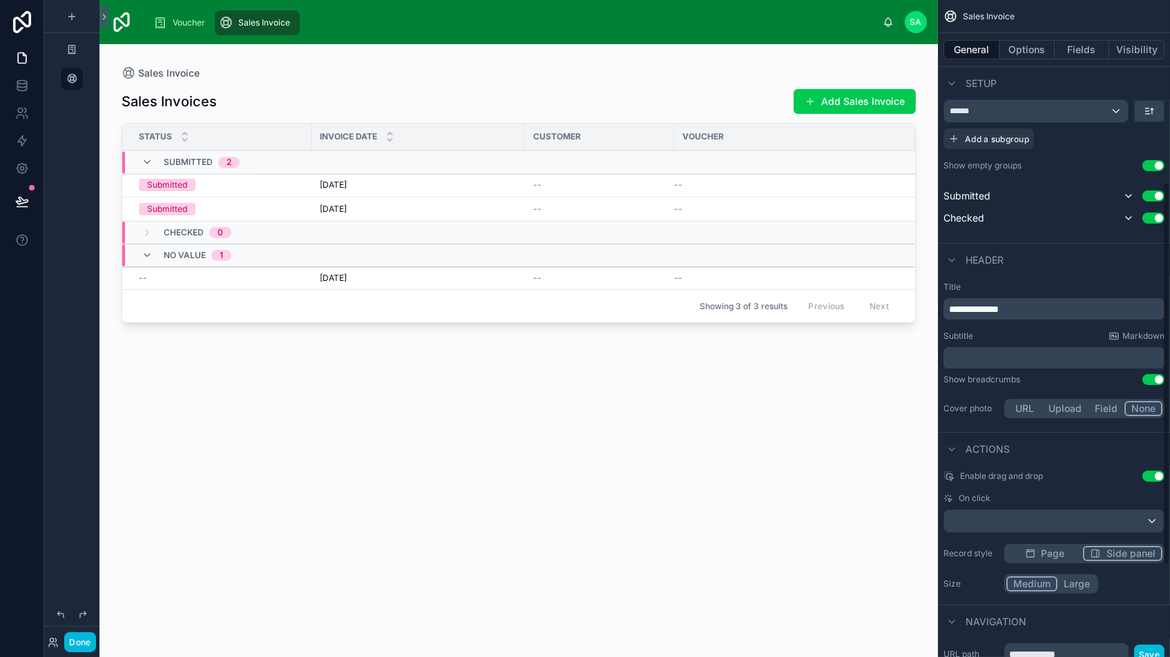
scroll to position [313, 0]
click at [347, 184] on span "[DATE]" at bounding box center [333, 185] width 27 height 11
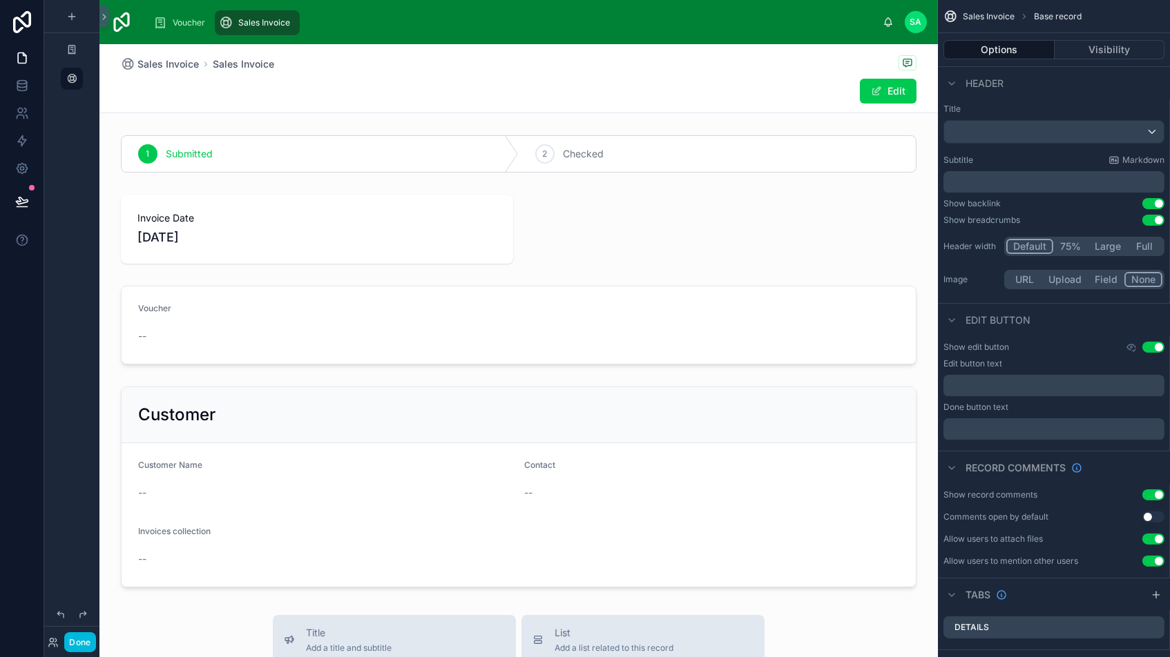
click at [155, 64] on span "Sales Invoice" at bounding box center [167, 64] width 61 height 14
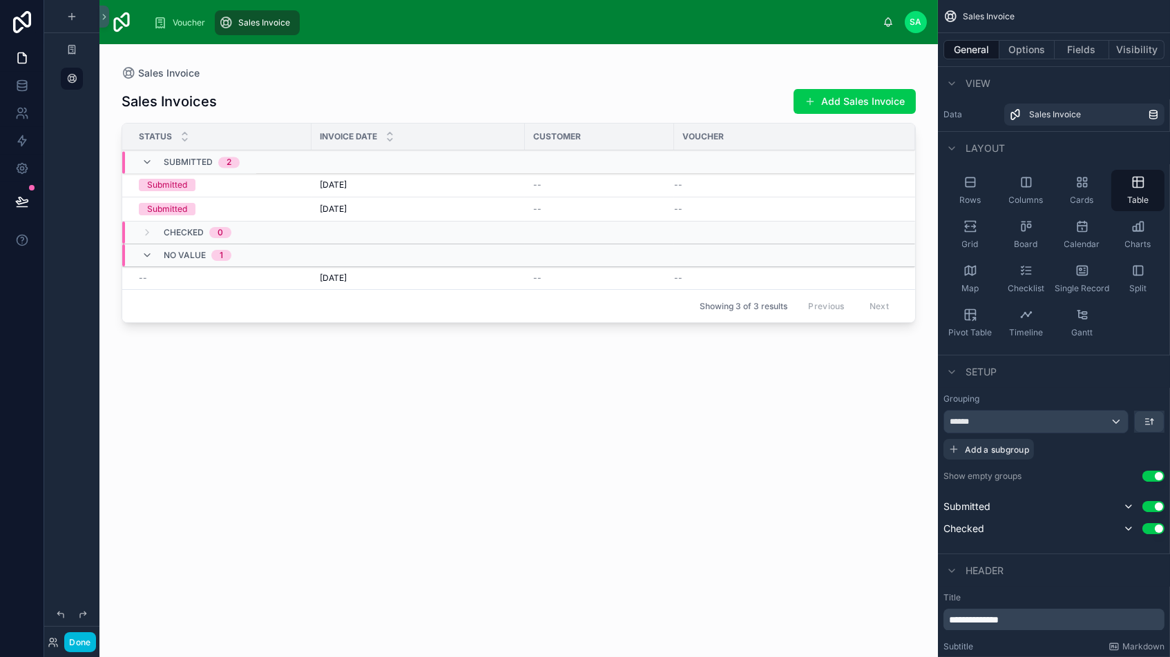
click at [1145, 475] on button "Use setting" at bounding box center [1153, 476] width 22 height 11
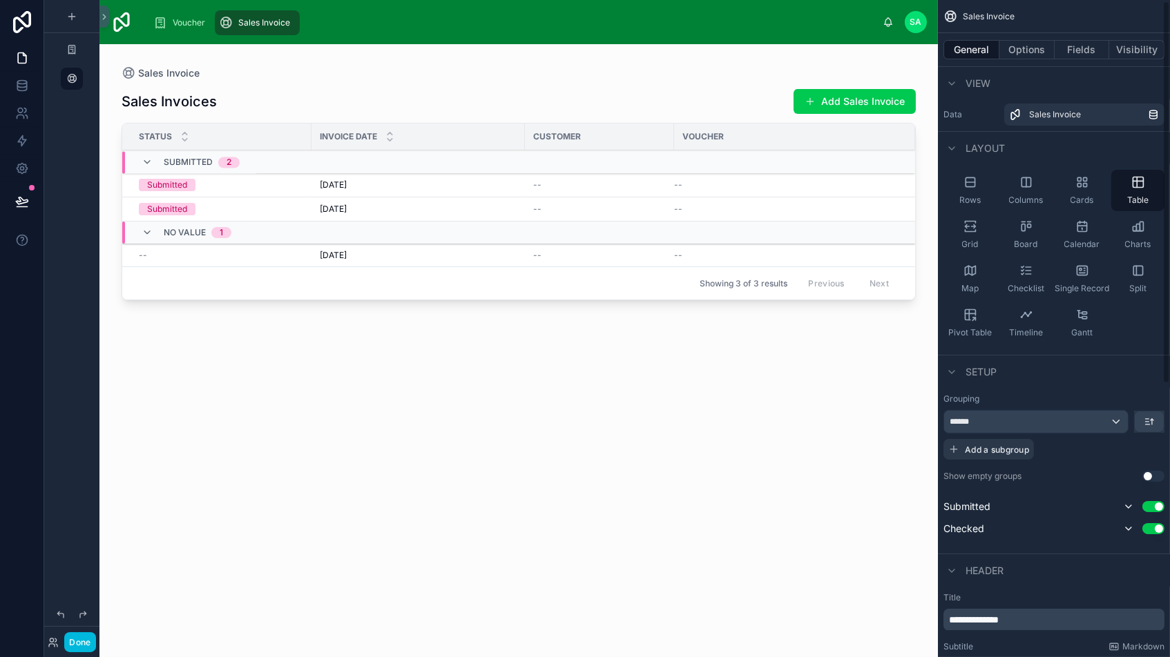
click at [1038, 420] on div "******" at bounding box center [1036, 422] width 184 height 22
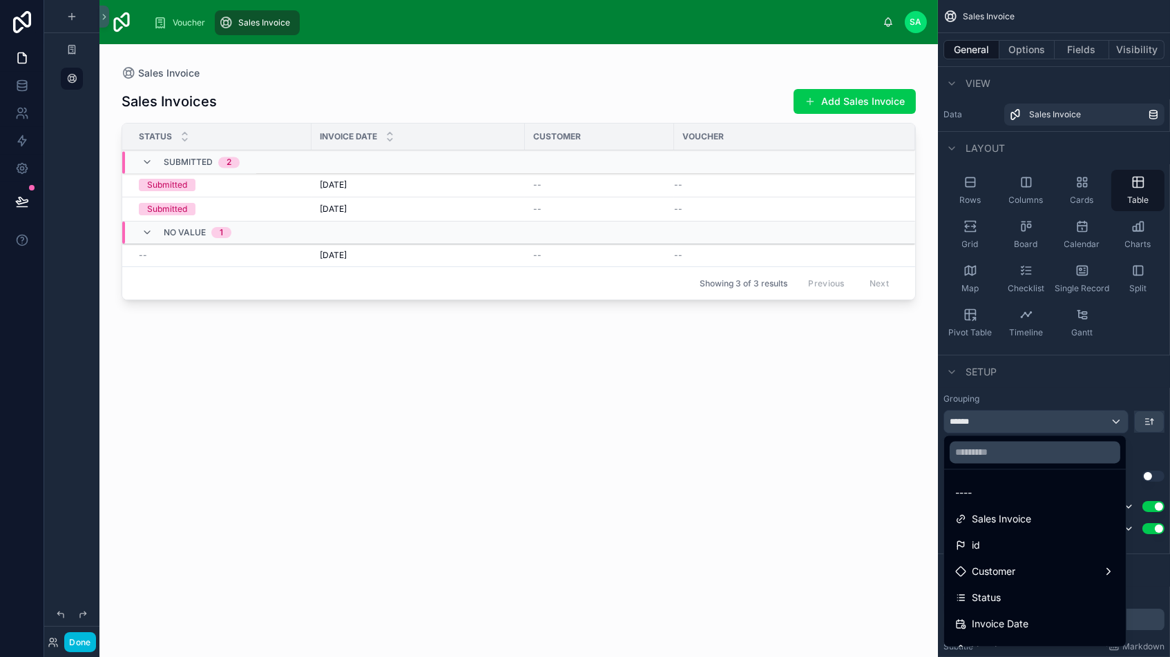
click at [984, 498] on div "----" at bounding box center [1034, 493] width 159 height 17
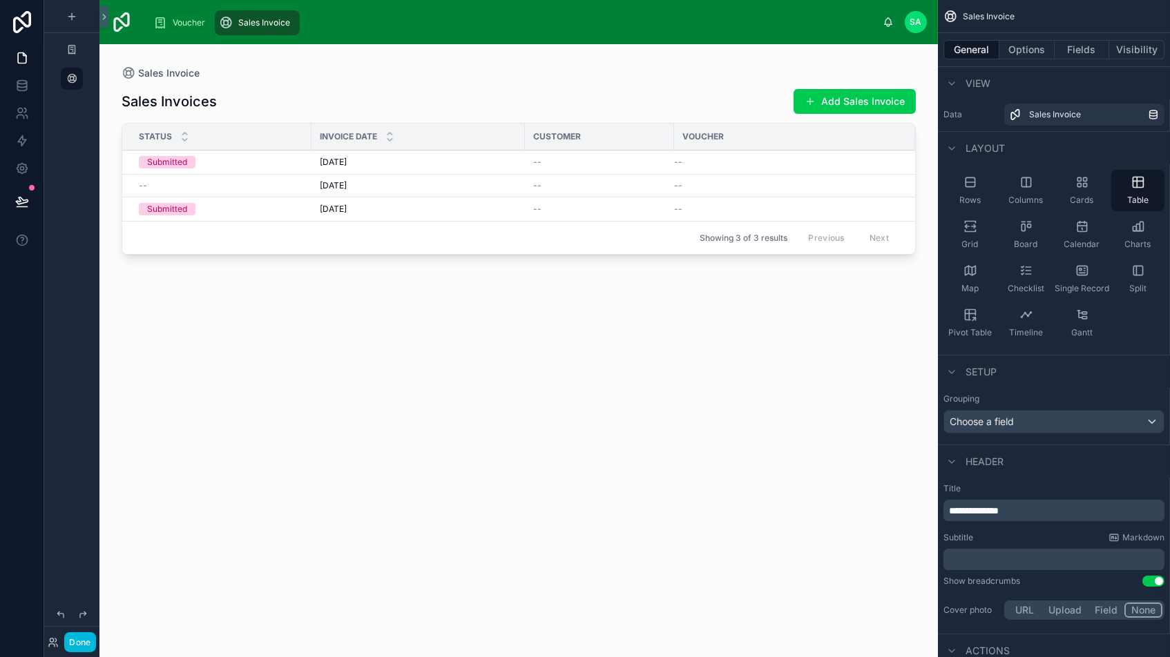
click at [338, 166] on span "[DATE]" at bounding box center [333, 162] width 27 height 11
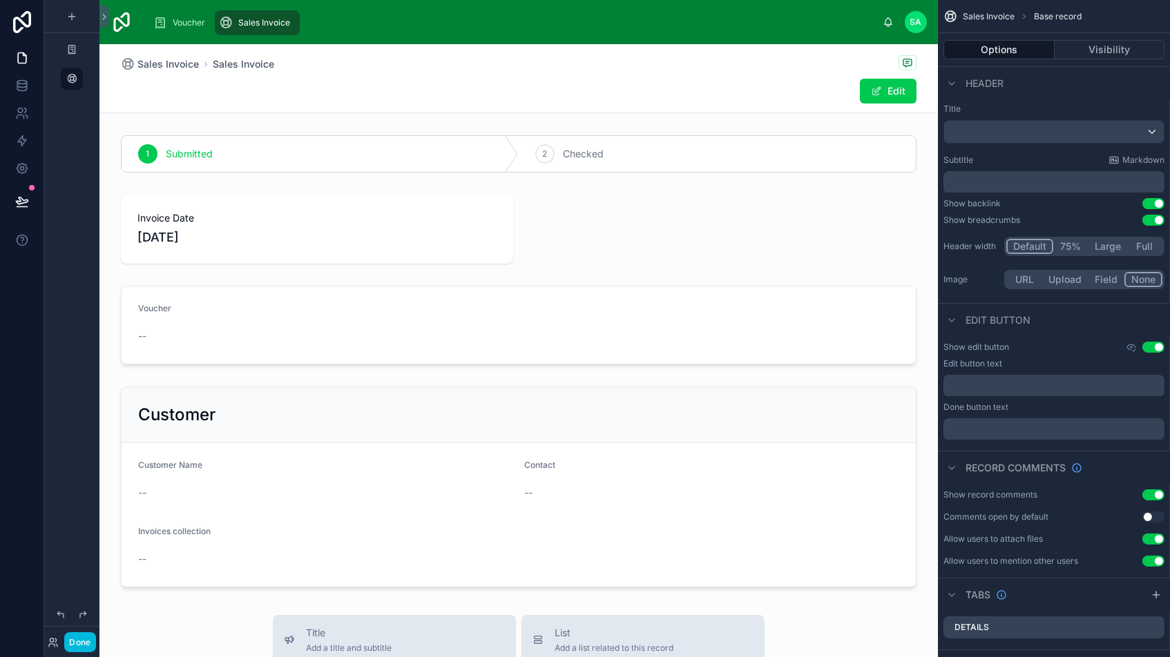
click at [157, 65] on span "Sales Invoice" at bounding box center [167, 64] width 61 height 14
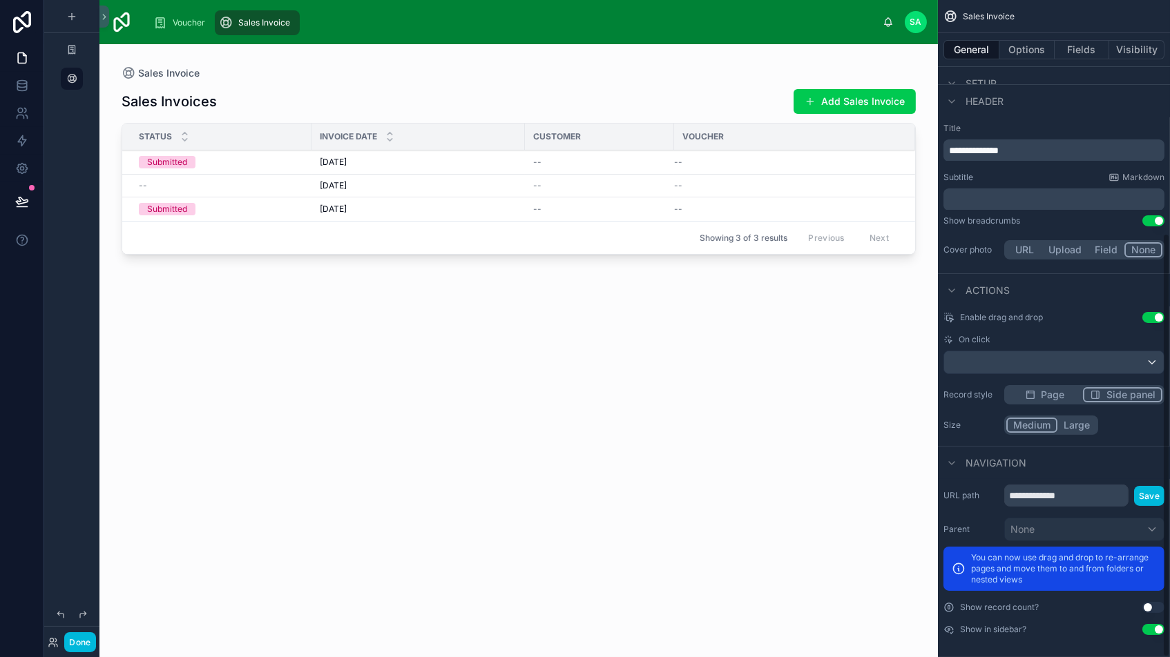
scroll to position [14, 0]
click at [1124, 388] on span "Side panel" at bounding box center [1130, 395] width 49 height 14
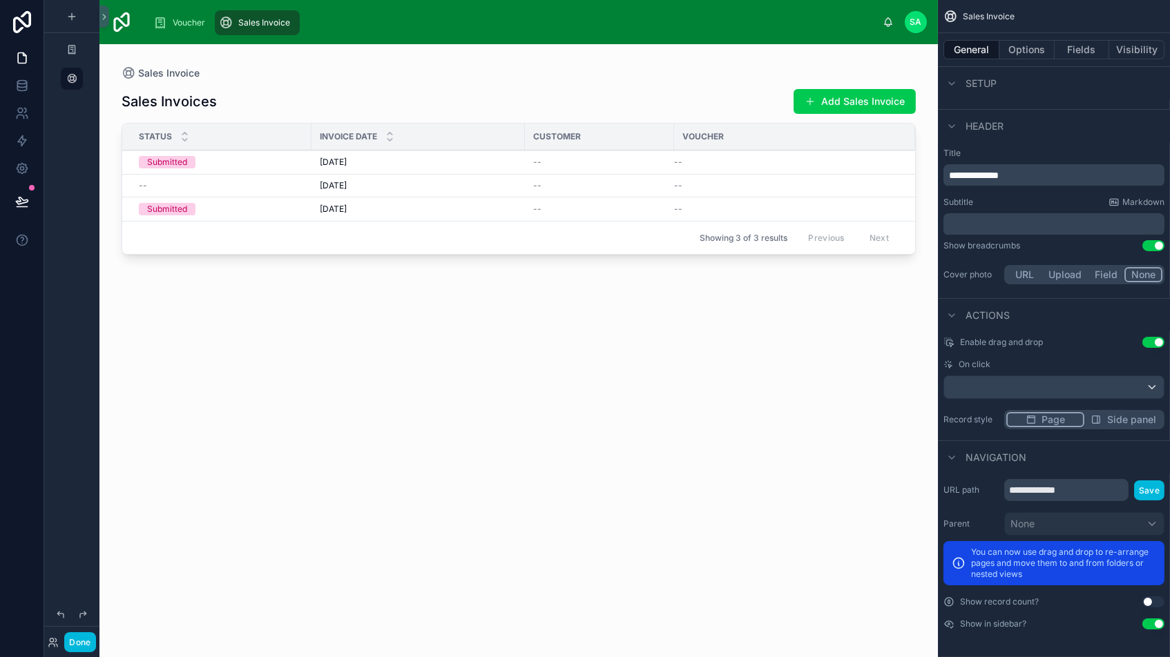
scroll to position [0, 0]
click at [1043, 375] on div "Enable drag and drop Use setting On click Record style Page Side panel" at bounding box center [1054, 383] width 232 height 104
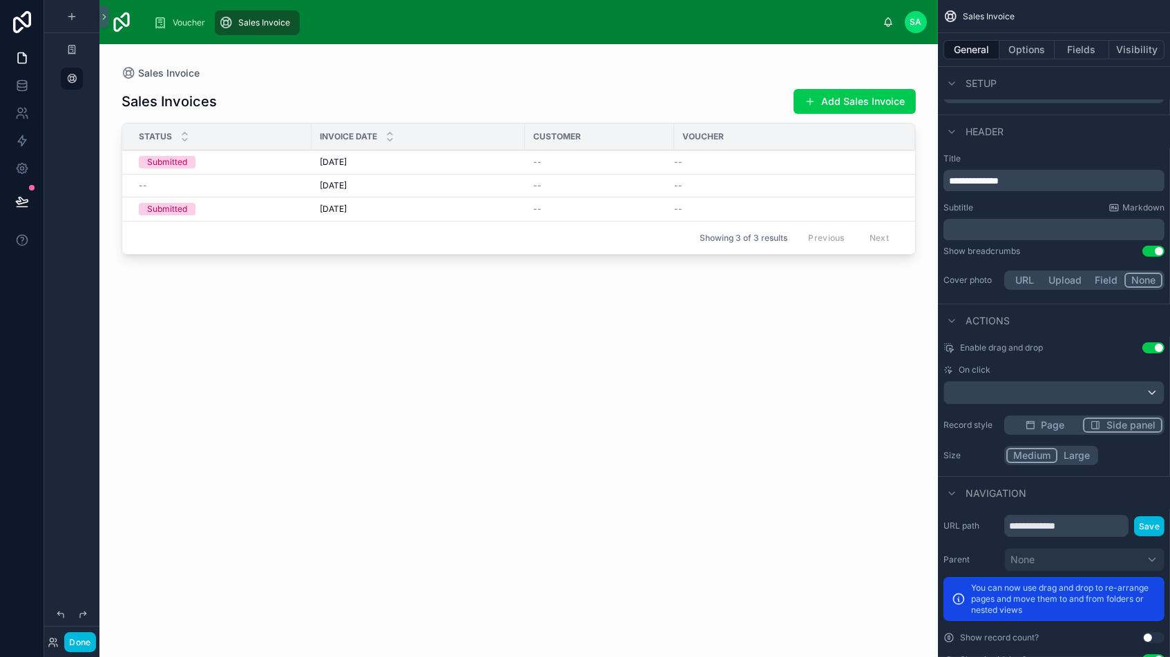
click at [1114, 421] on span "Side panel" at bounding box center [1130, 425] width 49 height 14
click at [1078, 458] on button "Large" at bounding box center [1076, 455] width 40 height 15
click at [86, 650] on button "Done" at bounding box center [79, 642] width 31 height 20
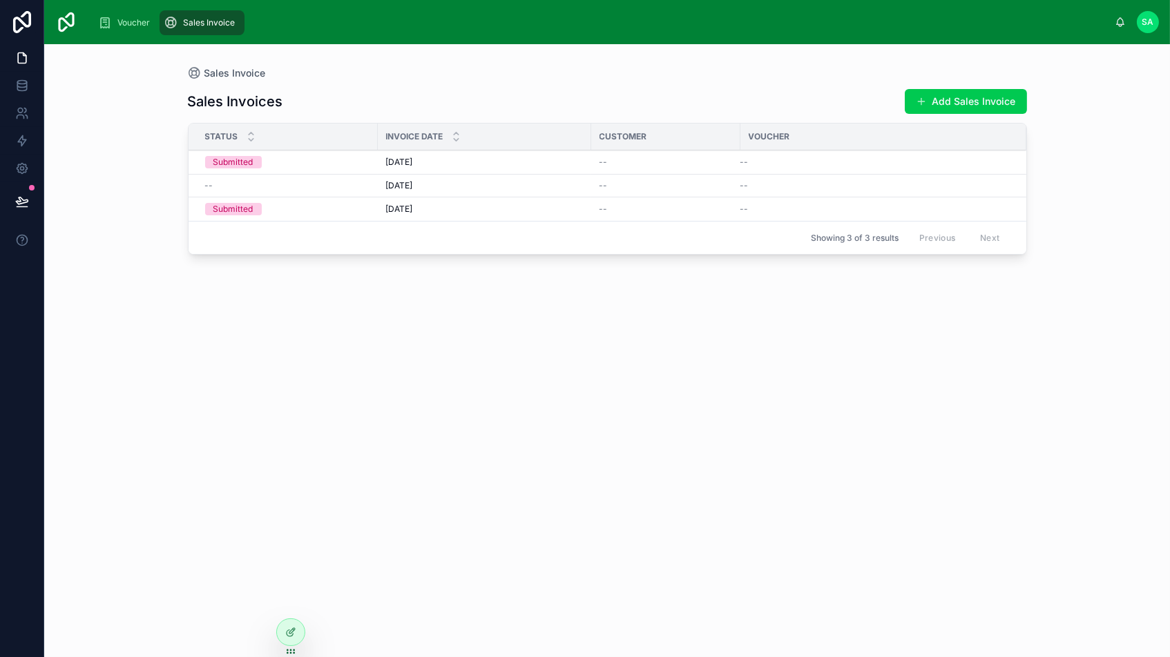
click at [407, 165] on span "[DATE]" at bounding box center [399, 162] width 27 height 11
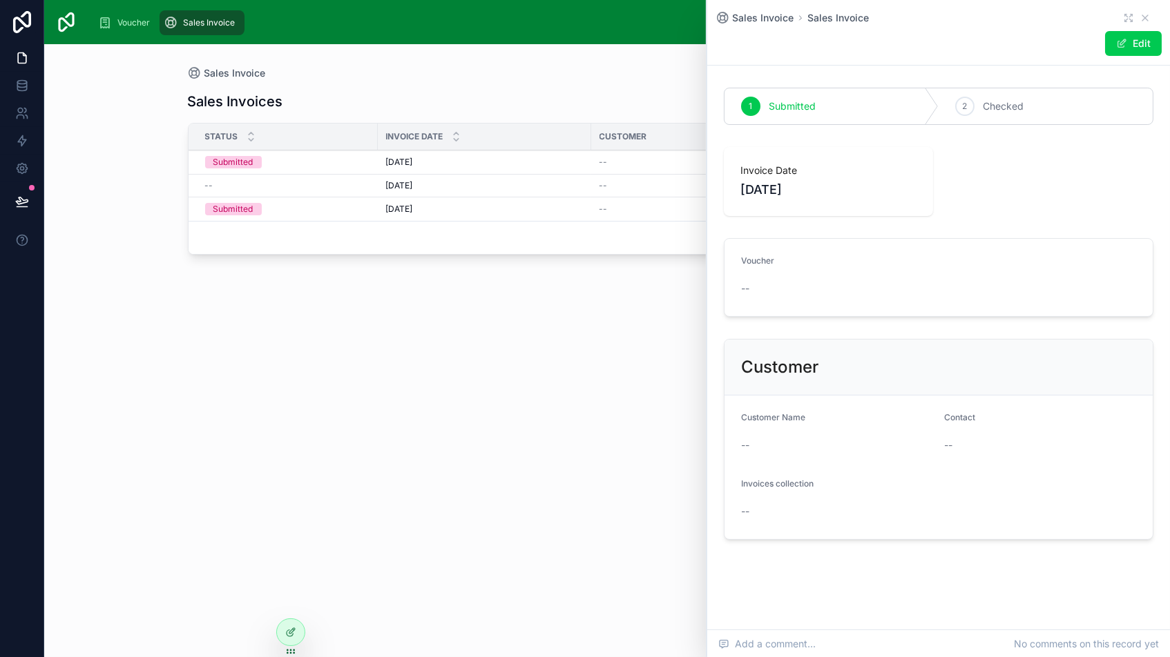
click at [498, 353] on div "Sales Invoices Add Sales Invoice Status Invoice Date Customer Voucher Submitted…" at bounding box center [607, 360] width 839 height 561
click at [1142, 19] on icon at bounding box center [1144, 17] width 11 height 11
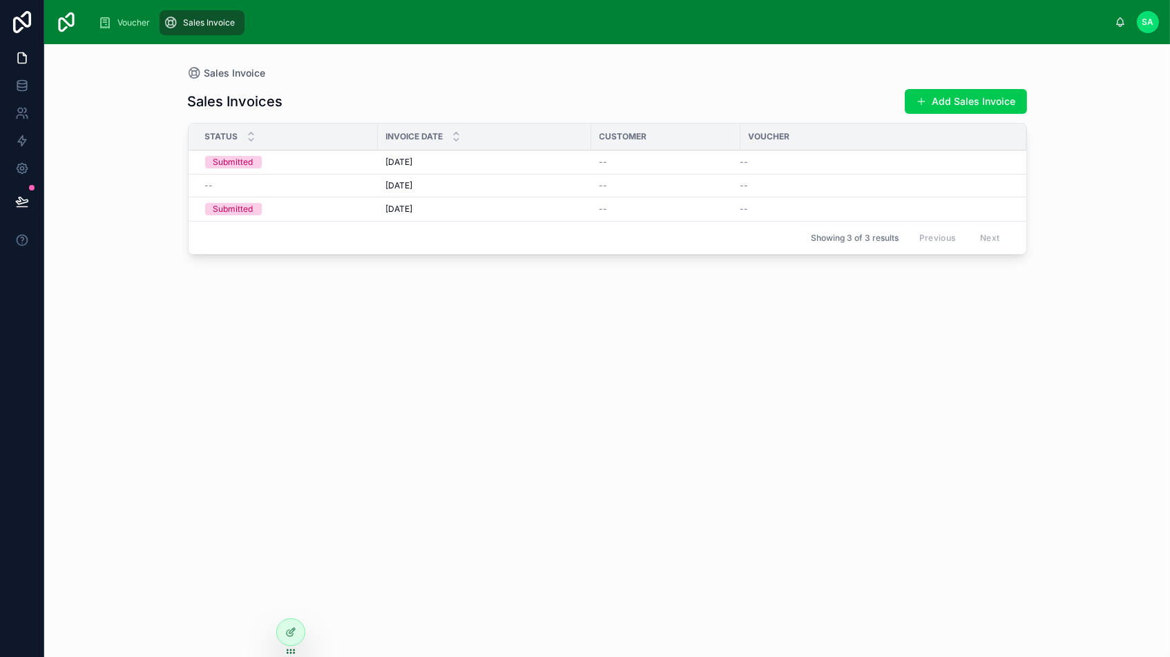
click at [413, 188] on span "[DATE]" at bounding box center [399, 185] width 27 height 11
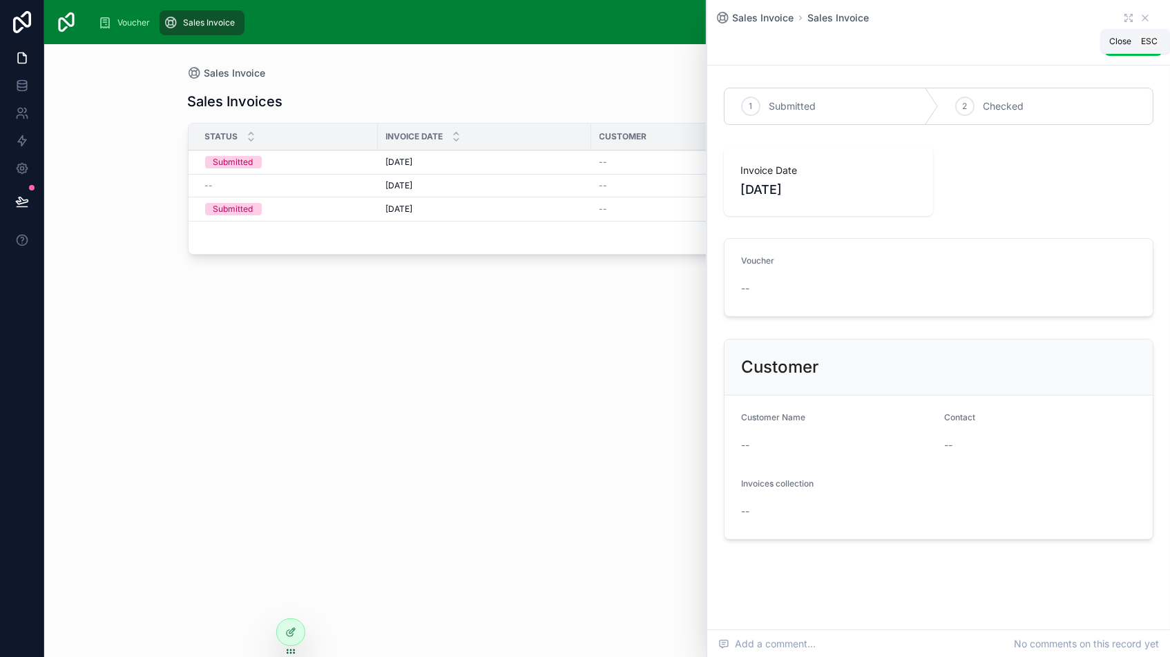
drag, startPoint x: 1143, startPoint y: 13, endPoint x: 1132, endPoint y: 17, distance: 12.4
click at [1143, 13] on icon at bounding box center [1144, 17] width 11 height 11
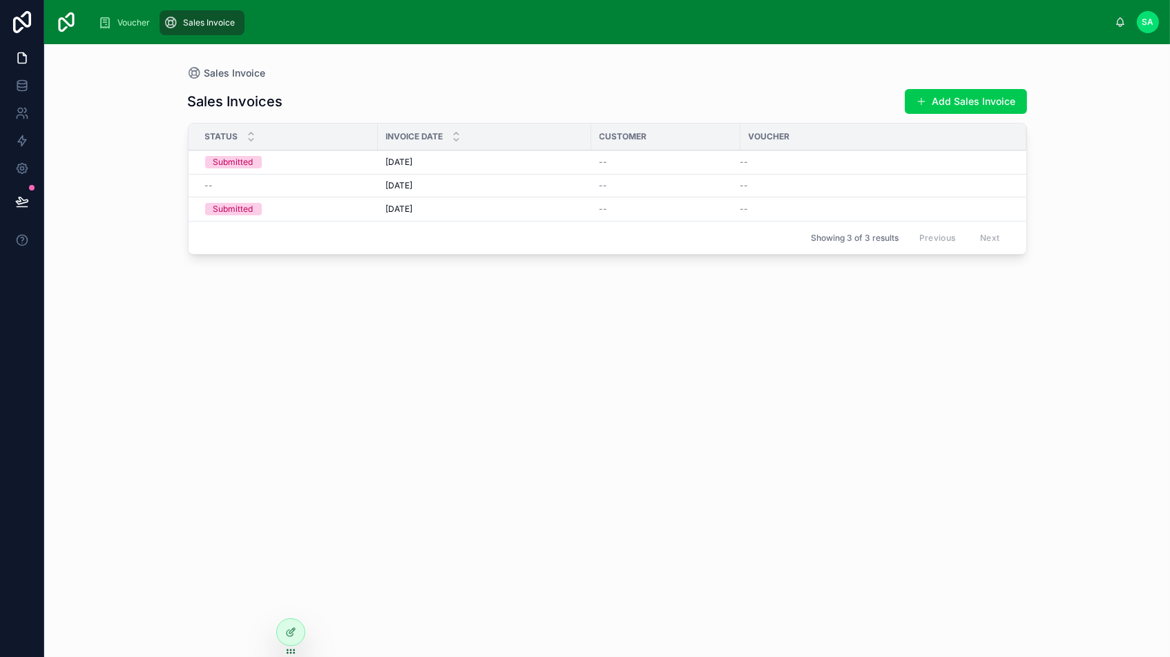
click at [407, 214] on td "[DATE] [DATE]" at bounding box center [484, 209] width 213 height 24
click at [408, 206] on span "[DATE]" at bounding box center [399, 209] width 27 height 11
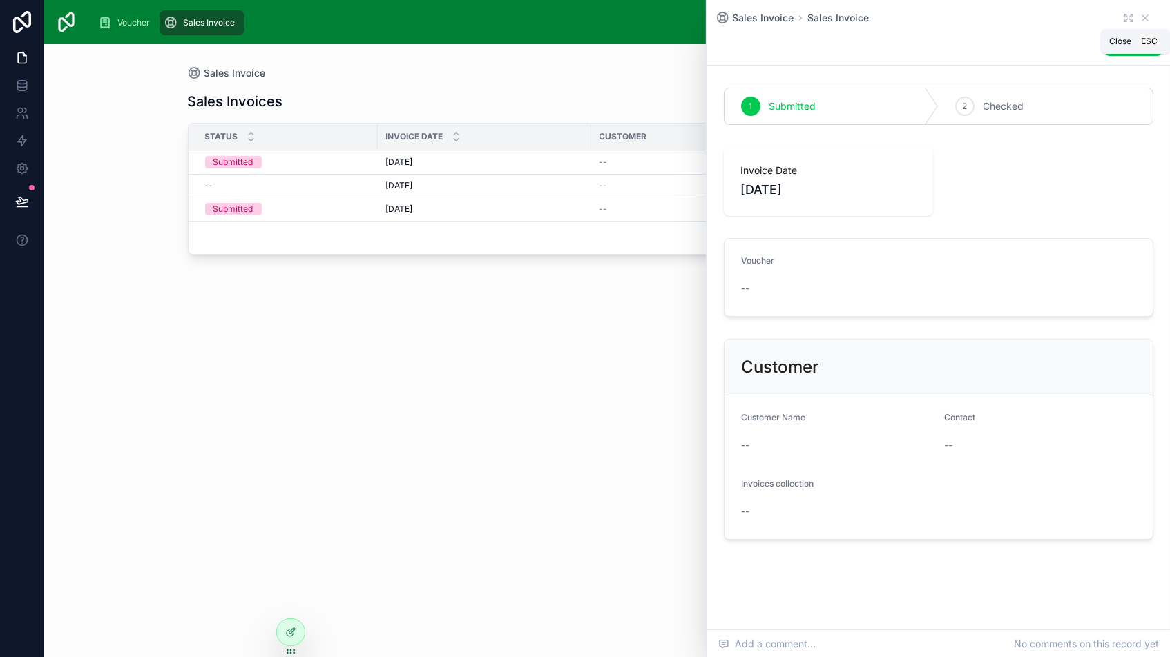
click at [1145, 19] on icon at bounding box center [1145, 18] width 6 height 6
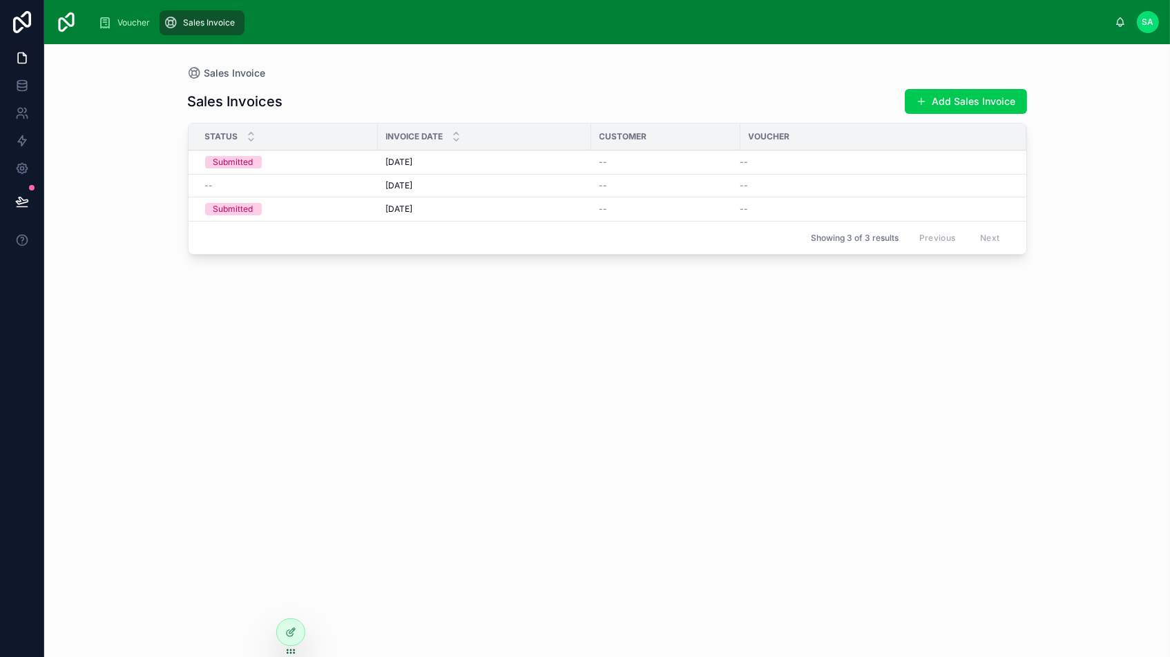
drag, startPoint x: 282, startPoint y: 634, endPoint x: 275, endPoint y: 634, distance: 7.6
click at [282, 634] on div at bounding box center [291, 632] width 28 height 26
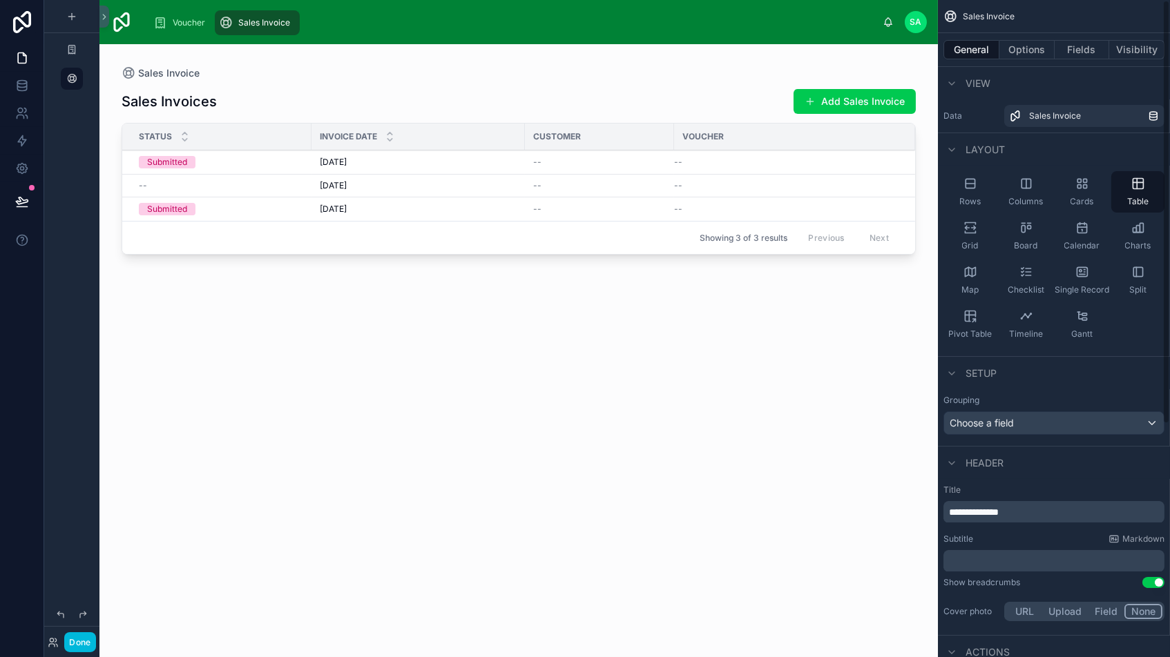
click at [1075, 185] on icon "scrollable content" at bounding box center [1082, 184] width 14 height 14
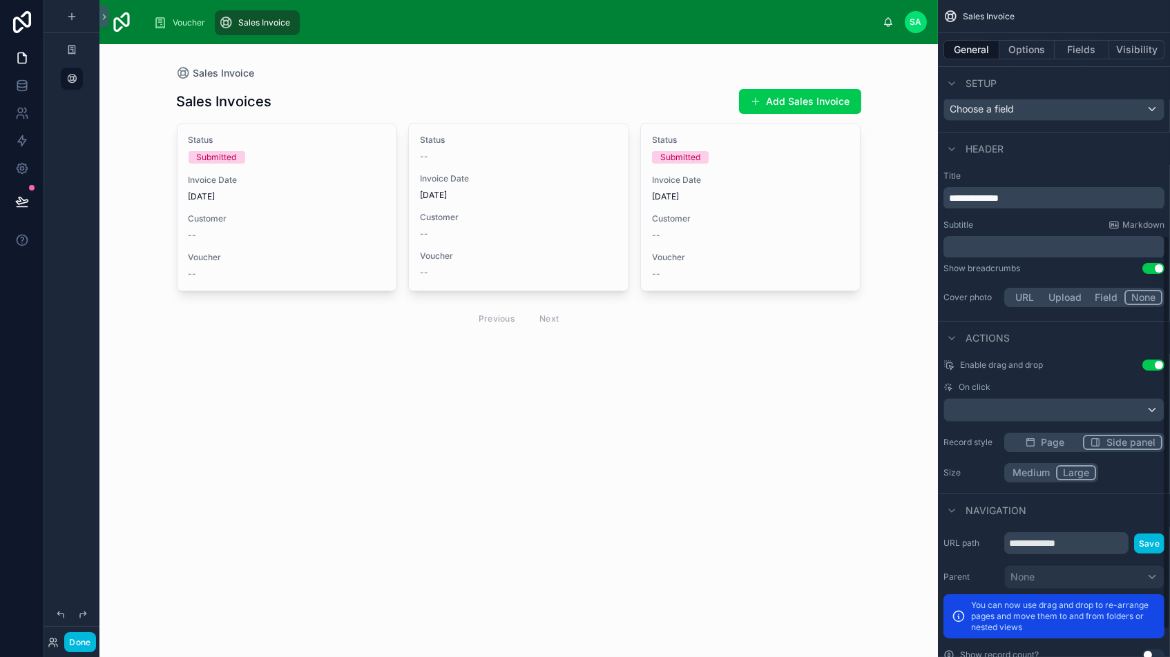
scroll to position [392, 0]
drag, startPoint x: 80, startPoint y: 647, endPoint x: 213, endPoint y: 631, distance: 133.5
click at [80, 646] on button "Done" at bounding box center [79, 642] width 31 height 20
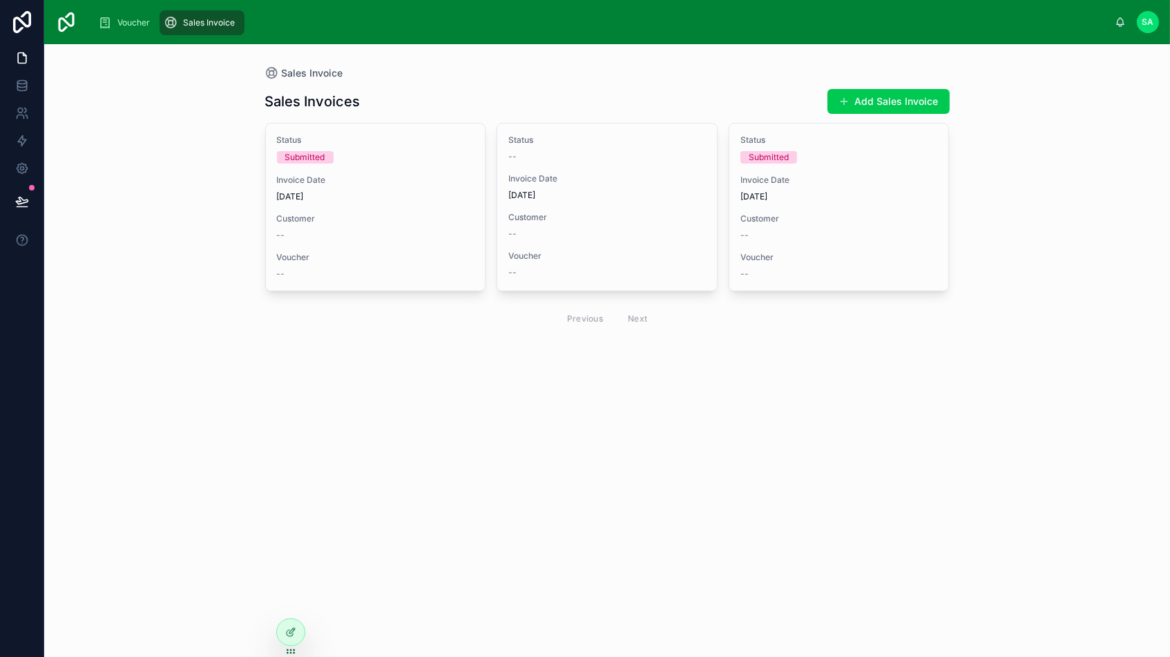
click at [371, 224] on div "Customer --" at bounding box center [375, 227] width 197 height 28
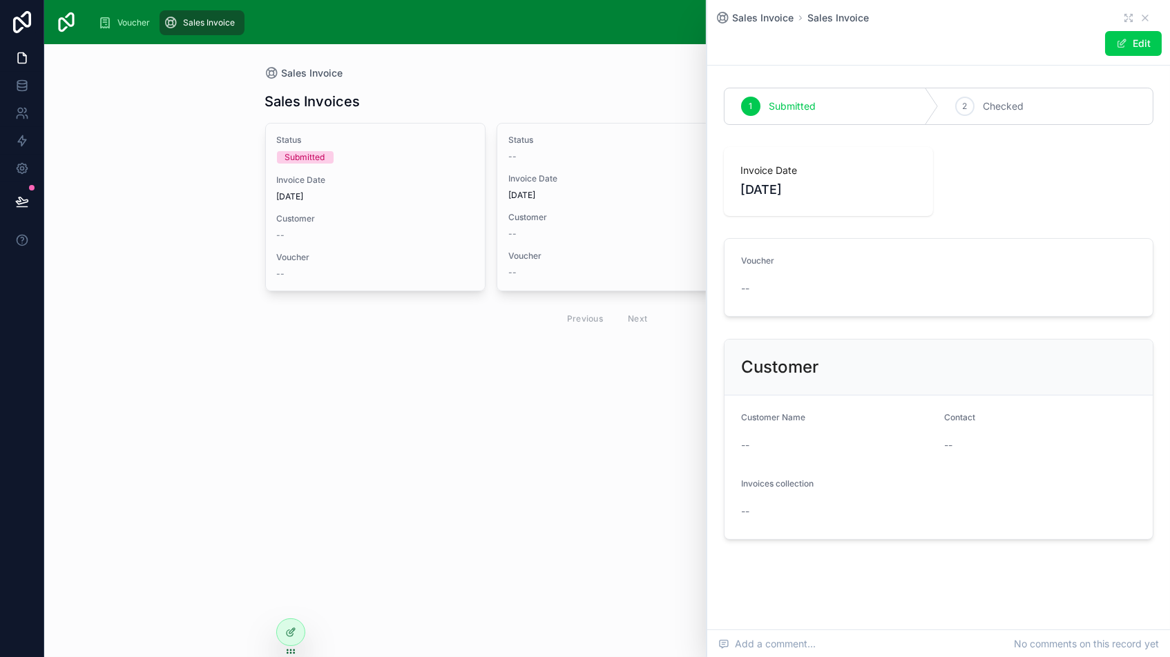
click at [1141, 14] on icon at bounding box center [1144, 17] width 11 height 11
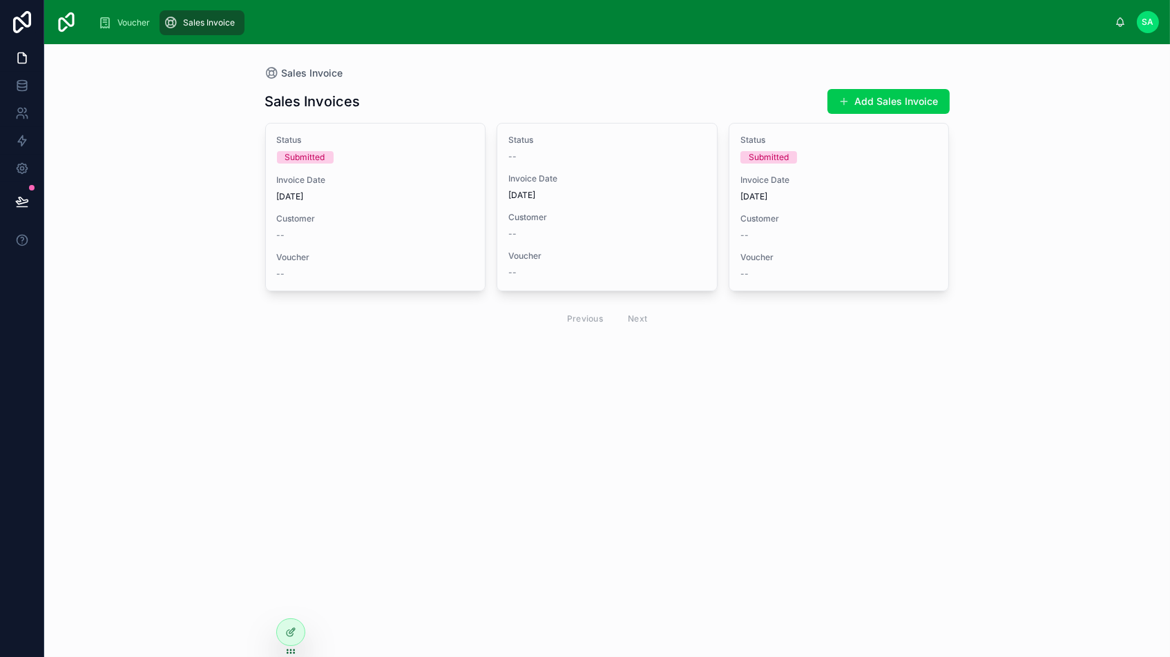
click at [592, 182] on span "Invoice Date" at bounding box center [606, 178] width 197 height 11
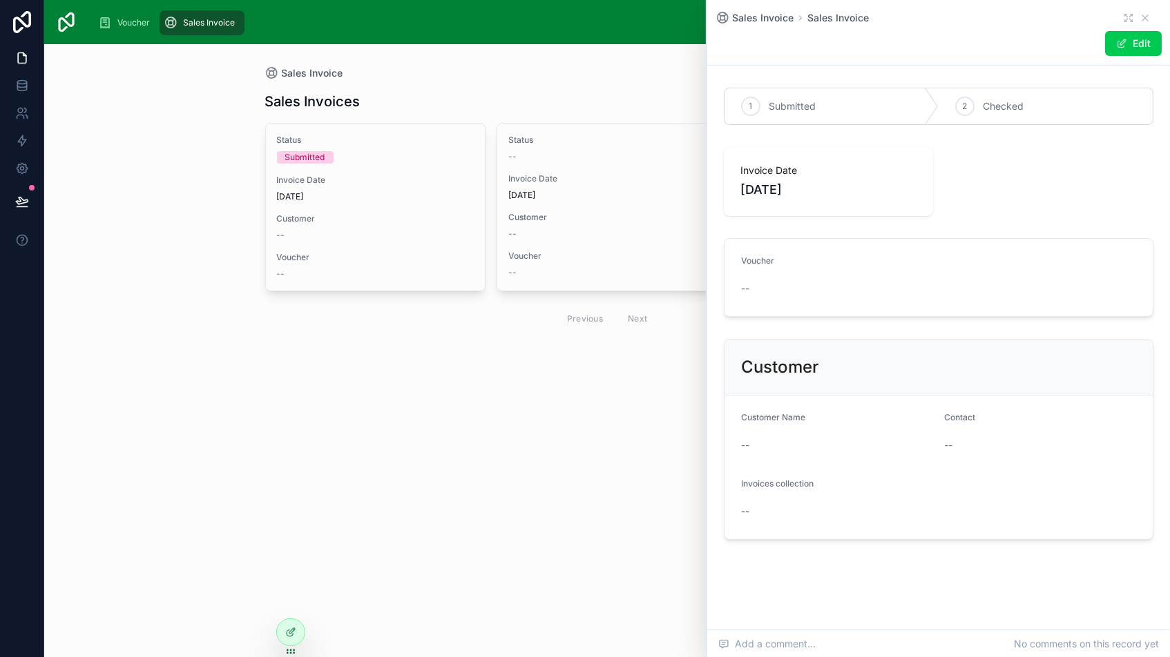
click at [1143, 14] on icon at bounding box center [1144, 17] width 11 height 11
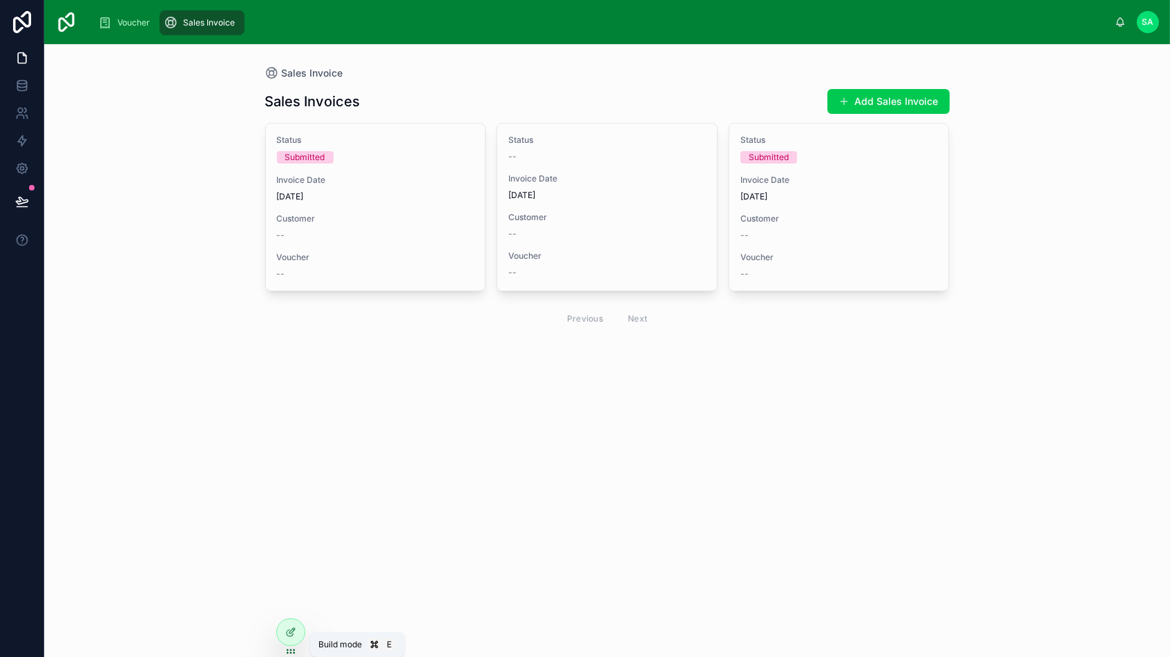
click at [289, 627] on icon at bounding box center [290, 632] width 11 height 11
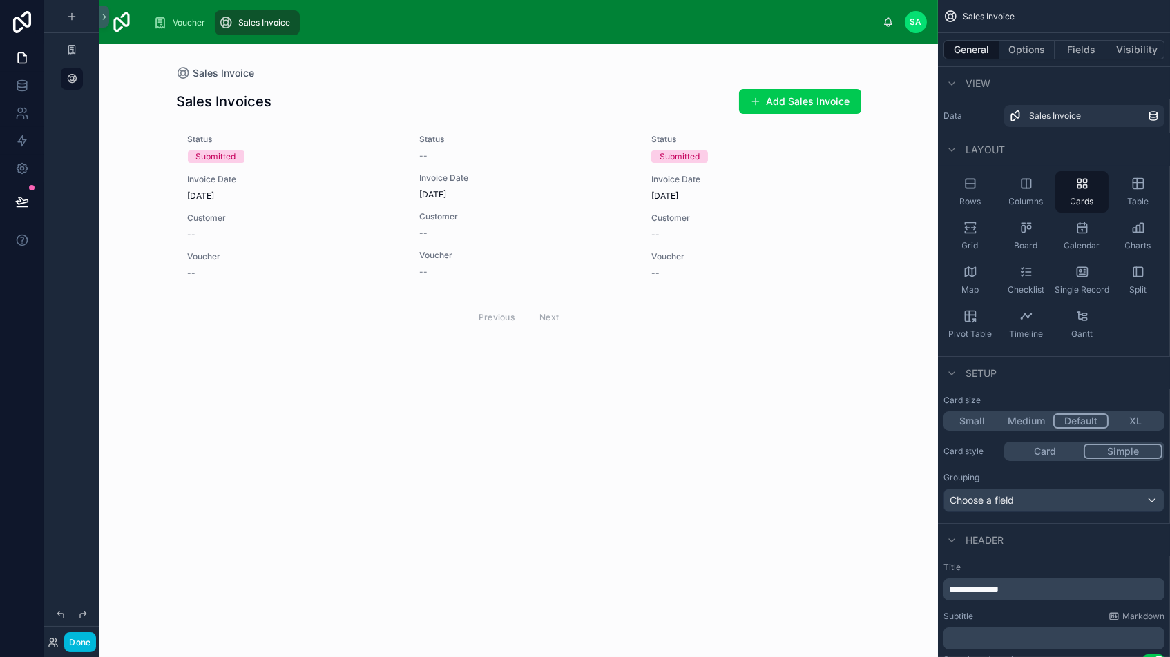
click at [1121, 449] on button "Simple" at bounding box center [1122, 451] width 79 height 15
click at [1038, 449] on button "Card" at bounding box center [1045, 451] width 79 height 15
click at [1137, 416] on button "XL" at bounding box center [1135, 421] width 54 height 15
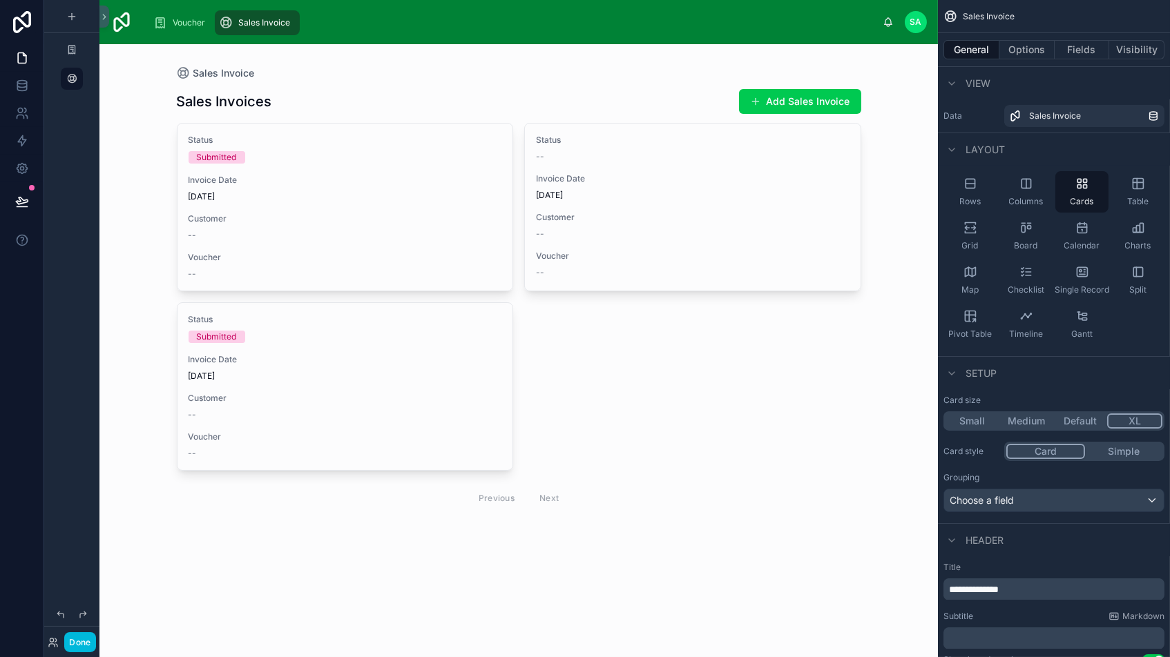
click at [1023, 189] on icon "scrollable content" at bounding box center [1026, 184] width 14 height 14
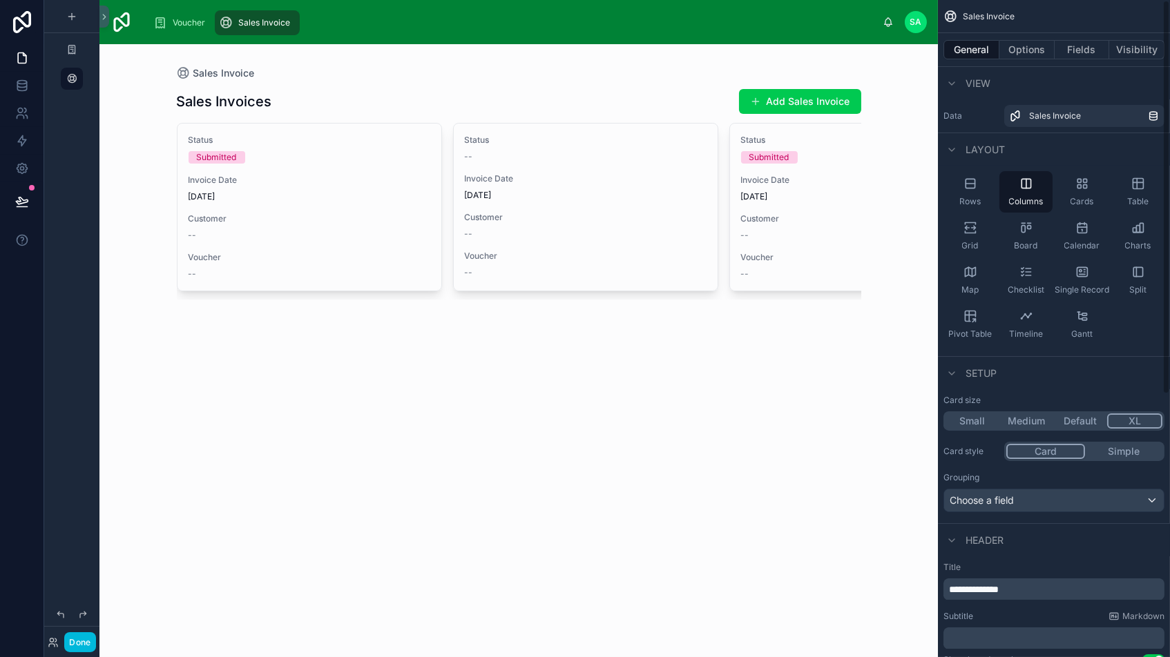
click at [969, 191] on div "Rows" at bounding box center [969, 191] width 53 height 41
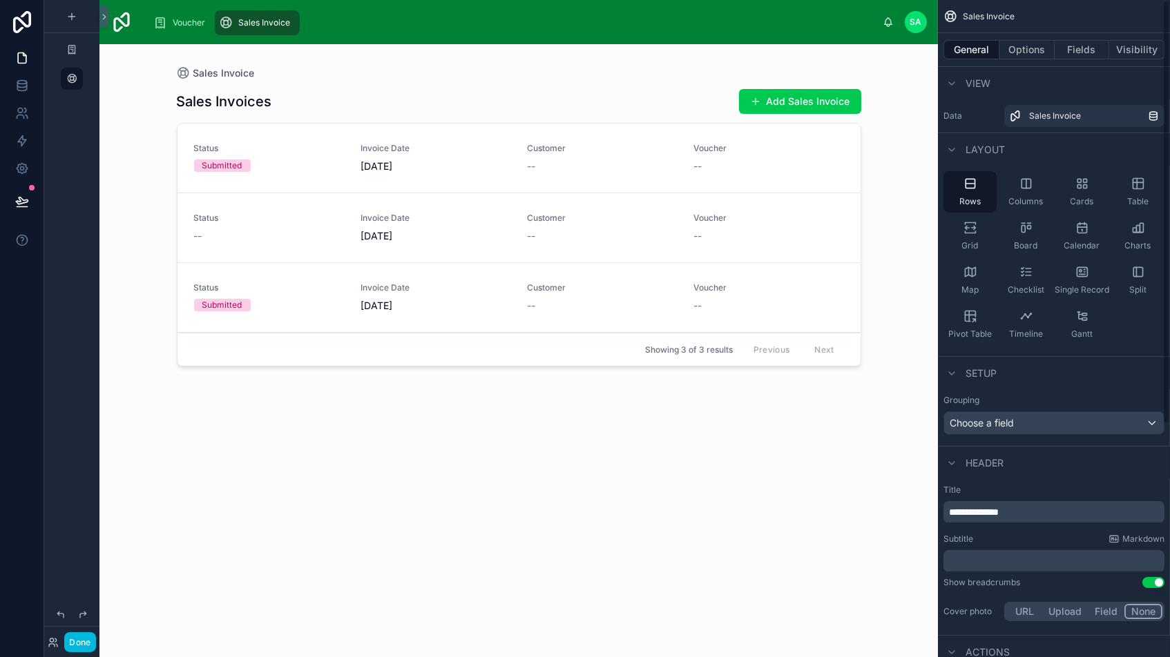
drag, startPoint x: 1135, startPoint y: 234, endPoint x: 1127, endPoint y: 244, distance: 13.3
click at [1135, 234] on div "Charts" at bounding box center [1137, 235] width 53 height 41
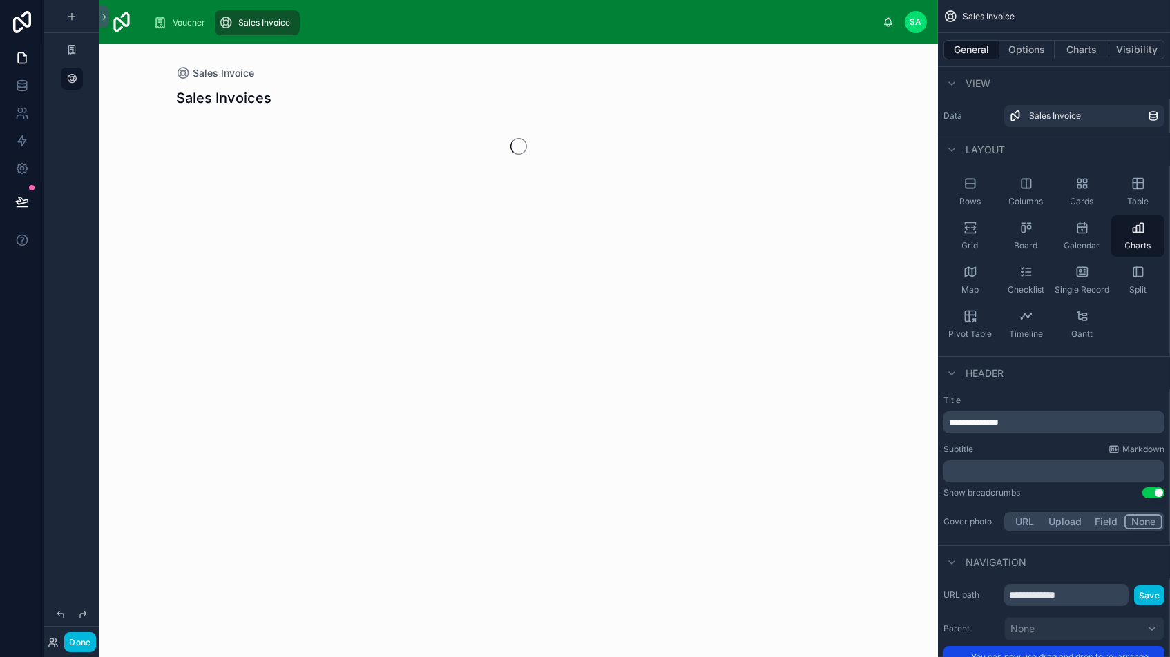
click at [1016, 233] on div "Board" at bounding box center [1025, 235] width 53 height 41
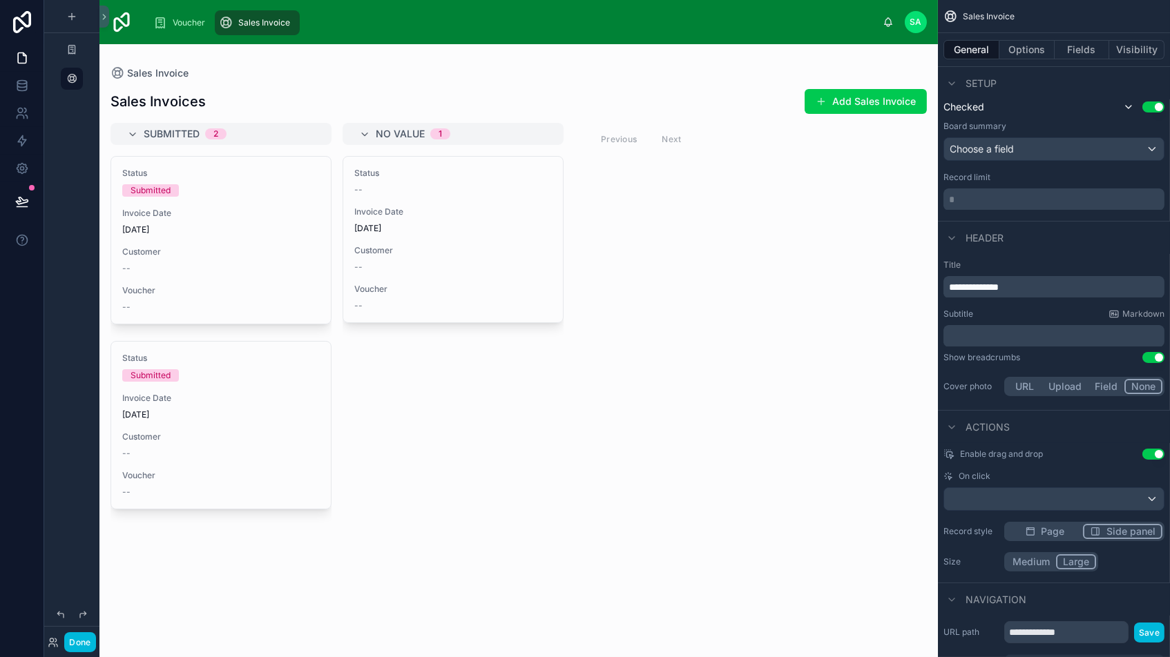
scroll to position [388, 0]
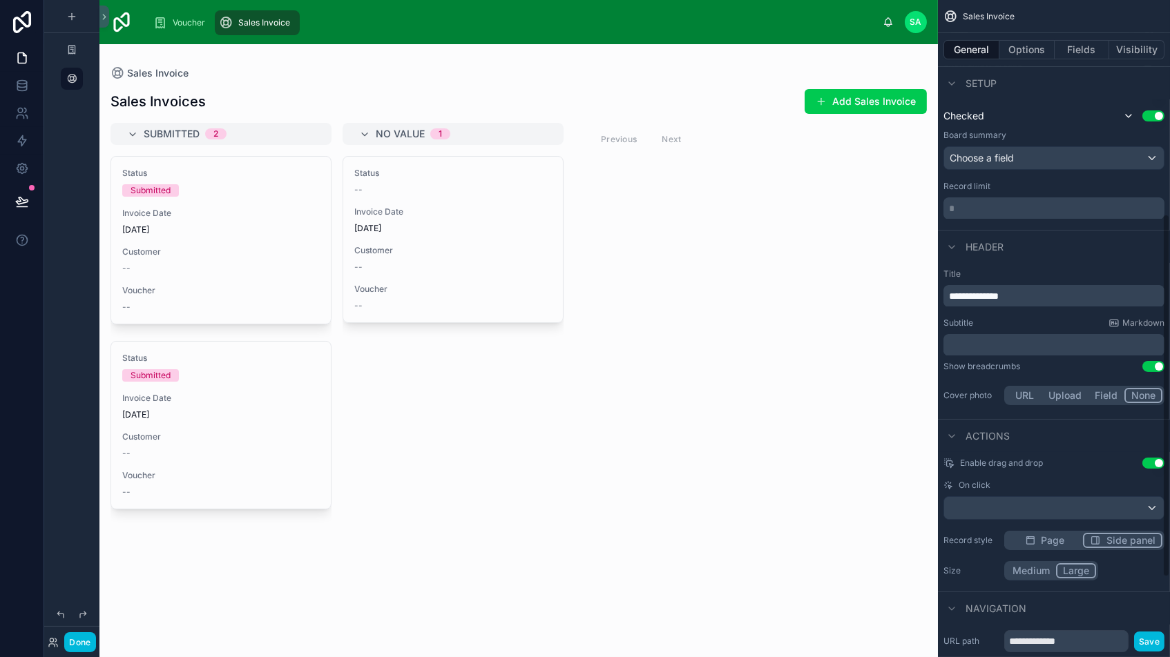
click at [210, 235] on div at bounding box center [518, 350] width 838 height 613
click at [242, 236] on div "Status Submitted Invoice Date [DATE] Customer -- Voucher --" at bounding box center [221, 240] width 220 height 167
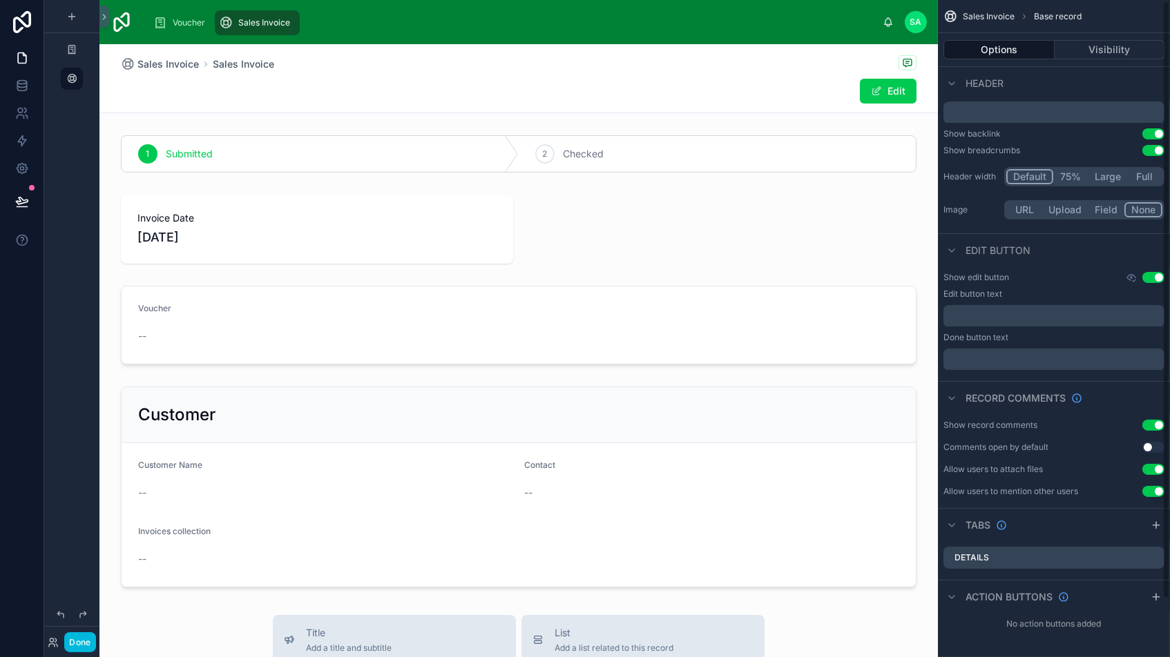
scroll to position [1, 0]
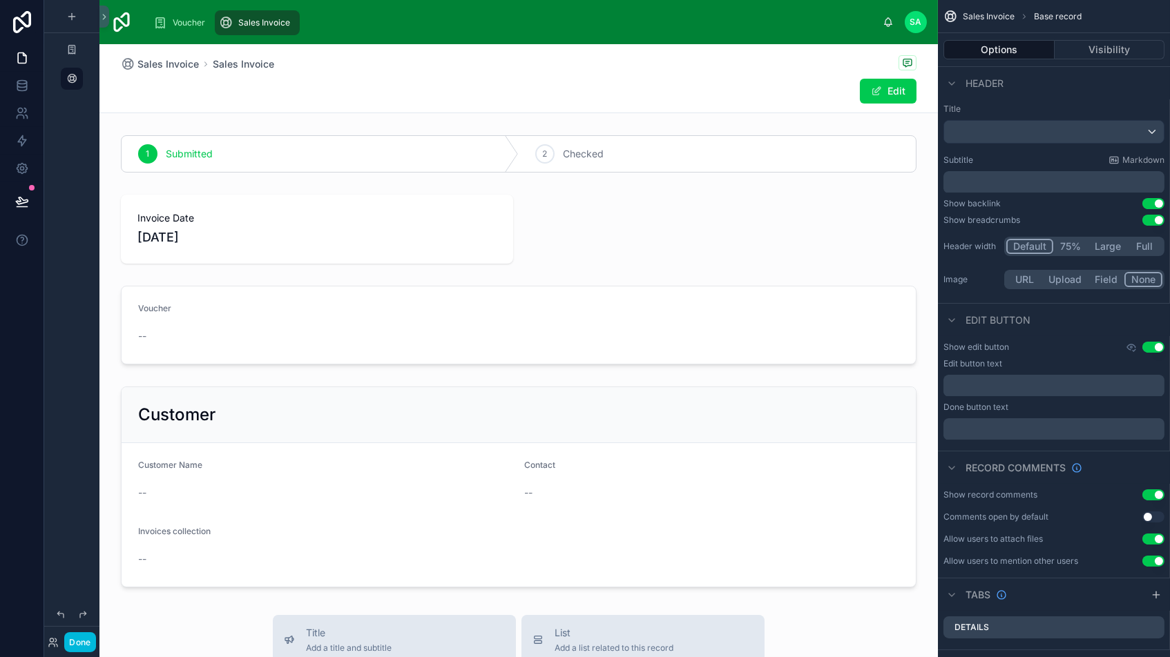
click at [178, 64] on span "Sales Invoice" at bounding box center [167, 64] width 61 height 14
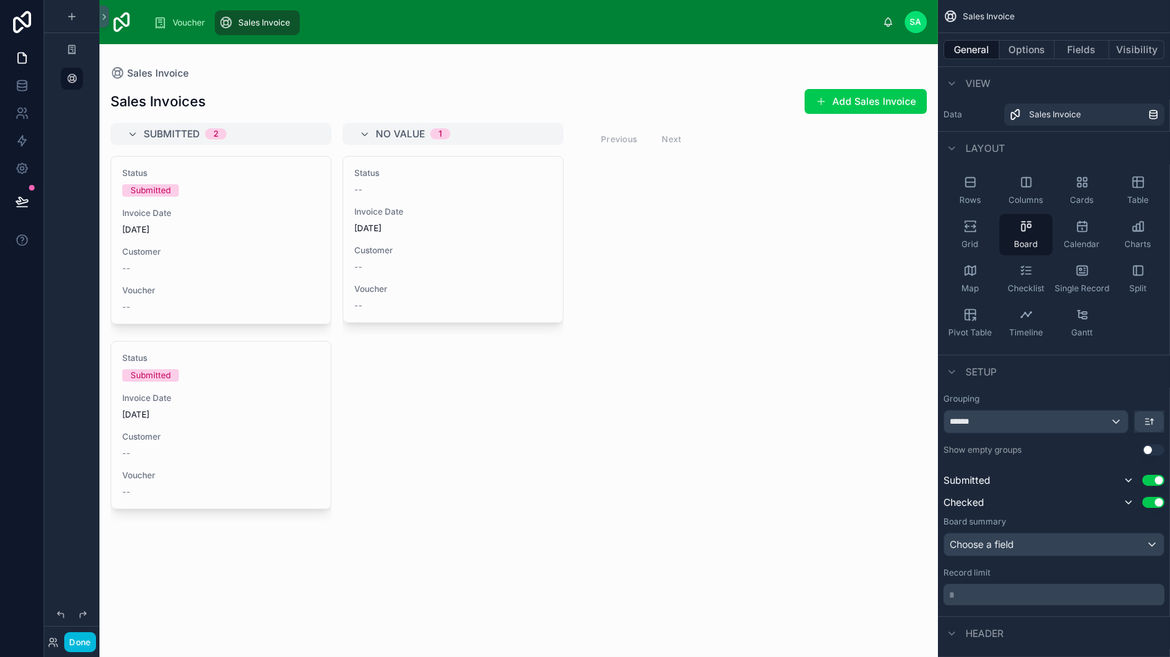
click at [77, 646] on button "Done" at bounding box center [79, 642] width 31 height 20
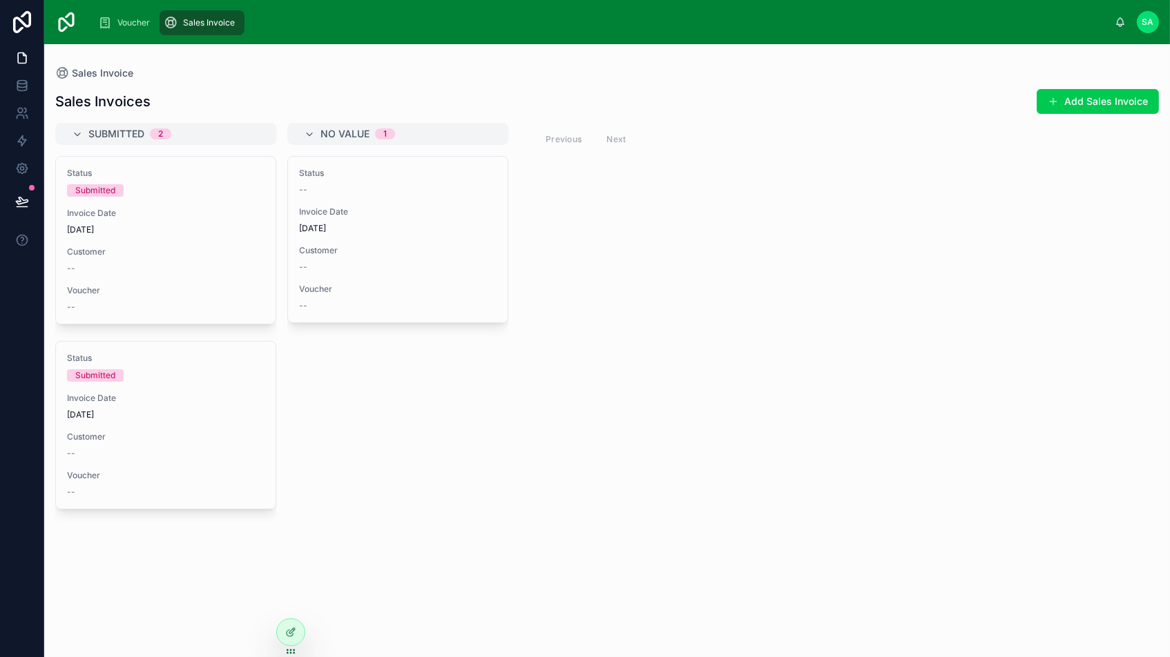
click at [146, 233] on div "Status Submitted Invoice Date [DATE] Customer -- Voucher --" at bounding box center [166, 240] width 220 height 167
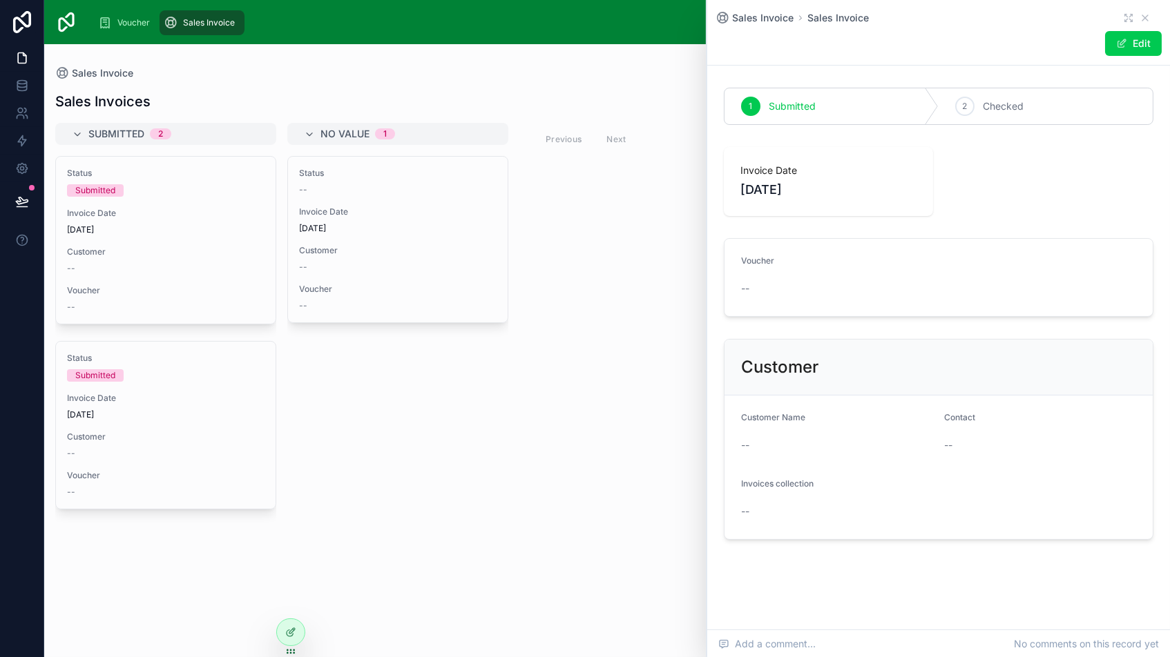
click at [411, 231] on span "[DATE]" at bounding box center [397, 228] width 197 height 11
click at [176, 268] on div "--" at bounding box center [165, 268] width 197 height 11
click at [173, 360] on div "Status Submitted" at bounding box center [165, 367] width 197 height 29
click at [410, 226] on span "[DATE]" at bounding box center [397, 228] width 197 height 11
